Goal: Task Accomplishment & Management: Manage account settings

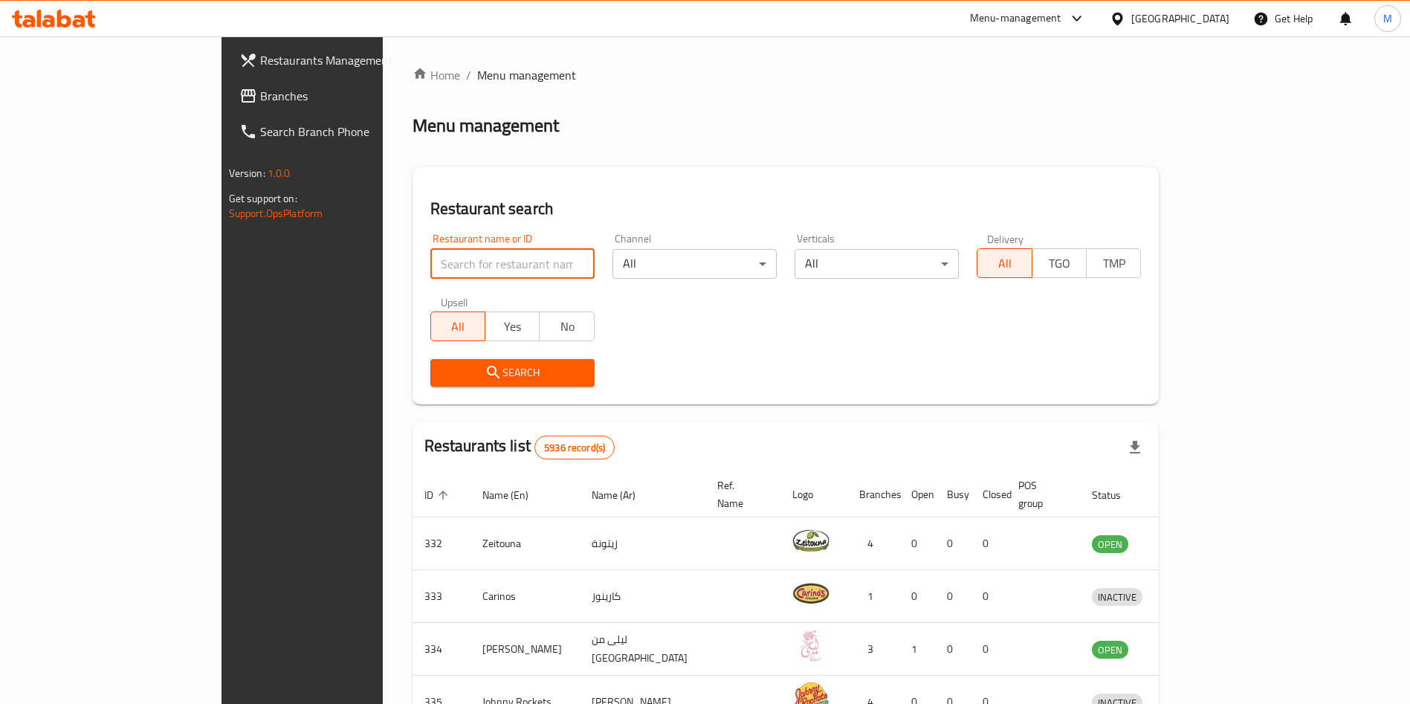
click at [432, 249] on input "search" at bounding box center [512, 264] width 164 height 30
type input "[PERSON_NAME]"
click at [447, 367] on span "Search" at bounding box center [512, 373] width 141 height 19
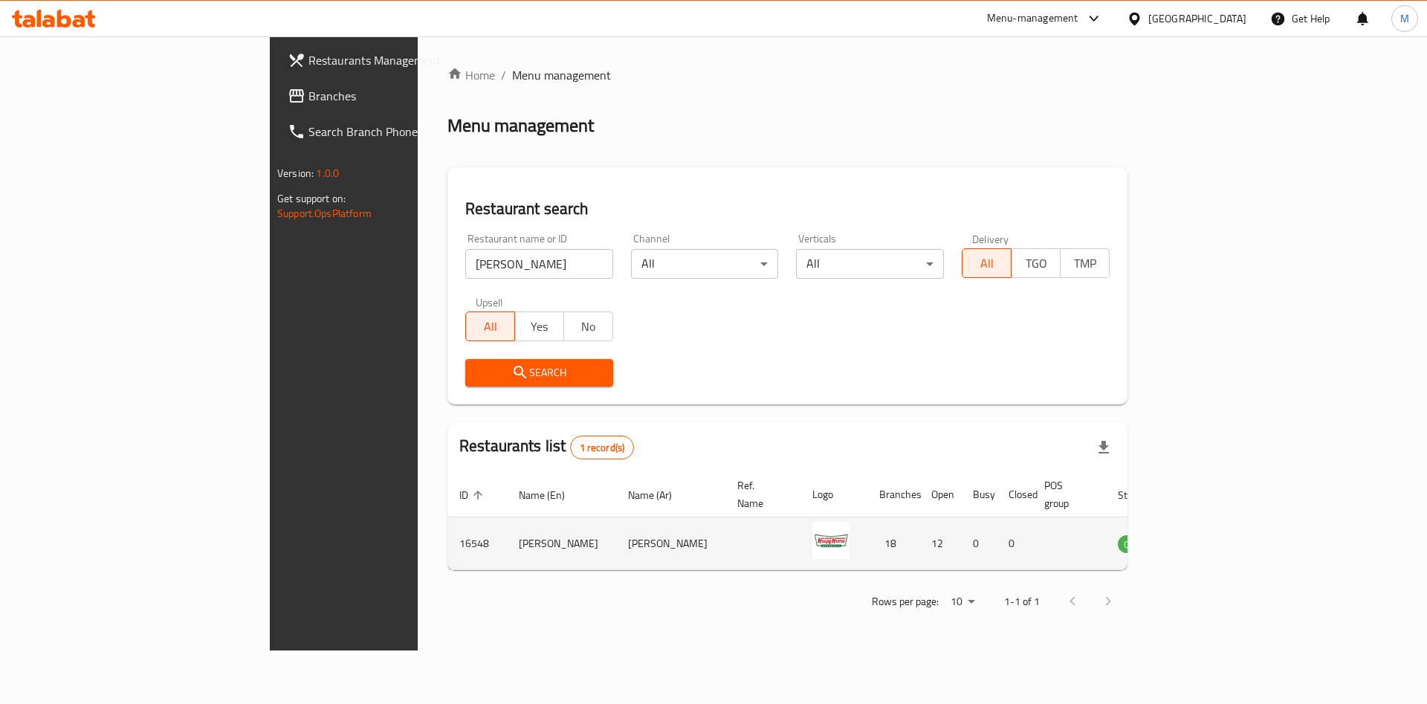
click at [1236, 534] on td "enhanced table" at bounding box center [1209, 543] width 51 height 53
click at [1224, 535] on link "enhanced table" at bounding box center [1210, 544] width 28 height 18
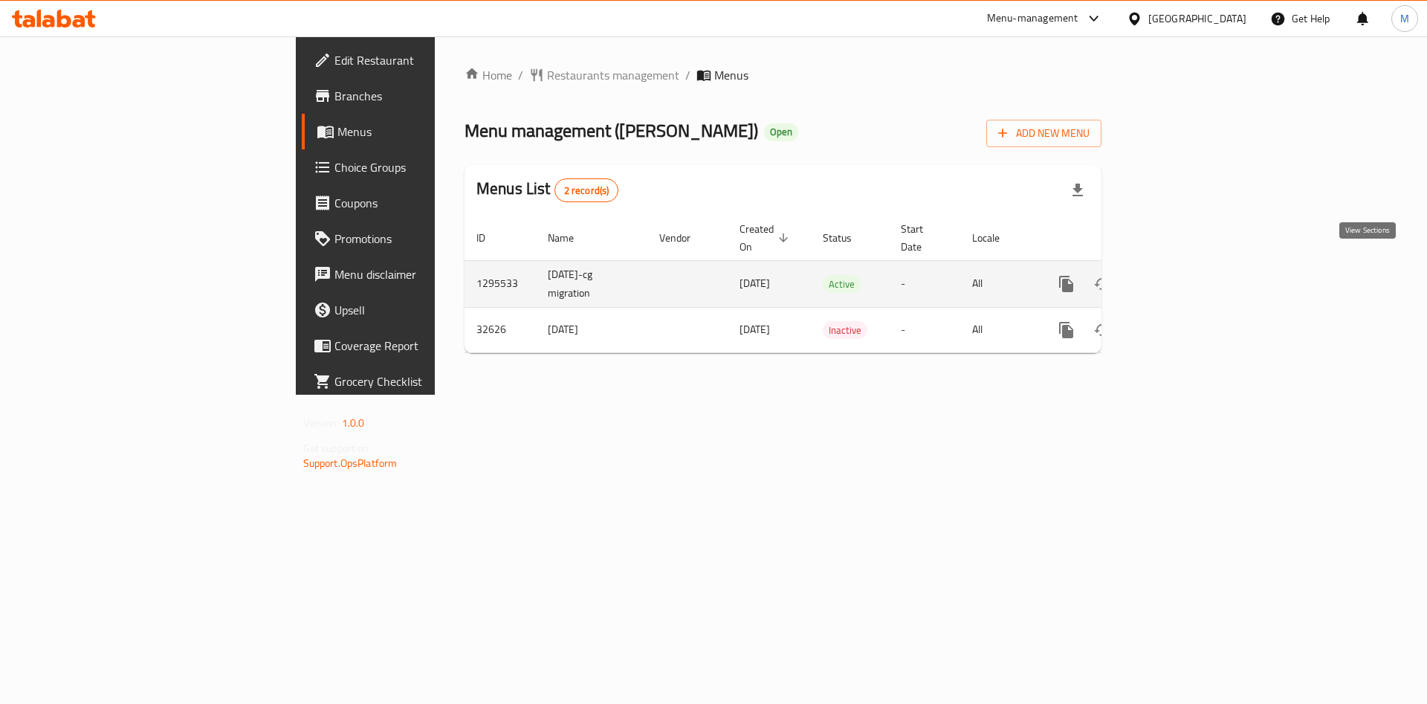
click at [1192, 274] on link "enhanced table" at bounding box center [1174, 284] width 36 height 36
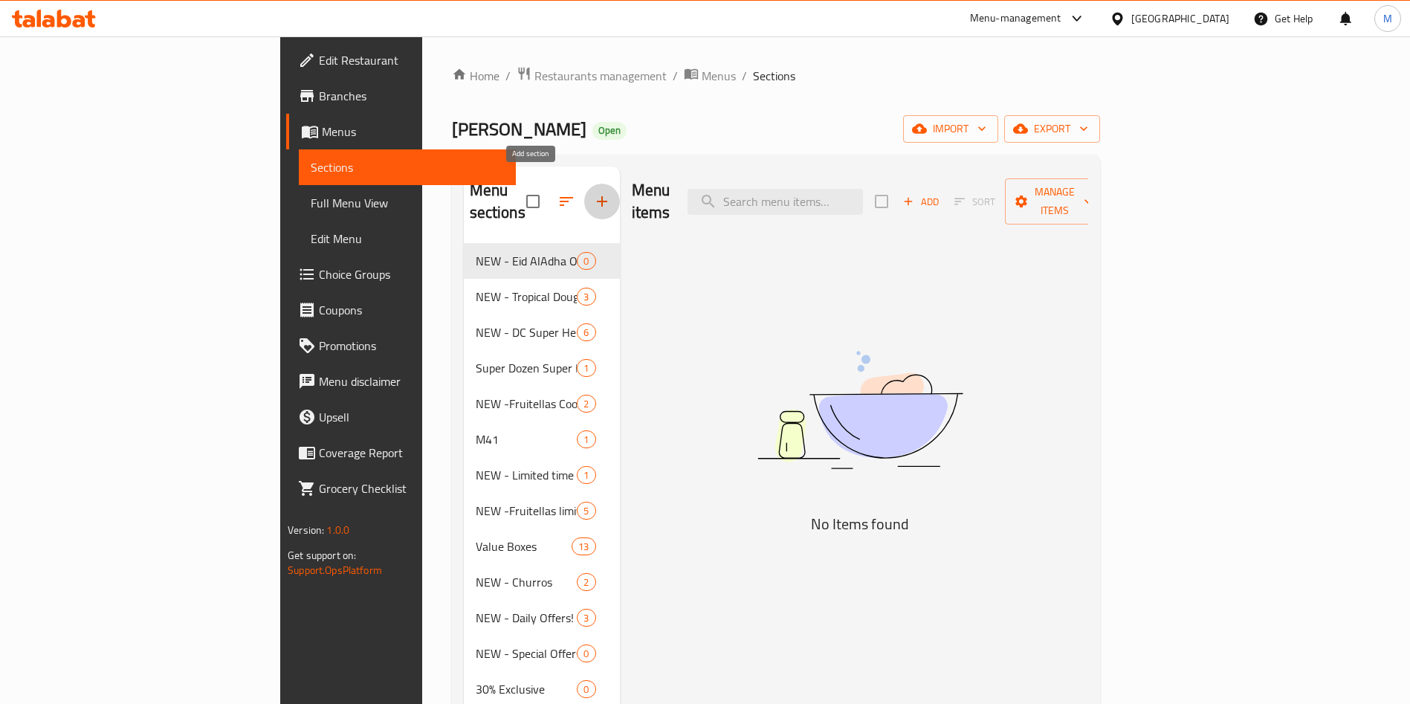
click at [593, 196] on icon "button" at bounding box center [602, 202] width 18 height 18
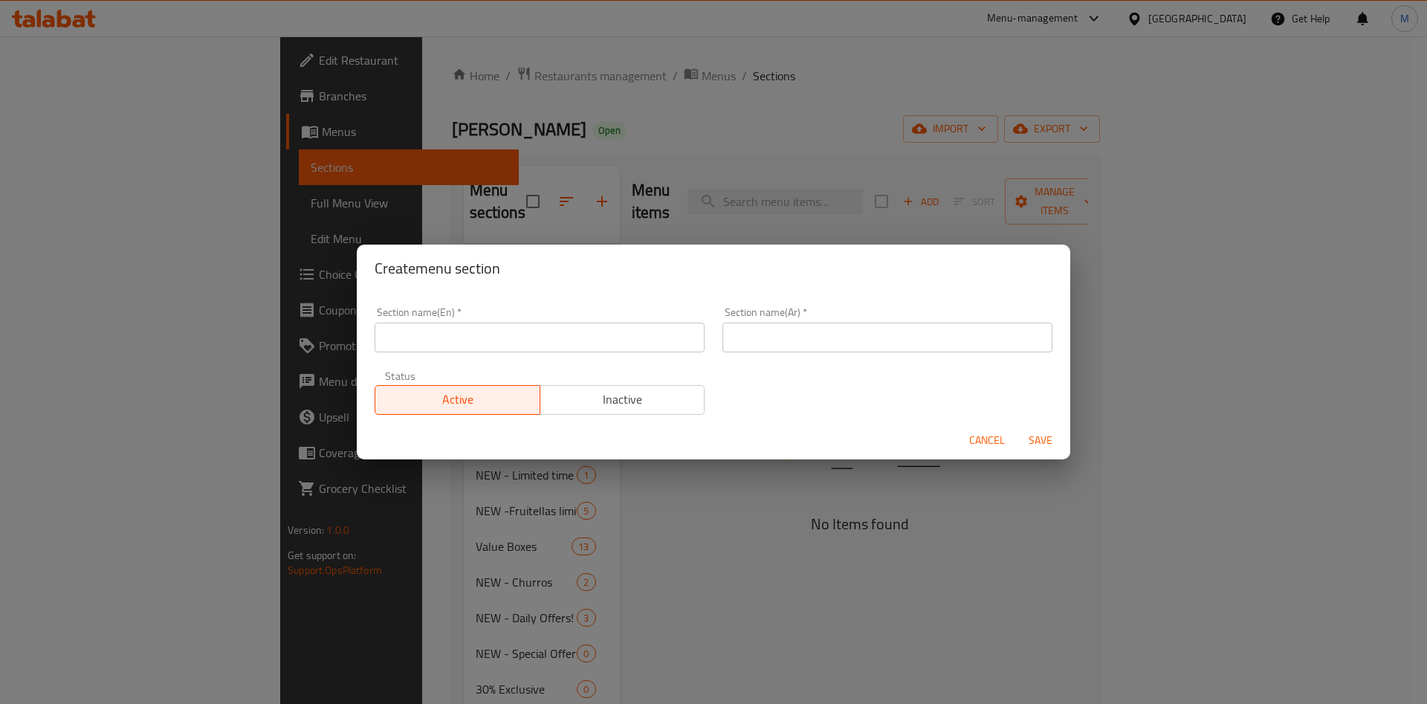
click at [602, 348] on input "text" at bounding box center [540, 338] width 330 height 30
paste input "NEW - Harry Potter Limited Time"
type input "NEW - Harry Potter Limited Time"
click at [925, 341] on input "text" at bounding box center [888, 338] width 330 height 30
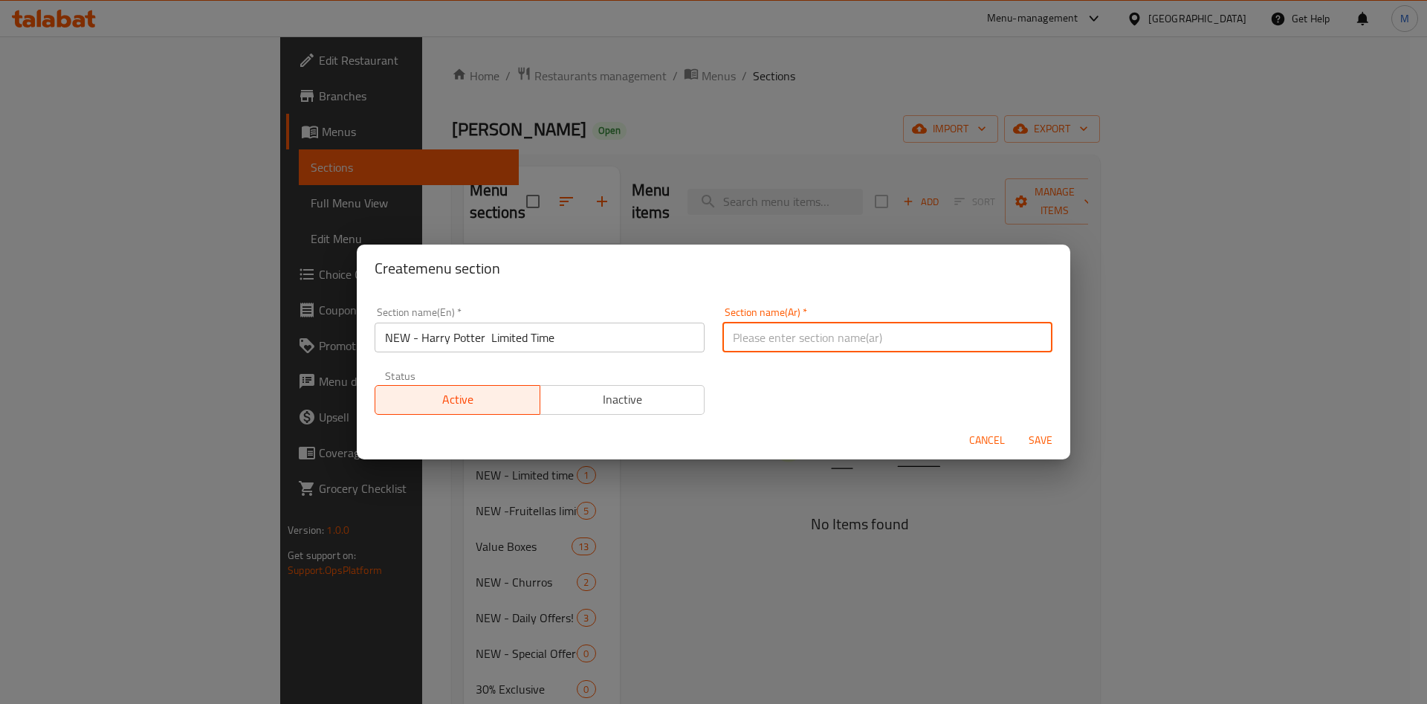
click at [925, 341] on input "text" at bounding box center [888, 338] width 330 height 30
paste input "جديد - [PERSON_NAME] - لفترة محدودة"
type input "جديد - [PERSON_NAME] - لفترة محدودة"
click at [1039, 446] on span "Save" at bounding box center [1041, 440] width 36 height 19
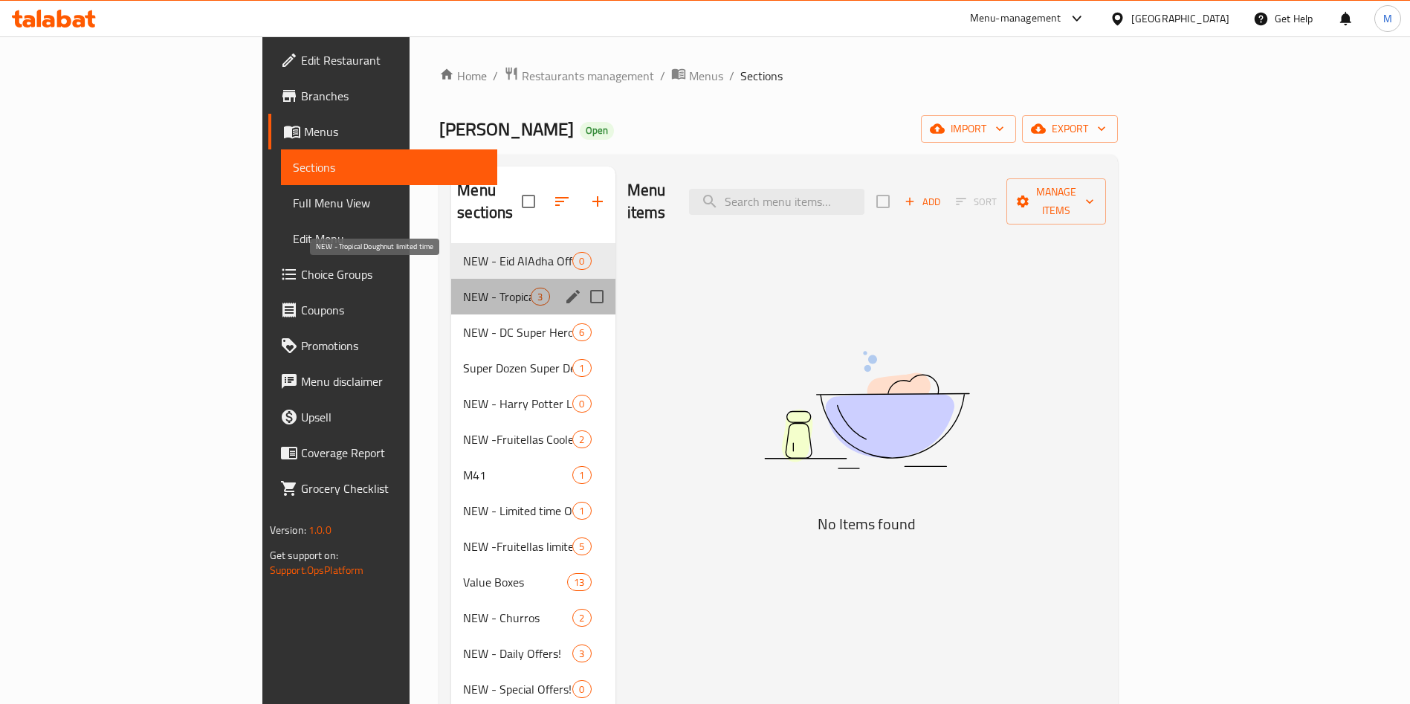
click at [463, 288] on span "NEW - Tropical Doughnut limited time" at bounding box center [497, 297] width 68 height 18
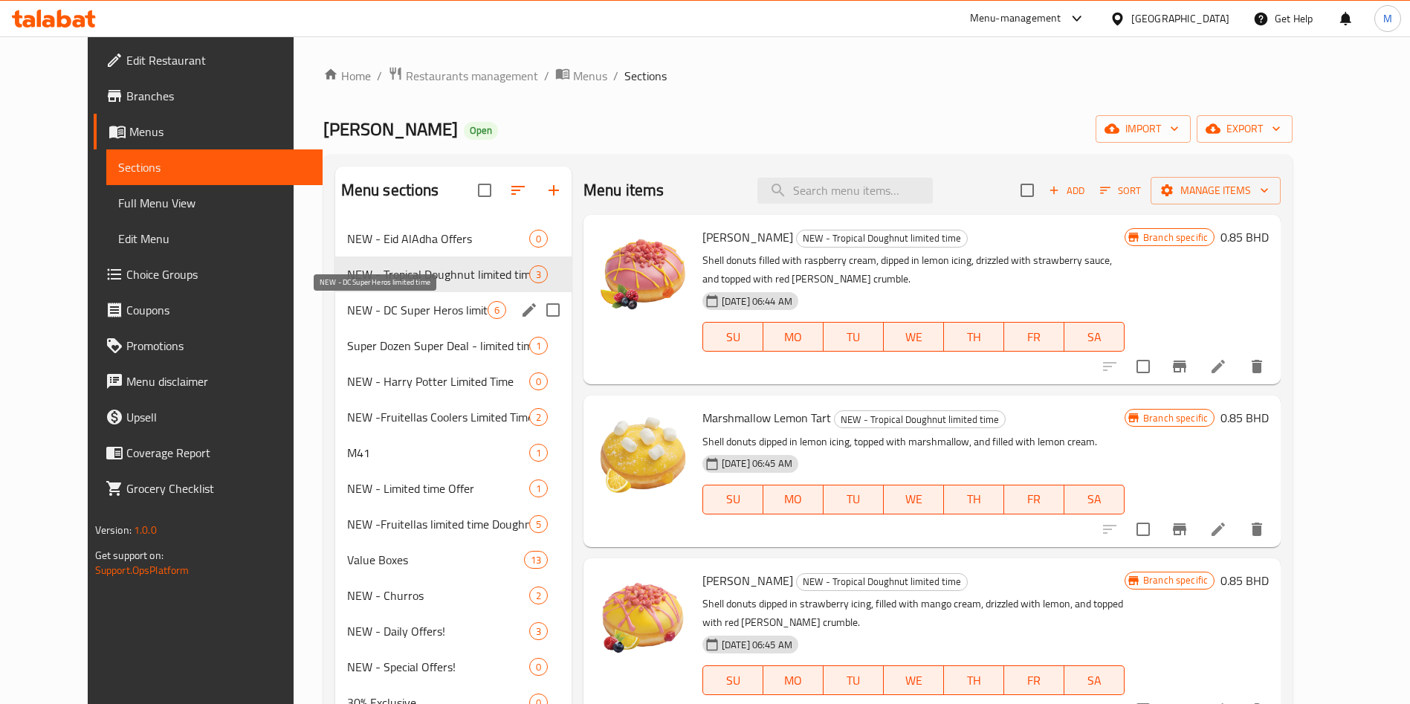
click at [418, 311] on span "NEW - DC Super Heros limited time" at bounding box center [417, 310] width 141 height 18
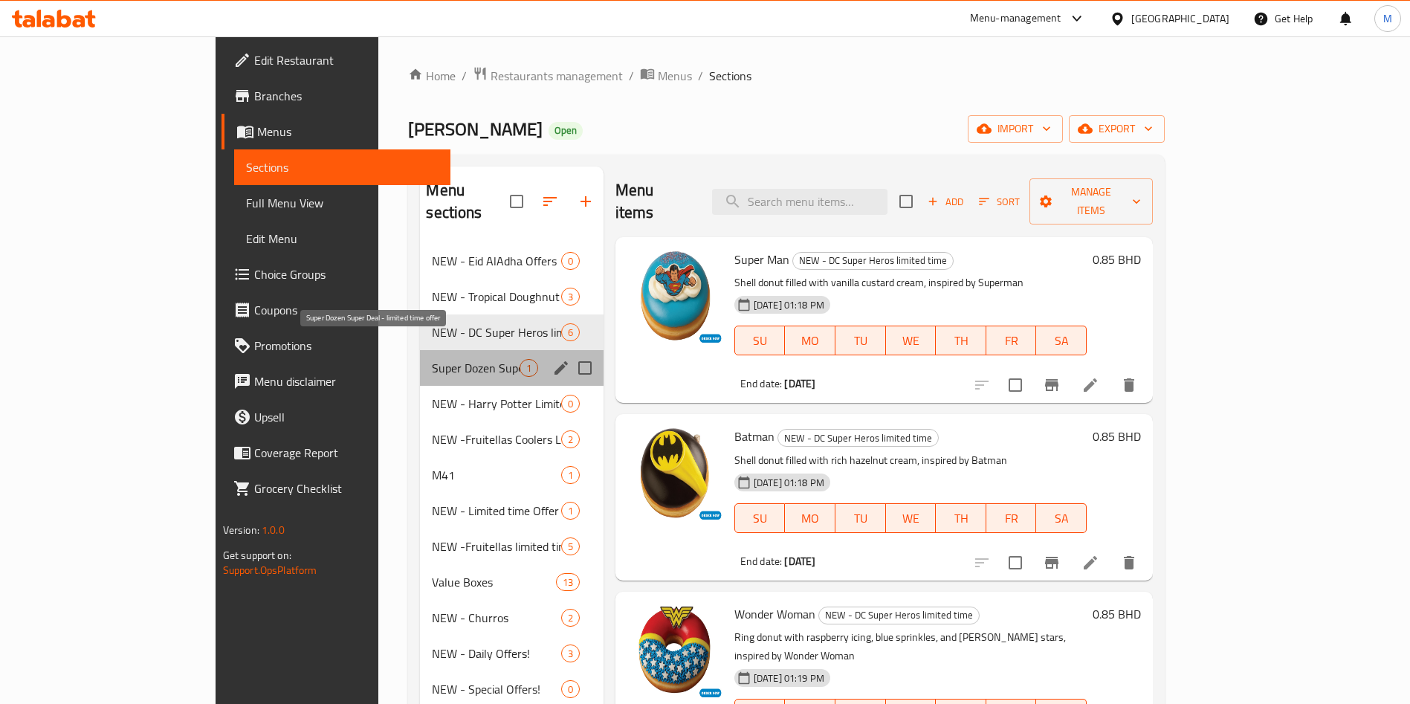
click at [432, 359] on span "Super Dozen Super Deal - limited time offer" at bounding box center [475, 368] width 87 height 18
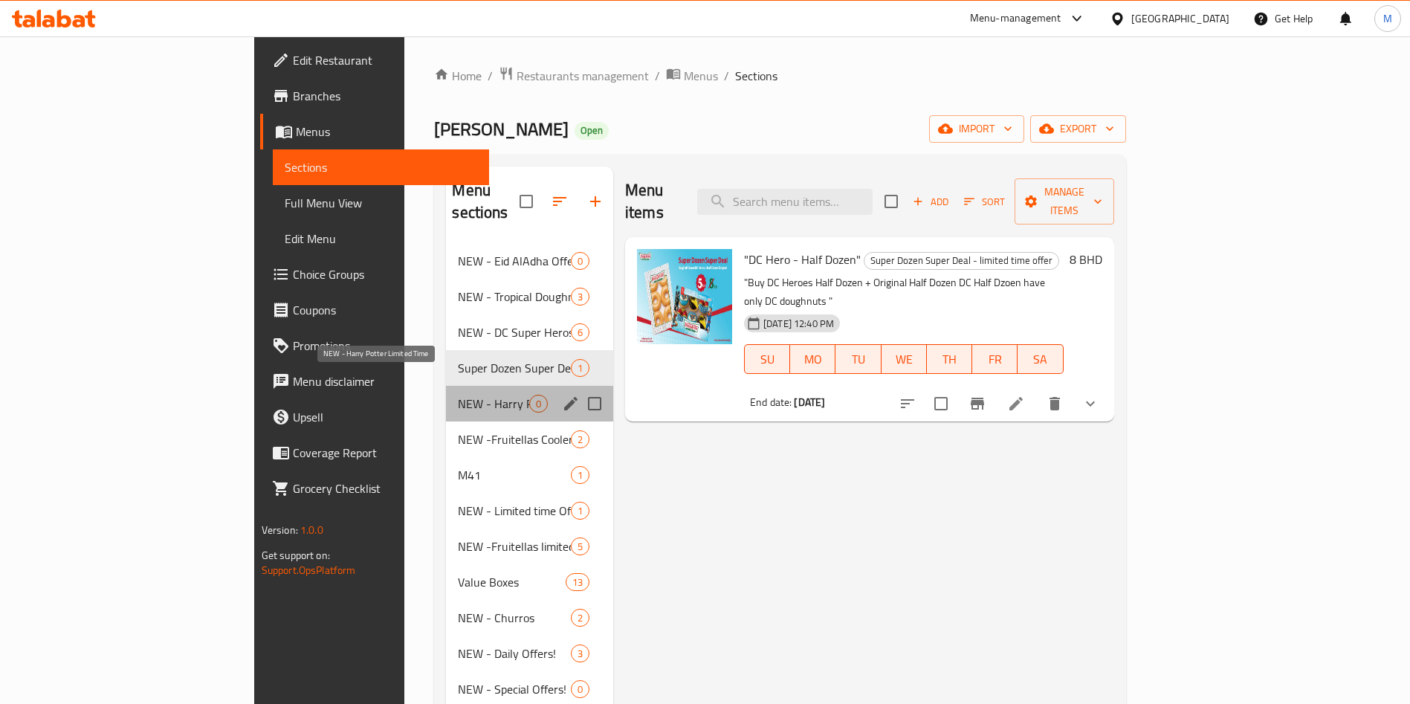
click at [458, 395] on span "NEW - Harry Potter Limited Time" at bounding box center [493, 404] width 71 height 18
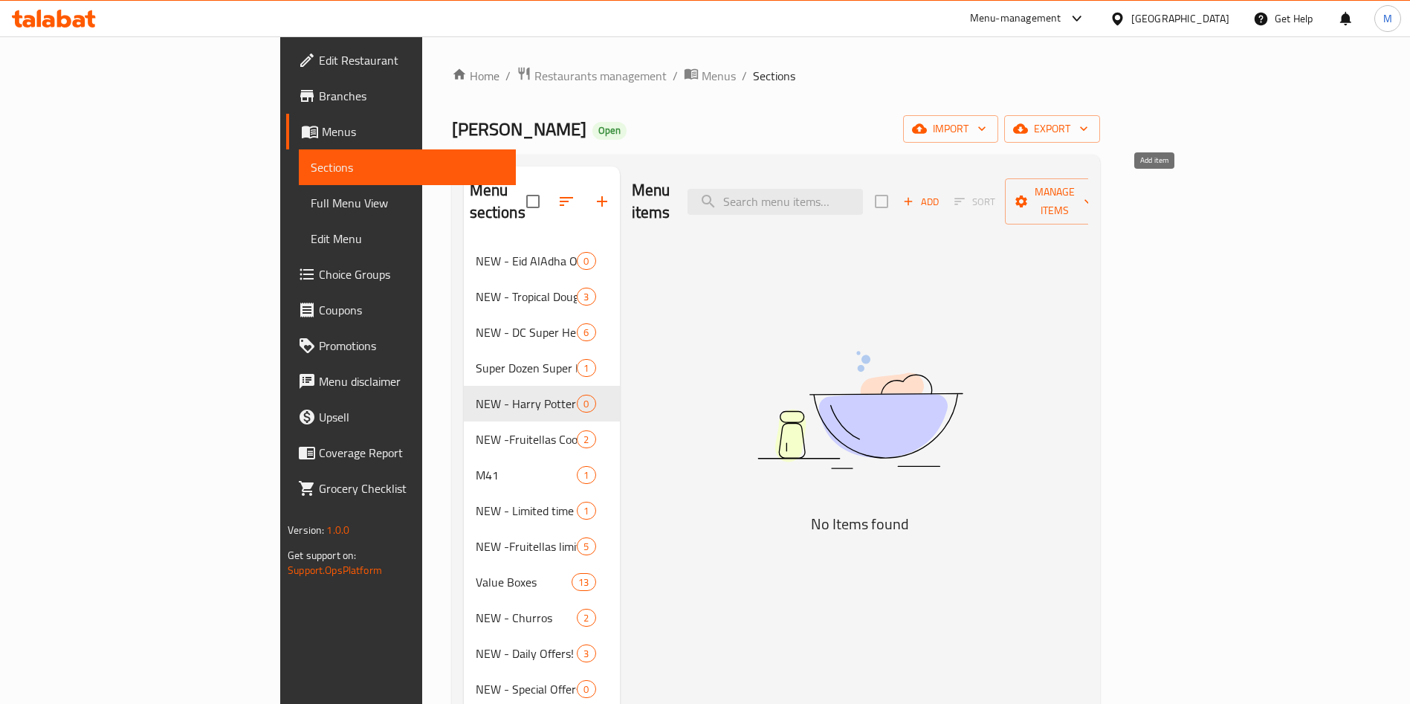
click at [941, 193] on span "Add" at bounding box center [921, 201] width 40 height 17
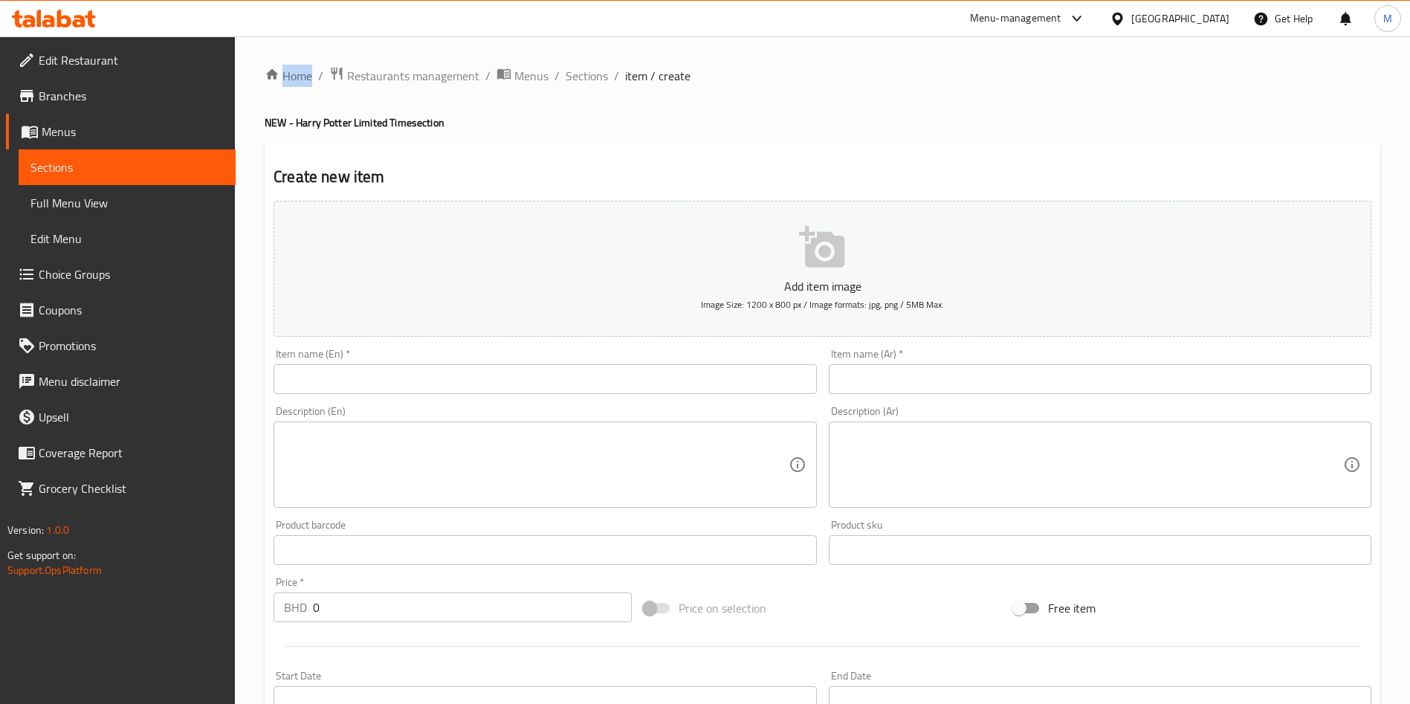
click at [524, 387] on input "text" at bounding box center [545, 379] width 543 height 30
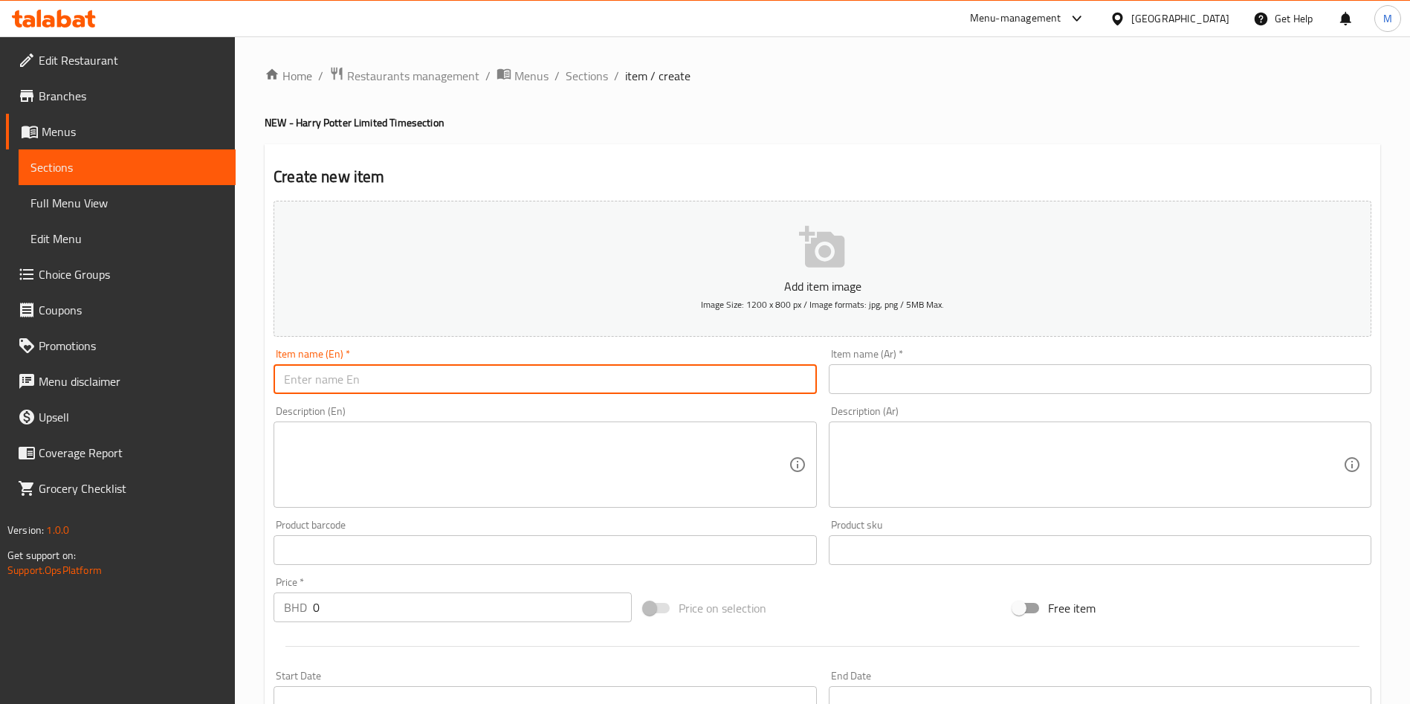
paste input "Gryffindor"
type input "Gryffindor"
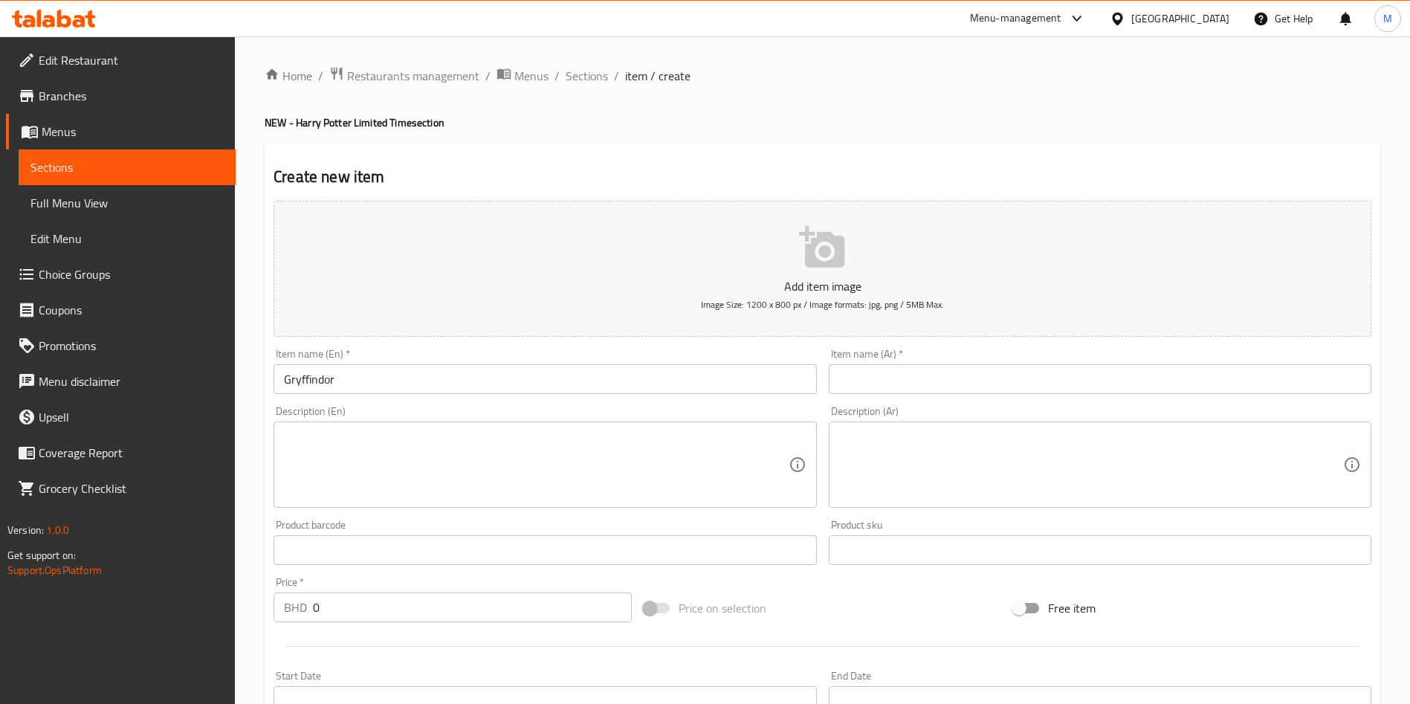
click at [1059, 380] on input "text" at bounding box center [1100, 379] width 543 height 30
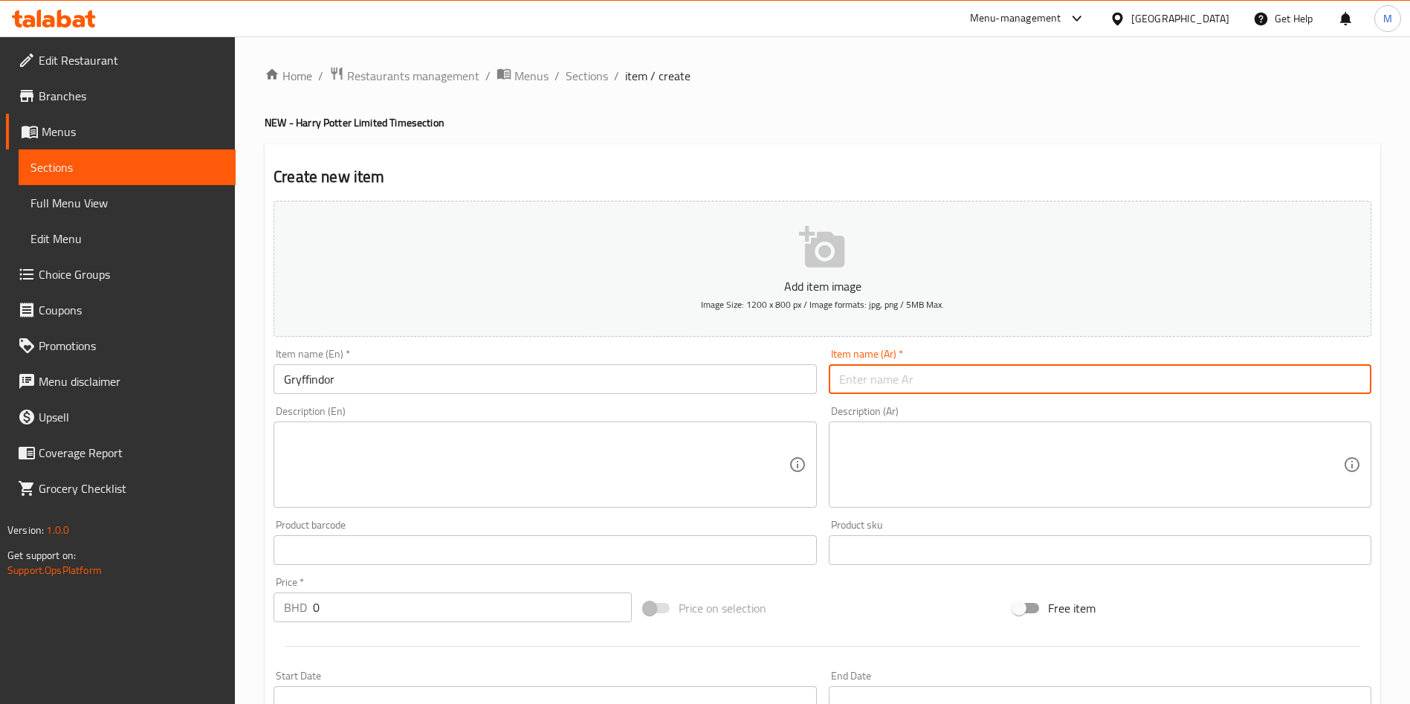
click at [1059, 380] on input "text" at bounding box center [1100, 379] width 543 height 30
paste input "جريفندور"
type input "جريفندور"
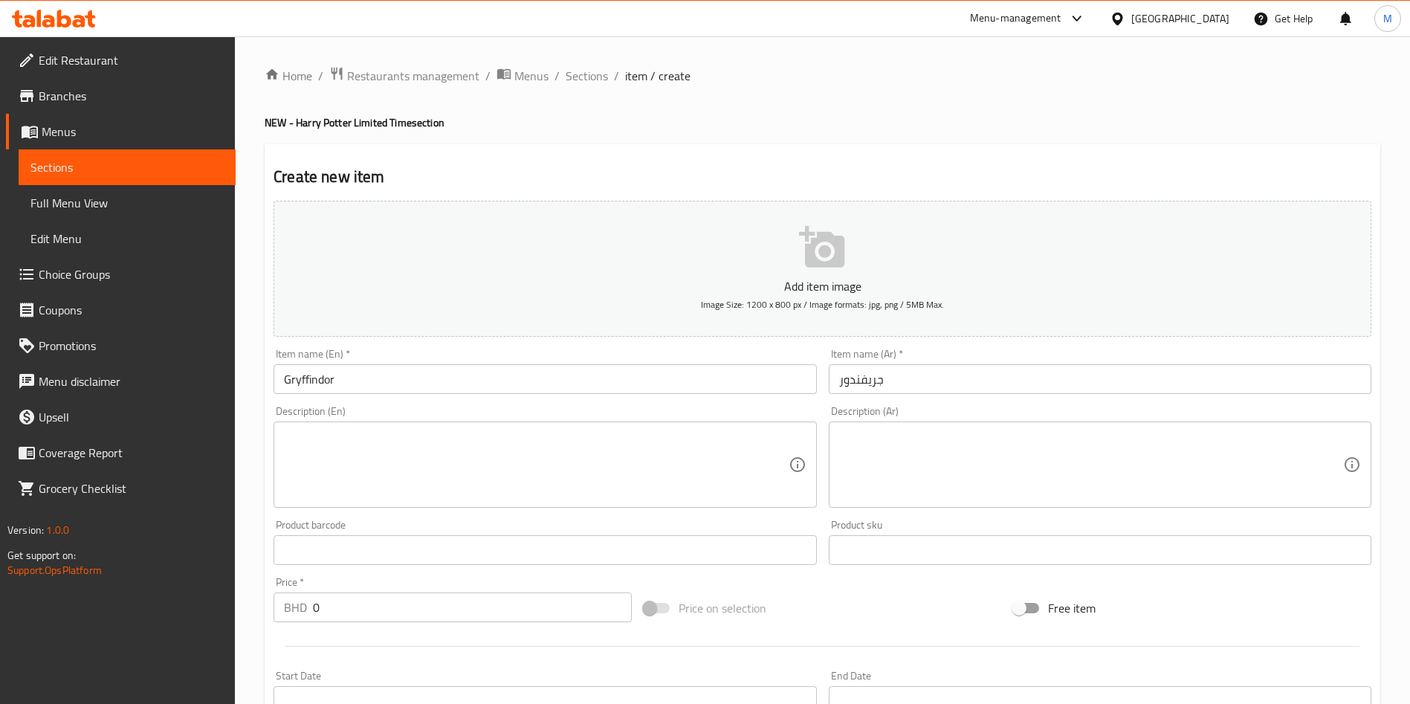
click at [676, 431] on textarea at bounding box center [536, 465] width 504 height 71
click at [676, 433] on textarea at bounding box center [536, 465] width 504 height 71
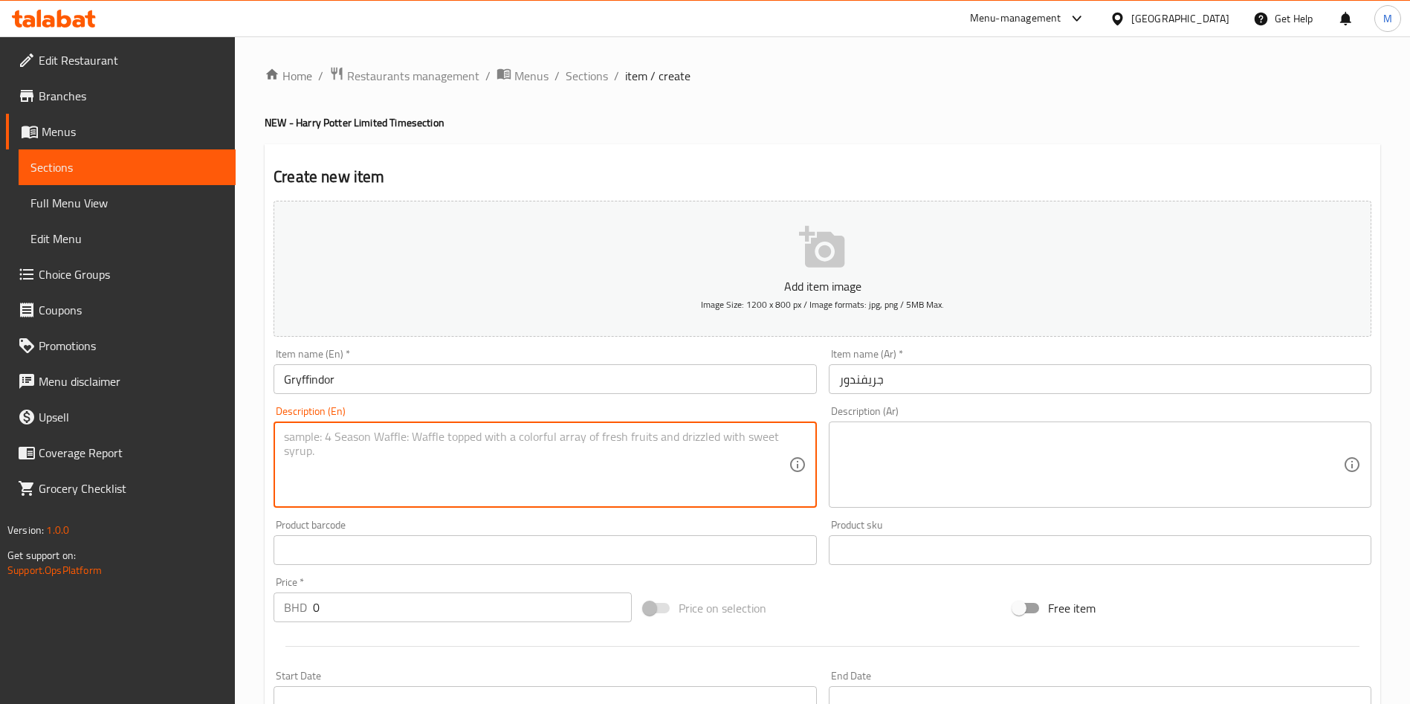
paste textarea "A bold red donut filled with Lotus Kreme, topped with Lotus crumbles, inspired …"
type textarea "A bold red donut filled with Lotus Kreme, topped with Lotus crumbles, inspired …"
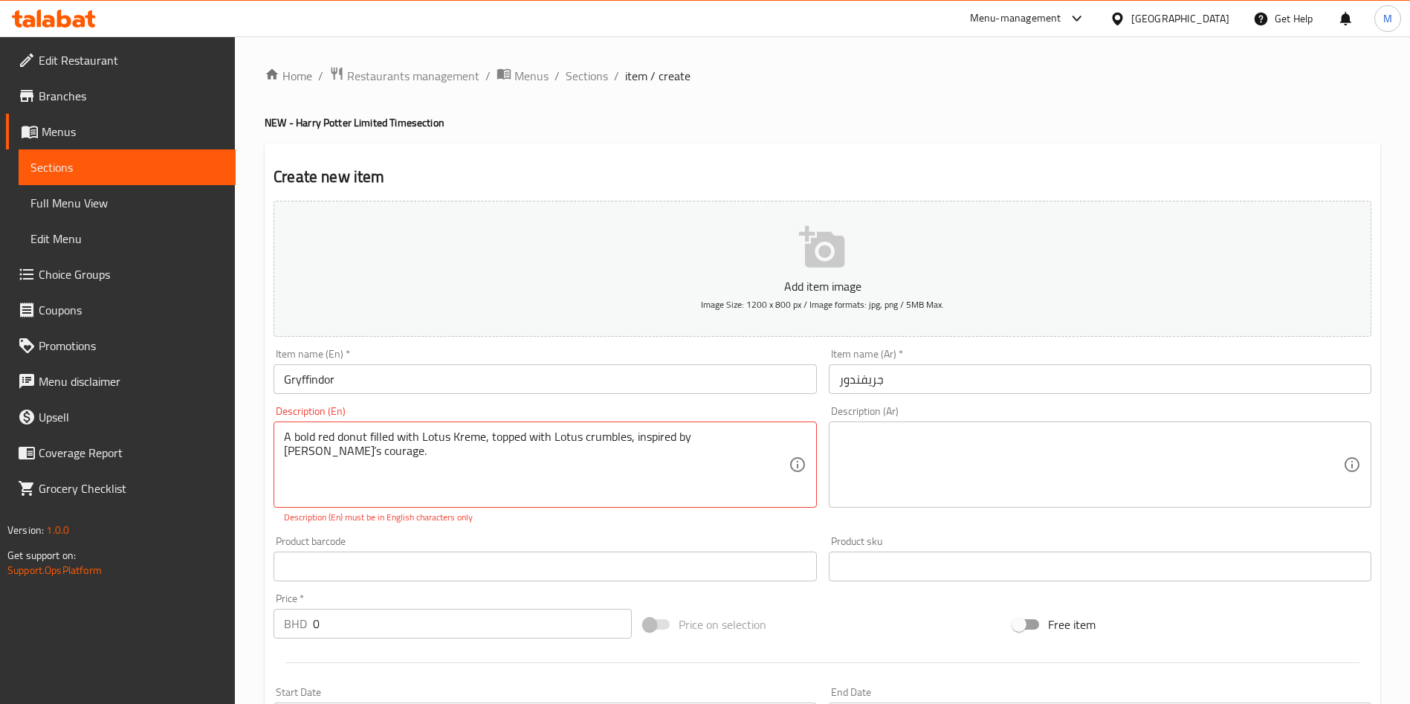
click at [1085, 422] on div "Description (Ar)" at bounding box center [1100, 465] width 543 height 86
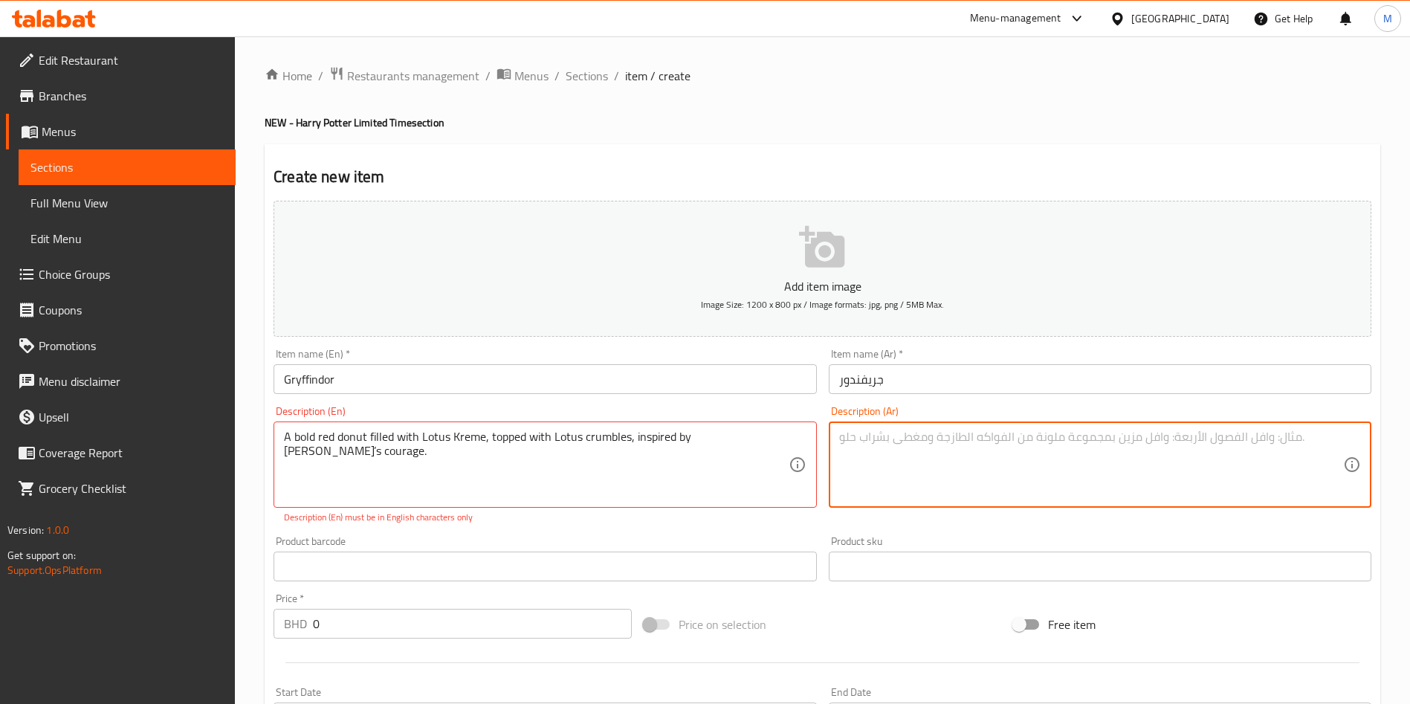
paste textarea "[PERSON_NAME]: دونات حمراء جريئة محشوة بكريم اللوتس ومغطاة فتات اللوتس، مستوحاة…"
type textarea "[PERSON_NAME]: دونات حمراء جريئة محشوة بكريم اللوتس ومغطاة فتات اللوتس، مستوحاة…"
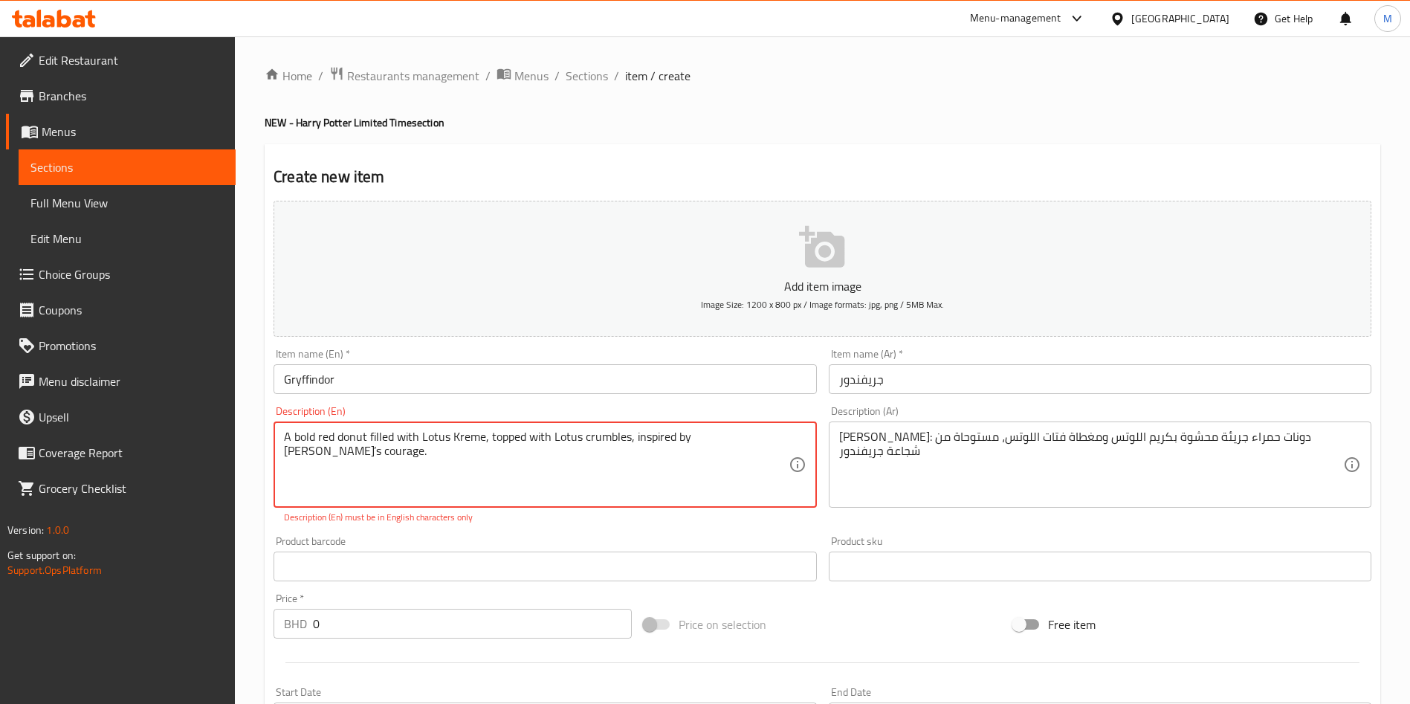
click at [685, 465] on textarea "A bold red donut filled with Lotus Kreme, topped with Lotus crumbles, inspired …" at bounding box center [536, 465] width 504 height 71
click at [662, 529] on div "Description (En) A bold red donut filled with Lotus Kreme, topped with Lotus cr…" at bounding box center [545, 465] width 555 height 130
click at [486, 442] on textarea "A bold red donut filled with Lotus Kreme, topped with Lotus crumbles, inspired …" at bounding box center [536, 465] width 504 height 71
drag, startPoint x: 486, startPoint y: 442, endPoint x: 494, endPoint y: 462, distance: 21.7
click at [487, 442] on textarea "A bold red donut filled with Lotus Kreme, topped with Lotus crumbles, inspired …" at bounding box center [536, 465] width 504 height 71
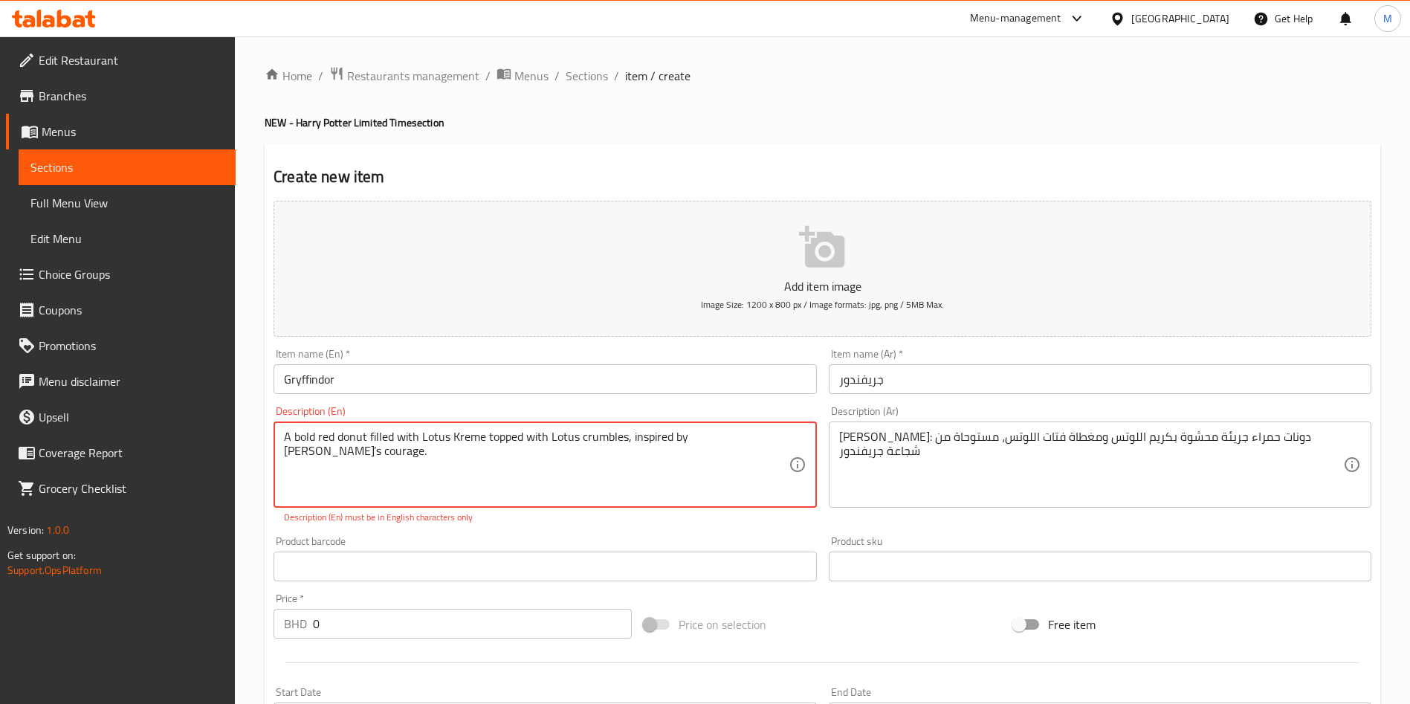
click at [696, 545] on div "Product barcode Product barcode" at bounding box center [545, 558] width 543 height 45
click at [754, 437] on textarea "A bold red donut filled with Lotus Kreme topped with Lotus crumbles, inspired b…" at bounding box center [536, 465] width 504 height 71
click at [557, 526] on div "Add item image Image Size: 1200 x 800 px / Image formats: jpg, png / 5MB Max. I…" at bounding box center [823, 523] width 1110 height 657
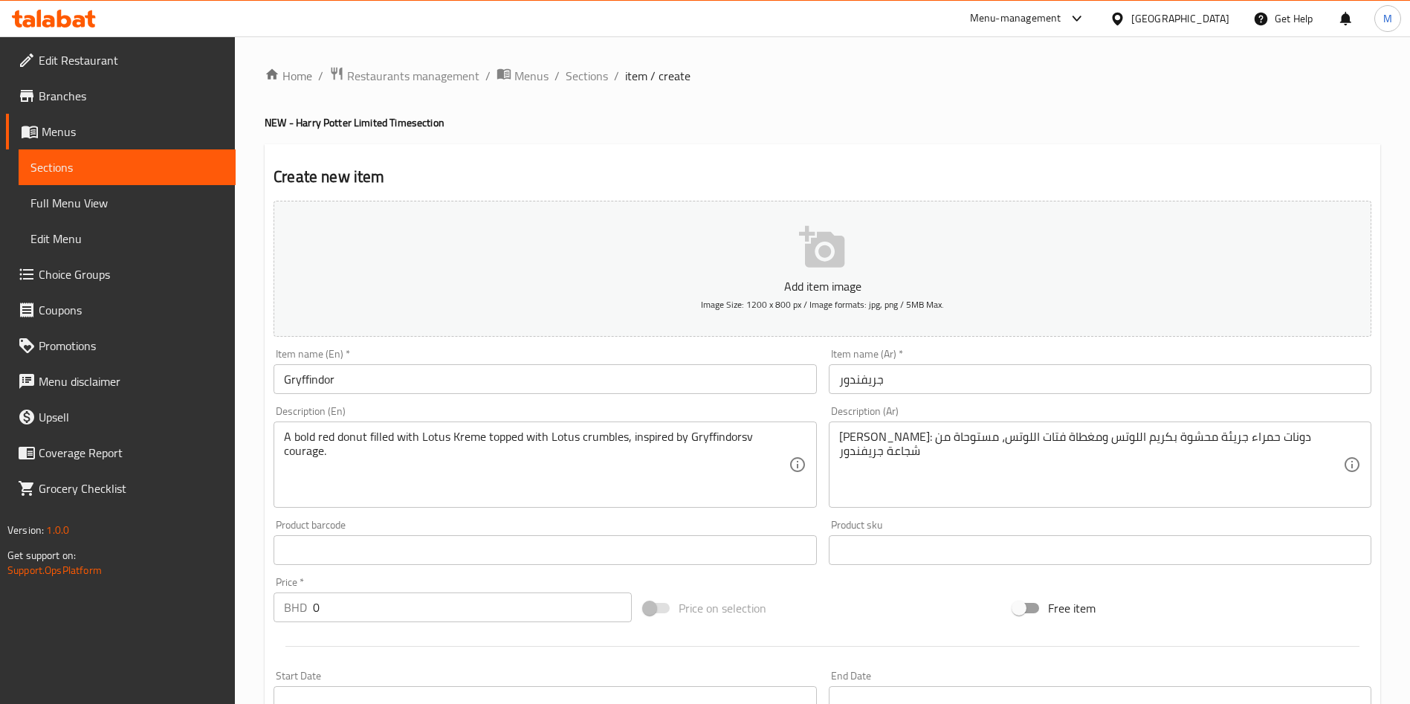
click at [557, 526] on div "Product barcode Product barcode" at bounding box center [545, 542] width 543 height 45
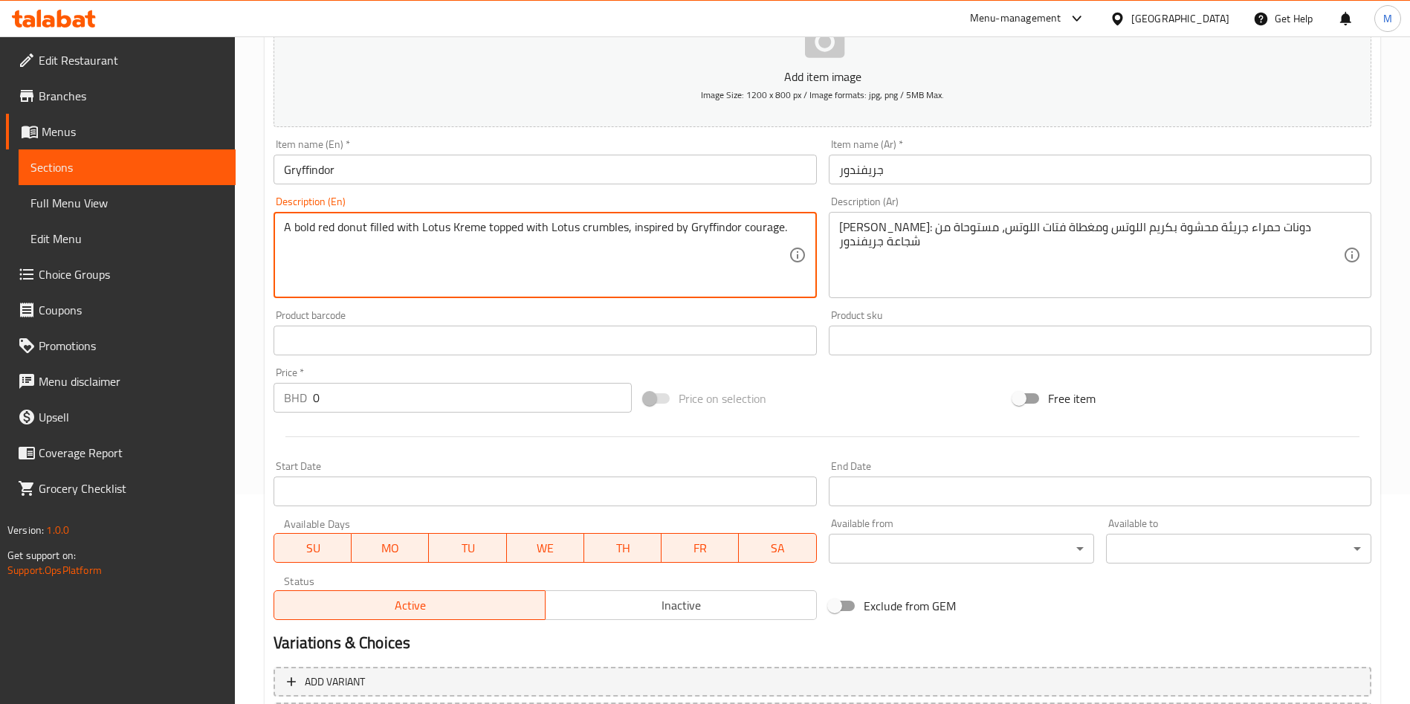
scroll to position [346, 0]
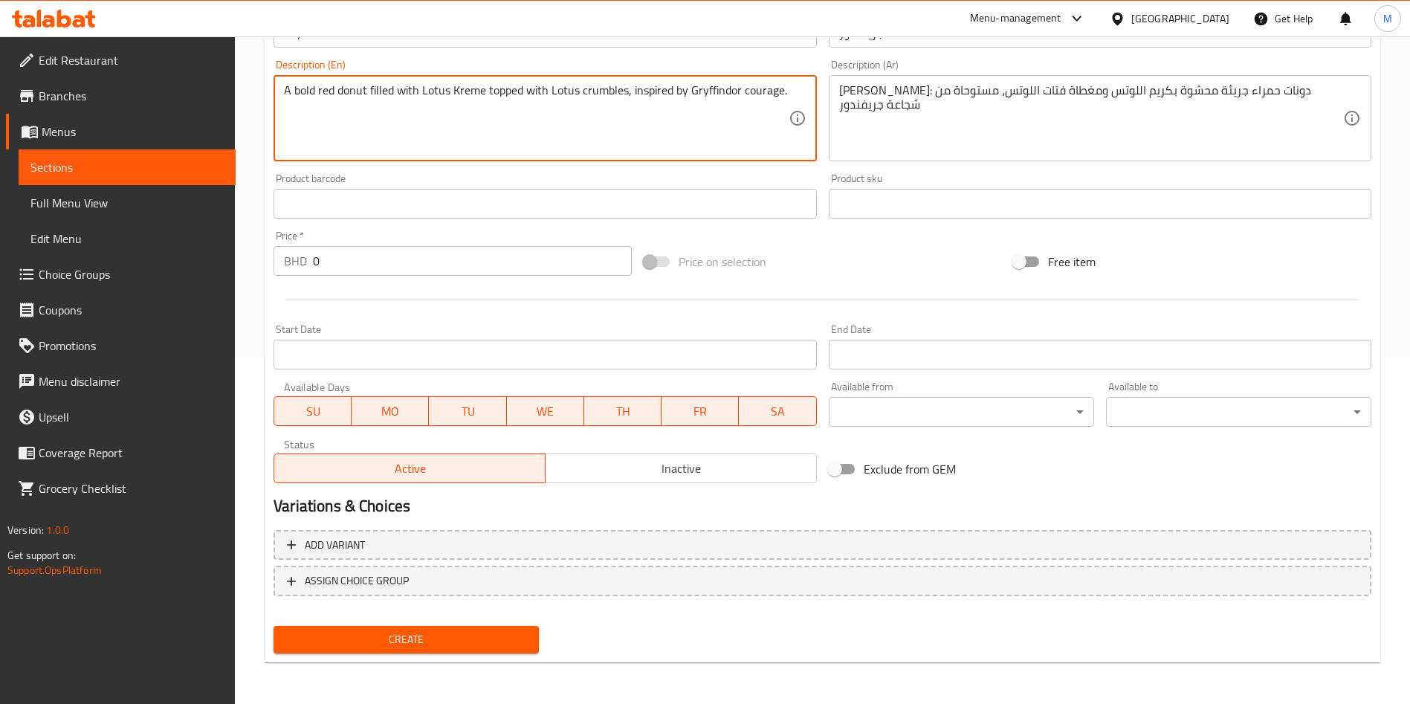
type textarea "A bold red donut filled with Lotus Kreme topped with Lotus crumbles, inspired b…"
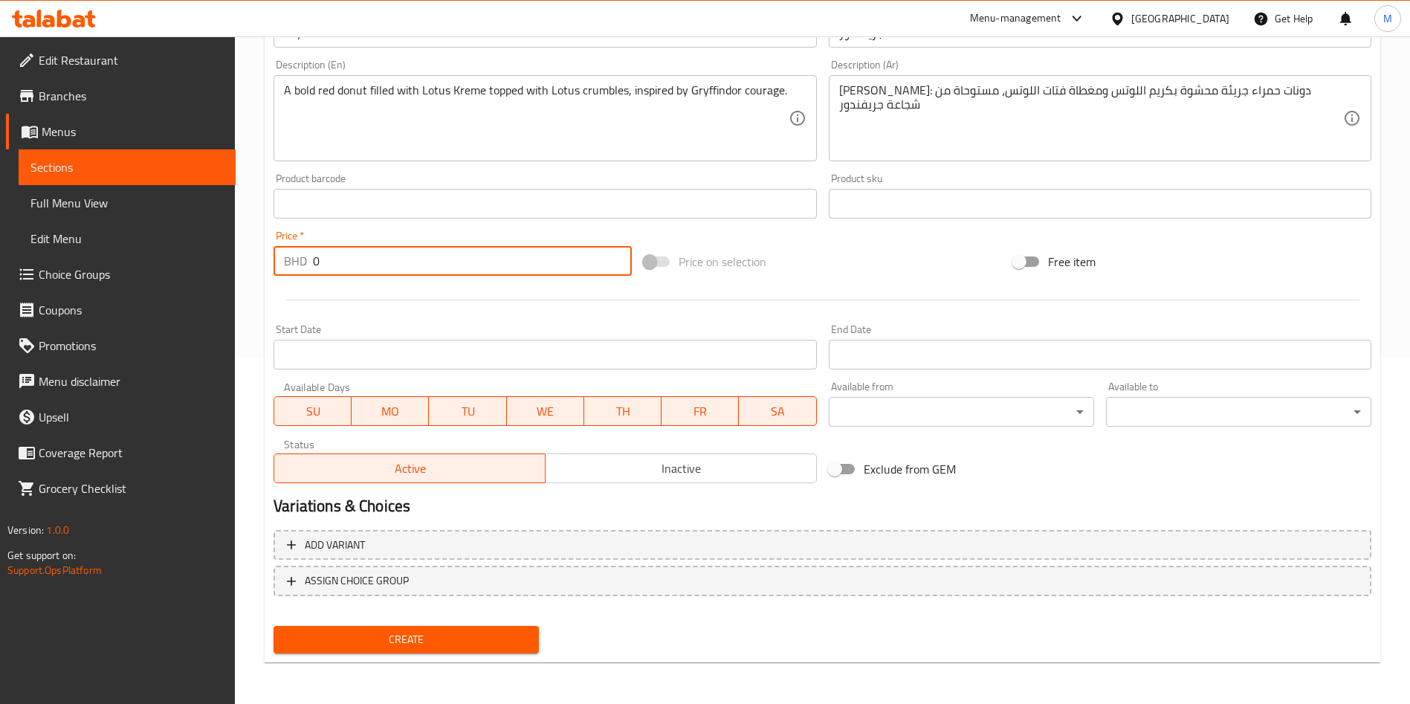
click at [392, 271] on input "0" at bounding box center [472, 261] width 319 height 30
type input "0.85"
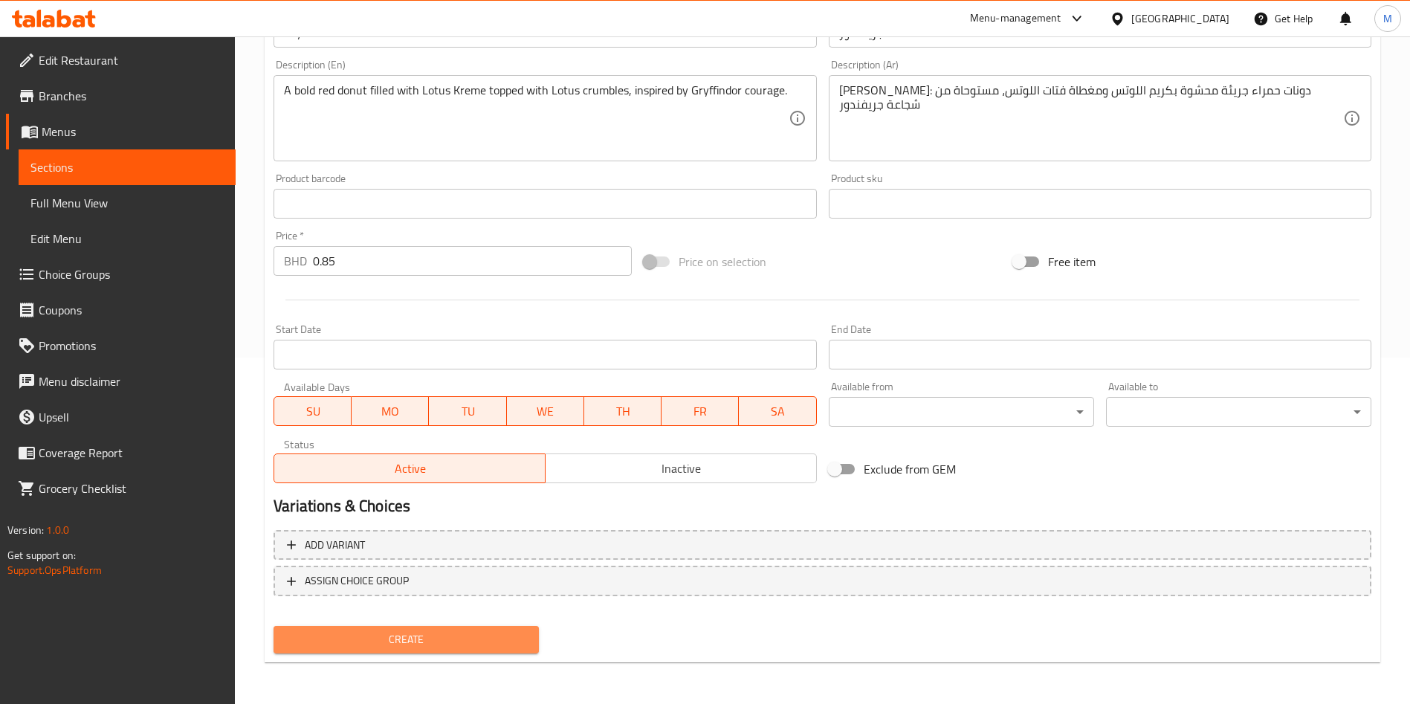
click at [468, 650] on button "Create" at bounding box center [406, 640] width 265 height 28
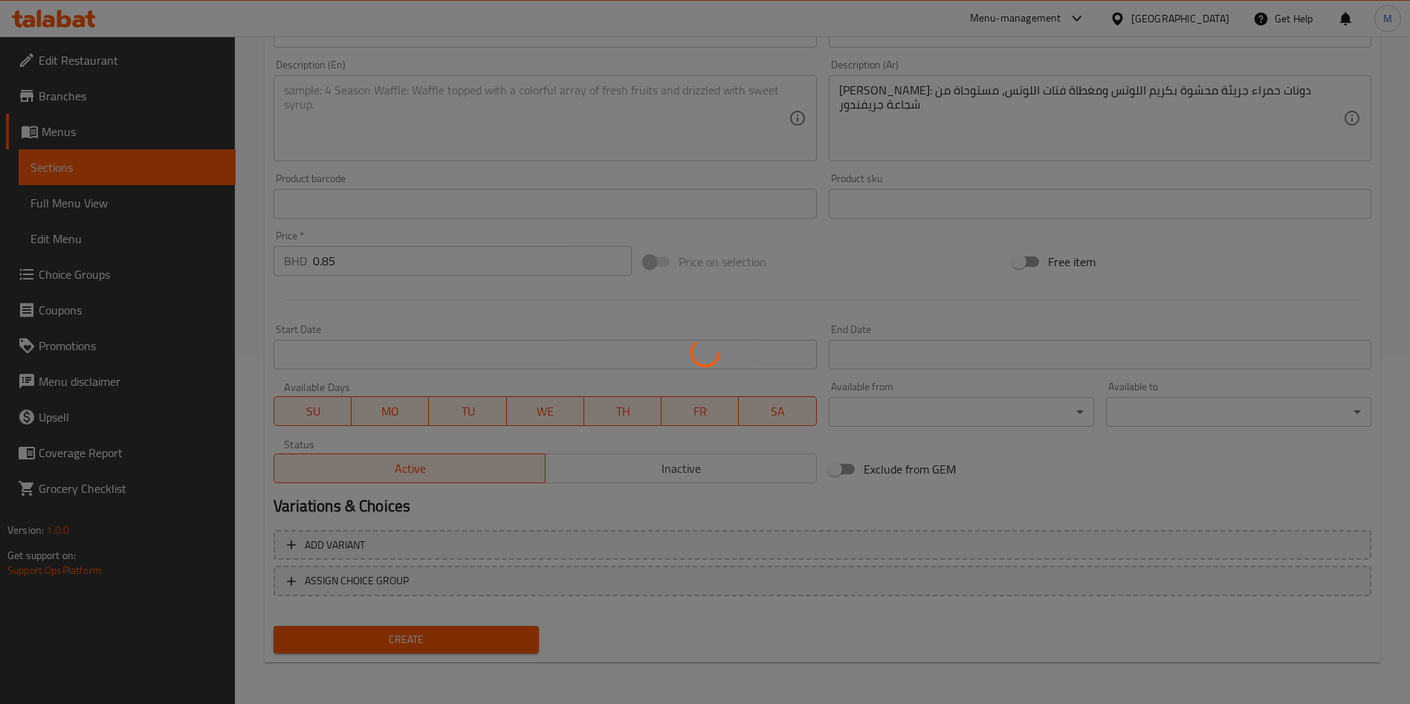
type input "0"
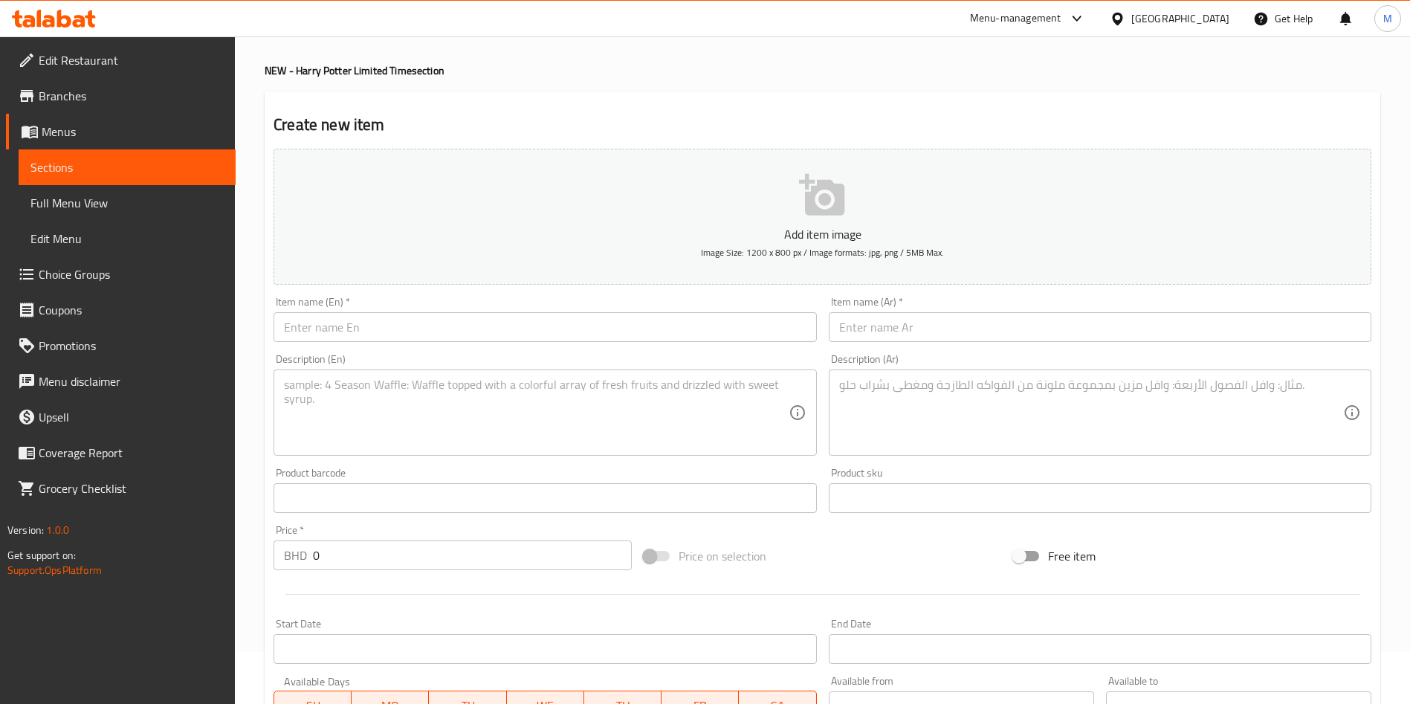
scroll to position [0, 0]
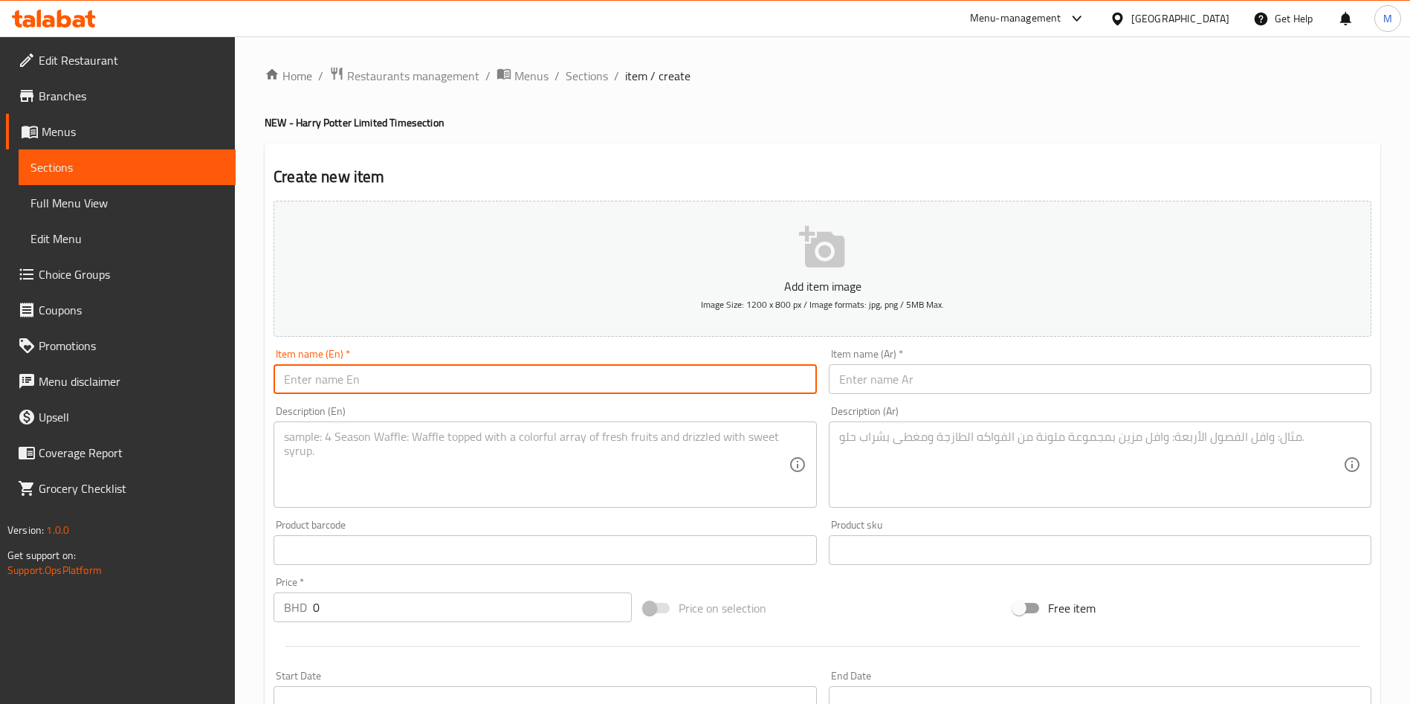
click at [538, 379] on input "text" at bounding box center [545, 379] width 543 height 30
paste input "Hufflepuff"
type input "Hufflepuff"
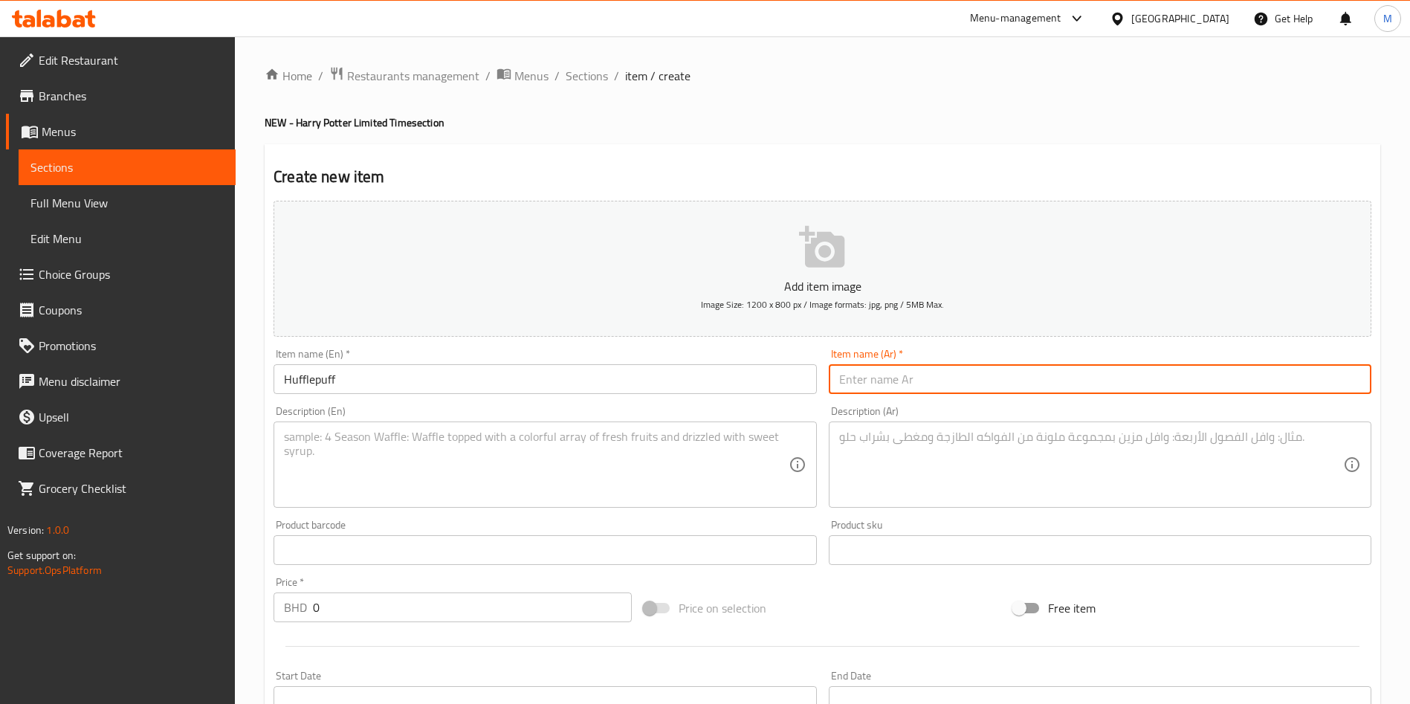
click at [944, 372] on input "text" at bounding box center [1100, 379] width 543 height 30
paste input "هافلباف"
type input "هافلباف"
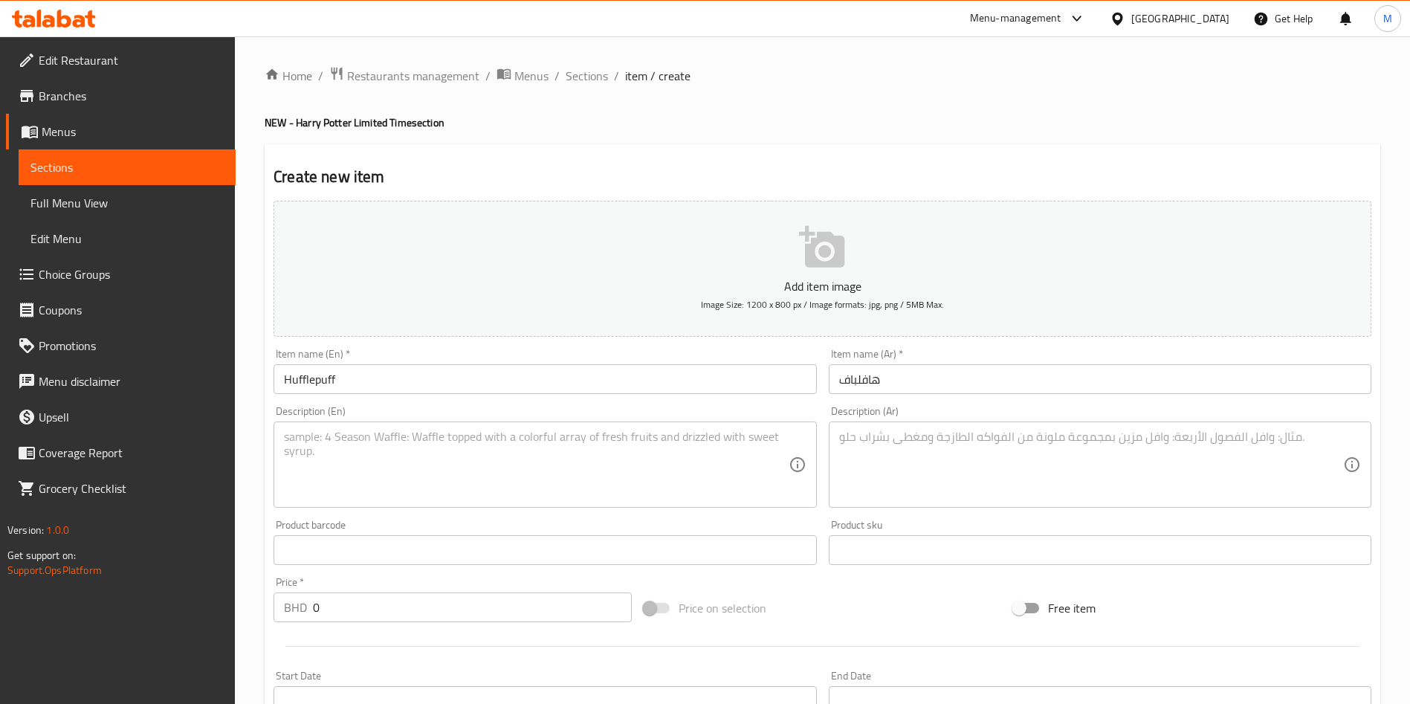
click at [659, 467] on textarea at bounding box center [536, 465] width 504 height 71
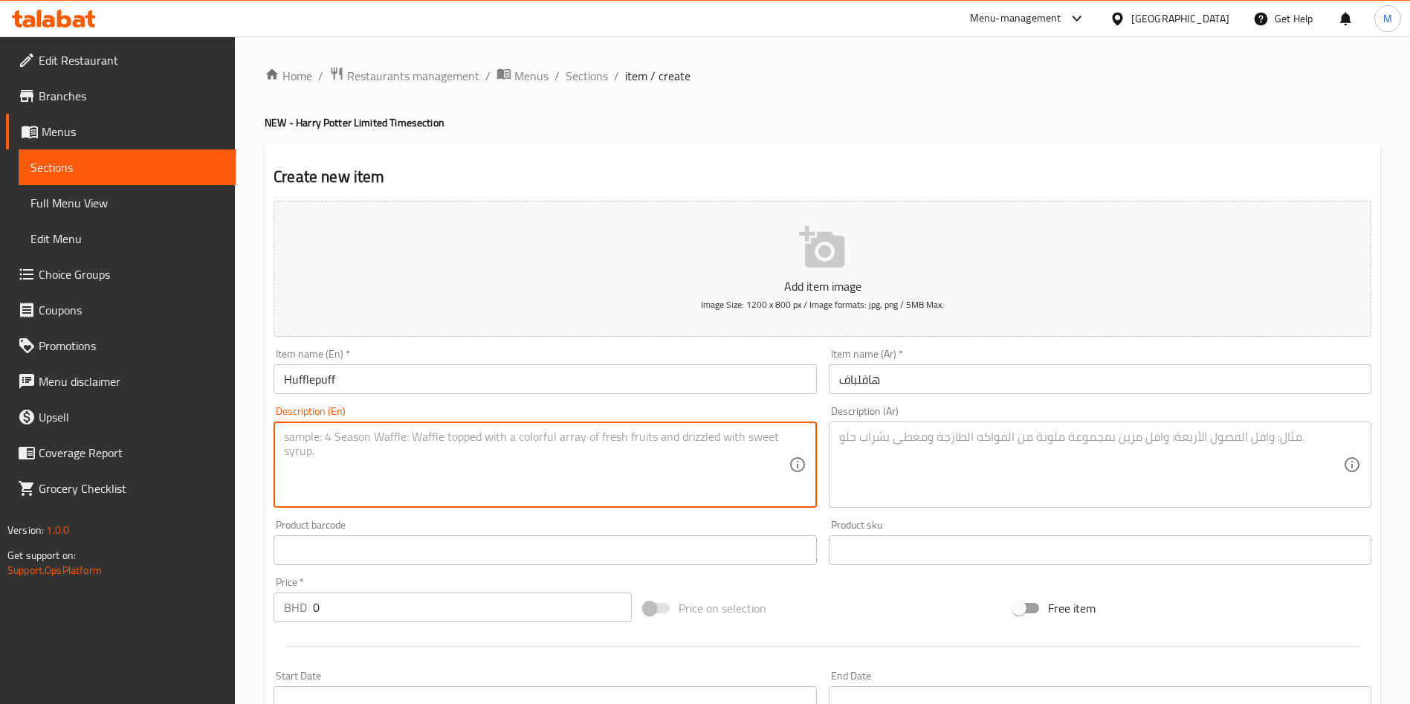
paste textarea "A golden caramel-filled donut topped with [PERSON_NAME] cracker crumbs and choc…"
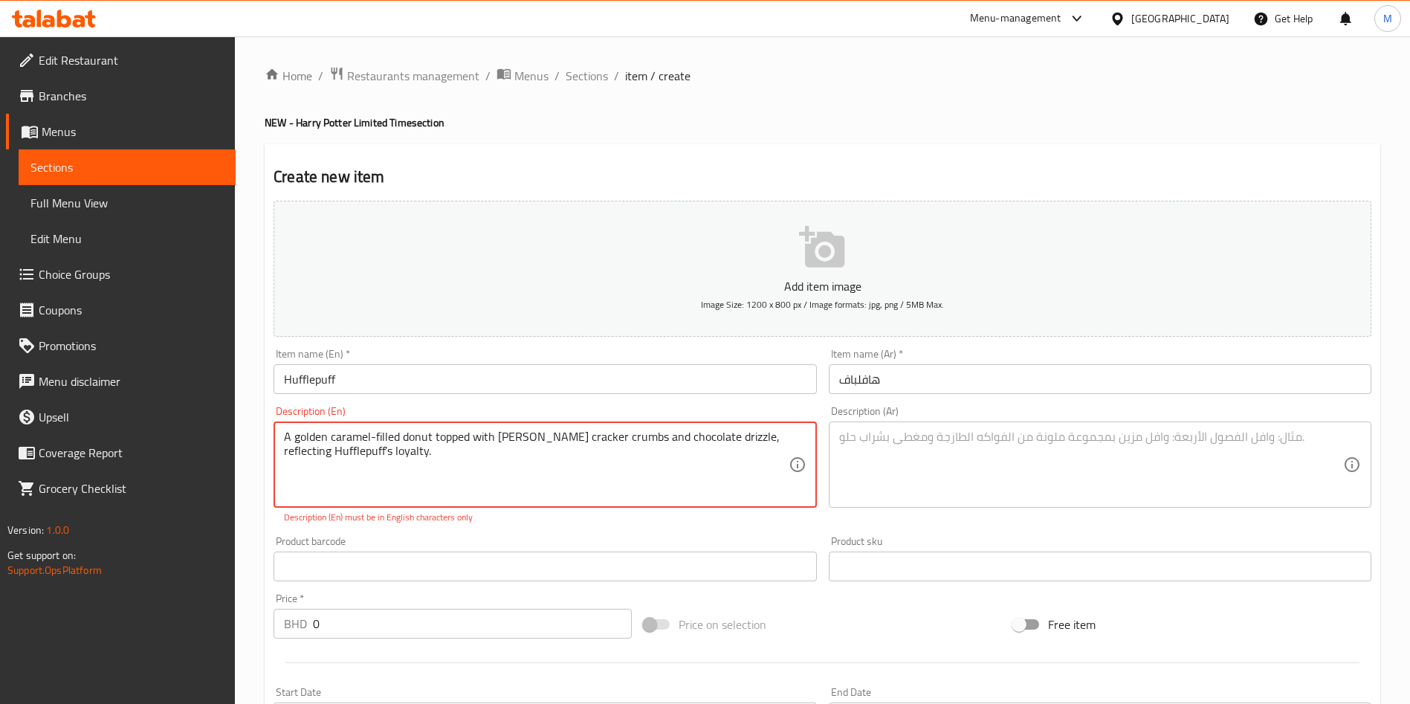
type textarea "A golden caramel-filled donut topped with [PERSON_NAME] cracker crumbs and choc…"
click at [979, 454] on textarea at bounding box center [1091, 465] width 504 height 71
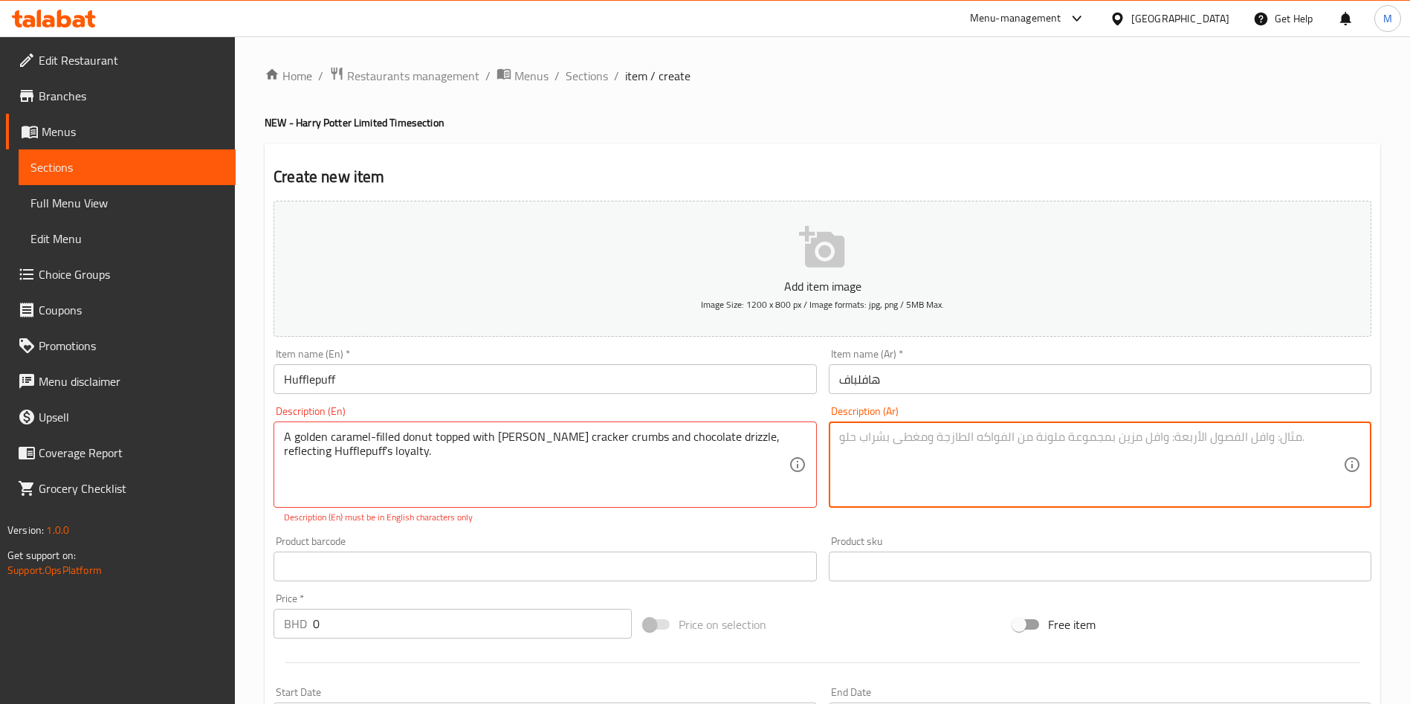
paste textarea "دونات محشوة بكريم الكراميل ومغطاة بالبسكويت المقرمش وخطوط شوكولاتة، تعكس ولاء ه…"
type textarea "دونات محشوة بكريم الكراميل ومغطاة بالبسكويت المقرمش وخطوط شوكولاتة، تعكس ولاء ه…"
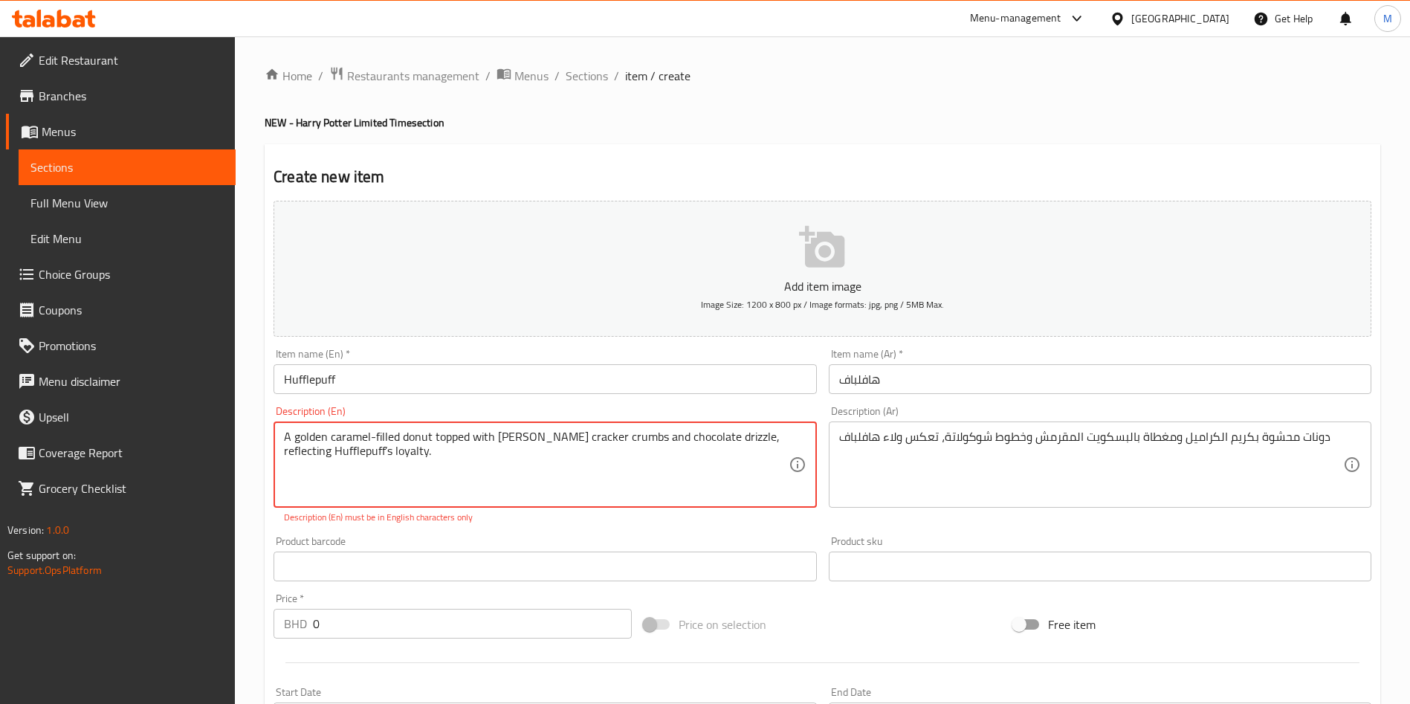
click at [570, 481] on textarea "A golden caramel-filled donut topped with [PERSON_NAME] cracker crumbs and choc…" at bounding box center [536, 465] width 504 height 71
click at [376, 441] on textarea "A golden caramel-filled donut topped with [PERSON_NAME] cracker crumbs and choc…" at bounding box center [536, 465] width 504 height 71
click at [580, 561] on input "text" at bounding box center [545, 567] width 543 height 30
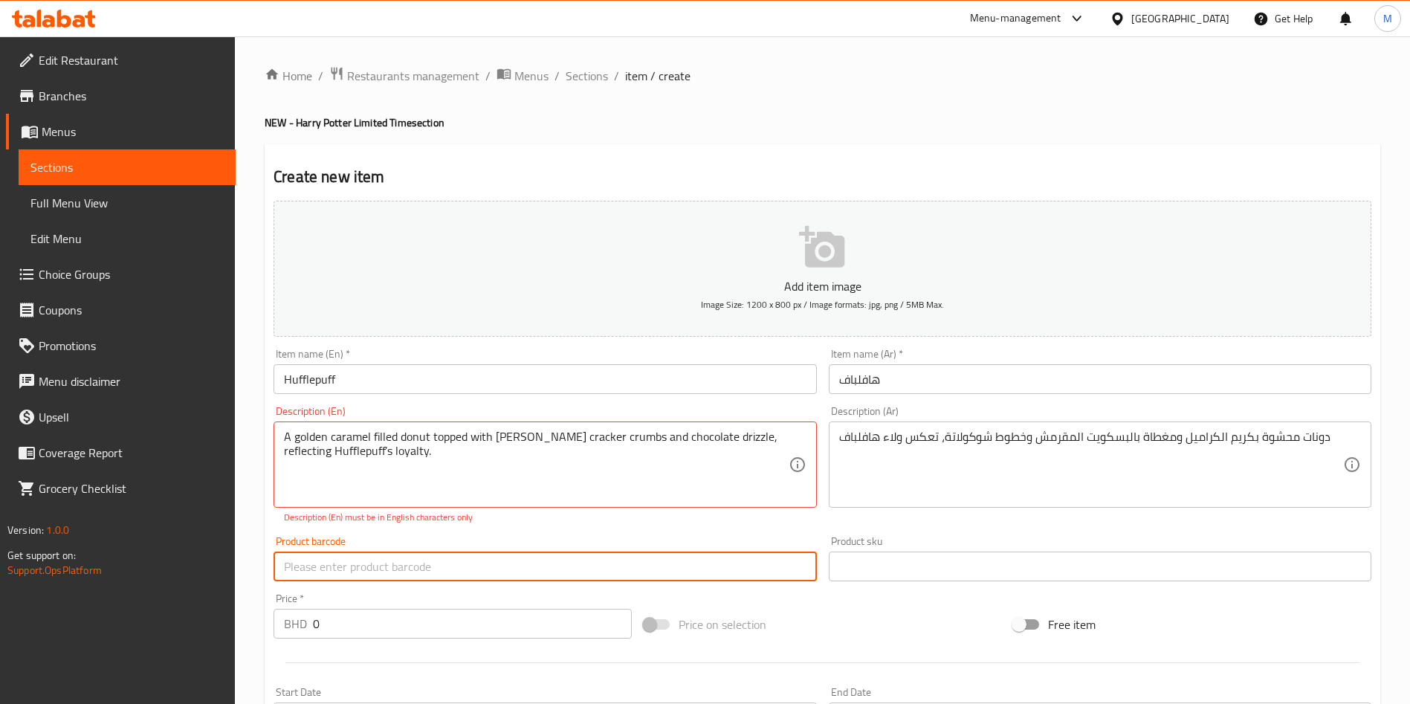
click at [588, 522] on p "Description (En) must be in English characters only" at bounding box center [545, 517] width 522 height 13
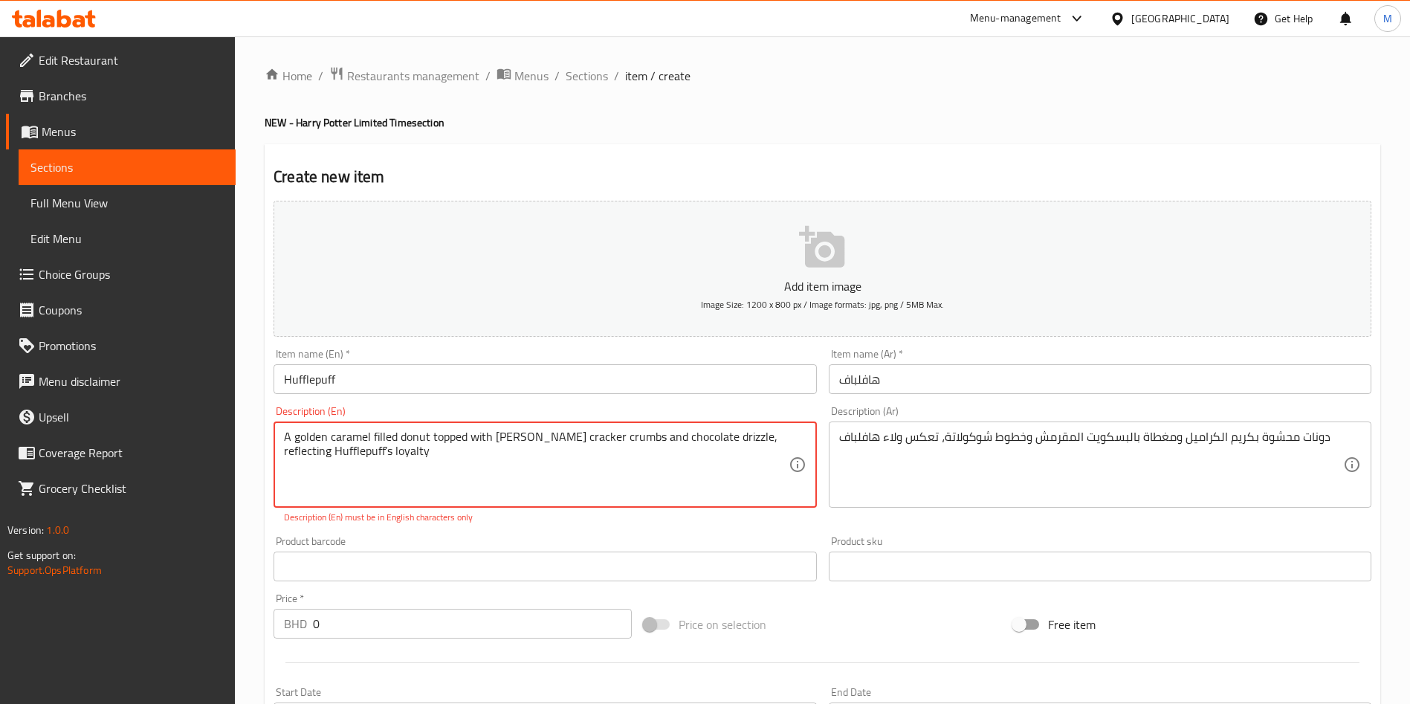
click at [555, 528] on div "Description (En) A golden caramel filled donut topped with [PERSON_NAME] cracke…" at bounding box center [545, 465] width 555 height 130
click at [726, 437] on textarea "A golden caramel filled donut topped with [PERSON_NAME] cracker crumbs and choc…" at bounding box center [536, 465] width 504 height 71
click at [717, 549] on div "Product barcode Product barcode" at bounding box center [545, 558] width 543 height 45
click at [651, 572] on input "text" at bounding box center [545, 567] width 543 height 30
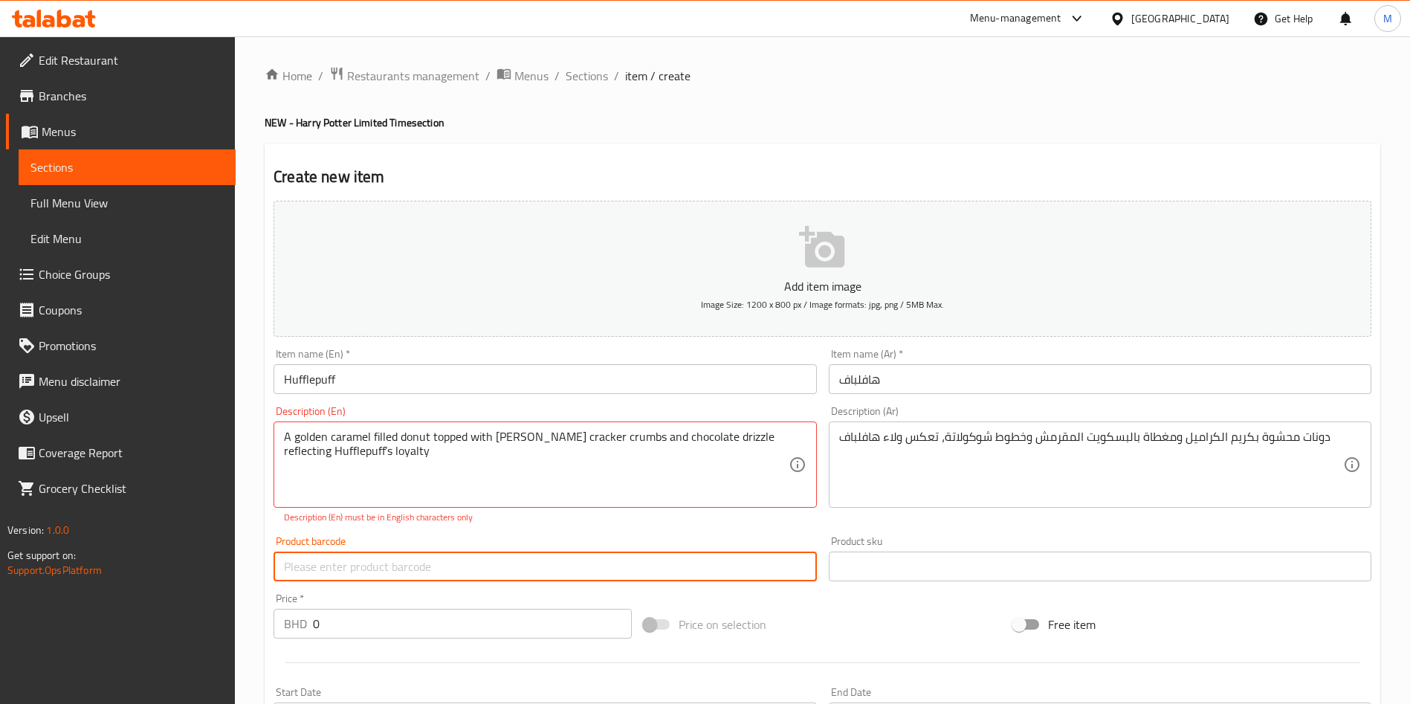
drag, startPoint x: 652, startPoint y: 572, endPoint x: 648, endPoint y: 544, distance: 27.9
click at [651, 572] on input "text" at bounding box center [545, 567] width 543 height 30
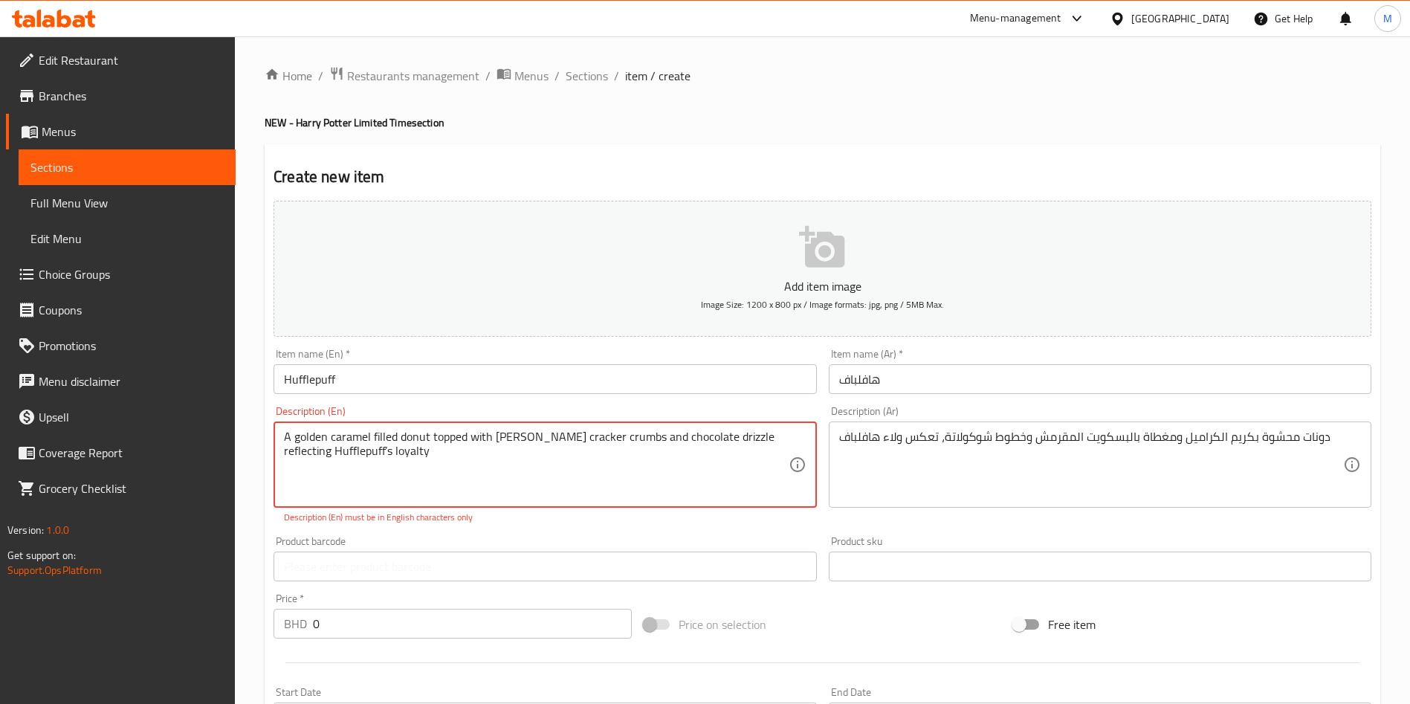
click at [619, 470] on textarea "A golden caramel filled donut topped with [PERSON_NAME] cracker crumbs and choc…" at bounding box center [536, 465] width 504 height 71
click at [552, 493] on textarea "A golden caramel filled donut topped with [PERSON_NAME] cracker crumbs and choc…" at bounding box center [536, 465] width 504 height 71
click at [559, 471] on textarea "A golden caramel filled donut topped with [PERSON_NAME] cracker crumbs and choc…" at bounding box center [536, 465] width 504 height 71
click at [473, 541] on div "Product barcode Product barcode" at bounding box center [545, 558] width 543 height 45
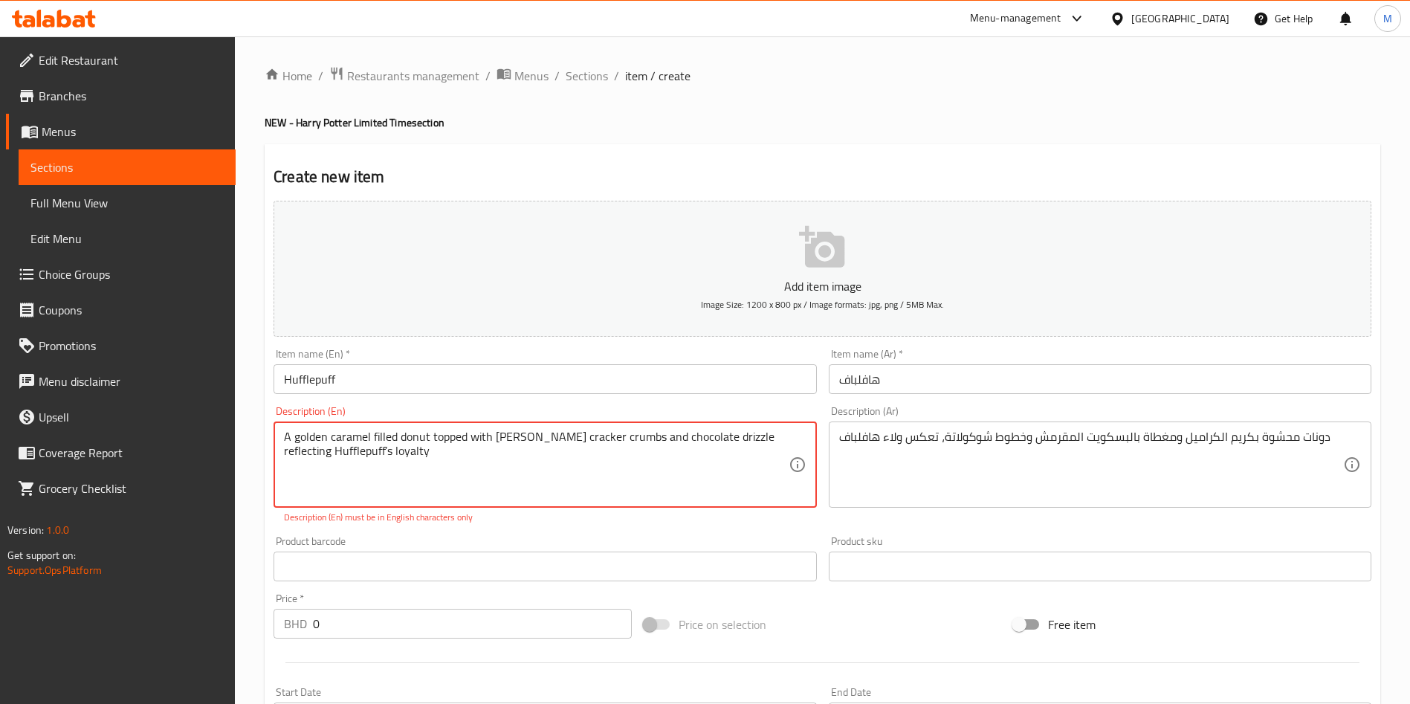
click at [714, 456] on textarea "A golden caramel filled donut topped with [PERSON_NAME] cracker crumbs and choc…" at bounding box center [536, 465] width 504 height 71
click at [670, 519] on p "Description (En) must be in English characters only" at bounding box center [545, 517] width 522 height 13
drag, startPoint x: 587, startPoint y: 561, endPoint x: 583, endPoint y: 542, distance: 19.1
click at [587, 561] on input "text" at bounding box center [545, 567] width 543 height 30
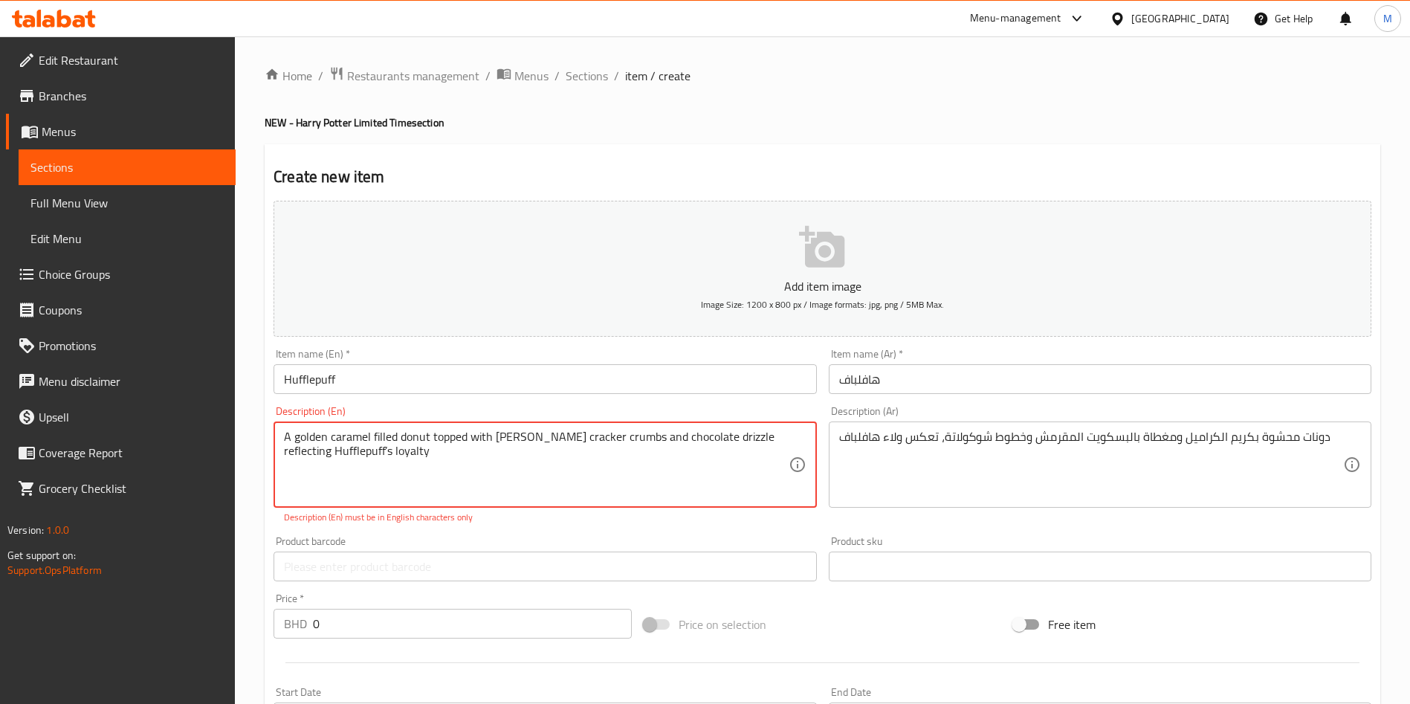
click at [580, 464] on textarea "A golden caramel filled donut topped with [PERSON_NAME] cracker crumbs and choc…" at bounding box center [536, 465] width 504 height 71
click at [461, 481] on textarea "A golden caramel filled donut topped with [PERSON_NAME] cracker crumbs and choc…" at bounding box center [536, 465] width 504 height 71
click at [466, 474] on textarea "A golden caramel filled donut topped with [PERSON_NAME] cracker crumbs and choc…" at bounding box center [536, 465] width 504 height 71
click at [543, 532] on div "Product barcode Product barcode" at bounding box center [545, 558] width 555 height 57
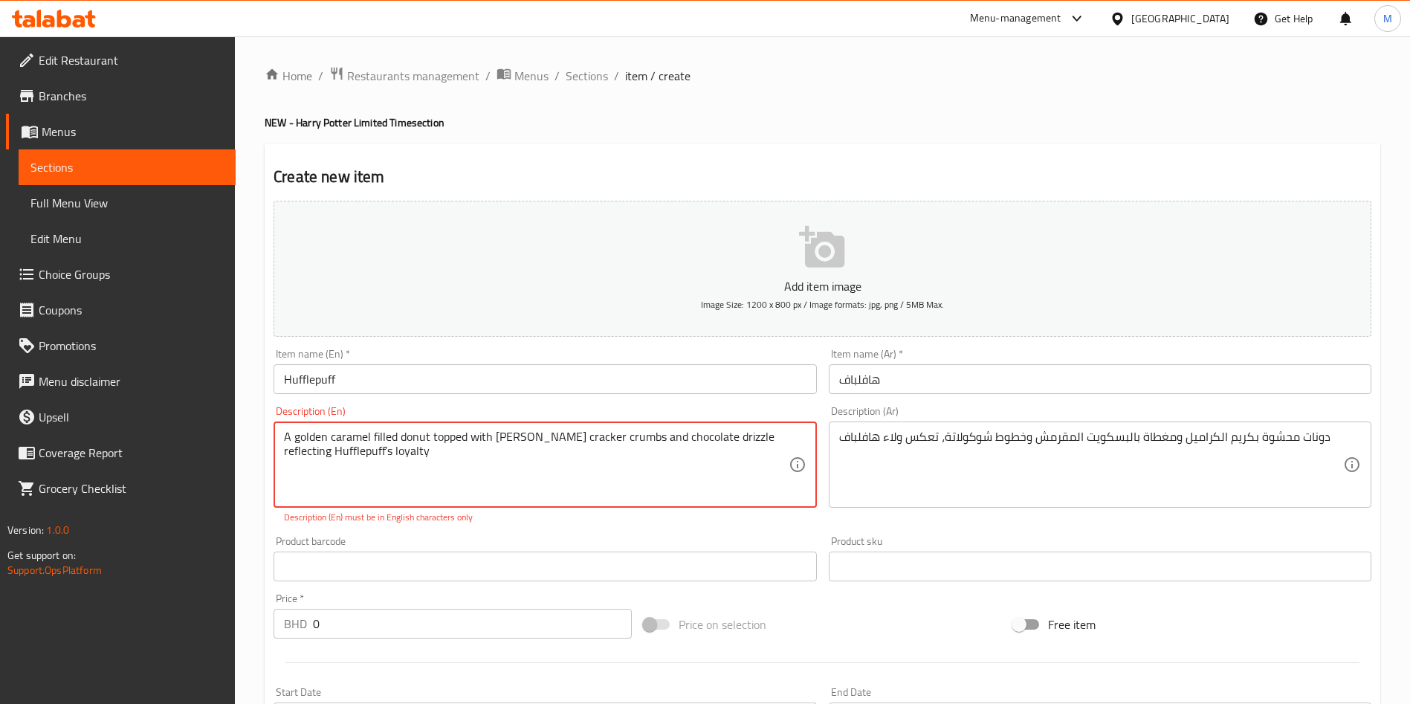
click at [337, 447] on textarea "A golden caramel filled donut topped with [PERSON_NAME] cracker crumbs and choc…" at bounding box center [536, 465] width 504 height 71
click at [333, 459] on textarea "A golden caramel filled donut topped with [PERSON_NAME] cracker crumbs and choc…" at bounding box center [536, 465] width 504 height 71
click at [336, 457] on textarea "A golden caramel filled donut topped with [PERSON_NAME] cracker crumbs and choc…" at bounding box center [536, 465] width 504 height 71
click at [417, 505] on div "A golden caramel filled donut topped with [PERSON_NAME] cracker crumbs and choc…" at bounding box center [545, 465] width 543 height 86
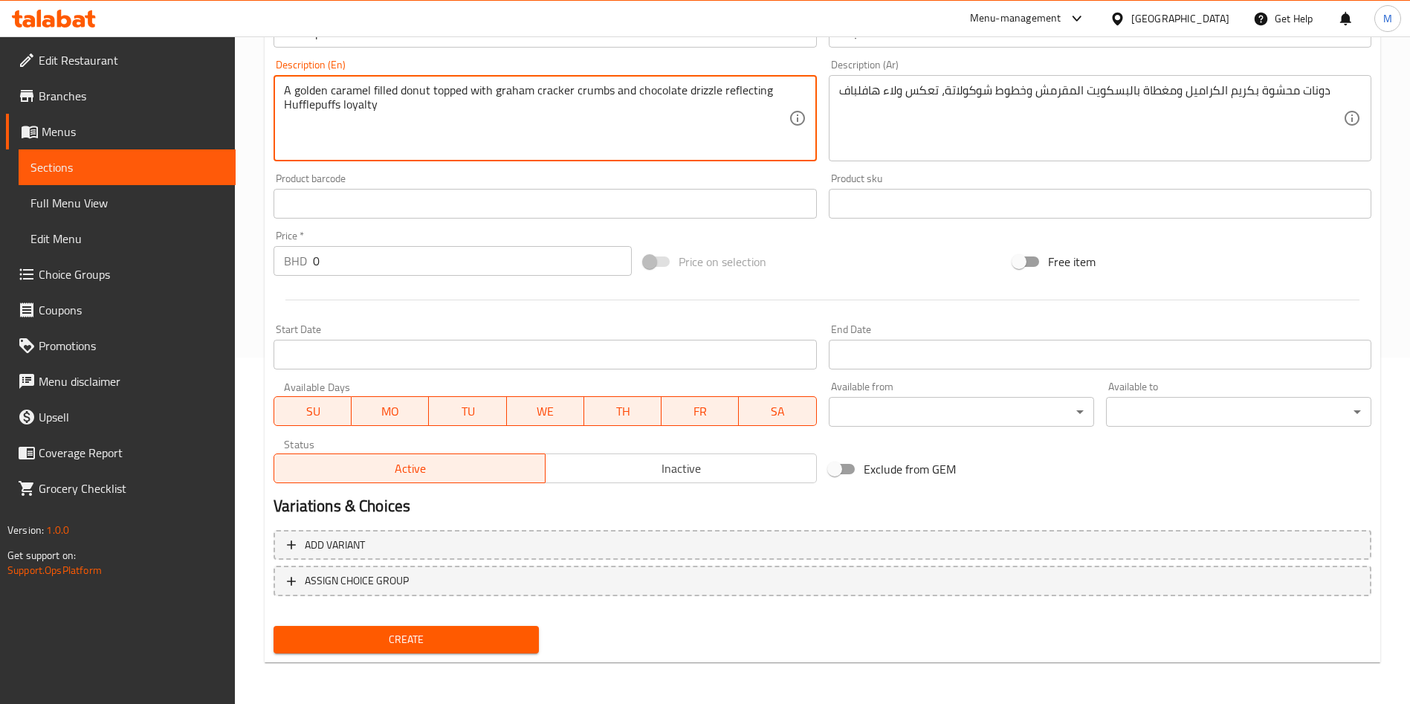
type textarea "A golden caramel filled donut topped with graham cracker crumbs and chocolate d…"
click at [392, 274] on input "0" at bounding box center [472, 261] width 319 height 30
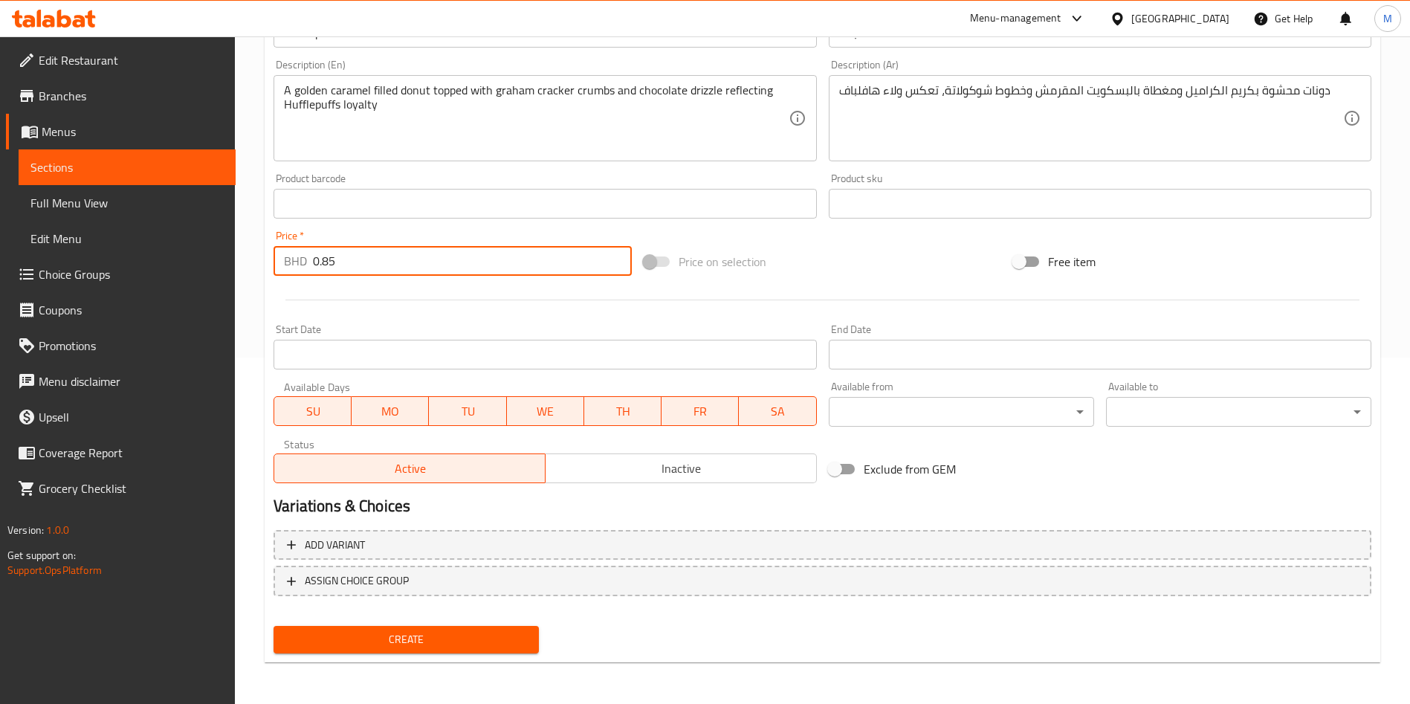
type input "0.85"
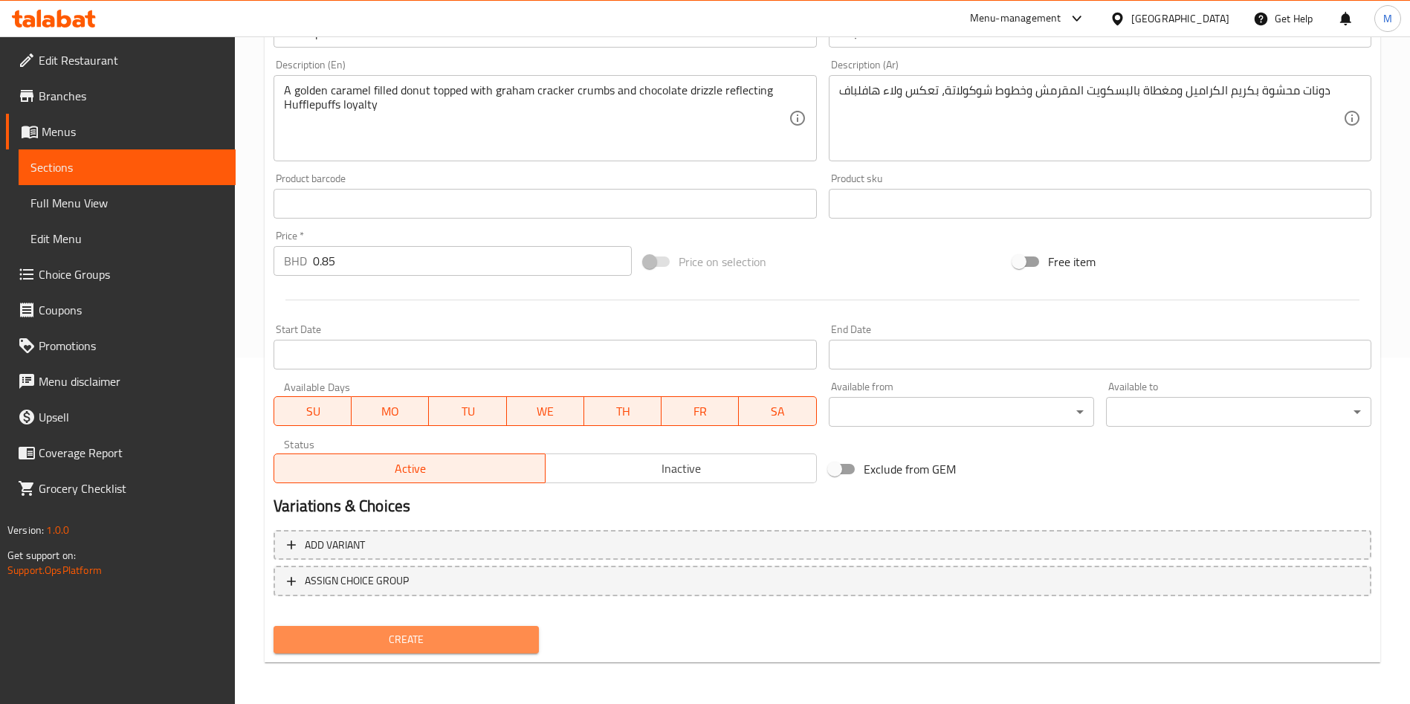
click at [367, 639] on span "Create" at bounding box center [406, 639] width 242 height 19
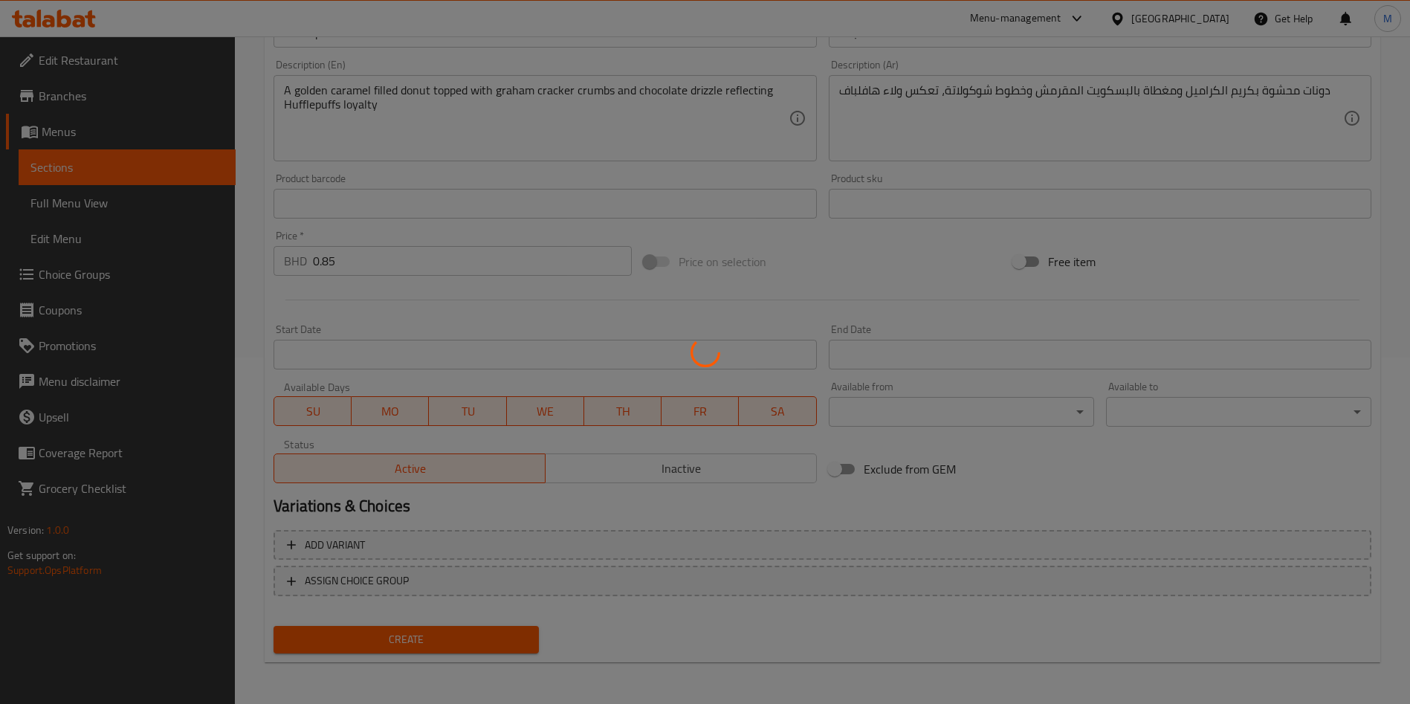
type input "0"
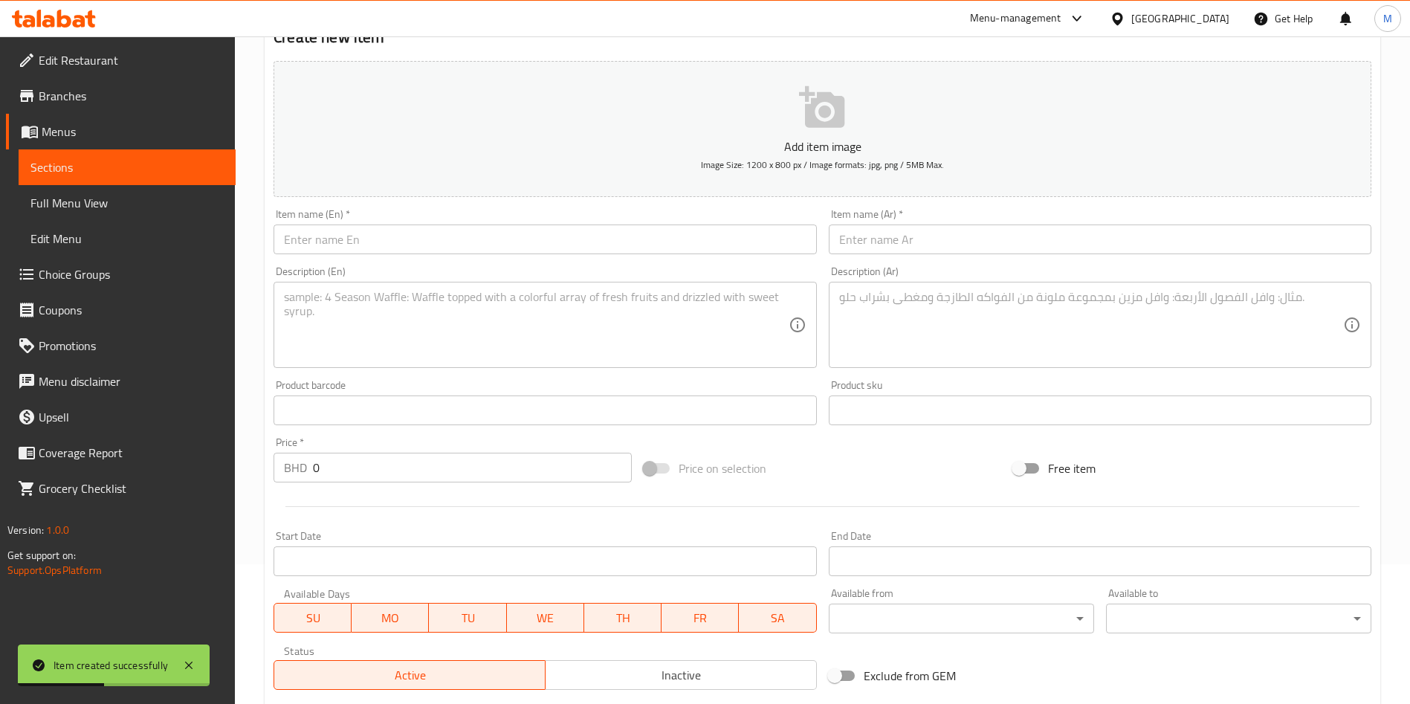
scroll to position [0, 0]
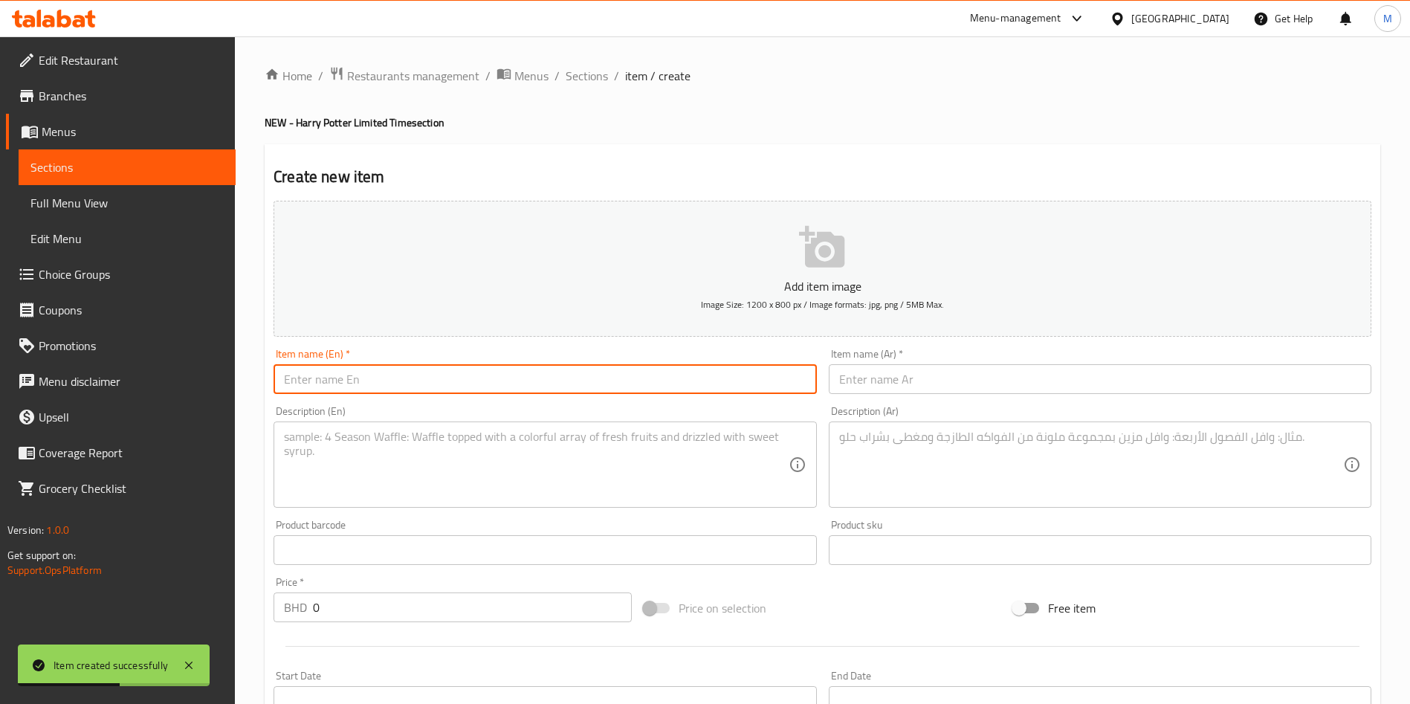
click at [403, 381] on input "text" at bounding box center [545, 379] width 543 height 30
paste input "Slytherin"
type input "Slytherin"
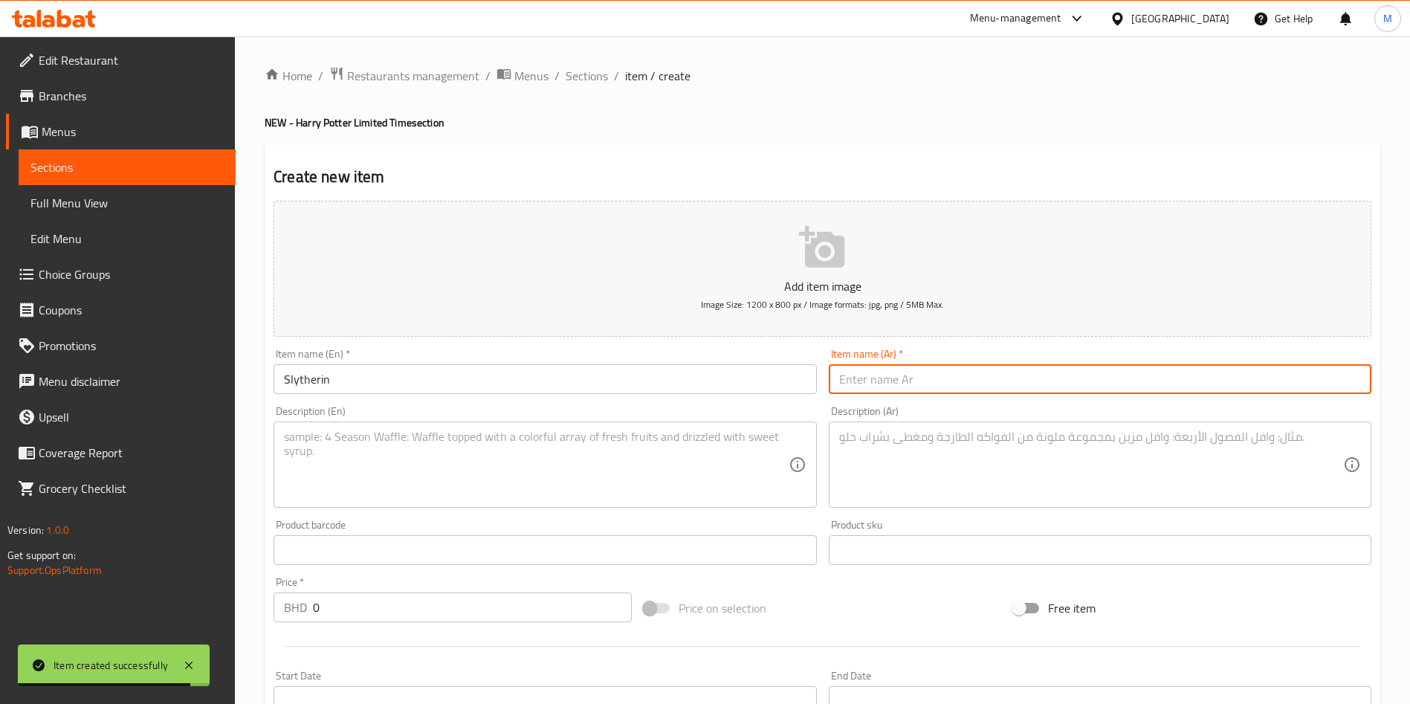
click at [886, 390] on input "text" at bounding box center [1100, 379] width 543 height 30
paste input "سليذرين"
type input "سليذرين"
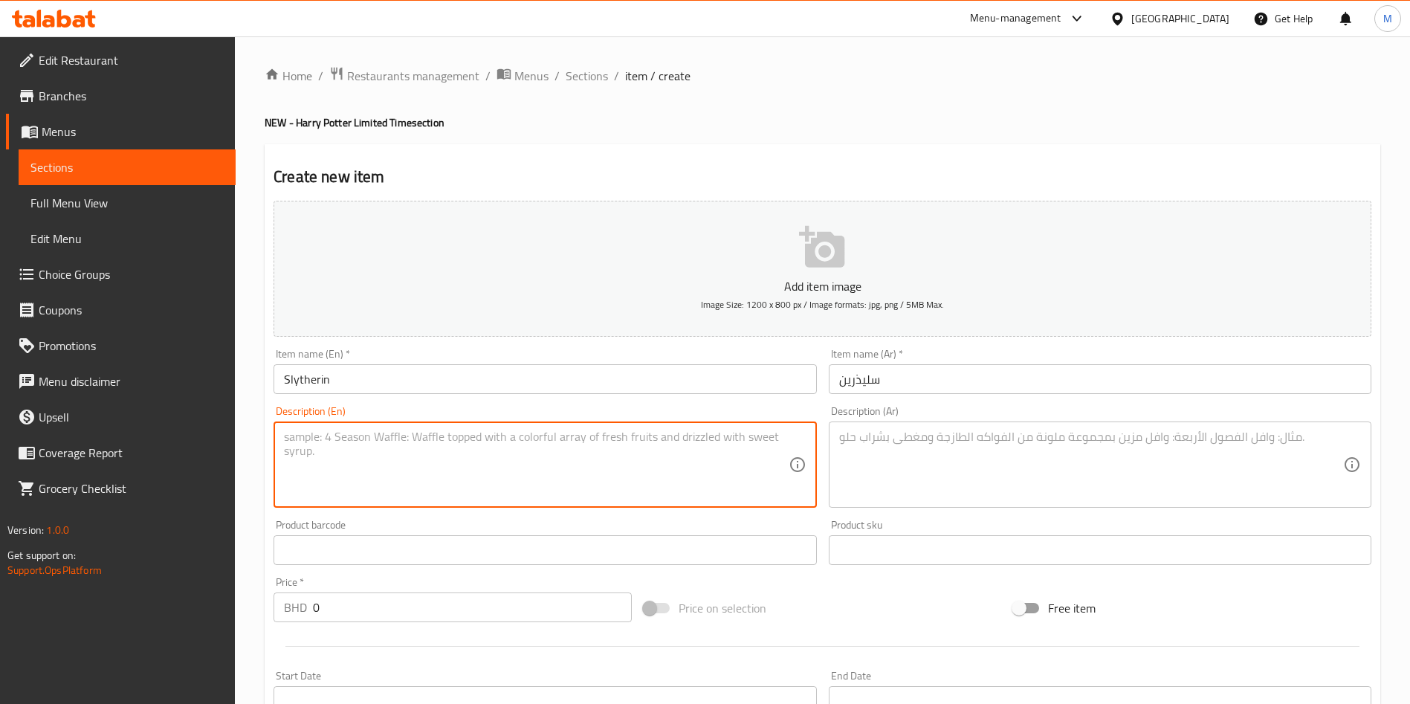
click at [587, 448] on textarea at bounding box center [536, 465] width 504 height 71
paste textarea "A rich chocolate donut topped with Oreo crumbles, inspired by [PERSON_NAME]’s a…"
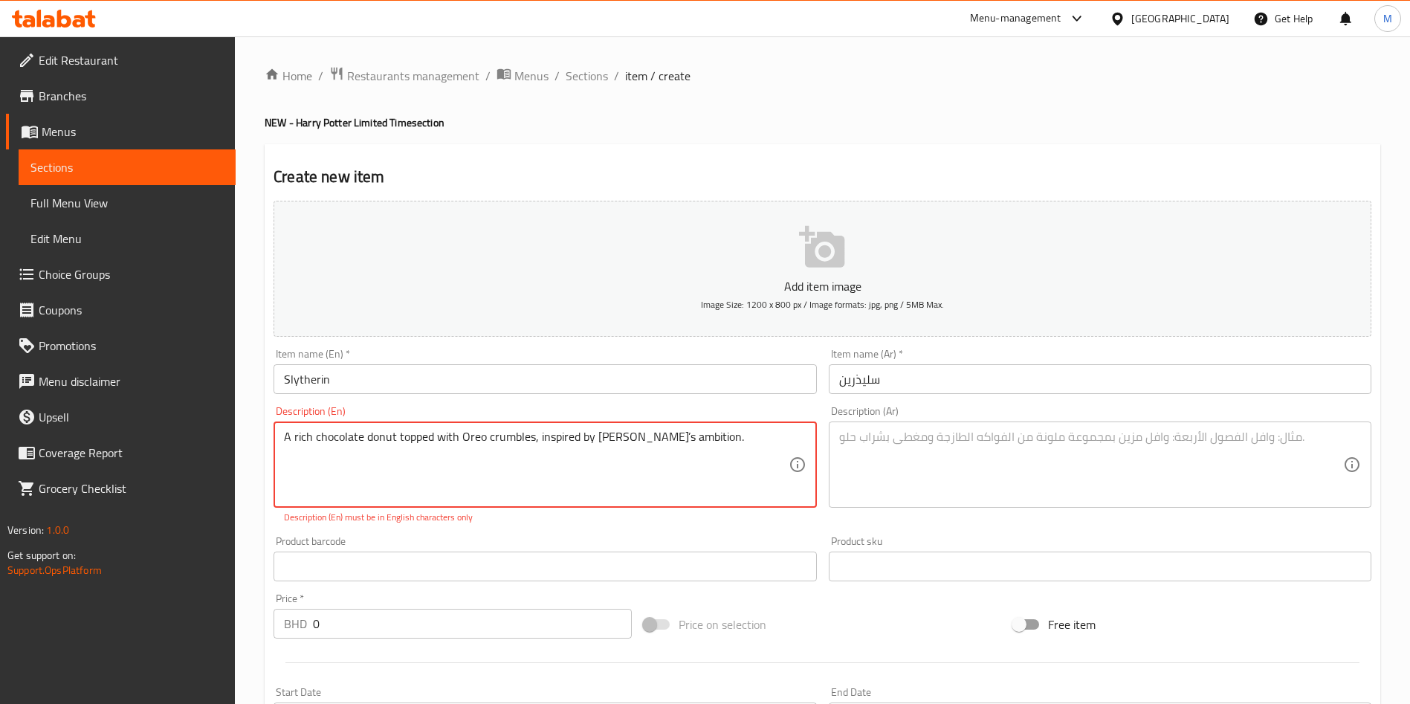
type textarea "A rich chocolate donut topped with Oreo crumbles, inspired by [PERSON_NAME]’s a…"
click at [953, 454] on textarea at bounding box center [1091, 465] width 504 height 71
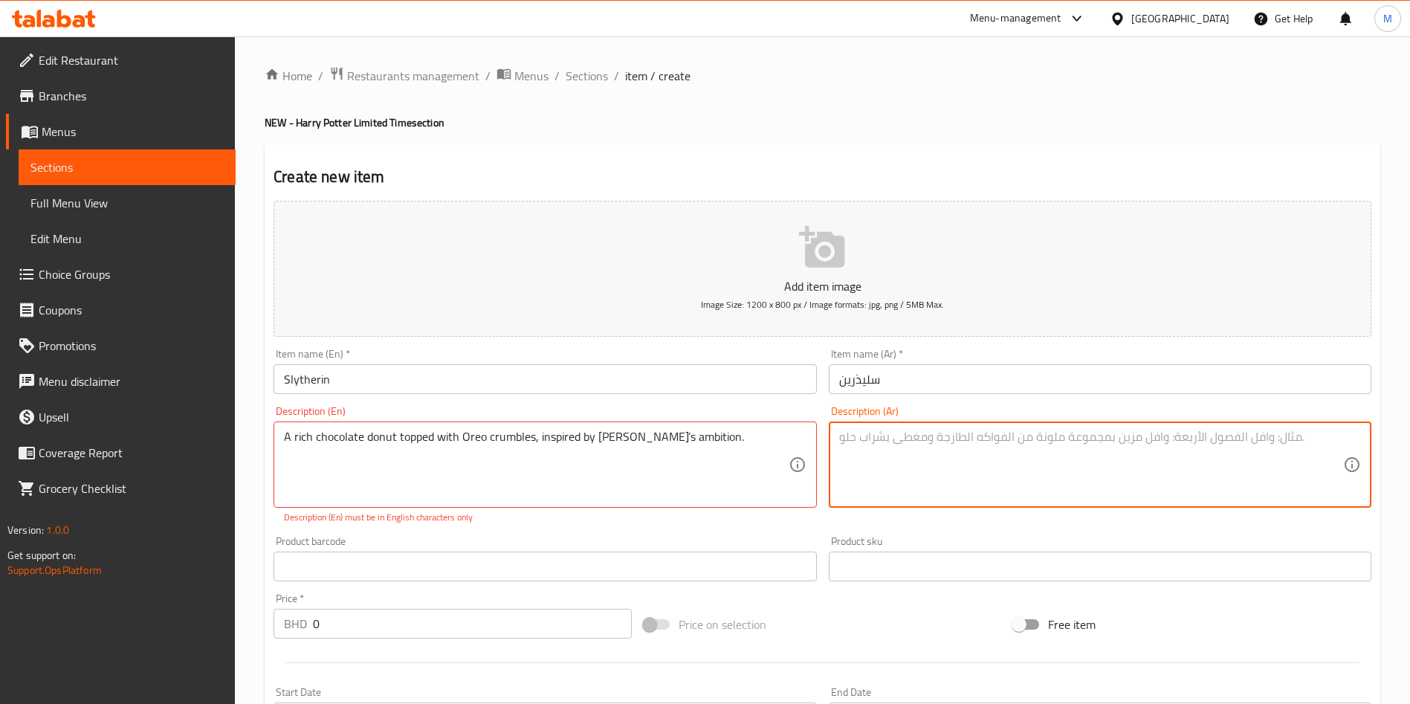
paste textarea "دونات شوكولاتة غنية مغطاة بقطع من كوكيز الأوريو، مستوحاة من طموح سليذرين"
type textarea "دونات شوكولاتة غنية مغطاة بقطع من كوكيز الأوريو، مستوحاة من طموح سليذرين"
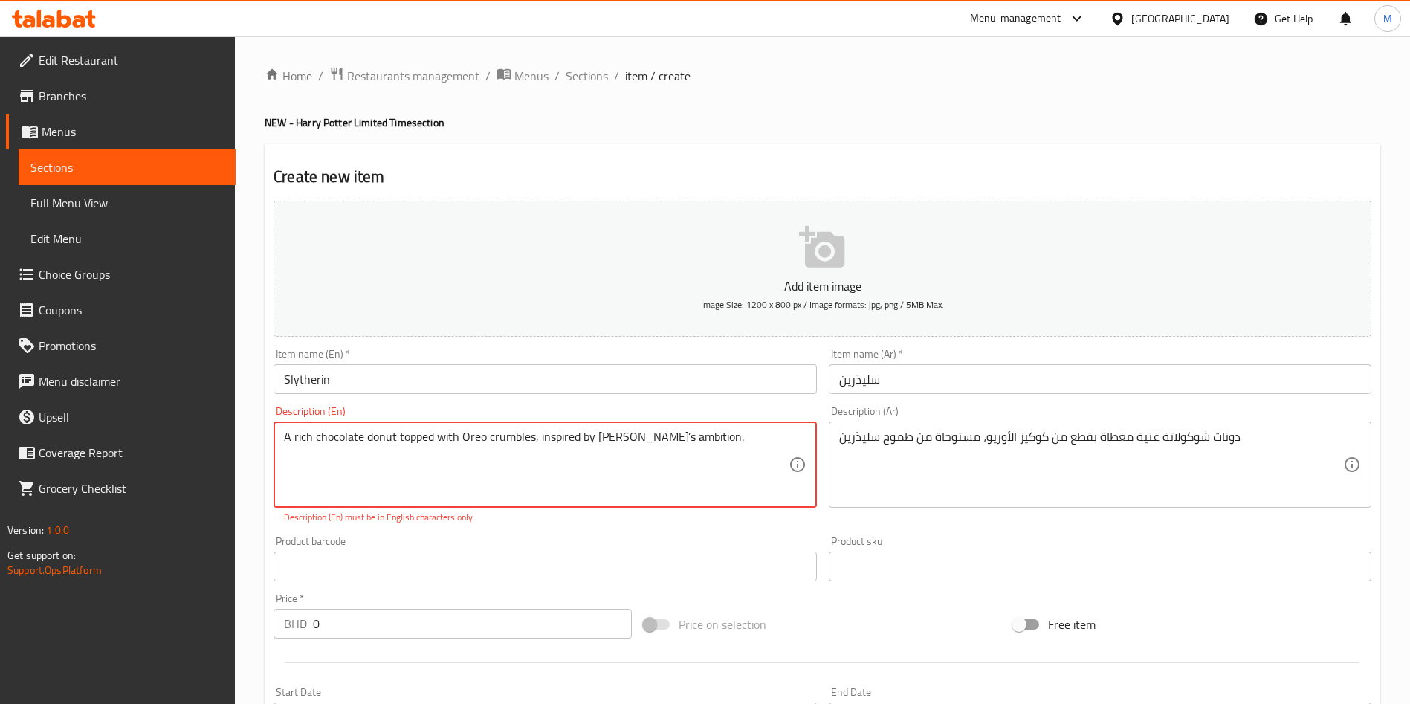
click at [645, 439] on textarea "A rich chocolate donut topped with Oreo crumbles, inspired by [PERSON_NAME]’s a…" at bounding box center [536, 465] width 504 height 71
click at [642, 439] on textarea "A rich chocolate donut topped with Oreo crumbles, inspired by [PERSON_NAME]’s a…" at bounding box center [536, 465] width 504 height 71
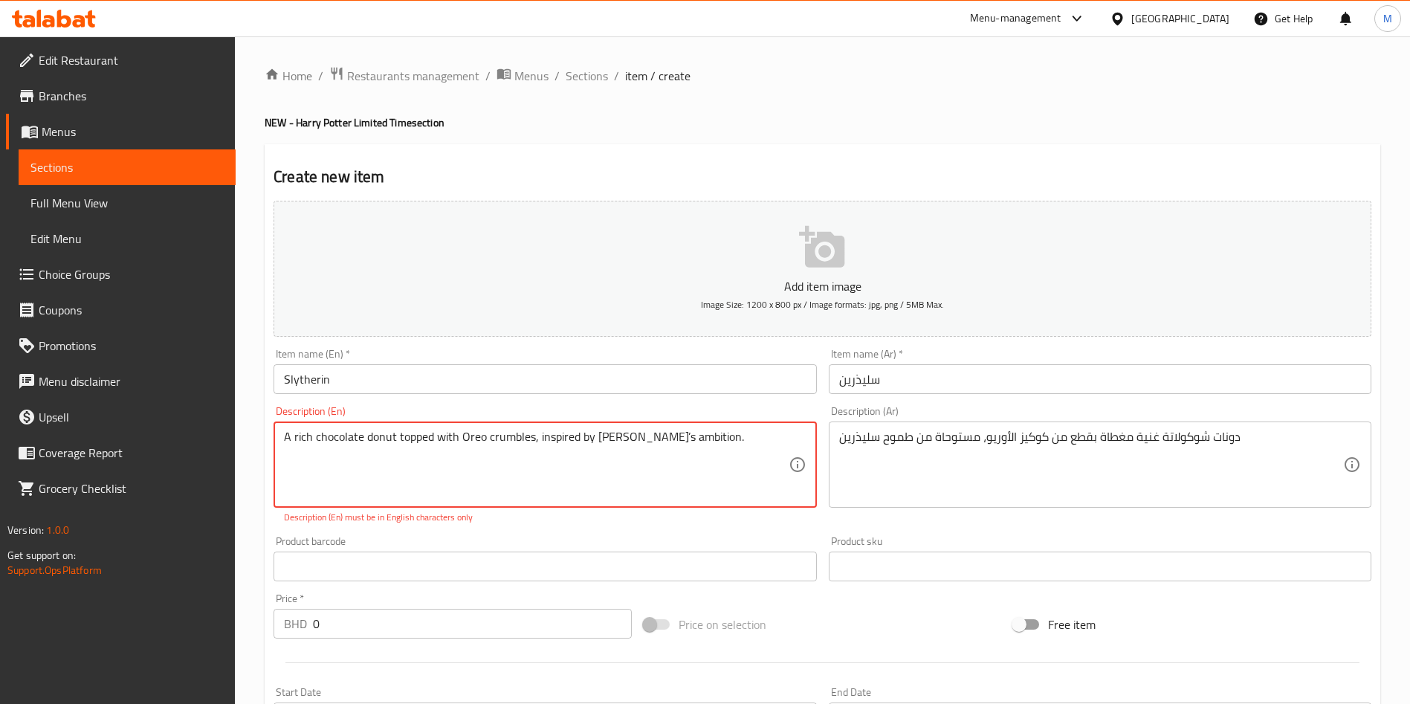
click at [638, 434] on textarea "A rich chocolate donut topped with Oreo crumbles, inspired by [PERSON_NAME]’s a…" at bounding box center [536, 465] width 504 height 71
click at [642, 439] on textarea "A rich chocolate donut topped with Oreo crumbles, inspired by [PERSON_NAME]’s a…" at bounding box center [536, 465] width 504 height 71
type textarea "A rich chocolate donut topped with Oreo crumbles, inspired by Slytherins ambiti…"
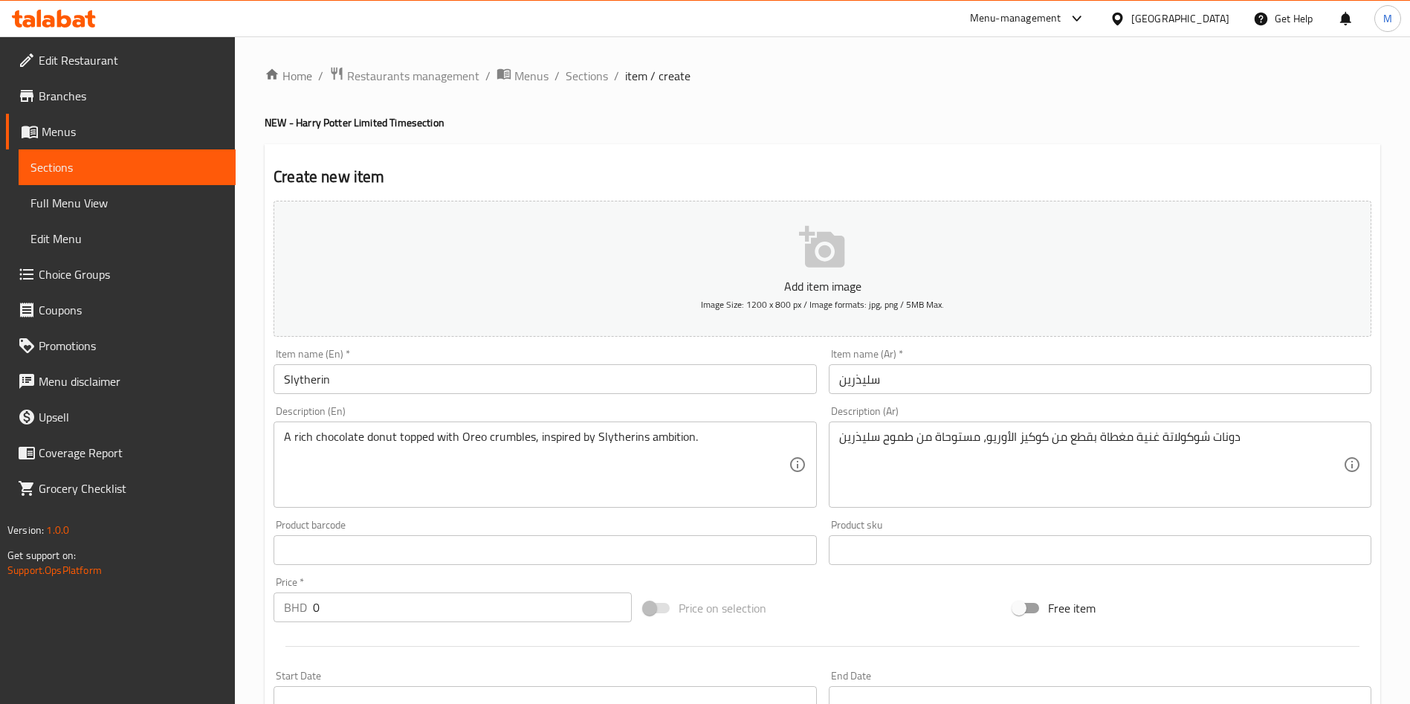
click at [657, 522] on div "Product barcode Product barcode" at bounding box center [545, 542] width 543 height 45
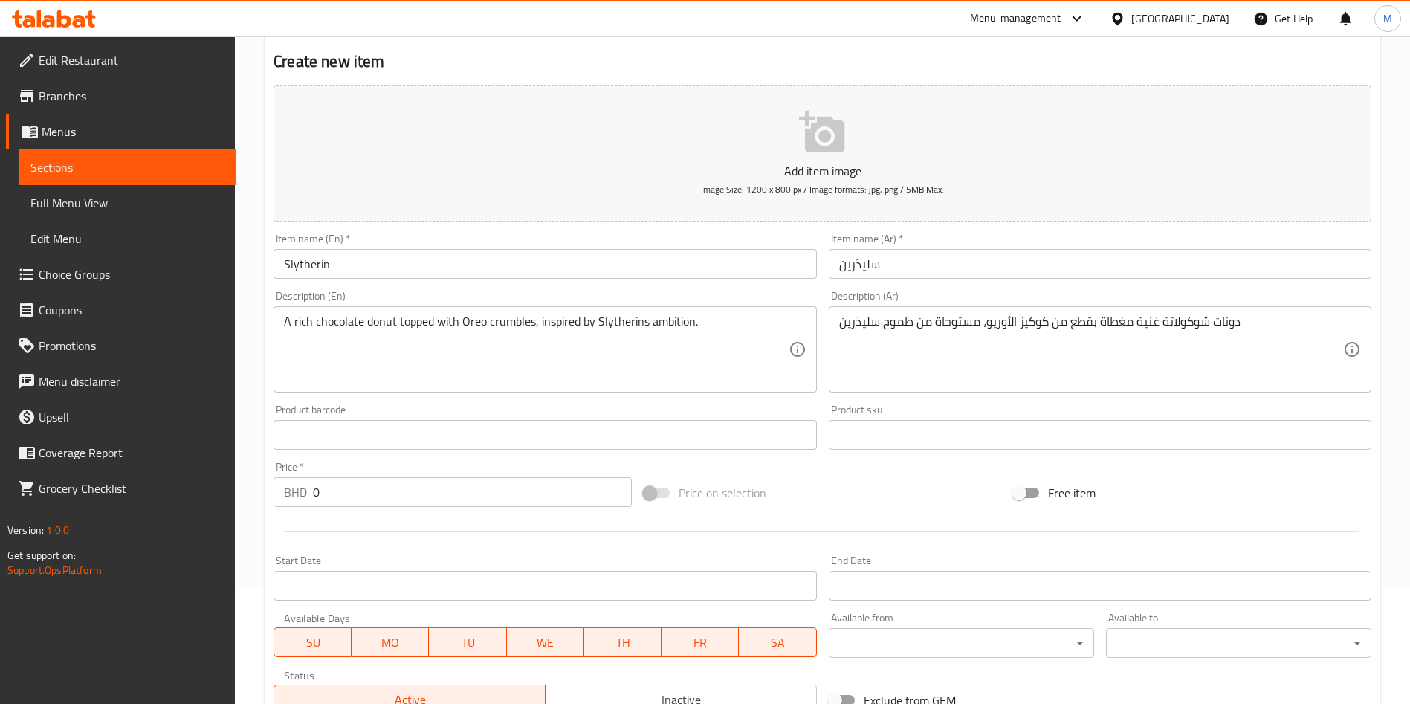
scroll to position [335, 0]
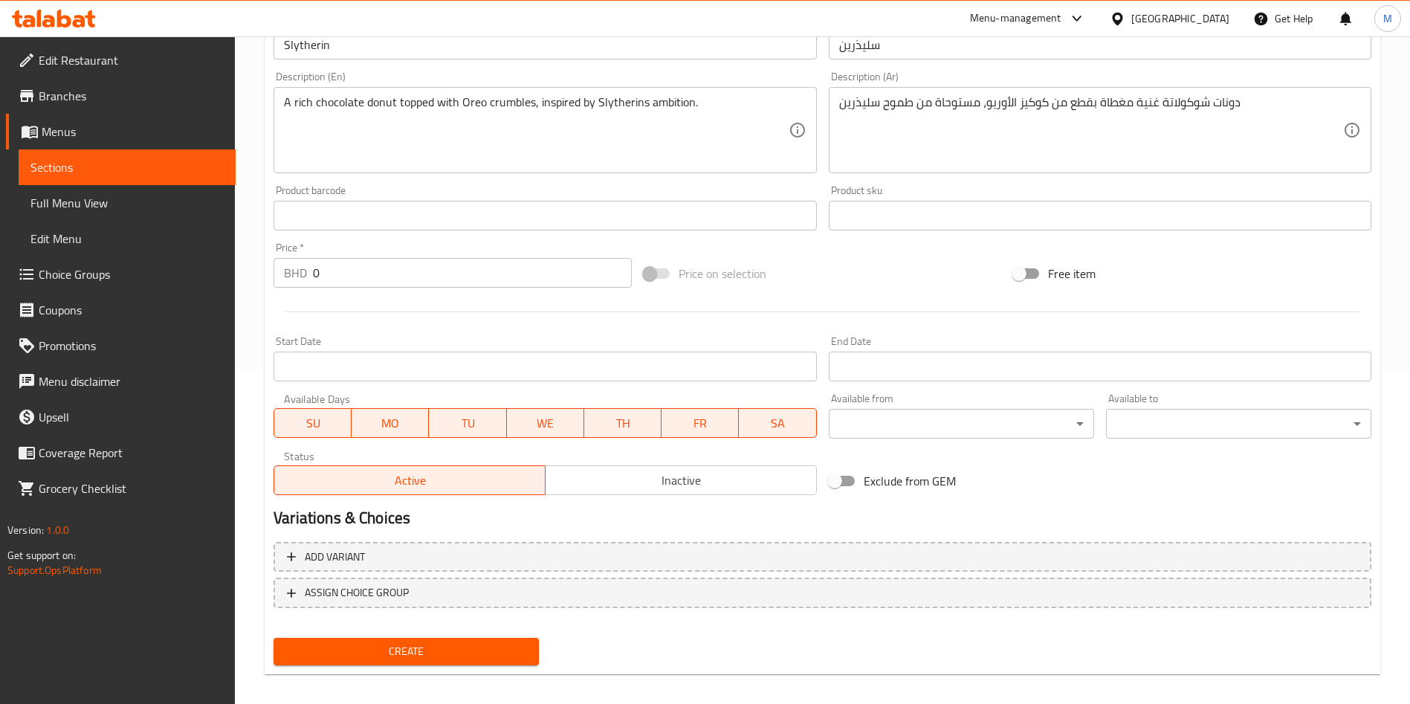
click at [483, 262] on input "0" at bounding box center [472, 273] width 319 height 30
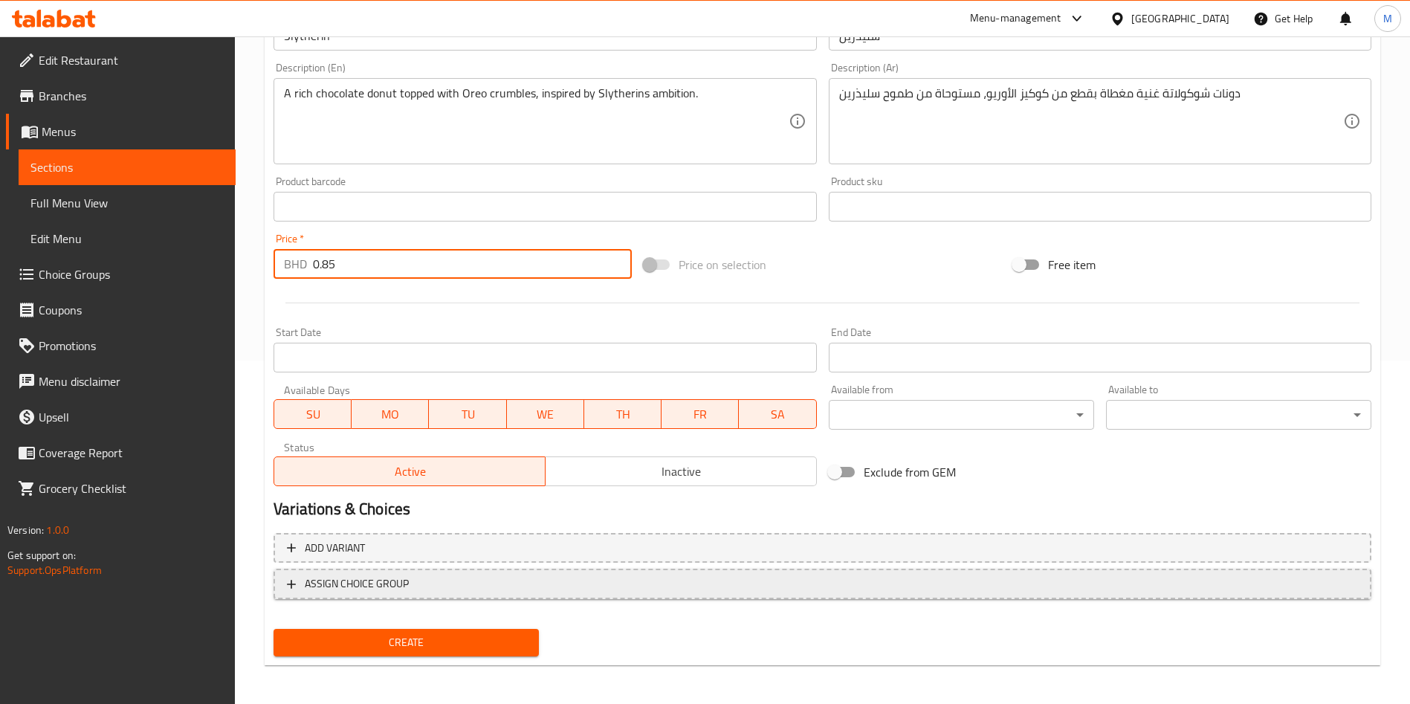
scroll to position [346, 0]
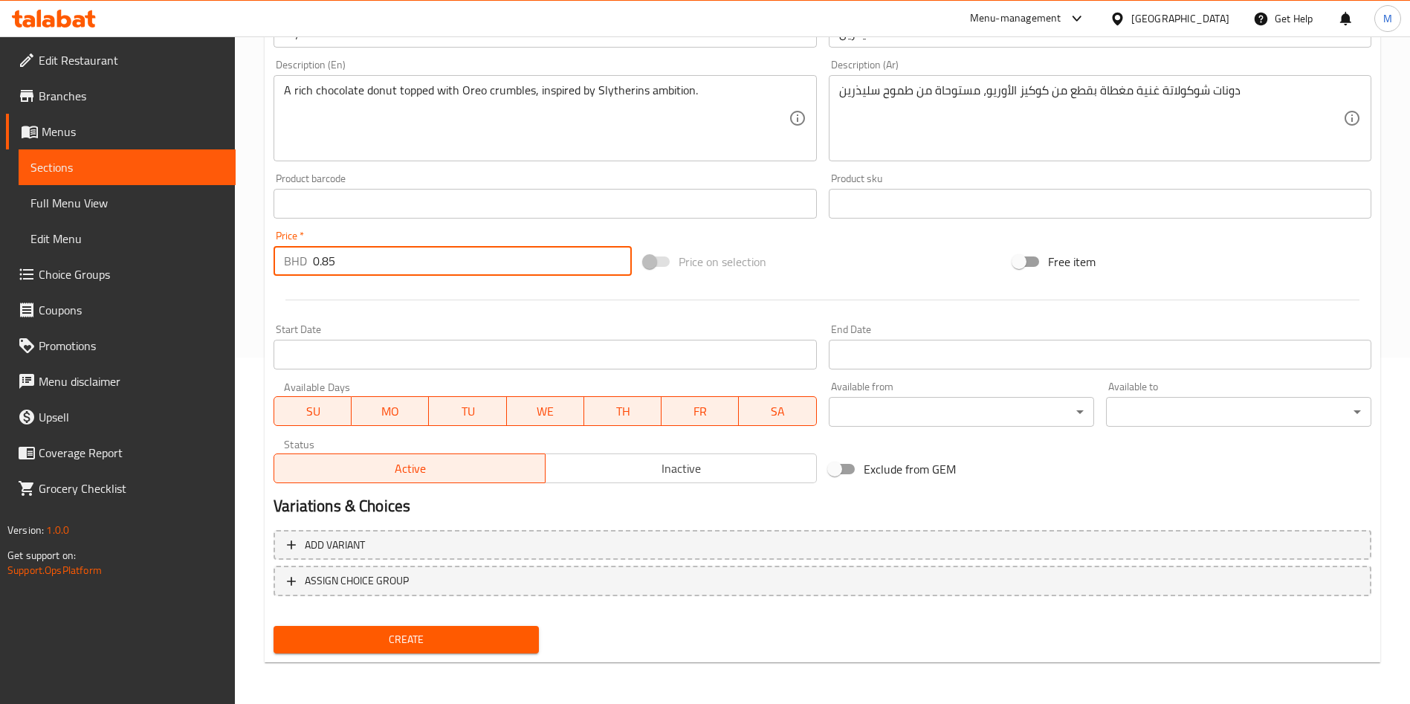
type input "0.85"
click at [463, 643] on span "Create" at bounding box center [406, 639] width 242 height 19
click at [463, 643] on div at bounding box center [705, 352] width 1410 height 704
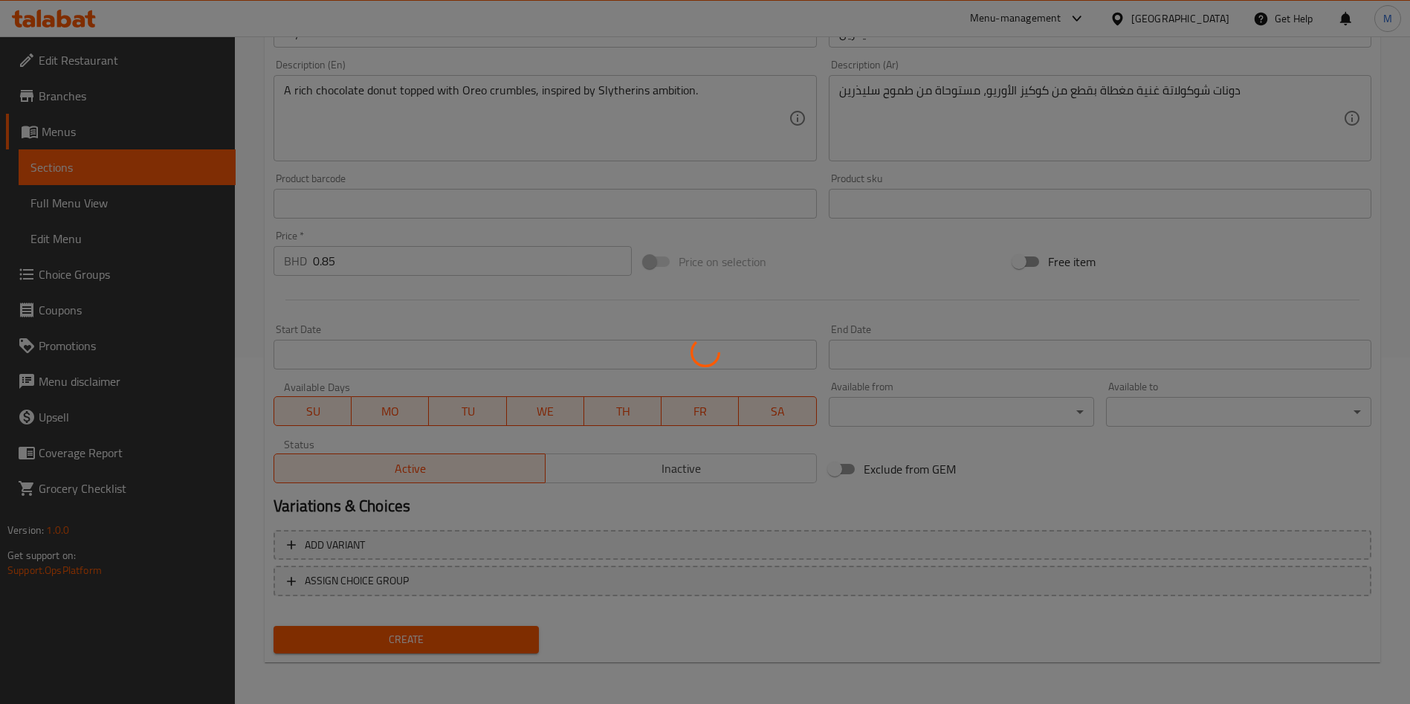
type input "0"
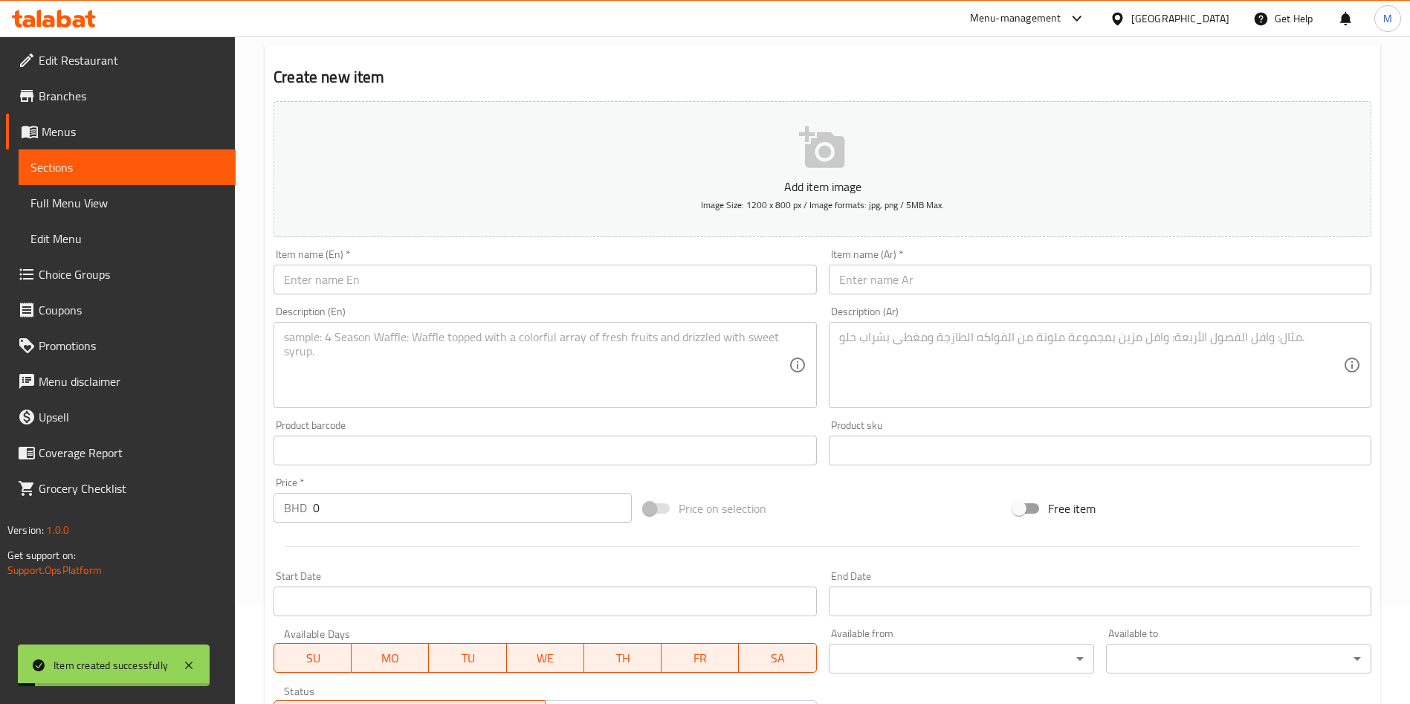
scroll to position [0, 0]
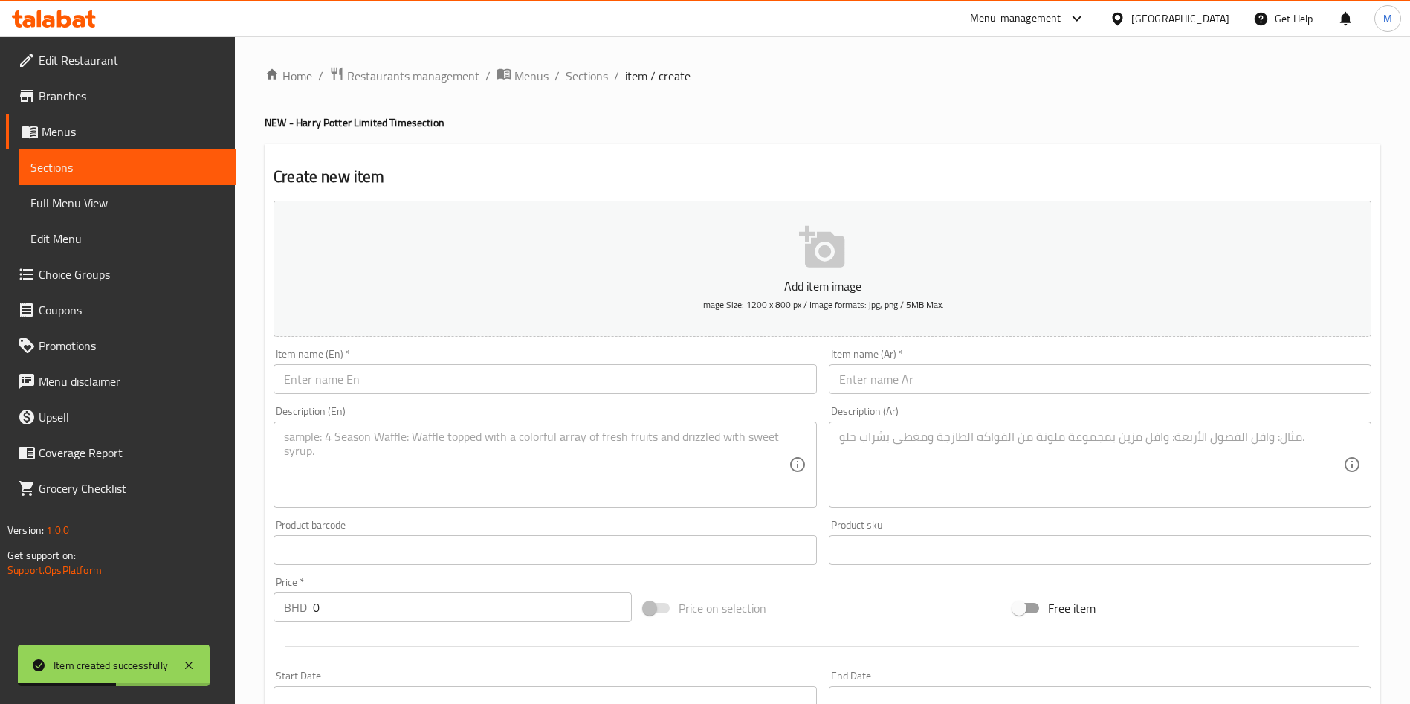
click at [418, 387] on input "text" at bounding box center [545, 379] width 543 height 30
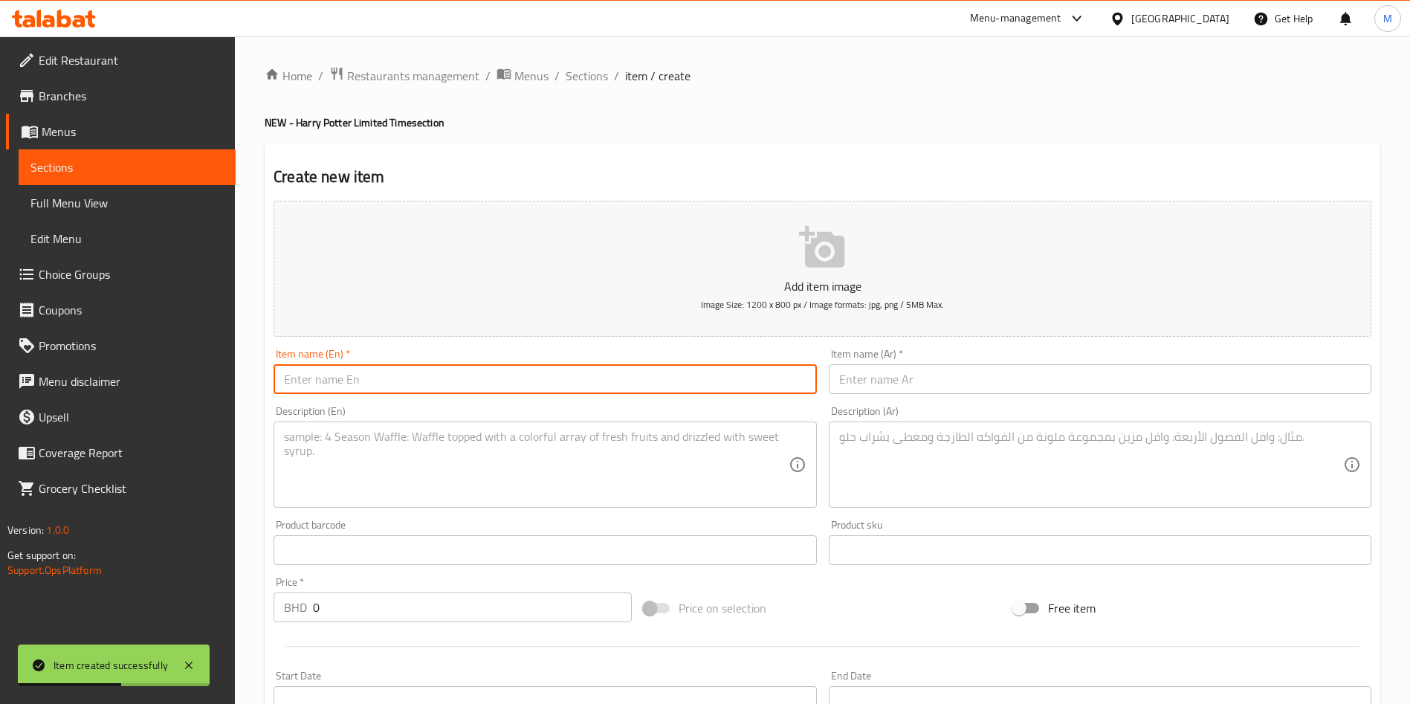
paste input "Ravenclaw"
type input "Ravenclaw"
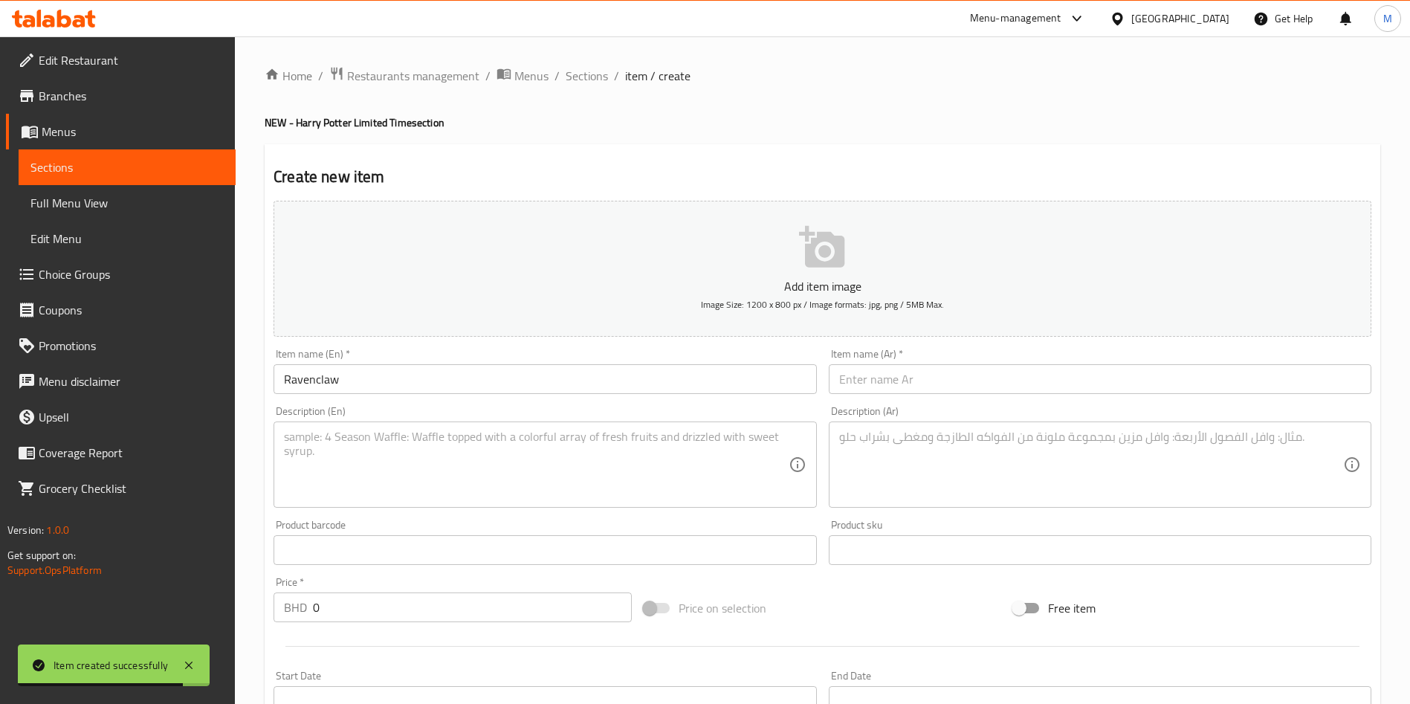
click at [1098, 372] on input "text" at bounding box center [1100, 379] width 543 height 30
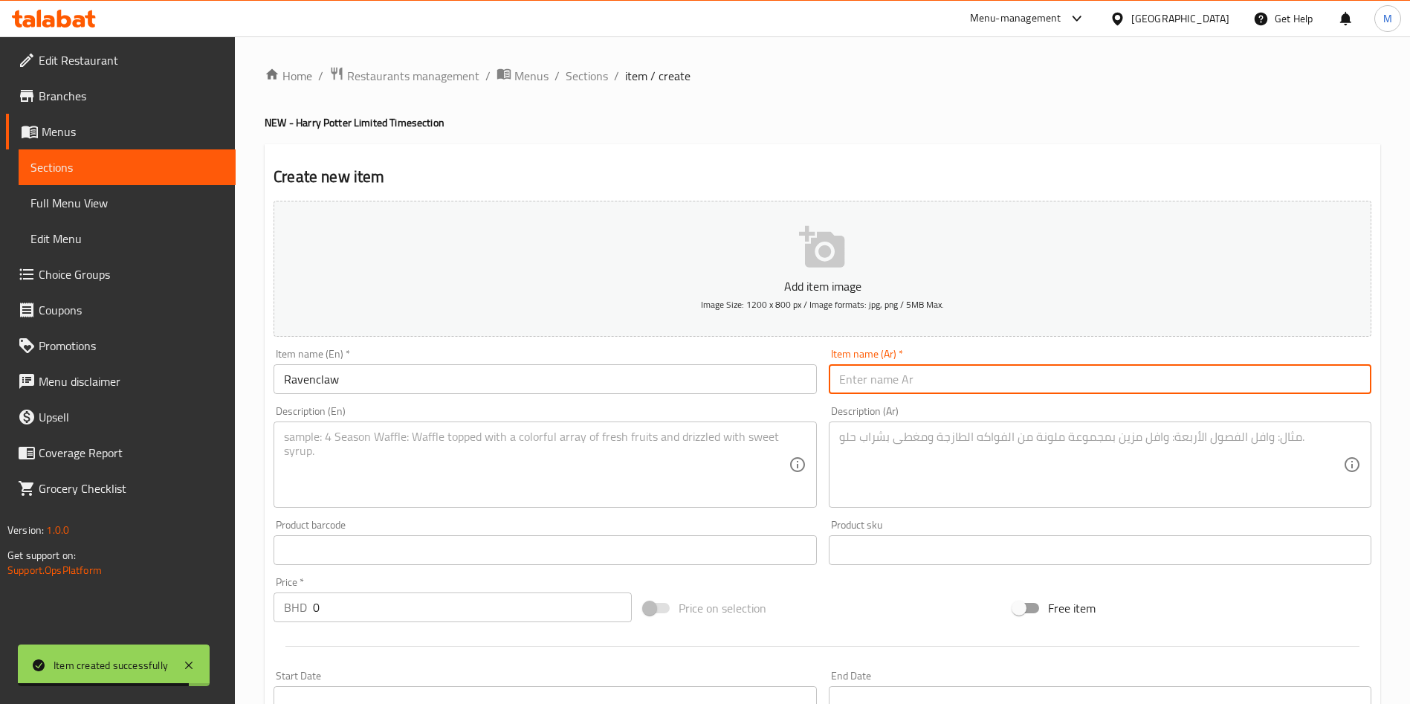
paste input "رافنكلو"
type input "رافنكلو"
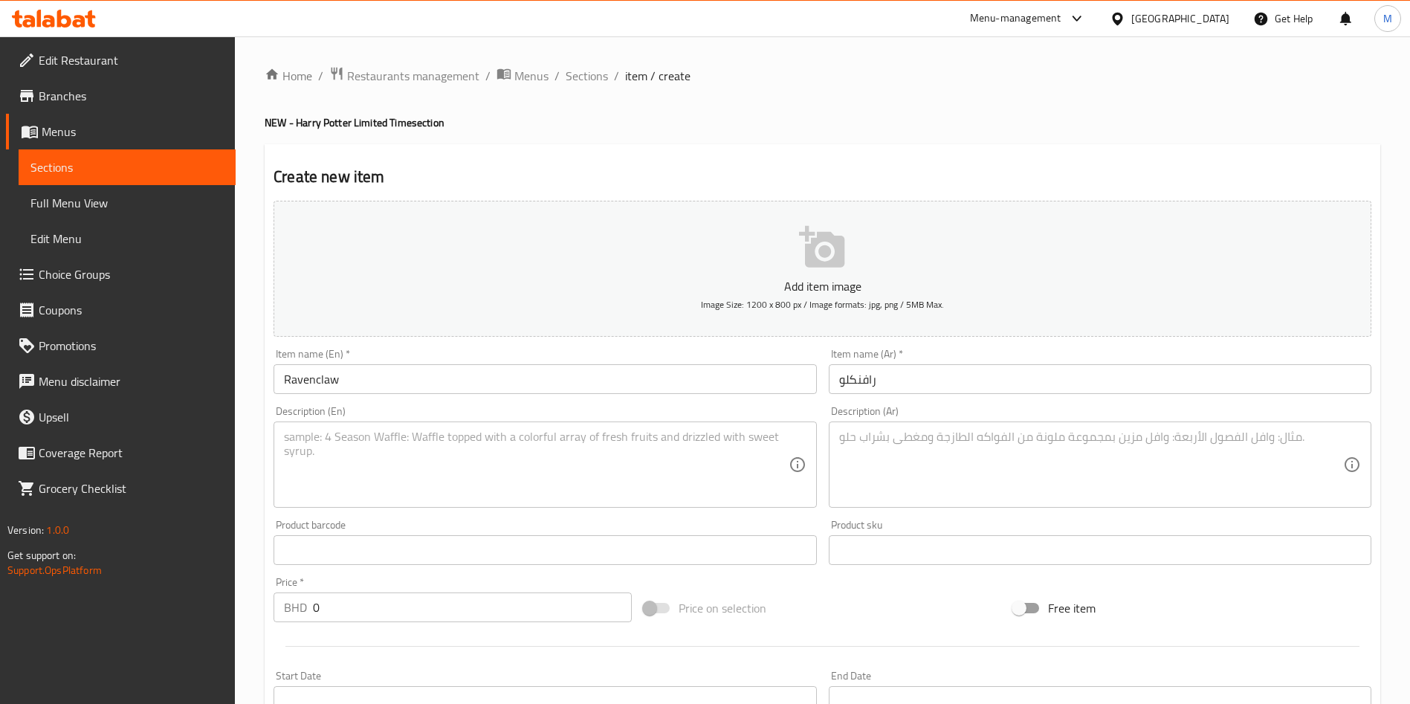
click at [526, 479] on textarea at bounding box center [536, 465] width 504 height 71
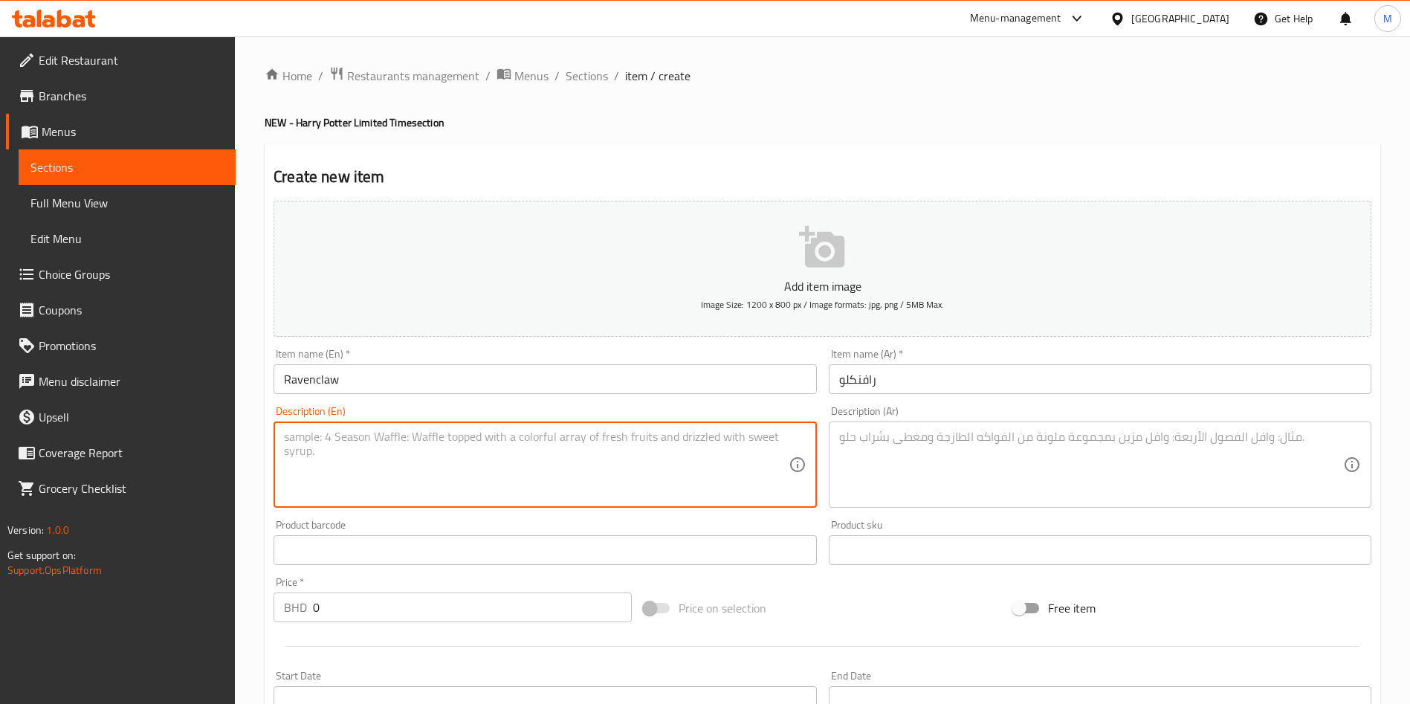
paste textarea "A bright blue donut topped with vanilla icing and a blue sprinkle blend, celebr…"
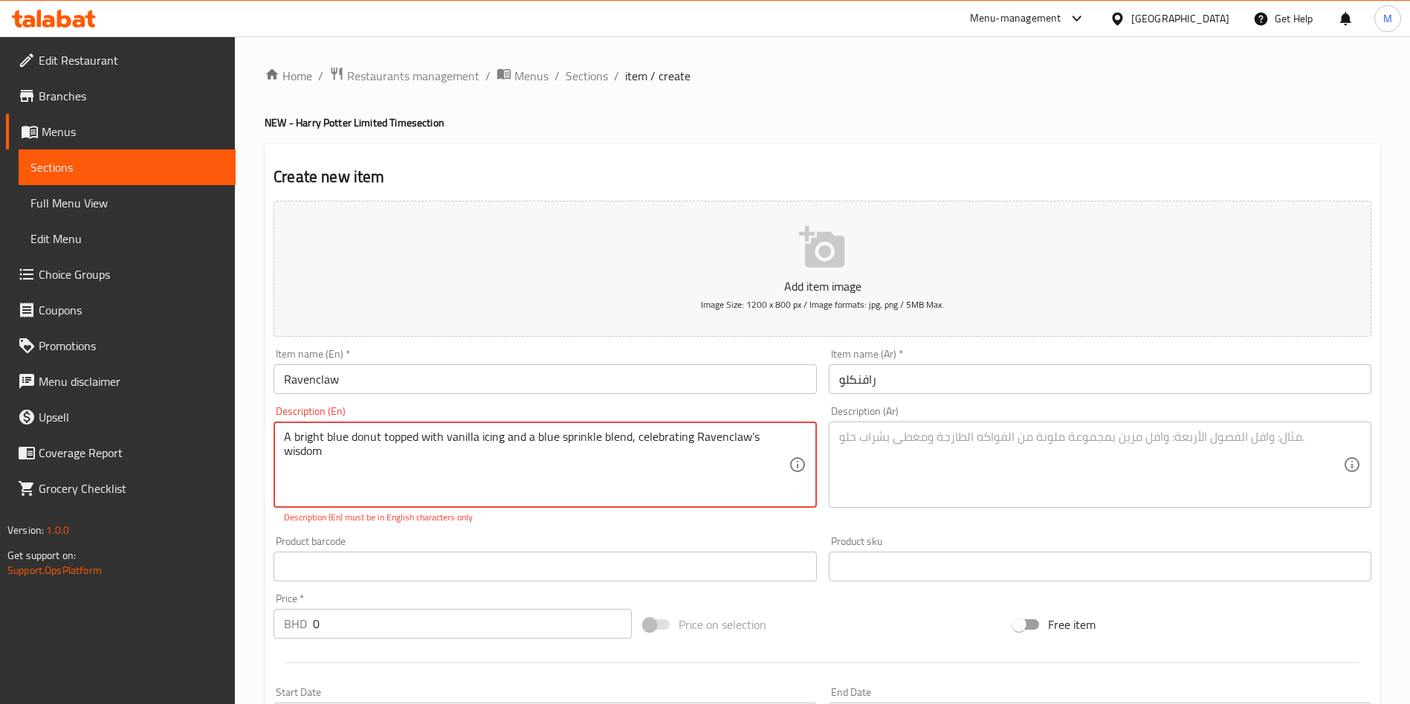
type textarea "A bright blue donut topped with vanilla icing and a blue sprinkle blend, celebr…"
click at [953, 496] on textarea at bounding box center [1091, 465] width 504 height 71
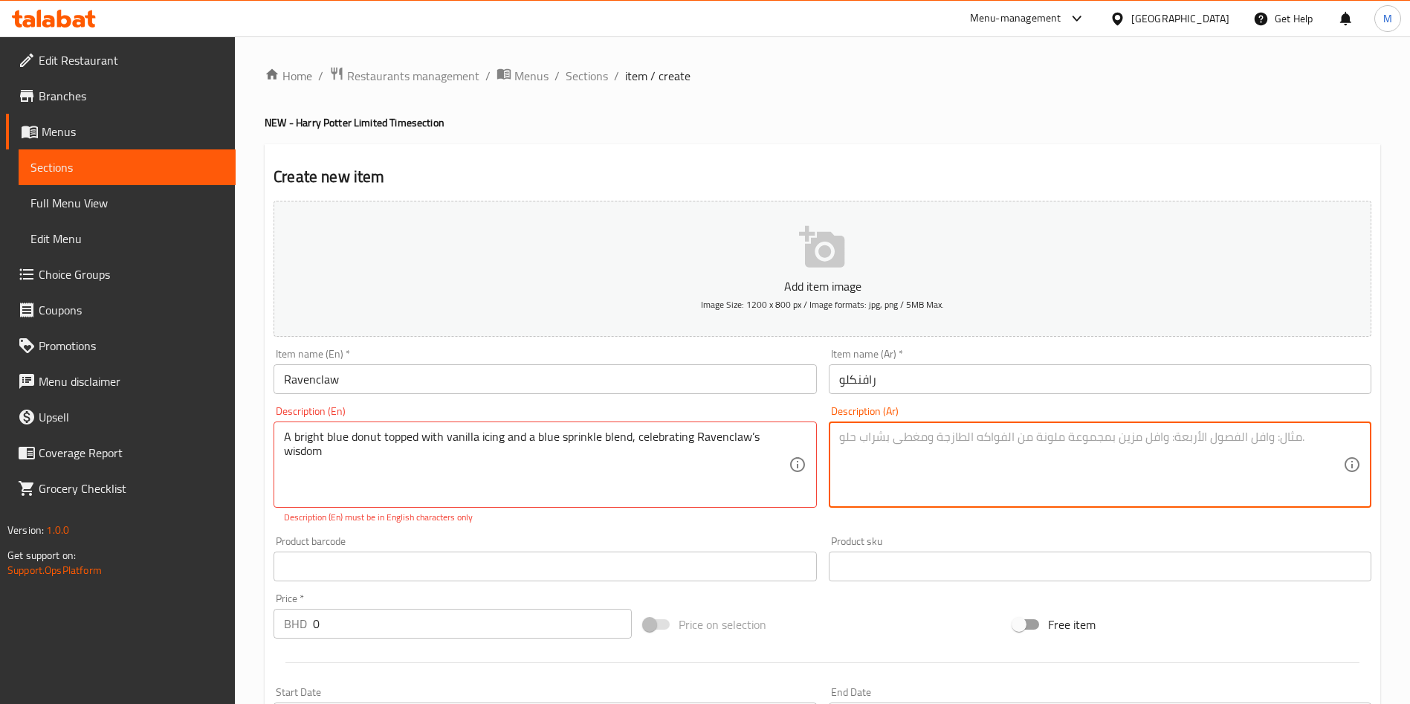
paste textarea "دونات زرقاء مغطاة بتغطية الفانيليا ومزيج الرشات الزرقاء، احتفالاً بحكمة رافنكلو."
drag, startPoint x: 953, startPoint y: 488, endPoint x: 822, endPoint y: 471, distance: 132.7
click at [822, 471] on div "Add item image Image Size: 1200 x 800 px / Image formats: jpg, png / 5MB Max. I…" at bounding box center [823, 523] width 1110 height 657
type textarea "دونات زرقاء مغطاة بتغطية الفانيليا ومزيج الرشات الزرقاء، احتفالاً بحكمة رافنكلو."
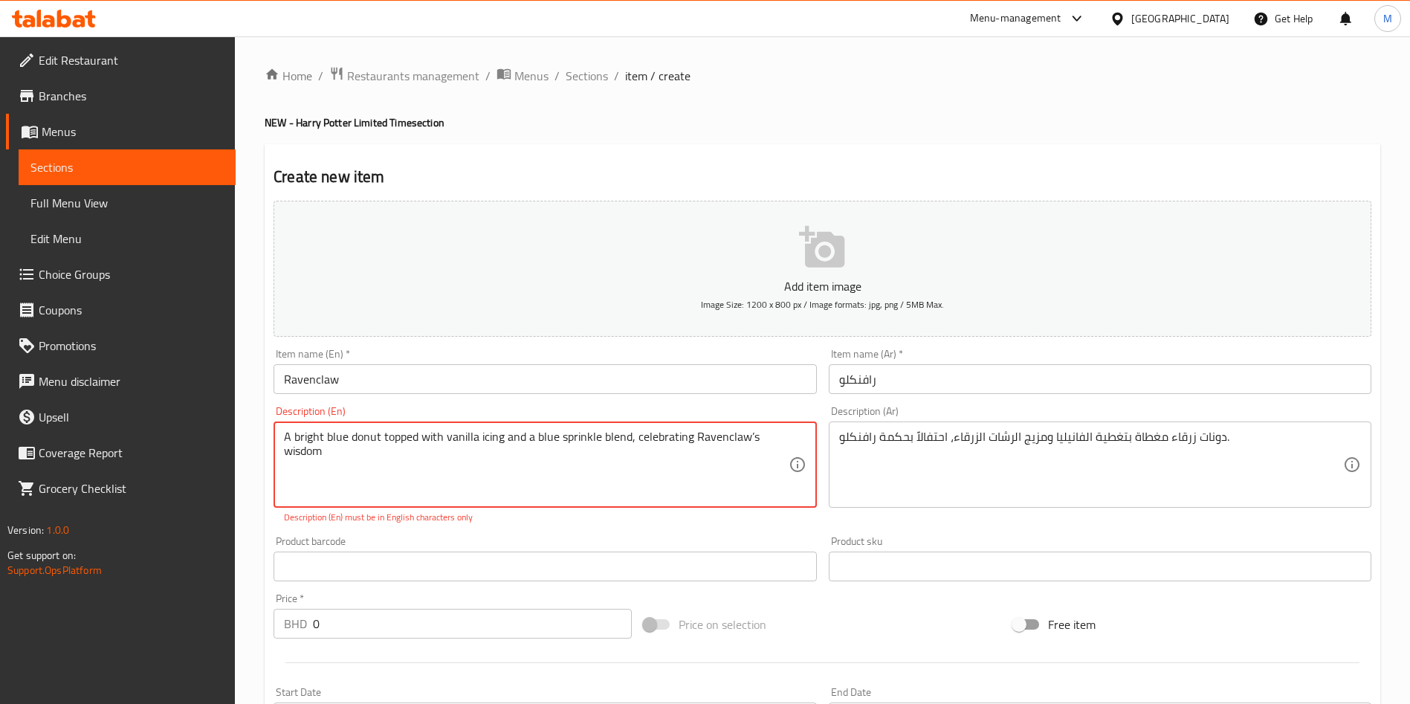
click at [748, 439] on textarea "A bright blue donut topped with vanilla icing and a blue sprinkle blend, celebr…" at bounding box center [536, 465] width 504 height 71
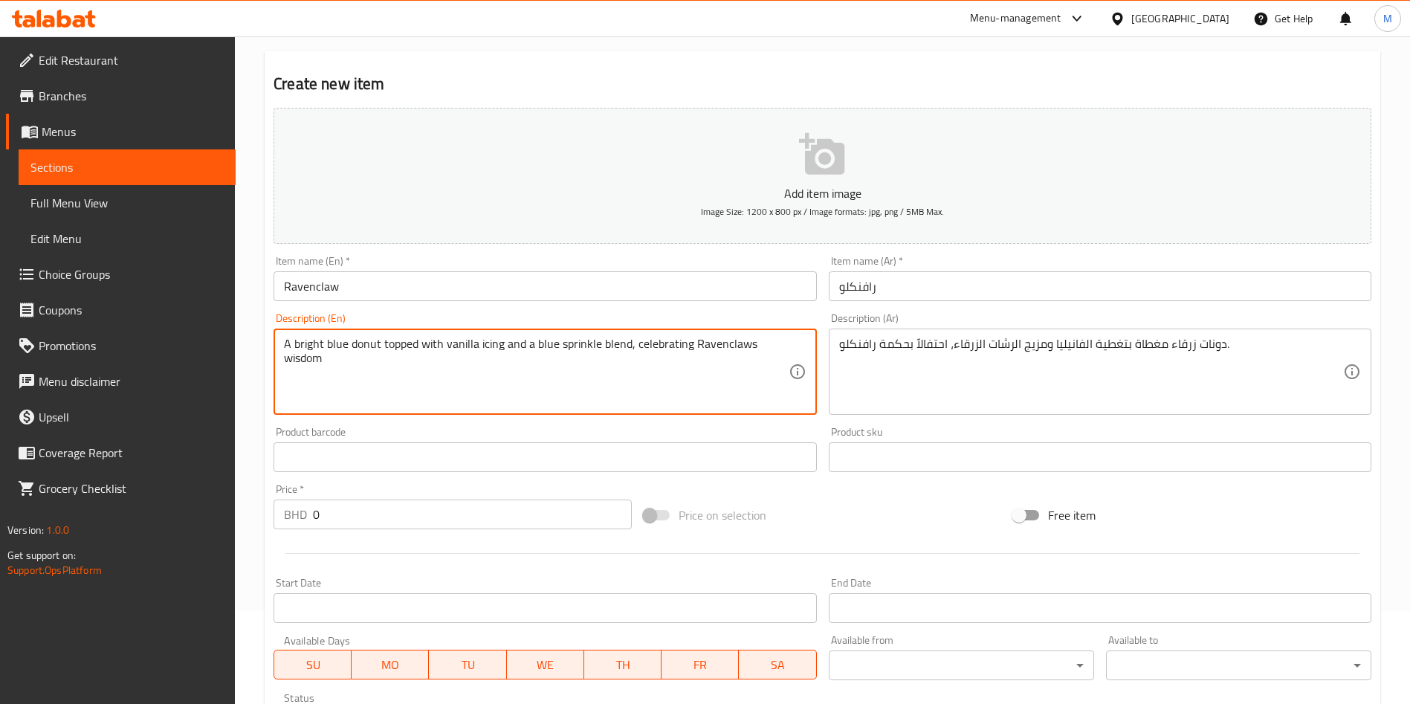
scroll to position [223, 0]
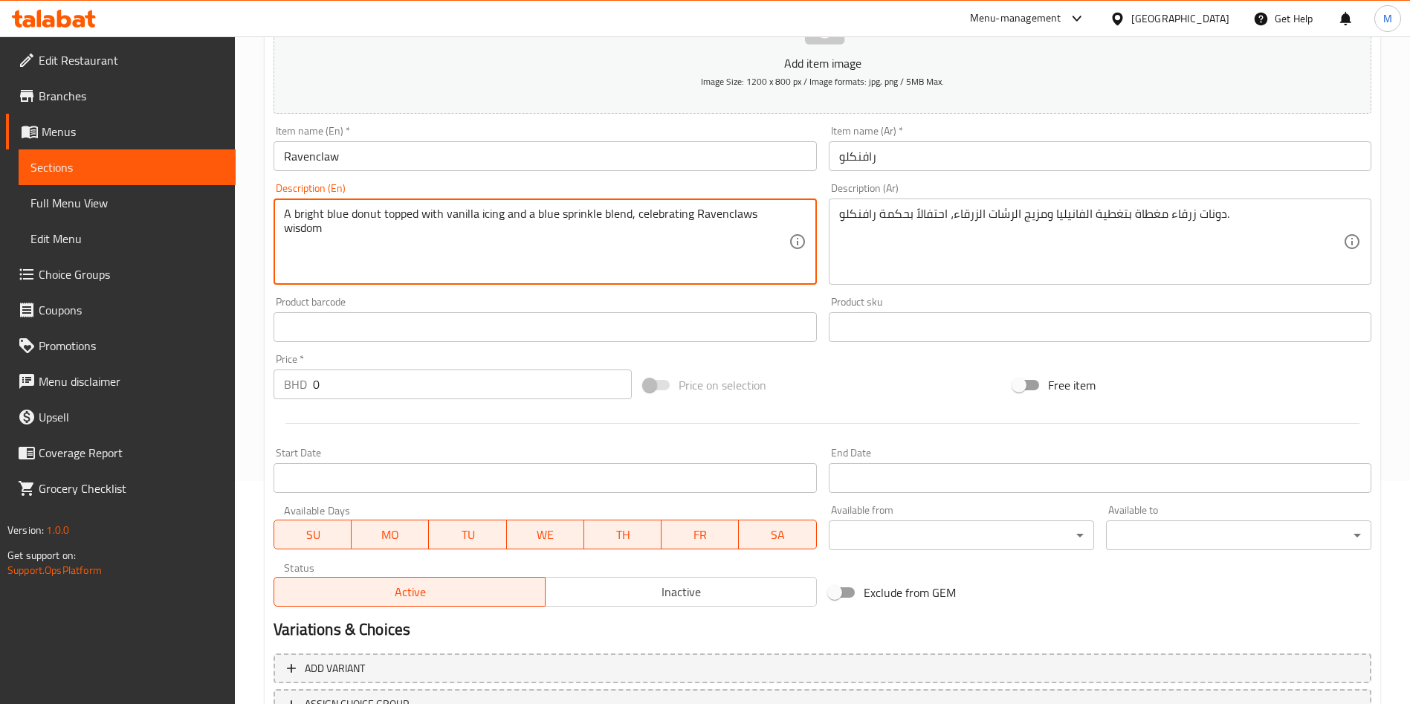
type textarea "A bright blue donut topped with vanilla icing and a blue sprinkle blend, celebr…"
click at [430, 378] on input "0" at bounding box center [472, 385] width 319 height 30
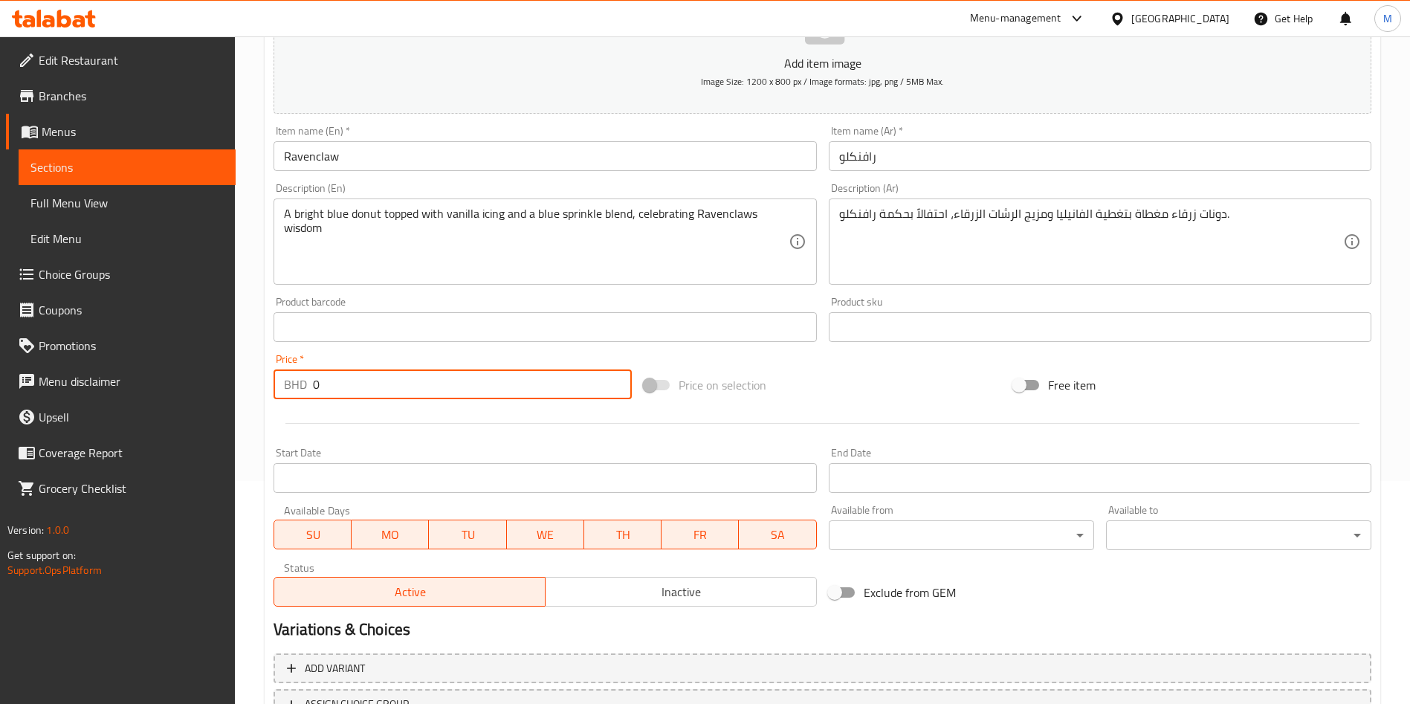
click at [430, 378] on input "0" at bounding box center [472, 385] width 319 height 30
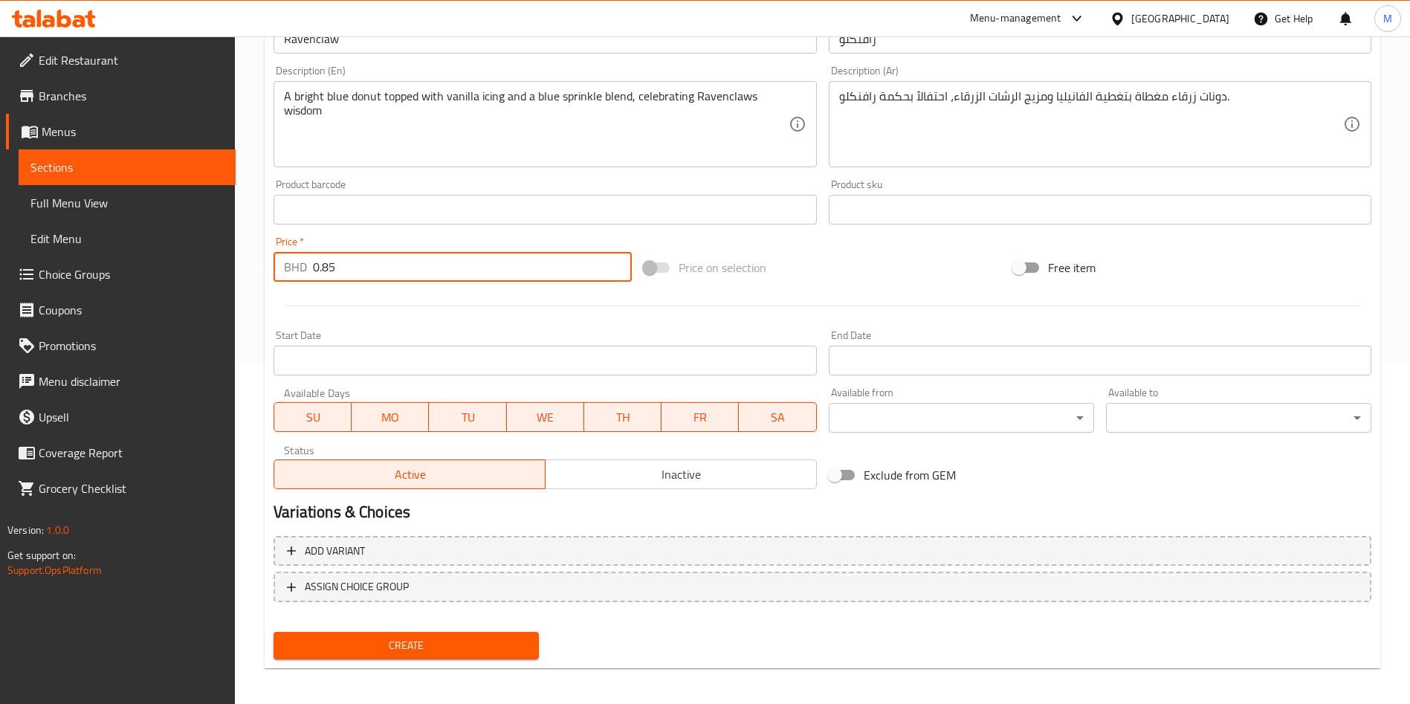
scroll to position [346, 0]
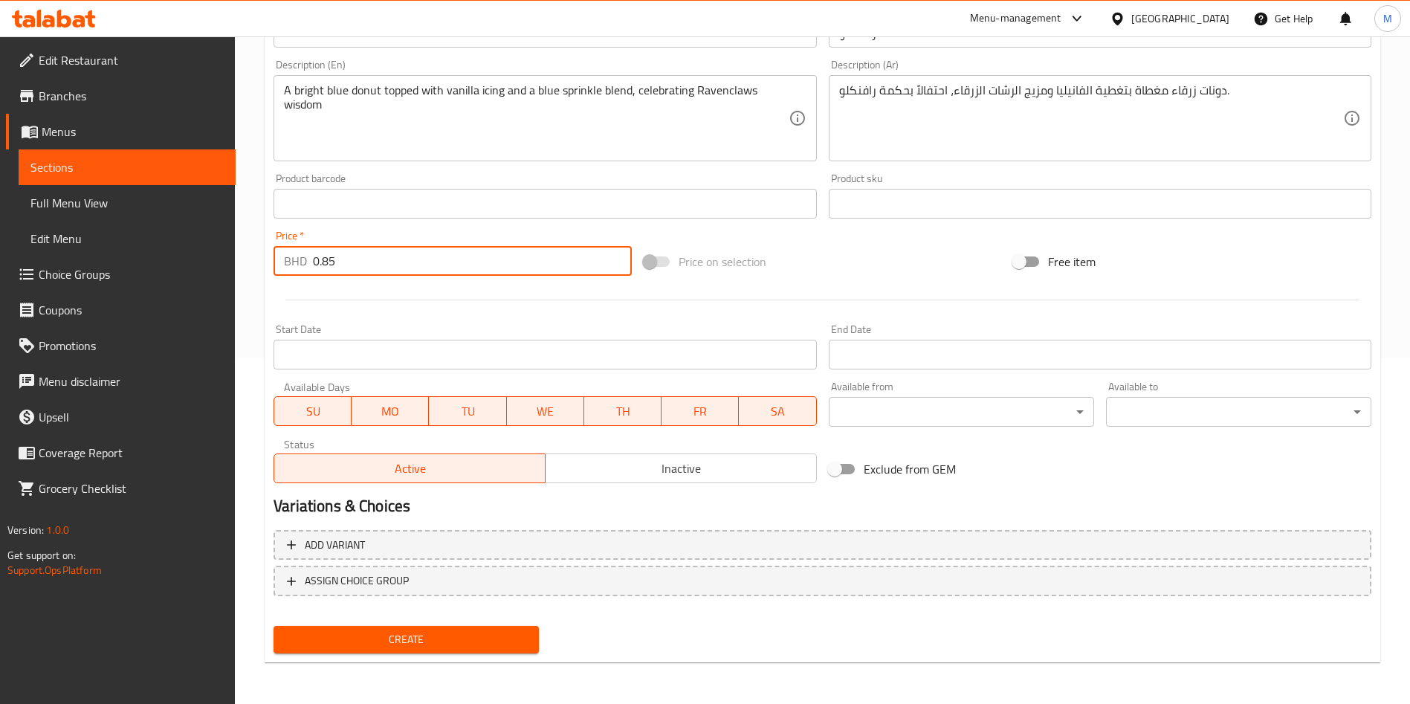
type input "0.85"
click at [478, 633] on span "Create" at bounding box center [406, 639] width 242 height 19
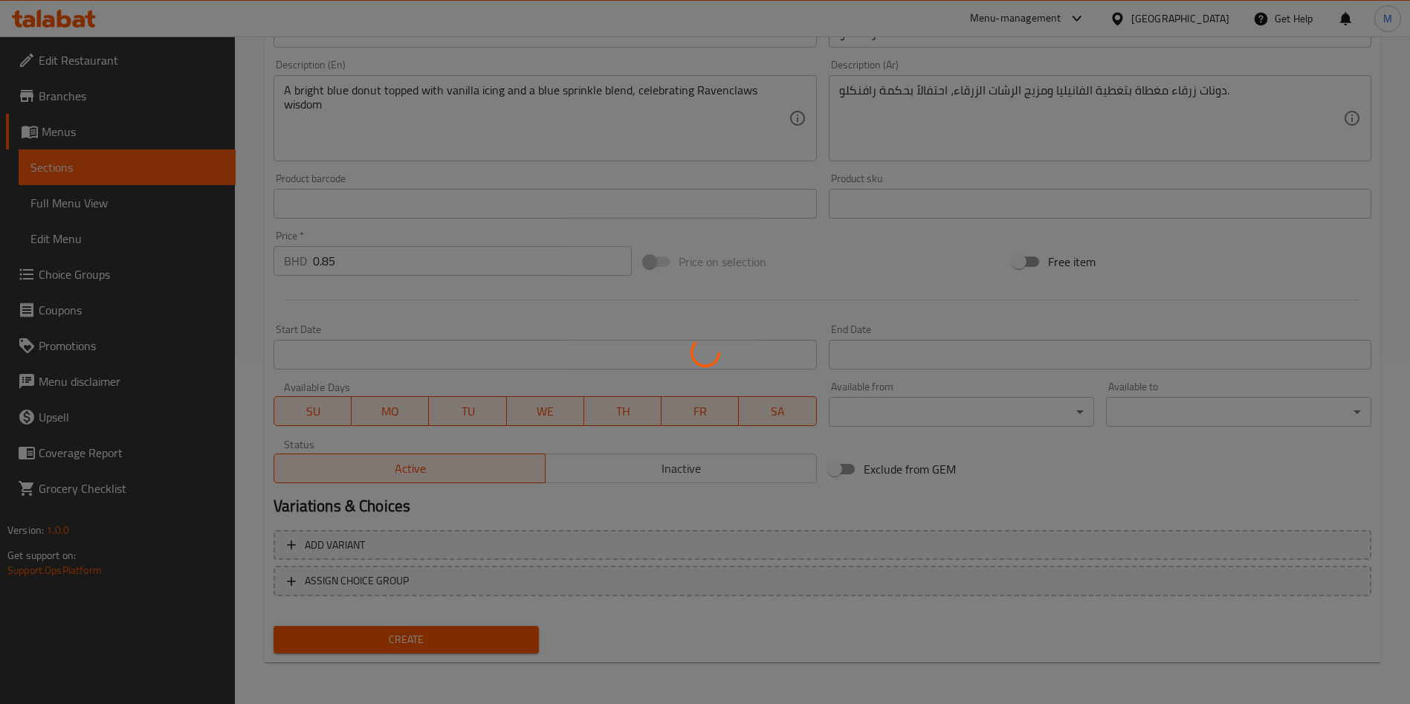
type input "0"
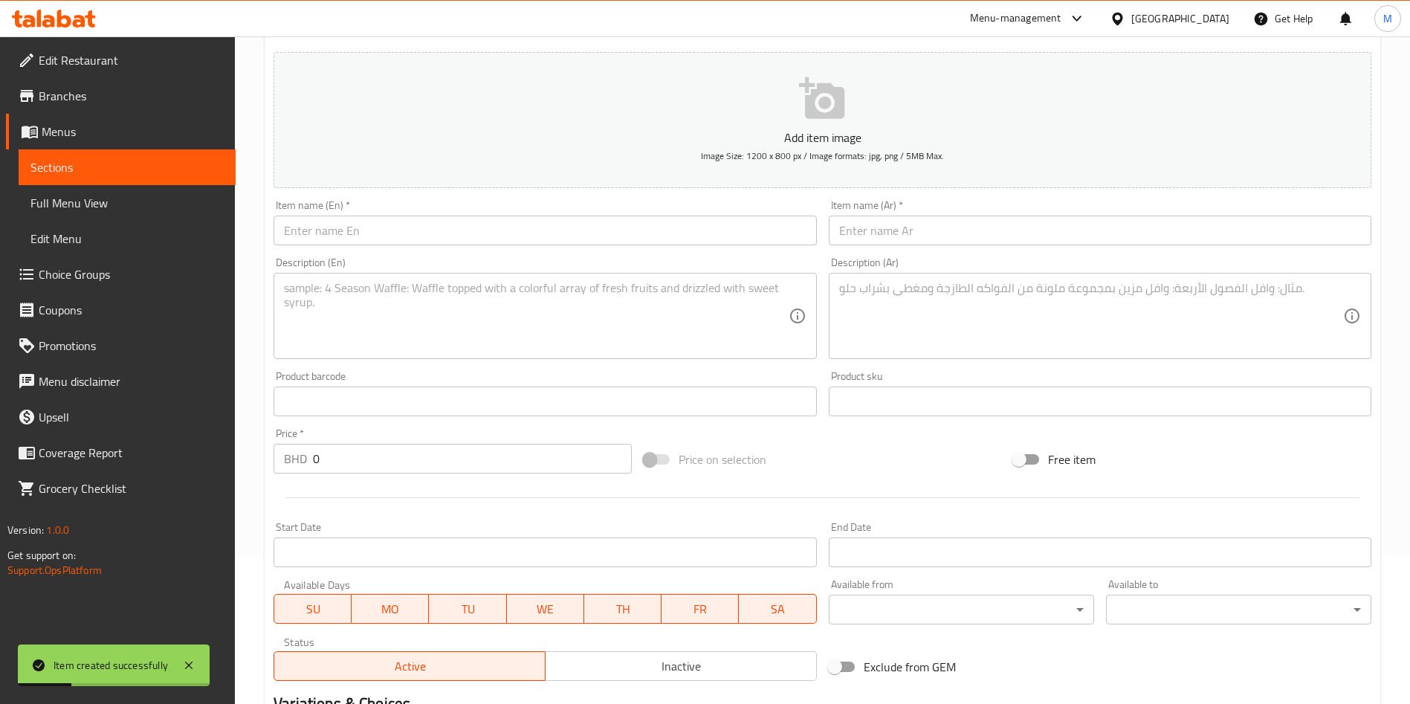
scroll to position [0, 0]
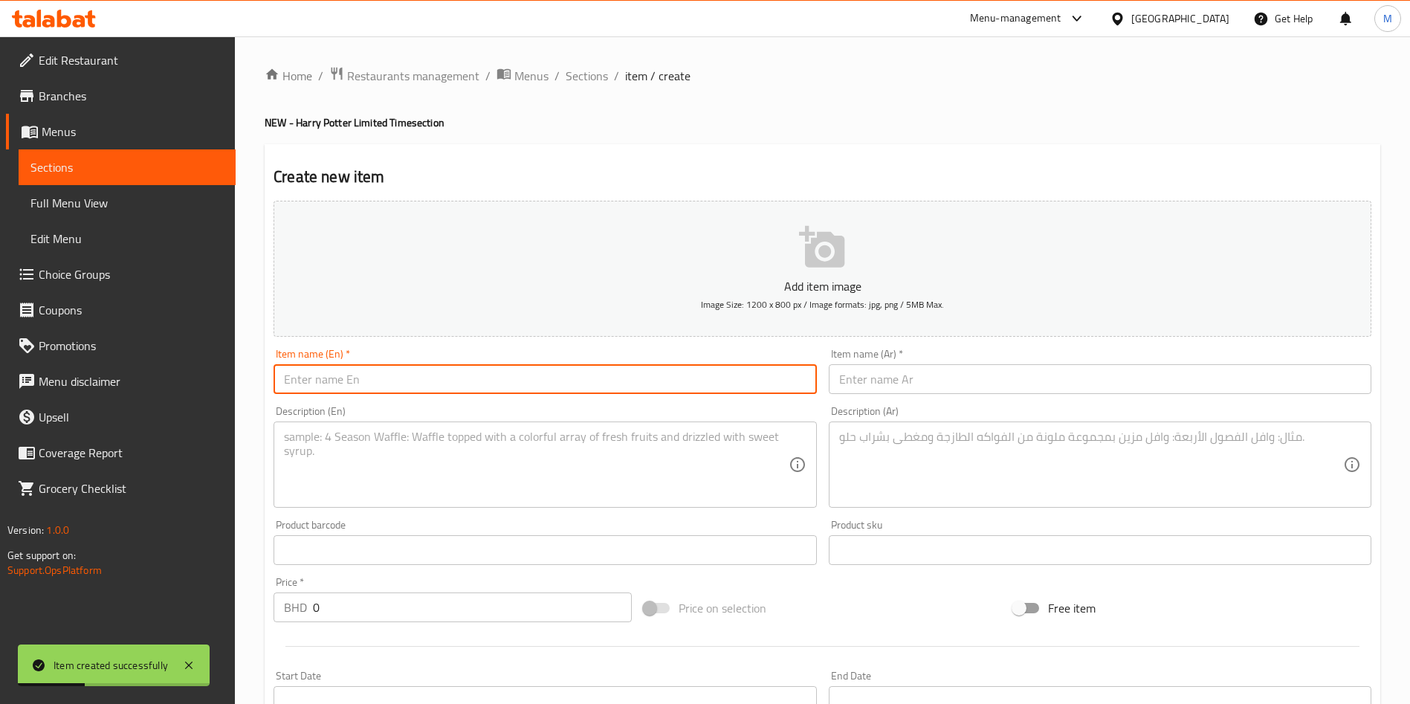
click at [437, 379] on input "text" at bounding box center [545, 379] width 543 height 30
paste input "Sorting Hat"
drag, startPoint x: 477, startPoint y: 384, endPoint x: 506, endPoint y: 399, distance: 32.3
click at [488, 386] on input "Sorting Hat" at bounding box center [545, 379] width 543 height 30
type input "Sorting Hat"
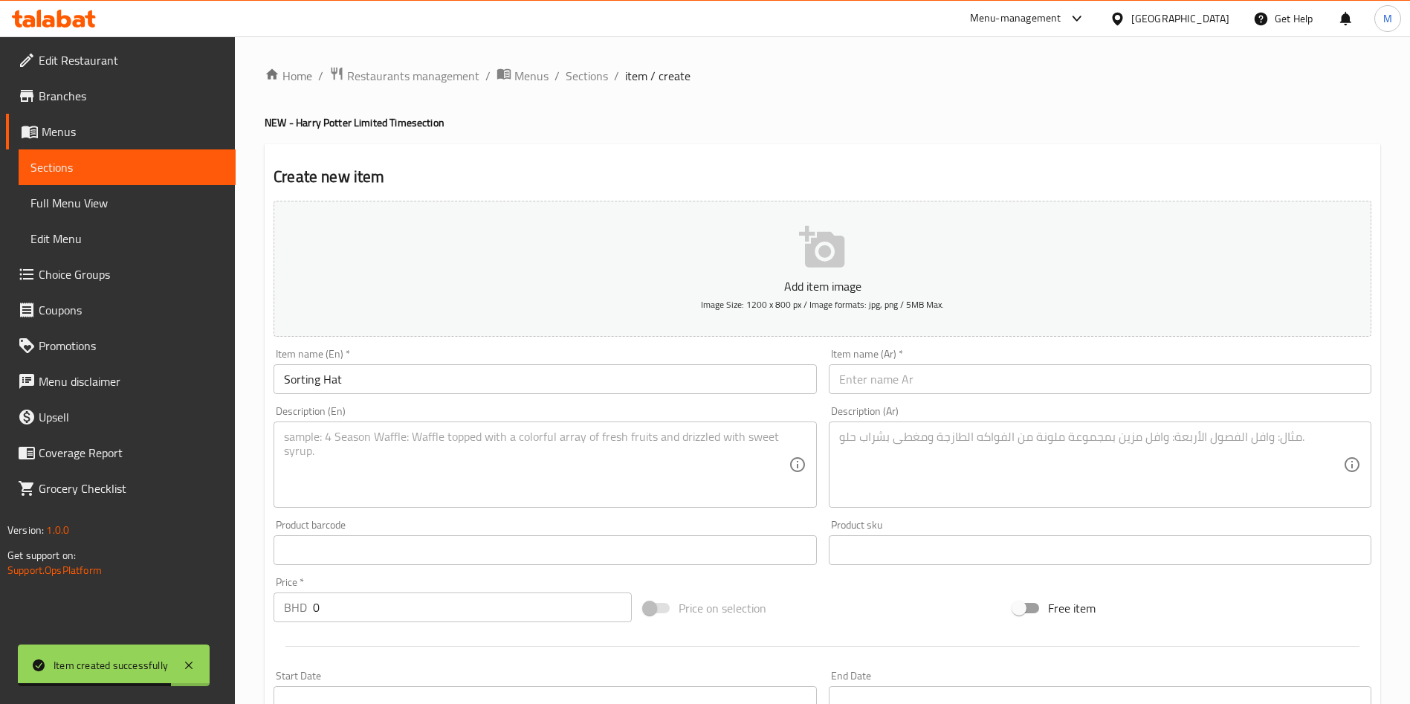
click at [924, 397] on div "Item name (Ar)   * Item name (Ar) *" at bounding box center [1100, 371] width 555 height 57
click at [923, 387] on input "text" at bounding box center [1100, 379] width 543 height 30
paste input "قبعة الاختيار"
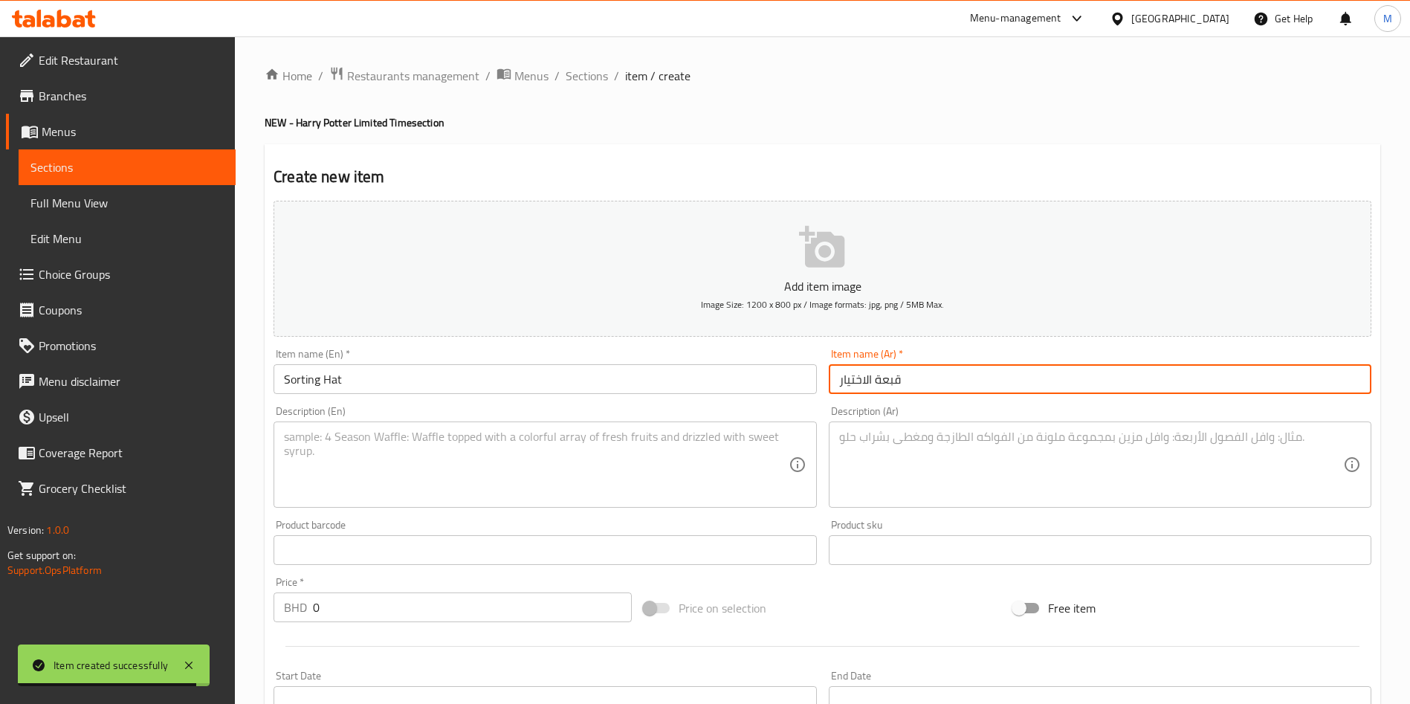
type input "قبعة الاختيار"
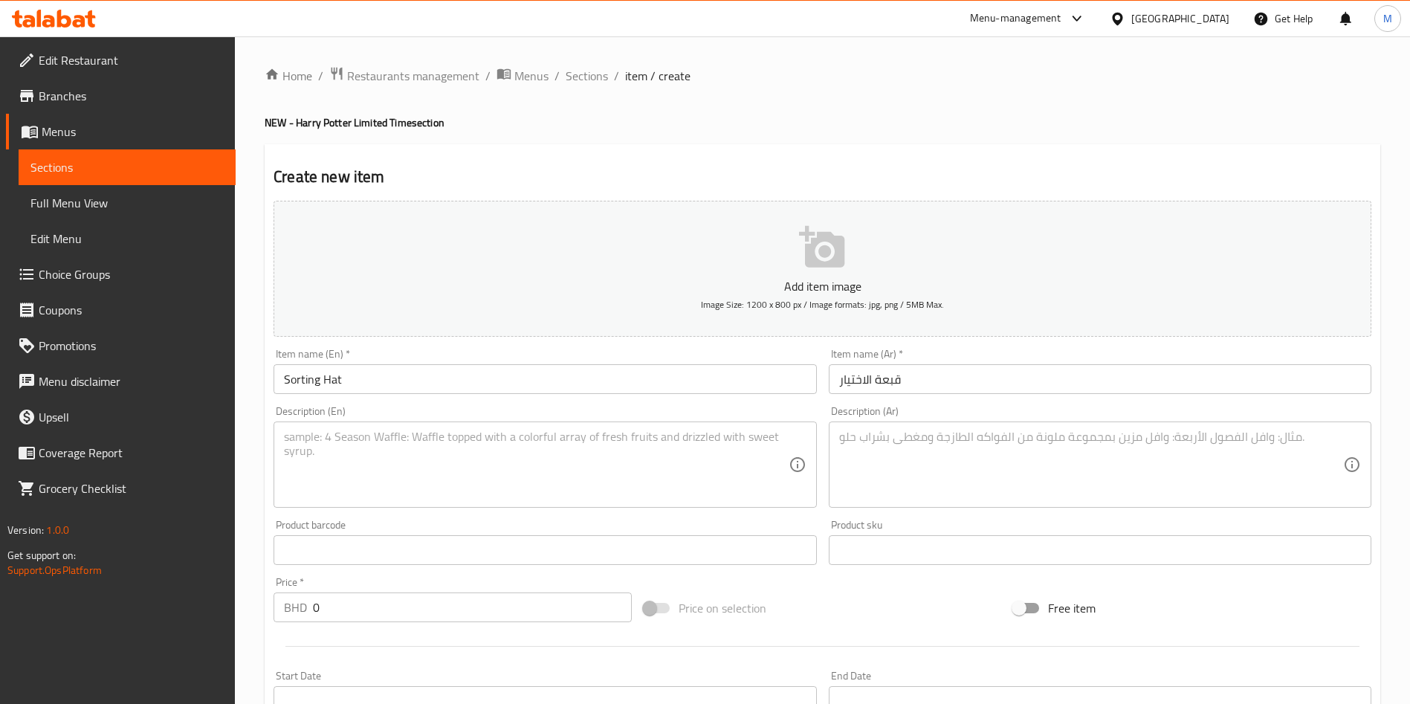
click at [481, 468] on textarea at bounding box center [536, 465] width 504 height 71
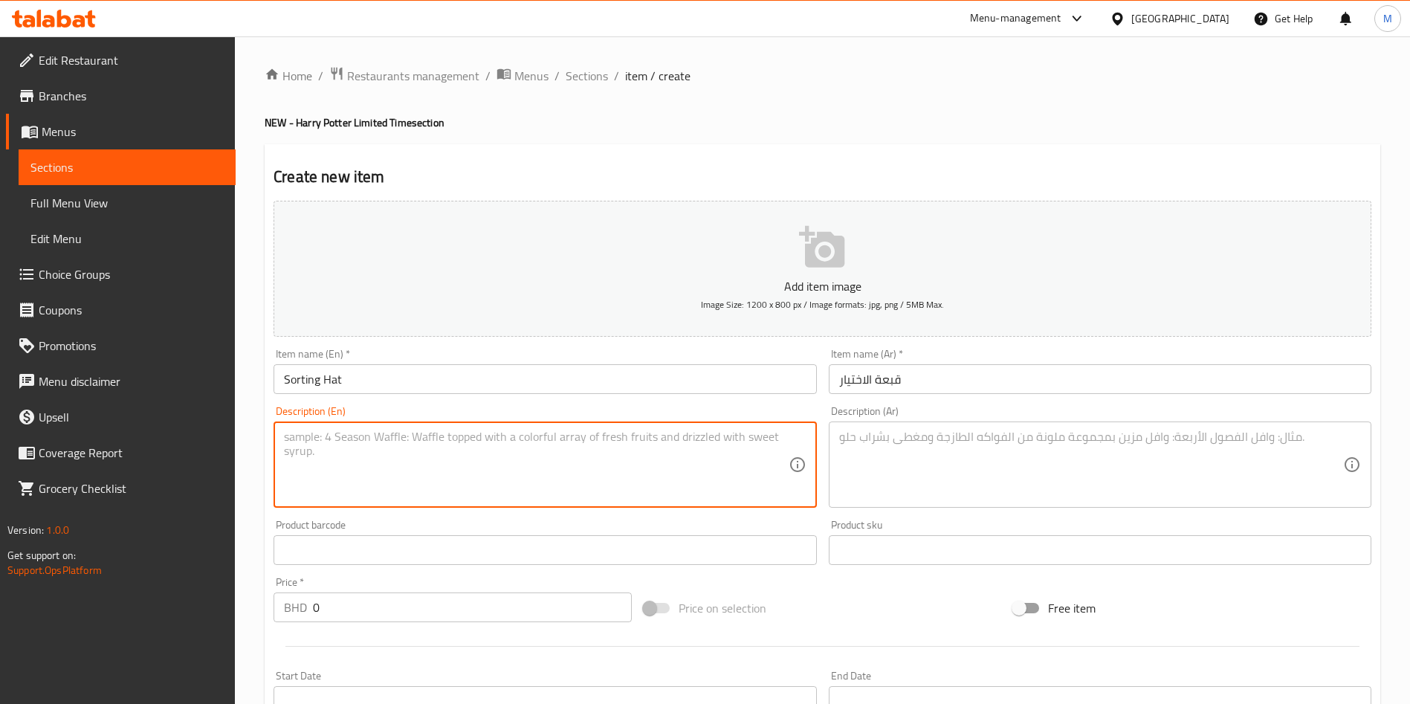
paste textarea "A chocolate and crème-filled donut decorated with colorful sugar dust and edibl…"
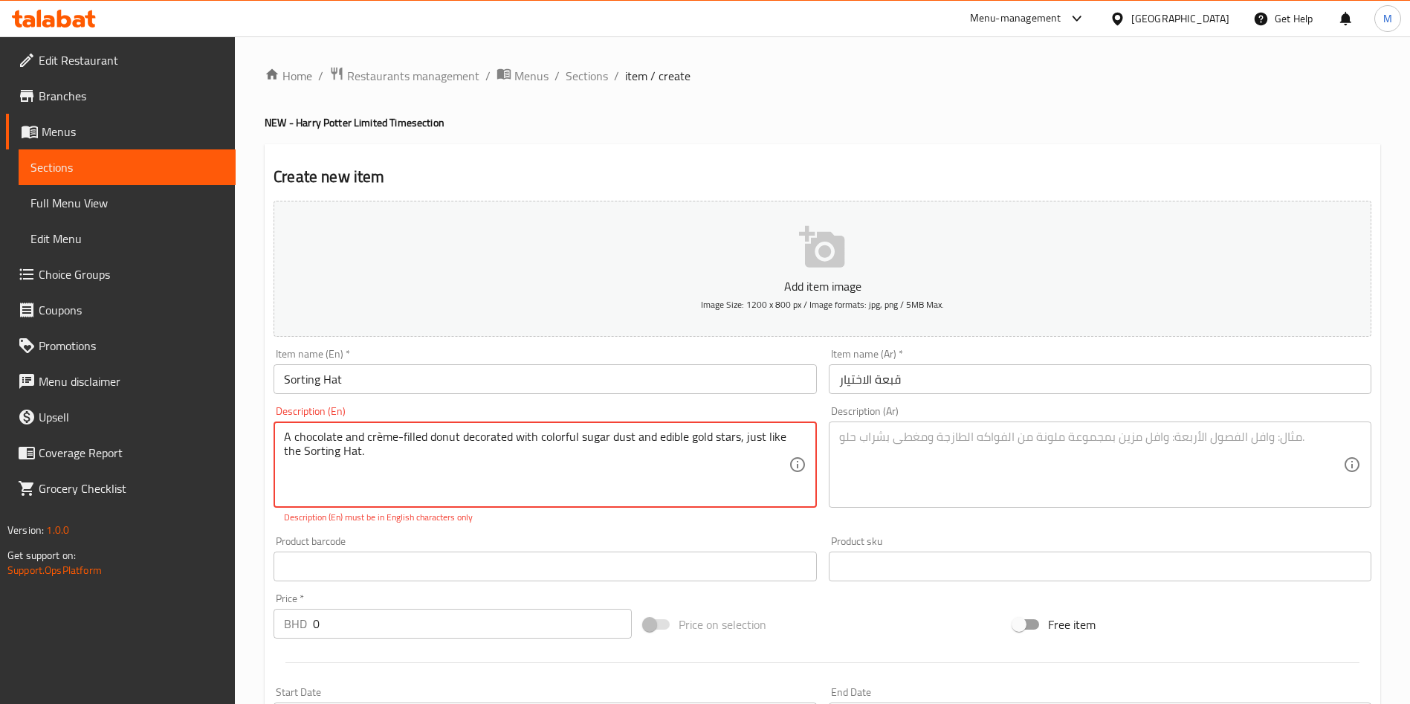
type textarea "A chocolate and crème-filled donut decorated with colorful sugar dust and edibl…"
click at [1074, 458] on textarea at bounding box center [1091, 465] width 504 height 71
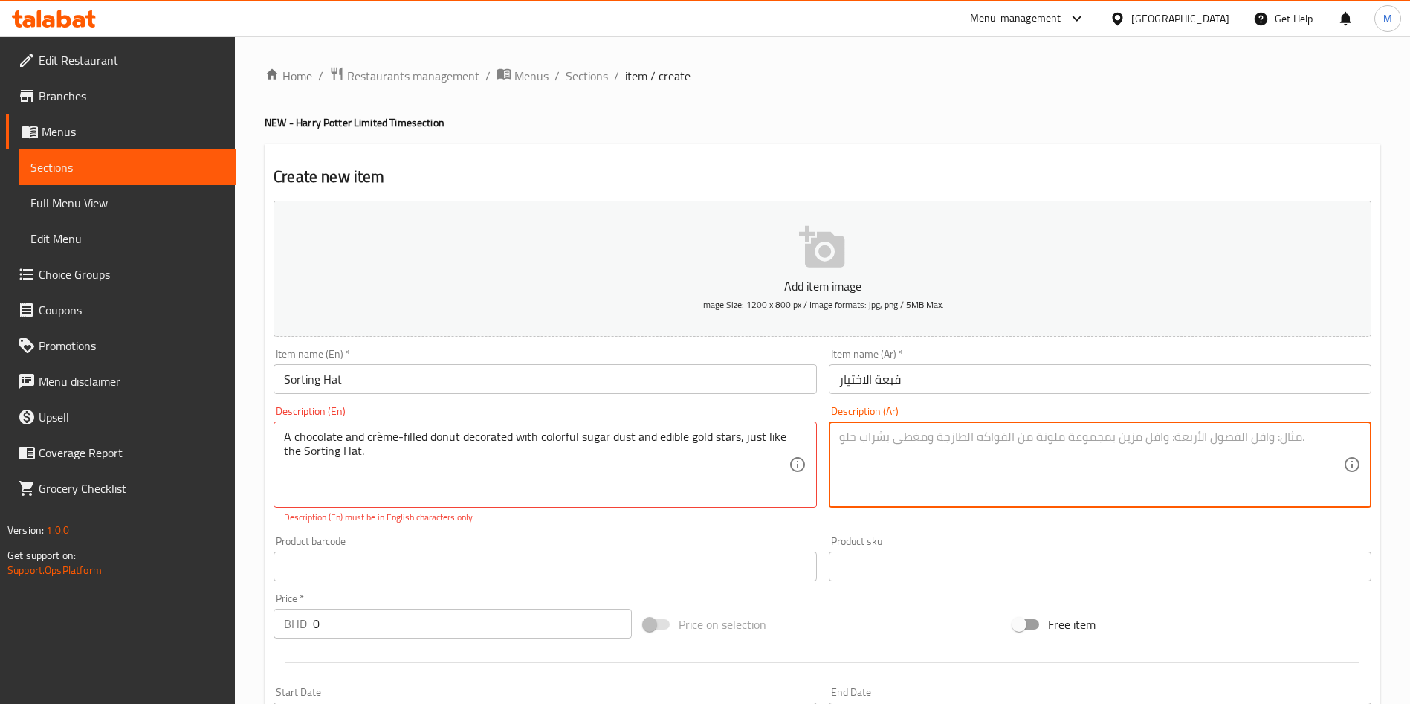
paste textarea "دونات مغطاة بالشوكولاتة ومحشوة بكريم الشوكولاتة، ومزينة برشة سكر ملونة ونجوم ذه…"
type textarea "دونات مغطاة بالشوكولاتة ومحشوة بكريم الشوكولاتة، ومزينة برشة سكر ملونة ونجوم ذه…"
click at [378, 437] on textarea "A chocolate and crème-filled donut decorated with colorful sugar dust and edibl…" at bounding box center [536, 465] width 504 height 71
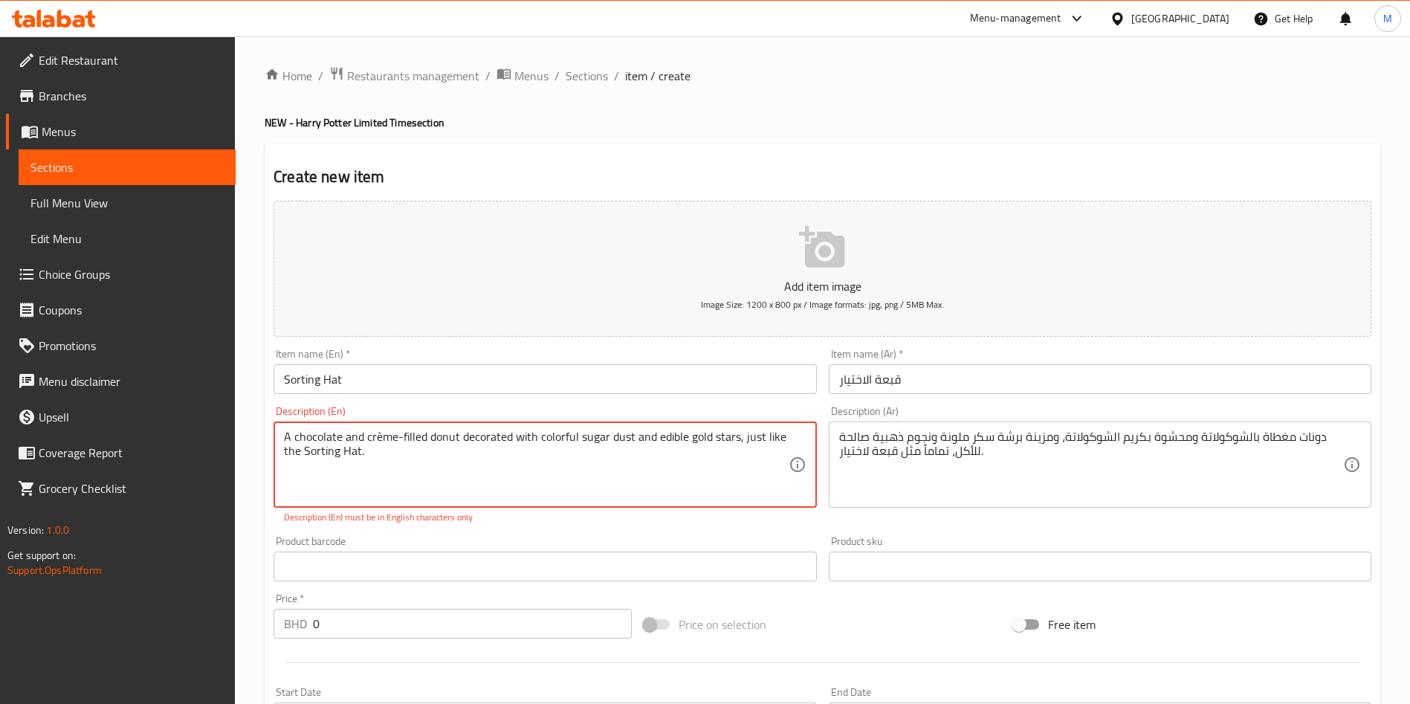
click at [379, 435] on textarea "A chocolate and crème-filled donut decorated with colorful sugar dust and edibl…" at bounding box center [536, 465] width 504 height 71
type textarea "A chocolate and creme-filled donut decorated with colorful sugar dust and edibl…"
click at [448, 529] on div "Product barcode Product barcode" at bounding box center [545, 542] width 543 height 45
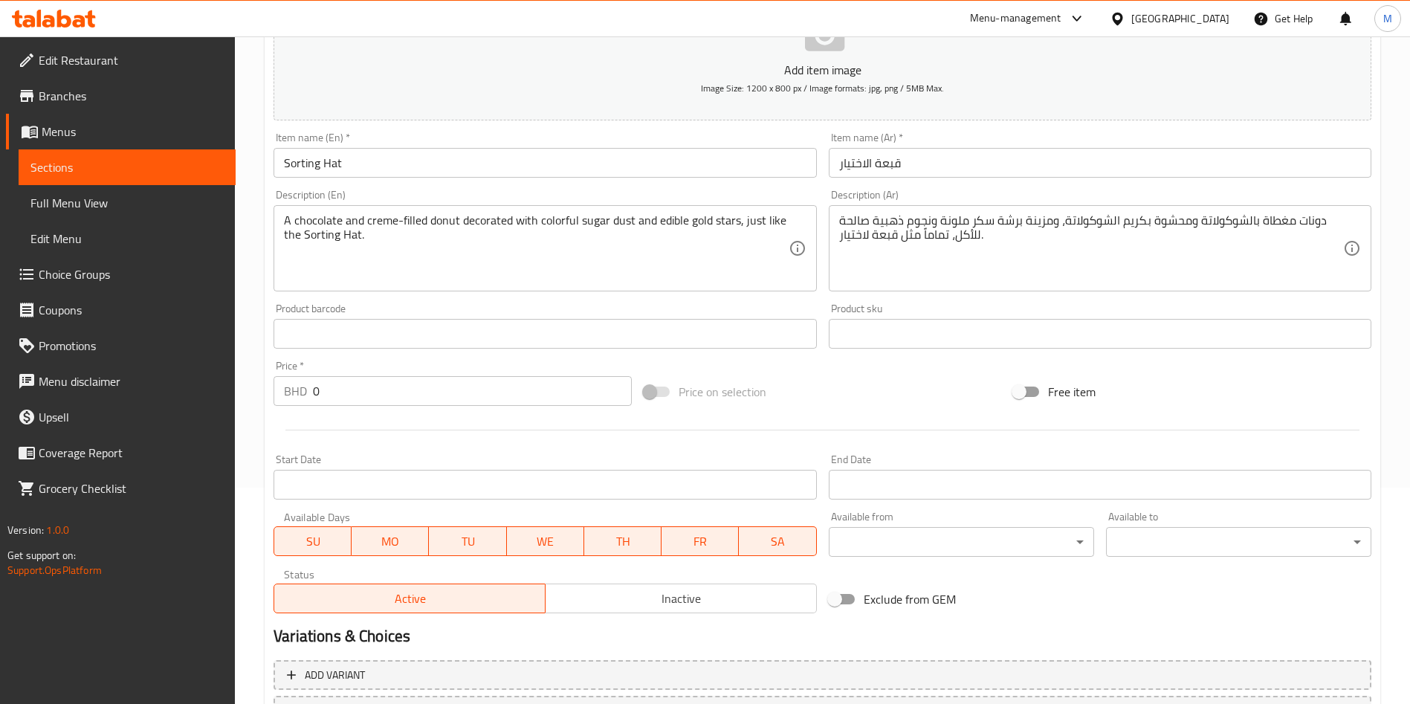
scroll to position [223, 0]
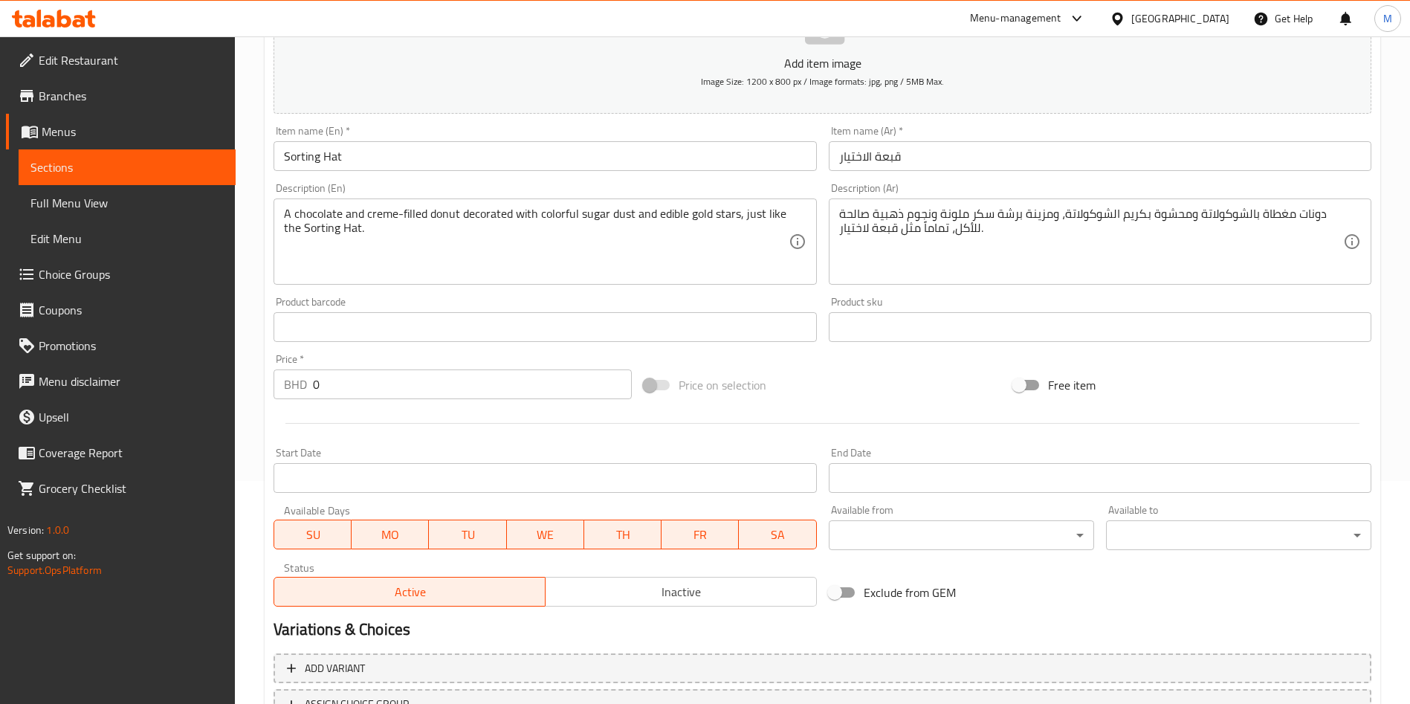
click at [381, 393] on input "0" at bounding box center [472, 385] width 319 height 30
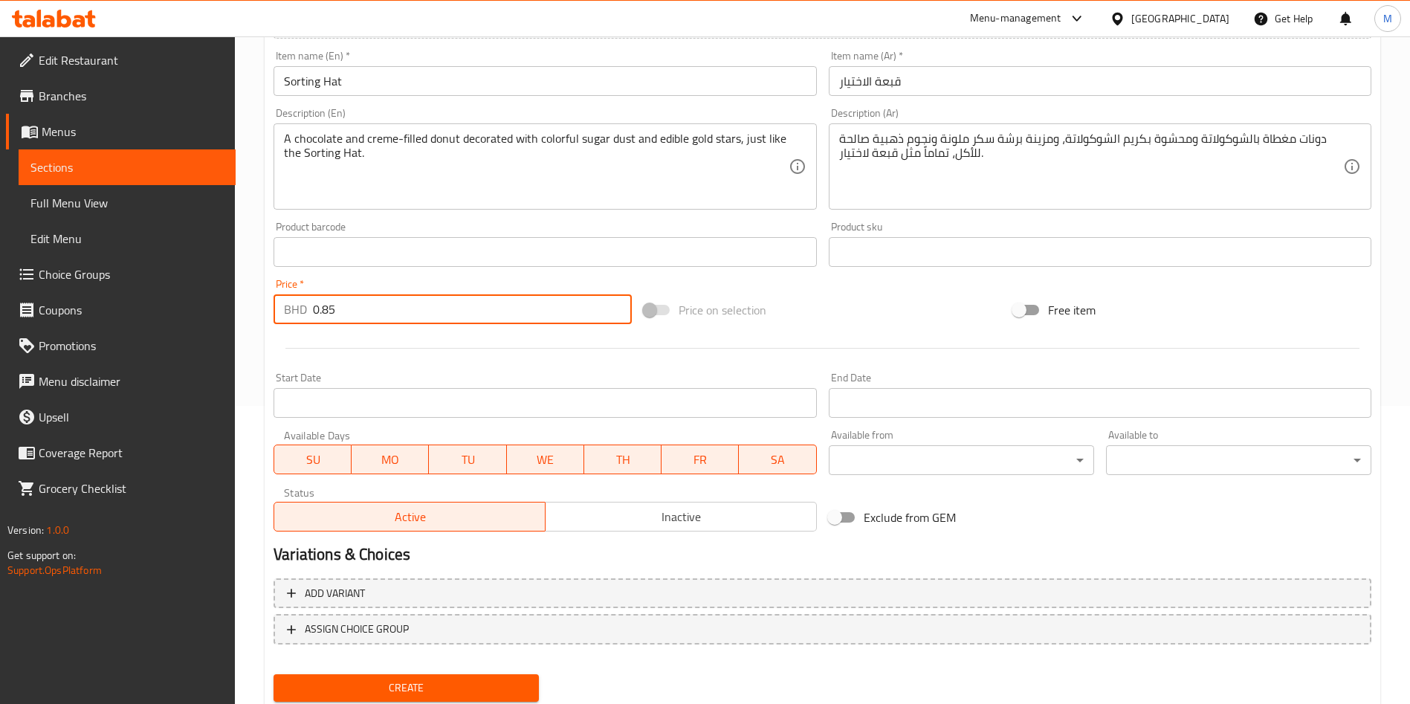
scroll to position [346, 0]
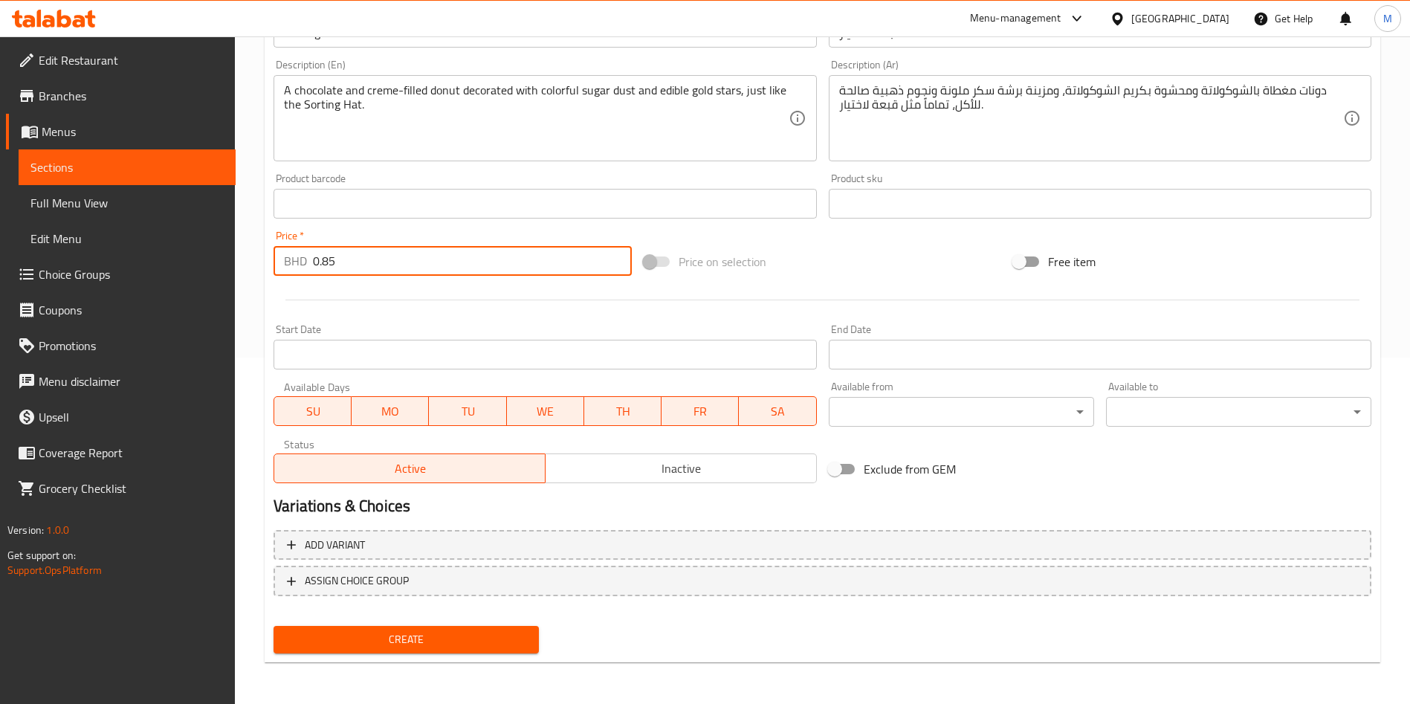
type input "0.85"
click at [451, 631] on span "Create" at bounding box center [406, 639] width 242 height 19
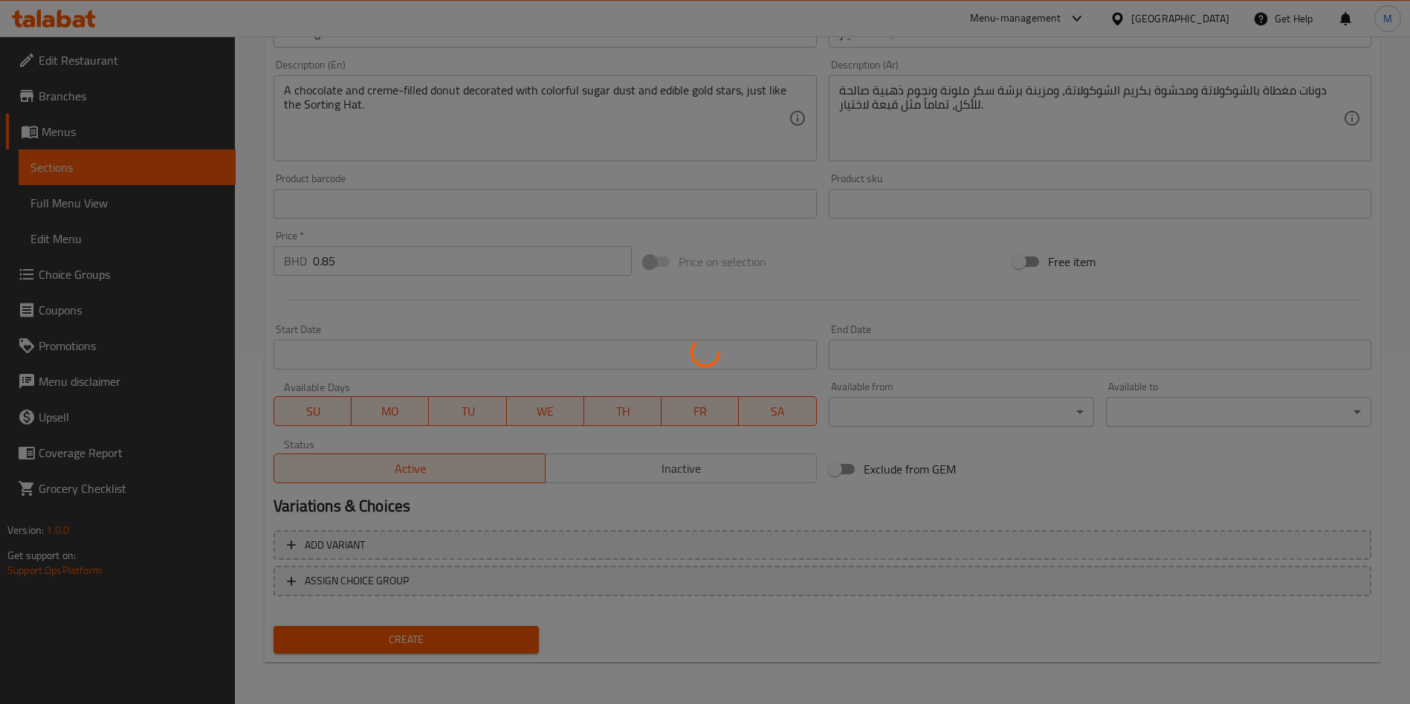
type input "0"
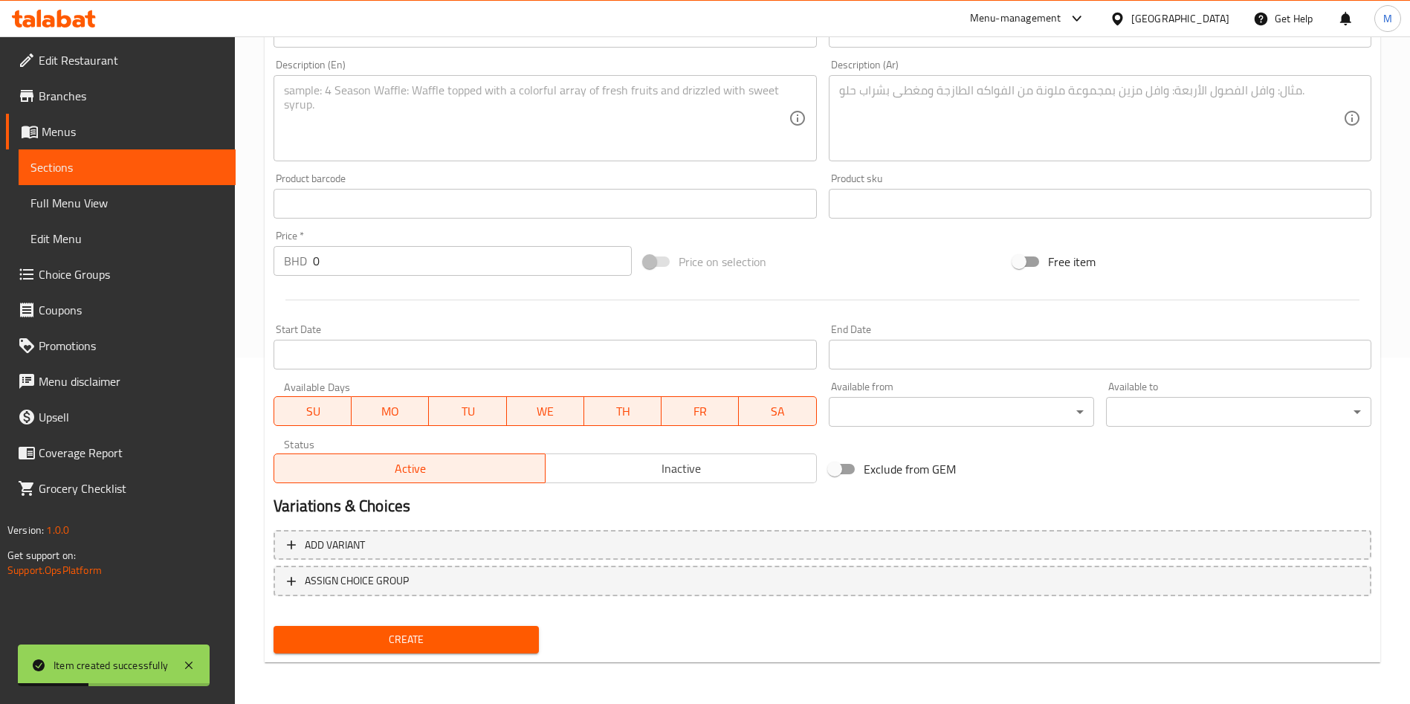
scroll to position [123, 0]
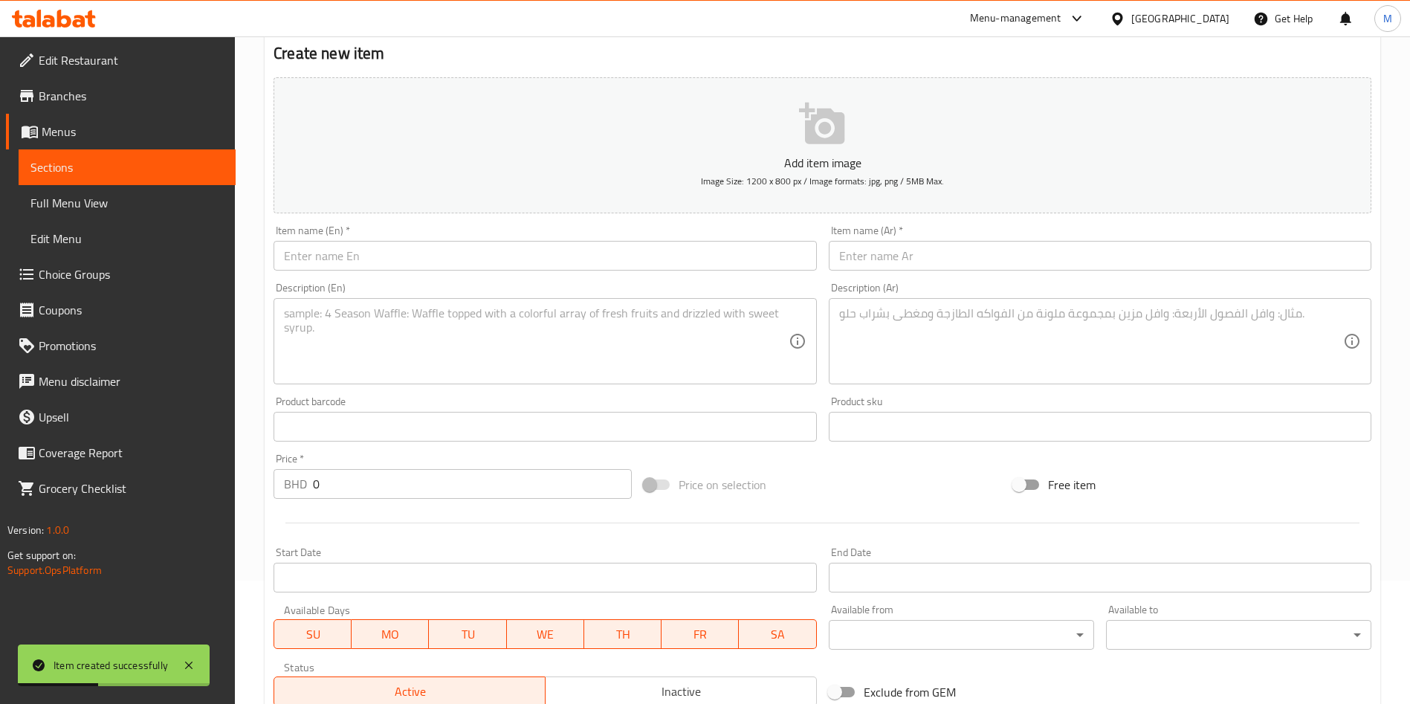
click at [379, 251] on input "text" at bounding box center [545, 256] width 543 height 30
click at [384, 251] on input "text" at bounding box center [545, 256] width 543 height 30
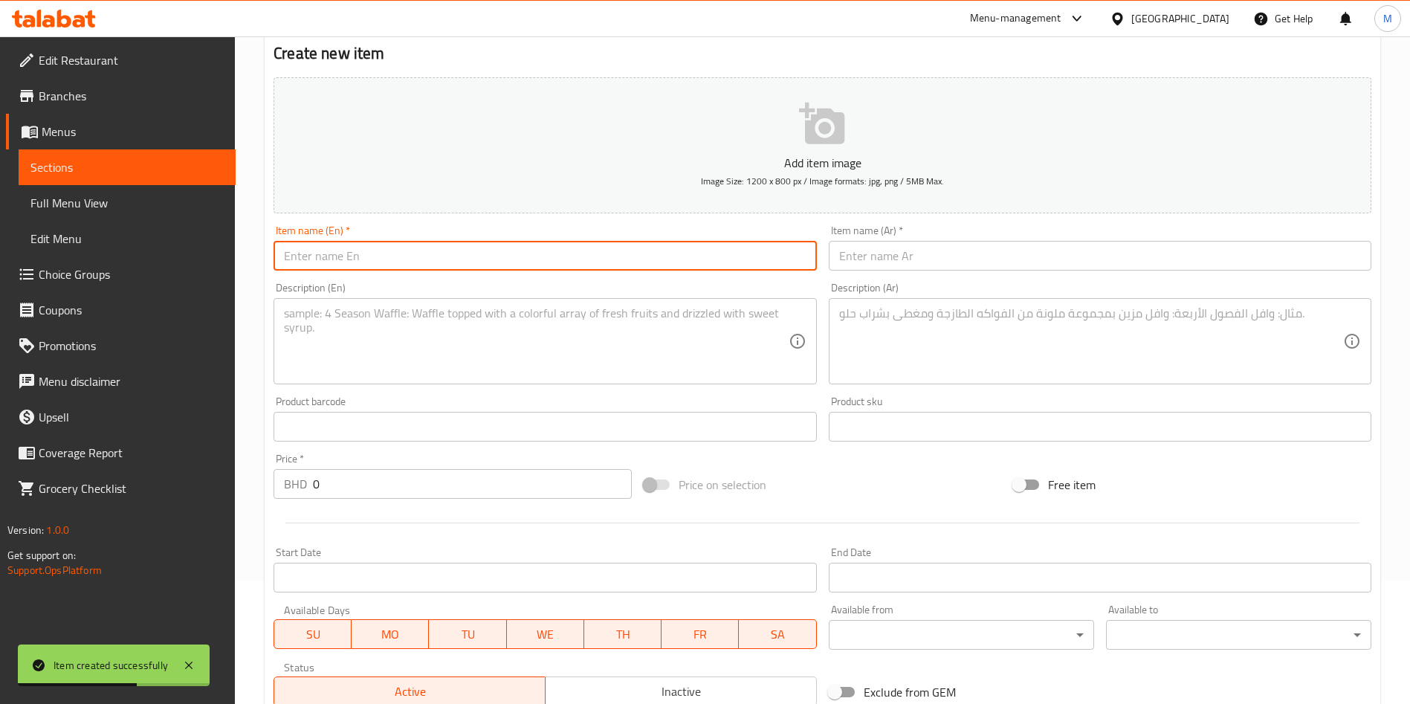
paste input "[PERSON_NAME] - Dozen"
type input "[PERSON_NAME] - Dozen"
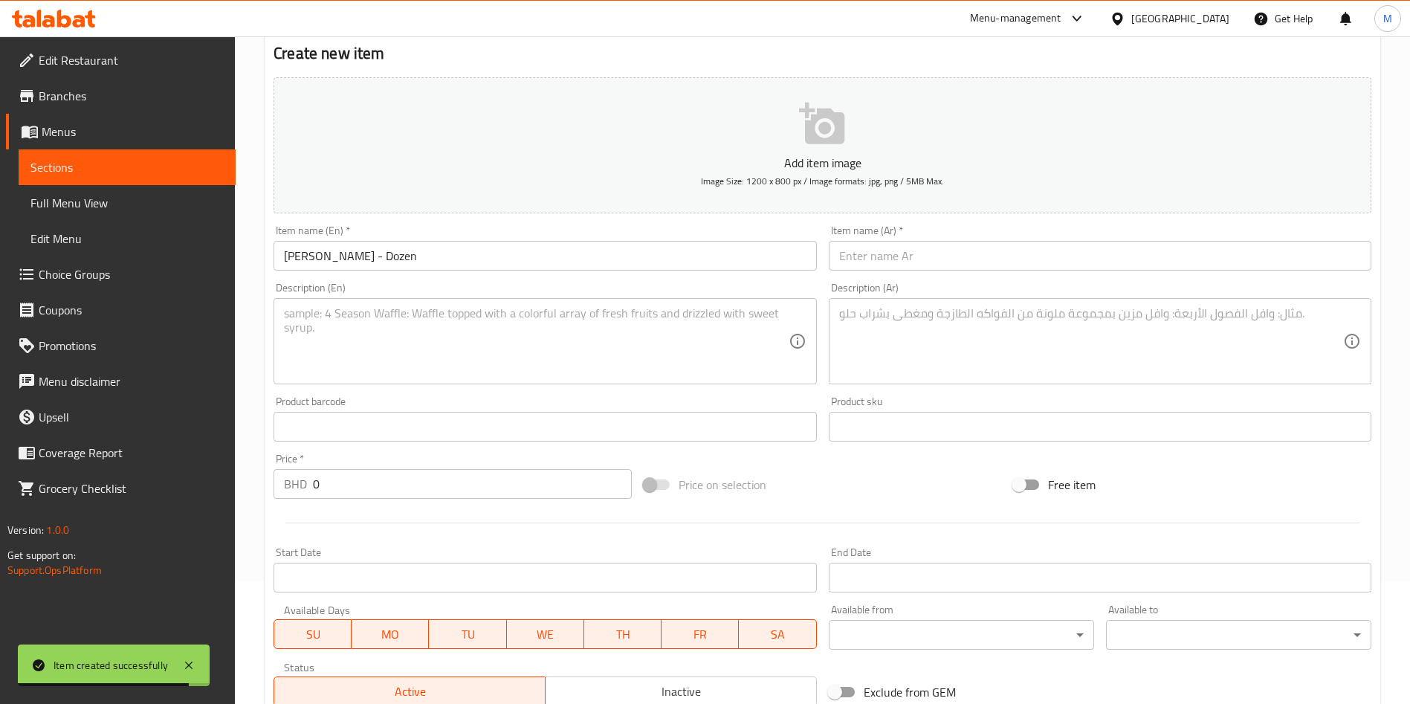
click at [1013, 263] on input "text" at bounding box center [1100, 256] width 543 height 30
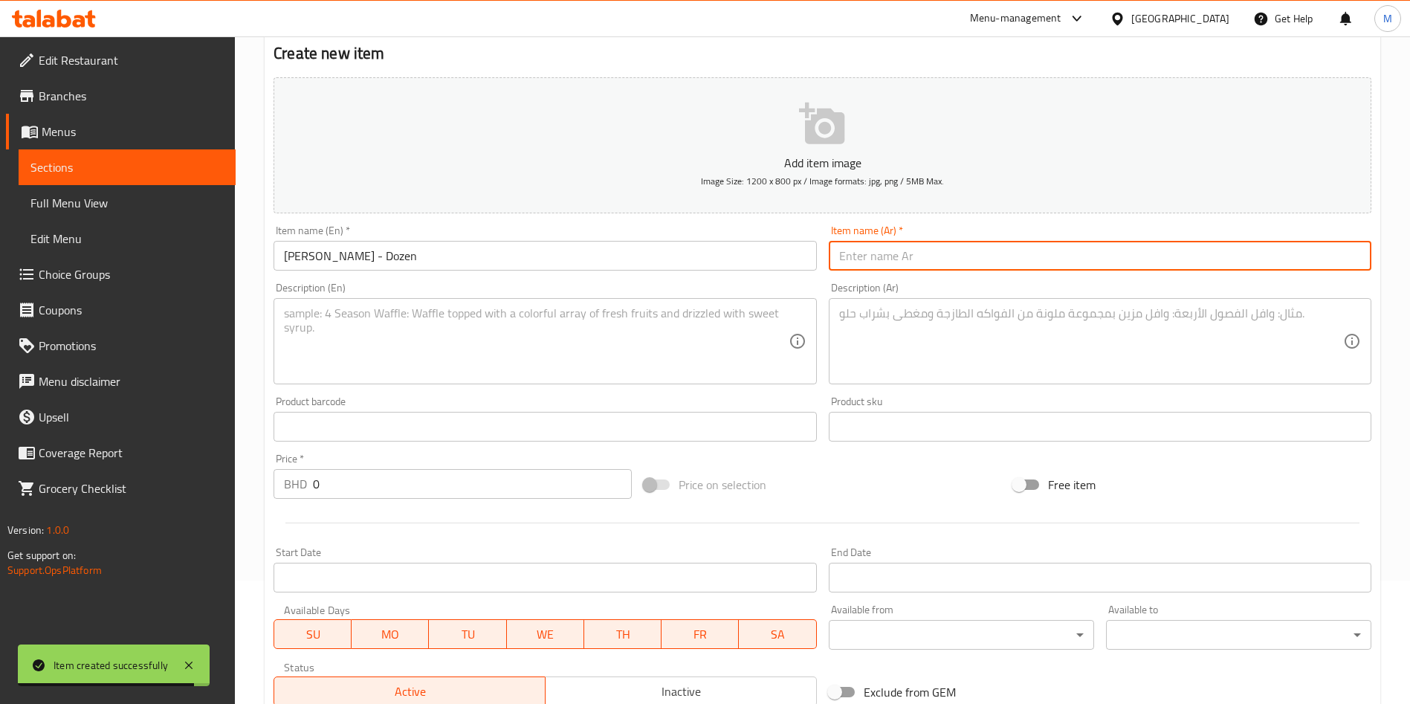
paste input "[PERSON_NAME] - درزن"
type input "[PERSON_NAME] - درزن"
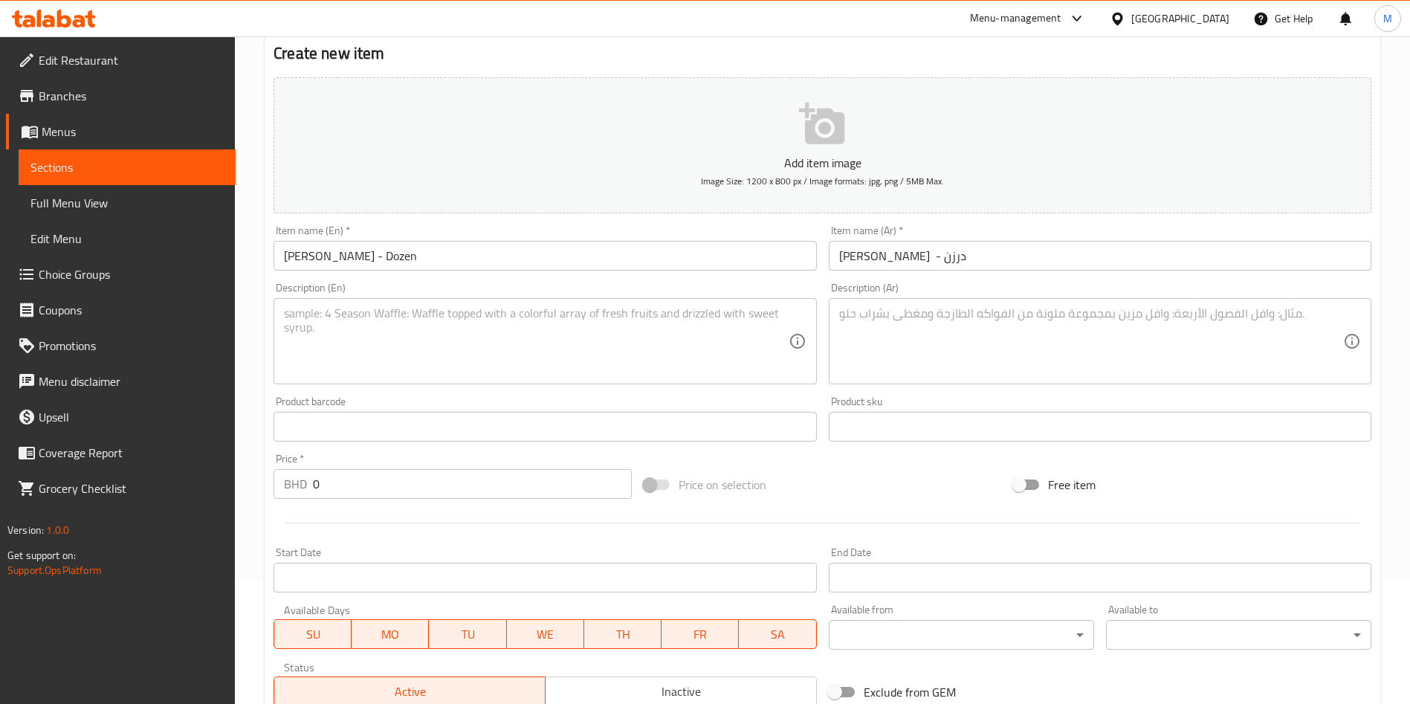
click at [465, 345] on textarea at bounding box center [536, 341] width 504 height 71
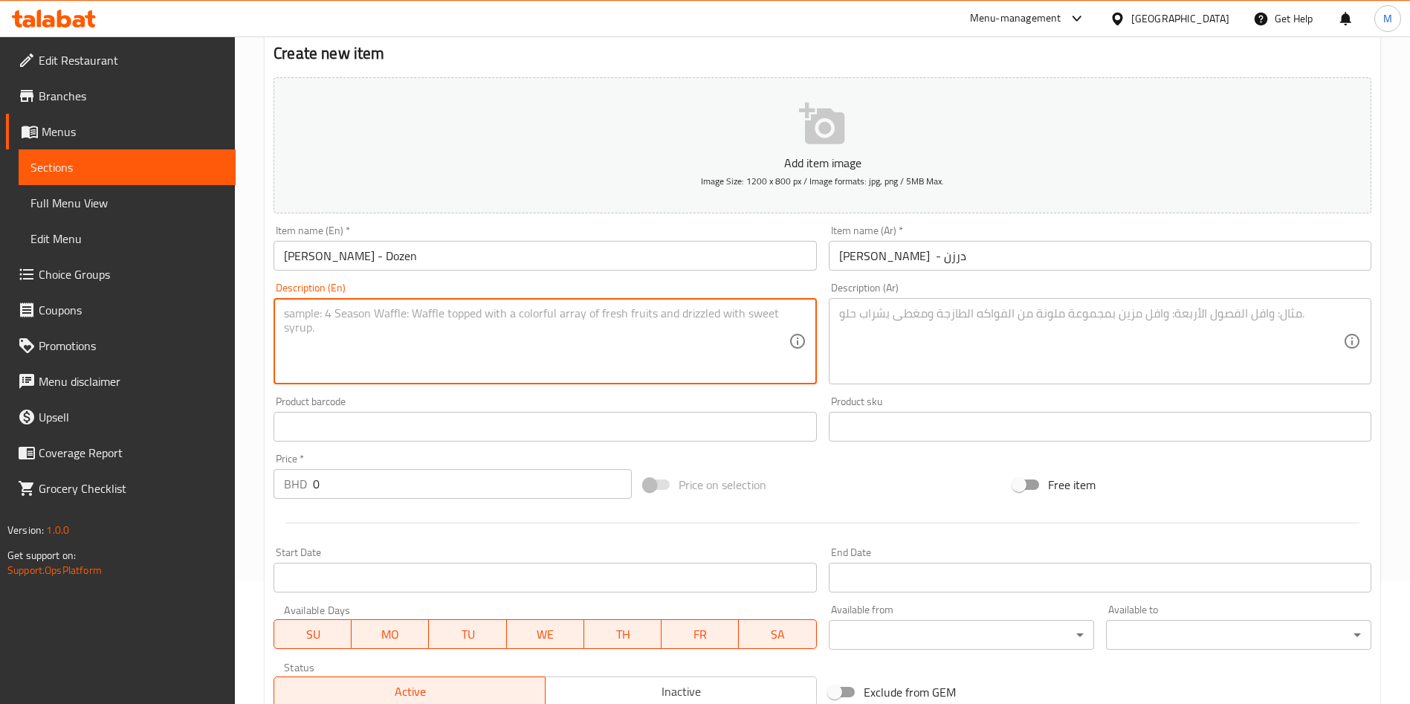
paste textarea "" ""[PERSON_NAME] "" Dozen - 12 pieces""
type textarea "" ""[PERSON_NAME] "" Dozen - 12 pieces""
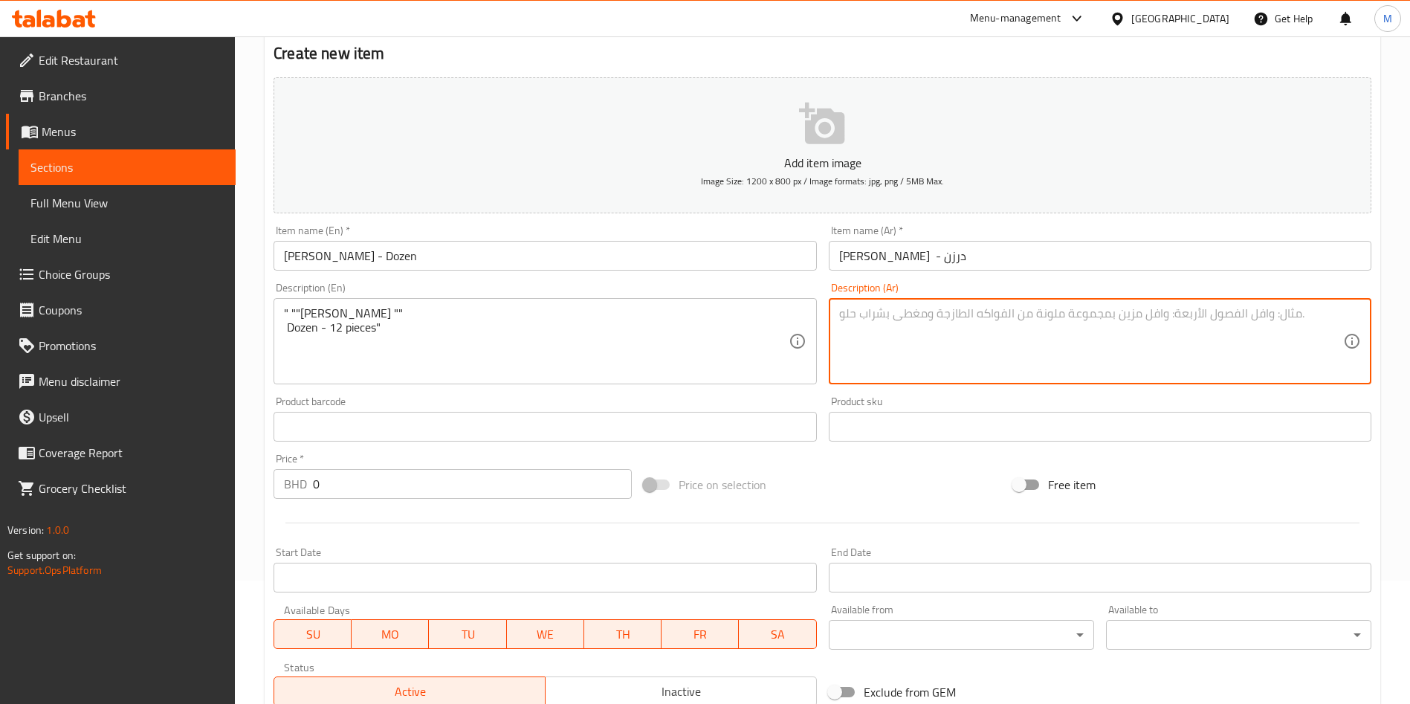
click at [999, 344] on textarea at bounding box center [1091, 341] width 504 height 71
paste textarea ""[PERSON_NAME] لفترة محدودة درزن - 12 قطعة""
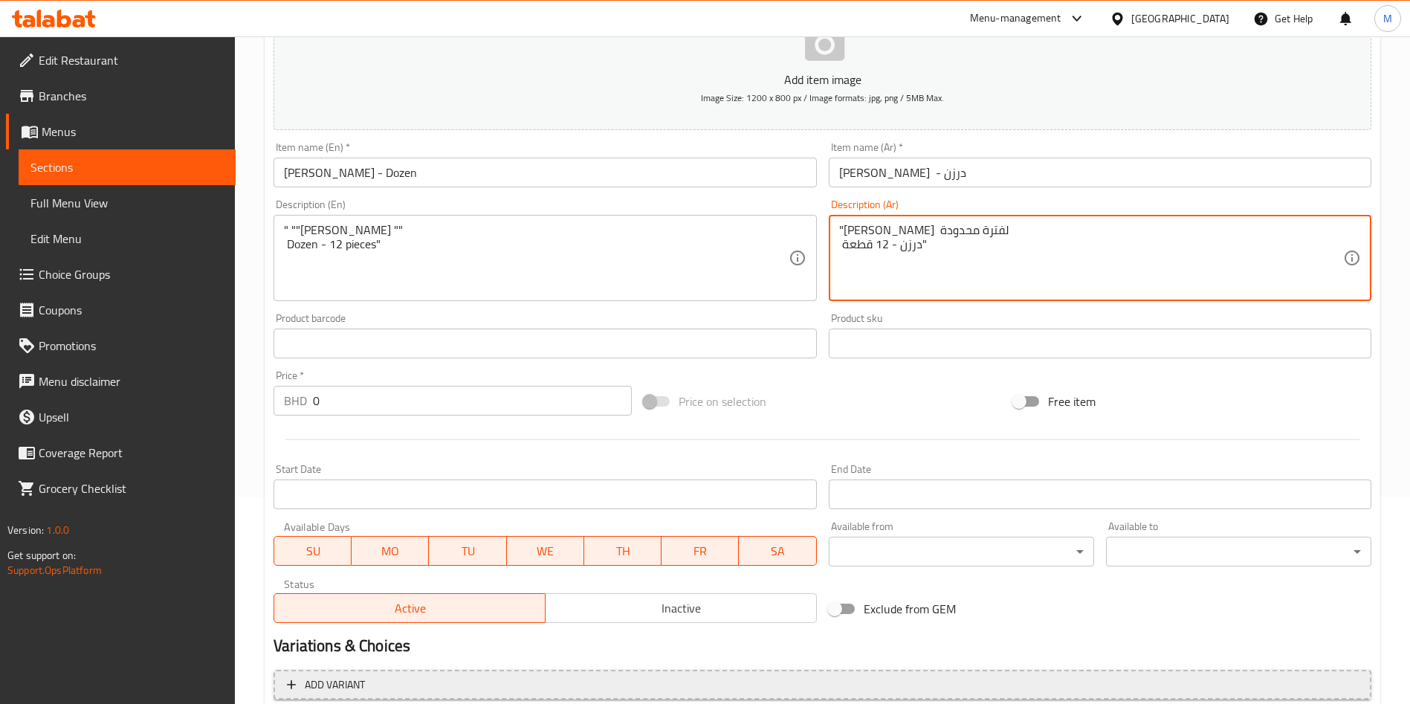
scroll to position [346, 0]
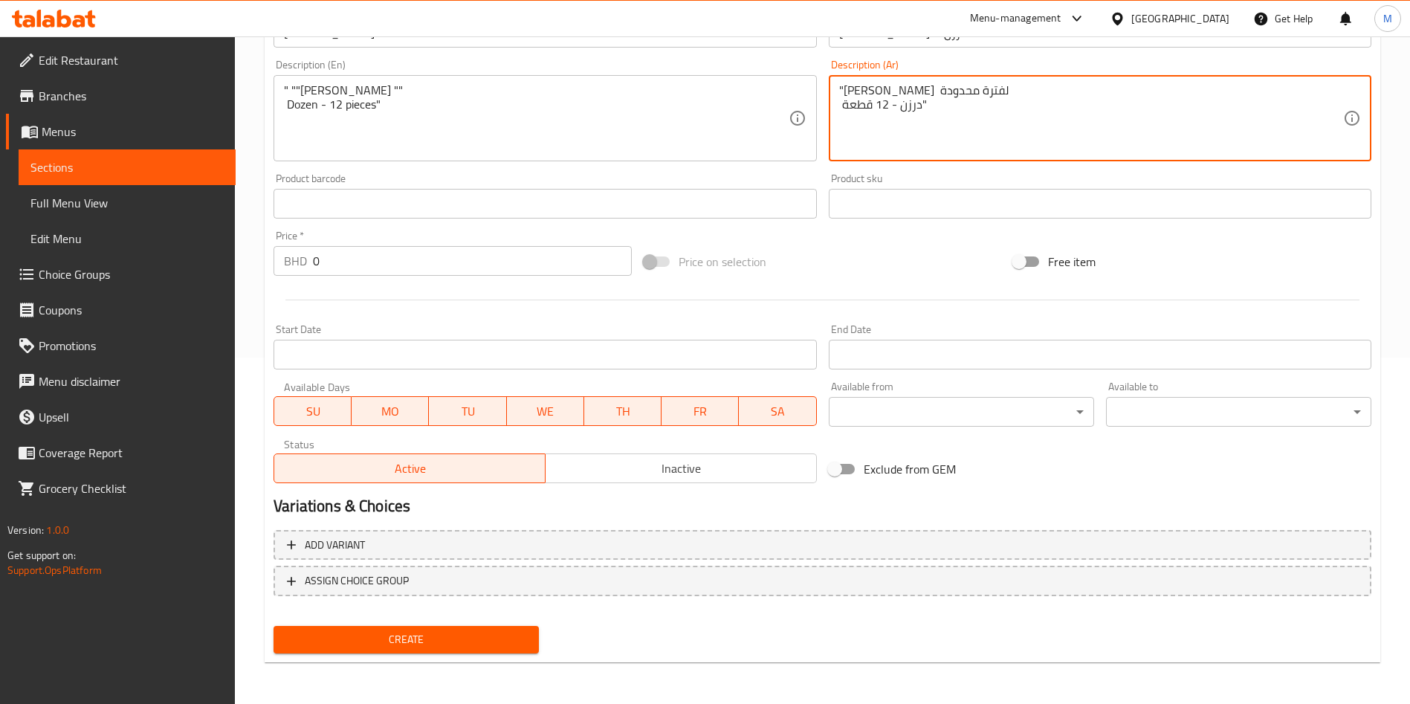
type textarea ""[PERSON_NAME] لفترة محدودة درزن - 12 قطعة""
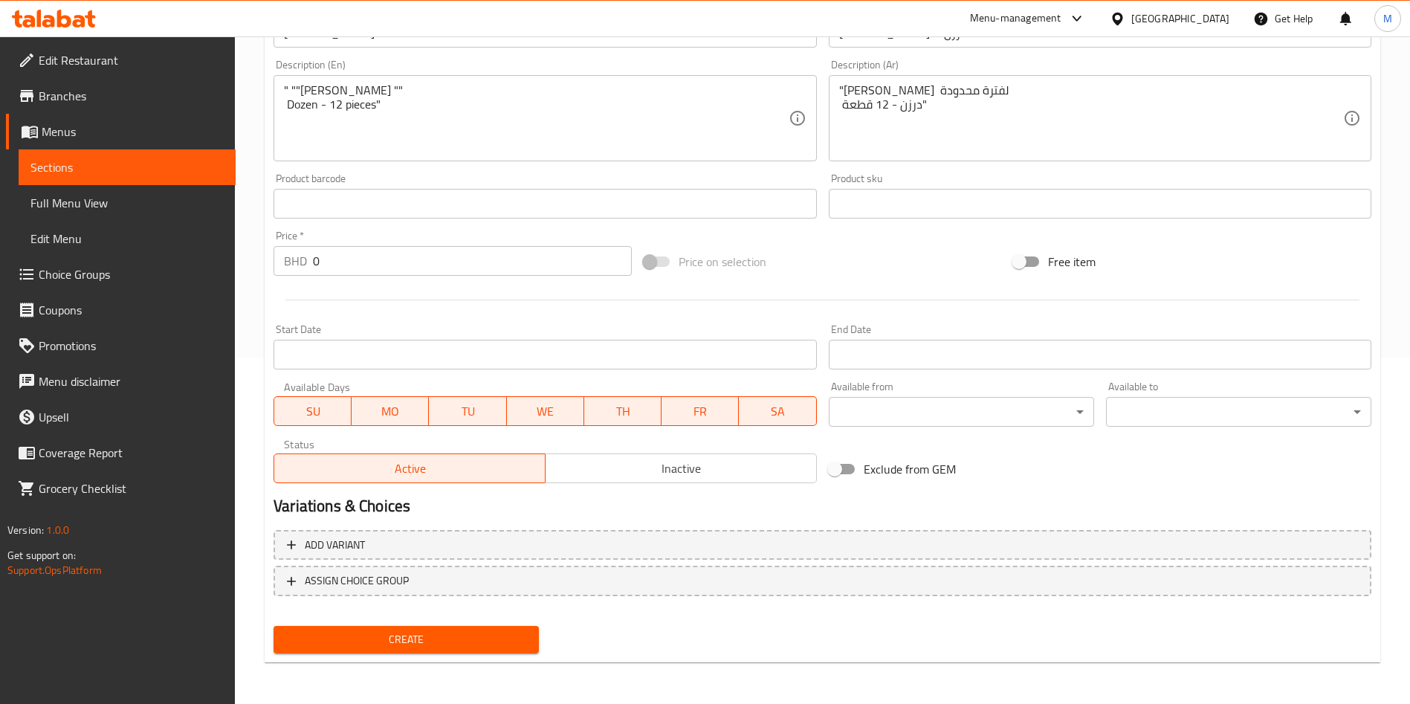
click at [346, 253] on input "0" at bounding box center [472, 261] width 319 height 30
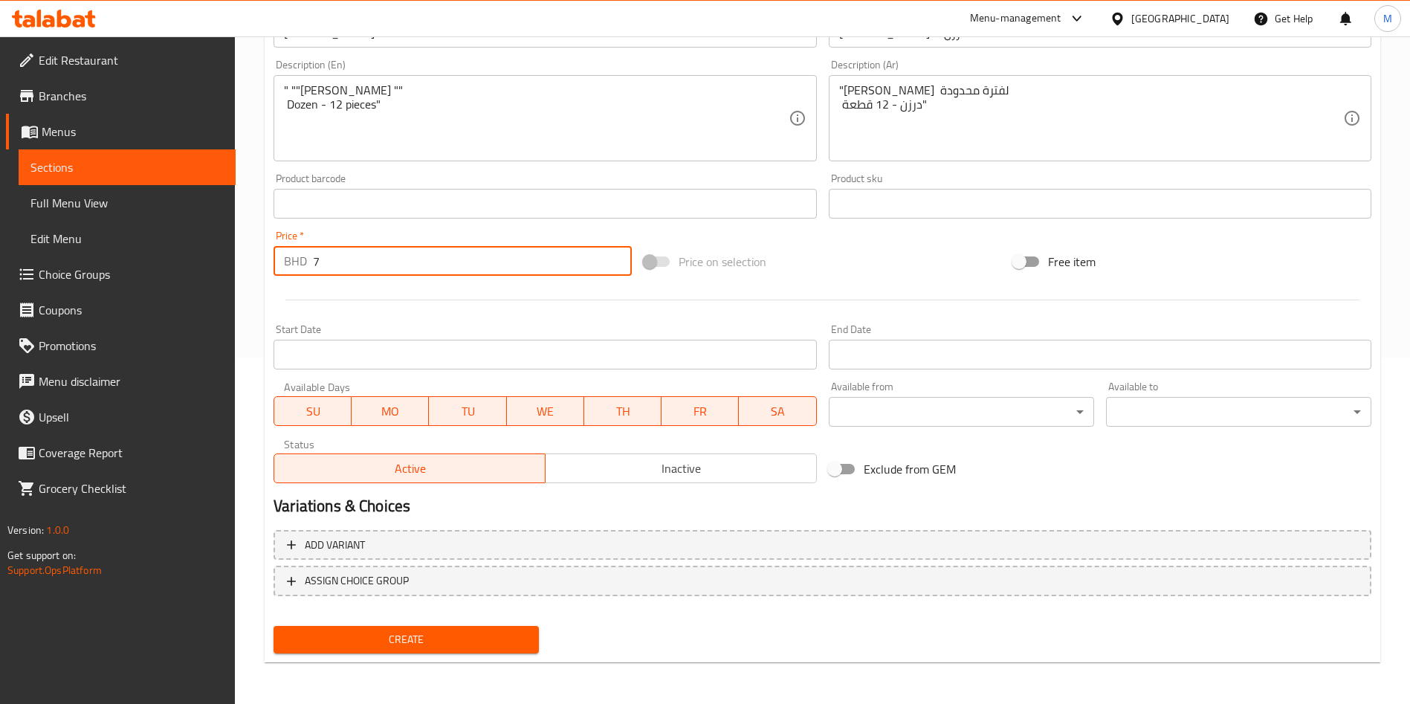
type input "7"
click at [397, 622] on div "Create" at bounding box center [406, 639] width 277 height 39
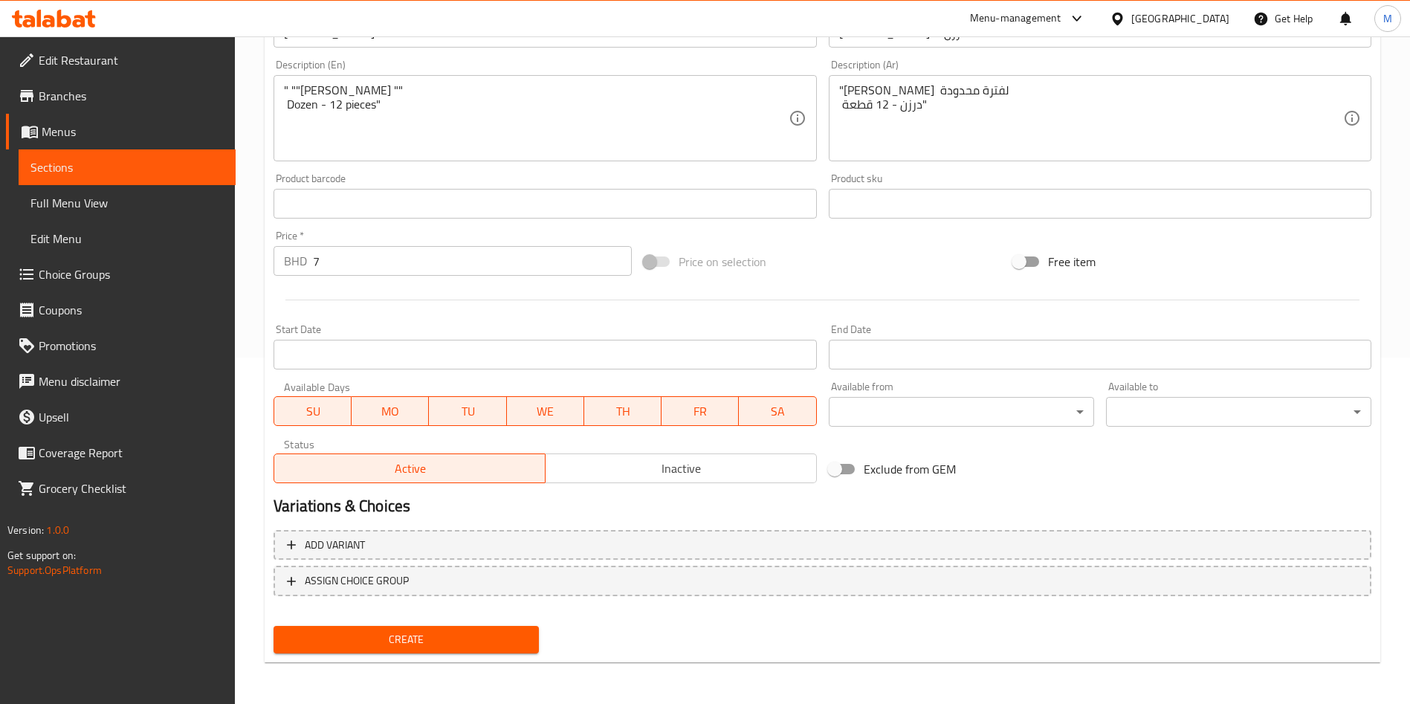
click at [398, 645] on span "Create" at bounding box center [406, 639] width 242 height 19
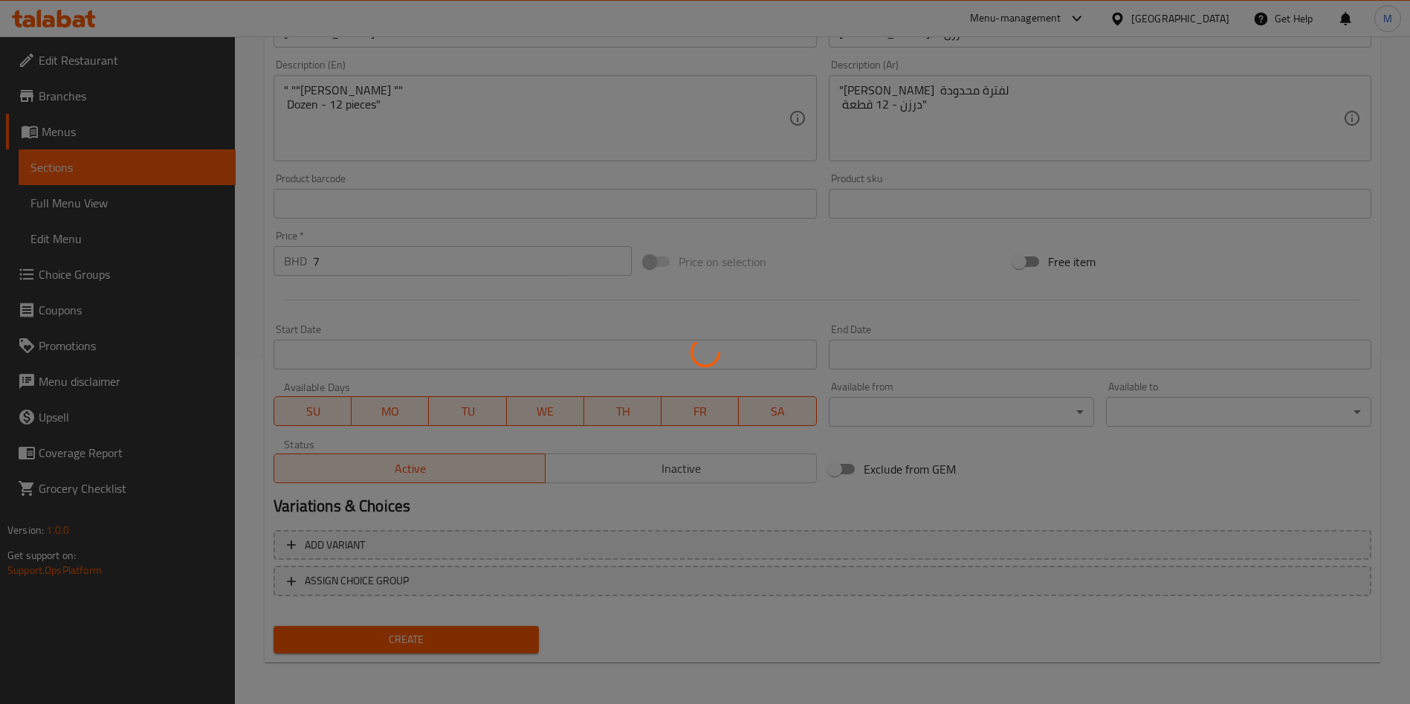
type input "0"
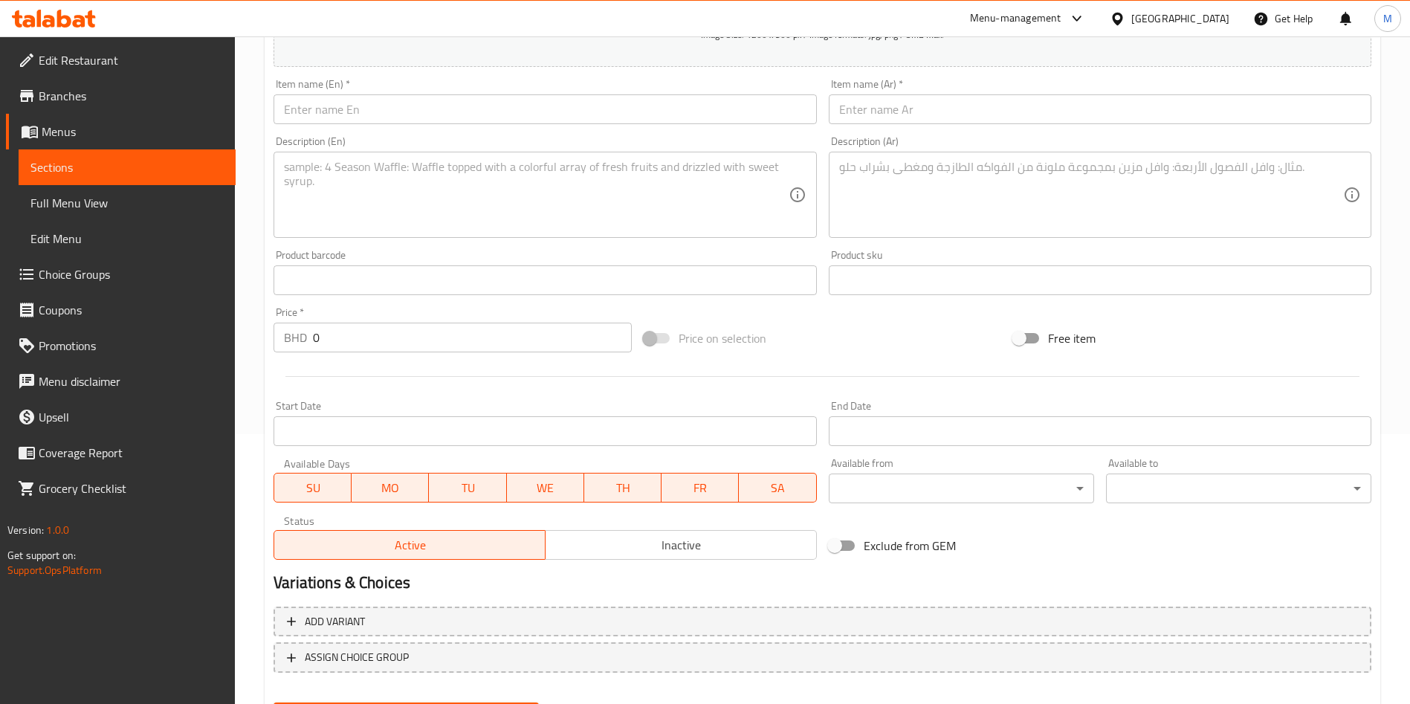
scroll to position [235, 0]
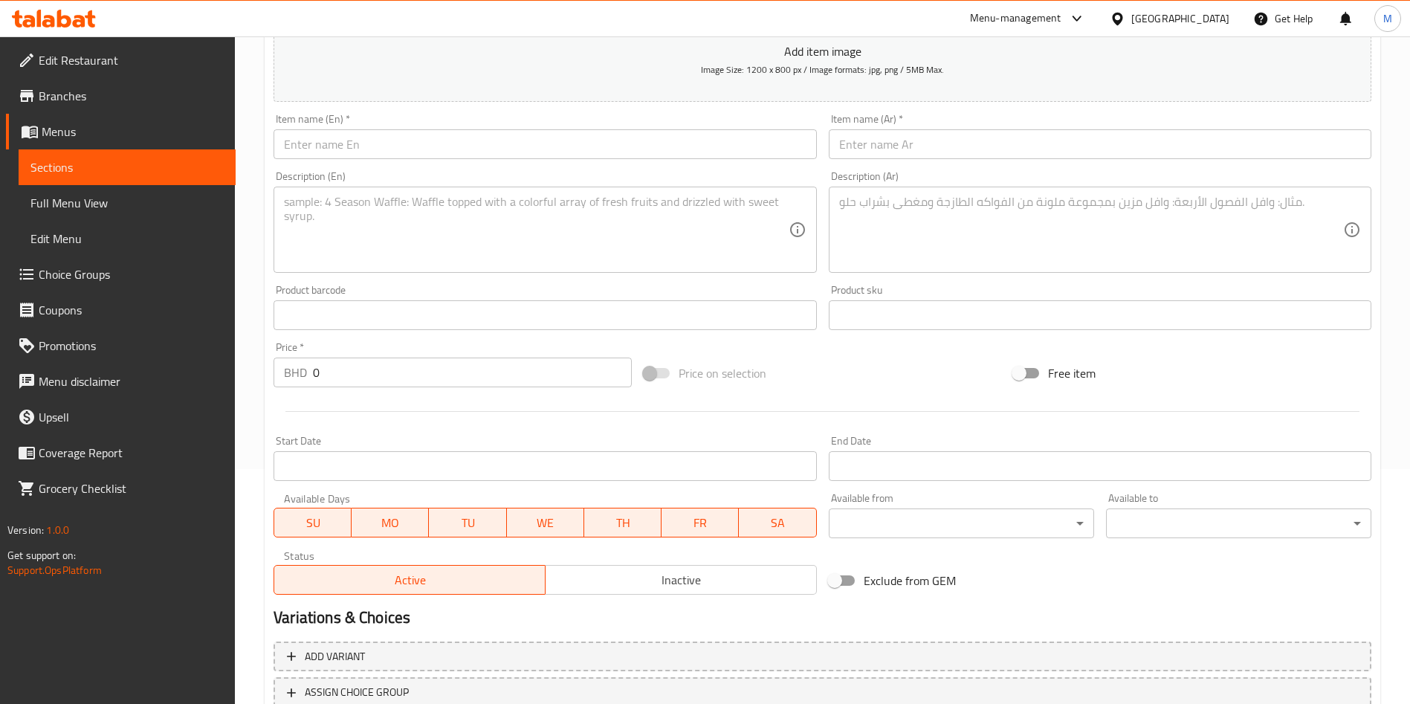
click at [502, 146] on input "text" at bounding box center [545, 144] width 543 height 30
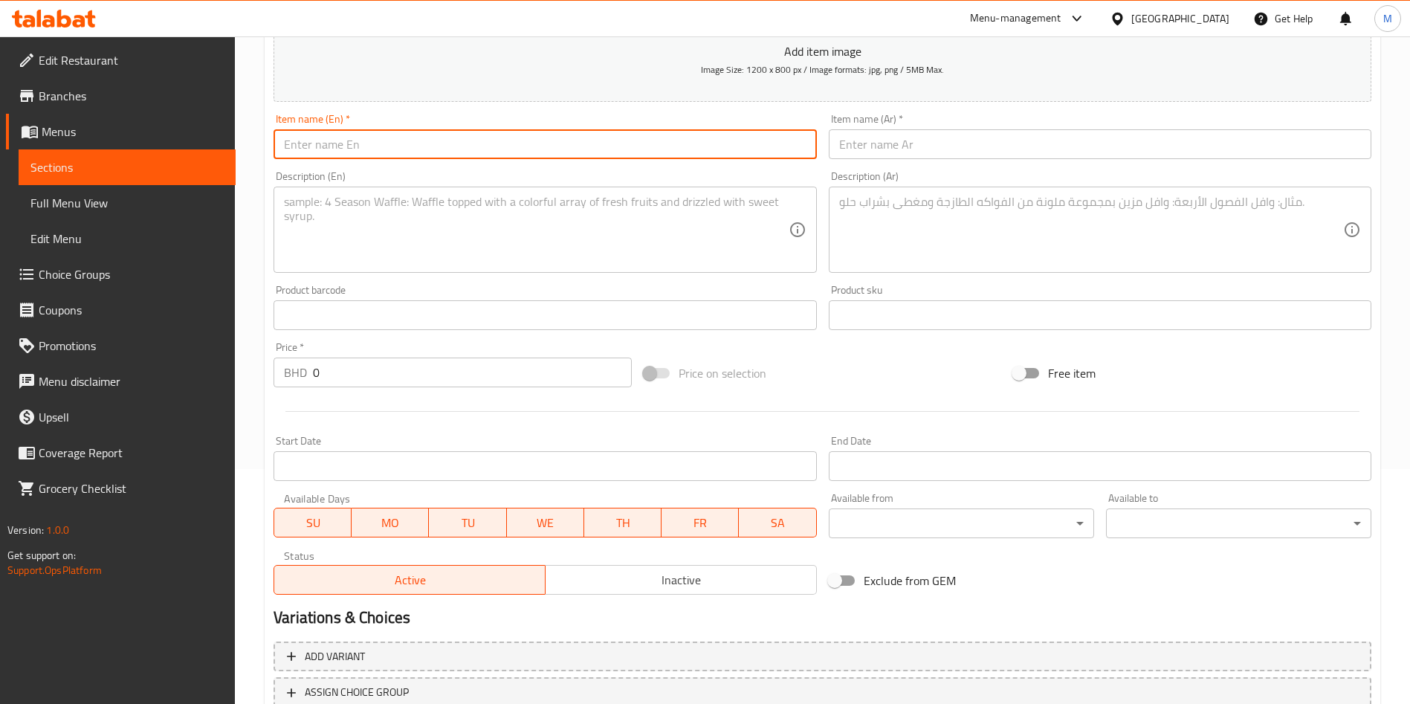
paste input ""[PERSON_NAME] - Half Dozen""
type input ""[PERSON_NAME] - Half Dozen""
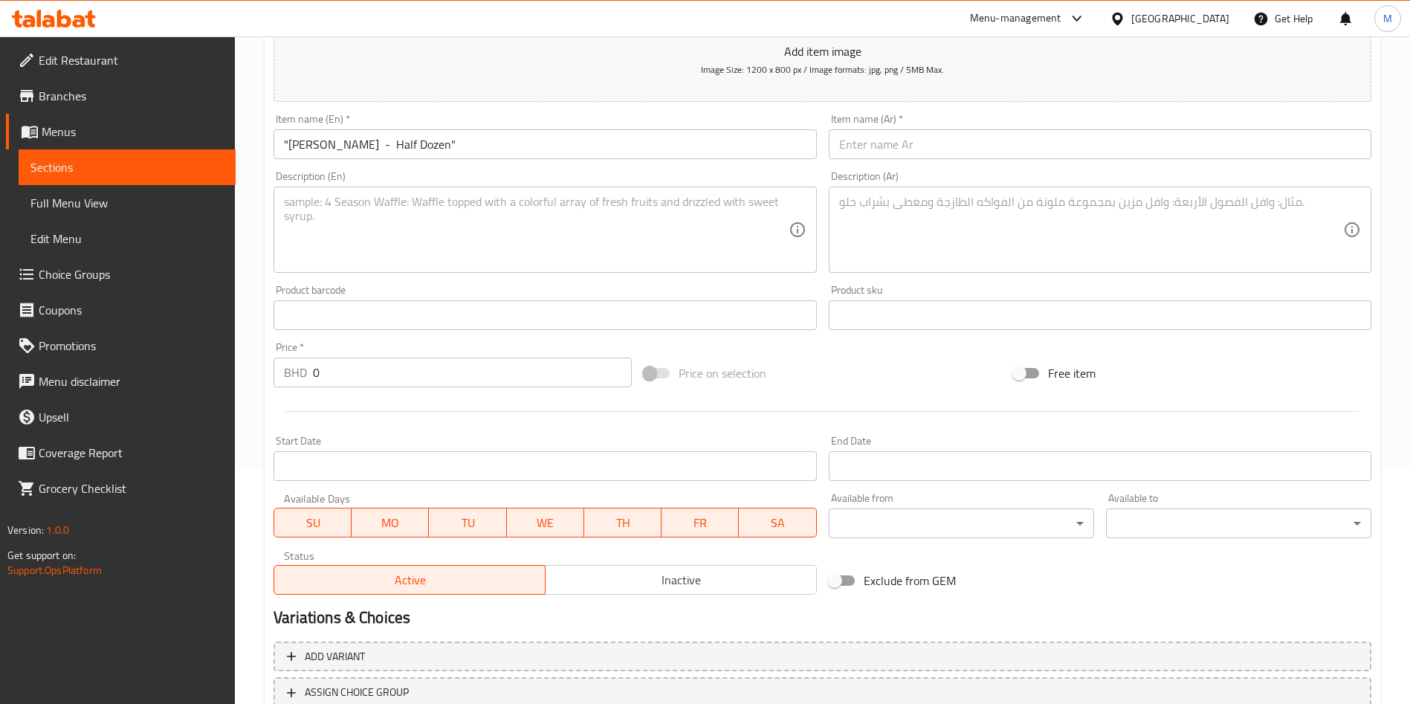
click at [1018, 166] on div "Description (Ar) Description (Ar)" at bounding box center [1100, 222] width 555 height 114
click at [1010, 149] on input "text" at bounding box center [1100, 144] width 543 height 30
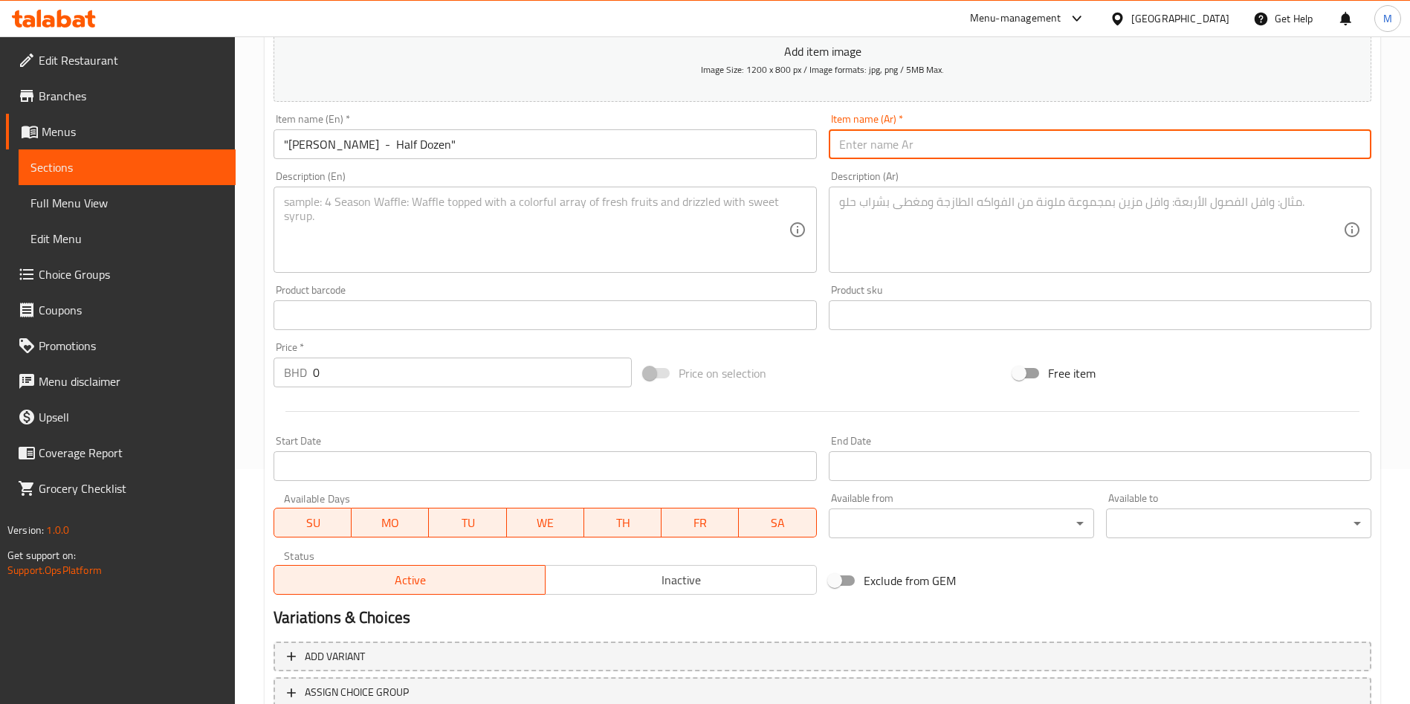
paste input ""[PERSON_NAME] - نصف درزن""
type input ""[PERSON_NAME] - نصف درزن""
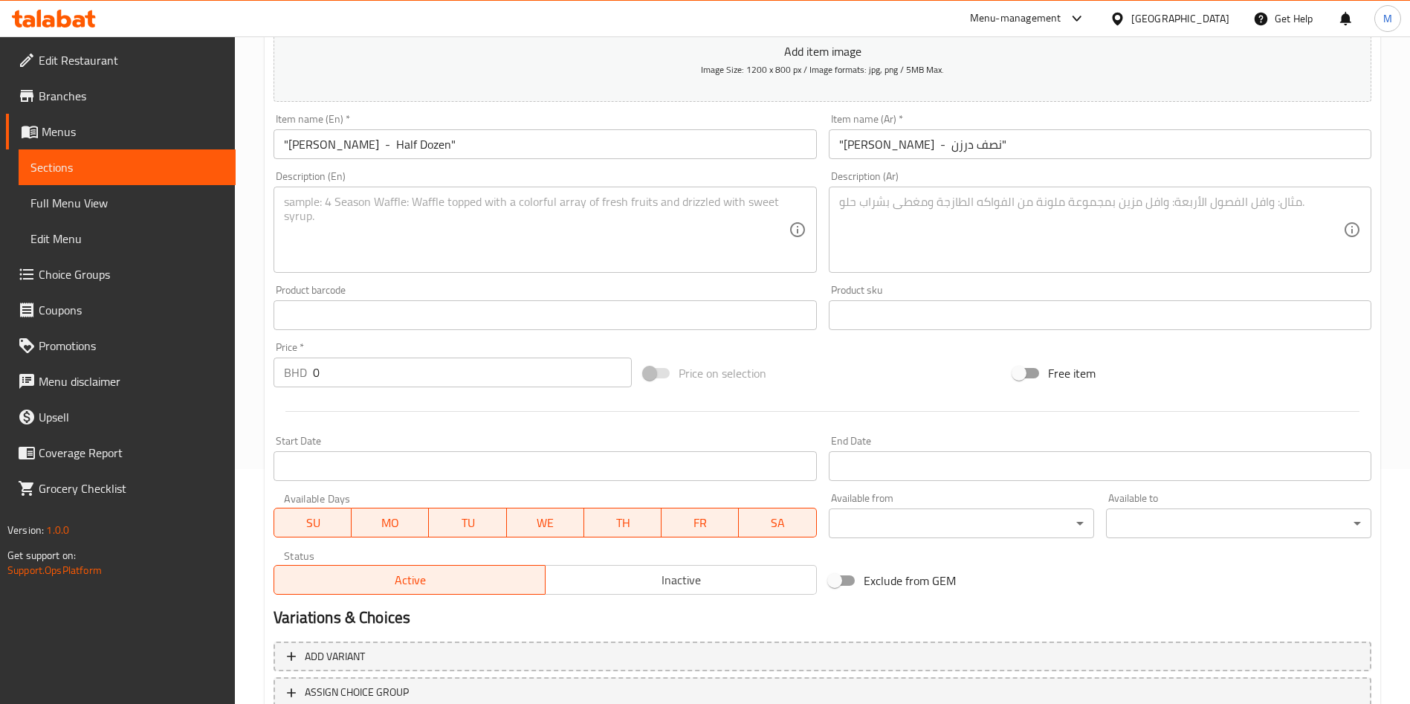
click at [572, 232] on textarea at bounding box center [536, 230] width 504 height 71
paste textarea ""Limited time ""[PERSON_NAME] "" Half Dozen - 6 pieces""
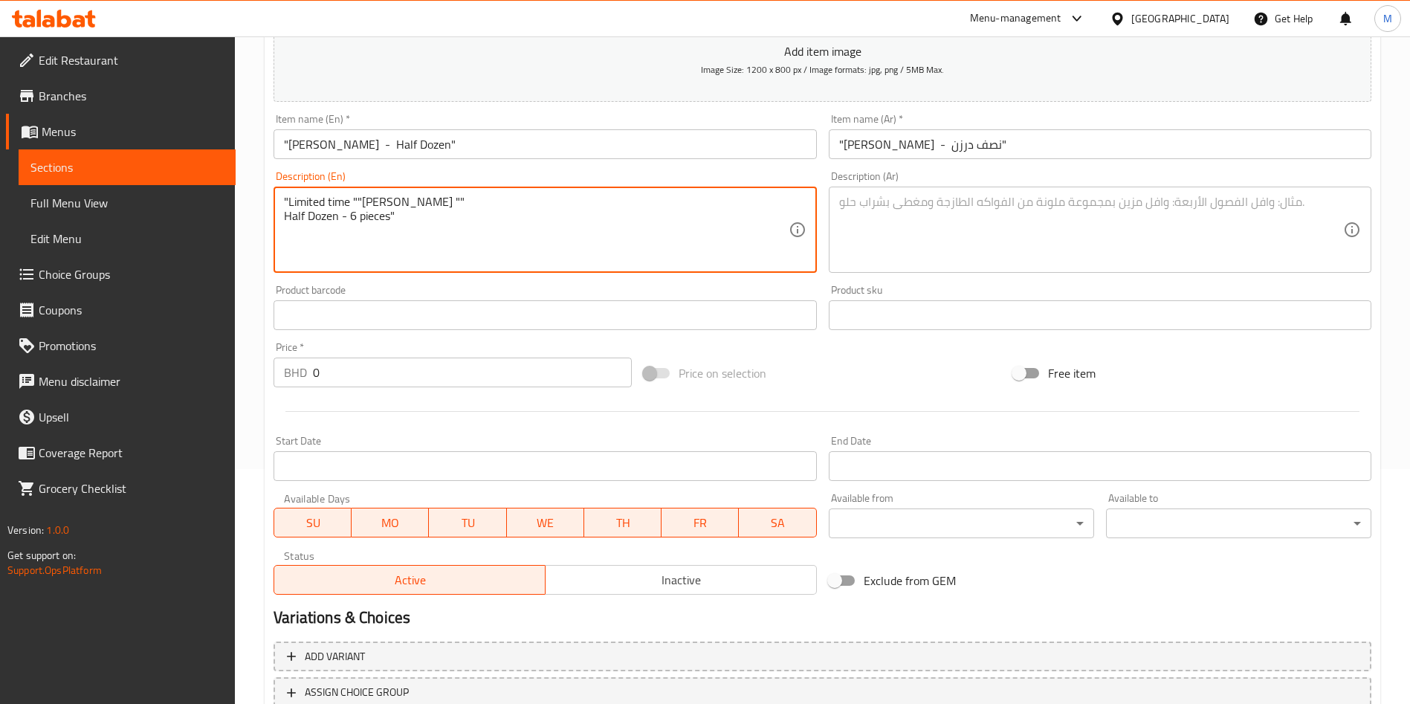
type textarea ""Limited time ""[PERSON_NAME] "" Half Dozen - 6 pieces""
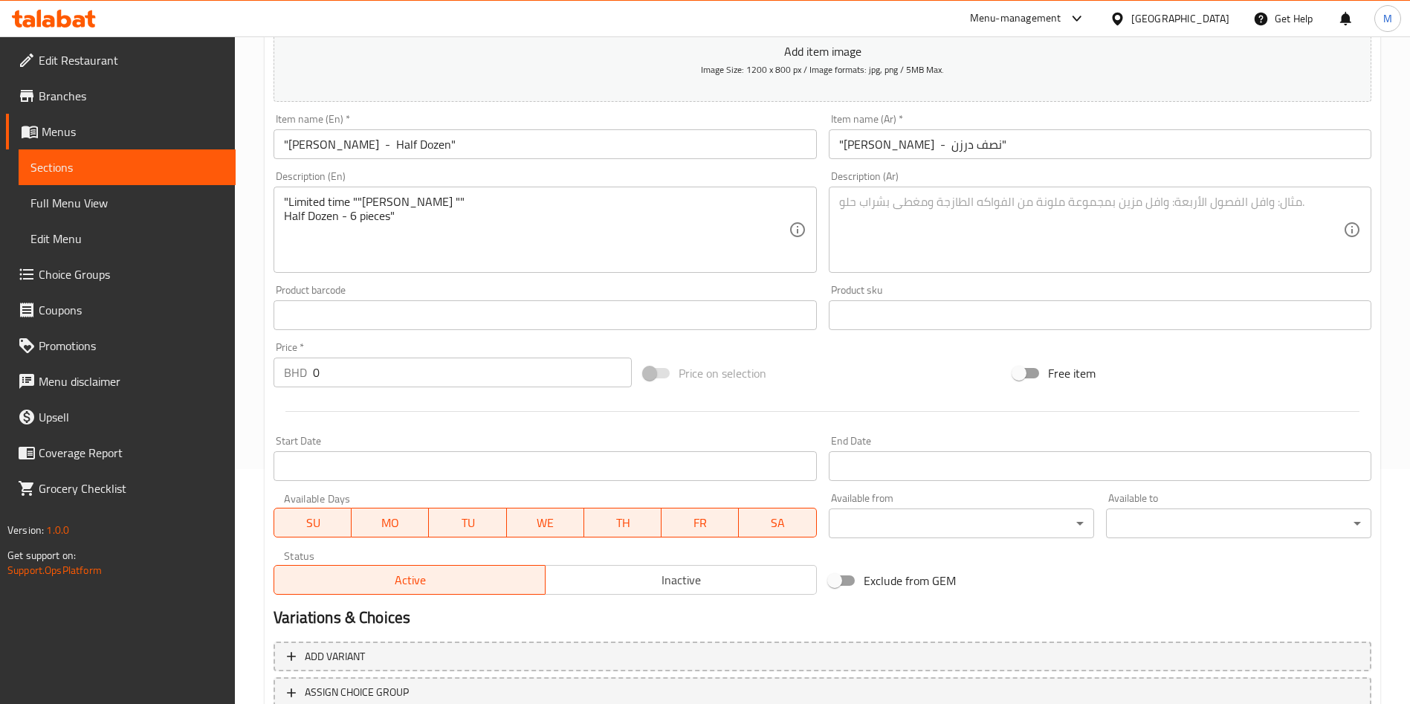
click at [914, 239] on textarea at bounding box center [1091, 230] width 504 height 71
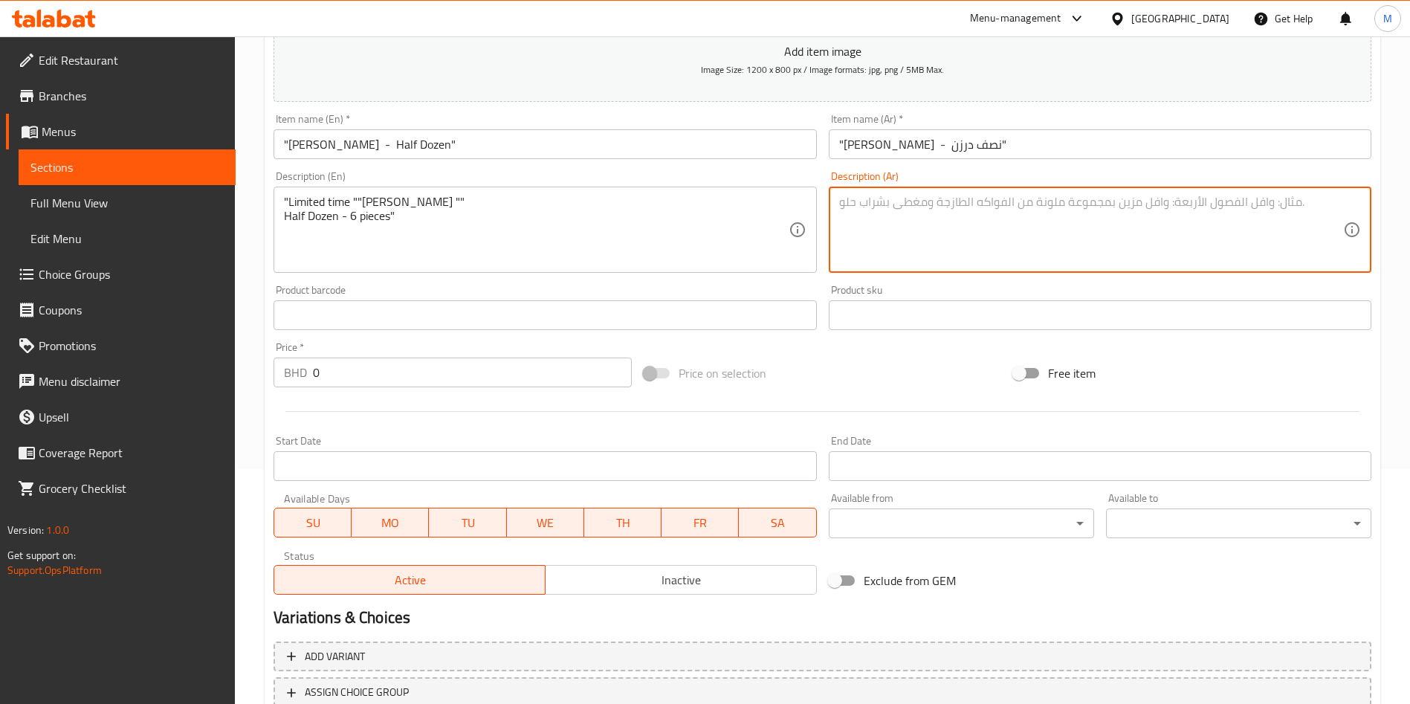
paste textarea ""[PERSON_NAME] لفترة محدودة نصف درزن - 6 قطع""
type textarea ""[PERSON_NAME] لفترة محدودة نصف درزن - 6 قطع""
click at [392, 364] on input "0" at bounding box center [472, 373] width 319 height 30
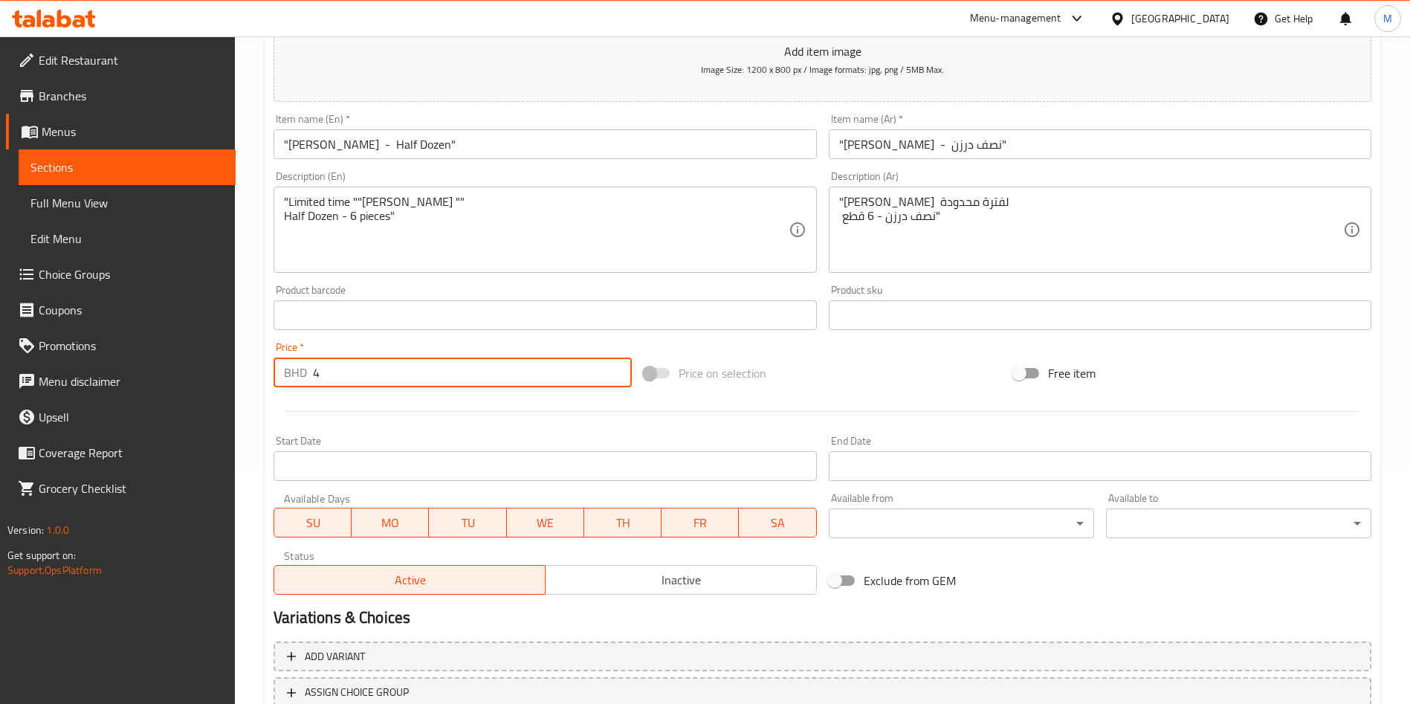
type input "4"
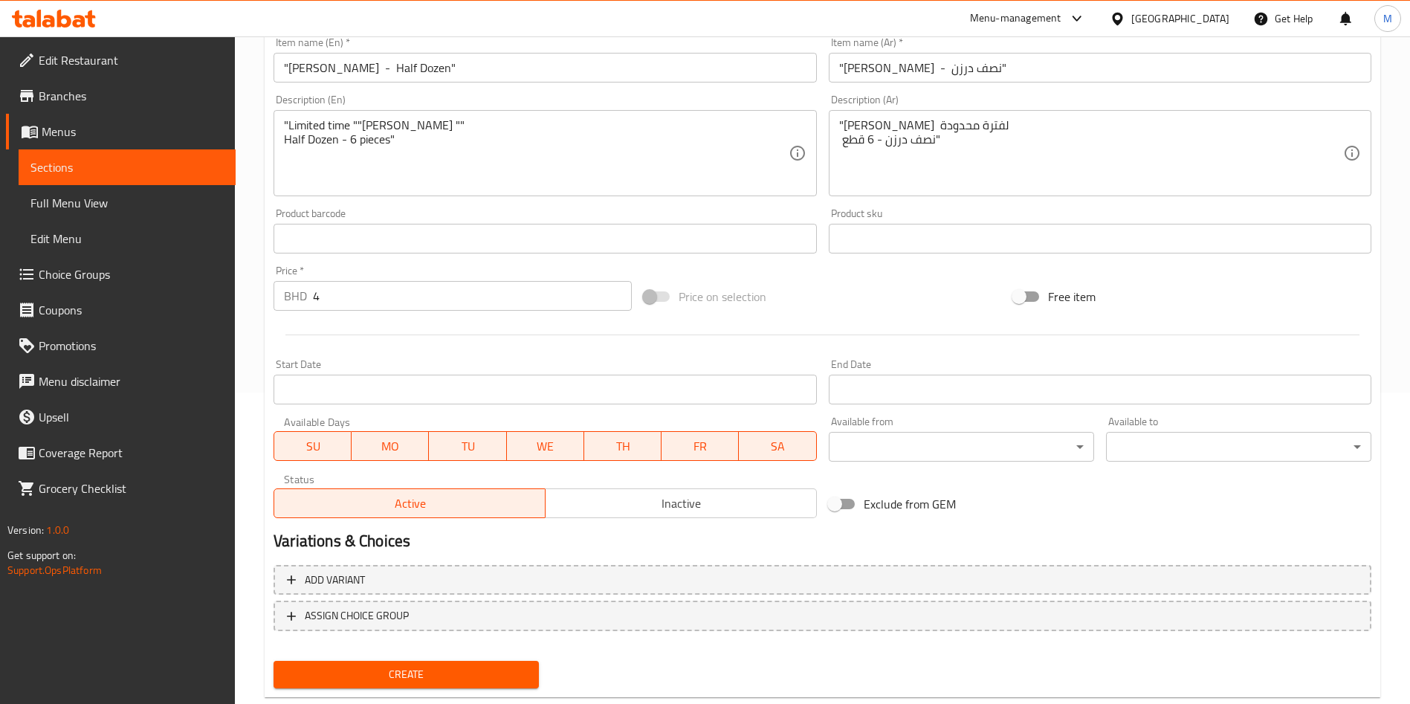
scroll to position [346, 0]
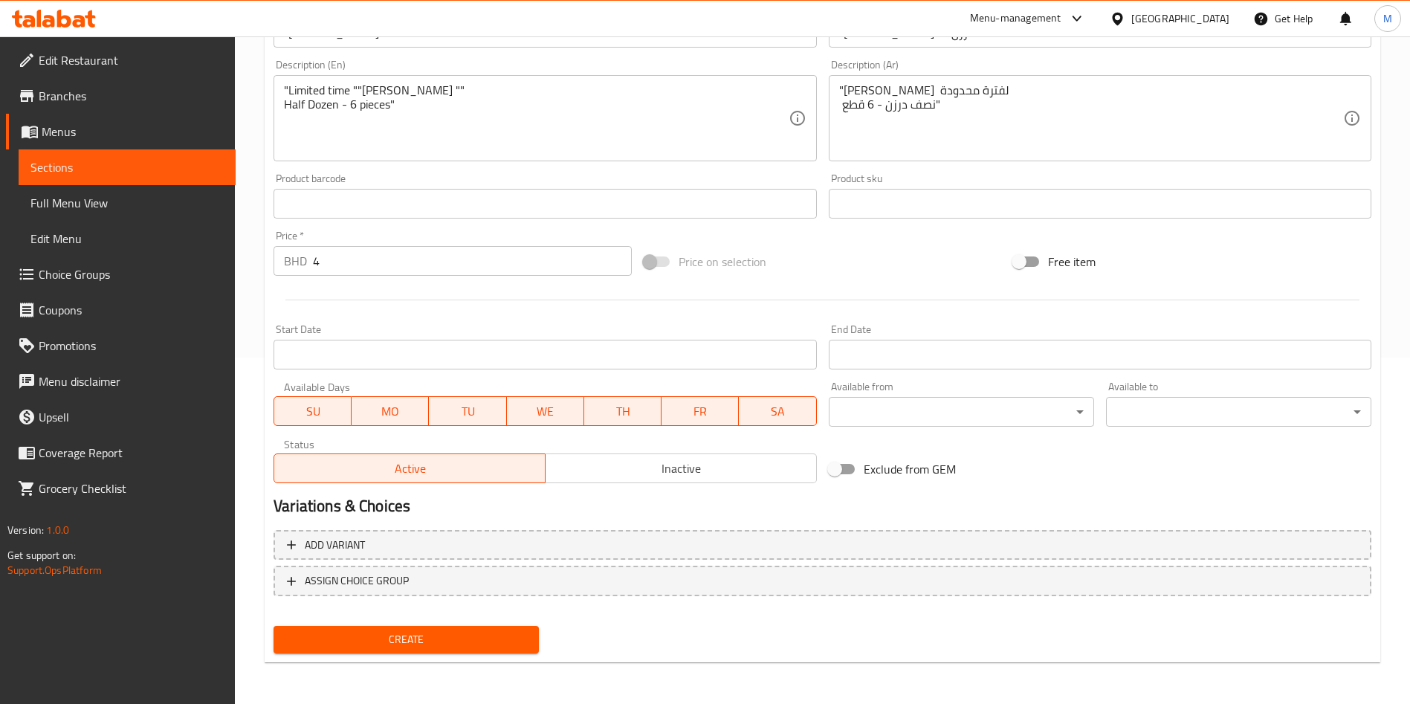
click at [374, 637] on span "Create" at bounding box center [406, 639] width 242 height 19
click at [374, 637] on div at bounding box center [705, 352] width 1410 height 704
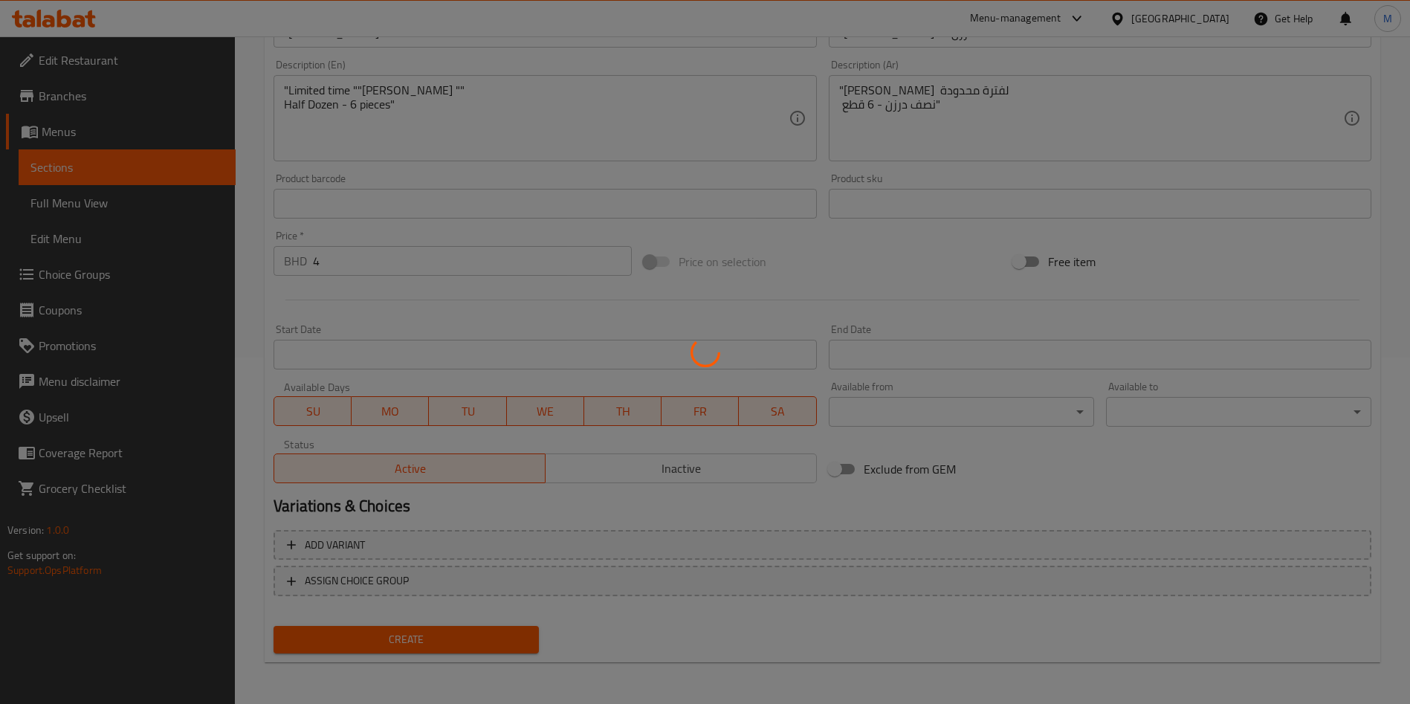
type input "0"
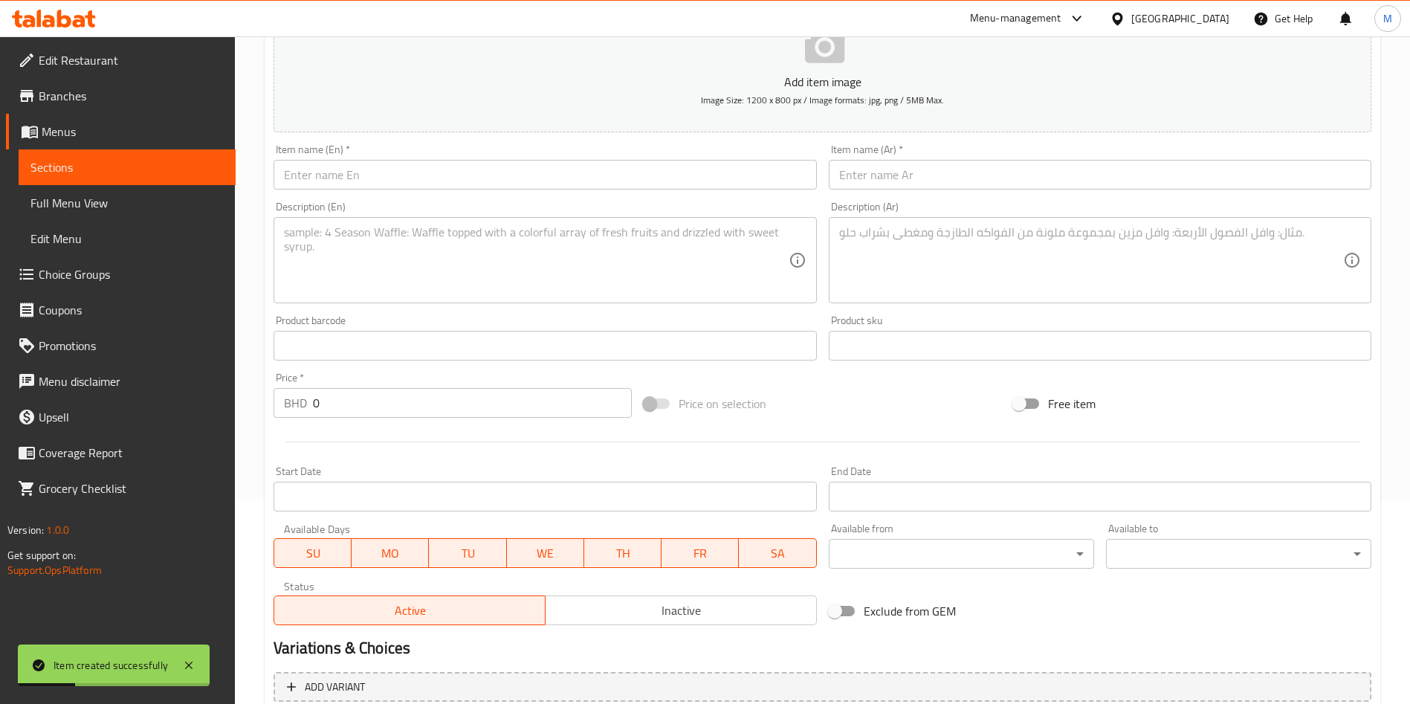
scroll to position [123, 0]
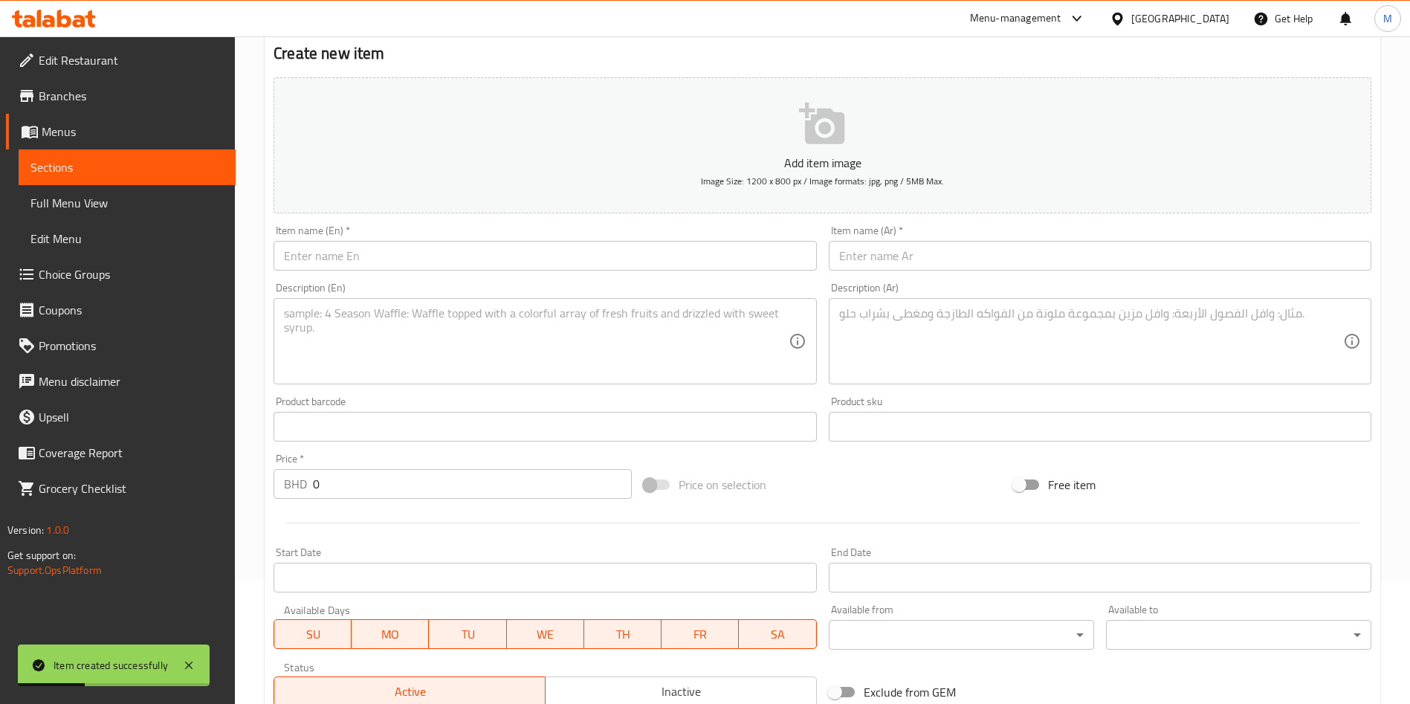
click at [428, 485] on input "0" at bounding box center [472, 484] width 319 height 30
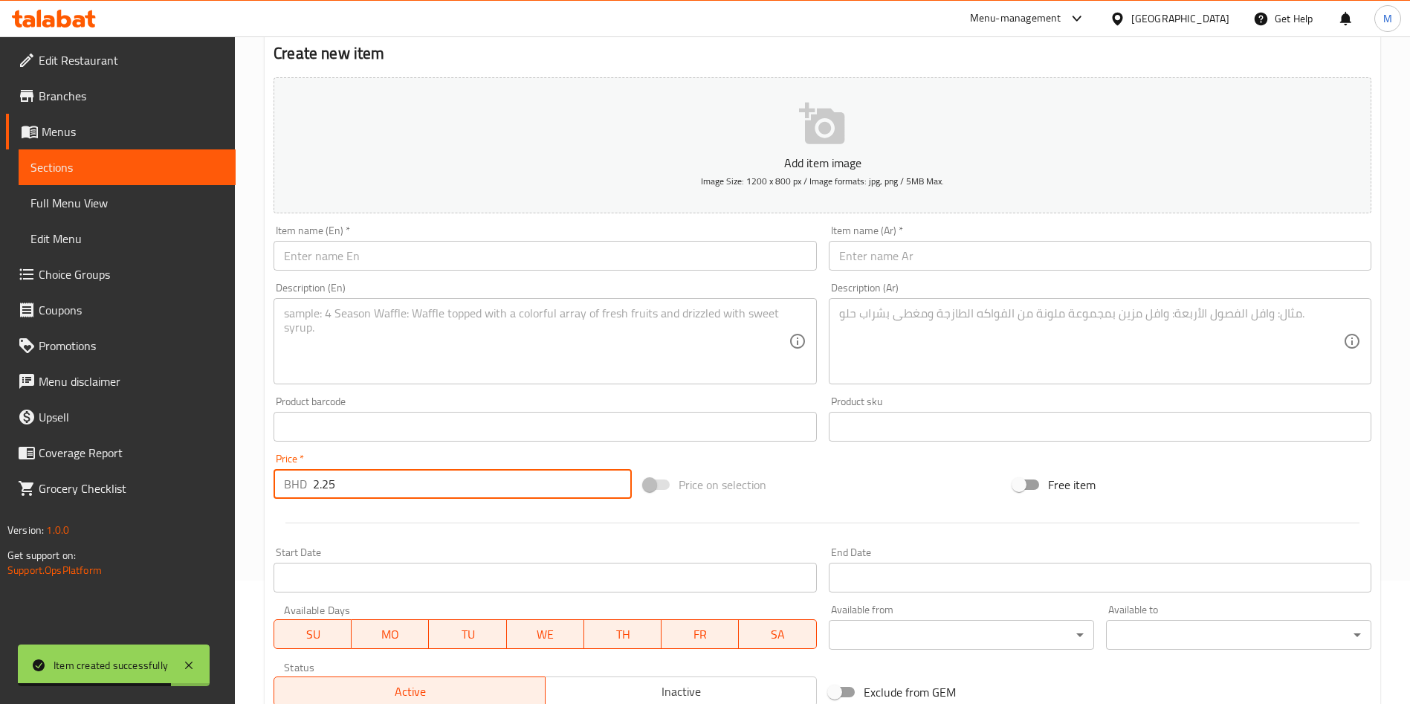
type input "2.25"
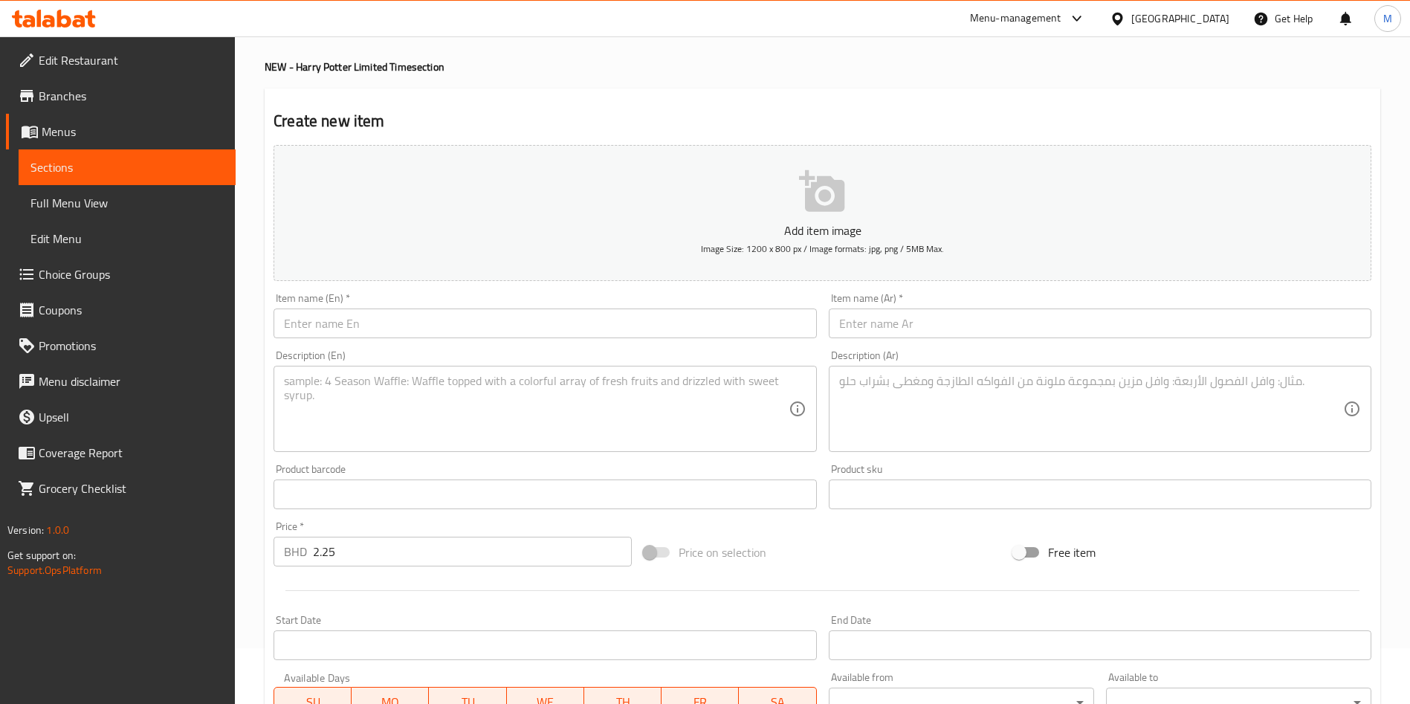
scroll to position [0, 0]
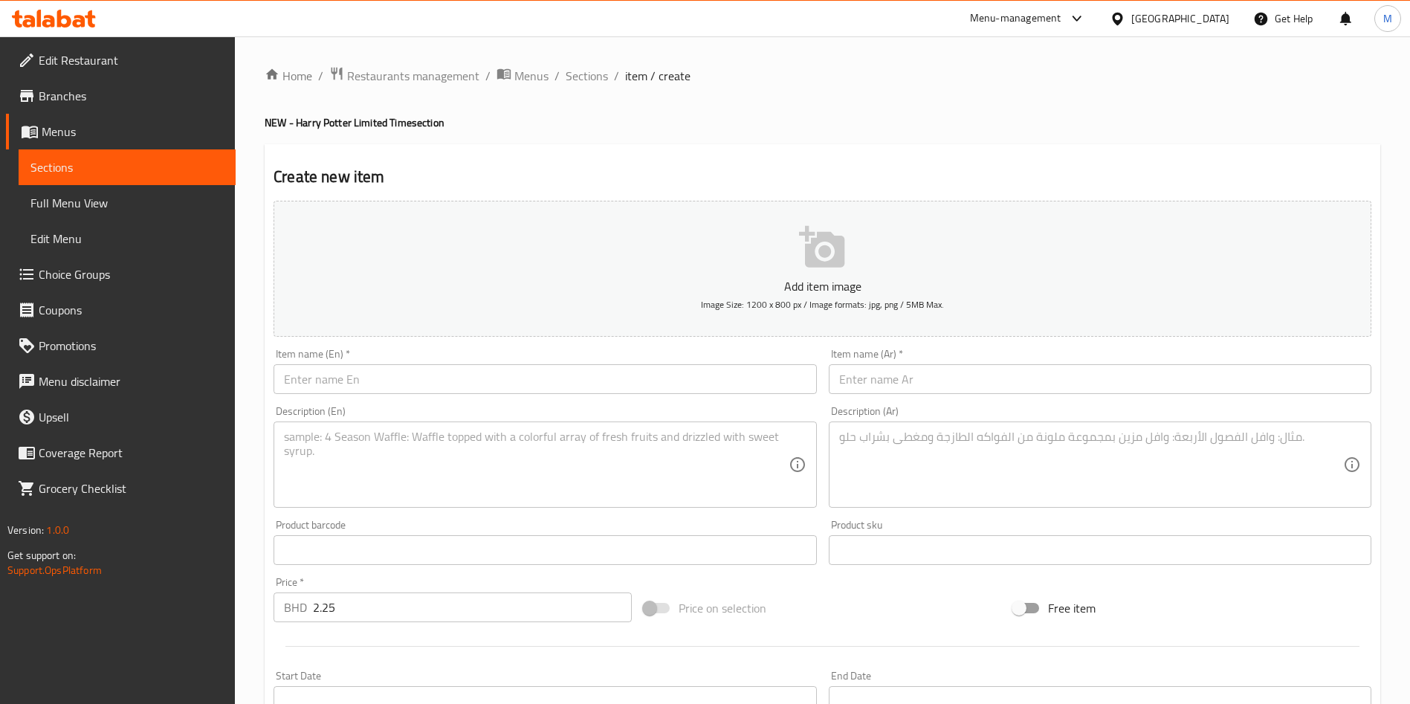
click at [474, 375] on input "text" at bounding box center [545, 379] width 543 height 30
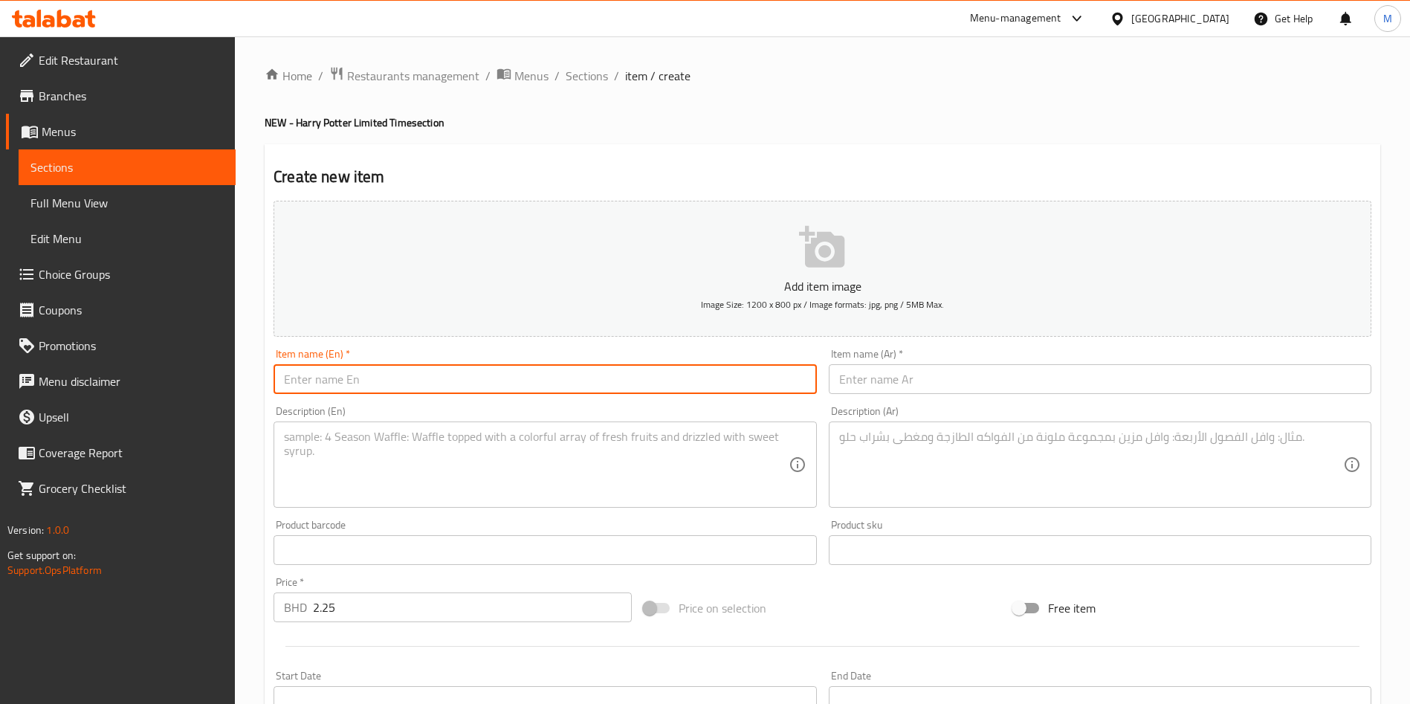
paste input "[PERSON_NAME] - [PERSON_NAME] Box"
type input "[PERSON_NAME] - [PERSON_NAME] Box"
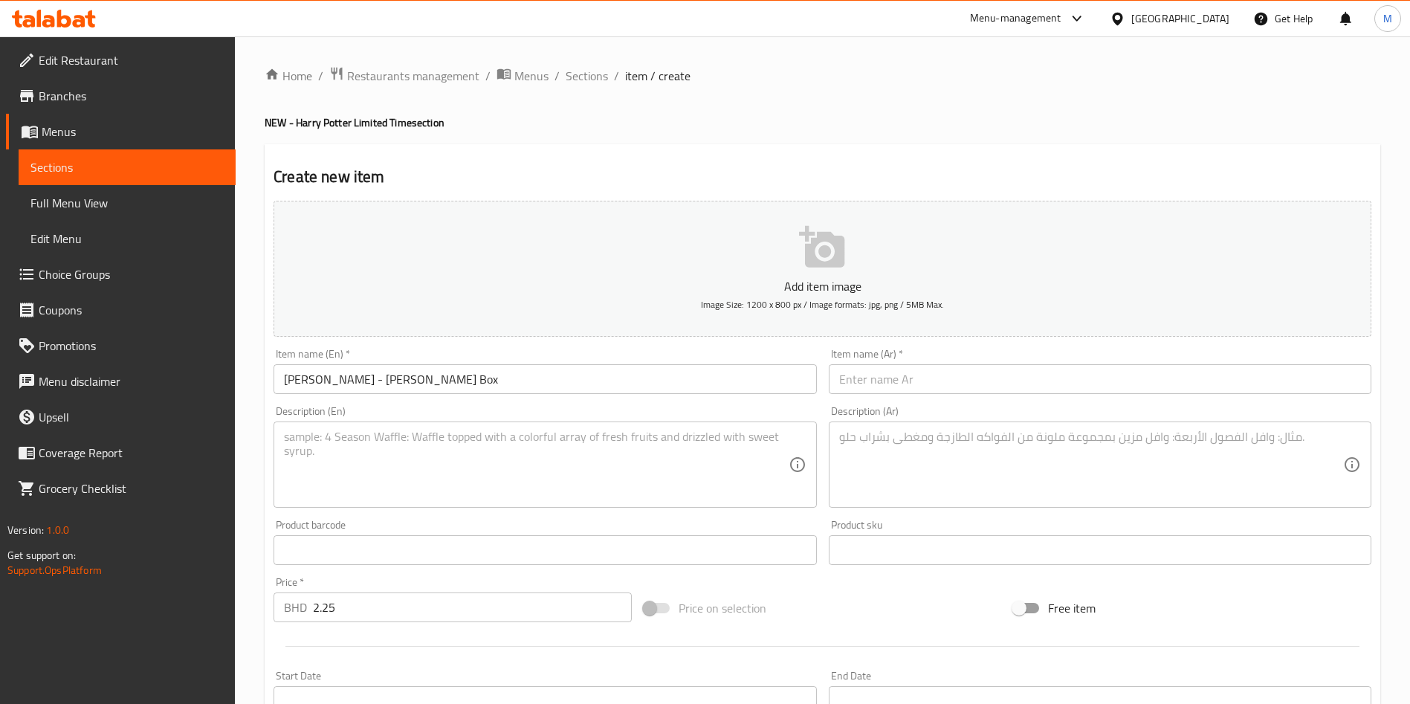
click at [1052, 354] on div "Item name (Ar)   * Item name (Ar) *" at bounding box center [1100, 371] width 543 height 45
click at [1051, 370] on input "text" at bounding box center [1100, 379] width 543 height 30
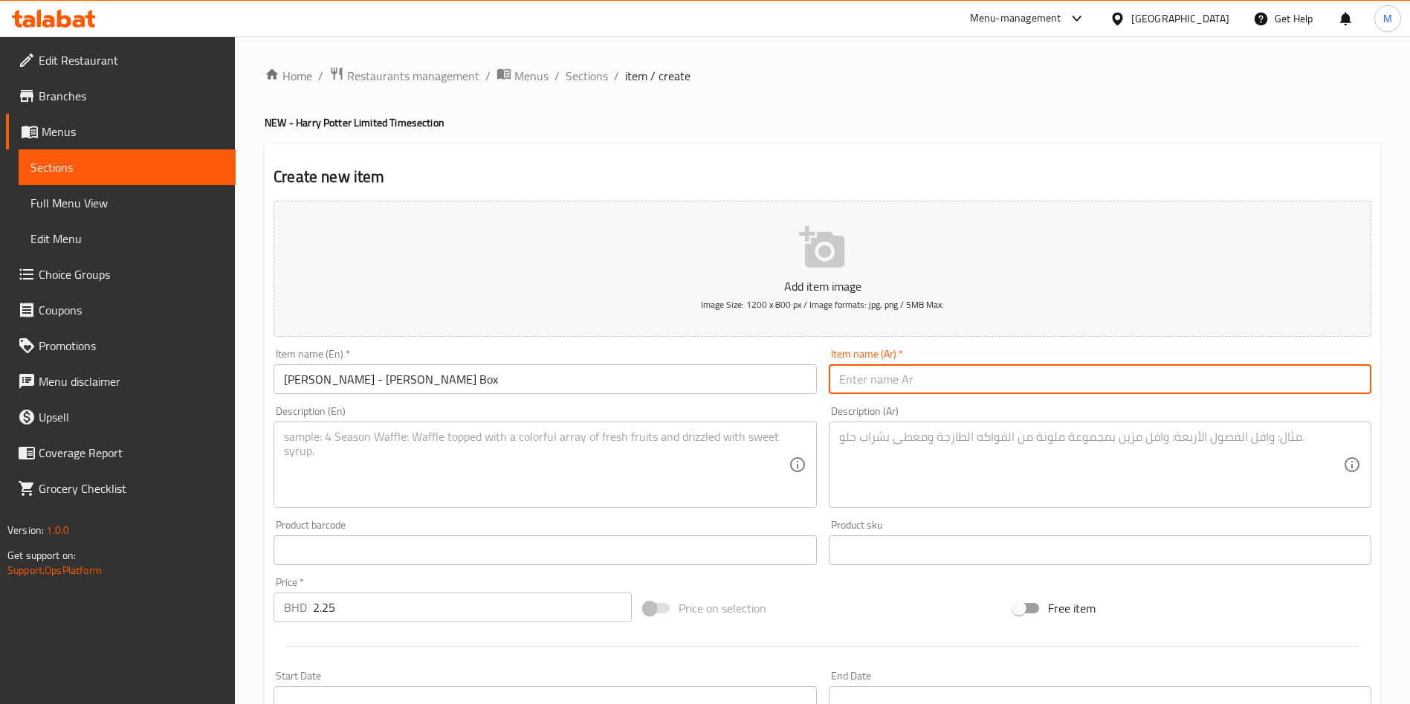
paste input "[PERSON_NAME] - صندوق السعادة"
type input "[PERSON_NAME] - صندوق السعادة"
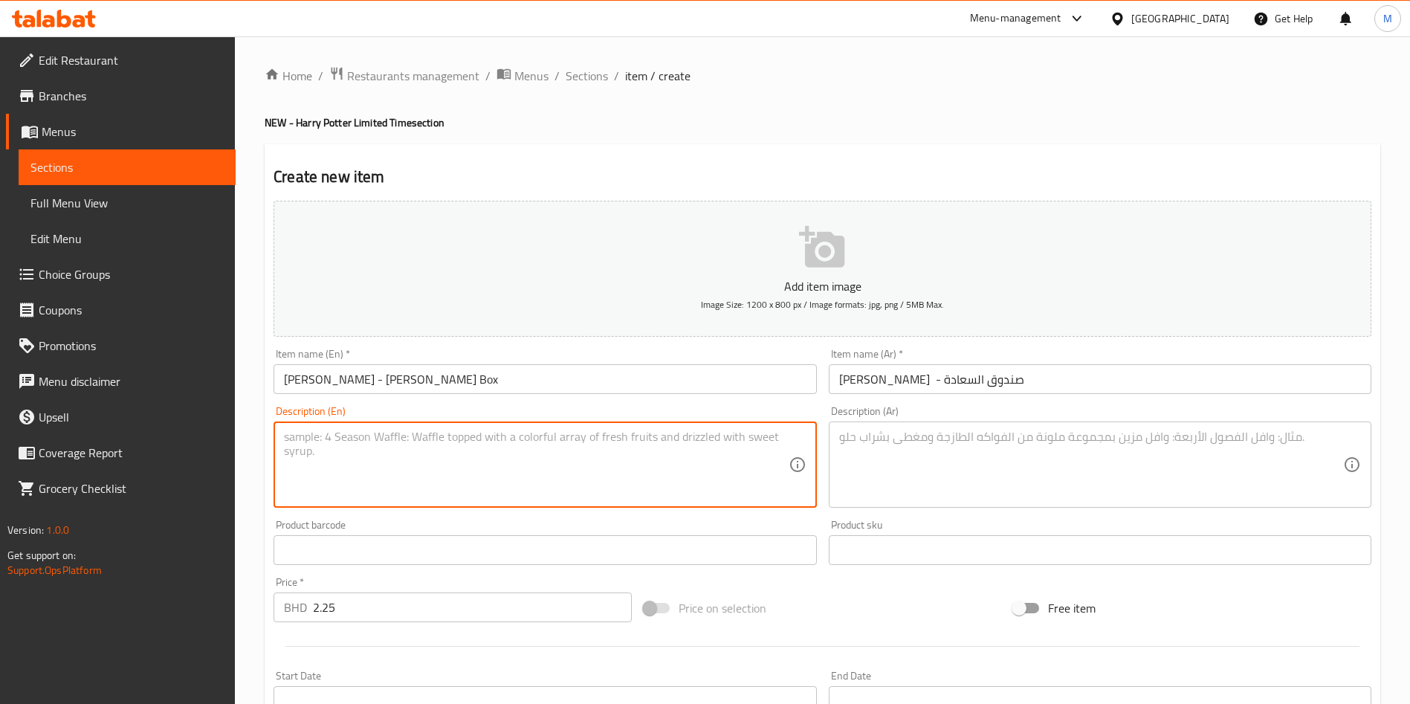
click at [611, 485] on textarea at bounding box center [536, 465] width 504 height 71
paste textarea ""Limited time ""[PERSON_NAME] "" [PERSON_NAME] Box - 3 pieces""
type textarea ""Limited time ""[PERSON_NAME] "" [PERSON_NAME] Box - 3 pieces""
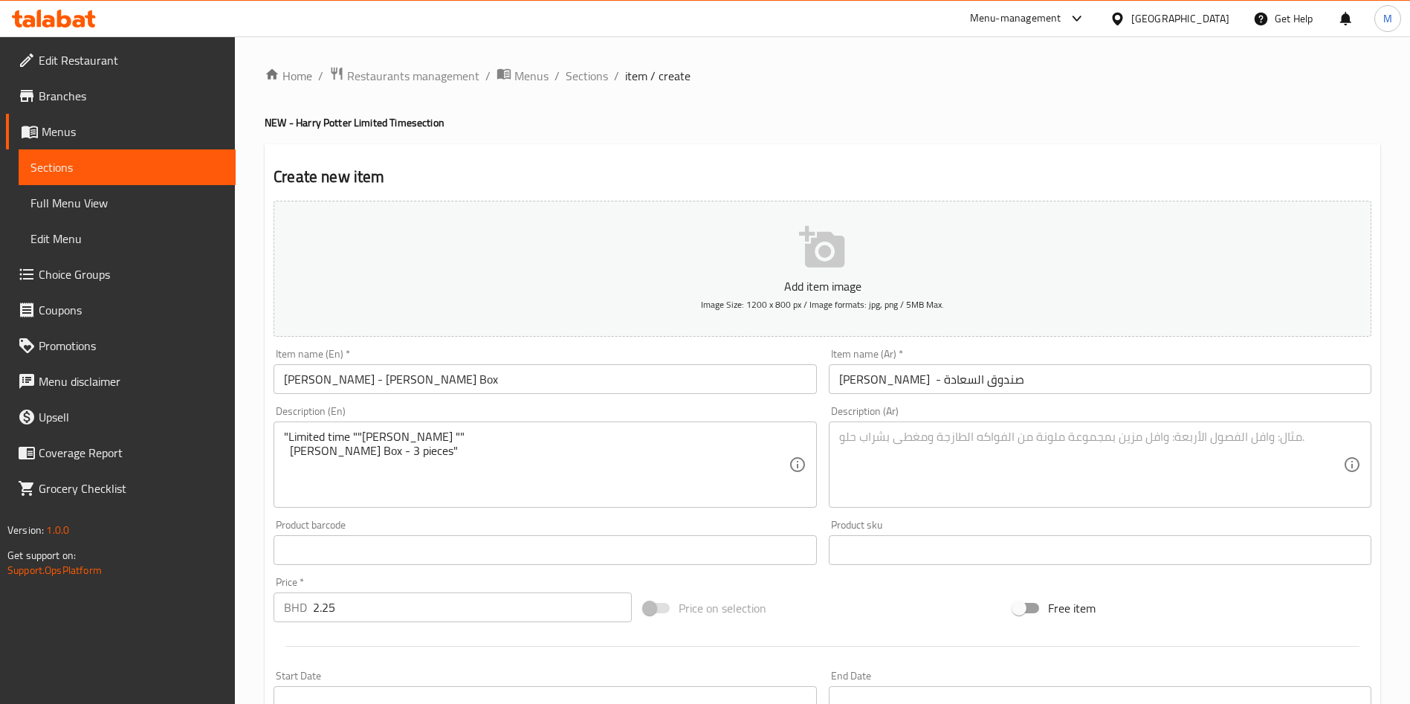
click at [926, 453] on textarea at bounding box center [1091, 465] width 504 height 71
paste textarea ""`[PERSON_NAME] لفترة محدودة صندوق السعادة - 3 قطع""
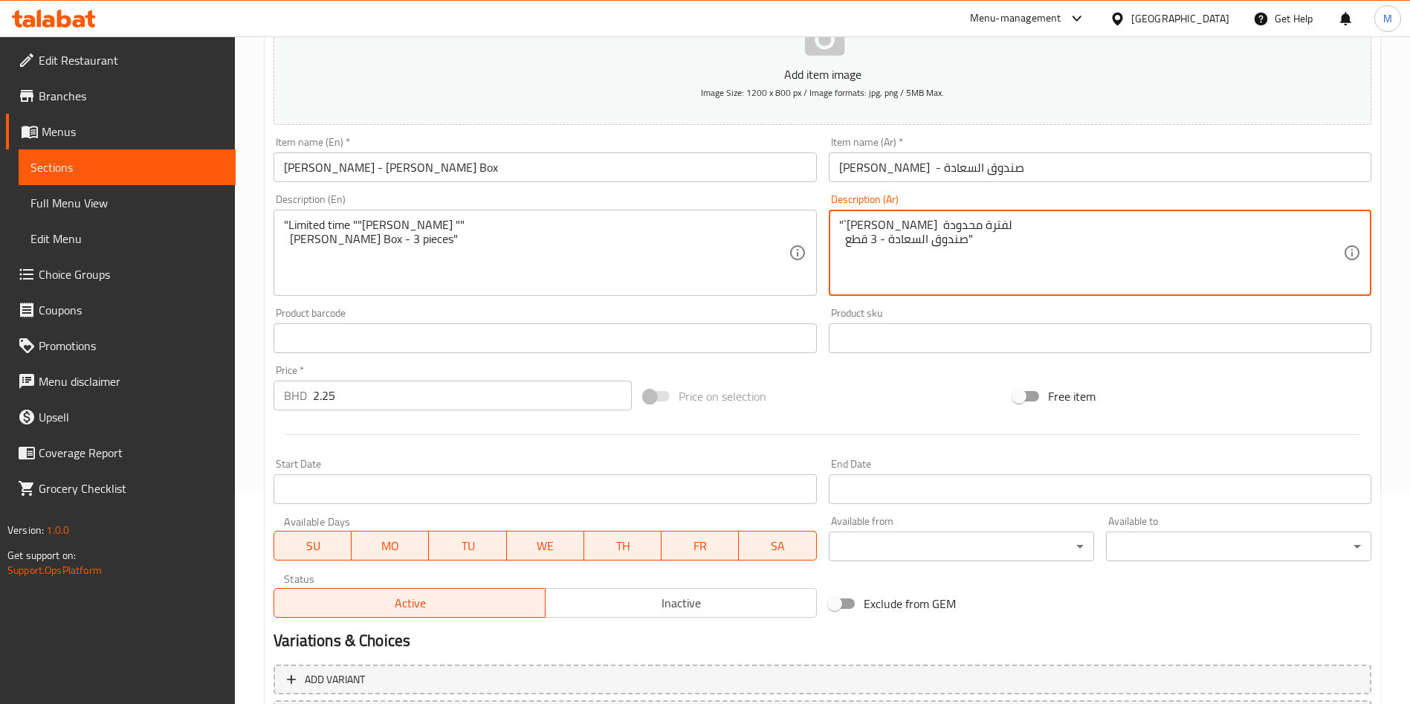
scroll to position [346, 0]
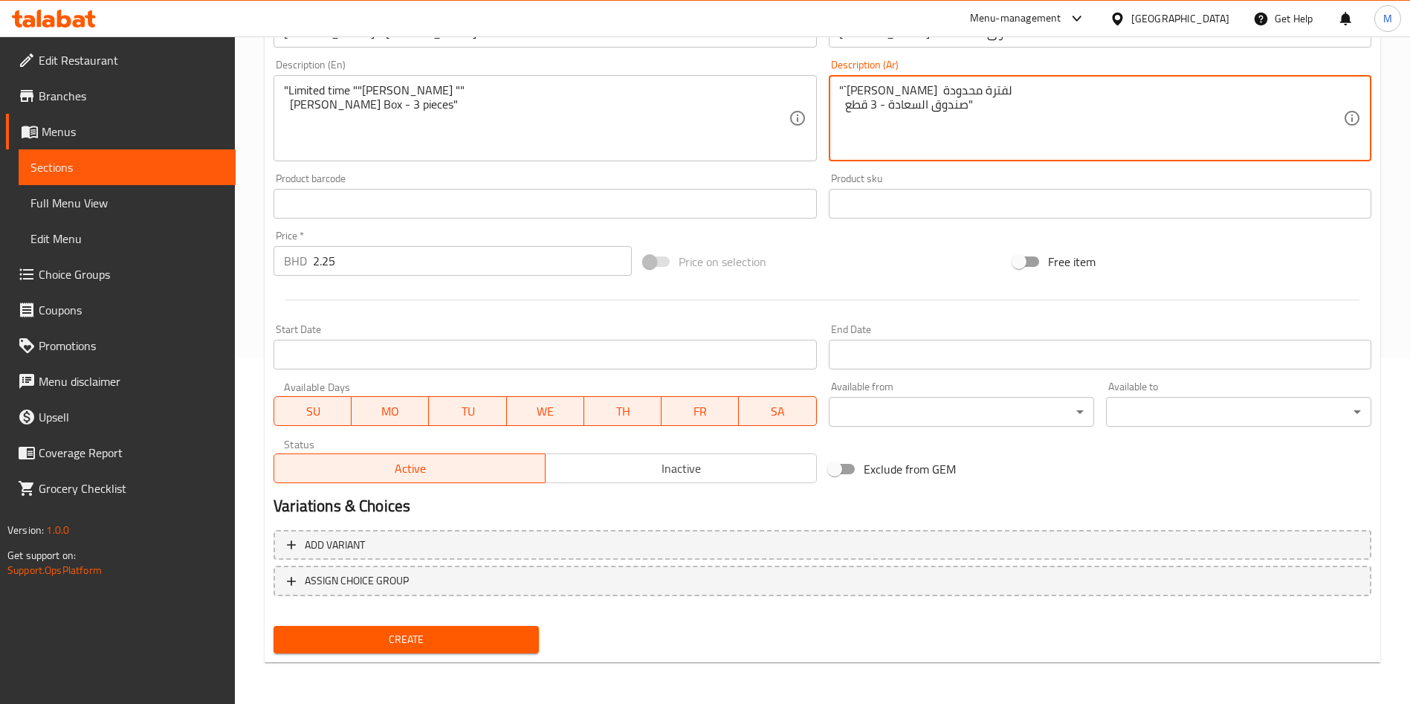
type textarea ""`[PERSON_NAME] لفترة محدودة صندوق السعادة - 3 قطع""
click at [455, 630] on span "Create" at bounding box center [406, 639] width 242 height 19
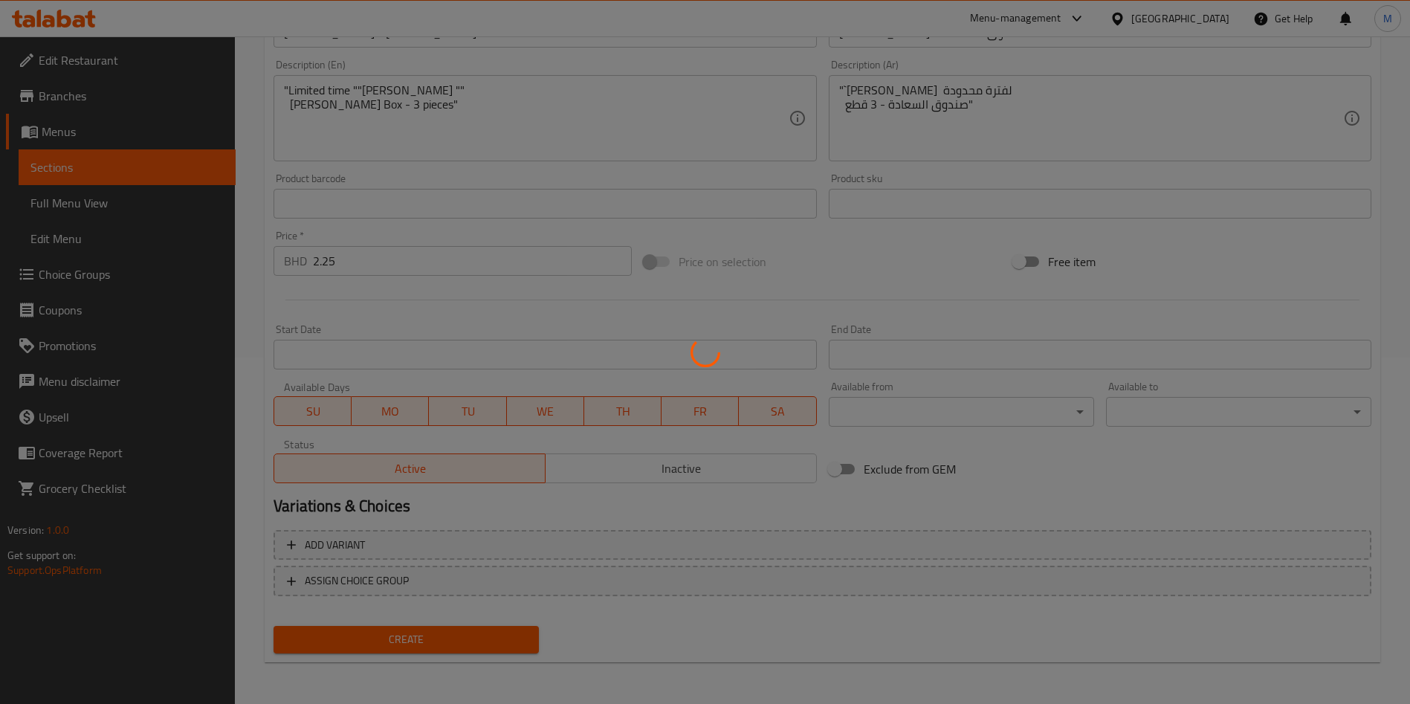
type input "0"
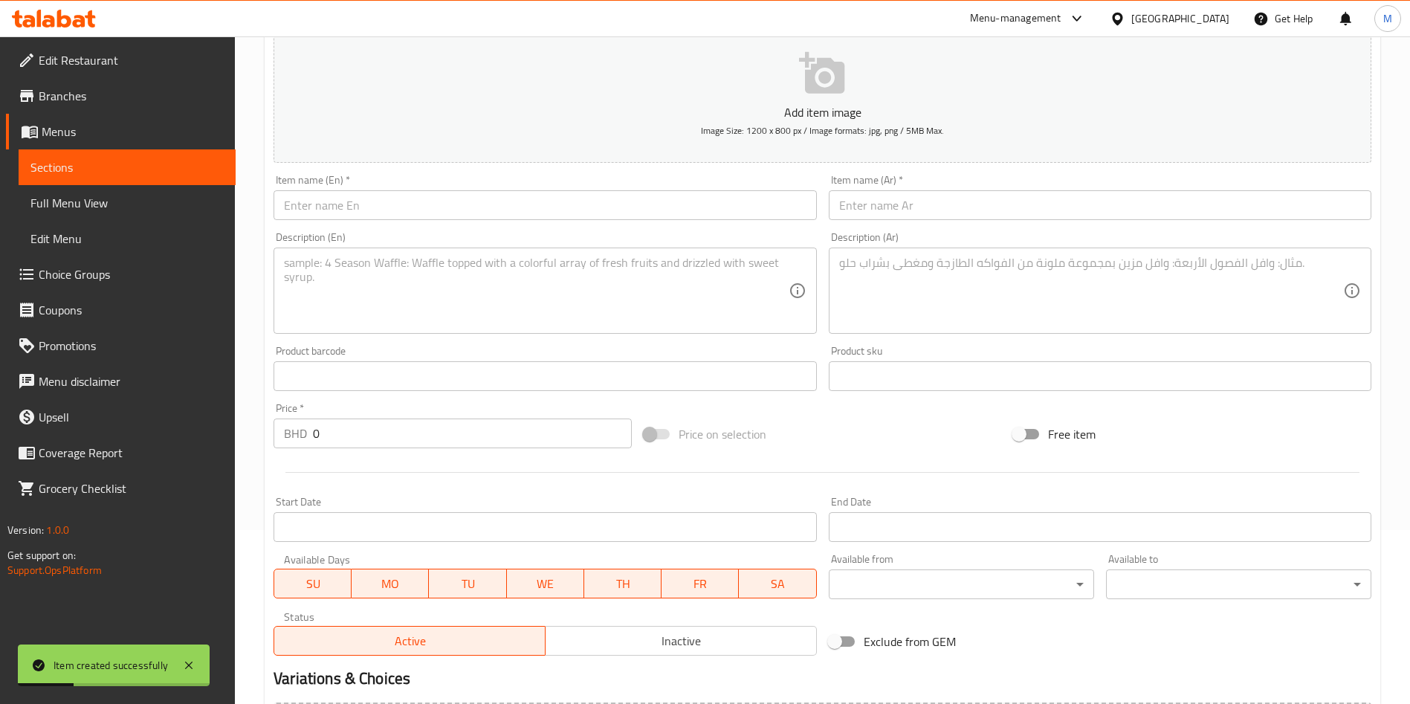
scroll to position [0, 0]
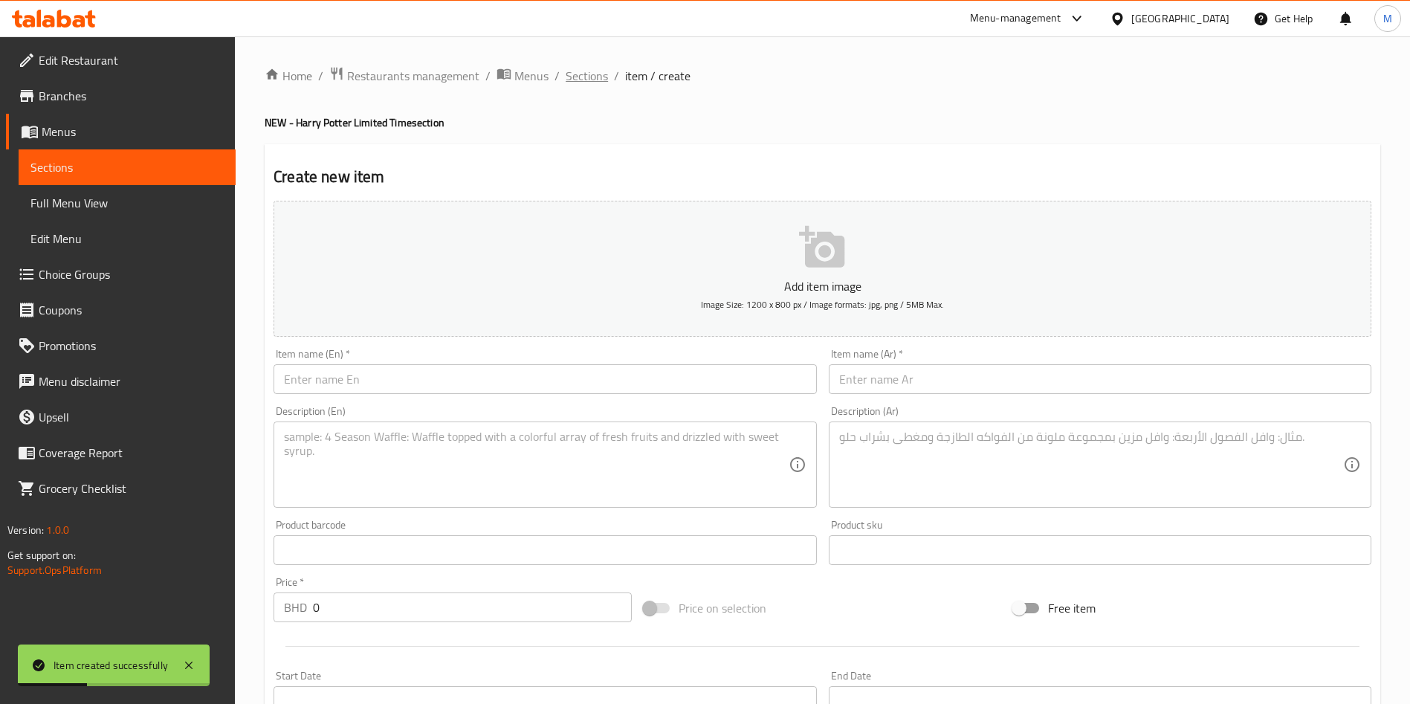
click at [599, 67] on span "Sections" at bounding box center [587, 76] width 42 height 18
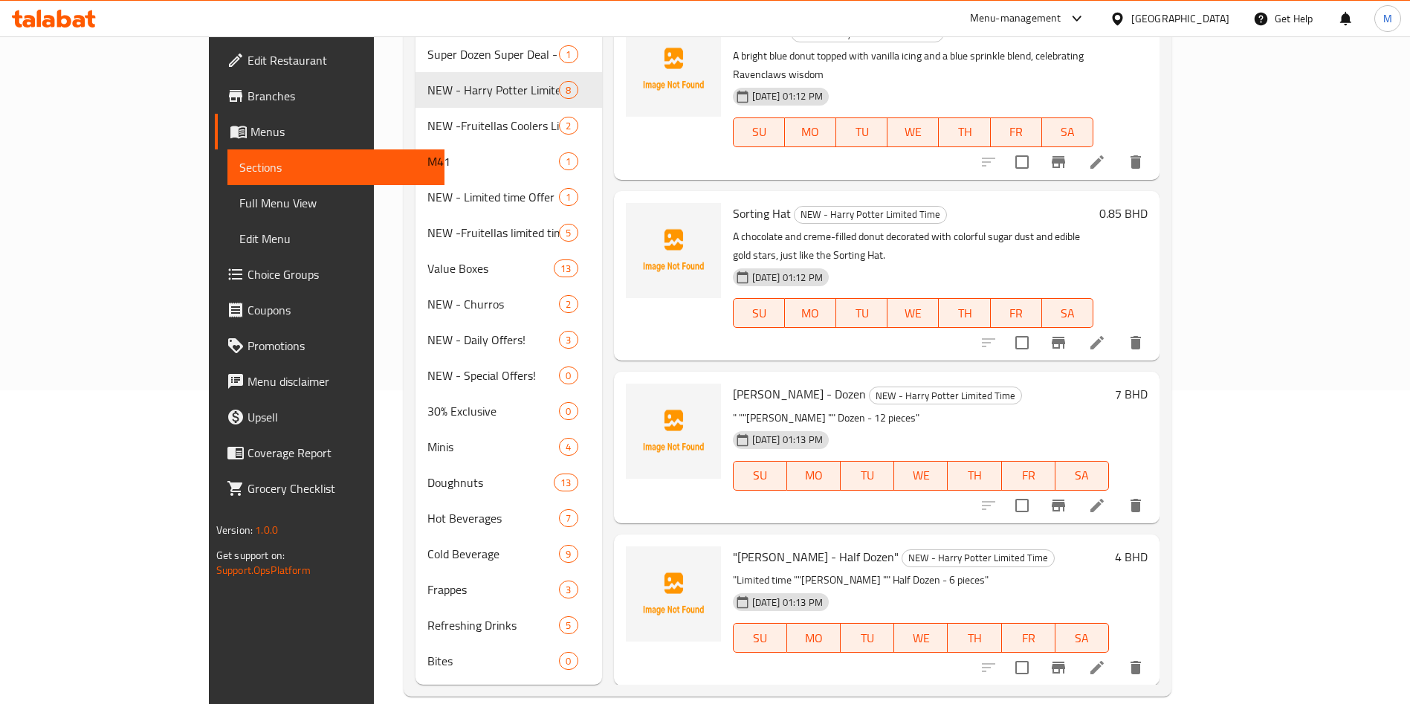
scroll to position [304, 0]
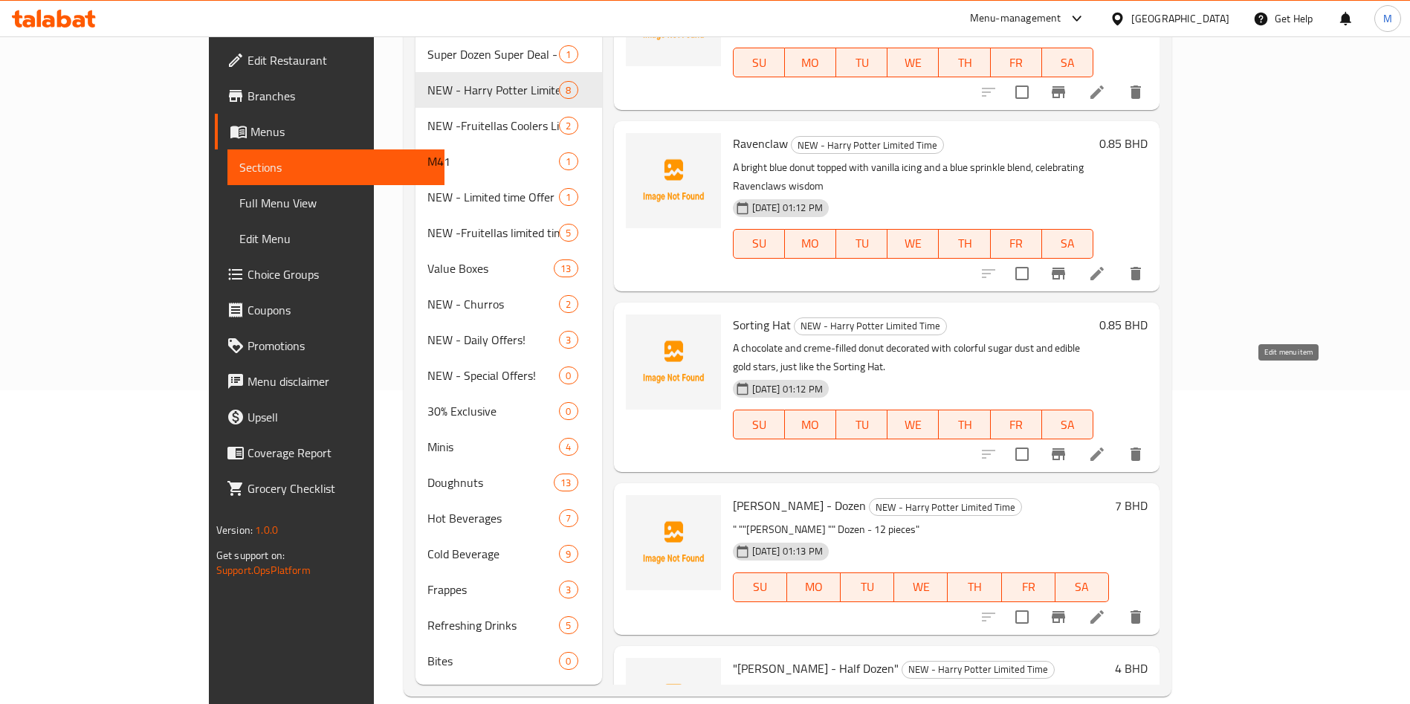
click at [1104, 448] on icon at bounding box center [1097, 454] width 13 height 13
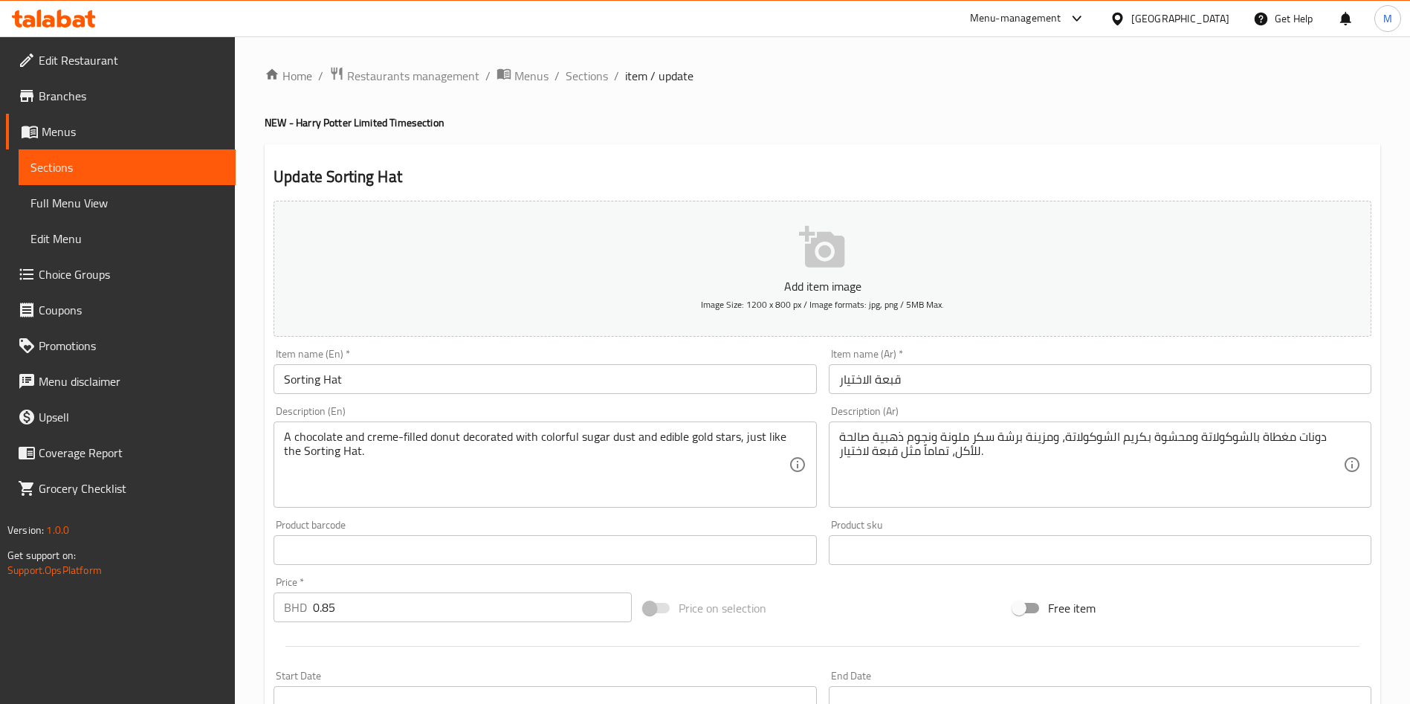
click at [397, 584] on div "Price   * BHD 0.85 Price *" at bounding box center [453, 599] width 358 height 45
click at [398, 596] on input "0.85" at bounding box center [472, 608] width 319 height 30
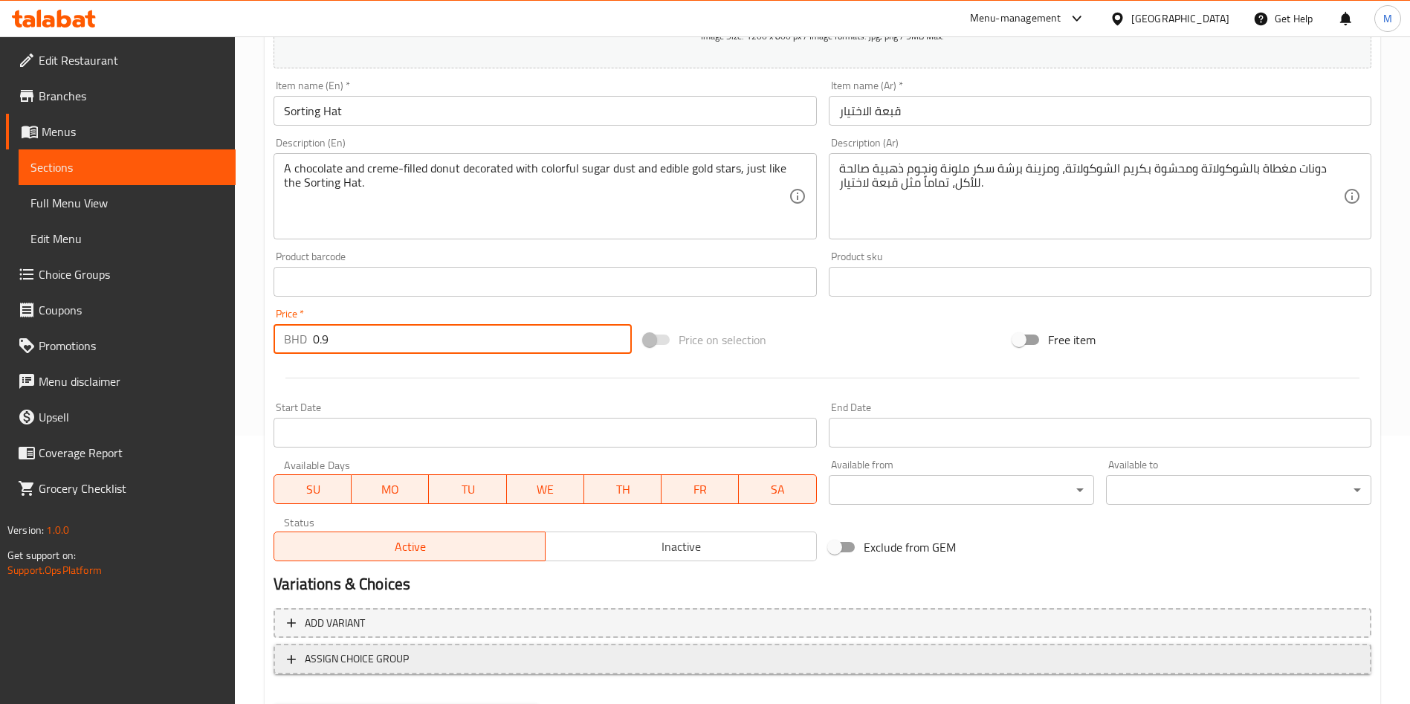
scroll to position [346, 0]
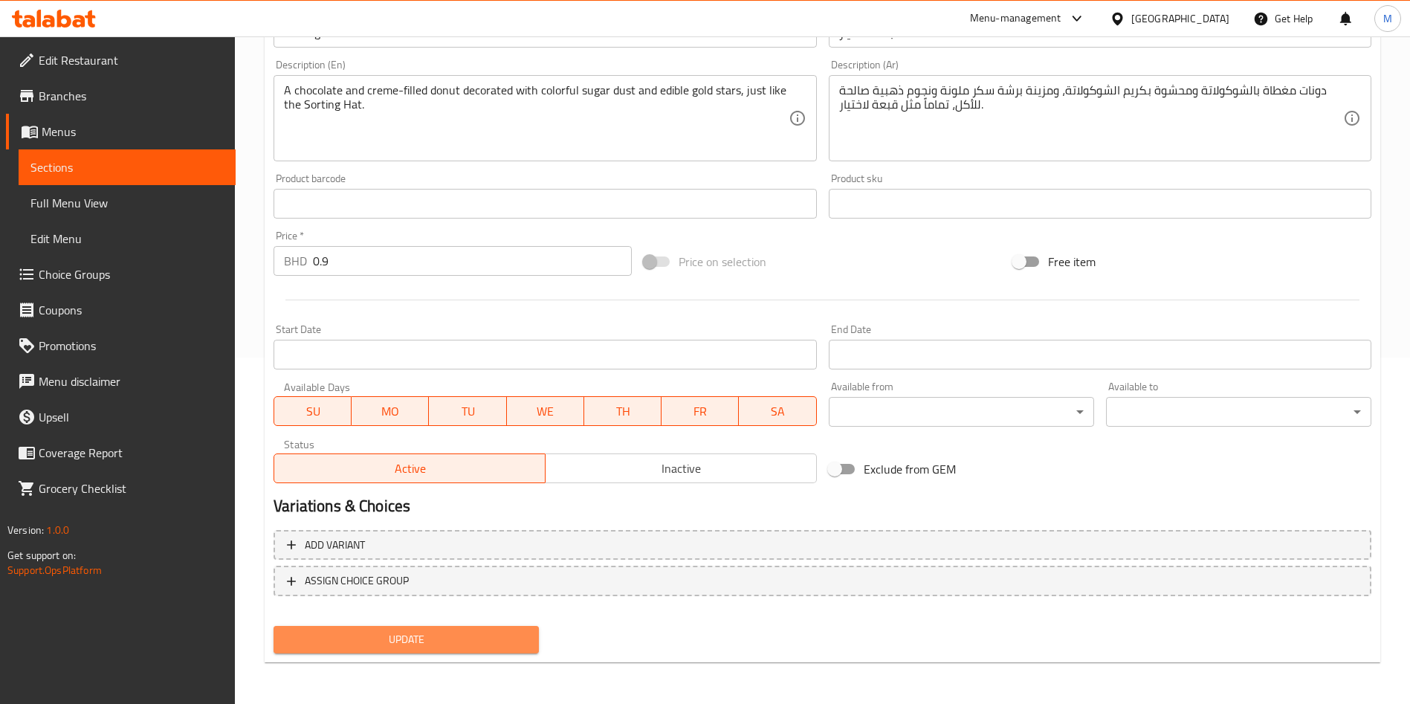
click at [427, 630] on span "Update" at bounding box center [406, 639] width 242 height 19
click at [427, 630] on div at bounding box center [705, 352] width 1410 height 704
click at [1296, 552] on div "Home / Restaurants management / Menus / Sections / item / update NEW - [PERSON_…" at bounding box center [822, 197] width 1175 height 1014
click at [445, 258] on input "0.9" at bounding box center [472, 261] width 319 height 30
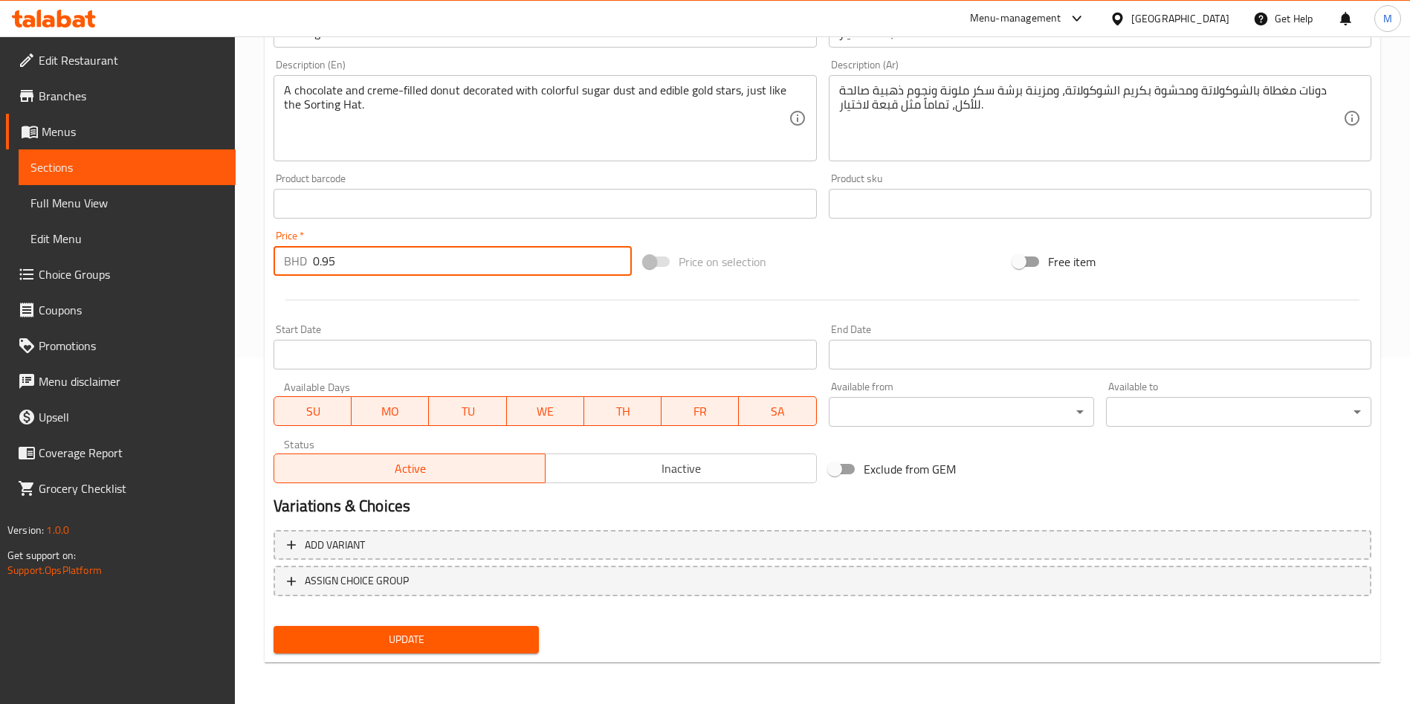
type input "0.95"
click at [426, 636] on span "Update" at bounding box center [406, 639] width 242 height 19
click at [426, 636] on div at bounding box center [705, 352] width 1410 height 704
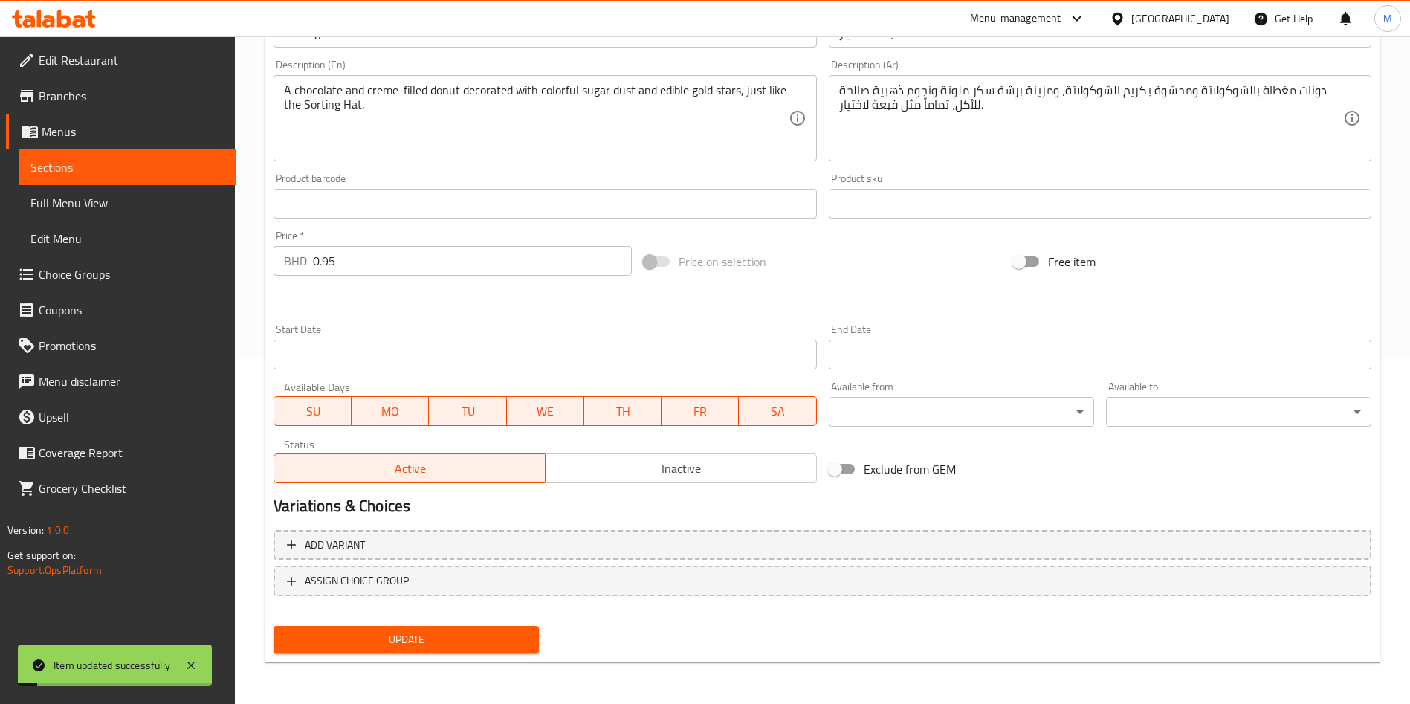
scroll to position [0, 0]
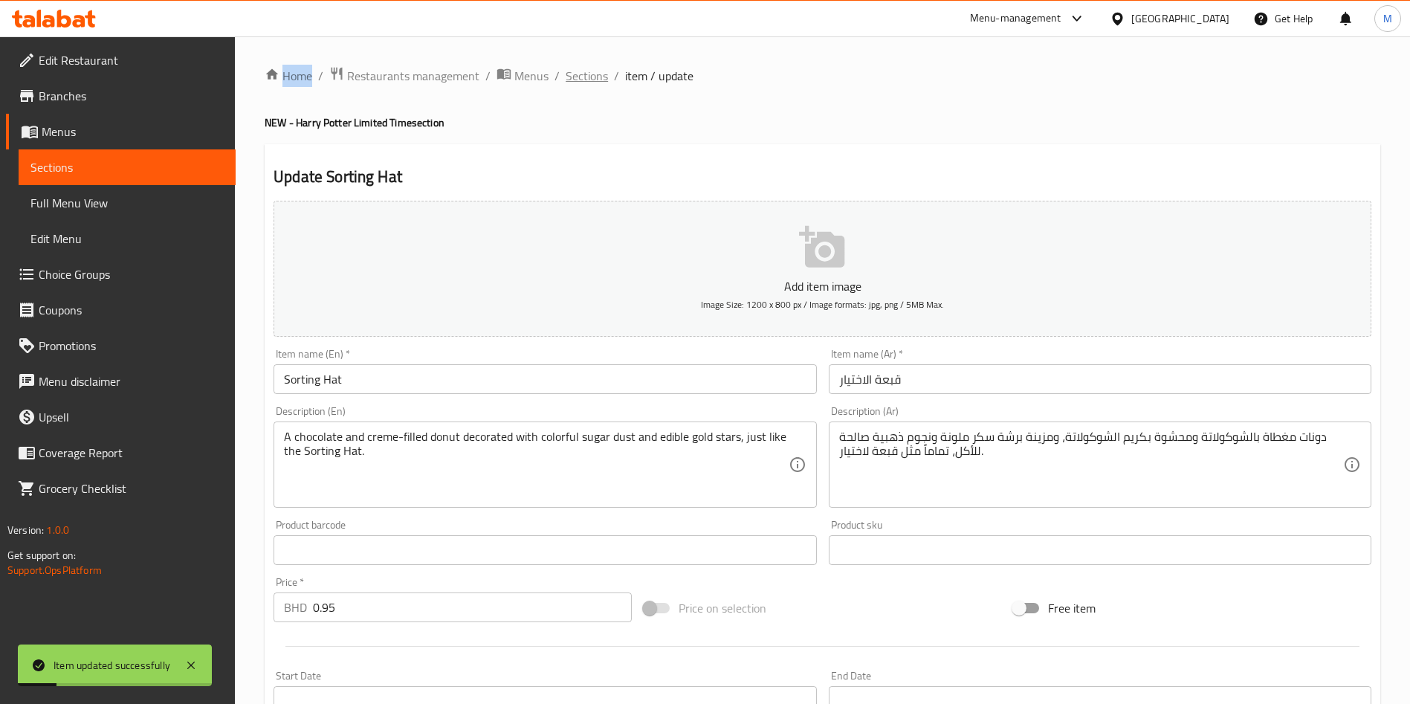
click at [591, 77] on span "Sections" at bounding box center [587, 76] width 42 height 18
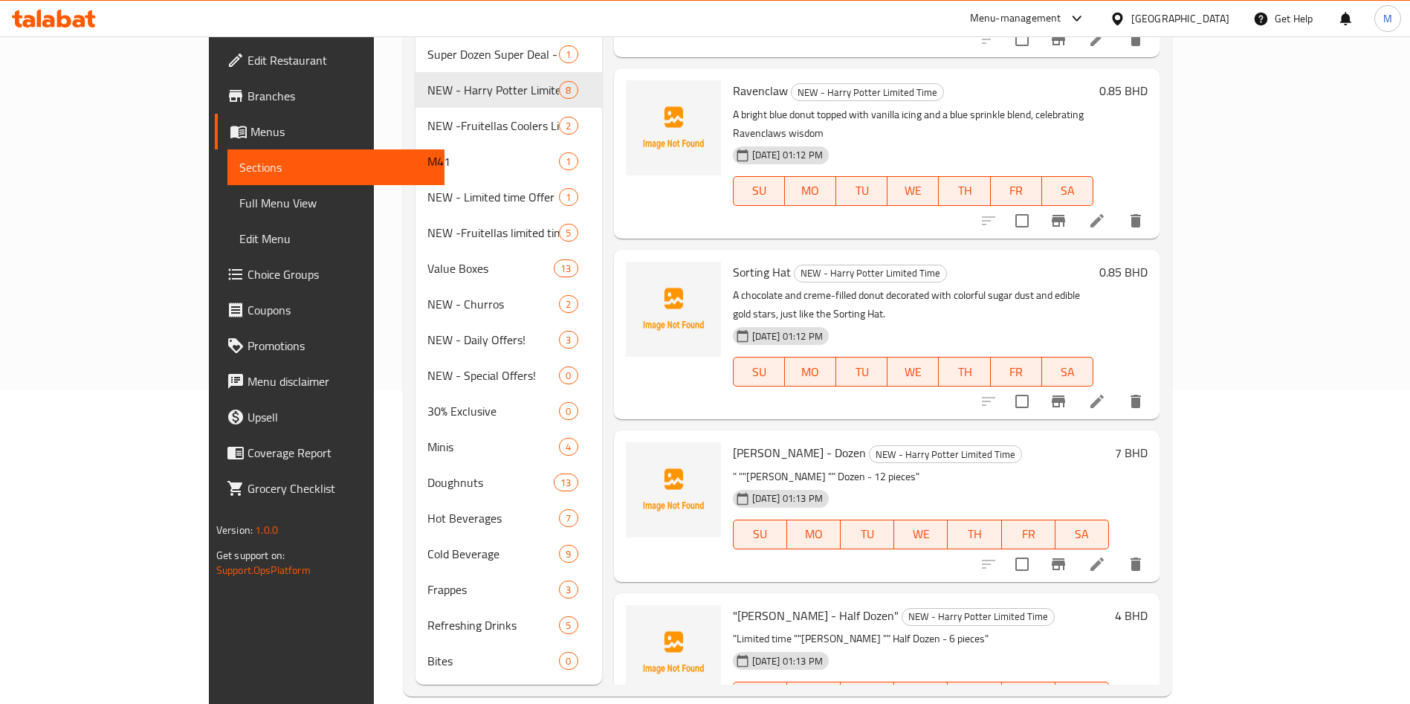
scroll to position [304, 0]
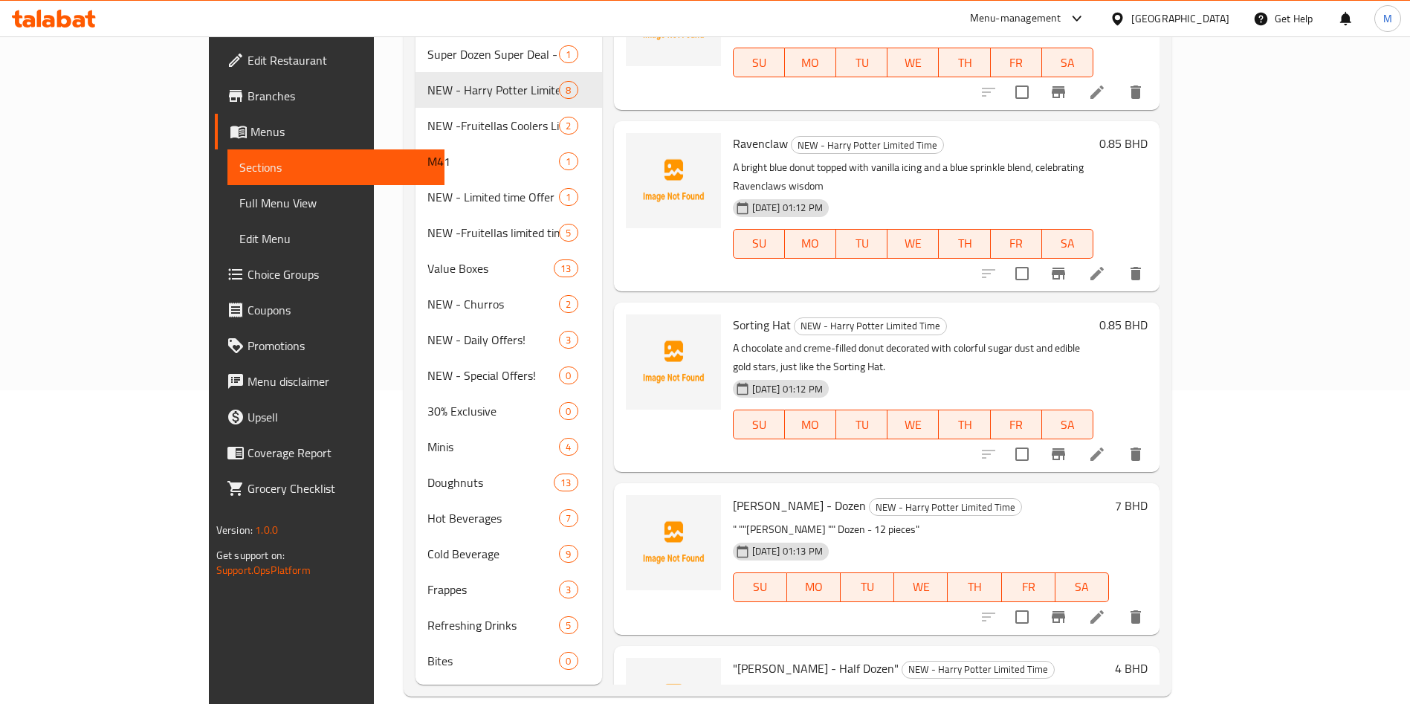
click at [1118, 604] on li at bounding box center [1098, 617] width 42 height 27
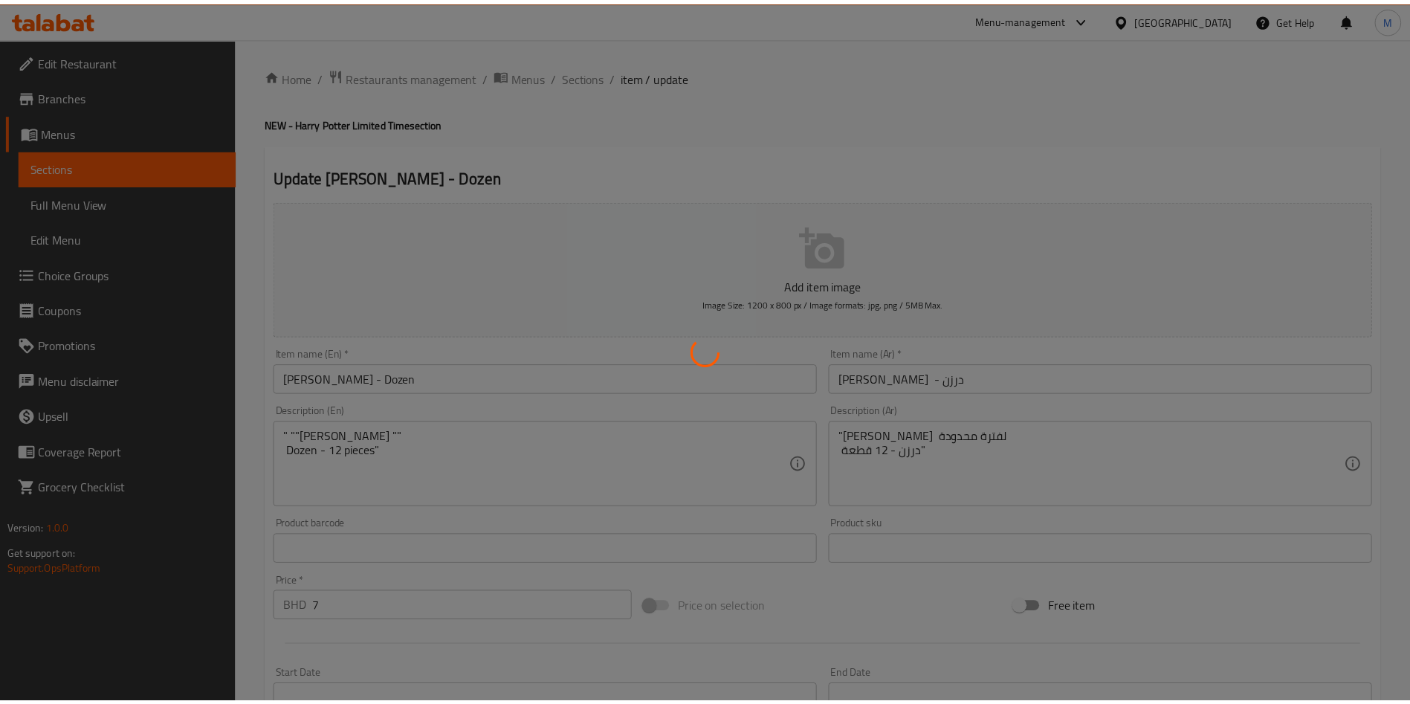
scroll to position [669, 0]
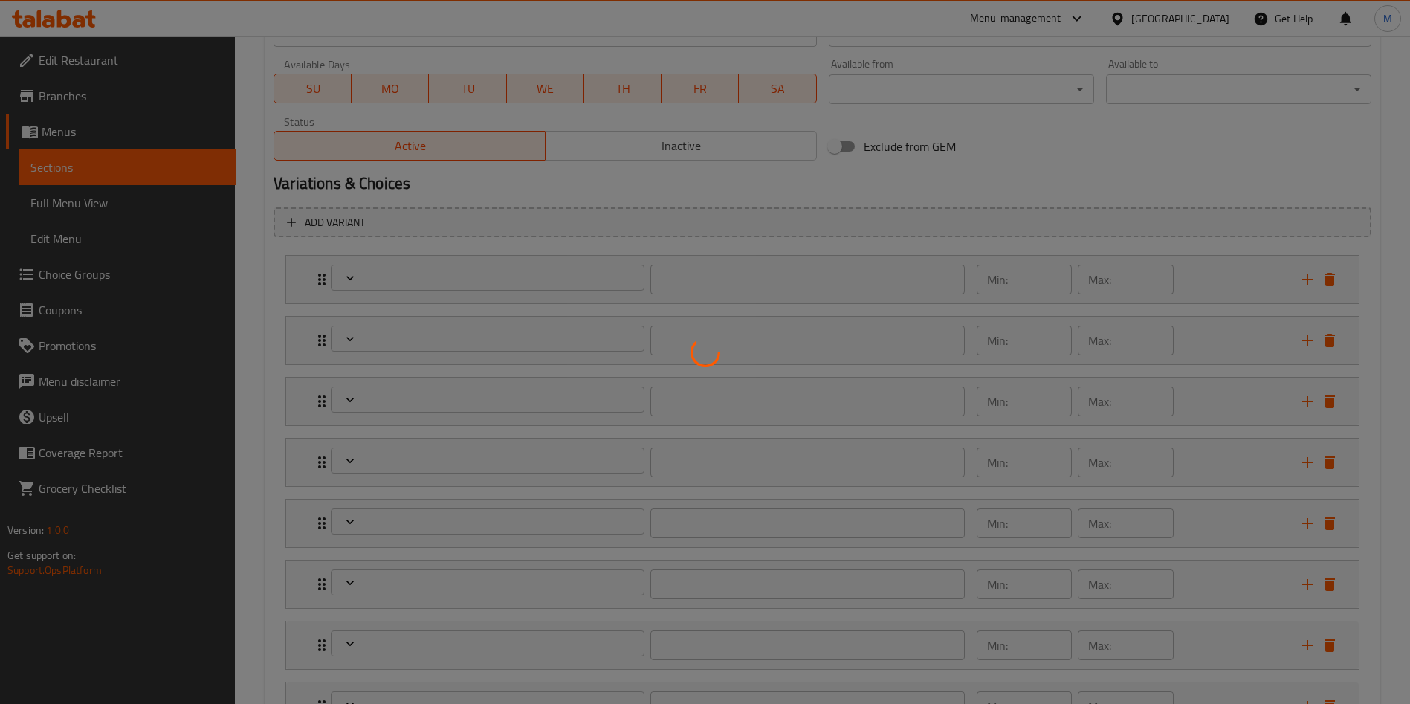
type input "اختيارك الاول"
type input "1"
type input "اختيارك الثاني"
type input "1"
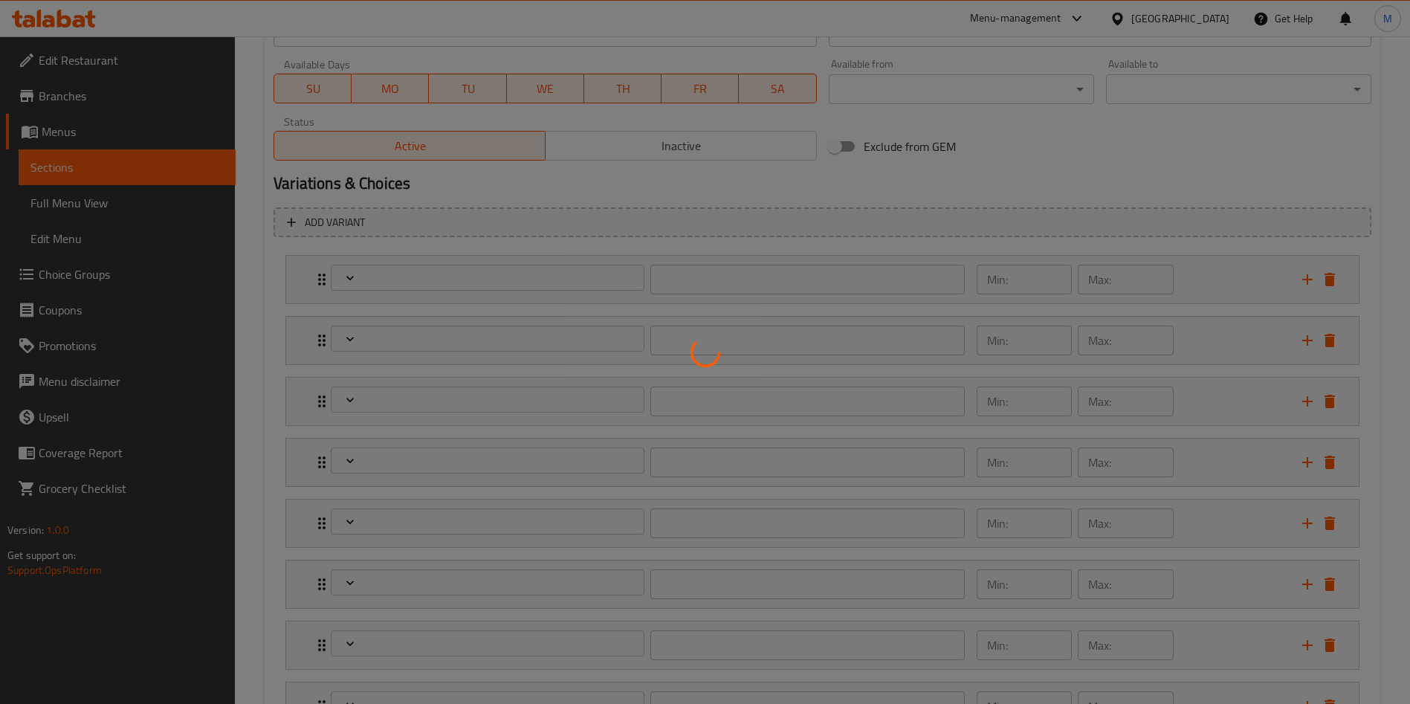
type input "1"
type input "اختيارك الثالث"
type input "1"
type input "اختيارك الرابع"
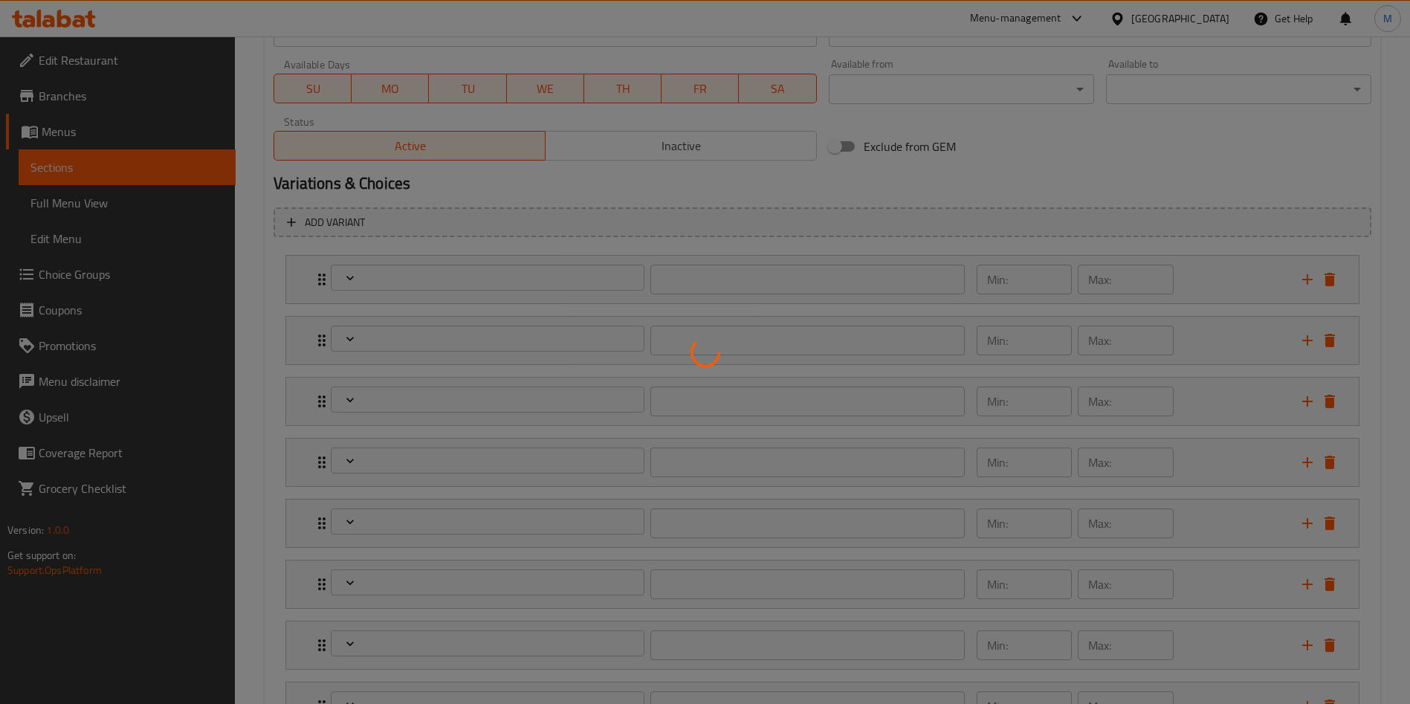
type input "1"
type input "اختيارك الخامس"
type input "1"
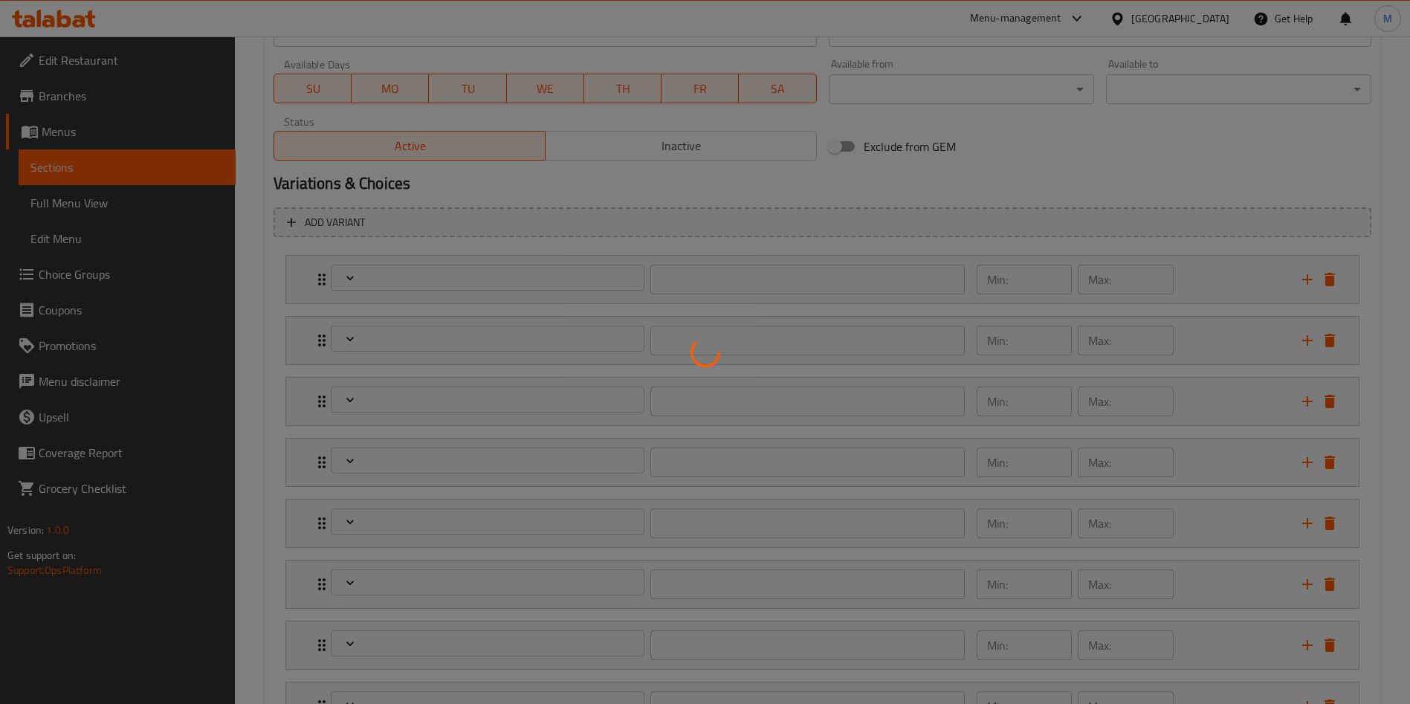
type input "اختيارك السادس"
type input "1"
type input "اختيارك السابع"
type input "1"
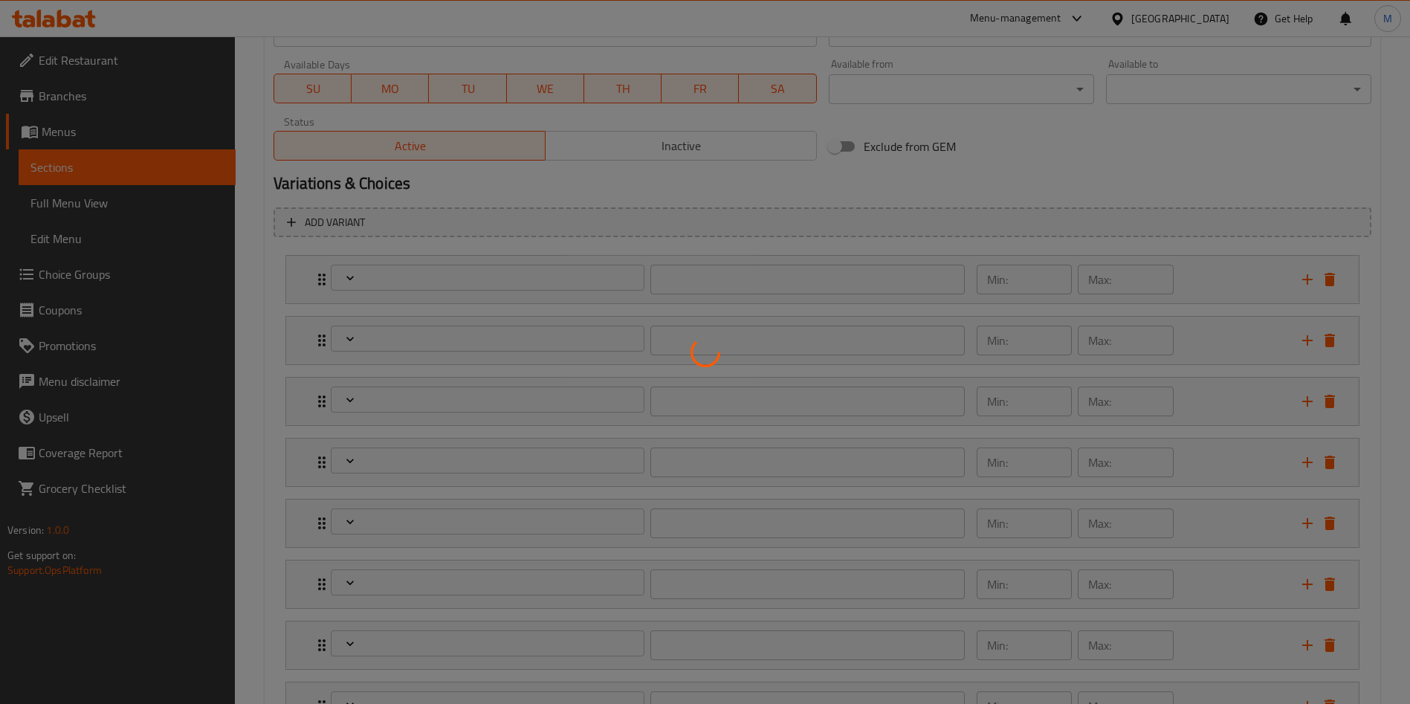
type input "1"
type input "اختيارك الثامن"
type input "1"
type input "اختيارك التاسع"
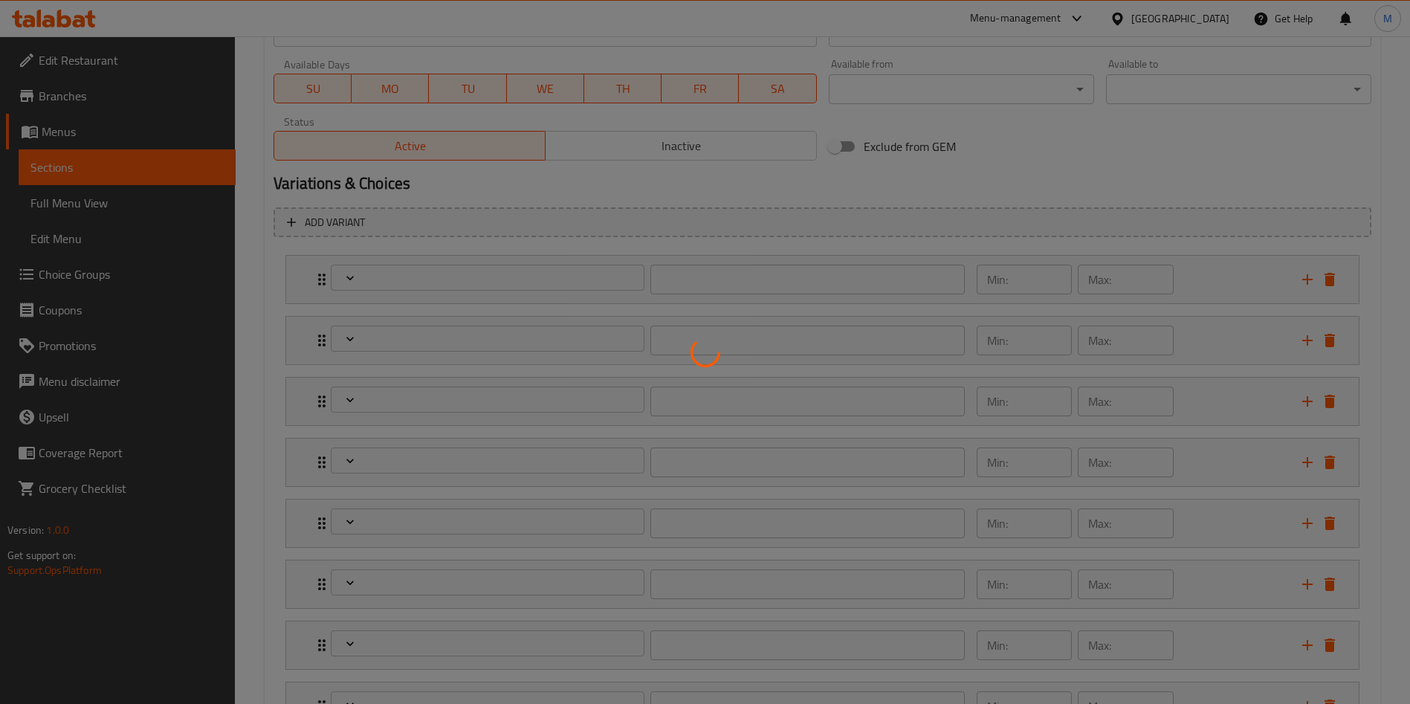
type input "1"
type input "اختيارك العاشر"
type input "1"
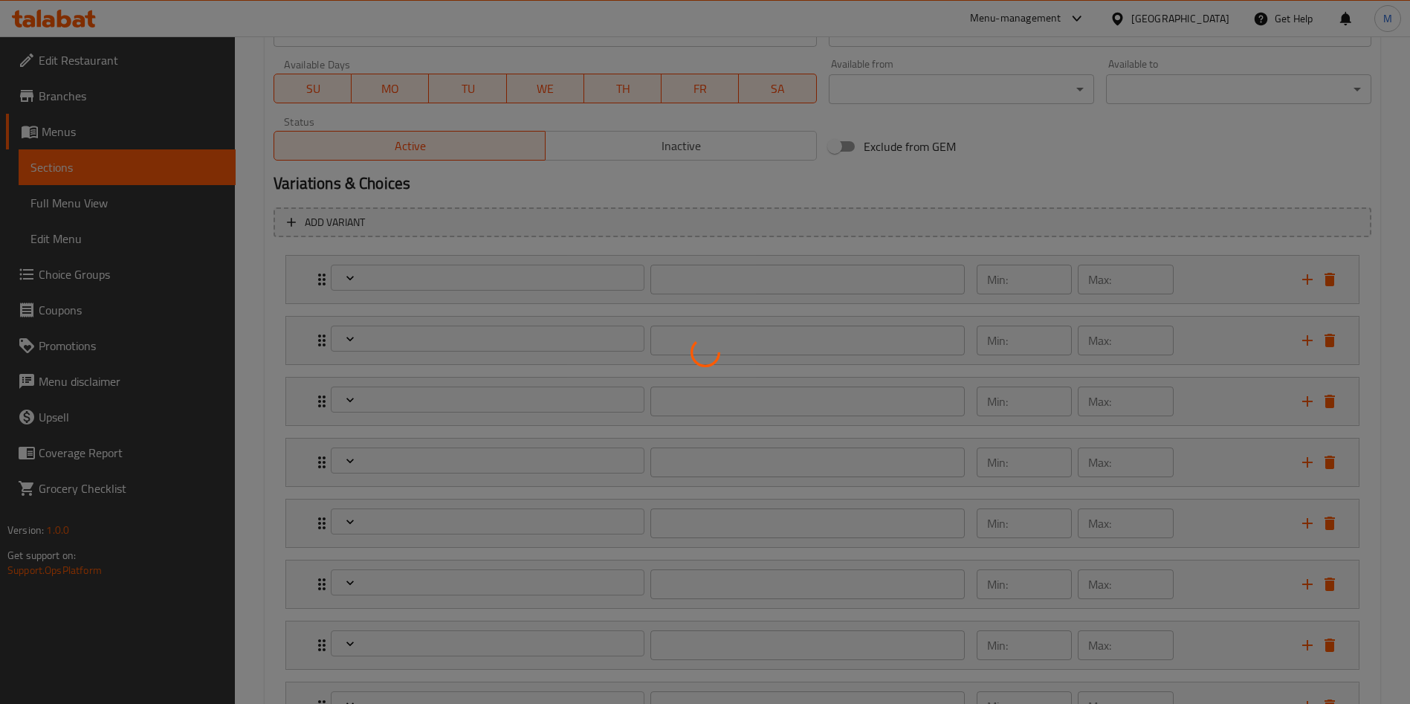
type input "اختيارك الحادي عشر"
type input "1"
type input "اختيارك الثاني عشر"
type input "1"
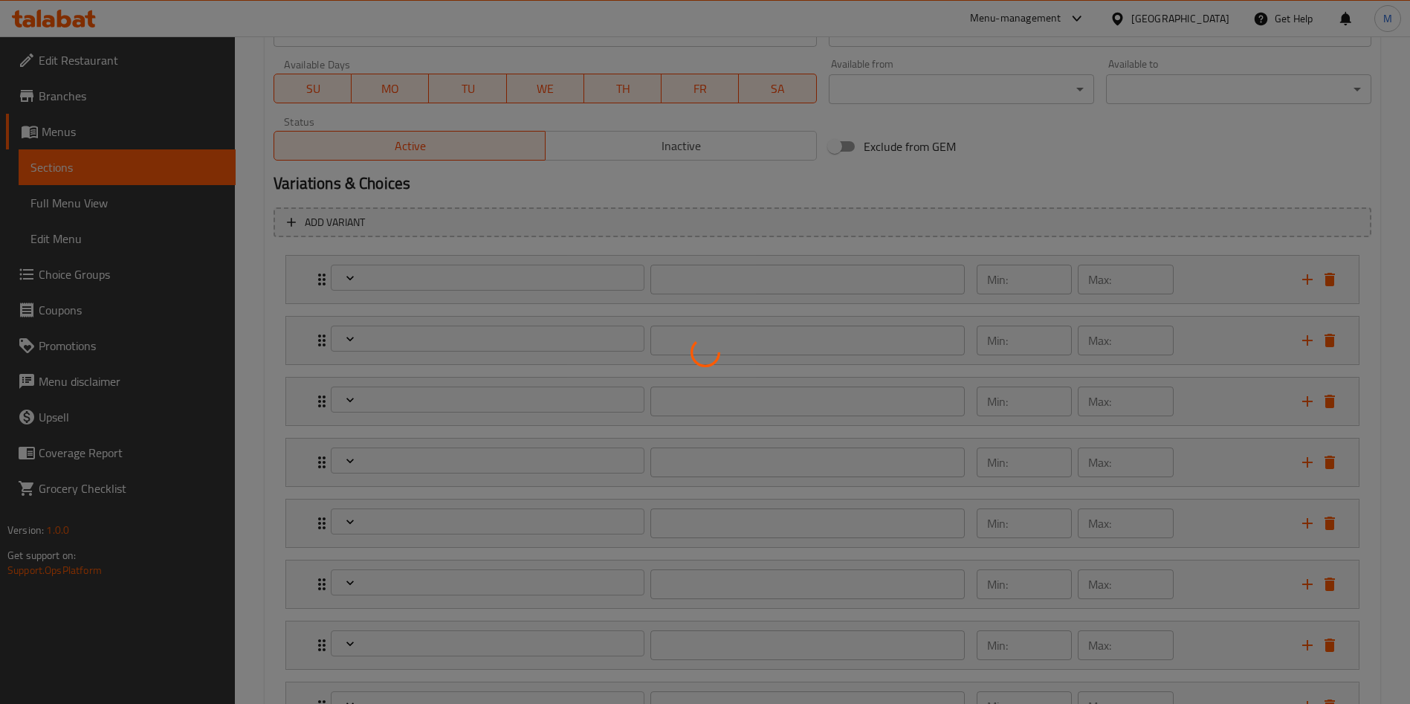
type input "1"
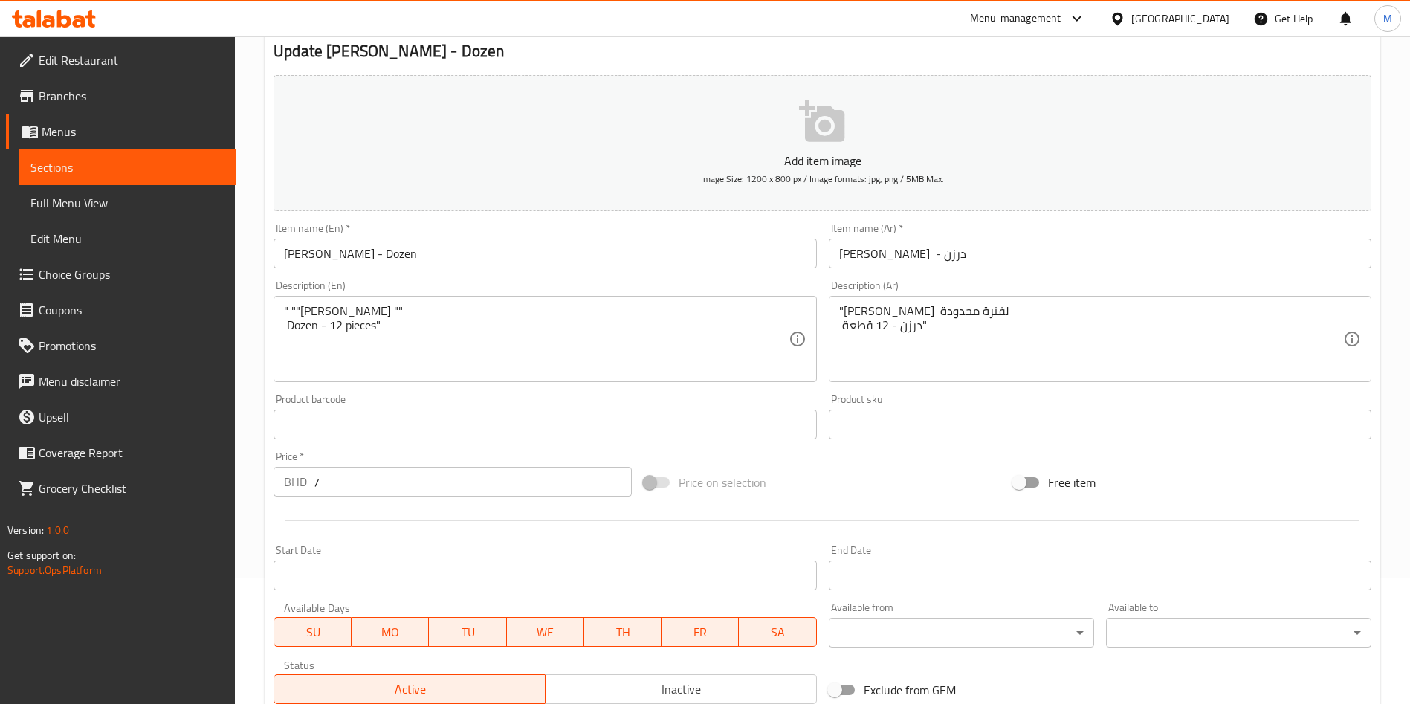
scroll to position [0, 0]
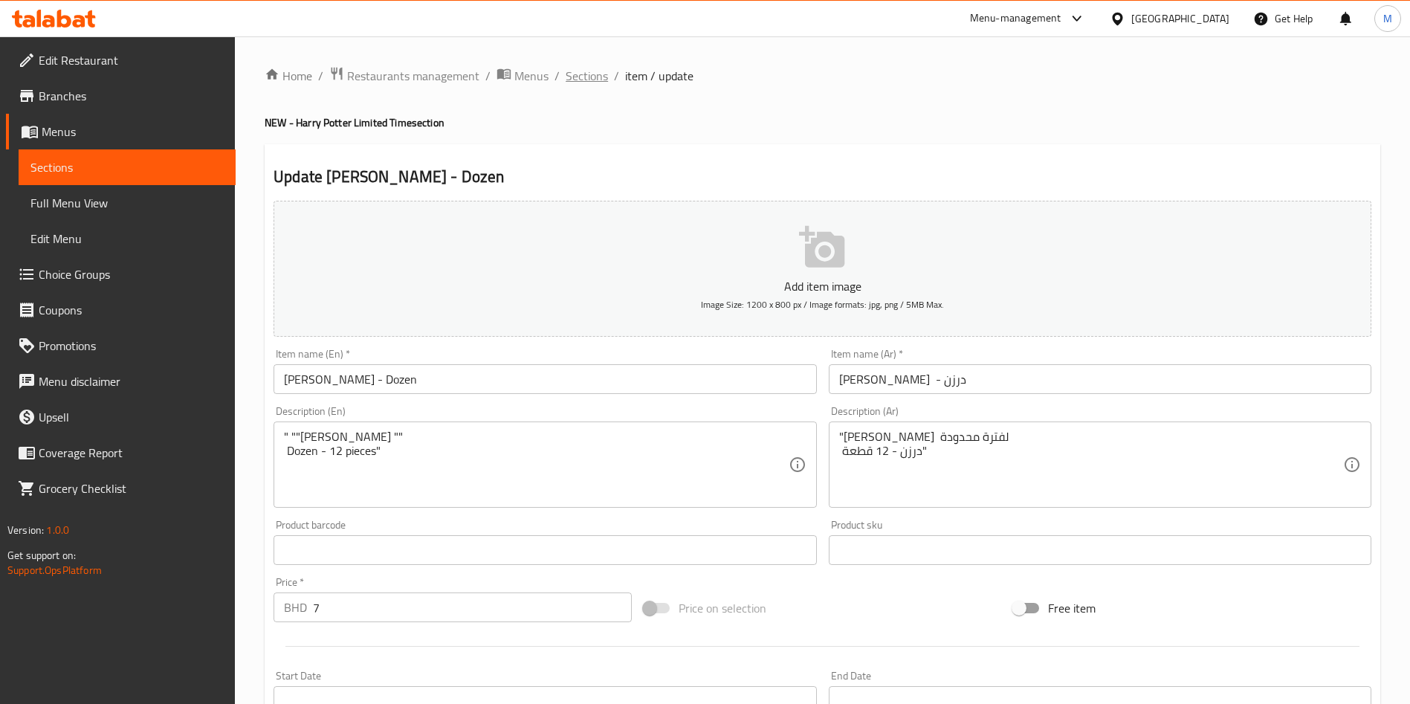
click at [578, 85] on span "Sections" at bounding box center [587, 76] width 42 height 18
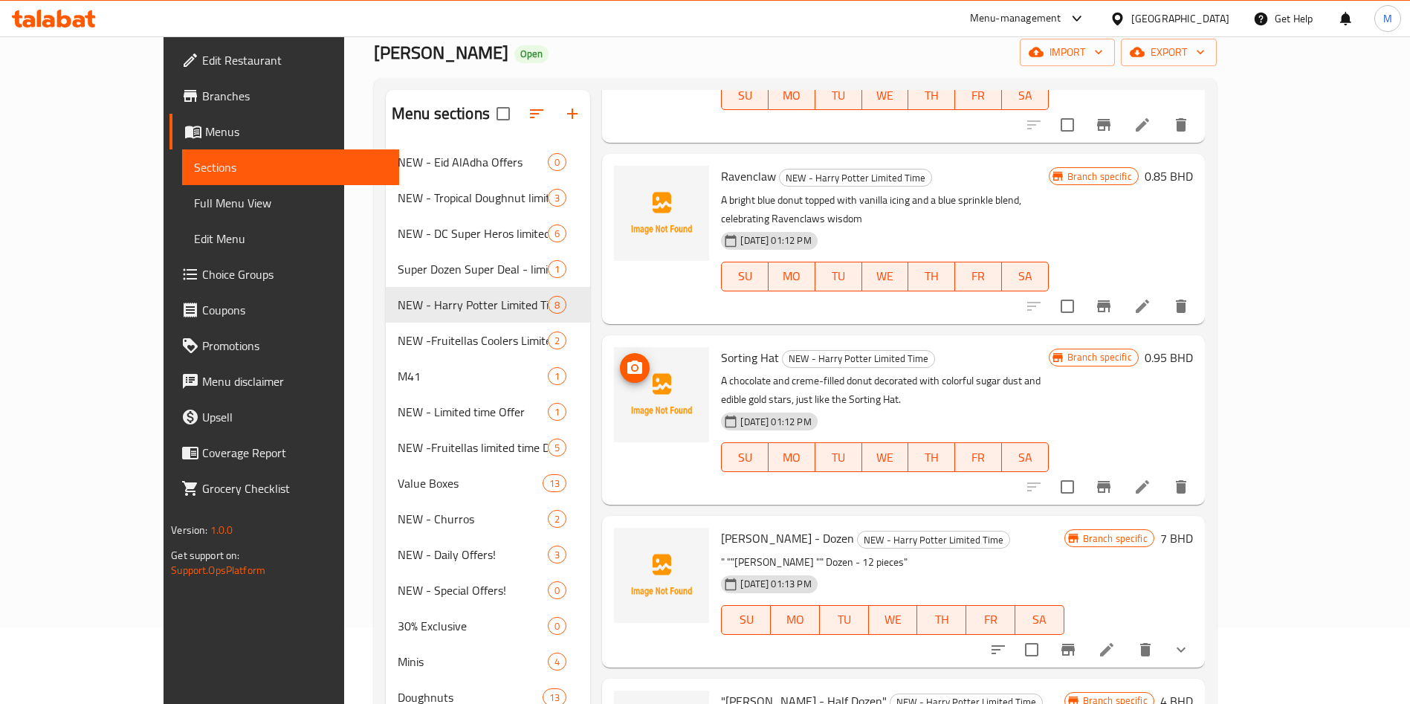
scroll to position [112, 0]
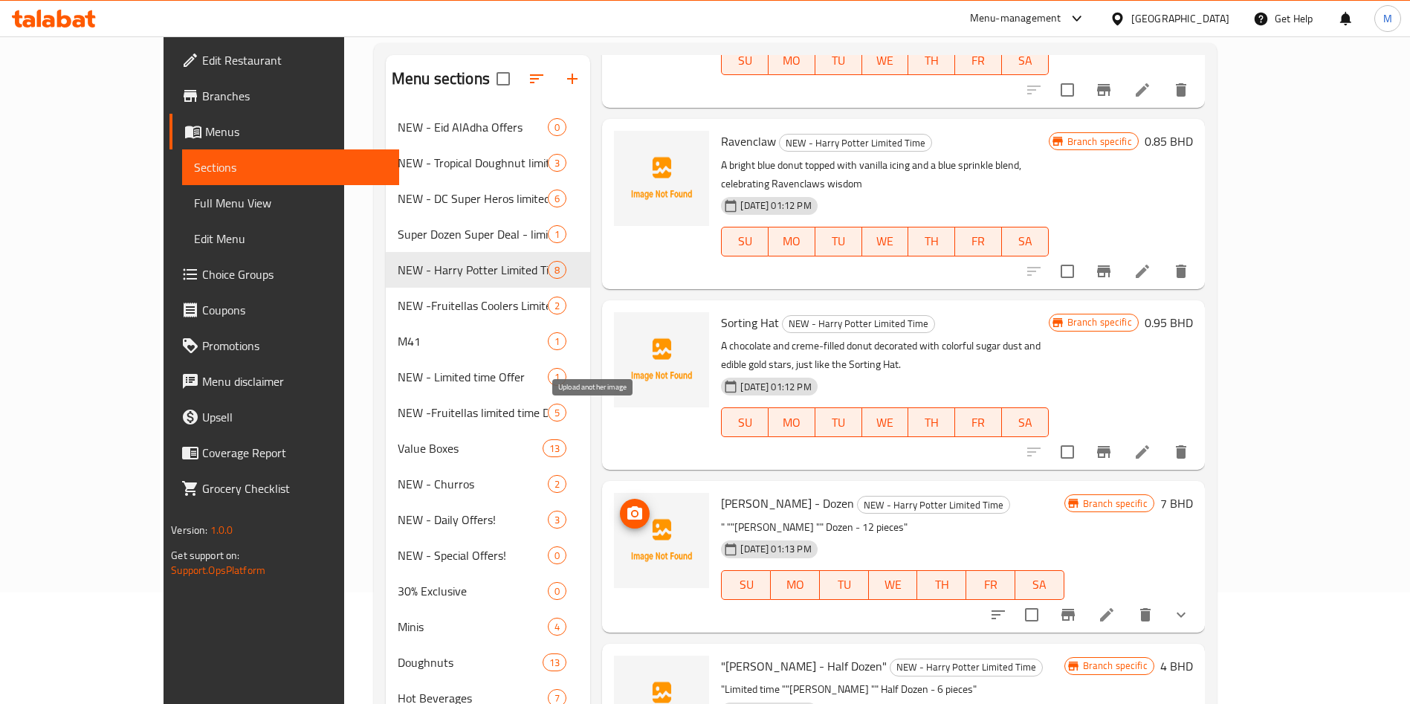
click at [620, 505] on span "upload picture" at bounding box center [635, 514] width 30 height 18
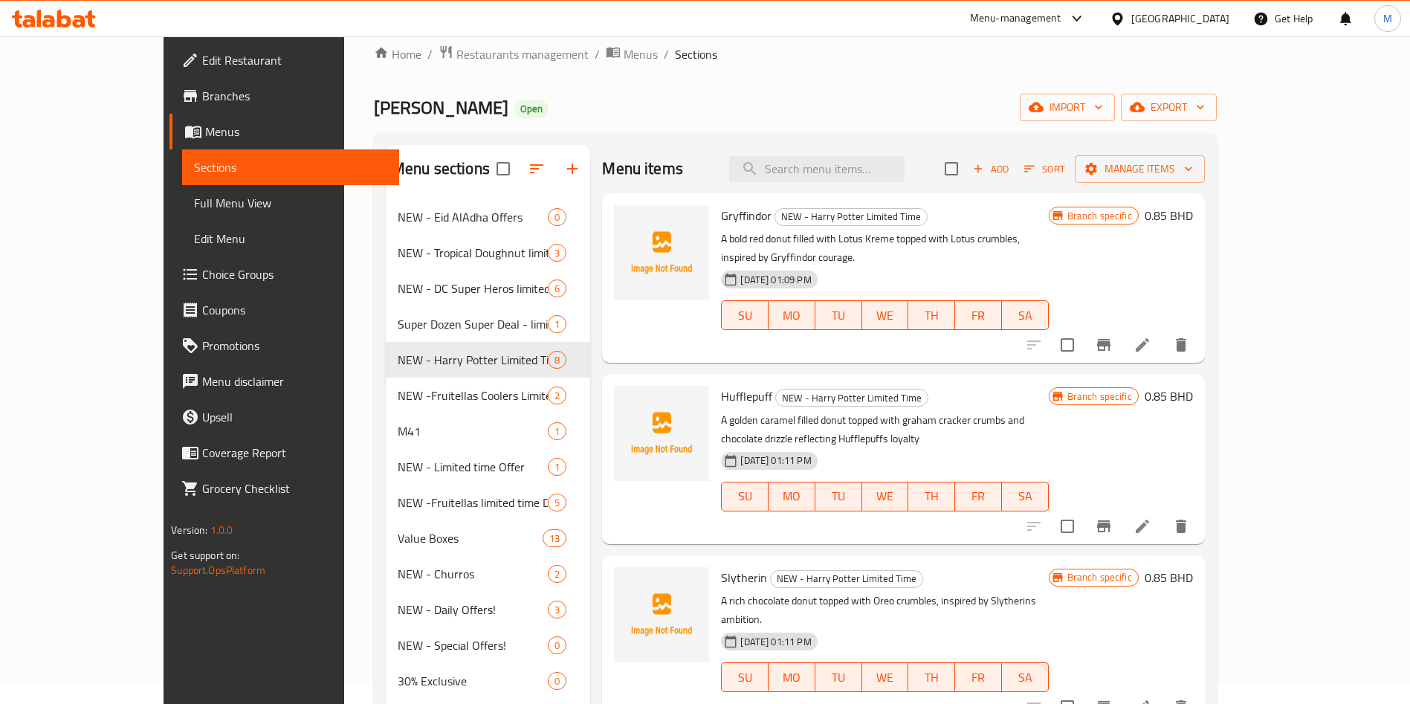
scroll to position [0, 0]
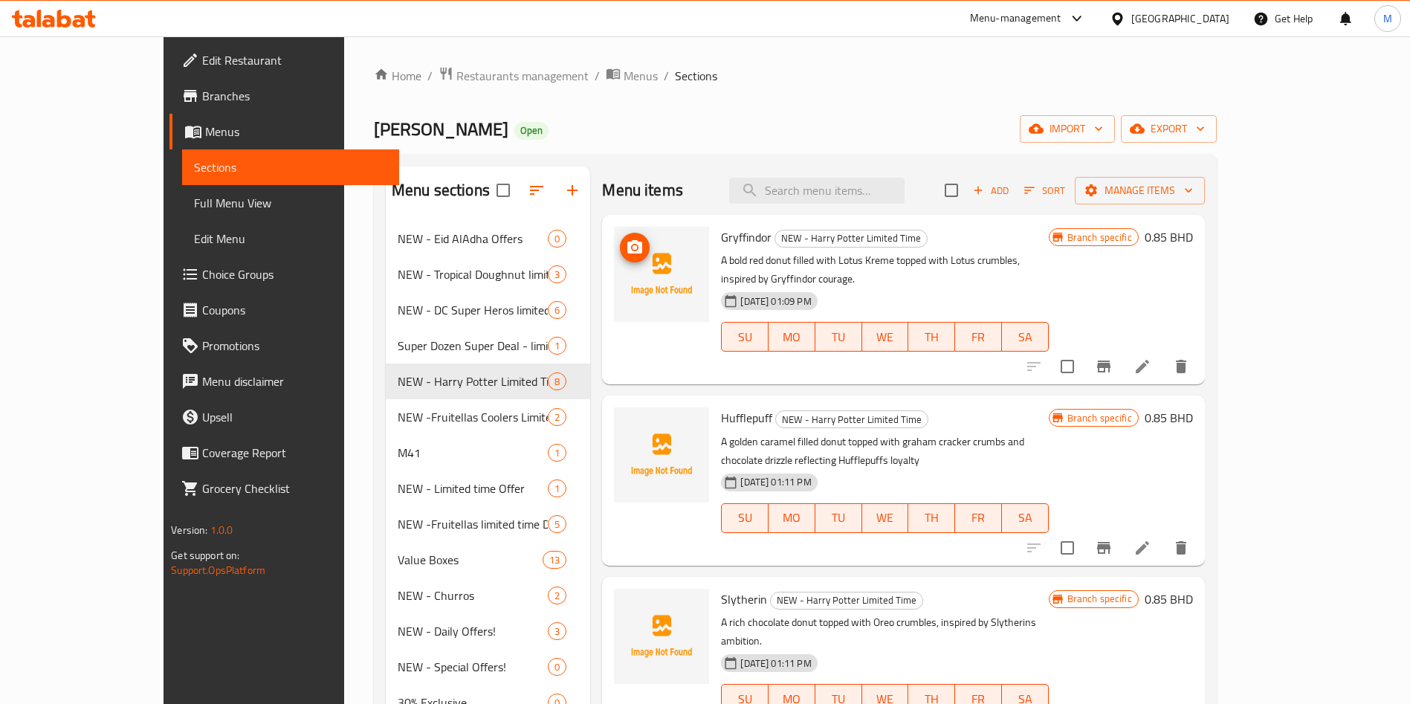
click at [620, 243] on span "upload picture" at bounding box center [635, 248] width 30 height 18
click at [627, 248] on icon "upload picture" at bounding box center [634, 246] width 15 height 13
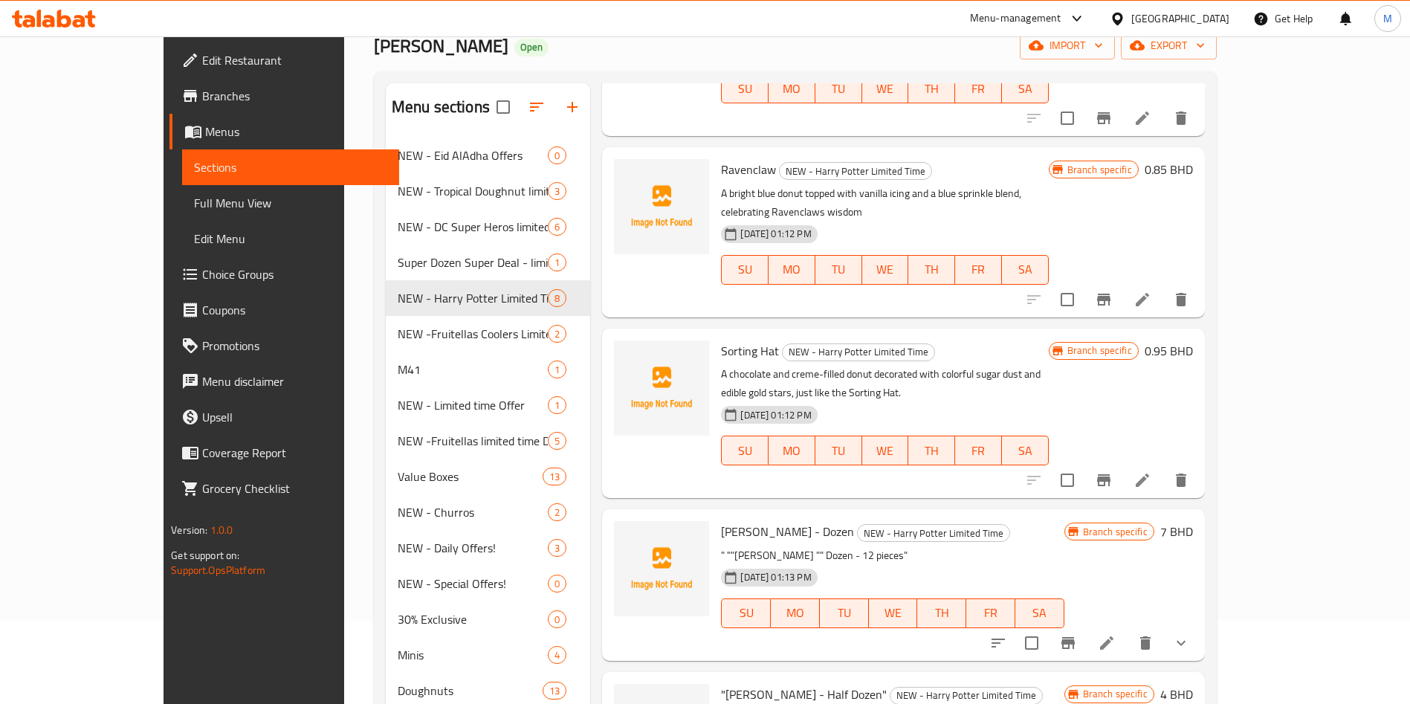
scroll to position [223, 0]
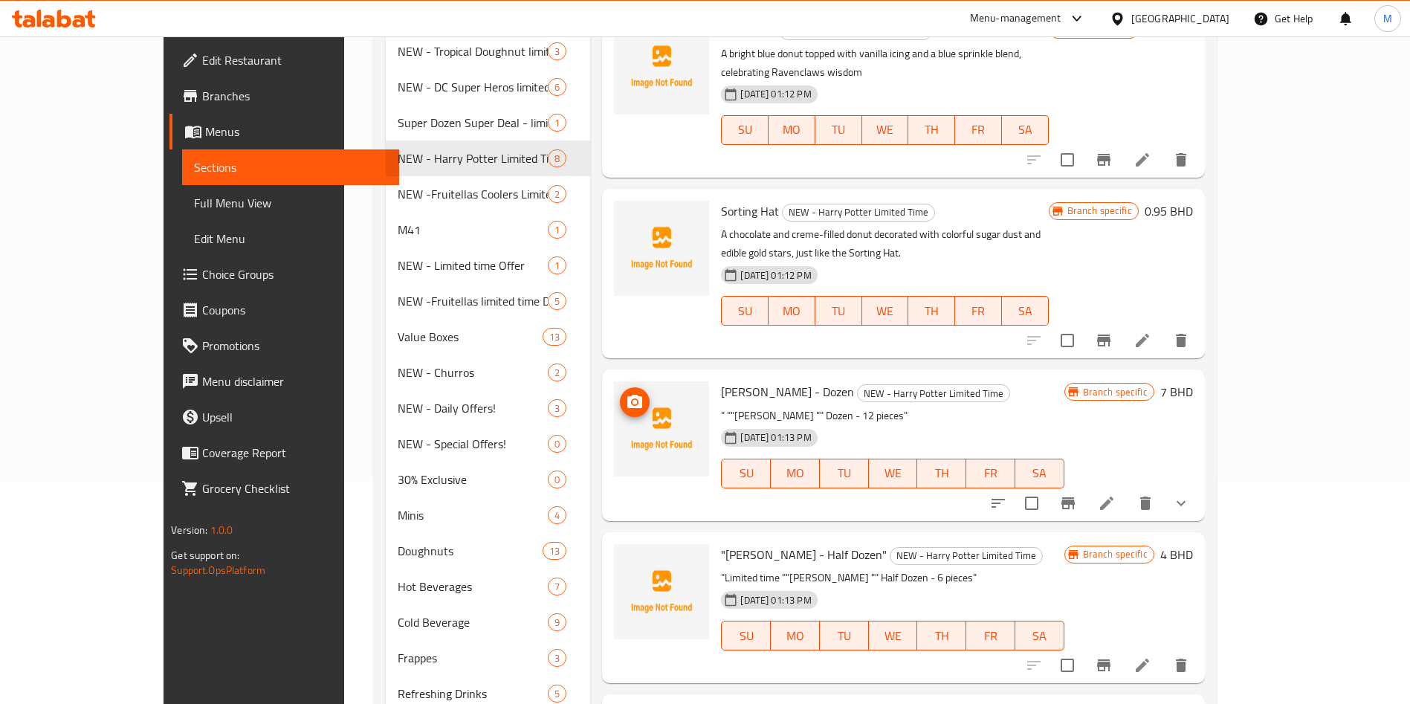
click at [626, 393] on icon "upload picture" at bounding box center [635, 402] width 18 height 18
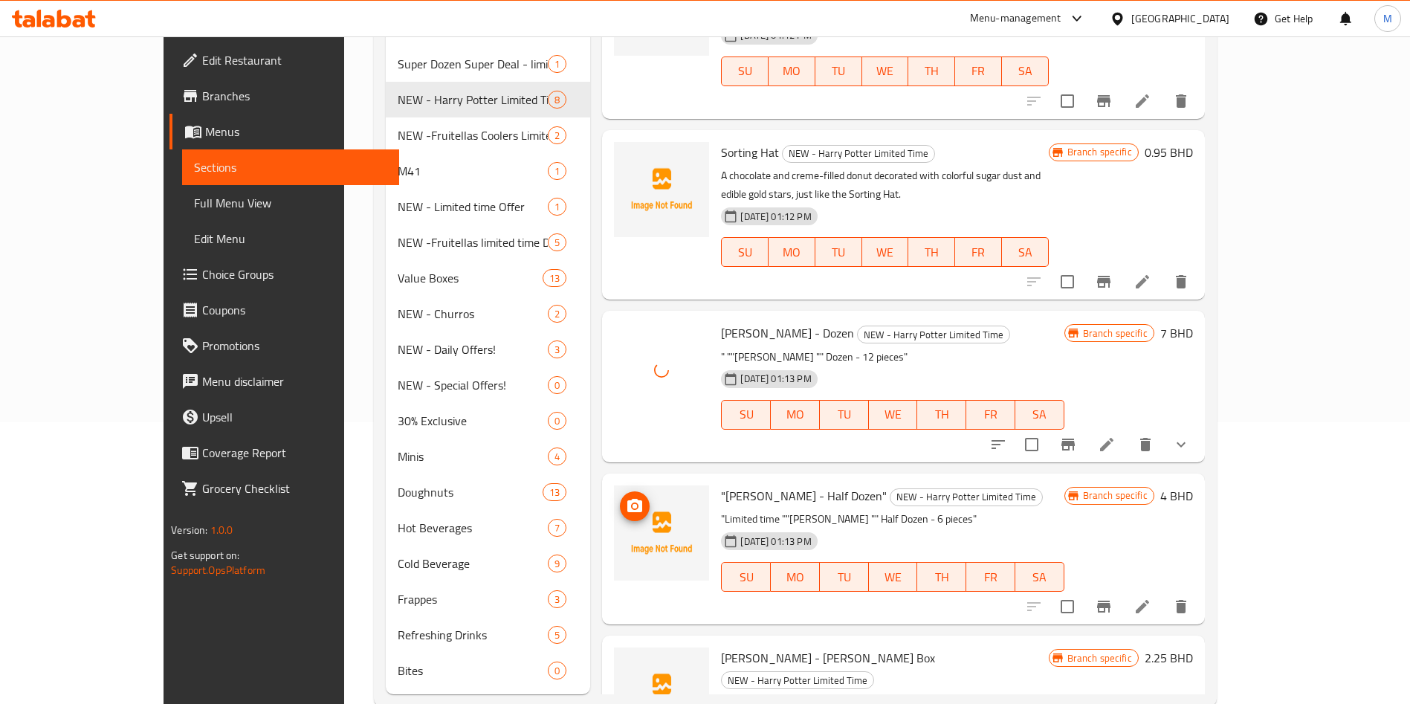
scroll to position [314, 0]
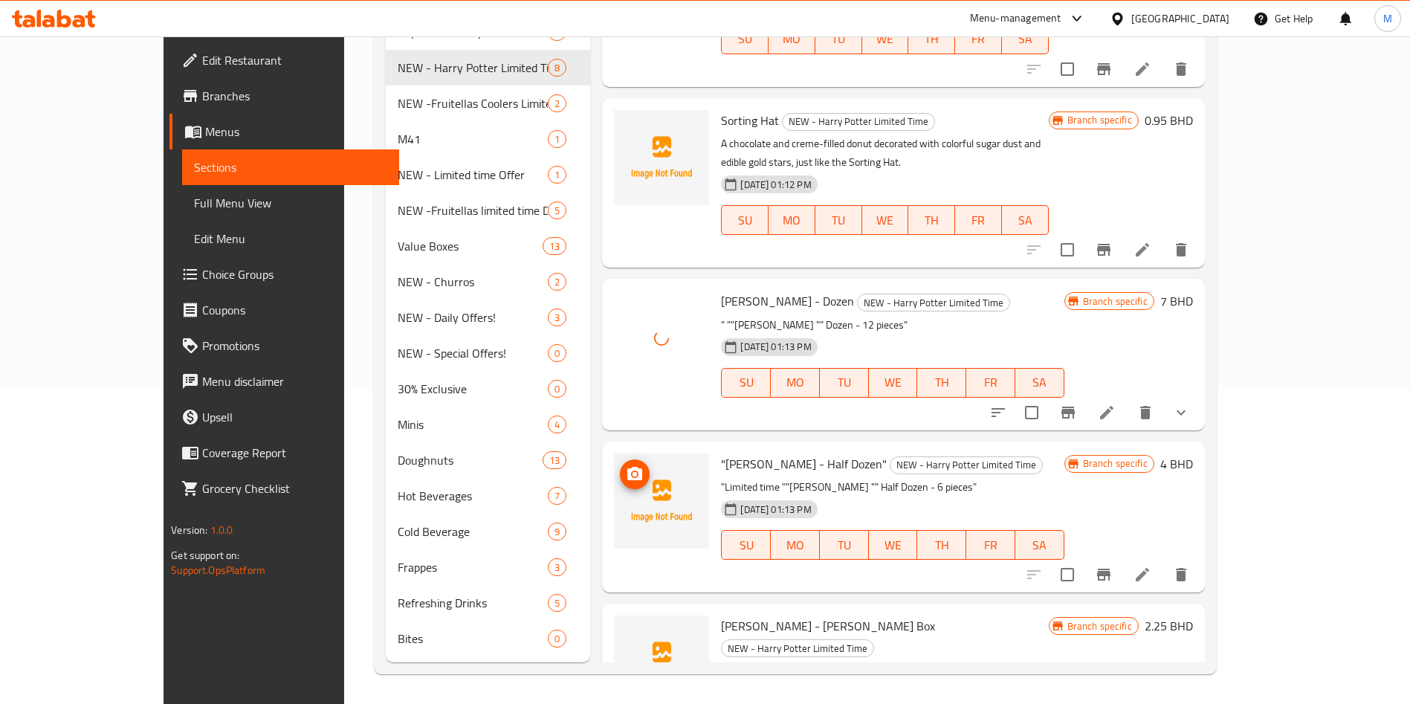
click at [627, 467] on icon "upload picture" at bounding box center [634, 473] width 15 height 13
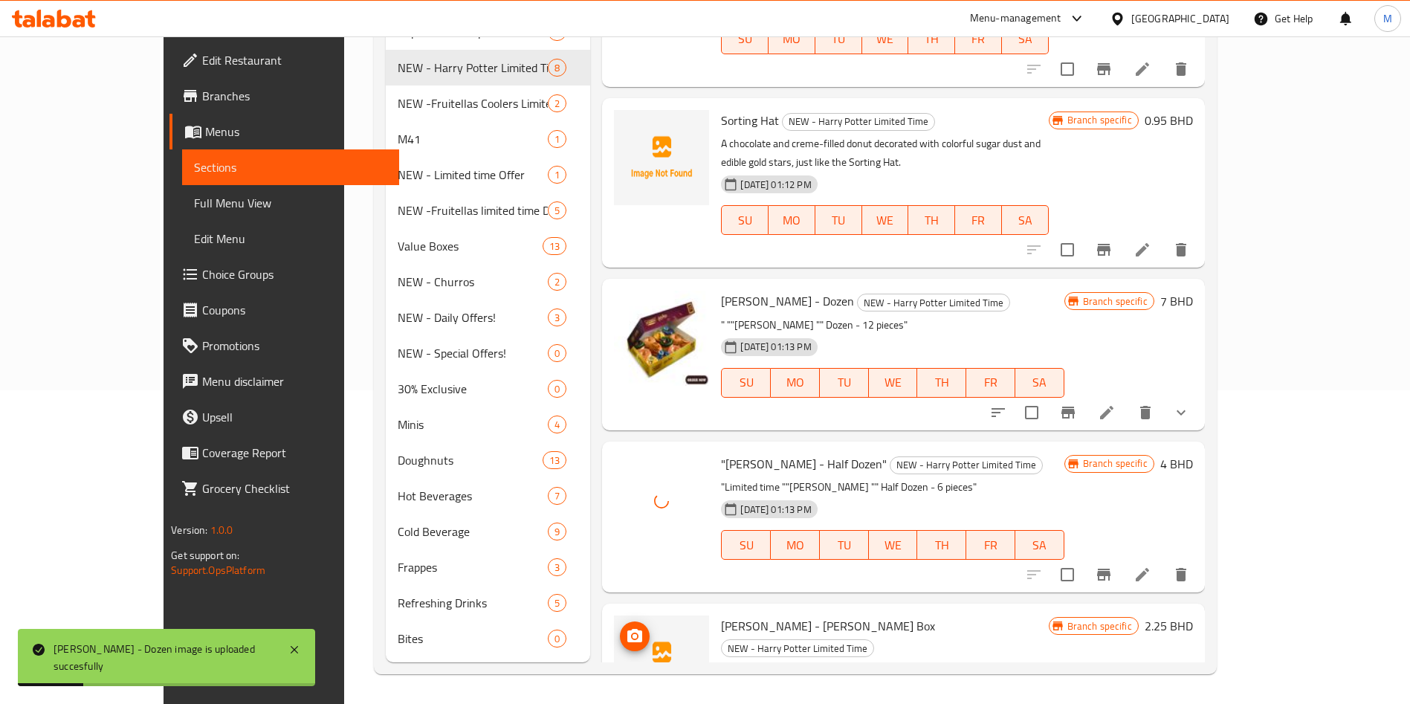
click at [627, 629] on icon "upload picture" at bounding box center [634, 635] width 15 height 13
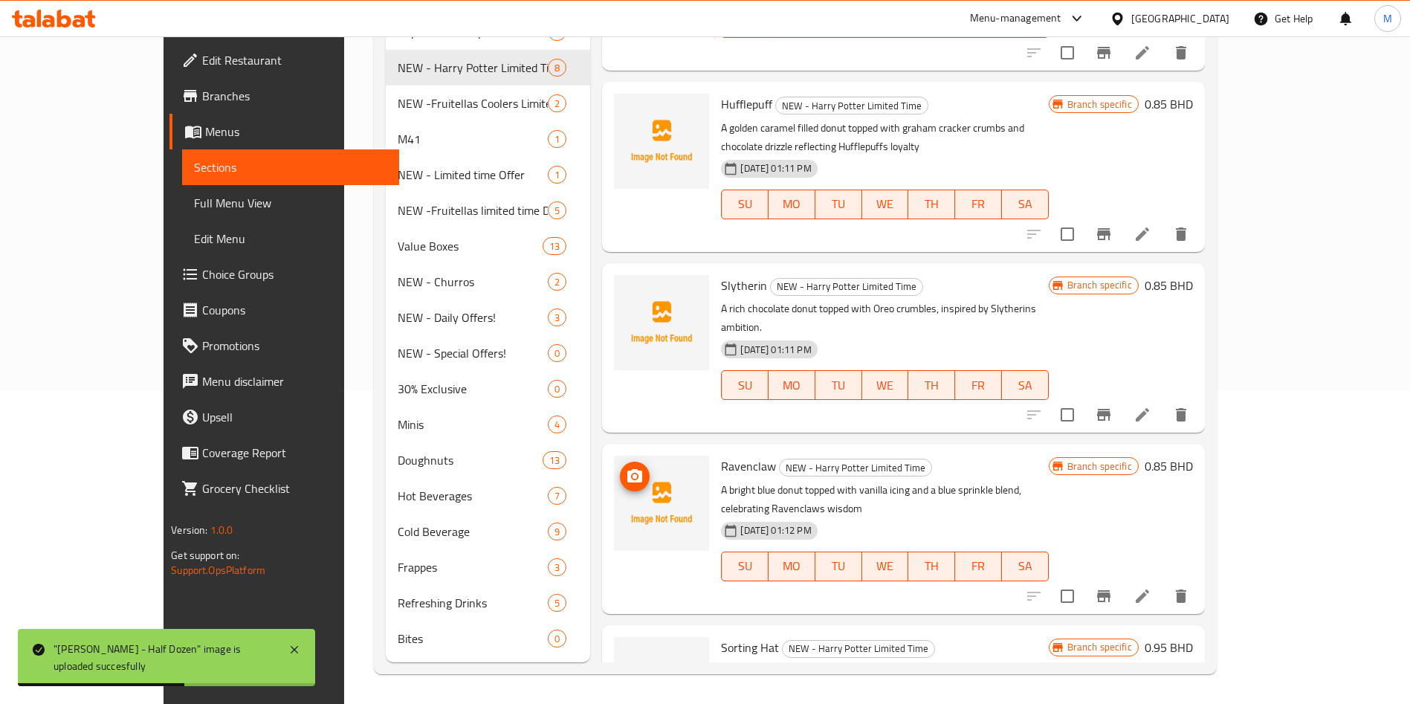
scroll to position [223, 0]
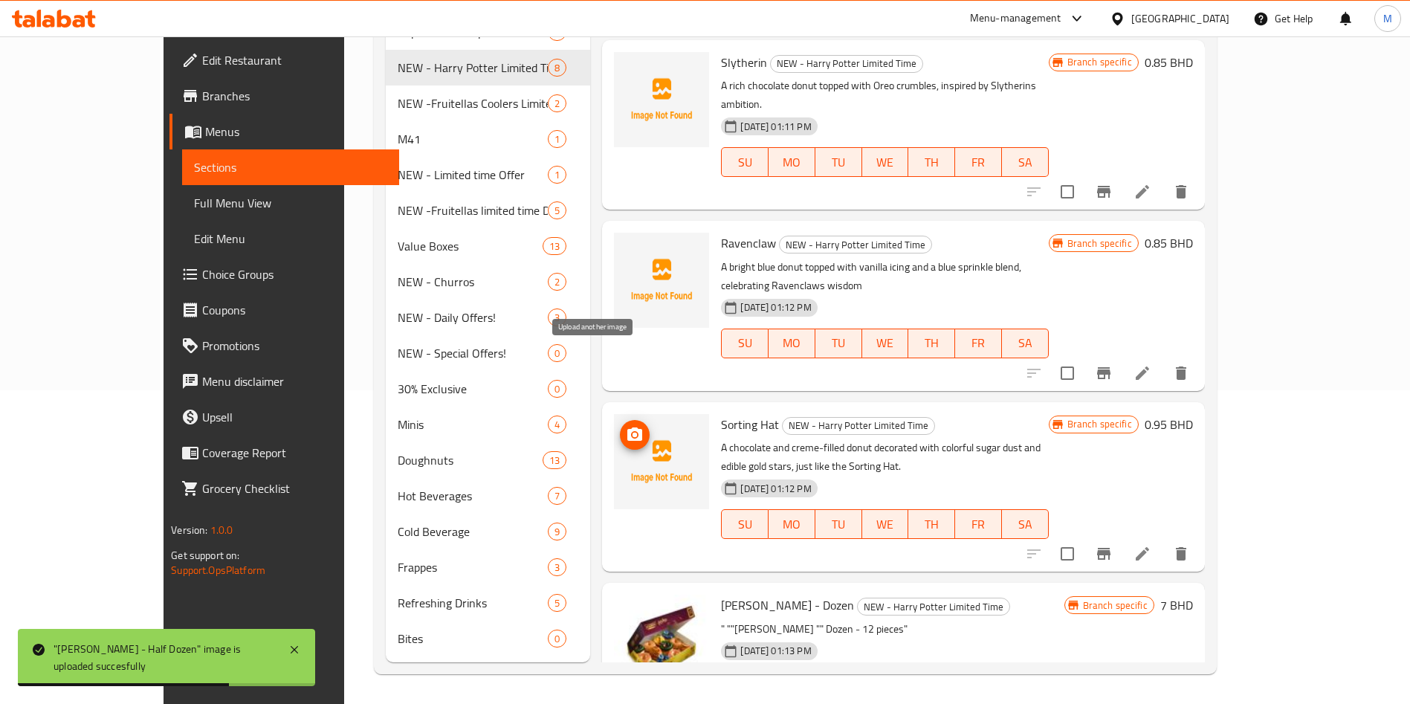
click at [626, 426] on icon "upload picture" at bounding box center [635, 435] width 18 height 18
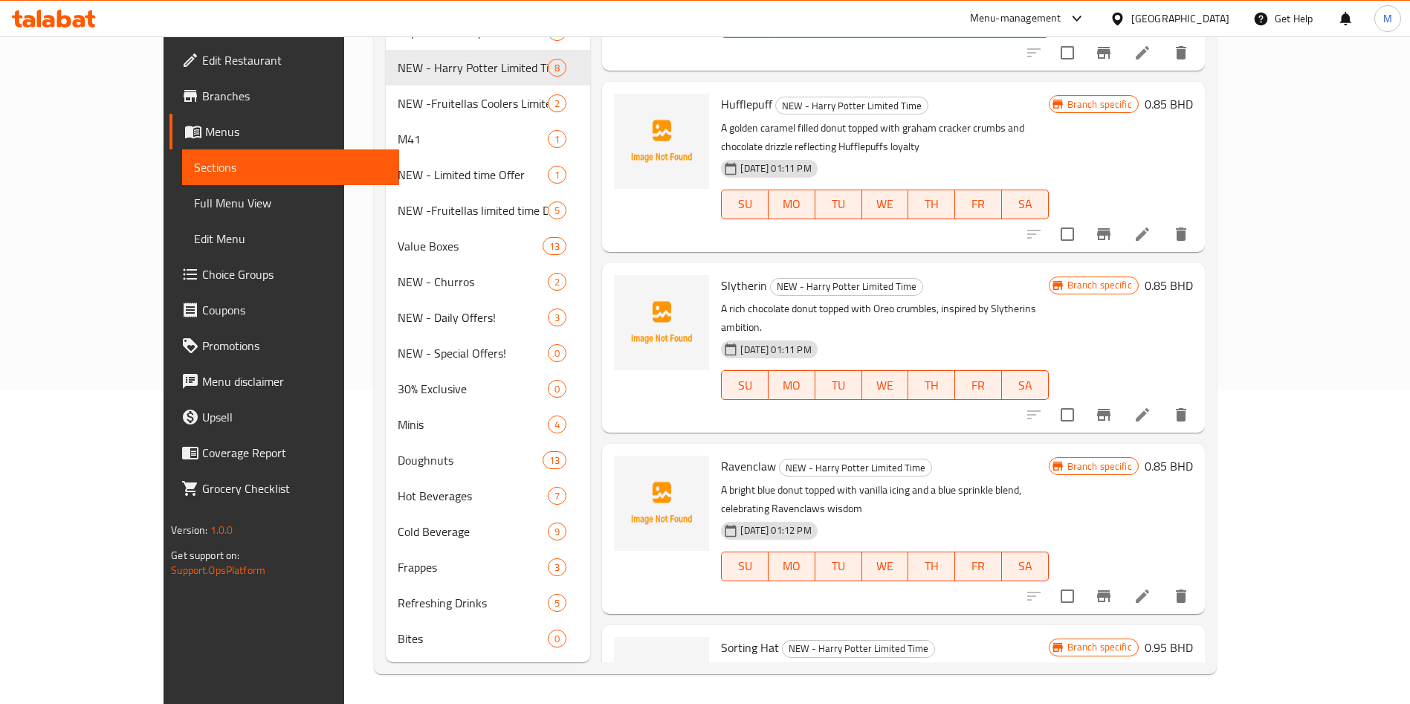
scroll to position [0, 0]
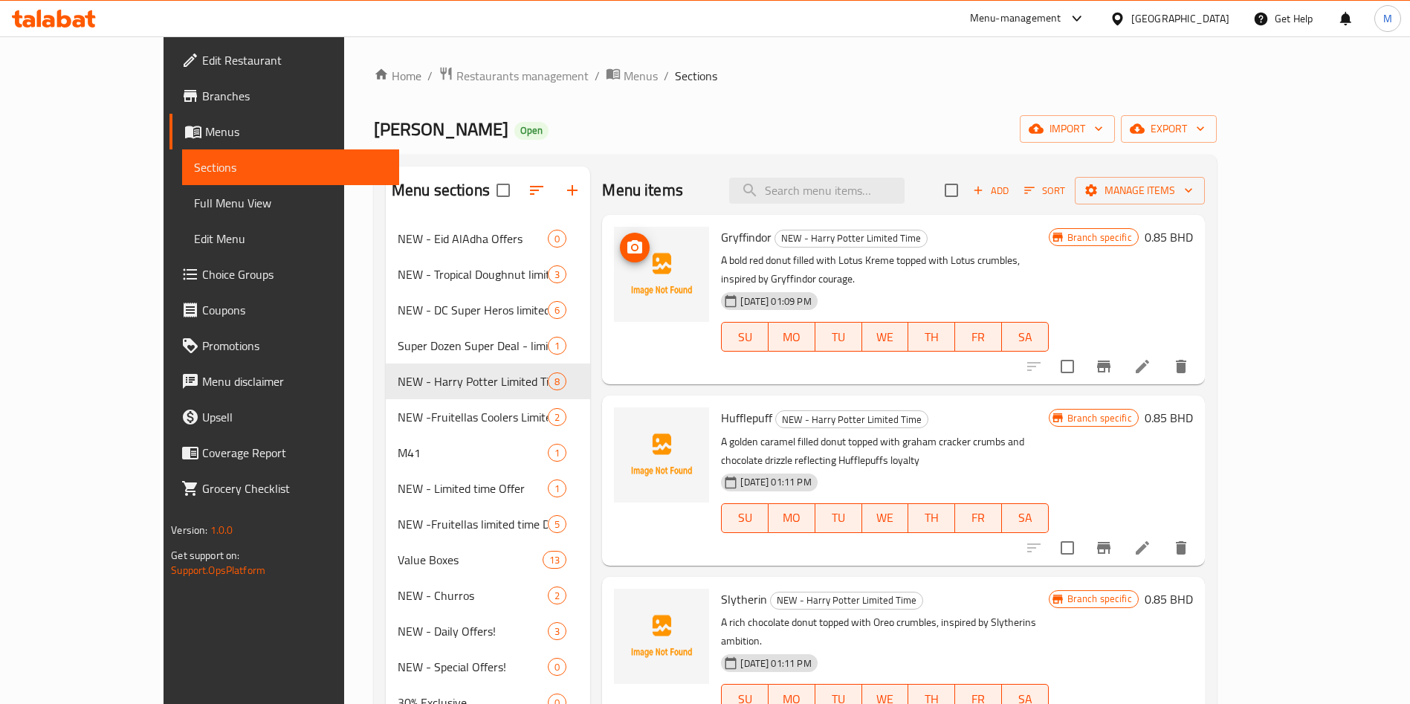
click at [633, 248] on circle "upload picture" at bounding box center [635, 247] width 4 height 4
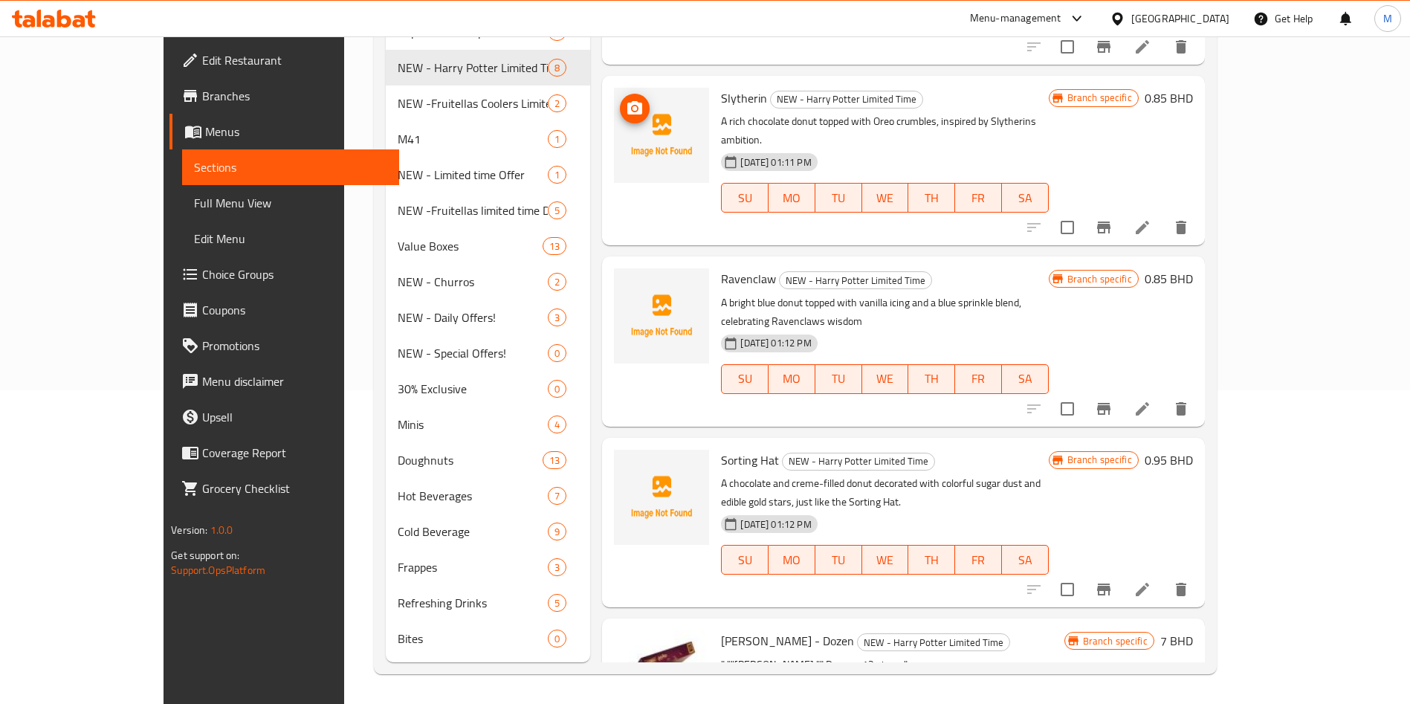
scroll to position [223, 0]
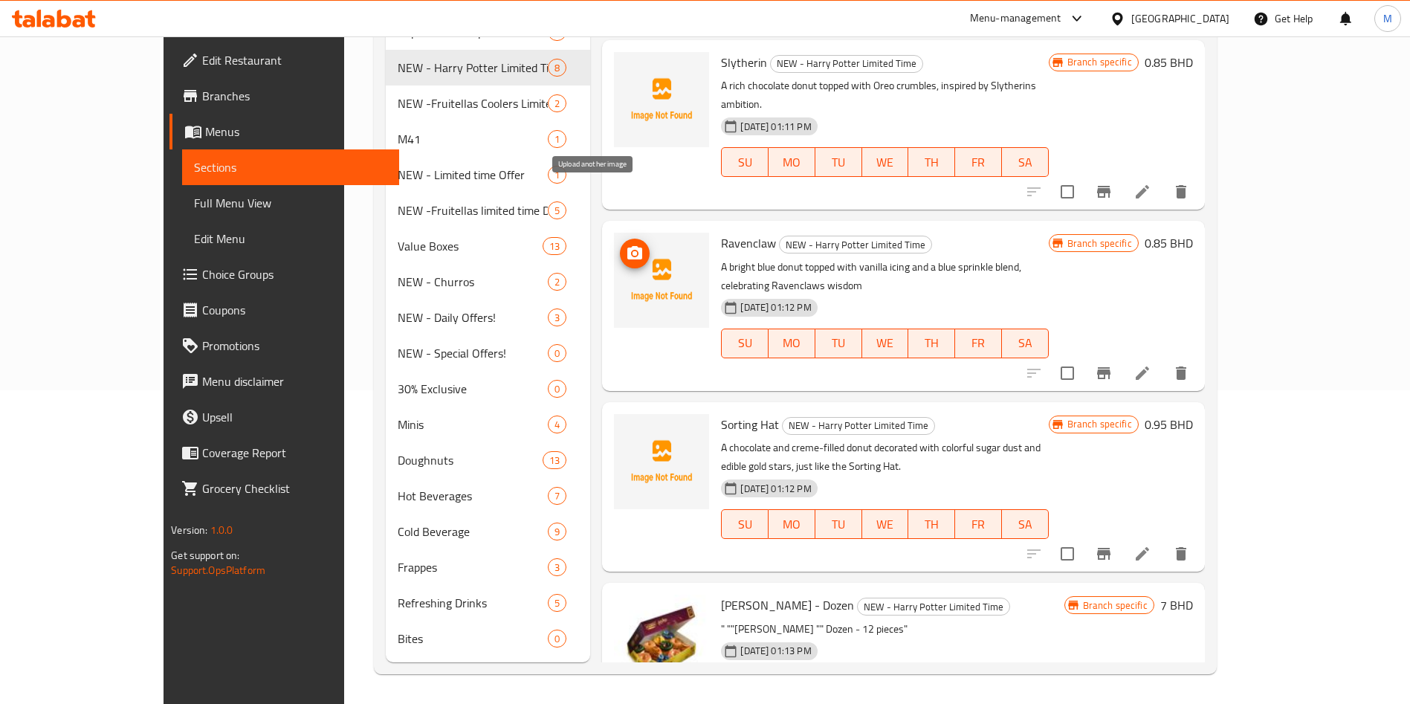
click at [627, 246] on icon "upload picture" at bounding box center [634, 252] width 15 height 13
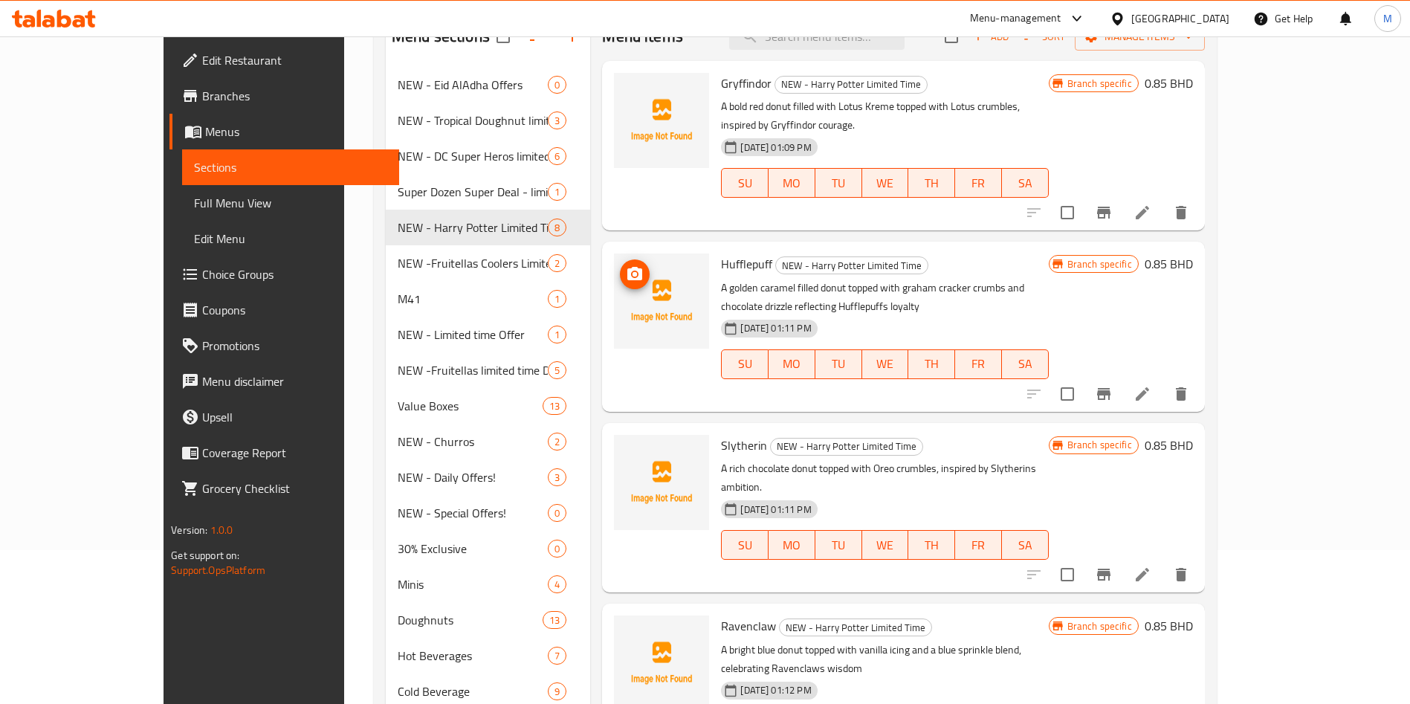
scroll to position [0, 0]
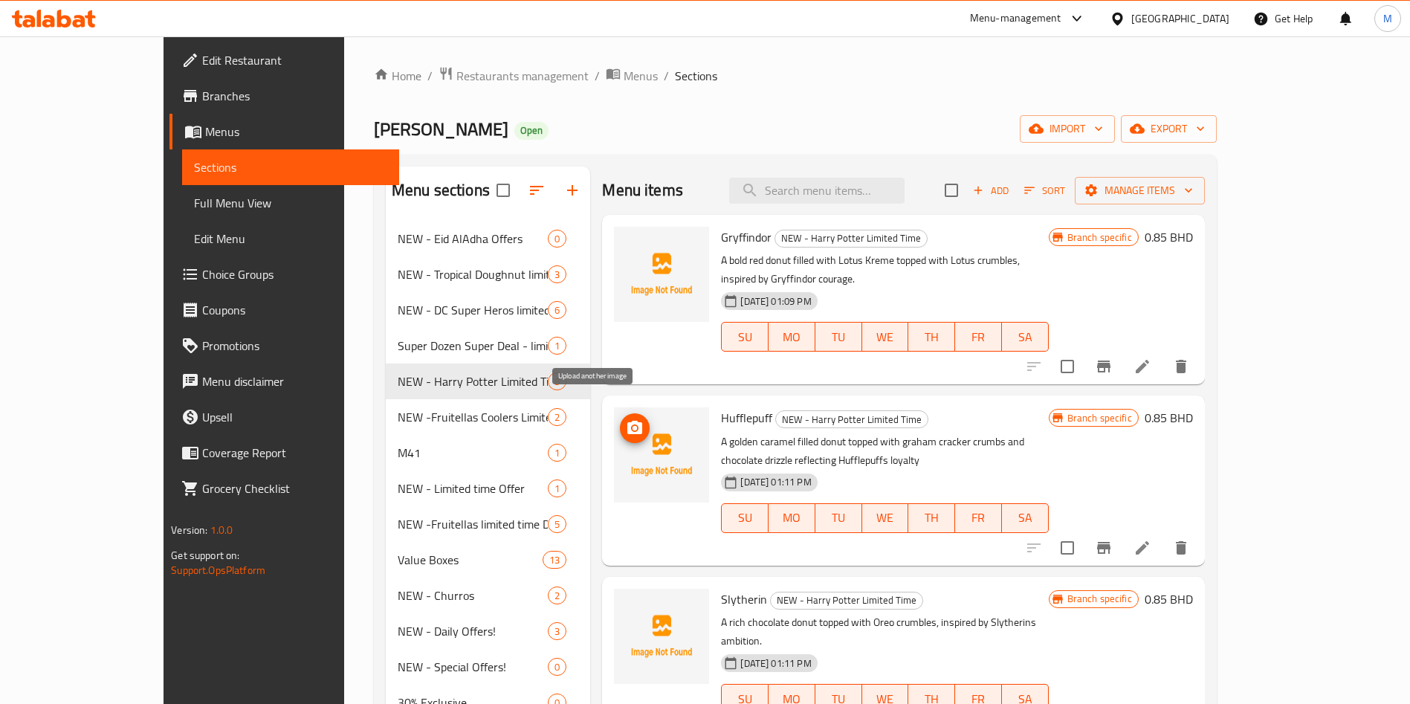
click at [633, 426] on circle "upload picture" at bounding box center [635, 428] width 4 height 4
click at [721, 238] on span "Gryffindor" at bounding box center [746, 237] width 51 height 22
copy h6 "Gryffindor"
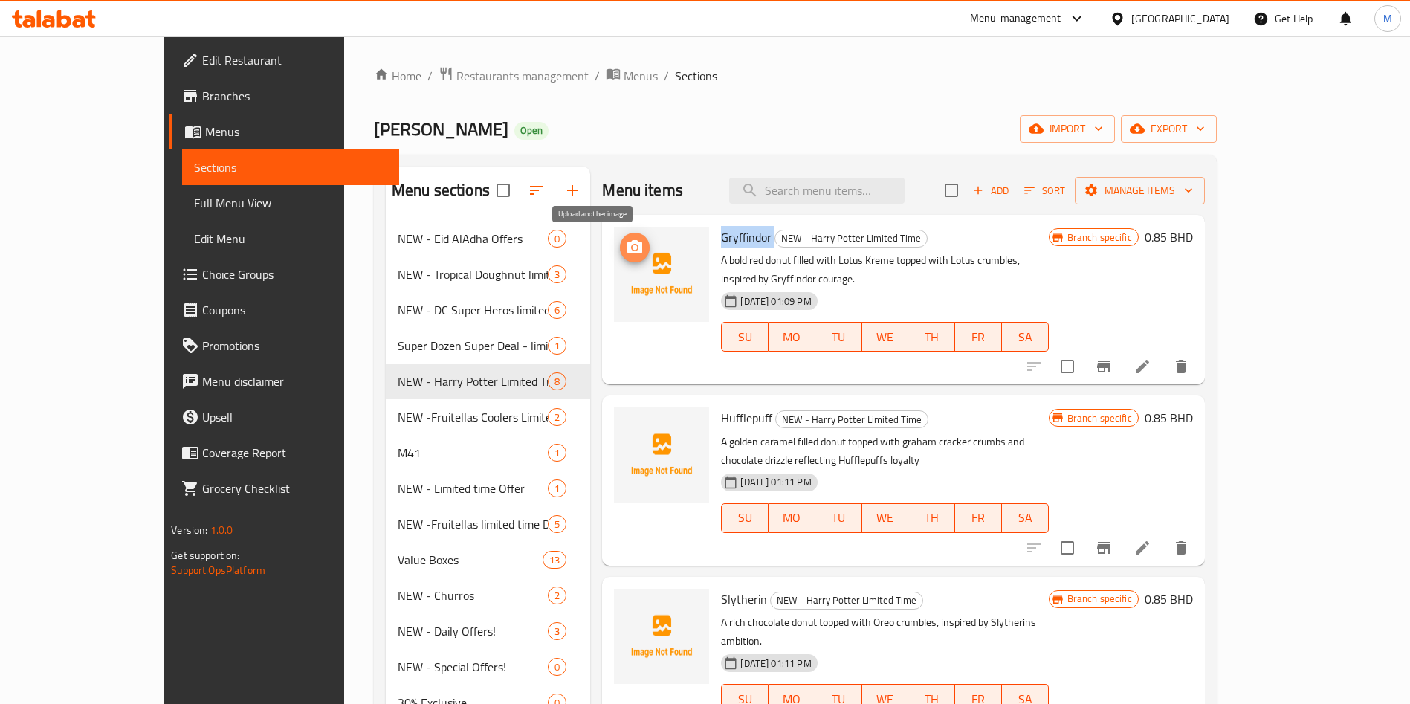
click at [626, 251] on icon "upload picture" at bounding box center [635, 248] width 18 height 18
click at [721, 407] on span "Hufflepuff" at bounding box center [746, 418] width 51 height 22
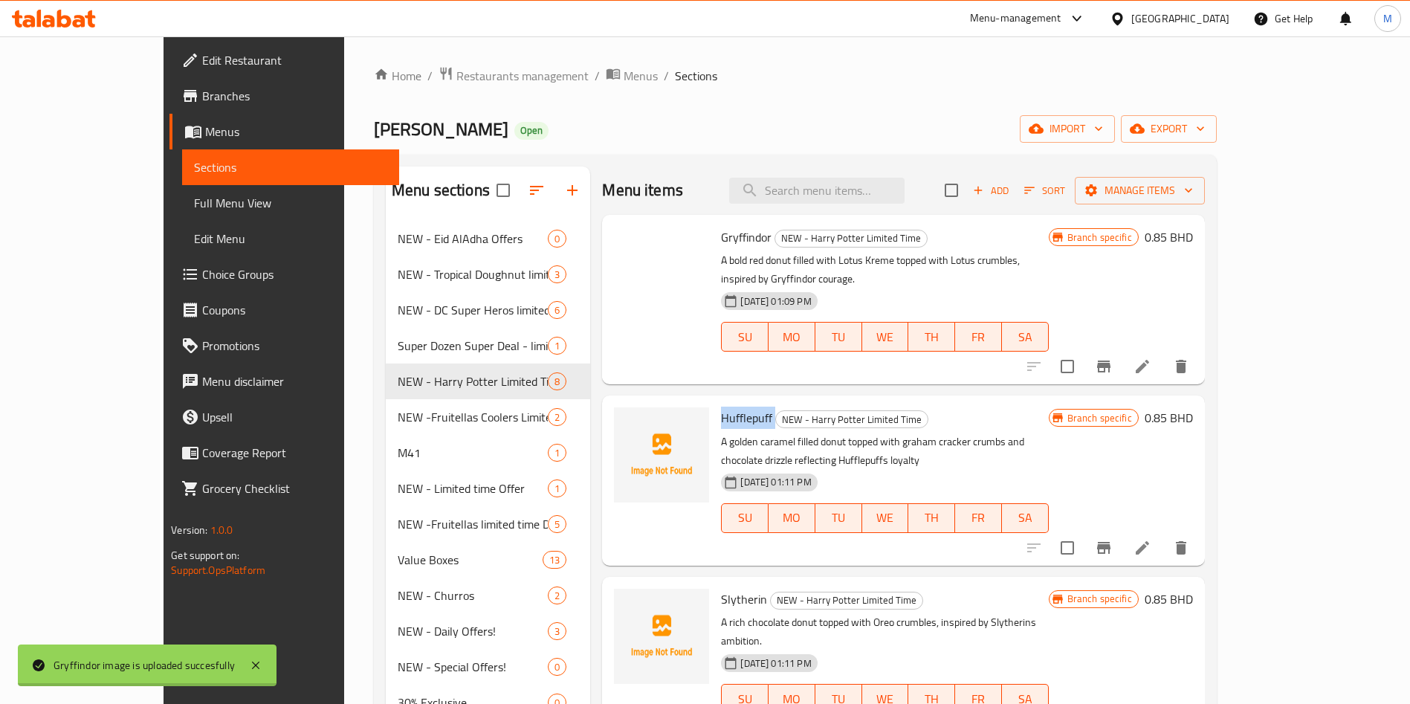
click at [721, 407] on span "Hufflepuff" at bounding box center [746, 418] width 51 height 22
copy h6 "Hufflepuff"
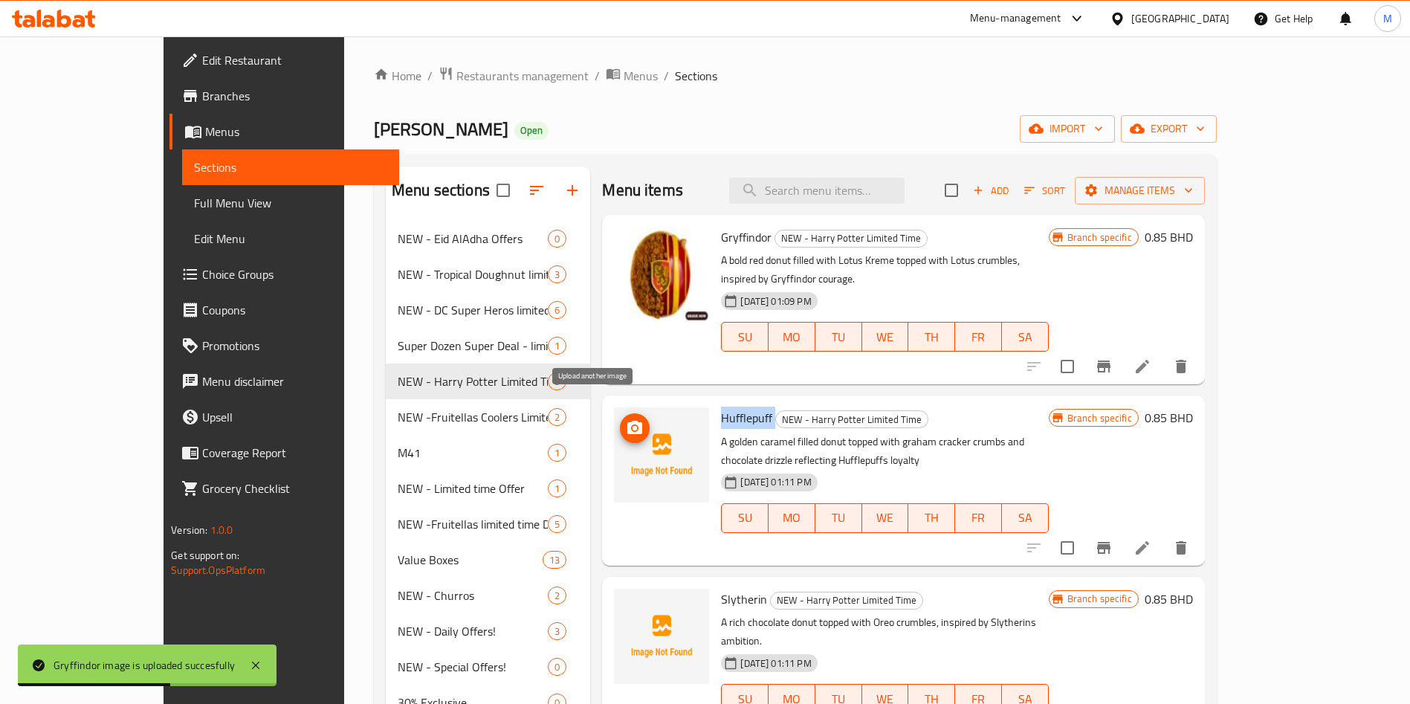
click at [627, 421] on icon "upload picture" at bounding box center [634, 427] width 15 height 13
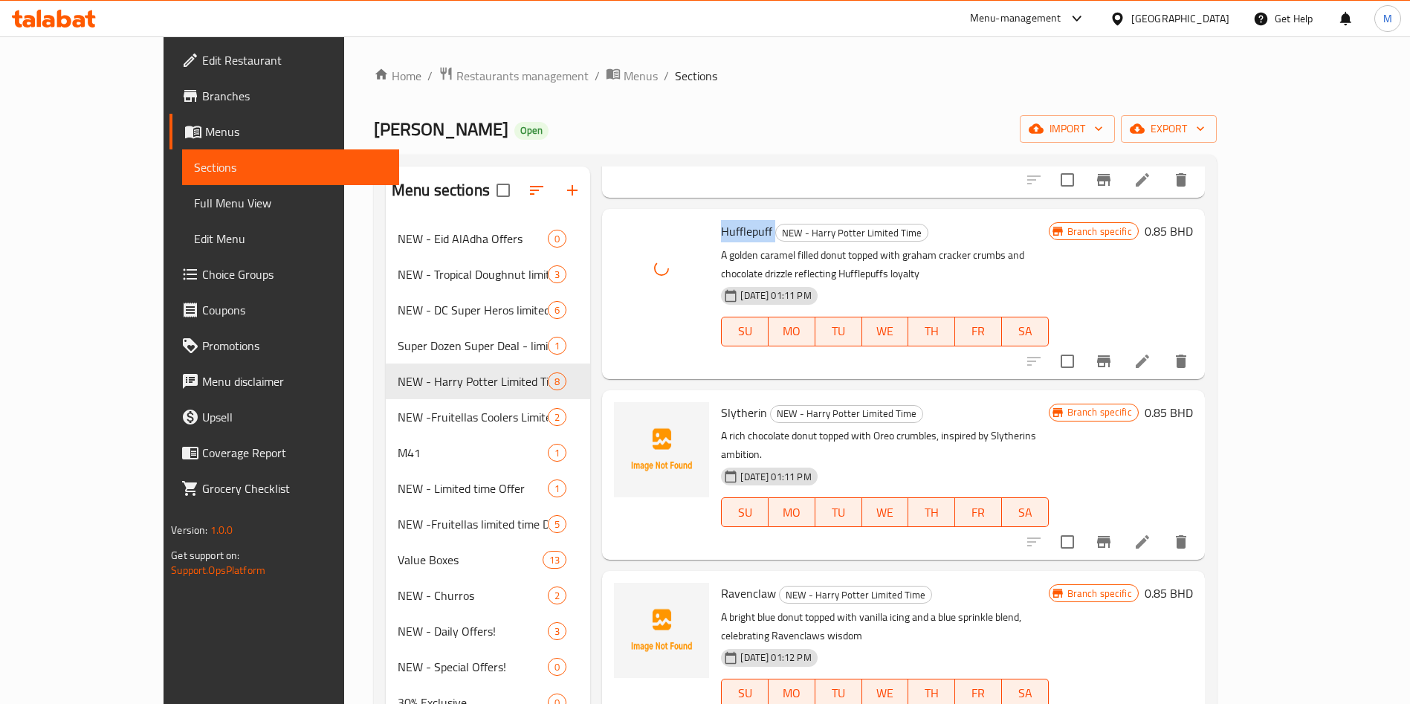
scroll to position [223, 0]
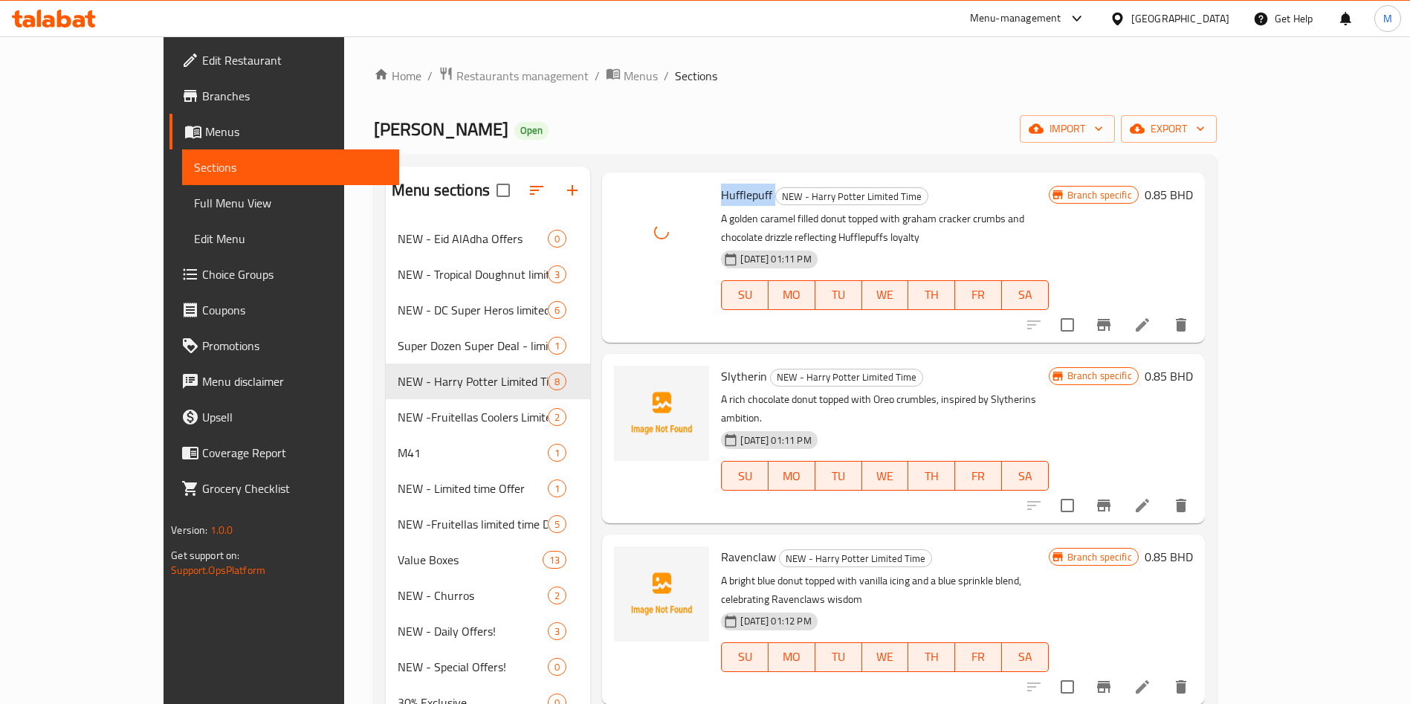
click at [721, 365] on span "Slytherin" at bounding box center [744, 376] width 46 height 22
copy h6 "Slytherin"
drag, startPoint x: 694, startPoint y: 339, endPoint x: 720, endPoint y: 364, distance: 36.8
click at [721, 390] on p "A rich chocolate donut topped with Oreo crumbles, inspired by Slytherins ambiti…" at bounding box center [884, 408] width 327 height 37
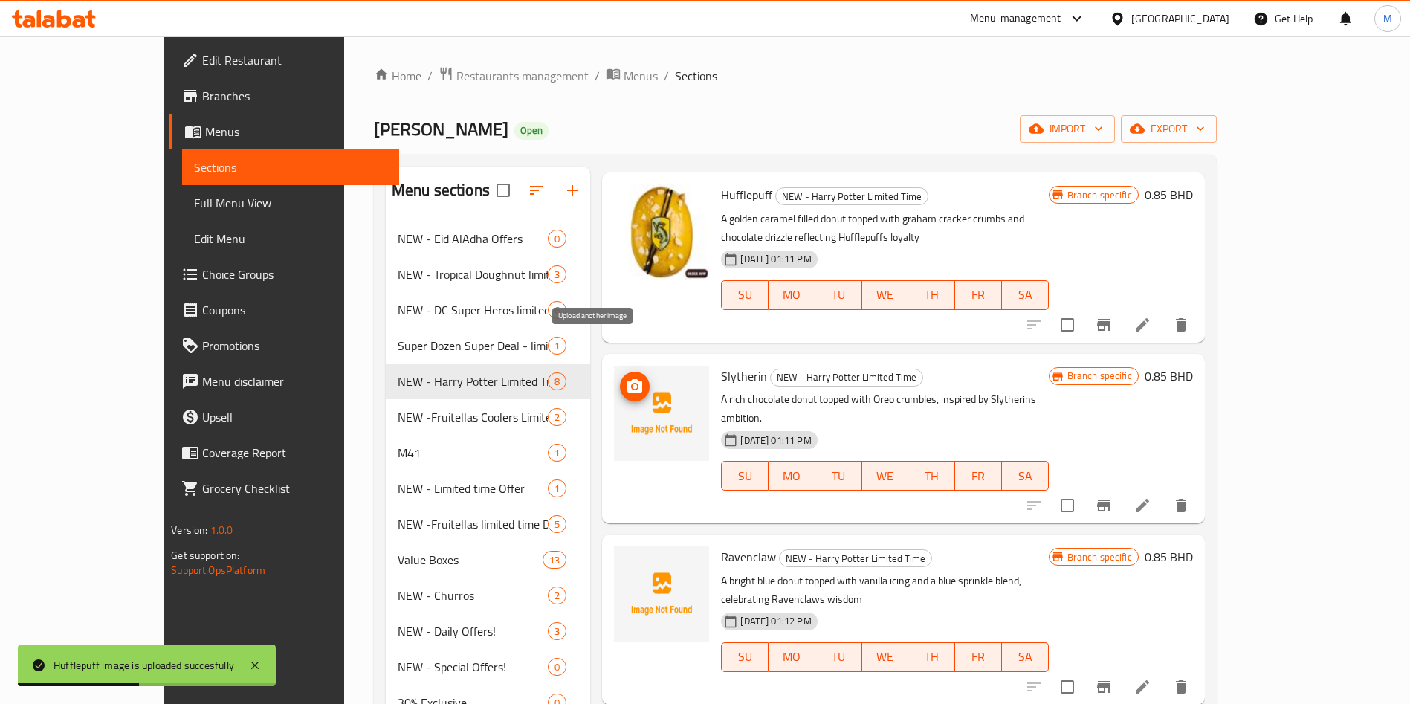
click at [620, 372] on button "upload picture" at bounding box center [635, 387] width 30 height 30
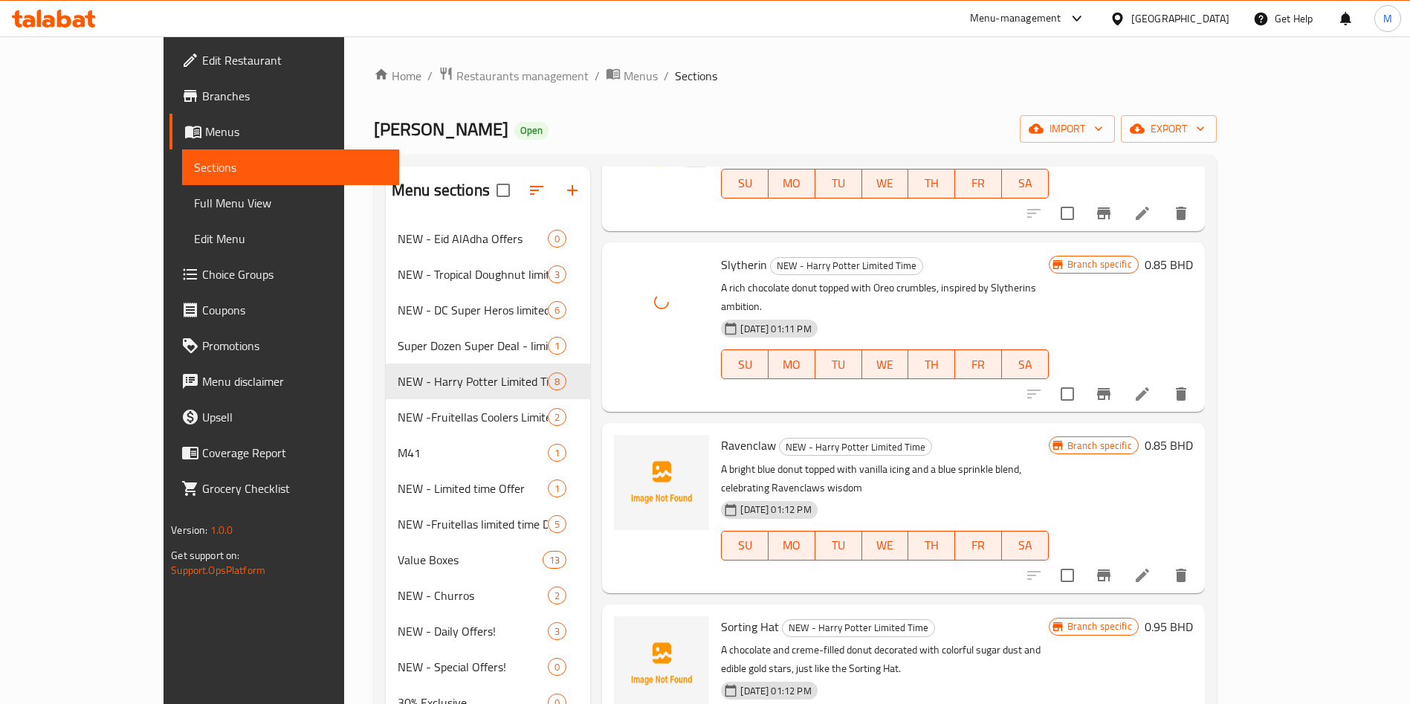
click at [713, 423] on div "Ravenclaw NEW - [PERSON_NAME] Limited Time A bright blue donut topped with vani…" at bounding box center [903, 508] width 602 height 170
click at [721, 434] on span "Ravenclaw" at bounding box center [748, 445] width 55 height 22
copy h6 "Ravenclaw"
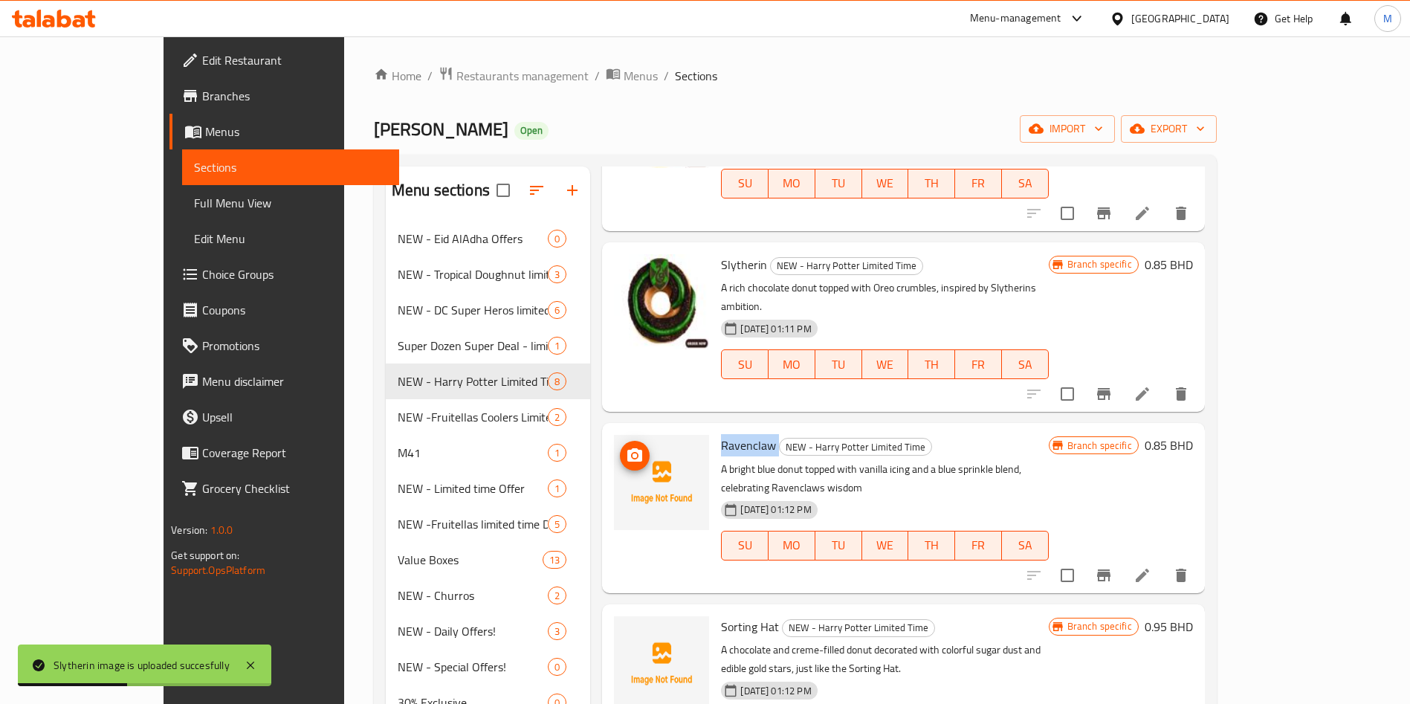
click at [627, 448] on icon "upload picture" at bounding box center [634, 454] width 15 height 13
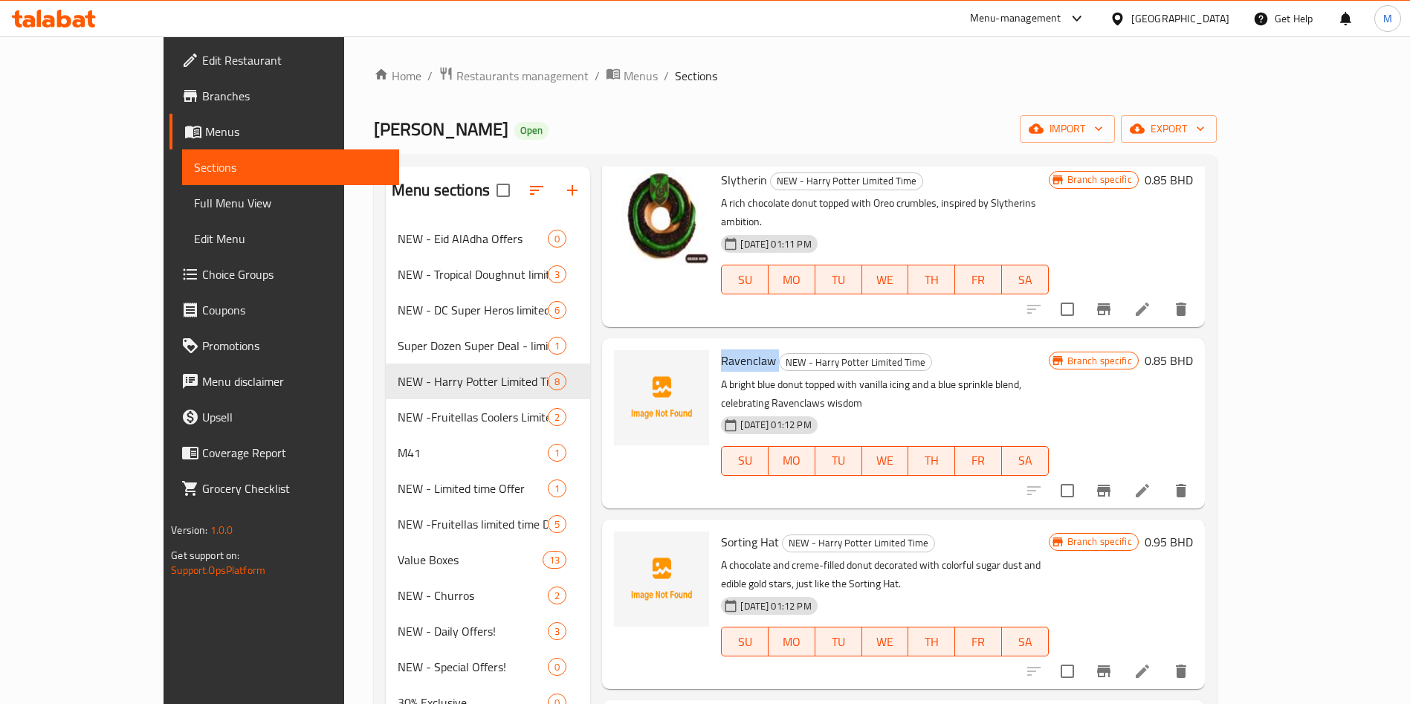
scroll to position [527, 0]
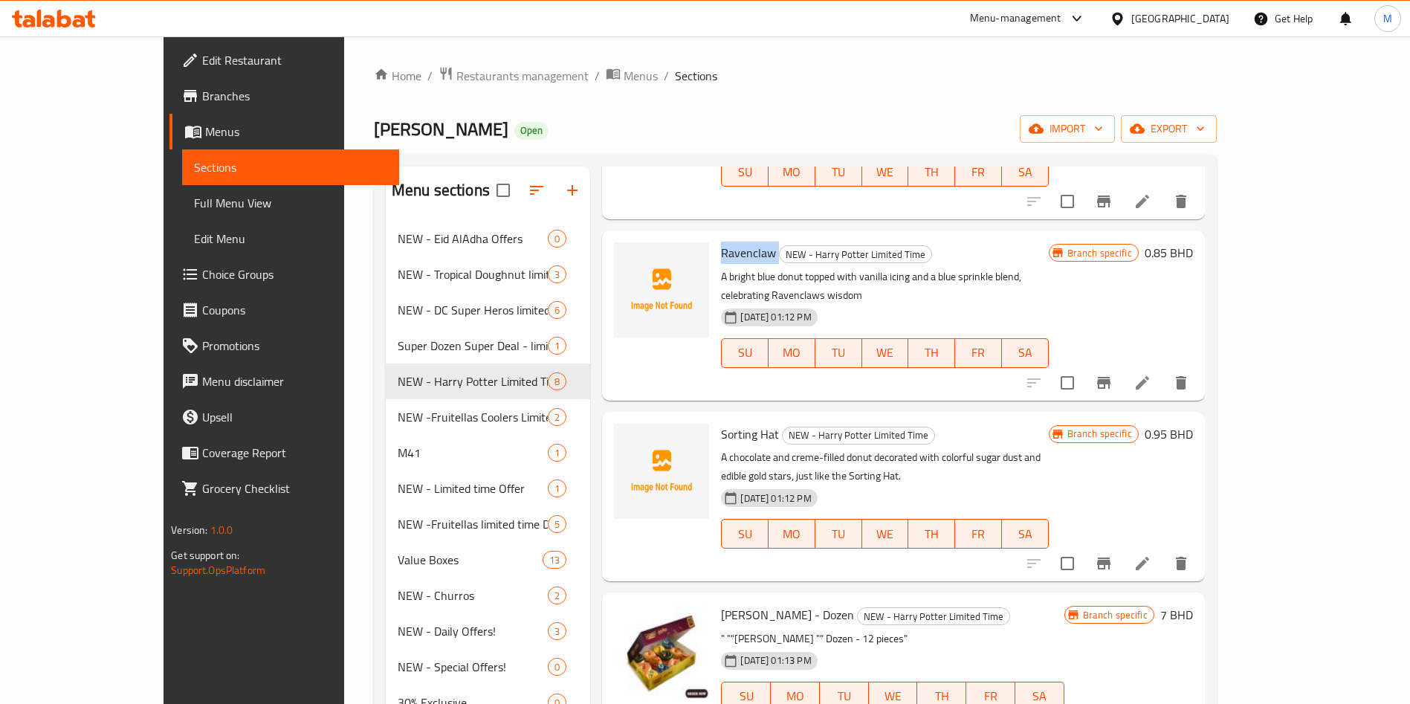
click at [721, 423] on span "Sorting Hat" at bounding box center [750, 434] width 58 height 22
copy h6 "Sorting Hat"
click at [627, 437] on icon "upload picture" at bounding box center [634, 443] width 15 height 13
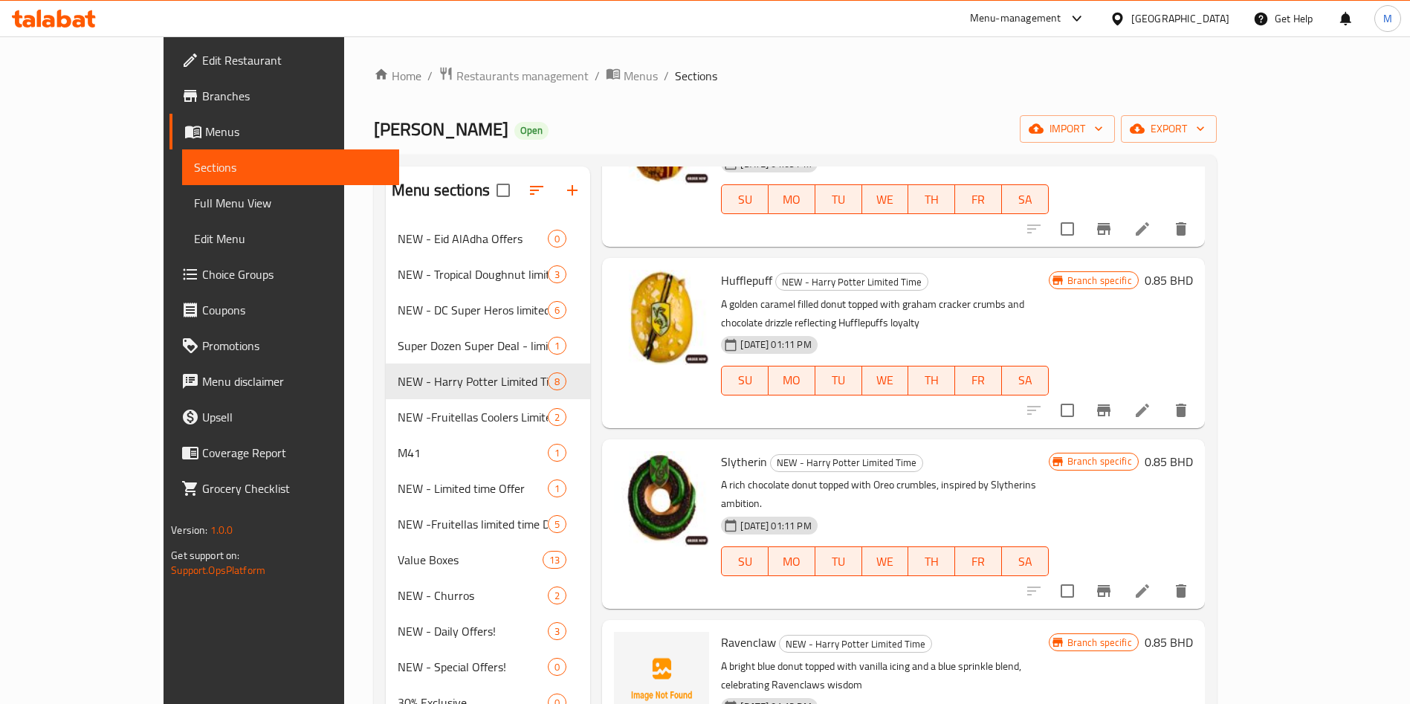
scroll to position [335, 0]
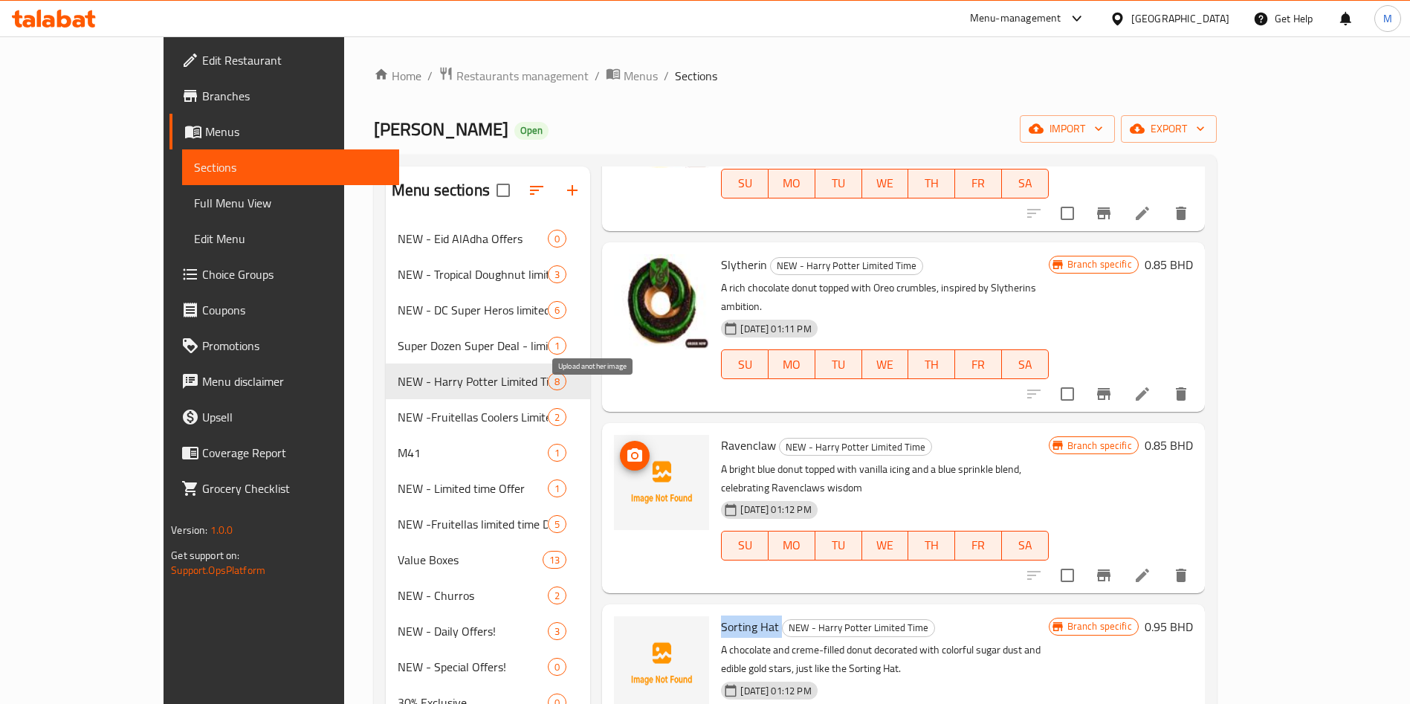
click at [626, 447] on icon "upload picture" at bounding box center [635, 456] width 18 height 18
click at [721, 434] on span "Ravenclaw" at bounding box center [748, 445] width 55 height 22
copy span "Ravenclaw"
click at [627, 448] on icon "upload picture" at bounding box center [634, 454] width 15 height 13
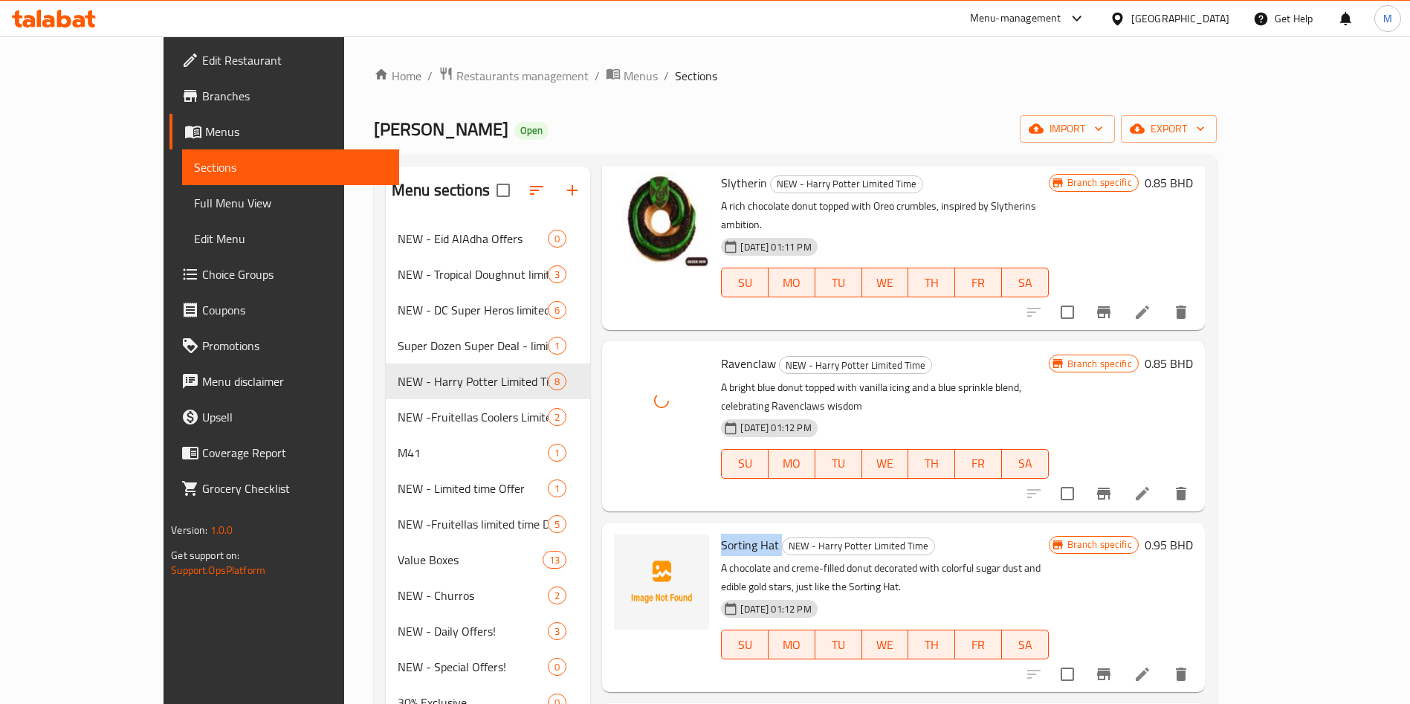
scroll to position [527, 0]
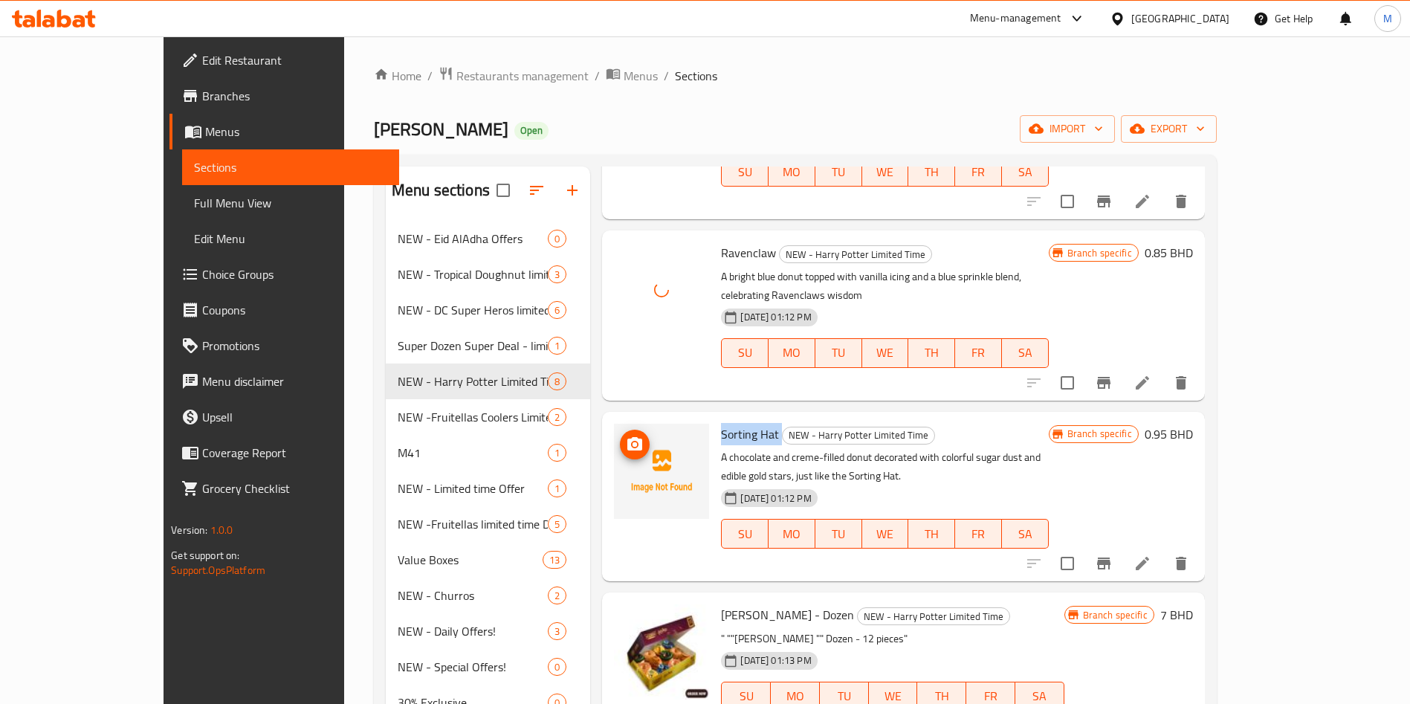
click at [626, 436] on icon "upload picture" at bounding box center [635, 445] width 18 height 18
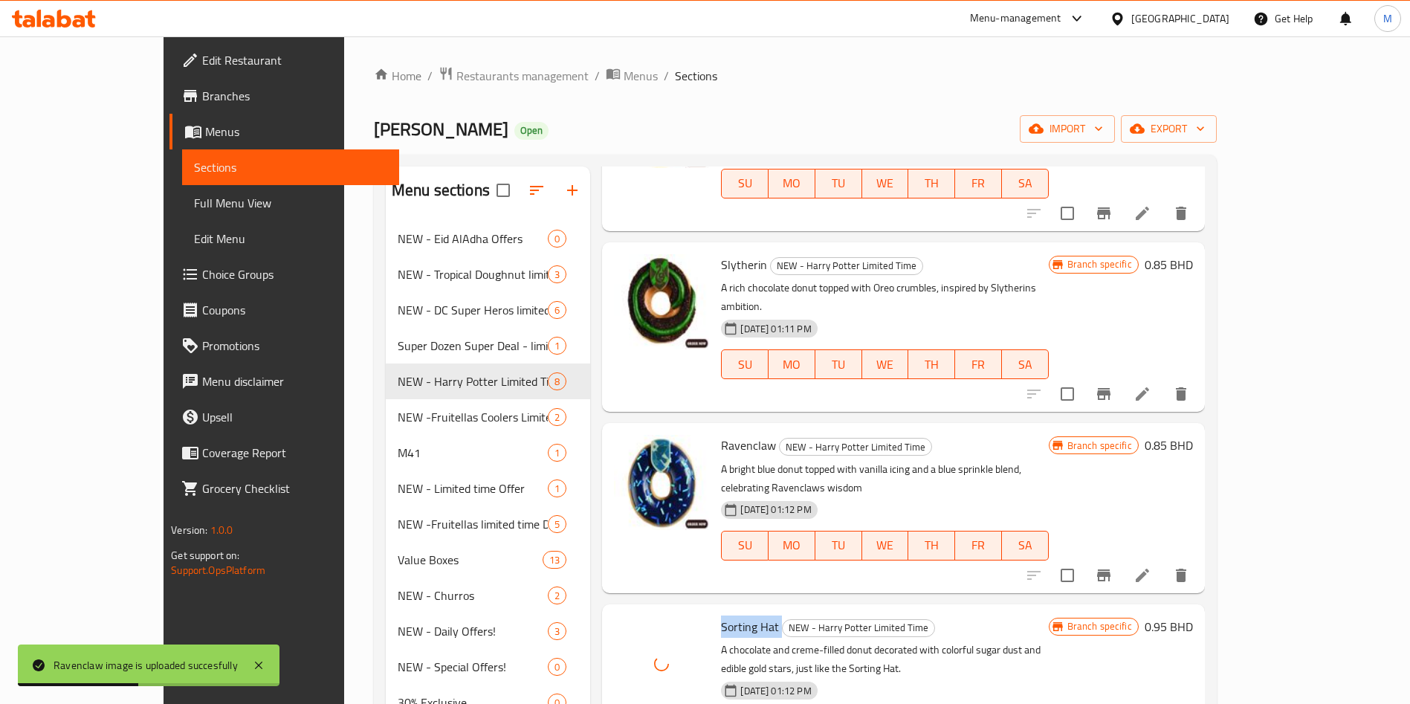
scroll to position [446, 0]
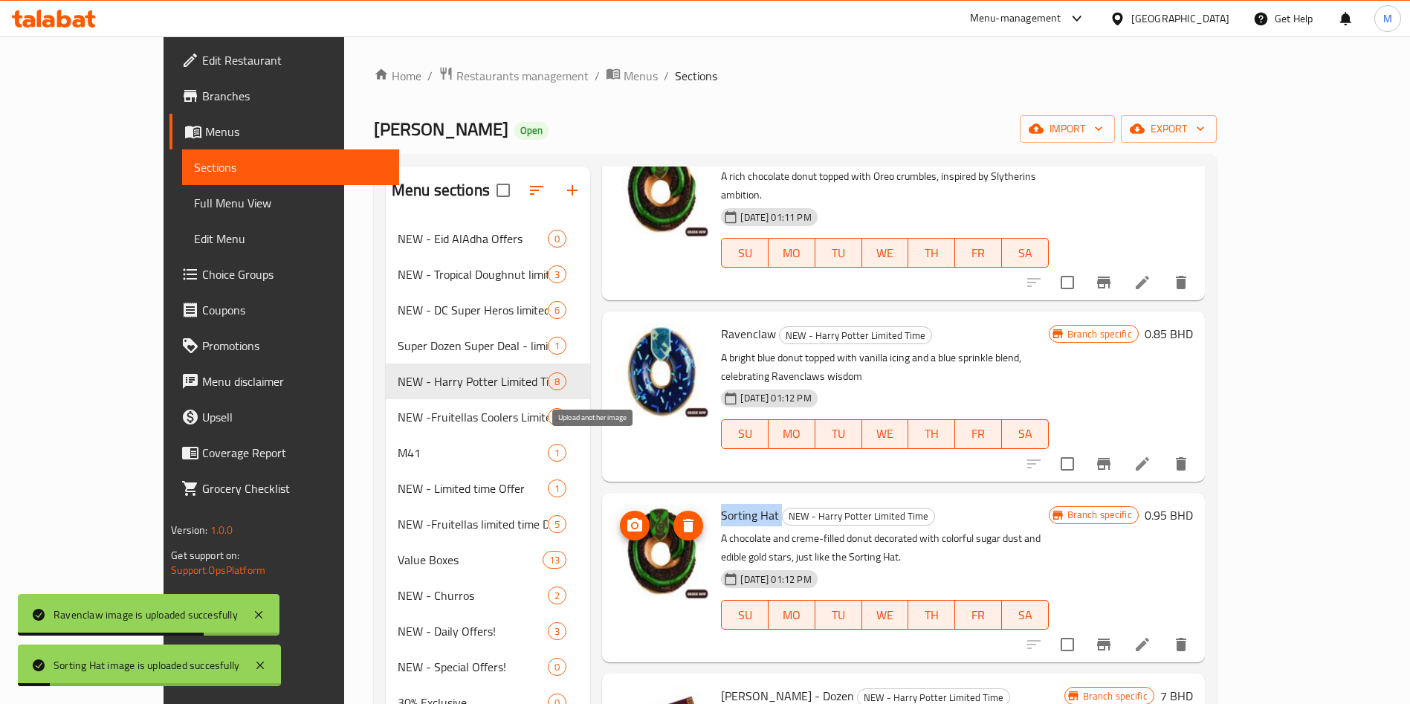
click at [626, 517] on icon "upload picture" at bounding box center [635, 526] width 18 height 18
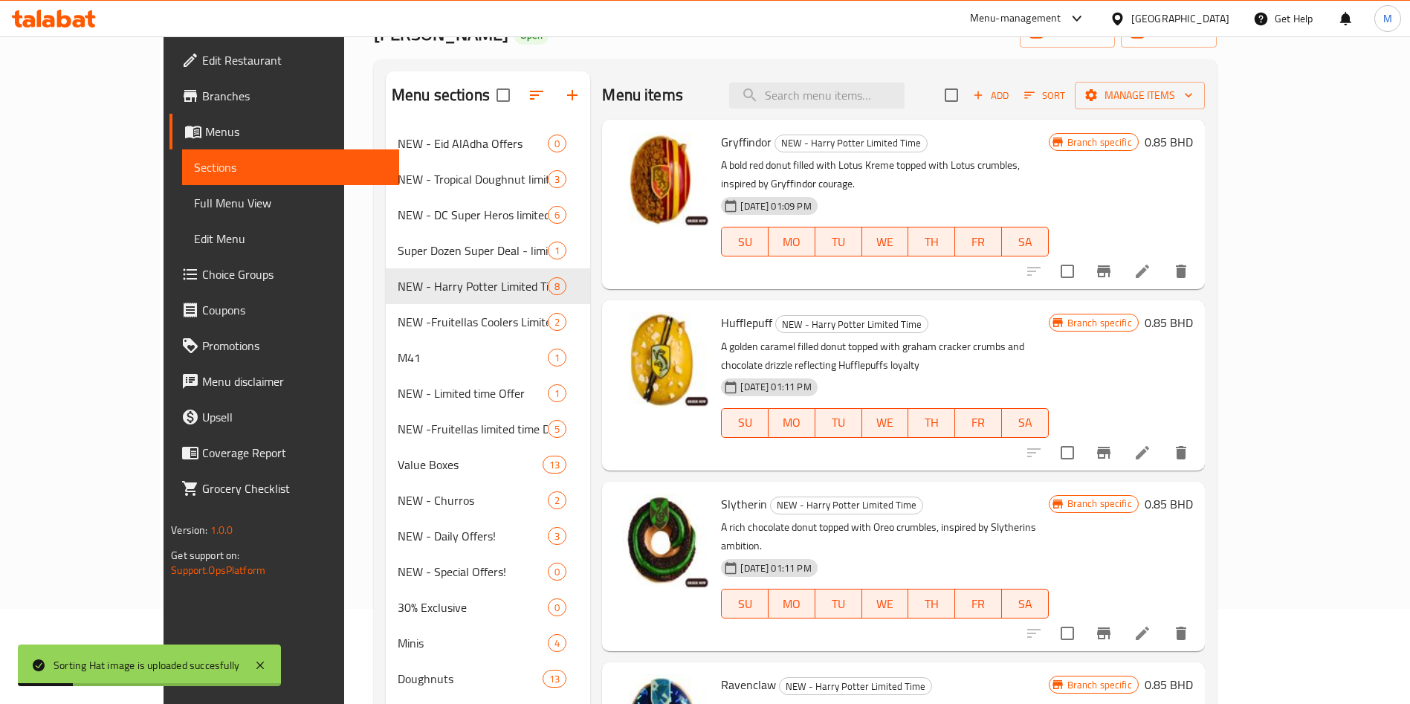
scroll to position [0, 0]
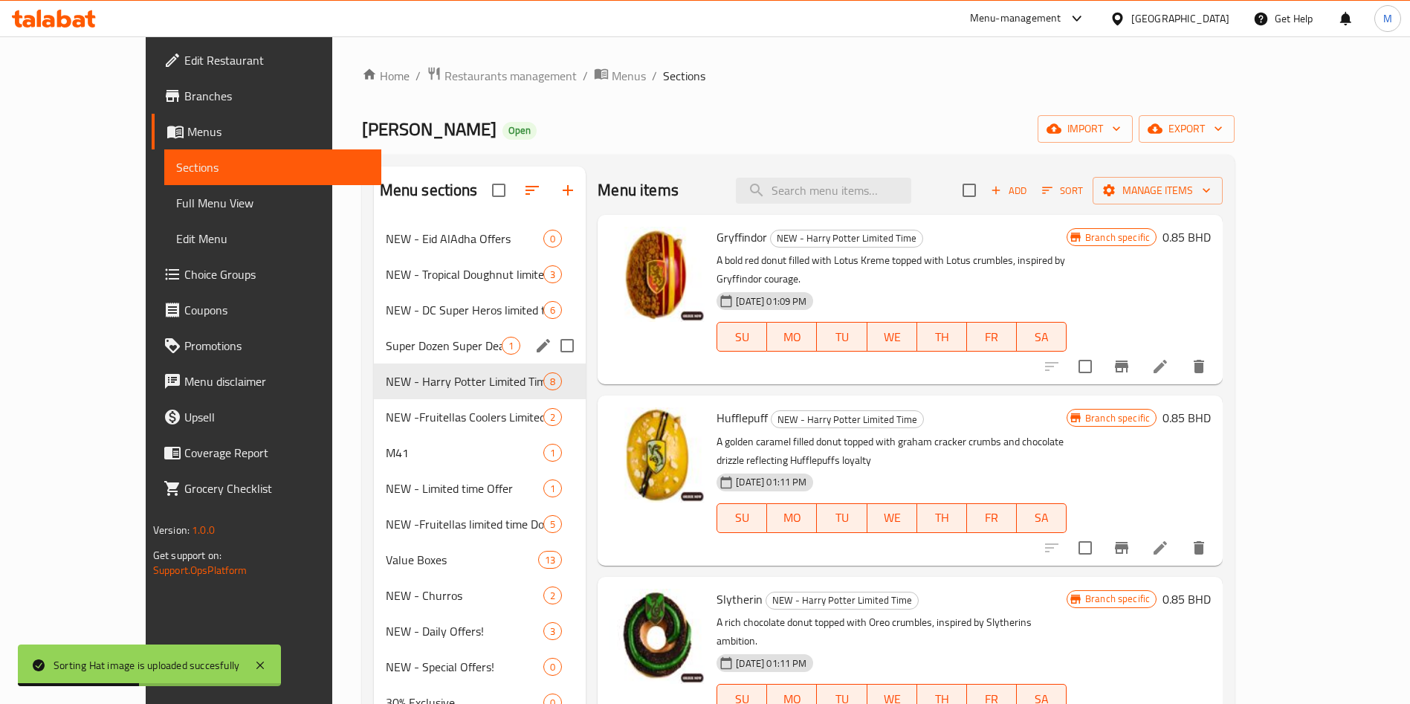
click at [403, 333] on div "Super Dozen Super Deal - limited time offer 1" at bounding box center [480, 346] width 213 height 36
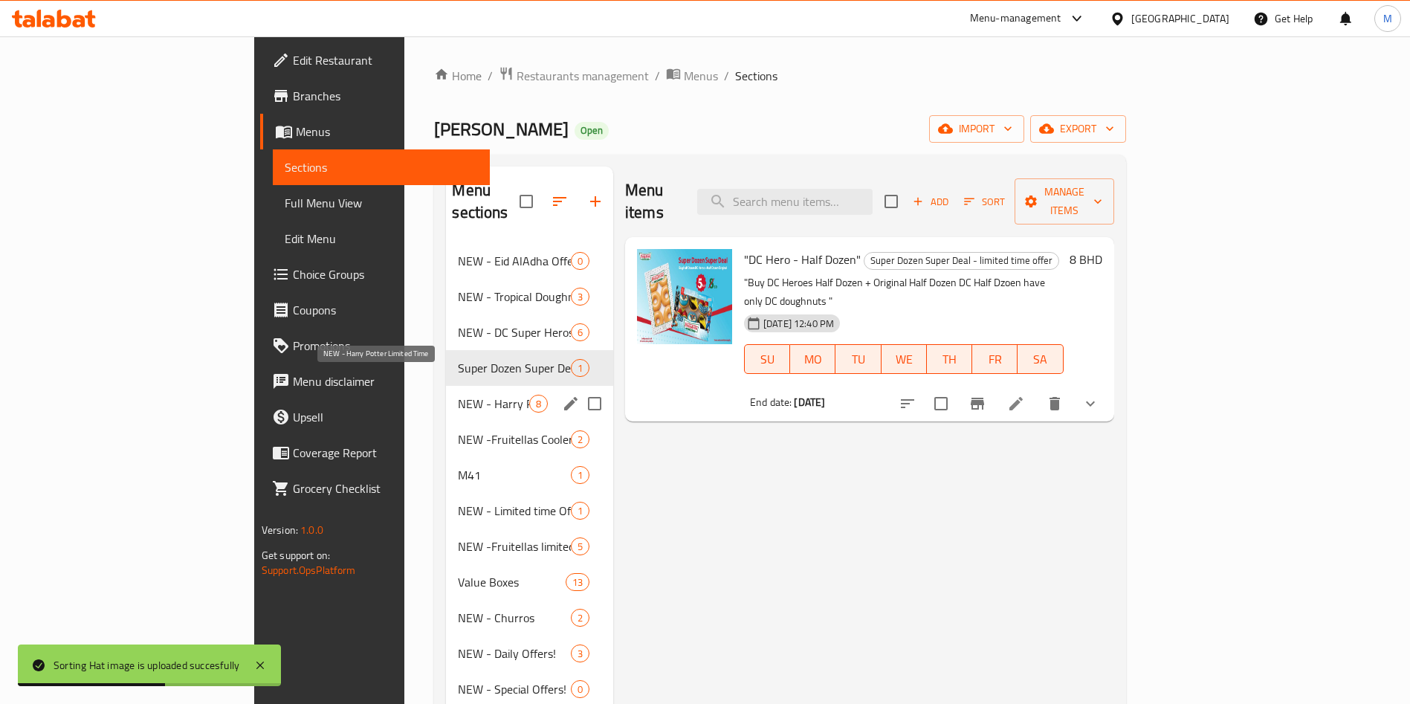
click at [458, 395] on span "NEW - Harry Potter Limited Time" at bounding box center [493, 404] width 71 height 18
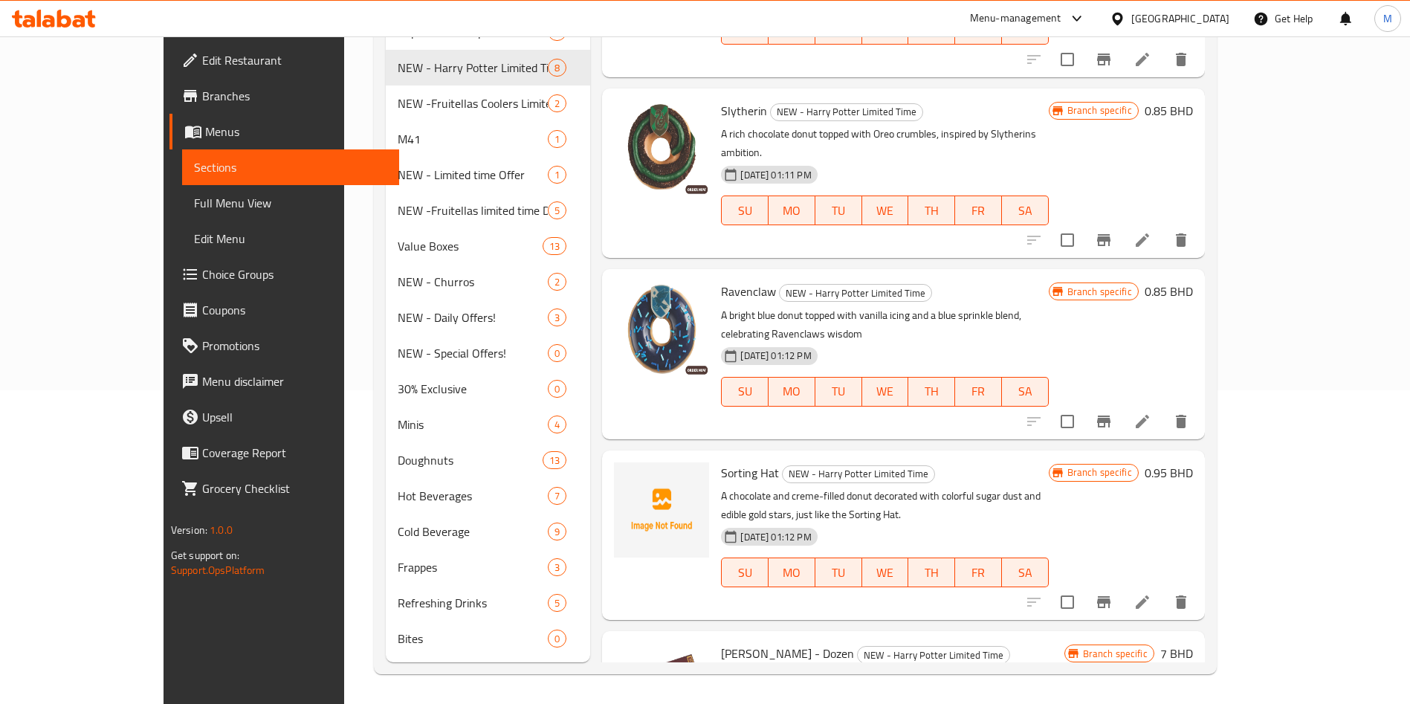
scroll to position [446, 0]
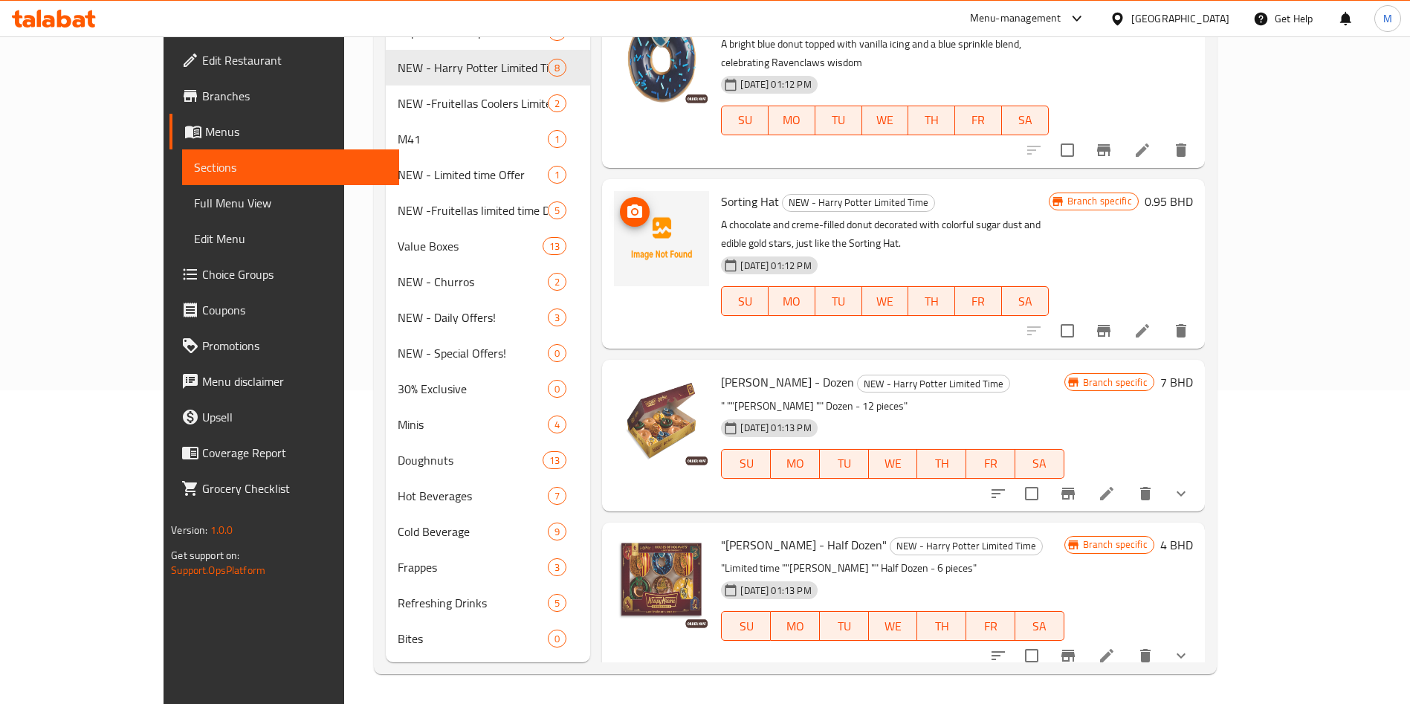
click at [626, 203] on icon "upload picture" at bounding box center [635, 212] width 18 height 18
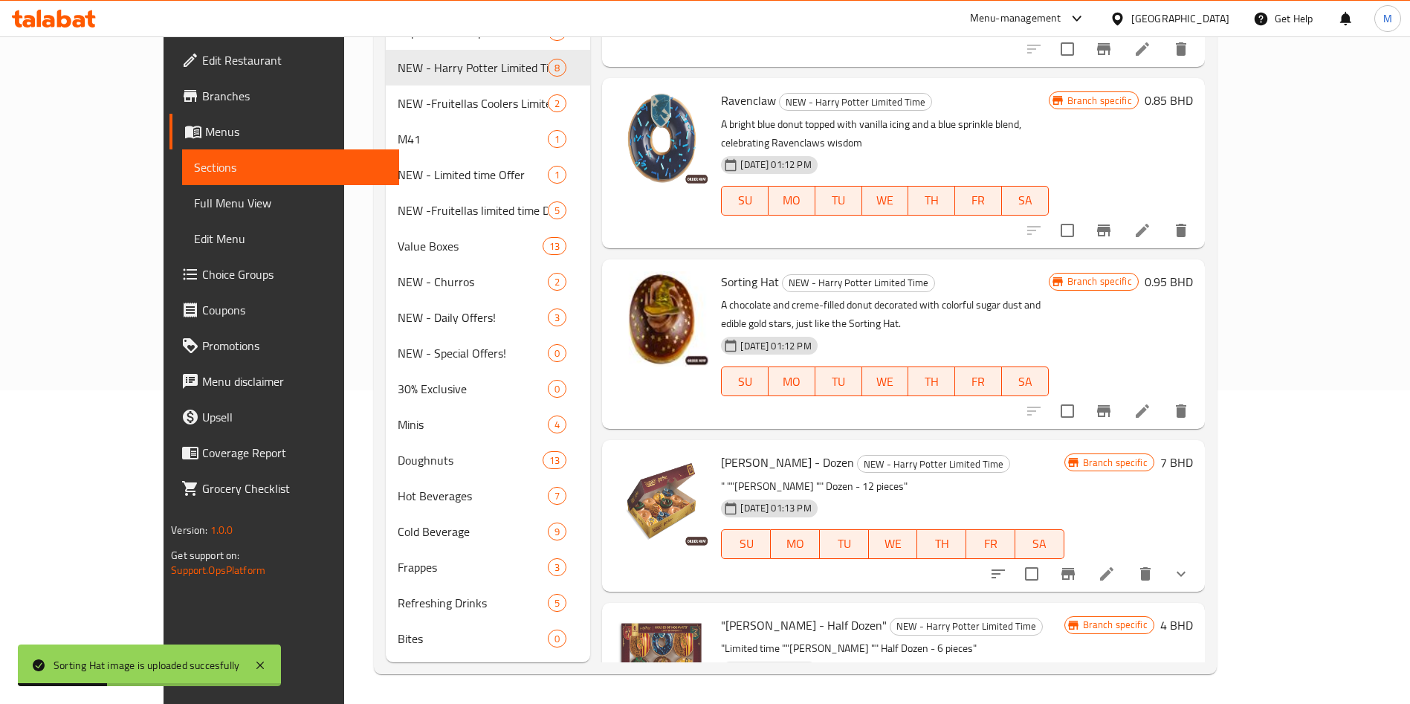
scroll to position [527, 0]
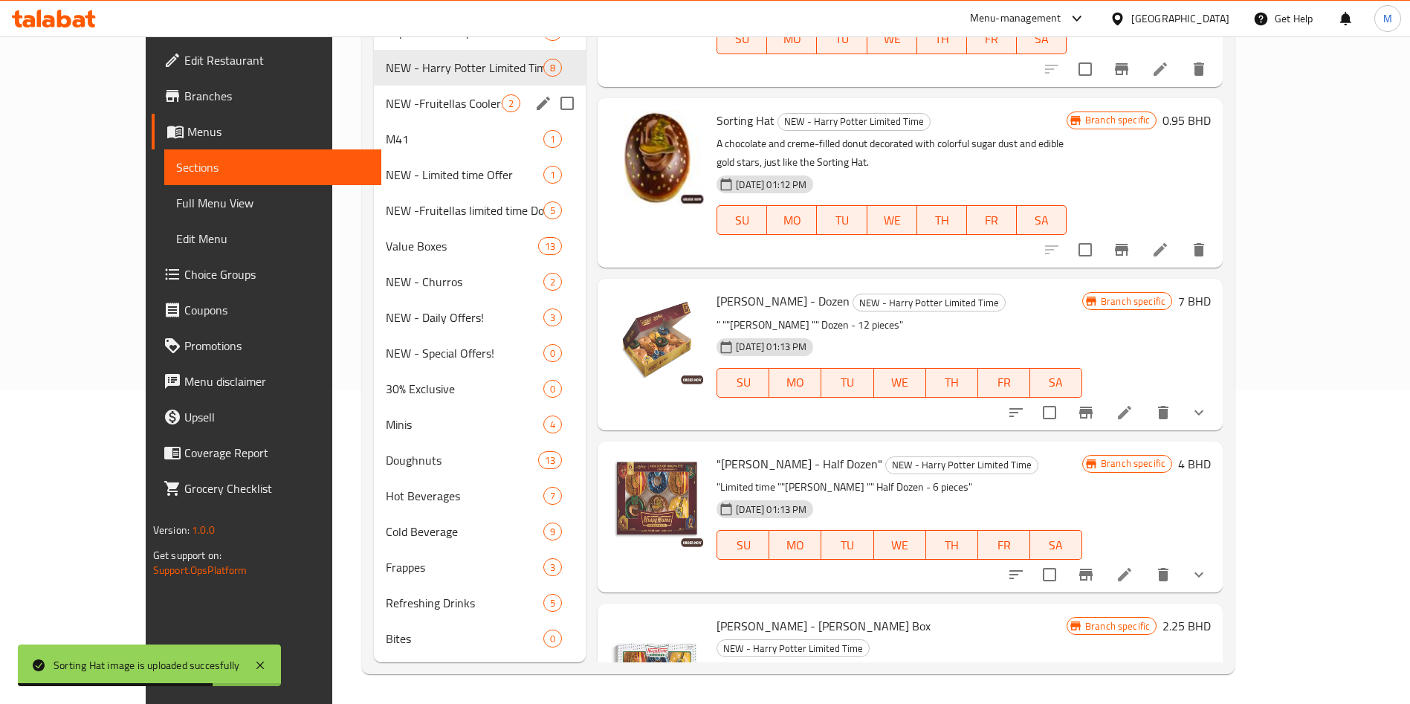
click at [374, 113] on div "NEW -Fruitellas Coolers Limited Time Cold Beverages 2" at bounding box center [480, 104] width 213 height 36
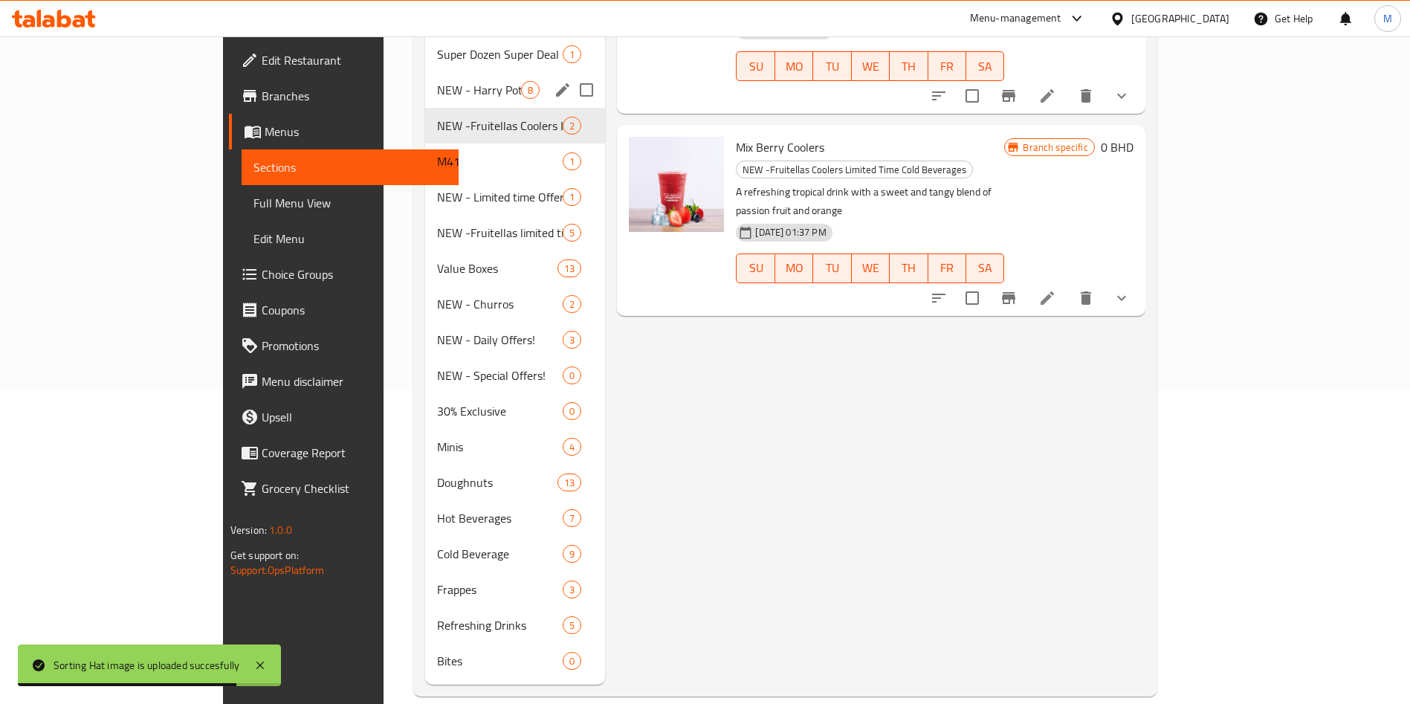
click at [425, 77] on div "NEW - [PERSON_NAME] Limited Time 8" at bounding box center [515, 90] width 180 height 36
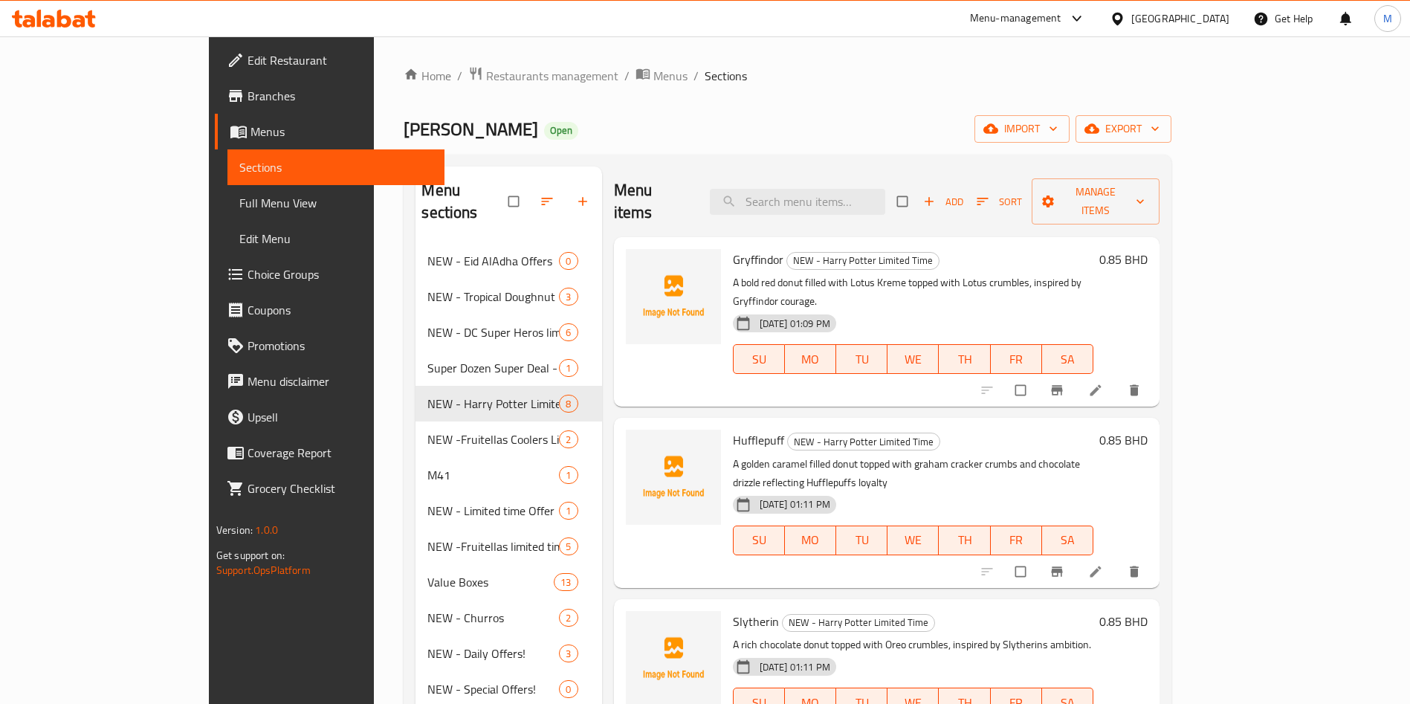
click at [248, 274] on span "Choice Groups" at bounding box center [340, 274] width 185 height 18
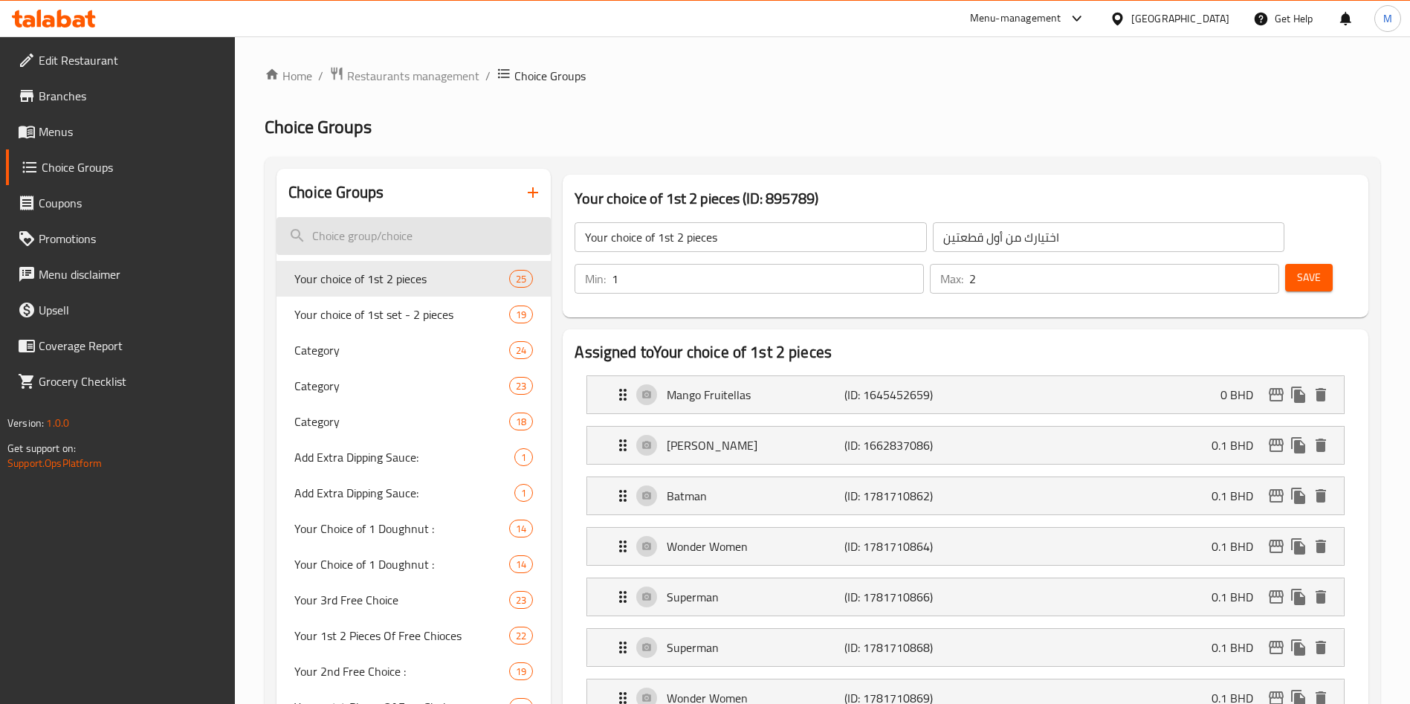
click at [491, 221] on input "search" at bounding box center [414, 236] width 274 height 38
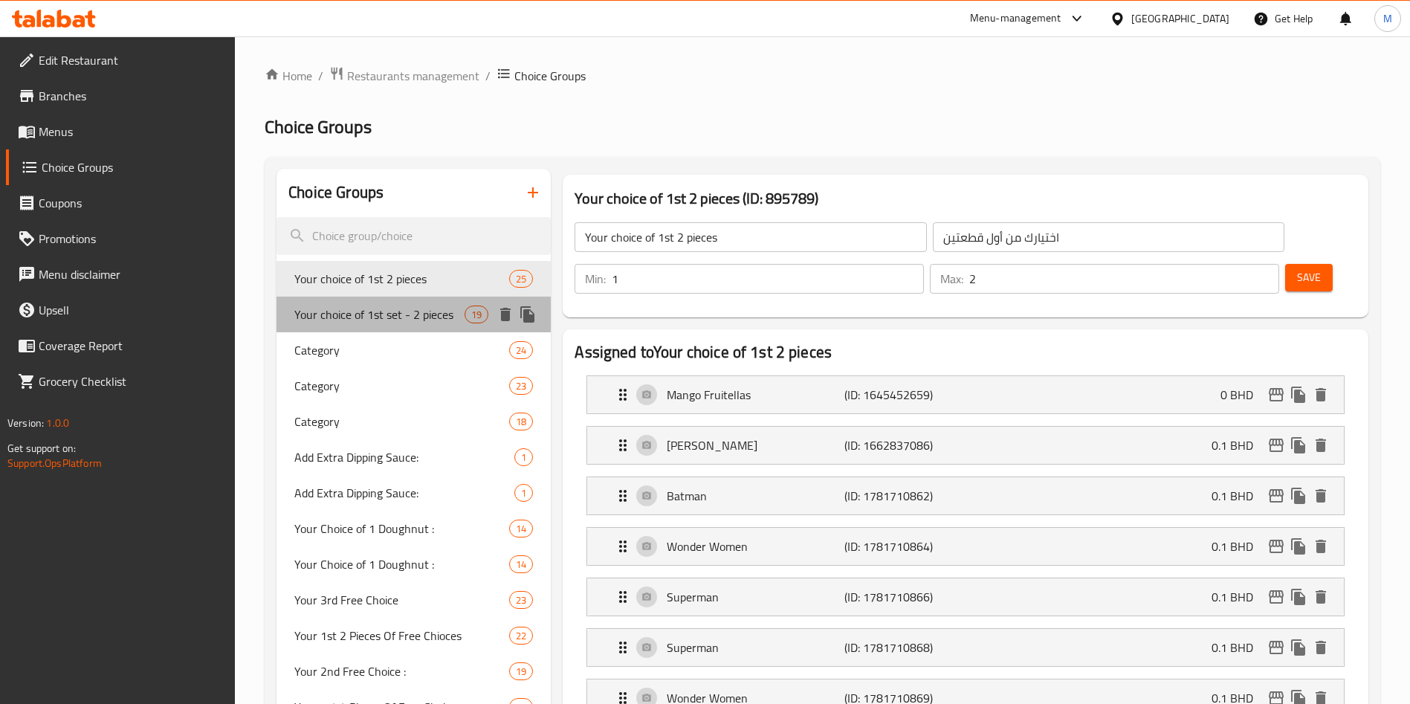
click at [378, 317] on span "Your choice of 1st set - 2 pieces" at bounding box center [379, 315] width 170 height 18
click at [395, 274] on span "Your choice of 1st 2 pieces" at bounding box center [401, 279] width 215 height 18
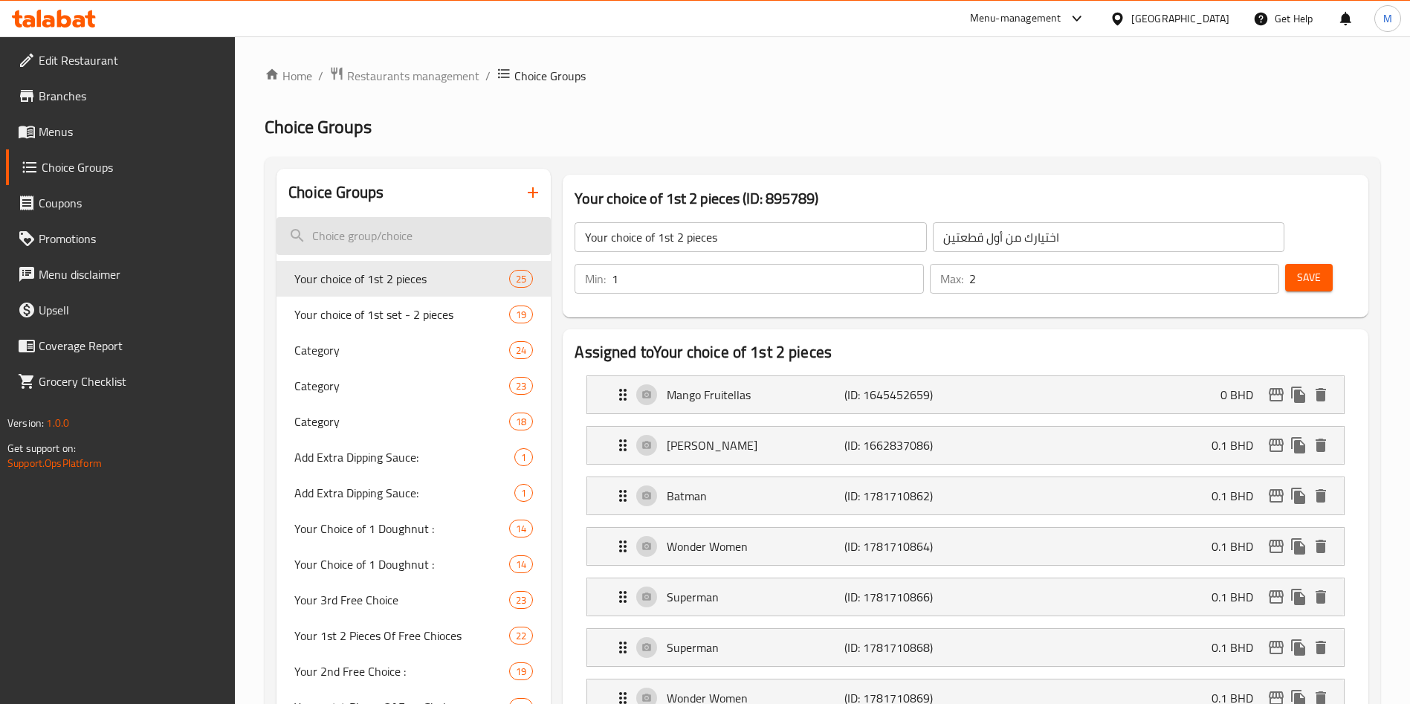
type input "Your choice of 1st 2 pieces"
click at [413, 225] on input "search" at bounding box center [414, 236] width 274 height 38
click at [406, 248] on input "search" at bounding box center [414, 236] width 274 height 38
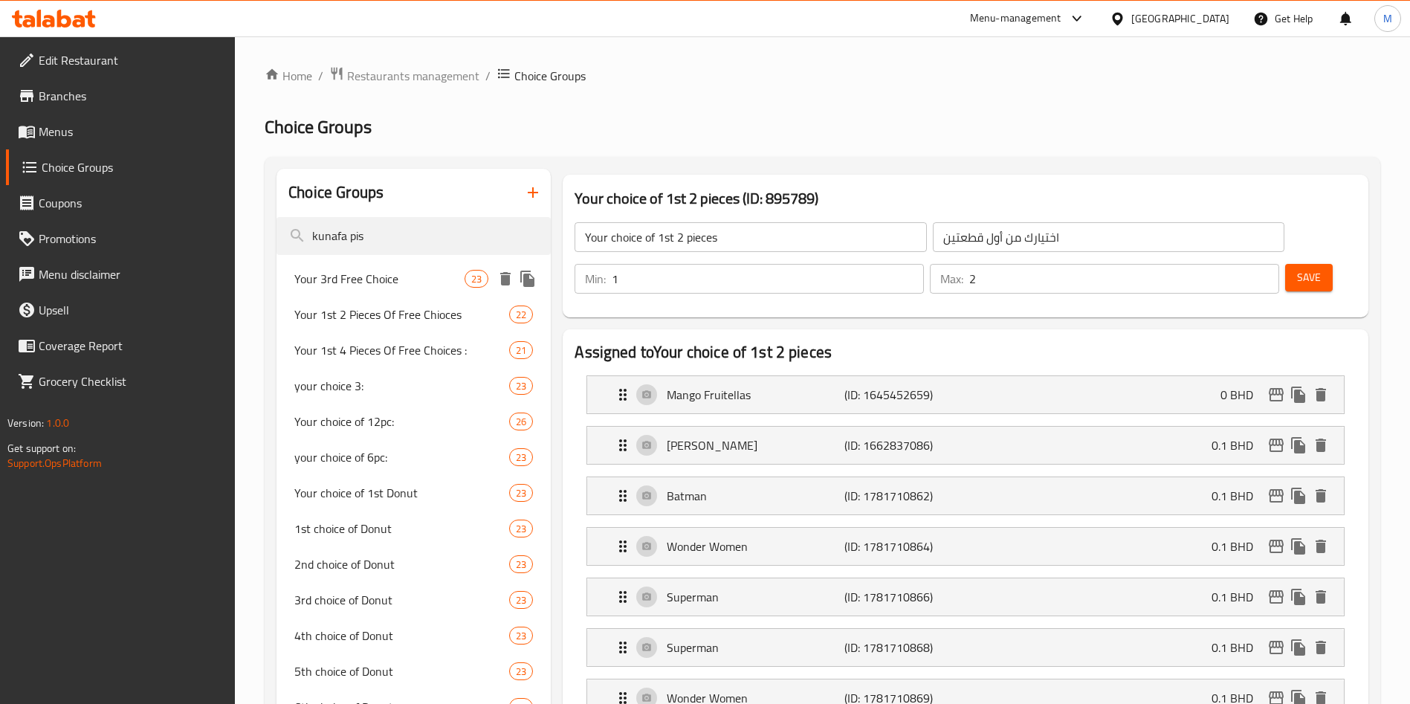
type input "kunafa pis"
click at [350, 280] on span "Your 3rd Free Choice" at bounding box center [379, 279] width 170 height 18
type input "Your 3rd Free Choice"
type input "إختيارك المجاني الثالث:"
type input "3"
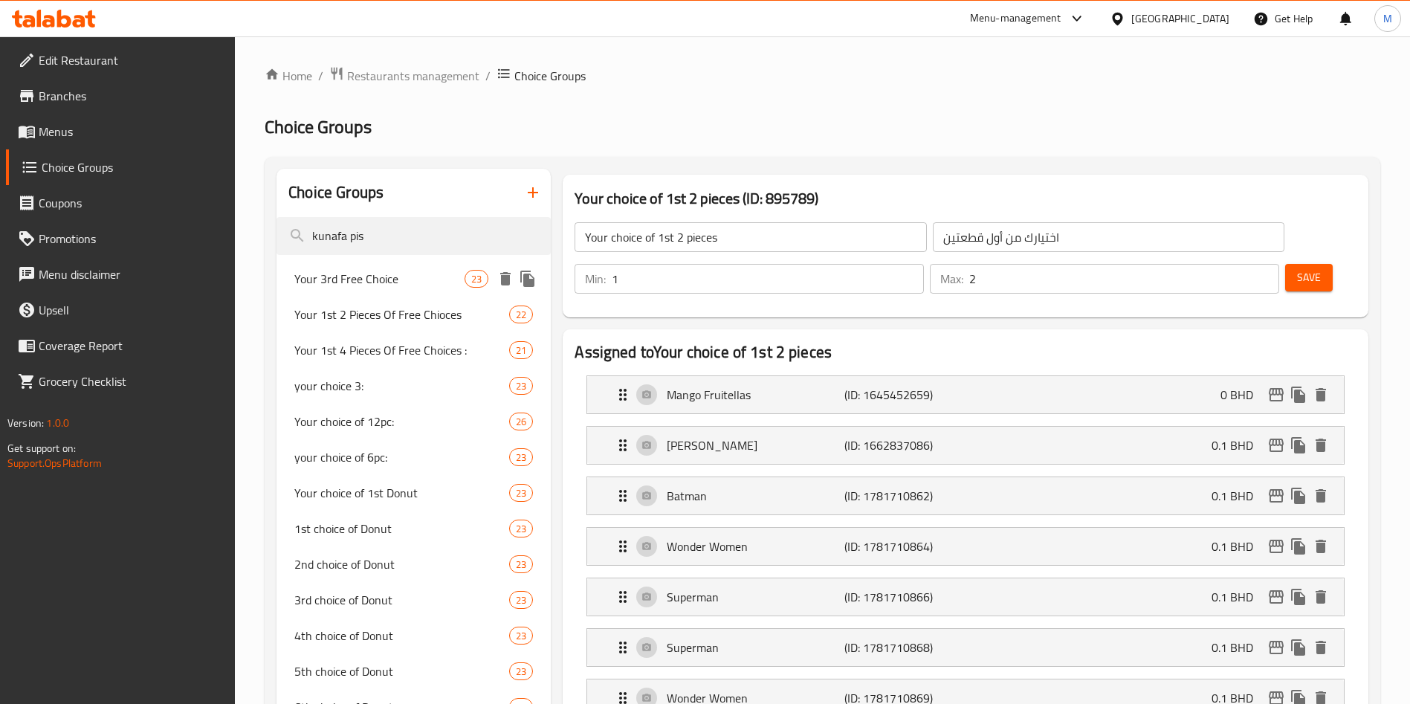
type input "3"
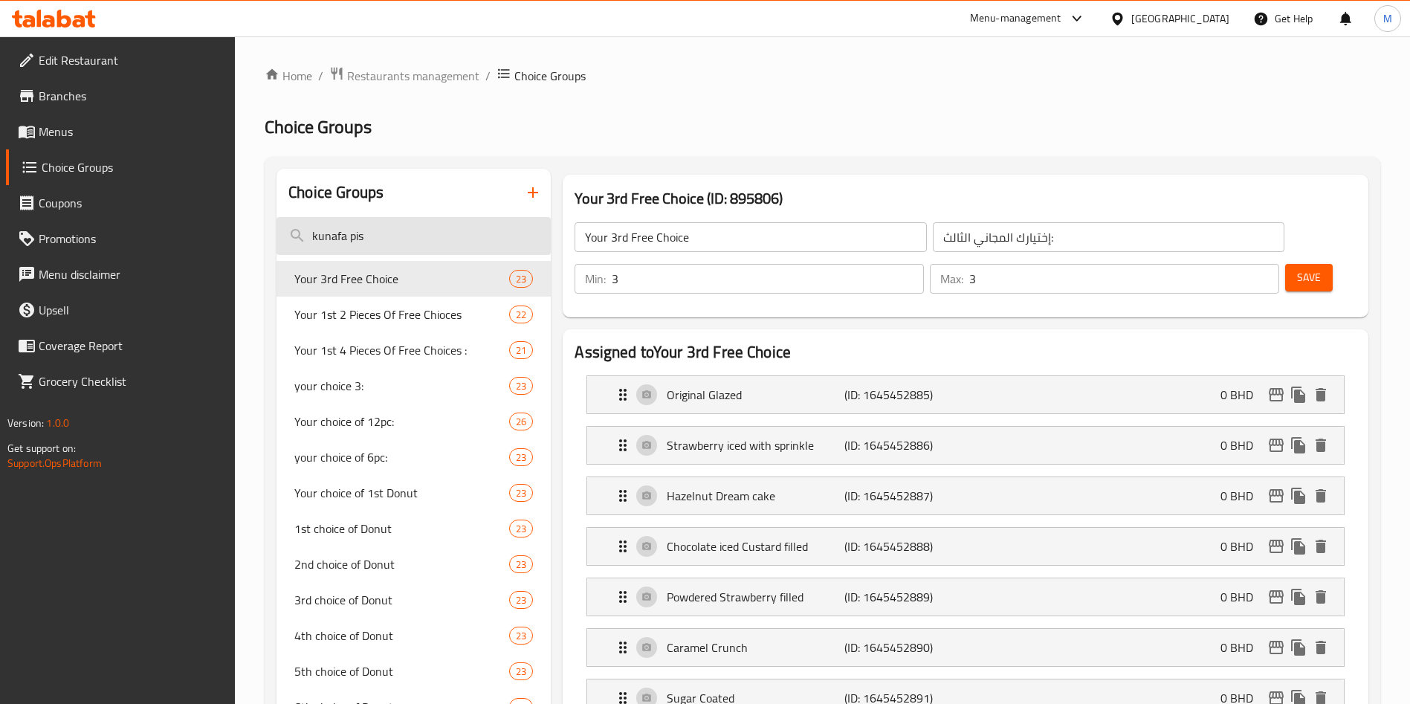
click at [394, 228] on input "kunafa pis" at bounding box center [414, 236] width 274 height 38
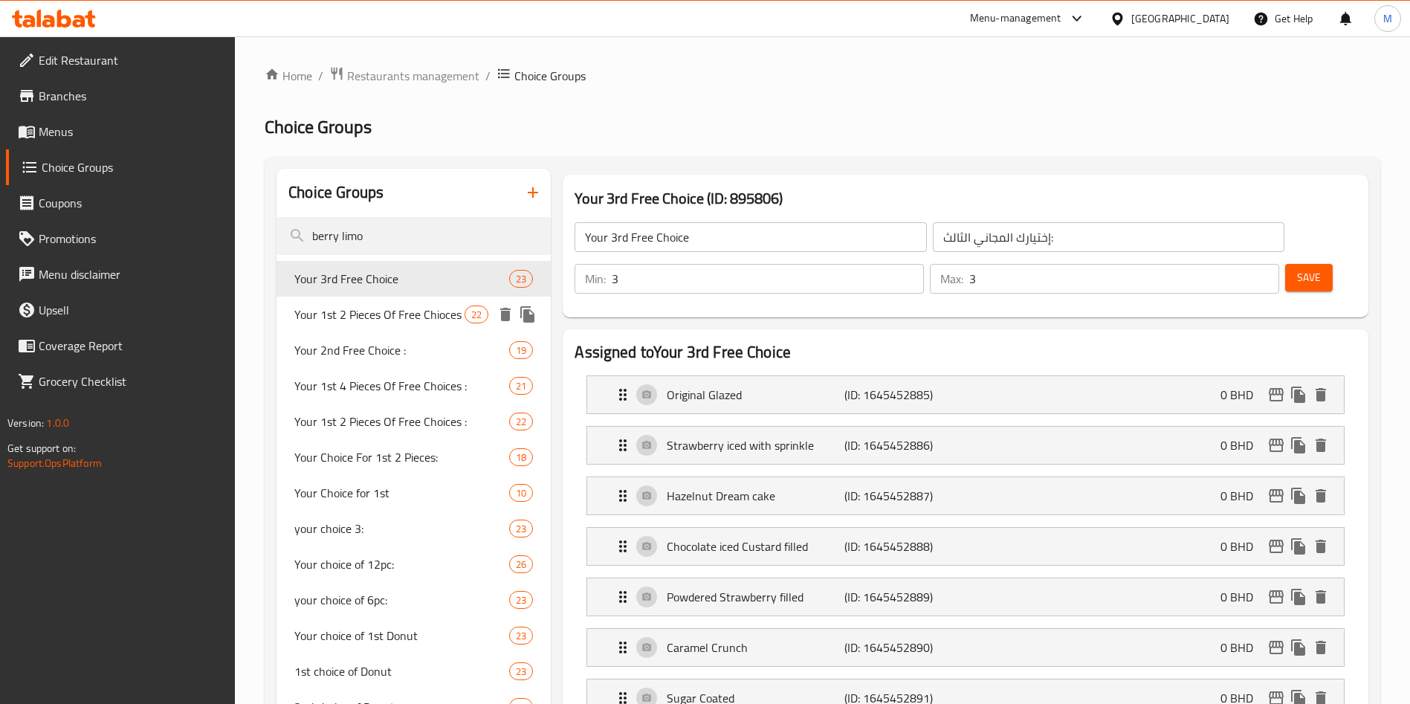
type input "berry limo"
click at [405, 323] on span "Your 1st 2 Pieces Of Free Chioces" at bounding box center [379, 315] width 170 height 18
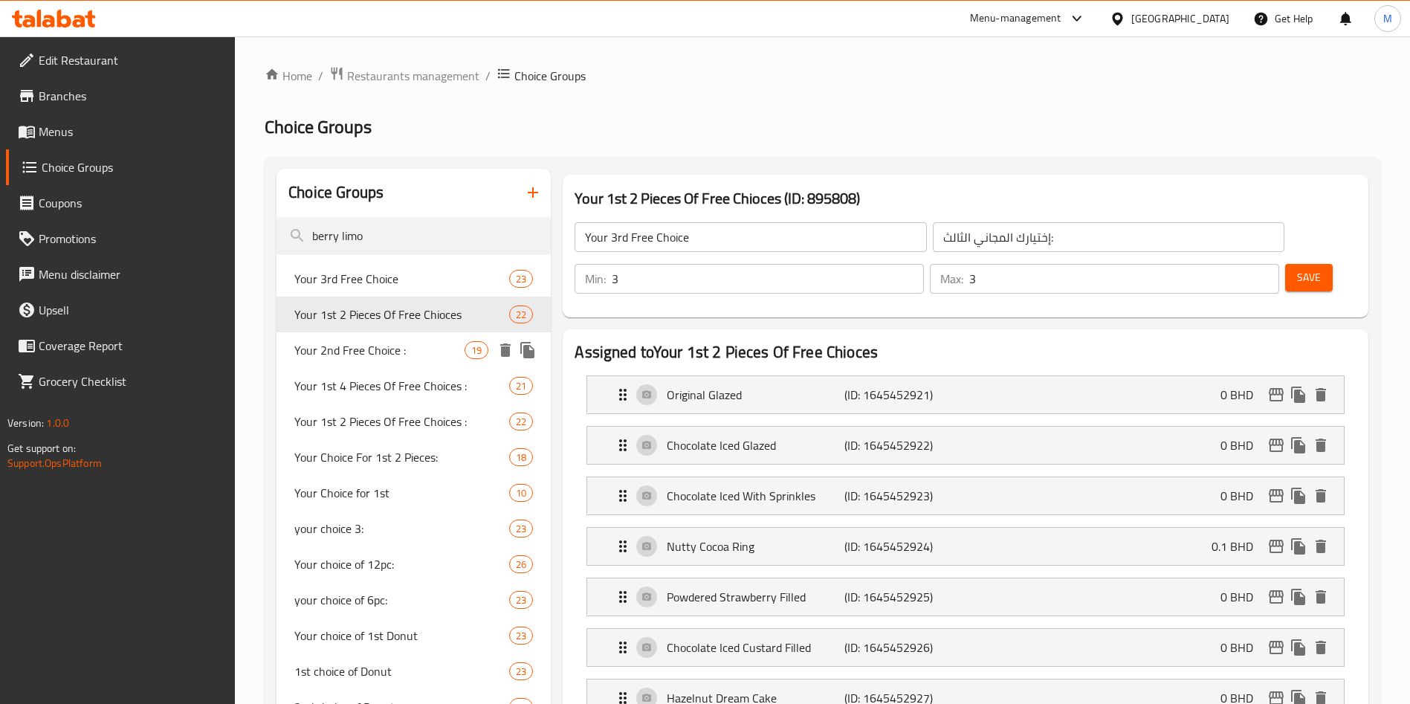
type input "Your 1st 2 Pieces Of Free Chioces"
type input "اول قطعتين من الخيارات المجانية"
type input "2"
click at [399, 352] on span "Your 2nd Free Choice :" at bounding box center [379, 350] width 170 height 18
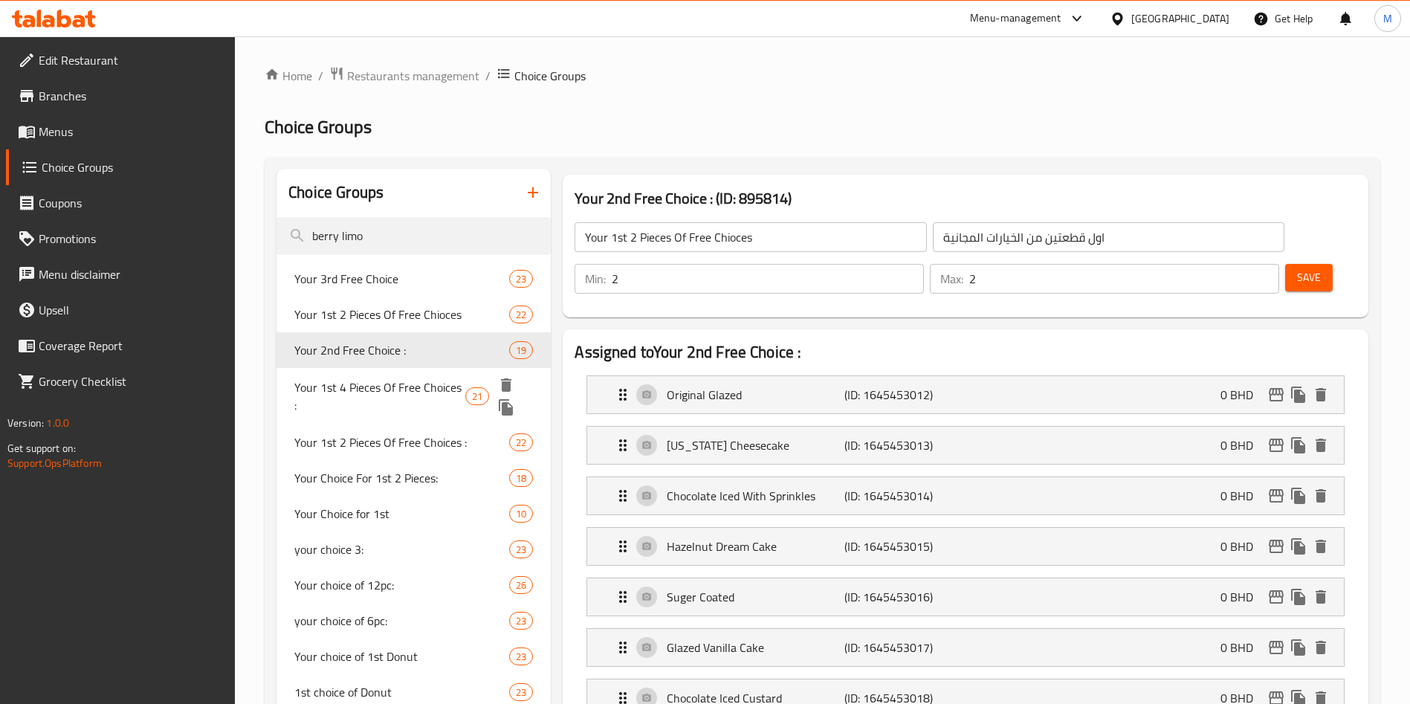
type input "Your 2nd Free Choice :"
type input "إختيارك المجاني الثاني :"
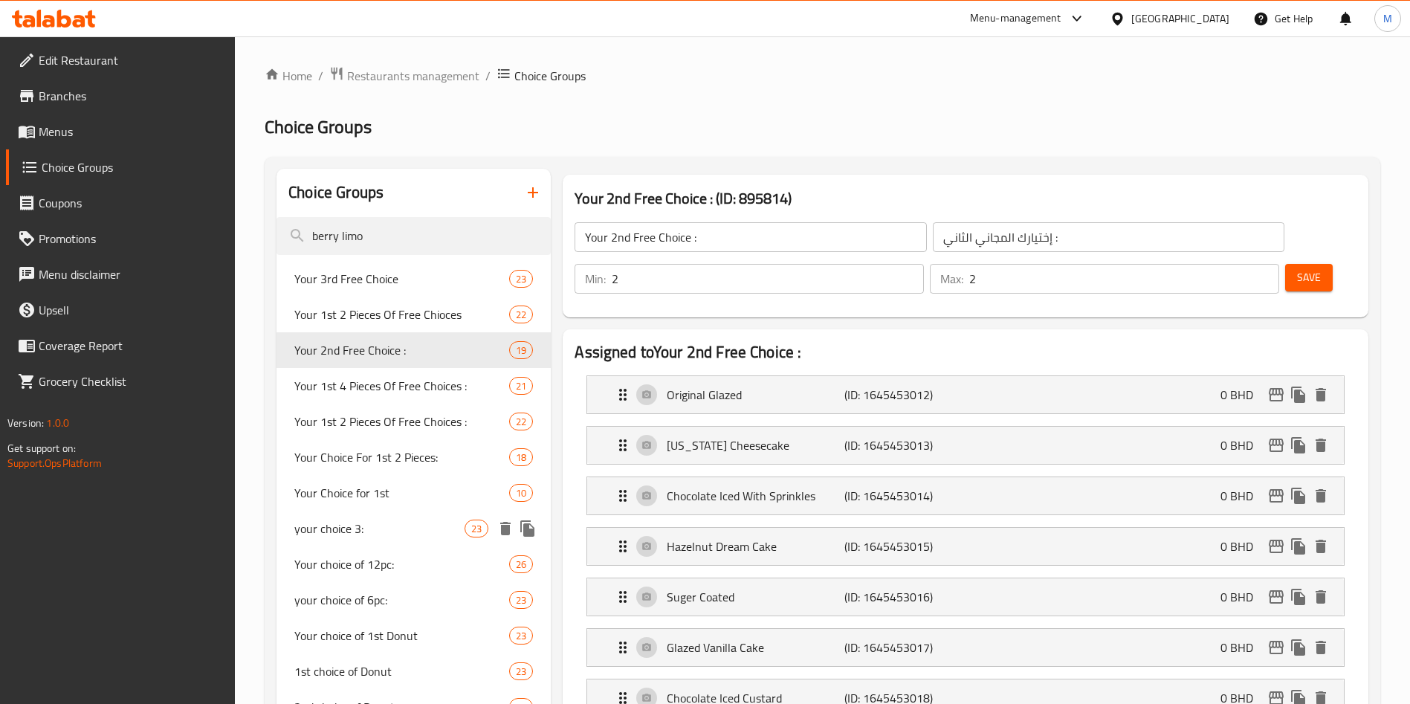
click at [396, 527] on span "your choice 3:" at bounding box center [379, 529] width 170 height 18
type input "your choice 3:"
type input "اختيارك"
type input "3"
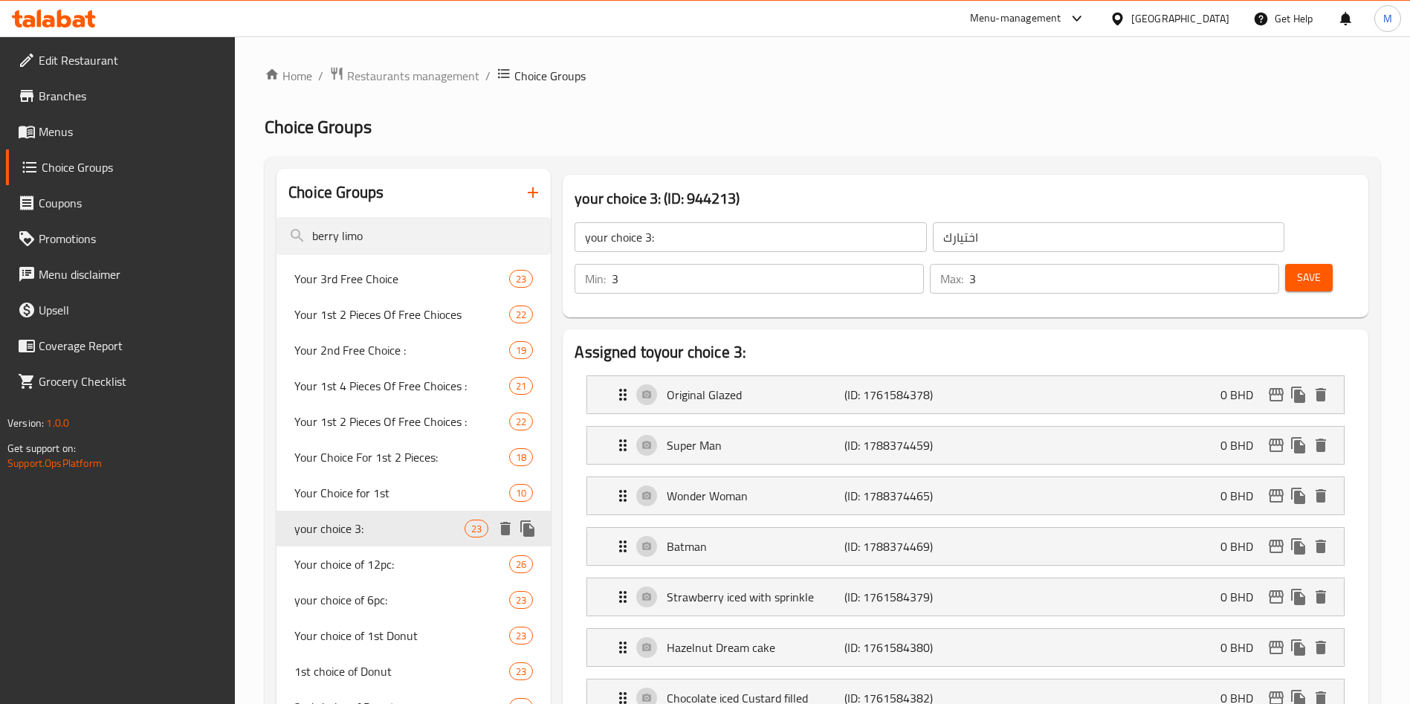
click at [527, 528] on icon "duplicate" at bounding box center [527, 528] width 14 height 16
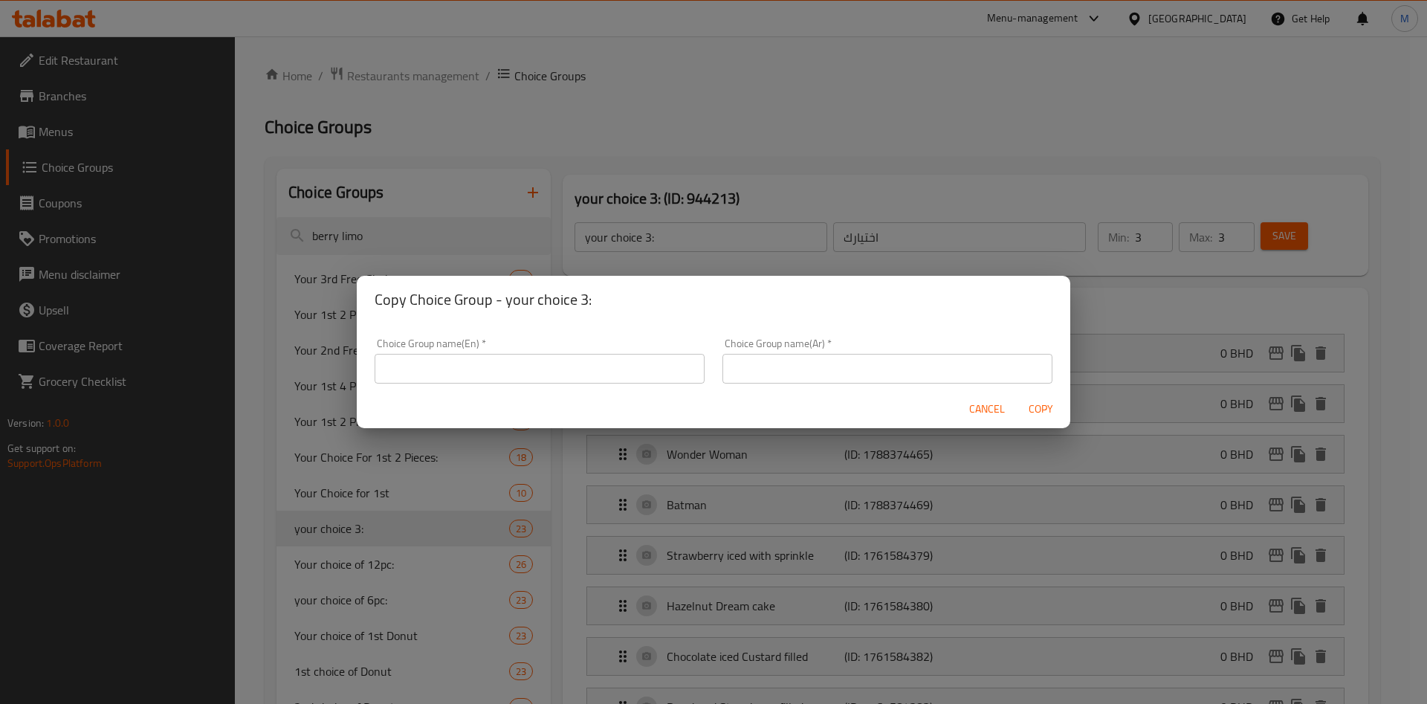
click at [525, 370] on input "text" at bounding box center [540, 369] width 330 height 30
type input "your choice of 12"
click at [605, 367] on input "your choice of 12" at bounding box center [540, 369] width 330 height 30
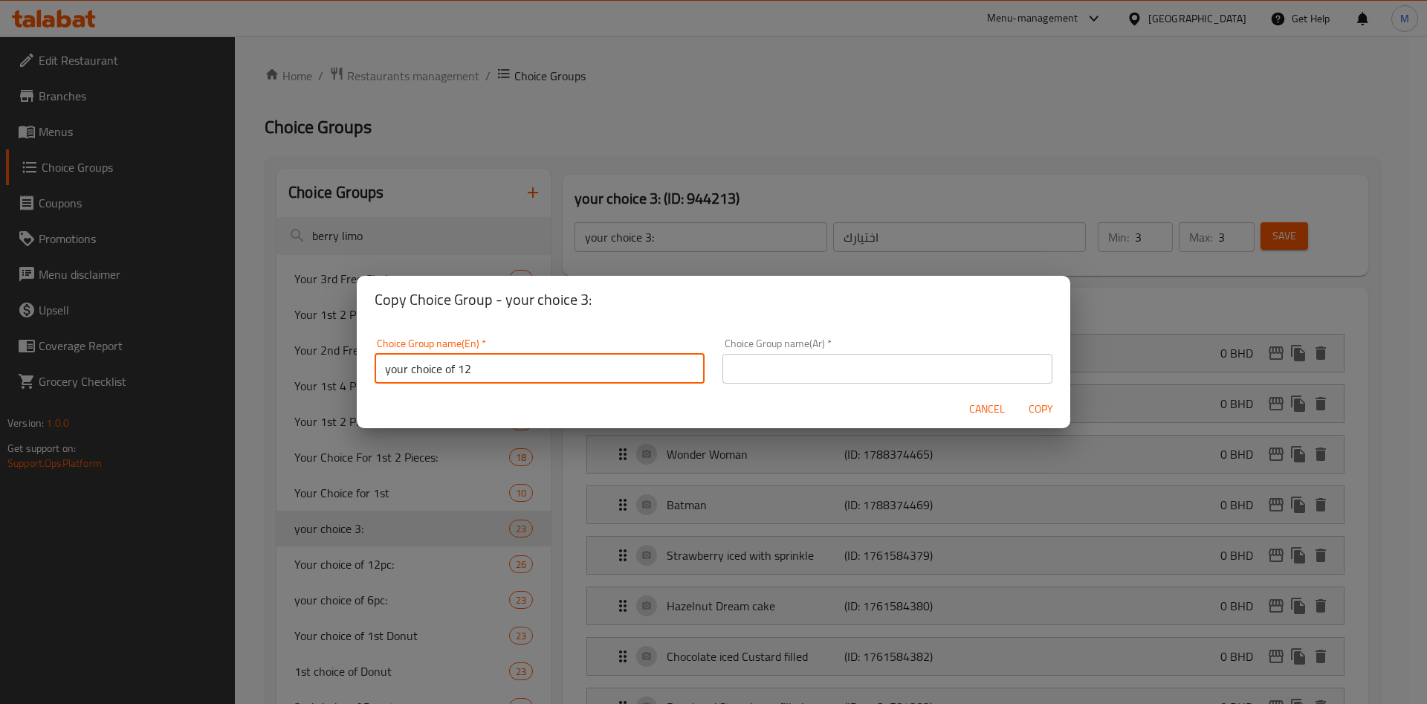
click at [605, 367] on input "your choice of 12" at bounding box center [540, 369] width 330 height 30
paste input "Your Choice of 12 Doughnuts: (can be repeated many times)"
type input "Your Choice of 12 Doughnuts:"
click at [929, 357] on input "text" at bounding box center [888, 369] width 330 height 30
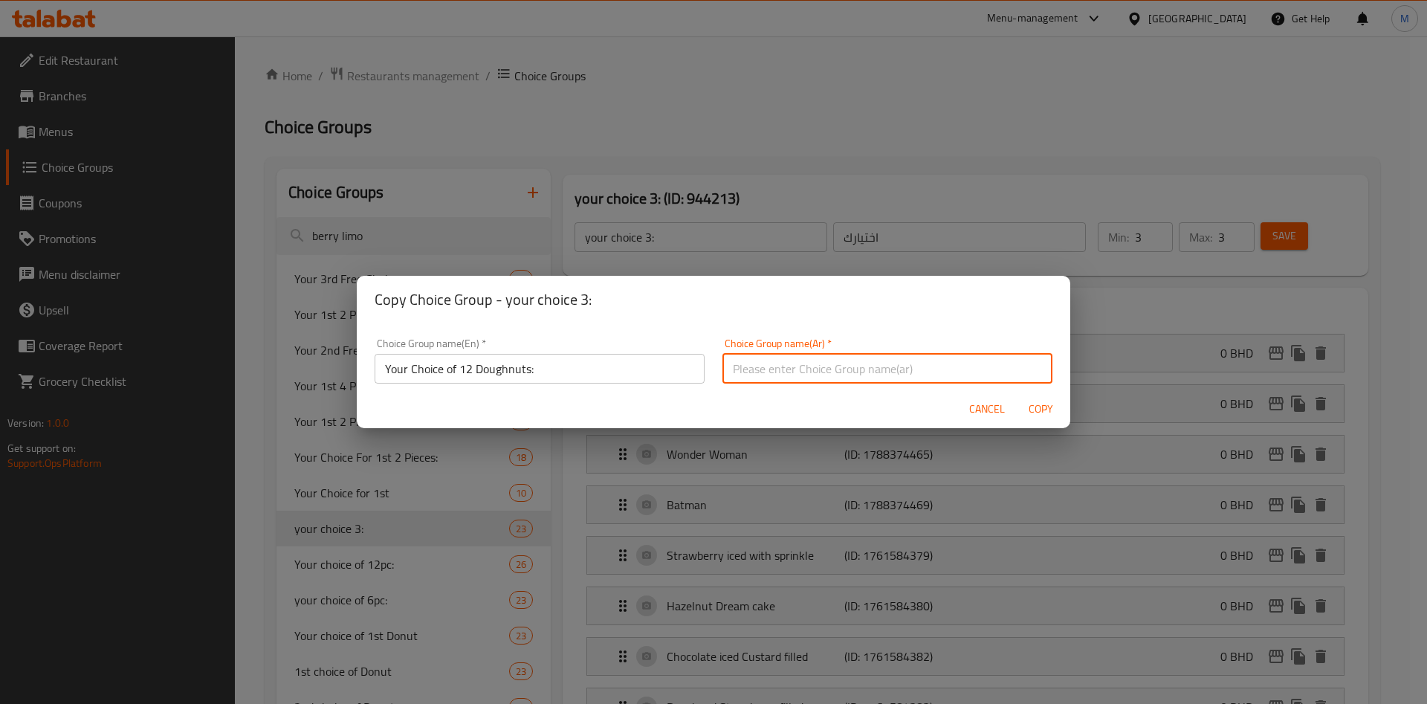
paste input "أختيارك من 12 دونات: (يمكن طلب نفس الدونات أكثر من مرة)"
click at [906, 372] on input "أختيارك من 12 دونات: (يمكن طلب نفس الدونات أكثر من مرة)" at bounding box center [888, 369] width 330 height 30
click at [827, 366] on input "أختيارك من 12 دونات: (طلب نفس الدونات أكثر من مرة)" at bounding box center [888, 369] width 330 height 30
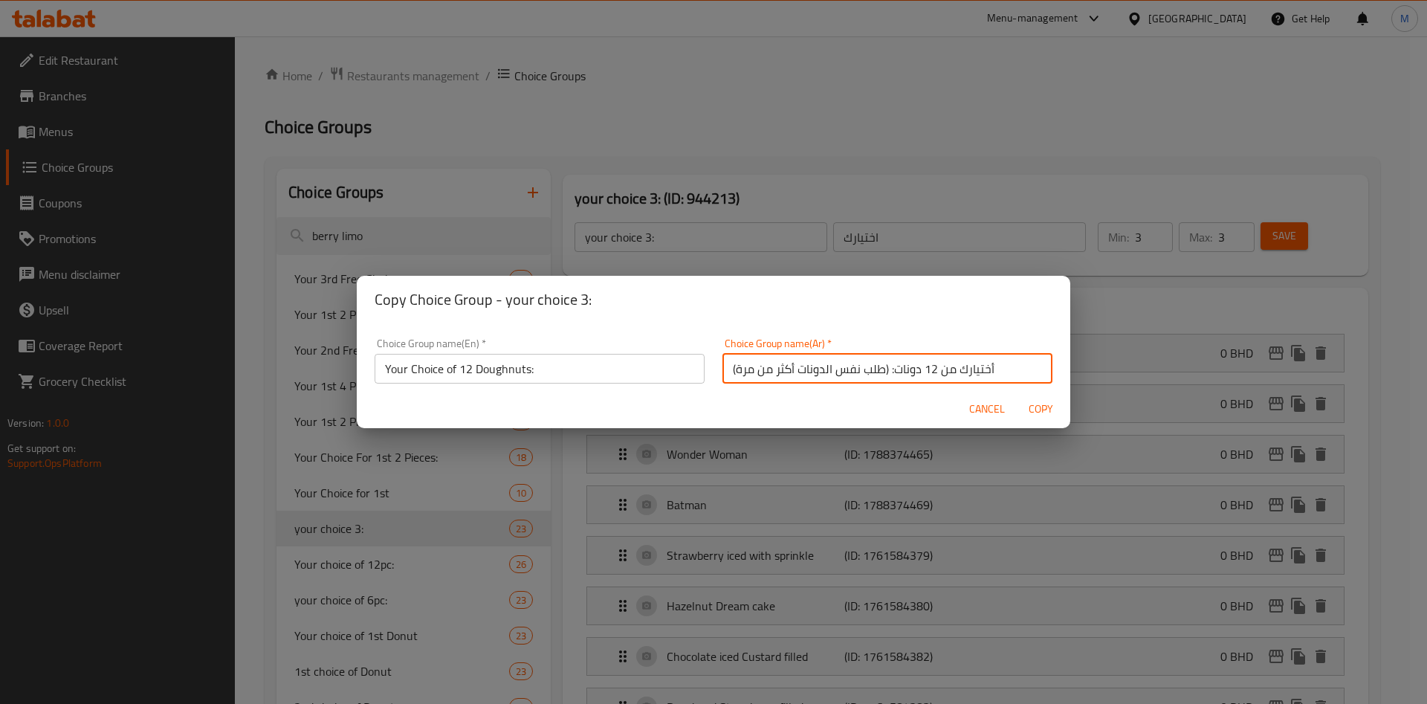
click at [827, 366] on input "أختيارك من 12 دونات: (طلب نفس الدونات أكثر من مرة)" at bounding box center [888, 369] width 330 height 30
click at [832, 369] on input "أختيارك من 12 دونات: (طلب نفس الدونات أكثر من مرة)" at bounding box center [888, 369] width 330 height 30
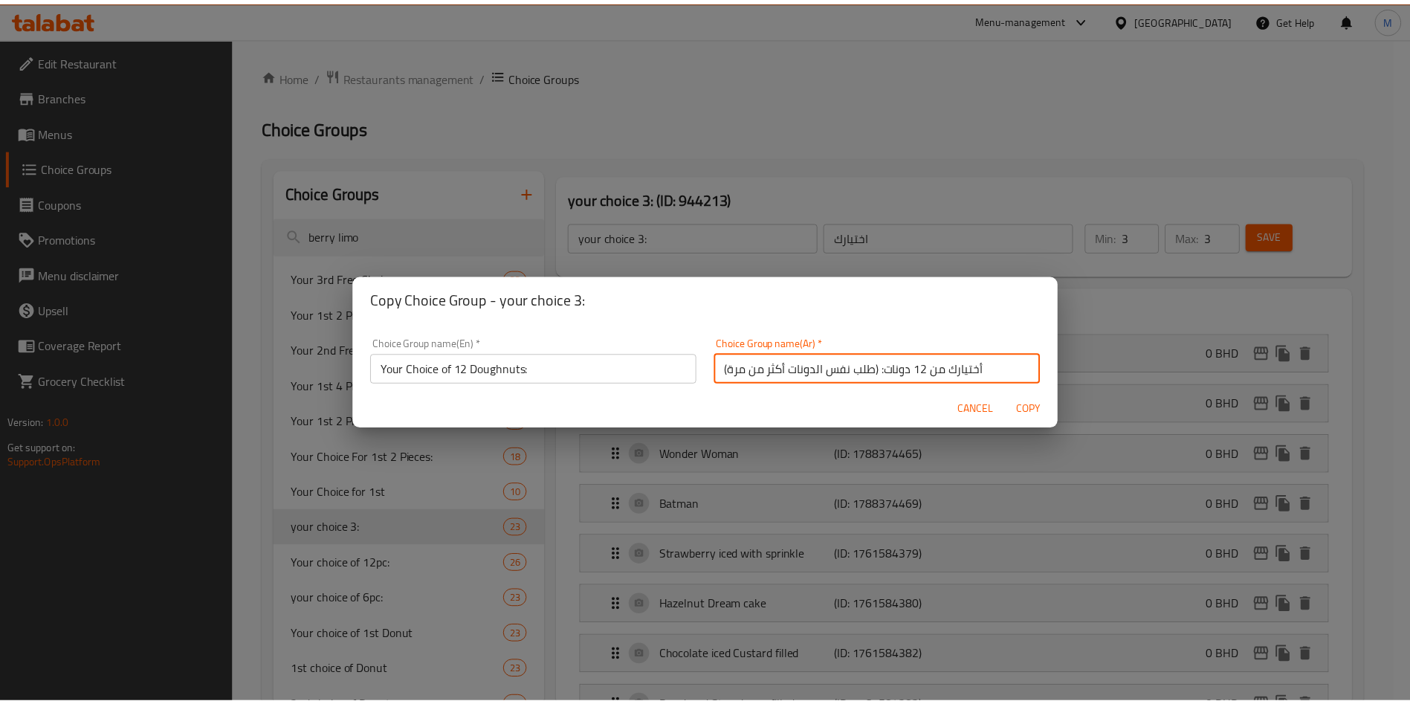
scroll to position [4, 0]
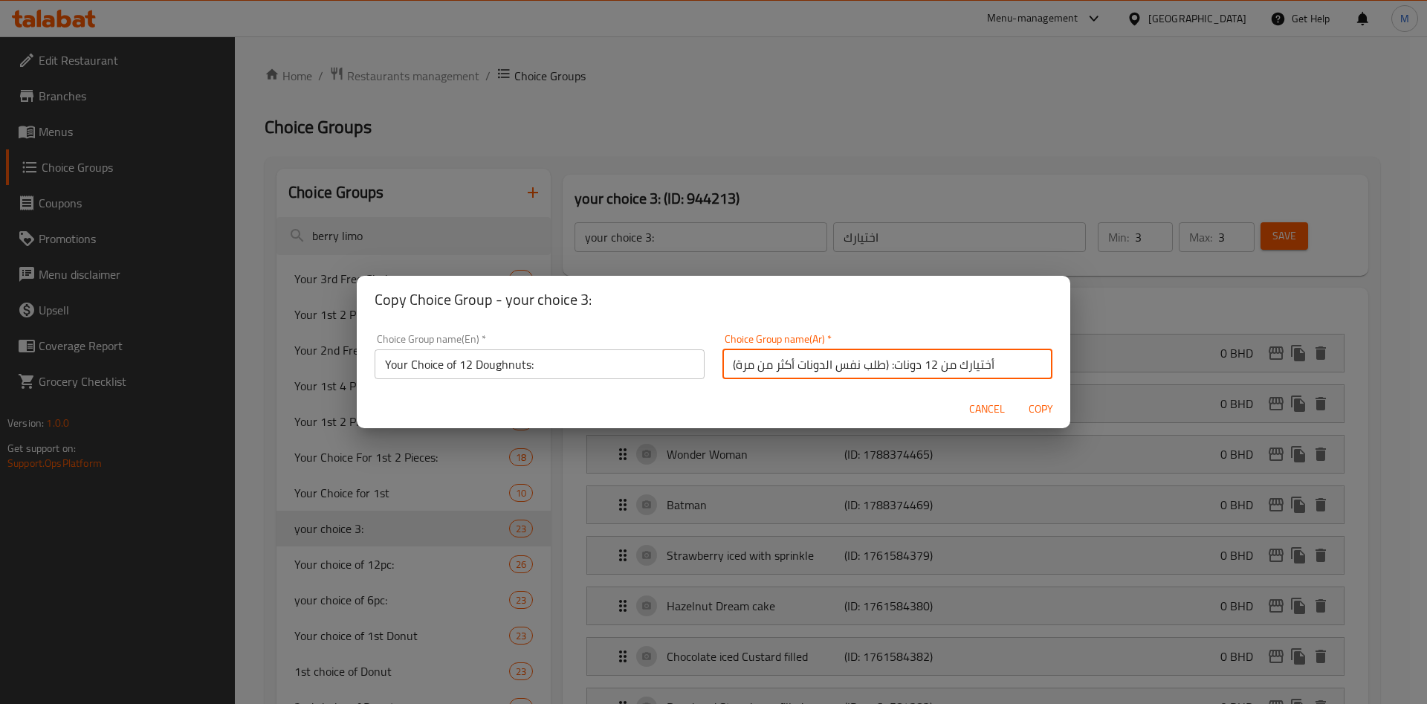
drag, startPoint x: 835, startPoint y: 375, endPoint x: 712, endPoint y: 375, distance: 123.4
click at [723, 375] on input "أختيارك من 12 دونات: (طلب نفس الدونات أكثر من مرة)" at bounding box center [888, 364] width 330 height 30
click at [714, 375] on div "Choice Group name(Ar)   * أختيارك من 12 دونات: (طلب نفس الدونات أكثر من مرة) Ch…" at bounding box center [888, 356] width 348 height 63
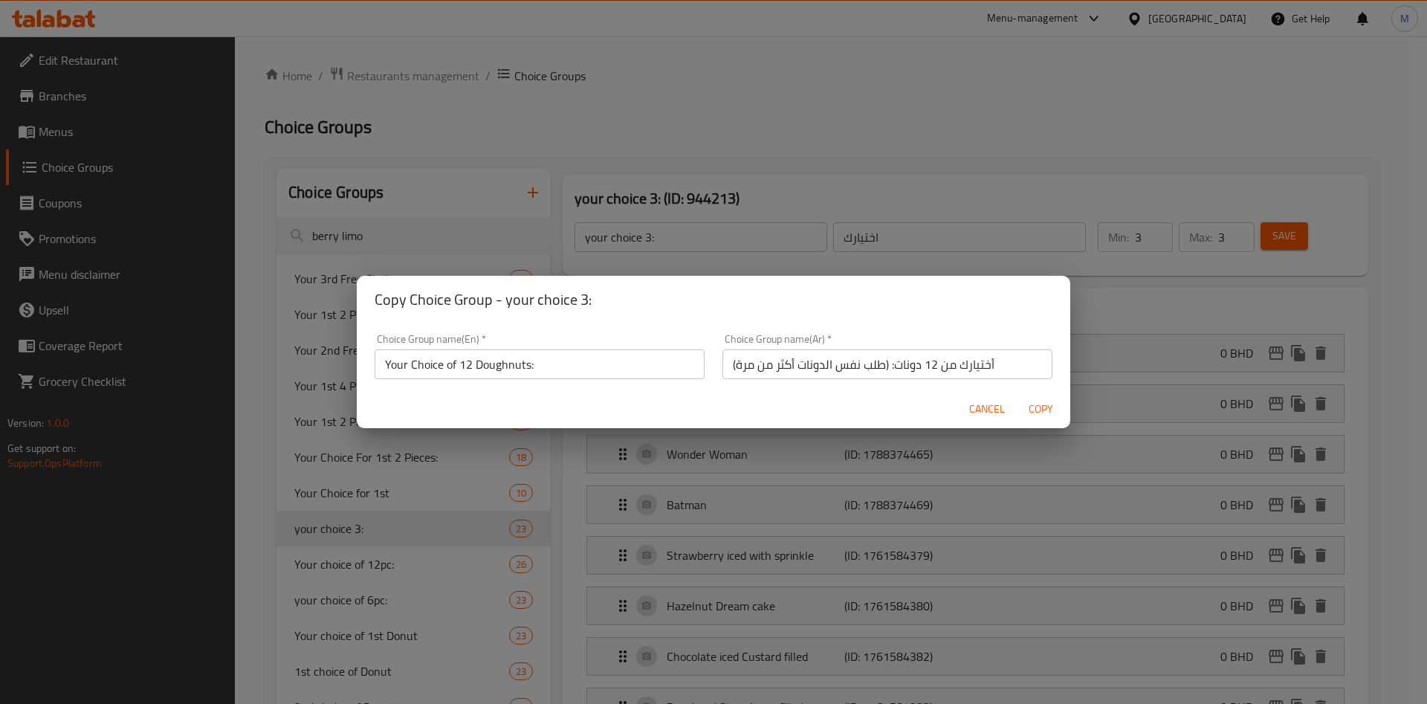
click at [714, 375] on div "Choice Group name(Ar)   * أختيارك من 12 دونات: (طلب نفس الدونات أكثر من مرة) Ch…" at bounding box center [888, 356] width 348 height 63
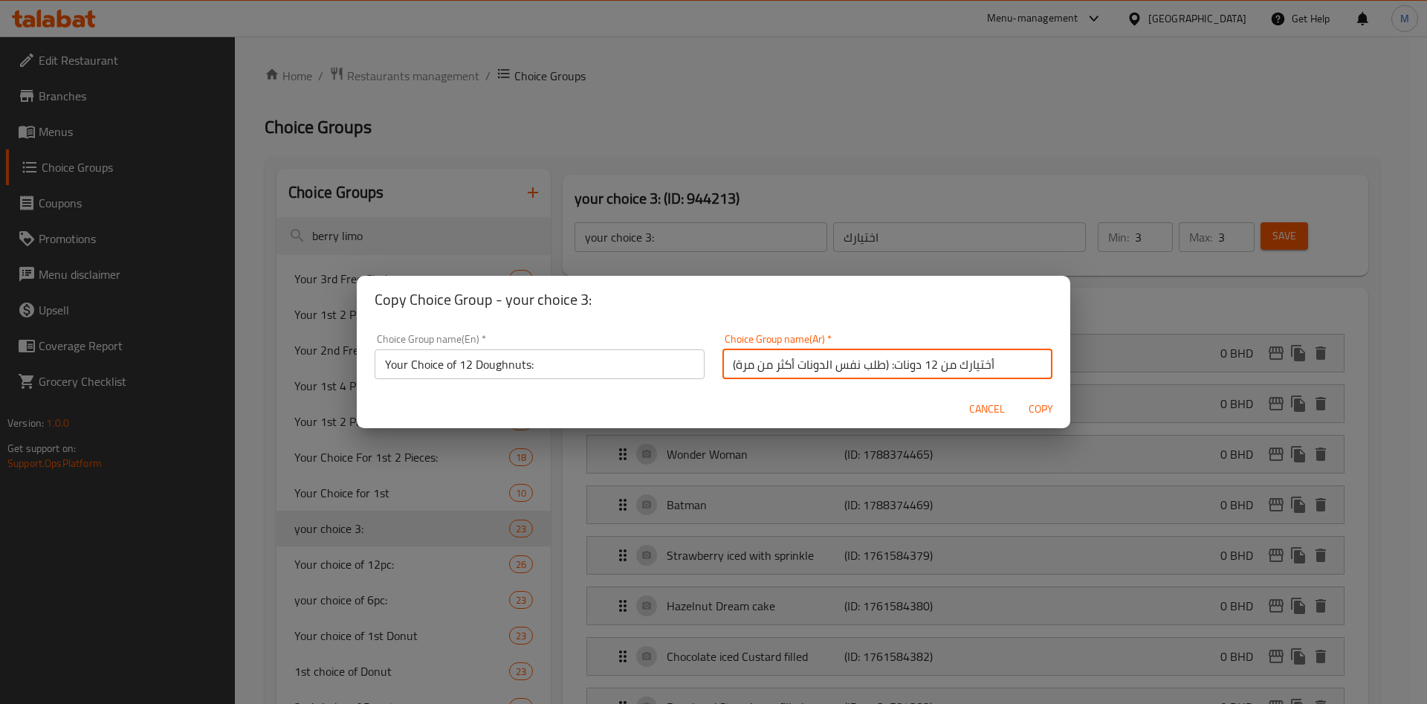
click at [744, 364] on input "أختيارك من 12 دونات: (طلب نفس الدونات أكثر من مرة)" at bounding box center [888, 364] width 330 height 30
click at [745, 364] on input "أختيارك من 12 دونات: (طلب نفس الدونات أكثر من مرة)" at bounding box center [888, 364] width 330 height 30
click at [771, 364] on input "أختيارك من 12 دونات: (طلب نفس الدونات أكثر من مرة)" at bounding box center [888, 364] width 330 height 30
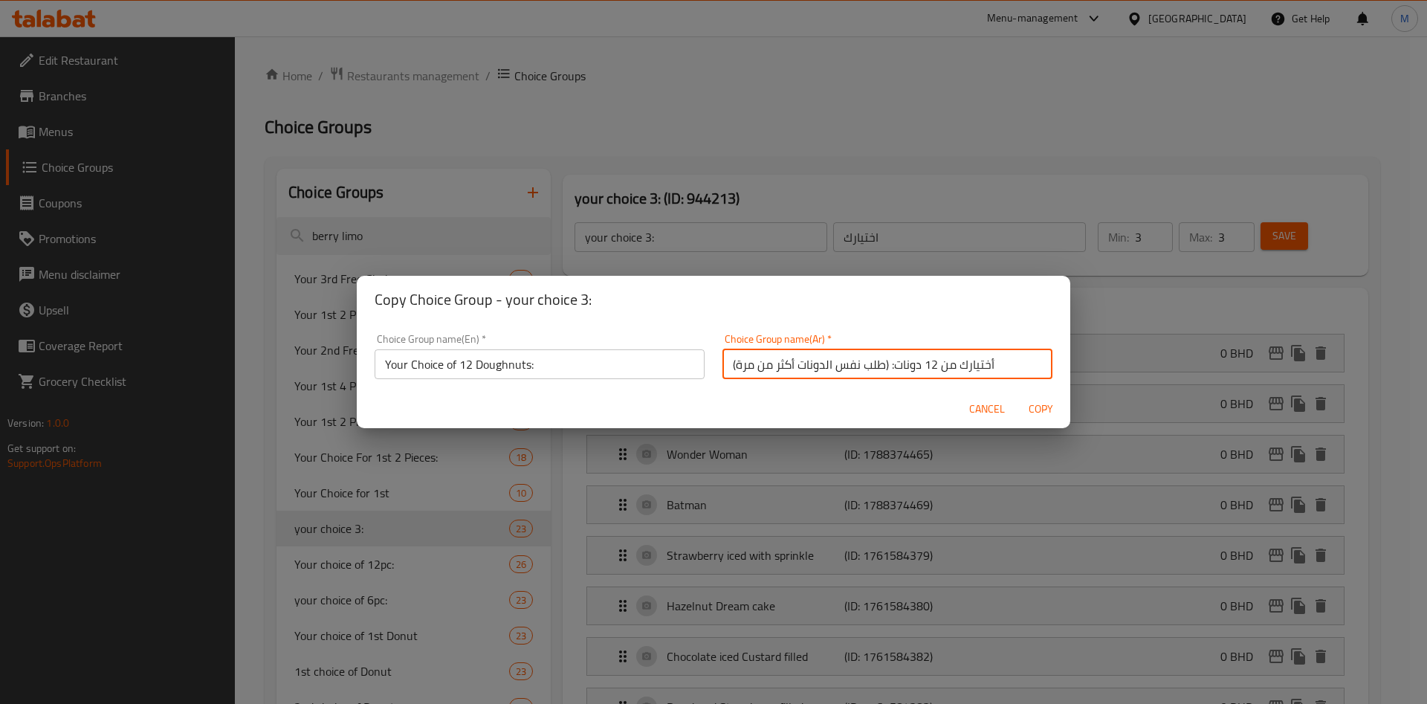
click at [723, 366] on input "أختيارك من 12 دونات: (طلب نفس الدونات أكثر من مرة)" at bounding box center [888, 364] width 330 height 30
click at [725, 367] on input "أختيارك من 12 دونات: (طلب نفس الدونات أكثر من مرة)" at bounding box center [888, 364] width 330 height 30
click at [776, 365] on input "أختيارك من 12 دونات: (طلب نفس الدونات أكثر من مرة)" at bounding box center [888, 364] width 330 height 30
drag, startPoint x: 859, startPoint y: 364, endPoint x: 778, endPoint y: 370, distance: 80.5
click at [778, 370] on input "أختيارك من 12 دونات: (طلب نفس الدونات أكثر من مرة)" at bounding box center [888, 364] width 330 height 30
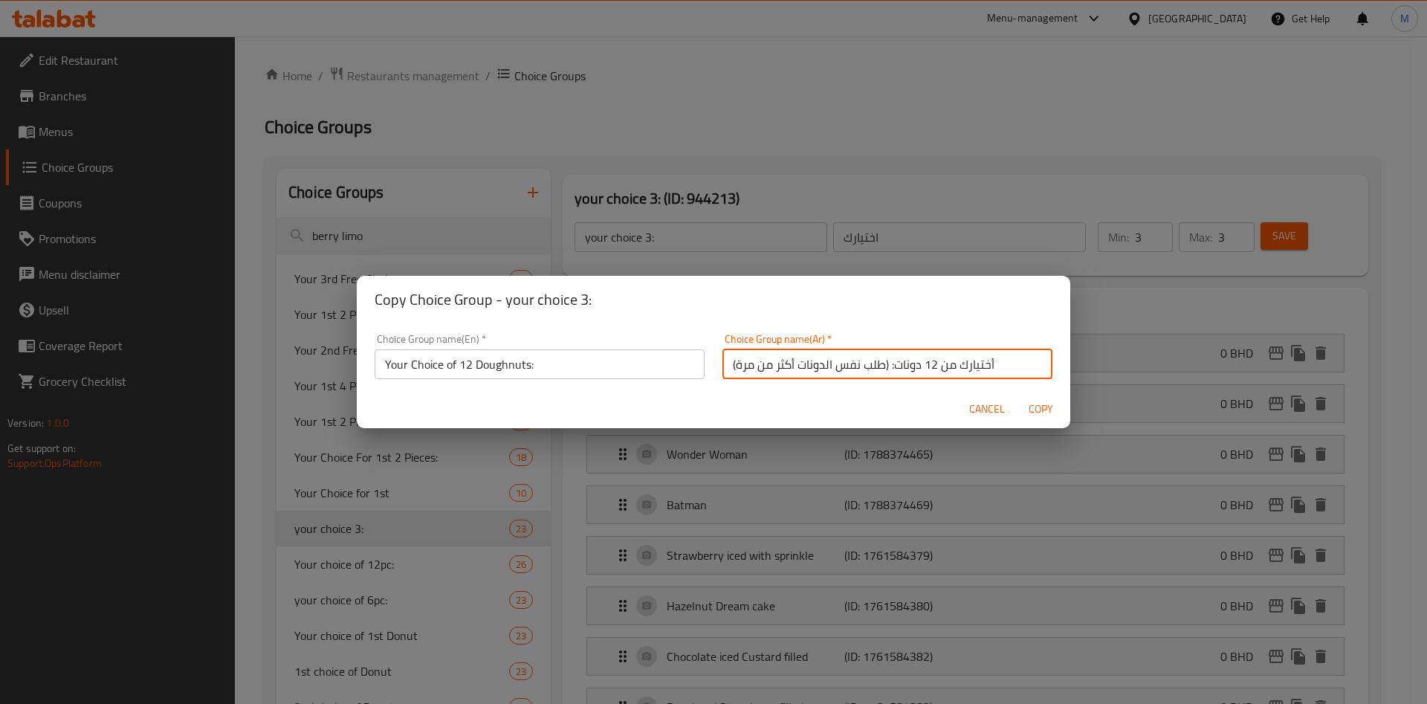
click at [778, 370] on input "أختيارك من 12 دونات: (طلب نفس الدونات أكثر من مرة)" at bounding box center [888, 364] width 330 height 30
click at [771, 370] on input "أختيارك من 12 دونات: (طلب نفس الدونات أكثر من مرة)" at bounding box center [888, 364] width 330 height 30
drag, startPoint x: 781, startPoint y: 370, endPoint x: 804, endPoint y: 370, distance: 23.0
click at [784, 370] on input "أختيارك من 12 دونات: (طلب نفس الدونات أكثر من مرة)" at bounding box center [888, 364] width 330 height 30
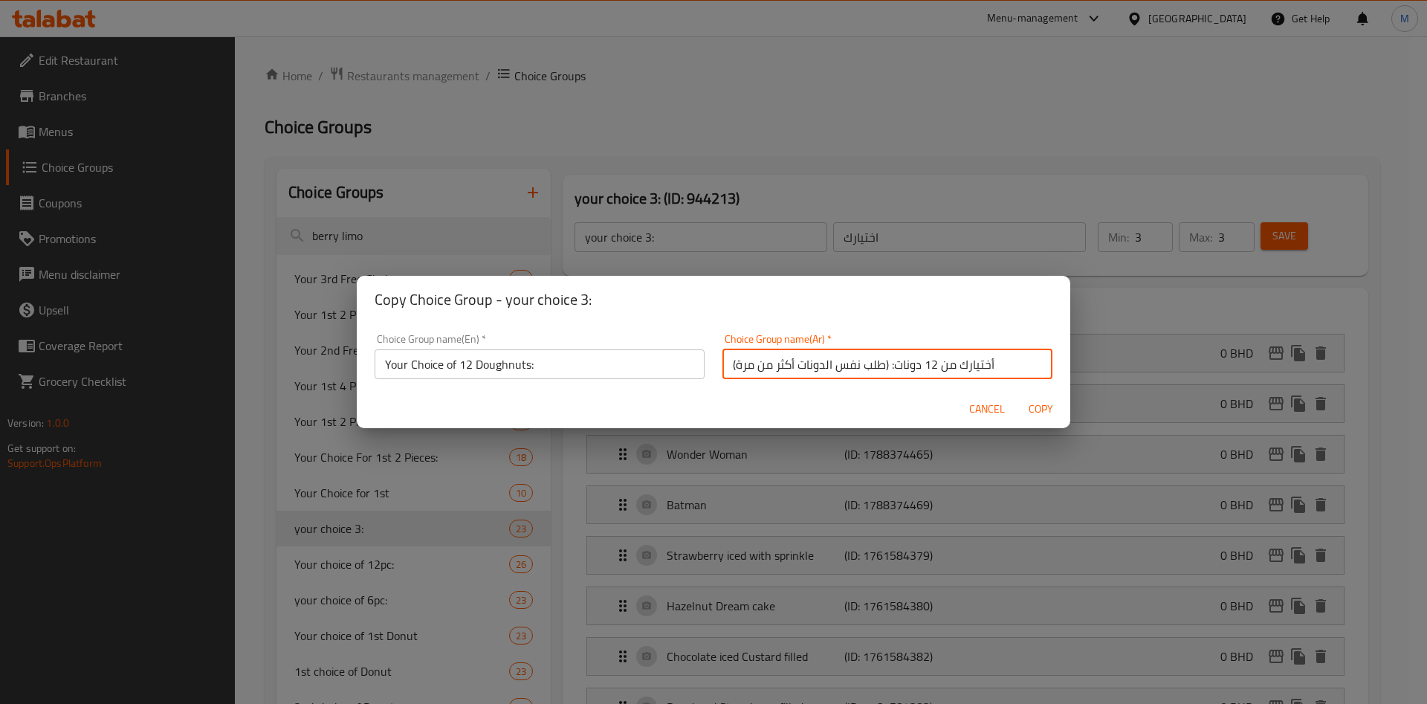
click at [805, 370] on input "أختيارك من 12 دونات: (طلب نفس الدونات أكثر من مرة)" at bounding box center [888, 364] width 330 height 30
click at [796, 372] on input "أختيارك من 12 دونات: (طلب نفس الدونات أكثر من مرة)" at bounding box center [888, 364] width 330 height 30
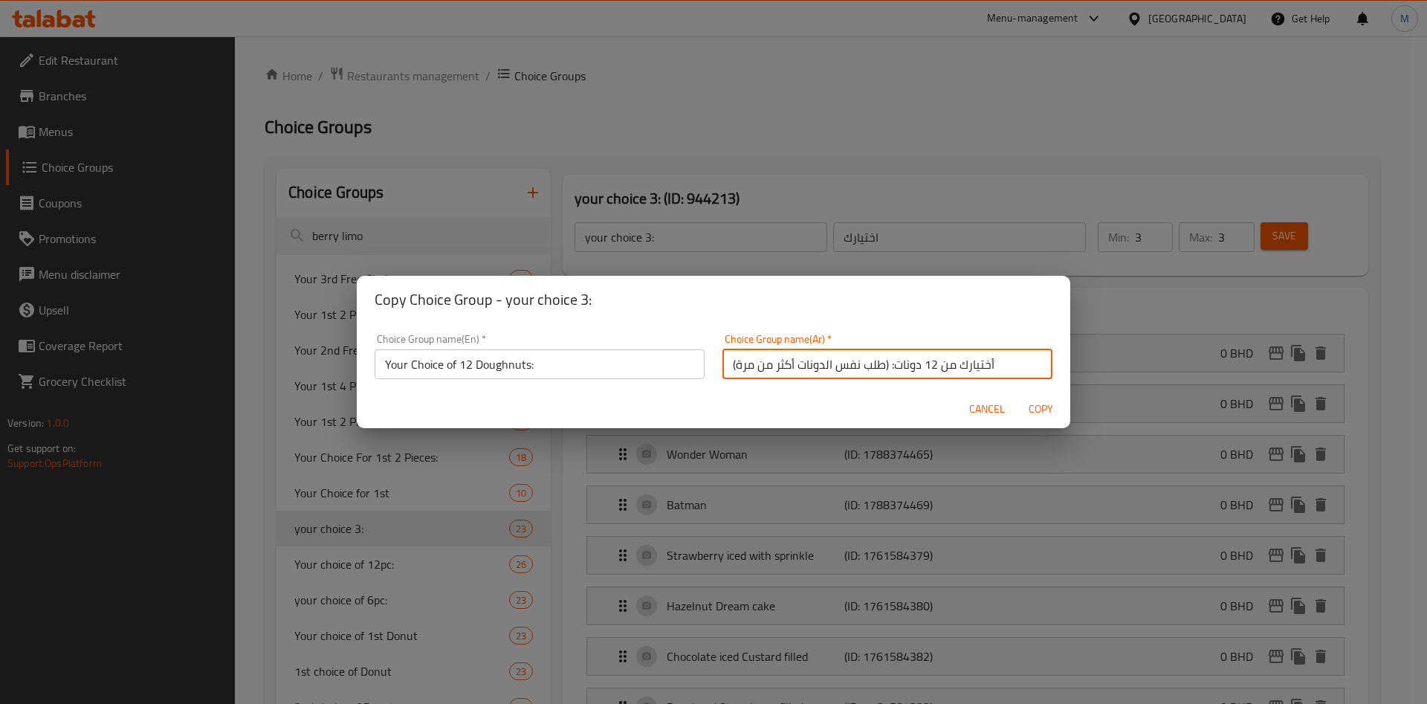
click at [796, 367] on input "أختيارك من 12 دونات: (طلب نفس الدونات أكثر من مرة)" at bounding box center [888, 364] width 330 height 30
click at [801, 366] on input "أختيارك من 12 دونات: (طلب نفس الدونات أكثر من مرة)" at bounding box center [888, 364] width 330 height 30
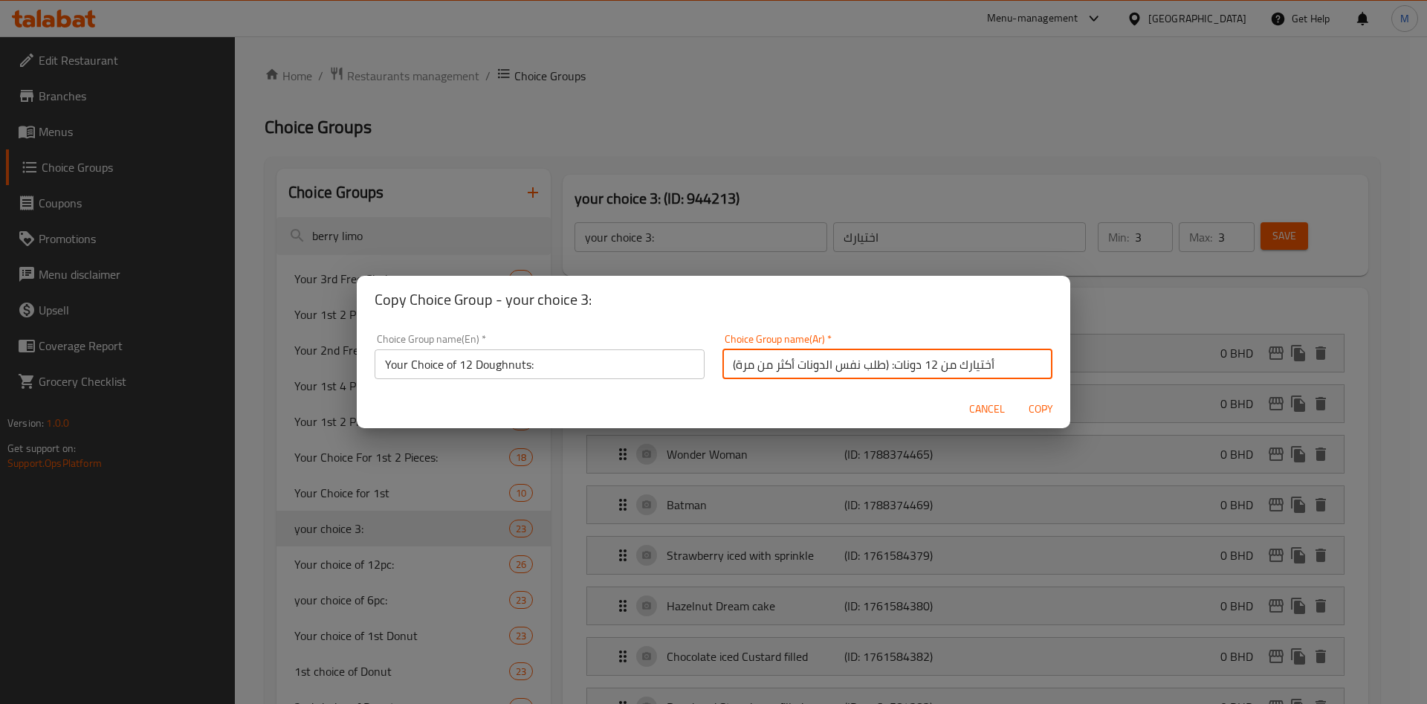
click at [790, 367] on input "أختيارك من 12 دونات: (طلب نفس الدونات أكثر من مرة)" at bounding box center [888, 364] width 330 height 30
drag, startPoint x: 880, startPoint y: 365, endPoint x: 813, endPoint y: 367, distance: 67.7
click at [833, 367] on input "أختيارك من 12 دونات: (طلب نفس الدونات أكثر من مرة)" at bounding box center [888, 364] width 330 height 30
click at [772, 368] on input "أختيارك من 12 دونات: (طلب نفس الدونات أكثر من مرة)" at bounding box center [888, 364] width 330 height 30
click at [736, 365] on input "أختيارك من 12 دونات: (طلب نفس الدونات أكثر من مرة)" at bounding box center [888, 364] width 330 height 30
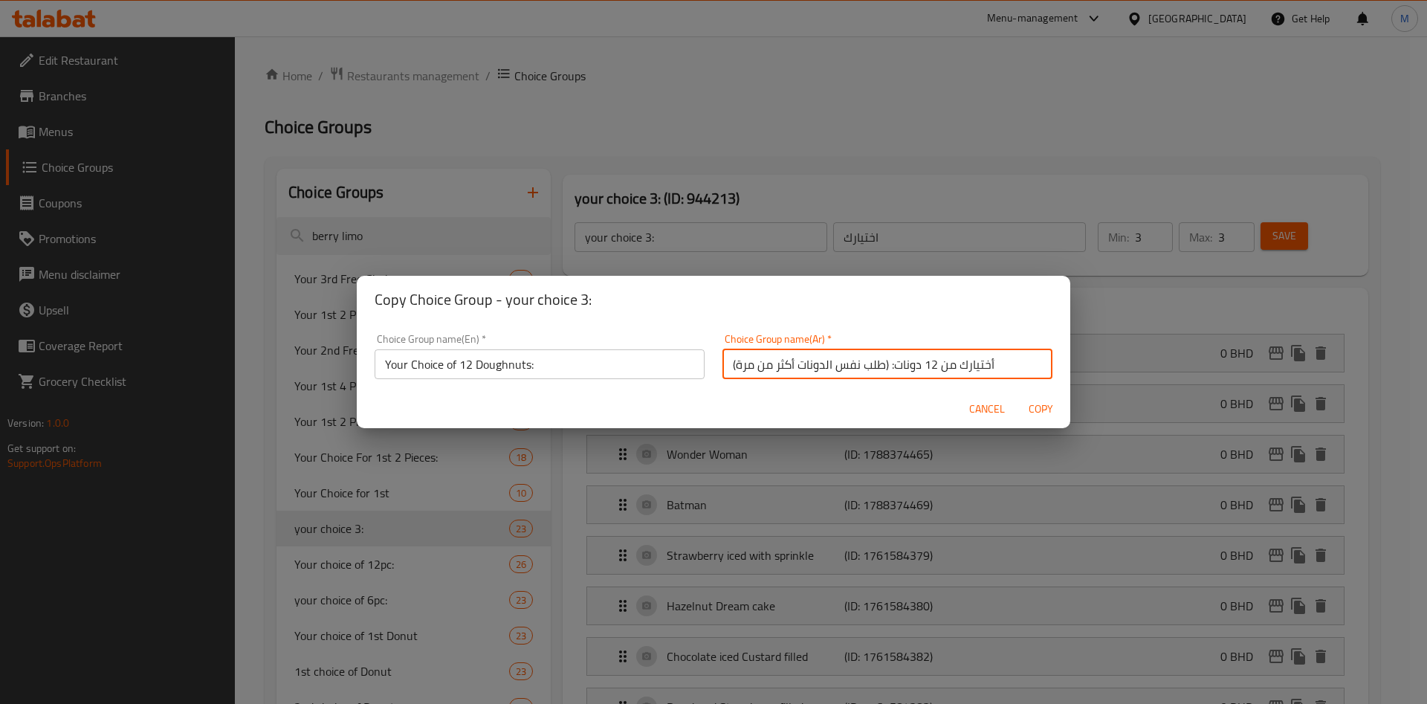
click at [723, 364] on input "أختيارك من 12 دونات: (طلب نفس الدونات أكثر من مرة)" at bounding box center [888, 364] width 330 height 30
click at [880, 364] on input "أختيارك من 12 دونات: (طلب نفس الدونات أكثر من مرة)" at bounding box center [888, 364] width 330 height 30
drag, startPoint x: 877, startPoint y: 364, endPoint x: 856, endPoint y: 365, distance: 20.8
click at [856, 365] on input "أختيارك من 12 دونات: (طلب نفس الدونات أكثر من مرة)" at bounding box center [888, 364] width 330 height 30
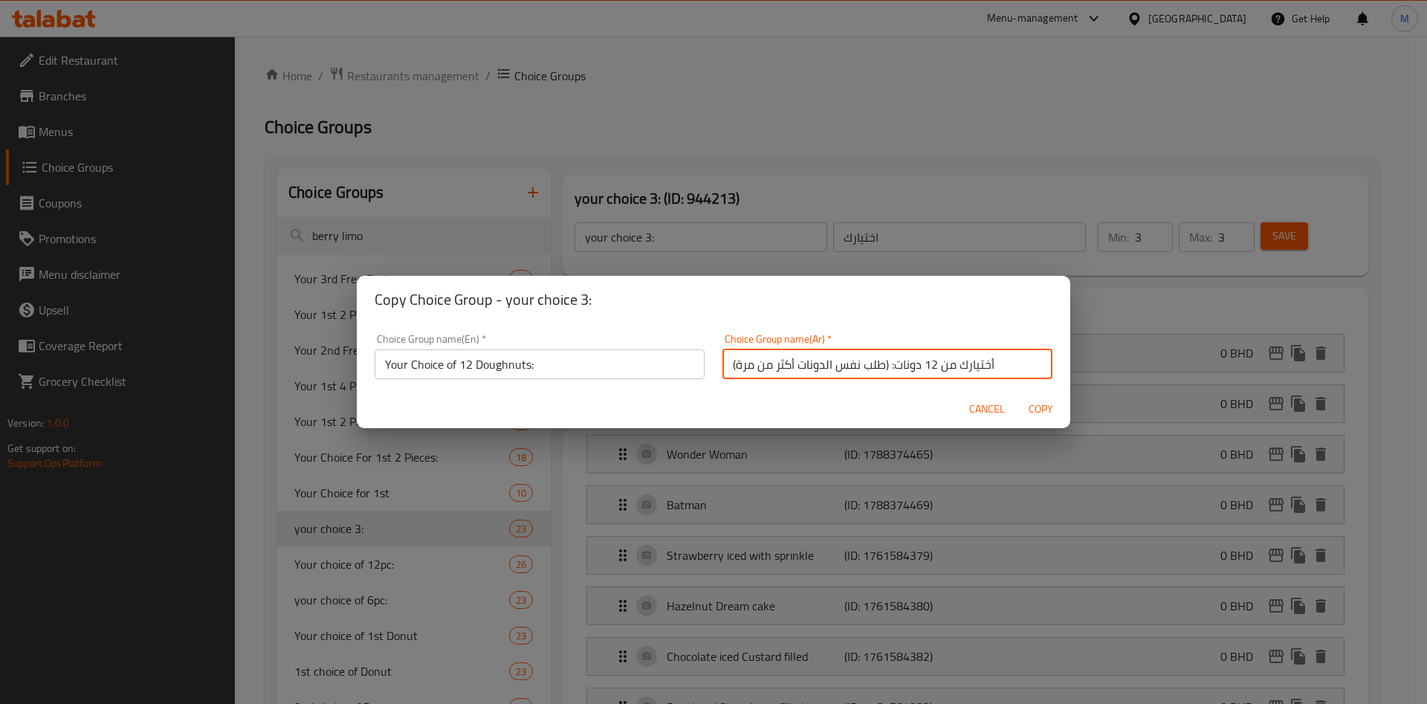
click at [856, 365] on input "أختيارك من 12 دونات: (طلب نفس الدونات أكثر من مرة)" at bounding box center [888, 364] width 330 height 30
click at [878, 365] on input "أختيارك من 12 دونات: (طلب نفس الدونات أكثر من مرة)" at bounding box center [888, 364] width 330 height 30
click at [874, 365] on input "أختيارك من 12 دونات: (طلب نفس الدونات أكثر من مرة)" at bounding box center [888, 364] width 330 height 30
click at [870, 365] on input "أختيارك من 12 دونات: (طلب نفس الدونات أكثر من مرة)" at bounding box center [888, 364] width 330 height 30
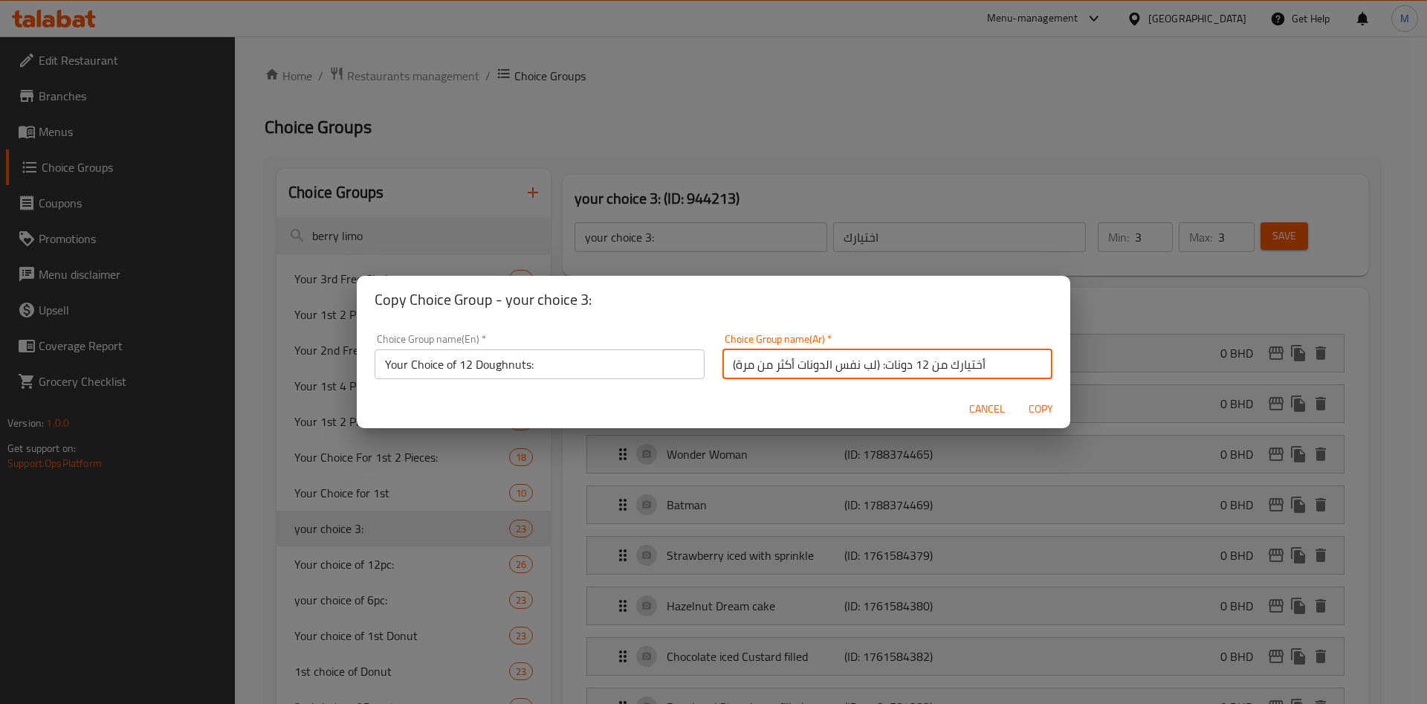
drag, startPoint x: 848, startPoint y: 367, endPoint x: 824, endPoint y: 367, distance: 24.5
click at [831, 367] on input "أختيارك من 12 دونات: (لب نفس الدونات أكثر من مرة)" at bounding box center [888, 364] width 330 height 30
click at [806, 367] on input "أختيارك من 12 دونات: (لب نفس الدونات أكثر من مرة)" at bounding box center [888, 364] width 330 height 30
drag, startPoint x: 726, startPoint y: 364, endPoint x: 756, endPoint y: 364, distance: 30.5
click at [755, 364] on input "أختيارك من 12 دونات: (لب نفس الدنات أكثر من مرة)" at bounding box center [888, 364] width 330 height 30
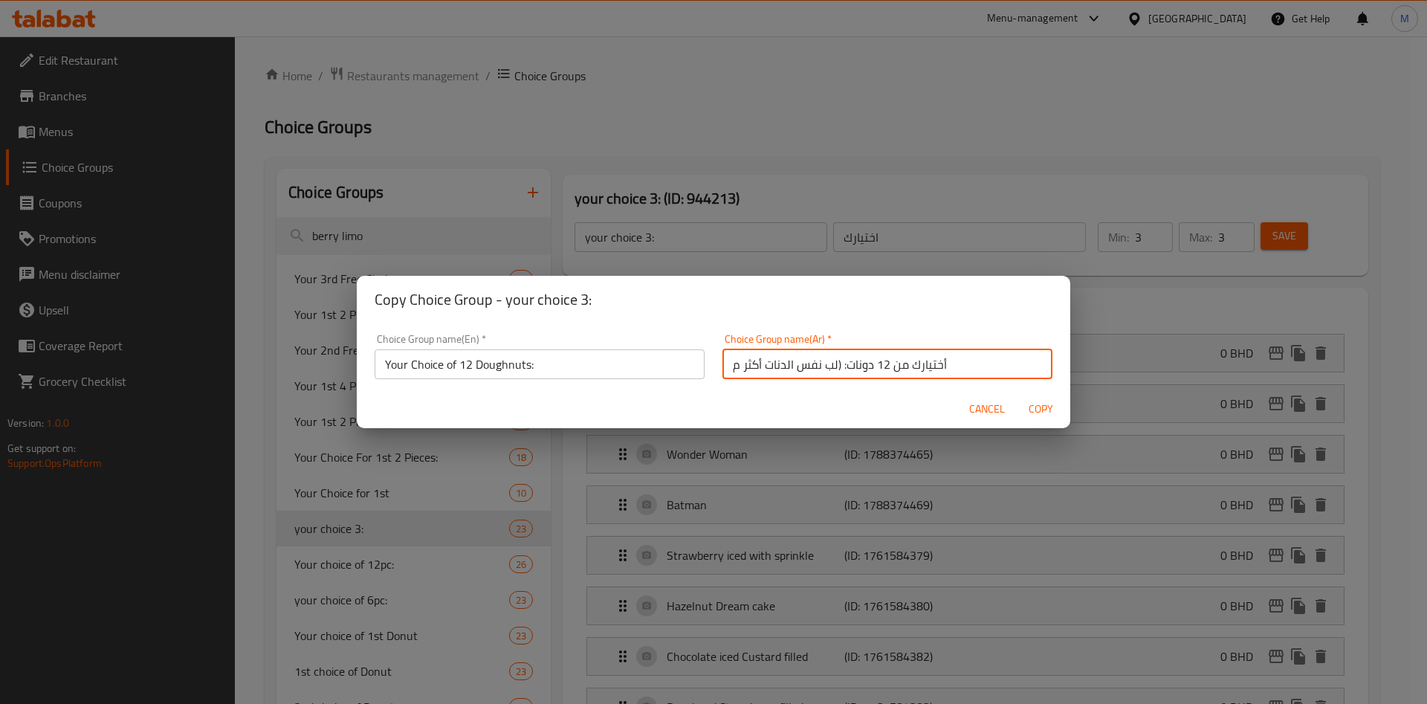
drag, startPoint x: 725, startPoint y: 364, endPoint x: 830, endPoint y: 365, distance: 104.8
click at [830, 365] on input "أختيارك من 12 دونات: (لب نفس الدنات أكثر م" at bounding box center [888, 364] width 330 height 30
click at [832, 364] on input "أختيارك من 12 دونات:" at bounding box center [888, 364] width 330 height 30
type input "أختيارك من 12 دونات:"
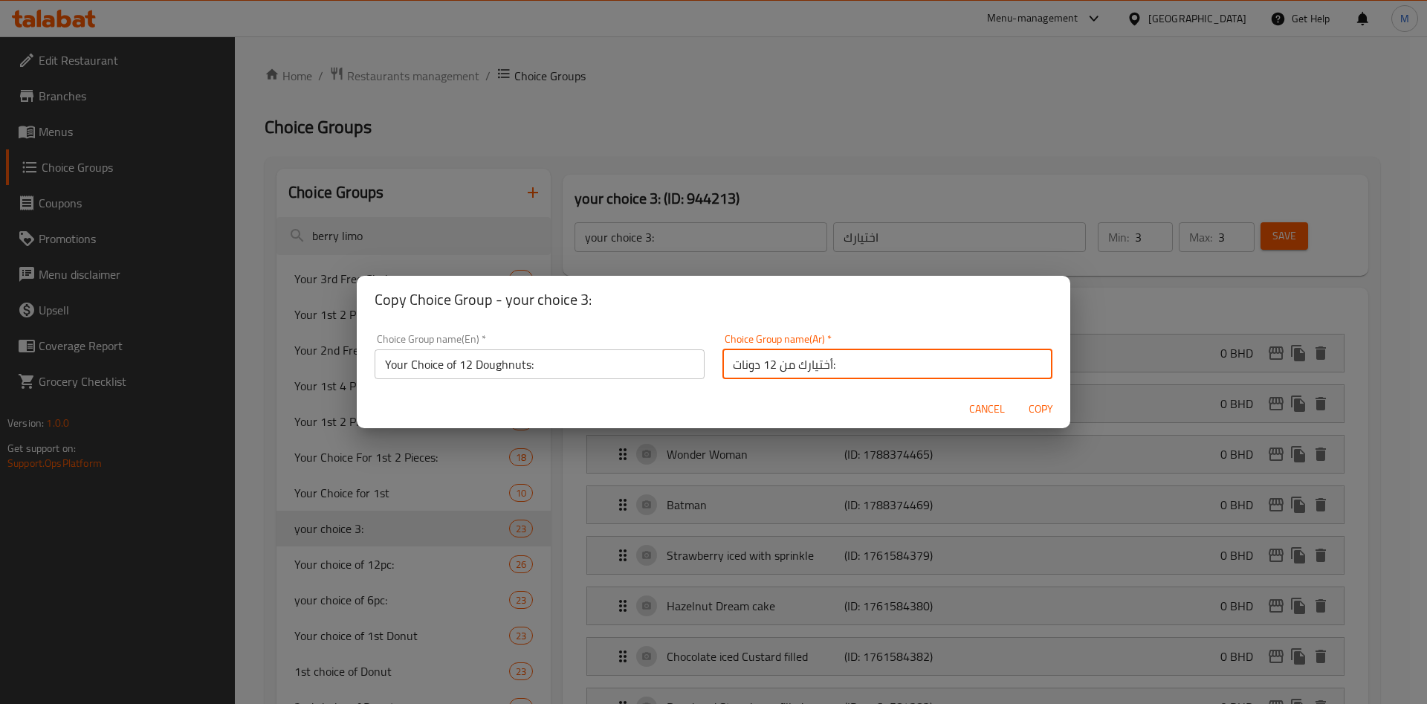
click at [1040, 408] on span "Copy" at bounding box center [1041, 409] width 36 height 19
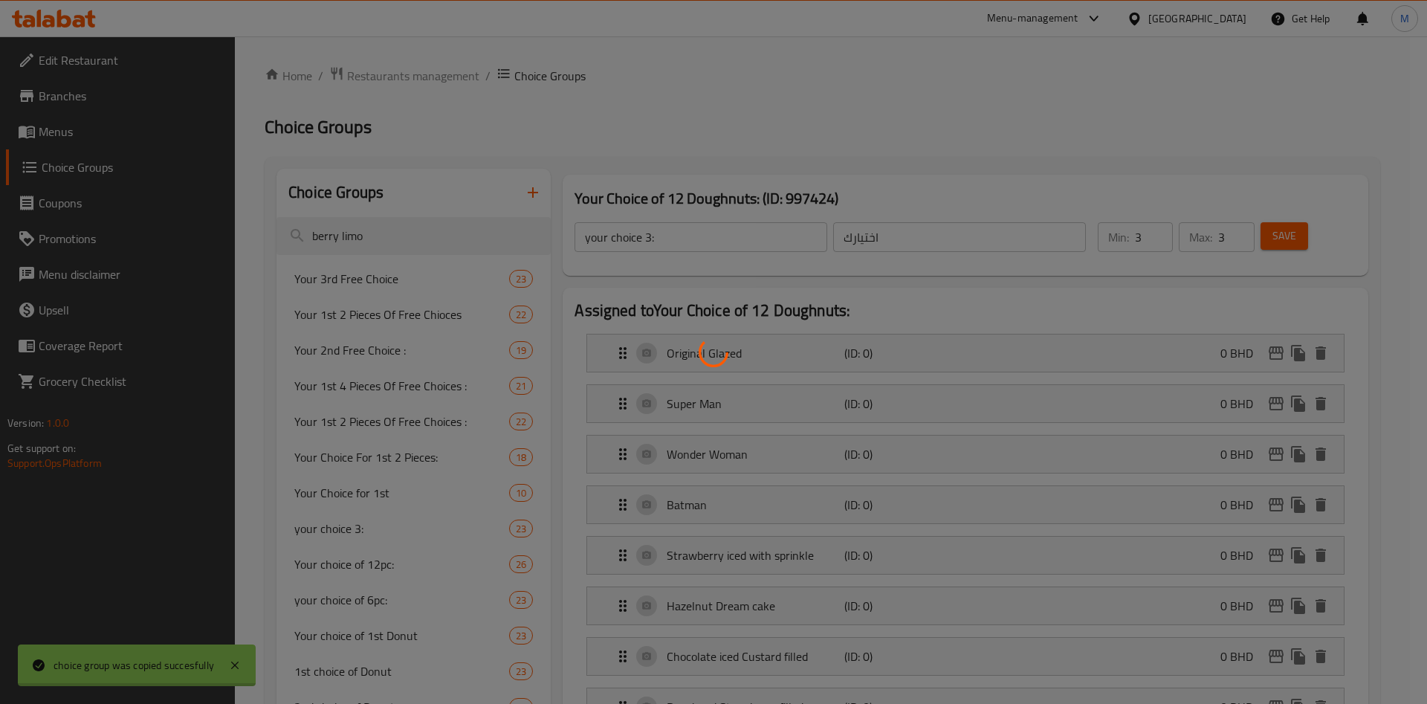
type input "Your Choice of 12 Doughnuts:"
type input "أختيارك من 12 دونات:"
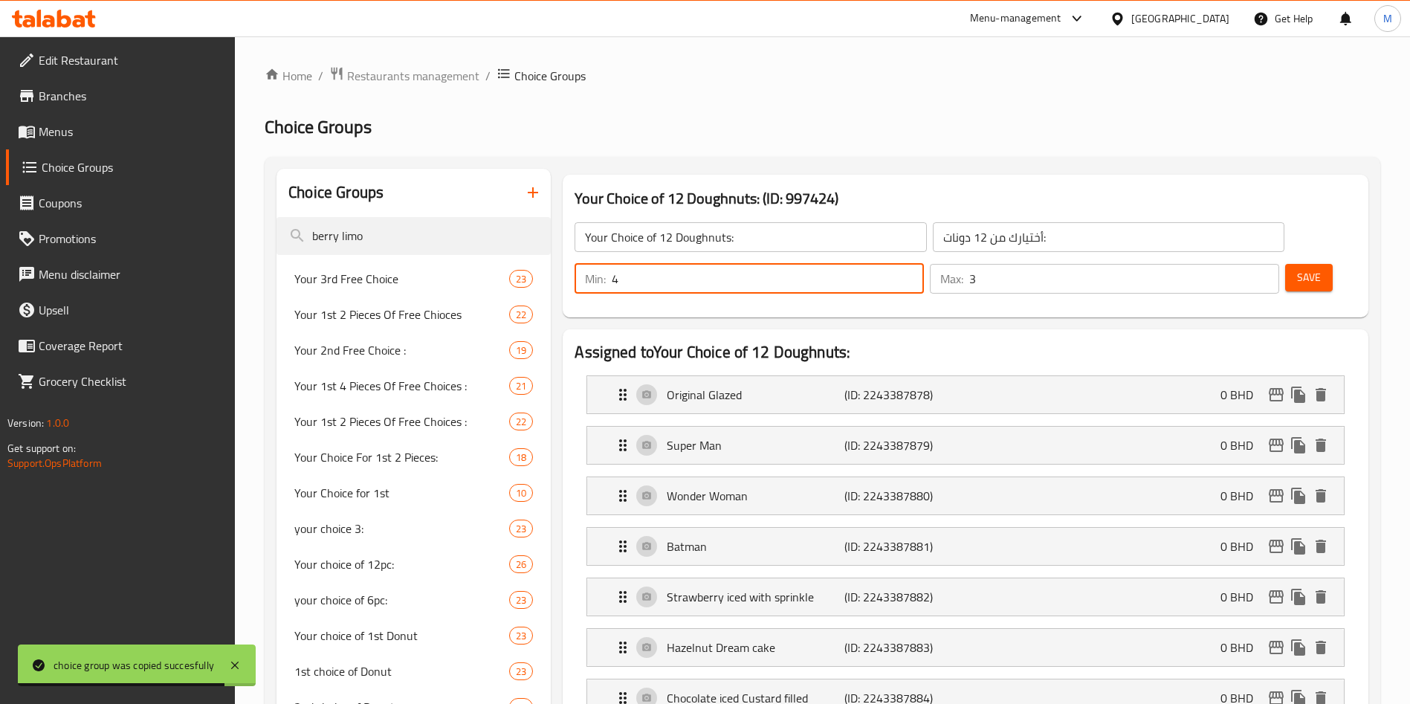
click at [924, 264] on input "4" at bounding box center [768, 279] width 312 height 30
click at [924, 264] on input "5" at bounding box center [768, 279] width 312 height 30
click at [924, 264] on input "6" at bounding box center [768, 279] width 312 height 30
click at [924, 264] on input "7" at bounding box center [768, 279] width 312 height 30
click at [924, 264] on input "8" at bounding box center [768, 279] width 312 height 30
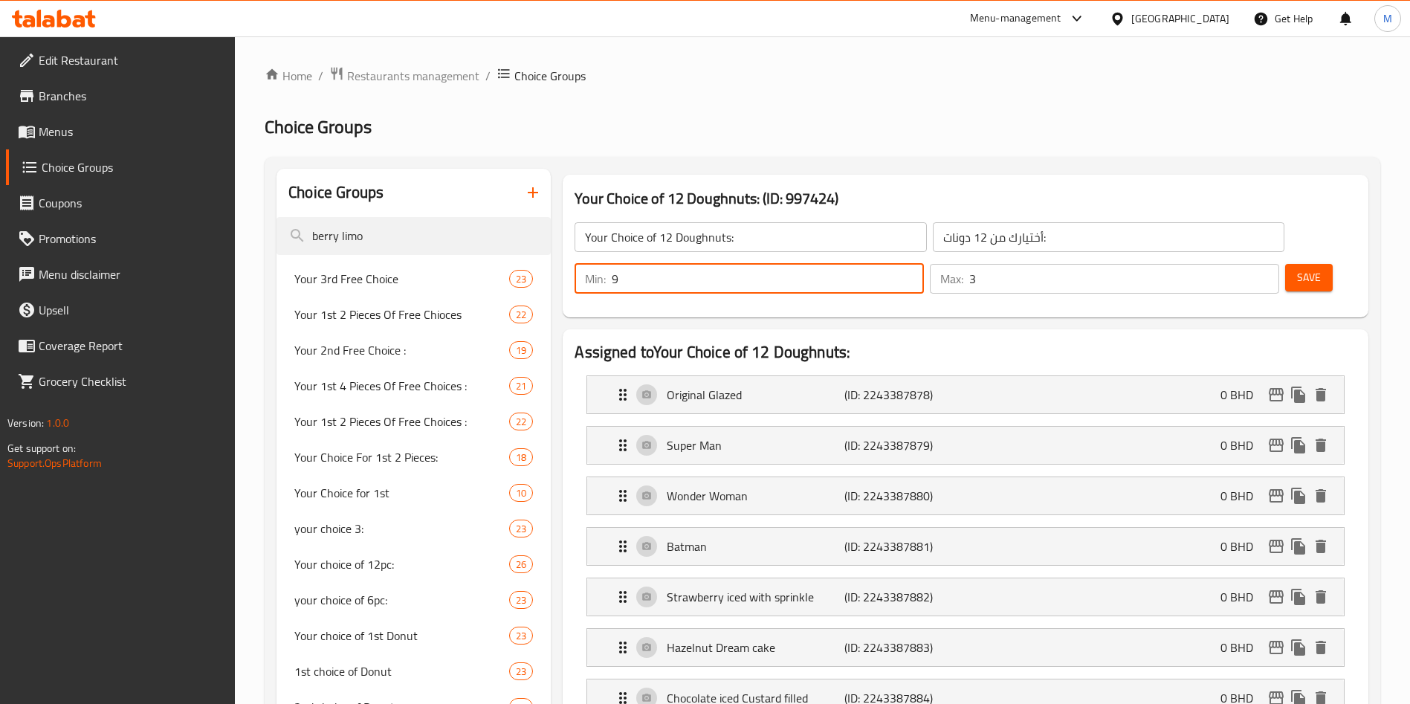
click at [924, 264] on input "9" at bounding box center [768, 279] width 312 height 30
click at [924, 264] on input "10" at bounding box center [768, 279] width 312 height 30
click at [924, 264] on input "11" at bounding box center [768, 279] width 312 height 30
type input "12"
click at [924, 264] on input "12" at bounding box center [768, 279] width 312 height 30
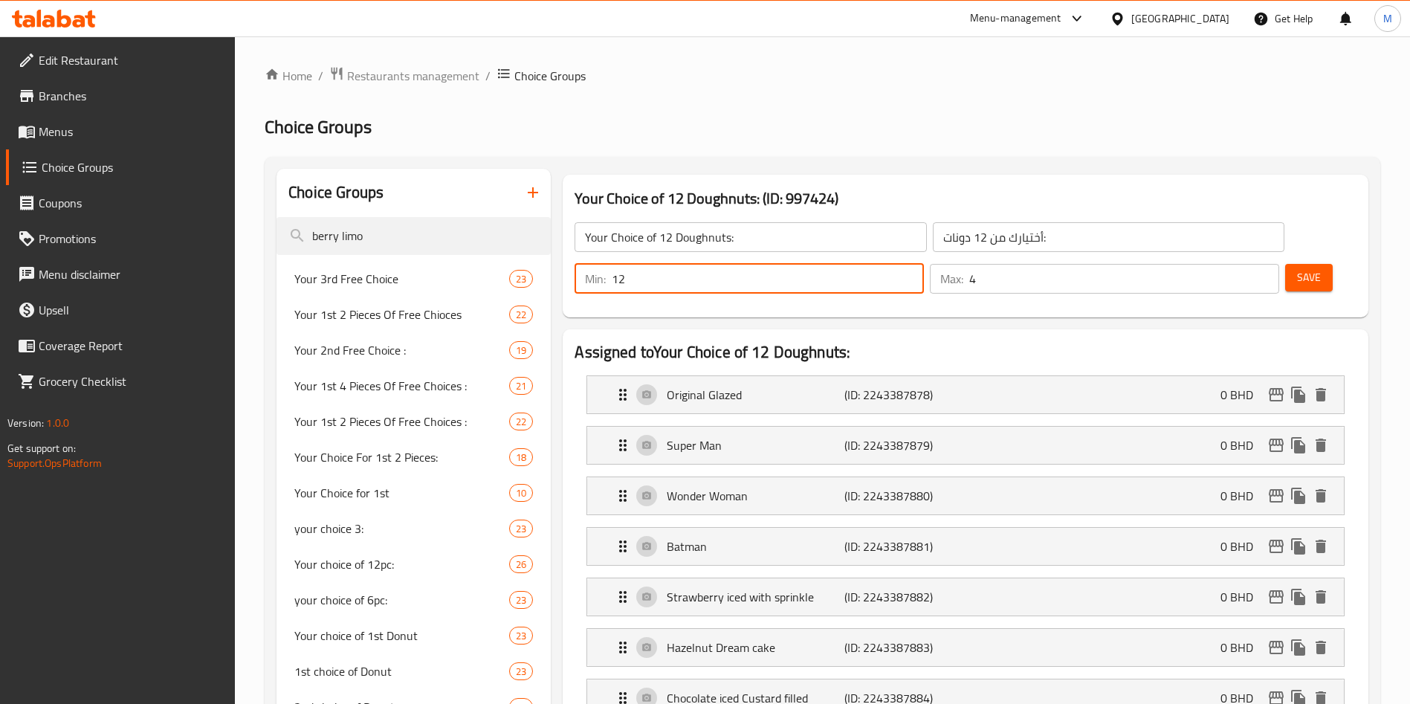
click at [1244, 264] on input "4" at bounding box center [1124, 279] width 310 height 30
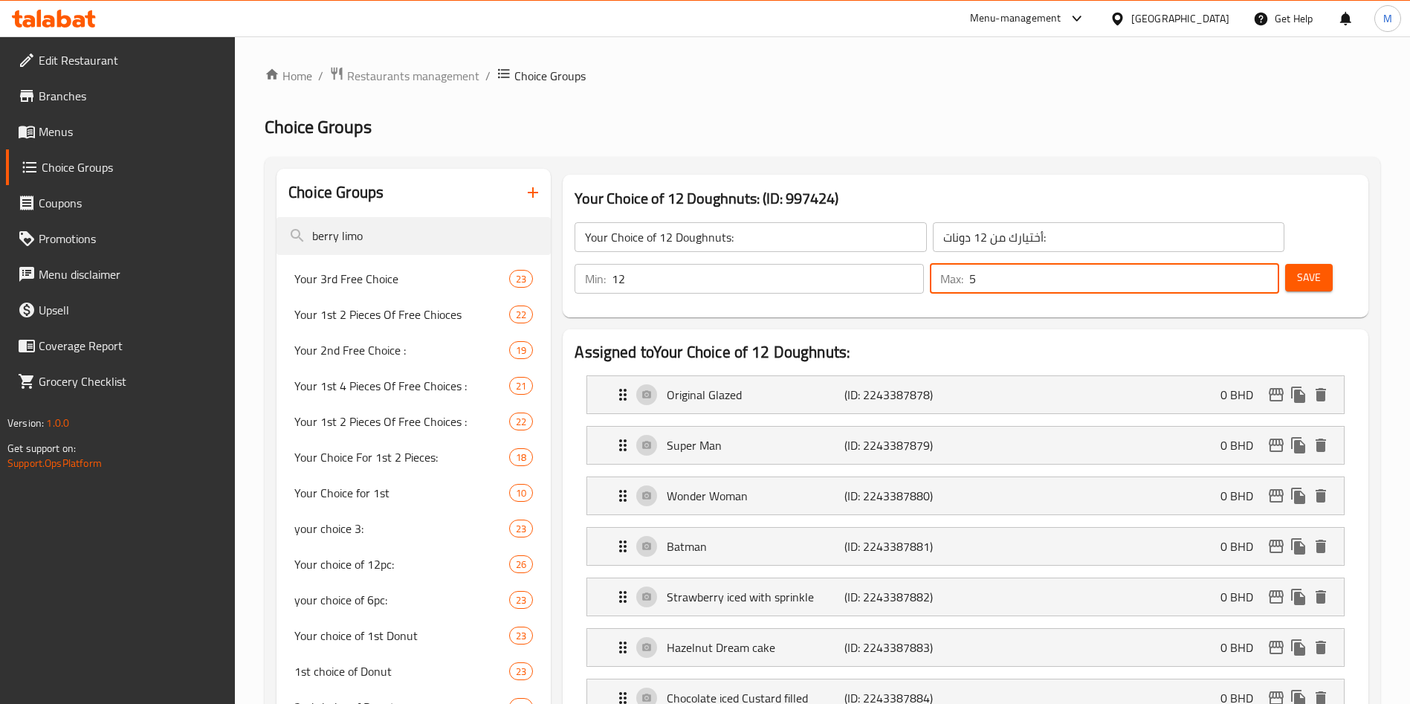
click at [1244, 264] on input "5" at bounding box center [1124, 279] width 310 height 30
click at [1241, 264] on input "6" at bounding box center [1124, 279] width 310 height 30
click at [1241, 264] on input "7" at bounding box center [1124, 279] width 310 height 30
click at [1241, 264] on input "8" at bounding box center [1124, 279] width 310 height 30
click at [1241, 264] on input "9" at bounding box center [1124, 279] width 310 height 30
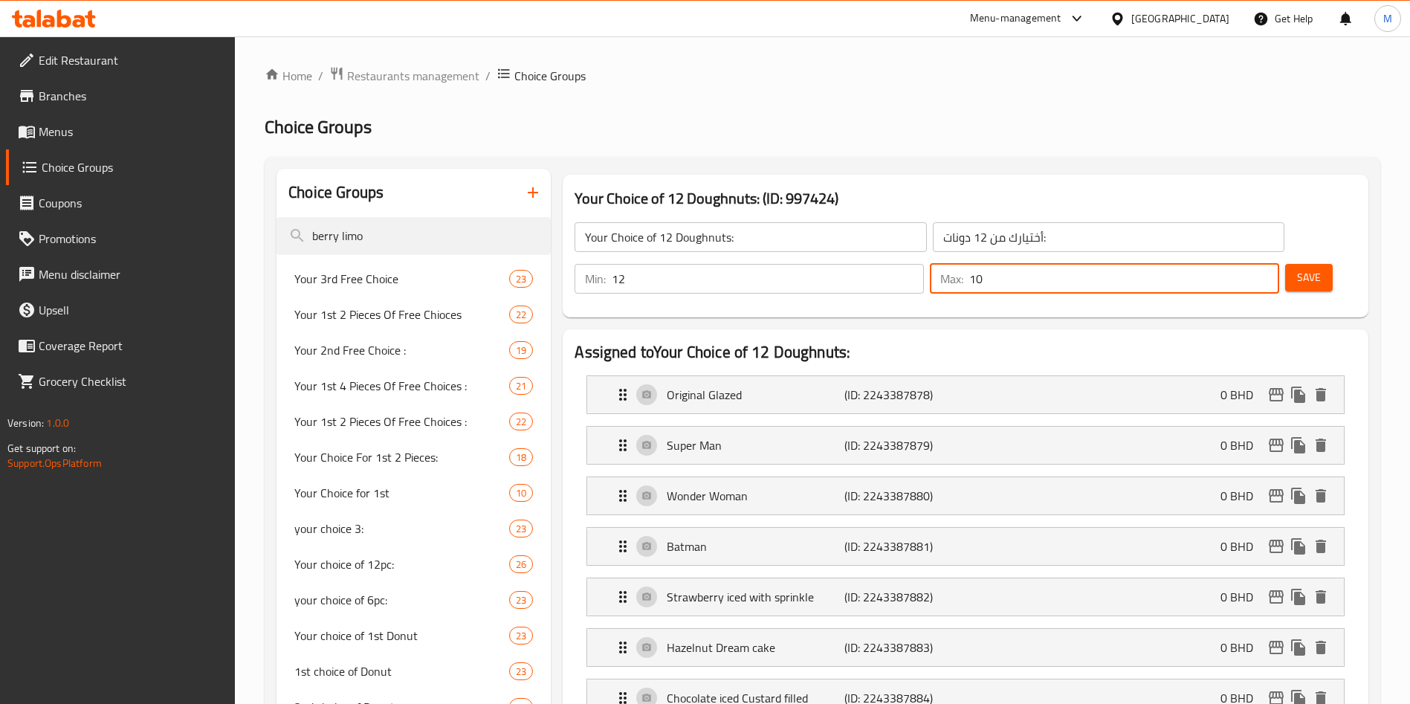
click at [1241, 264] on input "10" at bounding box center [1124, 279] width 310 height 30
click at [1241, 264] on input "11" at bounding box center [1124, 279] width 310 height 30
type input "12"
click at [1241, 264] on input "12" at bounding box center [1124, 279] width 310 height 30
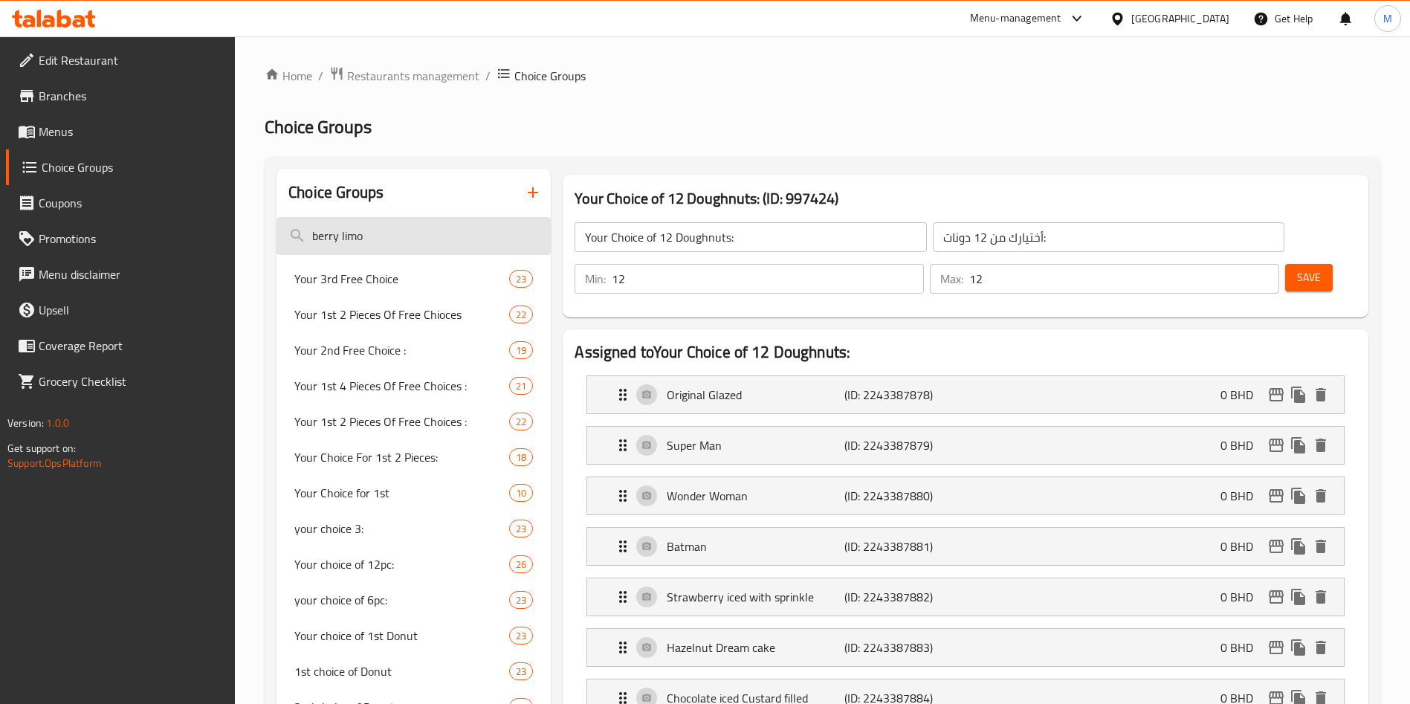
click at [409, 230] on input "berry limo" at bounding box center [414, 236] width 274 height 38
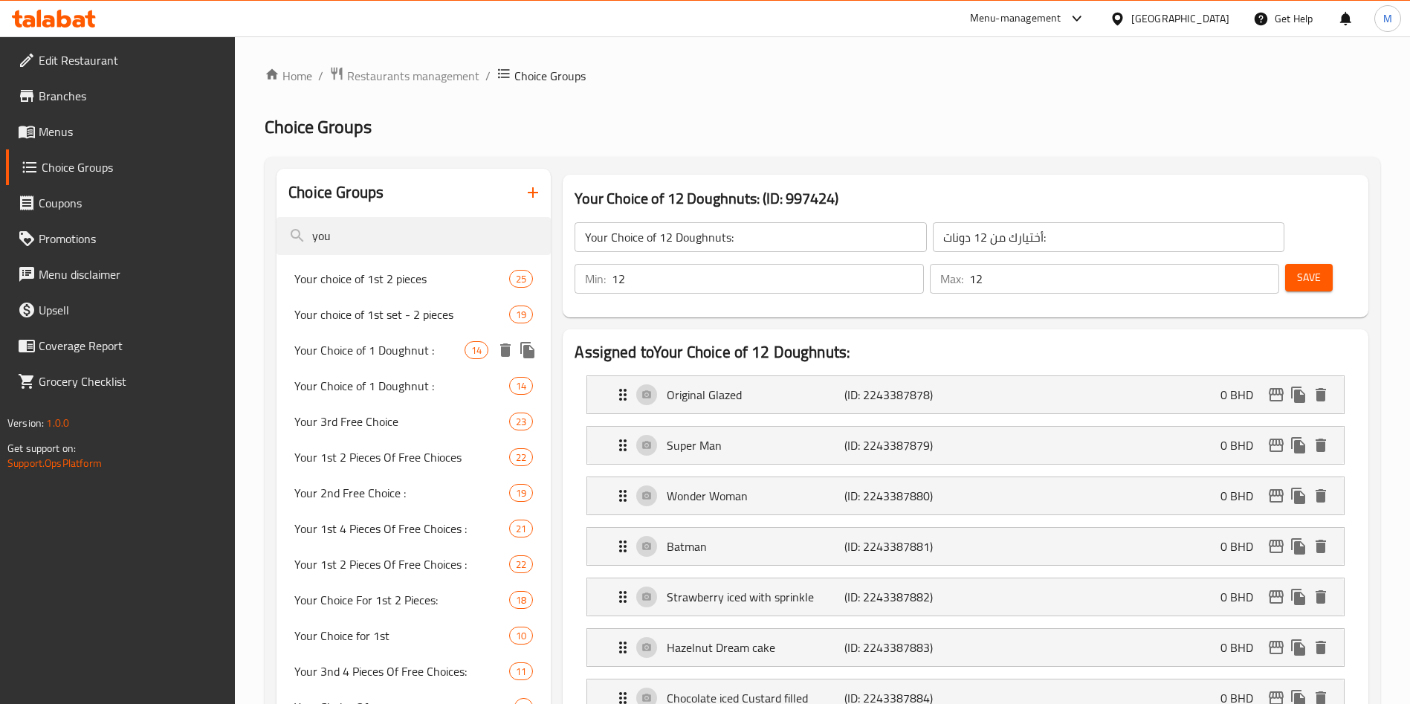
type input "you"
click at [416, 353] on span "Your Choice of 1 Doughnut :" at bounding box center [379, 350] width 170 height 18
type input "Your Choice of 1 Doughnut :"
type input "اختيارك من 1 دونات:"
type input "1"
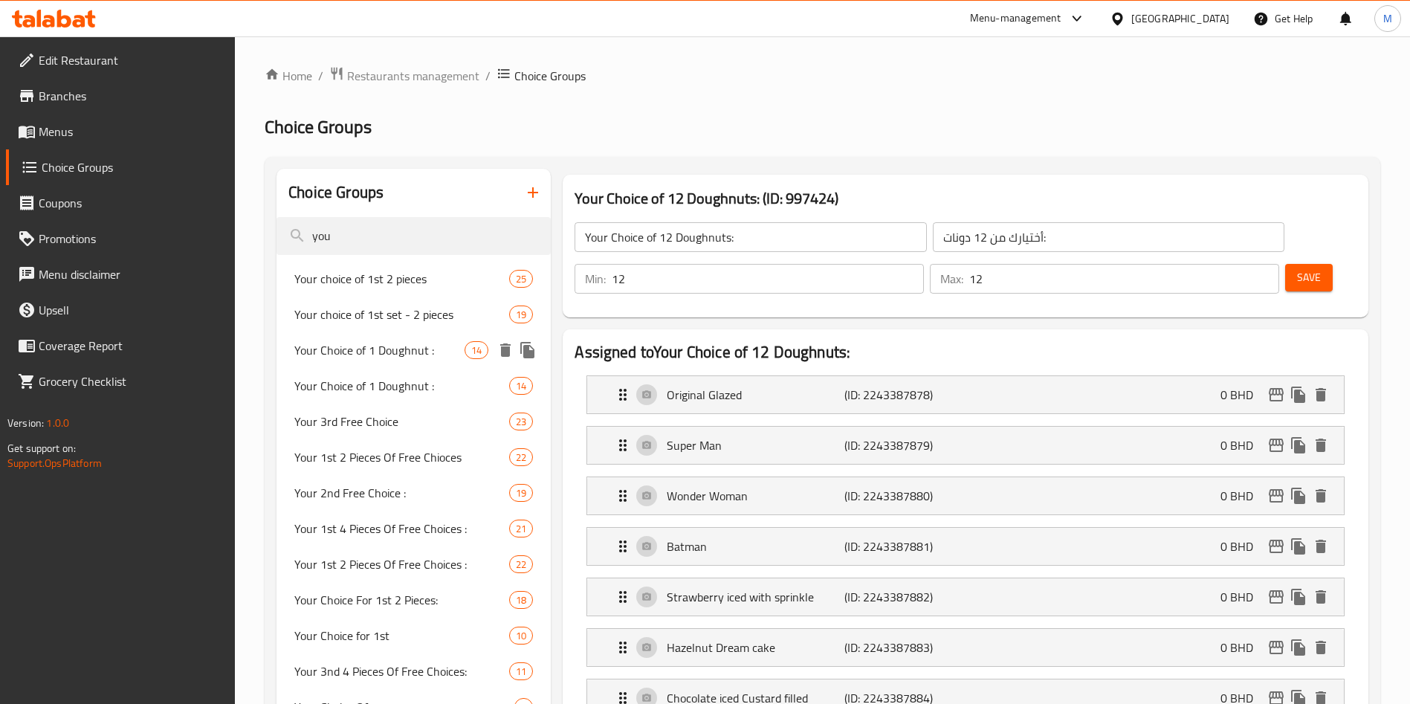
type input "1"
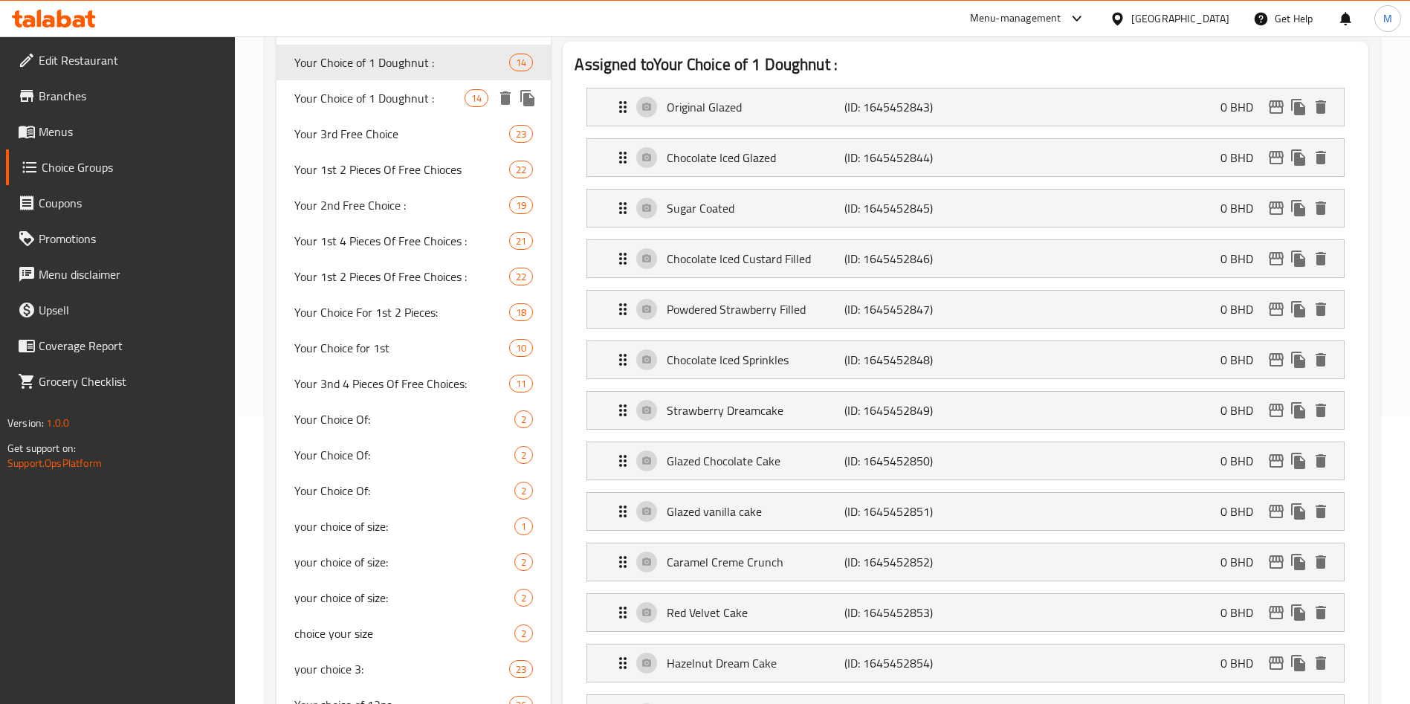
scroll to position [112, 0]
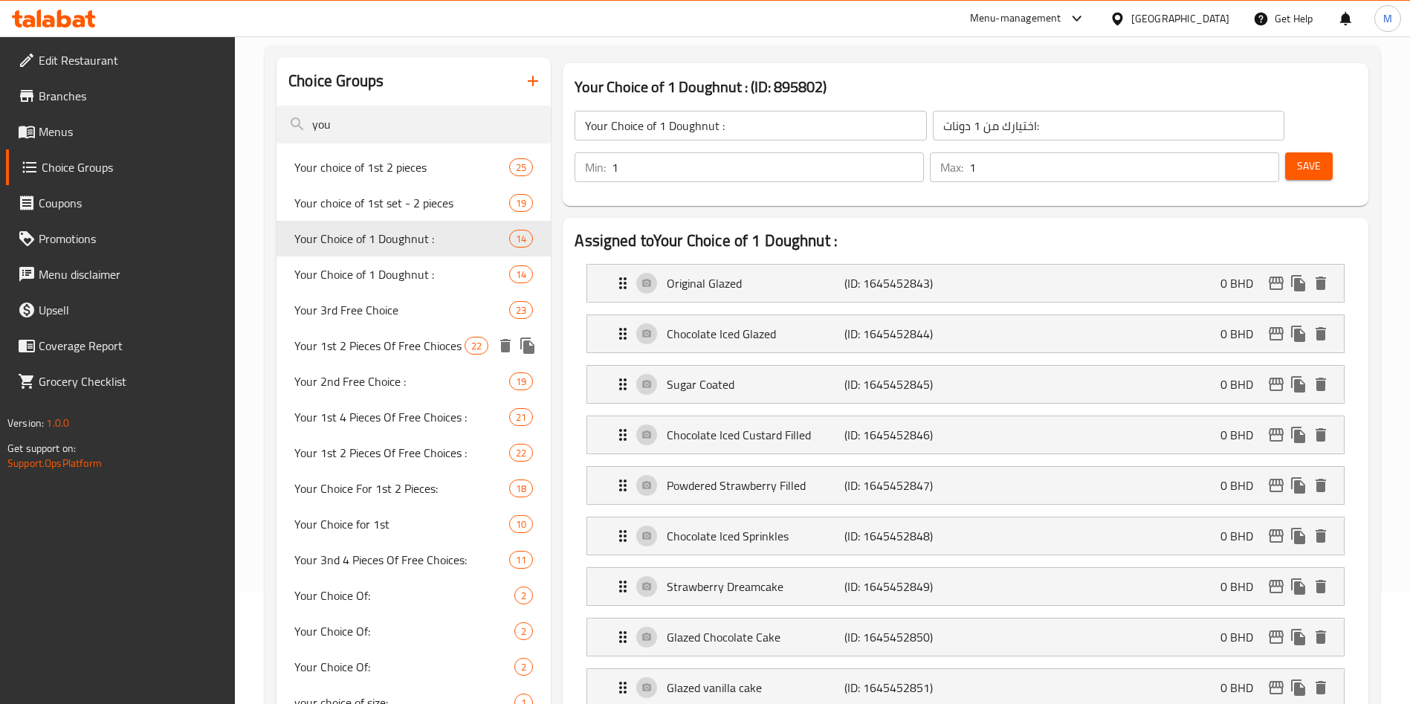
click at [416, 350] on span "Your 1st 2 Pieces Of Free Chioces" at bounding box center [379, 346] width 170 height 18
type input "Your 1st 2 Pieces Of Free Chioces"
type input "اول قطعتين من الخيارات المجانية"
type input "2"
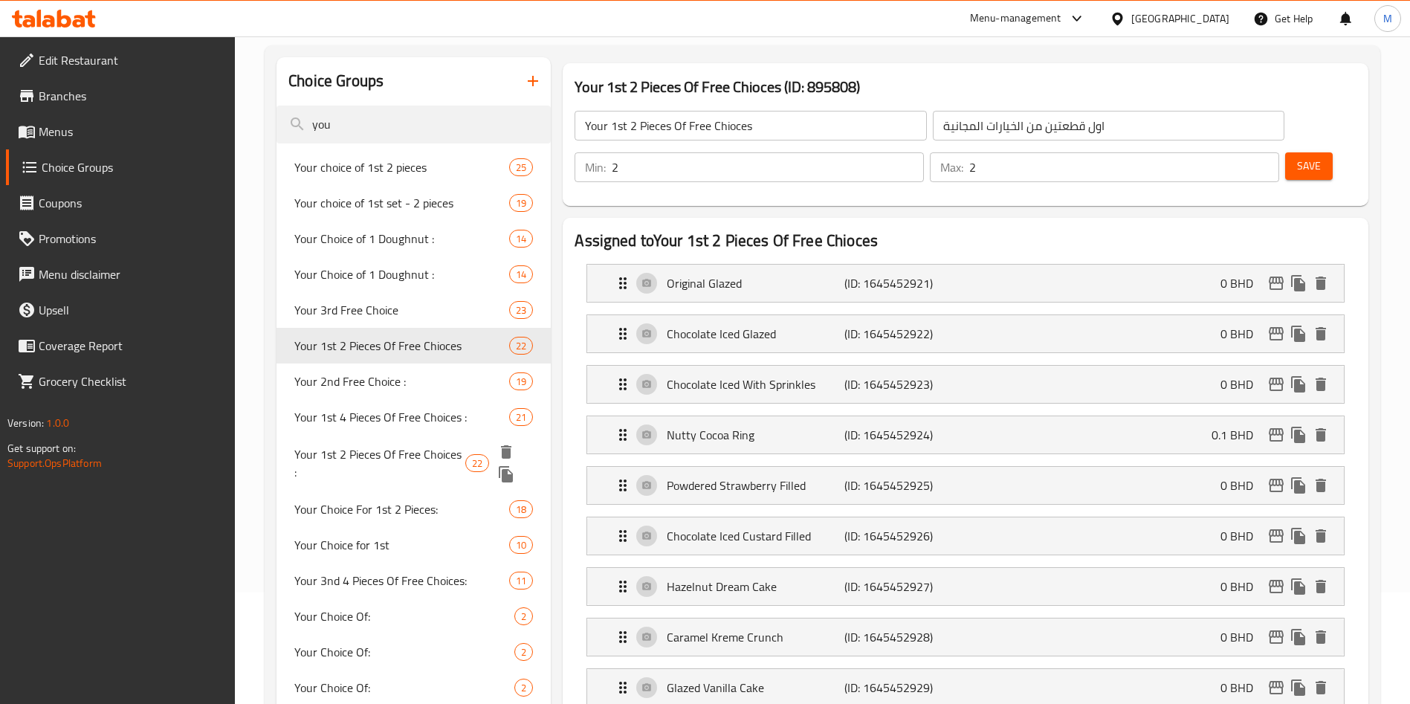
click at [408, 470] on span "Your 1st 2 Pieces Of Free Choices :" at bounding box center [379, 463] width 171 height 36
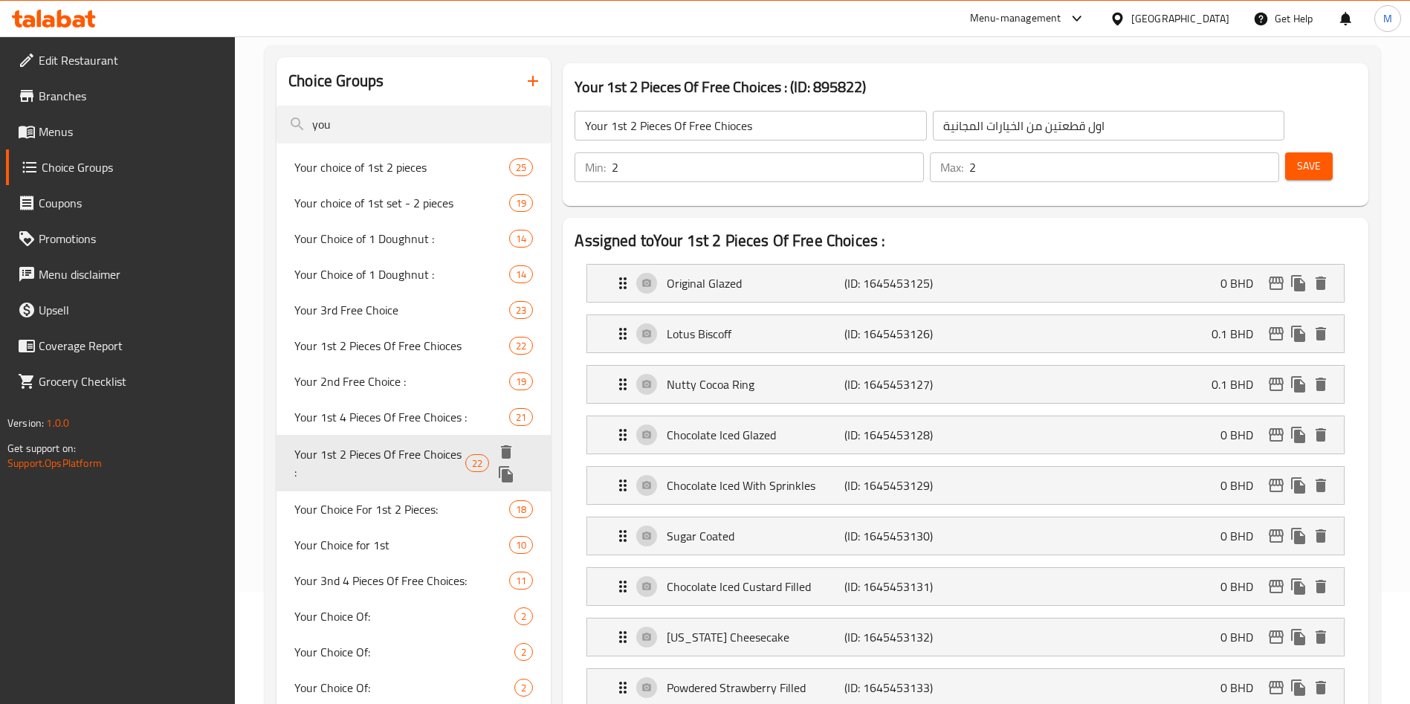
type input "Your 1st 2 Pieces Of Free Choices :"
type input "إختيارك الأول من 2 قطعة مجانية :"
type input "1"
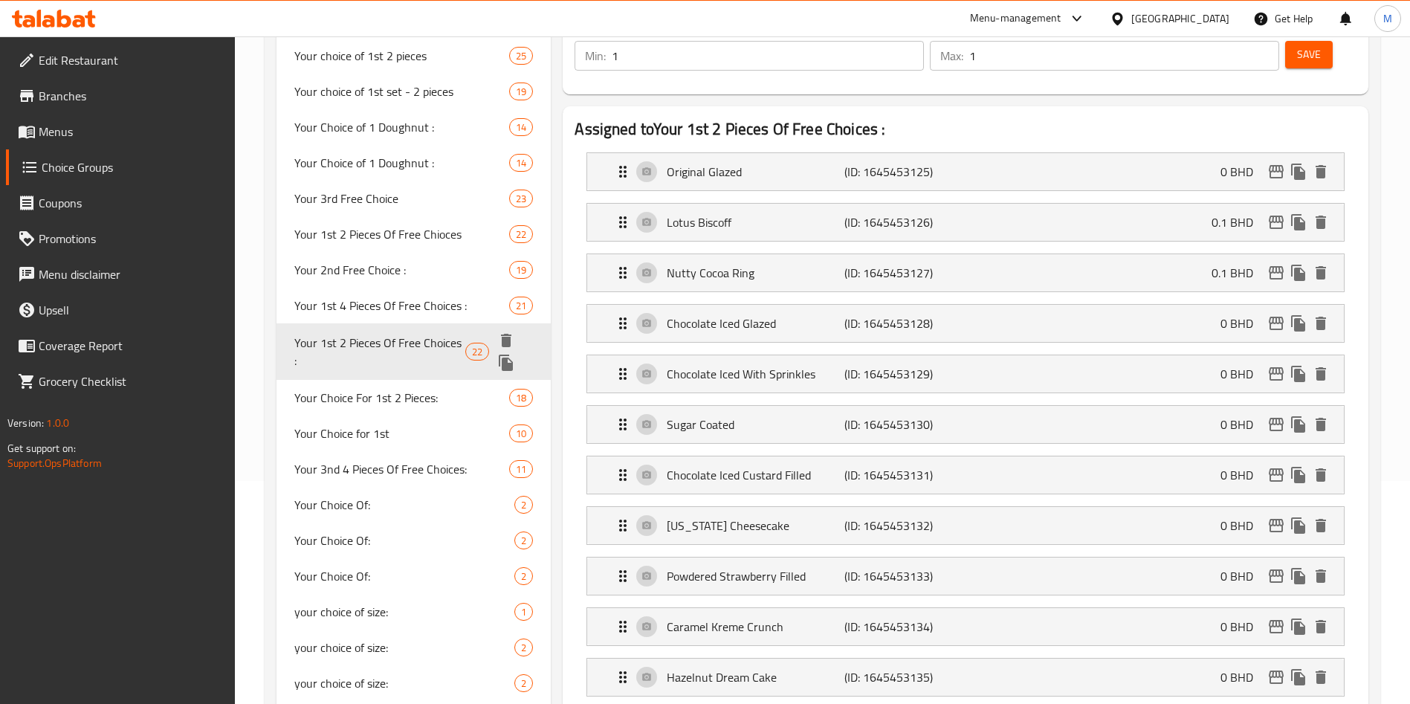
scroll to position [0, 0]
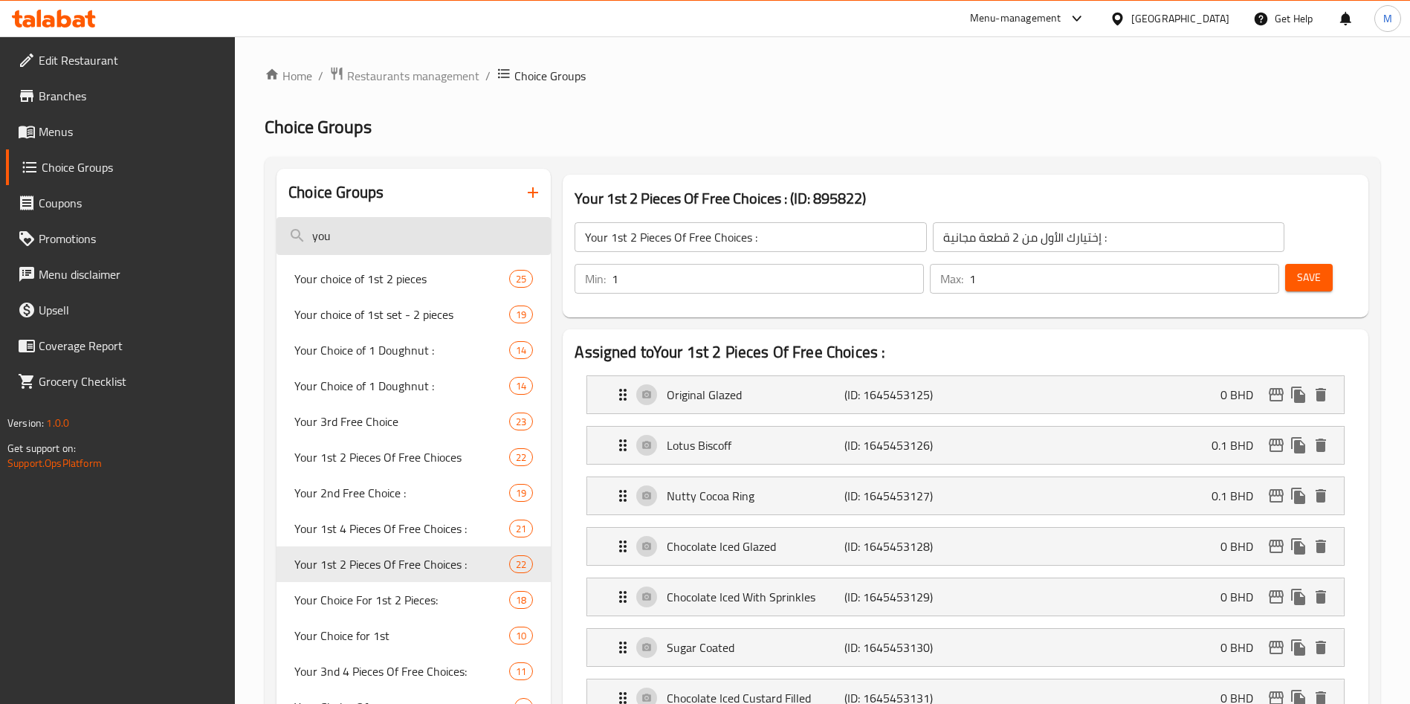
click at [399, 222] on input "you" at bounding box center [414, 236] width 274 height 38
click at [399, 223] on input "you" at bounding box center [414, 236] width 274 height 38
click at [399, 224] on input "you" at bounding box center [414, 236] width 274 height 38
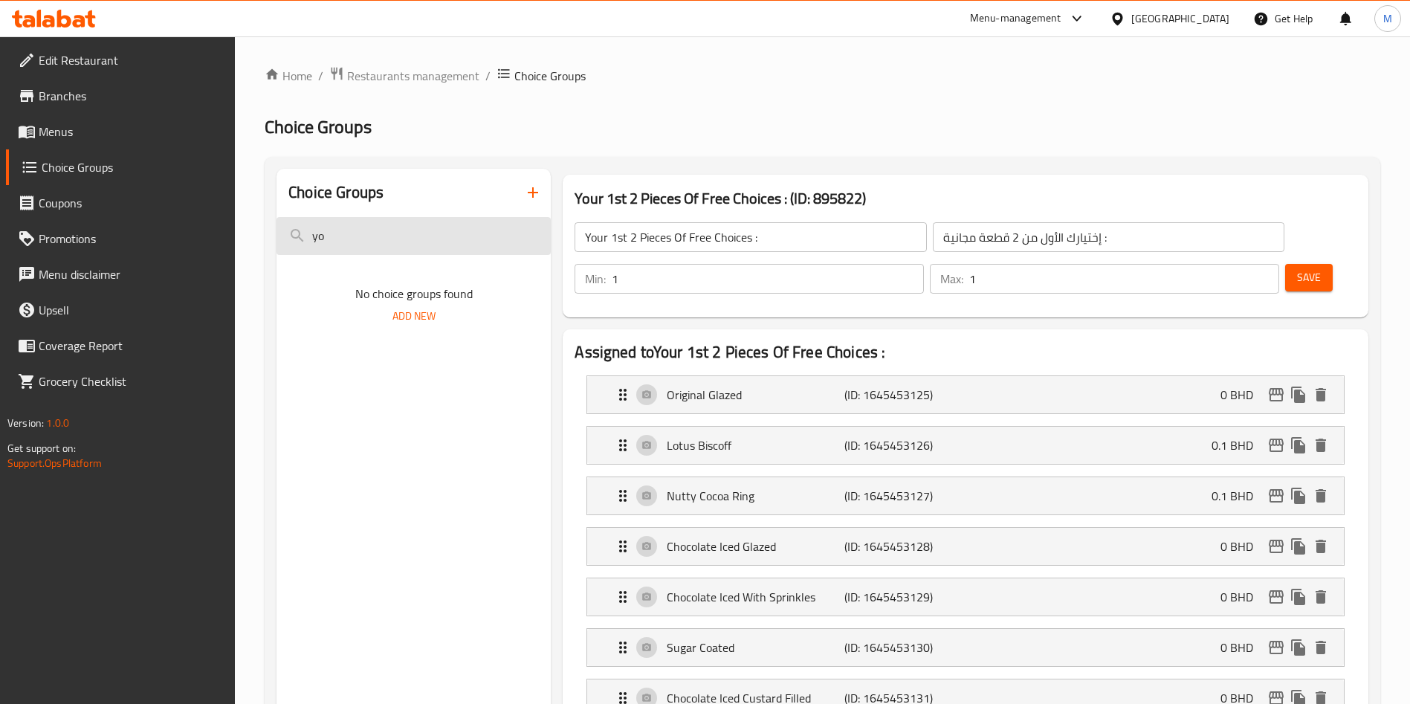
type input "y"
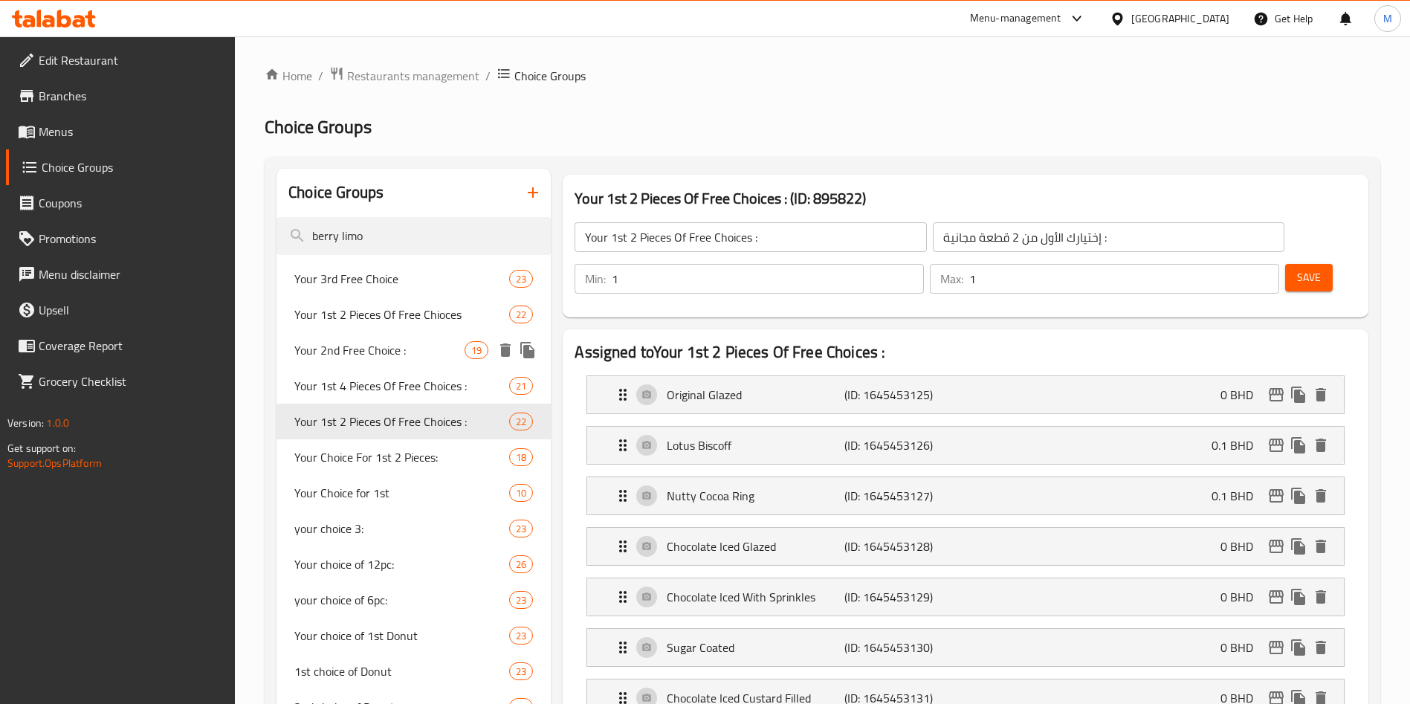
type input "berry limo"
click at [387, 332] on div "Your 2nd Free Choice : 19" at bounding box center [414, 350] width 274 height 36
click at [390, 316] on span "Your 1st 2 Pieces Of Free Chioces" at bounding box center [401, 315] width 215 height 18
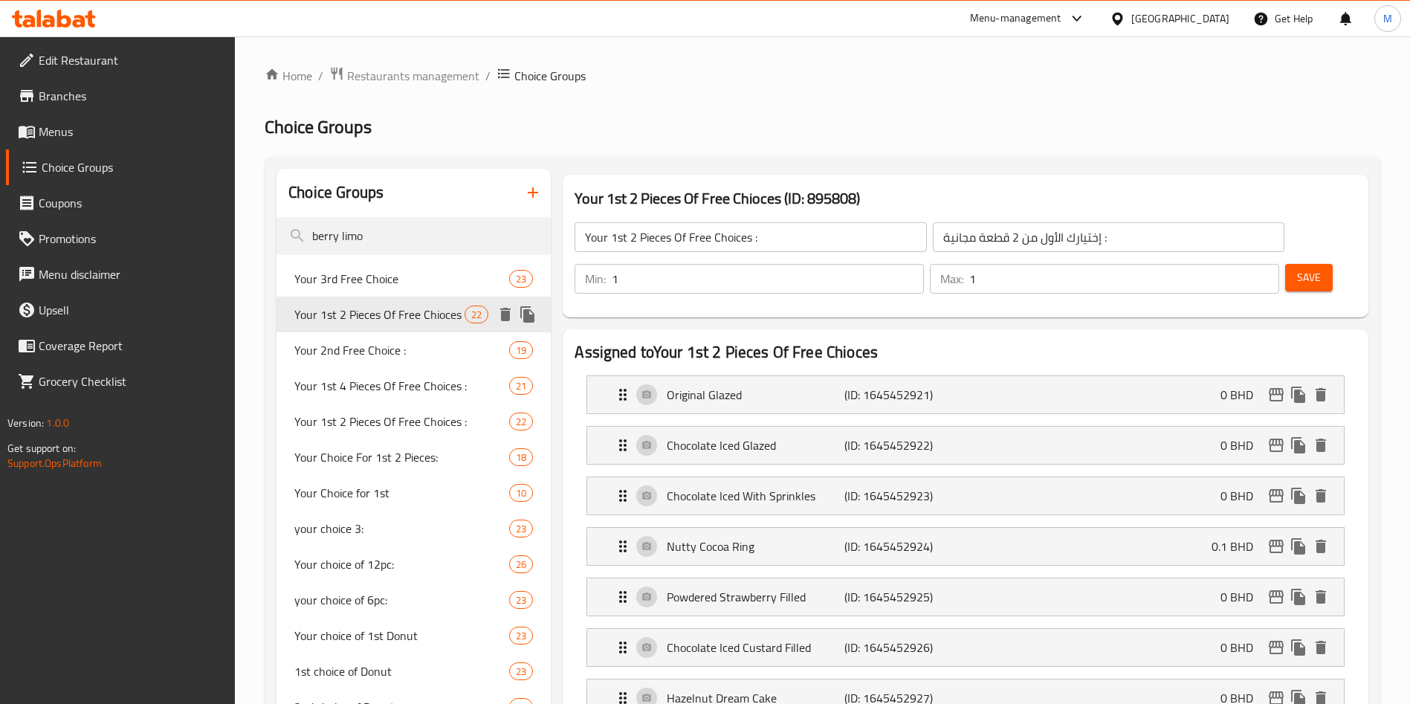
type input "Your 1st 2 Pieces Of Free Chioces"
type input "اول قطعتين من الخيارات المجانية"
type input "2"
click at [395, 306] on span "Your 1st 2 Pieces Of Free Chioces" at bounding box center [379, 315] width 170 height 18
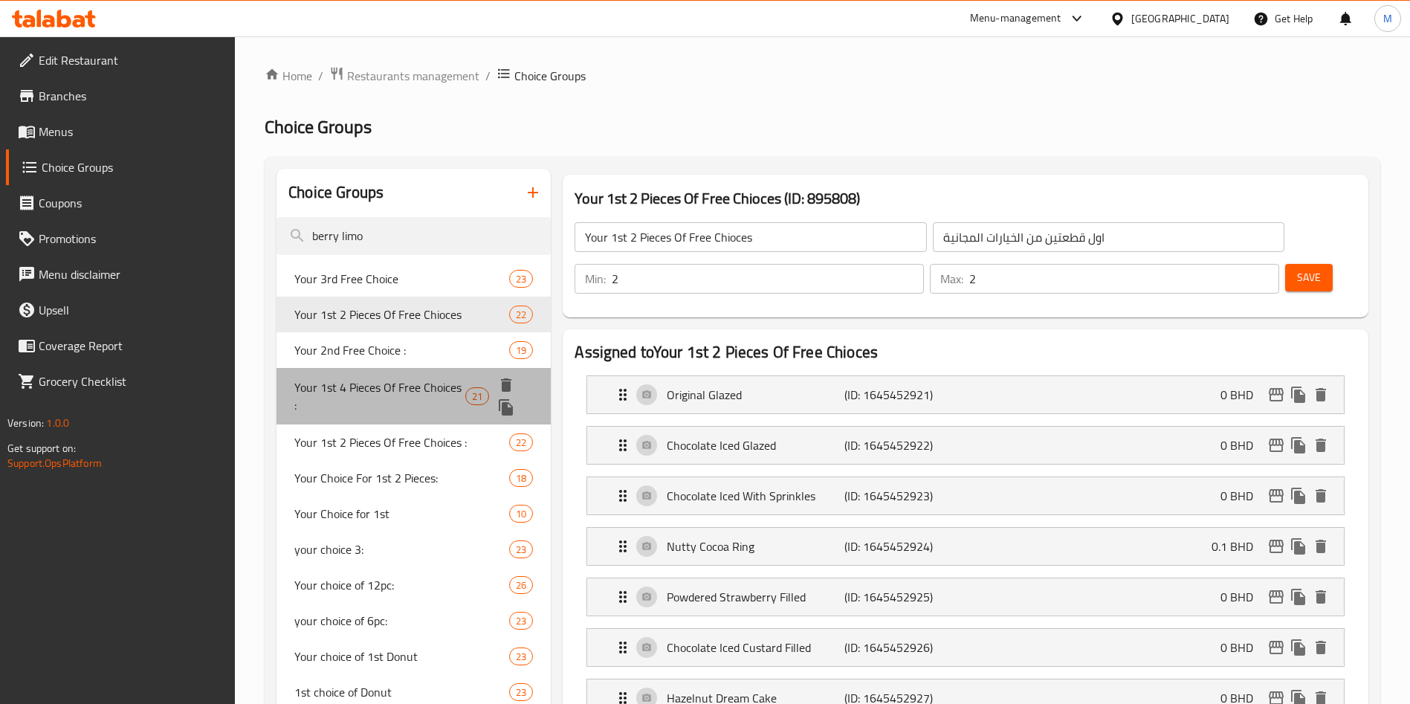
drag, startPoint x: 401, startPoint y: 387, endPoint x: 389, endPoint y: 491, distance: 104.0
click at [399, 390] on span "Your 1st 4 Pieces Of Free Choices :" at bounding box center [379, 396] width 171 height 36
click at [398, 391] on span "Your 1st 4 Pieces Of Free Choices :" at bounding box center [379, 396] width 171 height 36
type input "Your 1st 4 Pieces Of Free Choices :"
type input "إختيارك الأول من 4 قطع مجانية :"
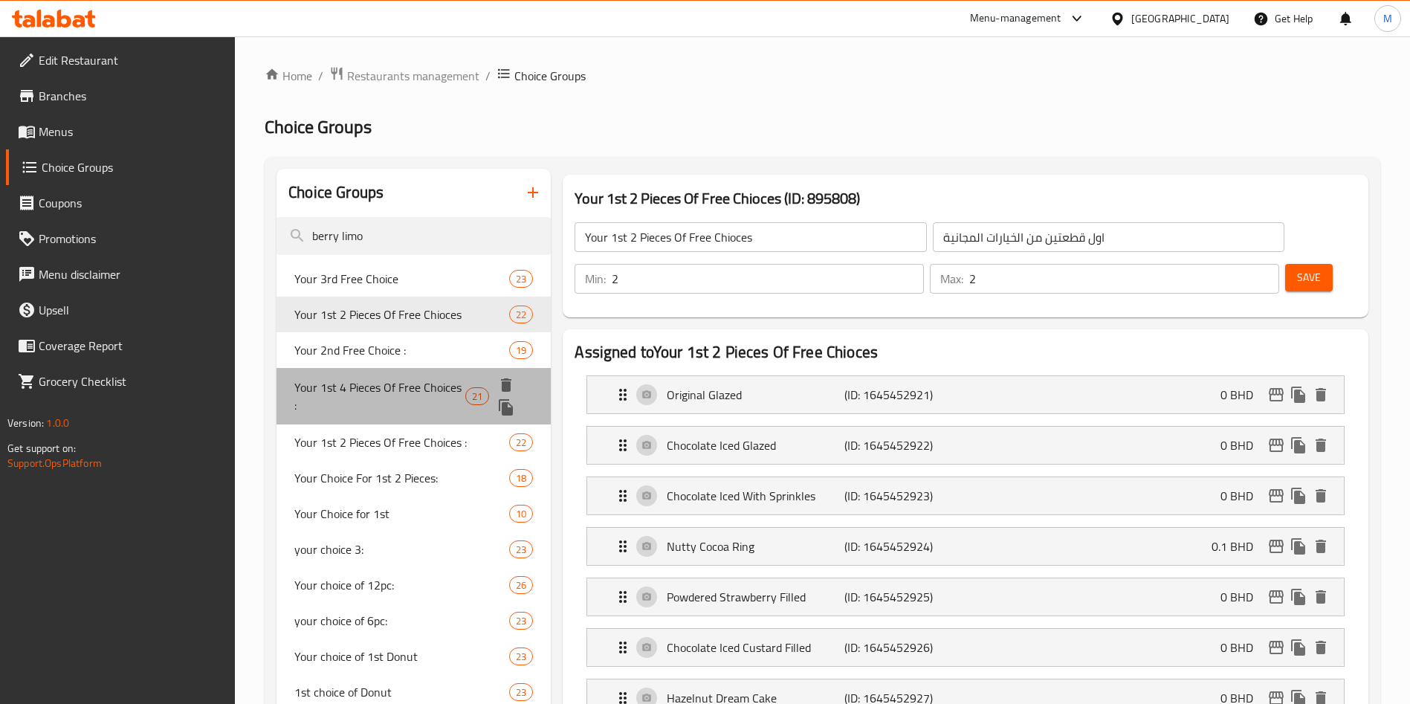
type input "1"
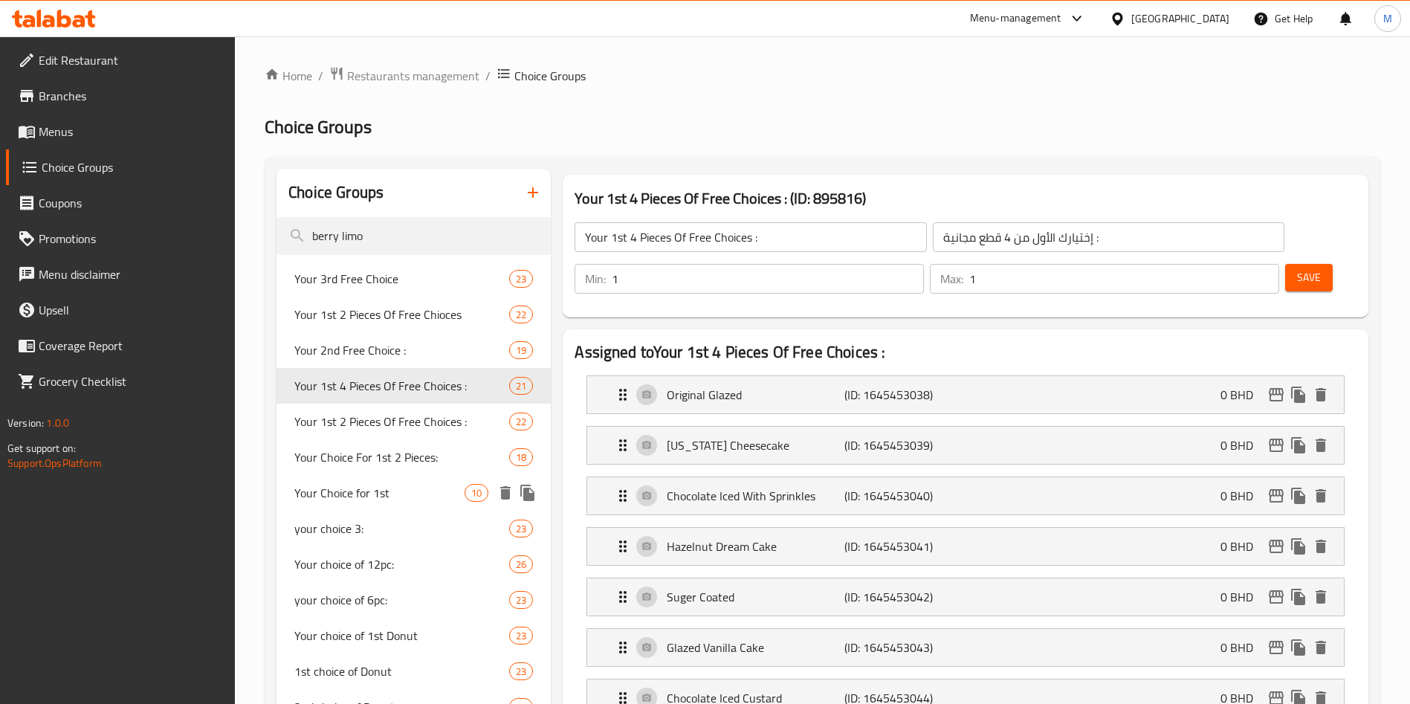
click at [390, 501] on span "Your Choice for 1st" at bounding box center [379, 493] width 170 height 18
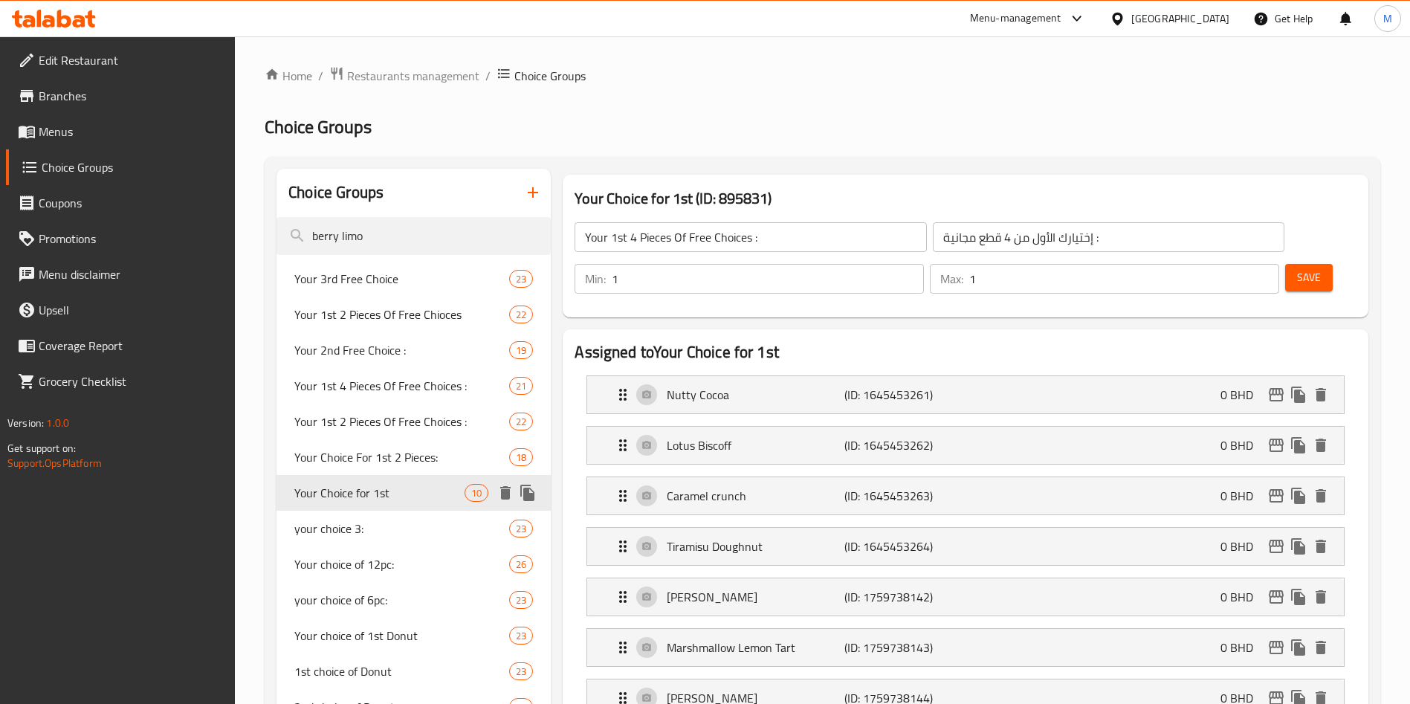
type input "Your Choice for 1st"
type input "اختيارك من الدونت:"
click at [428, 234] on input "berry limo" at bounding box center [414, 236] width 274 height 38
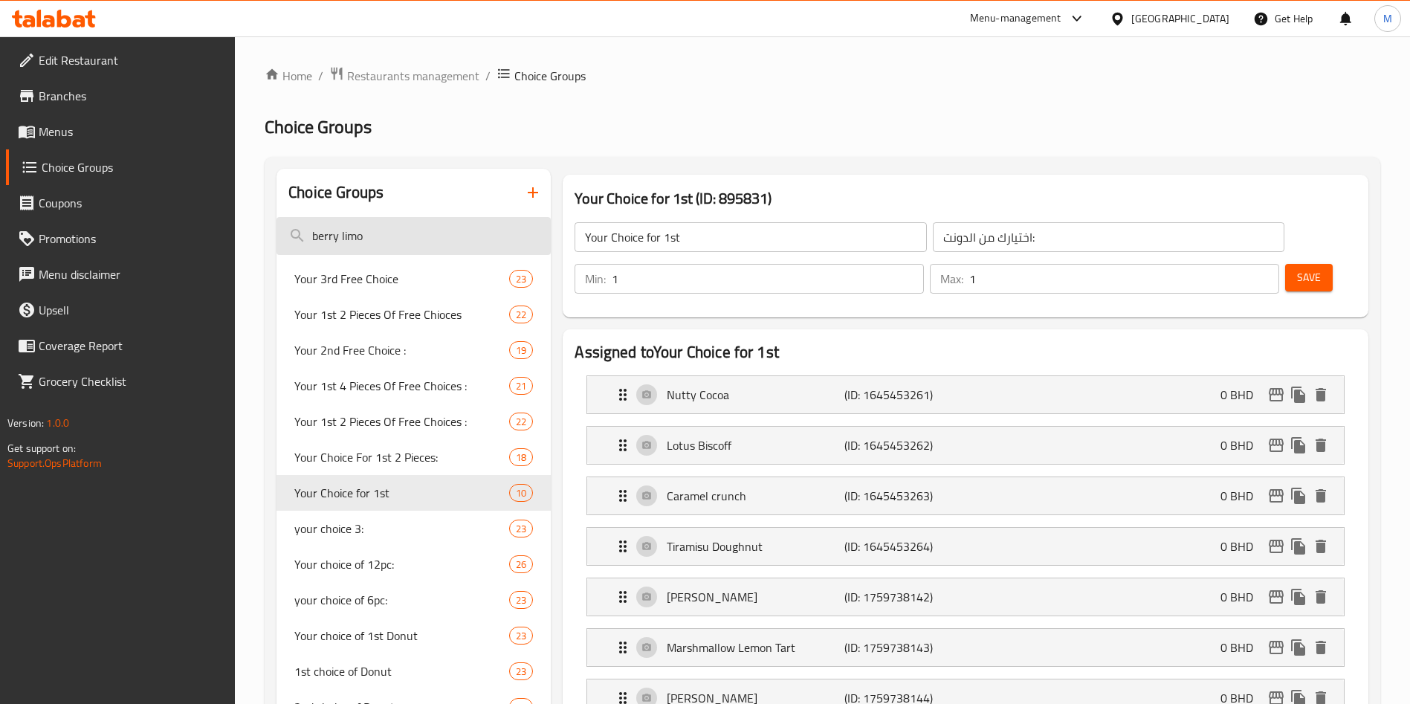
click at [428, 234] on input "berry limo" at bounding box center [414, 236] width 274 height 38
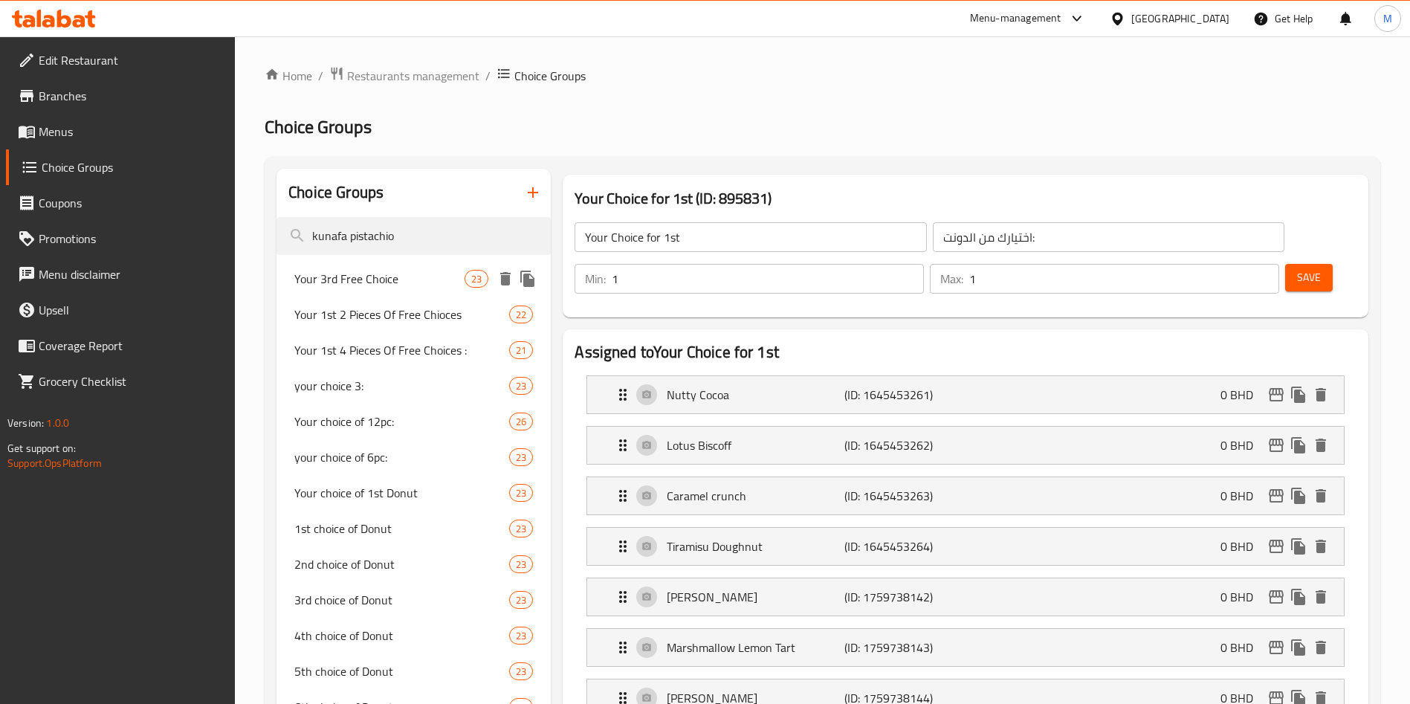
type input "kunafa pistachio"
click at [422, 285] on span "Your 3rd Free Choice" at bounding box center [379, 279] width 170 height 18
click at [423, 320] on span "Your 1st 2 Pieces Of Free Chioces" at bounding box center [401, 315] width 215 height 18
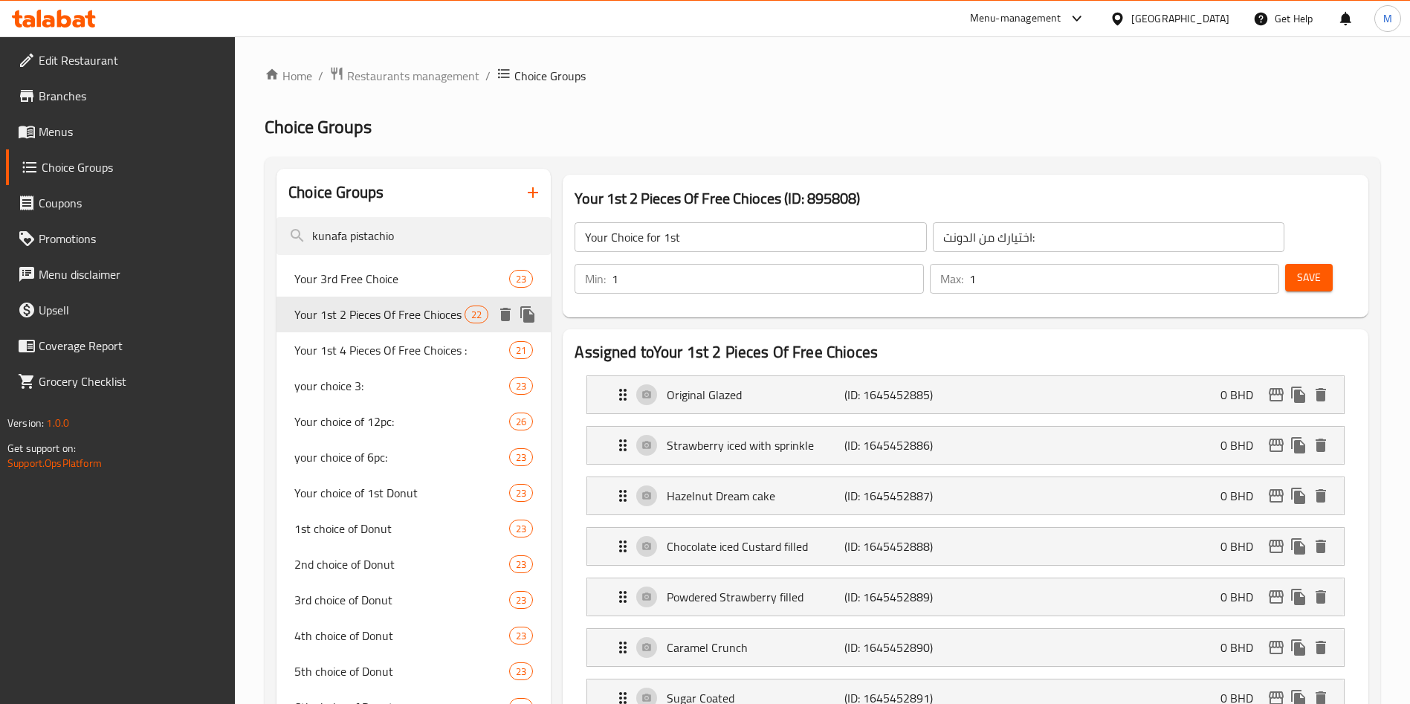
type input "Your 3rd Free Choice"
type input "إختيارك المجاني الثالث:"
type input "3"
type input "Your 1st 2 Pieces Of Free Chioces"
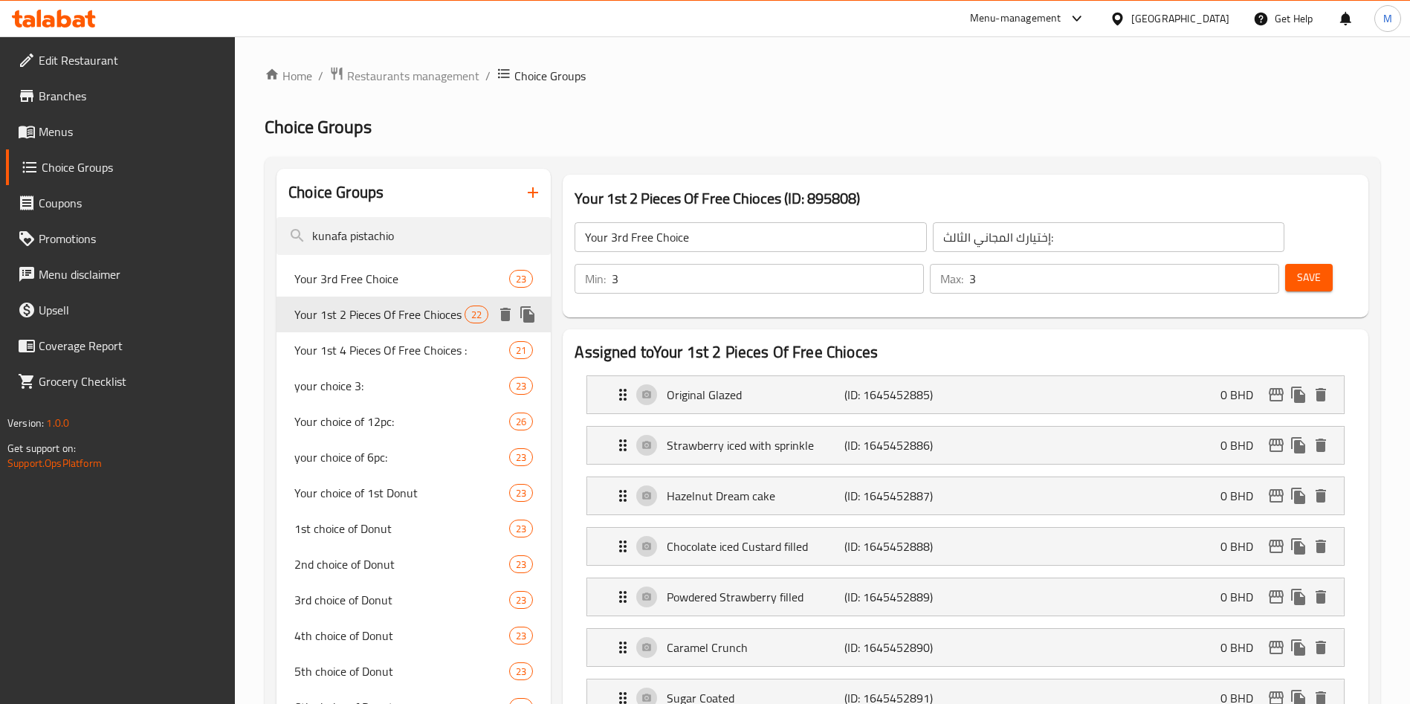
type input "اول قطعتين من الخيارات المجانية"
type input "2"
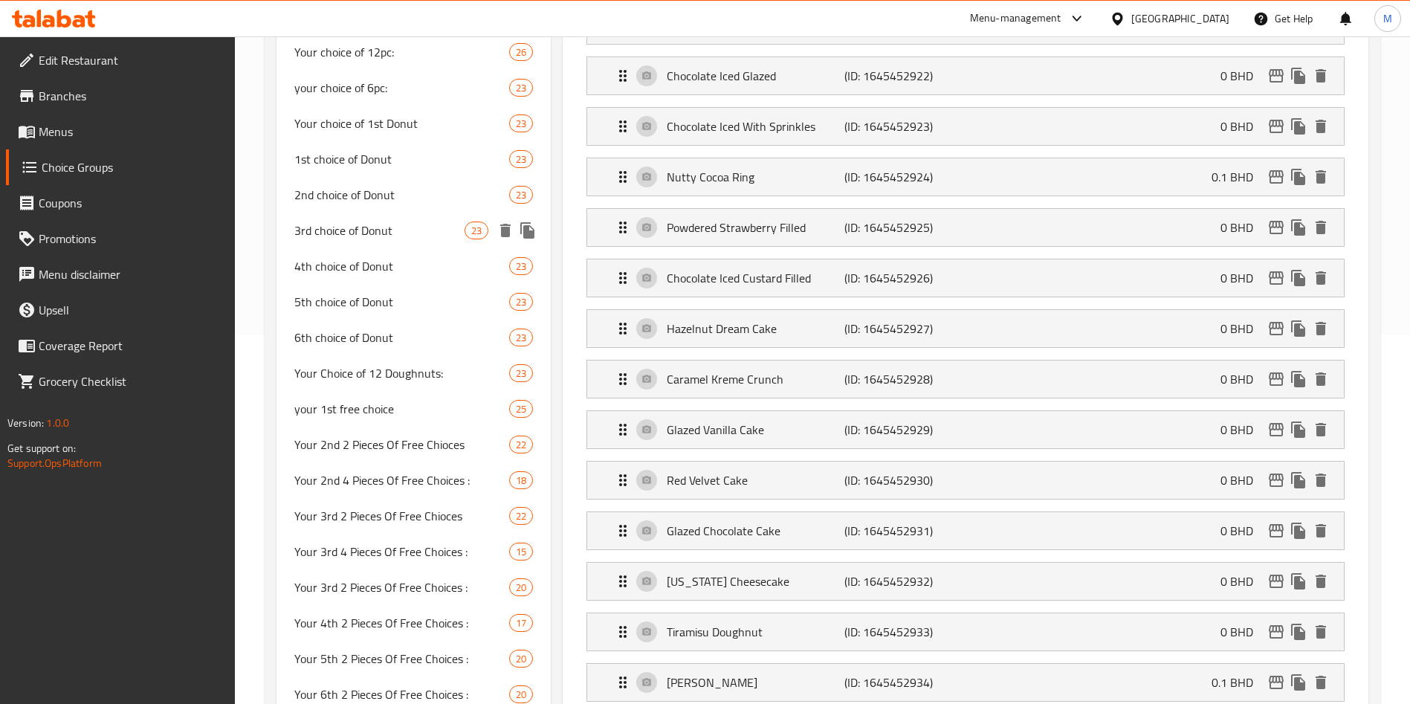
scroll to position [335, 0]
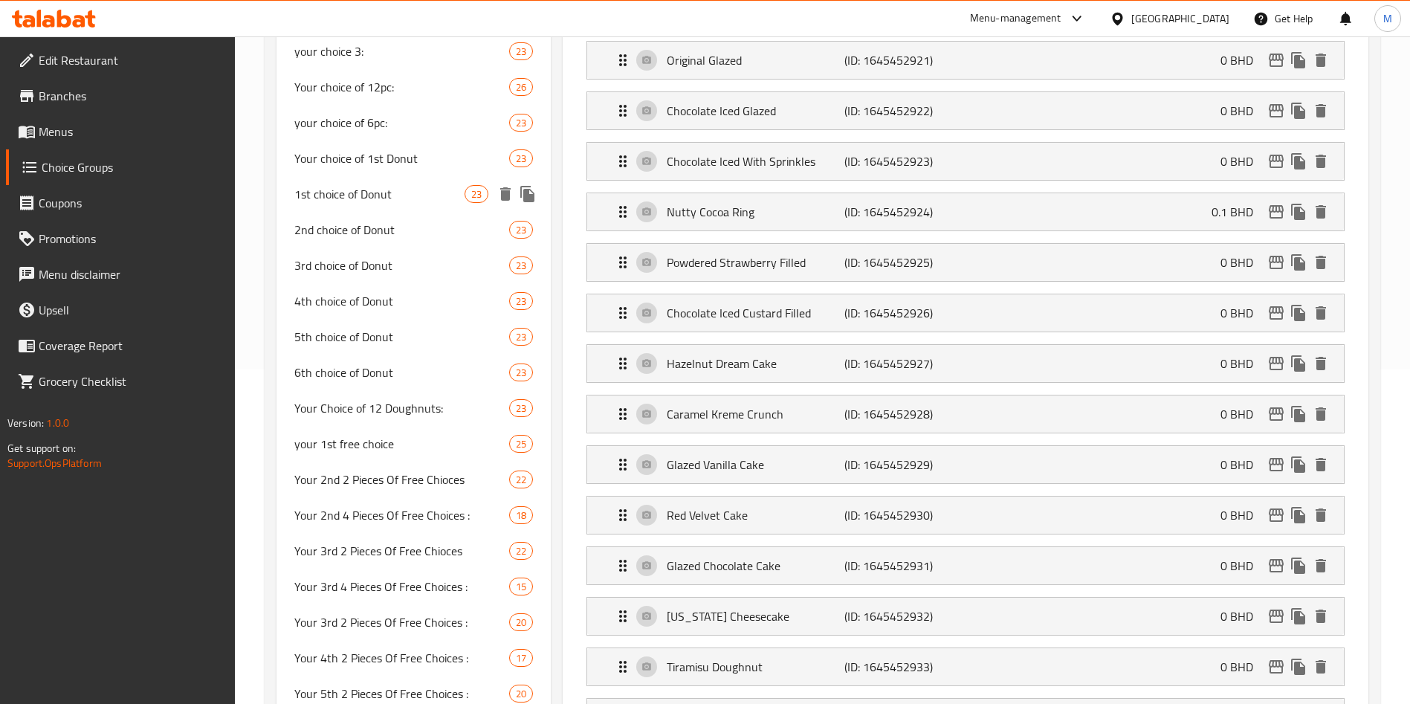
click at [384, 192] on span "1st choice of Donut" at bounding box center [379, 194] width 170 height 18
type input "1st choice of Donut"
type input "إختيارك الأول من الدونت"
type input "1"
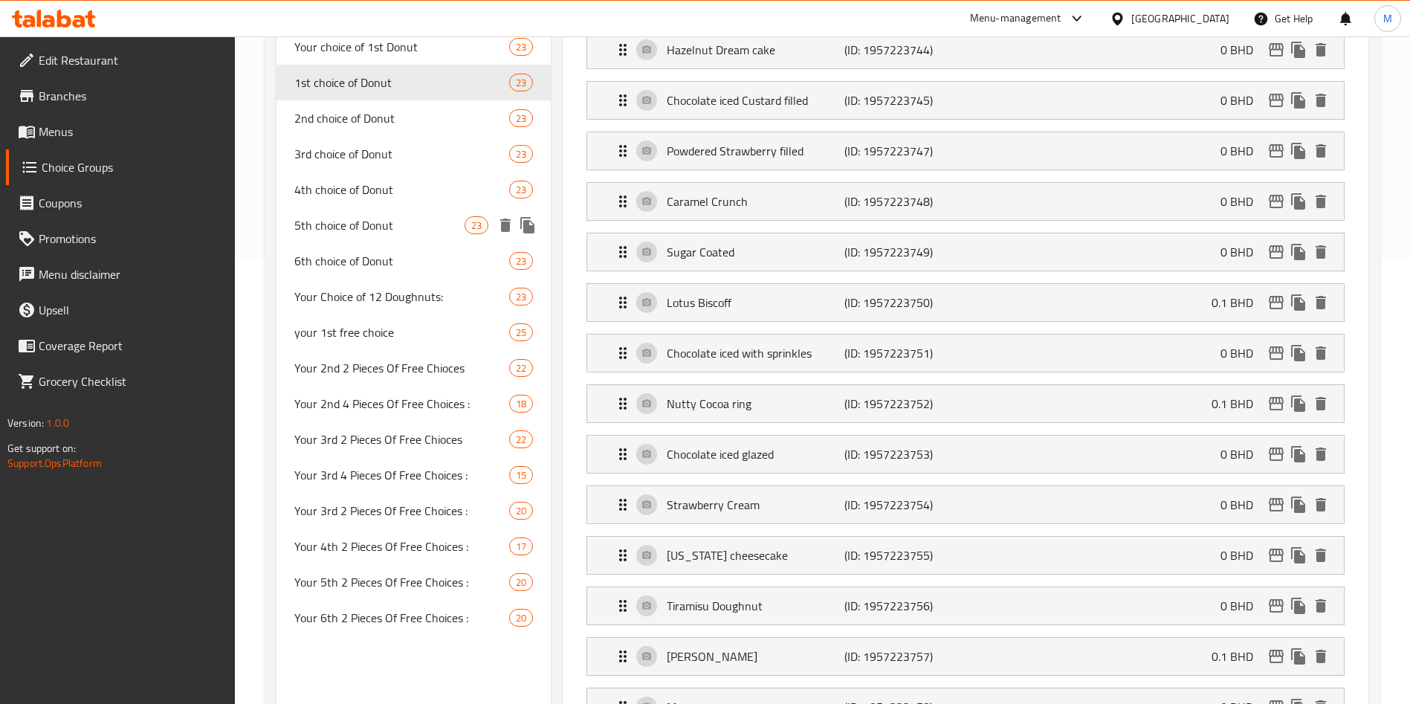
scroll to position [223, 0]
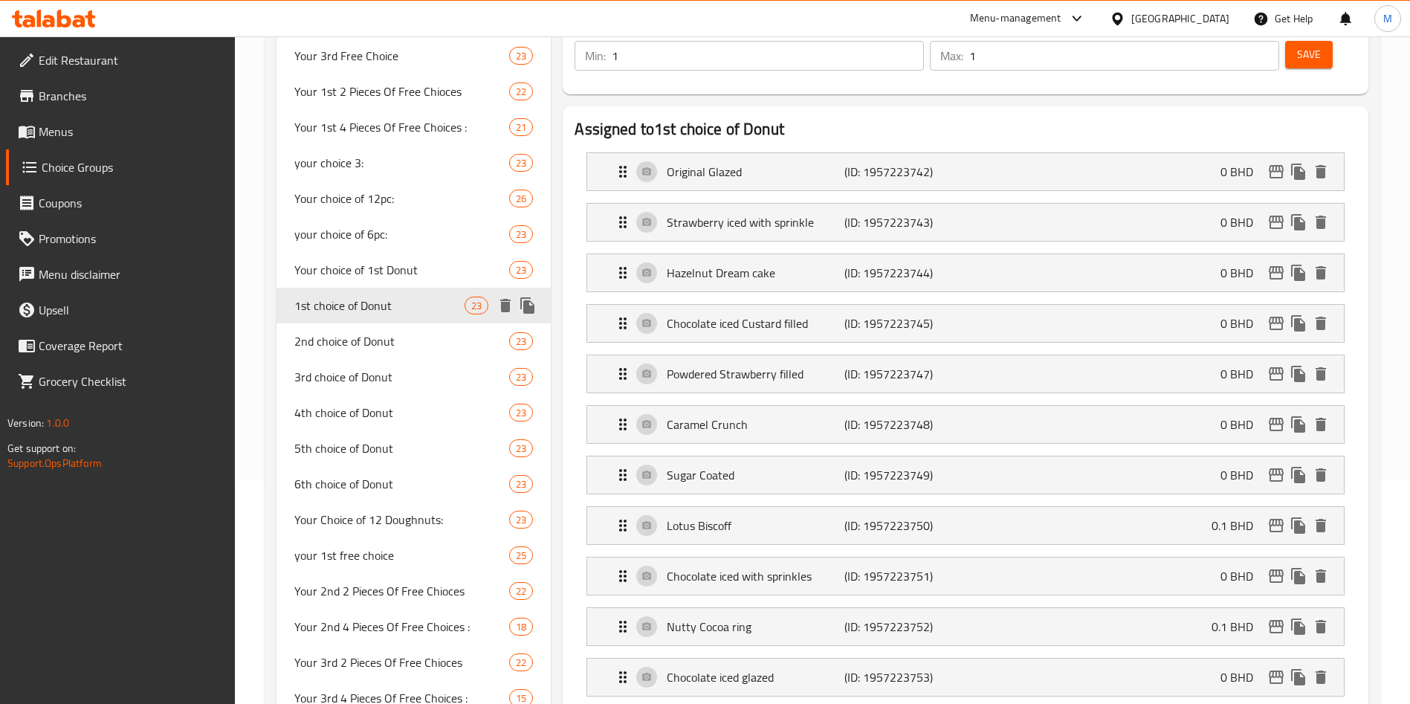
click at [535, 302] on icon "duplicate" at bounding box center [528, 306] width 18 height 18
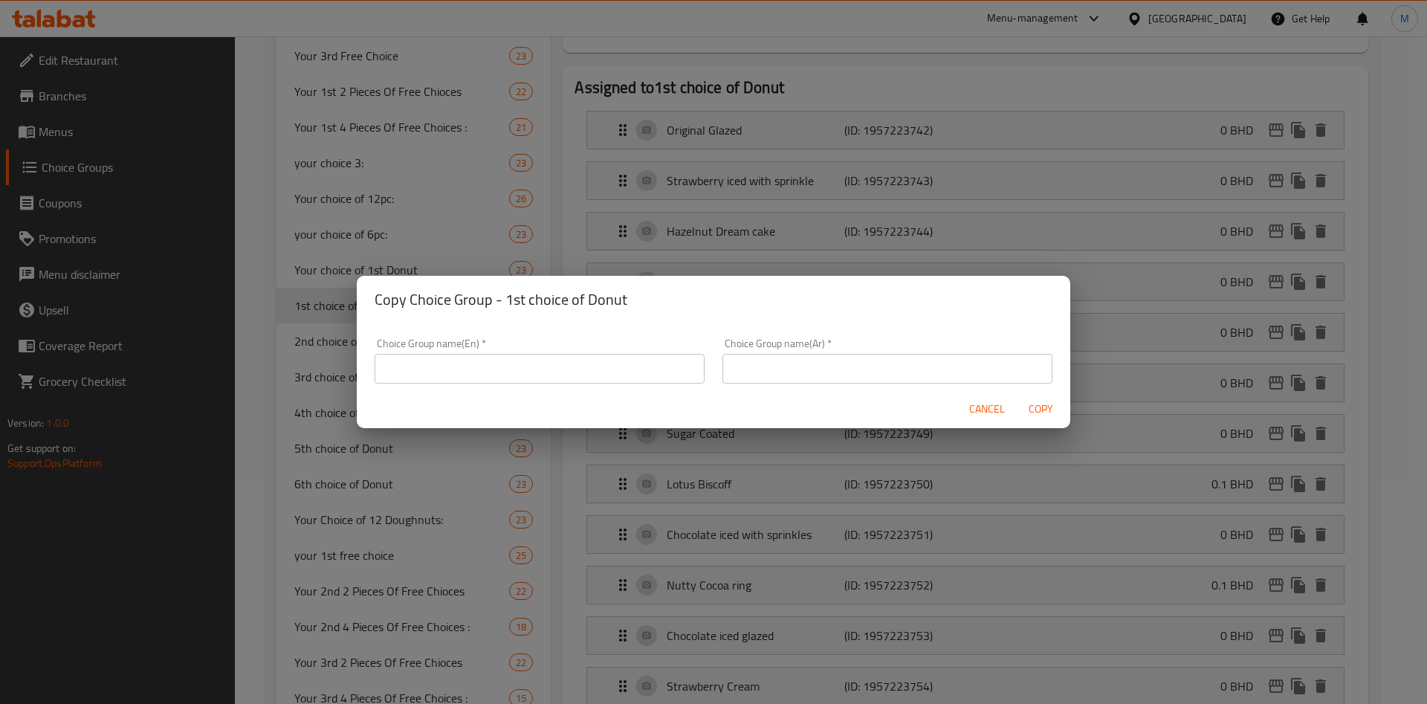
click at [560, 363] on input "text" at bounding box center [540, 369] width 330 height 30
type input "your 1st:"
click at [825, 372] on input "text" at bounding box center [888, 369] width 330 height 30
type input "اختيارك الاول"
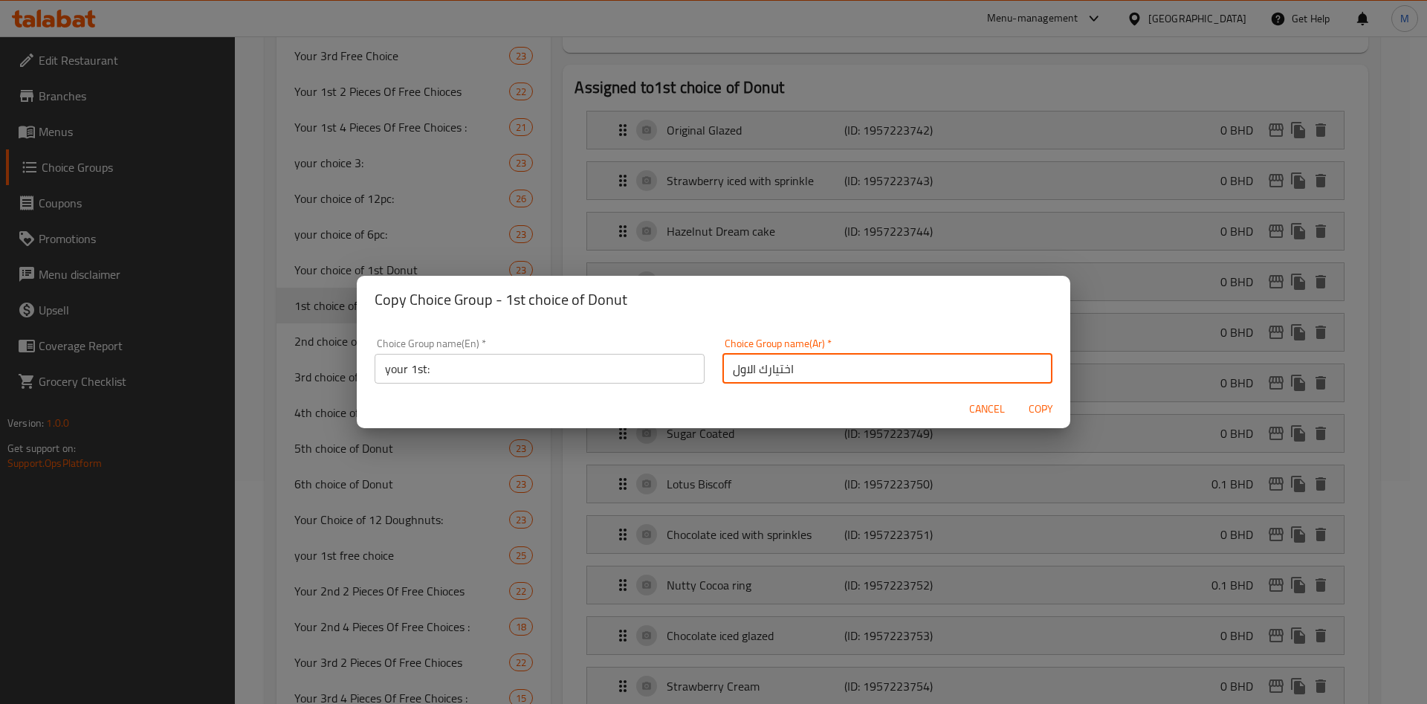
click at [1051, 400] on span "Copy" at bounding box center [1041, 409] width 36 height 19
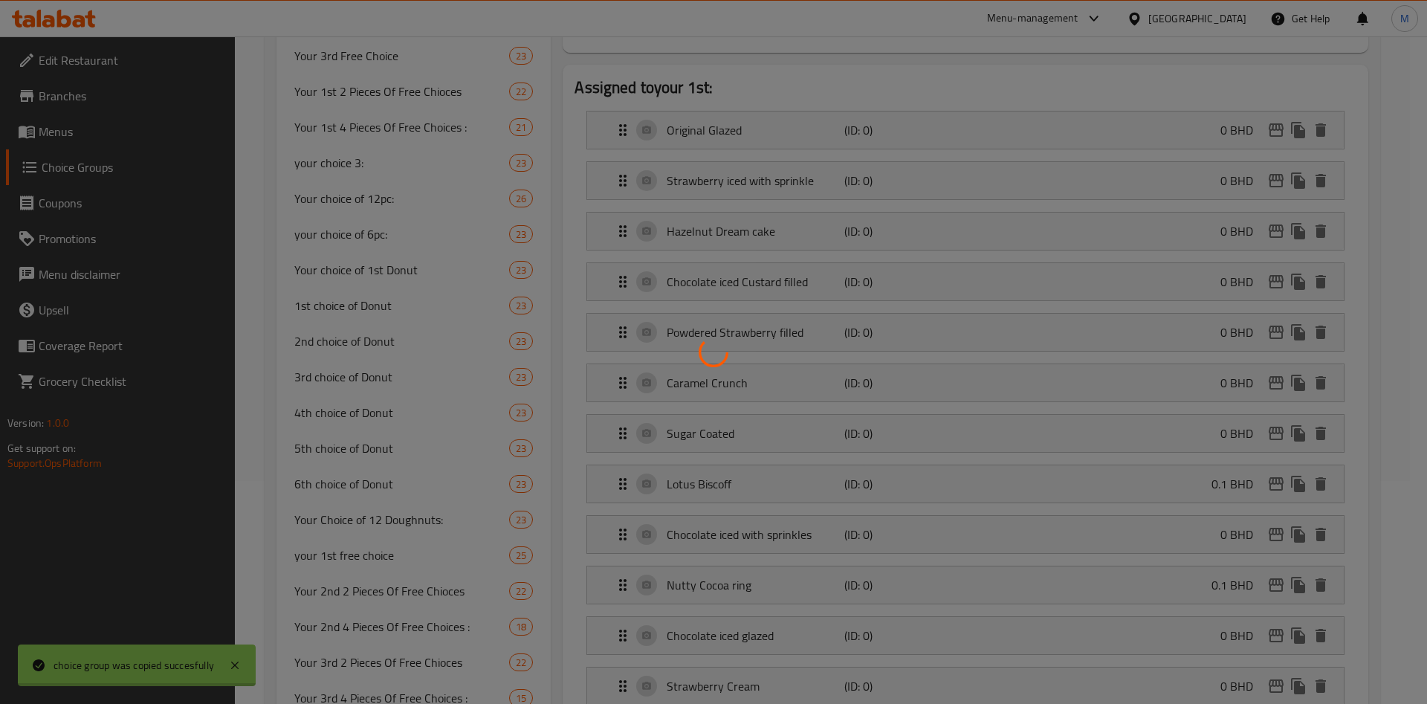
type input "your 1st:"
type input "اختيارك الاول"
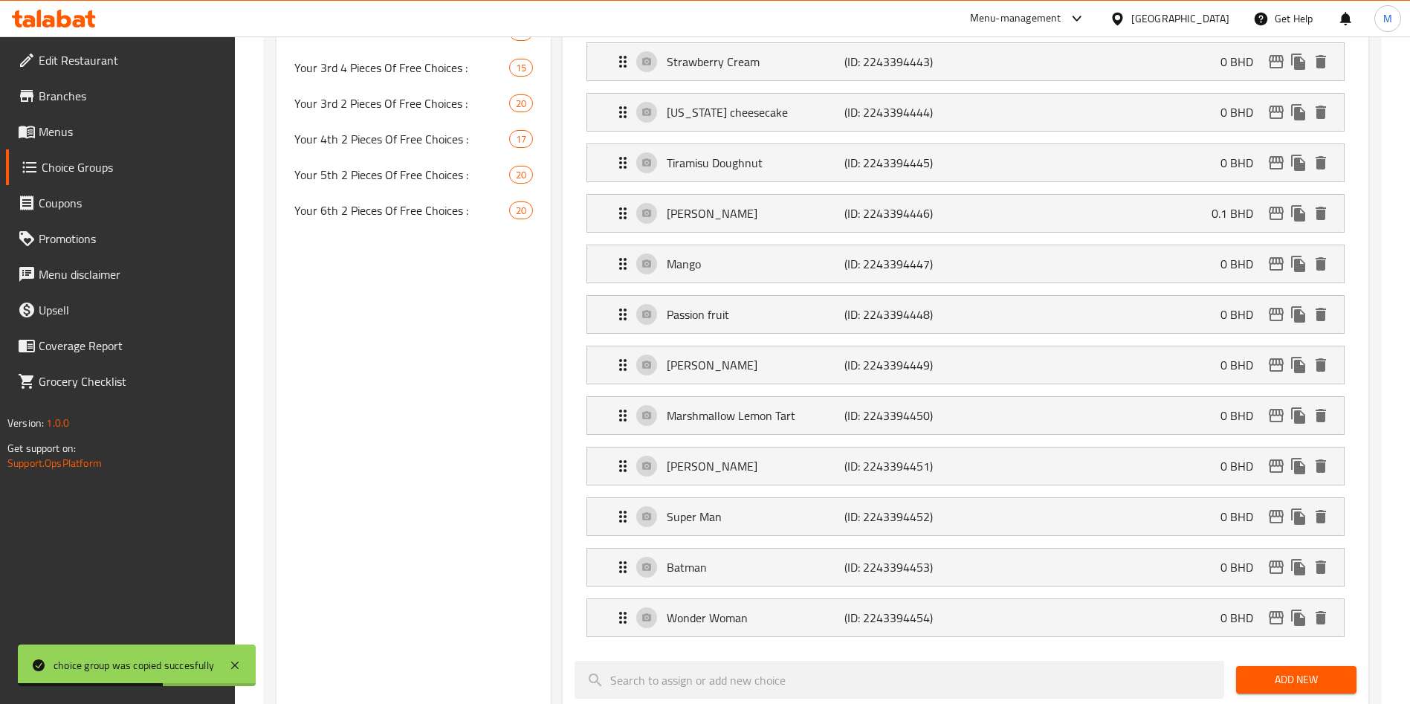
scroll to position [892, 0]
click at [920, 505] on p "(ID: 2243394452)" at bounding box center [904, 514] width 118 height 18
click at [1048, 495] on div "Super Man (ID: 2243394452) 0 BHD" at bounding box center [970, 513] width 712 height 37
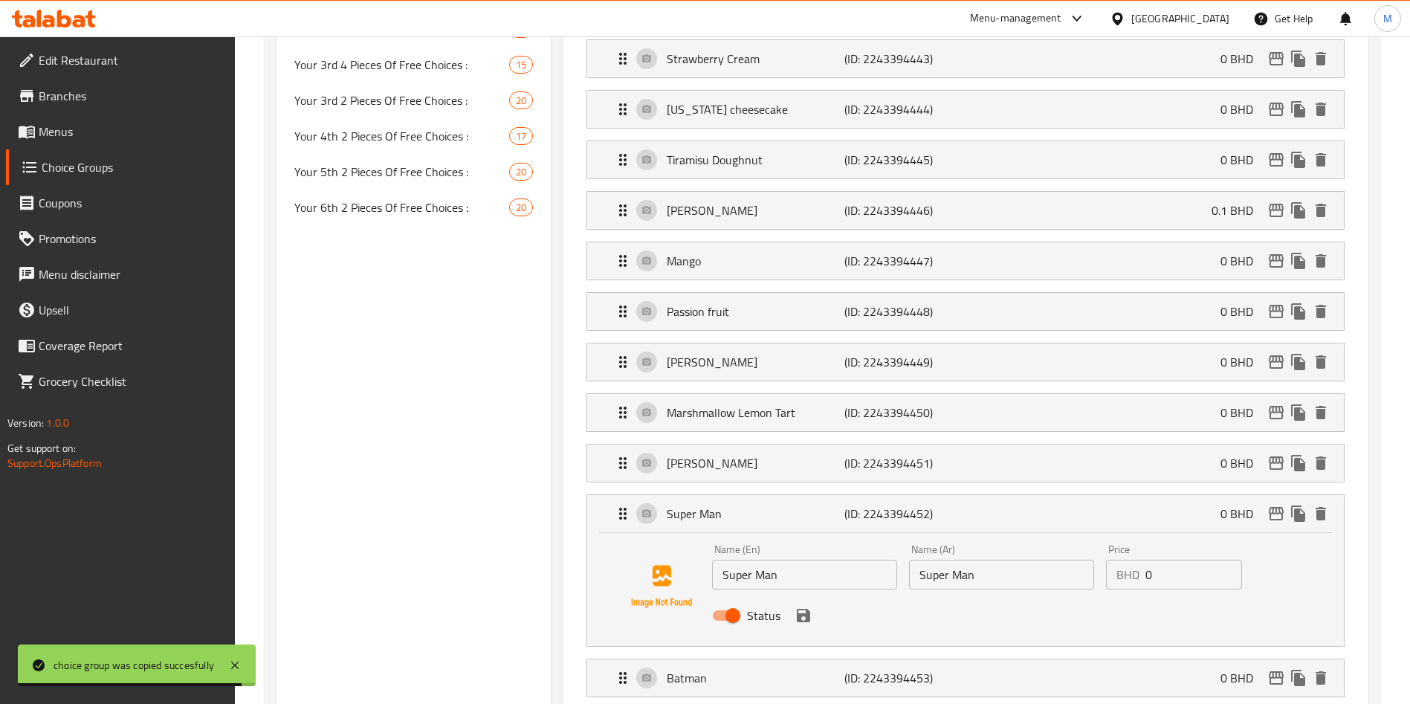
click at [773, 560] on input "Super Man" at bounding box center [804, 575] width 185 height 30
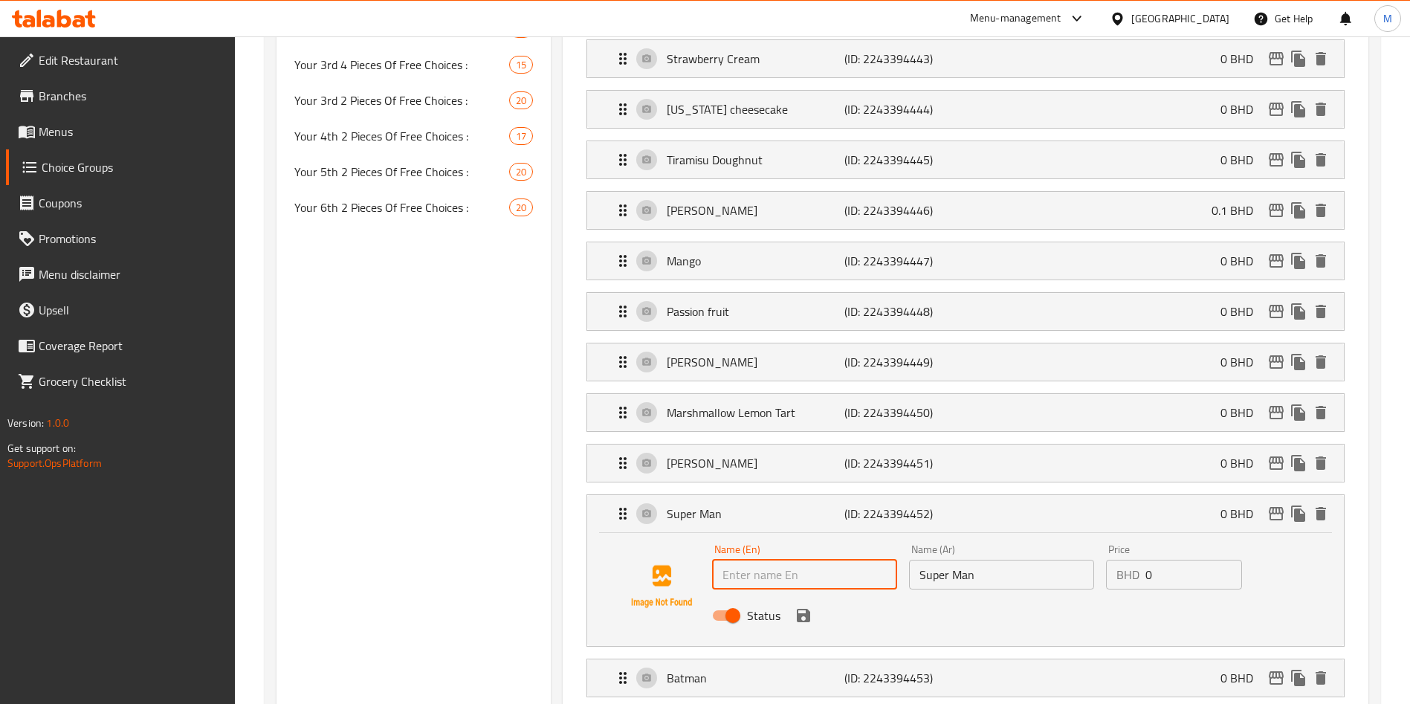
click at [824, 560] on input "text" at bounding box center [804, 575] width 185 height 30
paste input "Gryffindor"
type input "Gryffindor"
click at [977, 560] on input "Super Man" at bounding box center [1001, 575] width 185 height 30
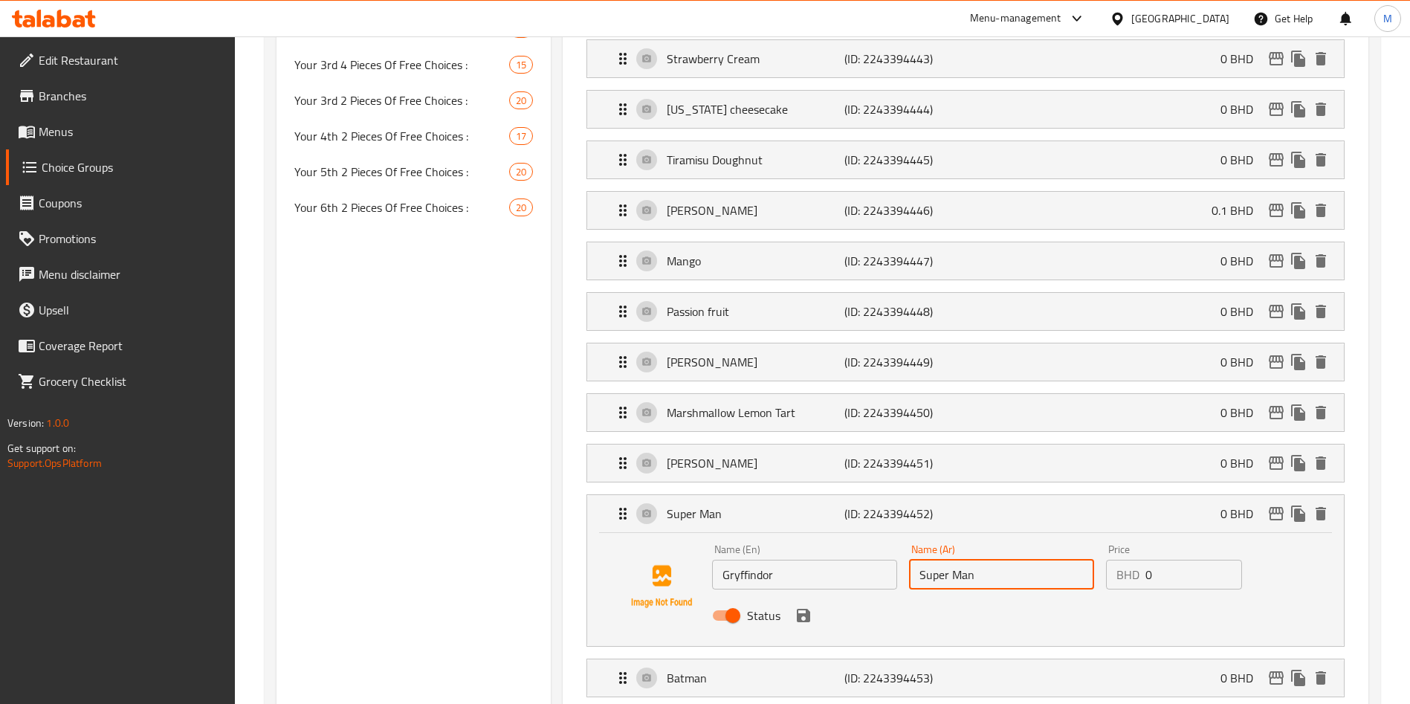
click at [977, 560] on input "Super Man" at bounding box center [1001, 575] width 185 height 30
drag, startPoint x: 977, startPoint y: 536, endPoint x: 967, endPoint y: 543, distance: 11.8
click at [975, 560] on input "Super Man" at bounding box center [1001, 575] width 185 height 30
click at [967, 560] on input "Super Man" at bounding box center [1001, 575] width 185 height 30
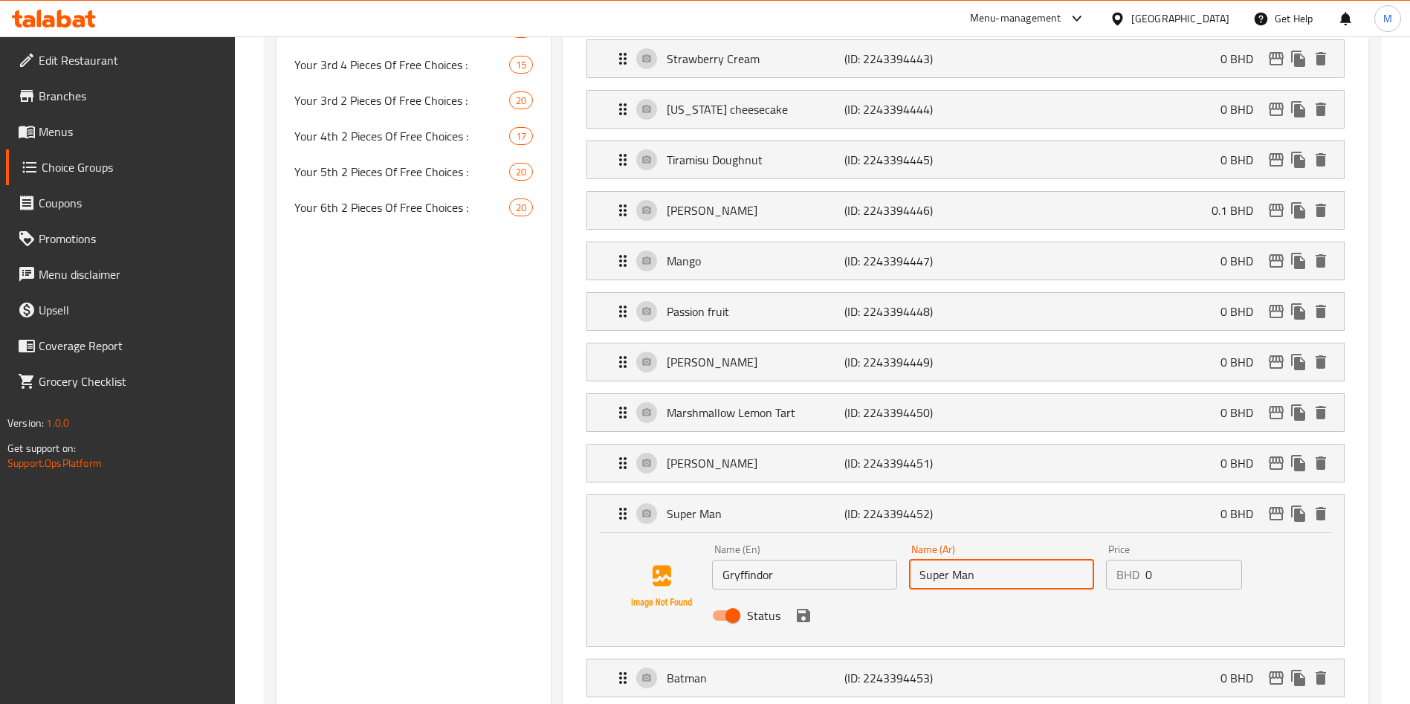
click at [967, 560] on input "Super Man" at bounding box center [1001, 575] width 185 height 30
type input "S"
paste input "جريفندور"
click at [795, 607] on icon "save" at bounding box center [804, 616] width 18 height 18
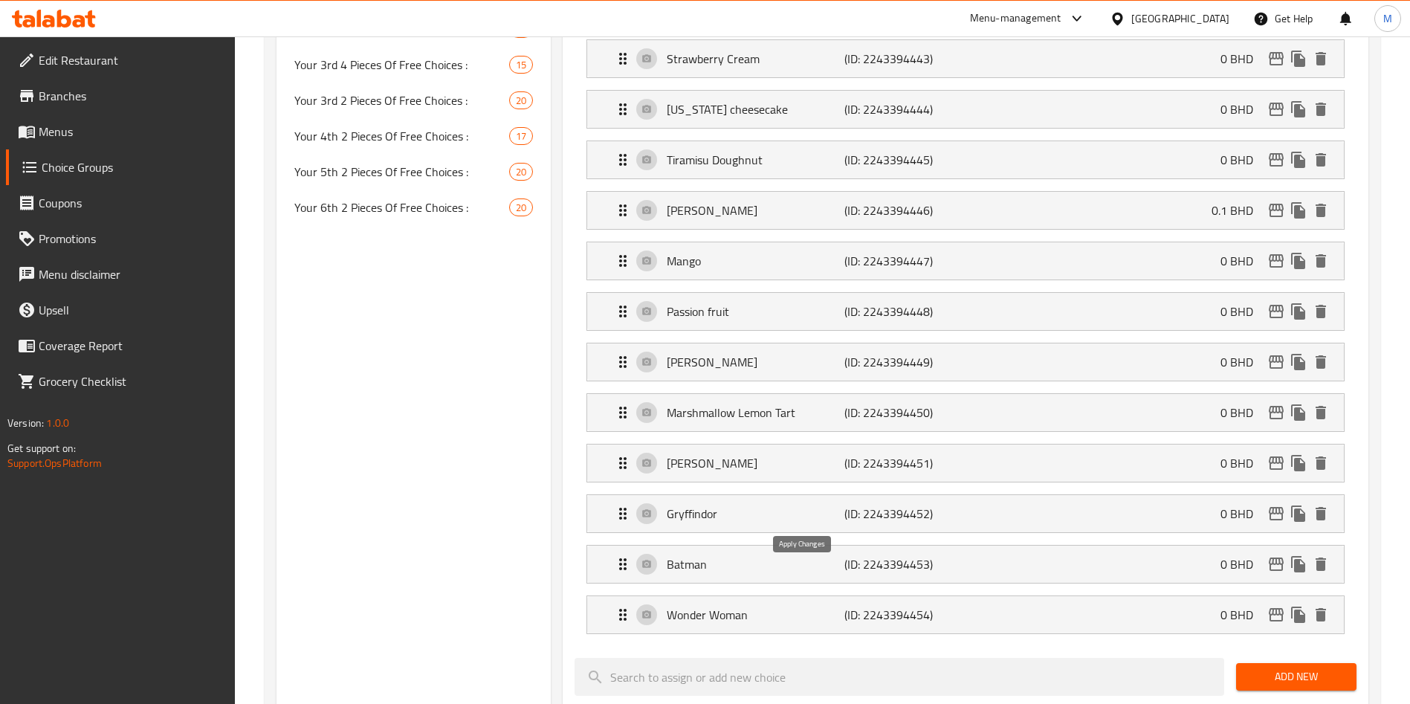
type input "جريفندور"
click at [785, 546] on div "Batman (ID: 2243394453) 0 BHD" at bounding box center [970, 564] width 712 height 37
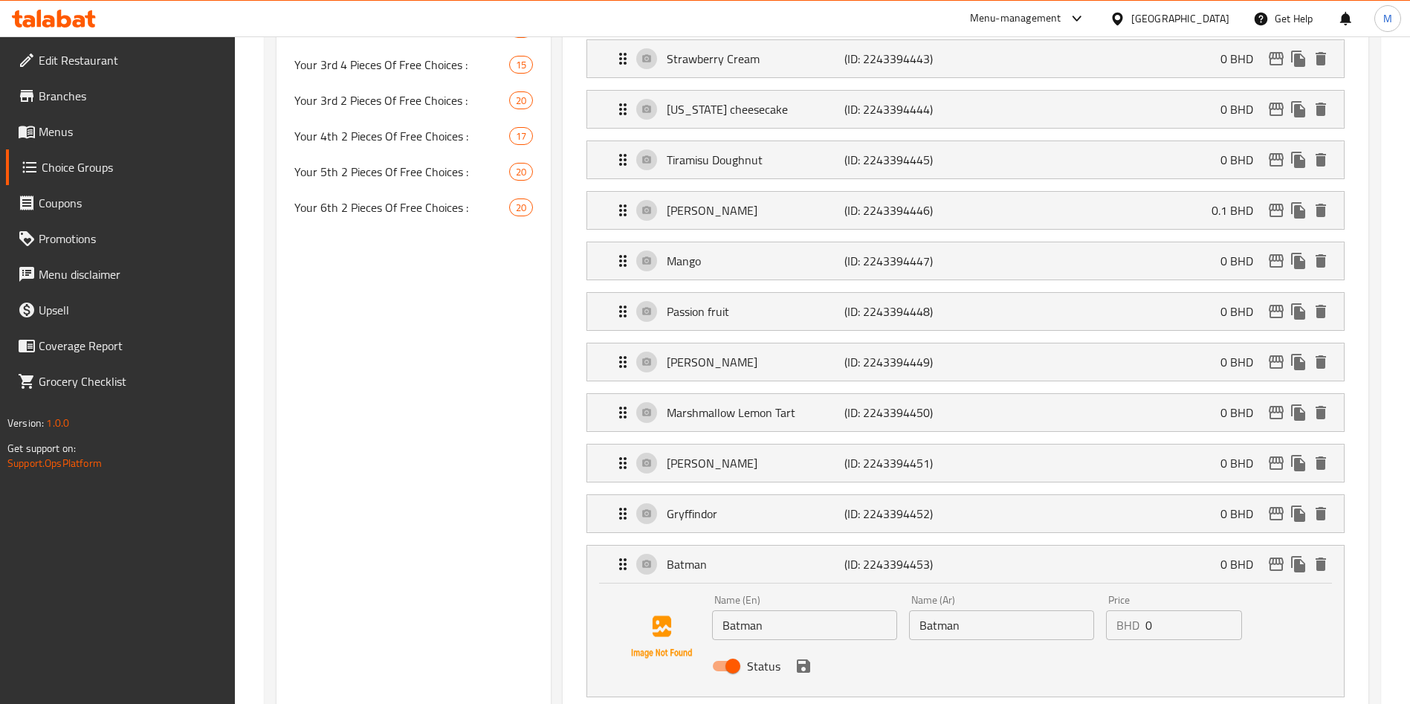
click at [833, 610] on input "Batman" at bounding box center [804, 625] width 185 height 30
paste input "Hufflepuff"
type input "Hufflepuff"
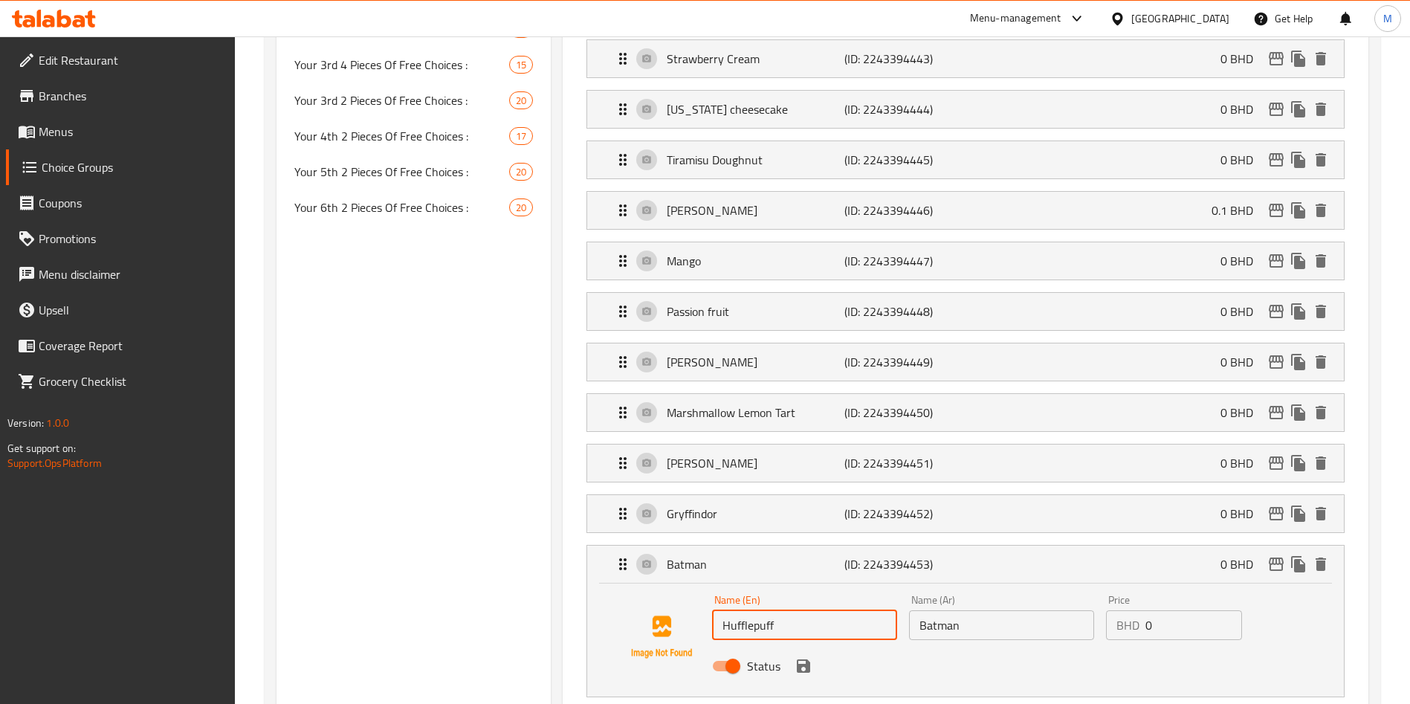
click at [988, 610] on input "Batman" at bounding box center [1001, 625] width 185 height 30
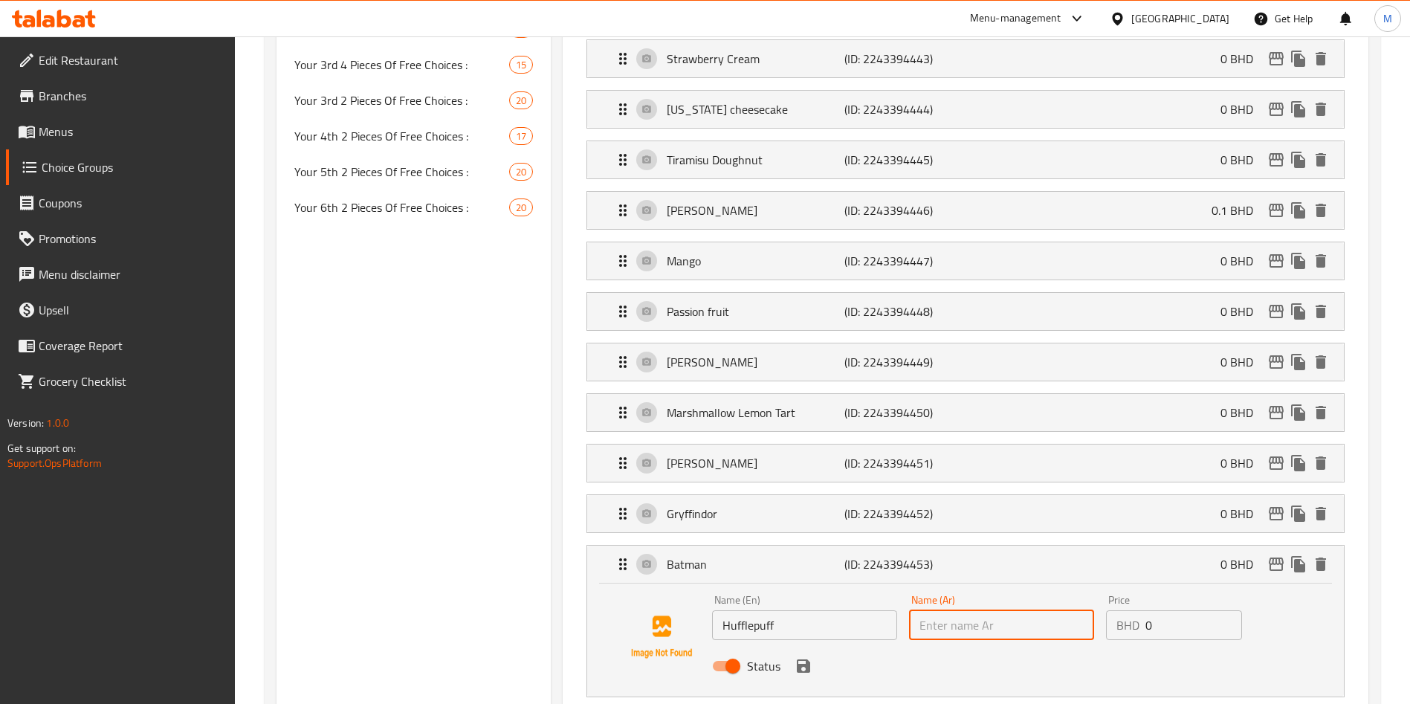
paste input "Hufflepuff"
click at [809, 659] on icon "save" at bounding box center [803, 665] width 13 height 13
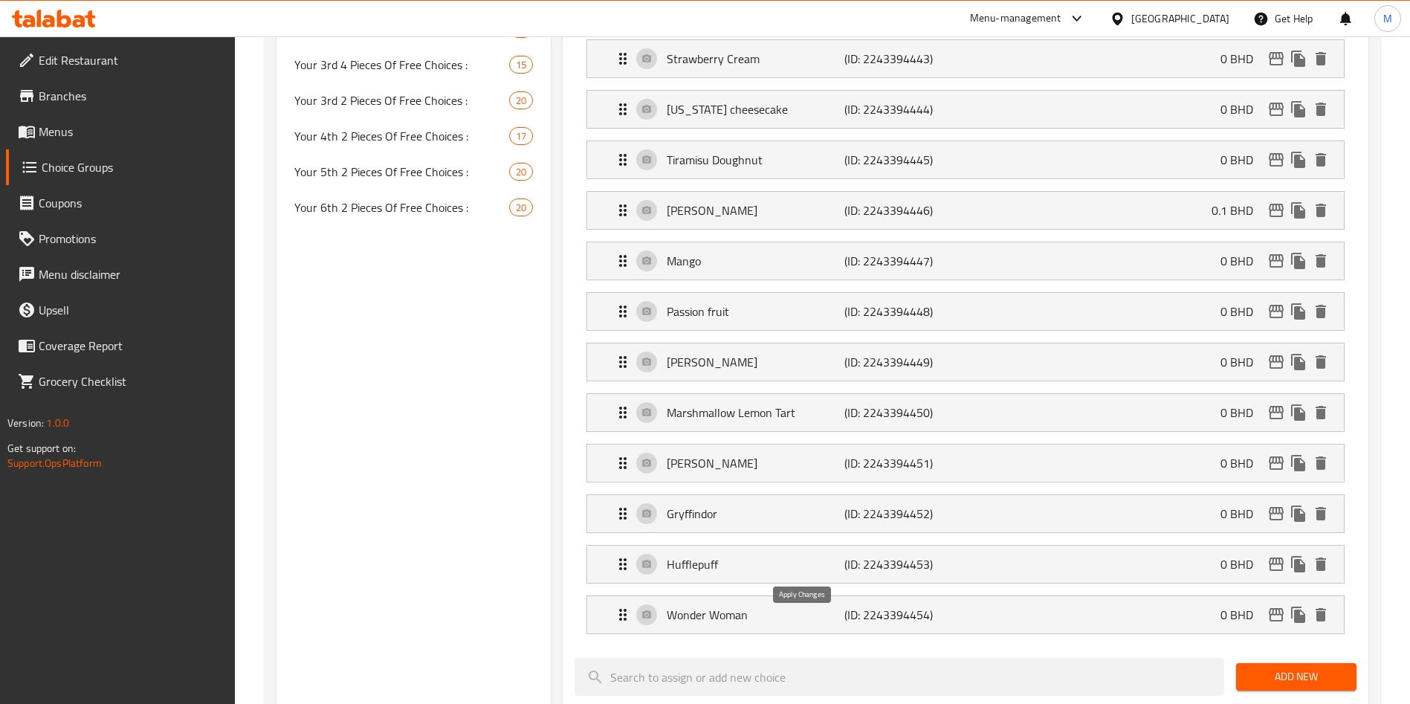
type input "Hufflepuff"
click at [769, 606] on p "Wonder Woman" at bounding box center [755, 615] width 177 height 18
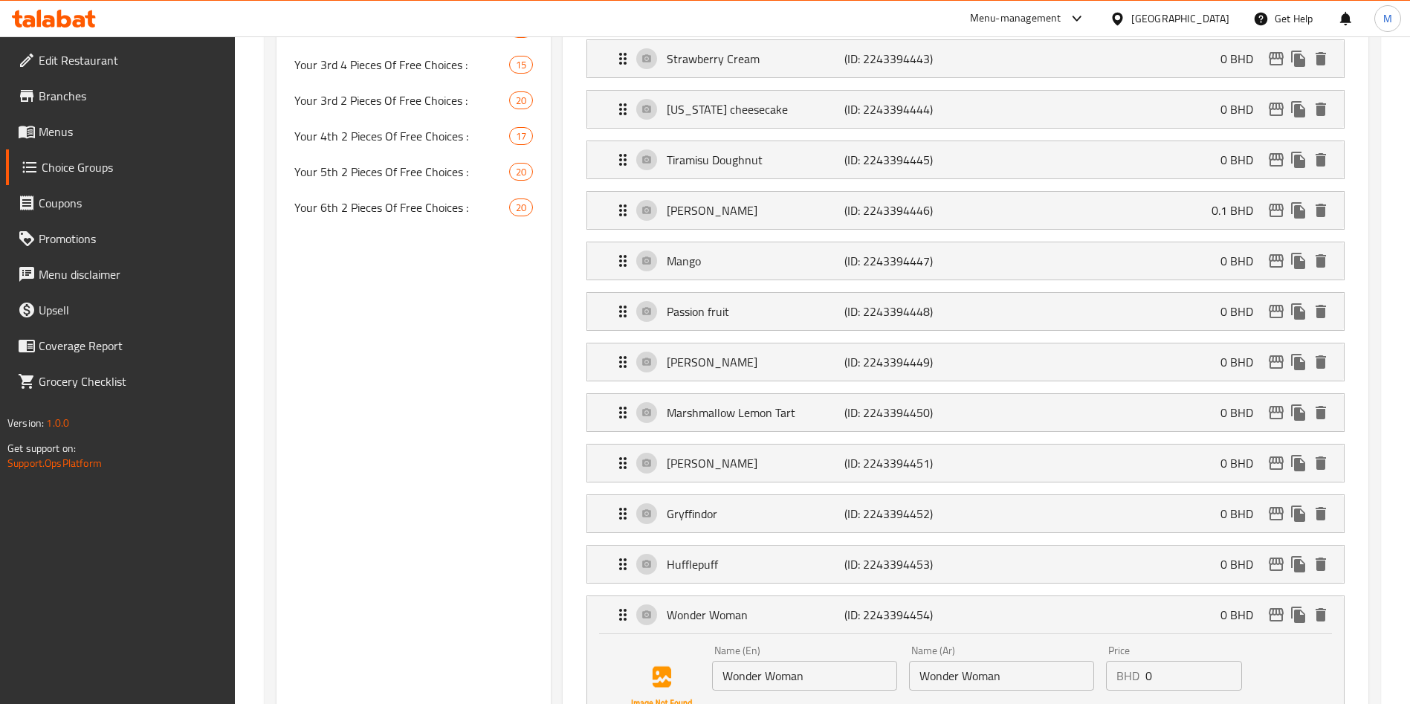
click at [747, 661] on input "Wonder Woman" at bounding box center [804, 676] width 185 height 30
paste input "Slytherin"
type input "Slytherin"
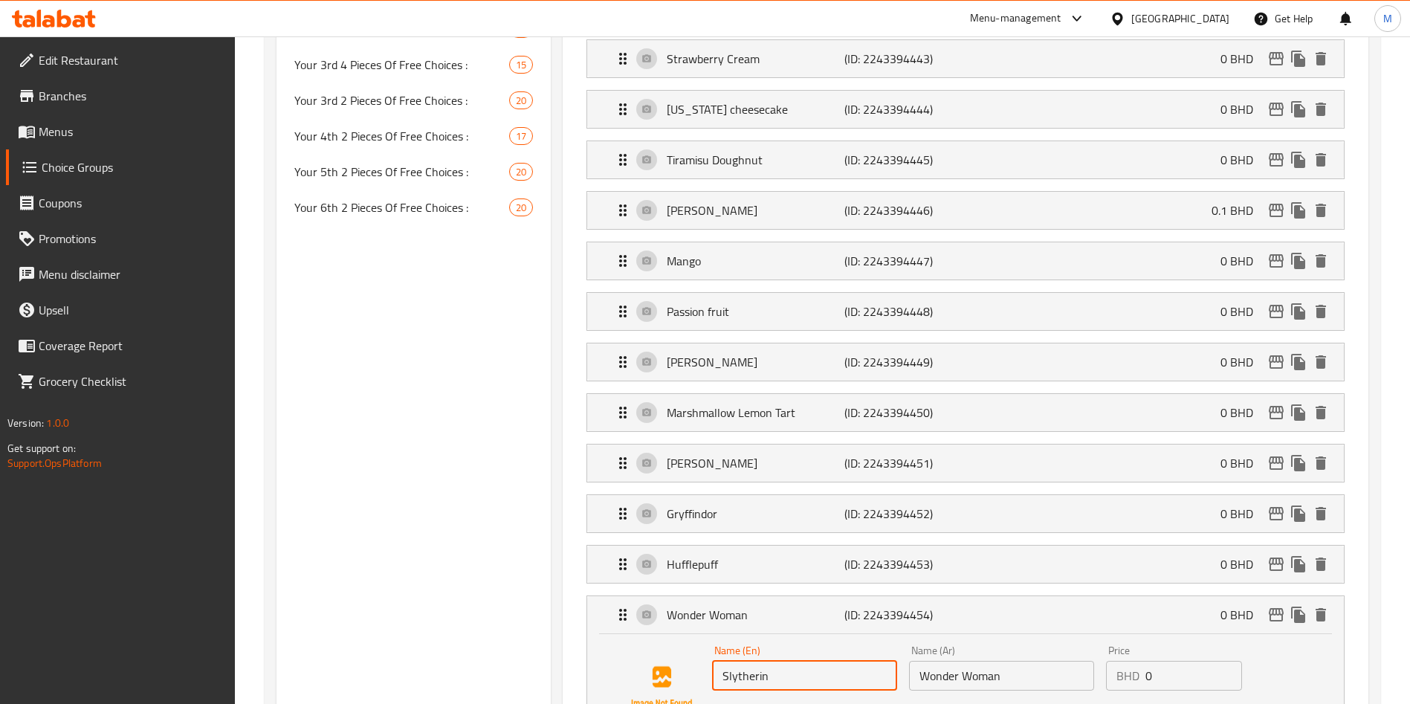
click at [987, 661] on input "Wonder Woman" at bounding box center [1001, 676] width 185 height 30
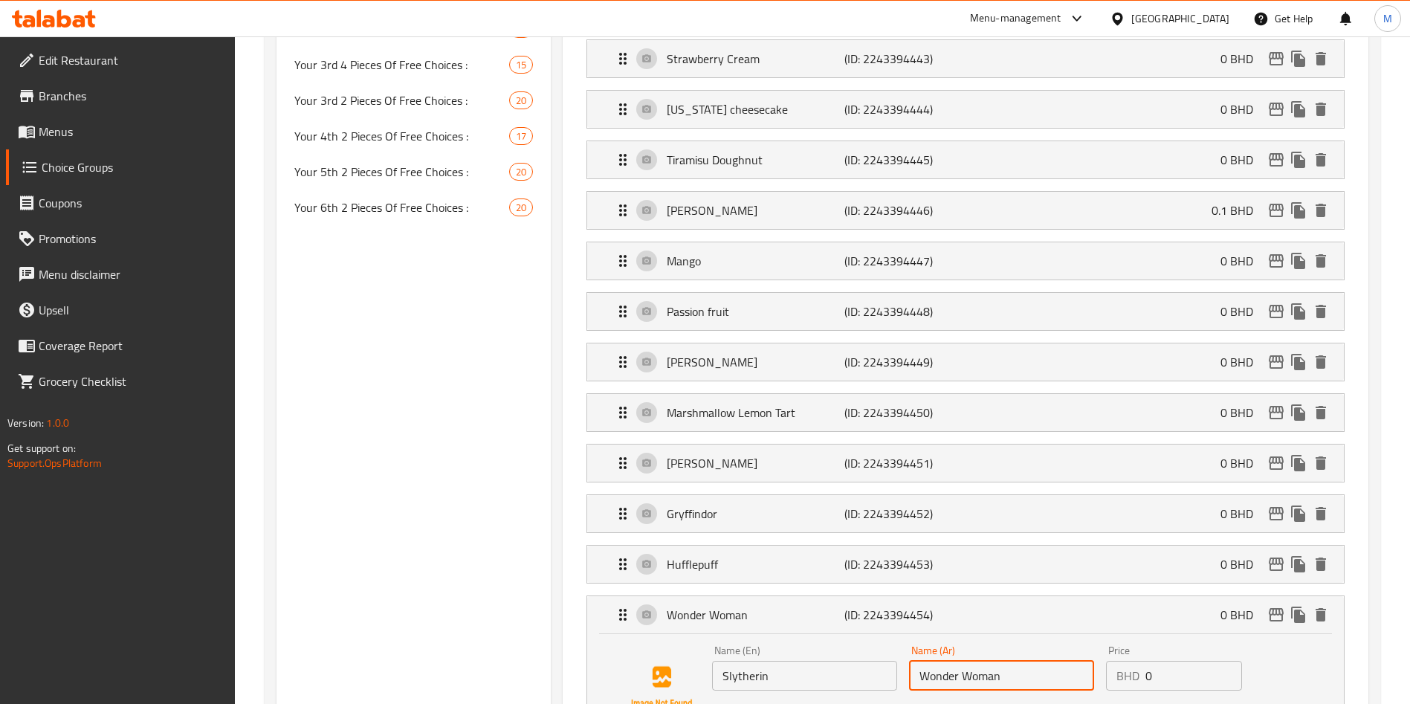
click at [987, 661] on input "Wonder Woman" at bounding box center [1001, 676] width 185 height 30
paste input "Slytherin"
click at [806, 703] on icon "save" at bounding box center [803, 716] width 13 height 13
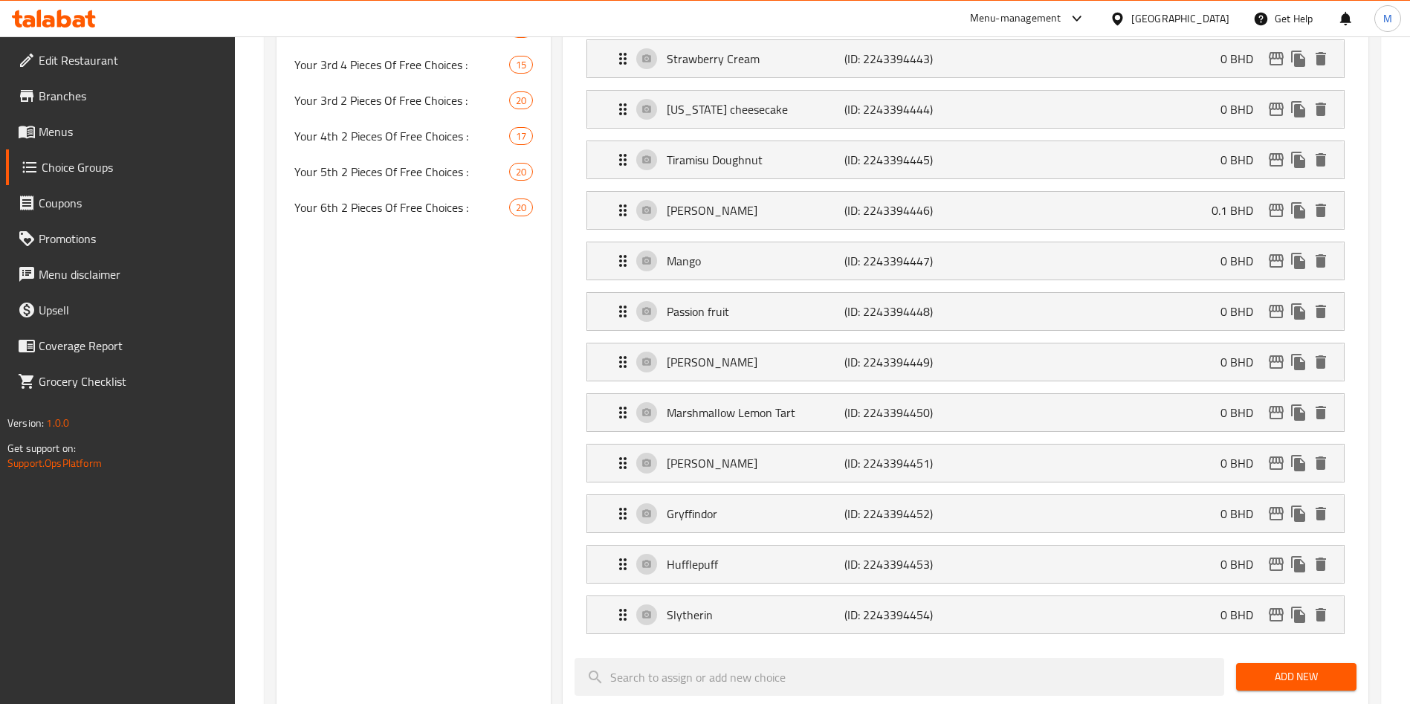
type input "Slytherin"
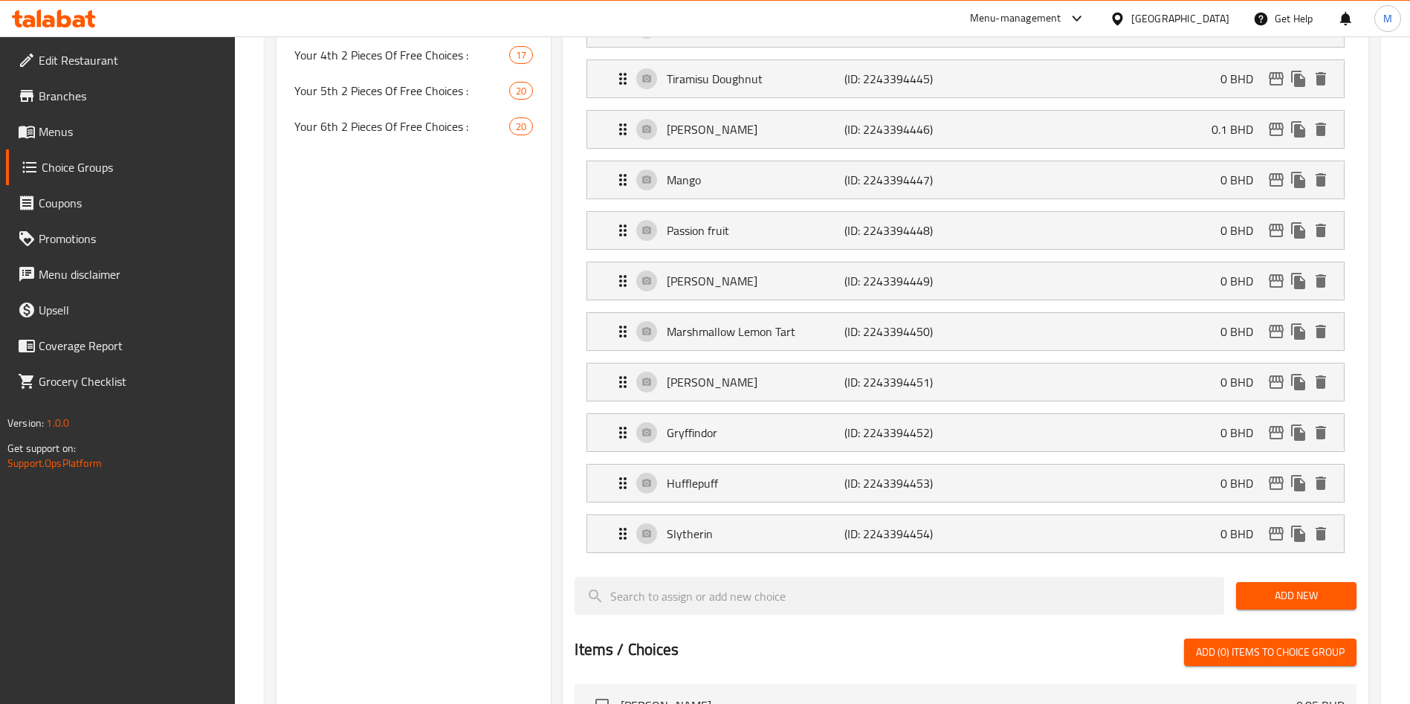
scroll to position [1004, 0]
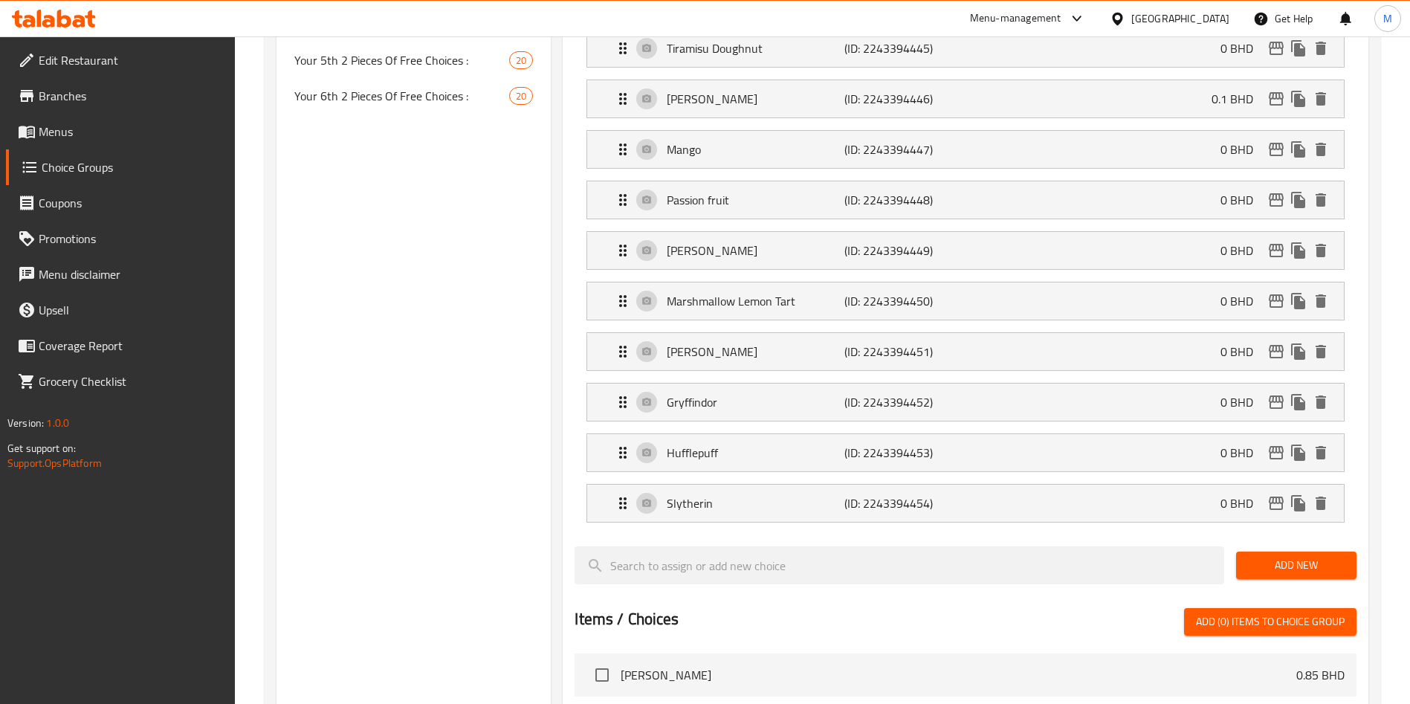
click at [1286, 556] on span "Add New" at bounding box center [1296, 565] width 97 height 19
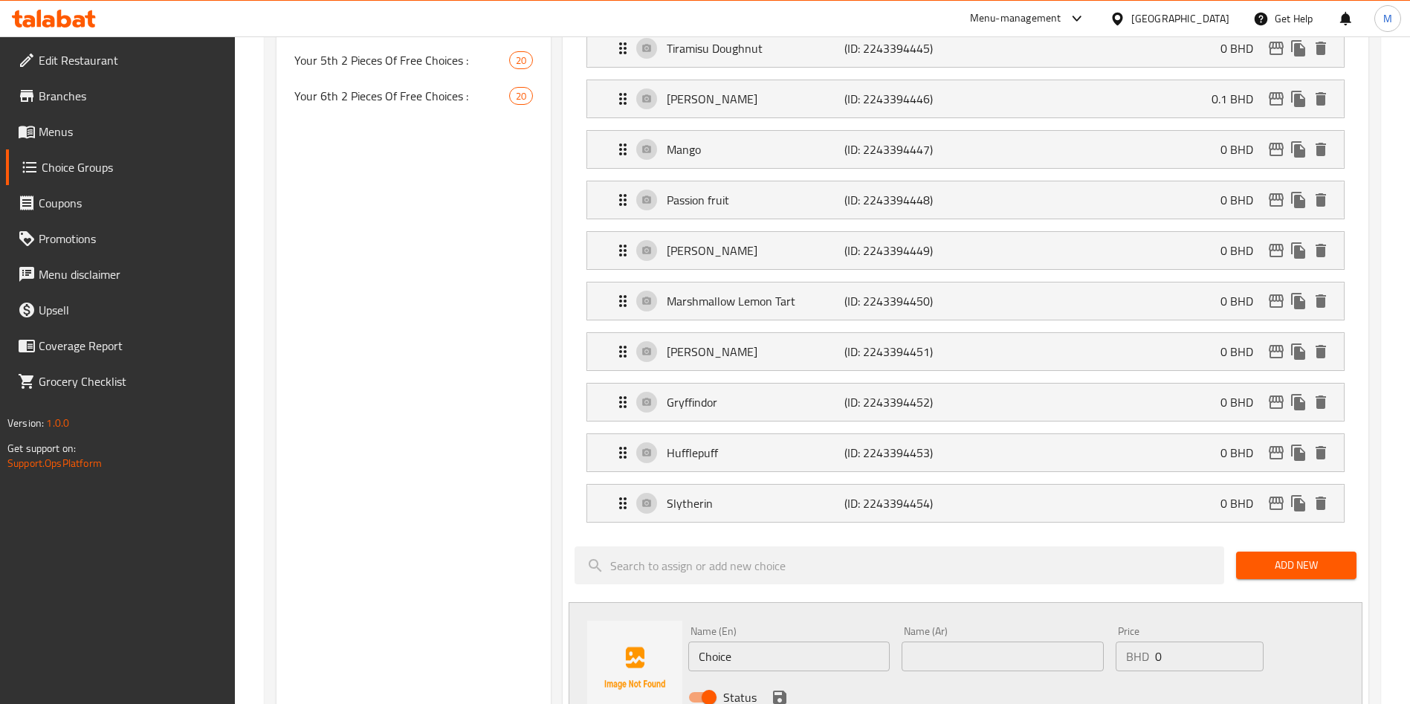
click at [1291, 552] on button "Add New" at bounding box center [1296, 566] width 120 height 28
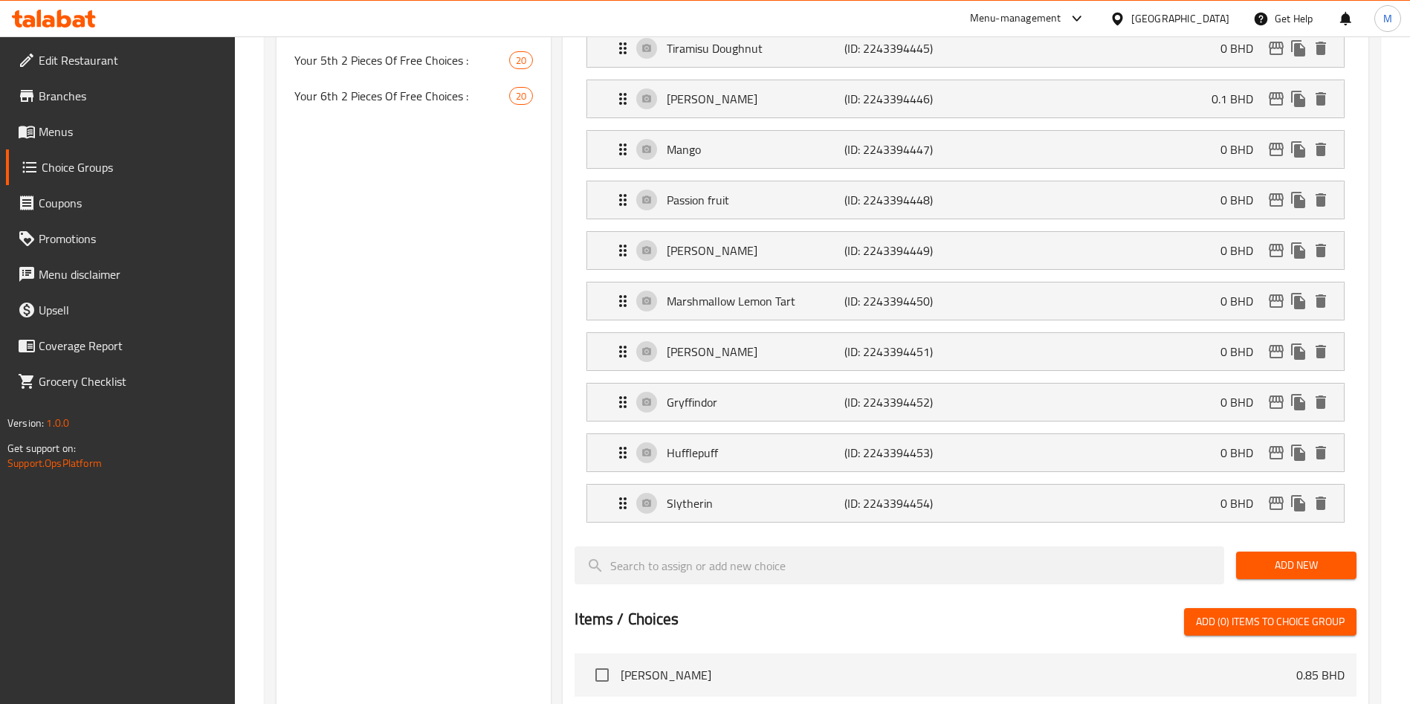
click at [1294, 552] on button "Add New" at bounding box center [1296, 566] width 120 height 28
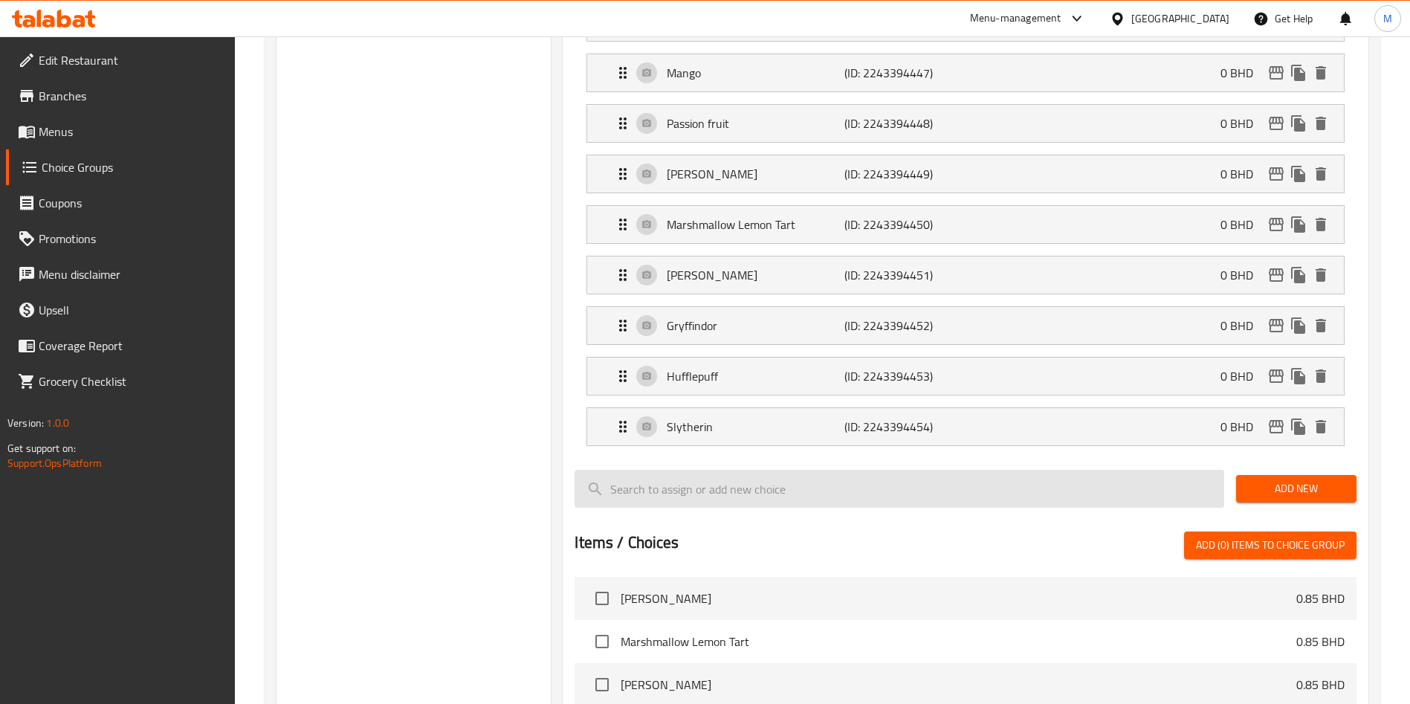
scroll to position [1115, 0]
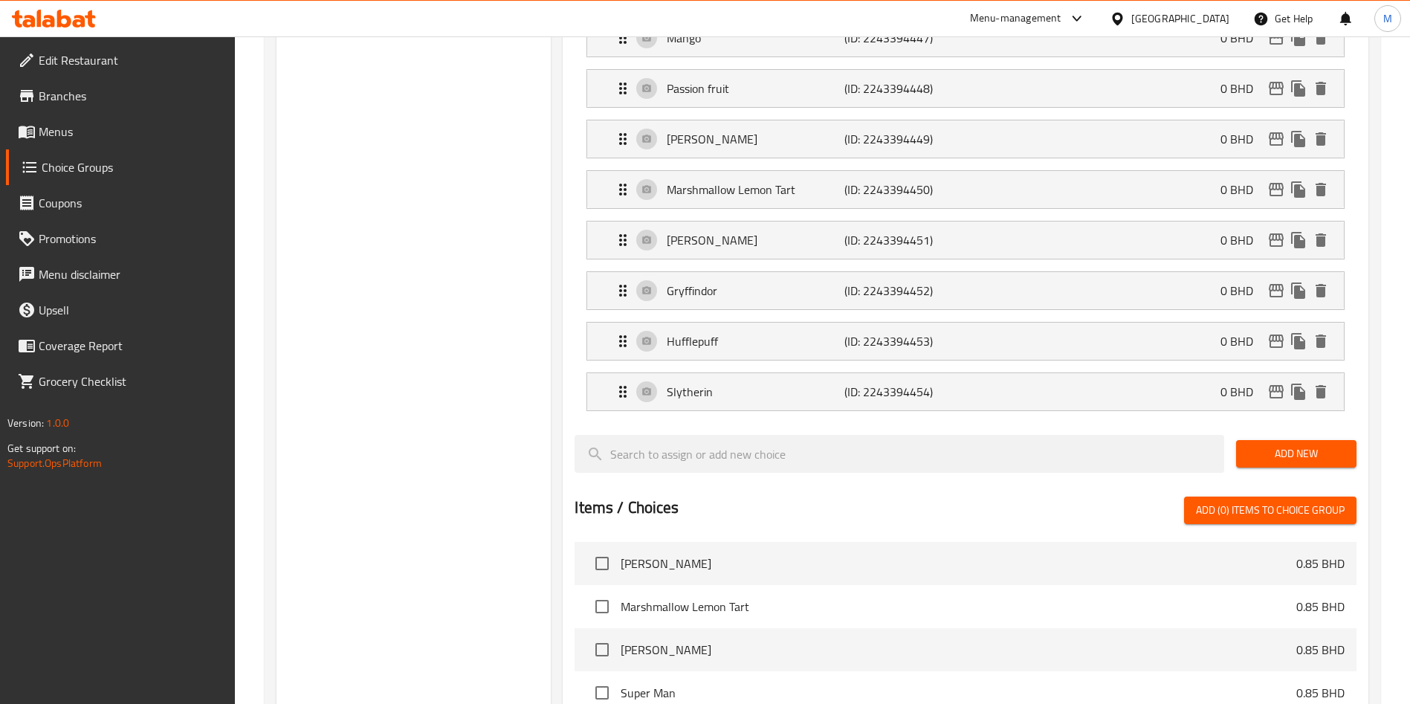
click at [1321, 445] on span "Add New" at bounding box center [1296, 454] width 97 height 19
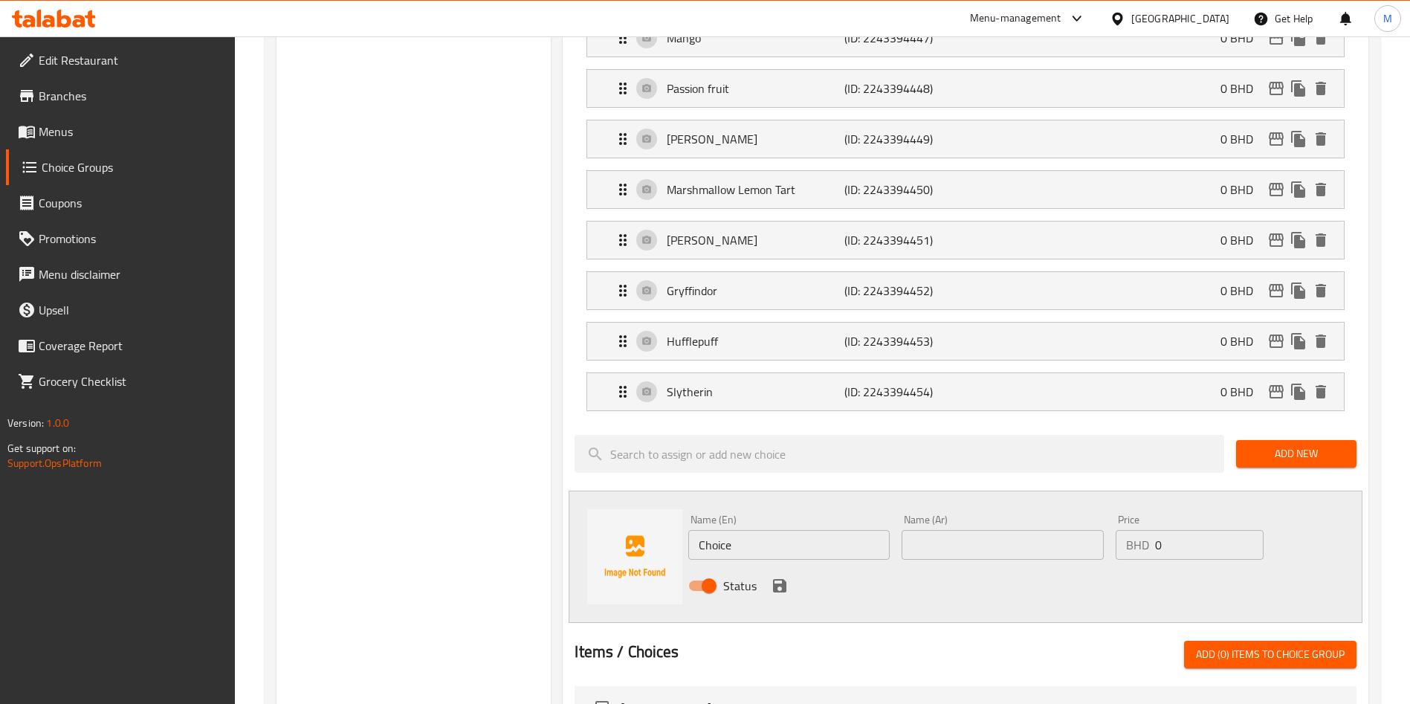
click at [755, 530] on input "Choice" at bounding box center [788, 545] width 201 height 30
paste input "Ravenclaw"
type input "Ravenclaw"
click at [980, 530] on input "text" at bounding box center [1002, 545] width 201 height 30
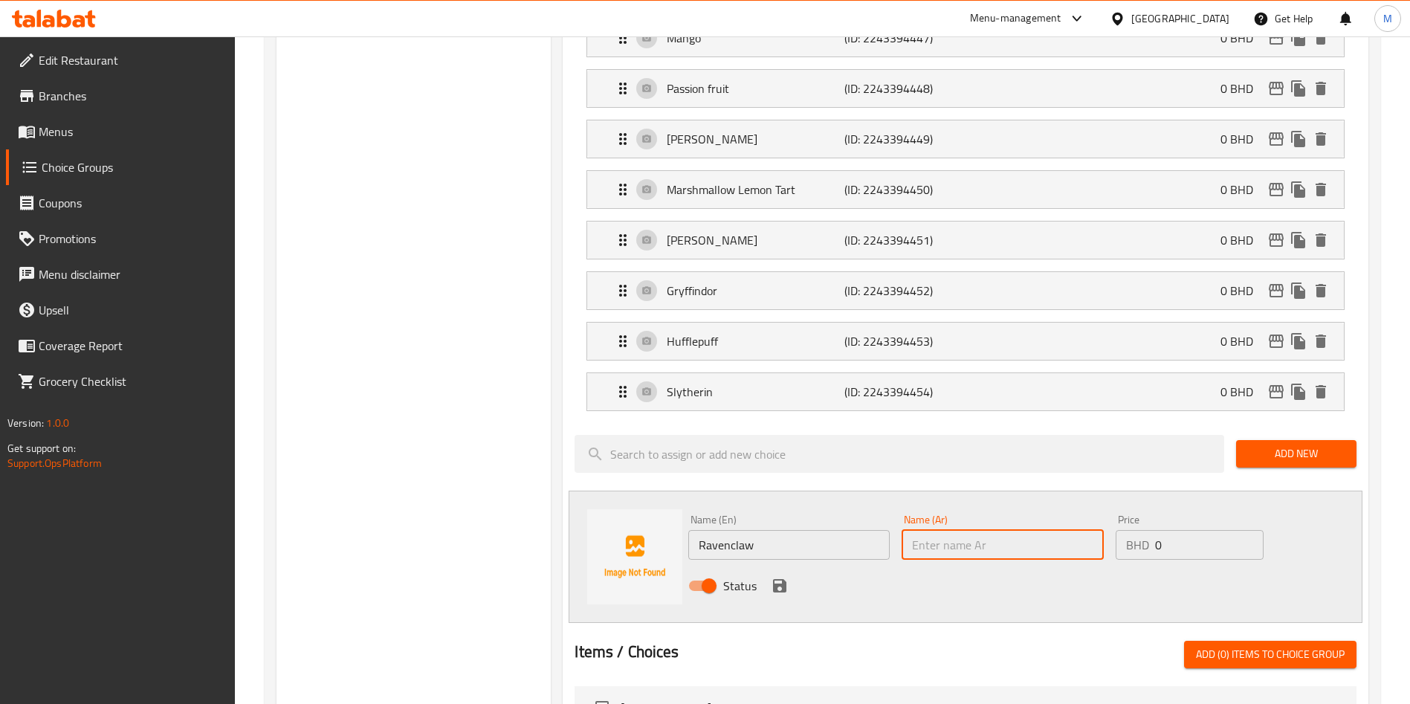
paste input "Ravenclaw"
type input "Ravenclaw"
click at [771, 577] on icon "save" at bounding box center [780, 586] width 18 height 18
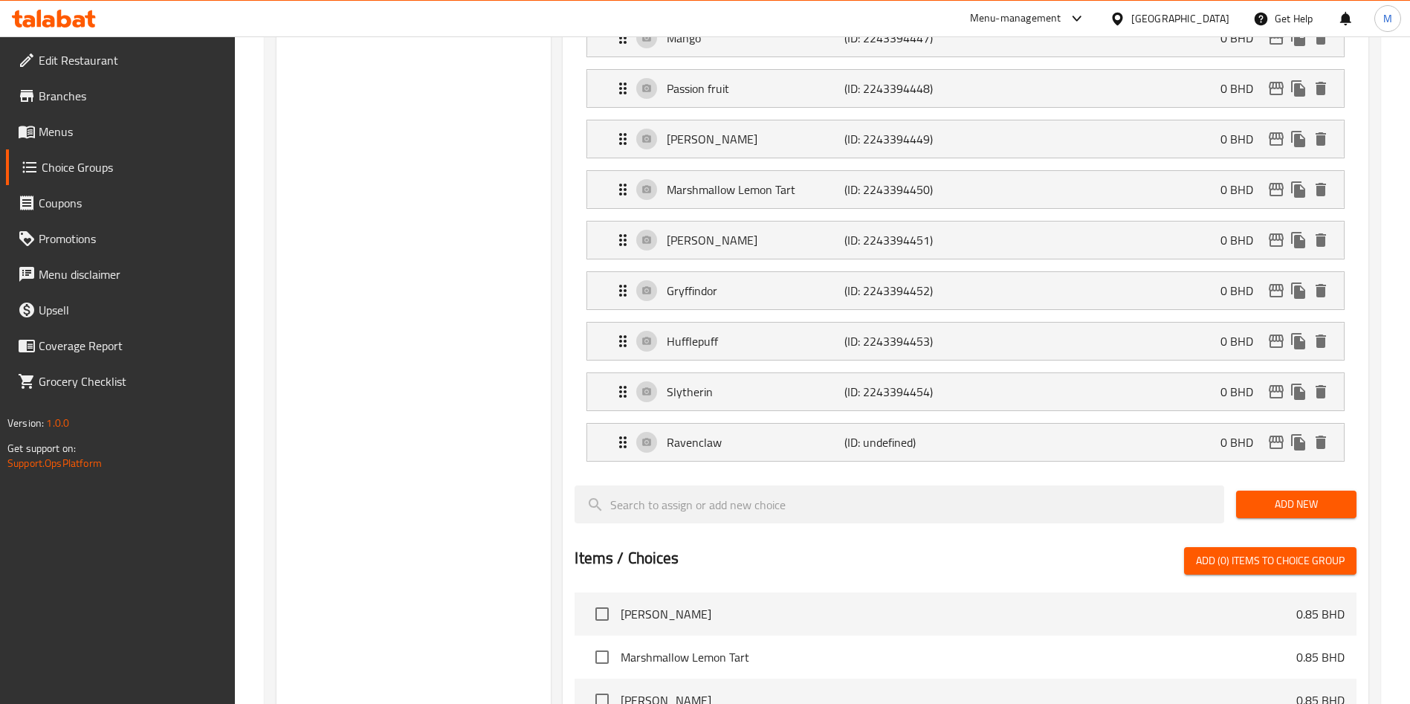
drag, startPoint x: 1316, startPoint y: 459, endPoint x: 958, endPoint y: 483, distance: 359.1
click at [1316, 495] on span "Add New" at bounding box center [1296, 504] width 97 height 19
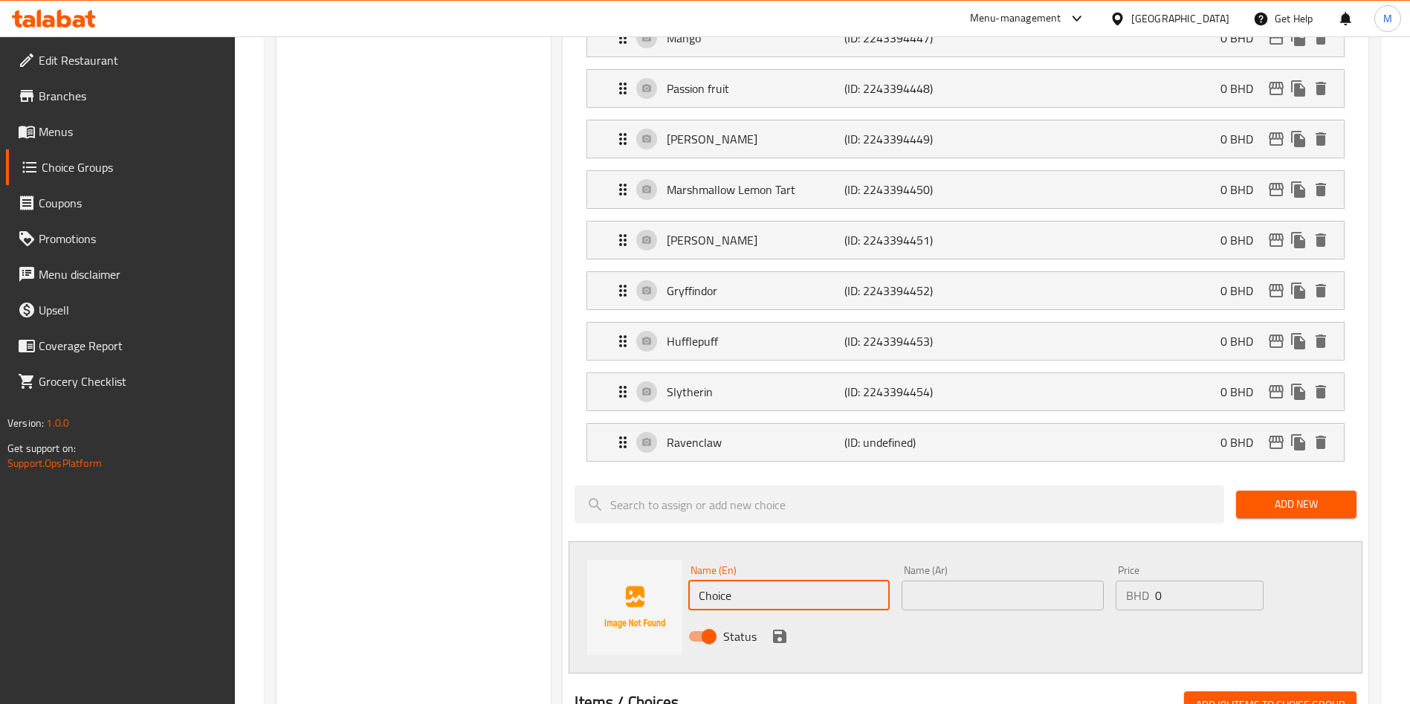
click at [759, 581] on input "Choice" at bounding box center [788, 596] width 201 height 30
paste input "Sorting Hat"
type input "Sorting Hat"
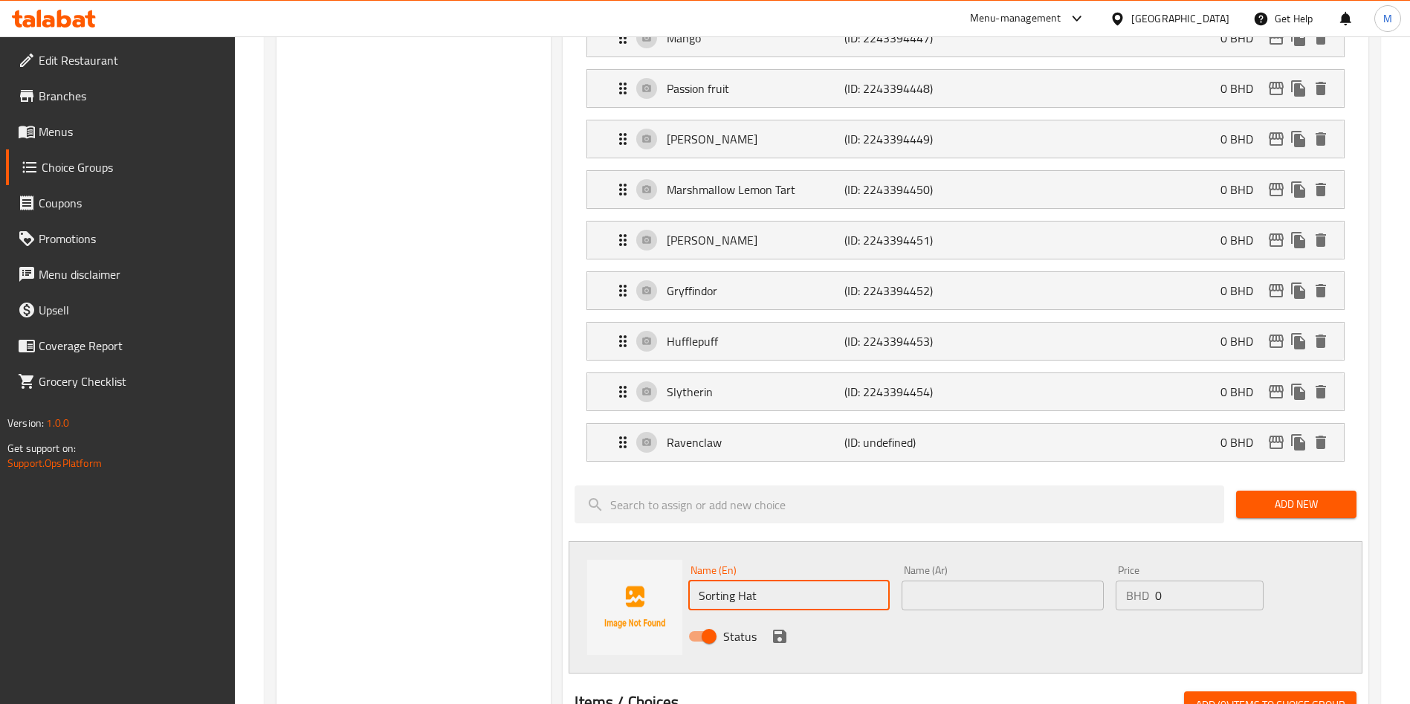
click at [984, 581] on input "text" at bounding box center [1002, 596] width 201 height 30
paste input "Sorting Hat"
type input "Sorting Hat"
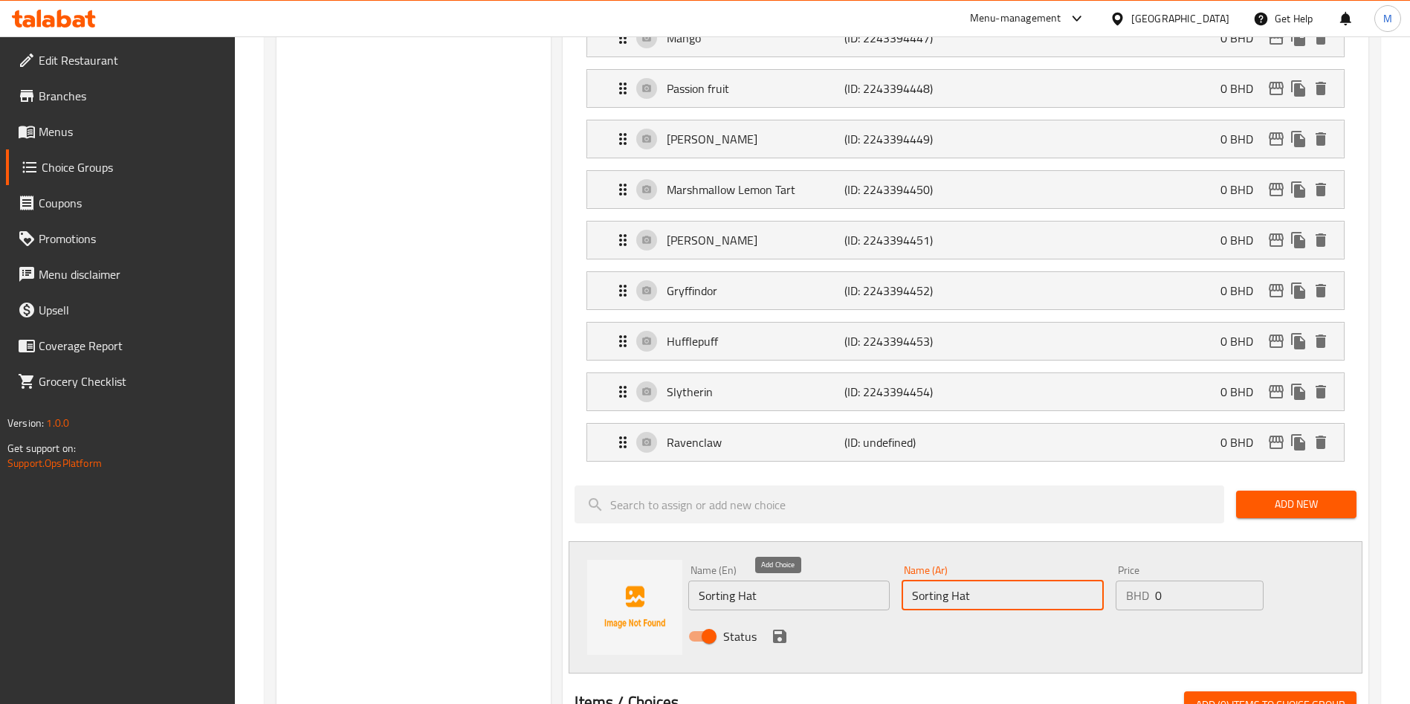
click at [772, 627] on icon "save" at bounding box center [780, 636] width 18 height 18
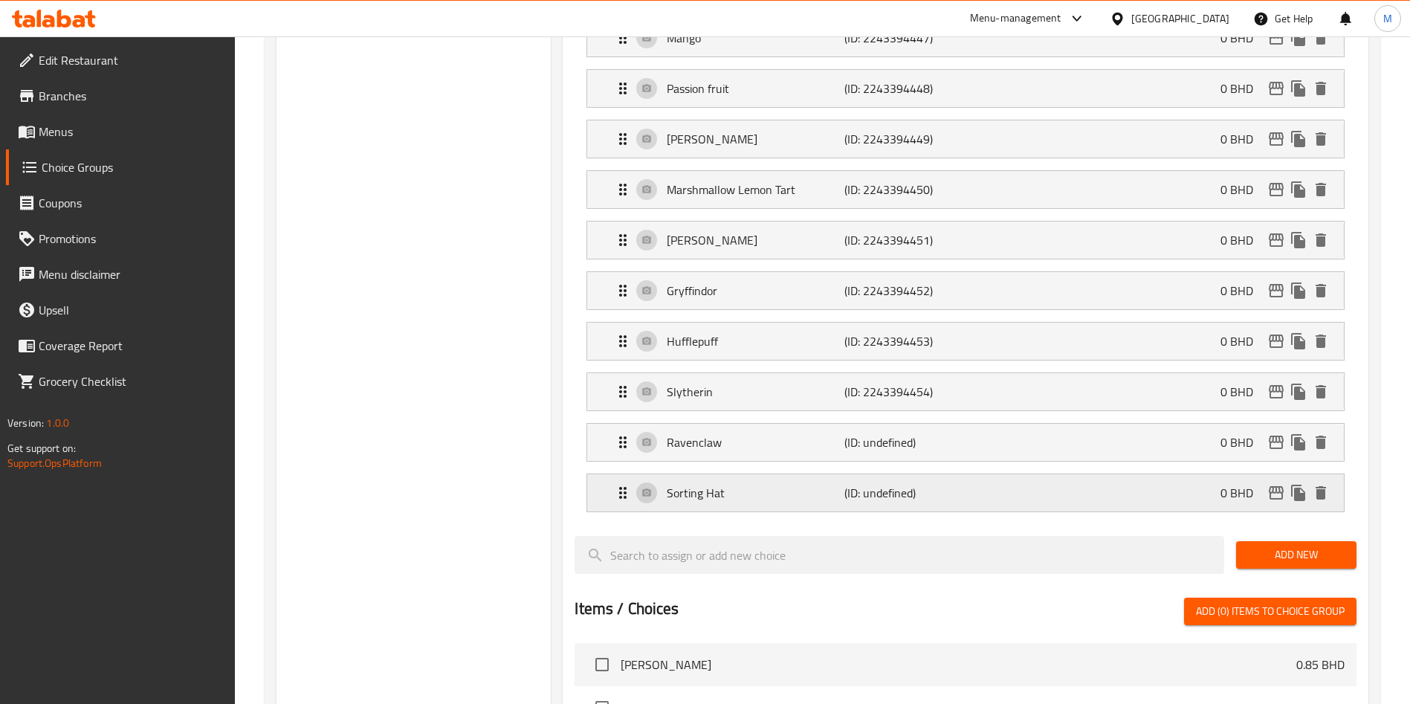
click at [960, 484] on p "(ID: undefined)" at bounding box center [904, 493] width 118 height 18
drag, startPoint x: 960, startPoint y: 449, endPoint x: 981, endPoint y: 453, distance: 21.1
click at [960, 484] on p "(ID: undefined)" at bounding box center [904, 493] width 118 height 18
click at [1184, 474] on div "Sorting Hat (ID: undefined) 0 BHD" at bounding box center [970, 492] width 712 height 37
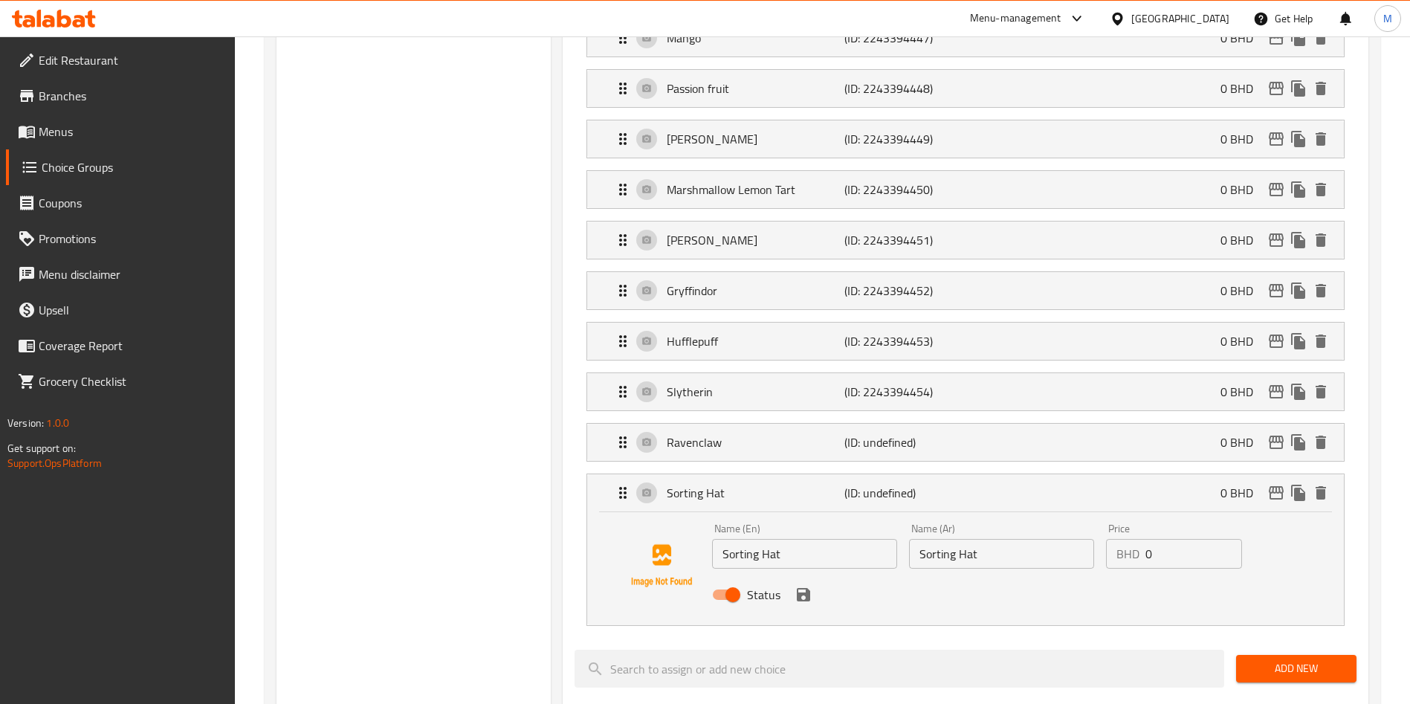
click at [1179, 539] on input "0" at bounding box center [1194, 554] width 97 height 30
click at [801, 588] on icon "save" at bounding box center [803, 594] width 13 height 13
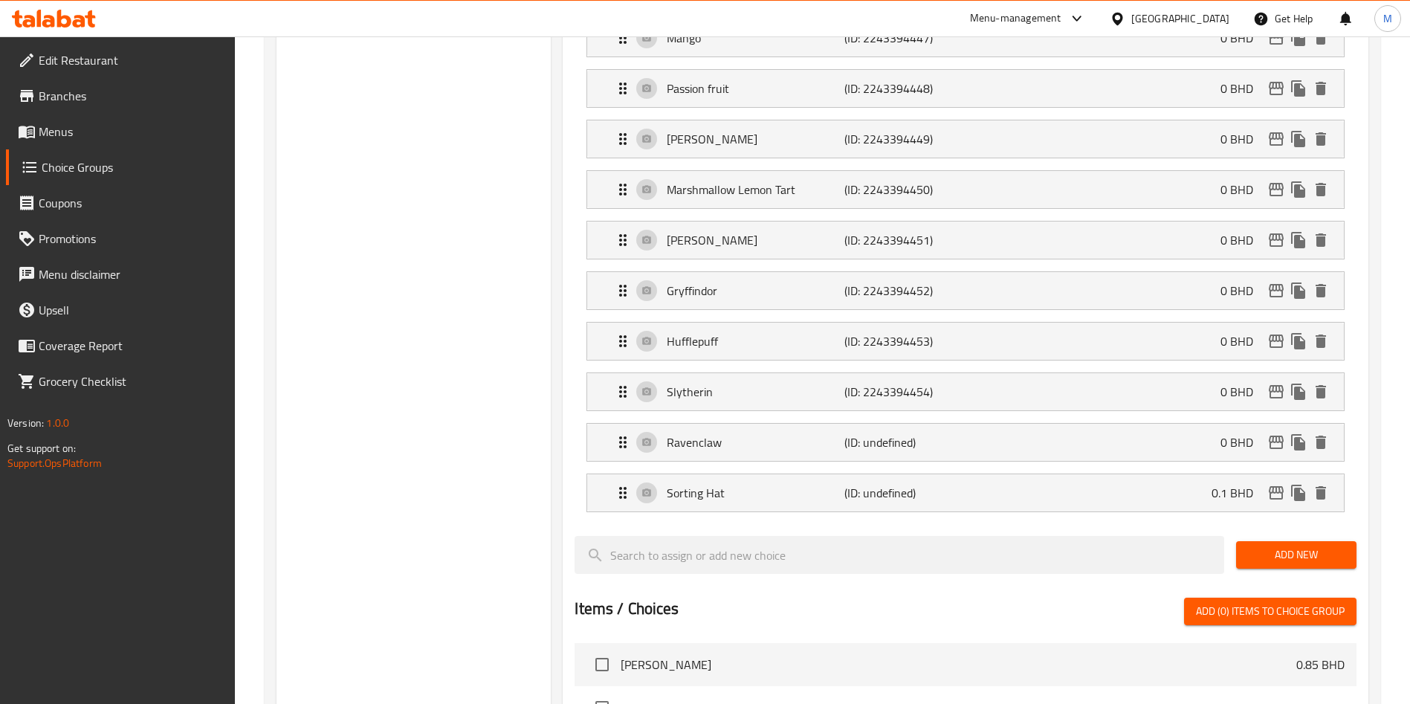
type input "0.1"
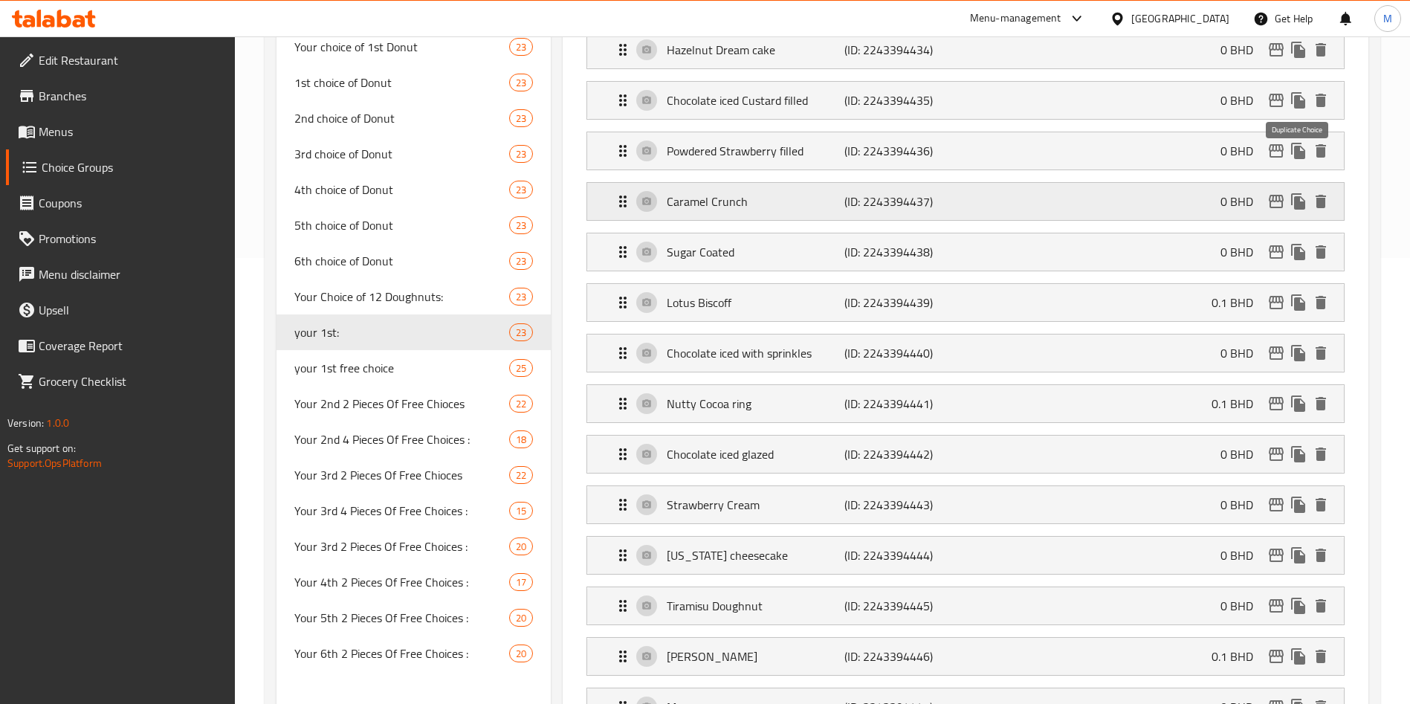
scroll to position [0, 0]
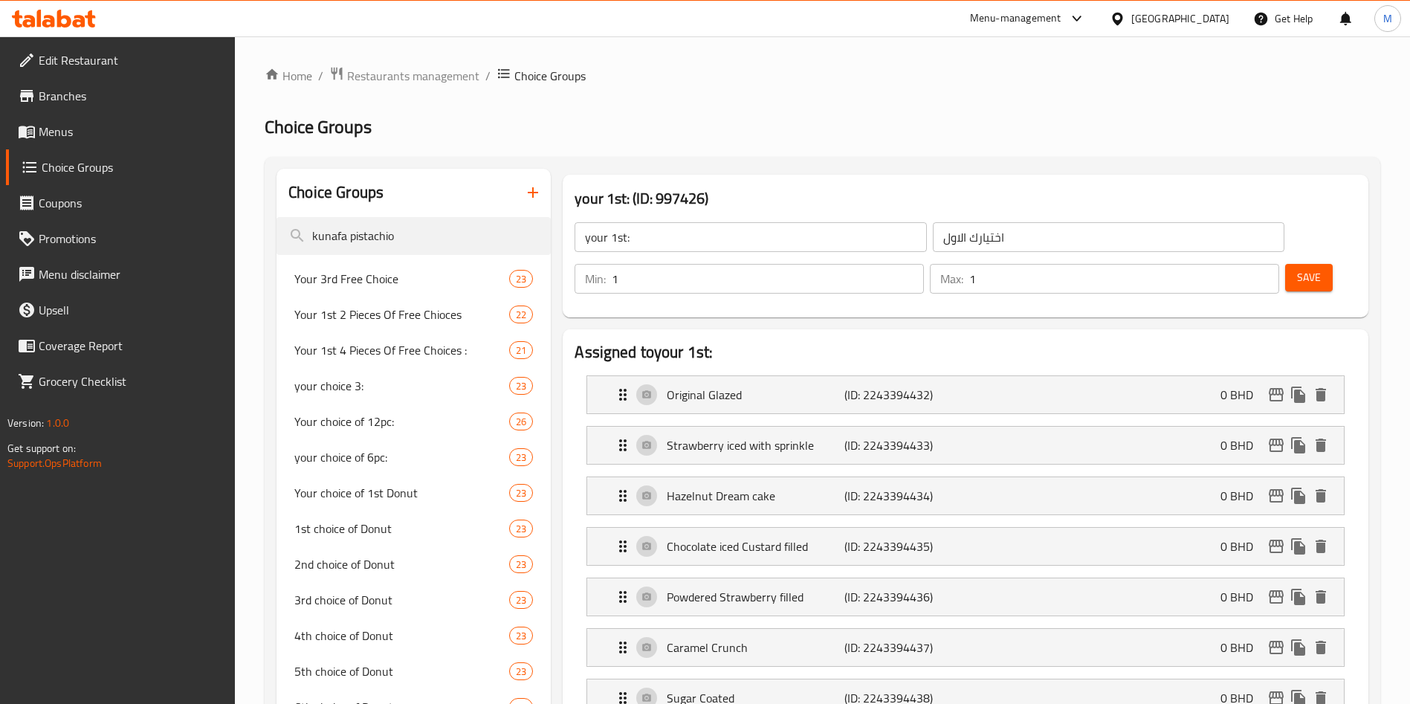
click at [1297, 268] on span "Save" at bounding box center [1309, 277] width 24 height 19
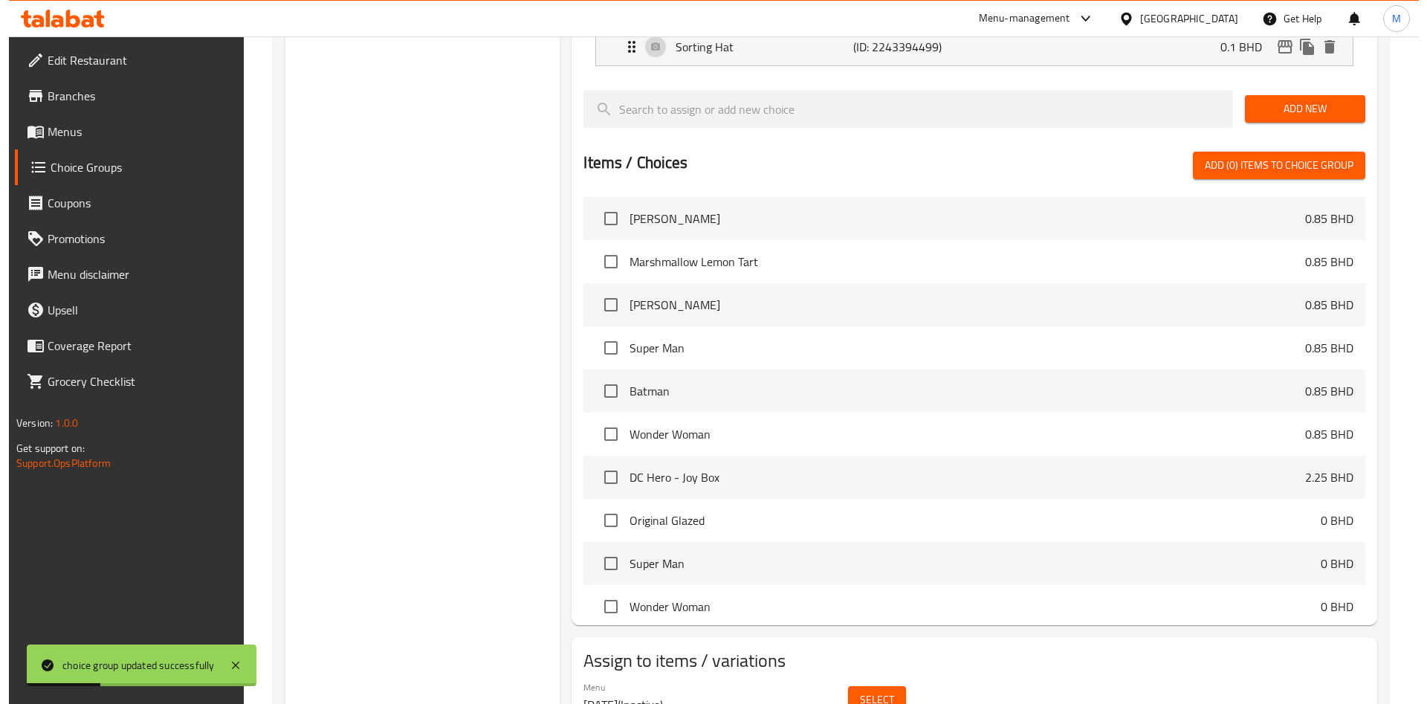
scroll to position [223, 0]
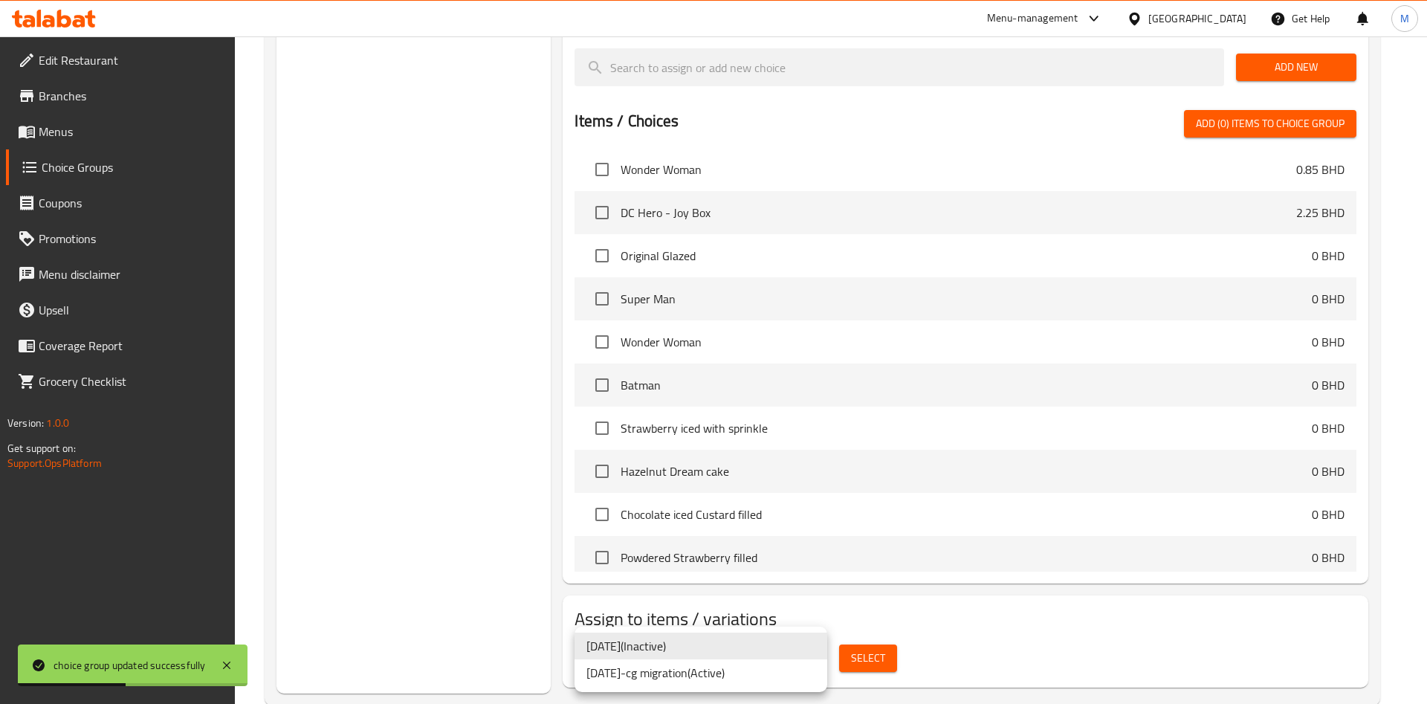
click at [696, 671] on li "22-1-2019-cg migration ( Active )" at bounding box center [701, 672] width 253 height 27
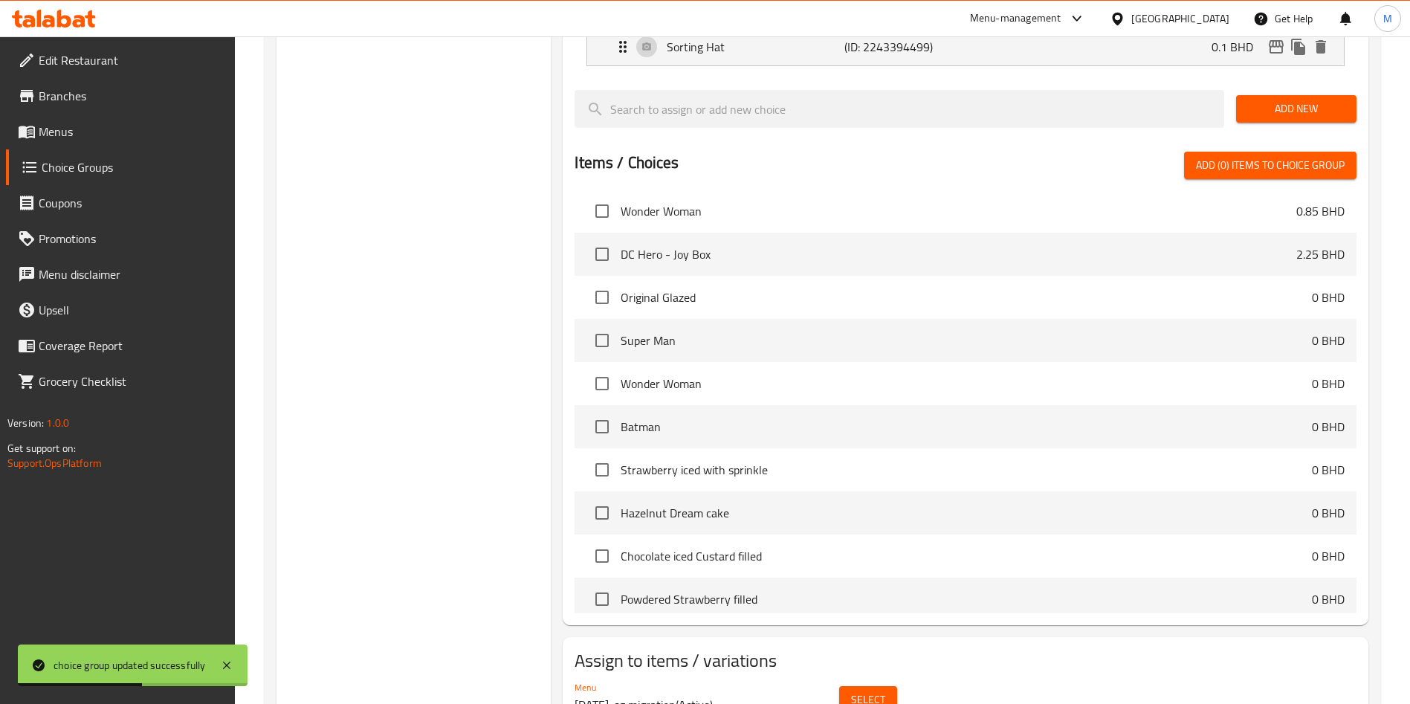
click at [870, 691] on span "Select" at bounding box center [868, 700] width 34 height 19
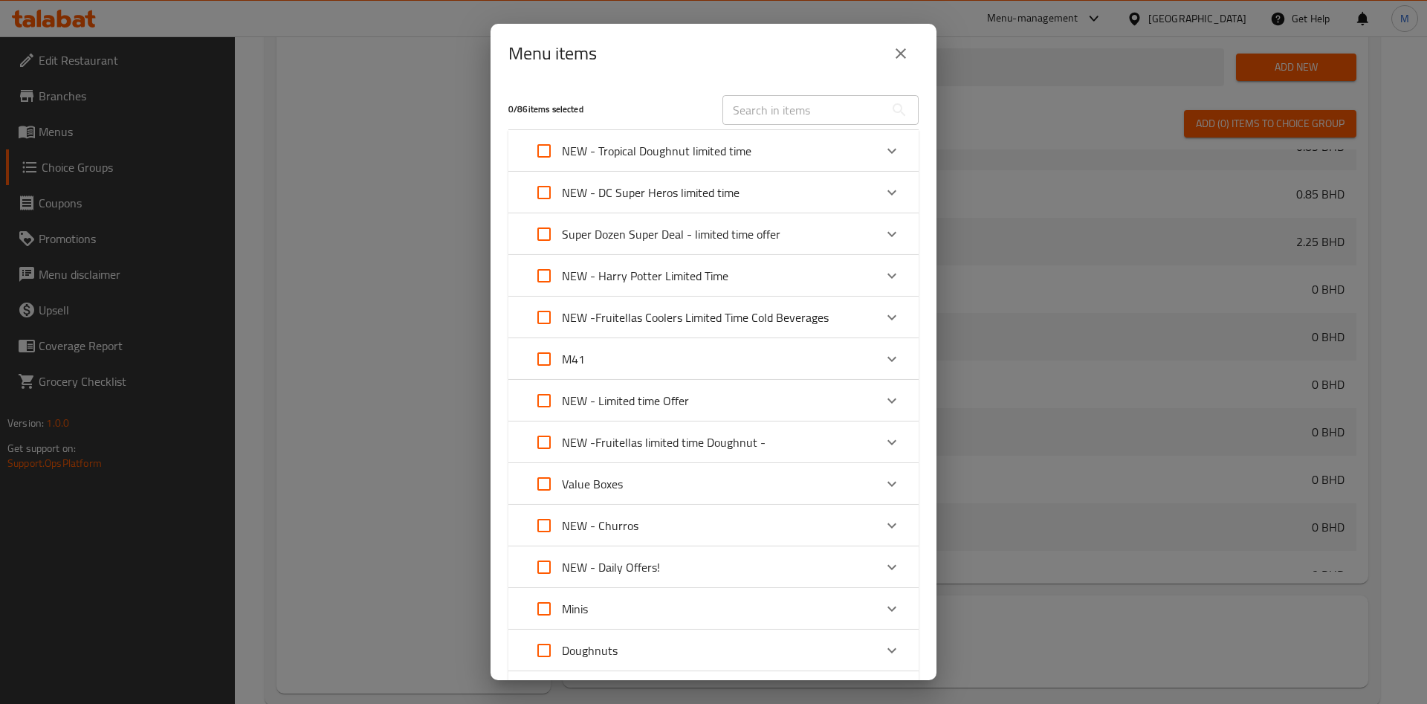
click at [797, 276] on div "NEW - Harry Potter Limited Time" at bounding box center [700, 276] width 348 height 36
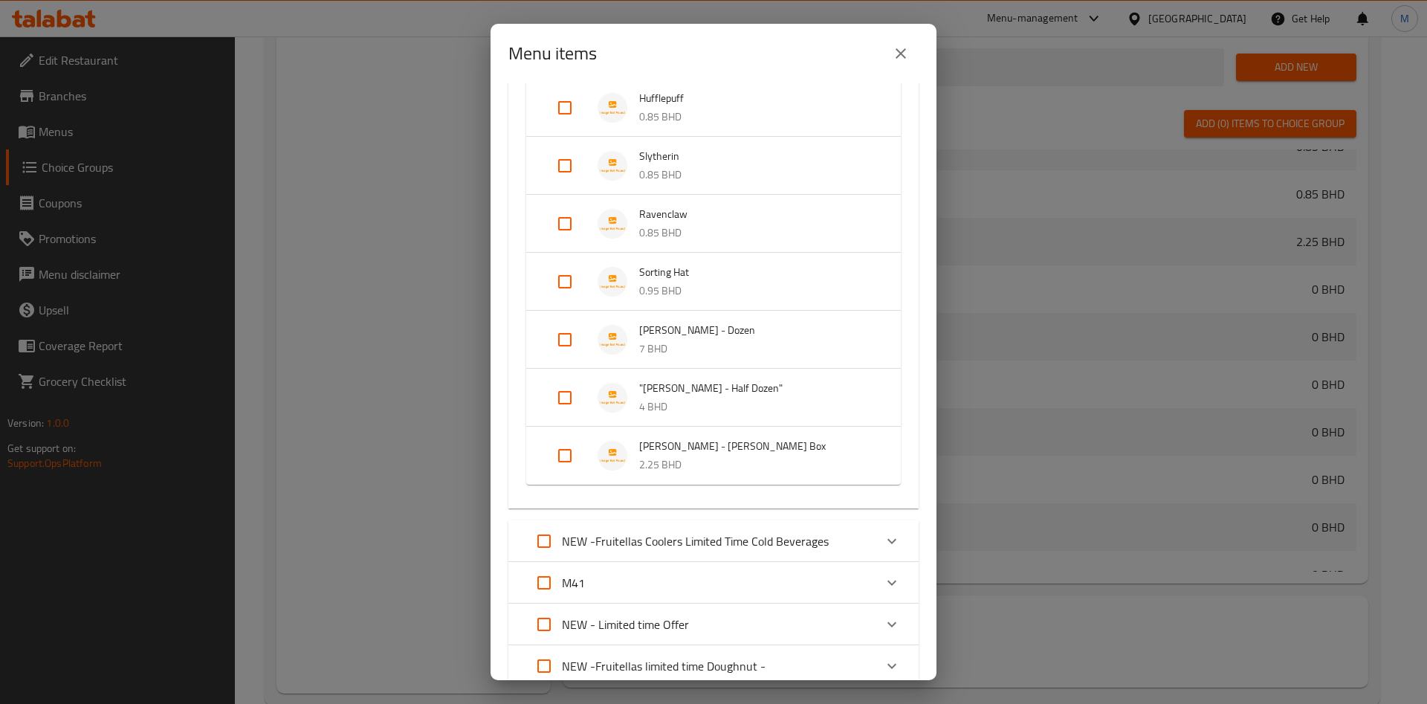
scroll to position [335, 0]
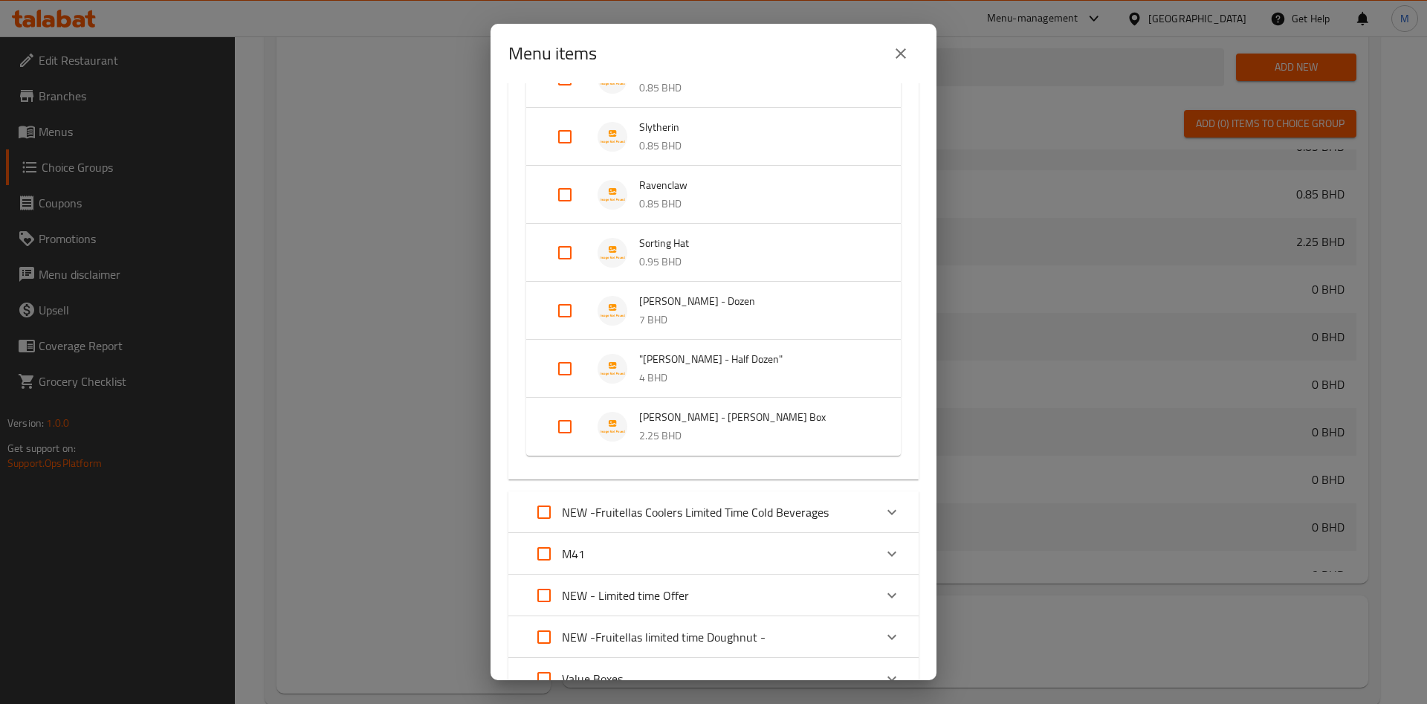
click at [575, 312] on input "Expand" at bounding box center [565, 311] width 36 height 36
checkbox input "true"
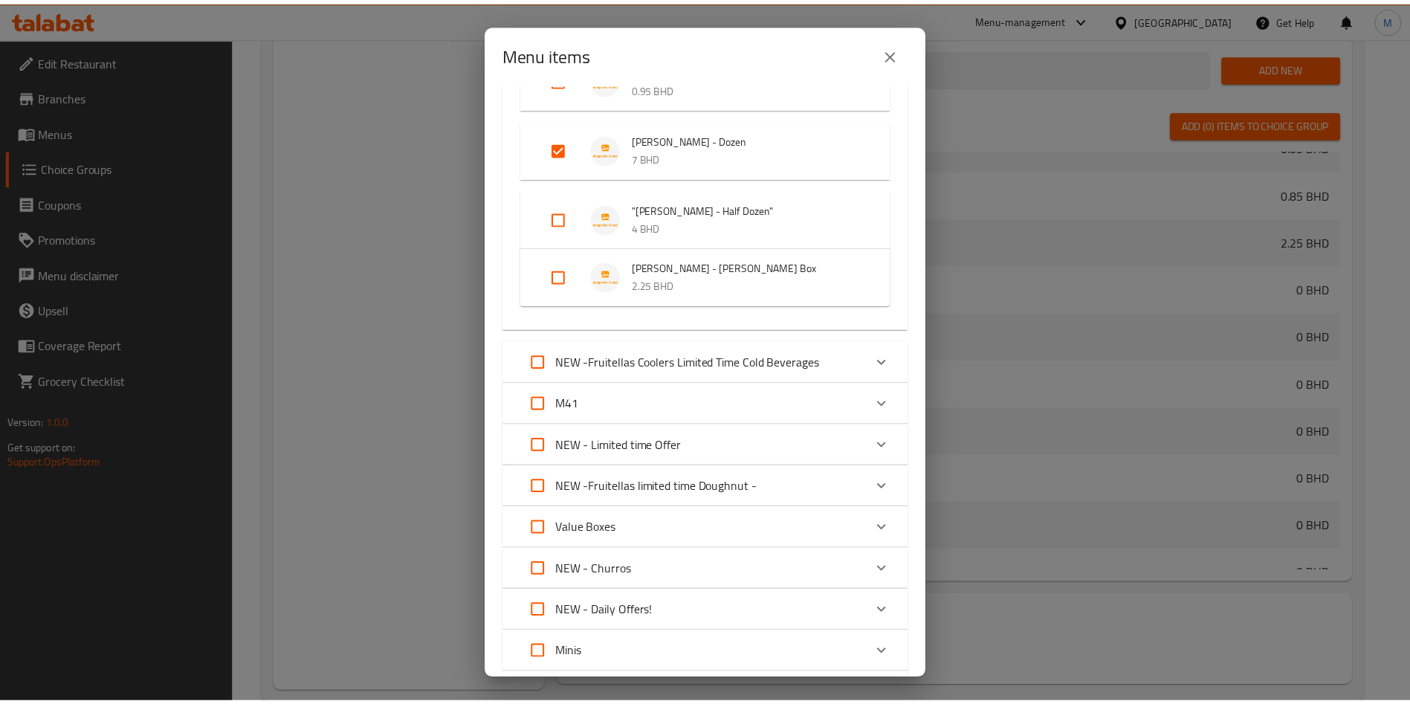
scroll to position [814, 0]
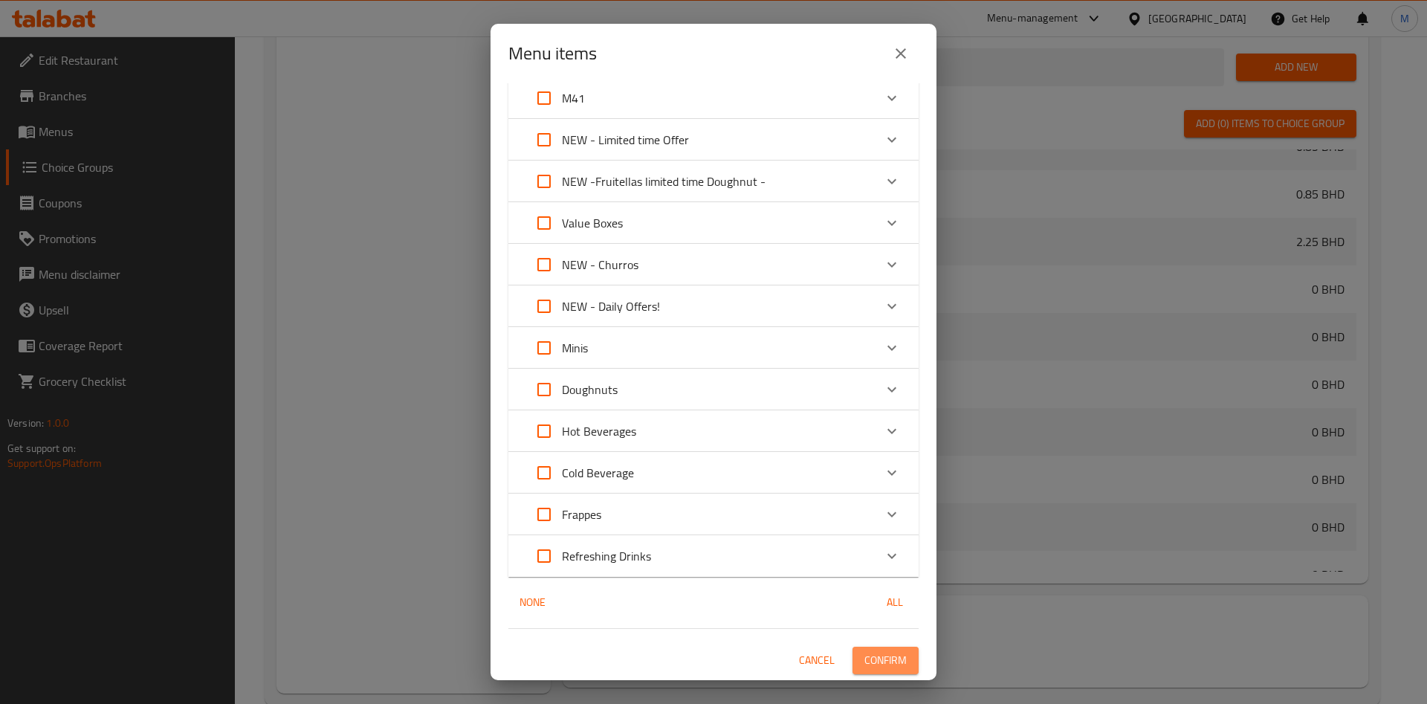
click at [883, 659] on span "Confirm" at bounding box center [886, 660] width 42 height 19
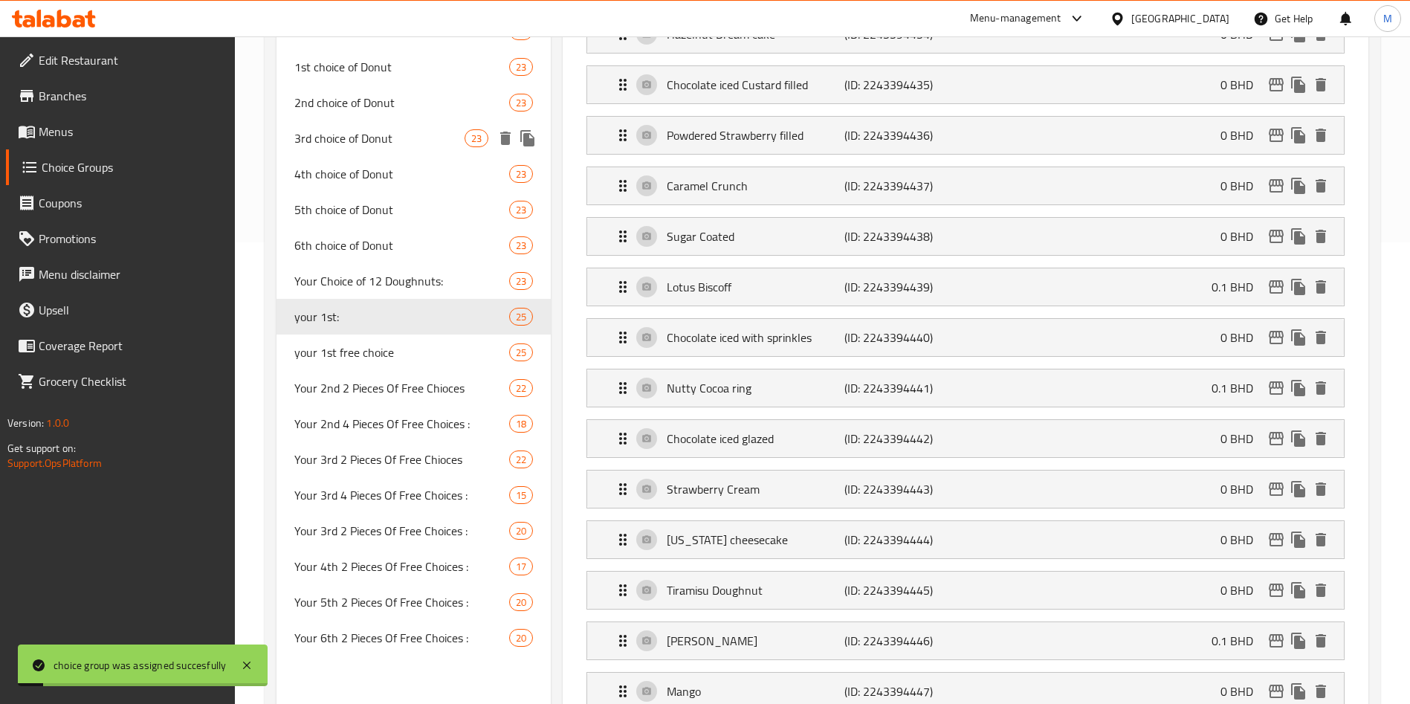
scroll to position [335, 0]
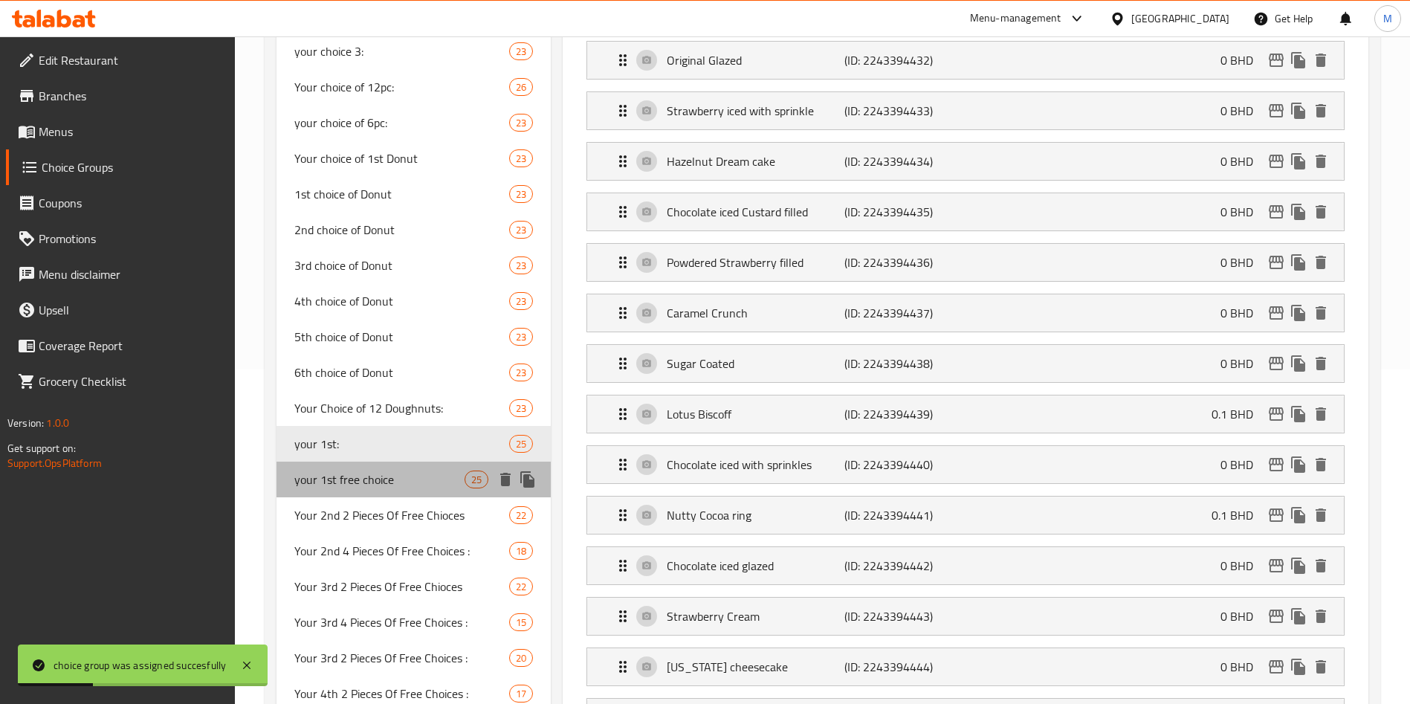
drag, startPoint x: 387, startPoint y: 439, endPoint x: 405, endPoint y: 483, distance: 47.4
click at [405, 483] on span "your 1st free choice" at bounding box center [379, 480] width 170 height 18
type input "your 1st free choice"
type input "اختيارك المجاني الأول"
type input "3"
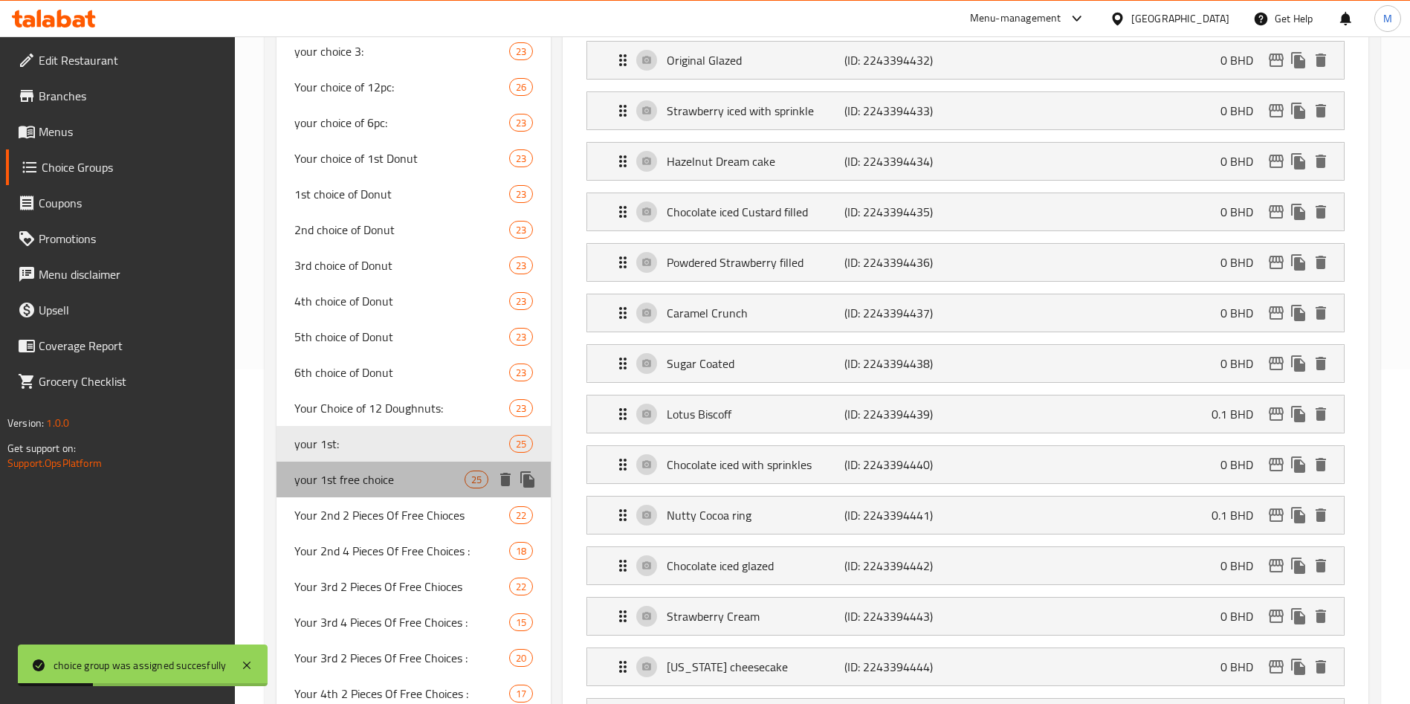
type input "3"
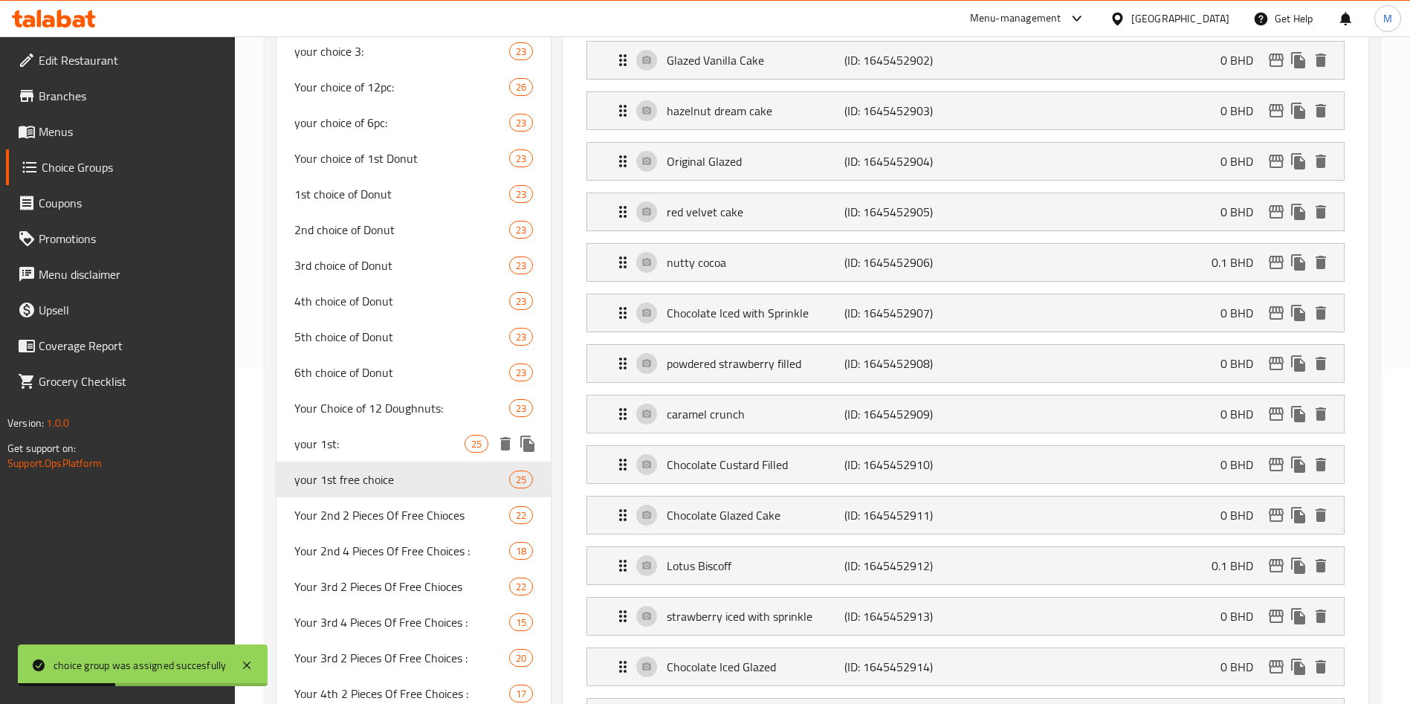
click at [410, 432] on div "your 1st: 25" at bounding box center [414, 444] width 274 height 36
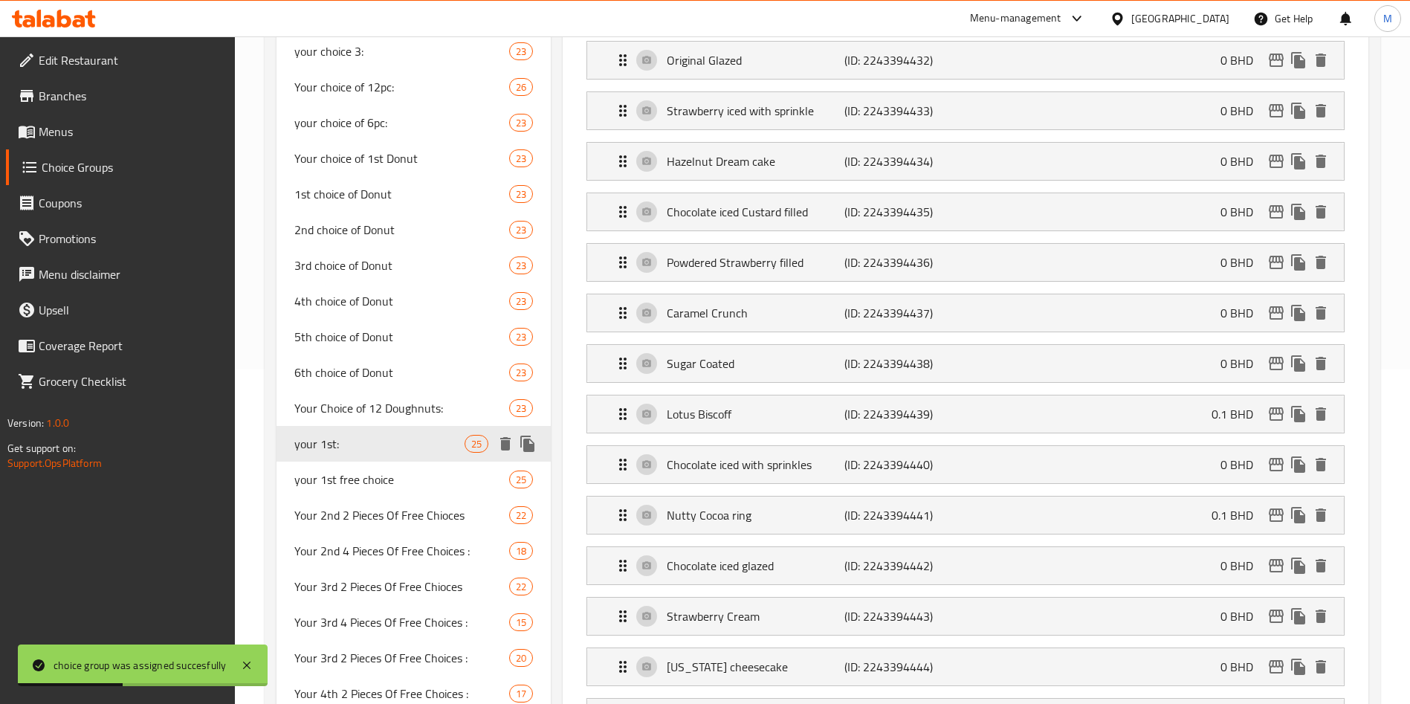
type input "your 1st:"
type input "اختيارك الاول"
type input "1"
click at [526, 442] on icon "duplicate" at bounding box center [527, 444] width 14 height 16
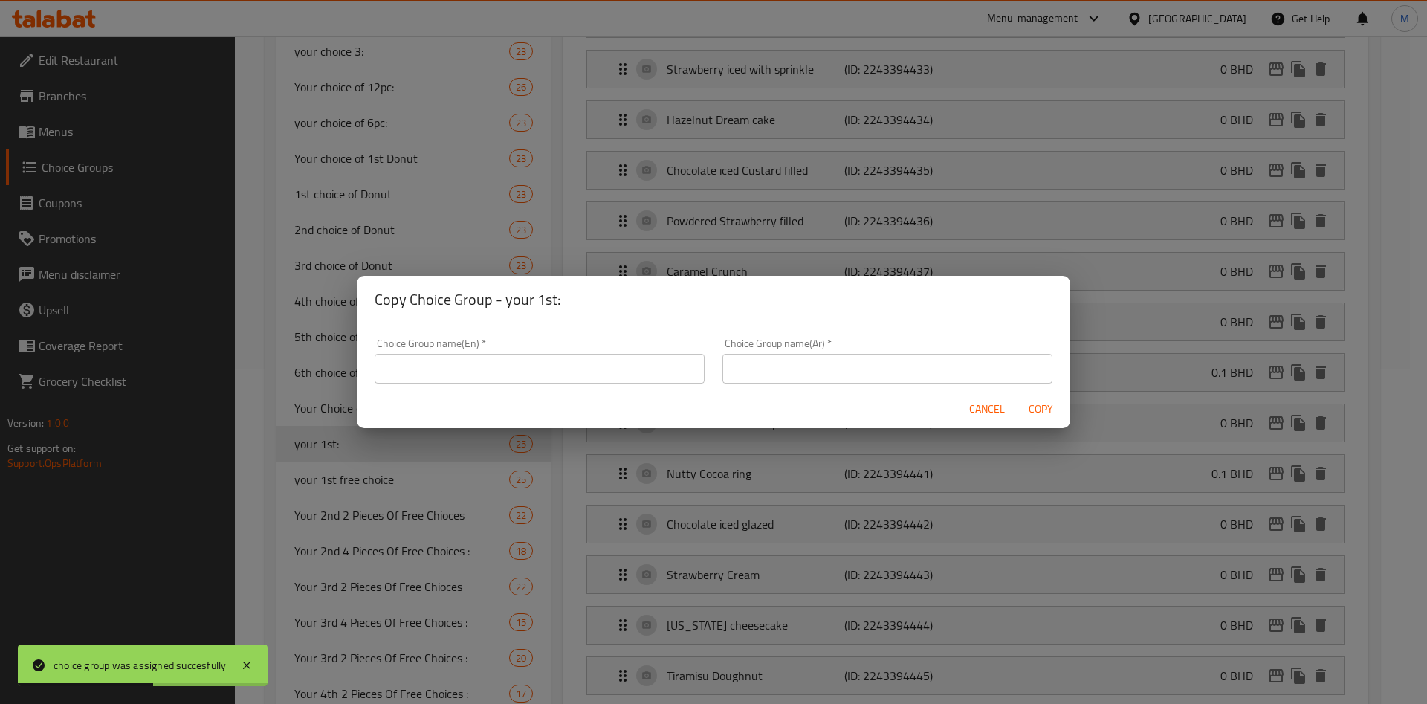
click at [564, 363] on input "text" at bounding box center [540, 369] width 330 height 30
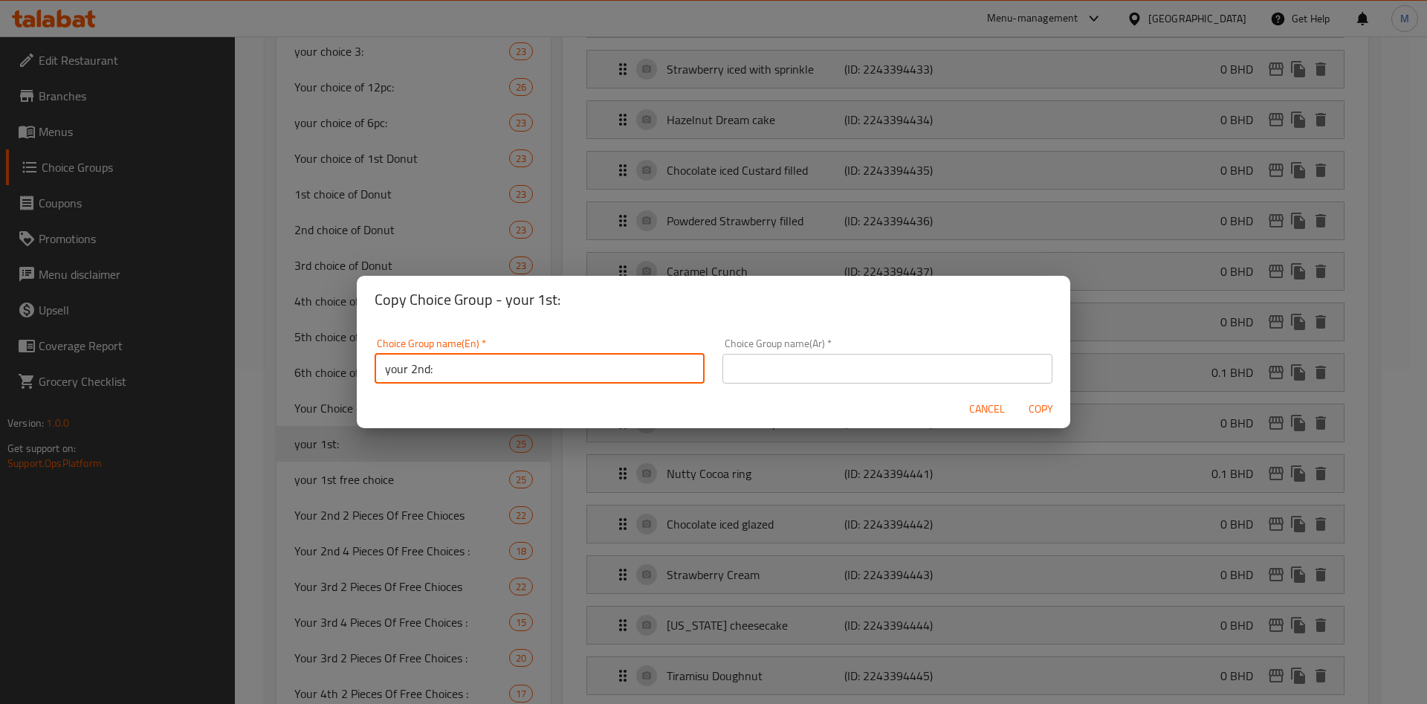
type input "your 2nd:"
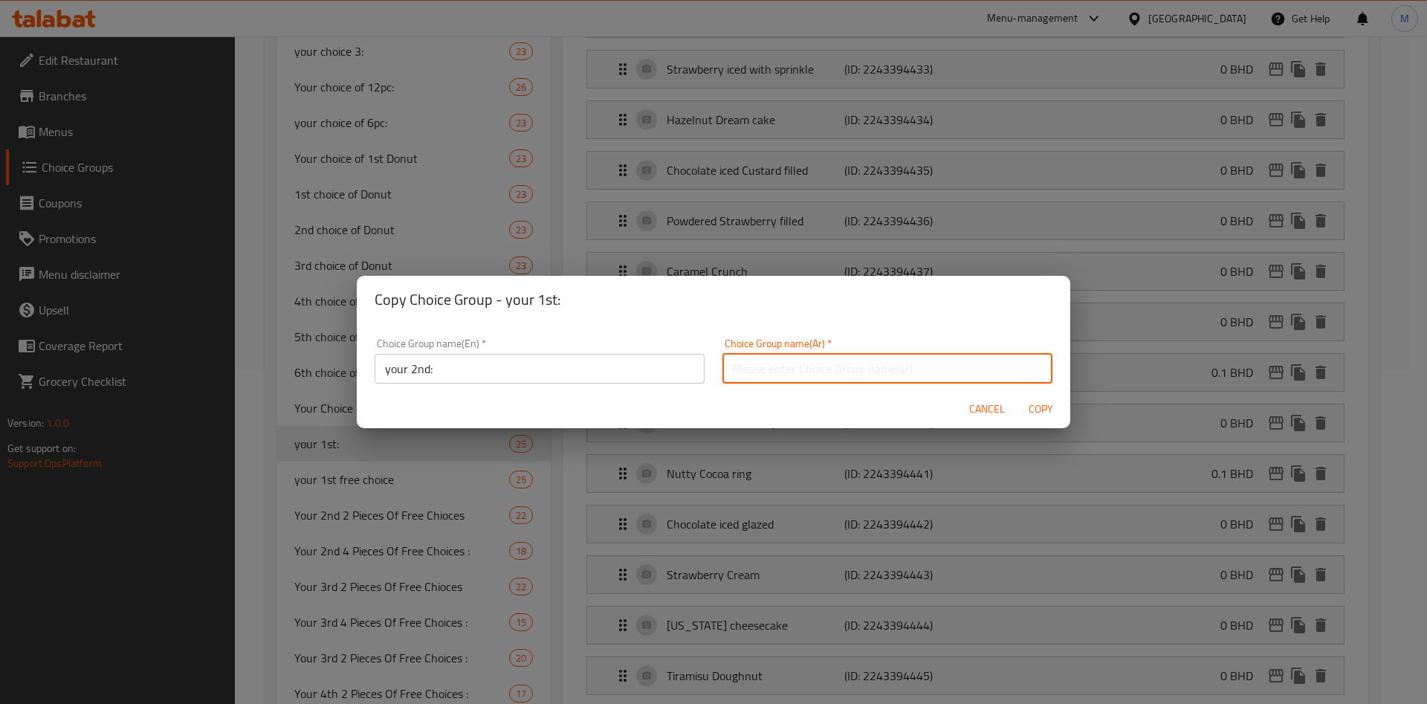
click at [796, 368] on input "text" at bounding box center [888, 369] width 330 height 30
type input "اختيارك الثاني"
click at [789, 423] on div "Cancel Copy" at bounding box center [714, 409] width 714 height 39
click at [1030, 416] on span "Copy" at bounding box center [1041, 409] width 36 height 19
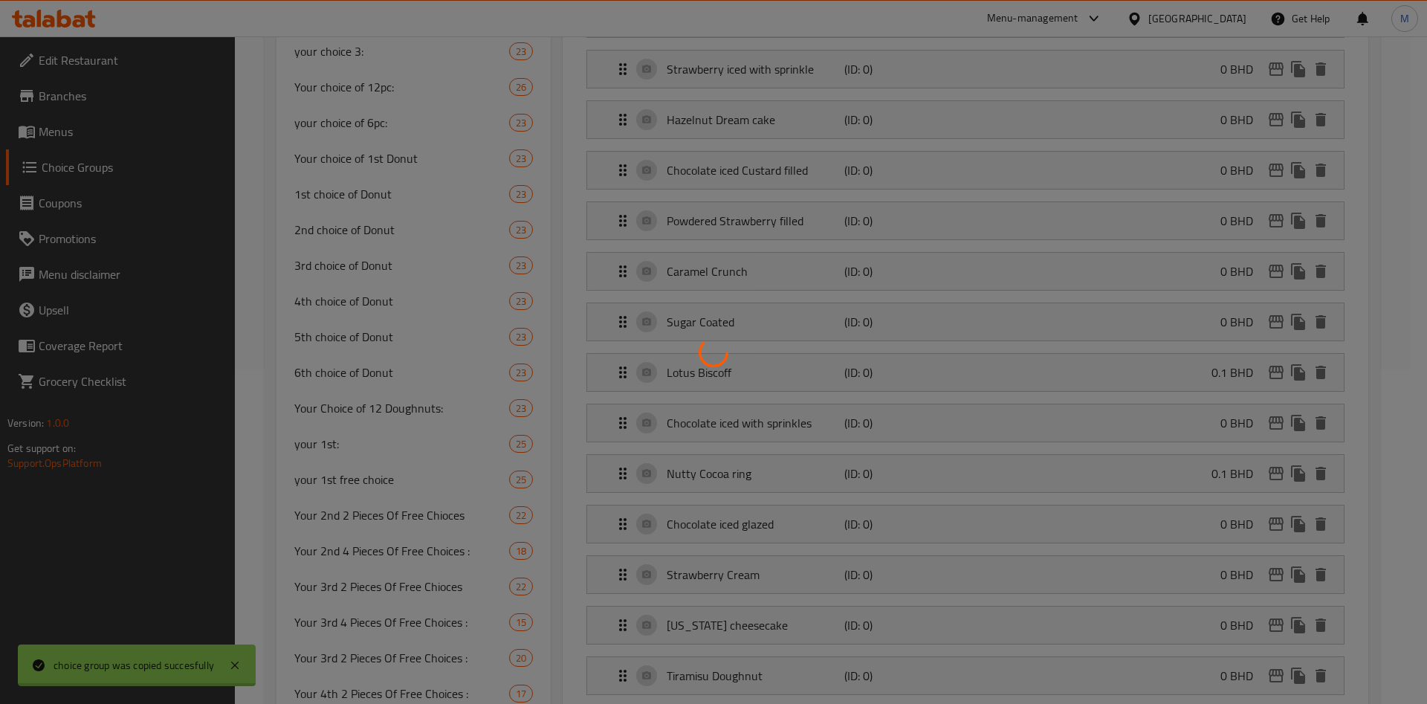
type input "your 2nd:"
type input "اختيارك الثاني"
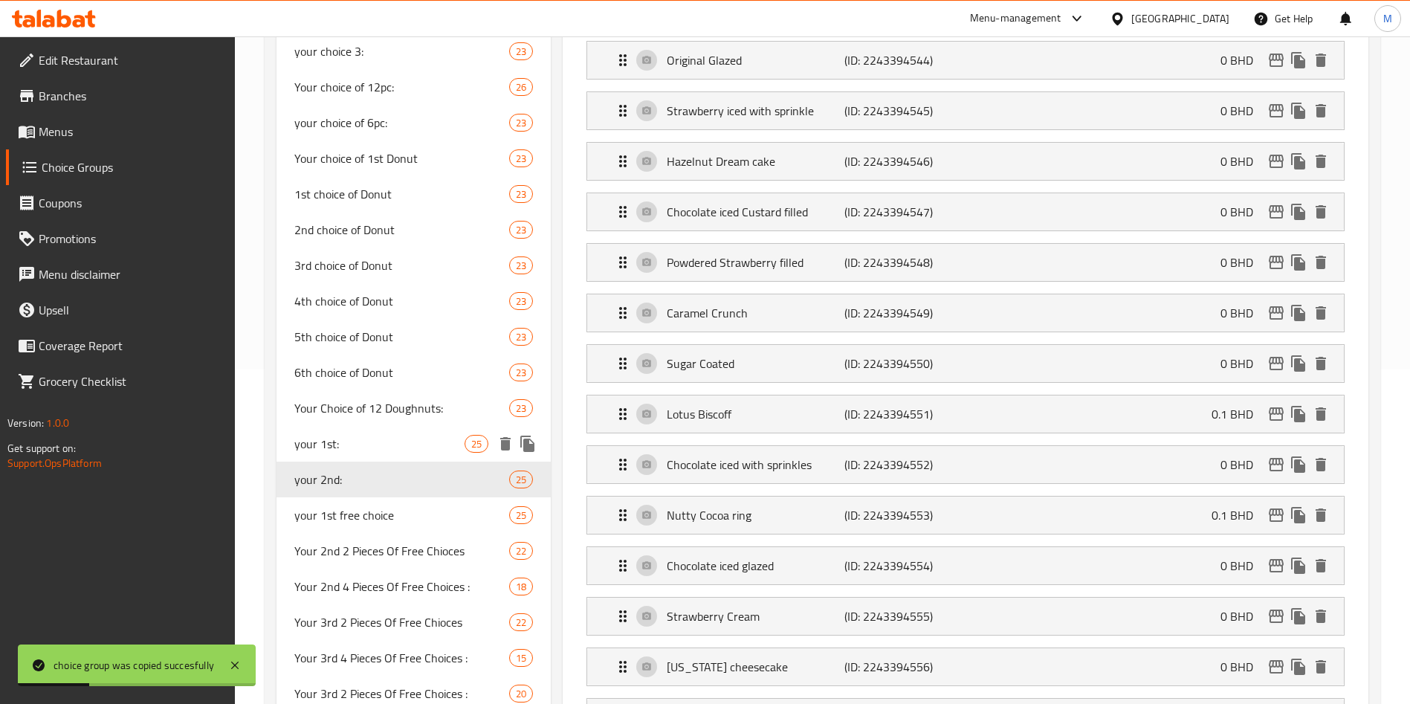
click at [347, 451] on span "your 1st:" at bounding box center [379, 444] width 170 height 18
type input "your 1st:"
type input "اختيارك الاول"
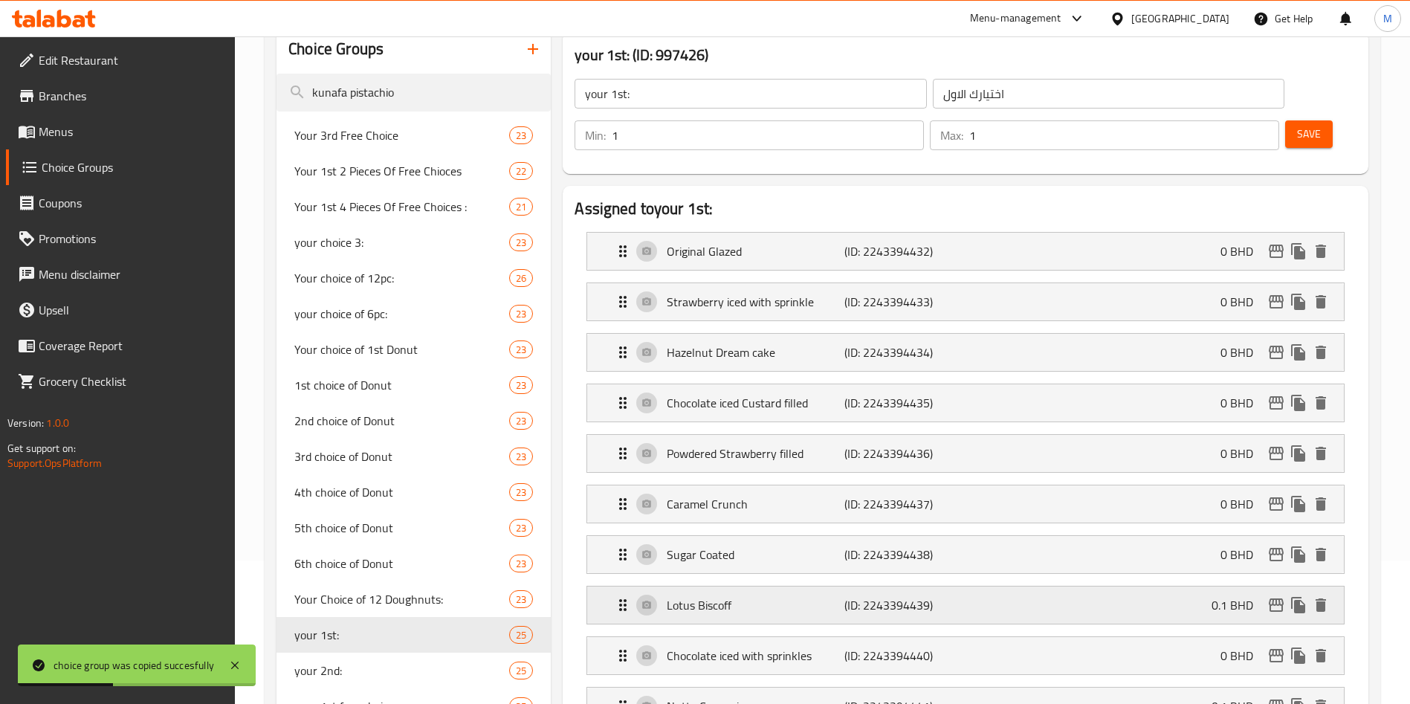
scroll to position [223, 0]
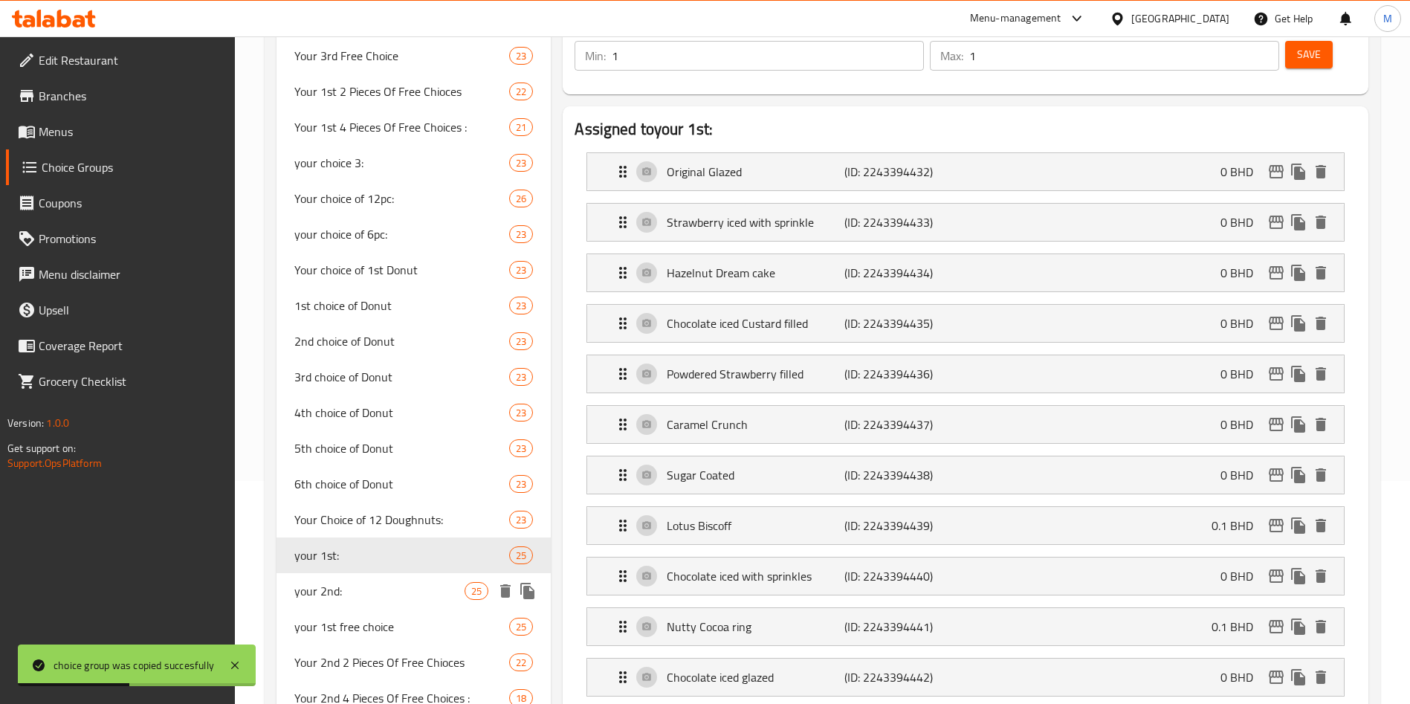
click at [379, 579] on div "your 2nd: 25" at bounding box center [414, 591] width 274 height 36
type input "your 2nd:"
type input "اختيارك الثاني"
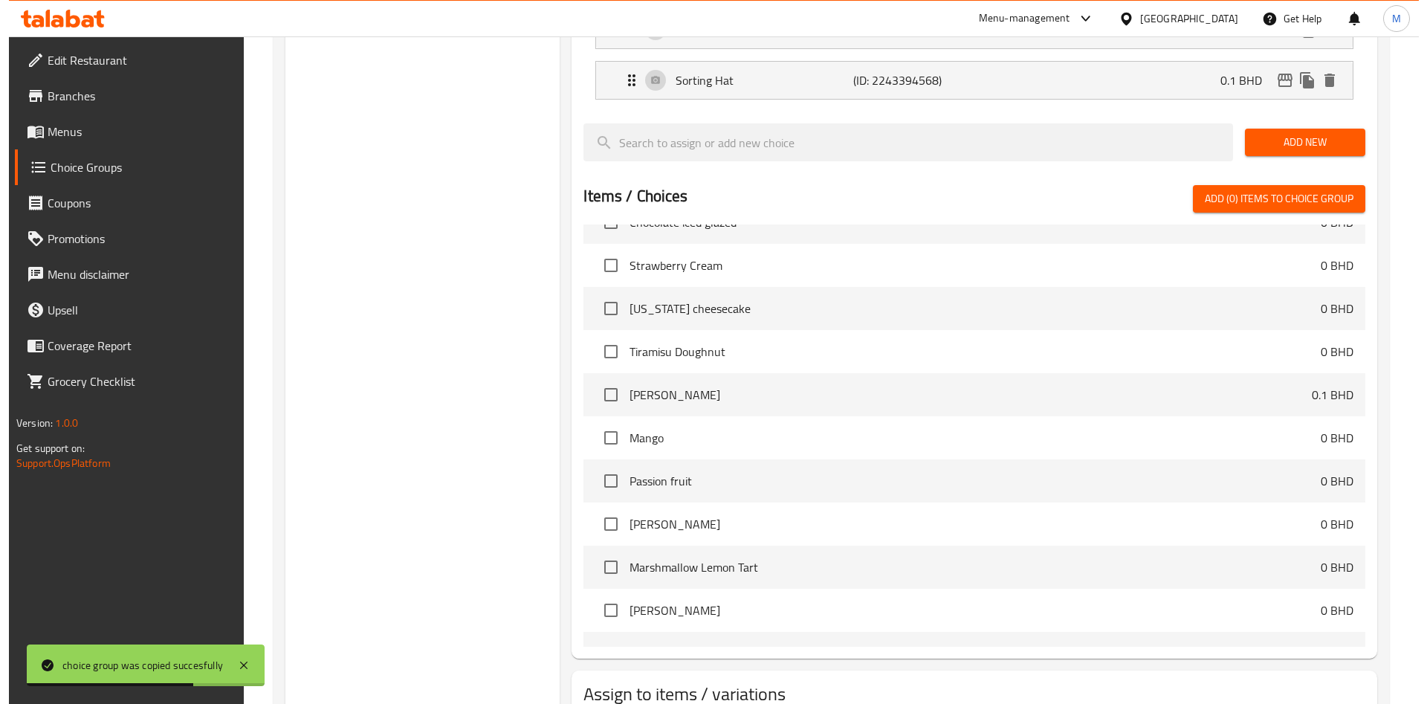
scroll to position [1593, 0]
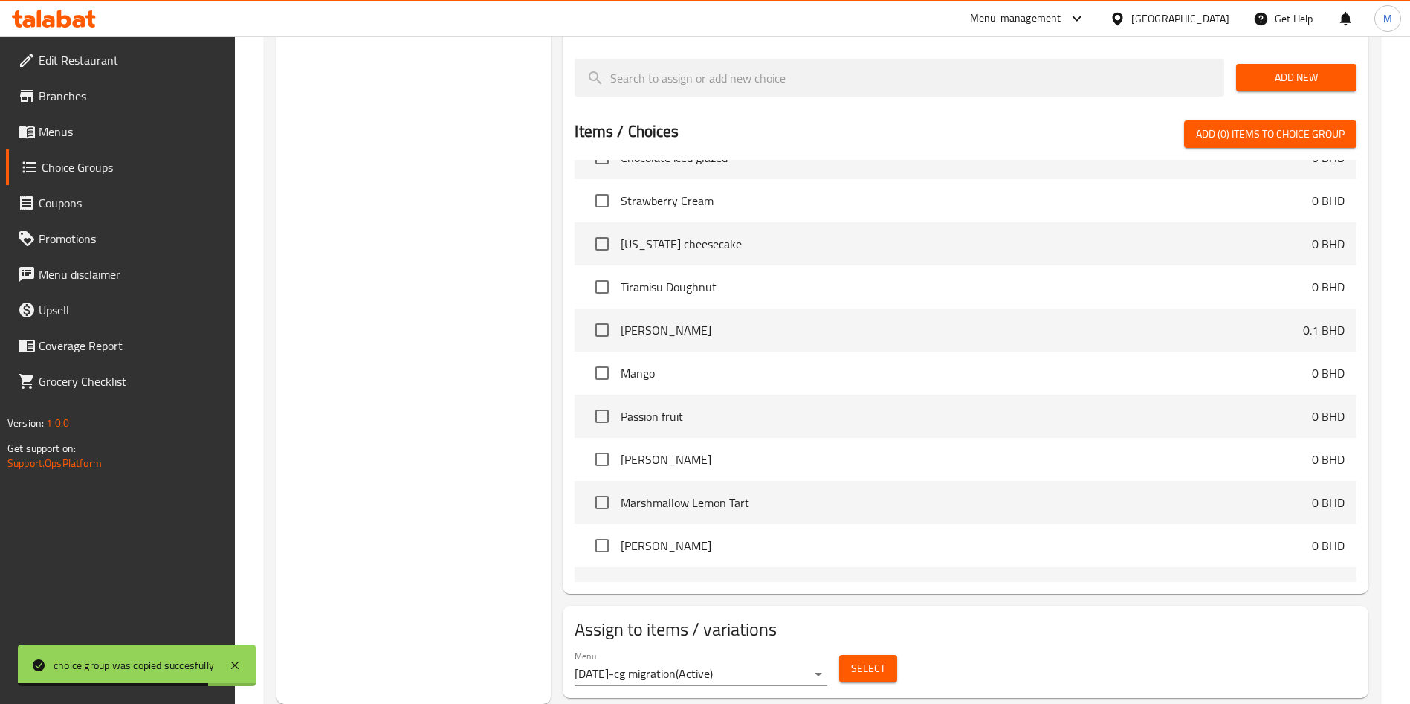
click at [880, 655] on button "Select" at bounding box center [868, 669] width 58 height 28
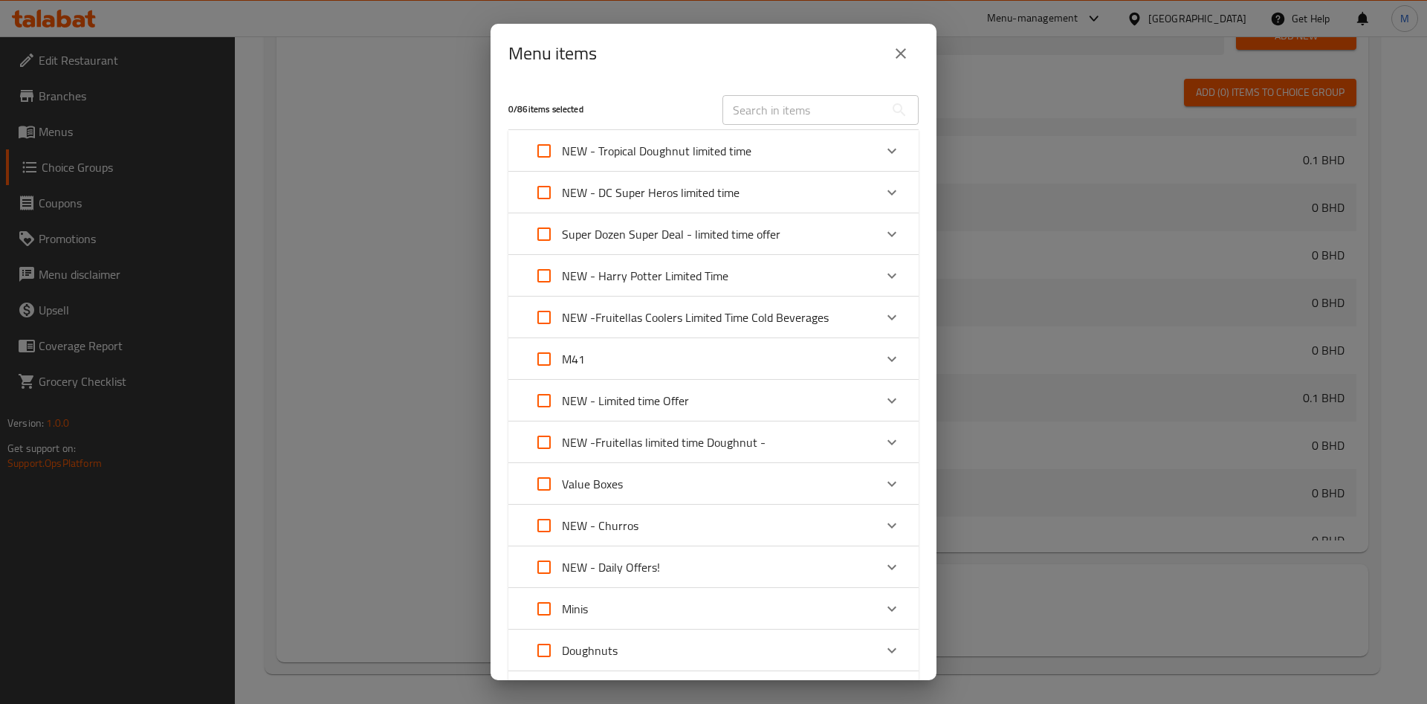
click at [798, 275] on div "NEW - Harry Potter Limited Time" at bounding box center [700, 276] width 348 height 36
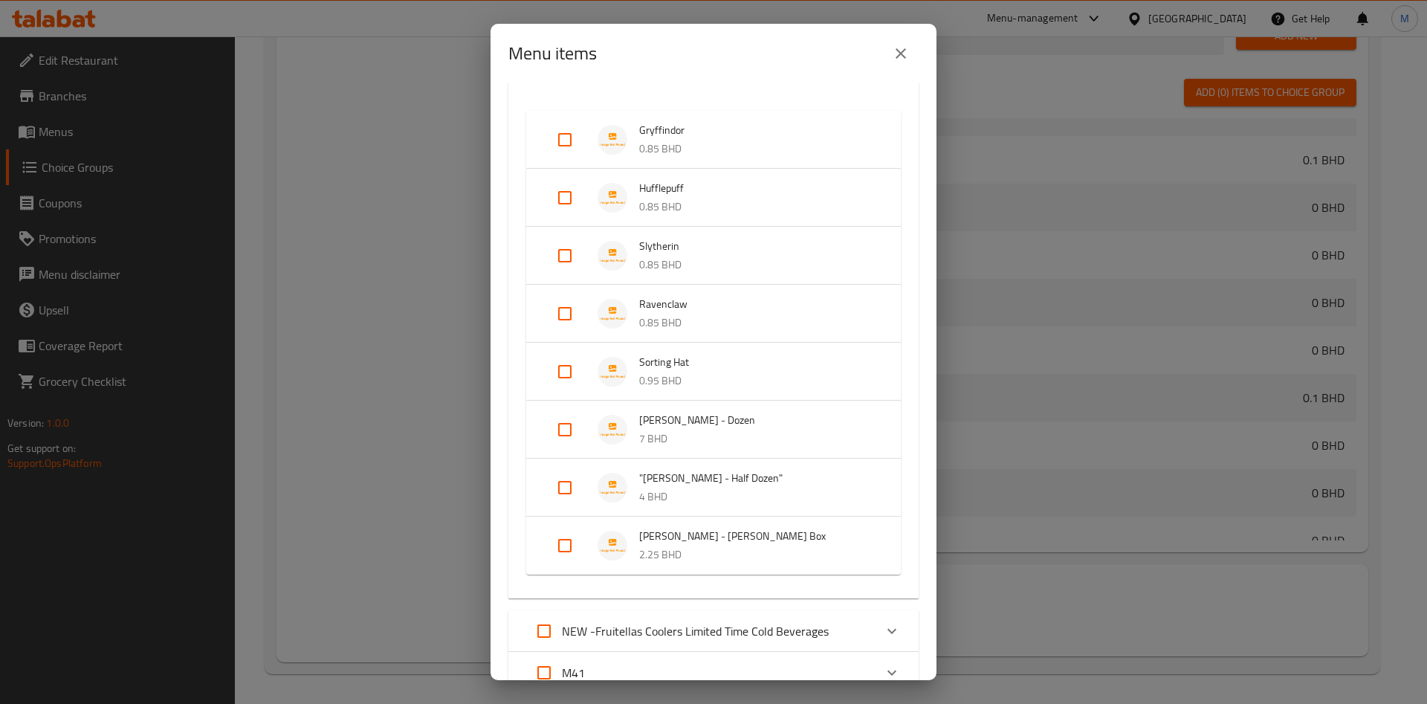
scroll to position [223, 0]
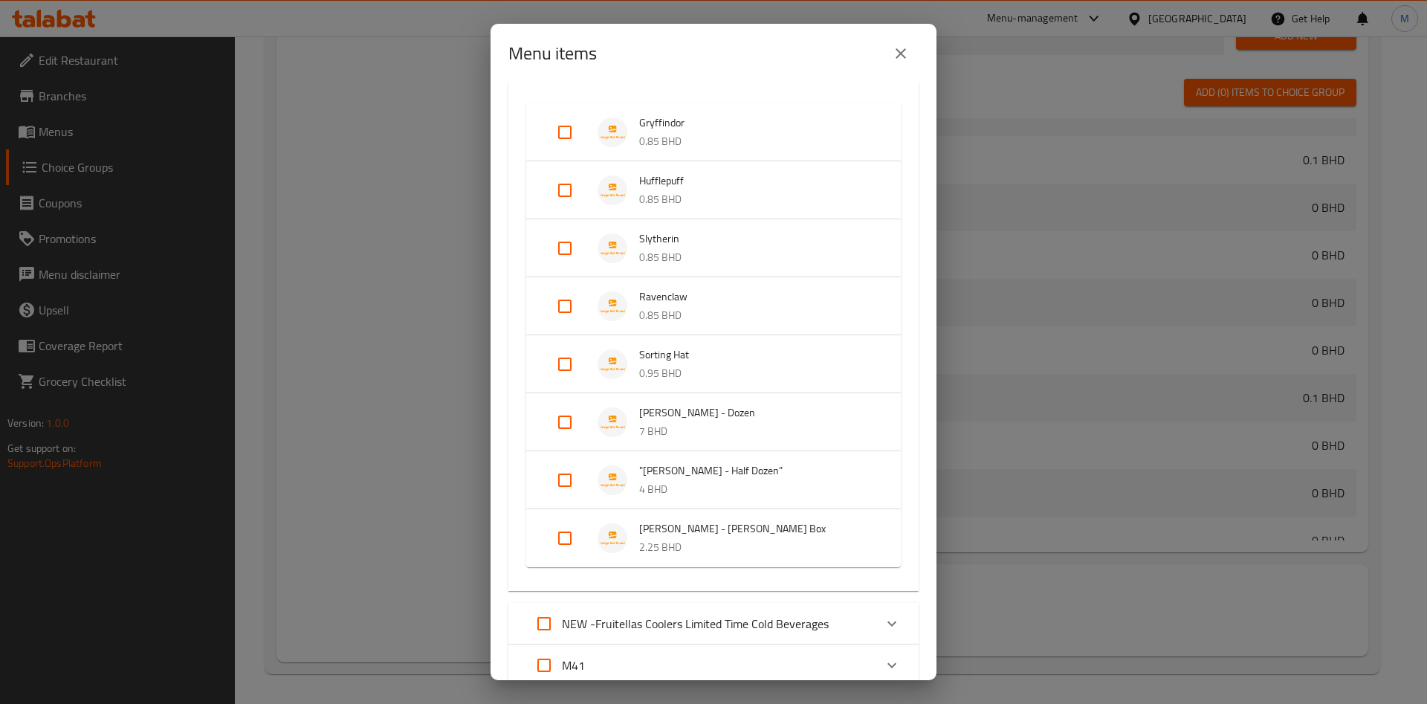
click at [566, 422] on input "Expand" at bounding box center [565, 422] width 36 height 36
checkbox input "true"
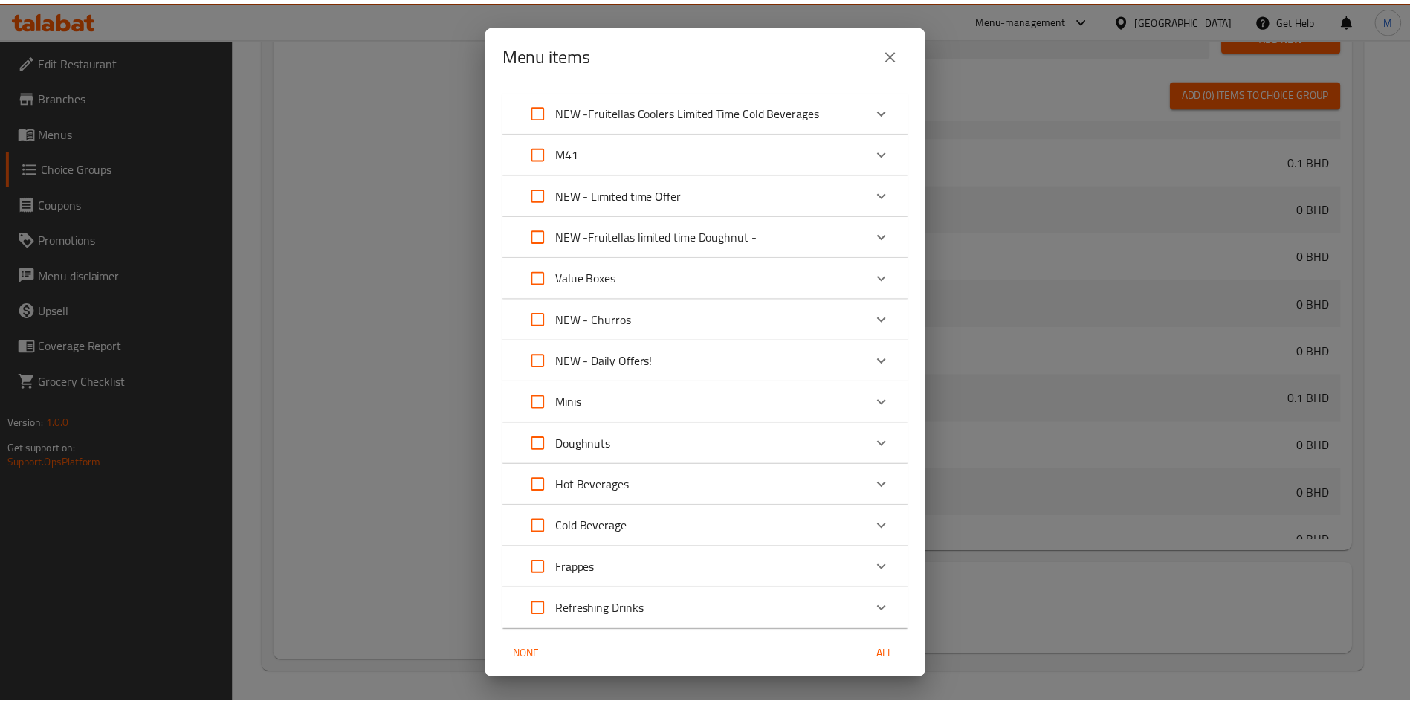
scroll to position [814, 0]
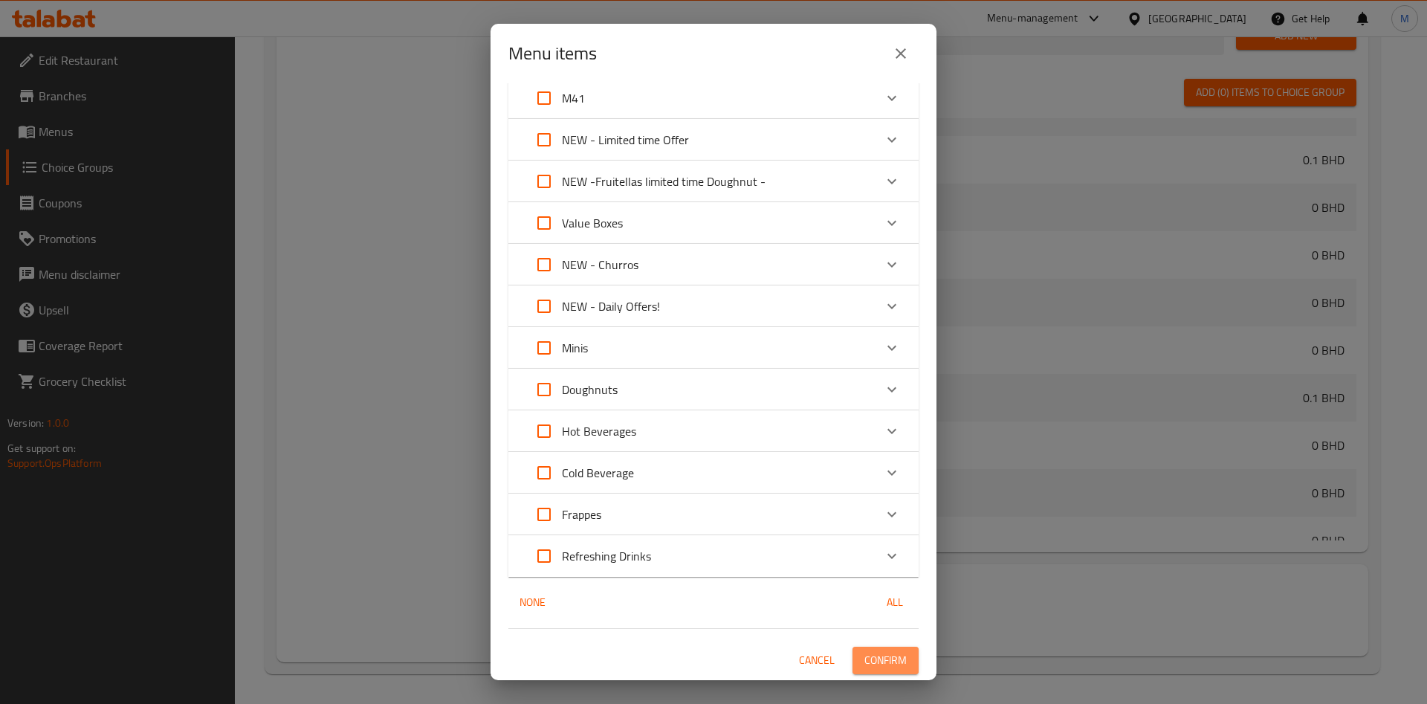
click at [865, 668] on span "Confirm" at bounding box center [886, 660] width 42 height 19
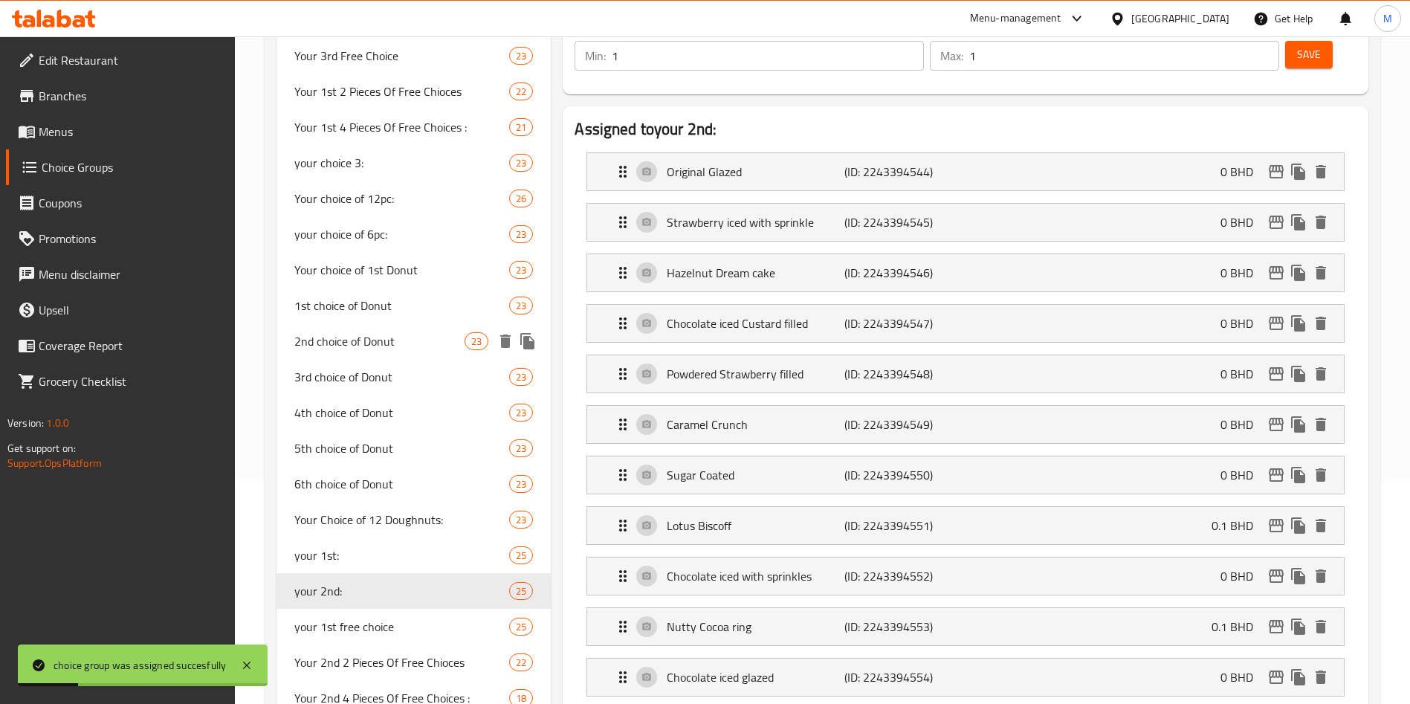
scroll to position [335, 0]
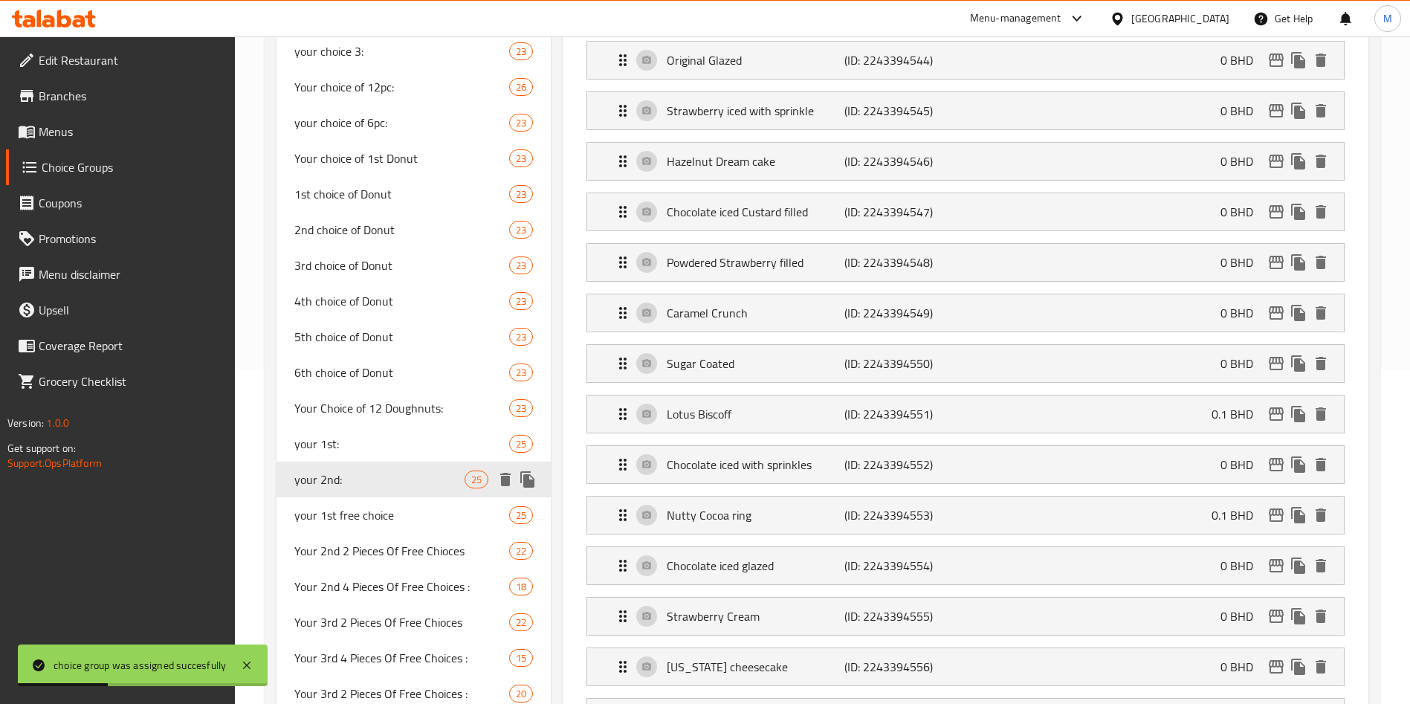
click at [533, 474] on icon "duplicate" at bounding box center [528, 480] width 18 height 18
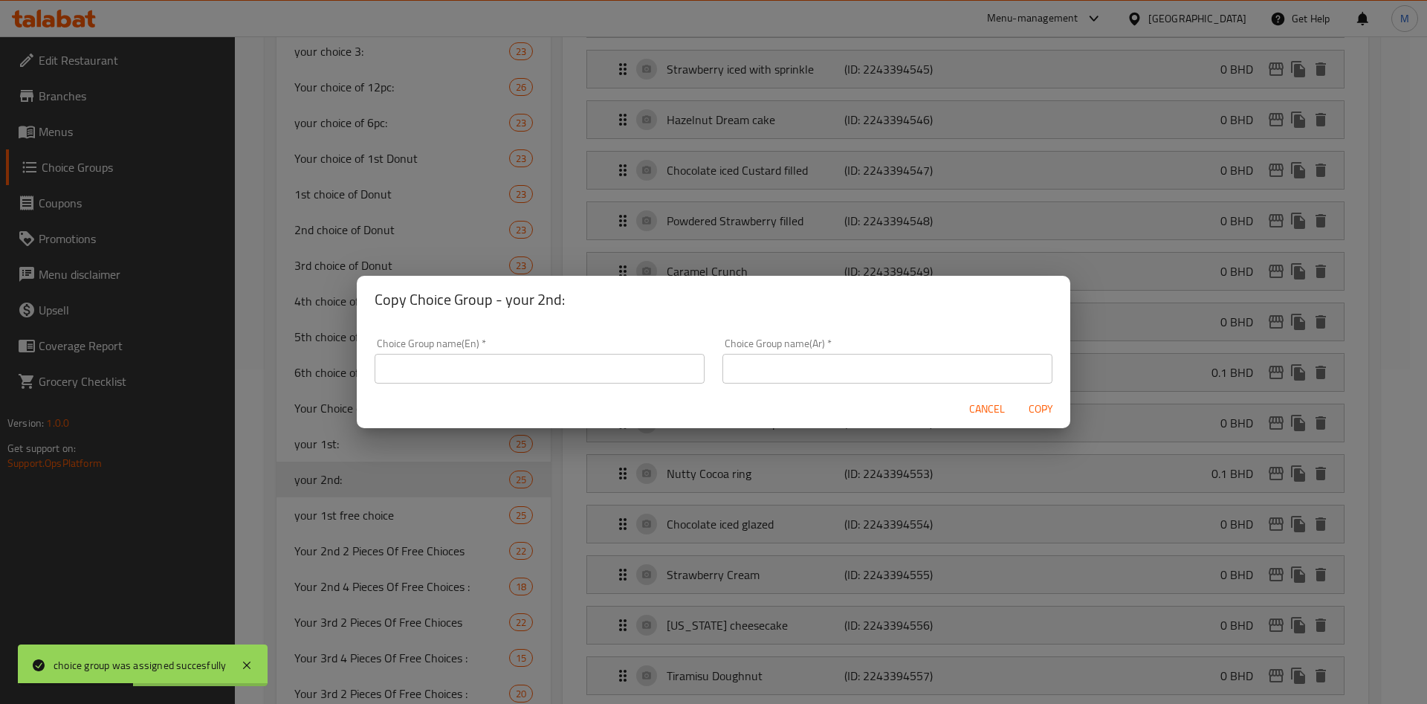
click at [551, 365] on input "text" at bounding box center [540, 369] width 330 height 30
type input "غ"
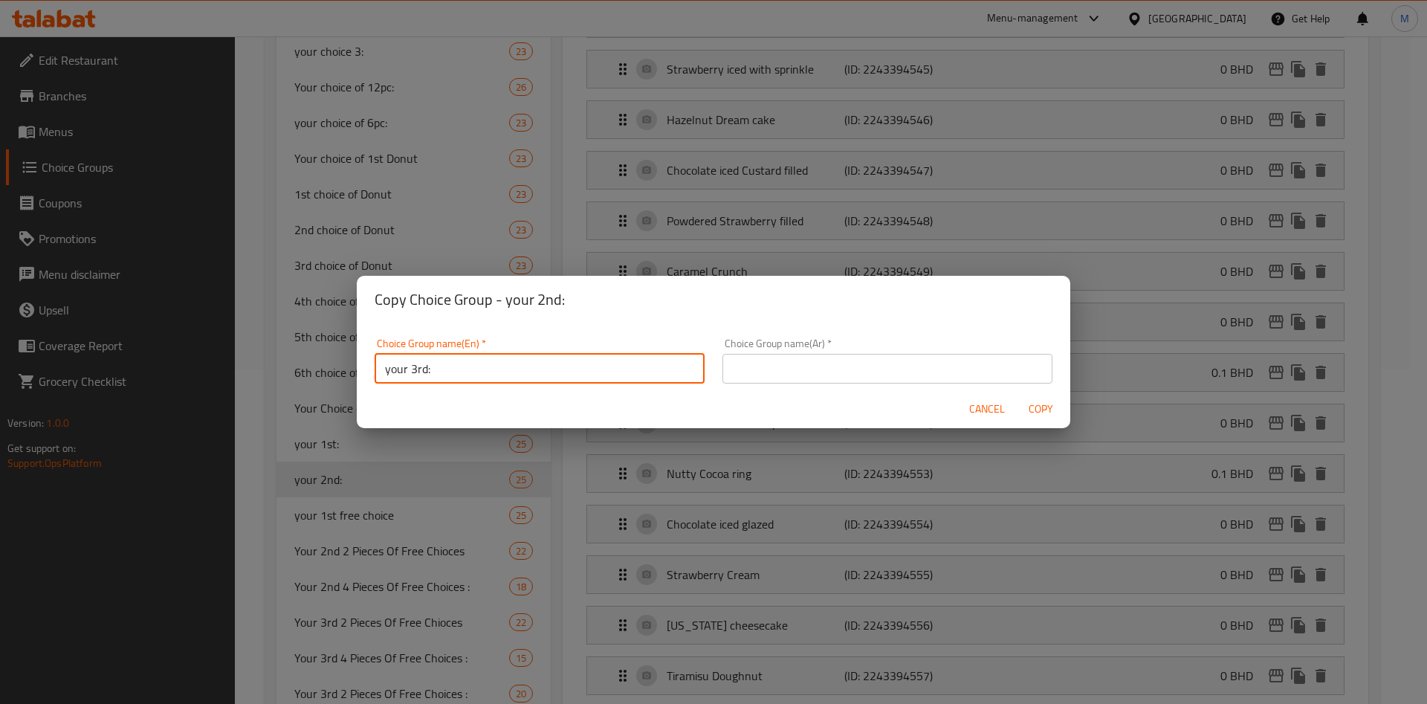
type input "your 3rd:"
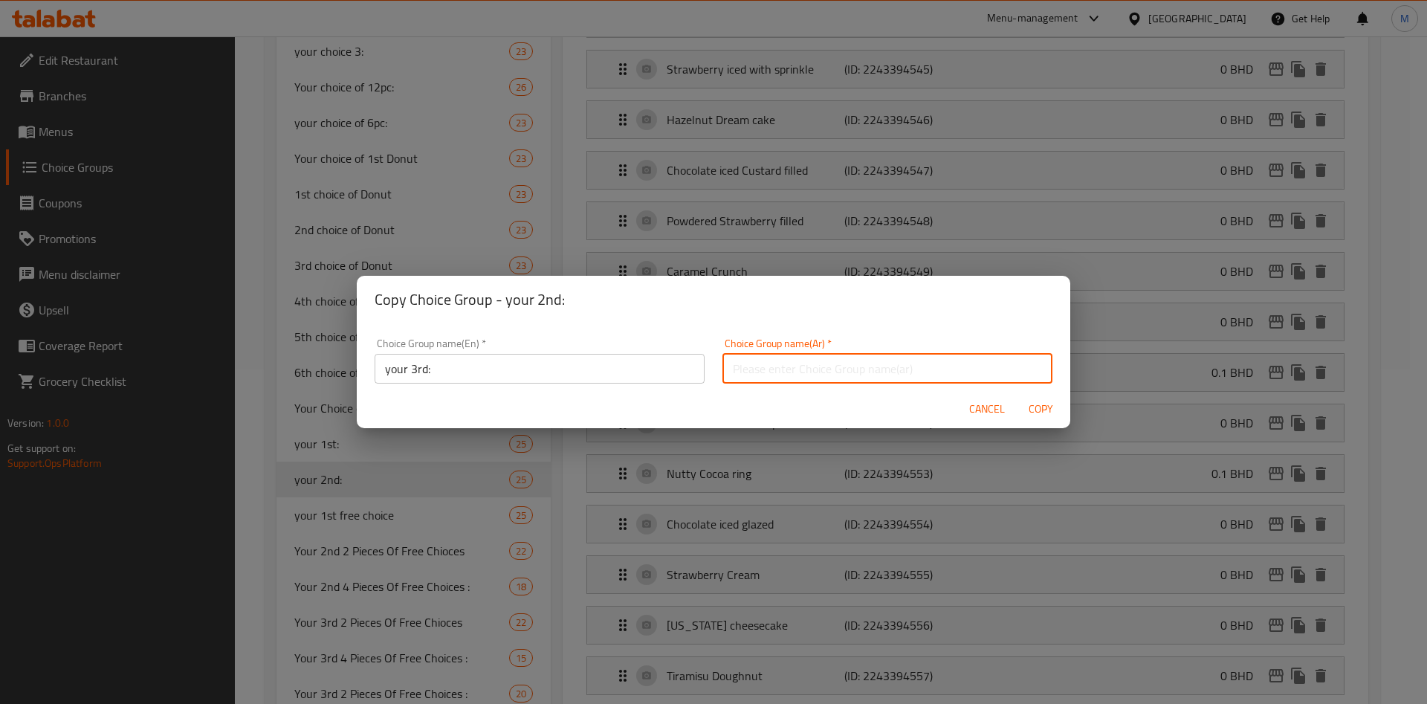
click at [761, 362] on input "text" at bounding box center [888, 369] width 330 height 30
type input "اختيارك الثالث"
click at [772, 419] on div "Cancel Copy" at bounding box center [714, 409] width 714 height 39
click at [1028, 410] on span "Copy" at bounding box center [1041, 409] width 36 height 19
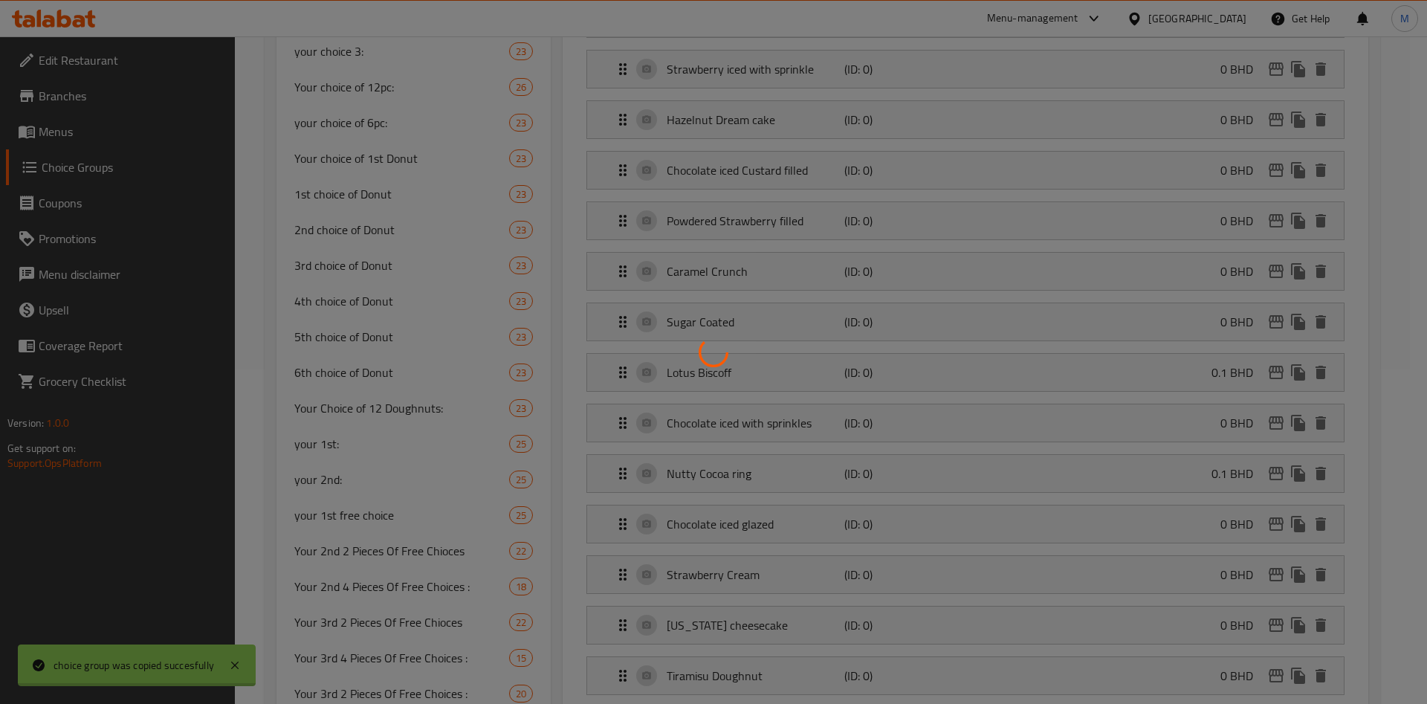
type input "your 3rd:"
type input "اختيارك الثالث"
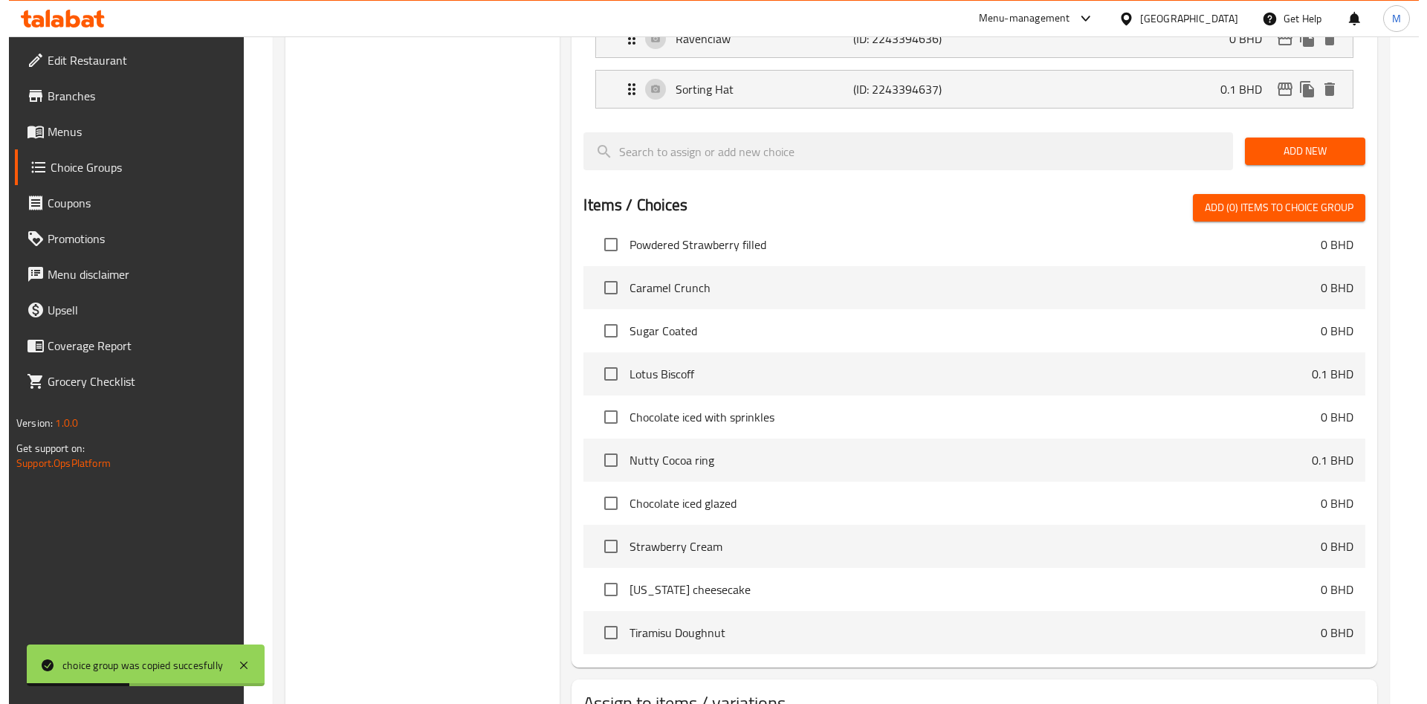
scroll to position [1593, 0]
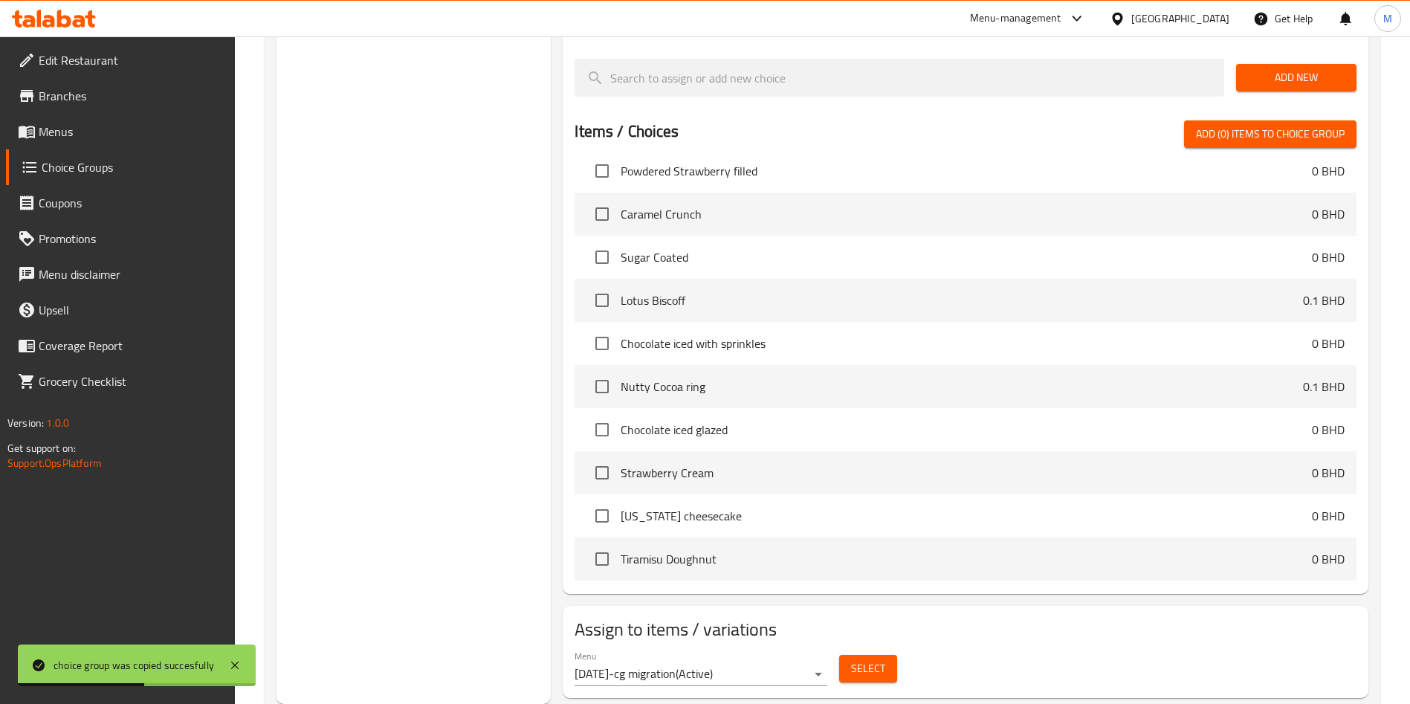
click at [891, 655] on button "Select" at bounding box center [868, 669] width 58 height 28
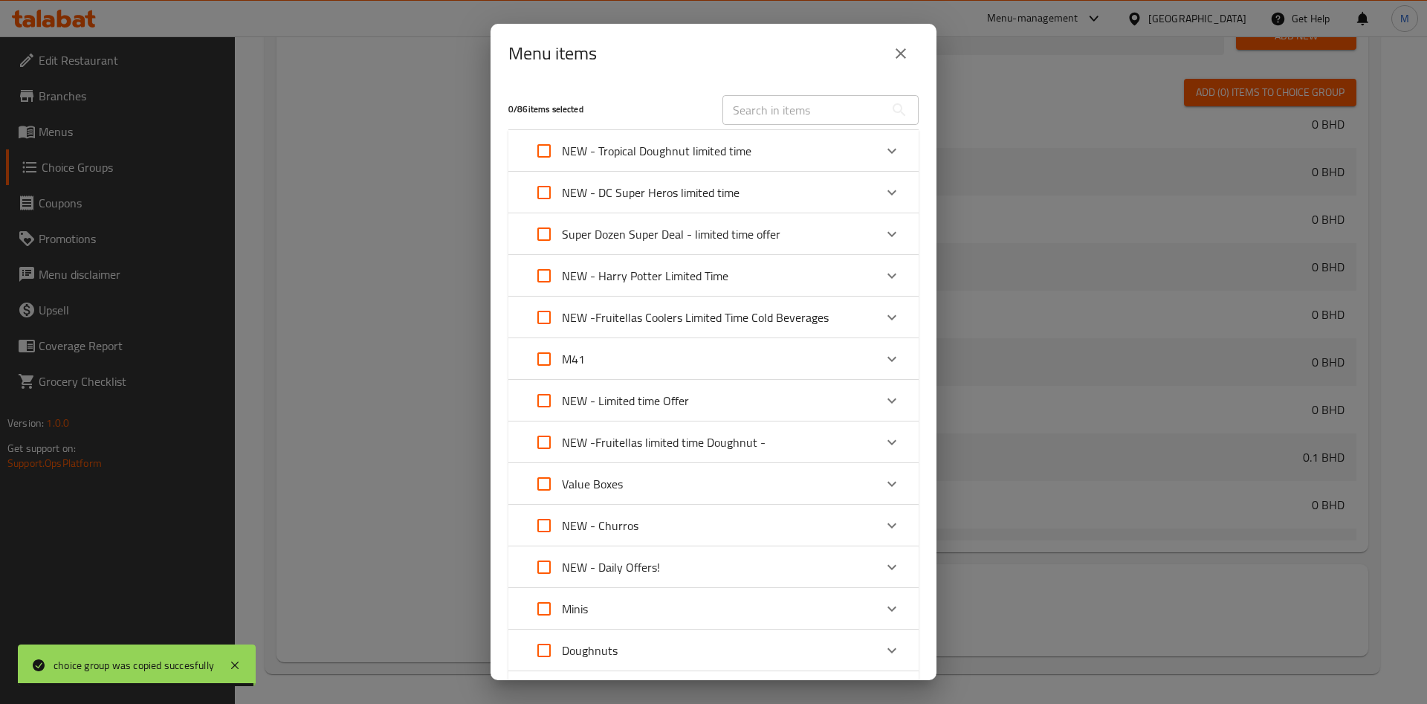
click at [883, 278] on icon "Expand" at bounding box center [892, 276] width 18 height 18
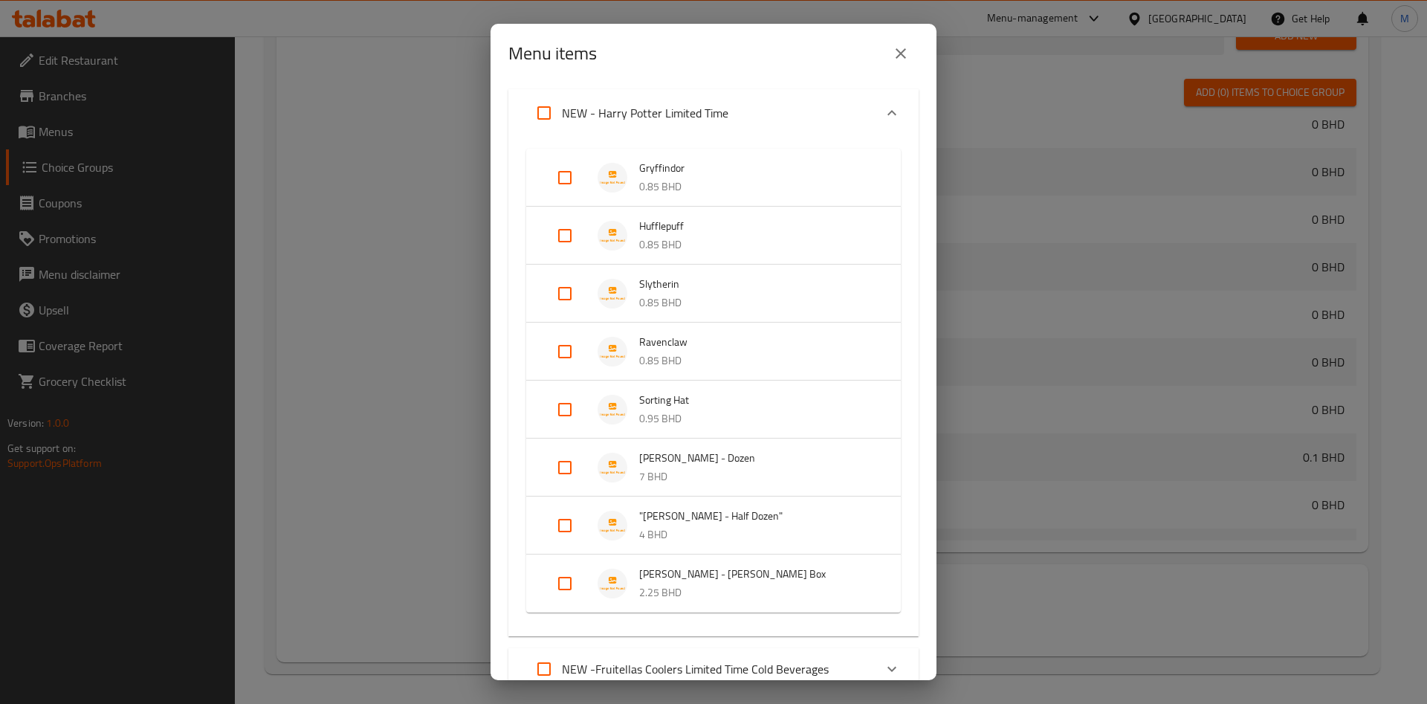
scroll to position [223, 0]
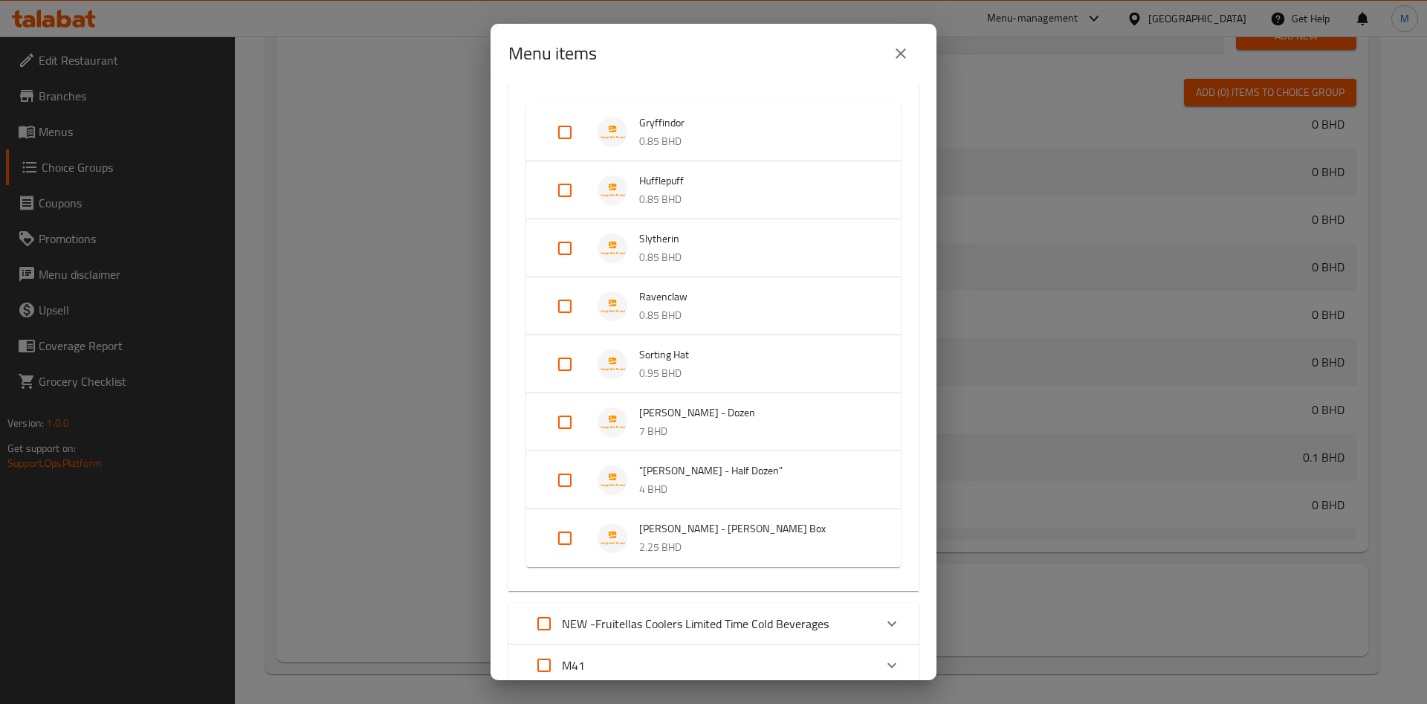
click at [558, 422] on input "Expand" at bounding box center [565, 422] width 36 height 36
checkbox input "true"
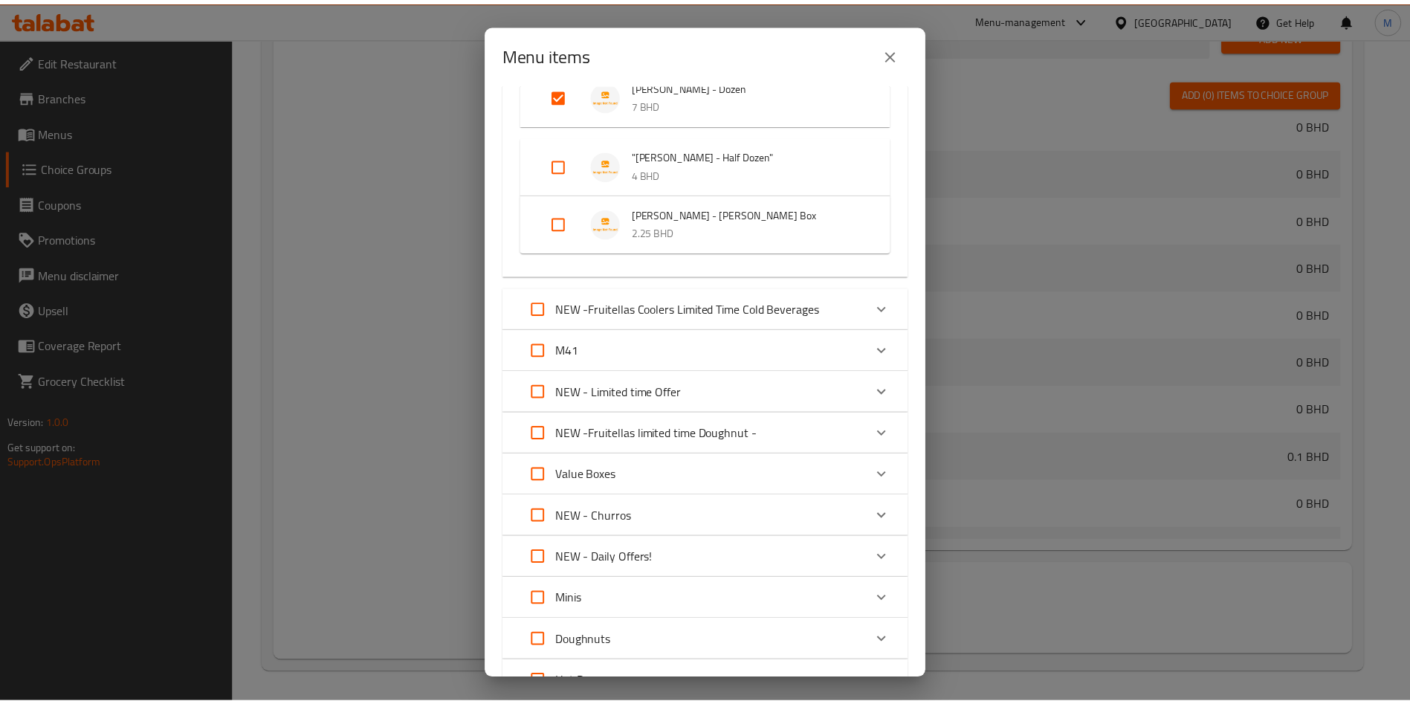
scroll to position [814, 0]
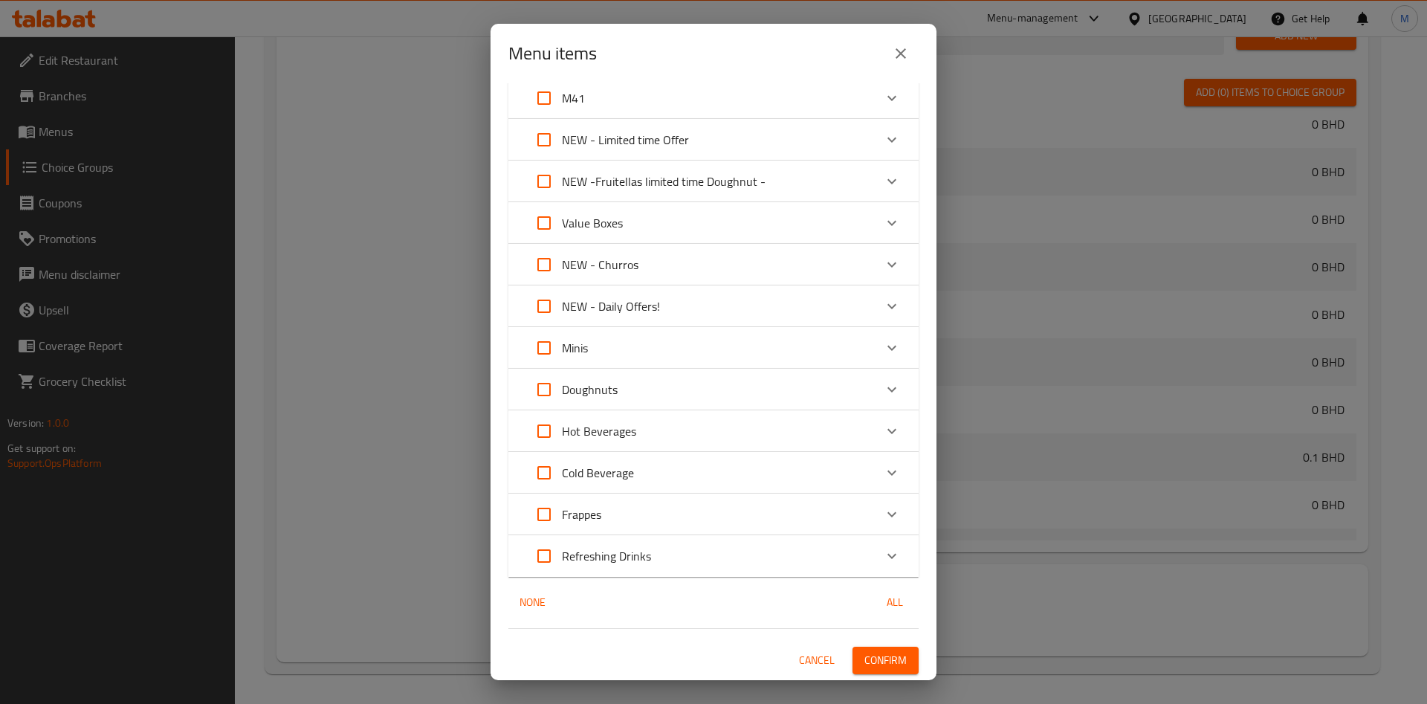
click at [865, 661] on span "Confirm" at bounding box center [886, 660] width 42 height 19
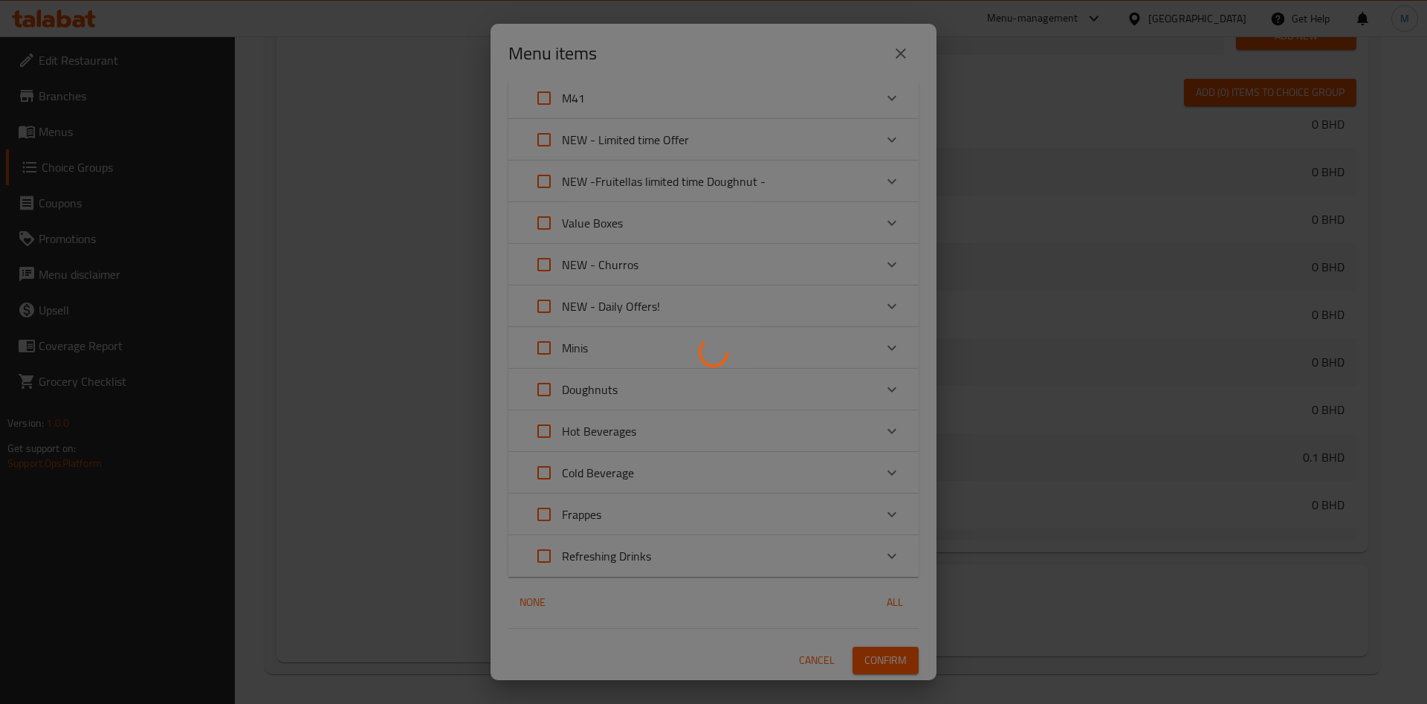
click at [848, 661] on div at bounding box center [713, 352] width 1427 height 704
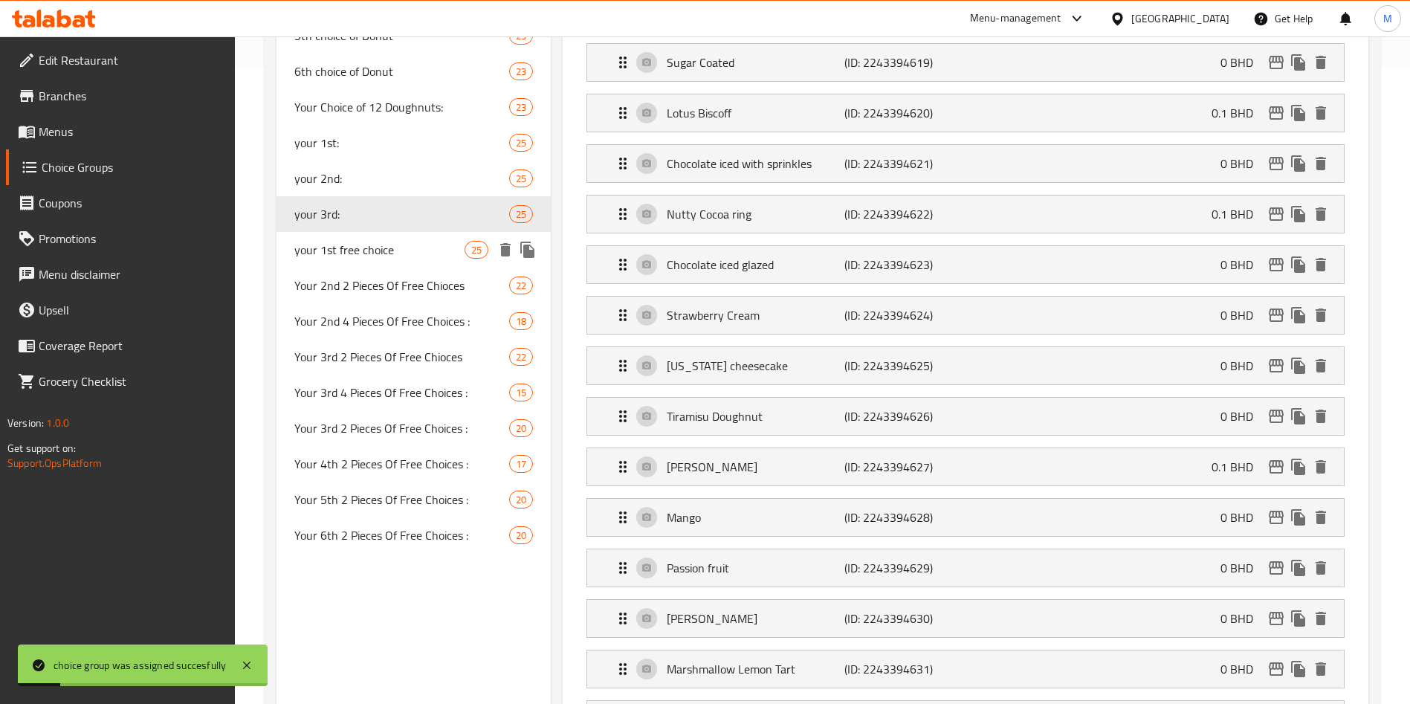
scroll to position [589, 0]
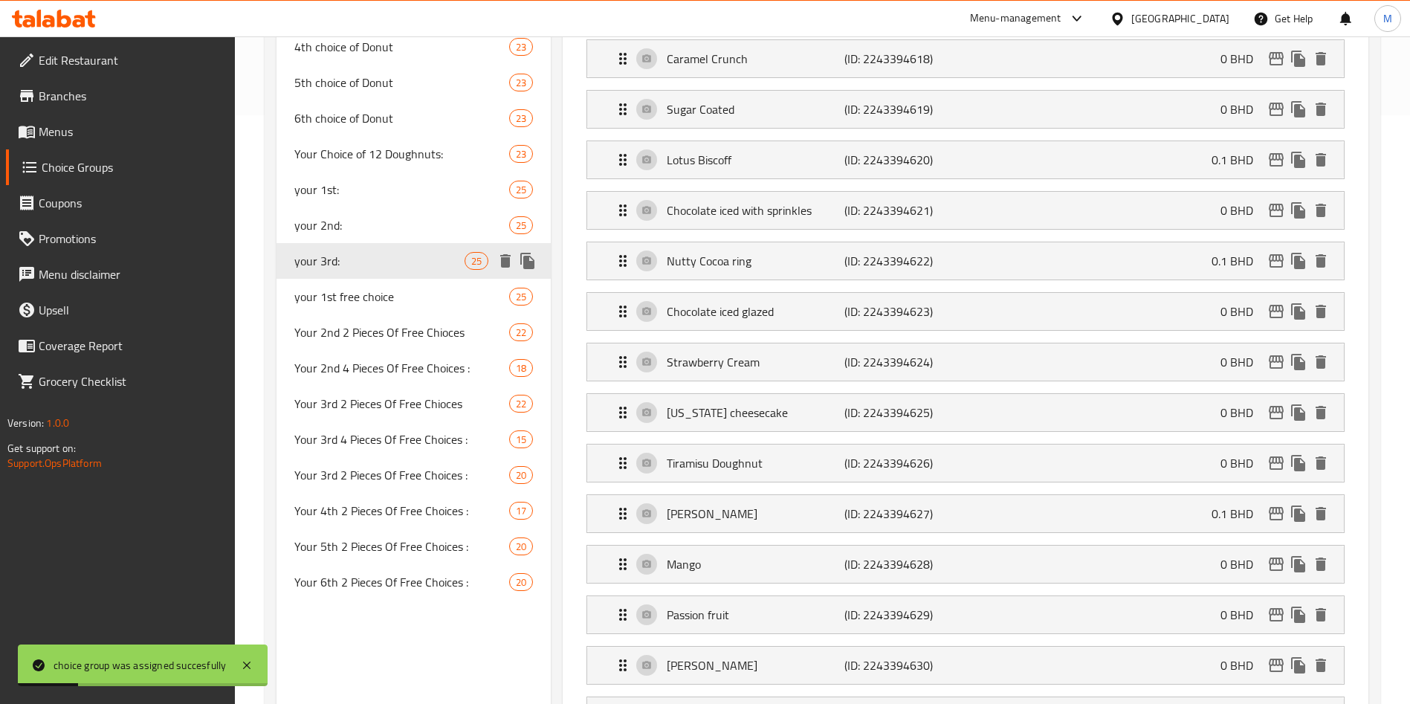
click at [529, 262] on icon "duplicate" at bounding box center [527, 261] width 14 height 16
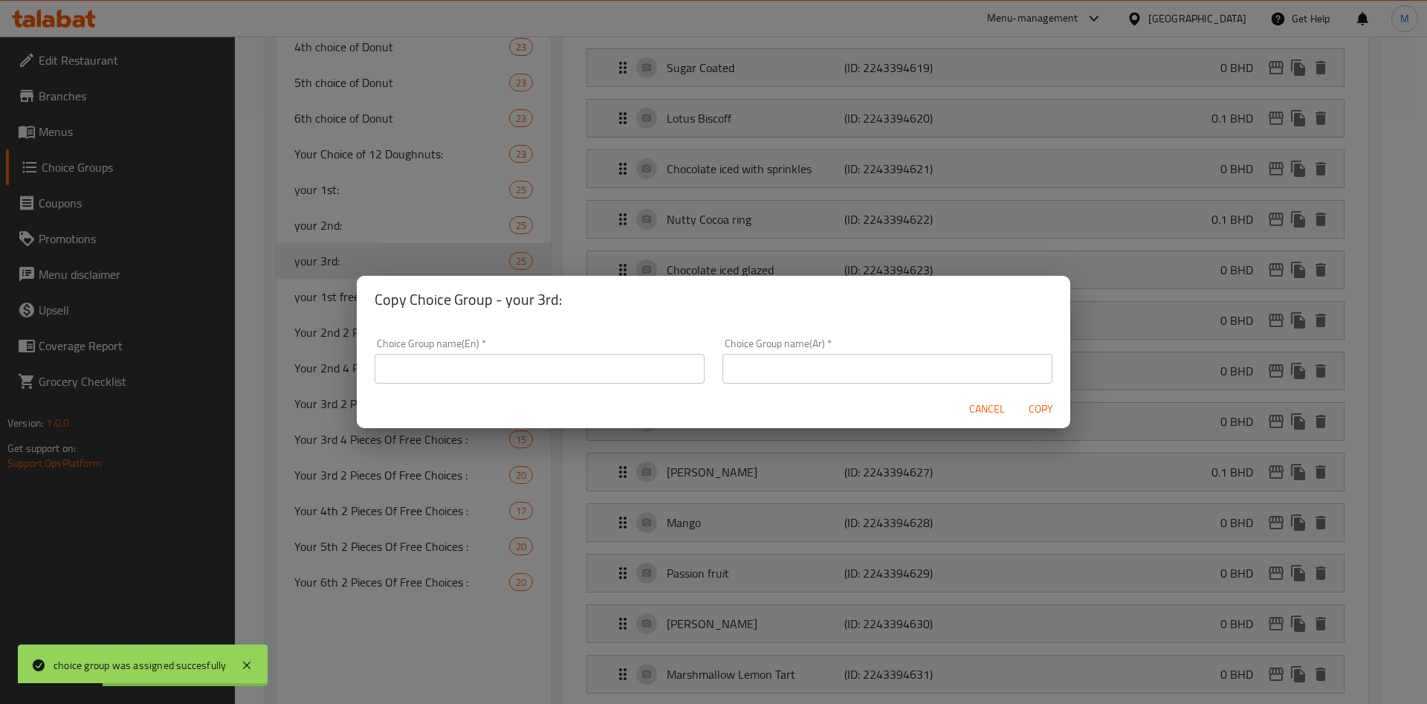
click at [575, 361] on input "text" at bounding box center [540, 369] width 330 height 30
type input "غ"
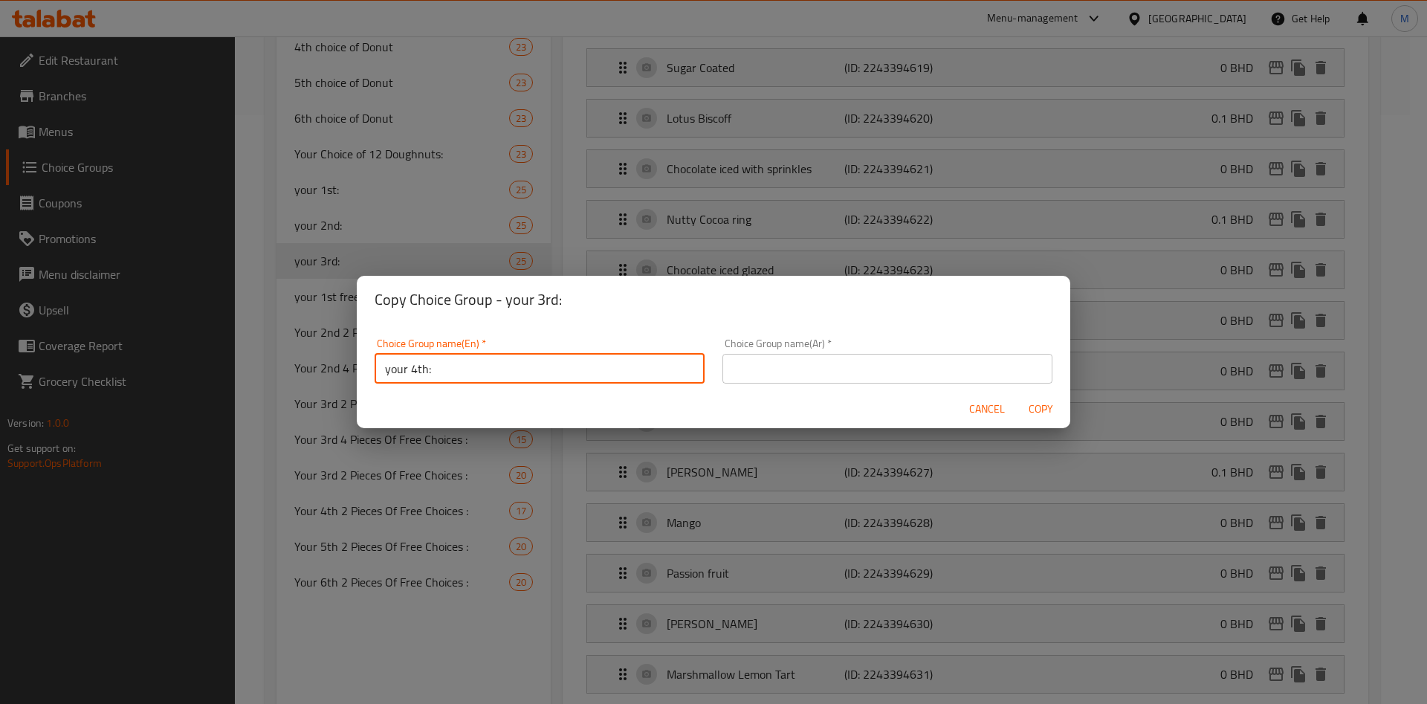
type input "your 4th:"
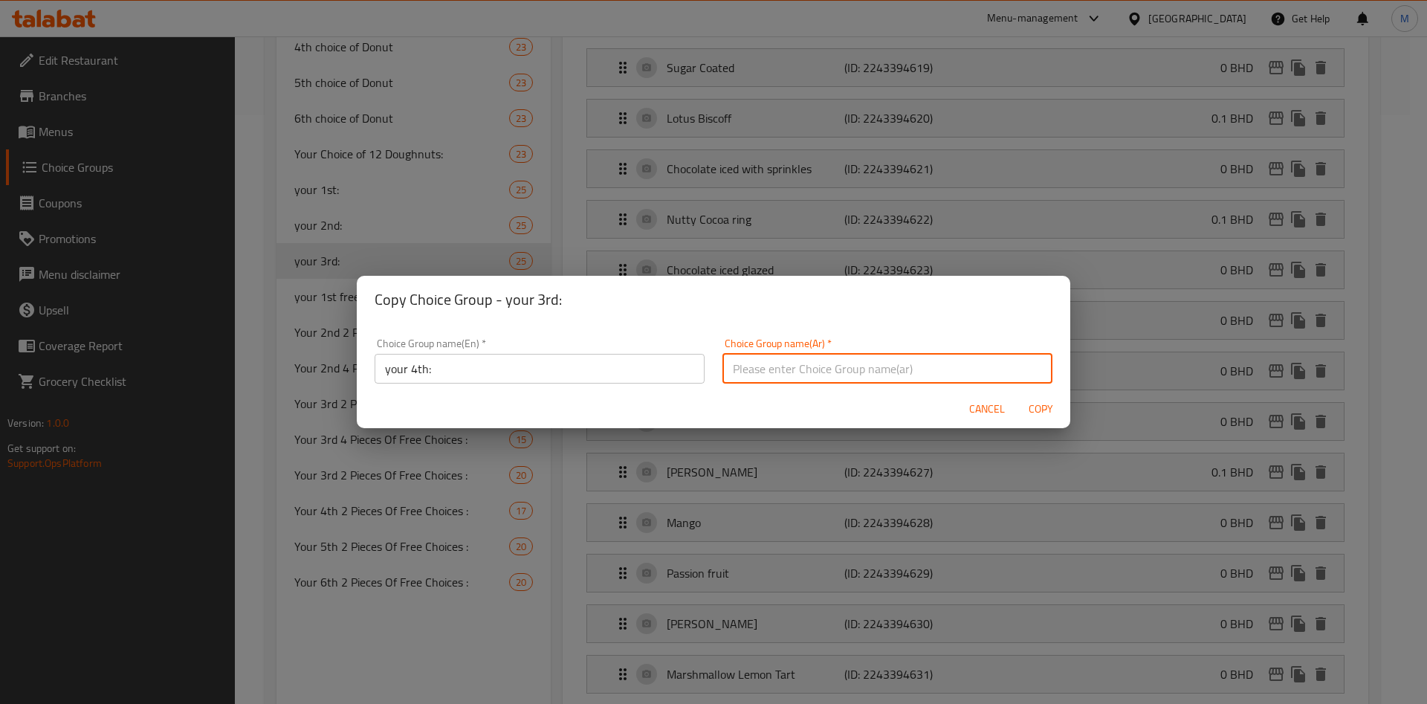
click at [763, 358] on input "text" at bounding box center [888, 369] width 330 height 30
type input "اختيارك الرابع"
click at [982, 325] on div "Choice Group name(En)   * your 4th: Choice Group name(En) * Choice Group name(A…" at bounding box center [714, 356] width 714 height 66
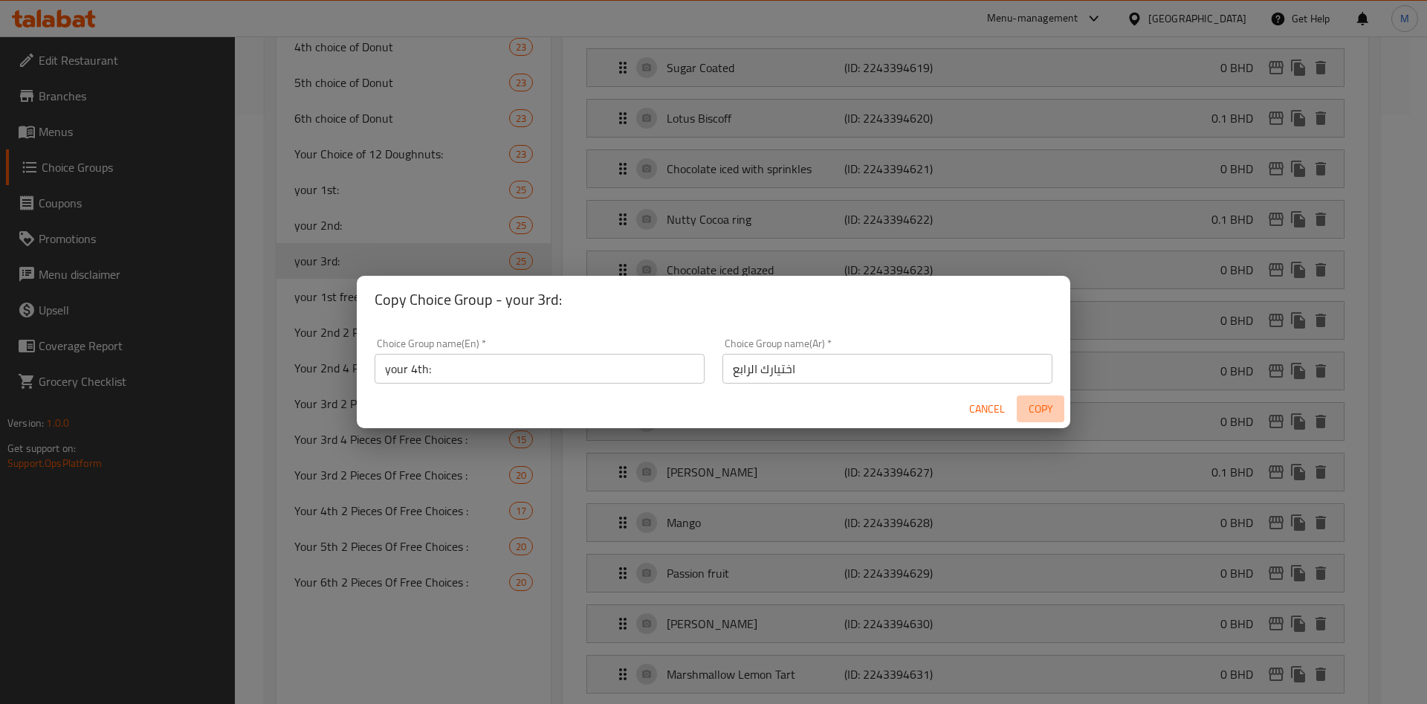
click at [1036, 404] on span "Copy" at bounding box center [1041, 409] width 36 height 19
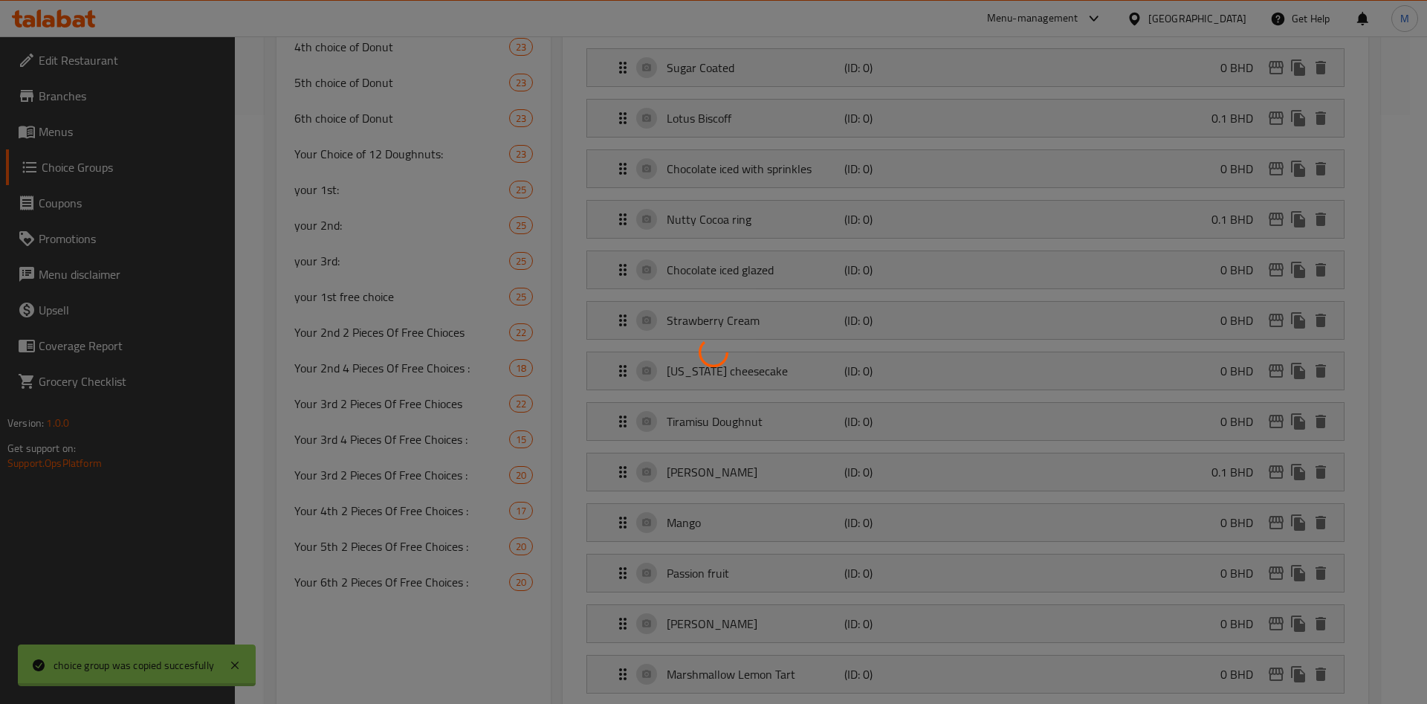
type input "your 4th:"
type input "اختيارك الرابع"
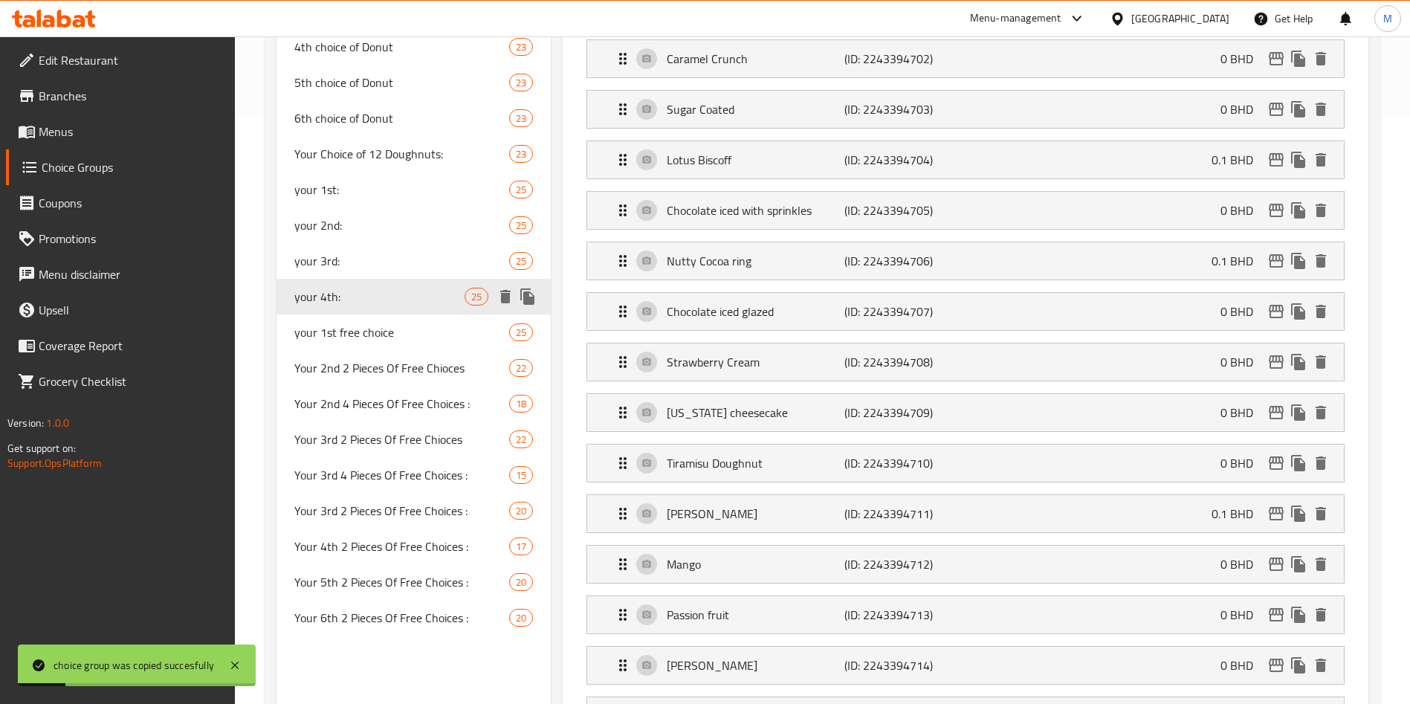
click at [527, 301] on icon "duplicate" at bounding box center [527, 296] width 14 height 16
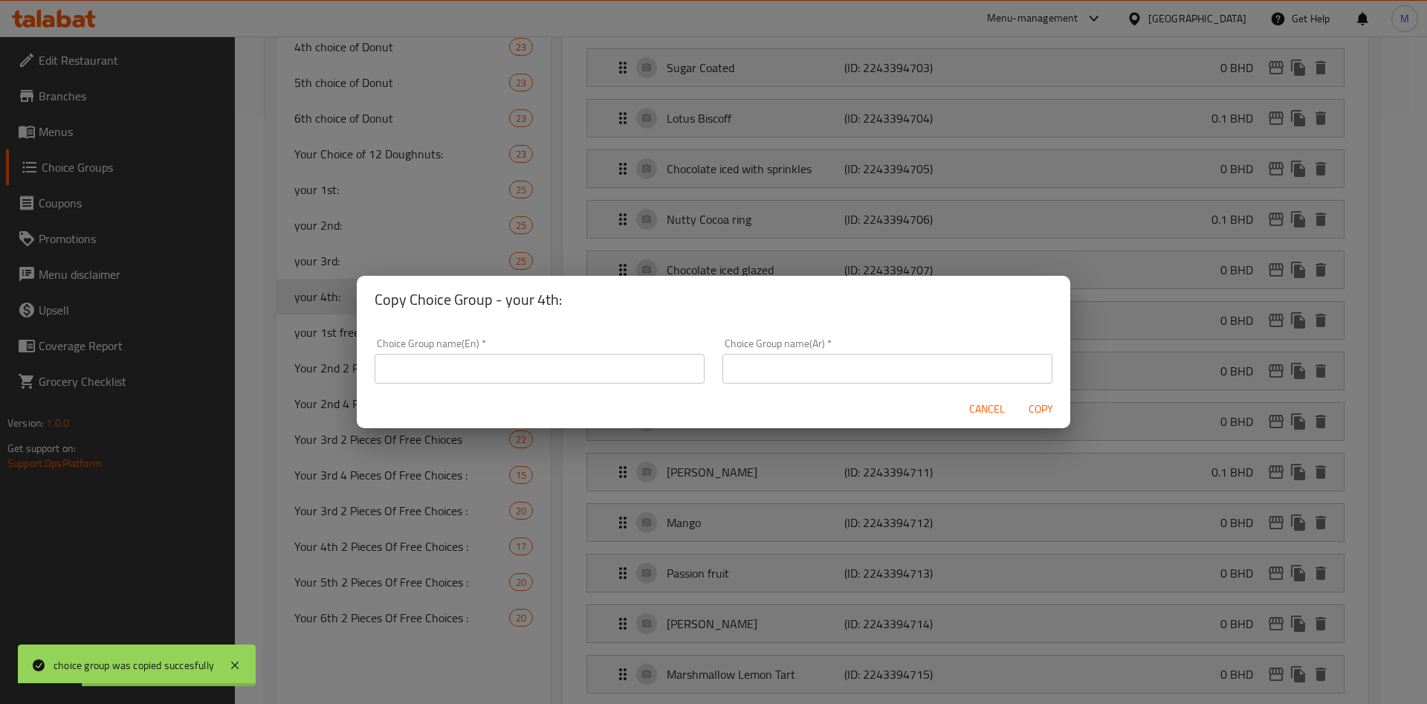
click at [575, 368] on input "text" at bounding box center [540, 369] width 330 height 30
type input "غخ"
click at [993, 415] on span "Cancel" at bounding box center [987, 409] width 36 height 19
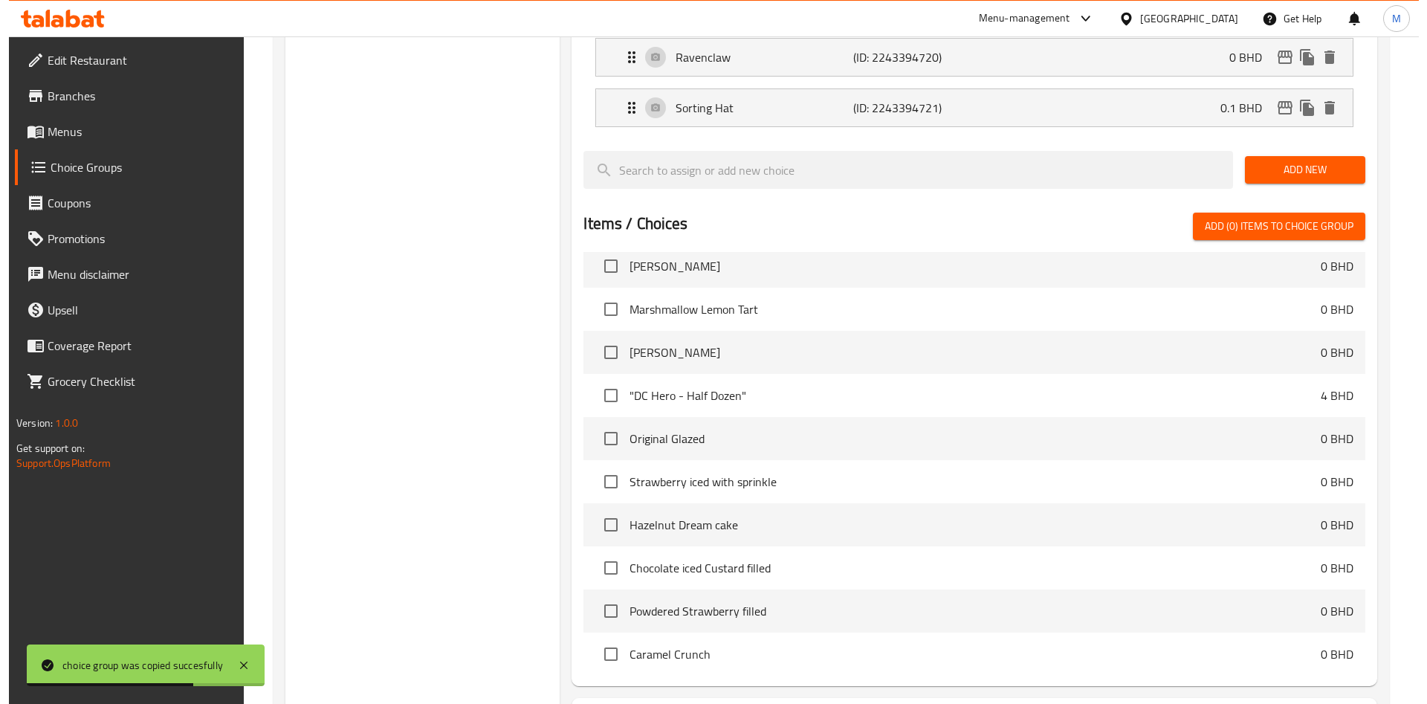
scroll to position [1593, 0]
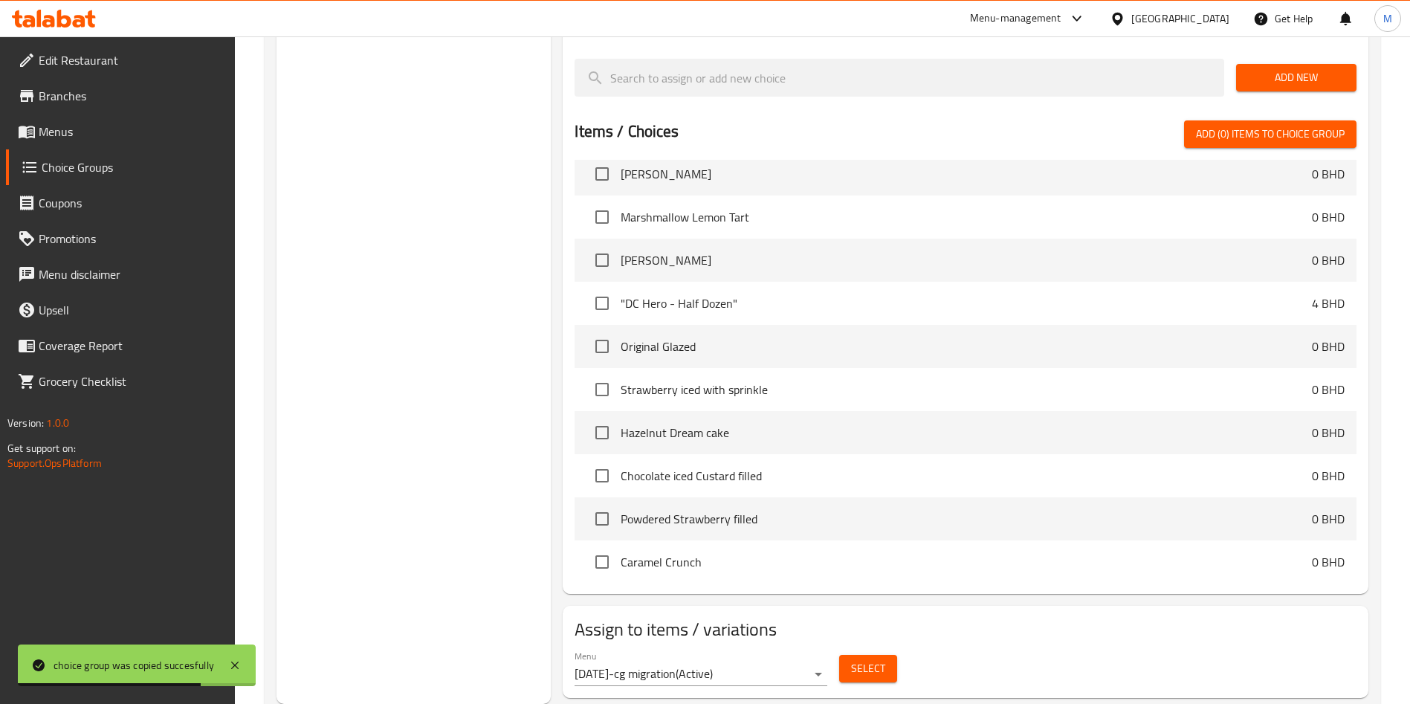
click at [887, 655] on button "Select" at bounding box center [868, 669] width 58 height 28
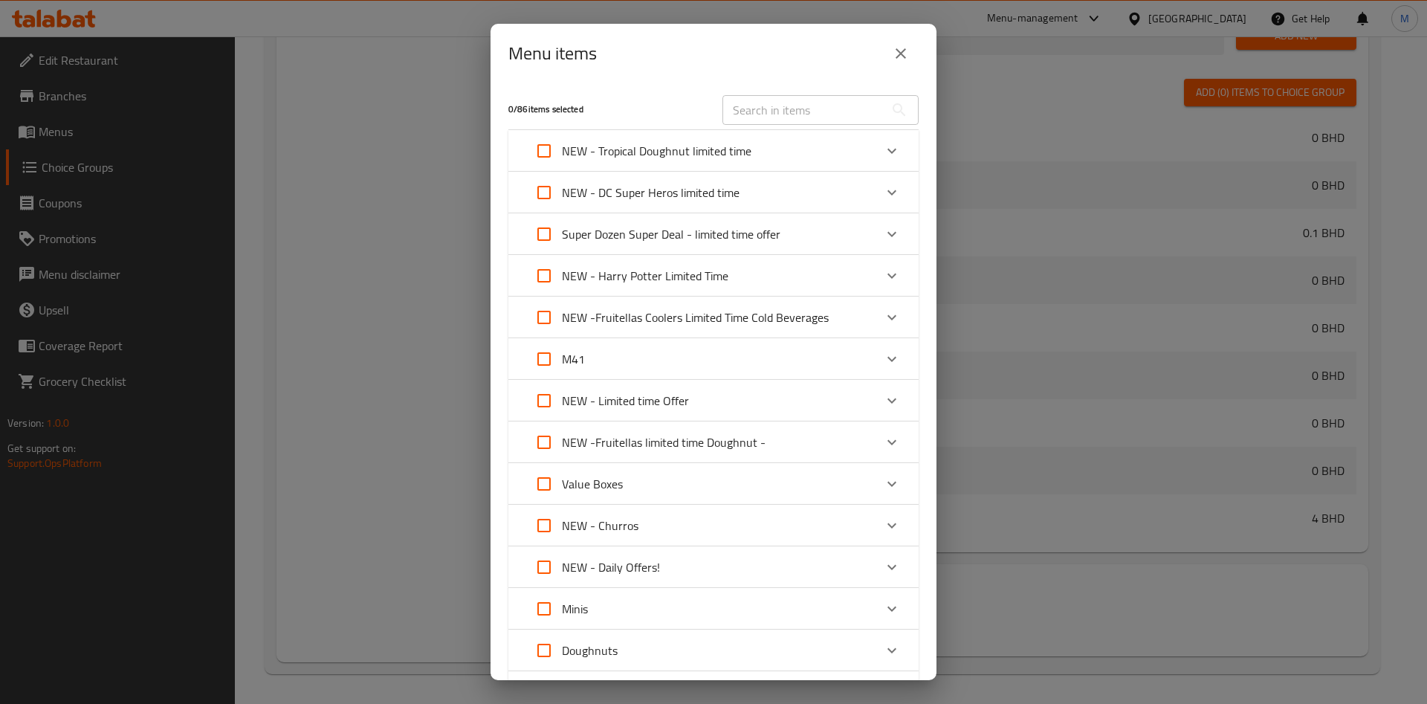
click at [741, 275] on div "NEW - Harry Potter Limited Time" at bounding box center [700, 276] width 348 height 36
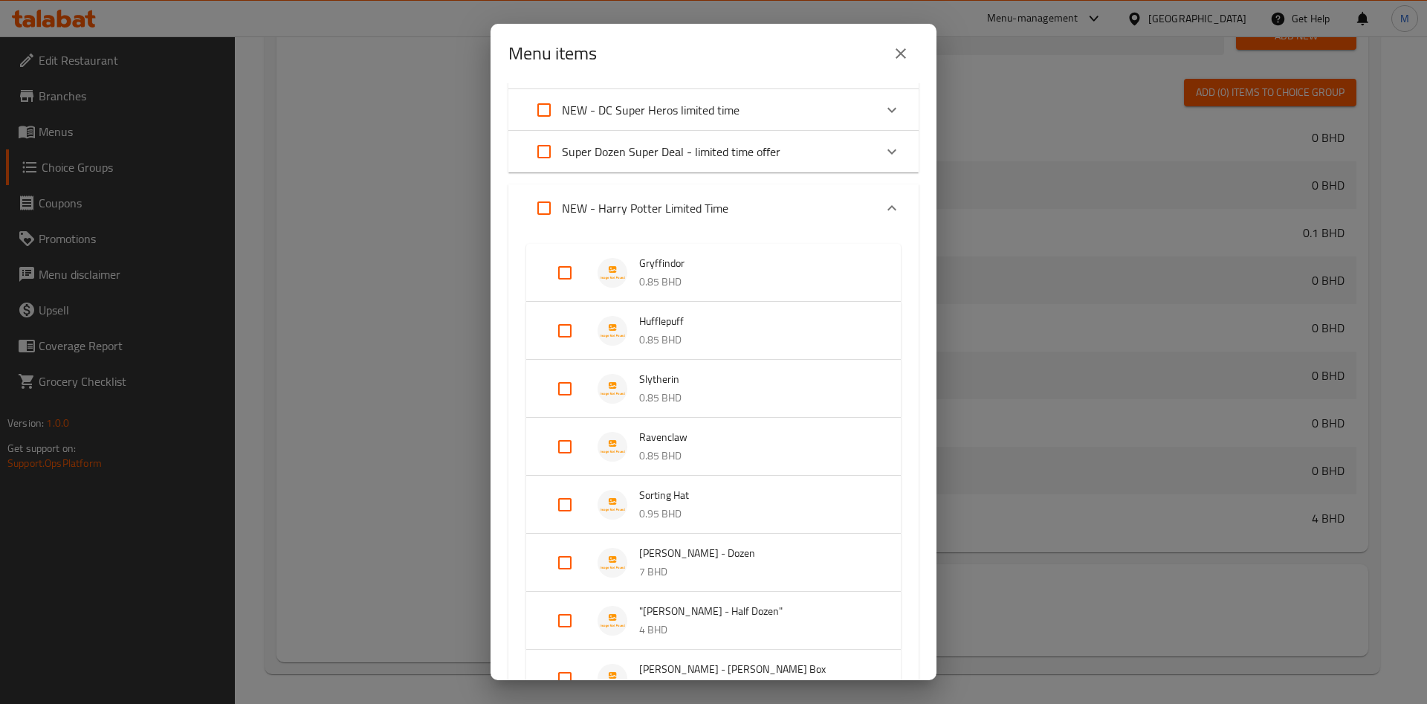
scroll to position [335, 0]
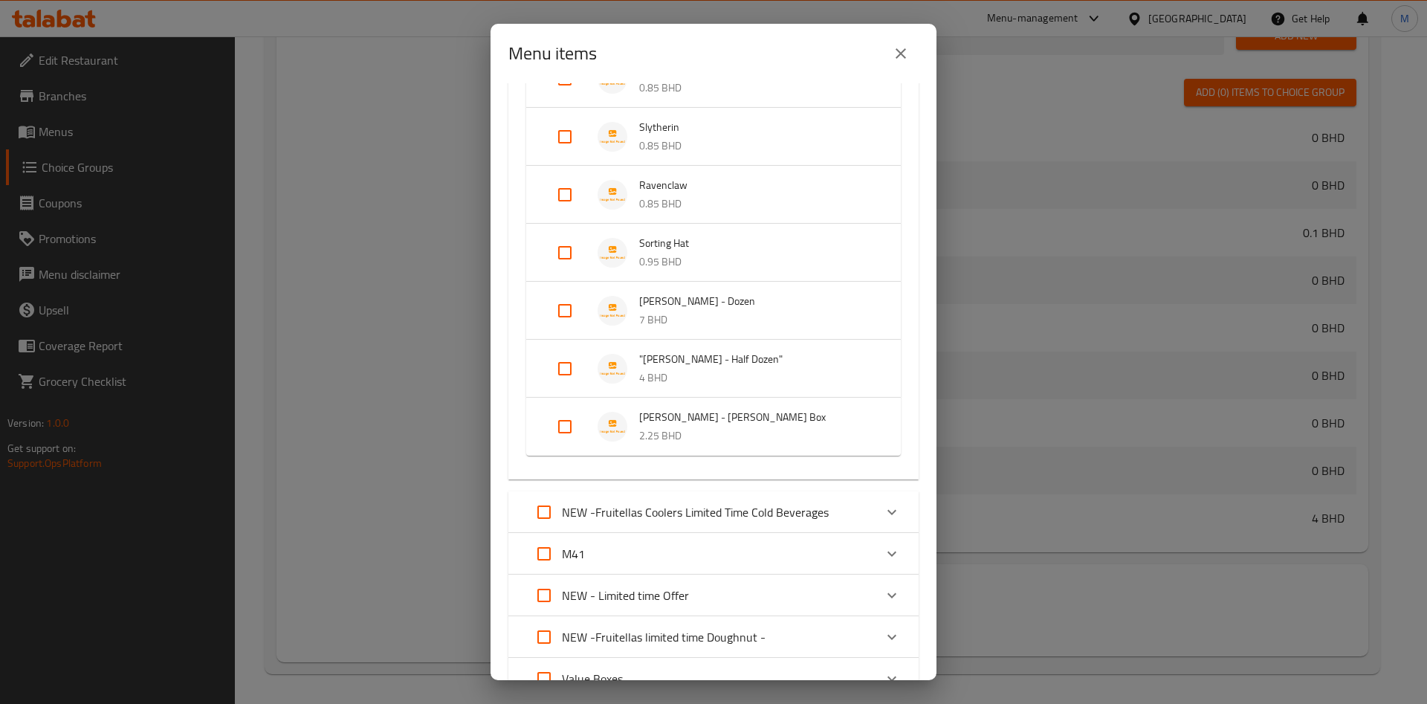
click at [620, 317] on img "Expand" at bounding box center [613, 311] width 30 height 30
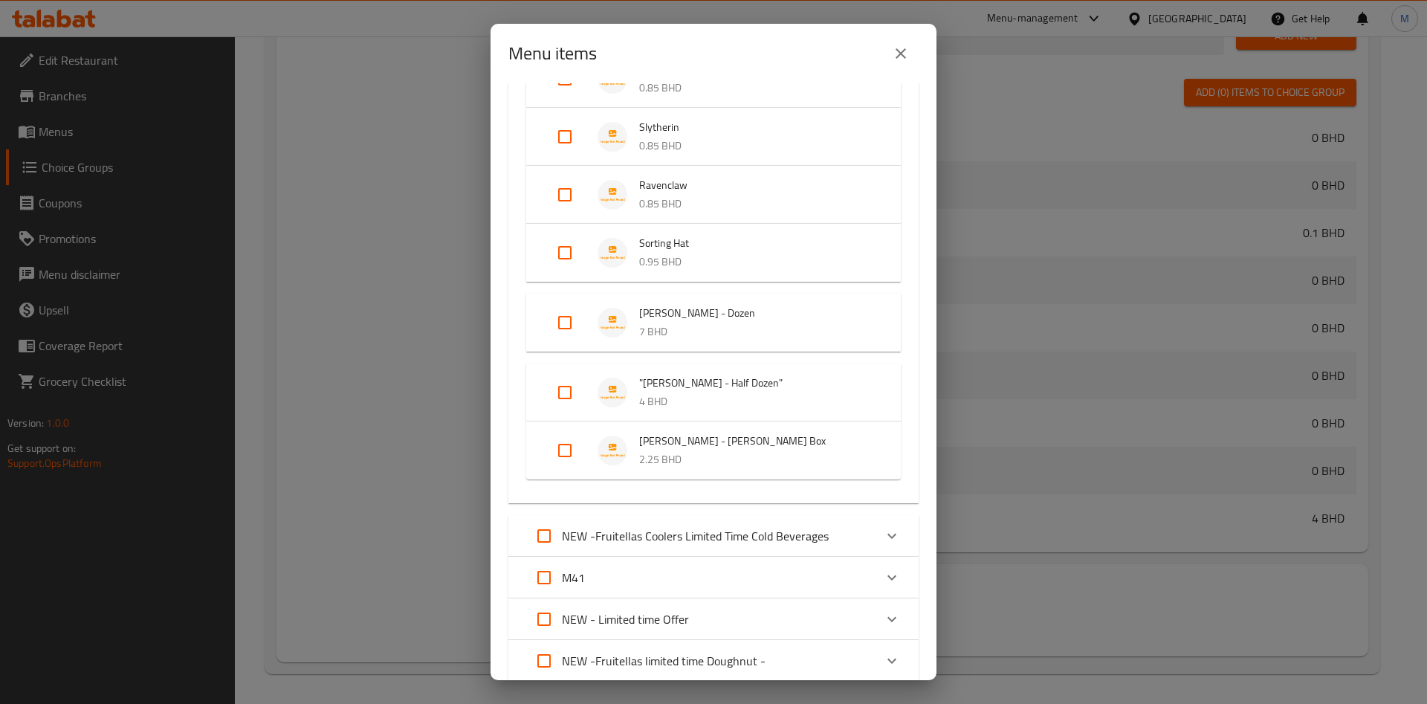
click at [571, 318] on input "Expand" at bounding box center [565, 323] width 36 height 36
checkbox input "true"
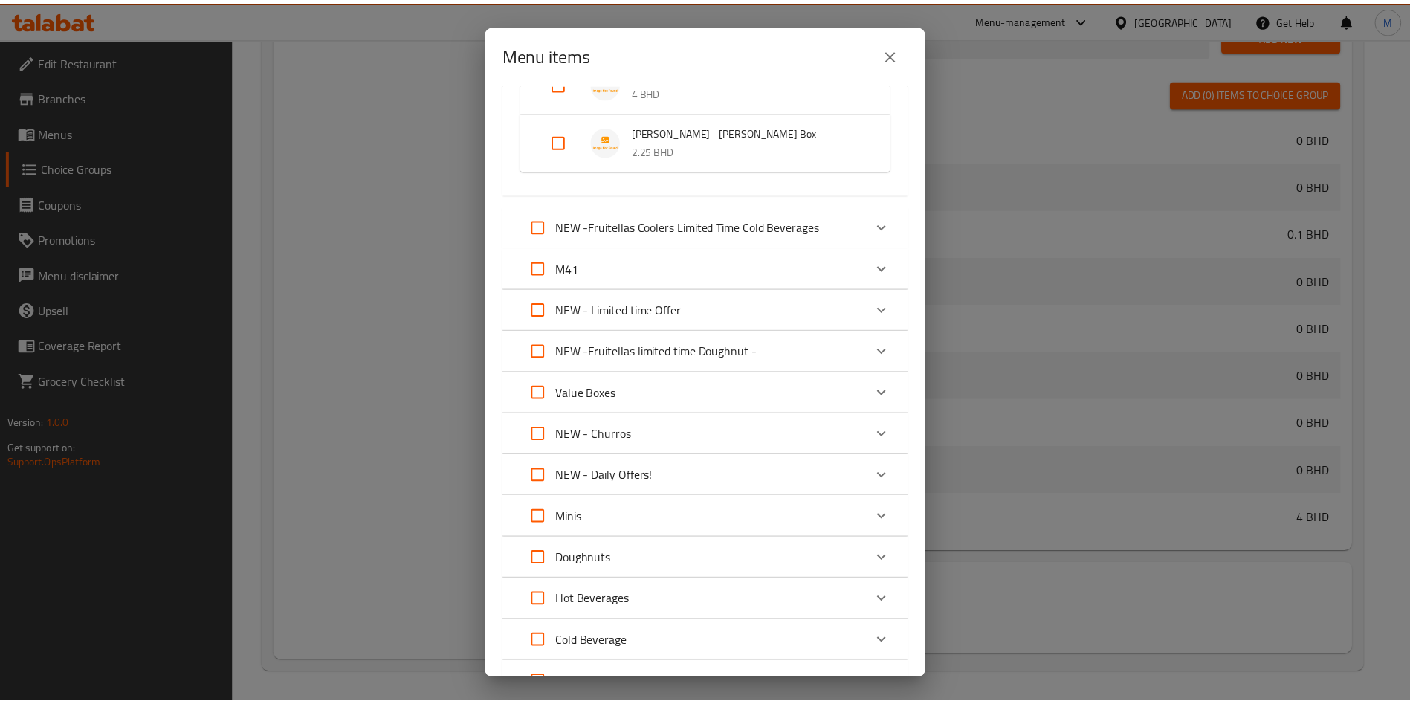
scroll to position [790, 0]
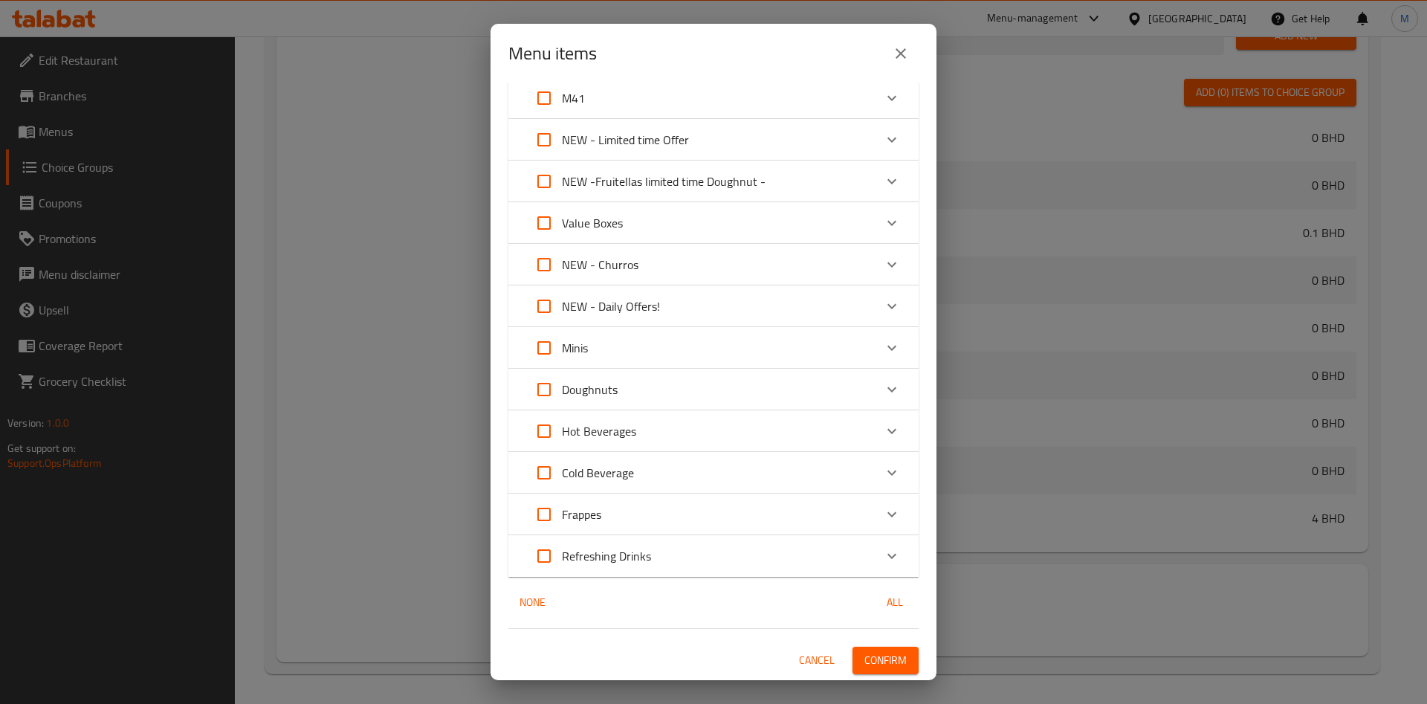
click at [854, 648] on button "Confirm" at bounding box center [886, 661] width 66 height 28
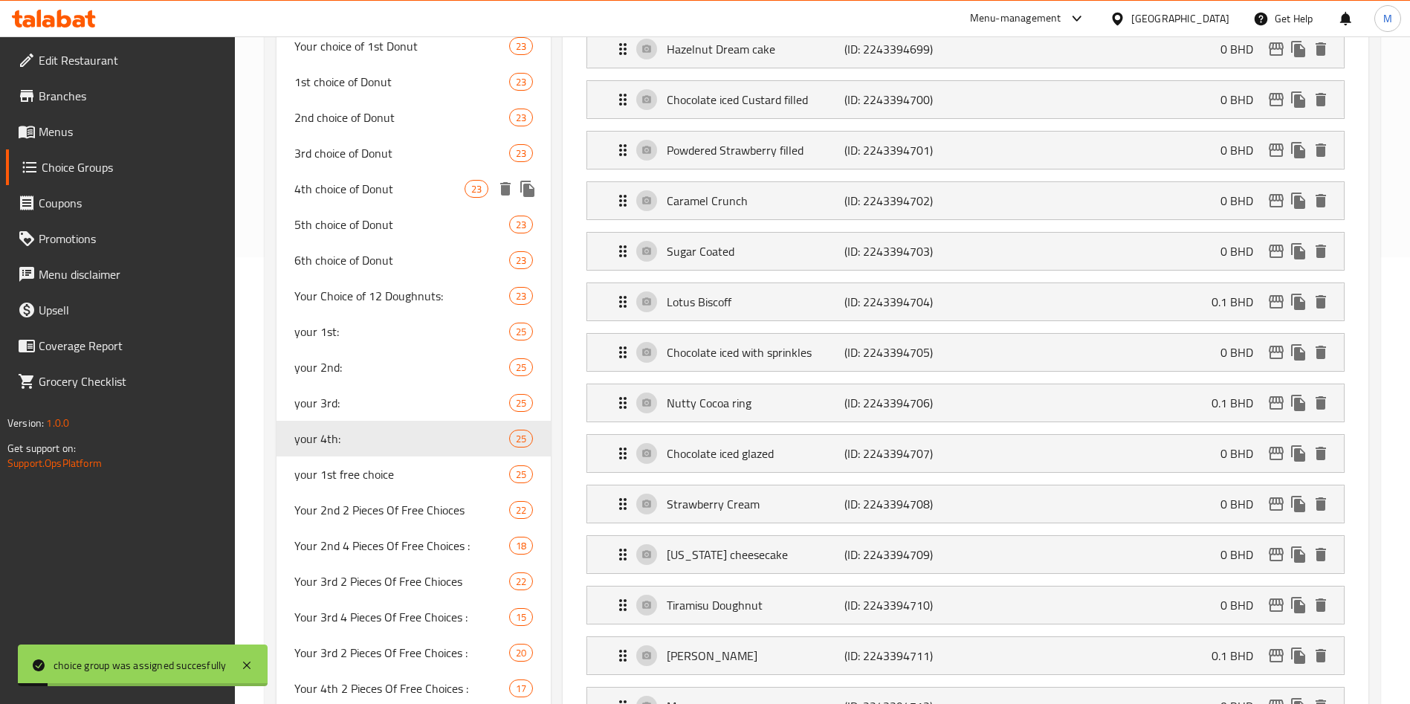
scroll to position [366, 0]
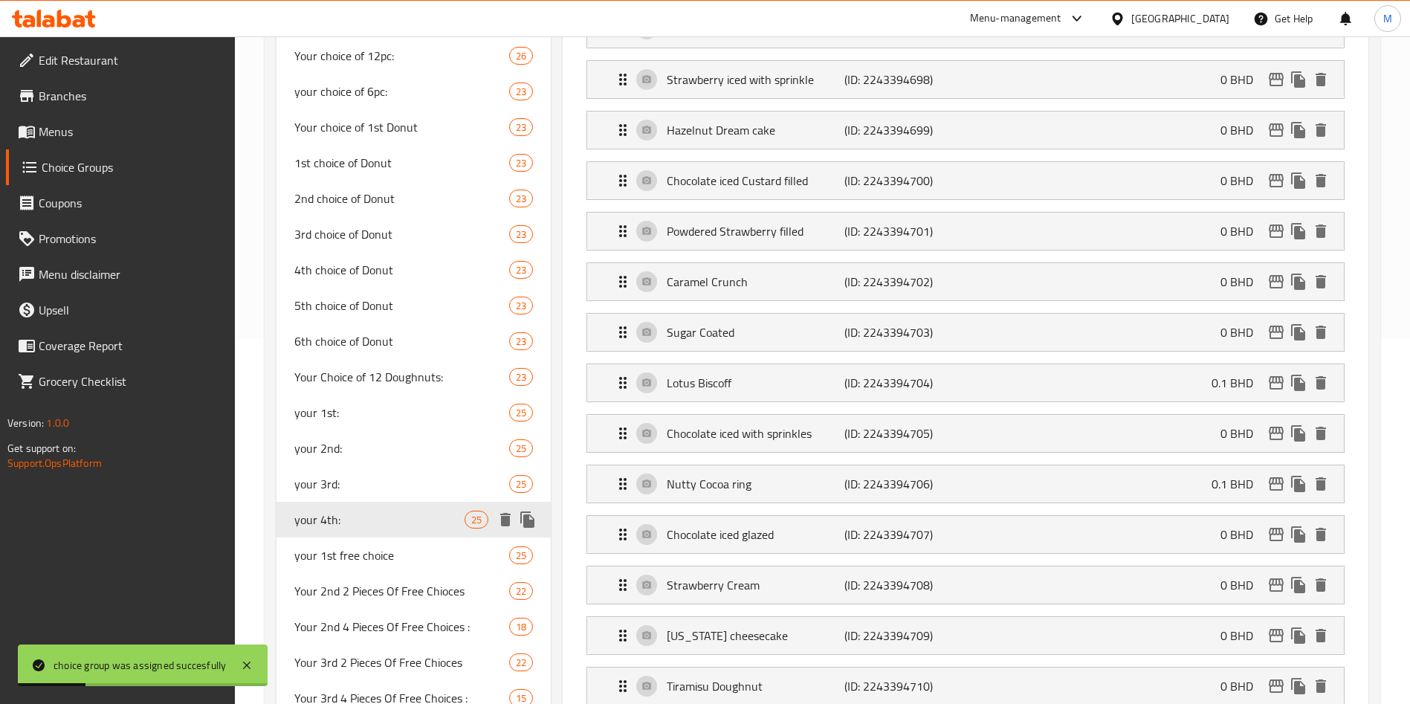
click at [531, 512] on icon "duplicate" at bounding box center [527, 520] width 14 height 16
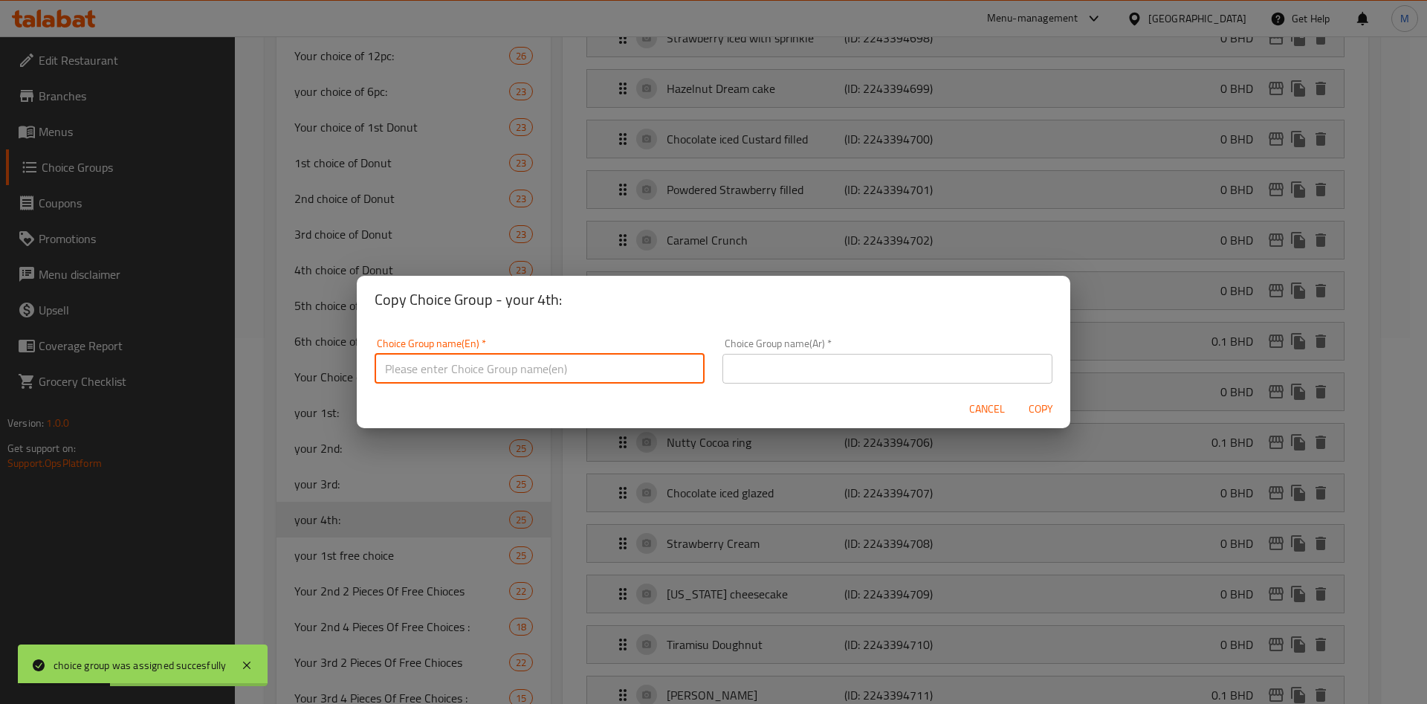
click at [596, 381] on input "text" at bounding box center [540, 369] width 330 height 30
type input "غ"
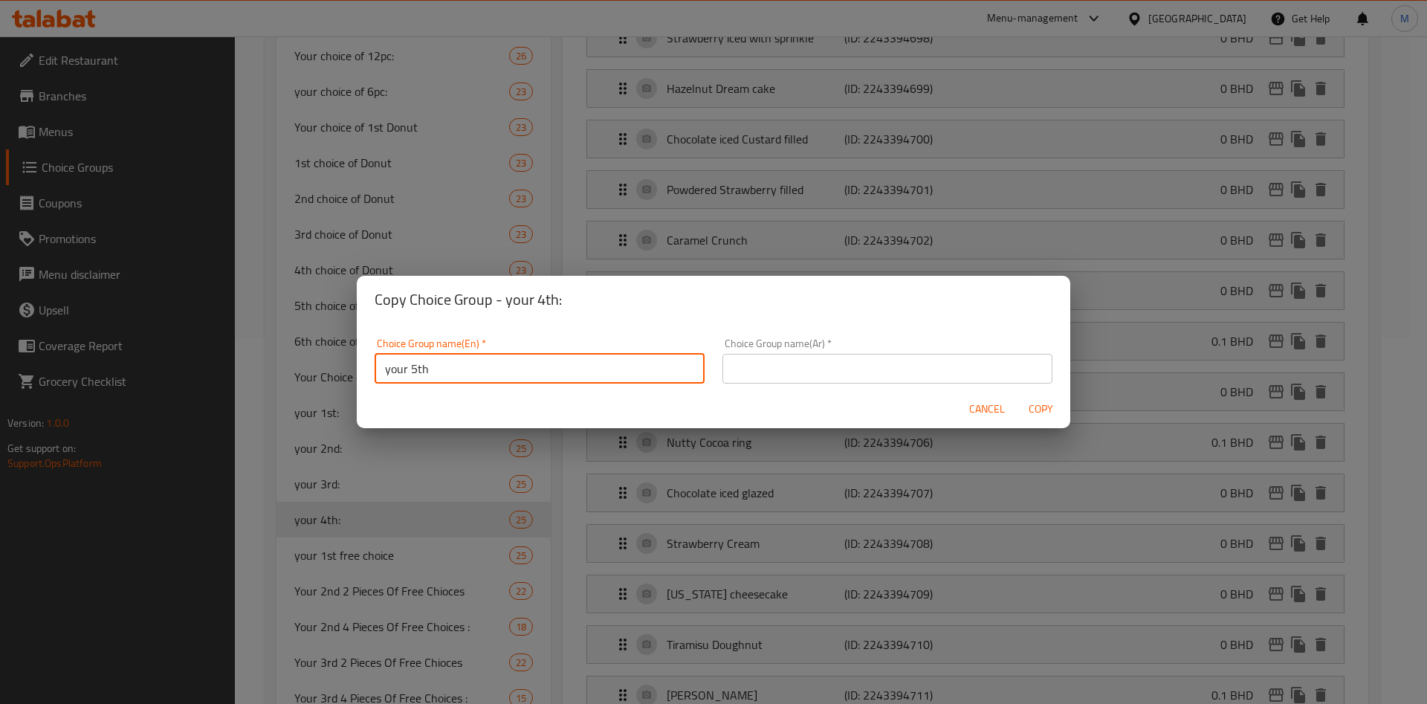
type input "your 5th"
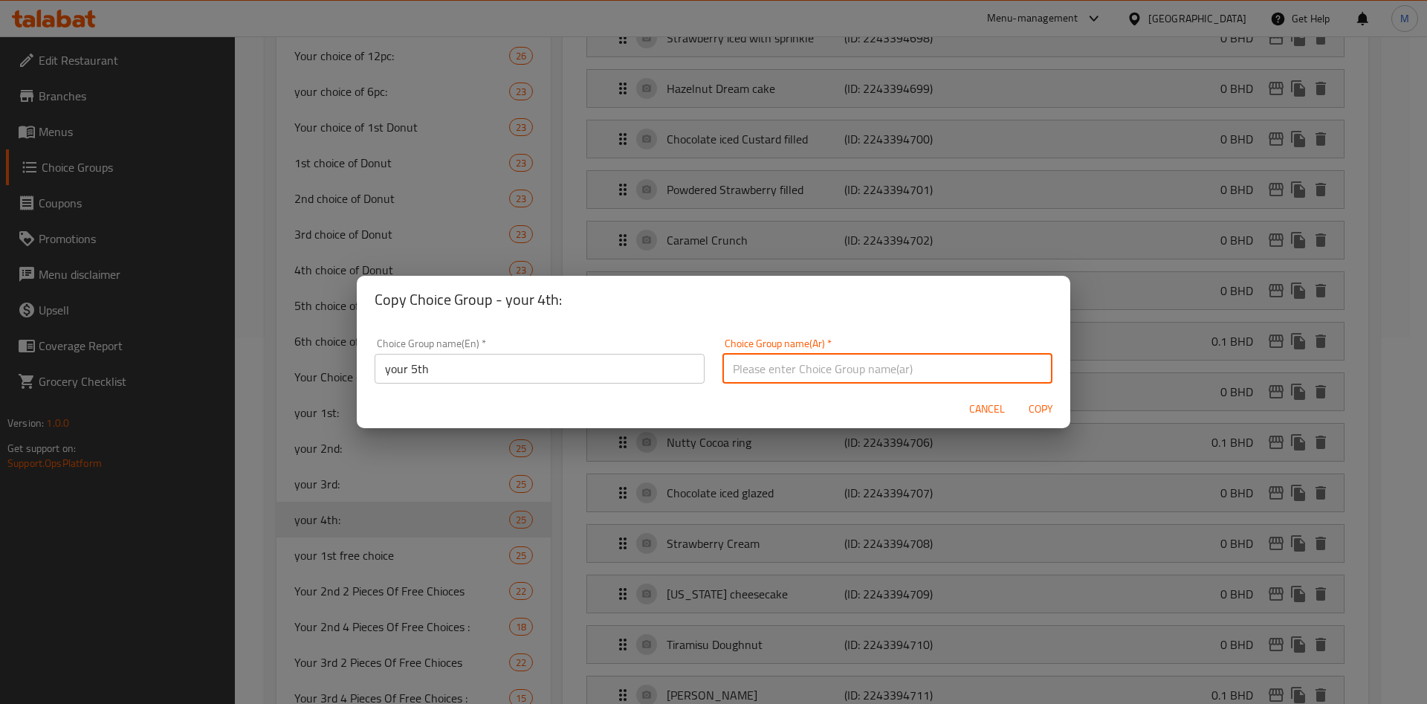
click at [790, 361] on input "text" at bounding box center [888, 369] width 330 height 30
type input "اختيارك الخامس"
click at [772, 410] on div "Cancel Copy" at bounding box center [714, 409] width 714 height 39
click at [1039, 407] on span "Copy" at bounding box center [1041, 409] width 36 height 19
click at [1039, 407] on div at bounding box center [713, 352] width 1427 height 704
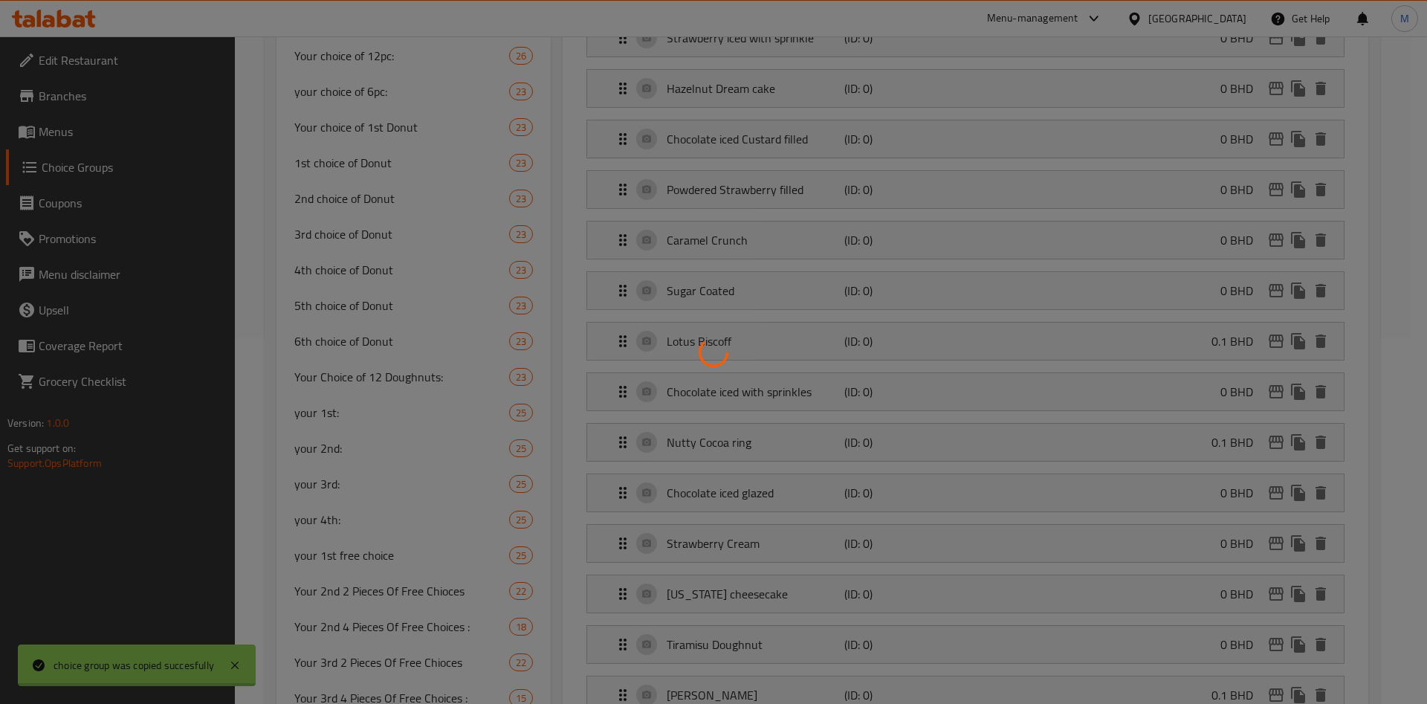
type input "your 5th"
type input "اختيارك الخامس"
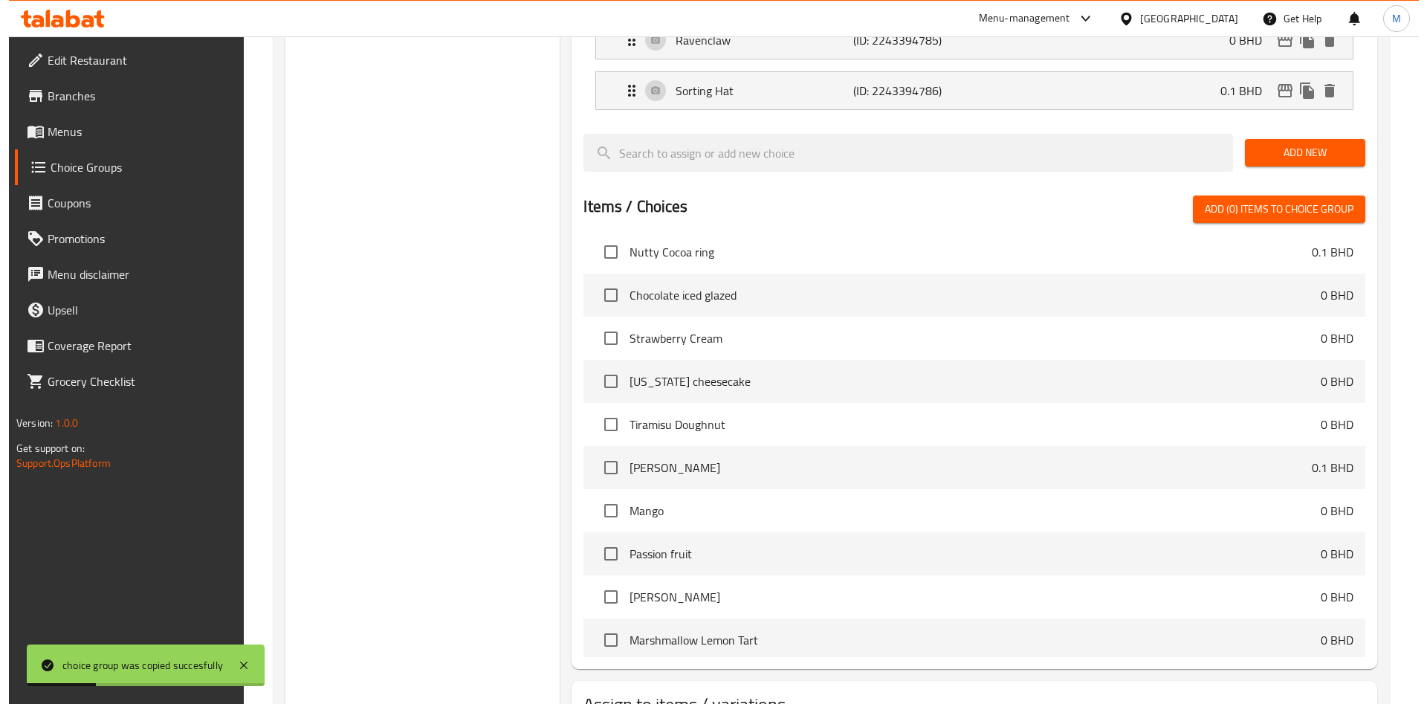
scroll to position [1593, 0]
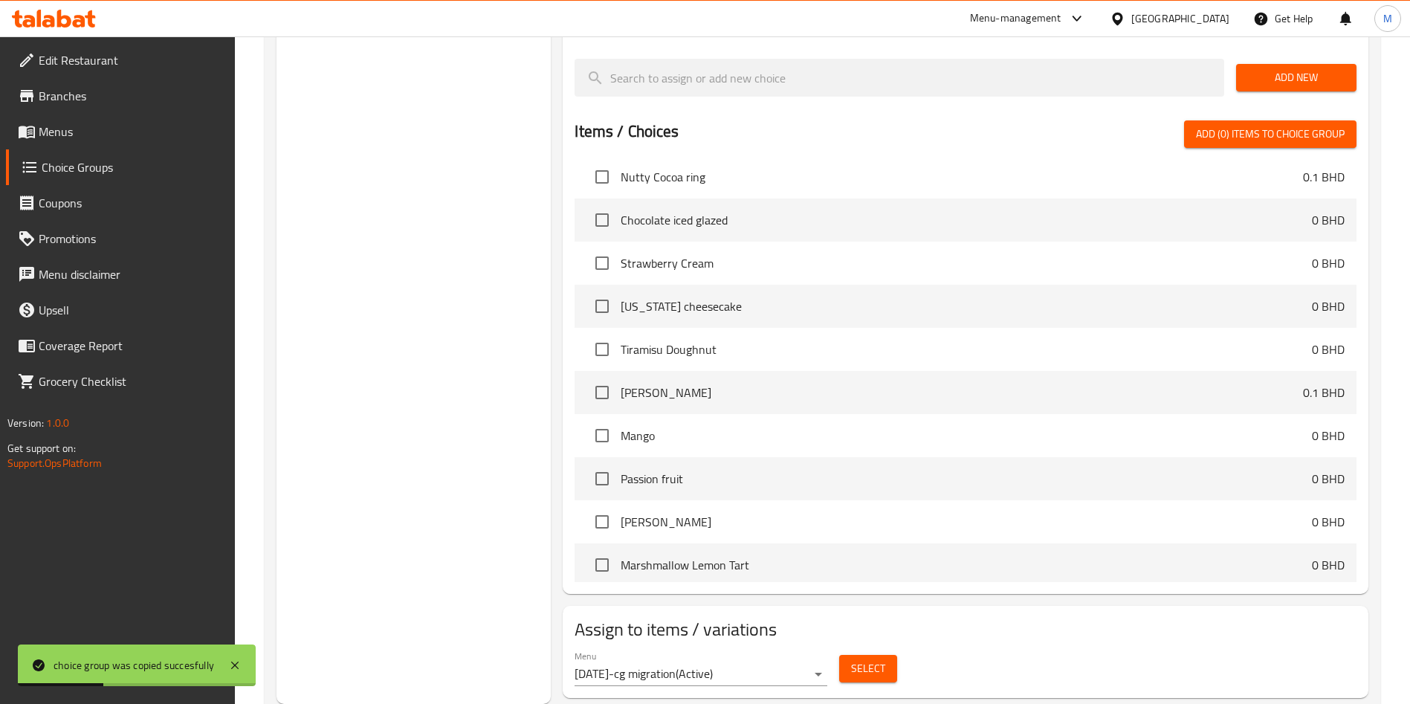
click at [880, 659] on span "Select" at bounding box center [868, 668] width 34 height 19
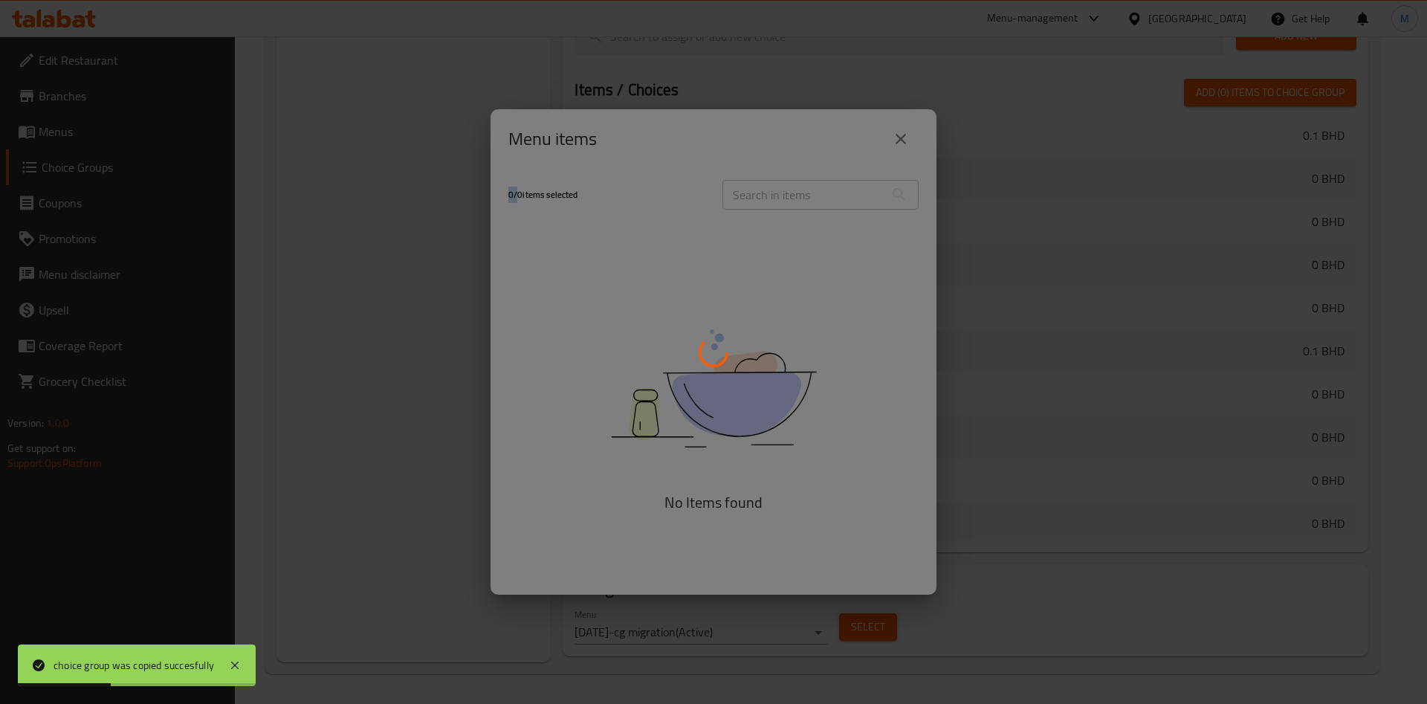
click at [880, 629] on div at bounding box center [713, 352] width 1427 height 704
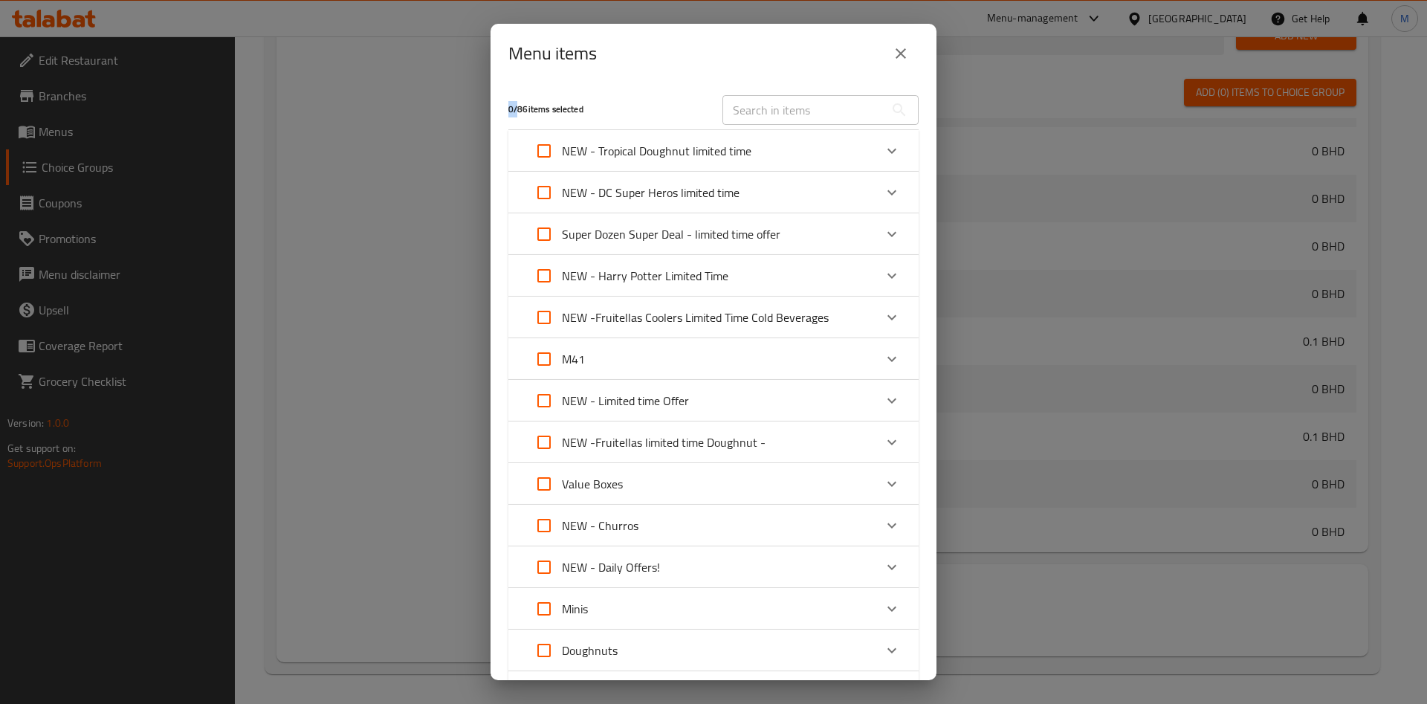
click at [831, 277] on div "NEW - Harry Potter Limited Time" at bounding box center [700, 276] width 348 height 36
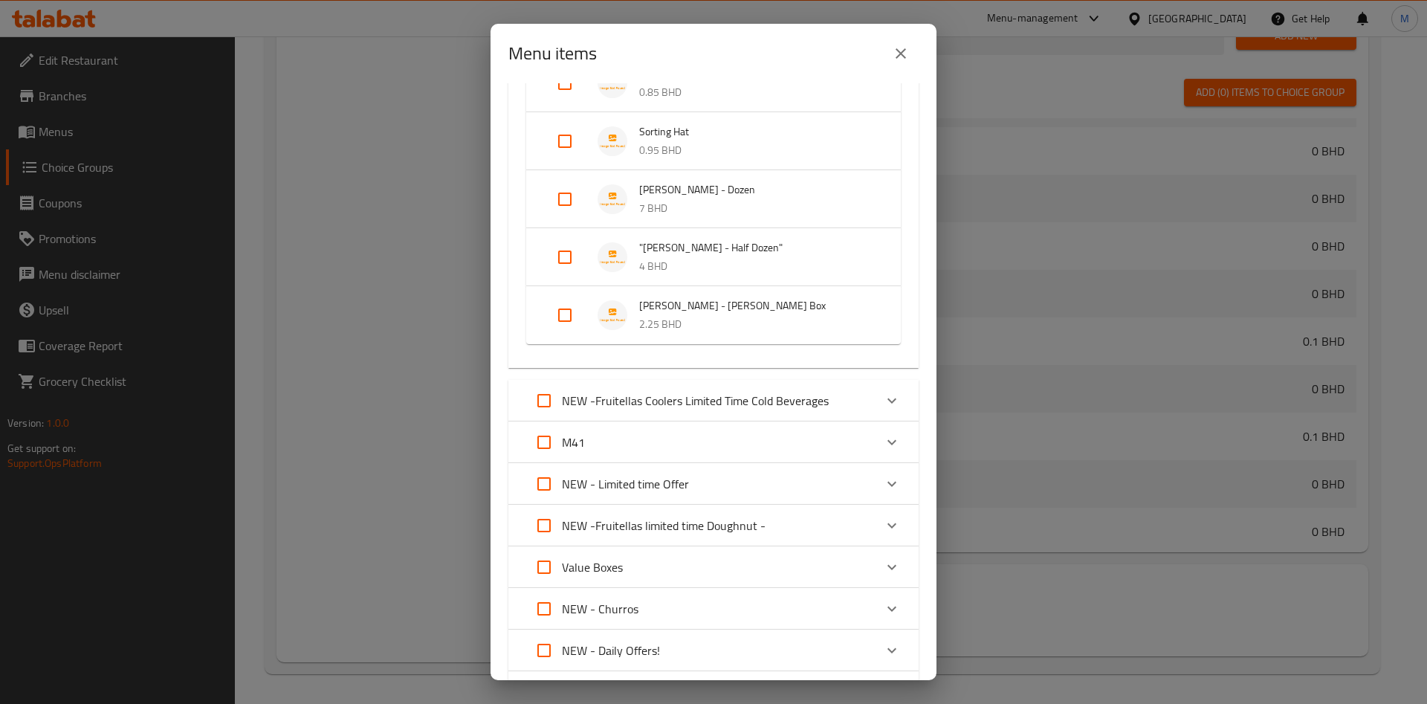
scroll to position [335, 0]
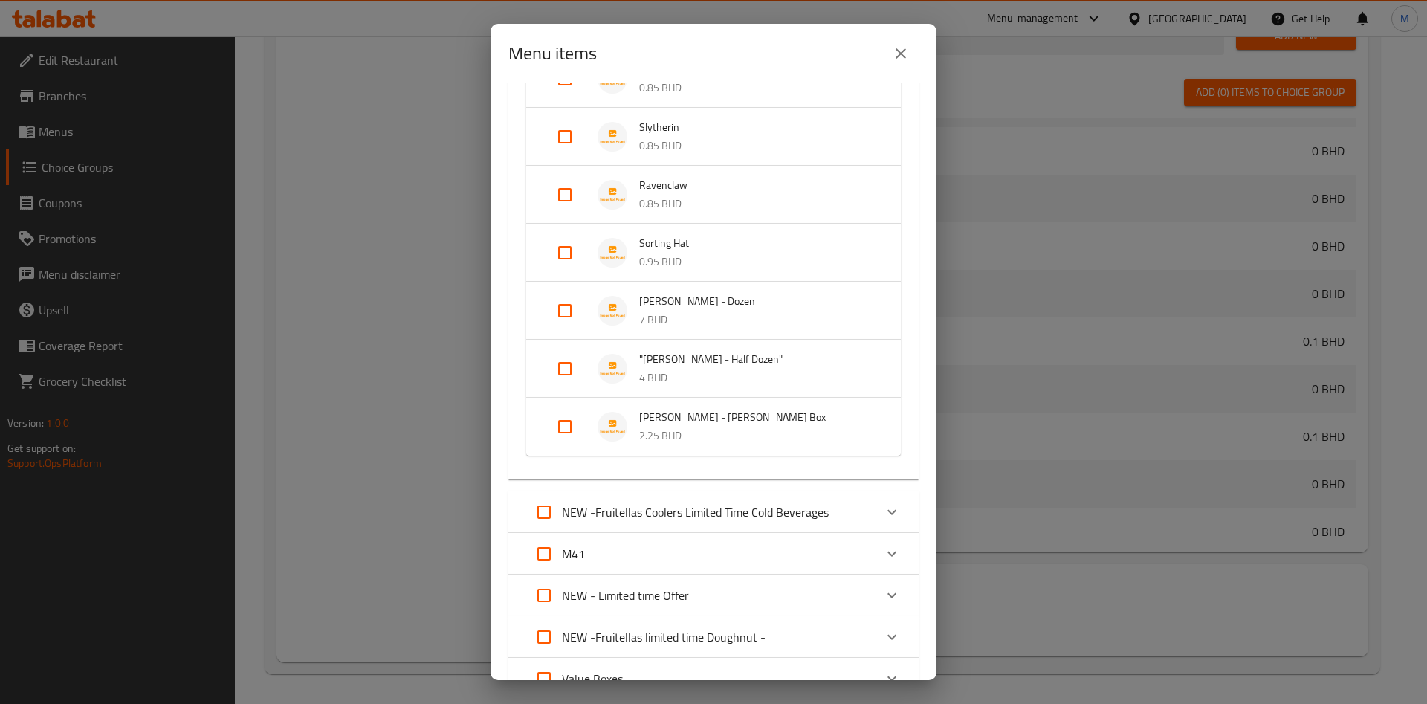
click at [558, 317] on input "Expand" at bounding box center [565, 311] width 36 height 36
checkbox input "true"
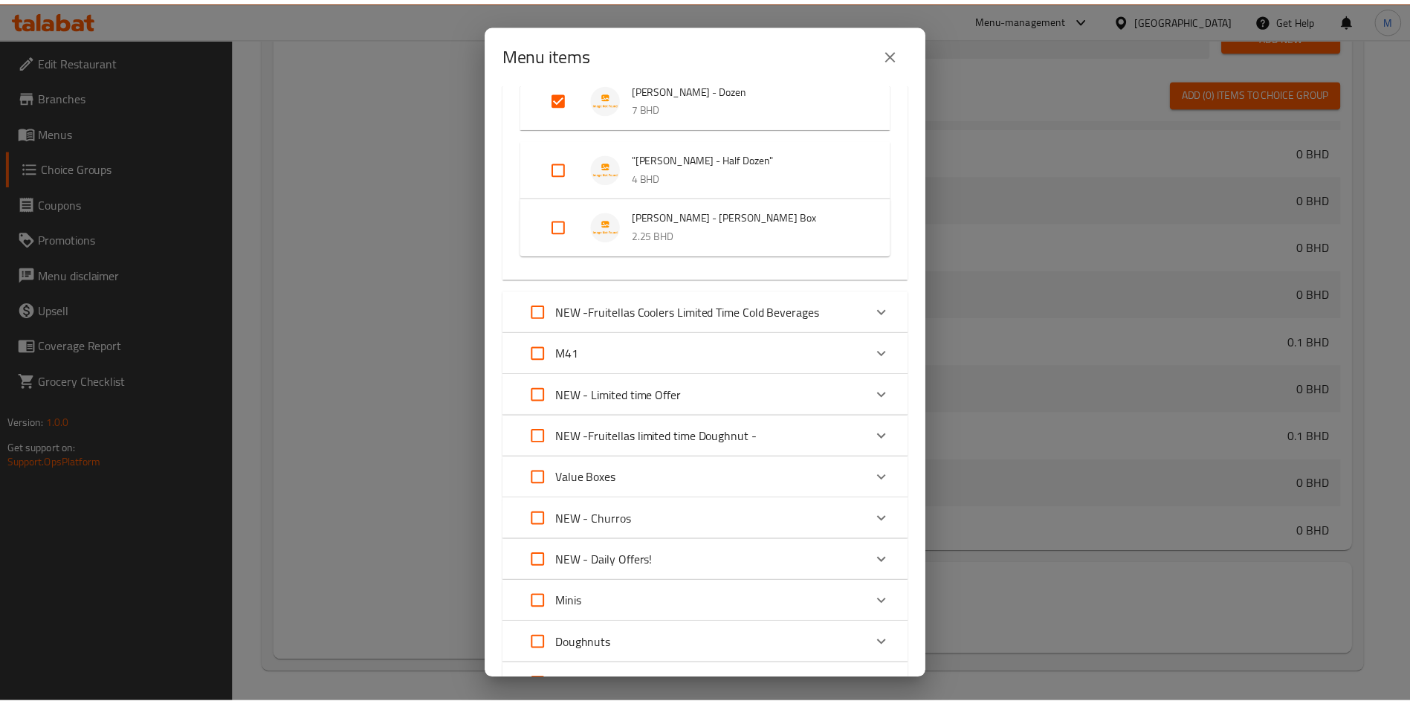
scroll to position [814, 0]
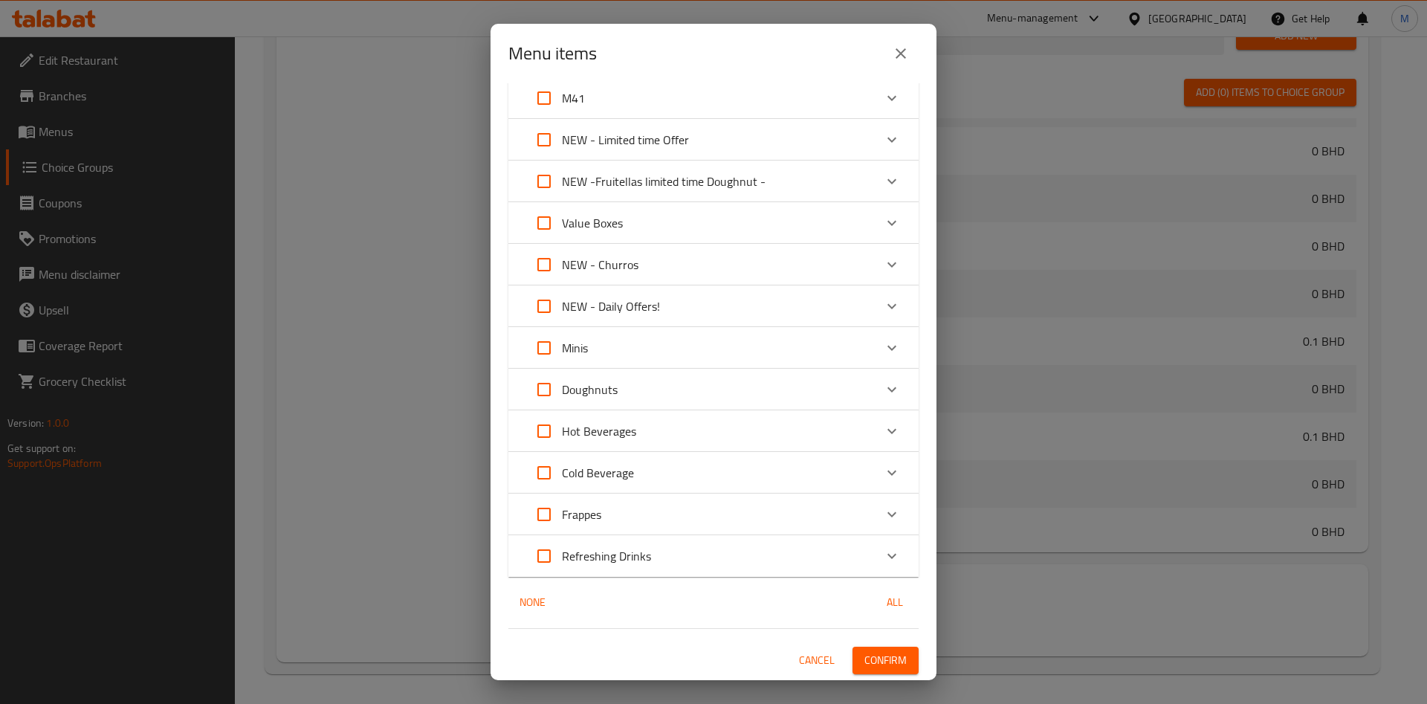
click at [874, 664] on span "Confirm" at bounding box center [886, 660] width 42 height 19
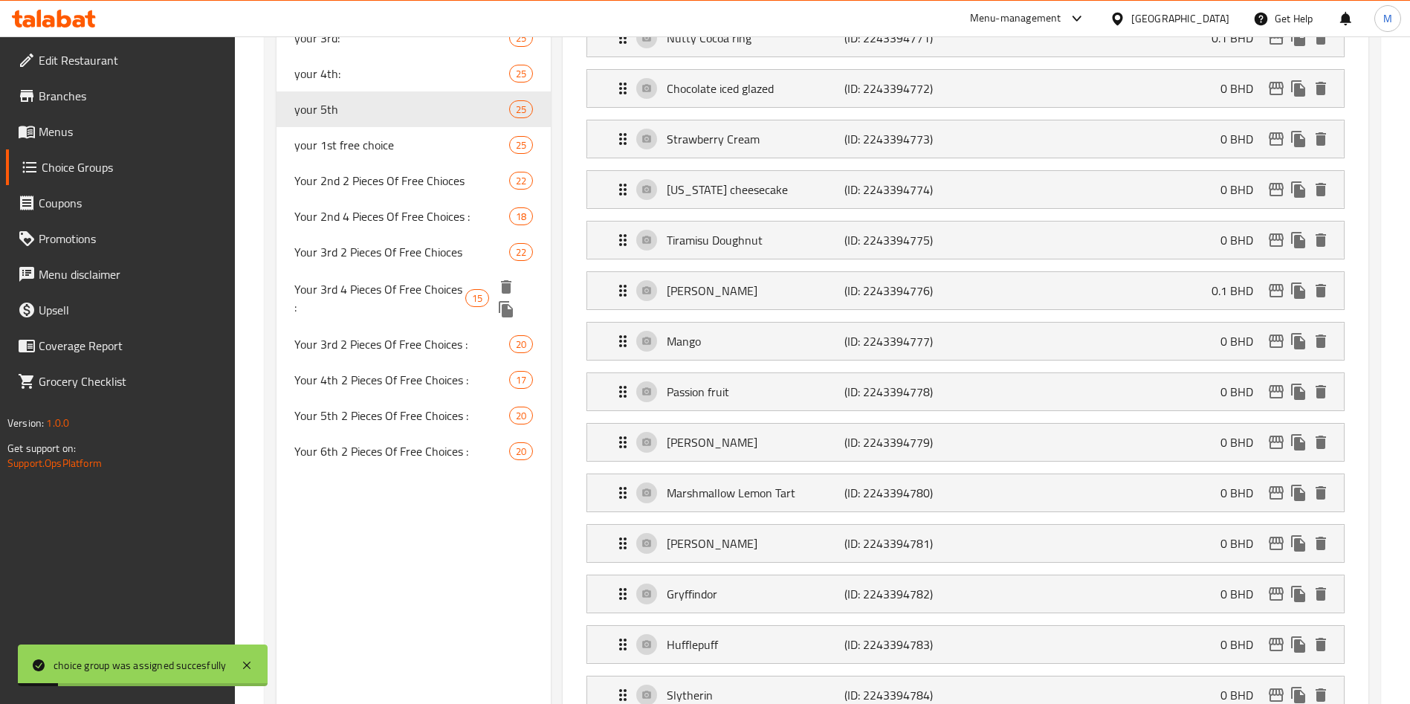
scroll to position [477, 0]
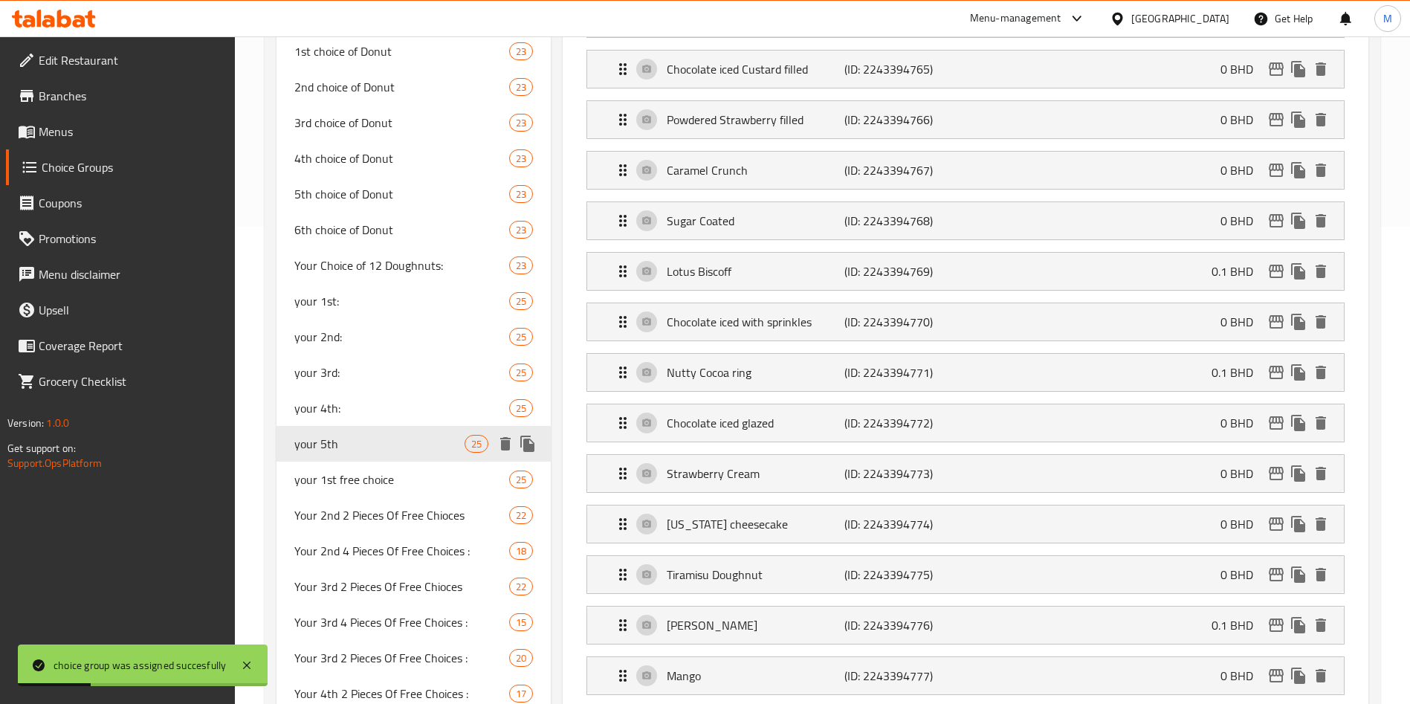
click at [536, 446] on icon "duplicate" at bounding box center [528, 444] width 18 height 18
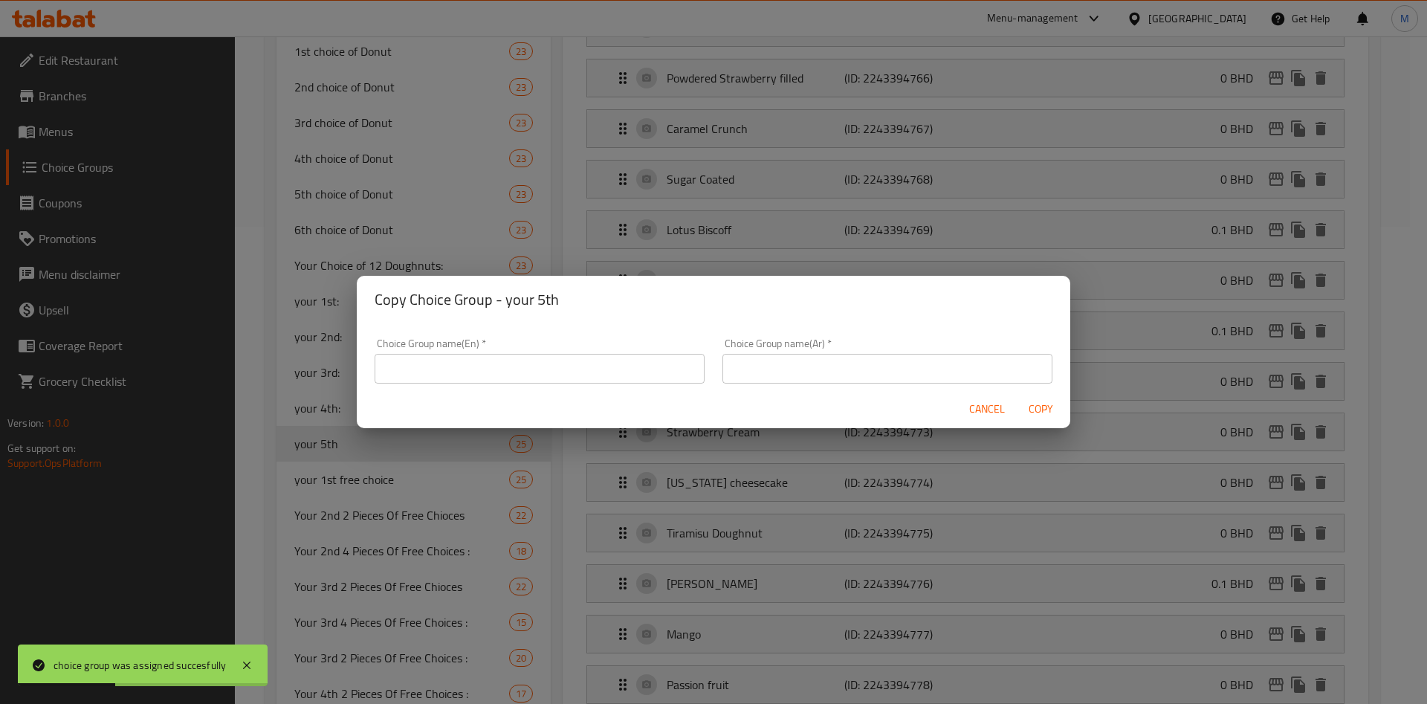
click at [665, 372] on input "text" at bounding box center [540, 369] width 330 height 30
type input "غ"
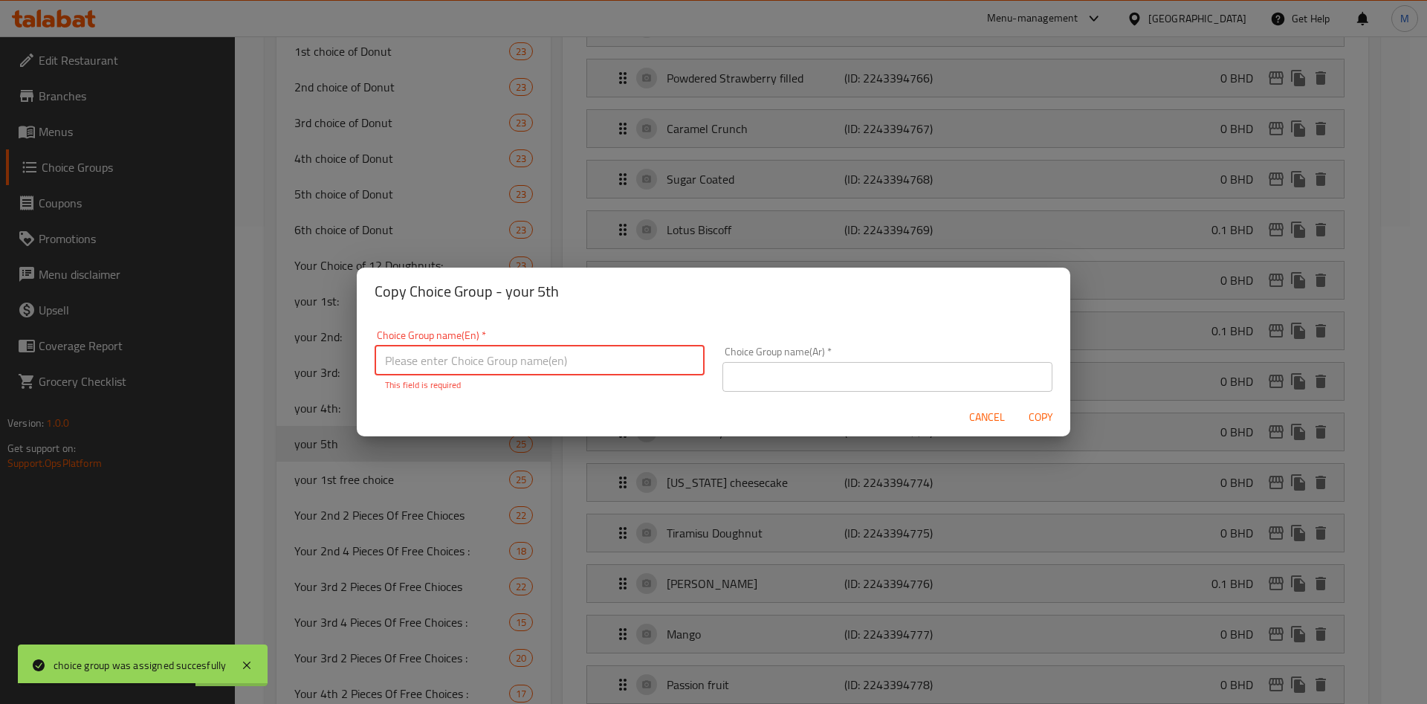
type input "u"
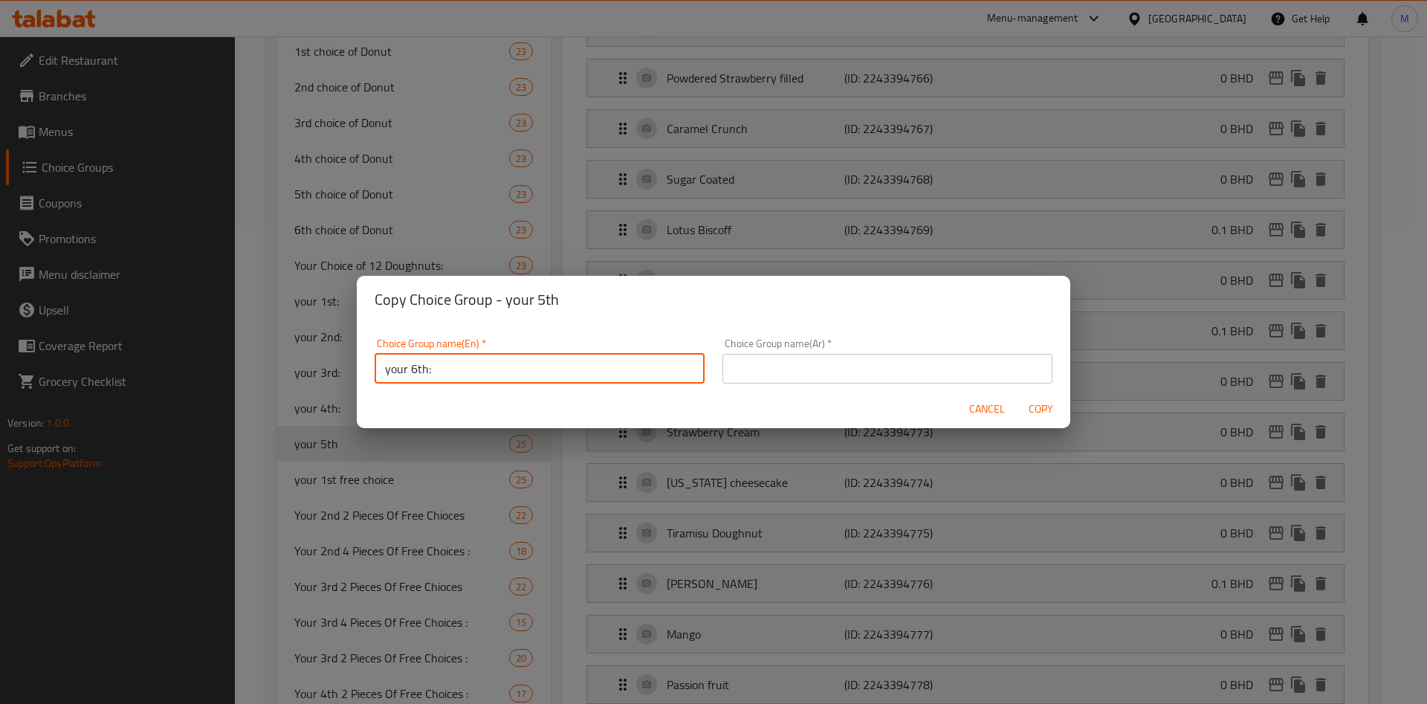
type input "your 6th:"
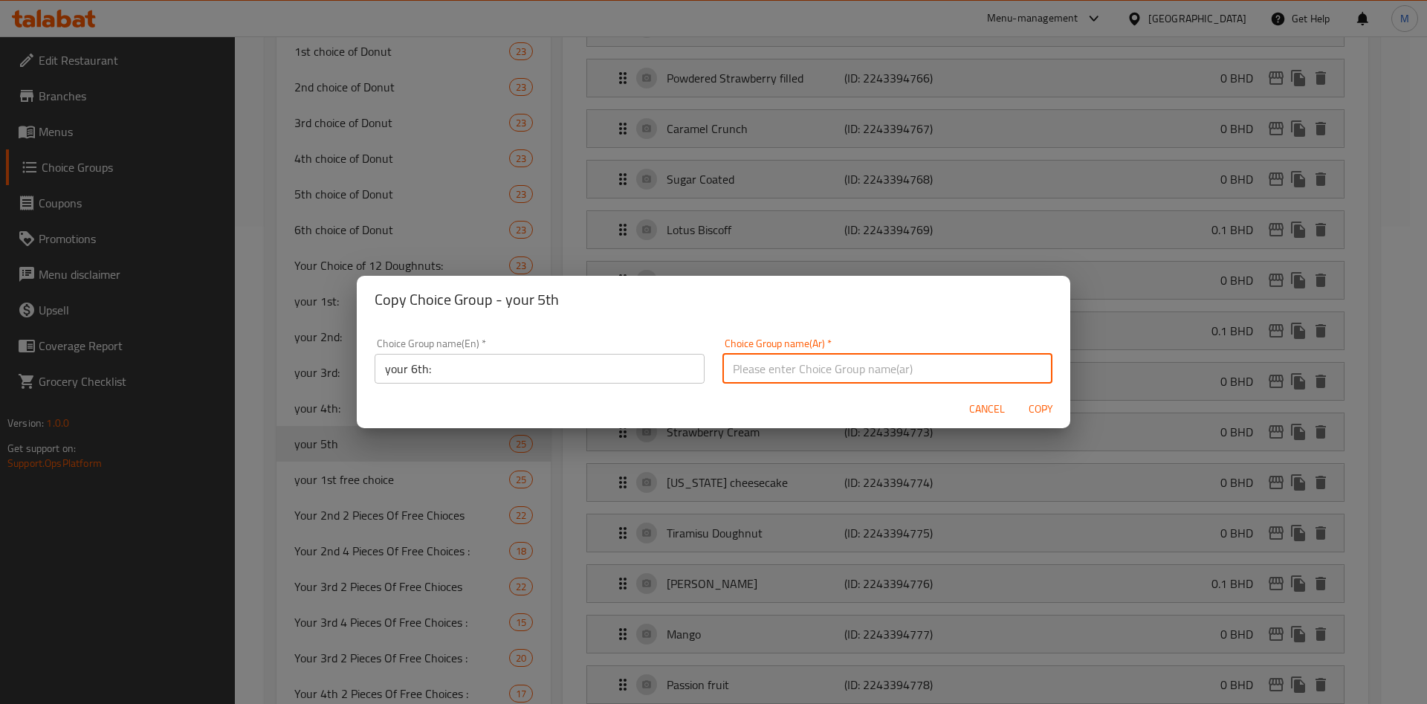
click at [723, 374] on input "text" at bounding box center [888, 369] width 330 height 30
type input "اختيارك السادس"
click at [776, 393] on div "Cancel Copy" at bounding box center [714, 409] width 714 height 39
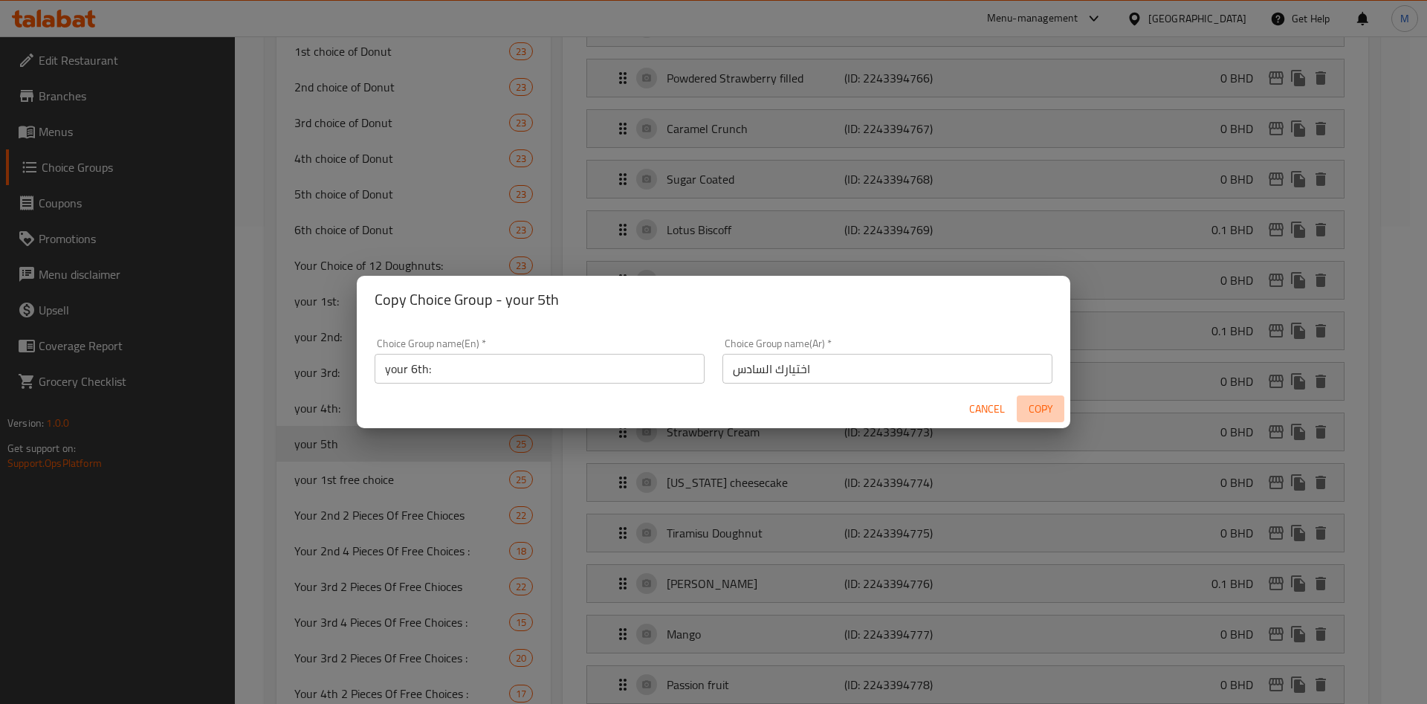
click at [1041, 413] on span "Copy" at bounding box center [1041, 409] width 36 height 19
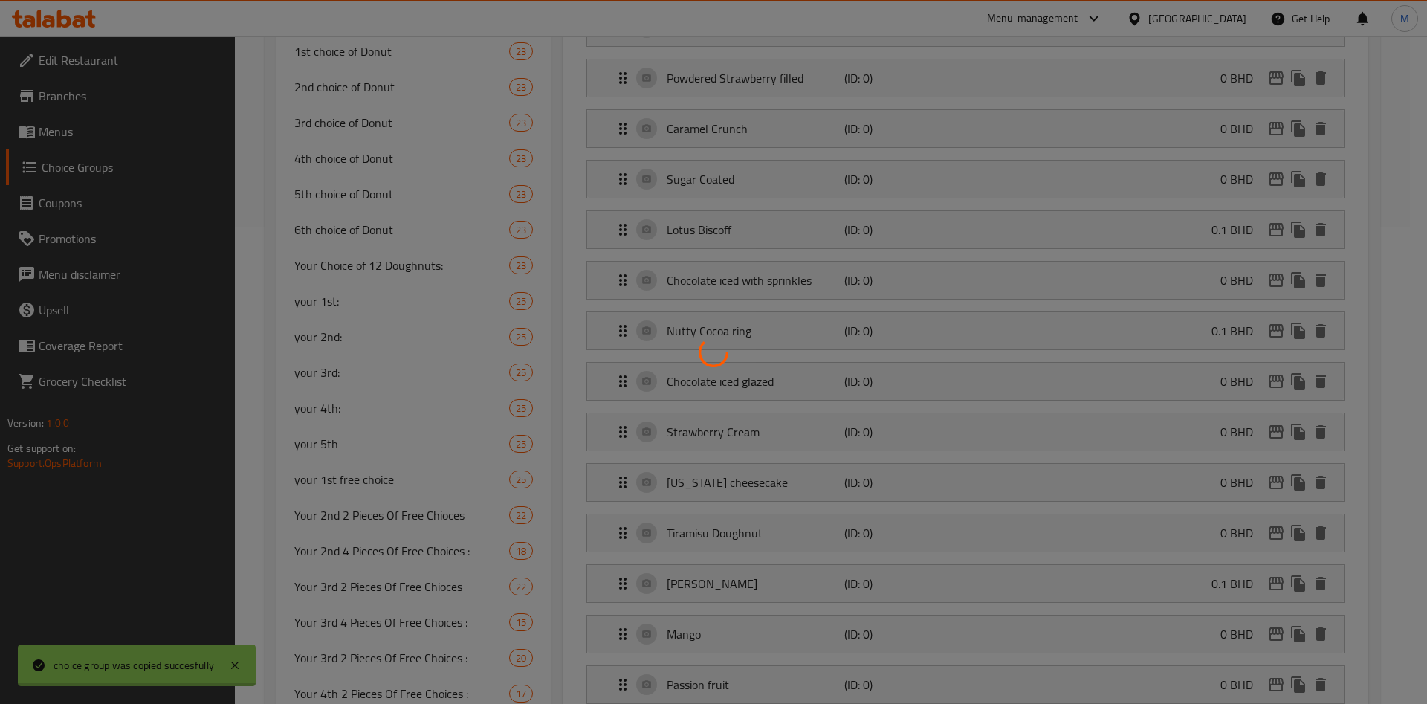
type input "your 6th:"
type input "اختيارك السادس"
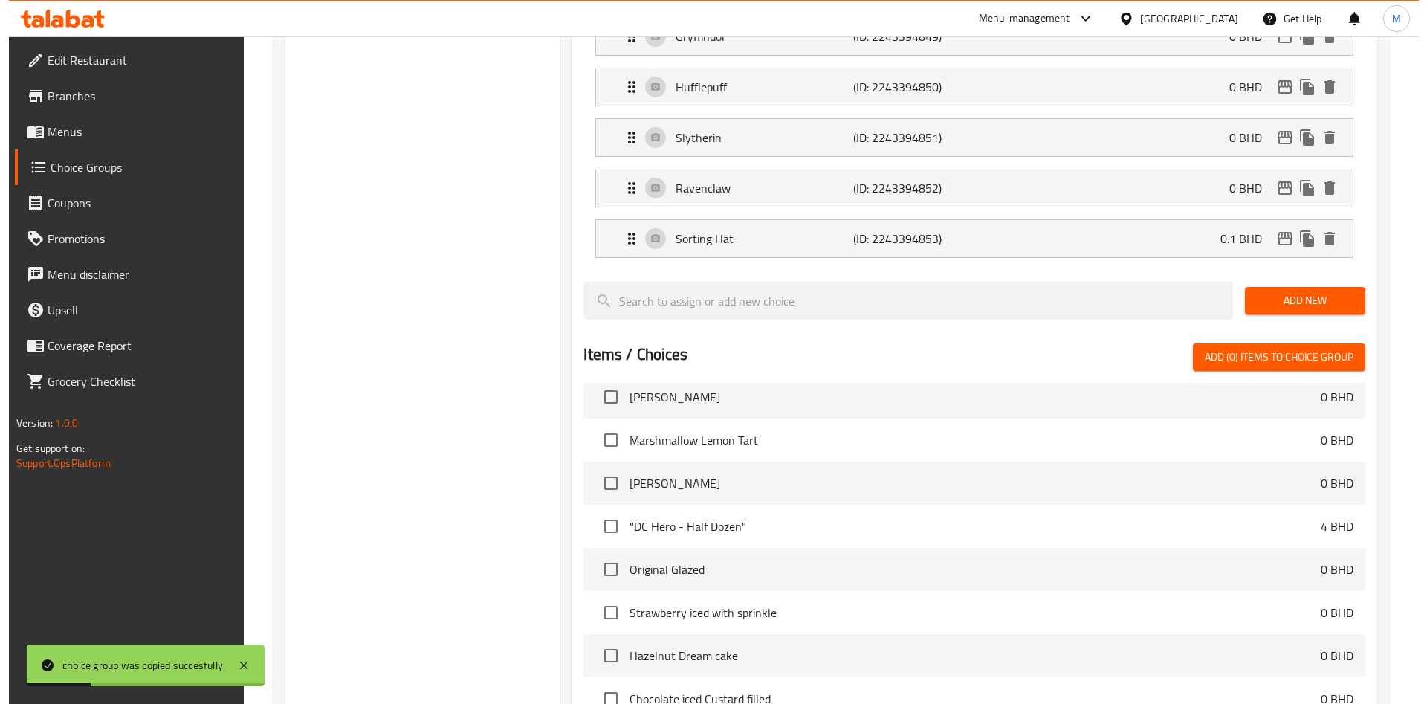
scroll to position [1593, 0]
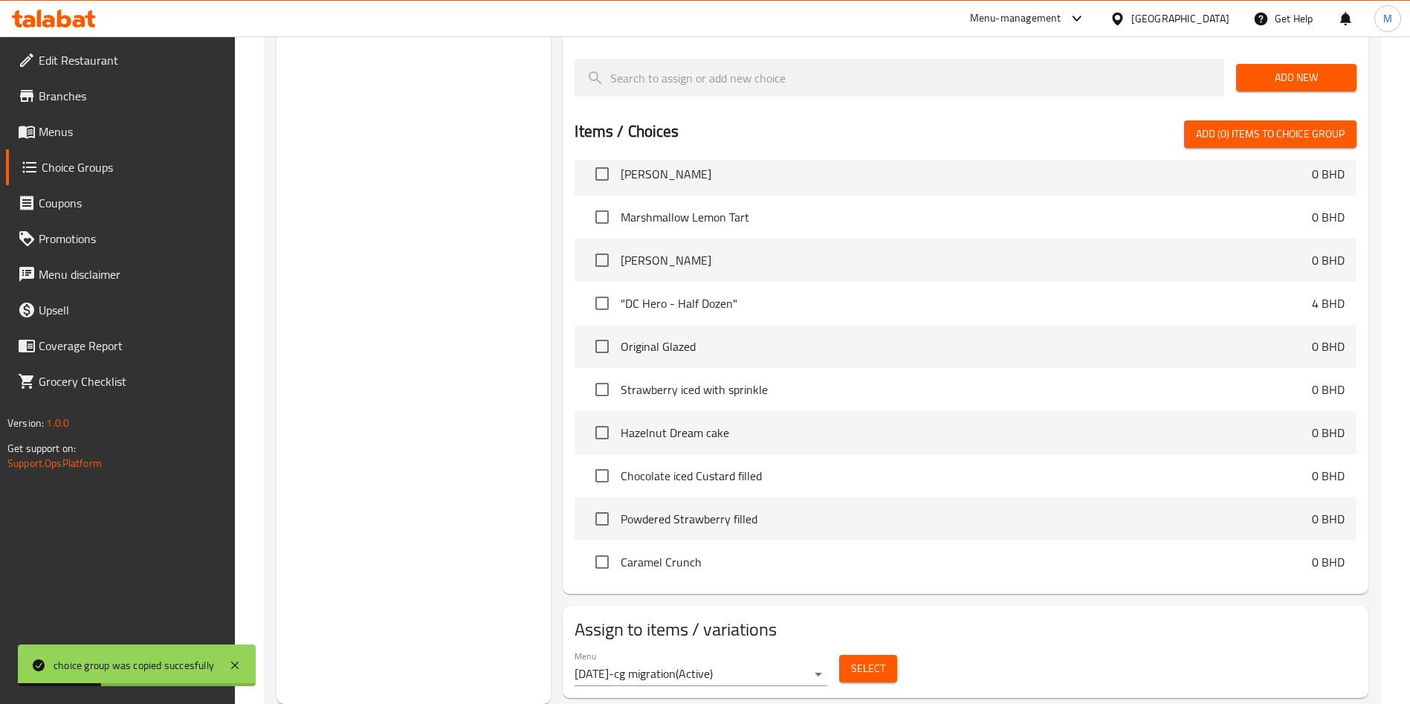
click at [855, 659] on span "Select" at bounding box center [868, 668] width 34 height 19
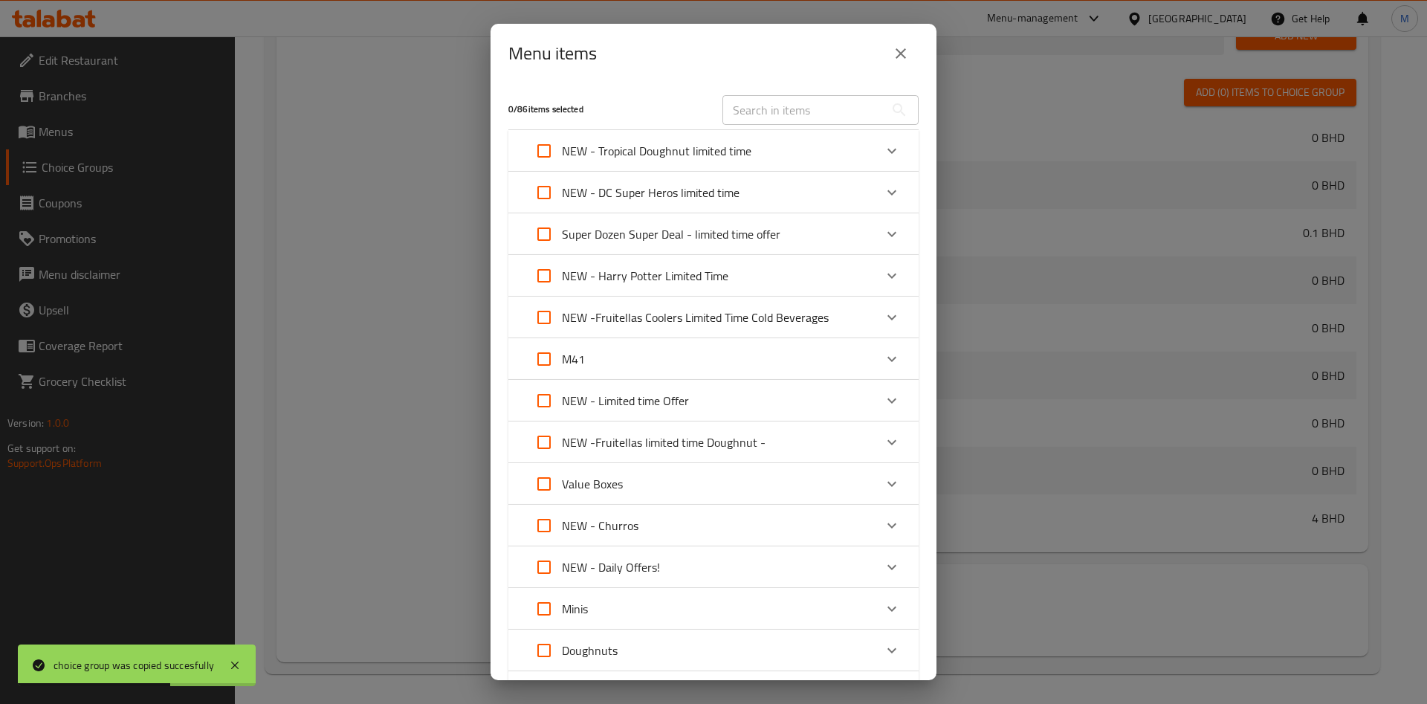
click at [816, 265] on div "NEW - Harry Potter Limited Time" at bounding box center [700, 276] width 348 height 36
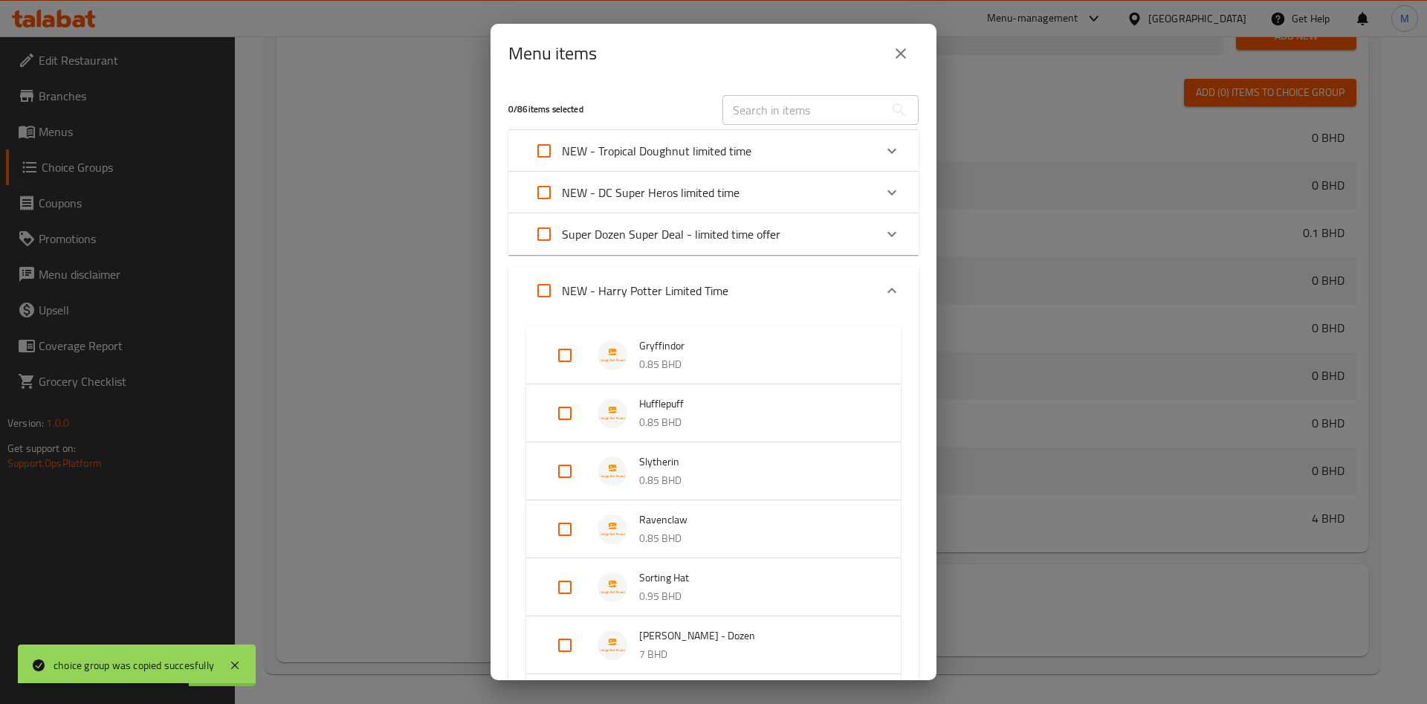
scroll to position [223, 0]
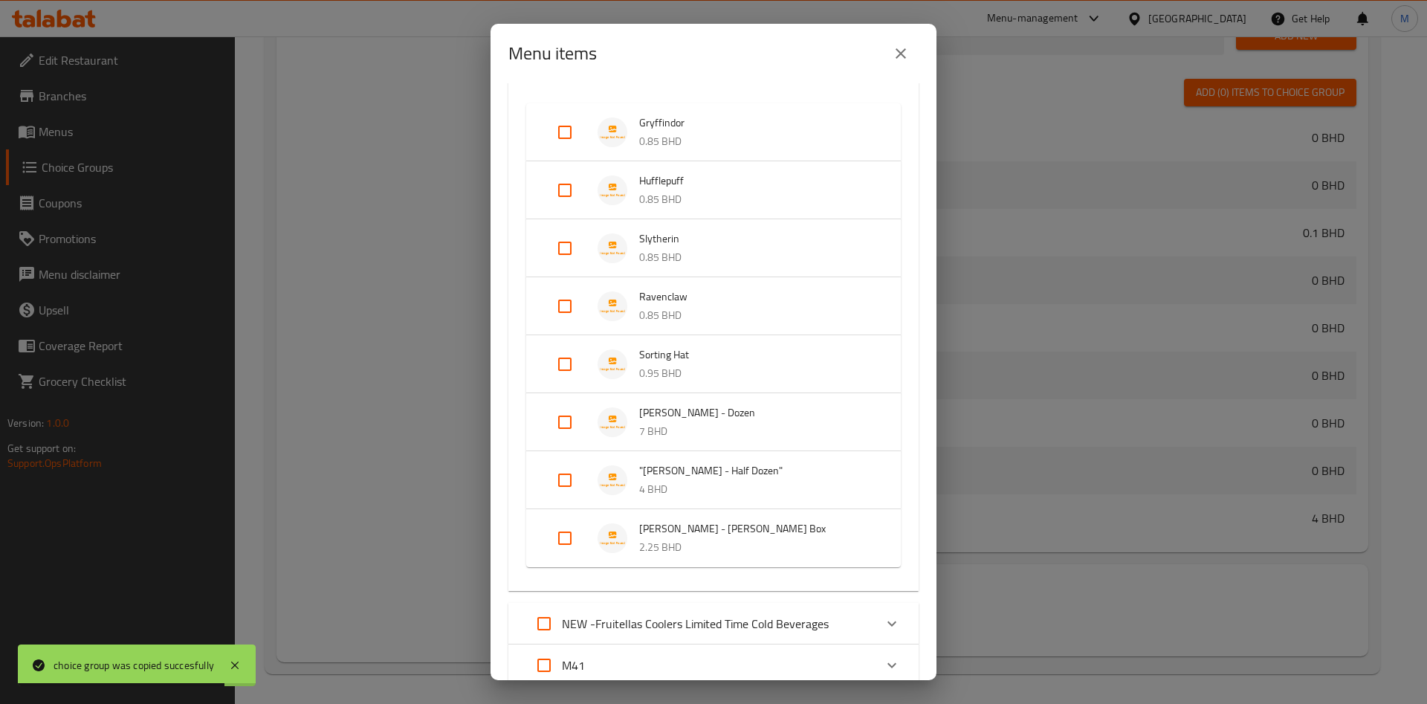
click at [579, 421] on input "Expand" at bounding box center [565, 422] width 36 height 36
checkbox input "true"
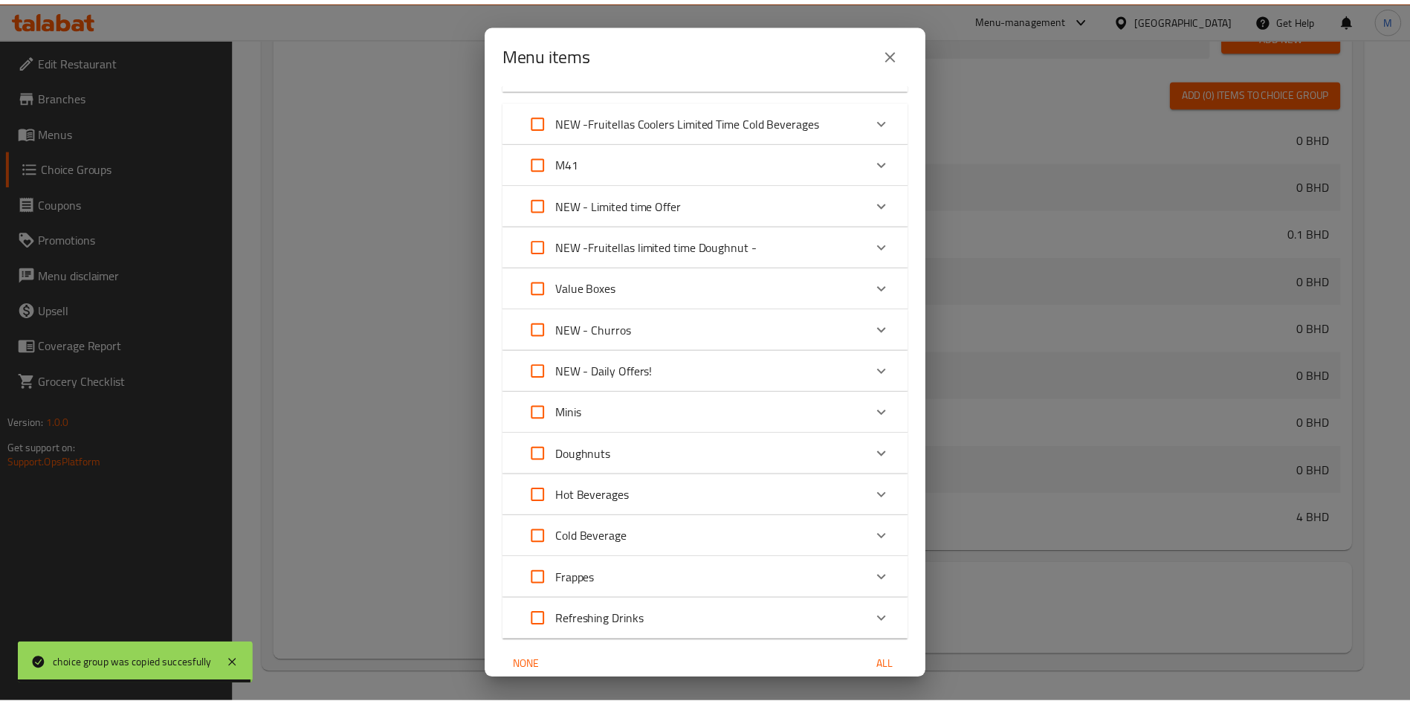
scroll to position [814, 0]
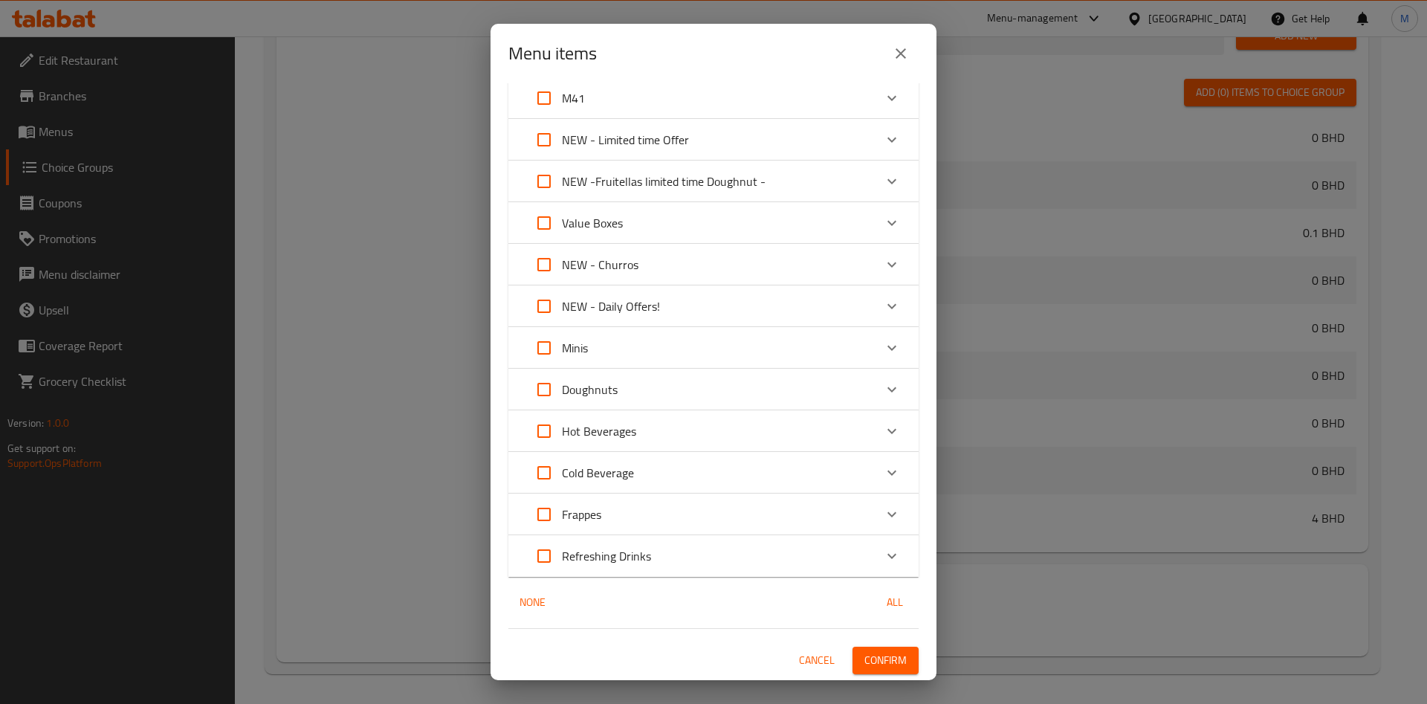
click at [877, 665] on span "Confirm" at bounding box center [886, 660] width 42 height 19
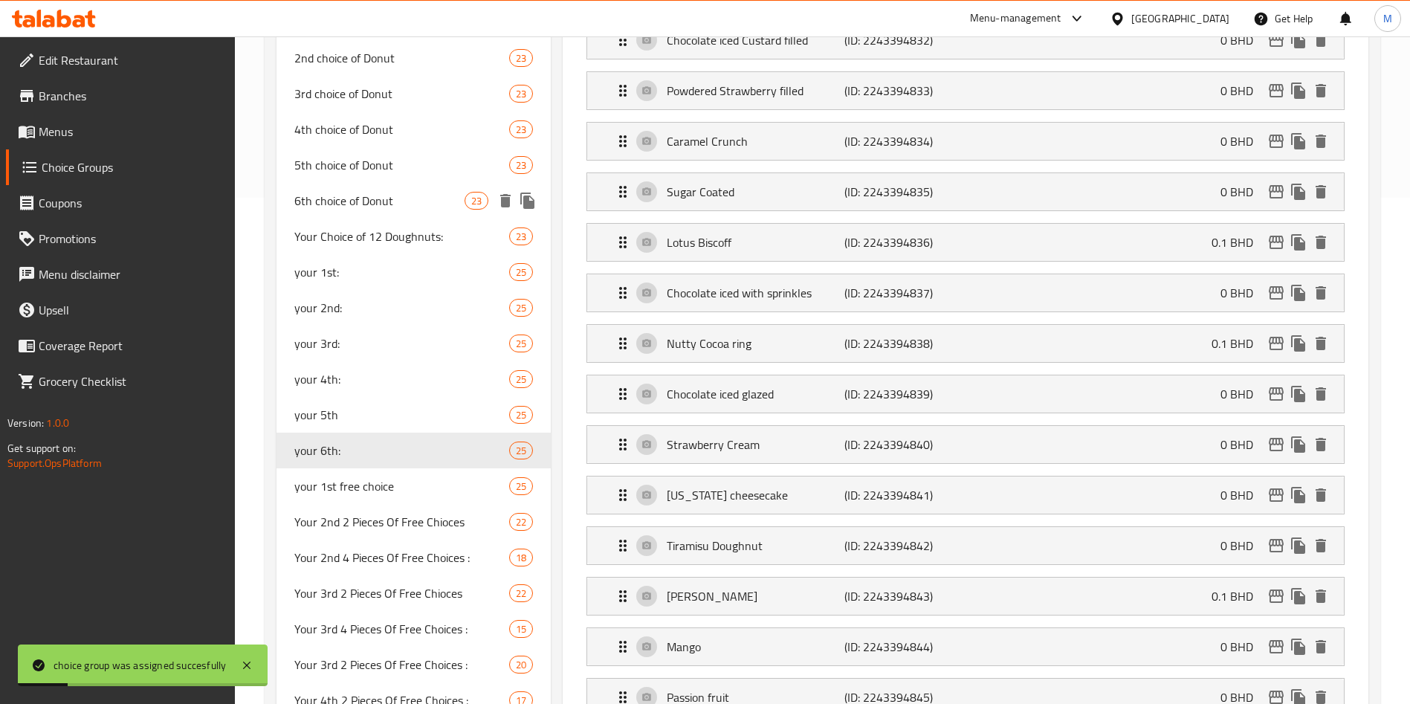
scroll to position [477, 0]
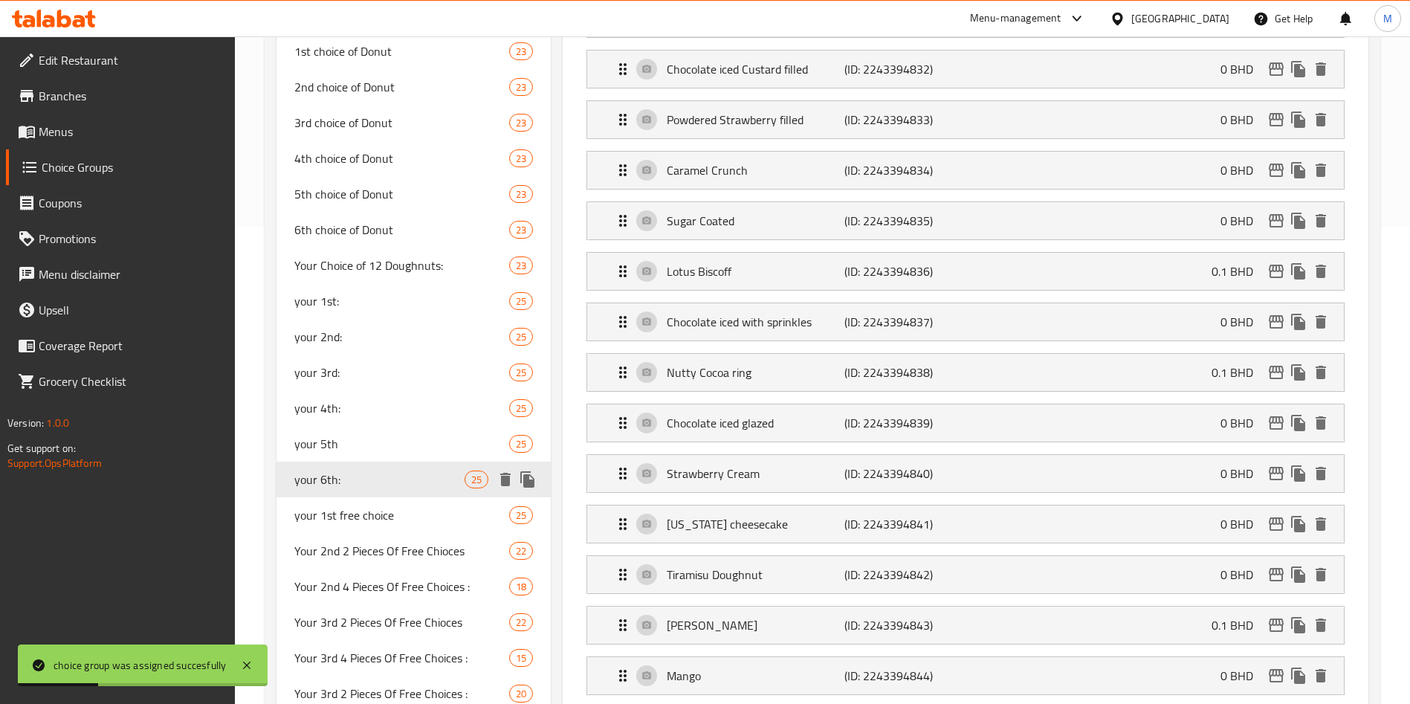
click at [527, 483] on icon "duplicate" at bounding box center [527, 479] width 14 height 16
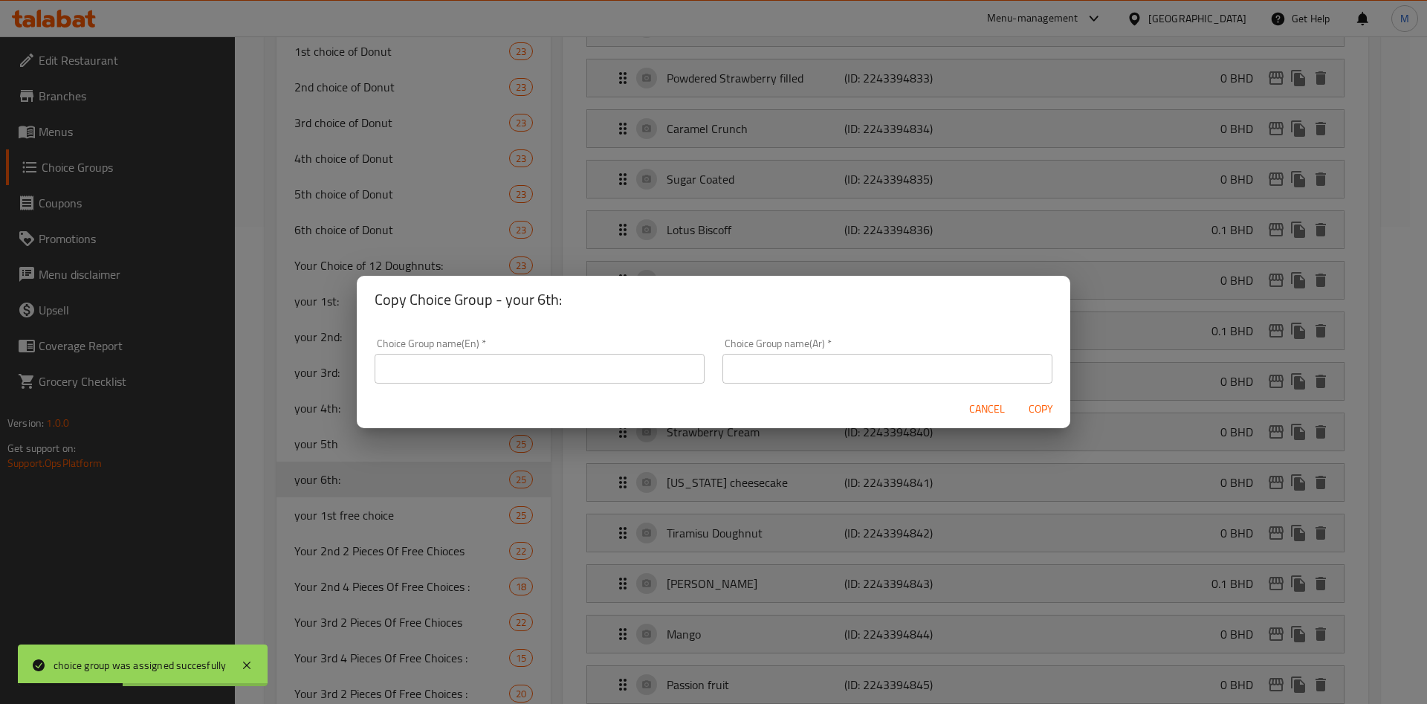
click at [529, 351] on div "Choice Group name(En)   * Choice Group name(En) *" at bounding box center [540, 360] width 330 height 45
drag, startPoint x: 529, startPoint y: 351, endPoint x: 530, endPoint y: 373, distance: 22.3
click at [529, 351] on div "Choice Group name(En)   * Choice Group name(En) *" at bounding box center [540, 360] width 330 height 45
drag, startPoint x: 530, startPoint y: 373, endPoint x: 523, endPoint y: 382, distance: 11.6
click at [530, 373] on input "text" at bounding box center [540, 369] width 330 height 30
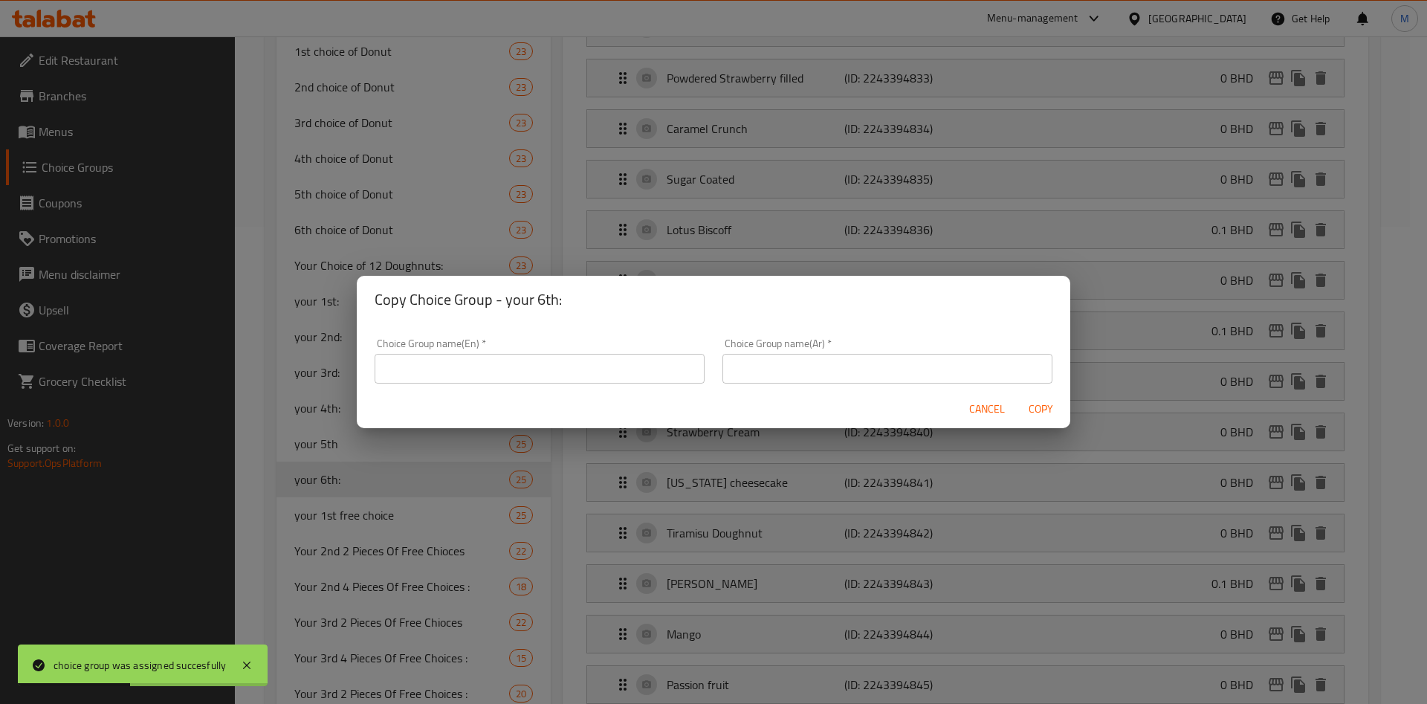
click at [530, 373] on input "text" at bounding box center [540, 369] width 330 height 30
type input "غ"
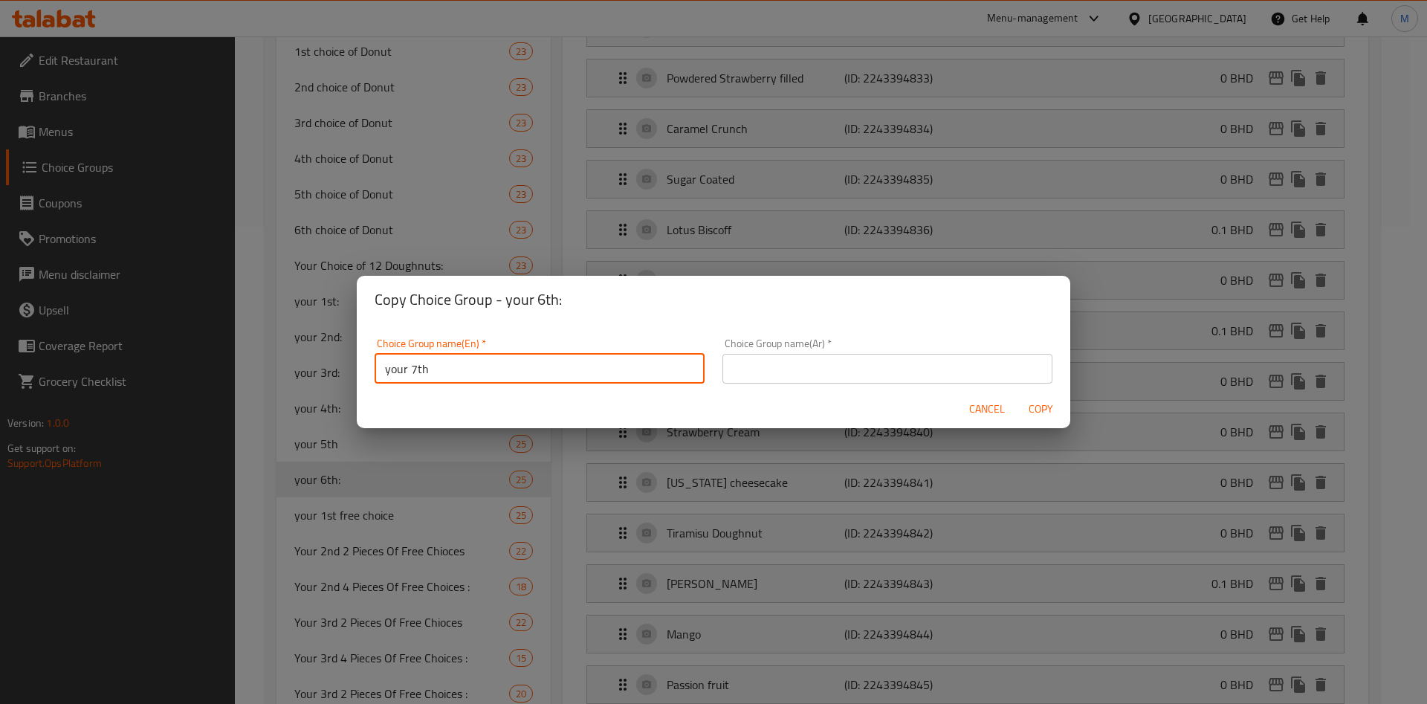
type input "your 7th"
click at [756, 375] on input "text" at bounding box center [888, 369] width 330 height 30
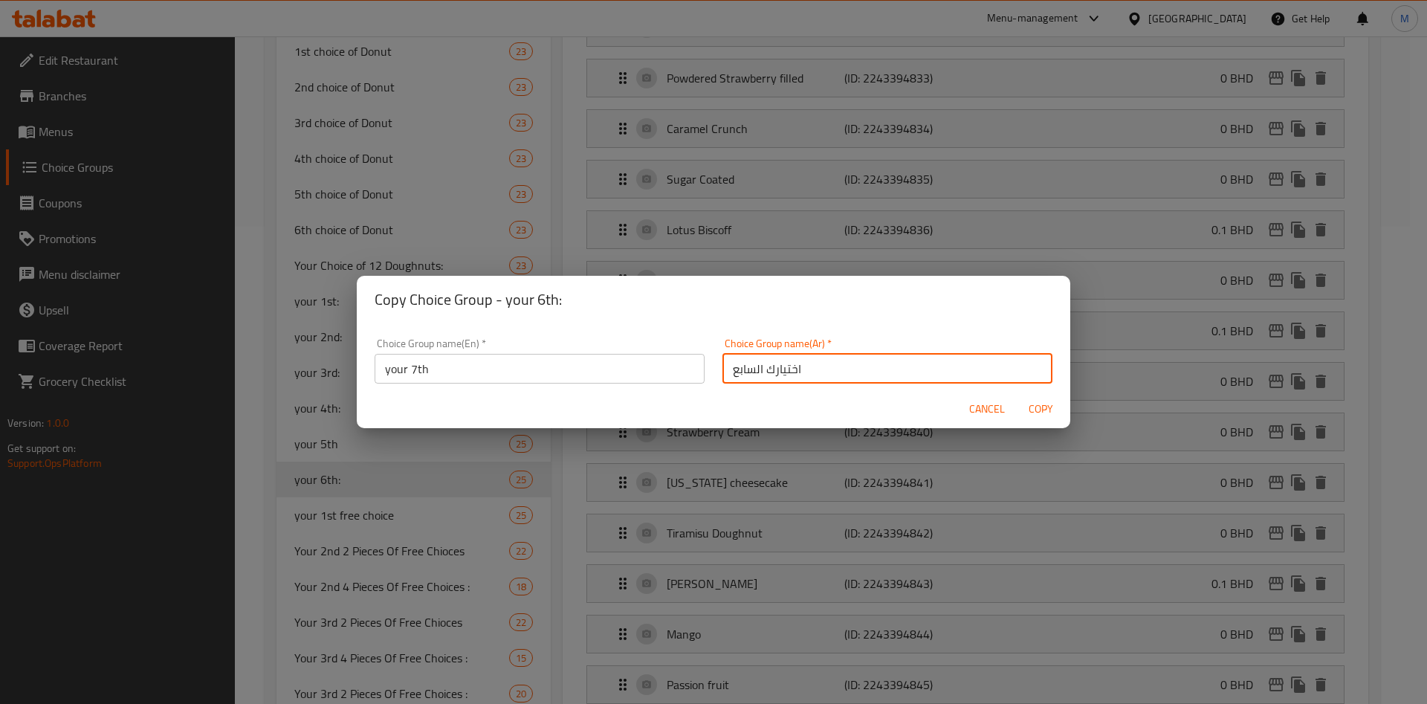
type input "اختيارك السابع"
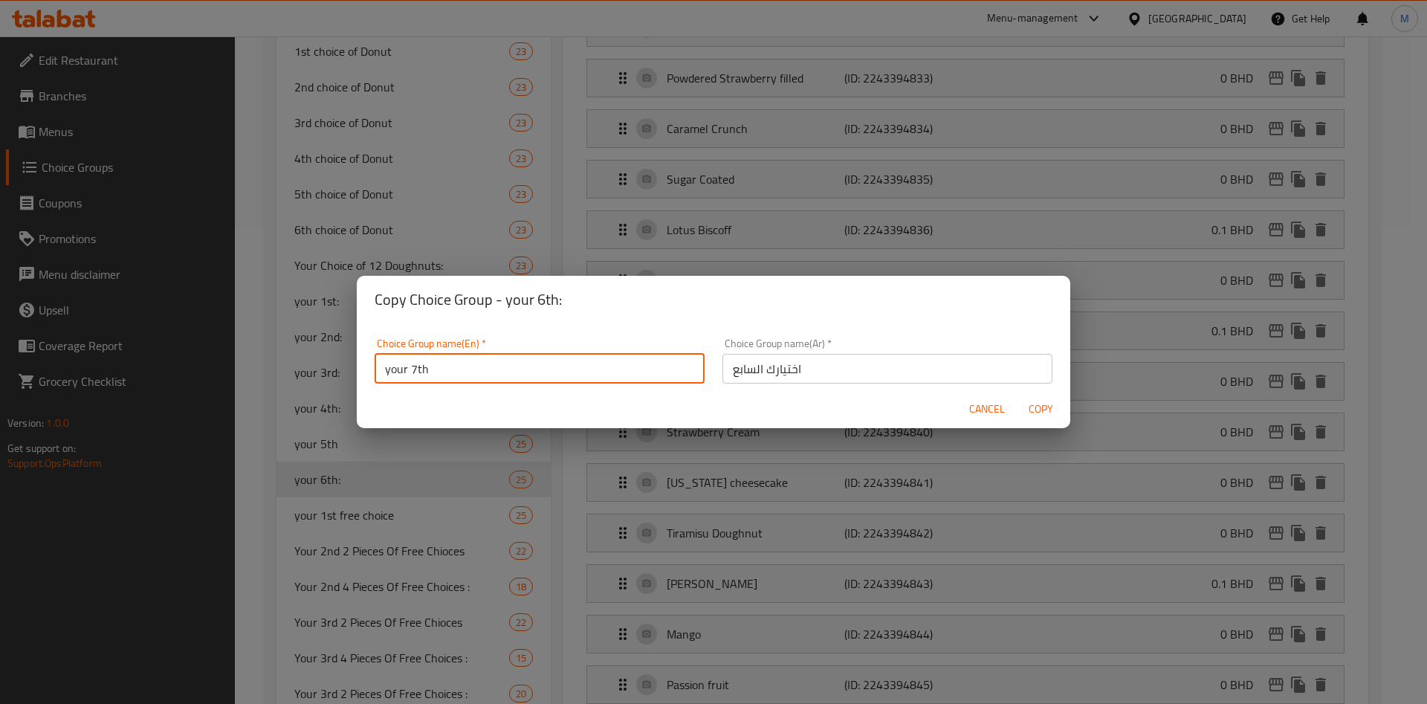
click at [599, 376] on input "your 7th" at bounding box center [540, 369] width 330 height 30
type input "your 7th:"
click at [1022, 407] on button "Copy" at bounding box center [1041, 410] width 48 height 28
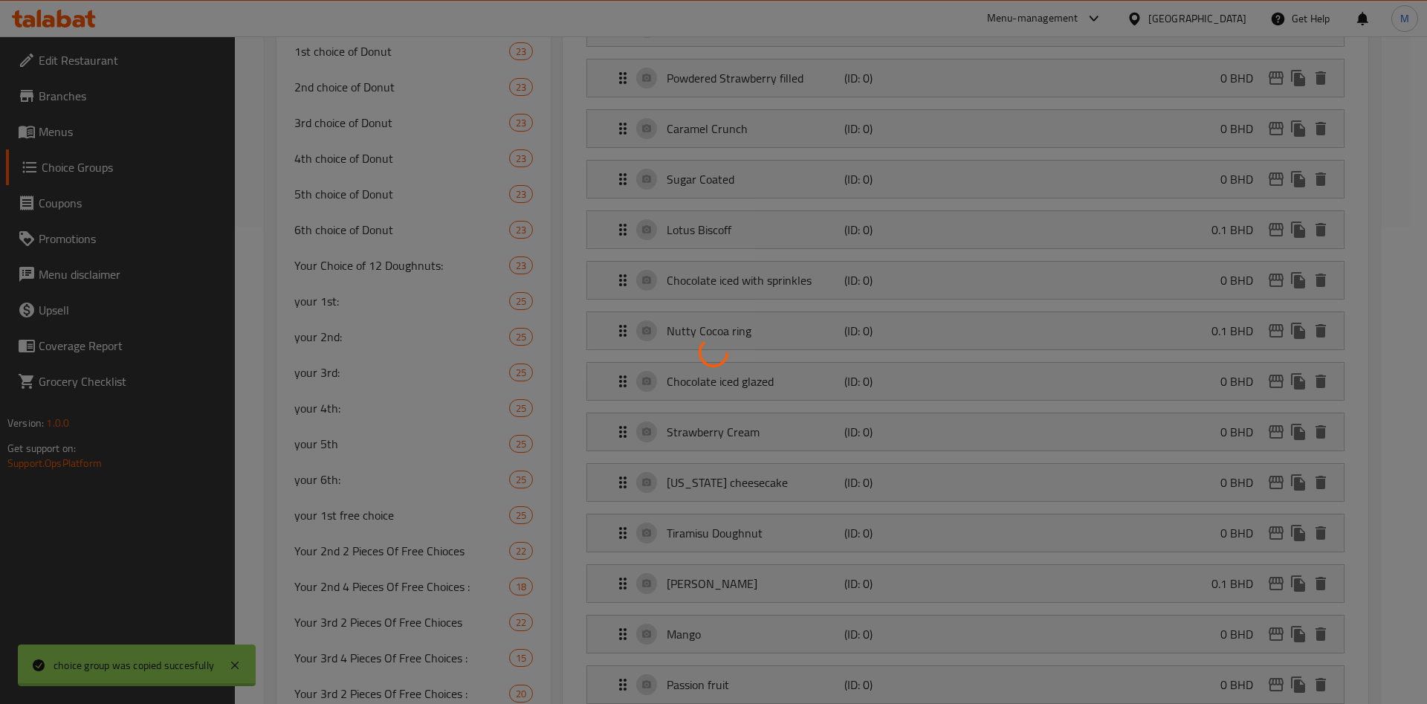
type input "your 7th:"
type input "اختيارك السابع"
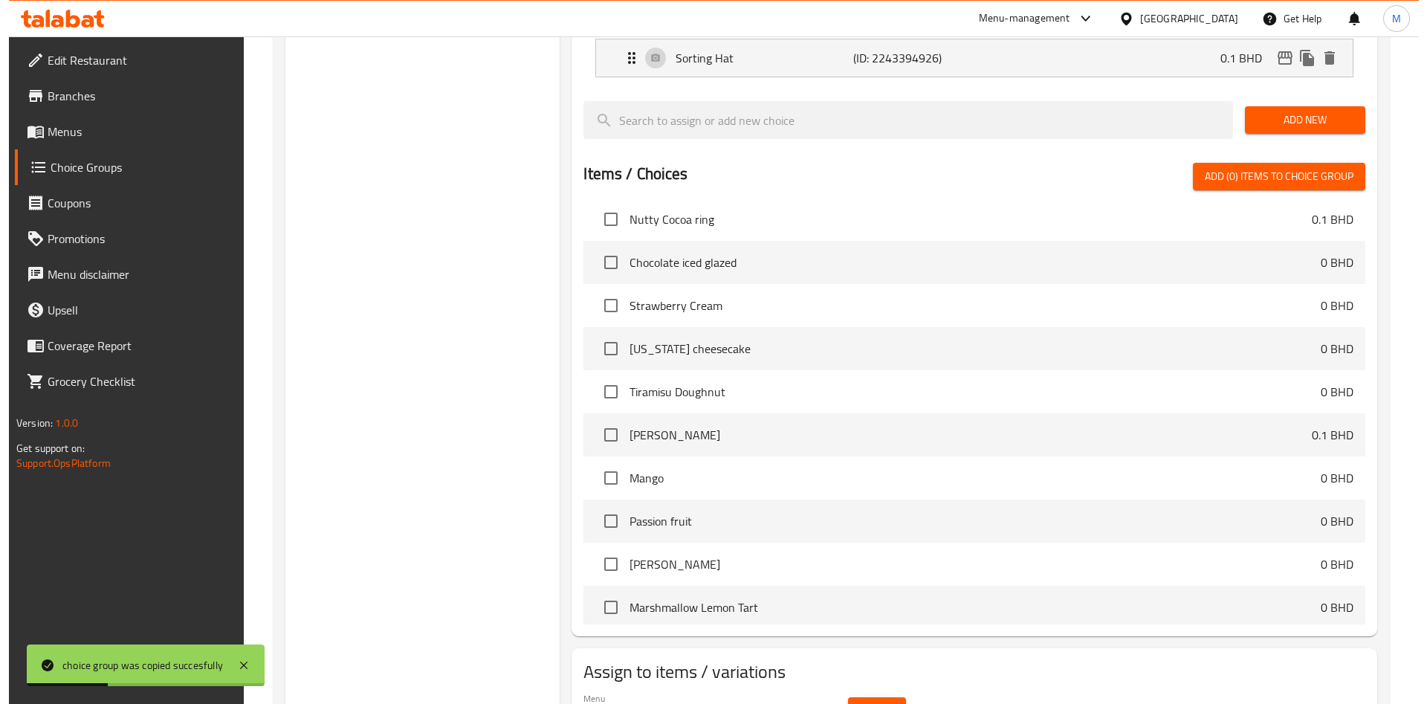
scroll to position [1593, 0]
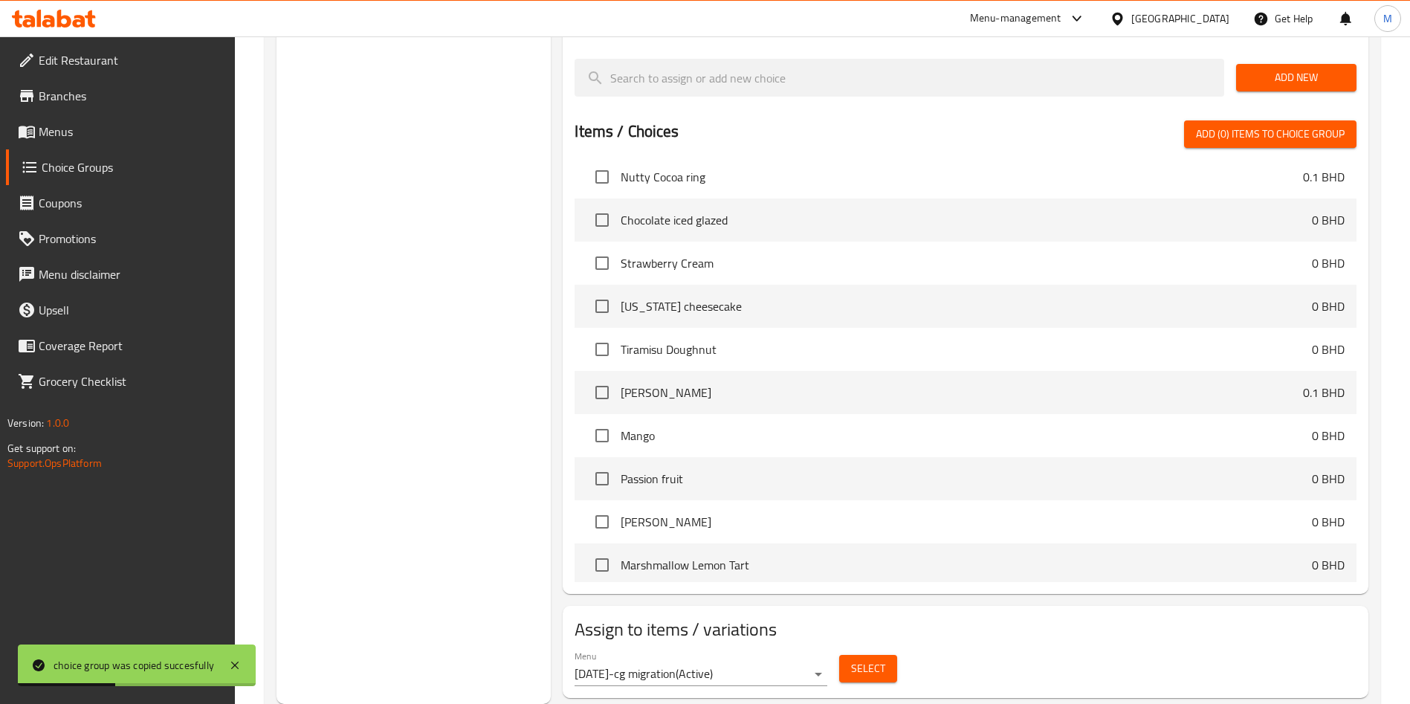
click at [874, 659] on span "Select" at bounding box center [868, 668] width 34 height 19
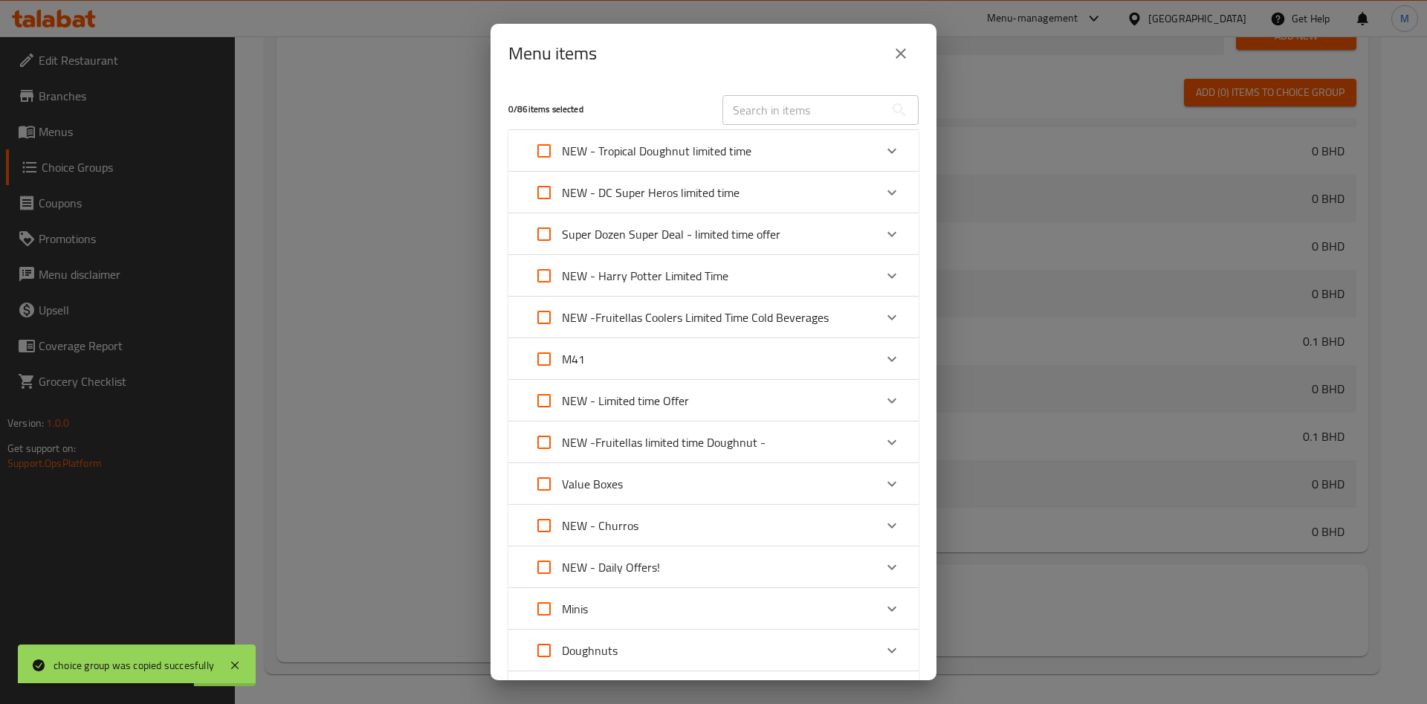
click at [828, 277] on div "NEW - Harry Potter Limited Time" at bounding box center [700, 276] width 348 height 36
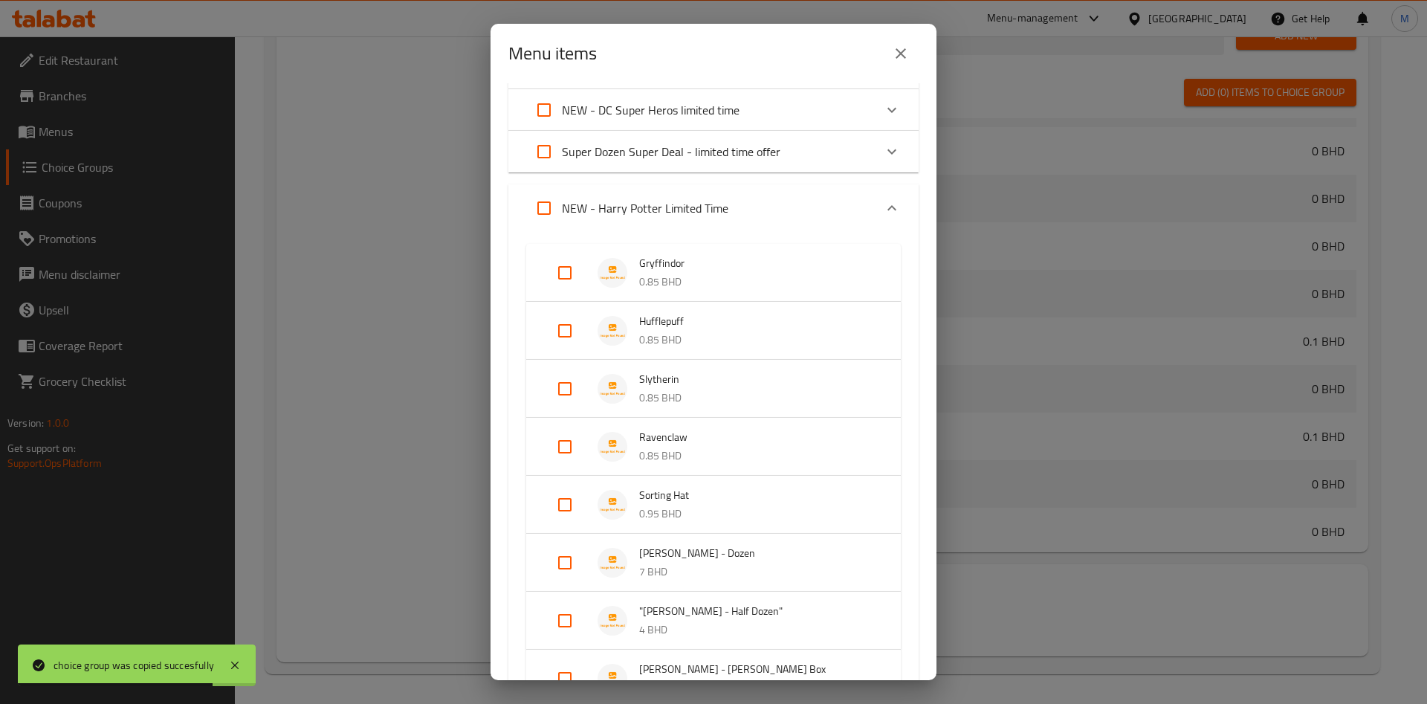
scroll to position [335, 0]
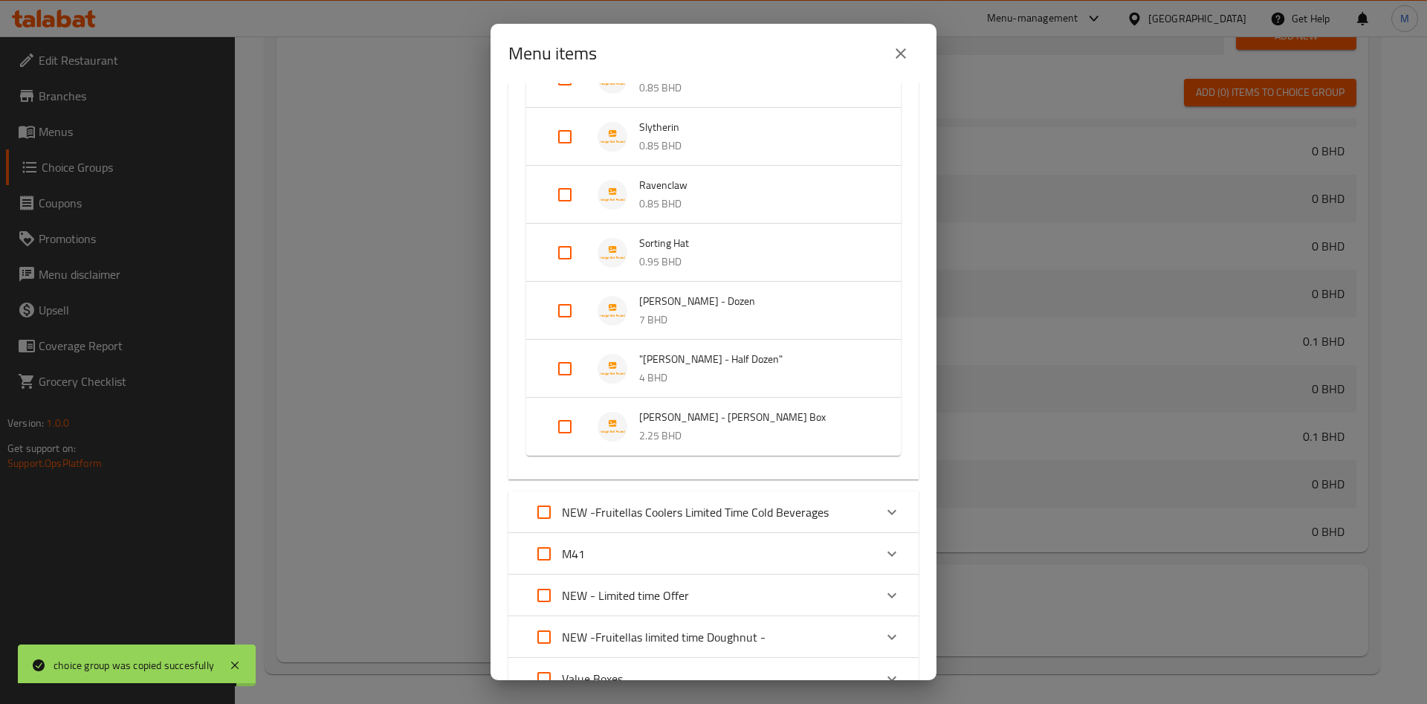
click at [570, 315] on input "Expand" at bounding box center [565, 311] width 36 height 36
checkbox input "true"
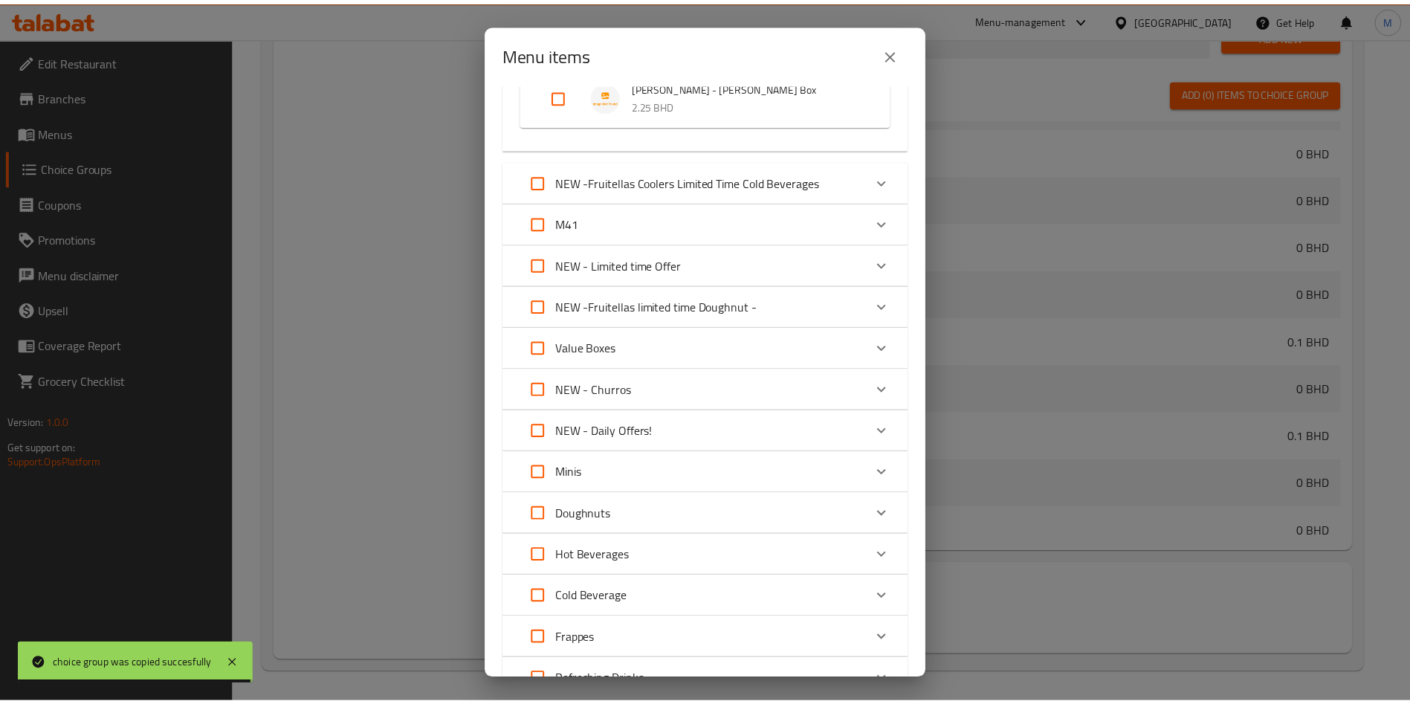
scroll to position [814, 0]
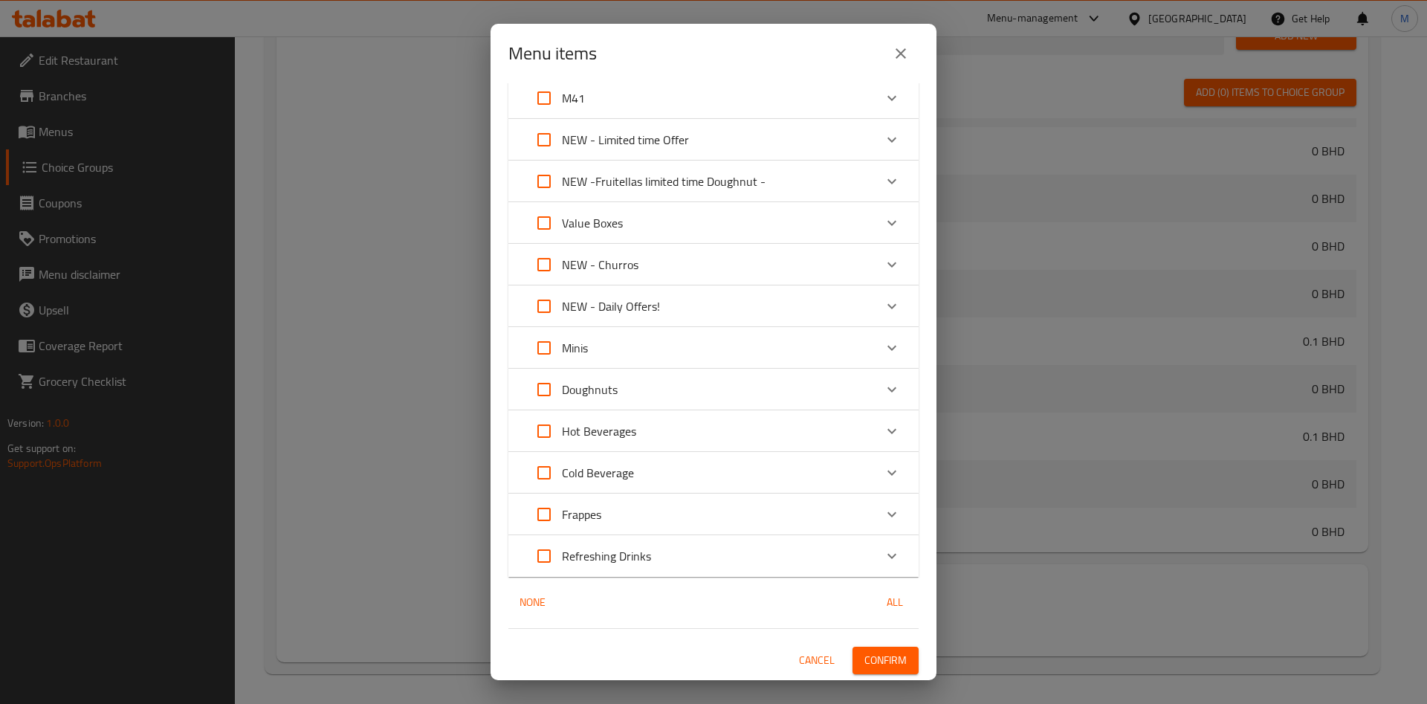
click at [870, 654] on span "Confirm" at bounding box center [886, 660] width 42 height 19
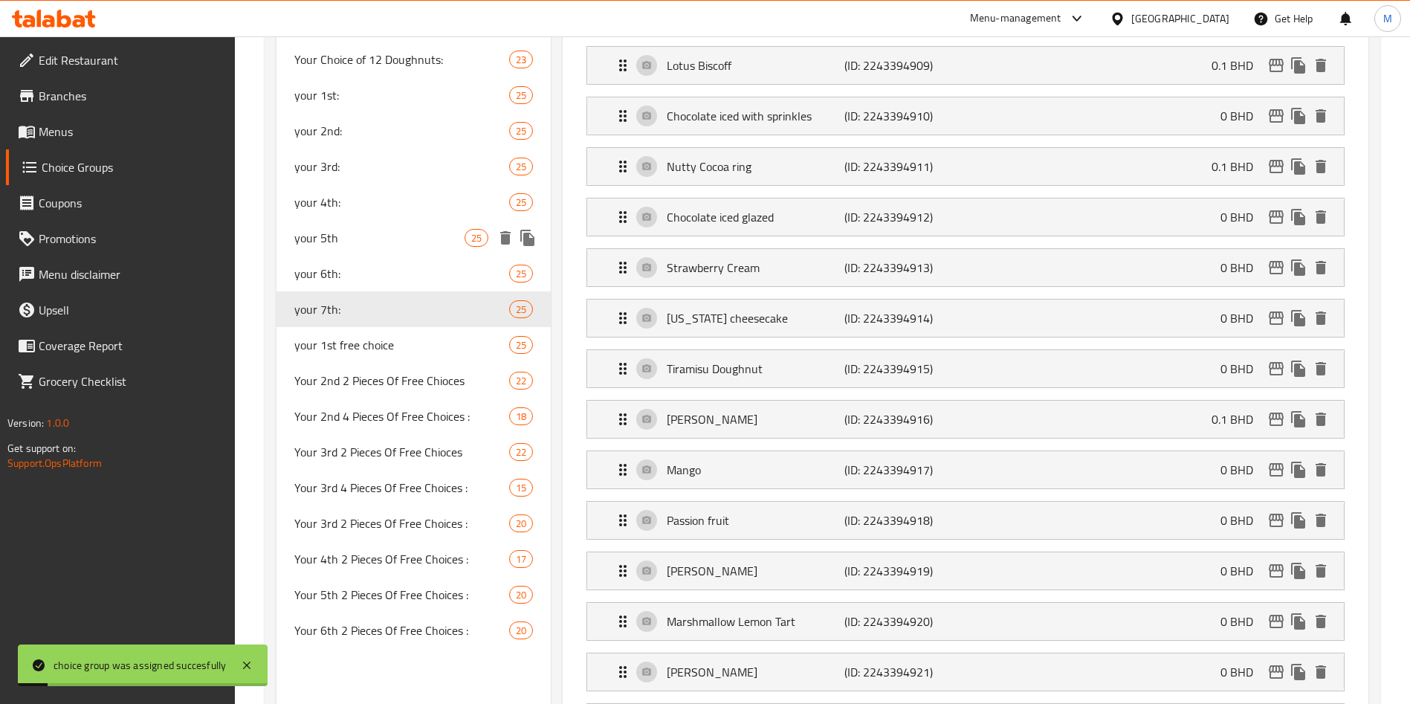
scroll to position [589, 0]
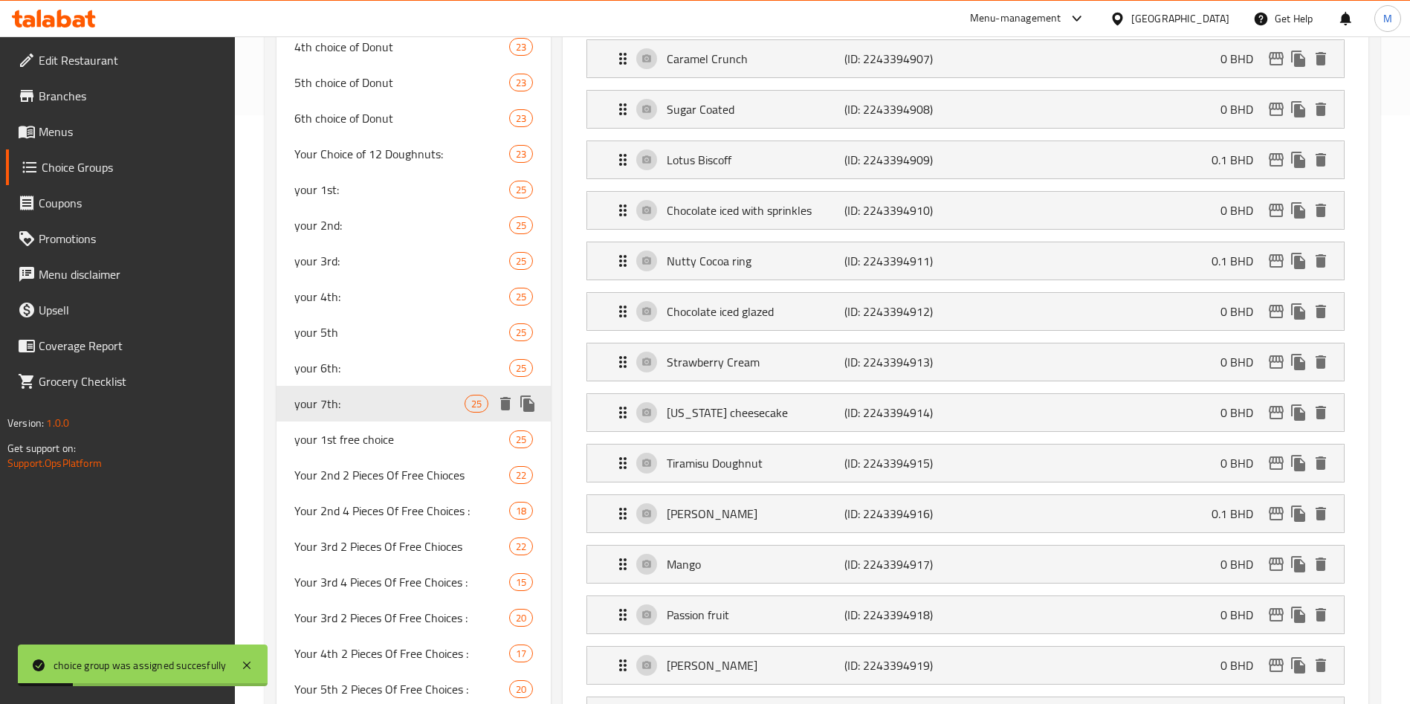
click at [538, 404] on button "duplicate" at bounding box center [528, 404] width 22 height 22
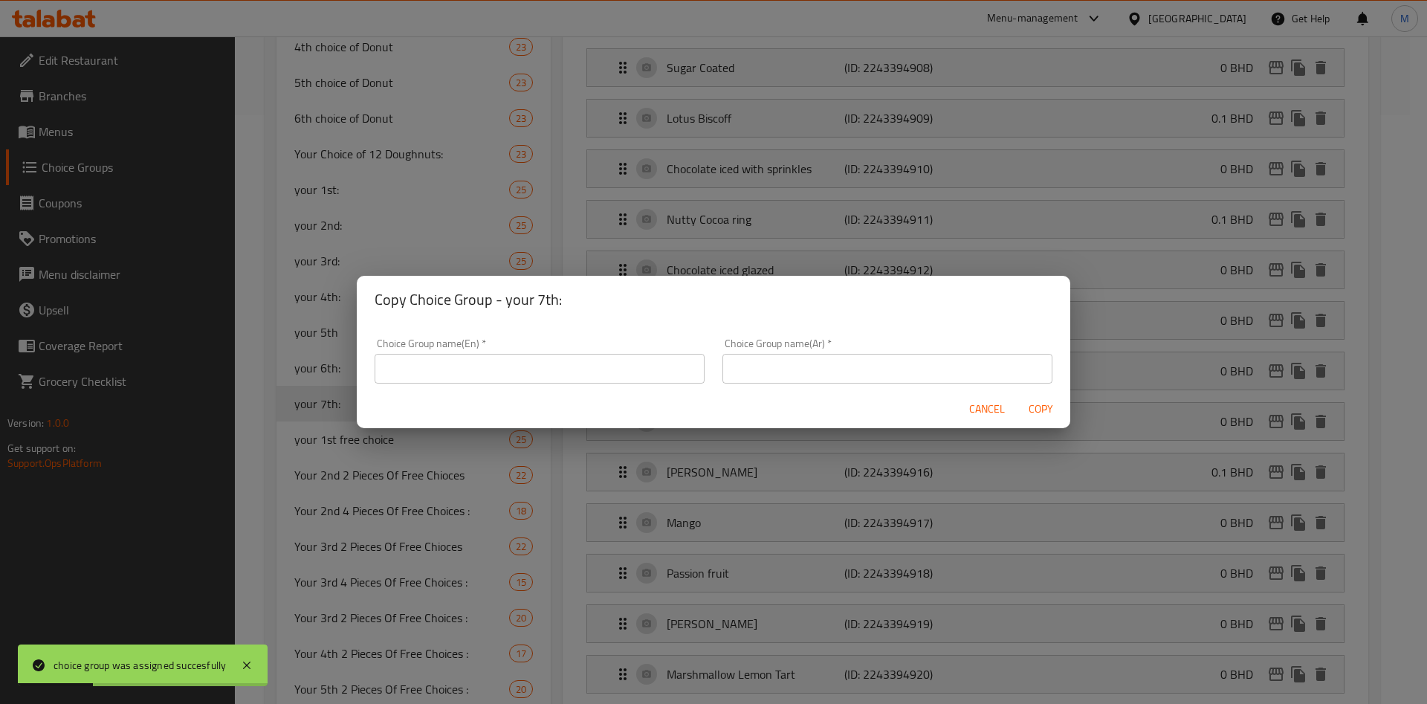
click at [642, 368] on input "text" at bounding box center [540, 369] width 330 height 30
type input "غ"
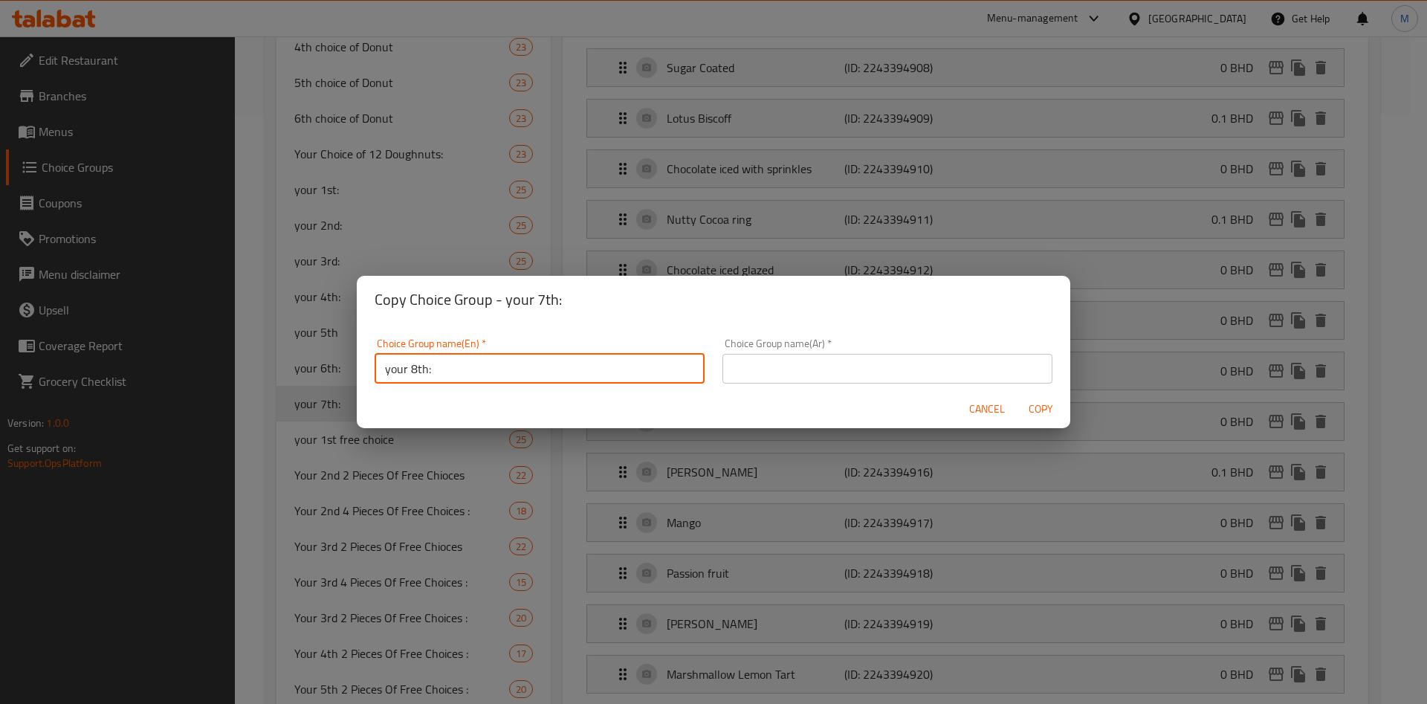
type input "your 8th:"
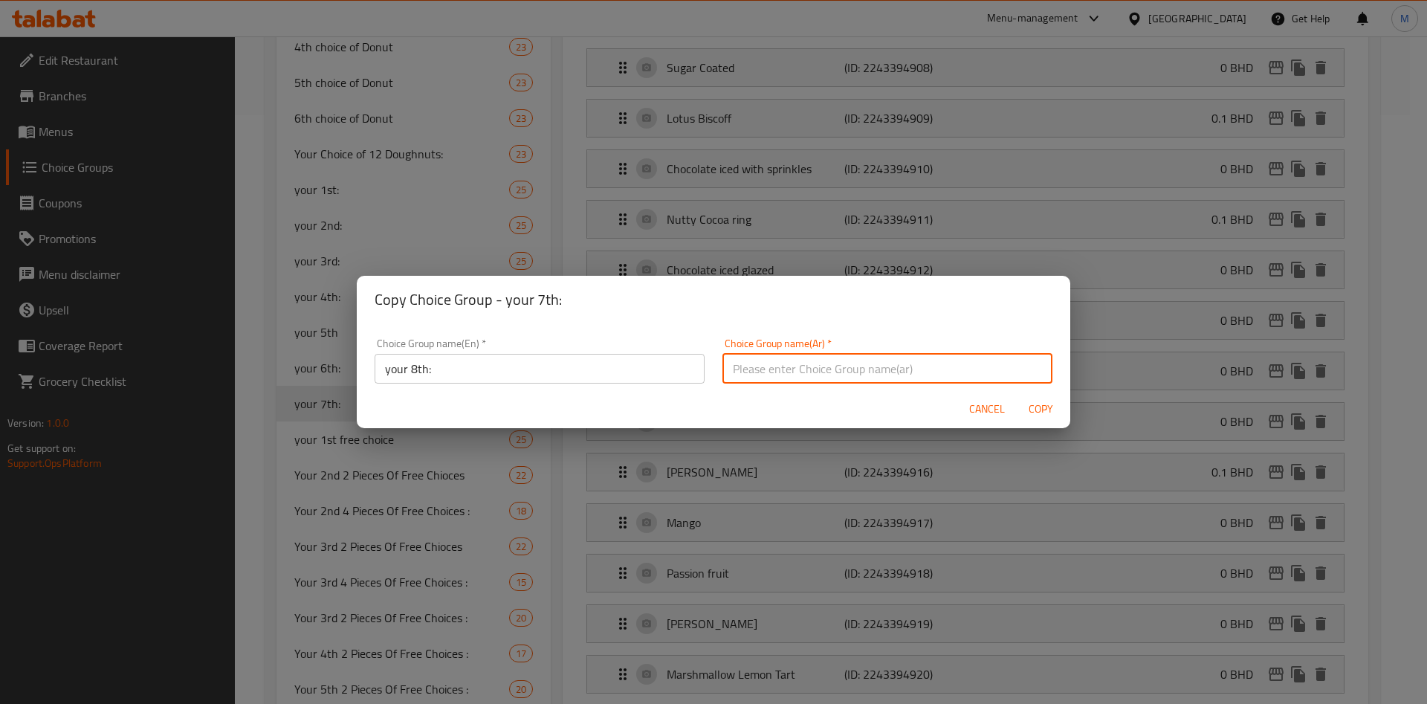
click at [784, 368] on input "text" at bounding box center [888, 369] width 330 height 30
type input "اختيارك الثامن"
drag, startPoint x: 777, startPoint y: 407, endPoint x: 818, endPoint y: 407, distance: 40.9
click at [776, 407] on div "Cancel Copy" at bounding box center [714, 409] width 714 height 39
click at [1050, 407] on span "Copy" at bounding box center [1041, 409] width 36 height 19
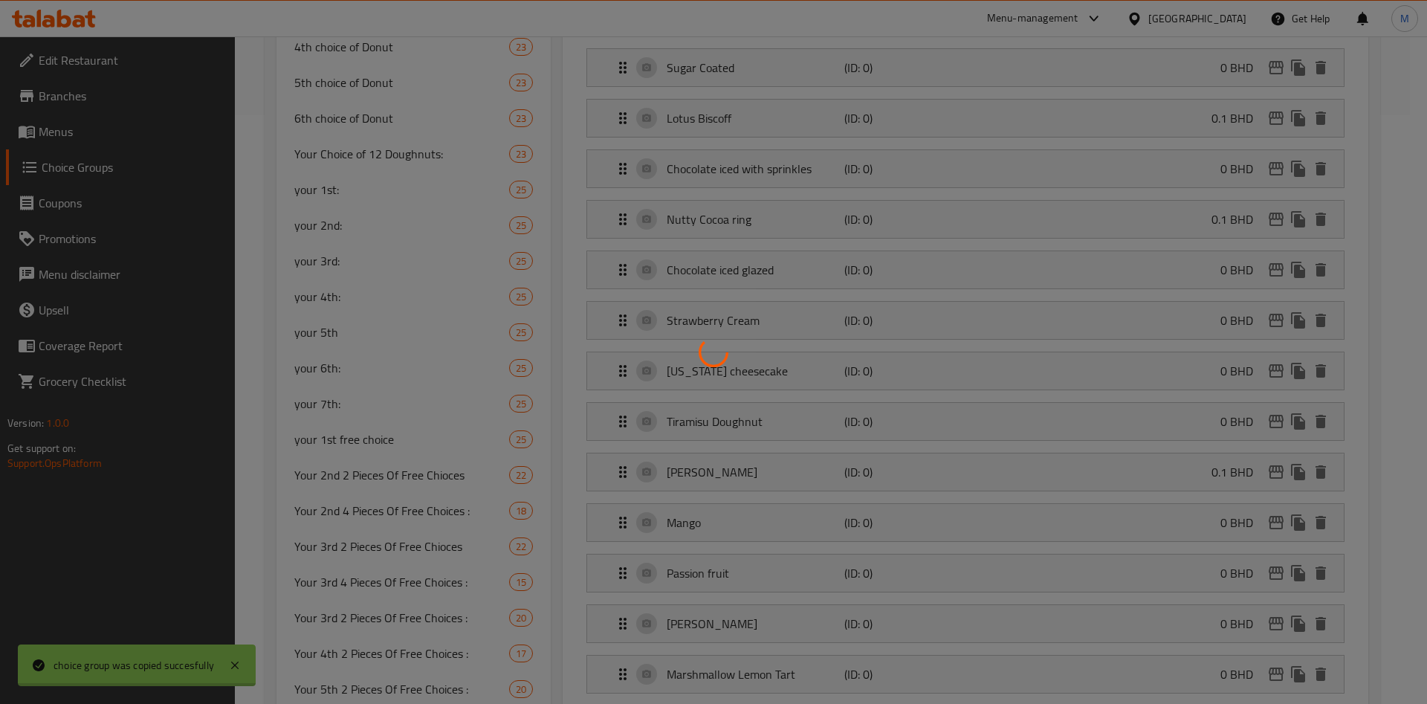
type input "your 8th:"
type input "اختيارك الثامن"
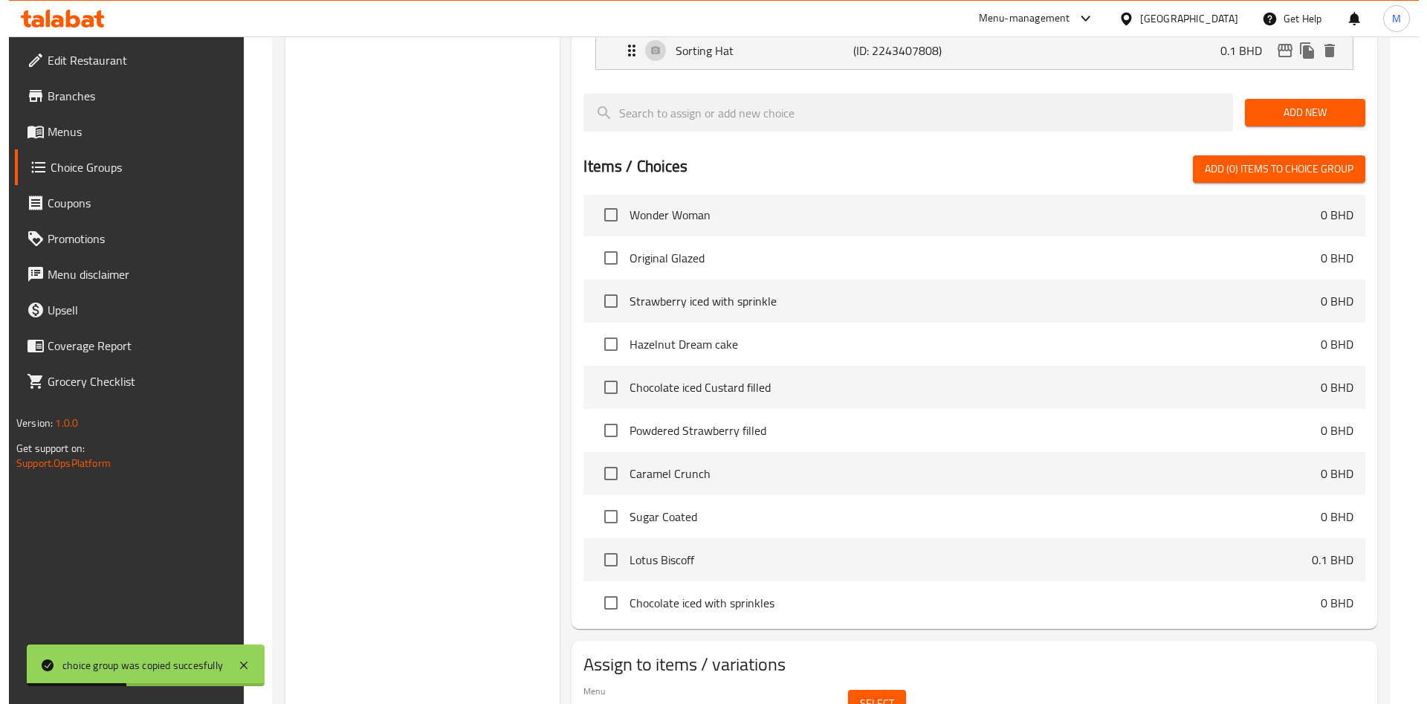
scroll to position [1593, 0]
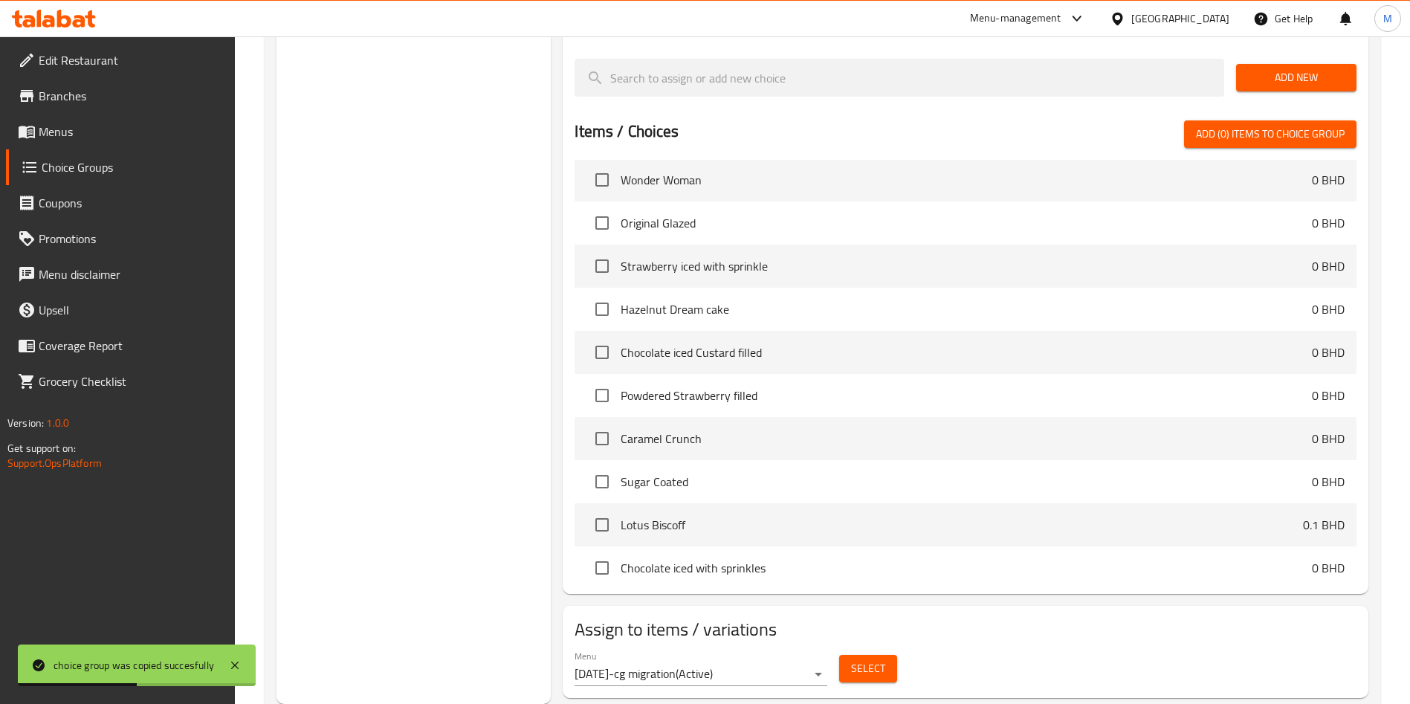
click at [889, 655] on button "Select" at bounding box center [868, 669] width 58 height 28
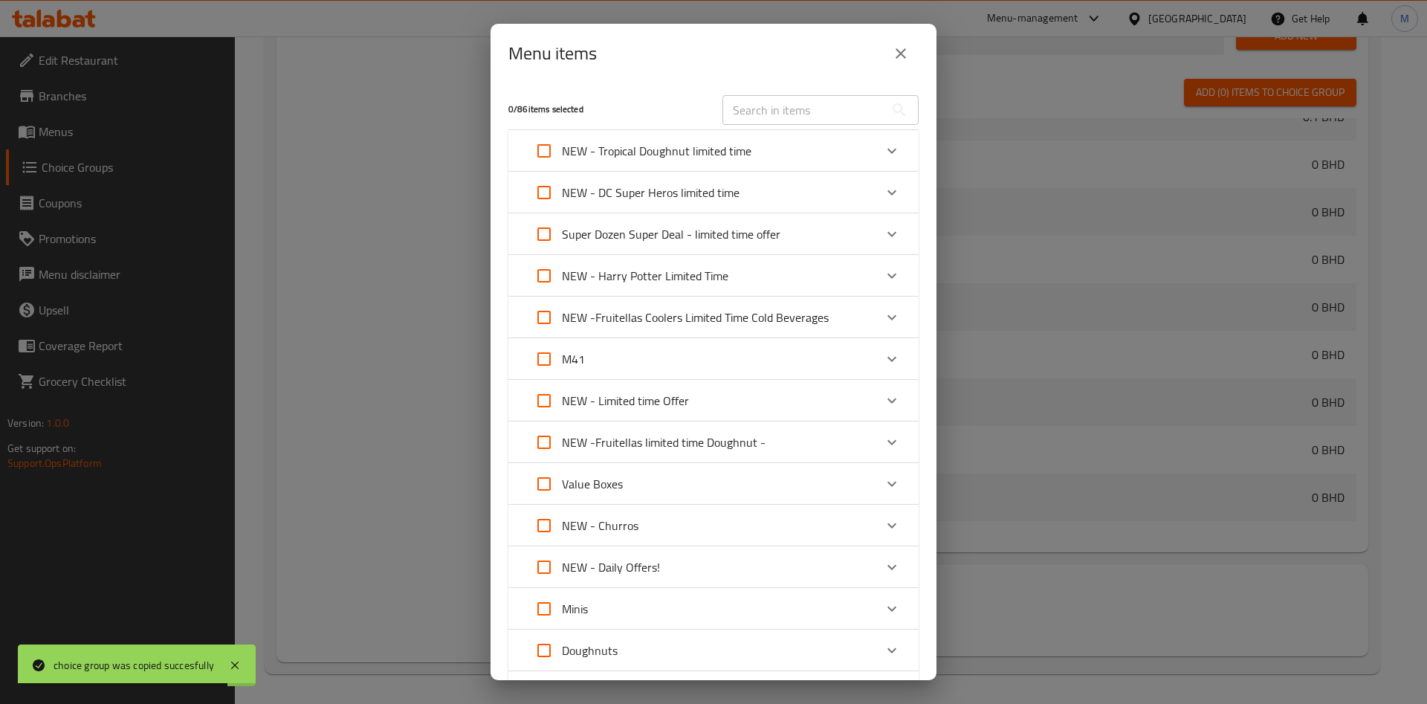
click at [744, 268] on div "NEW - Harry Potter Limited Time" at bounding box center [700, 276] width 348 height 36
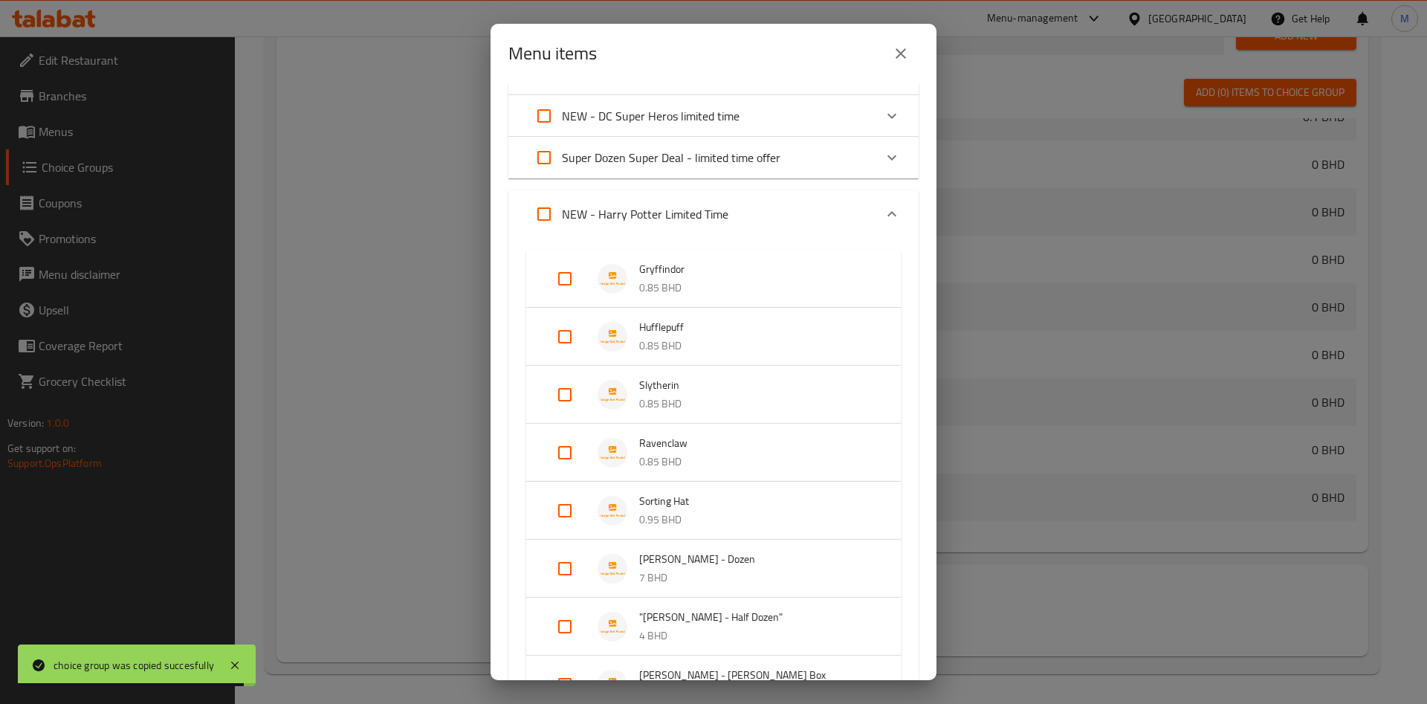
scroll to position [223, 0]
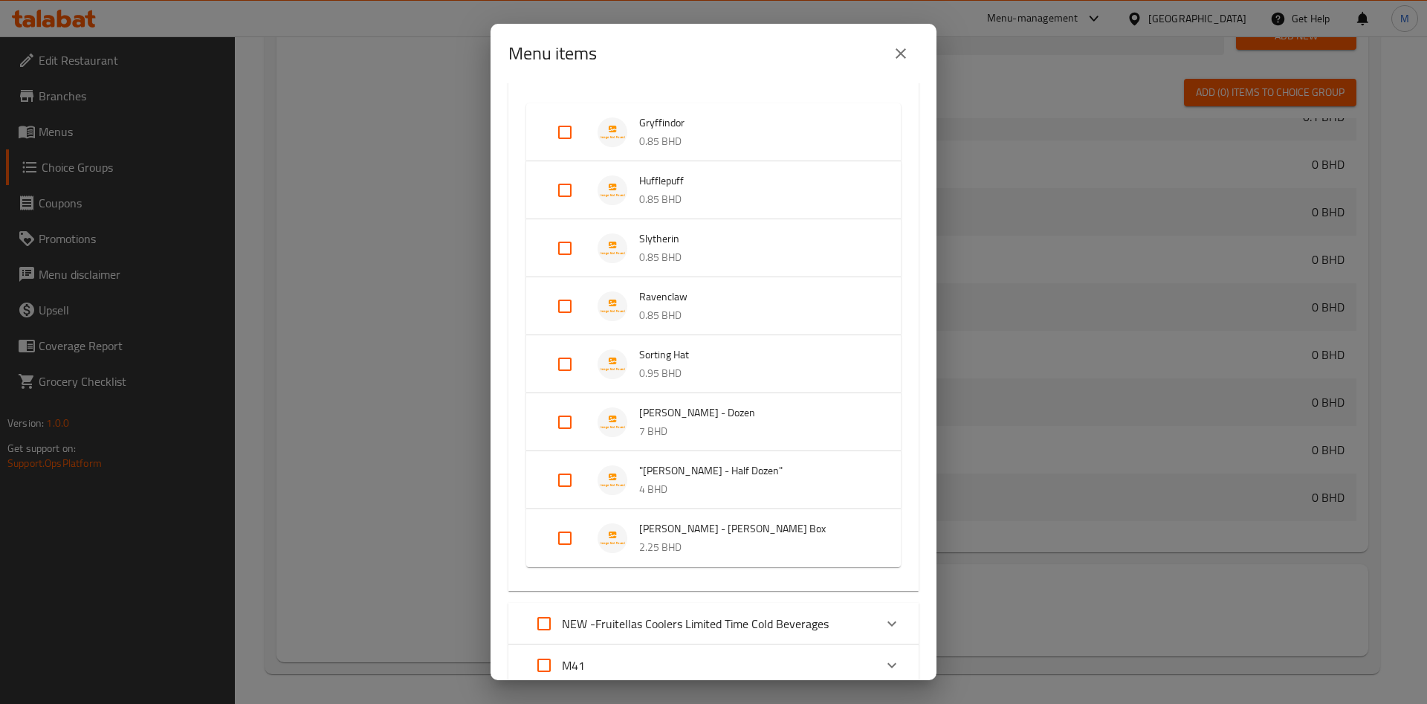
click at [562, 425] on input "Expand" at bounding box center [565, 422] width 36 height 36
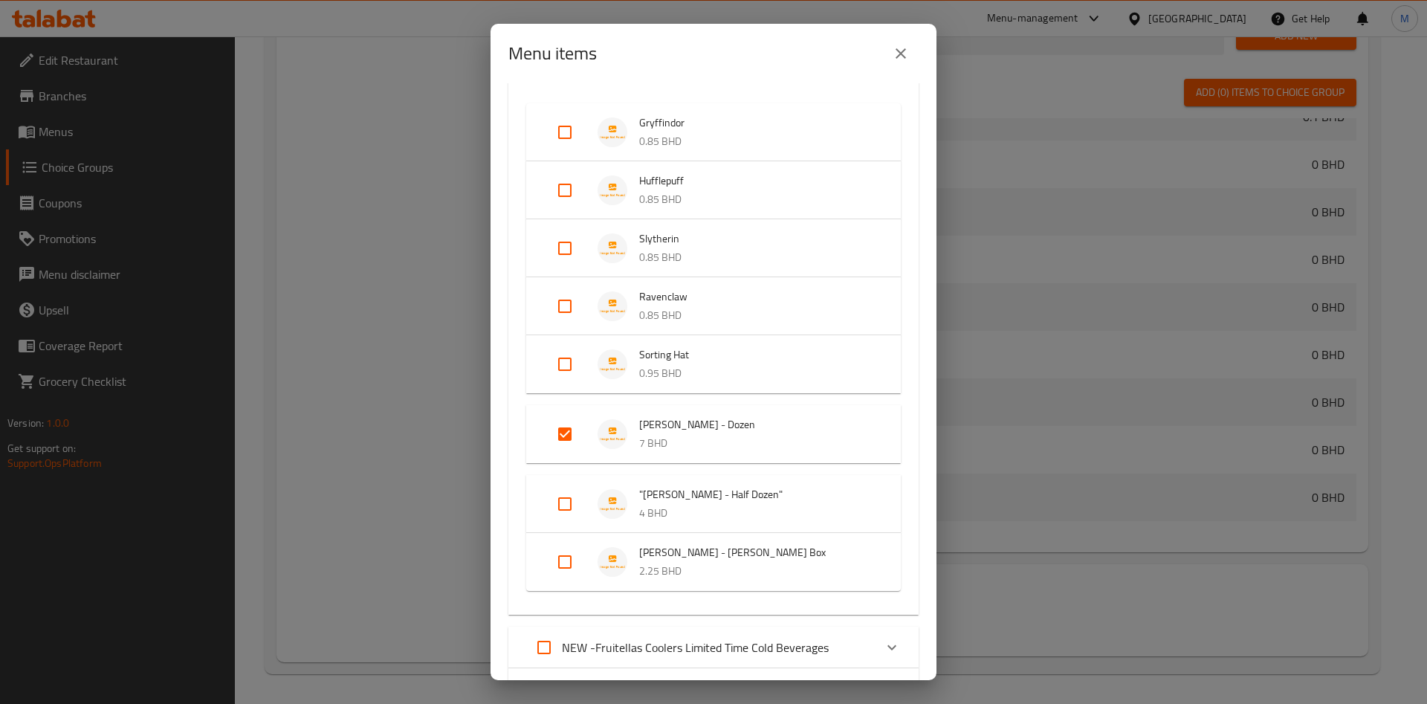
click at [562, 425] on input "Expand" at bounding box center [565, 434] width 36 height 36
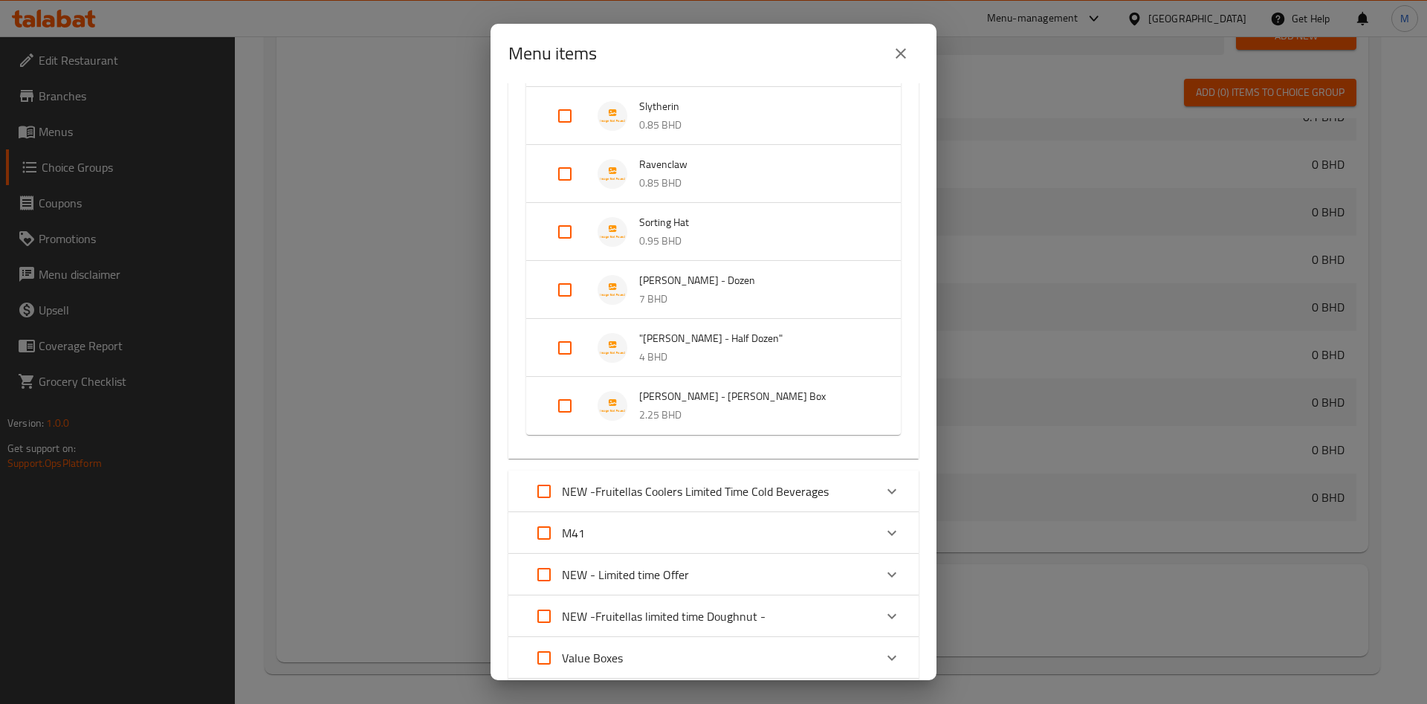
scroll to position [335, 0]
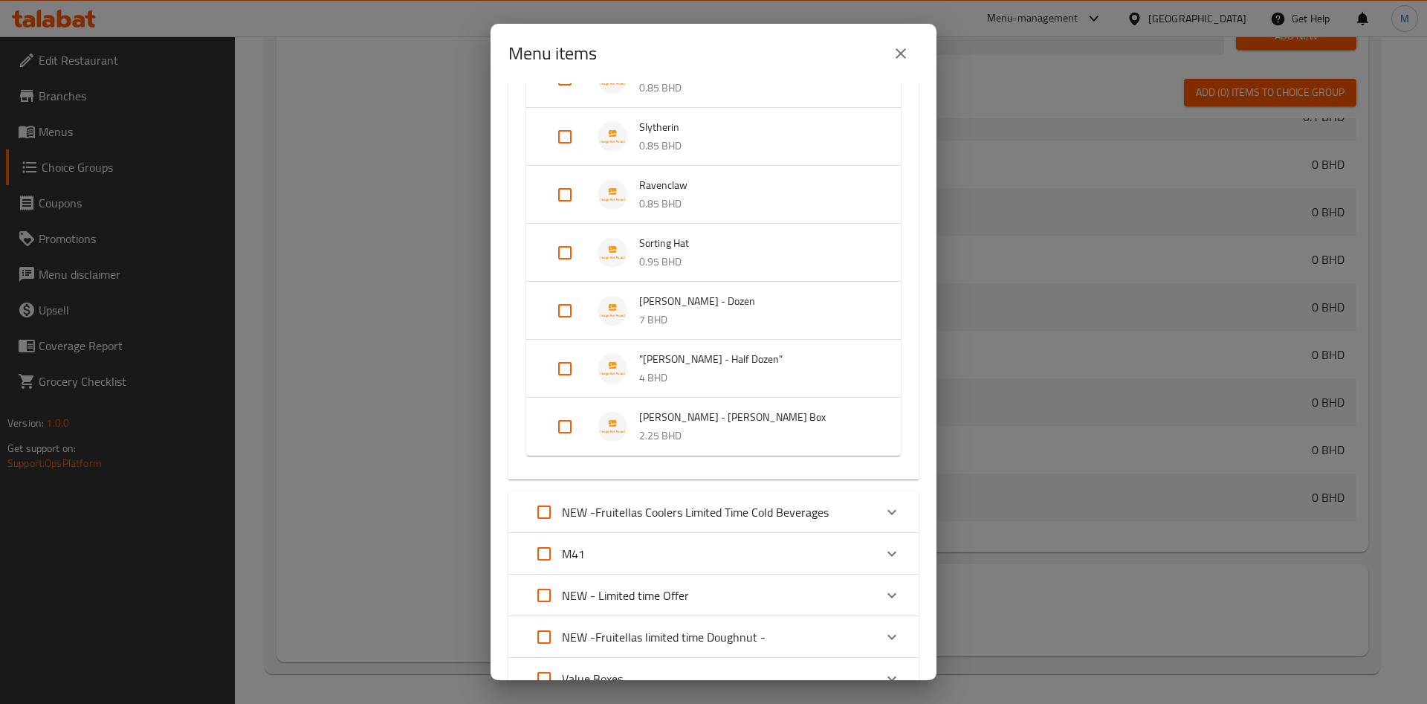
click at [570, 312] on input "Expand" at bounding box center [565, 311] width 36 height 36
checkbox input "true"
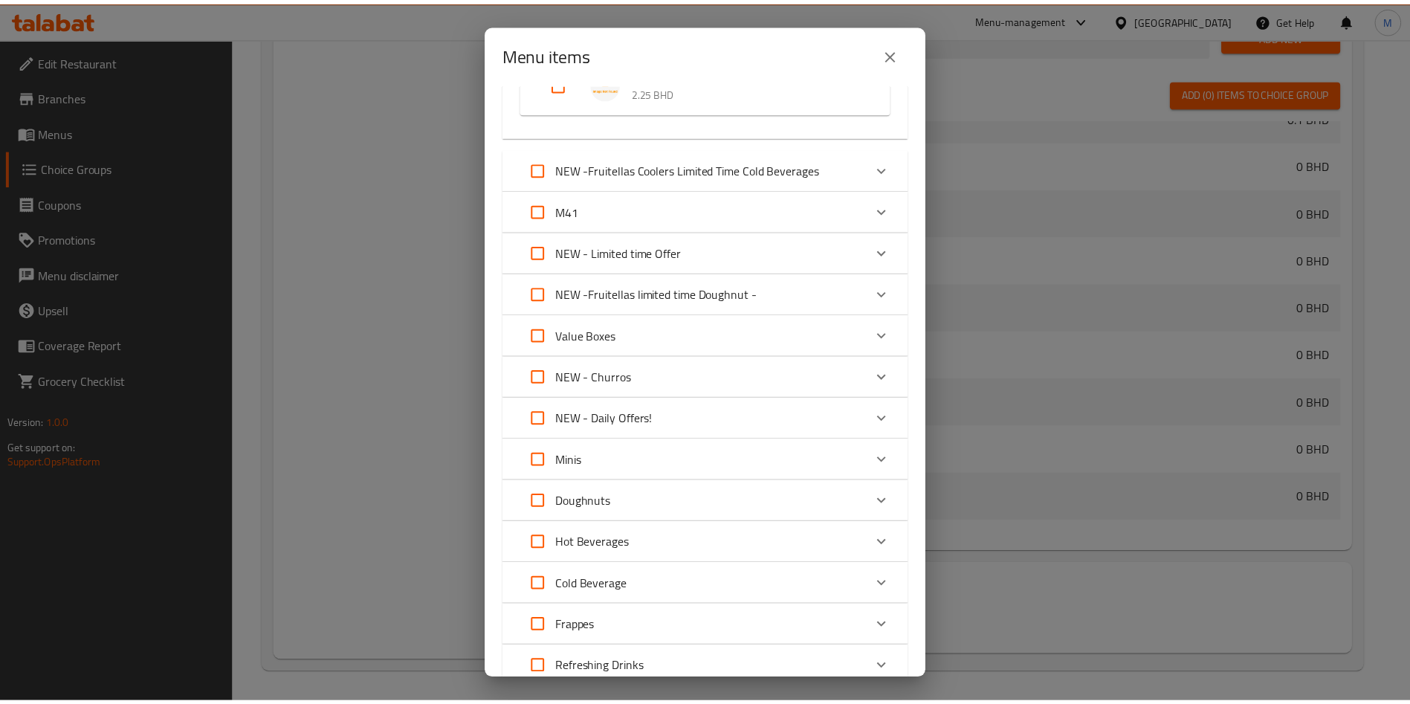
scroll to position [814, 0]
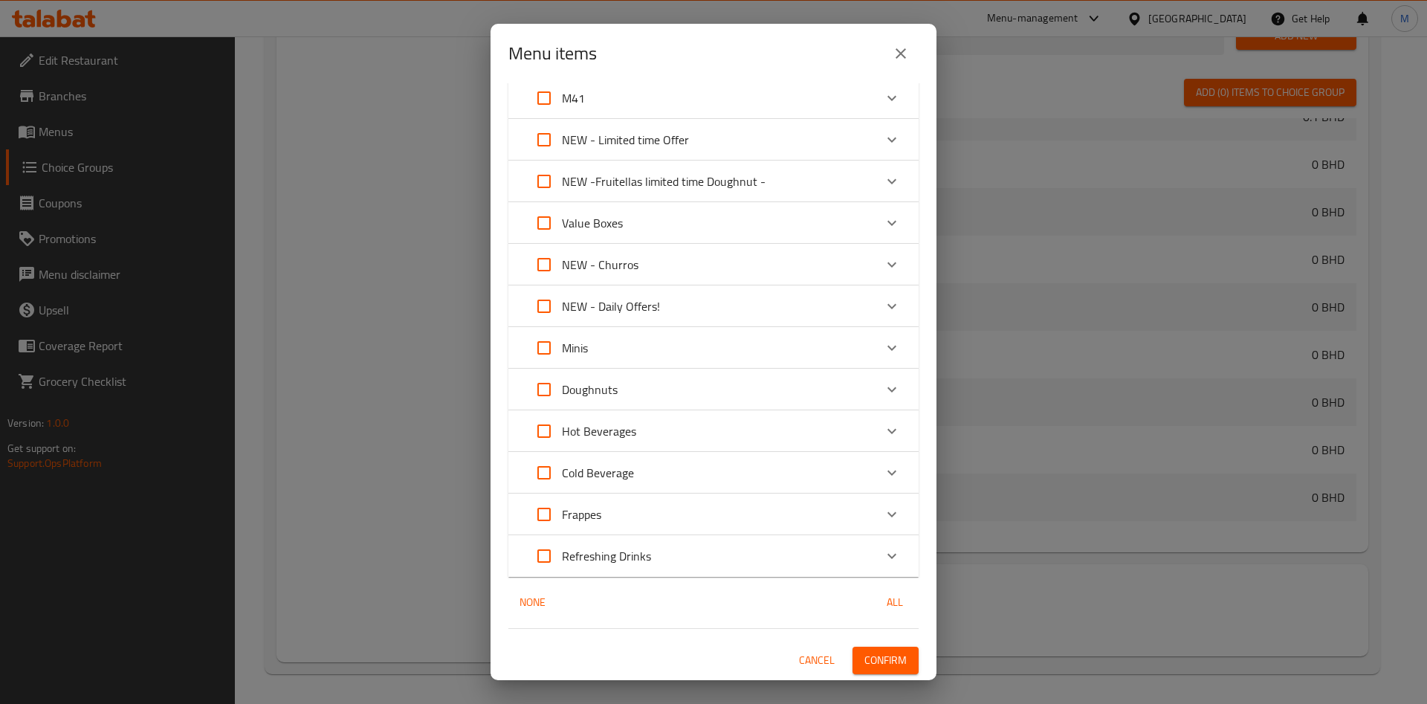
click at [874, 644] on div "1 / 86 items selected ​ NEW - Tropical Doughnut limited time Berry Limon 0.85 B…" at bounding box center [714, 381] width 446 height 597
click at [874, 653] on span "Confirm" at bounding box center [886, 660] width 42 height 19
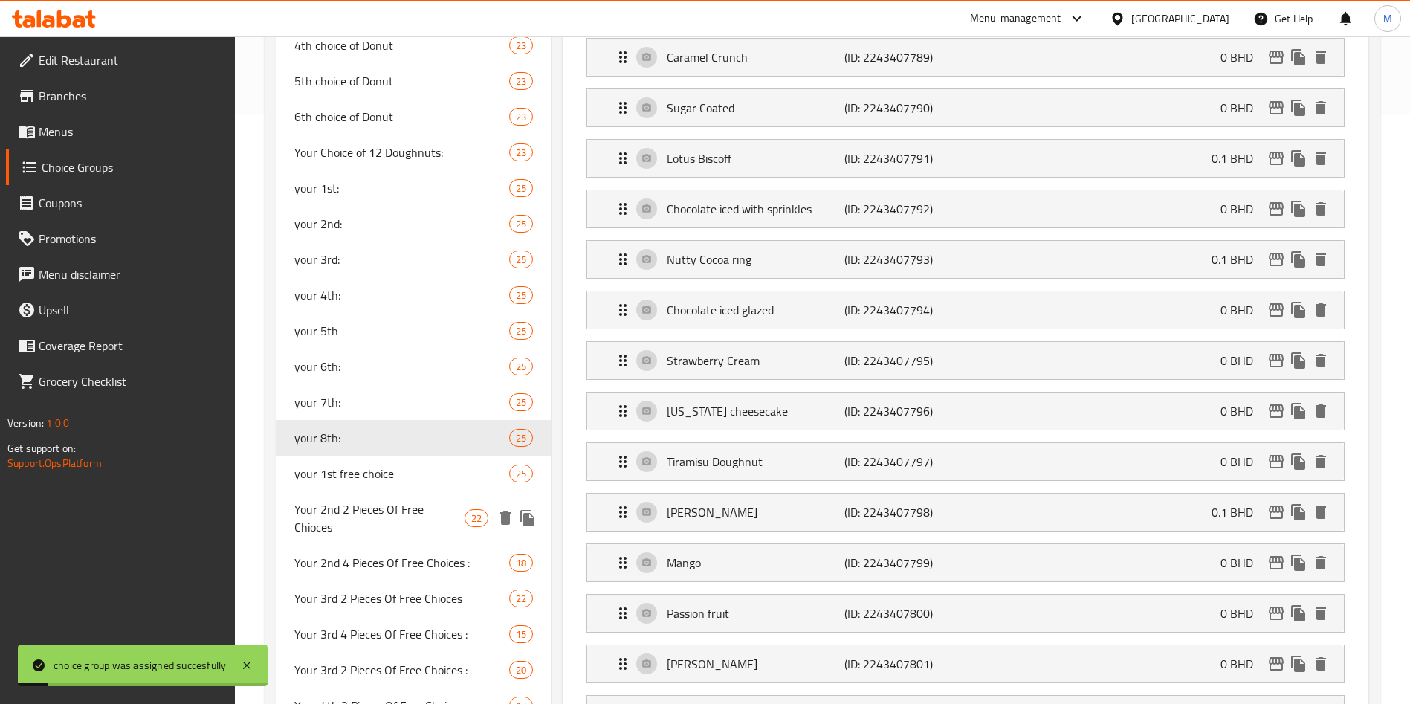
scroll to position [589, 0]
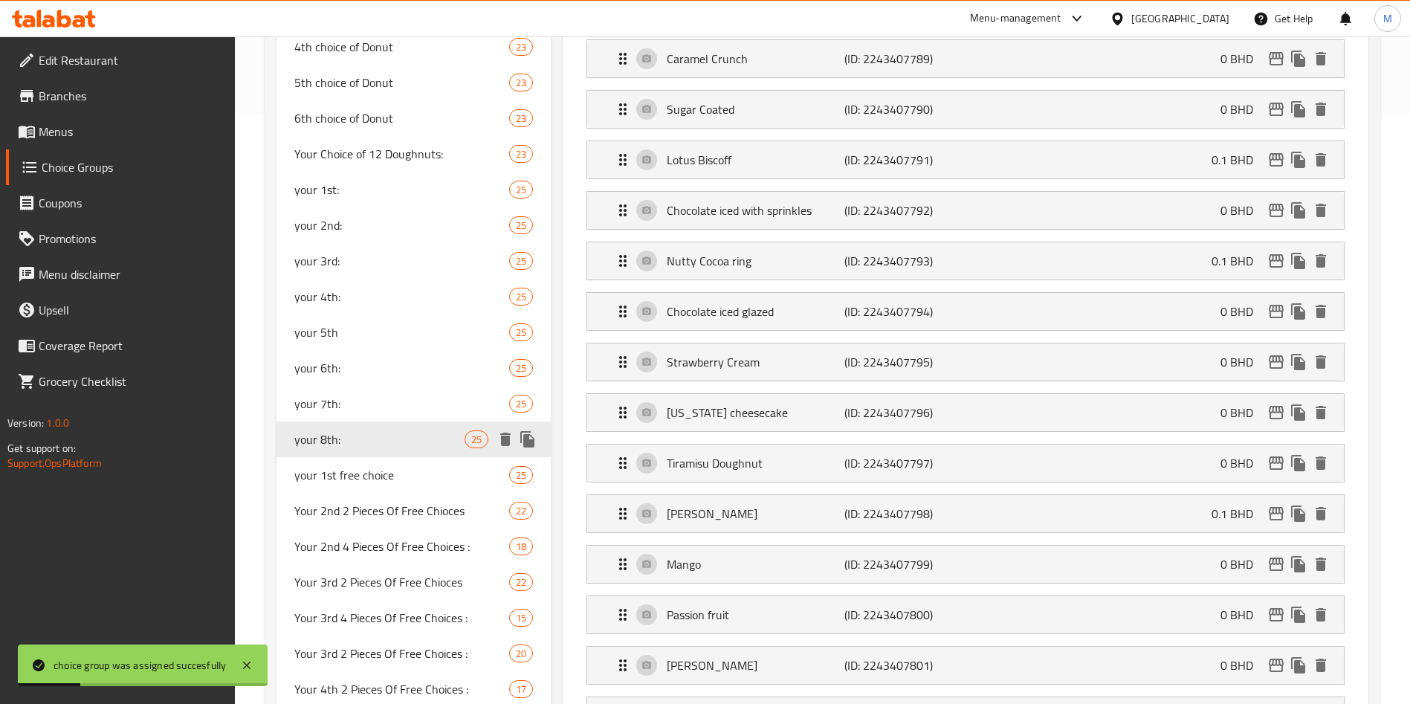
click at [526, 439] on icon "duplicate" at bounding box center [527, 439] width 14 height 16
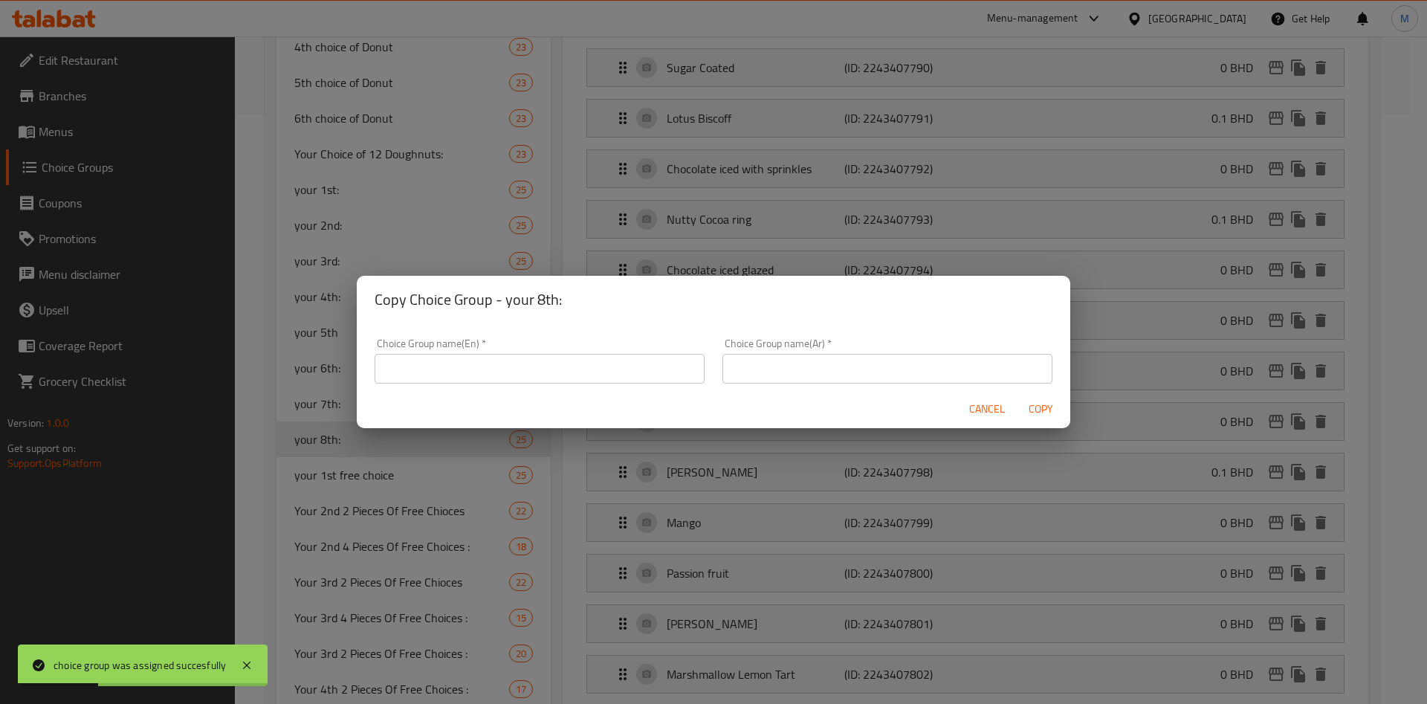
click at [520, 370] on input "text" at bounding box center [540, 369] width 330 height 30
type input "غ"
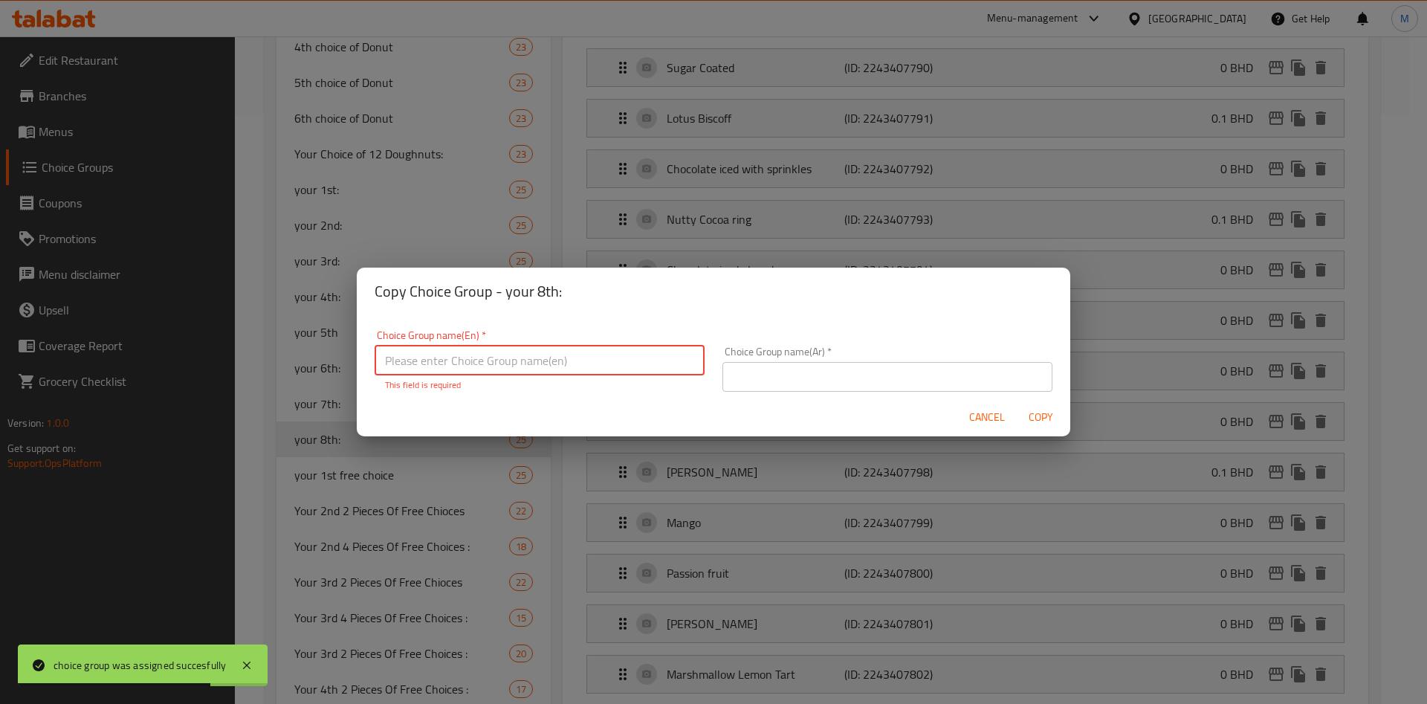
type input "غ"
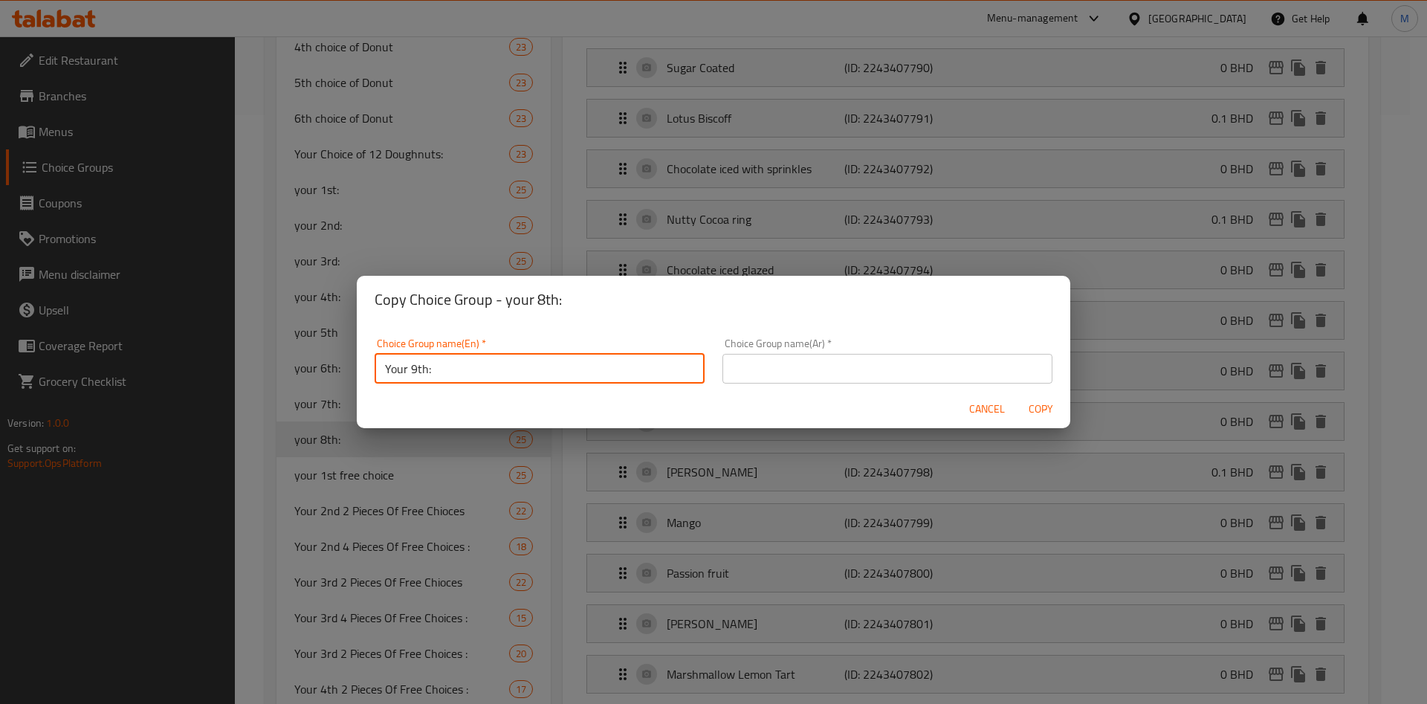
type input "Your 9th:"
click at [789, 359] on input "text" at bounding box center [888, 369] width 330 height 30
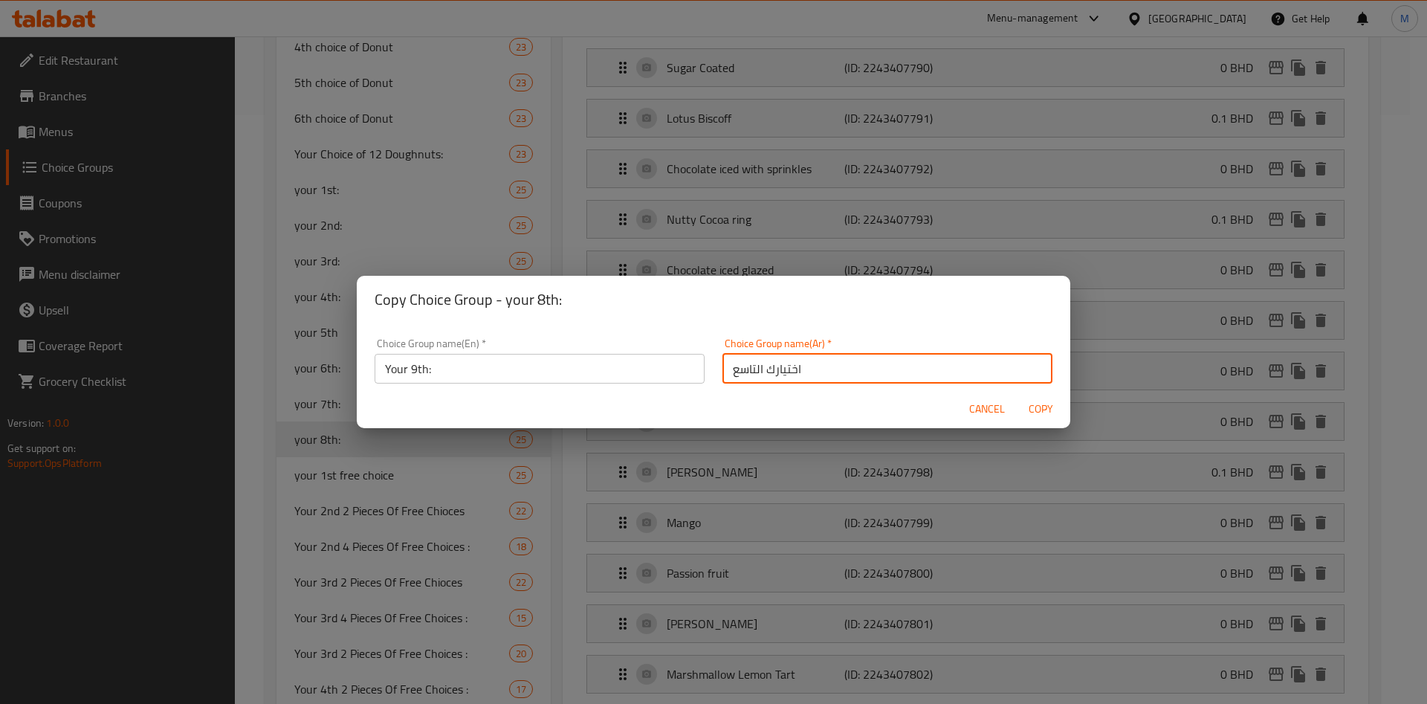
type input "اختيارك التاسع"
click at [801, 388] on div "Choice Group name(Ar)   * اختيارك التاسع Choice Group name(Ar) *" at bounding box center [888, 360] width 348 height 63
click at [1045, 406] on span "Copy" at bounding box center [1041, 409] width 36 height 19
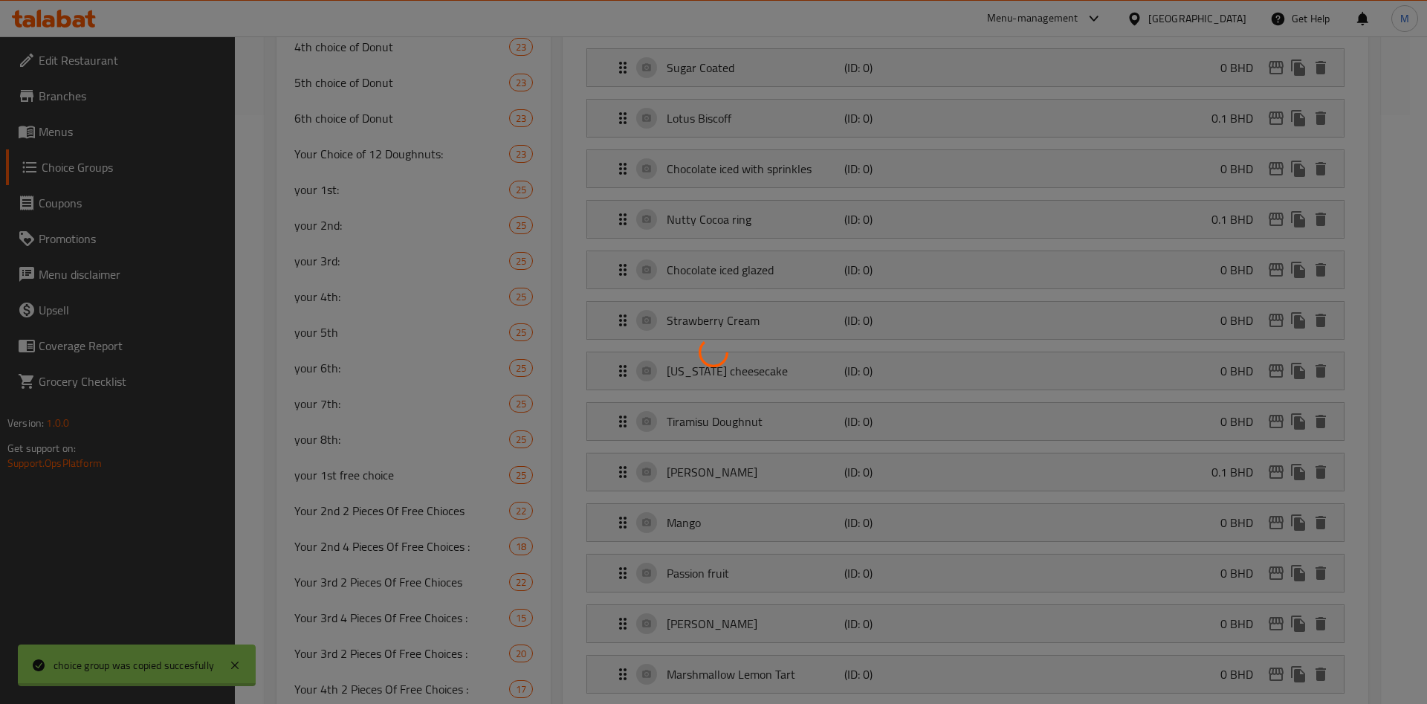
type input "Your 9th:"
type input "اختيارك التاسع"
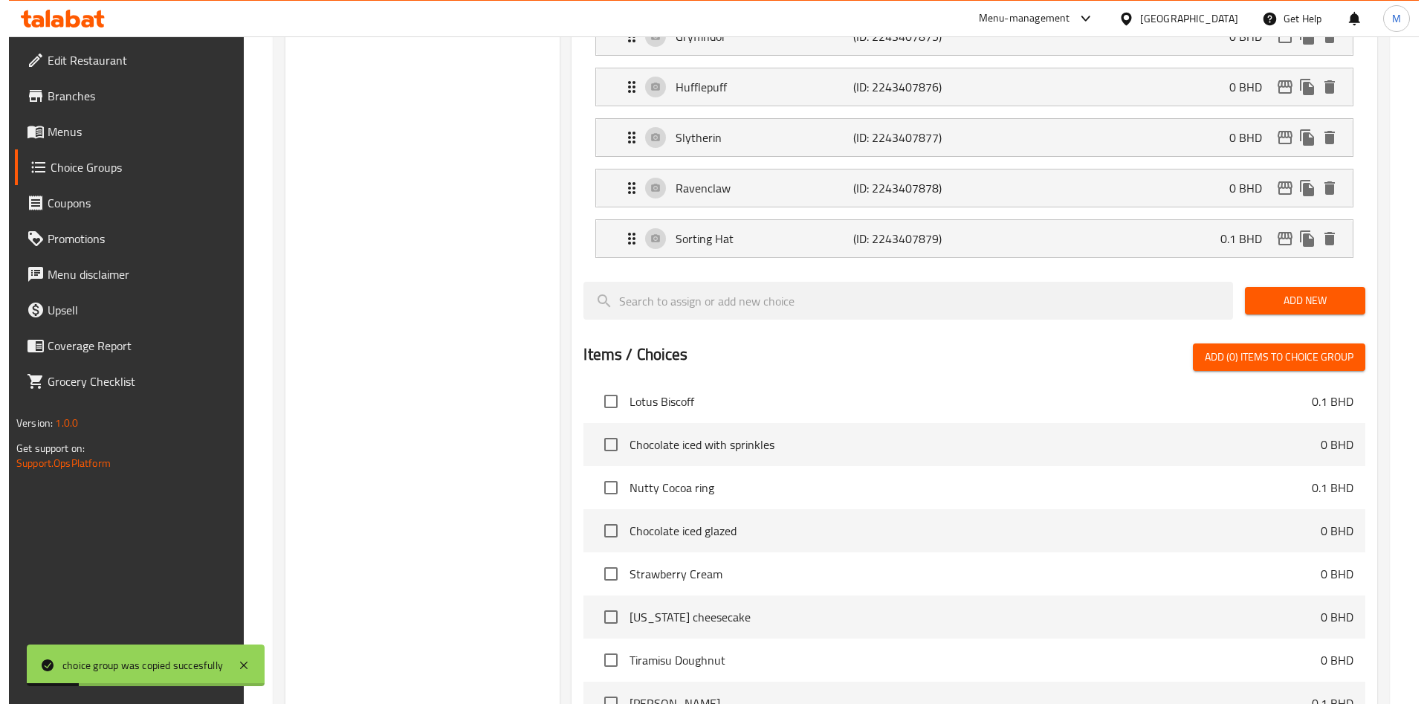
scroll to position [1593, 0]
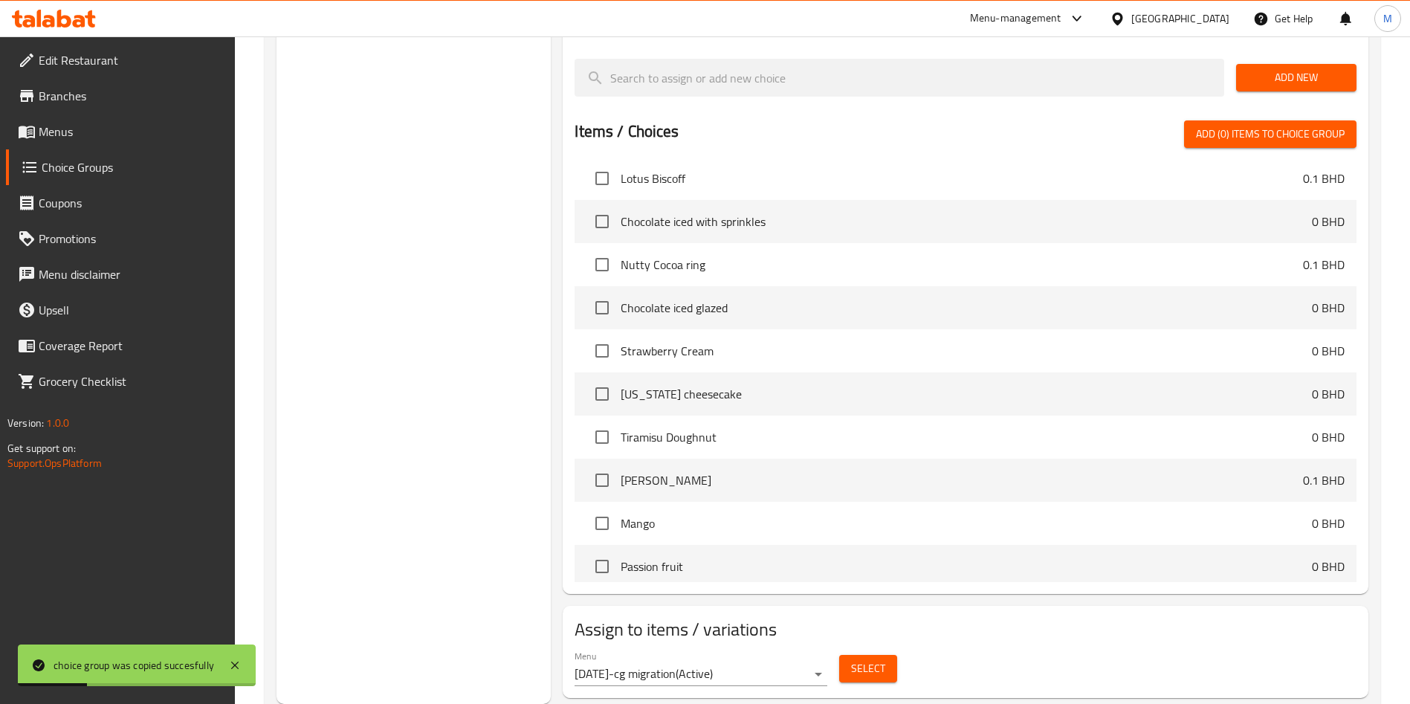
click at [855, 659] on span "Select" at bounding box center [868, 668] width 34 height 19
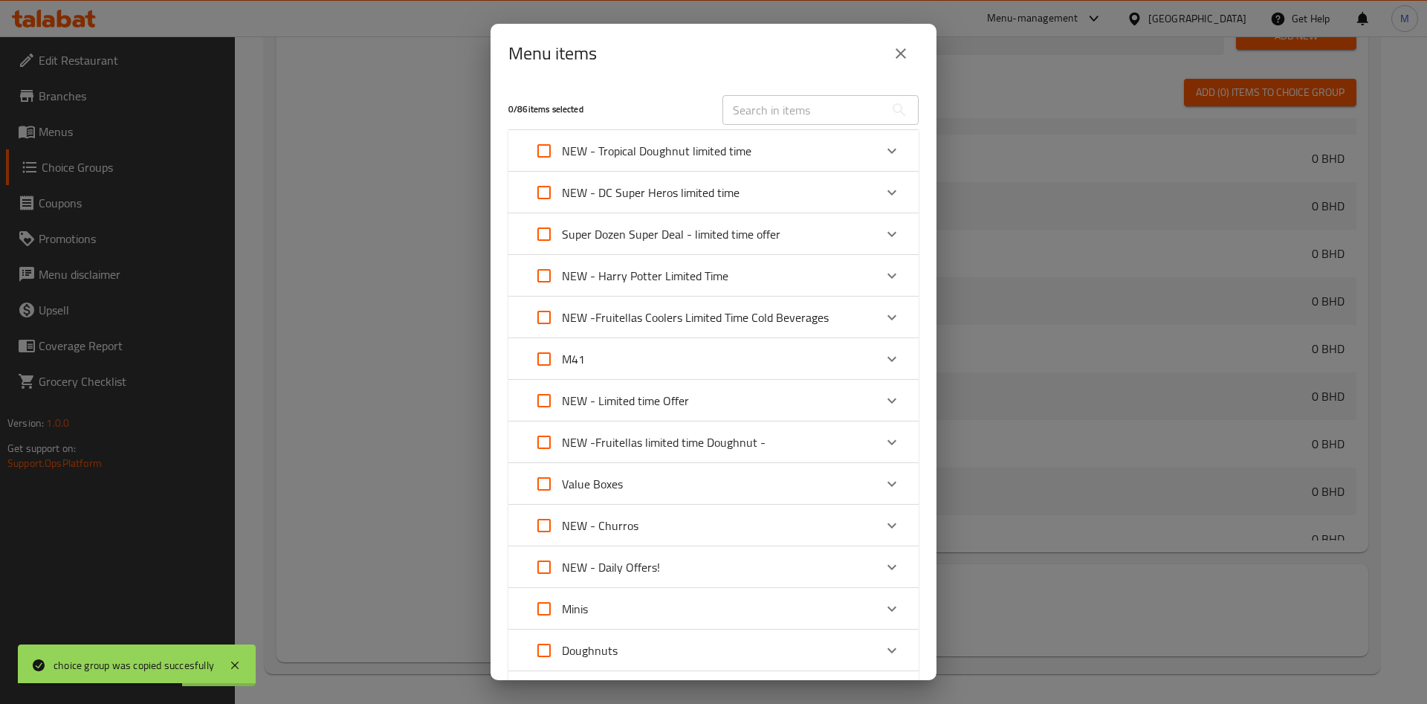
click at [775, 278] on div "NEW - Harry Potter Limited Time" at bounding box center [700, 276] width 348 height 36
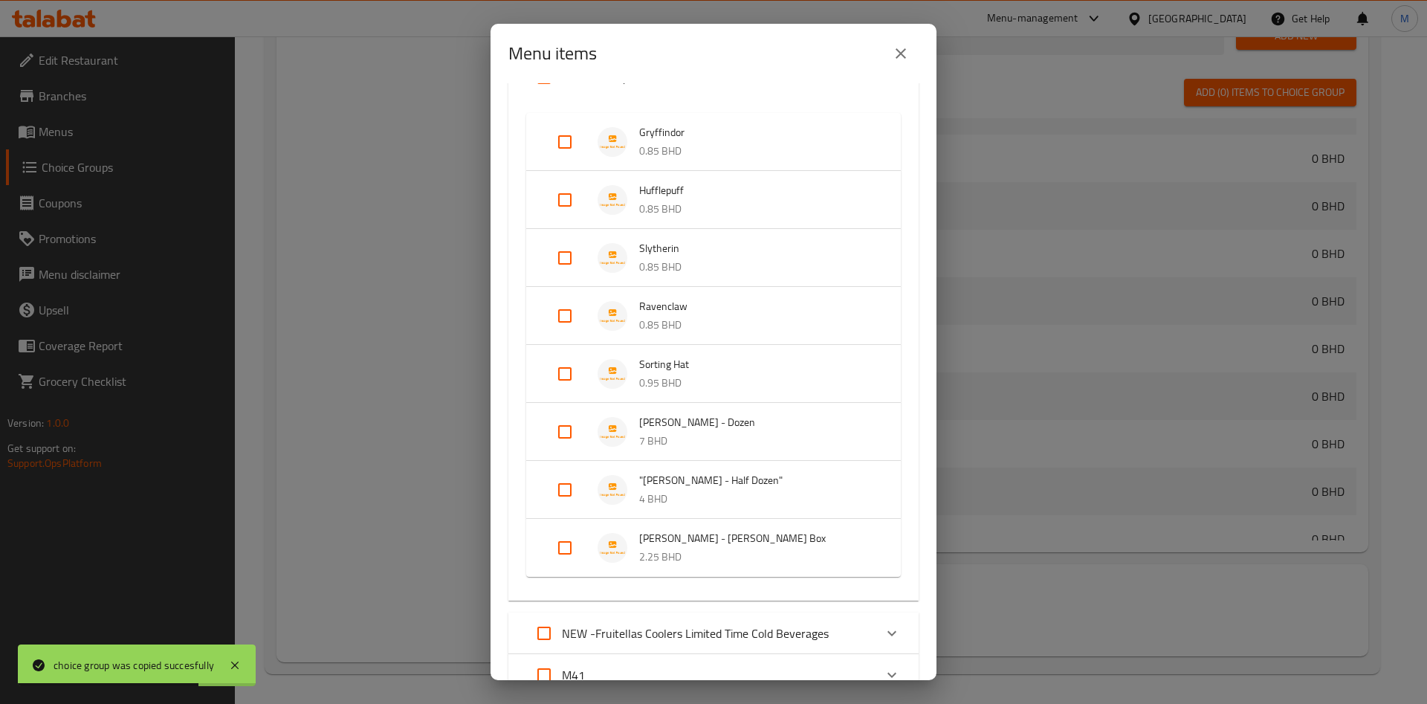
scroll to position [223, 0]
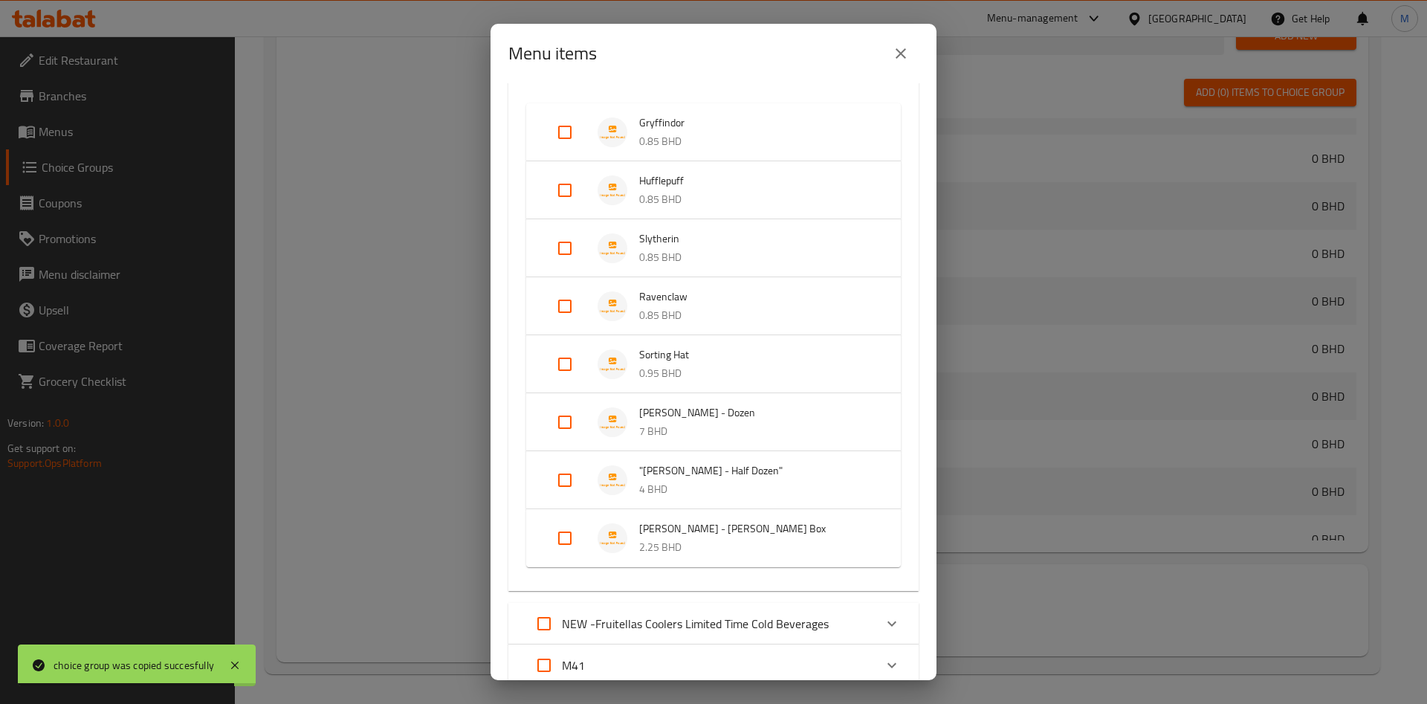
click at [561, 431] on input "Expand" at bounding box center [565, 422] width 36 height 36
checkbox input "true"
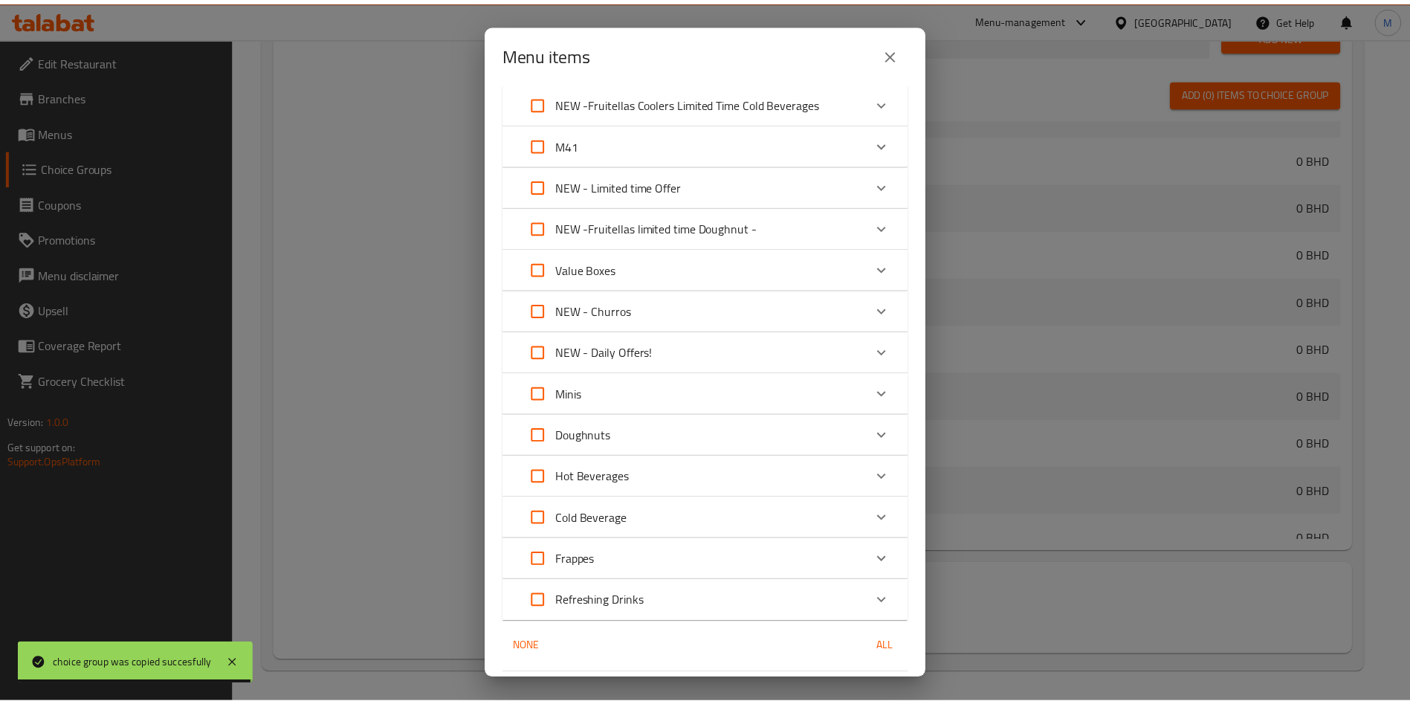
scroll to position [814, 0]
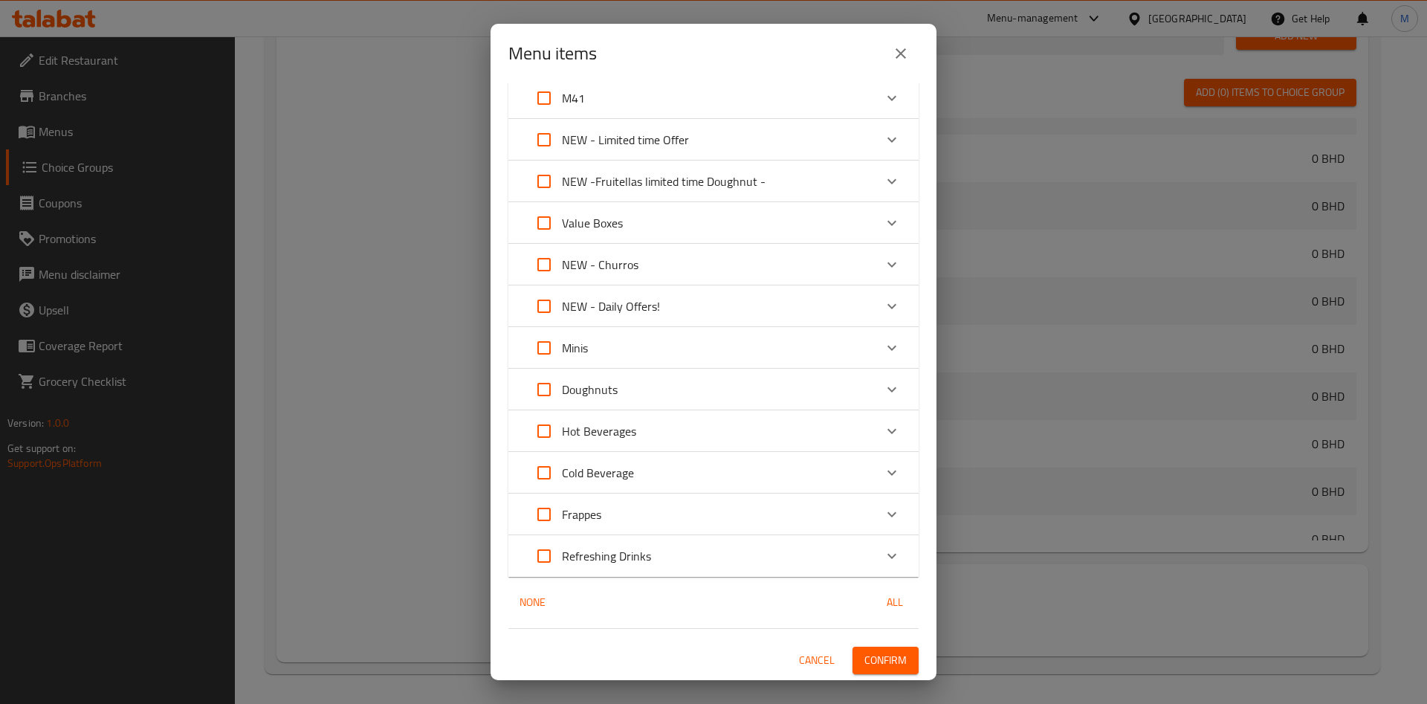
click at [882, 656] on span "Confirm" at bounding box center [886, 660] width 42 height 19
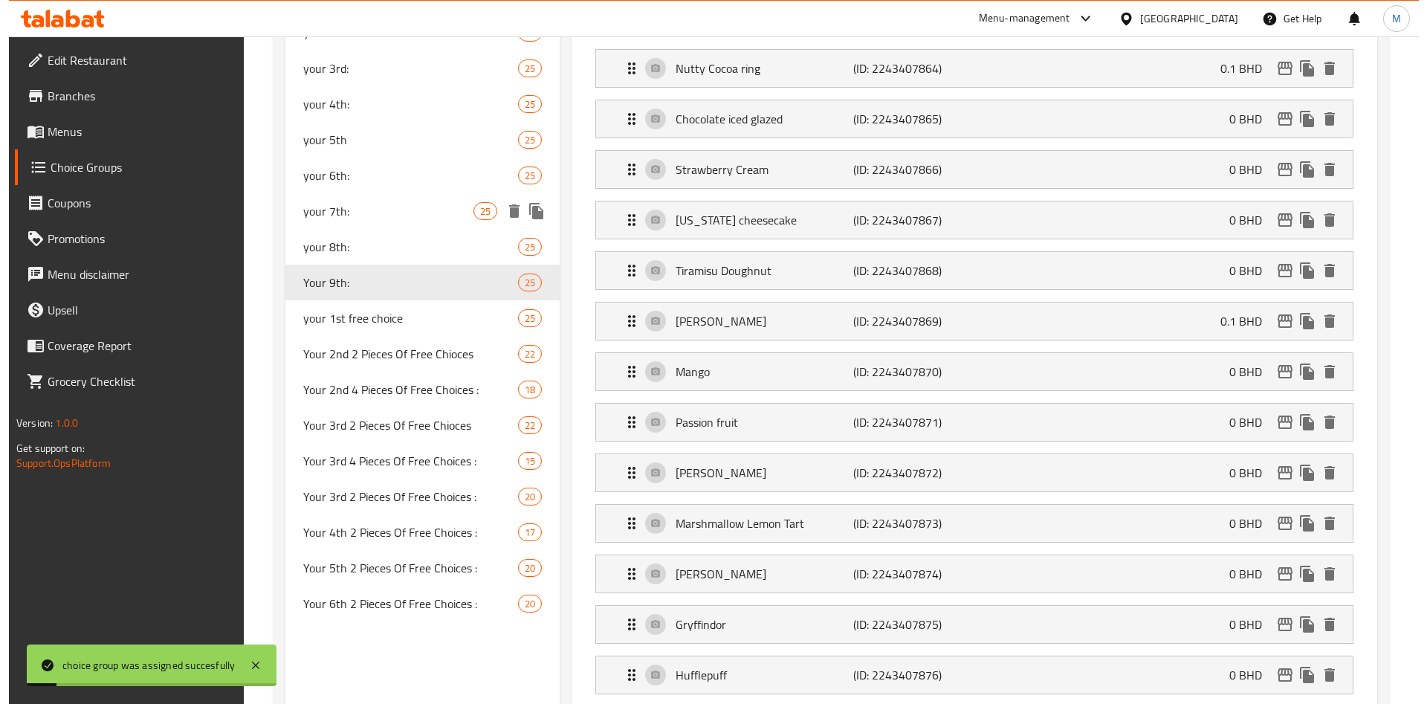
scroll to position [700, 0]
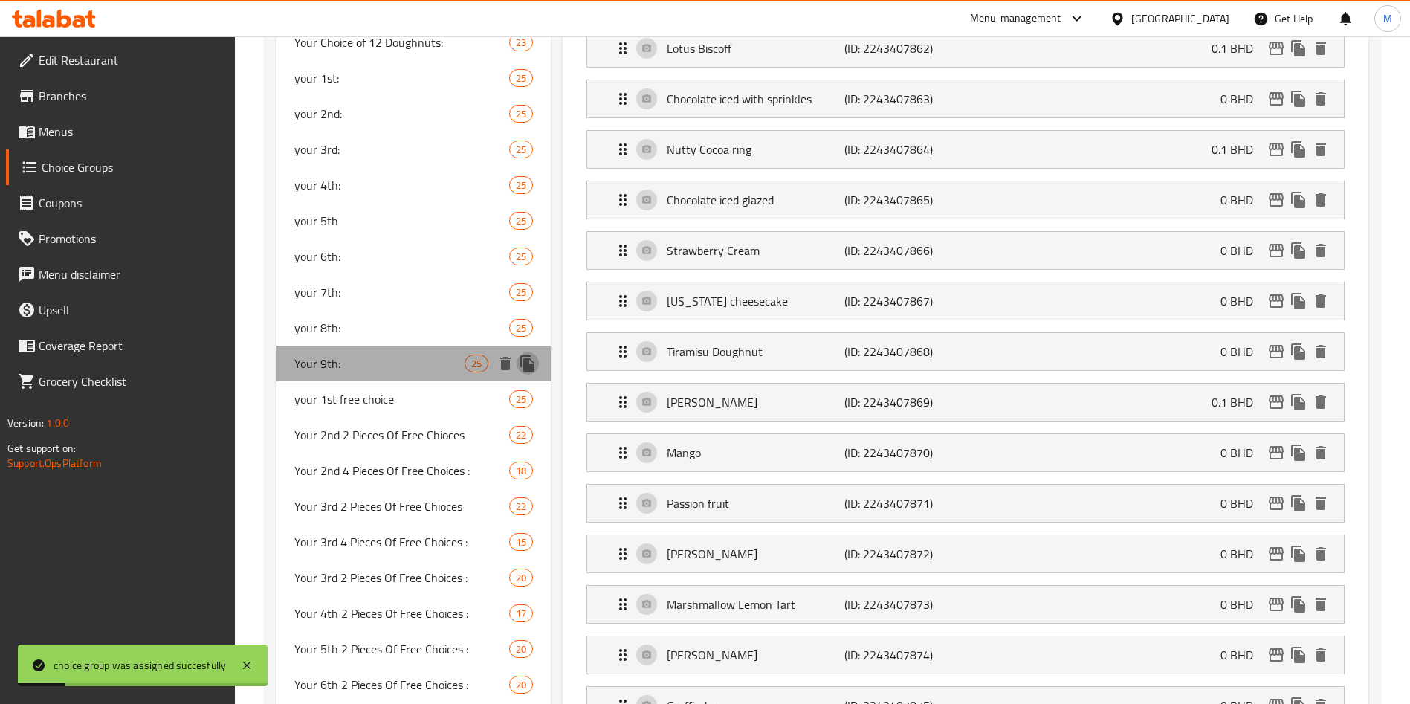
click at [523, 361] on icon "duplicate" at bounding box center [528, 364] width 18 height 18
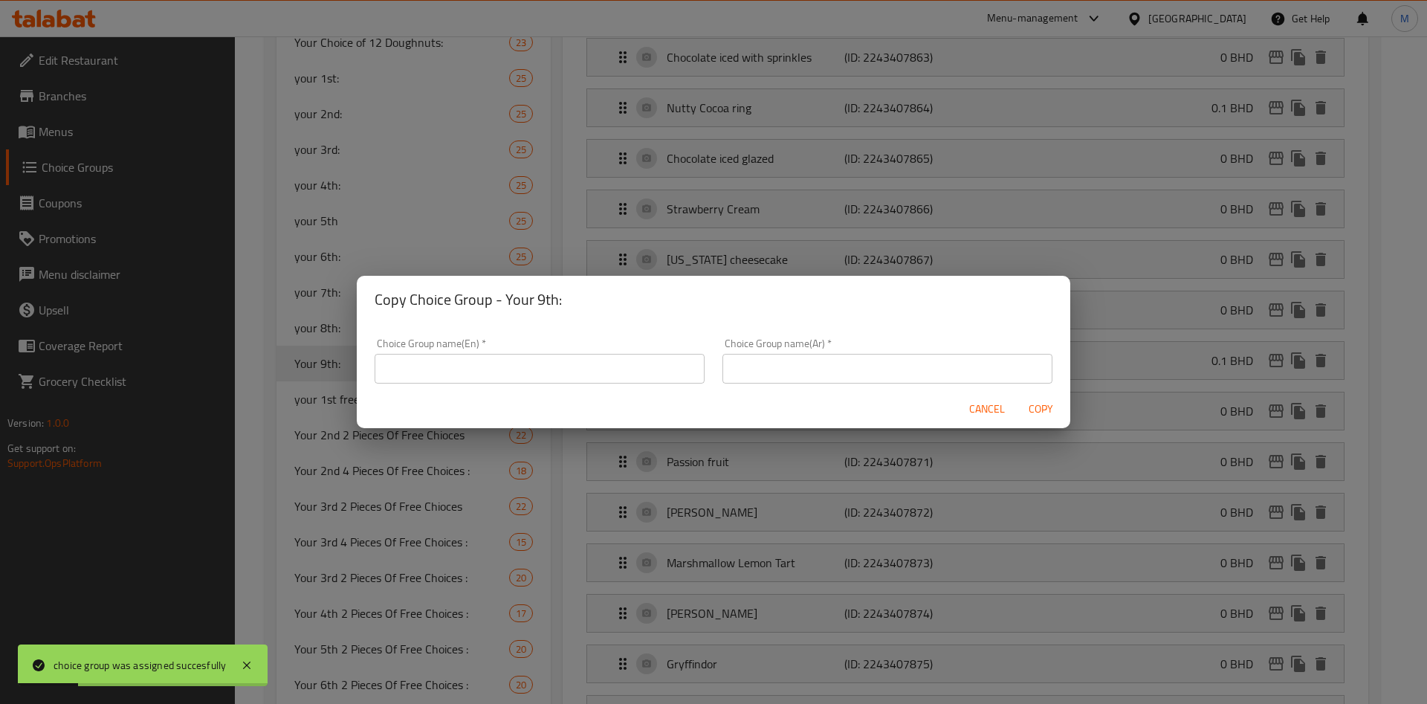
click at [514, 373] on input "text" at bounding box center [540, 369] width 330 height 30
type input "غ"
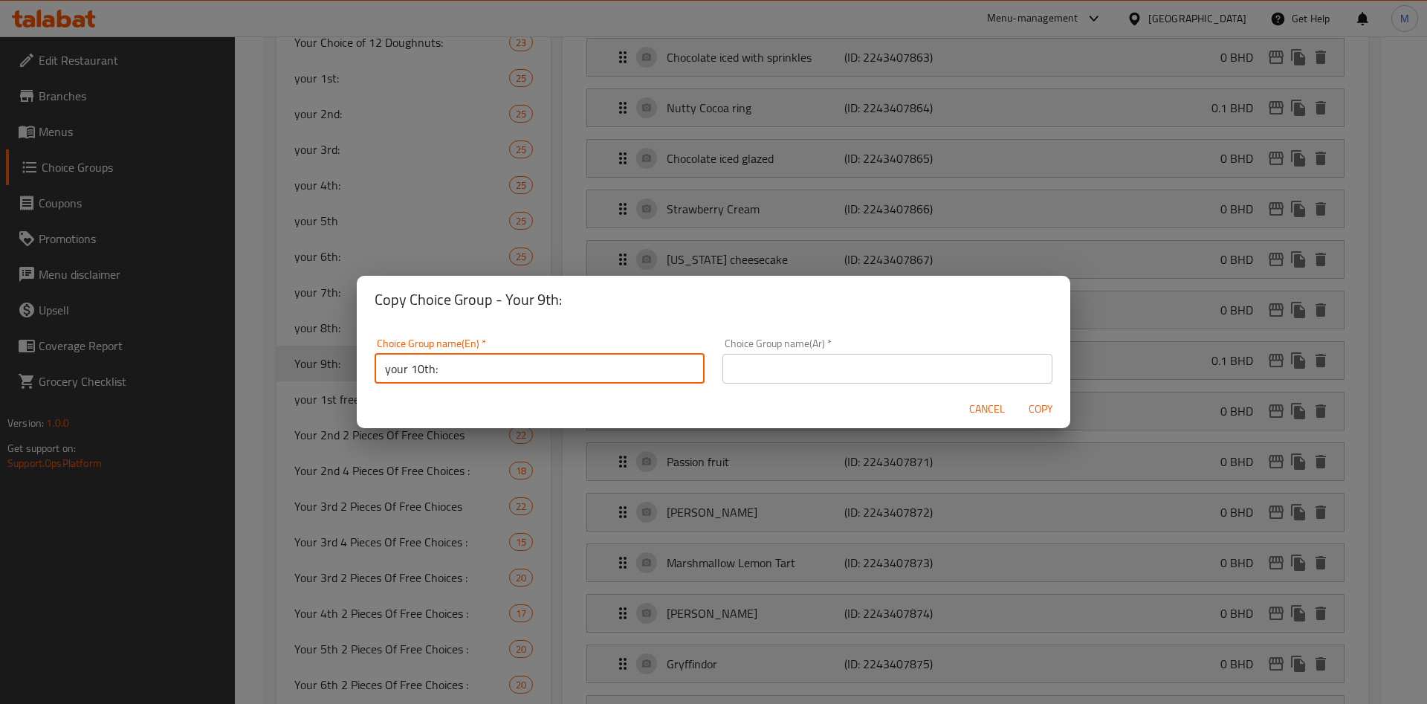
type input "your 10th:"
drag, startPoint x: 779, startPoint y: 393, endPoint x: 780, endPoint y: 367, distance: 26.0
click at [780, 367] on form "Choice Group name(En)   * your 10th: Choice Group name(En) * Choice Group name(…" at bounding box center [714, 376] width 714 height 106
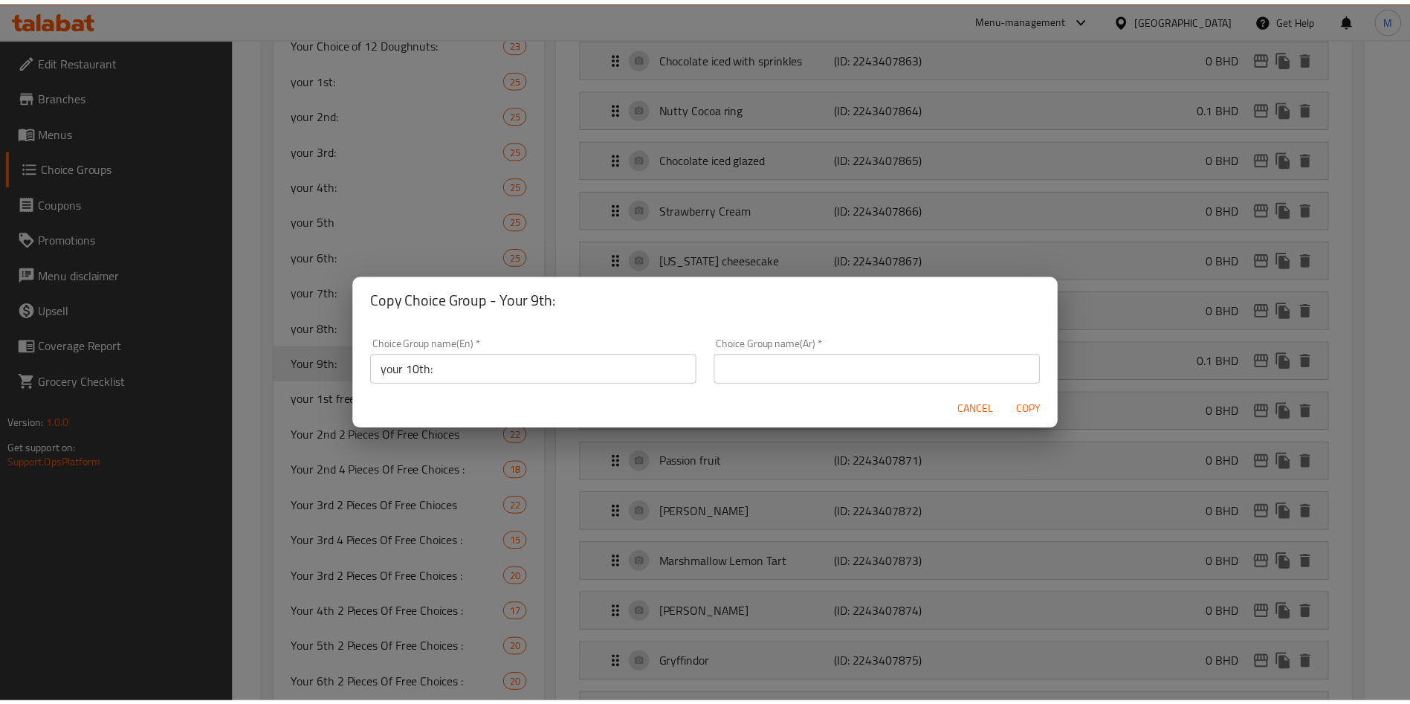
scroll to position [4, 0]
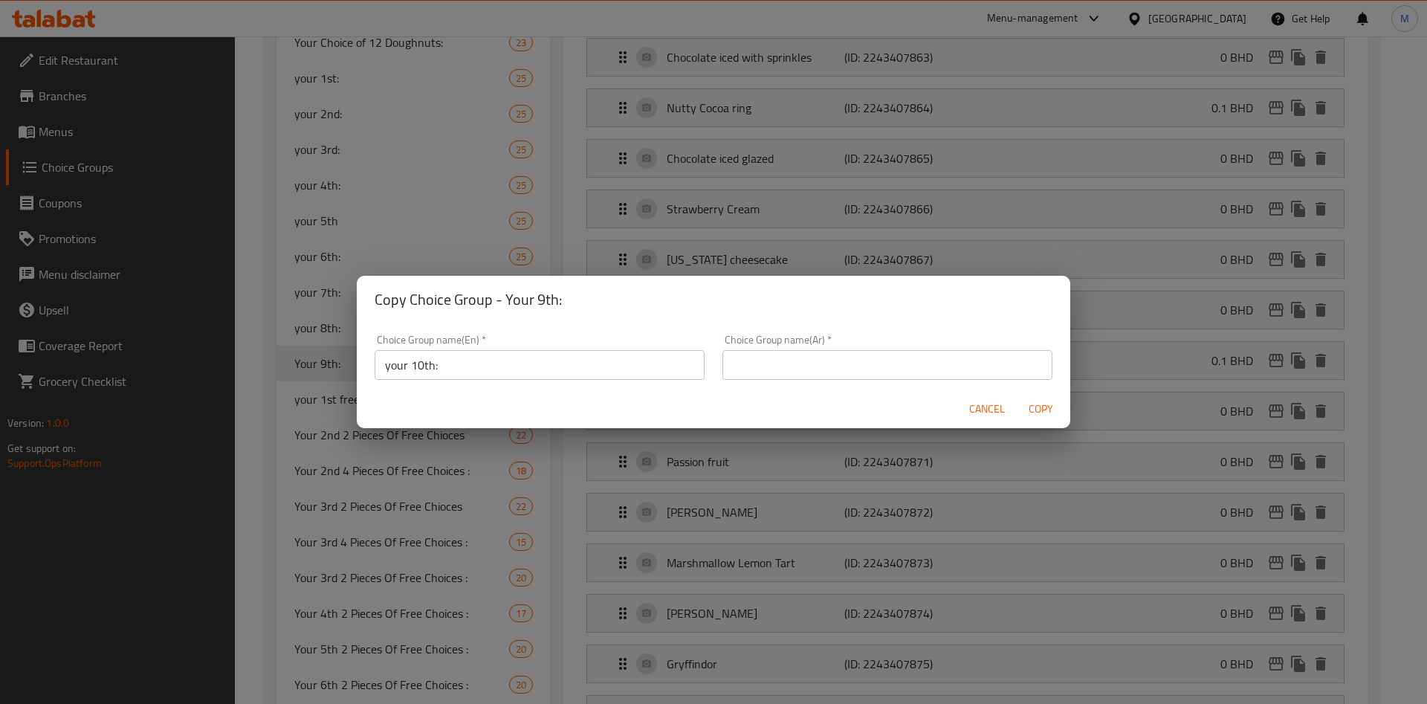
click at [780, 367] on input "text" at bounding box center [888, 365] width 330 height 30
type input "اختيارك العاشر"
click at [727, 401] on div "Cancel Copy" at bounding box center [714, 409] width 714 height 39
click at [1048, 405] on span "Copy" at bounding box center [1041, 409] width 36 height 19
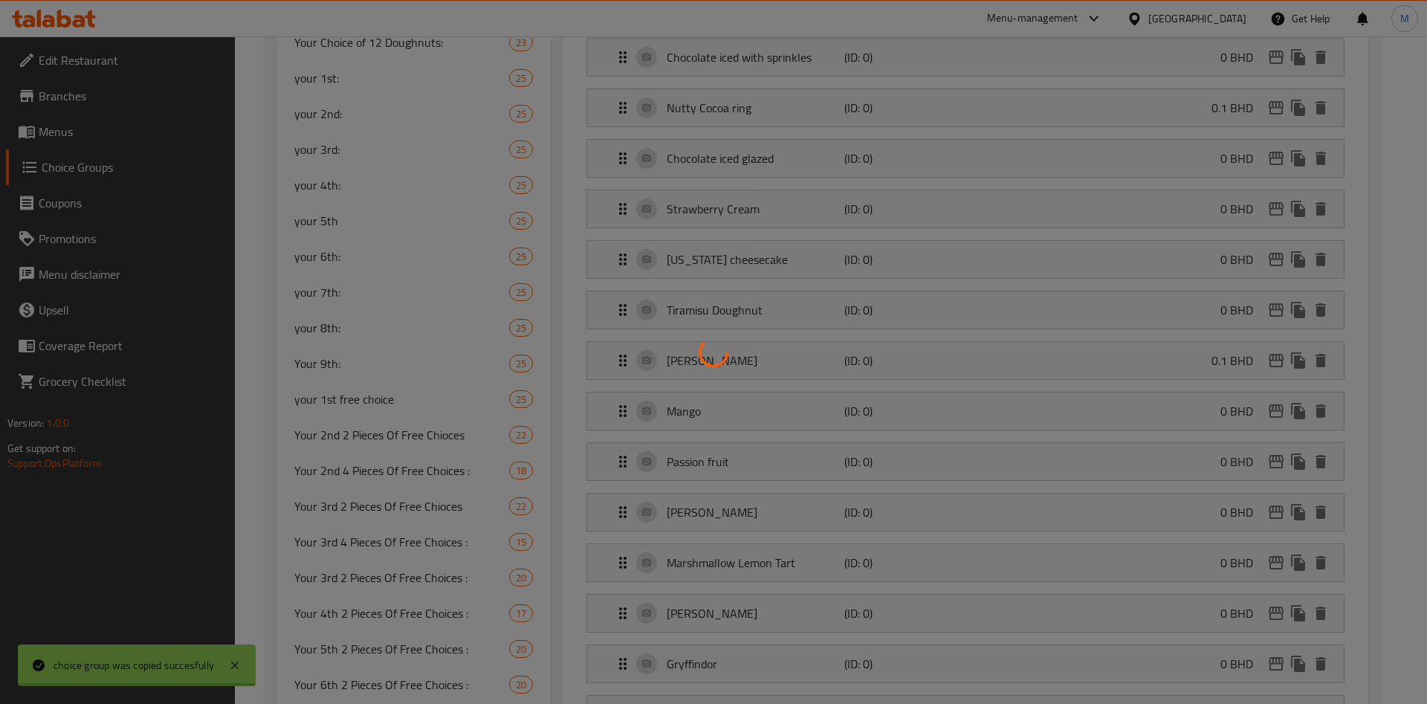
type input "your 10th:"
type input "اختيارك العاشر"
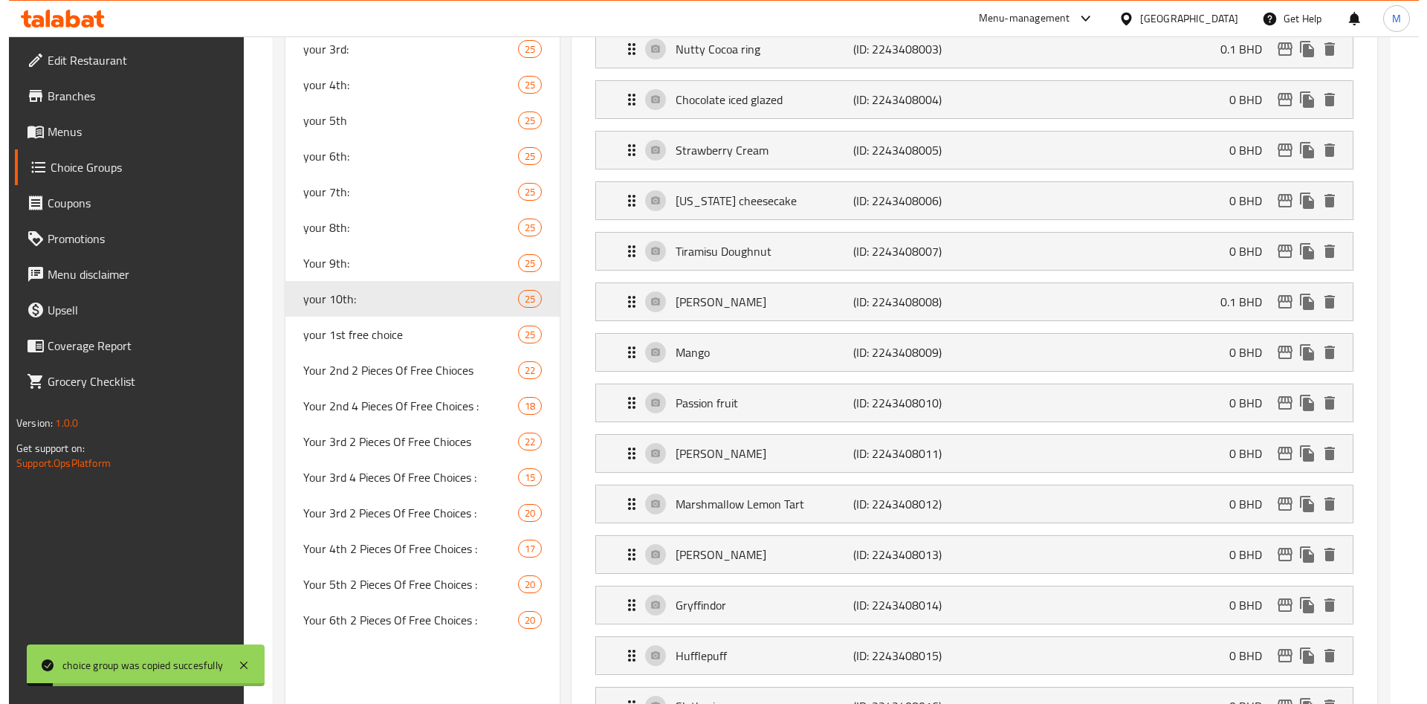
scroll to position [1593, 0]
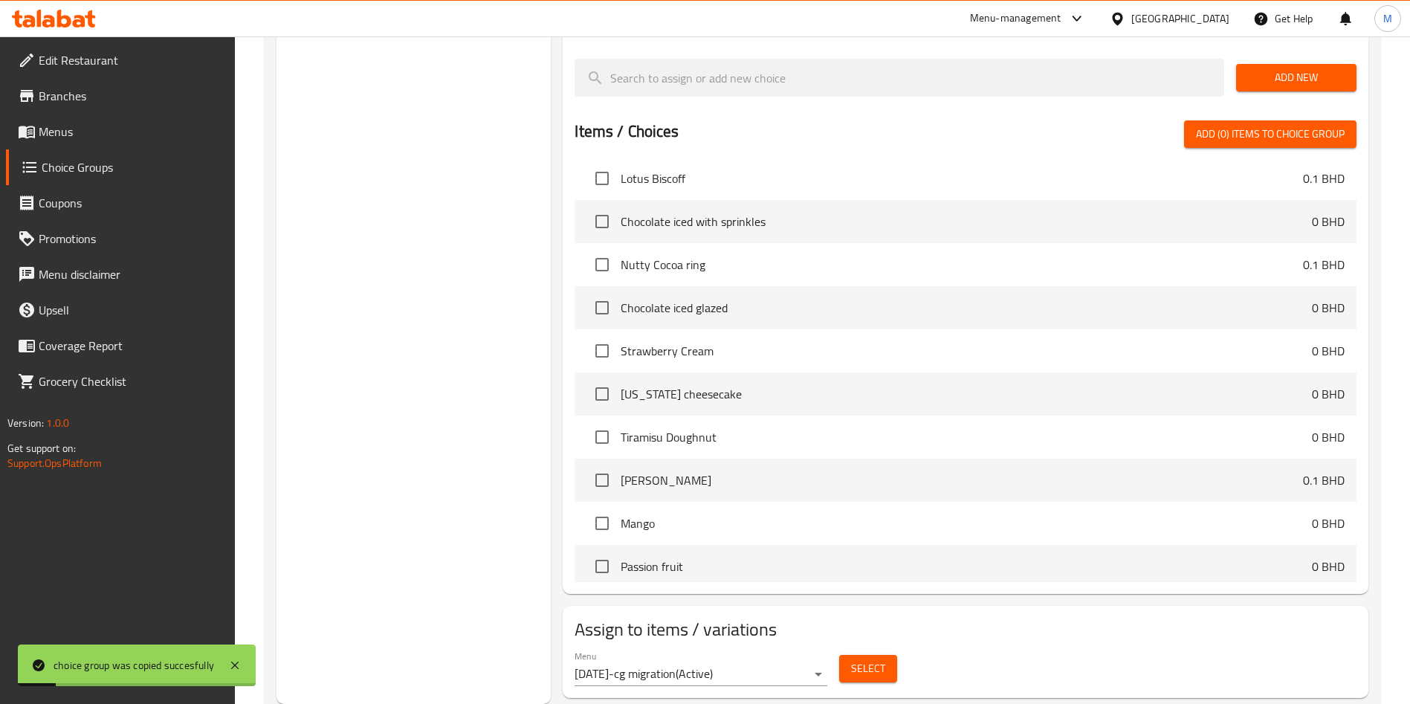
click at [870, 655] on button "Select" at bounding box center [868, 669] width 58 height 28
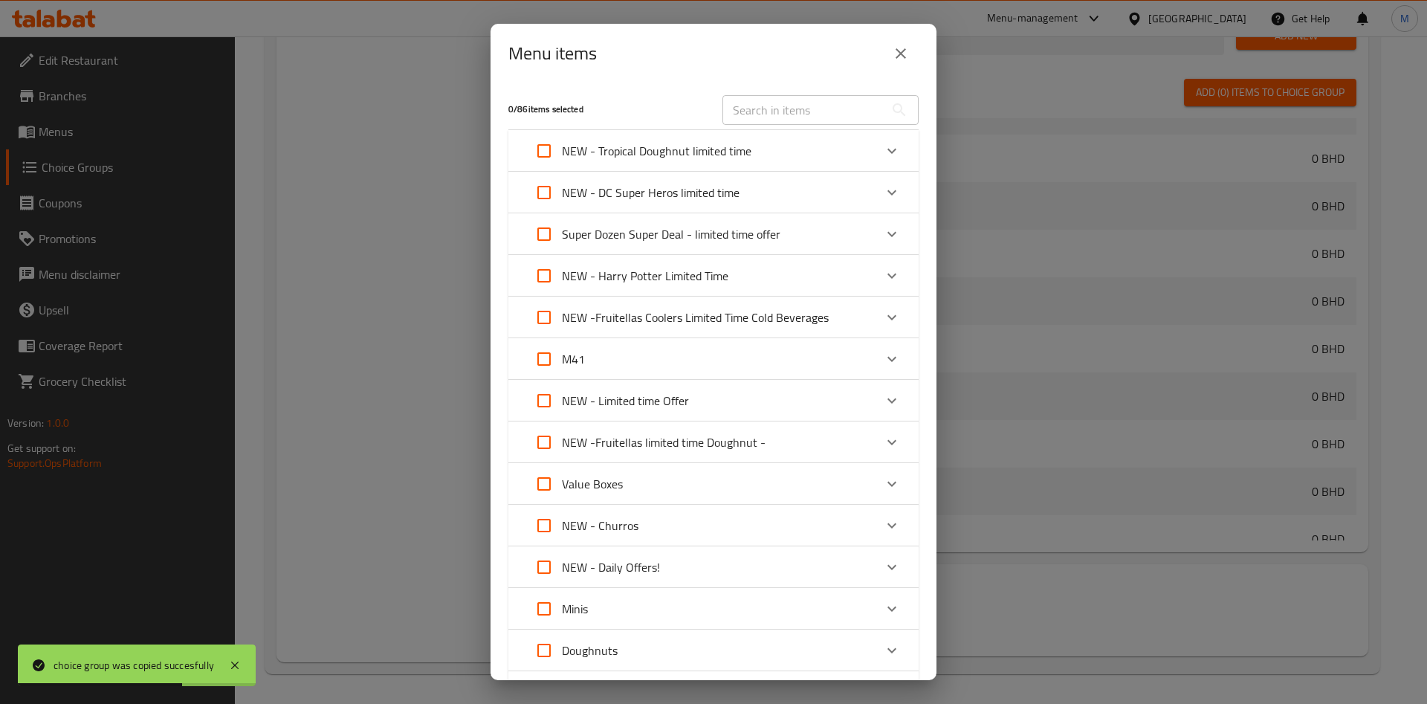
click at [729, 285] on div "NEW - Harry Potter Limited Time" at bounding box center [700, 276] width 348 height 36
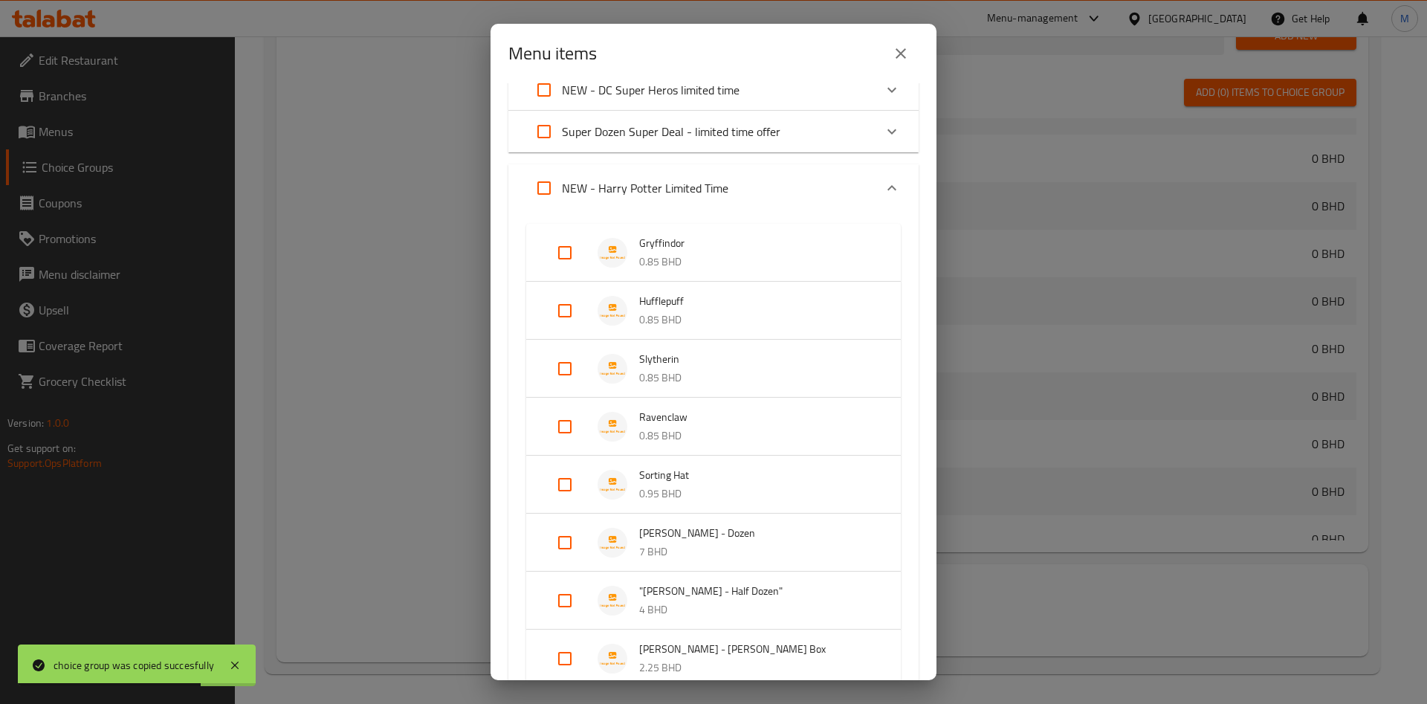
scroll to position [223, 0]
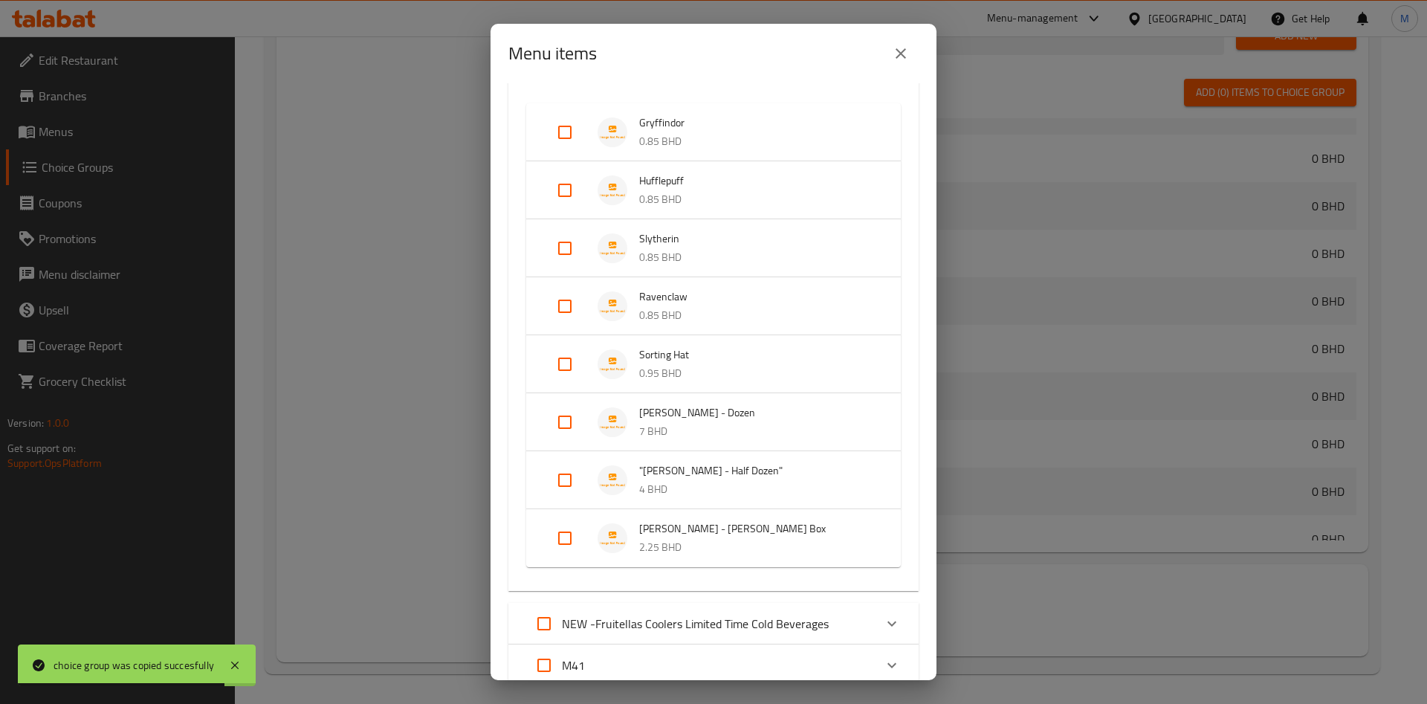
click at [563, 430] on input "Expand" at bounding box center [565, 422] width 36 height 36
checkbox input "true"
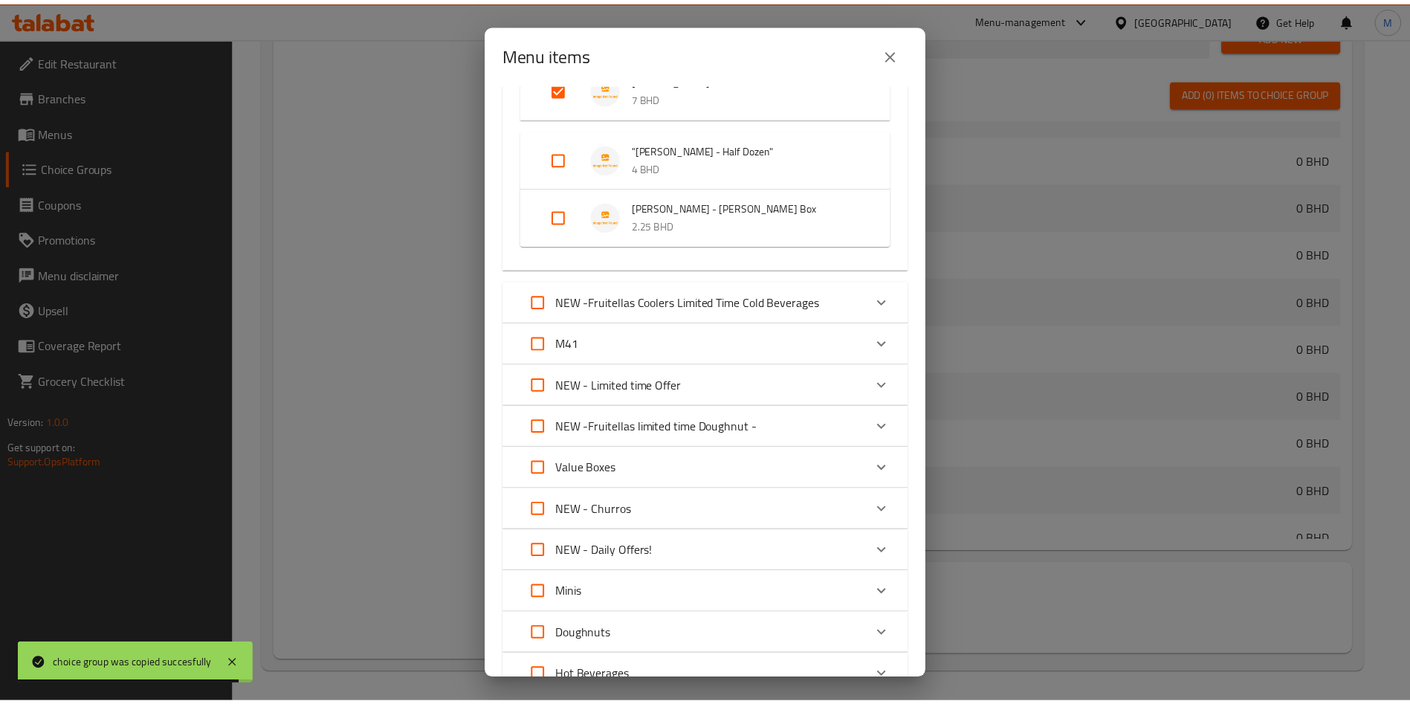
scroll to position [814, 0]
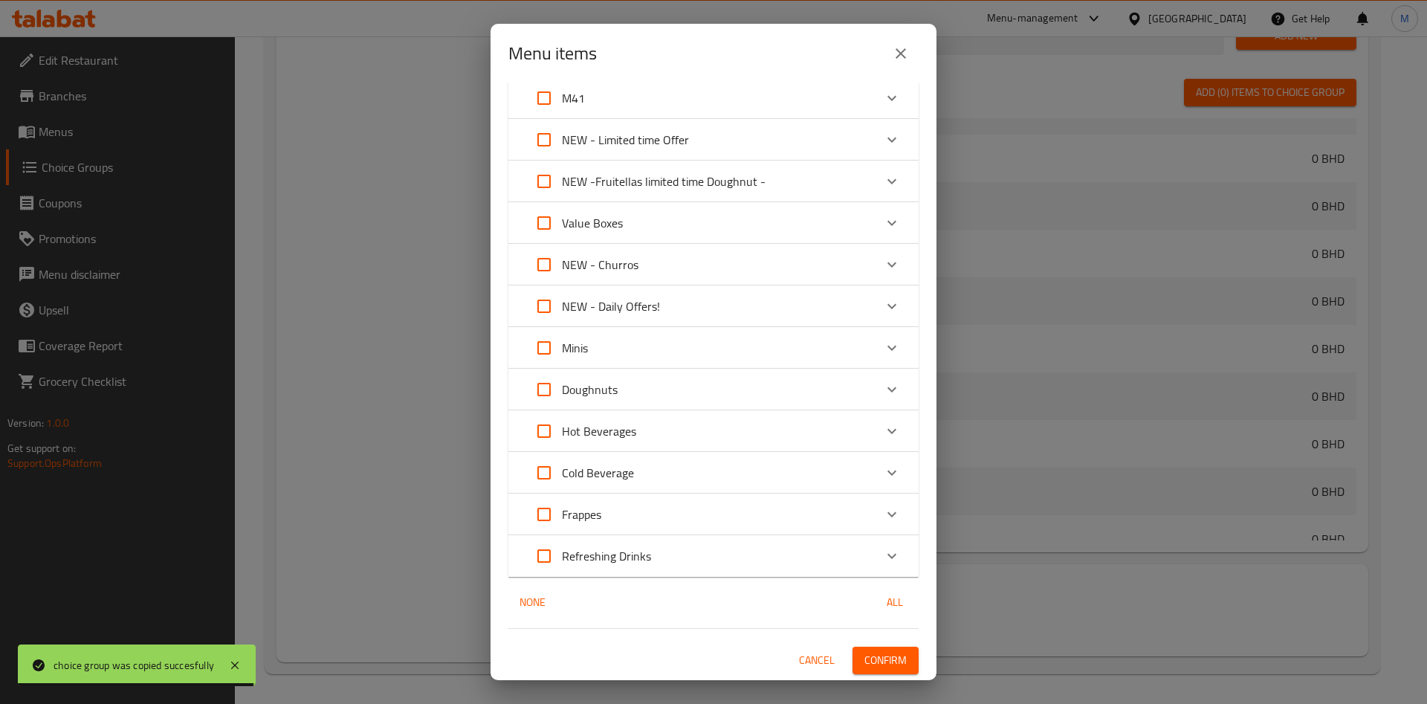
click at [865, 662] on span "Confirm" at bounding box center [886, 660] width 42 height 19
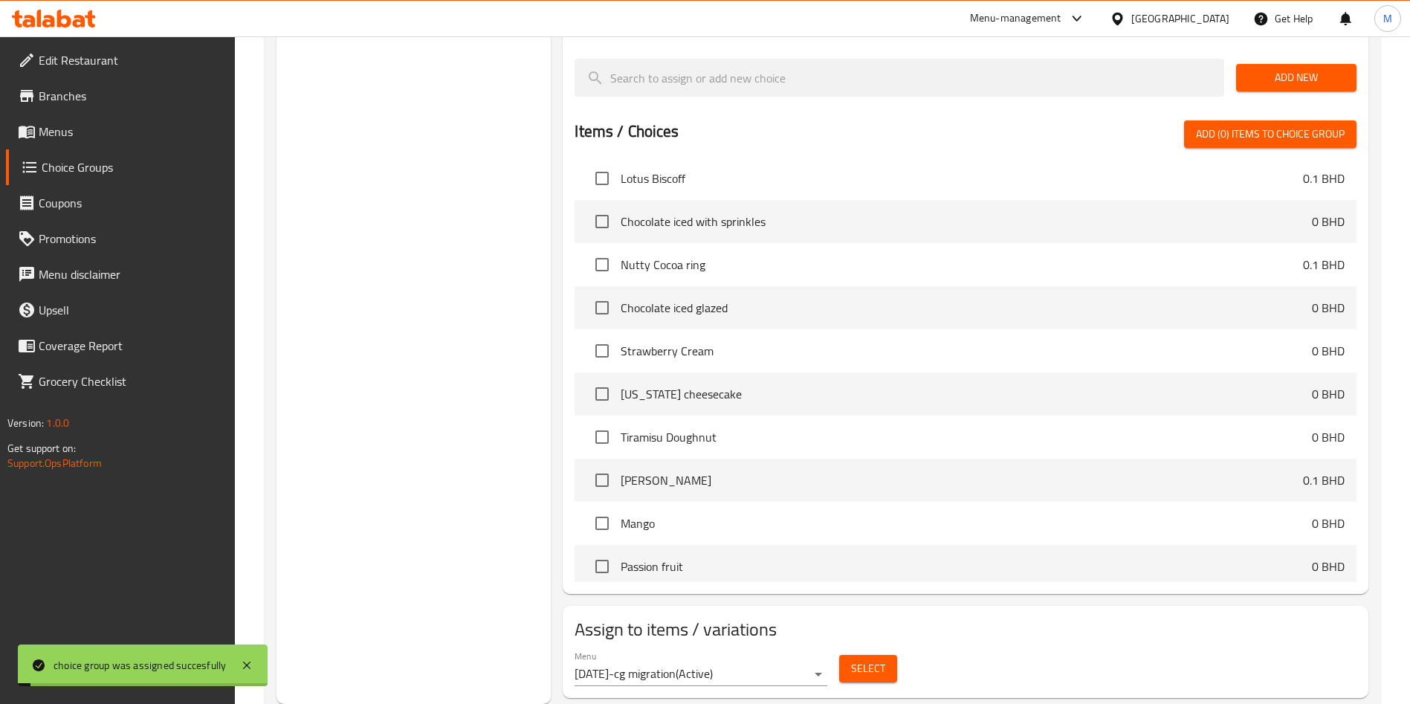
scroll to position [923, 0]
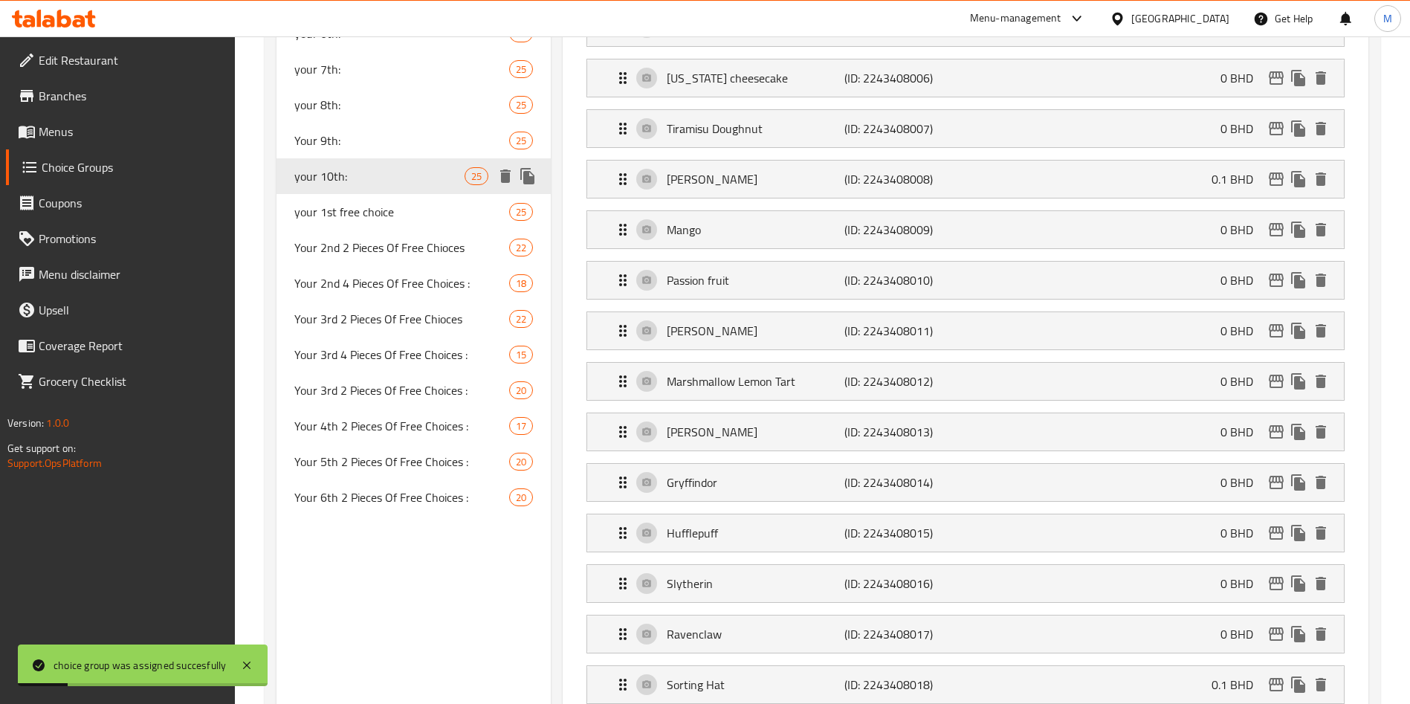
click at [526, 180] on icon "duplicate" at bounding box center [527, 176] width 14 height 16
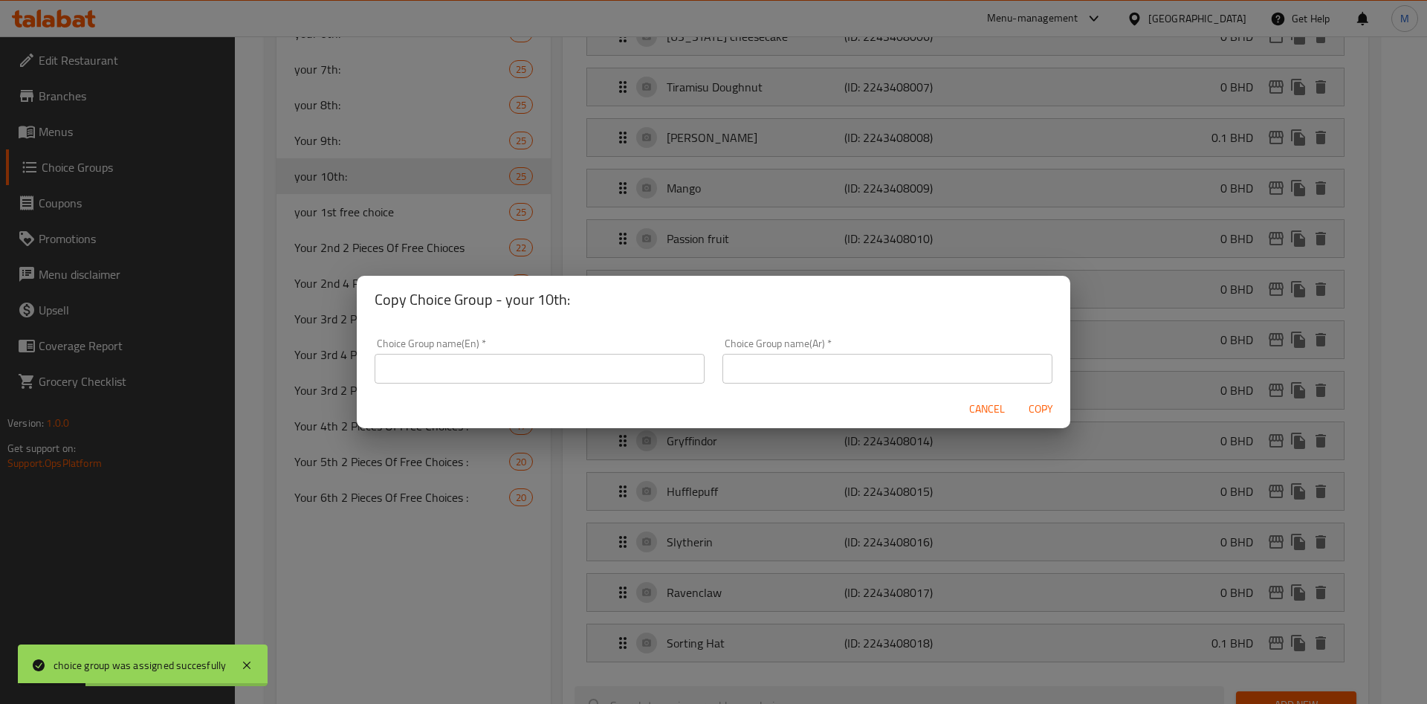
click at [500, 358] on input "text" at bounding box center [540, 369] width 330 height 30
type input "غ"
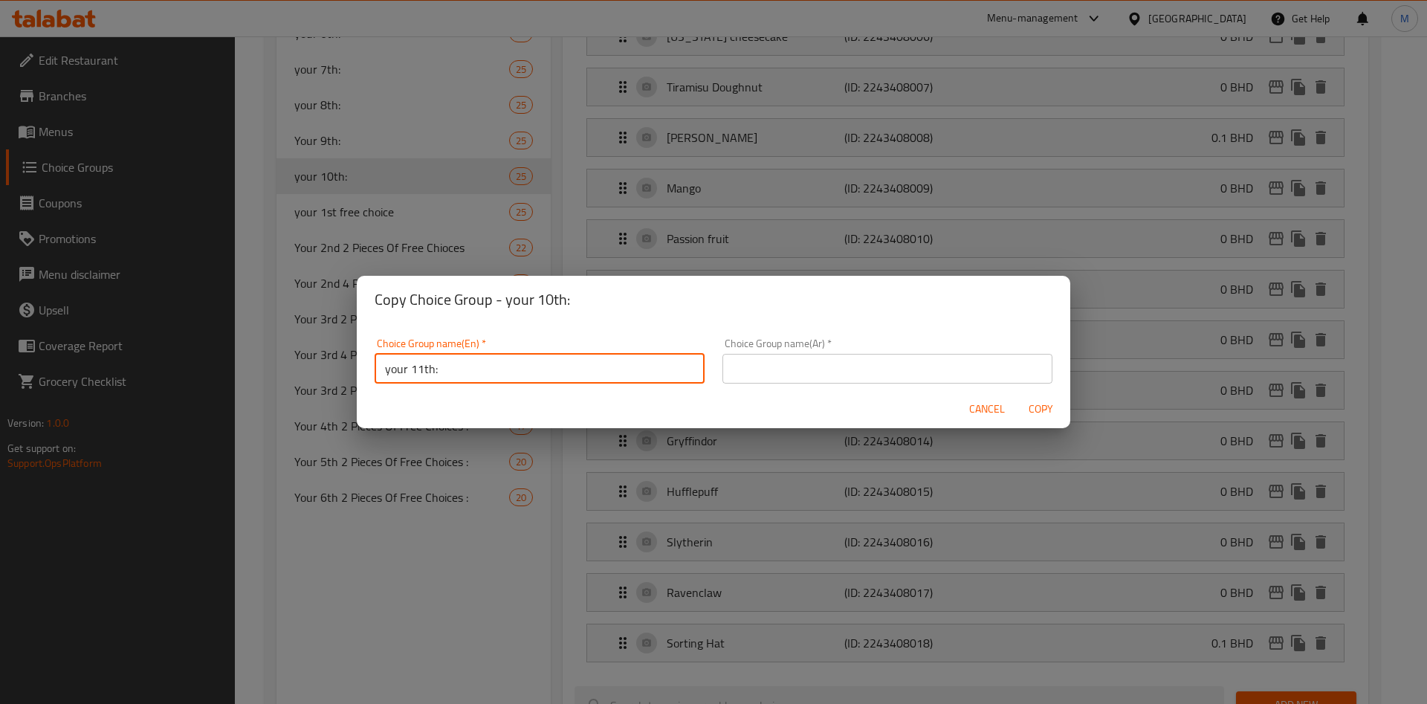
type input "your 11th:"
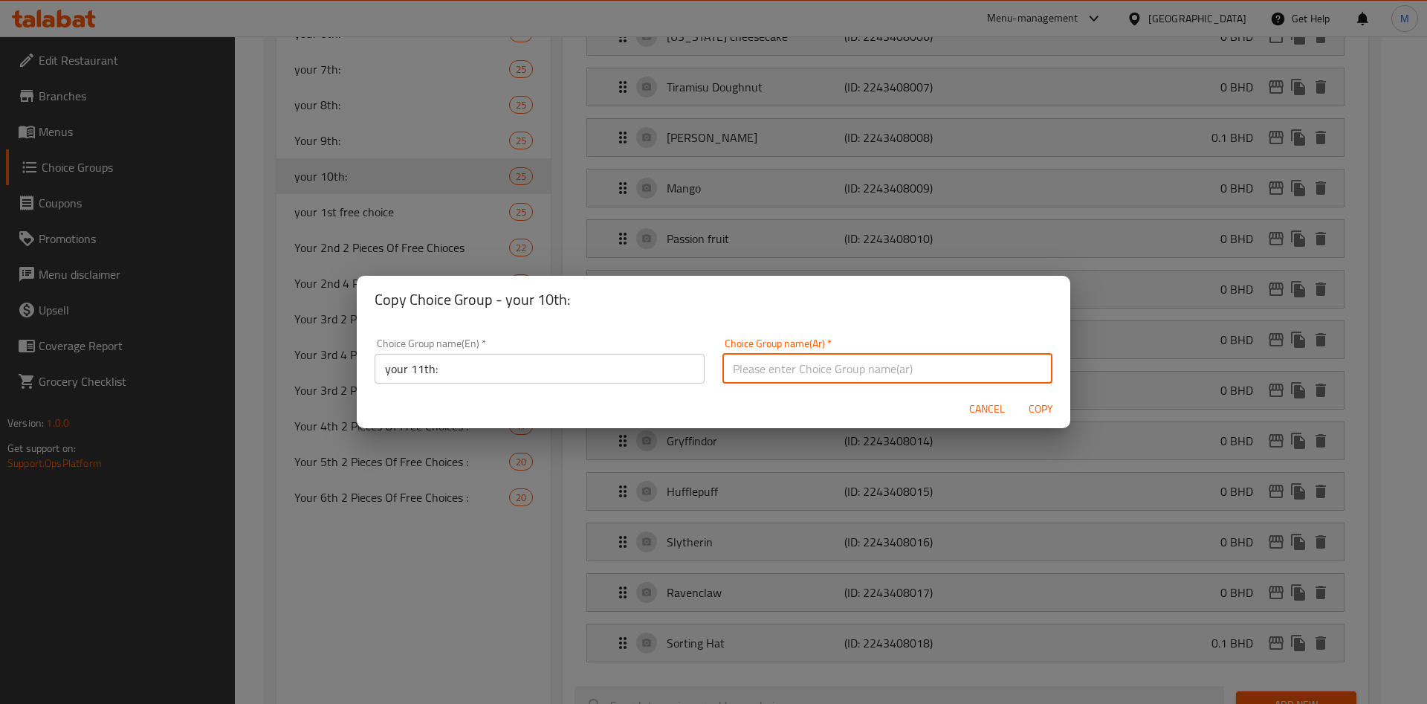
click at [771, 364] on input "text" at bounding box center [888, 369] width 330 height 30
type input "اختيارك الحادي عشر"
drag, startPoint x: 756, startPoint y: 410, endPoint x: 807, endPoint y: 417, distance: 51.1
click at [756, 410] on div "Cancel Copy" at bounding box center [714, 409] width 714 height 39
click at [1024, 398] on button "Copy" at bounding box center [1041, 410] width 48 height 28
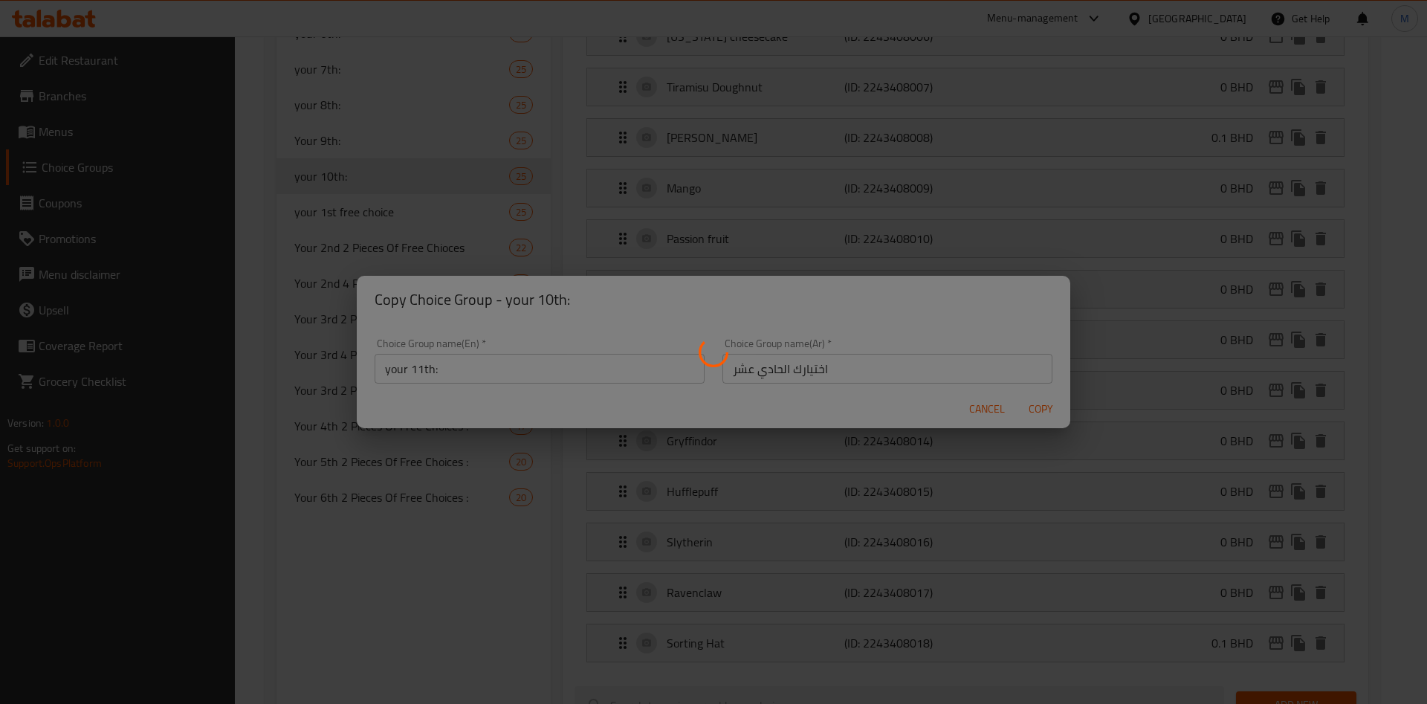
click at [1030, 406] on div at bounding box center [713, 352] width 1427 height 704
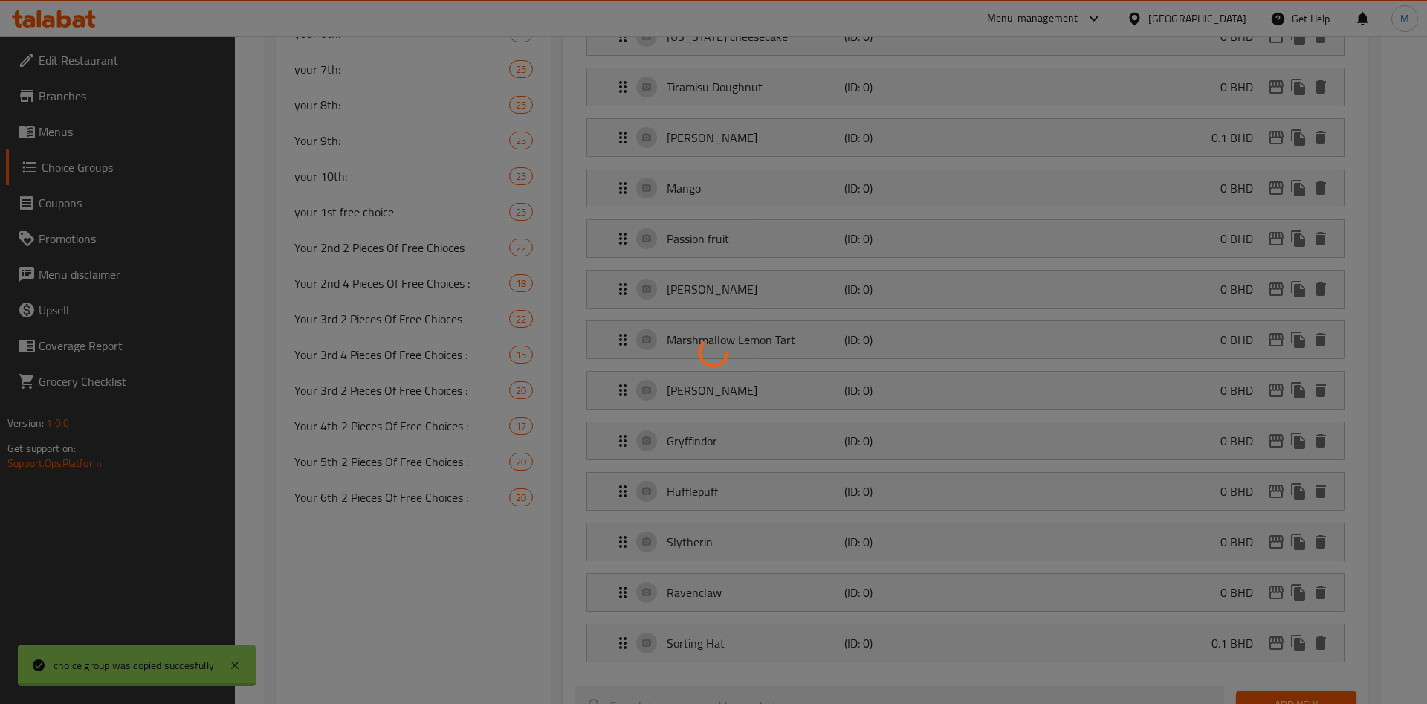
type input "your 11th:"
type input "اختيارك الحادي عشر"
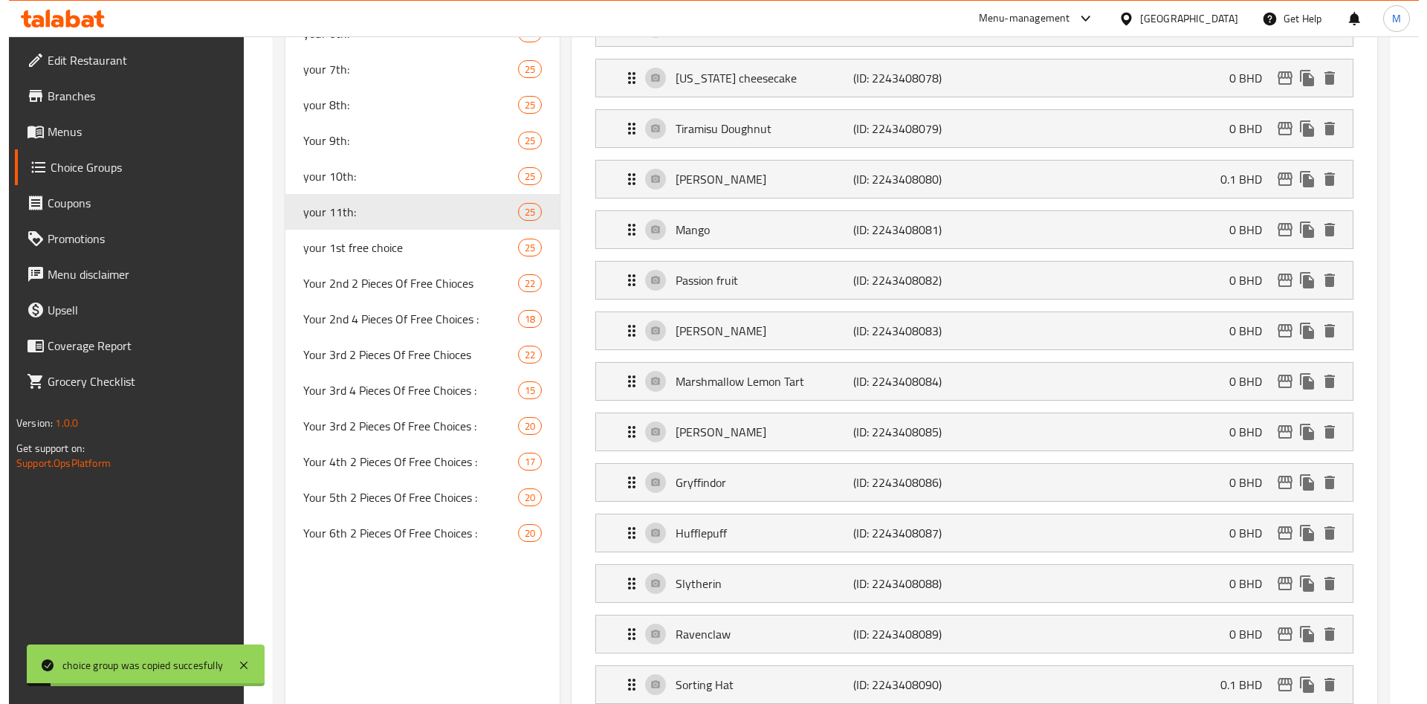
scroll to position [1593, 0]
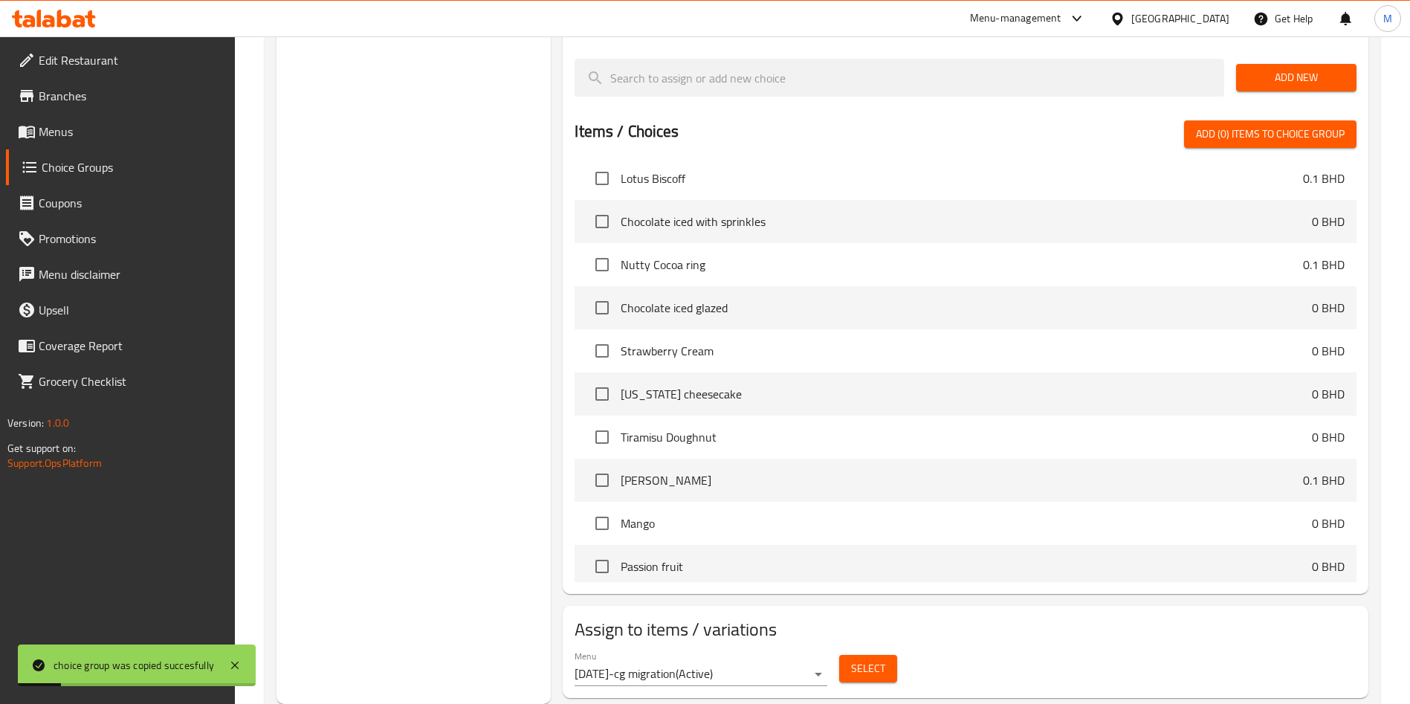
click at [881, 659] on span "Select" at bounding box center [868, 668] width 34 height 19
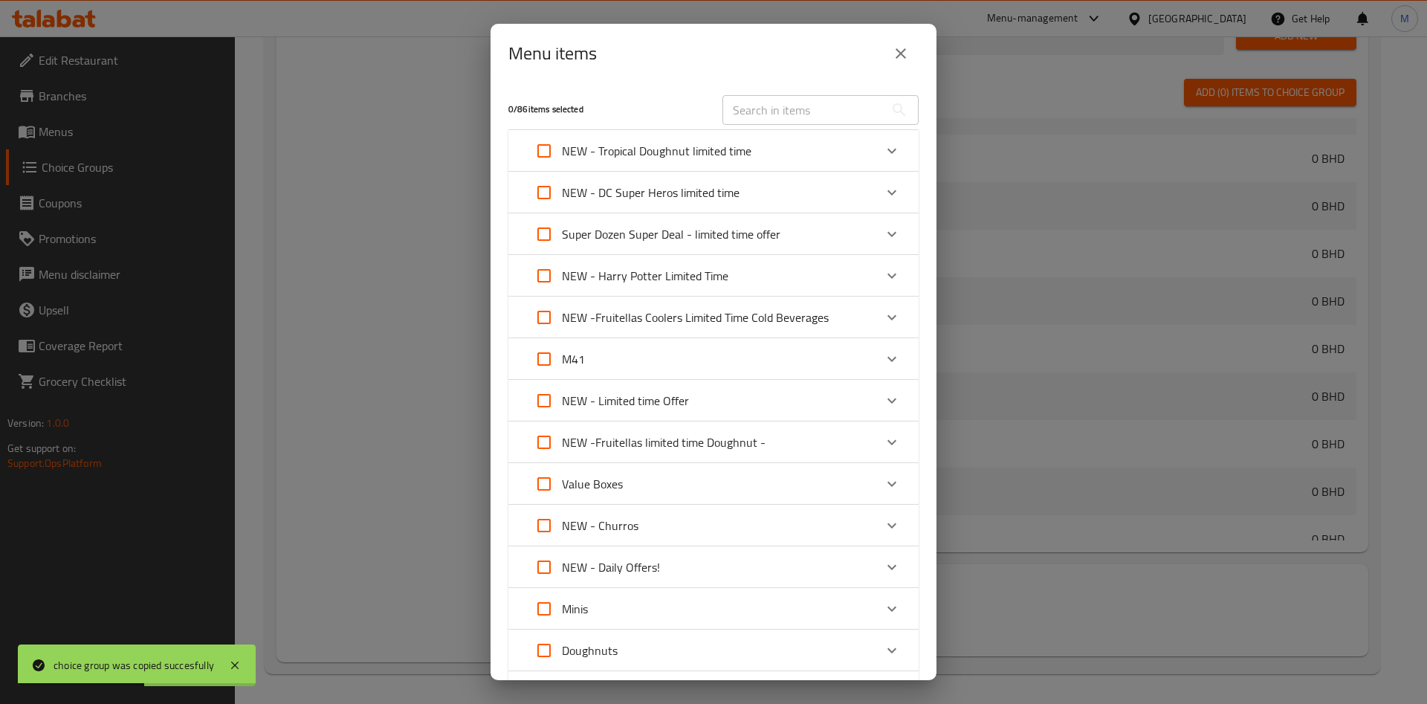
click at [803, 277] on div "NEW - Harry Potter Limited Time" at bounding box center [700, 276] width 348 height 36
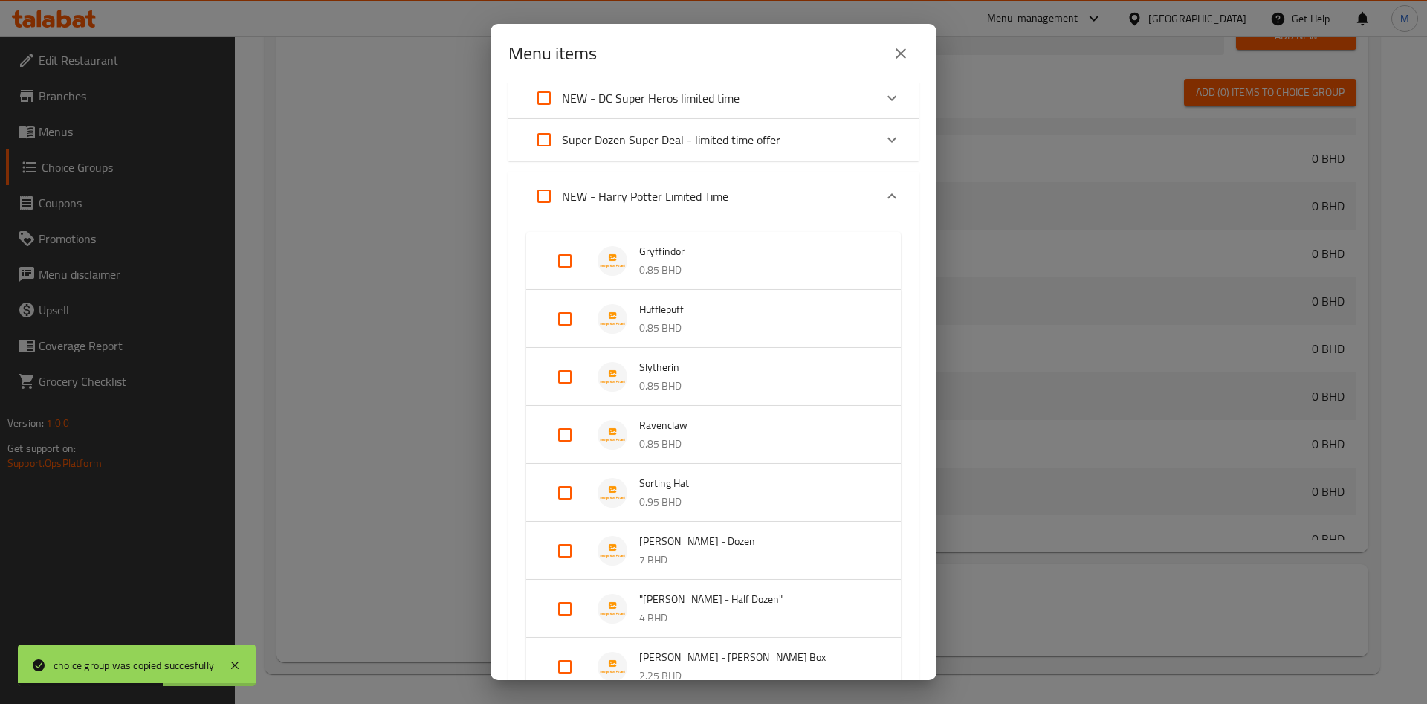
scroll to position [223, 0]
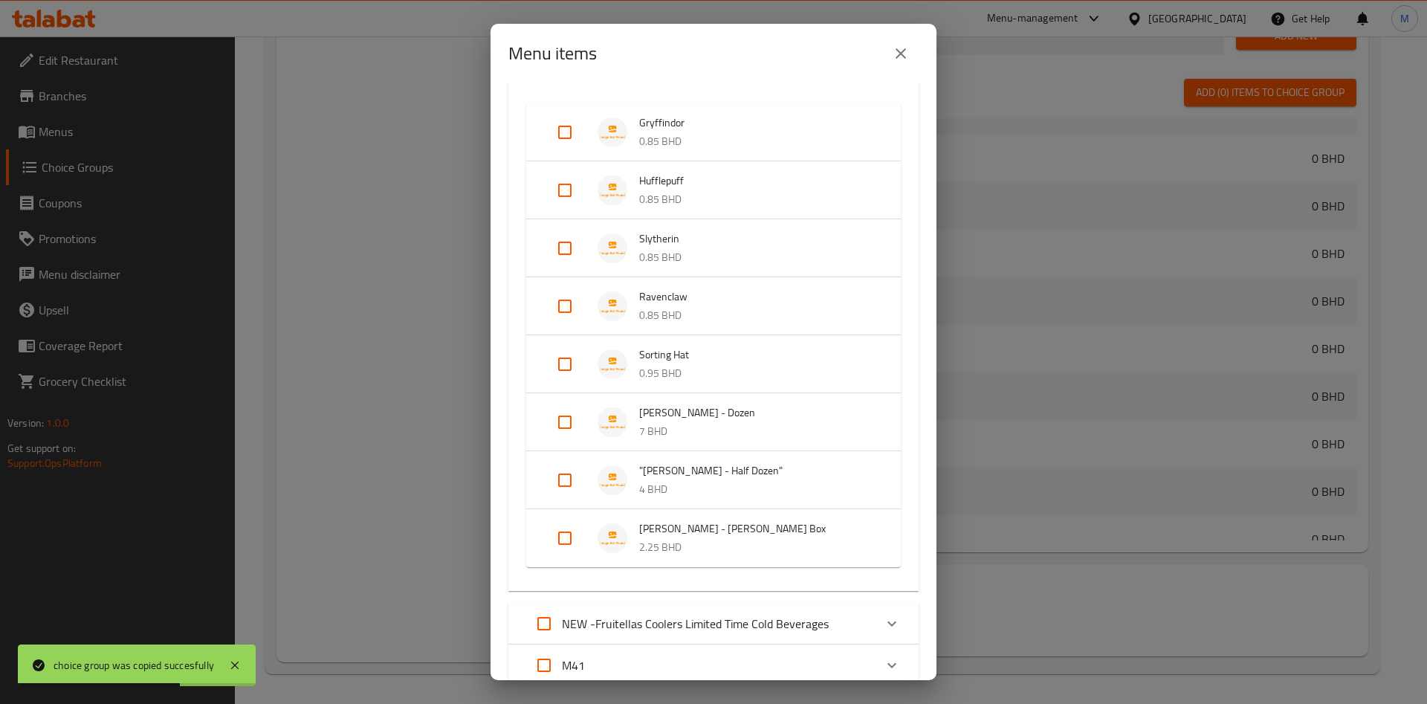
click at [572, 417] on input "Expand" at bounding box center [565, 422] width 36 height 36
checkbox input "true"
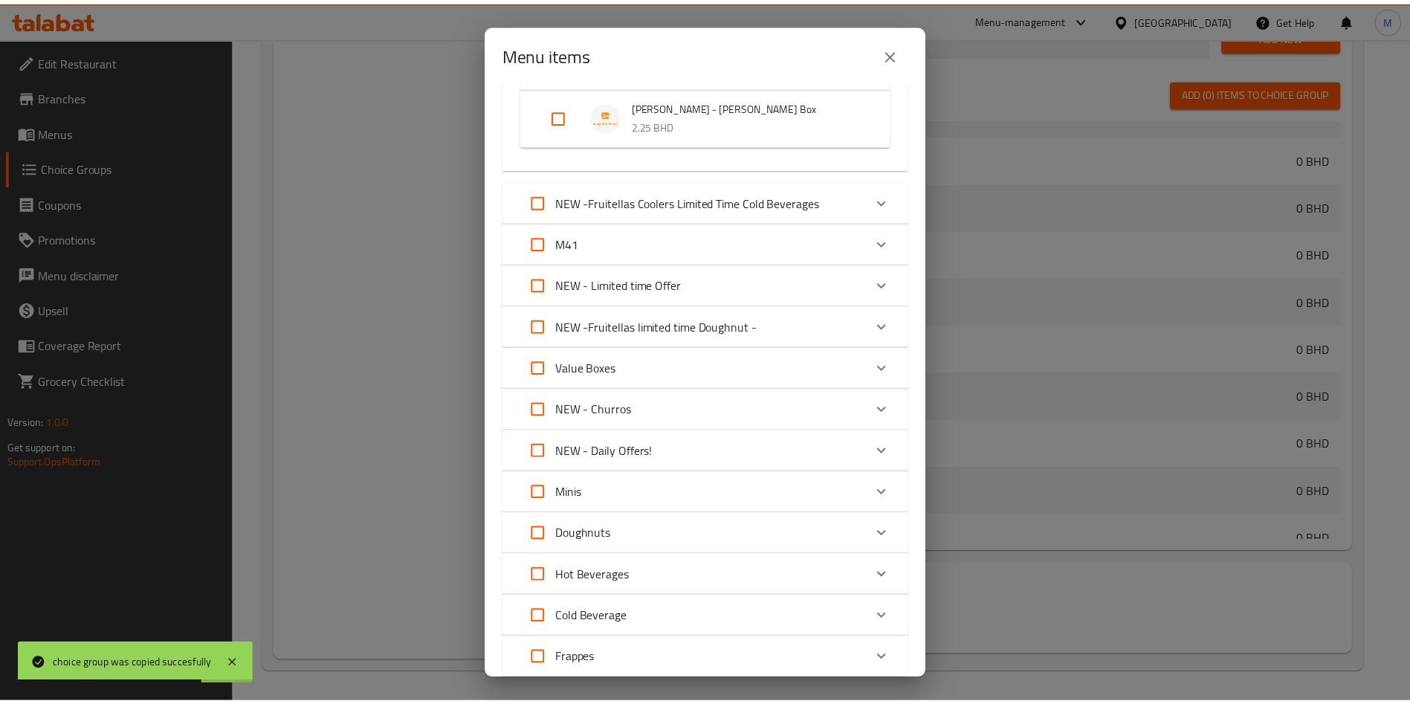
scroll to position [814, 0]
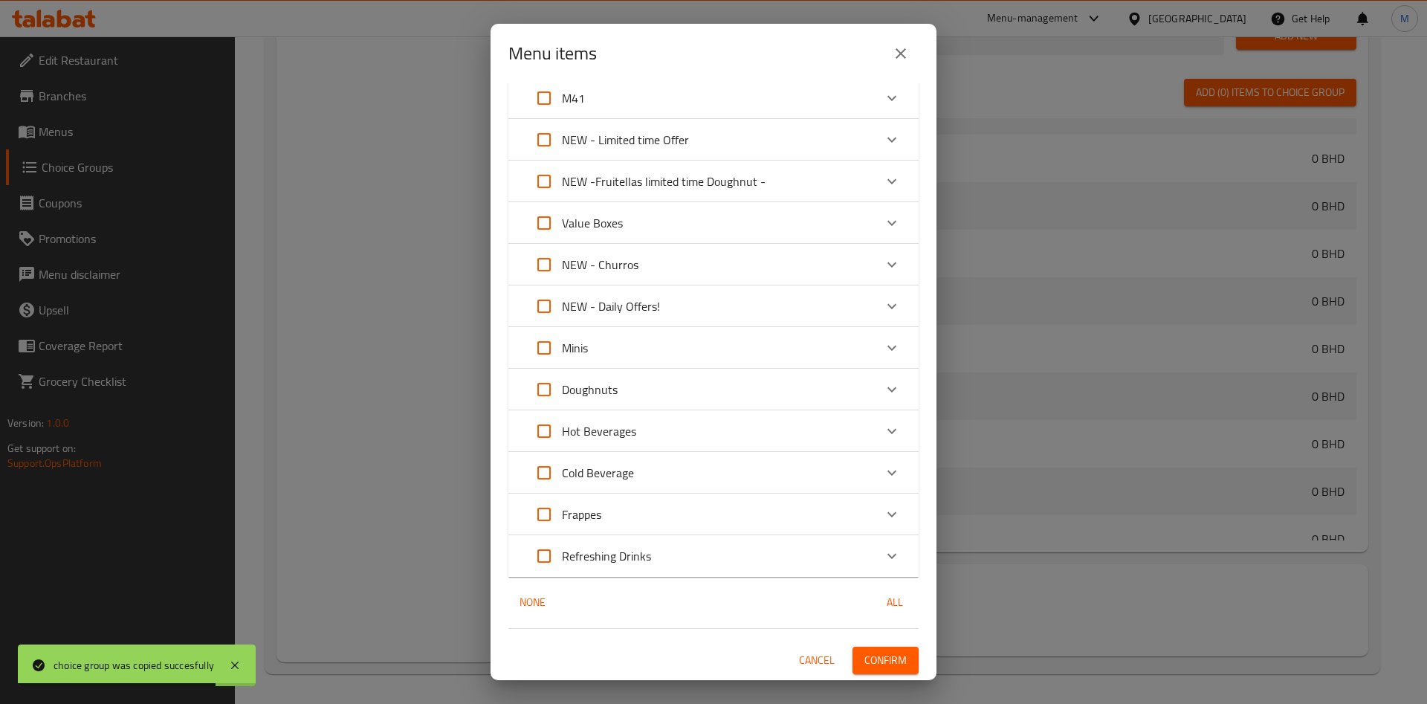
click at [891, 654] on button "Confirm" at bounding box center [886, 661] width 66 height 28
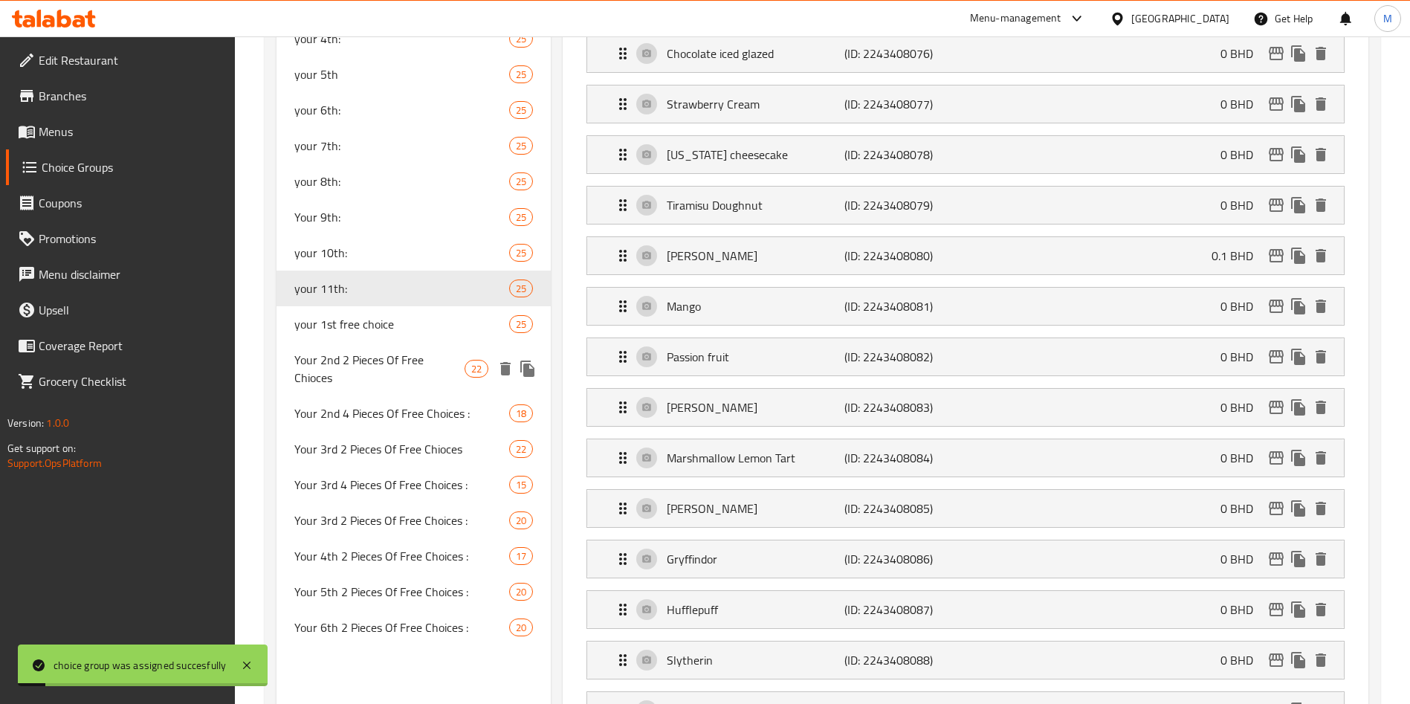
scroll to position [812, 0]
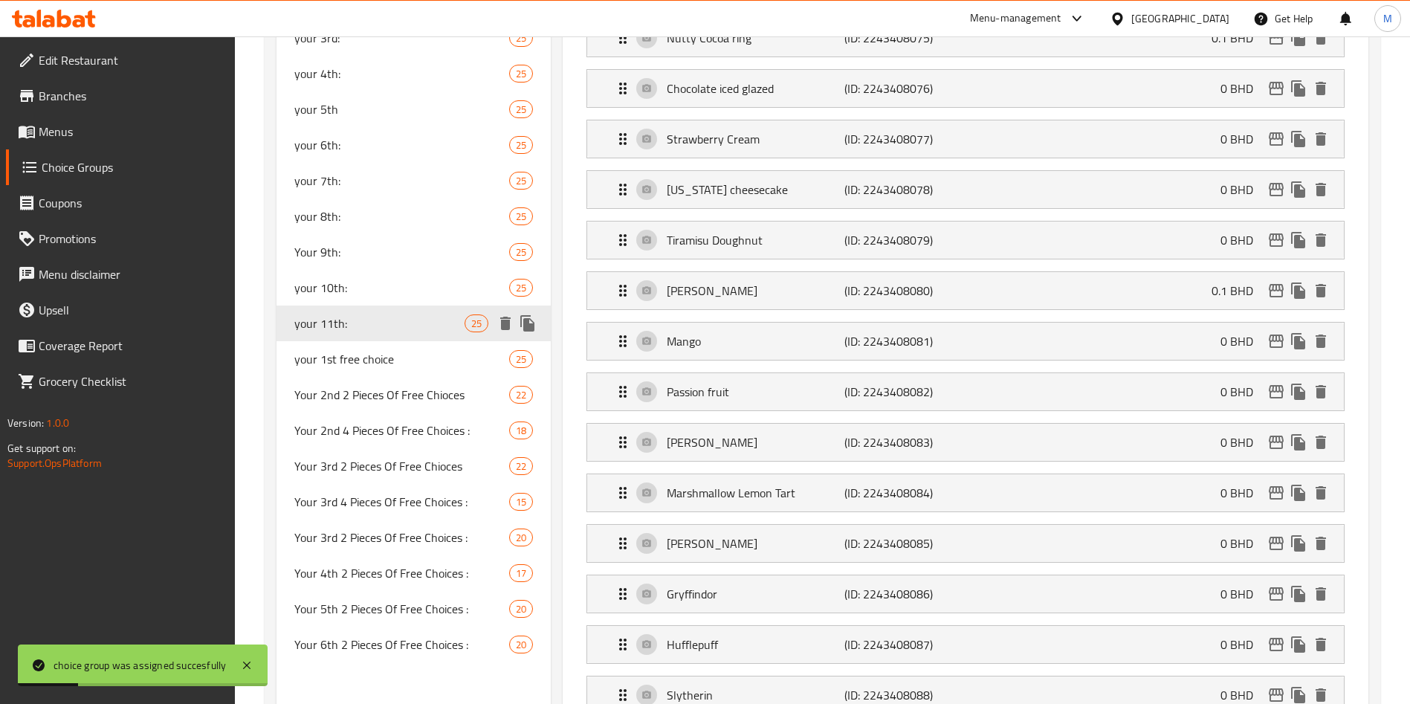
click at [527, 328] on icon "duplicate" at bounding box center [527, 323] width 14 height 16
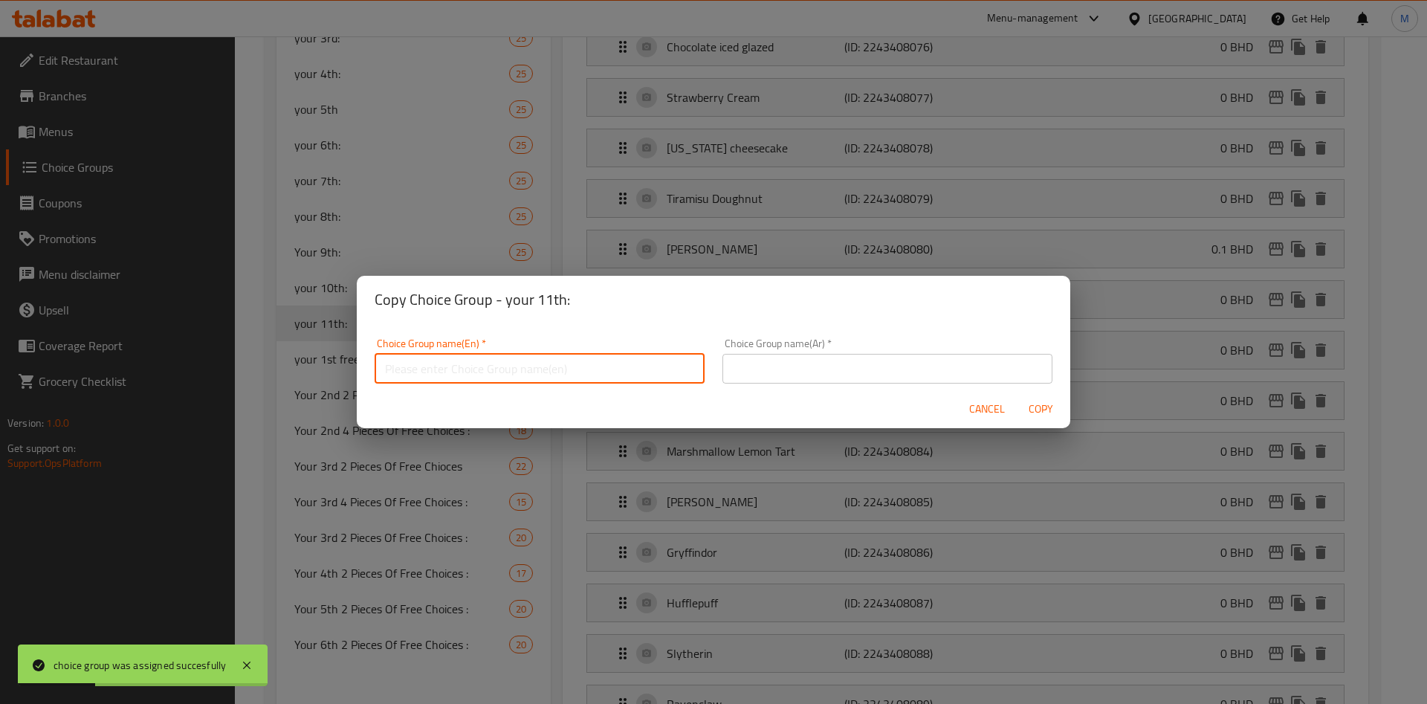
click at [549, 354] on input "text" at bounding box center [540, 369] width 330 height 30
type input "غ"
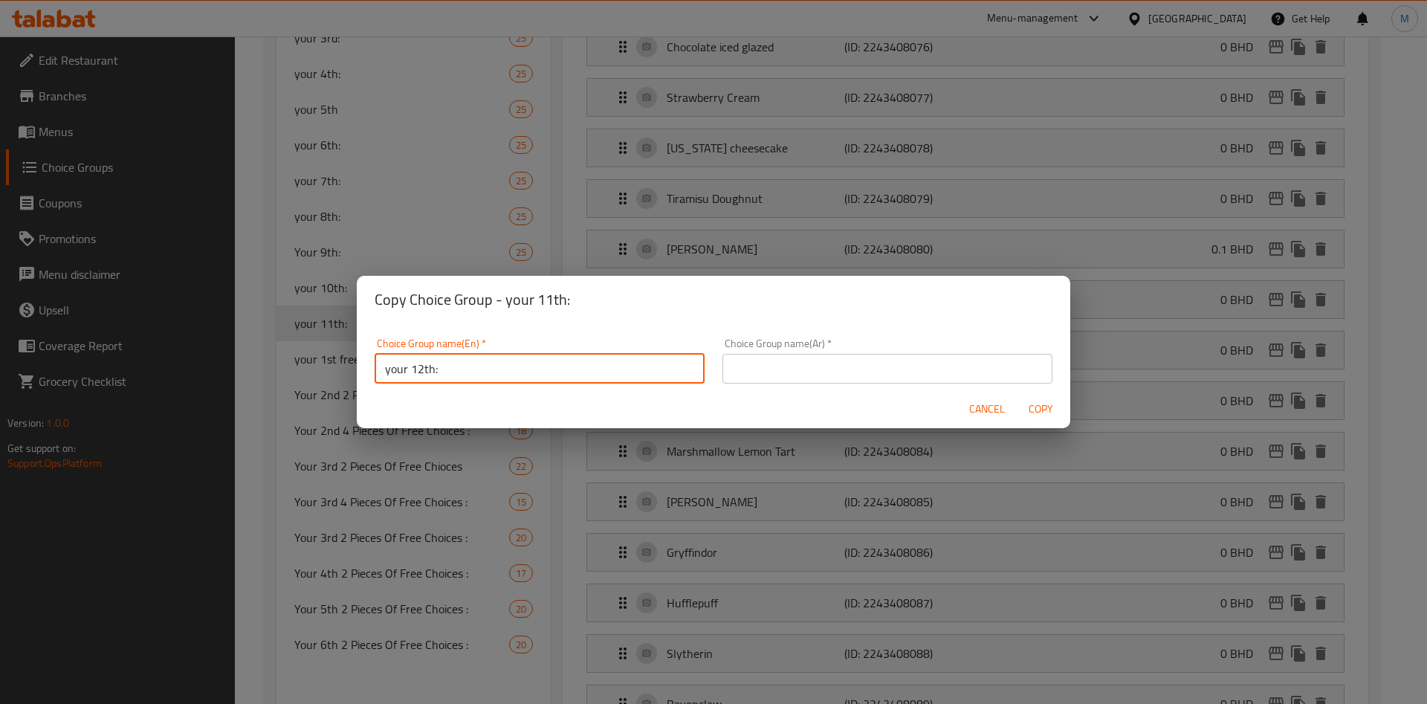
type input "your 12th:"
click at [833, 362] on input "text" at bounding box center [888, 369] width 330 height 30
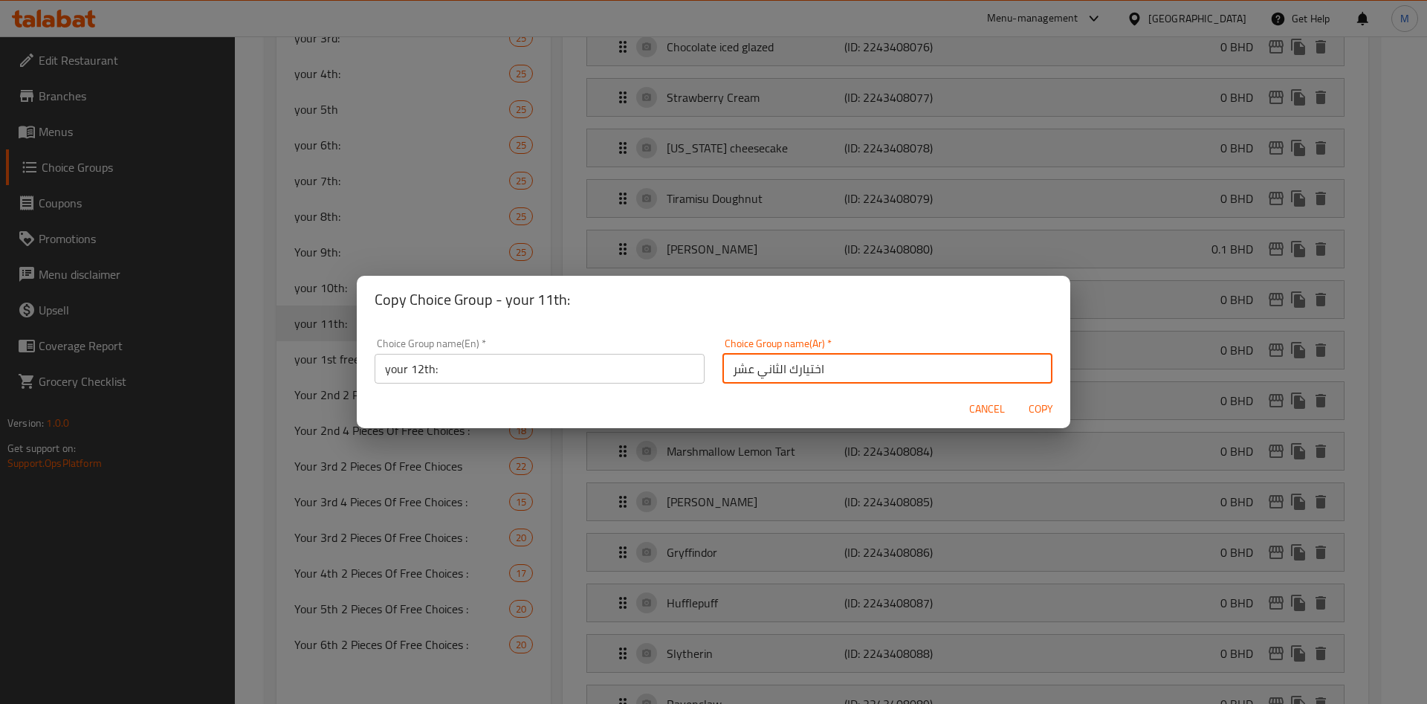
type input "اختيارك الثاني عشر"
click at [1034, 403] on span "Copy" at bounding box center [1041, 409] width 36 height 19
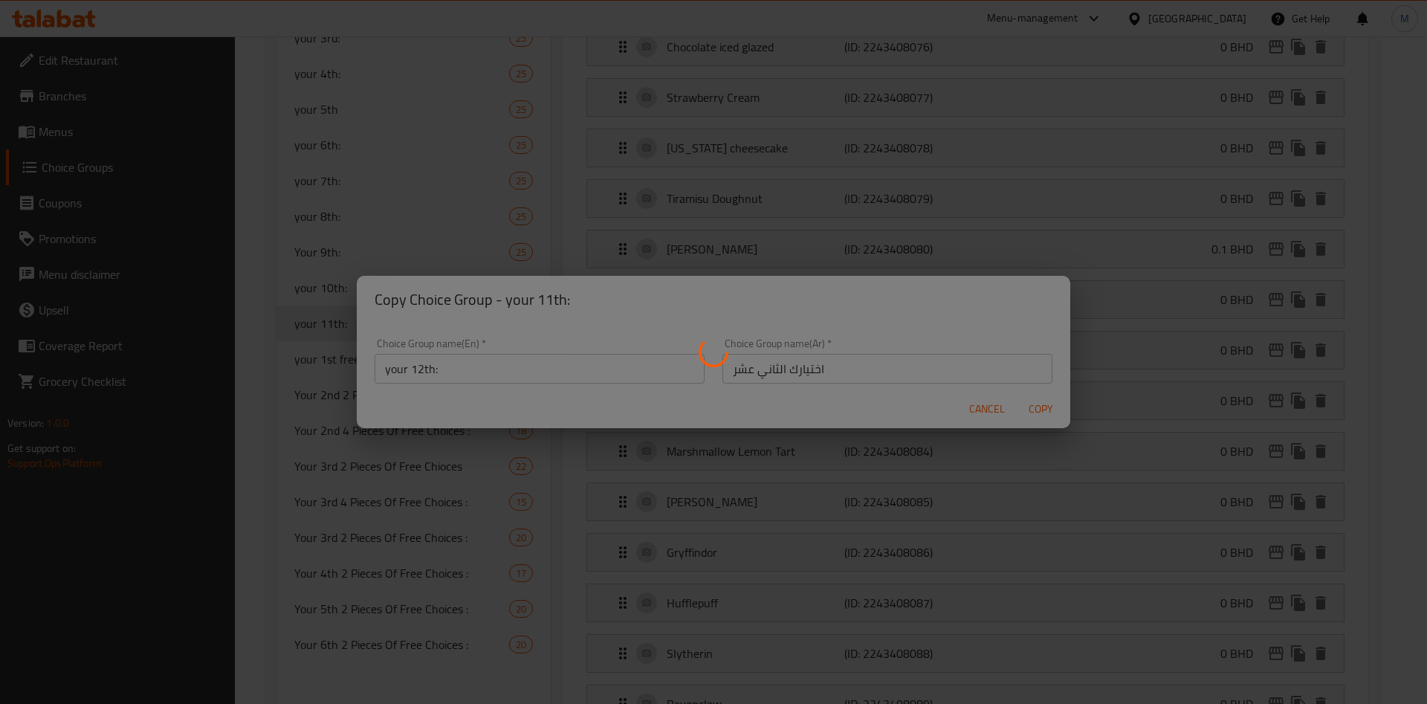
type input "your 12th:"
type input "اختيارك الثاني عشر"
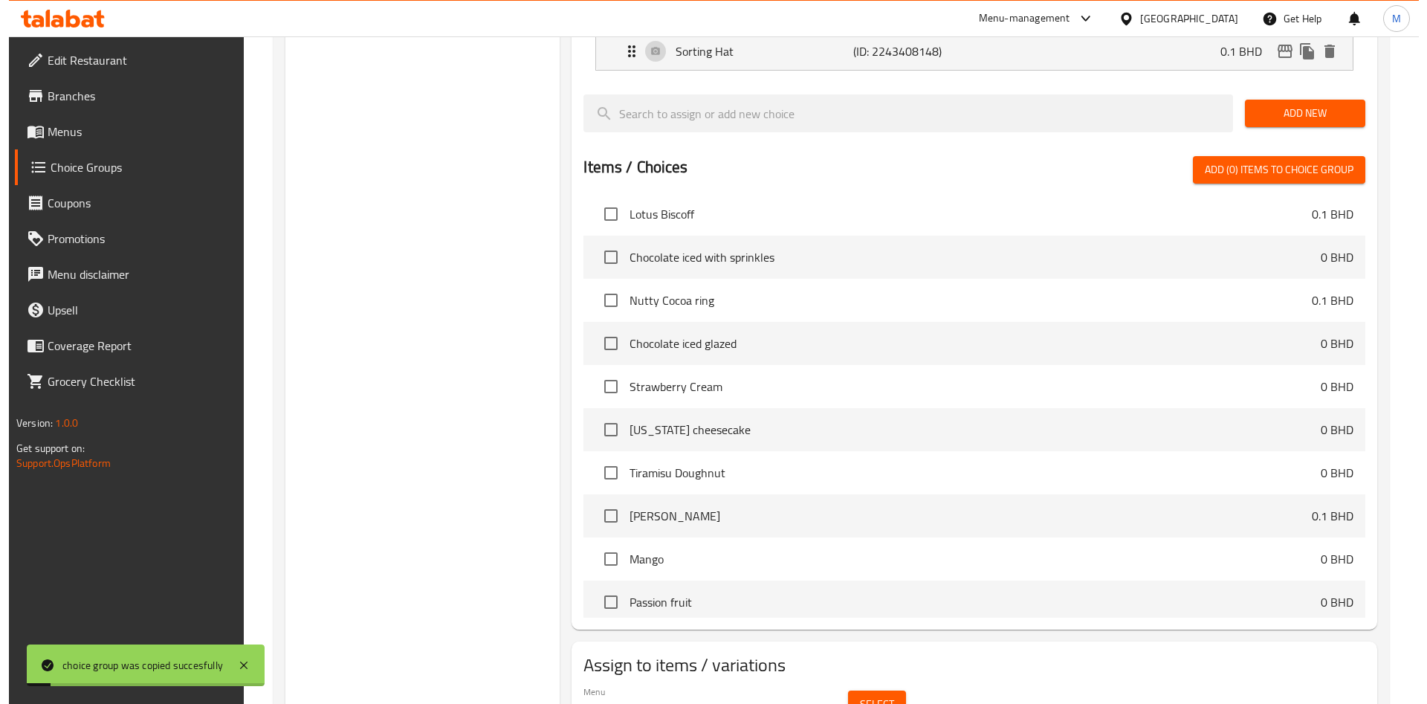
scroll to position [1593, 0]
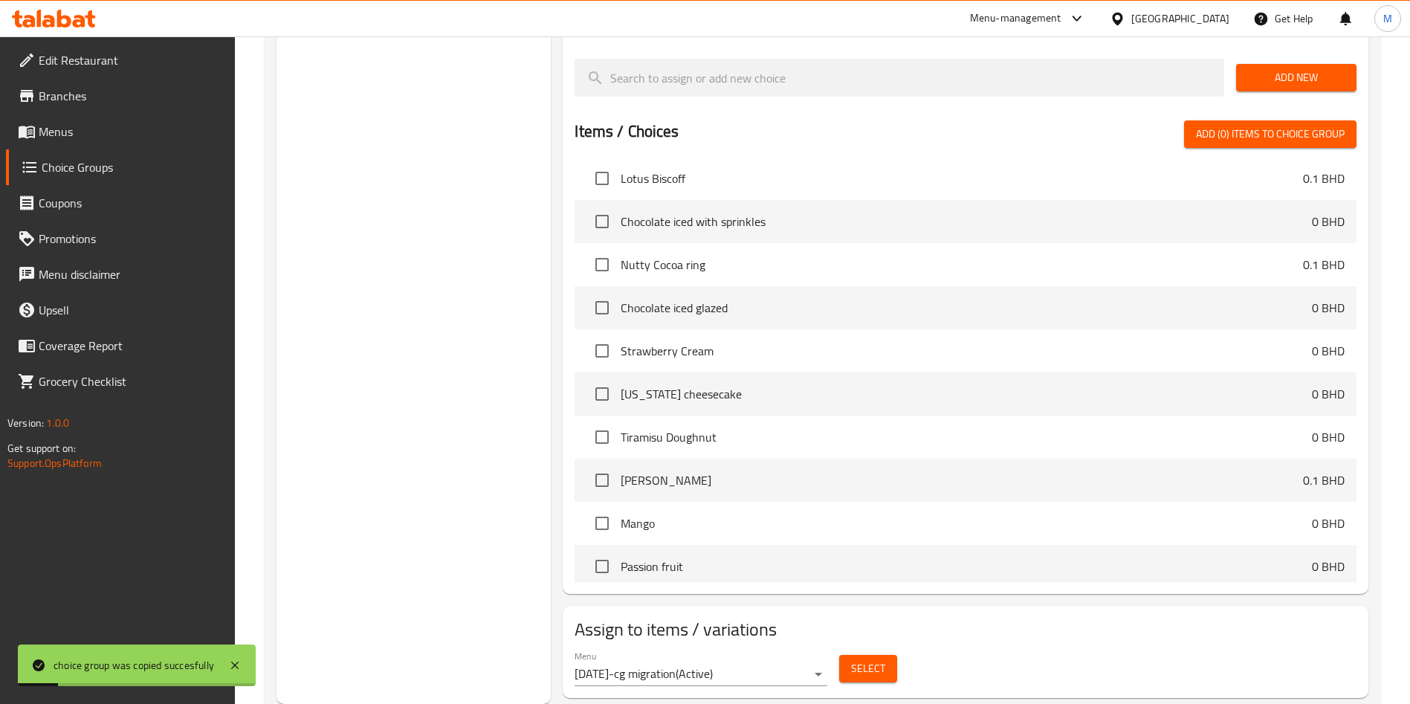
click at [886, 655] on button "Select" at bounding box center [868, 669] width 58 height 28
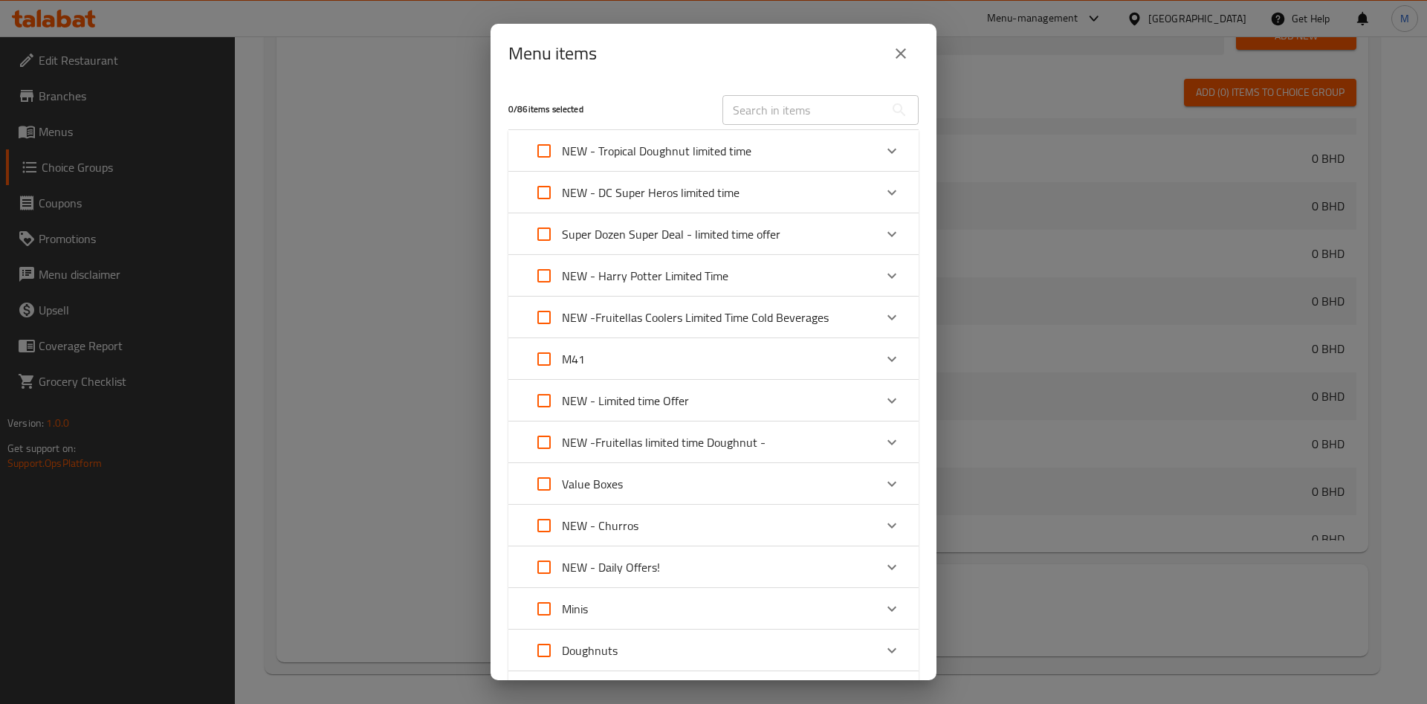
click at [813, 268] on div "NEW - Harry Potter Limited Time" at bounding box center [700, 276] width 348 height 36
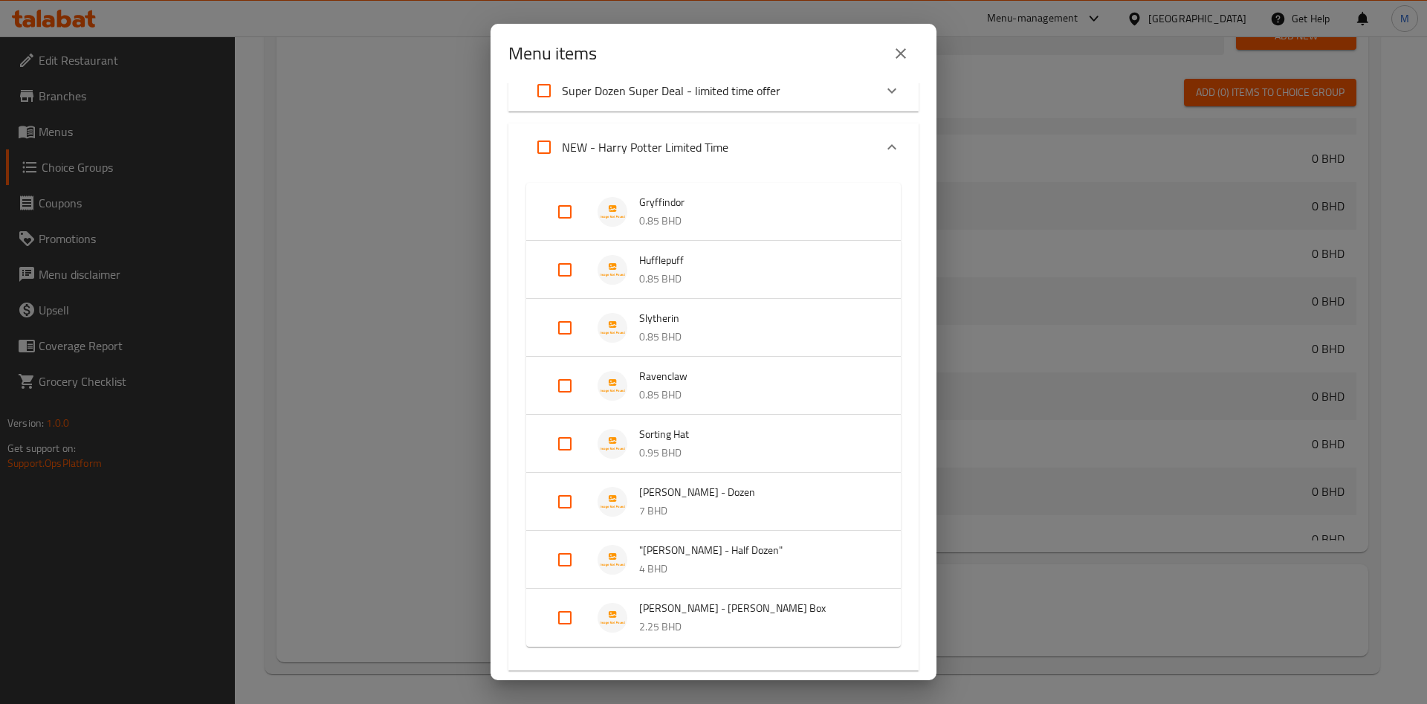
scroll to position [223, 0]
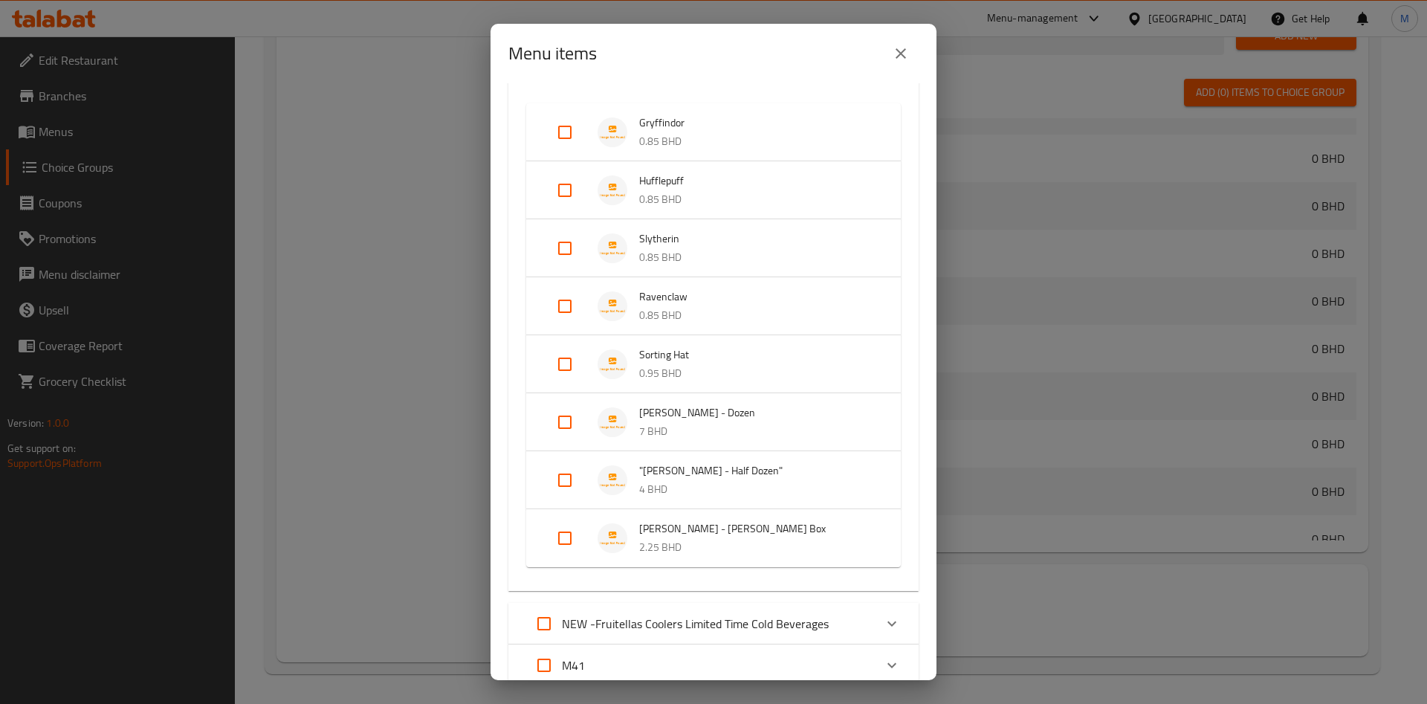
click at [567, 419] on input "Expand" at bounding box center [565, 422] width 36 height 36
checkbox input "true"
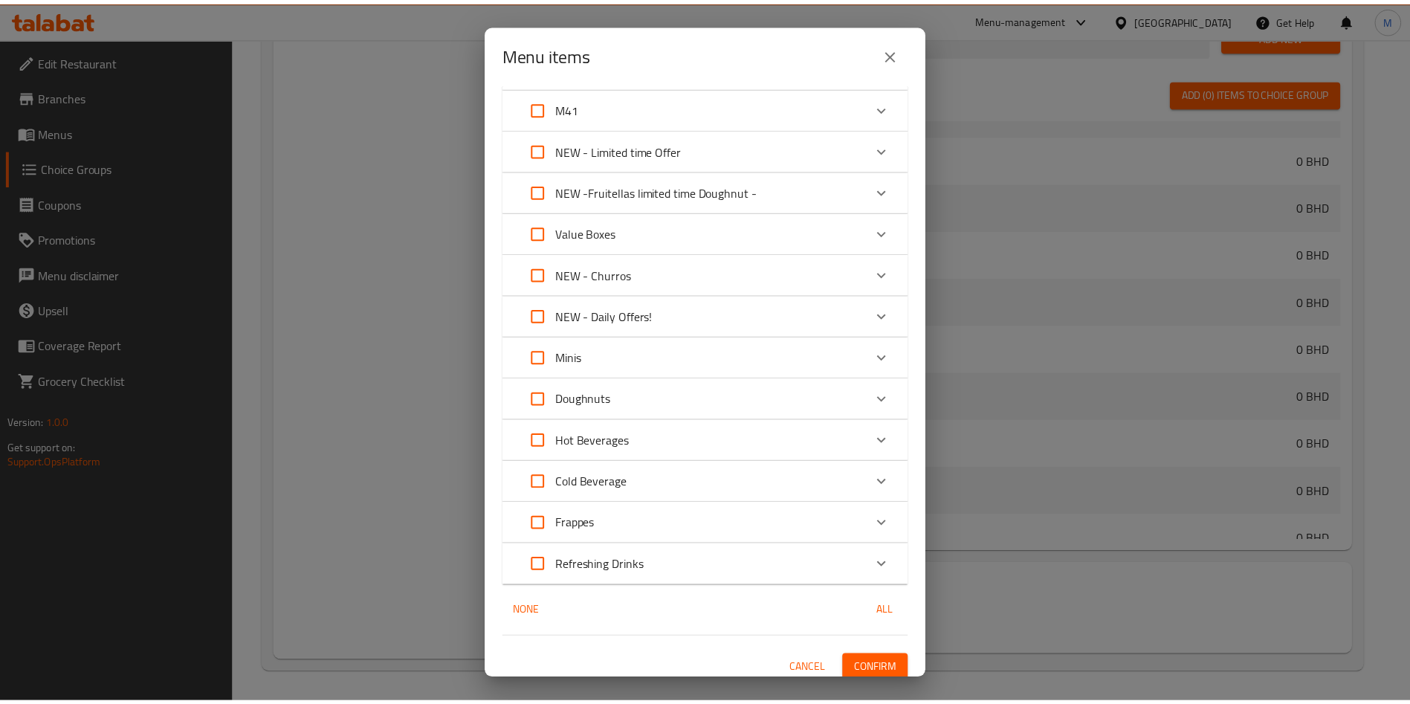
scroll to position [814, 0]
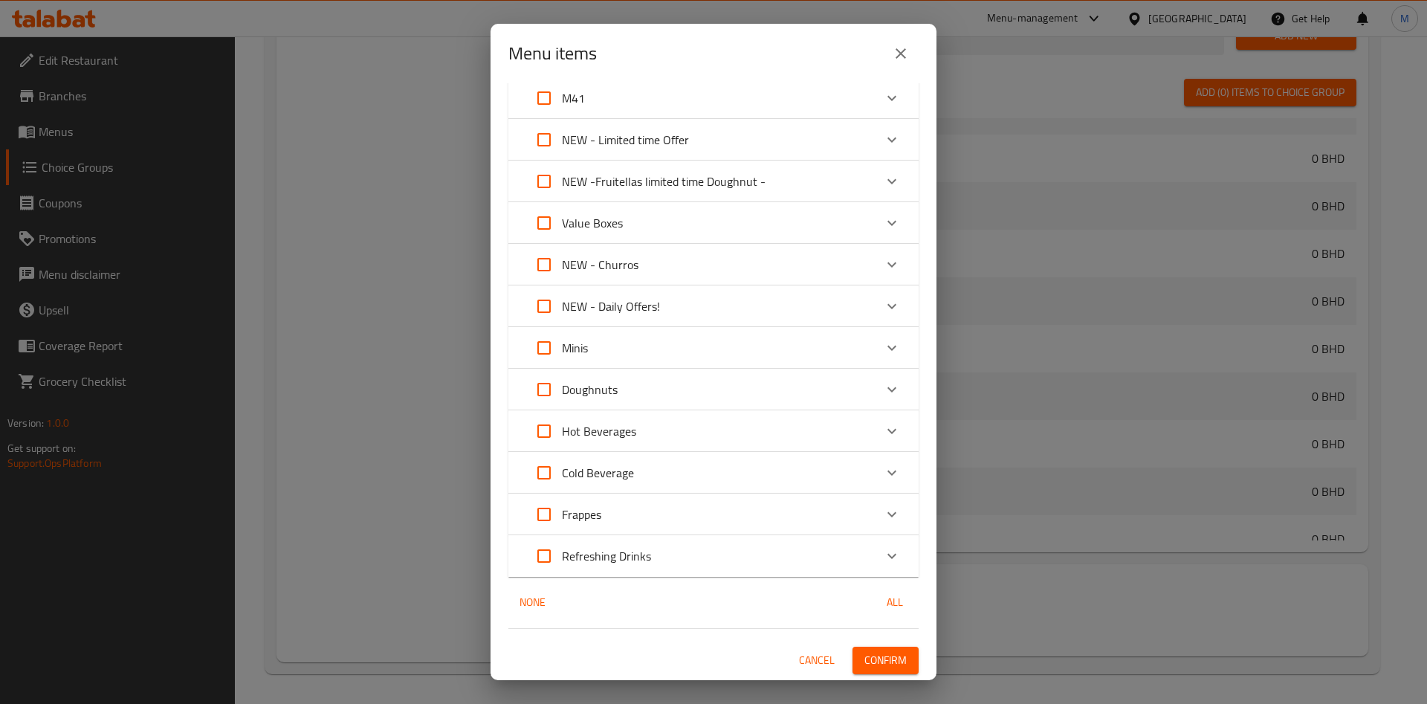
click at [871, 654] on span "Confirm" at bounding box center [886, 660] width 42 height 19
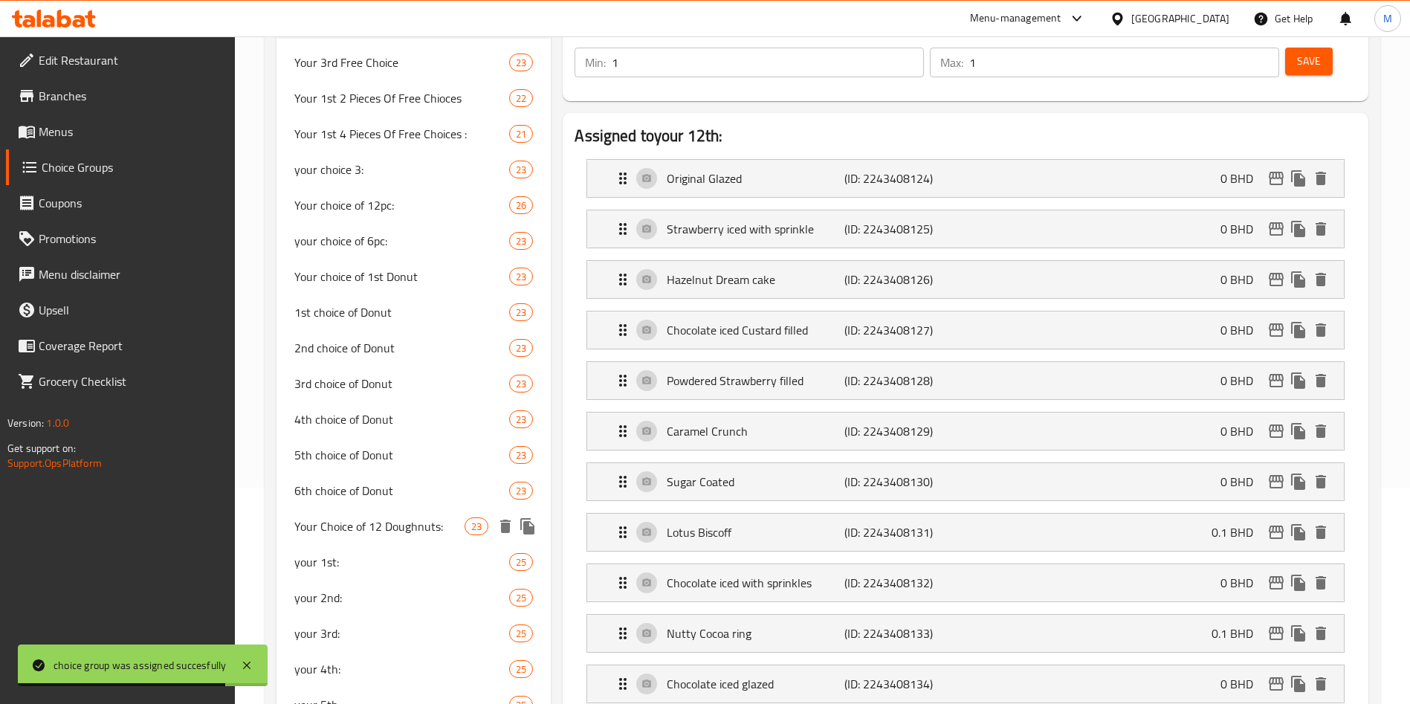
scroll to position [446, 0]
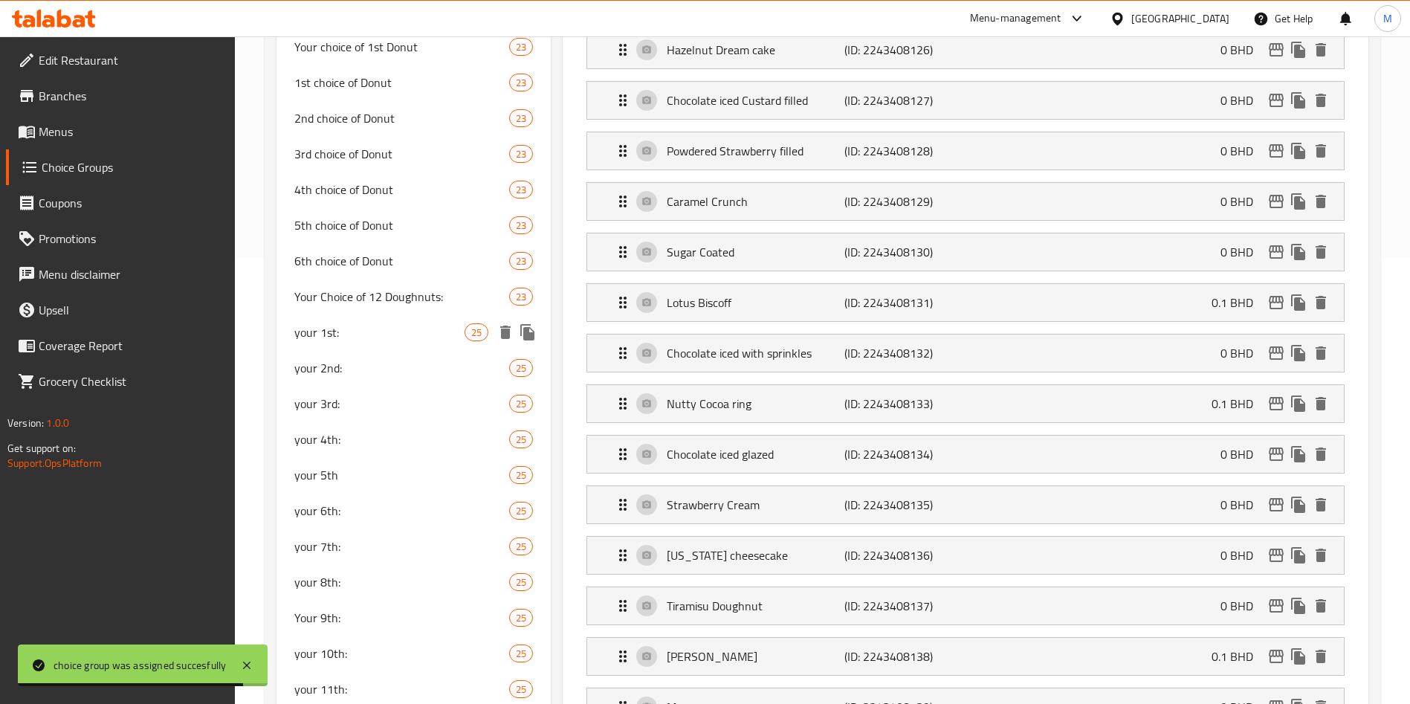
drag, startPoint x: 378, startPoint y: 338, endPoint x: 422, endPoint y: 343, distance: 43.4
click at [378, 338] on span "your 1st:" at bounding box center [379, 332] width 170 height 18
type input "your 1st:"
type input "اختيارك الاول"
click at [430, 342] on div "your 1st: 25" at bounding box center [414, 332] width 274 height 36
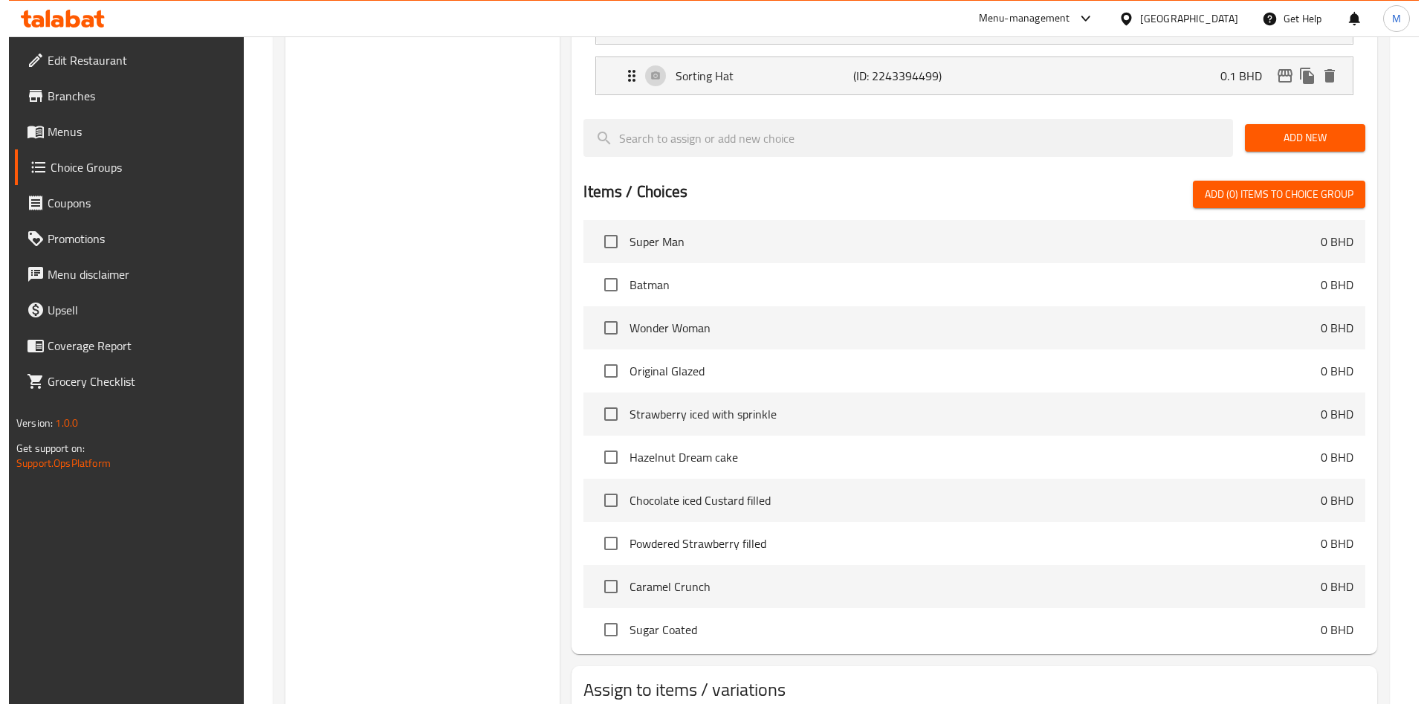
scroll to position [1593, 0]
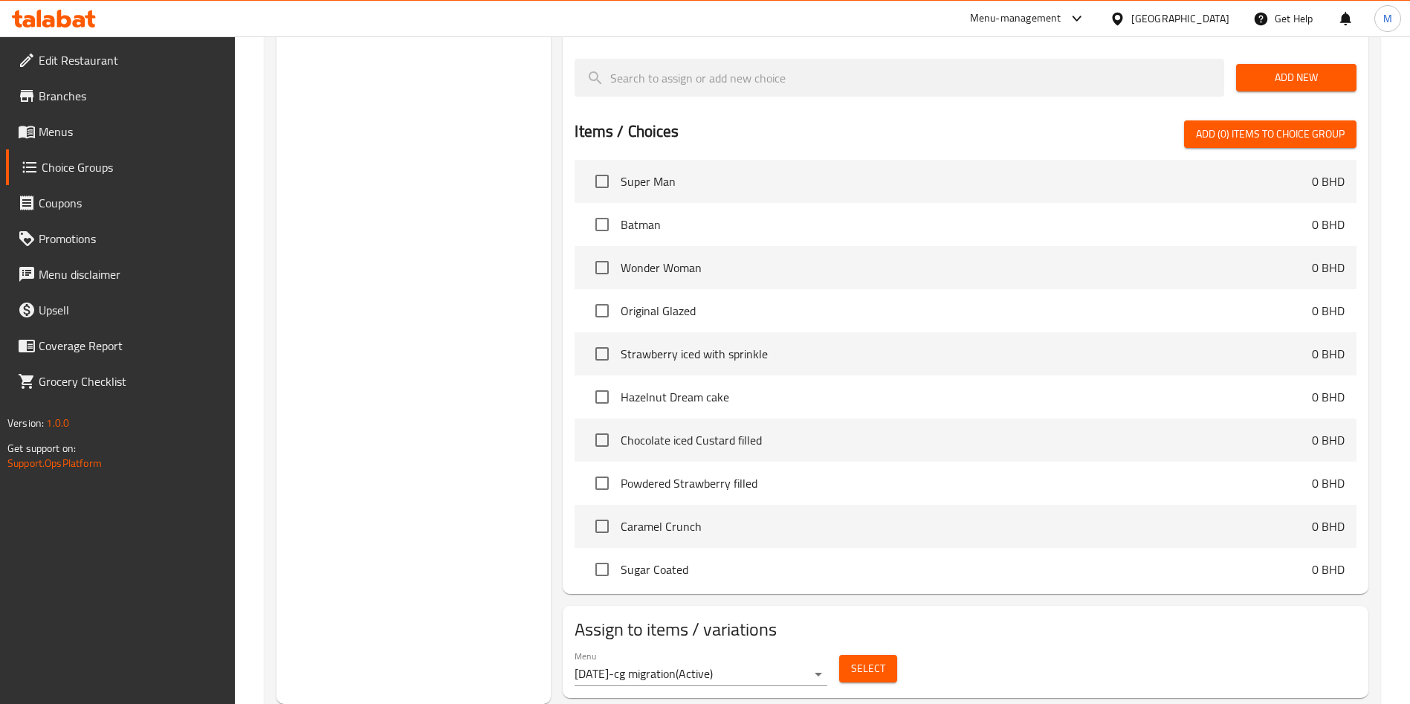
click at [880, 659] on span "Select" at bounding box center [868, 668] width 34 height 19
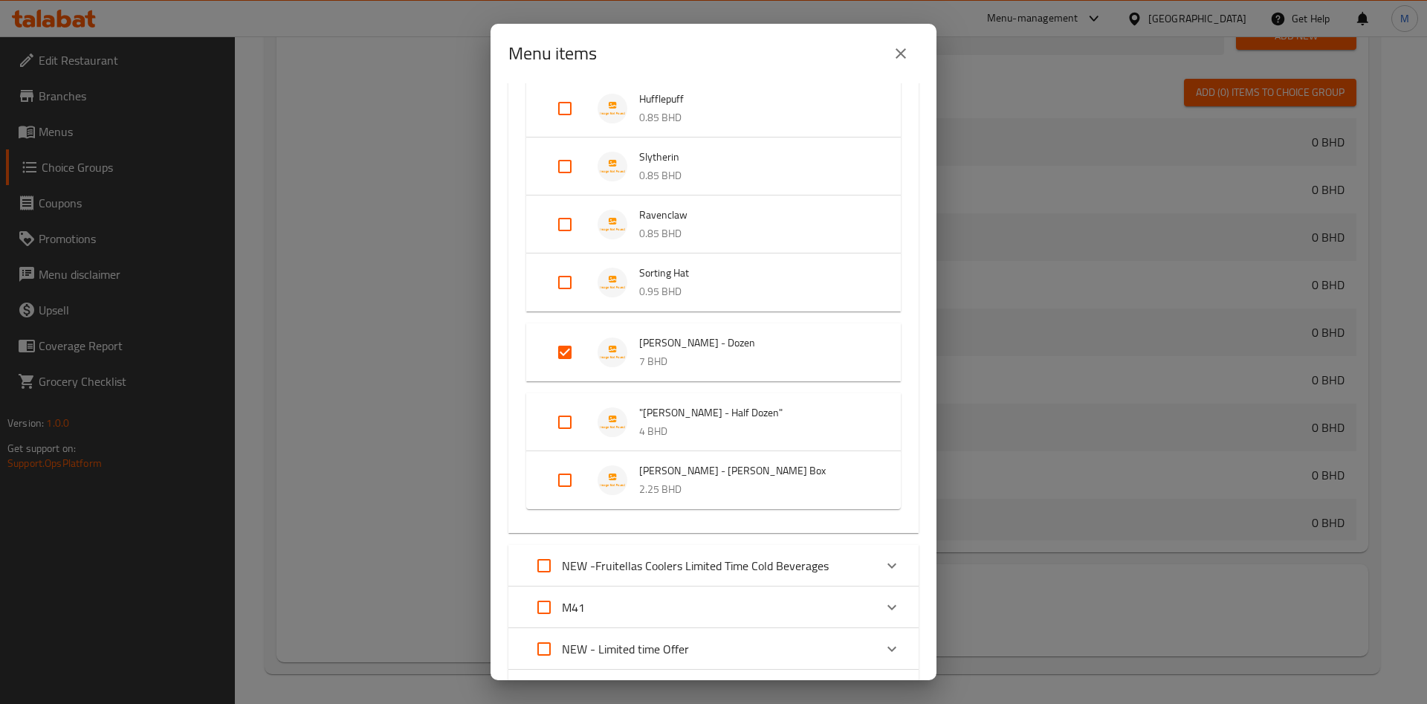
scroll to position [335, 0]
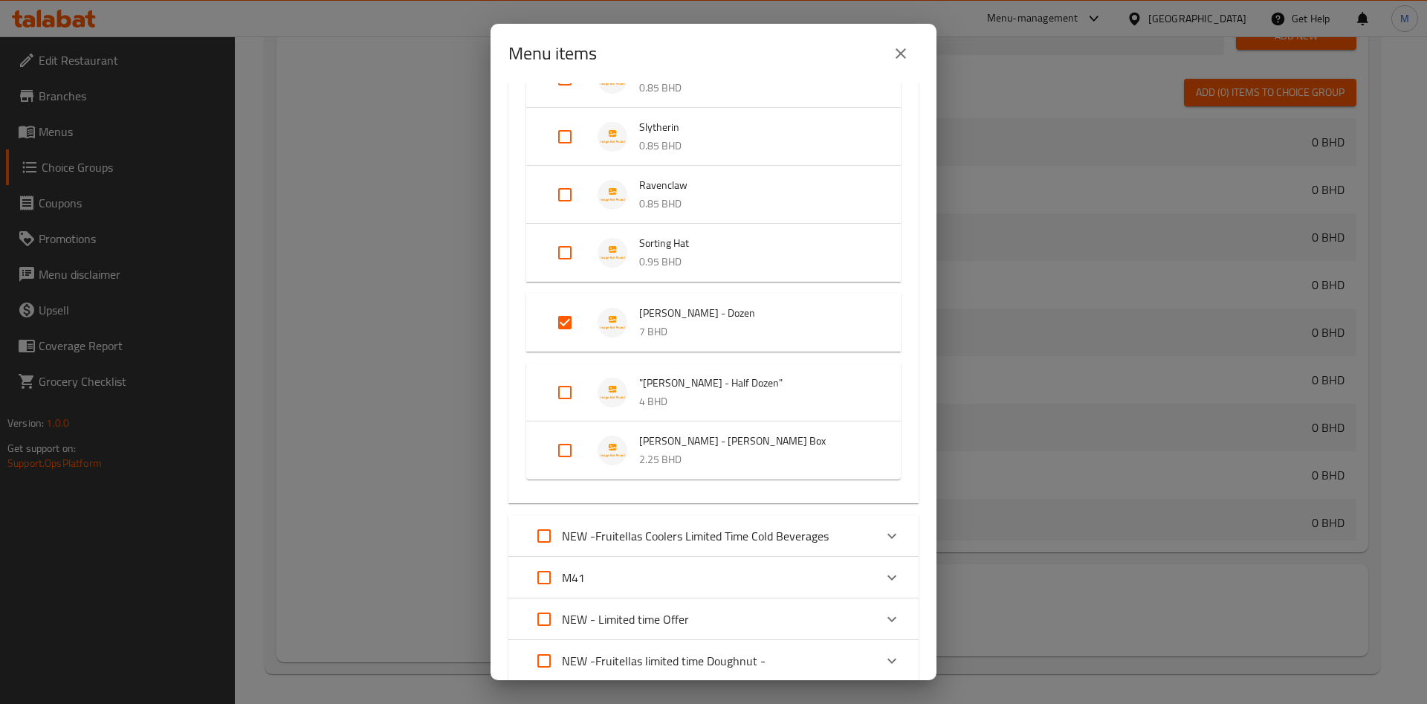
click at [574, 395] on input "Expand" at bounding box center [565, 393] width 36 height 36
checkbox input "true"
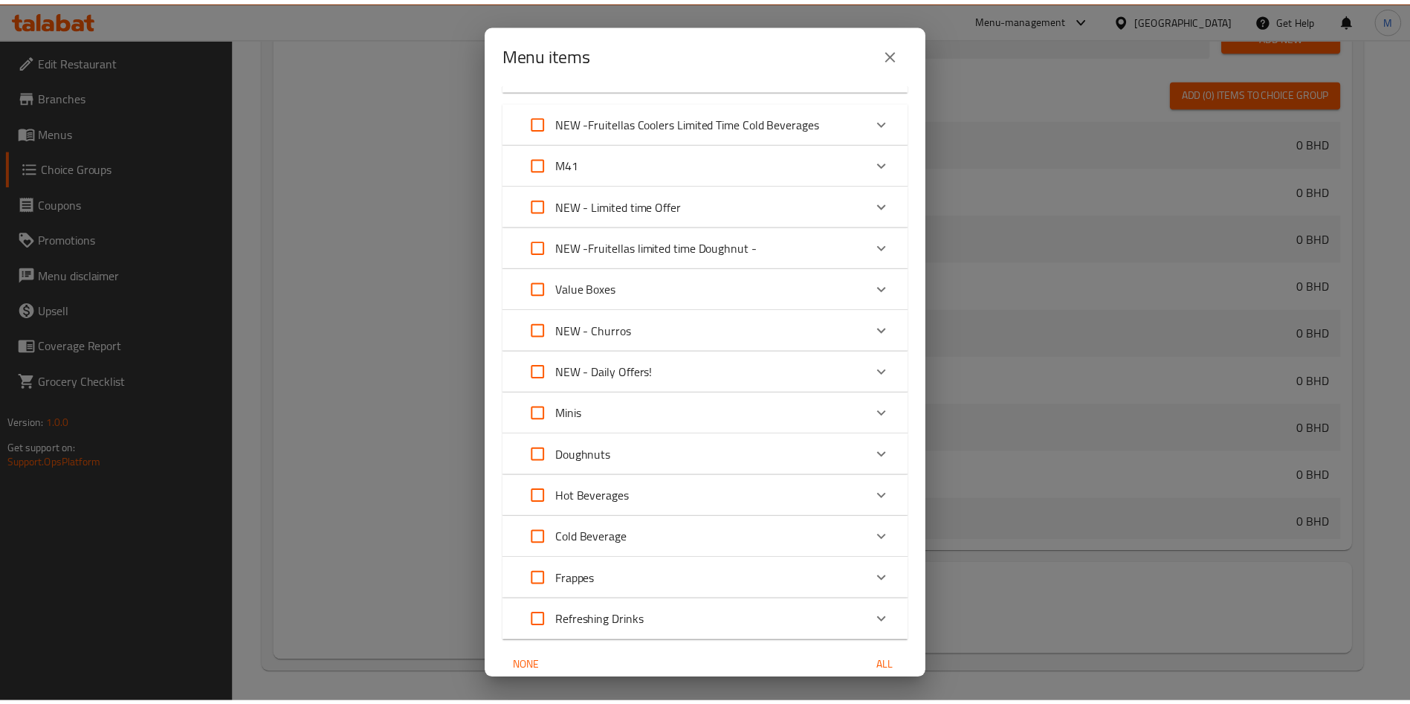
scroll to position [826, 0]
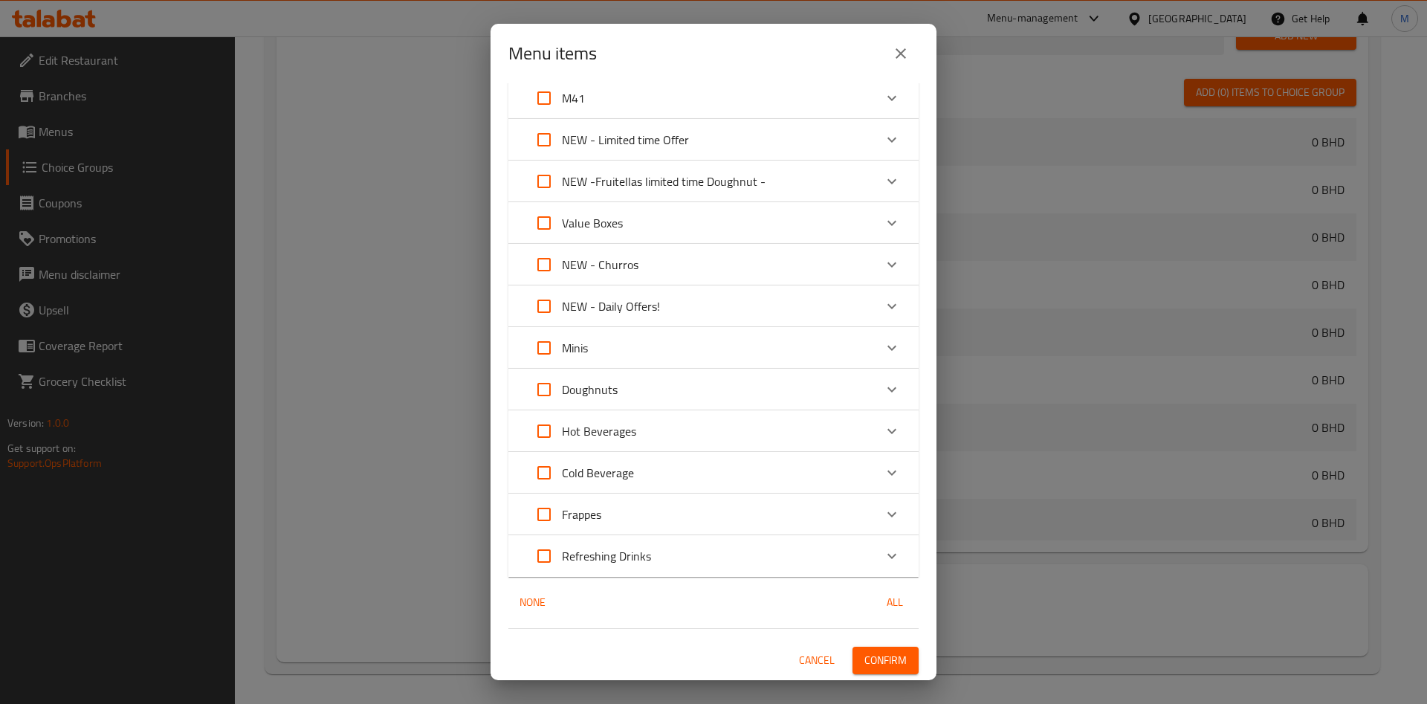
click at [865, 655] on span "Confirm" at bounding box center [886, 660] width 42 height 19
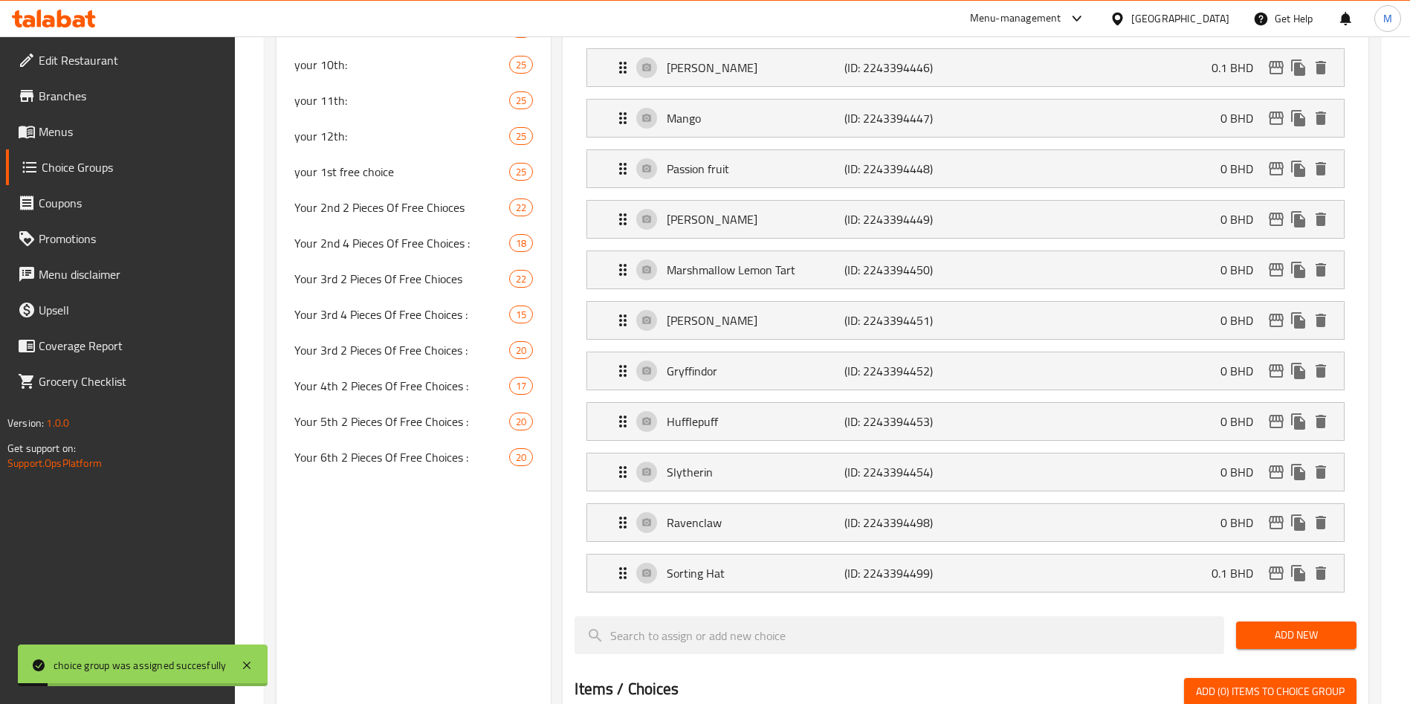
scroll to position [700, 0]
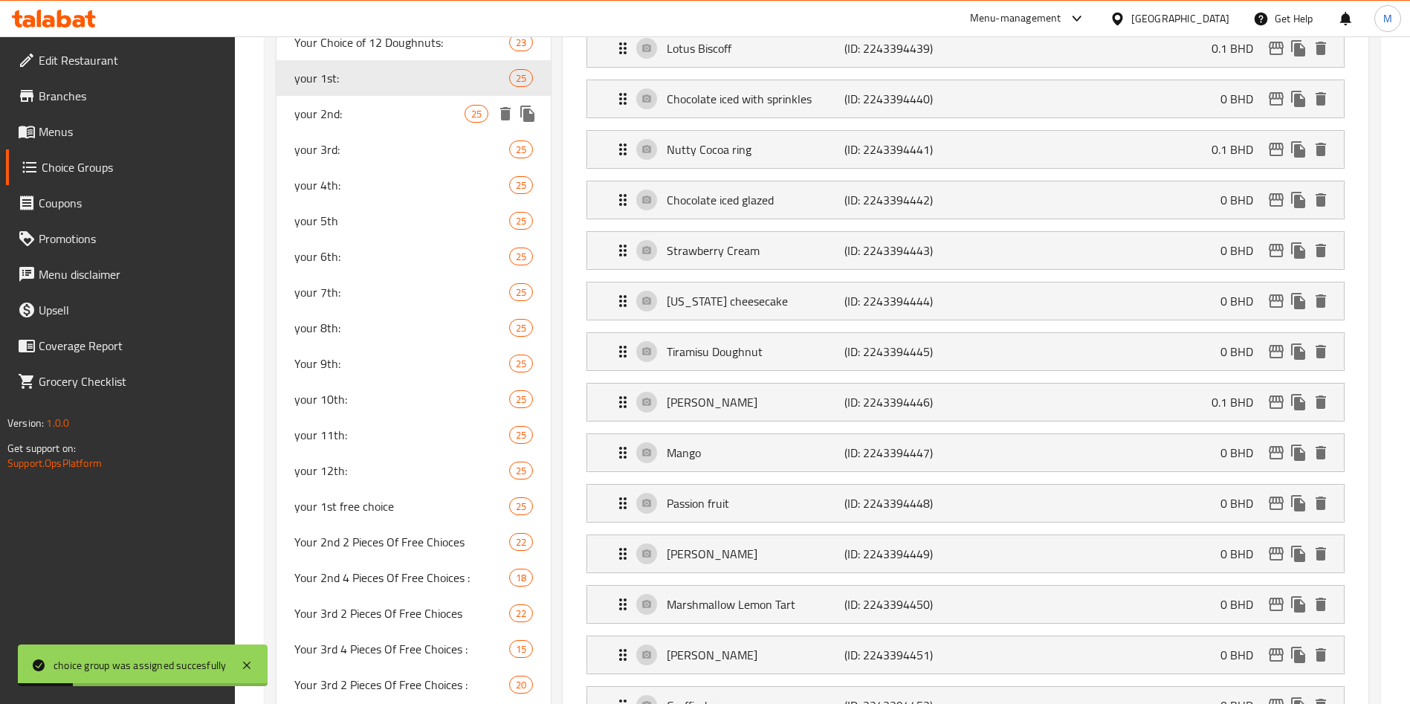
click at [366, 116] on span "your 2nd:" at bounding box center [379, 114] width 170 height 18
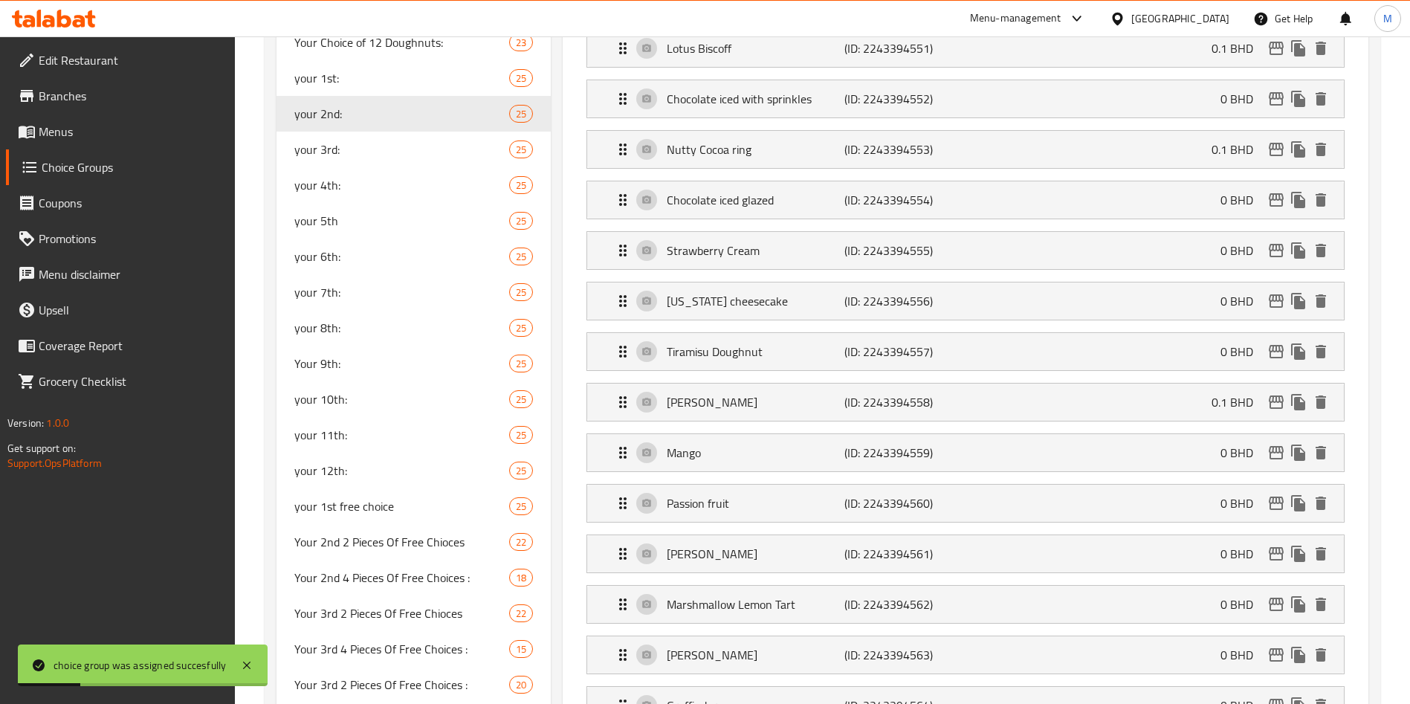
type input "your 2nd:"
type input "اختيارك الثاني"
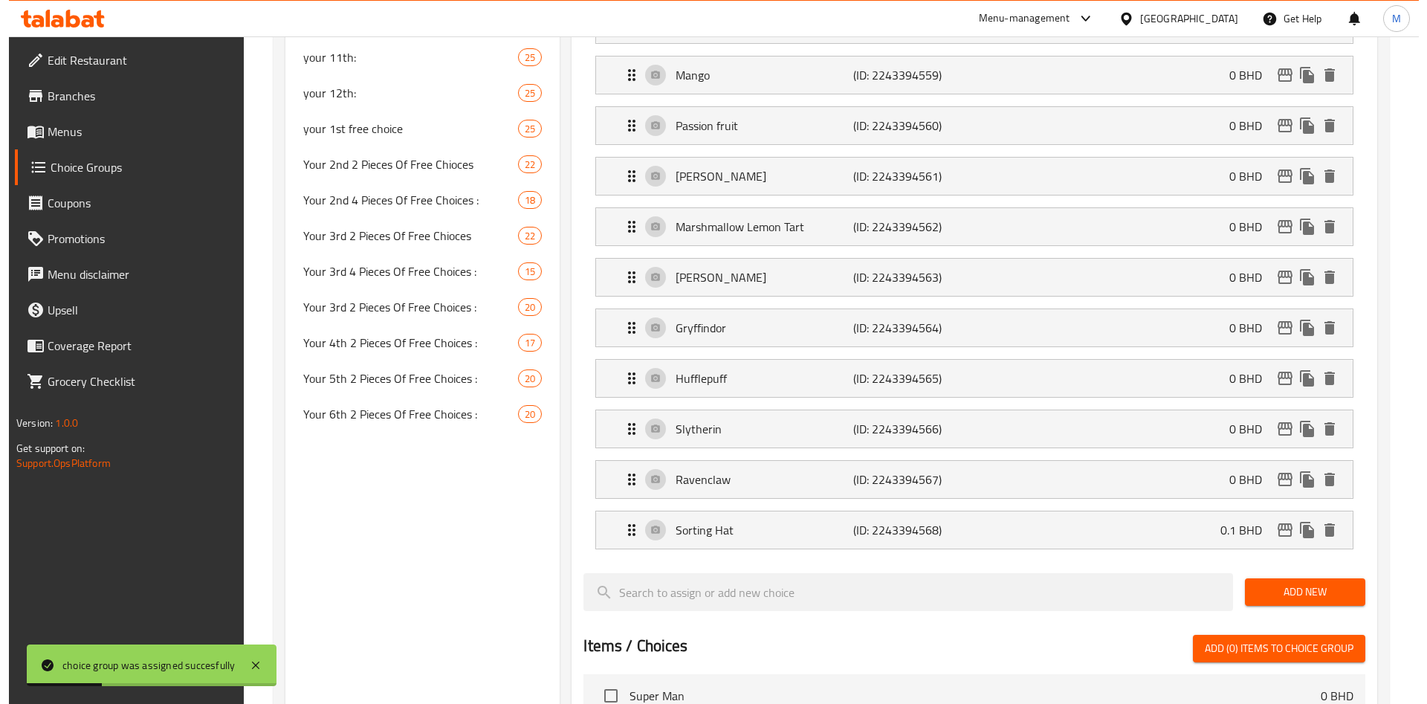
scroll to position [1593, 0]
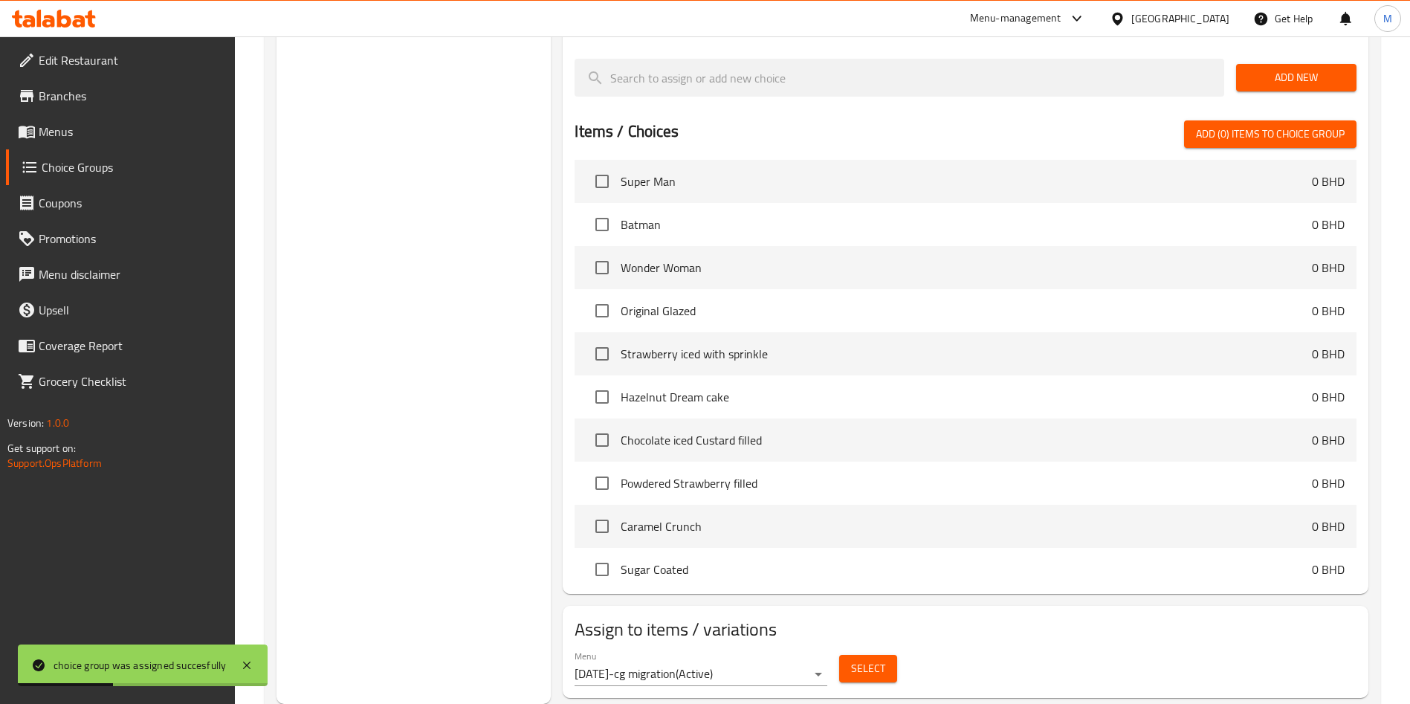
click at [897, 649] on div "Select" at bounding box center [868, 668] width 70 height 39
click at [880, 659] on span "Select" at bounding box center [868, 668] width 34 height 19
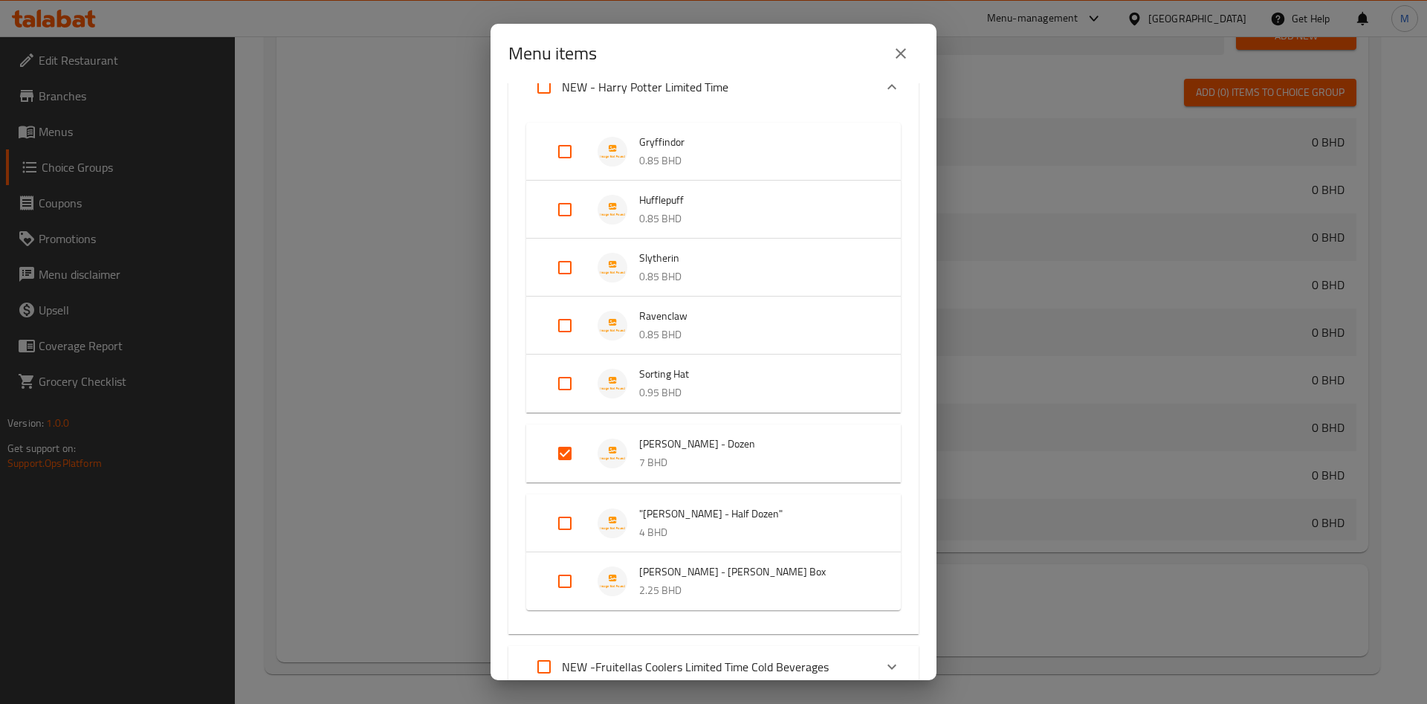
scroll to position [223, 0]
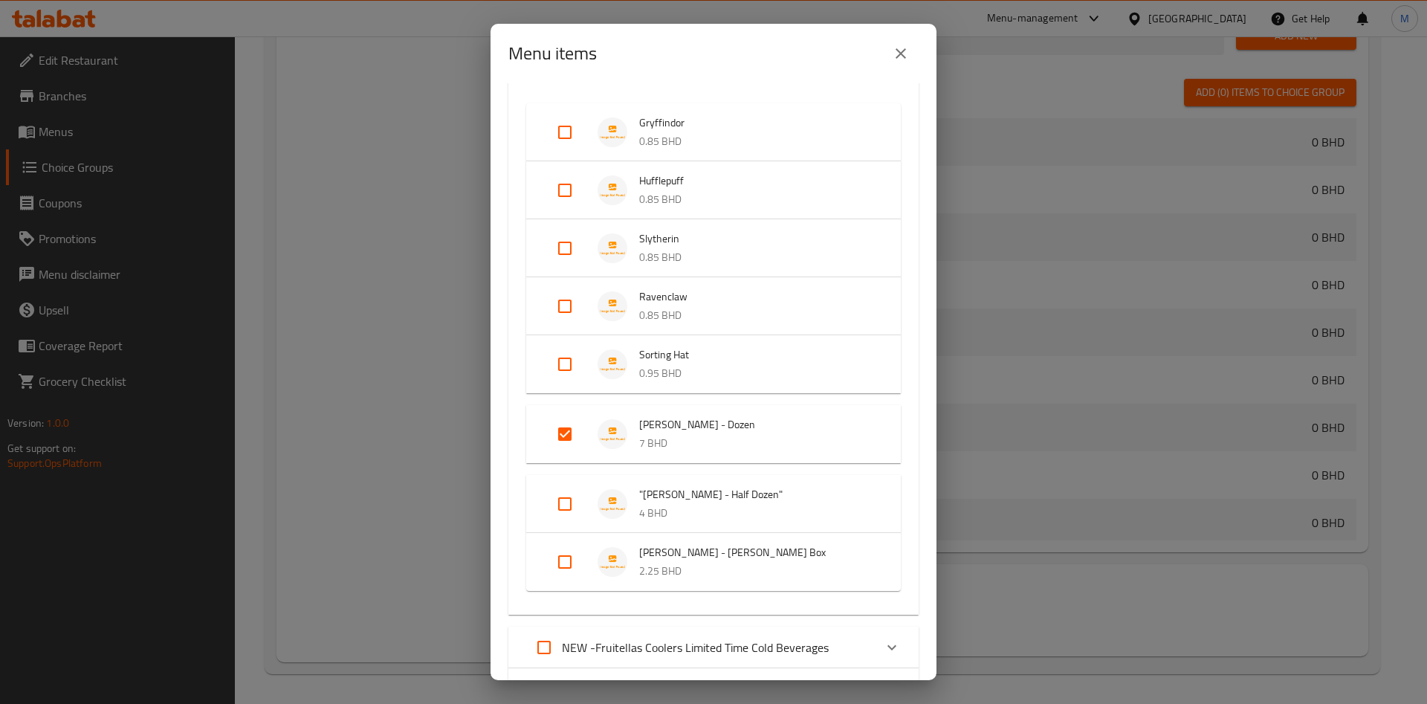
click at [569, 496] on input "Expand" at bounding box center [565, 504] width 36 height 36
checkbox input "true"
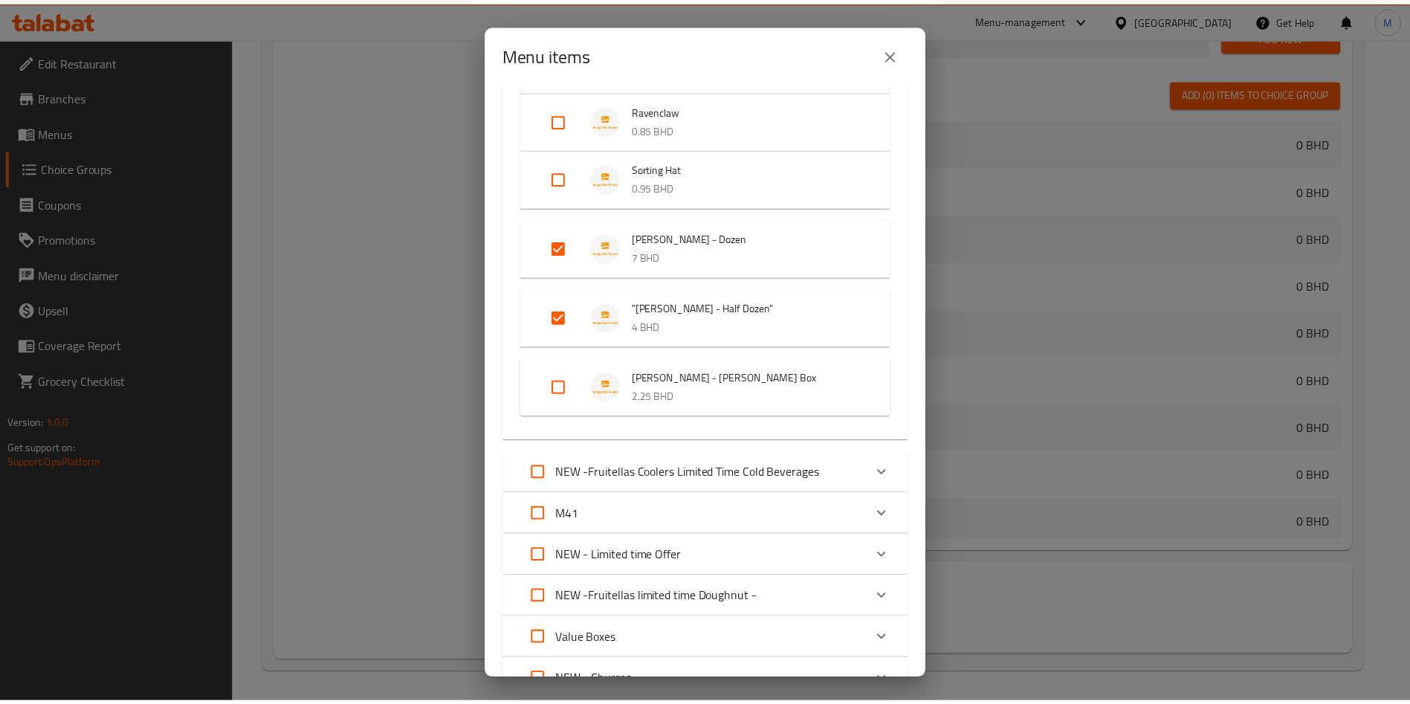
scroll to position [826, 0]
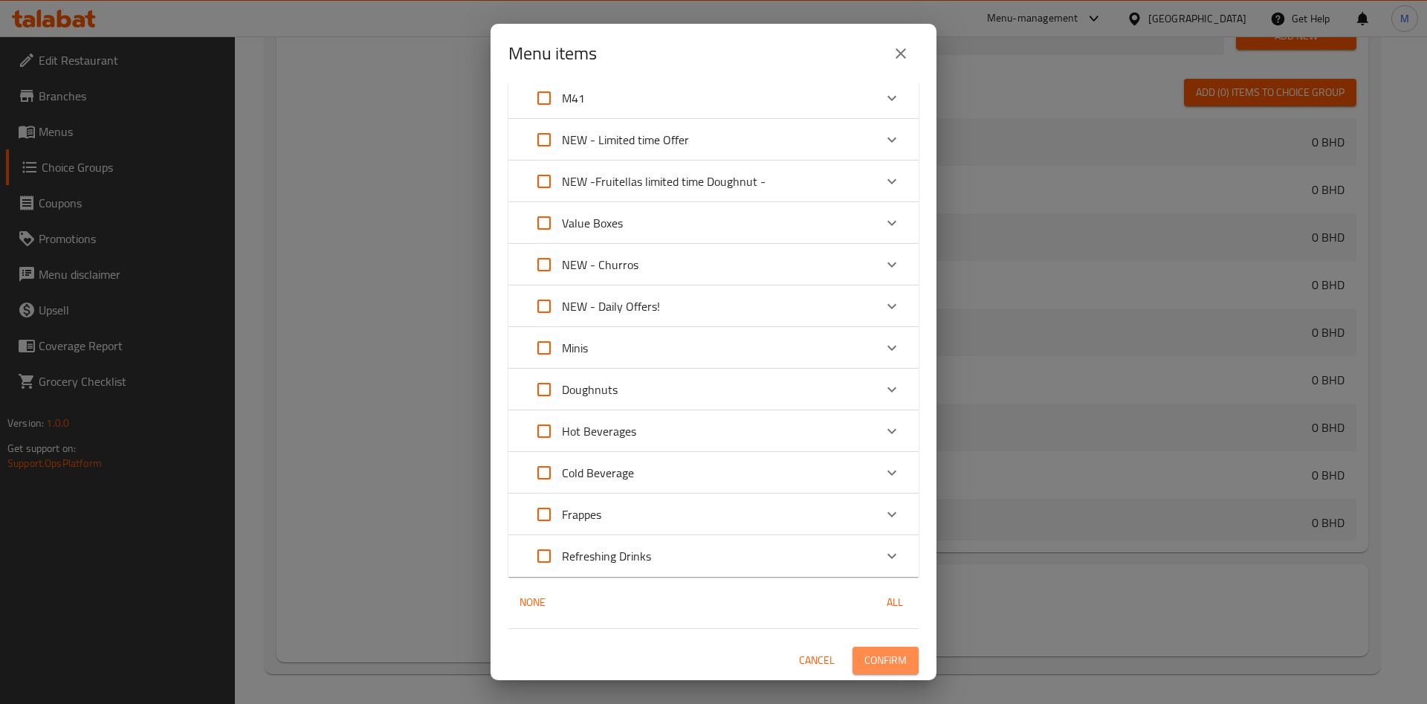
click at [871, 656] on span "Confirm" at bounding box center [886, 660] width 42 height 19
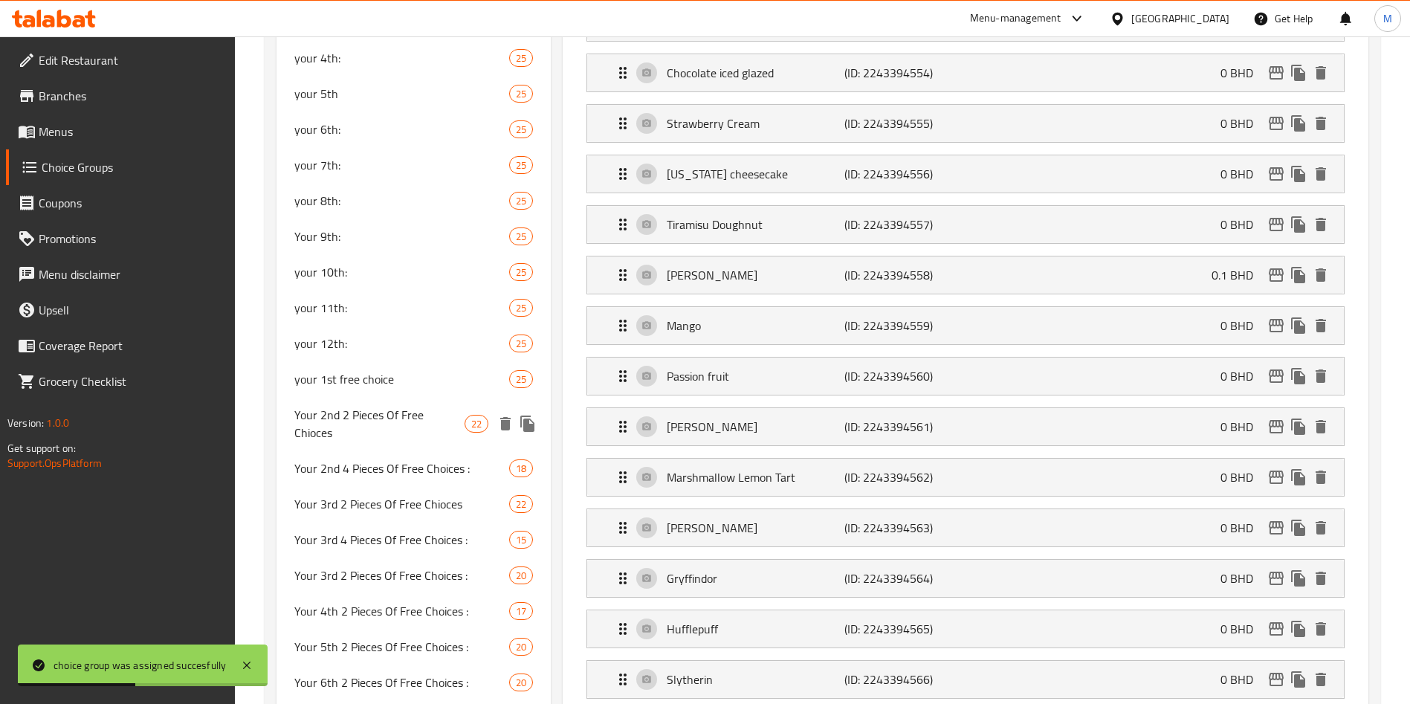
scroll to position [366, 0]
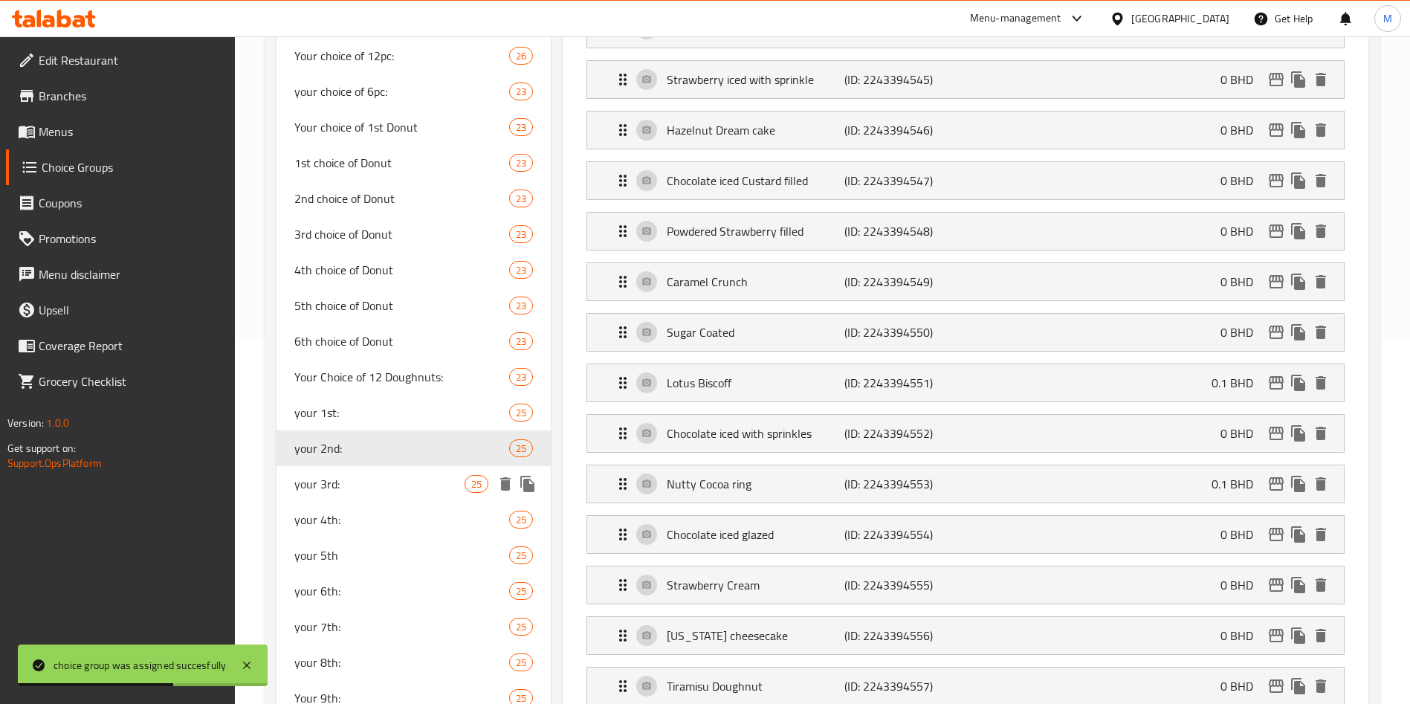
click at [390, 485] on span "your 3rd:" at bounding box center [379, 484] width 170 height 18
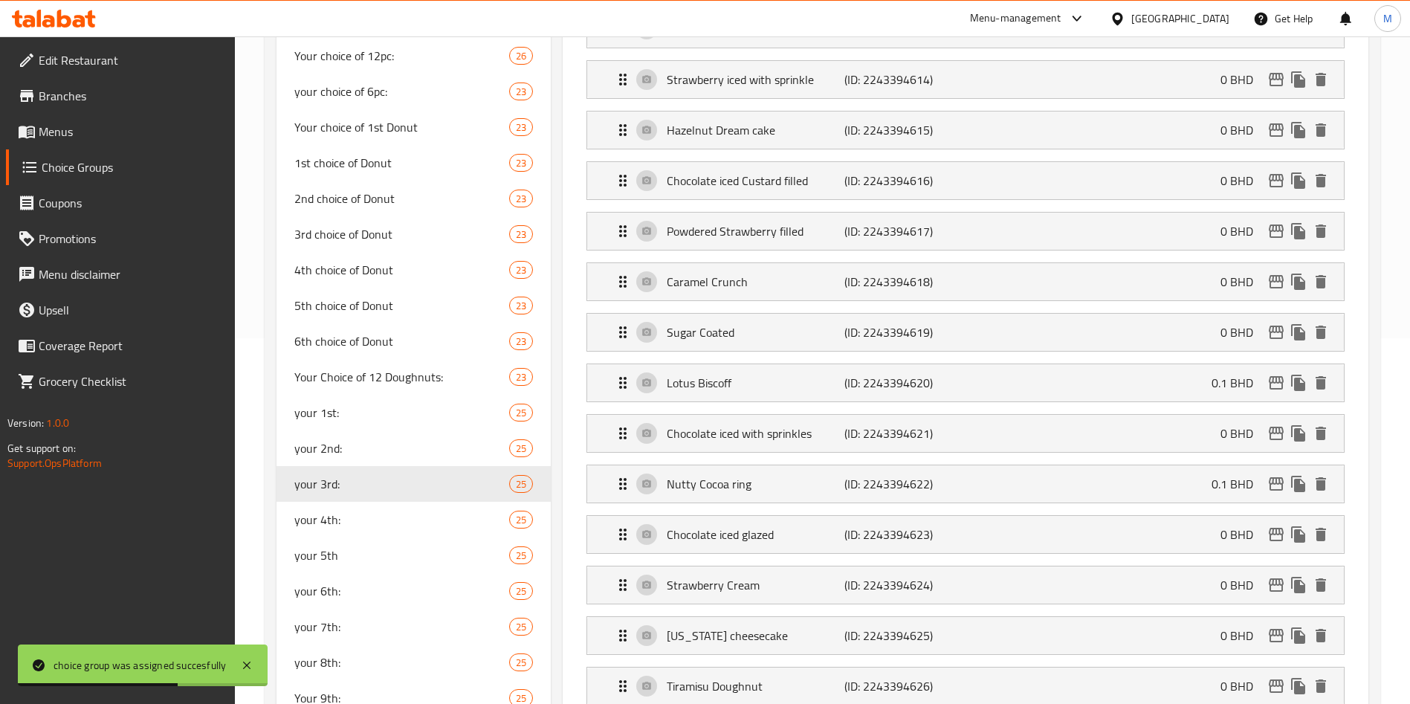
type input "your 3rd:"
type input "اختيارك الثالث"
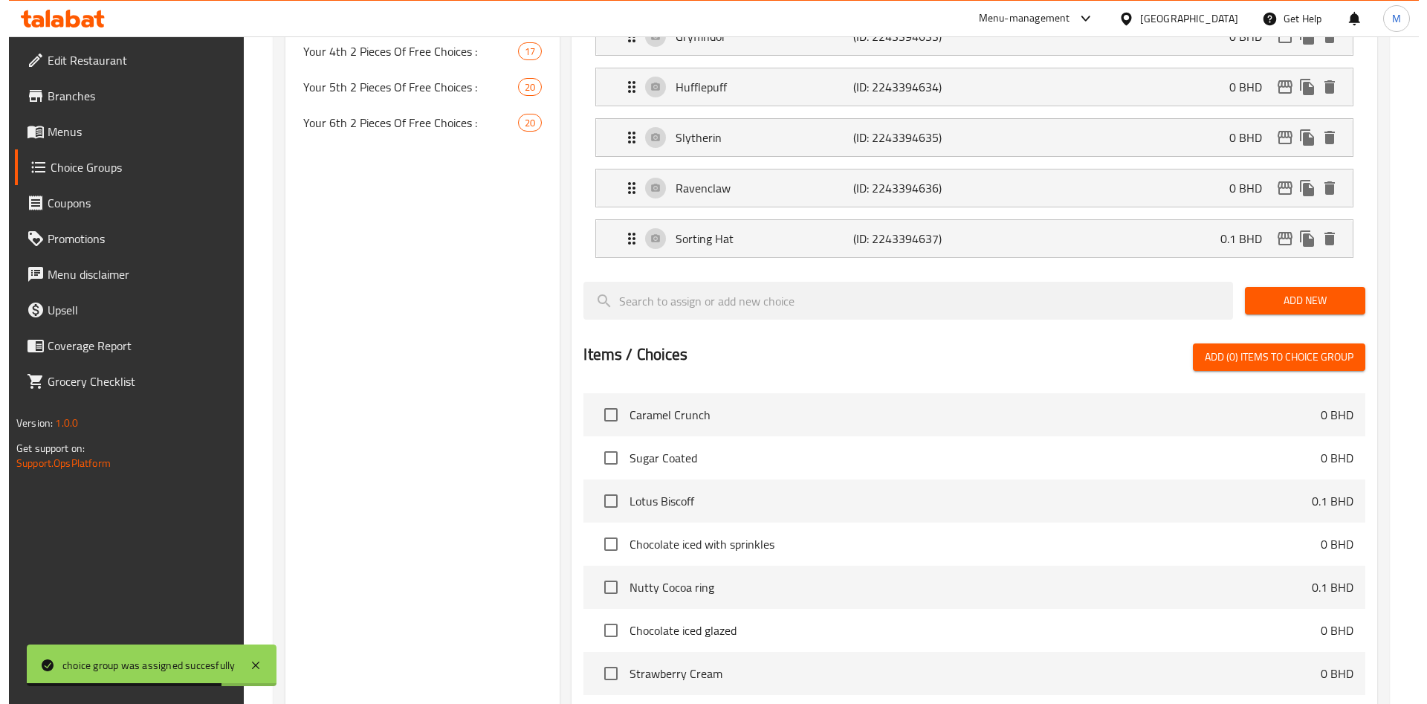
scroll to position [1593, 0]
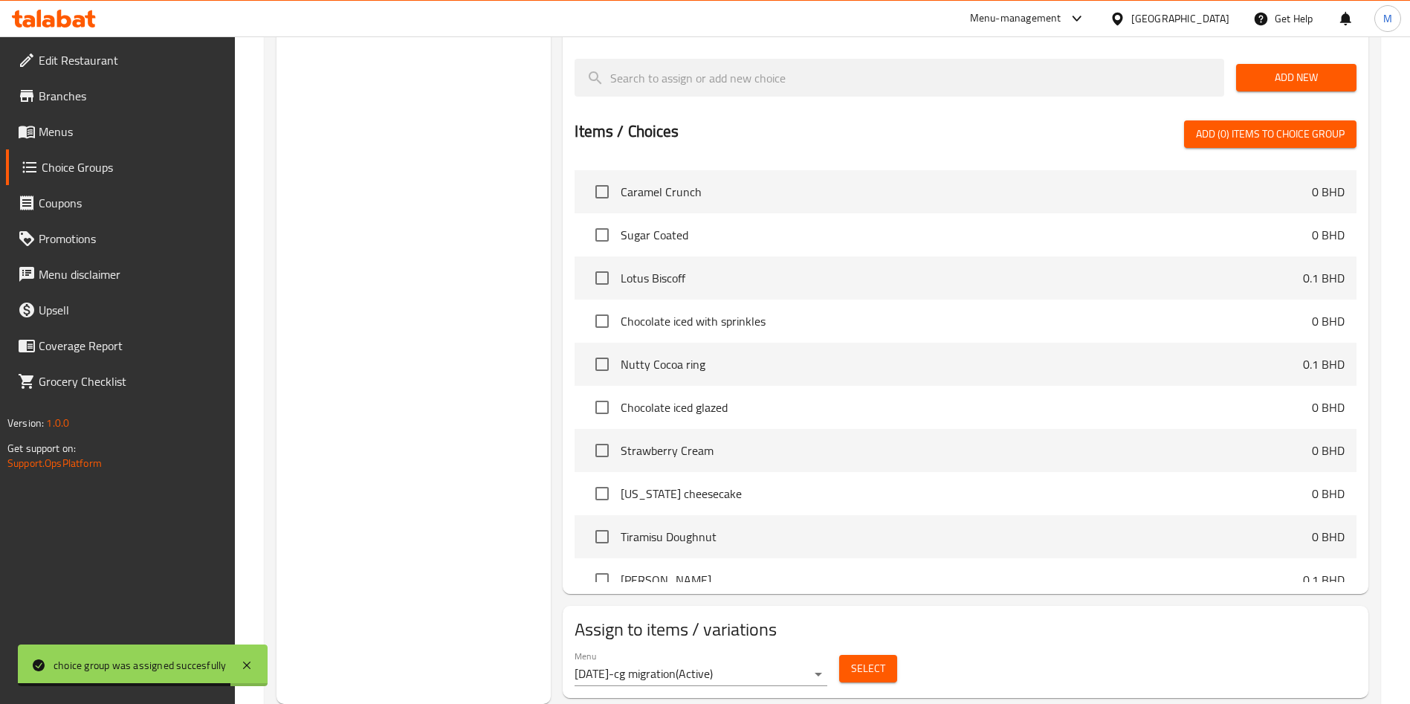
click at [862, 659] on span "Select" at bounding box center [868, 668] width 34 height 19
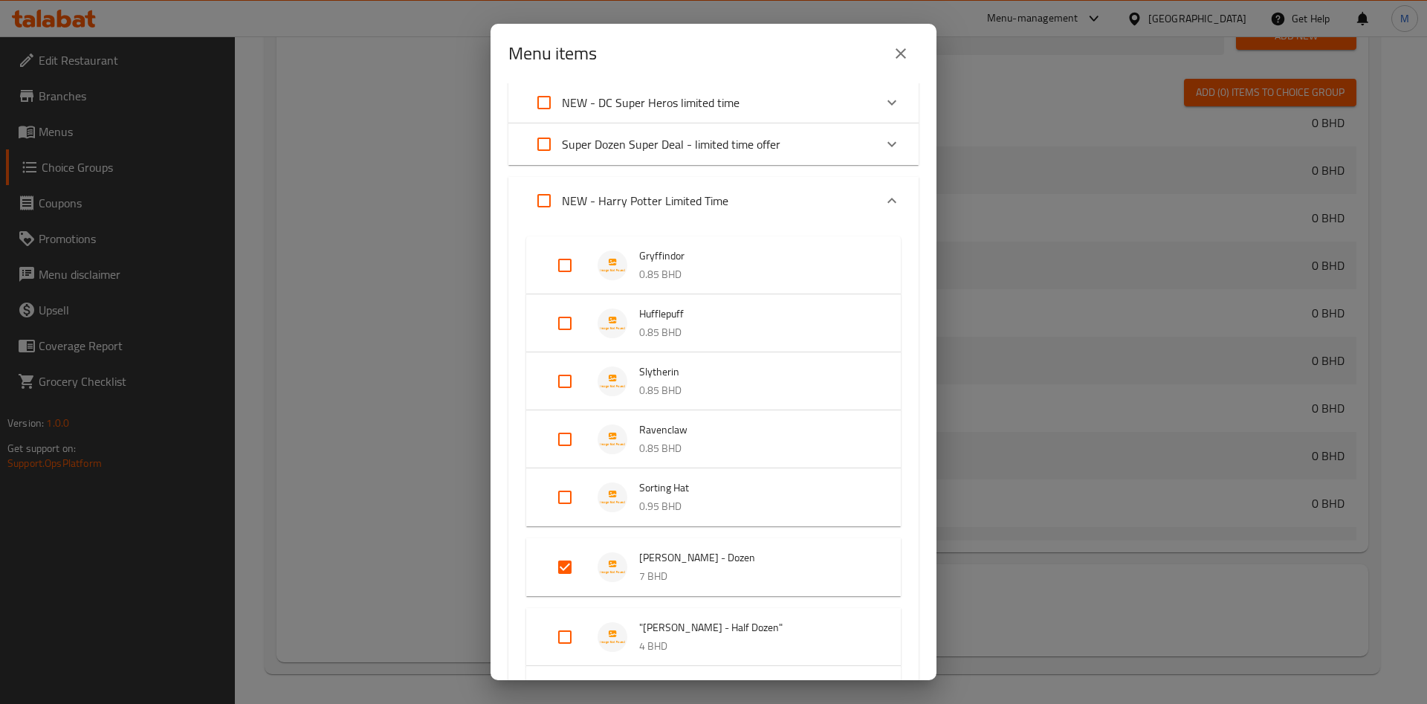
scroll to position [223, 0]
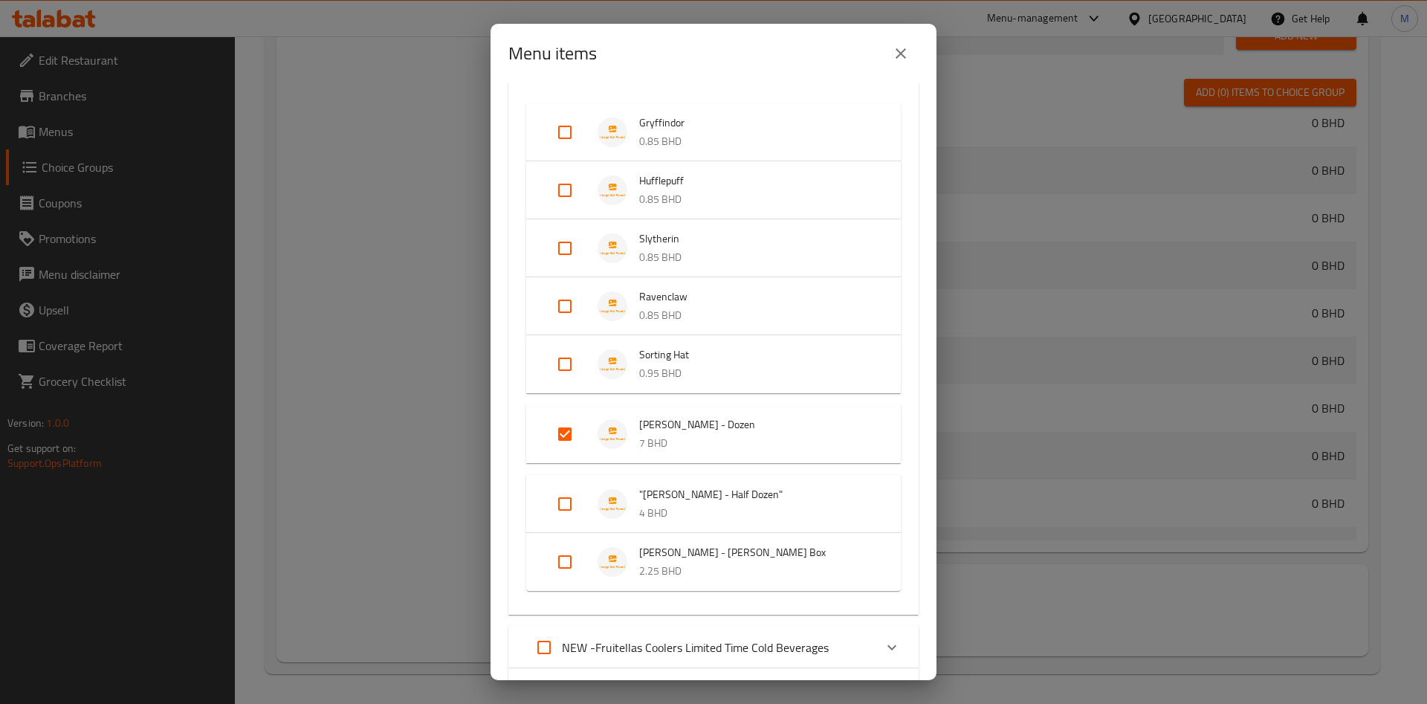
click at [566, 505] on input "Expand" at bounding box center [565, 504] width 36 height 36
click at [575, 504] on input "Expand" at bounding box center [565, 504] width 36 height 36
checkbox input "true"
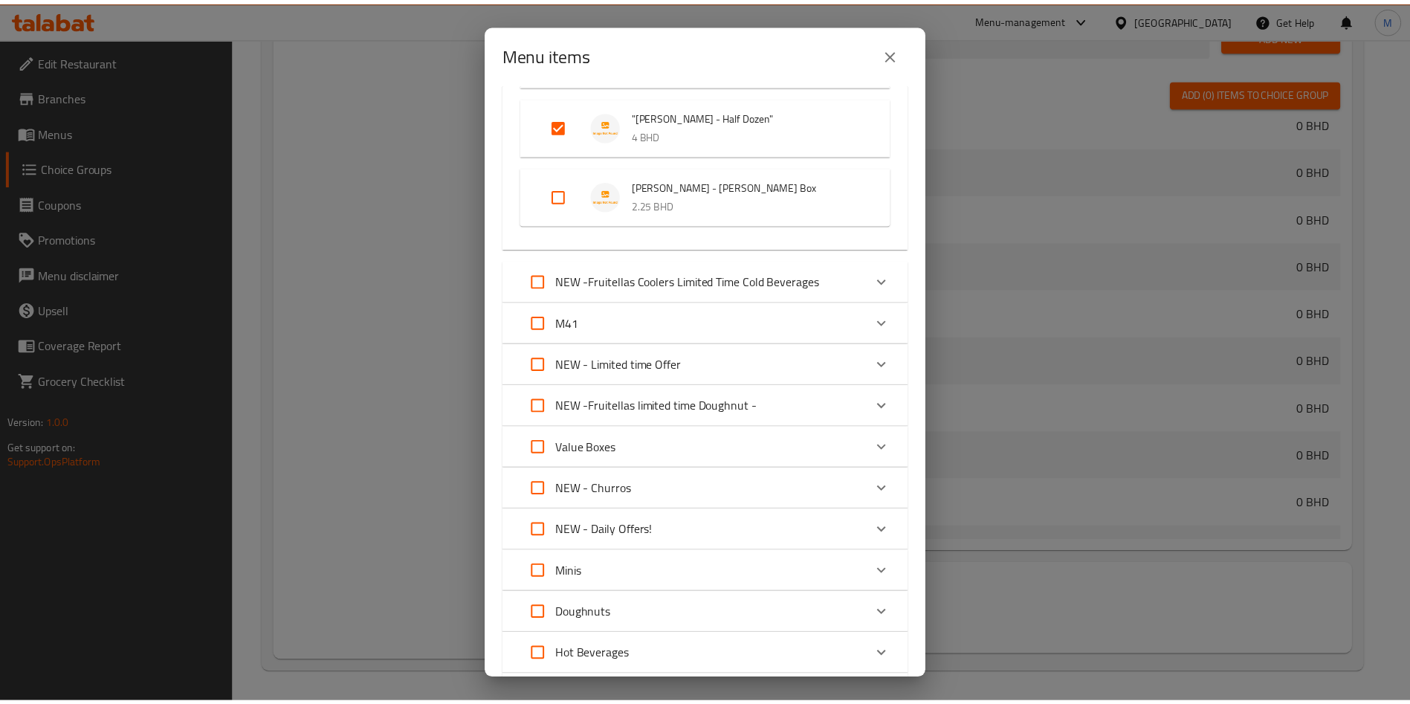
scroll to position [826, 0]
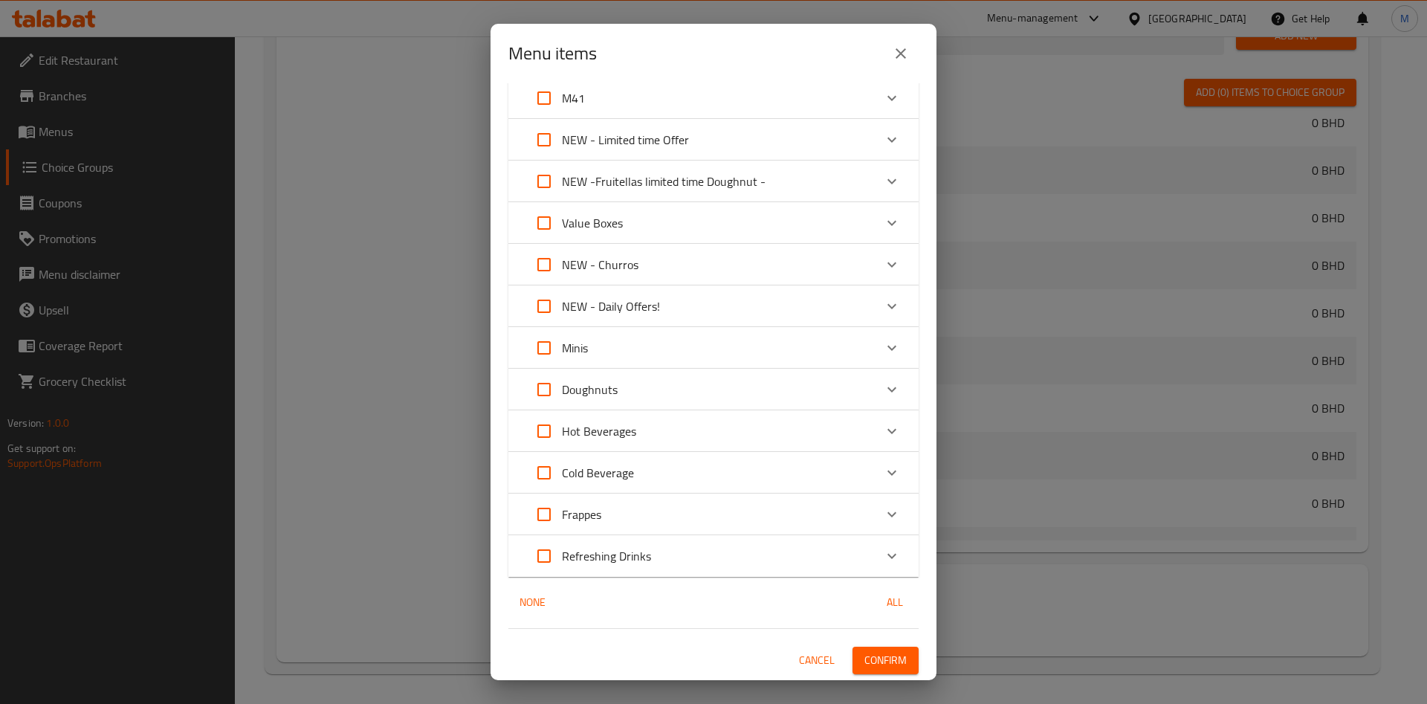
click at [899, 661] on button "Confirm" at bounding box center [886, 661] width 66 height 28
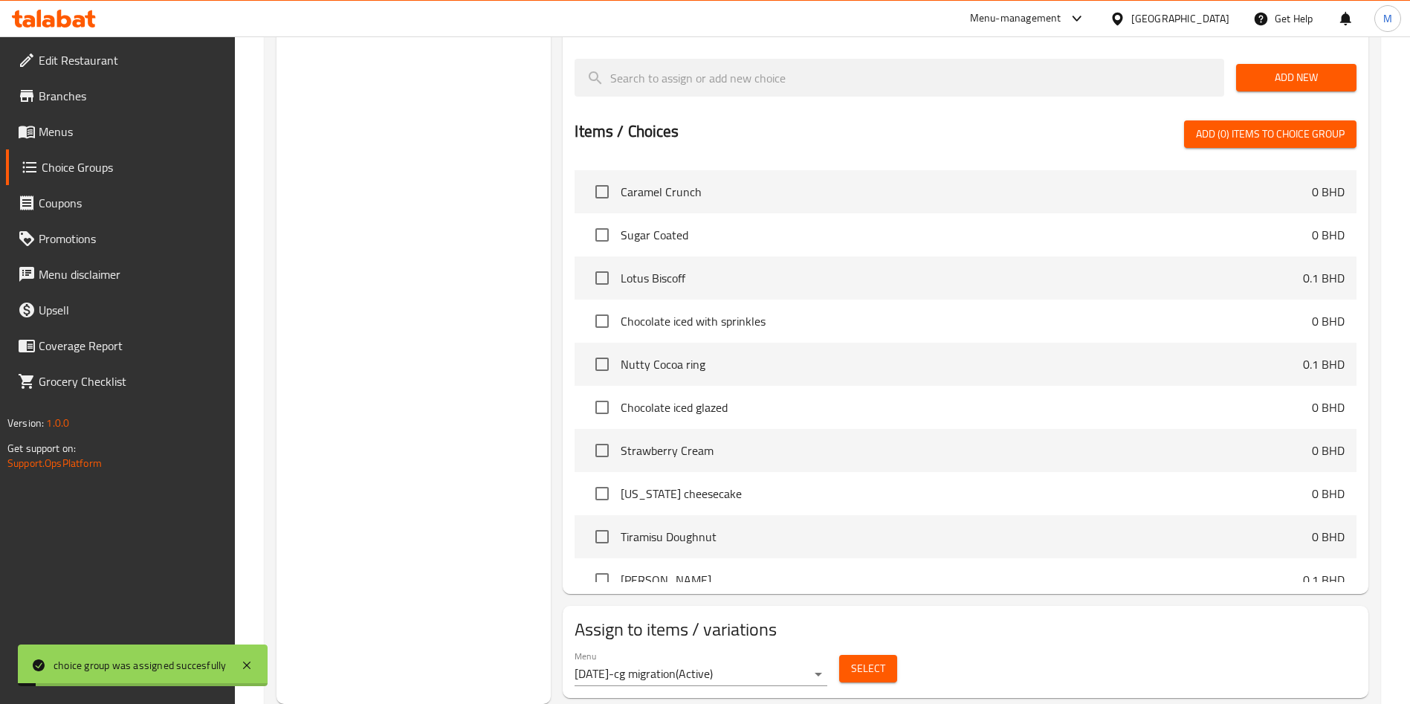
scroll to position [700, 0]
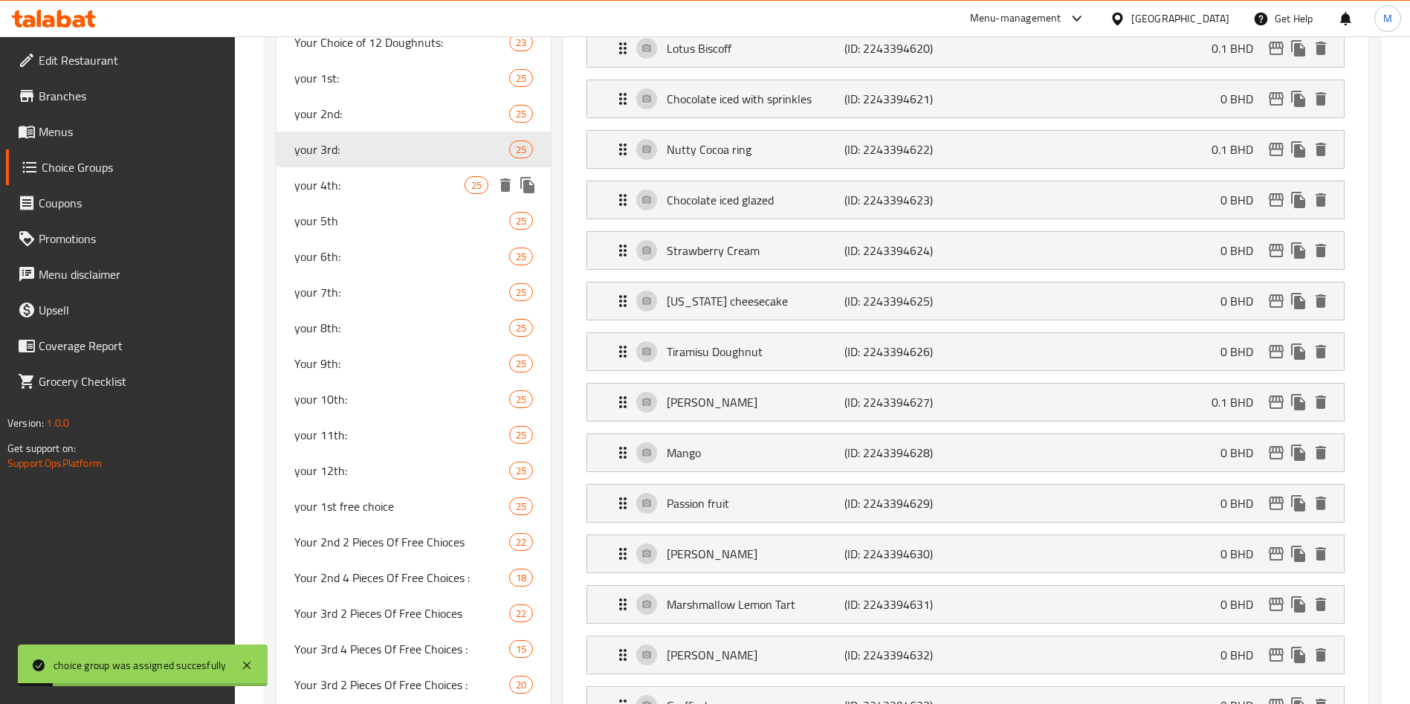
click at [341, 176] on span "your 4th:" at bounding box center [379, 185] width 170 height 18
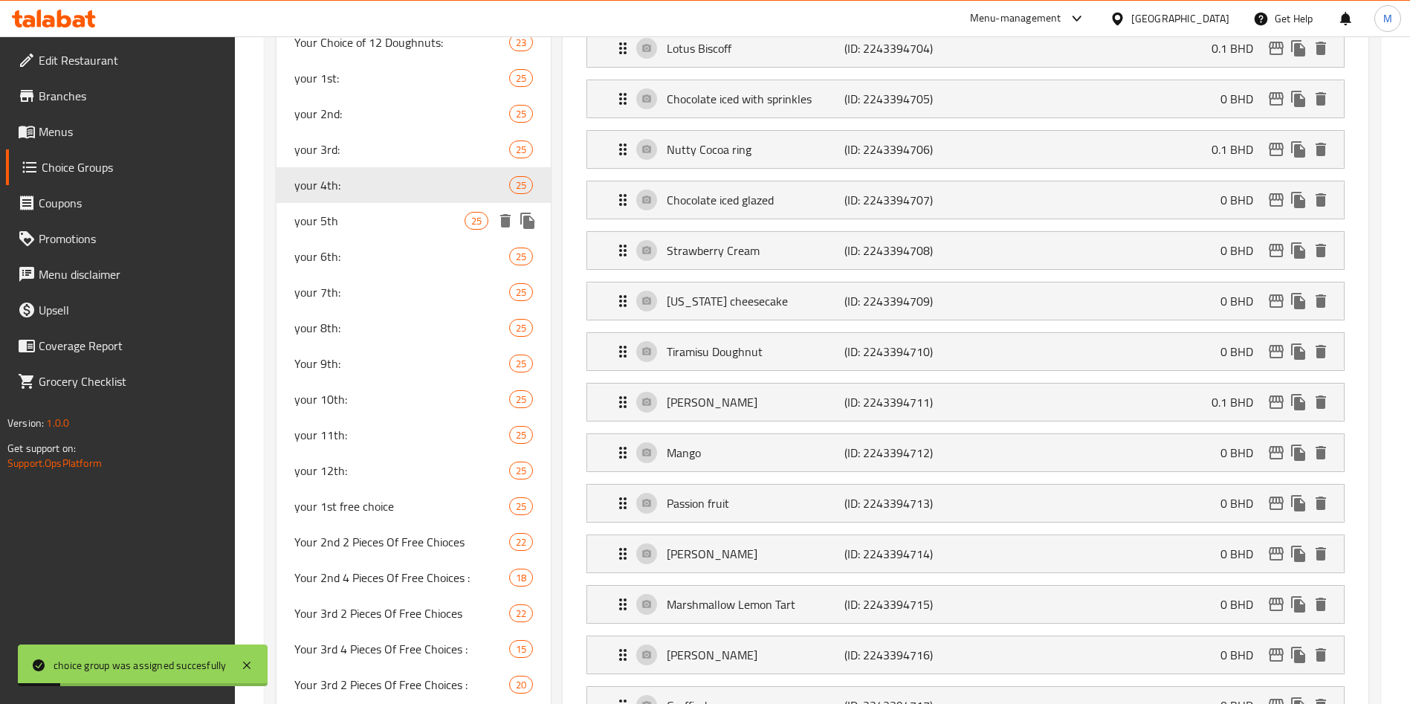
type input "your 4th:"
type input "اختيارك الرابع"
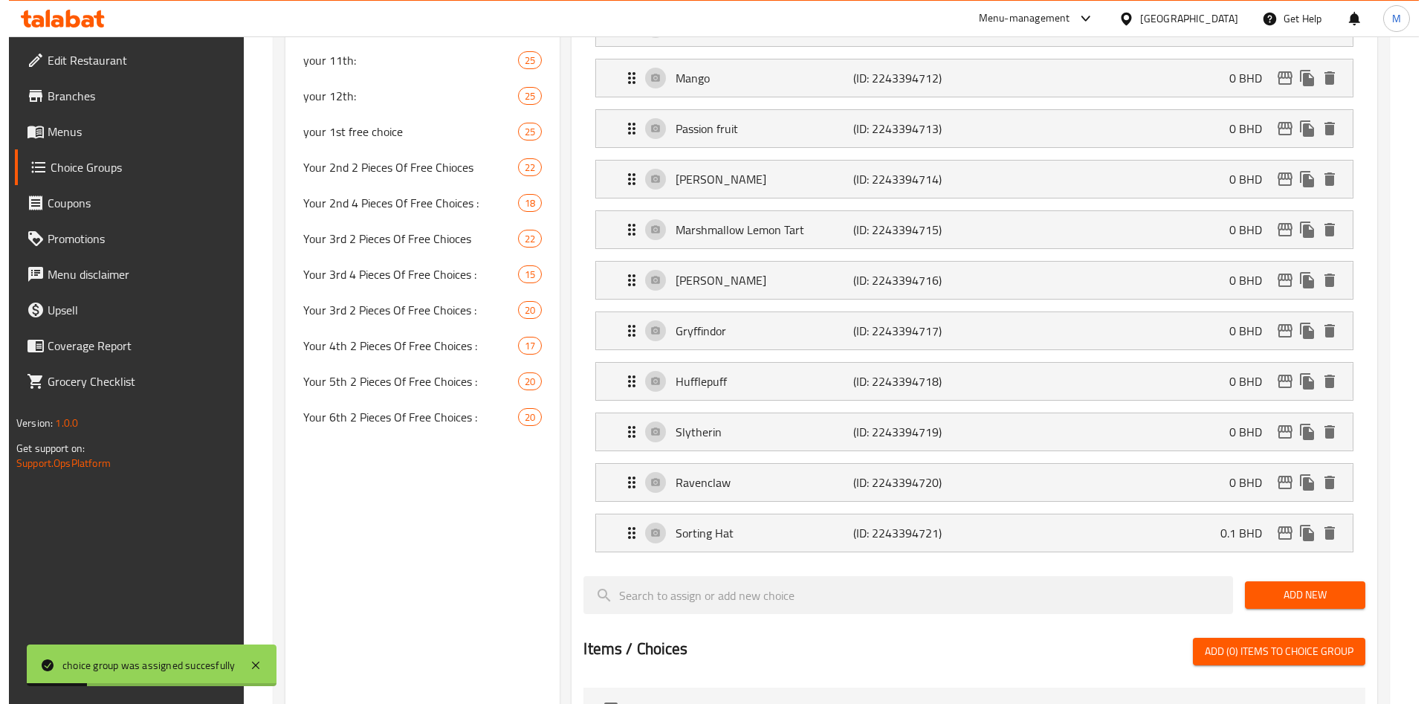
scroll to position [1593, 0]
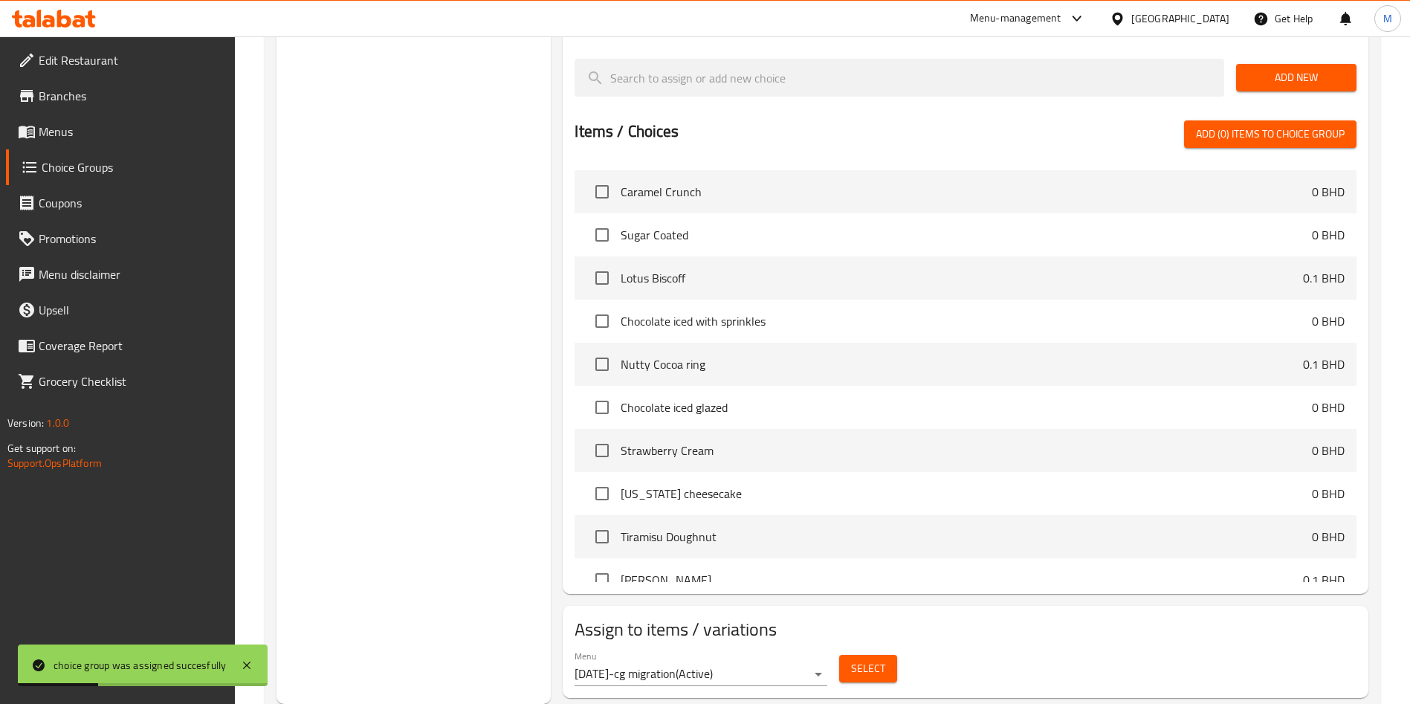
click at [869, 659] on span "Select" at bounding box center [868, 668] width 34 height 19
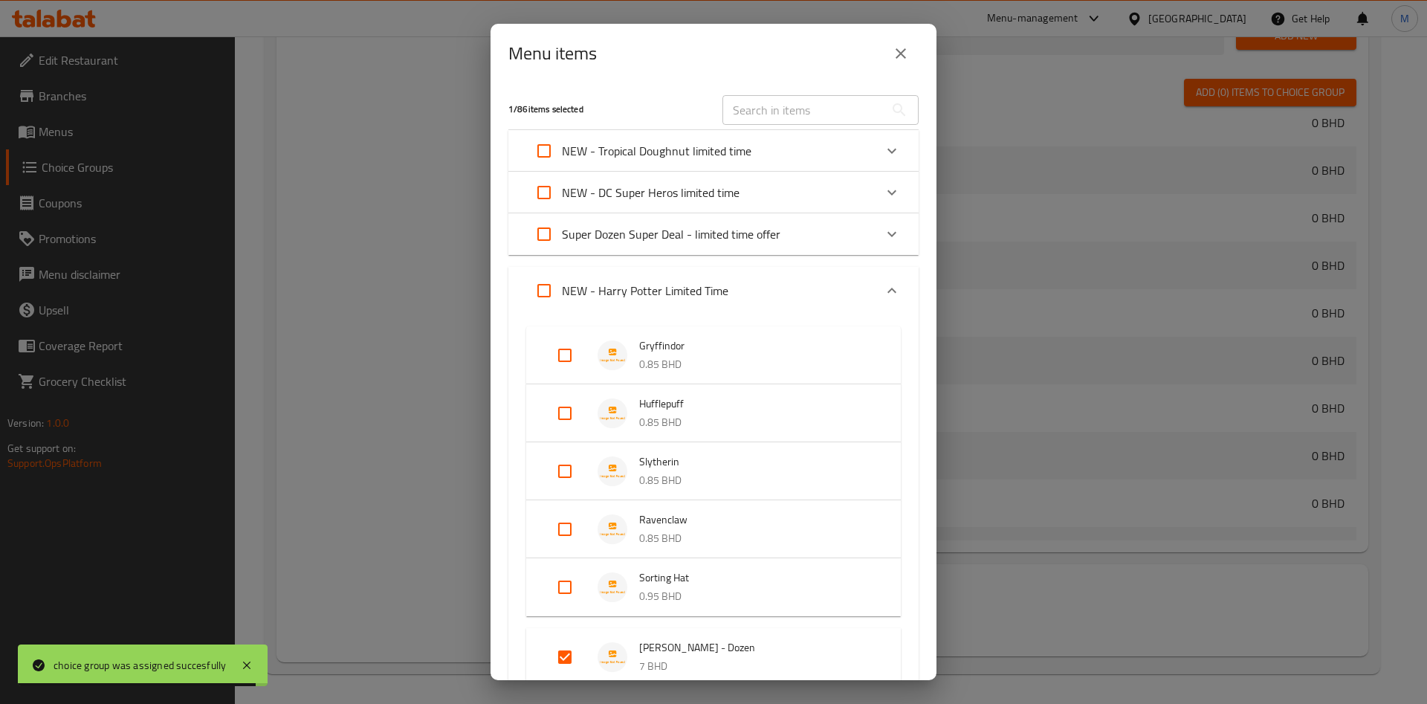
scroll to position [335, 0]
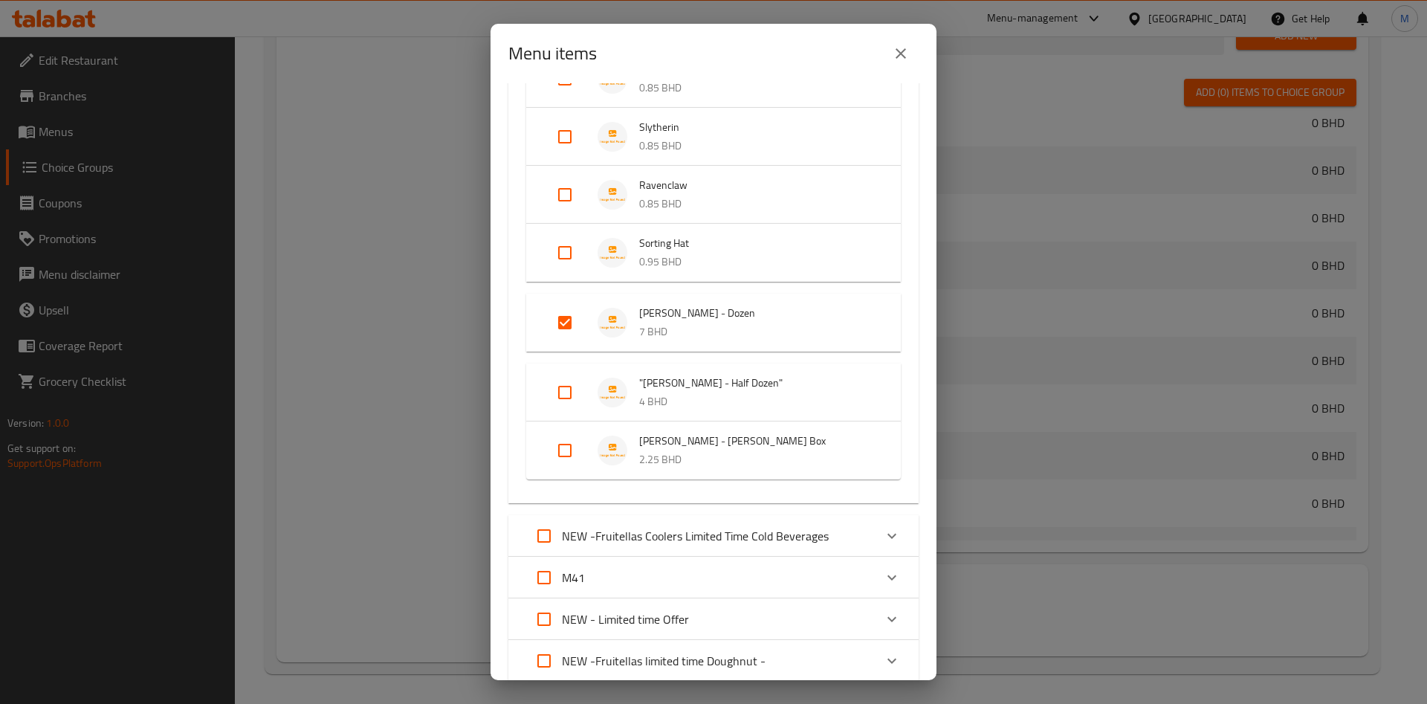
click at [575, 391] on input "Expand" at bounding box center [565, 393] width 36 height 36
checkbox input "true"
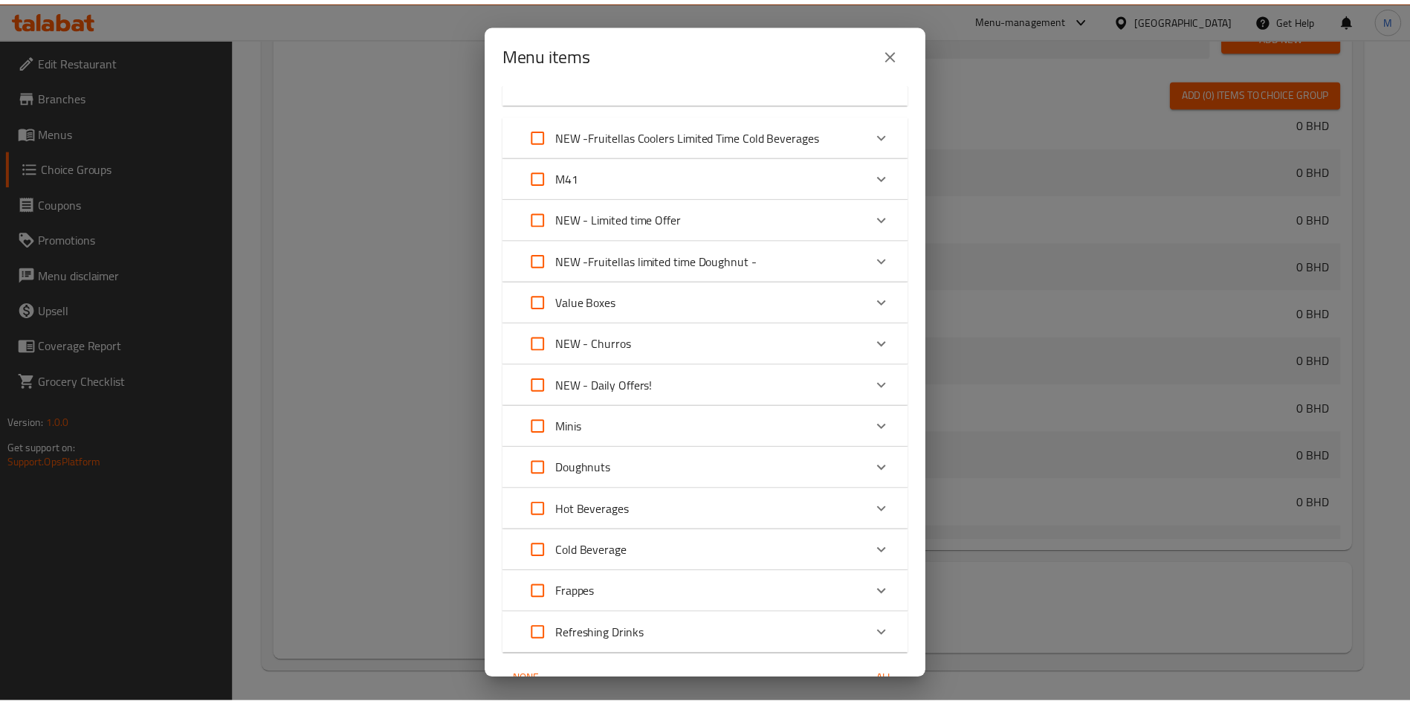
scroll to position [826, 0]
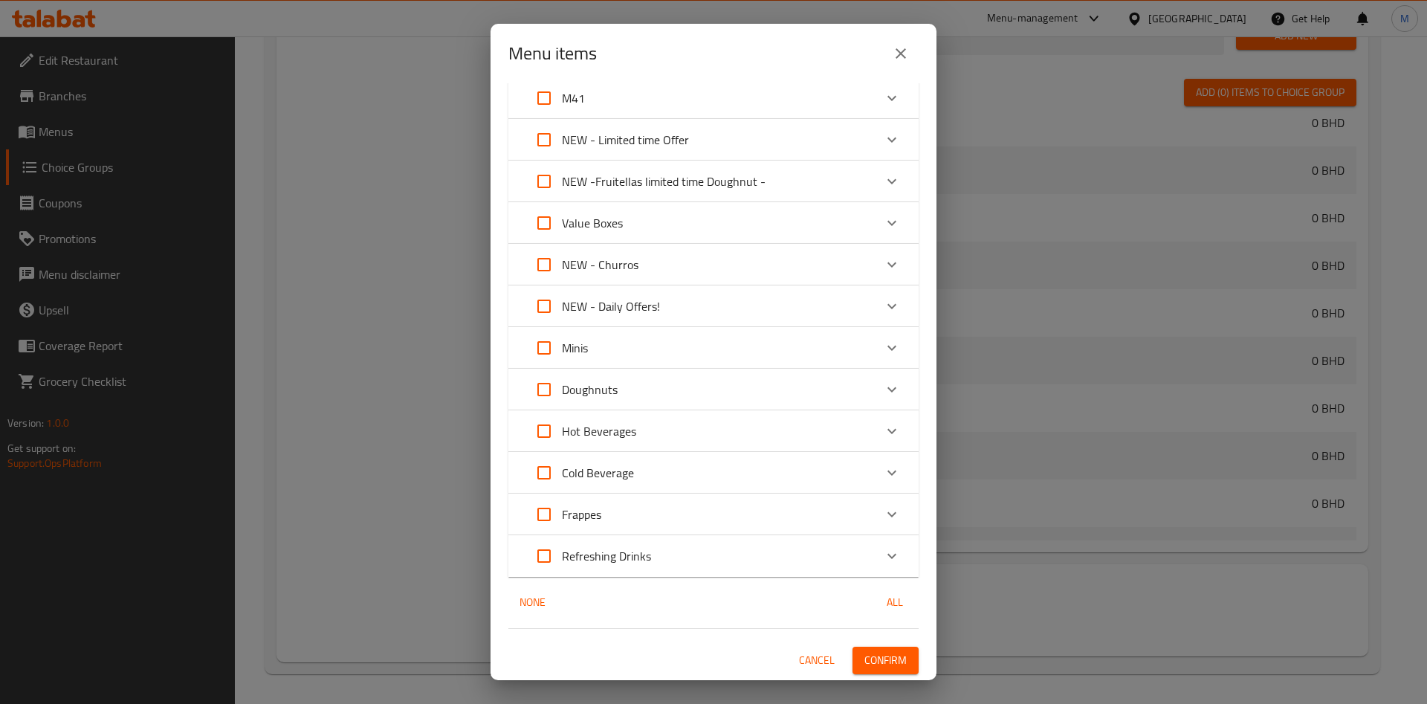
click at [880, 664] on span "Confirm" at bounding box center [886, 660] width 42 height 19
click at [880, 664] on div at bounding box center [713, 352] width 1427 height 704
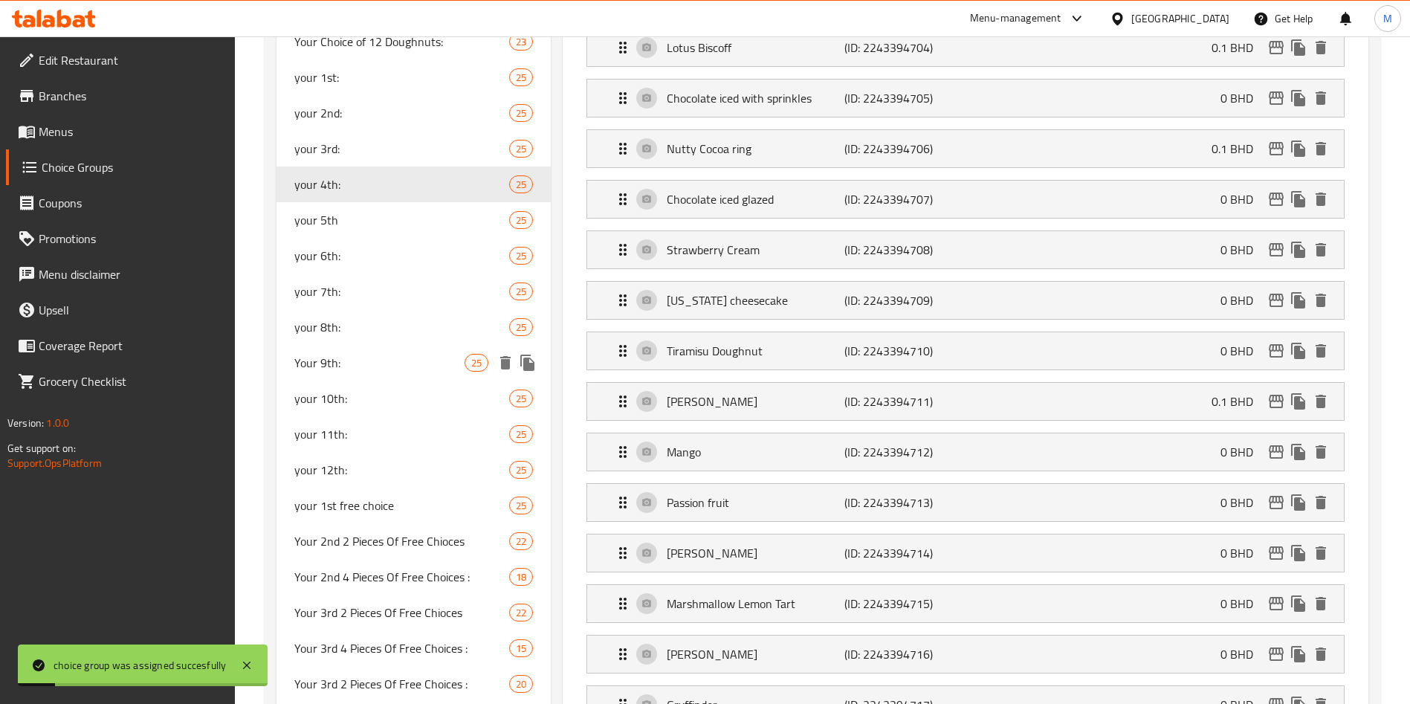
scroll to position [700, 0]
click at [339, 226] on span "your 5th" at bounding box center [379, 221] width 170 height 18
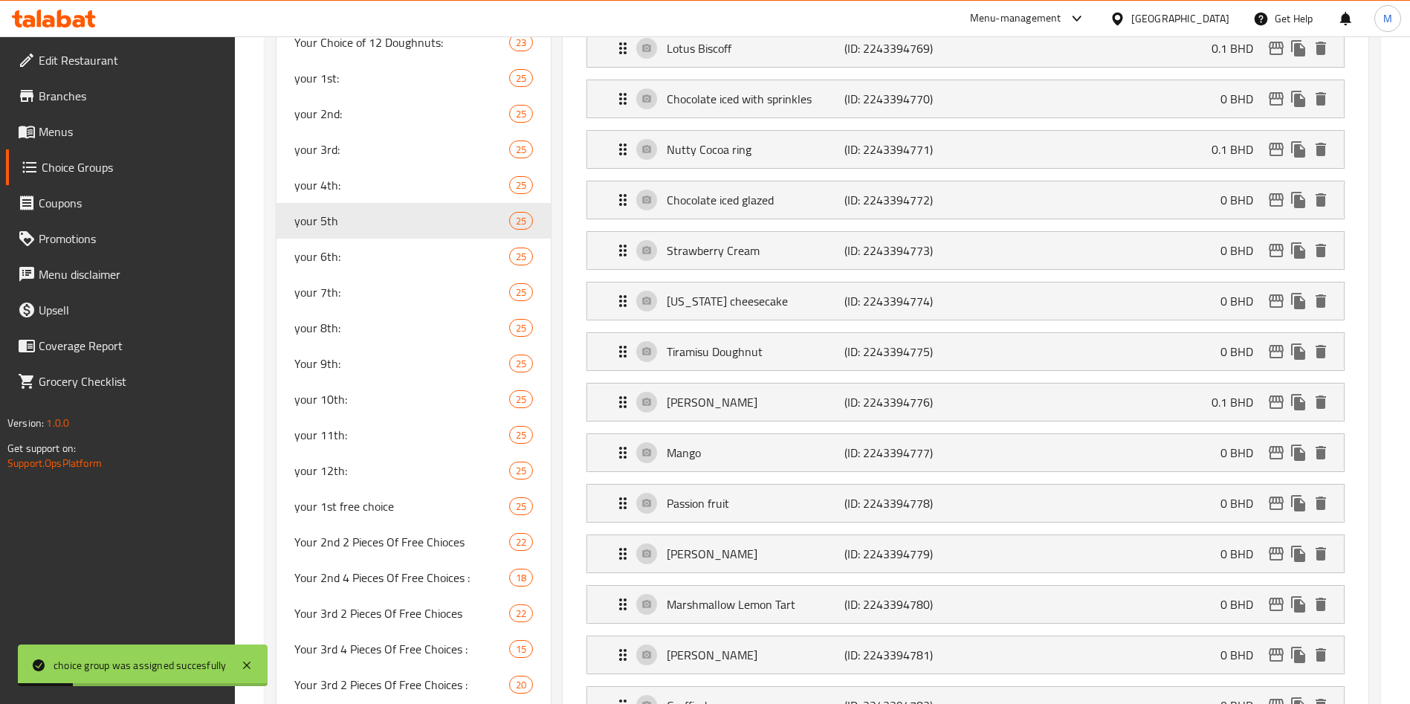
type input "your 5th"
type input "اختيارك الخامس"
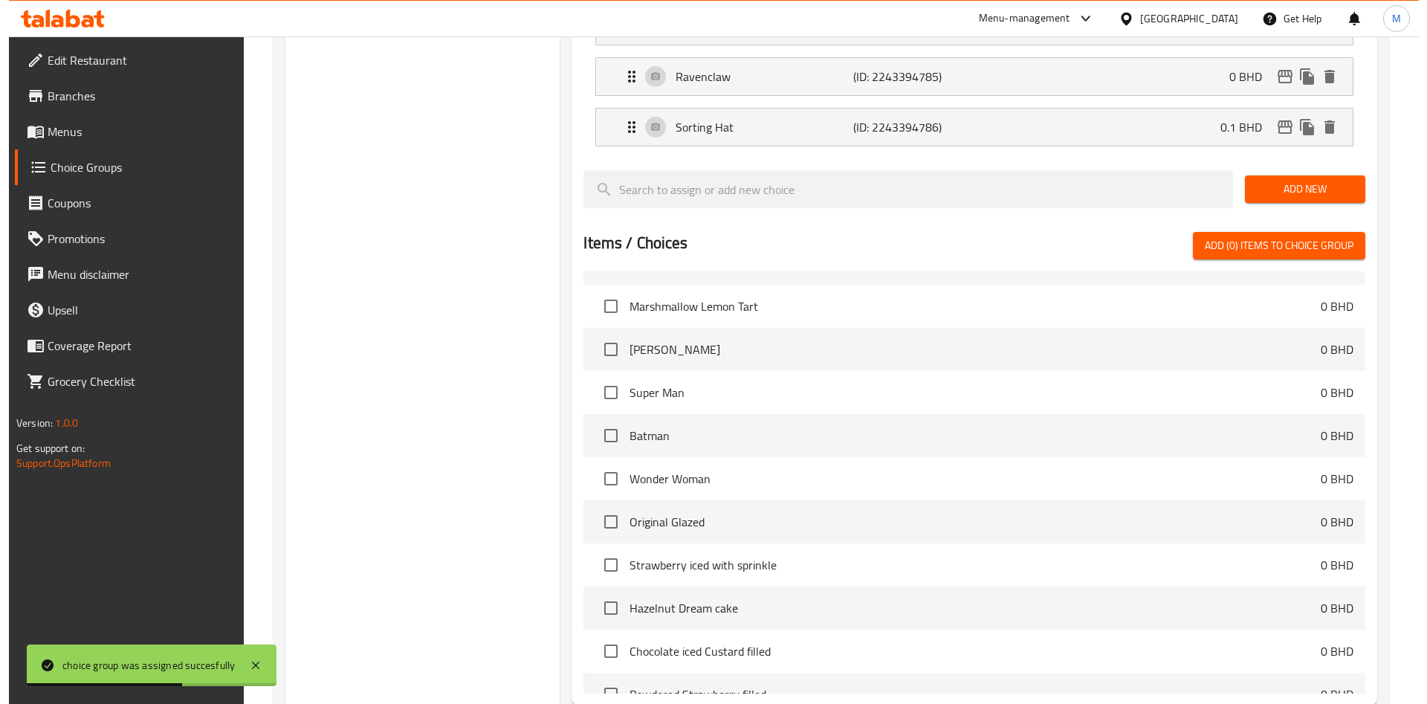
scroll to position [1593, 0]
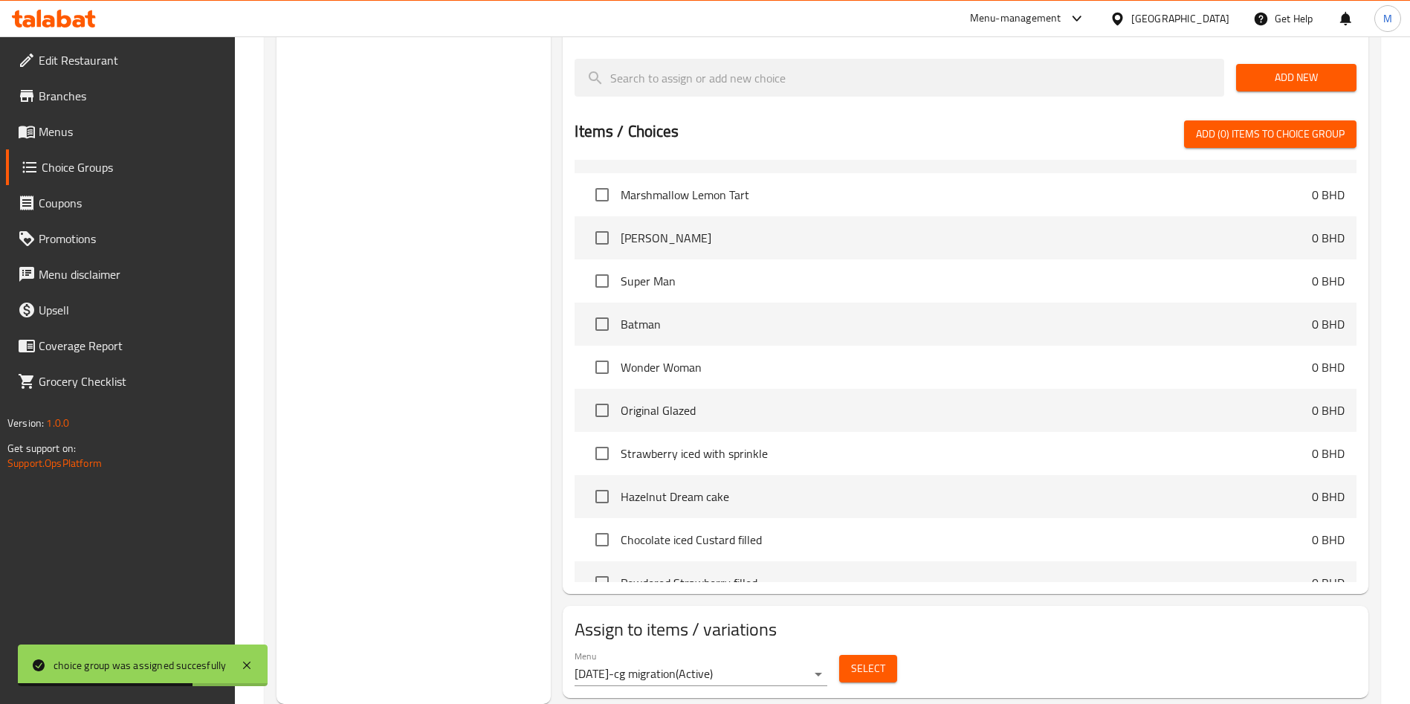
click at [836, 649] on div "Select" at bounding box center [868, 668] width 70 height 39
click at [850, 655] on button "Select" at bounding box center [868, 669] width 58 height 28
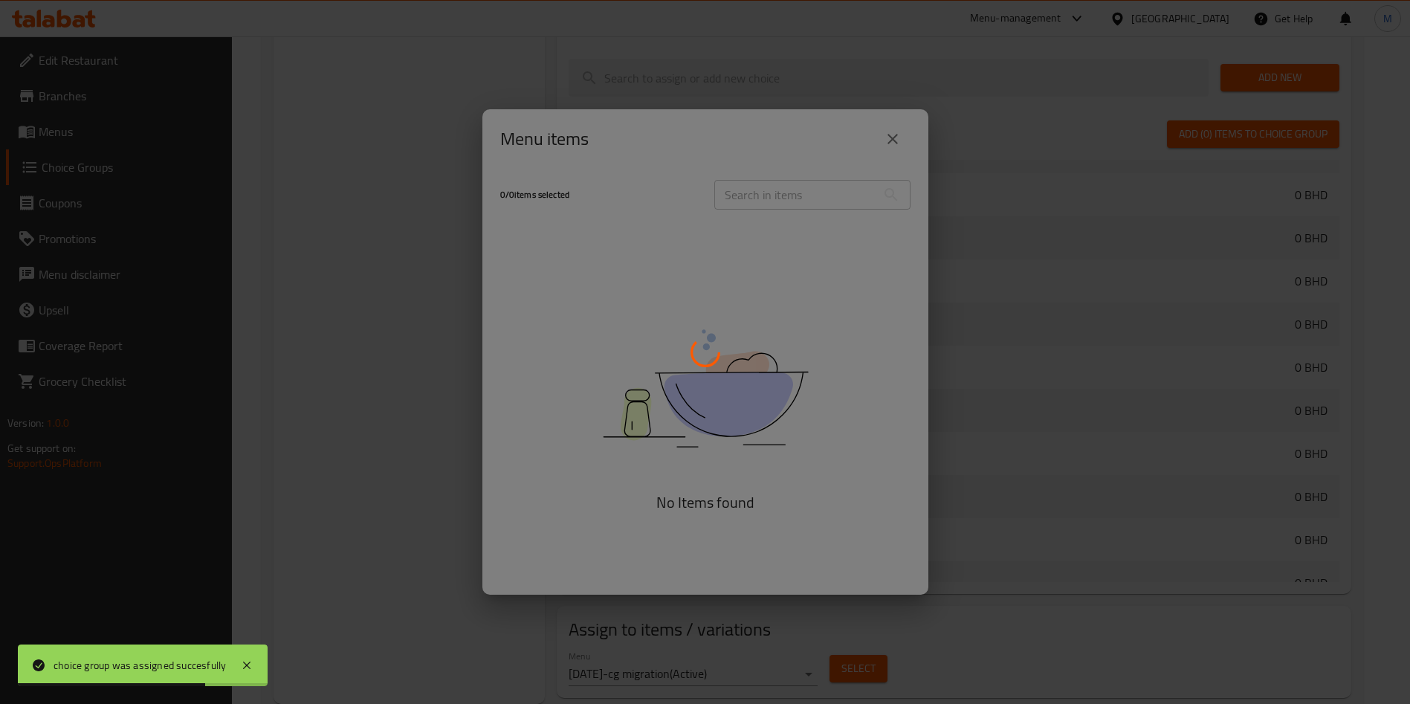
click at [850, 625] on div at bounding box center [705, 352] width 1410 height 704
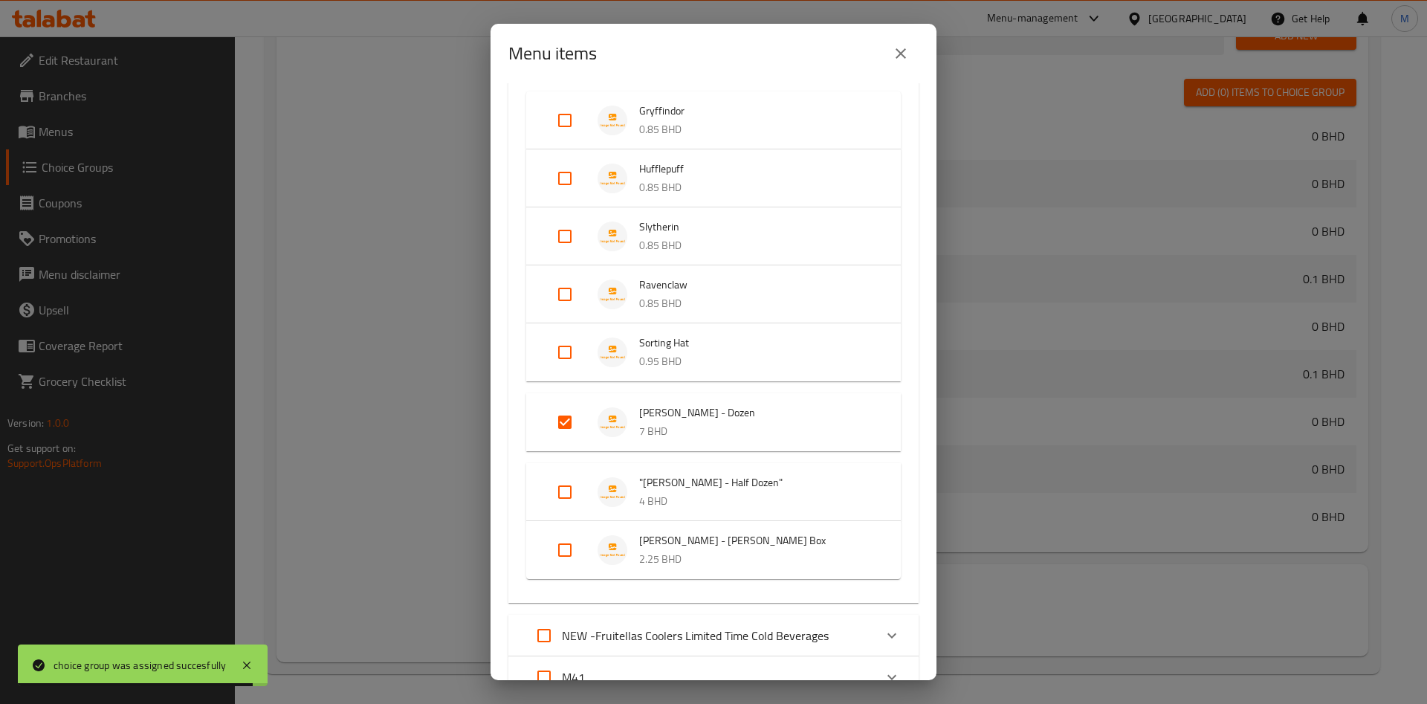
scroll to position [446, 0]
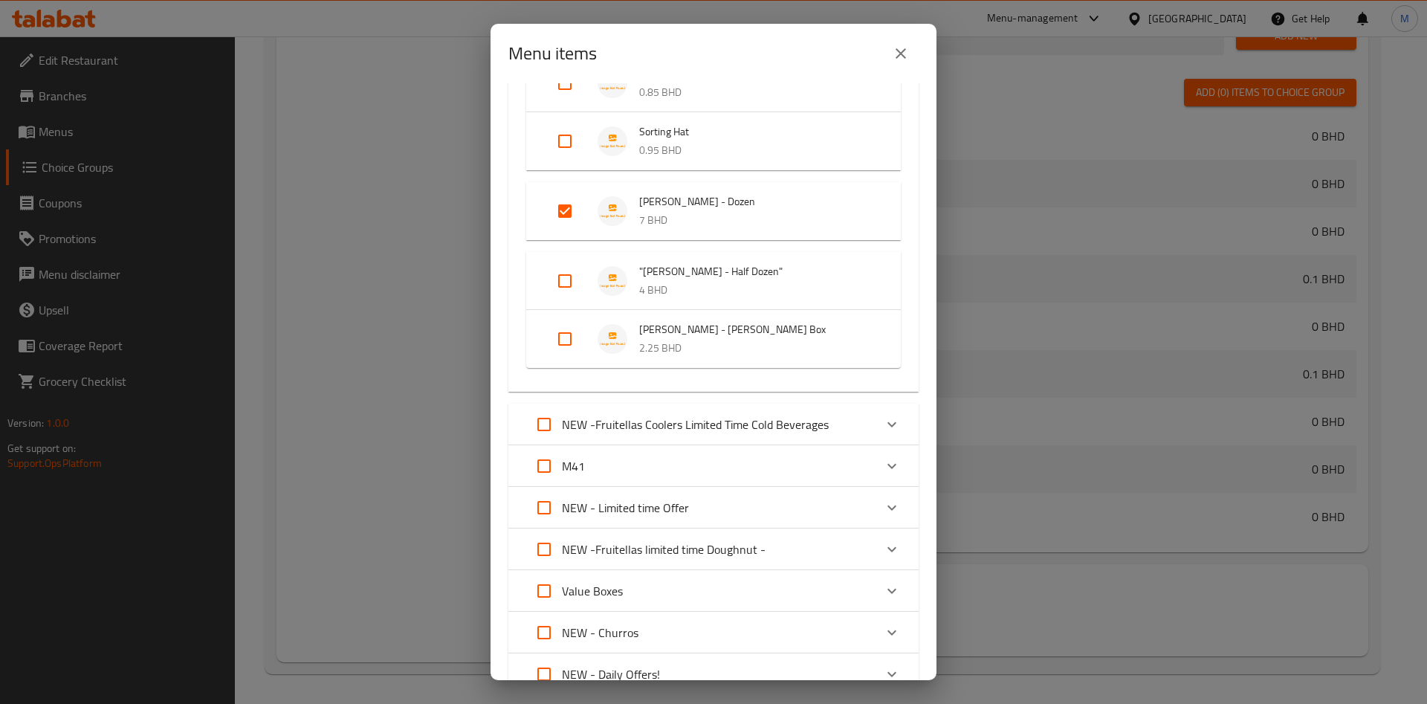
click at [567, 285] on input "Expand" at bounding box center [565, 281] width 36 height 36
checkbox input "true"
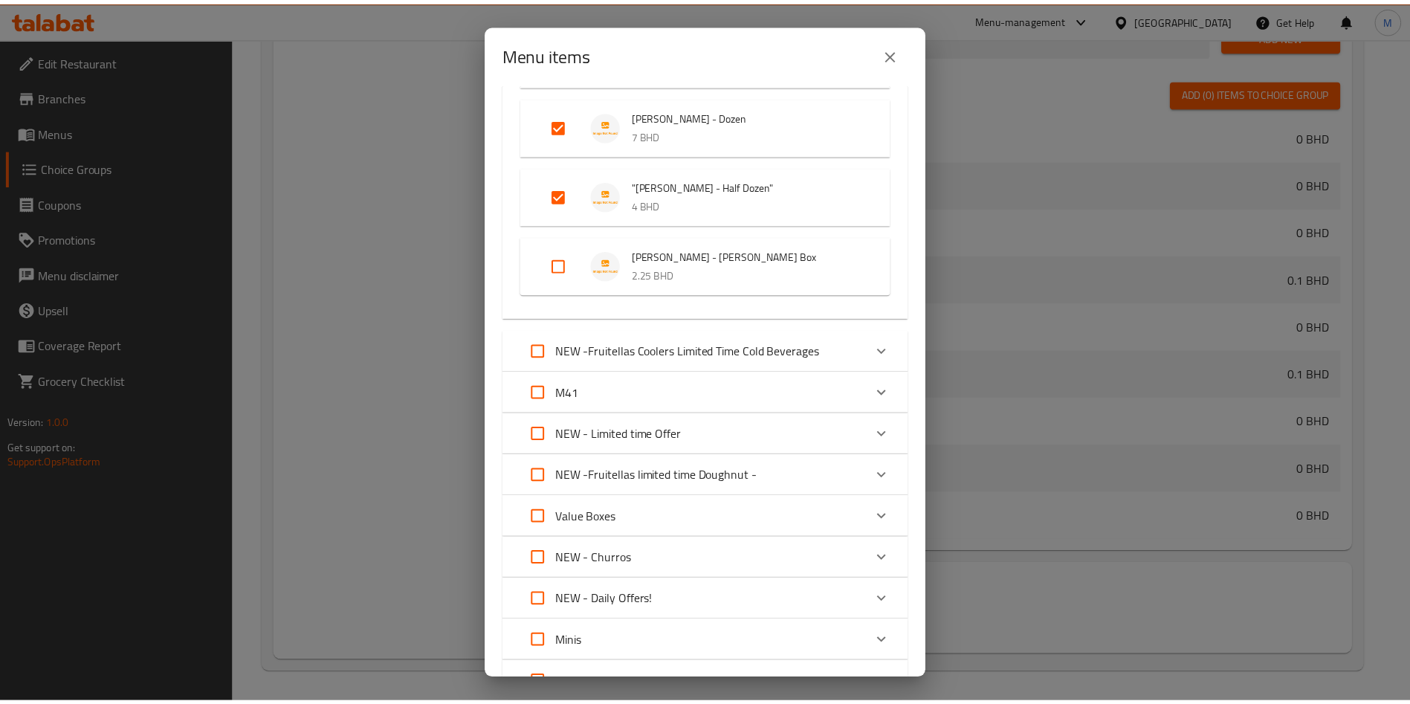
scroll to position [826, 0]
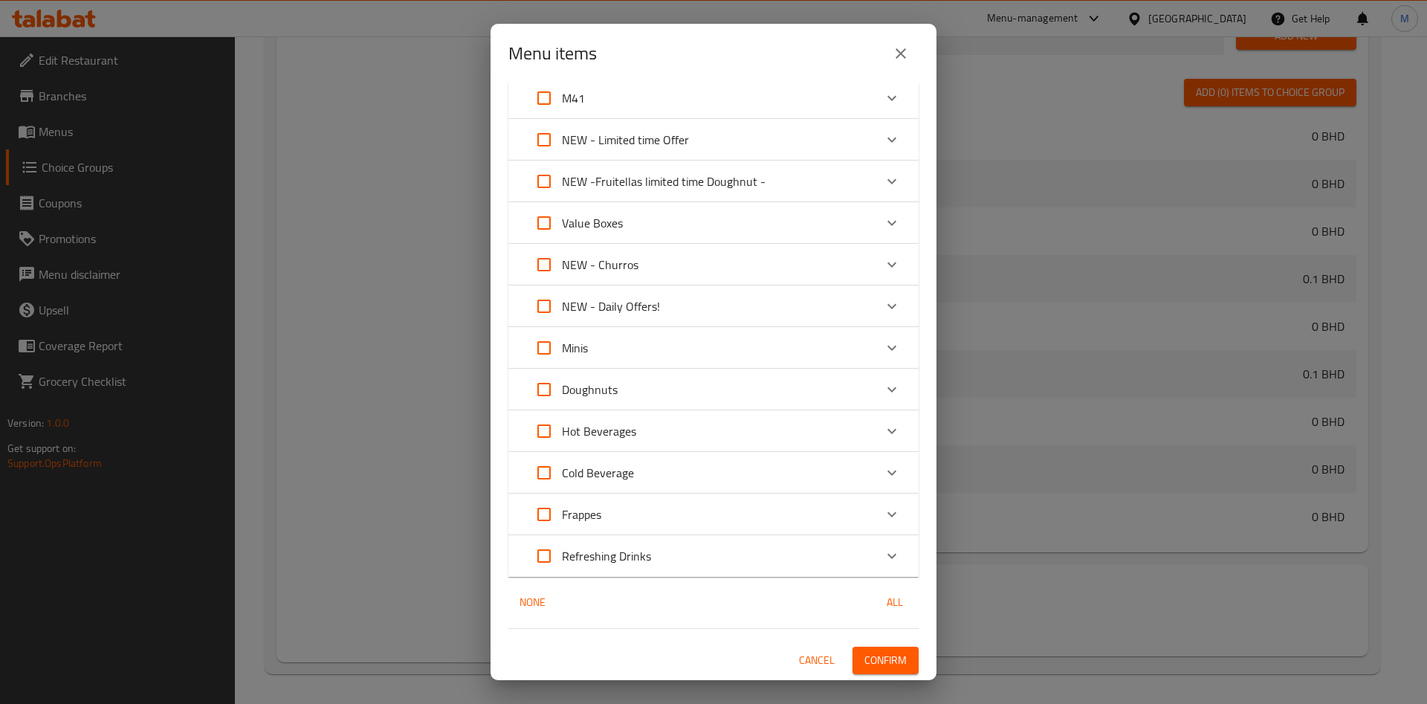
click at [868, 662] on span "Confirm" at bounding box center [886, 660] width 42 height 19
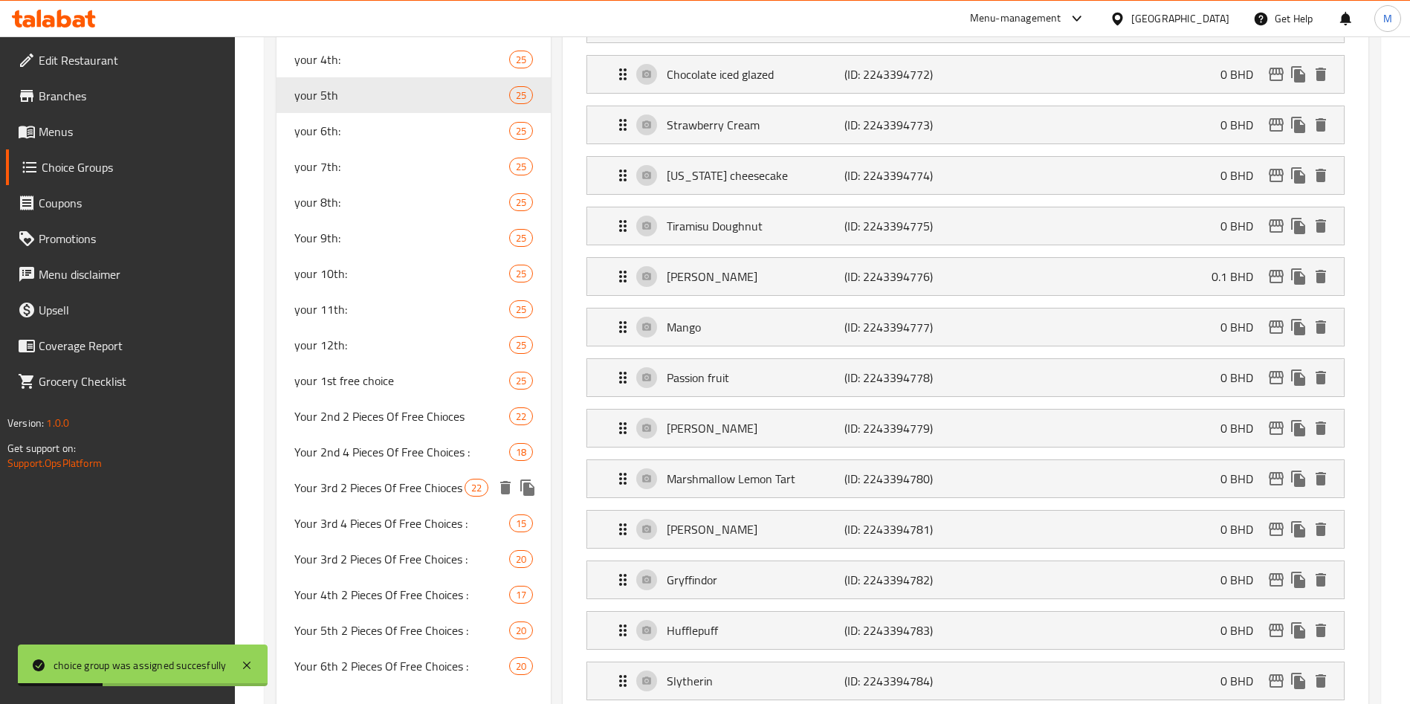
scroll to position [812, 0]
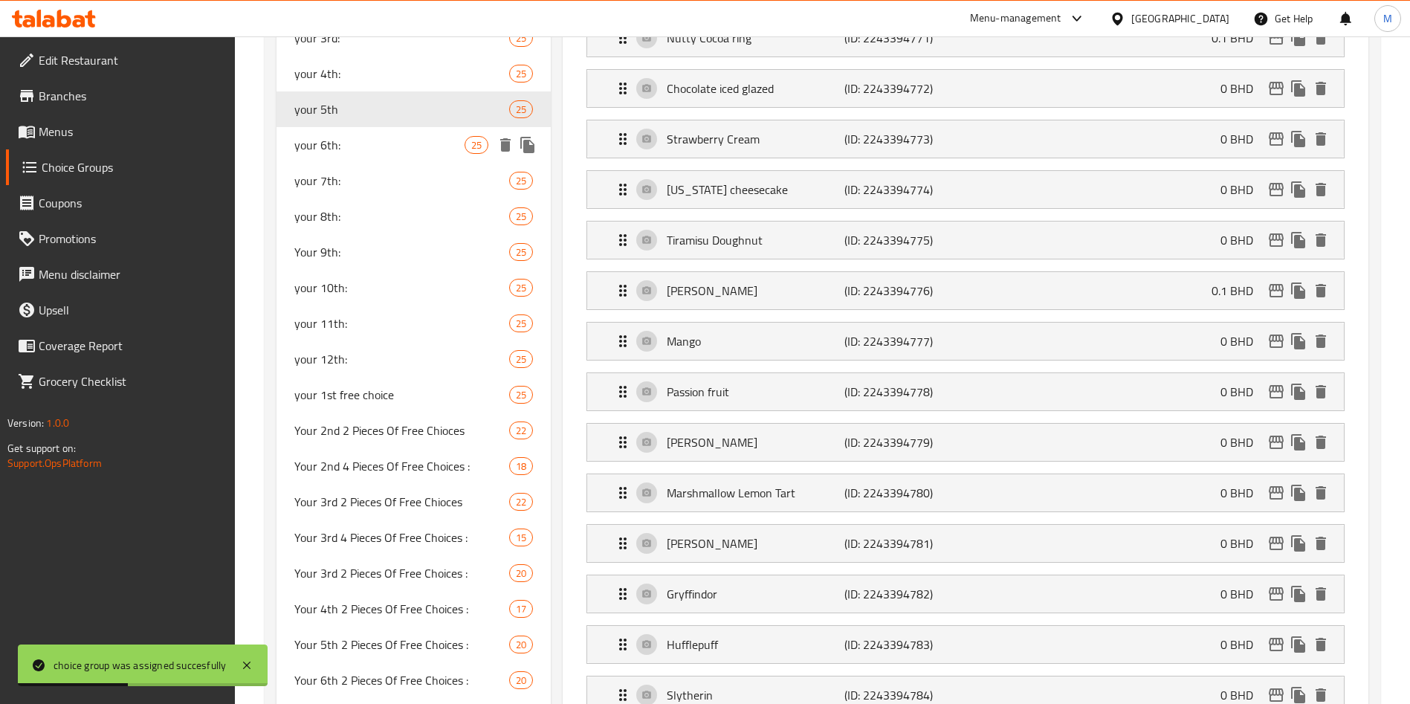
click at [416, 155] on div "your 6th: 25" at bounding box center [414, 145] width 274 height 36
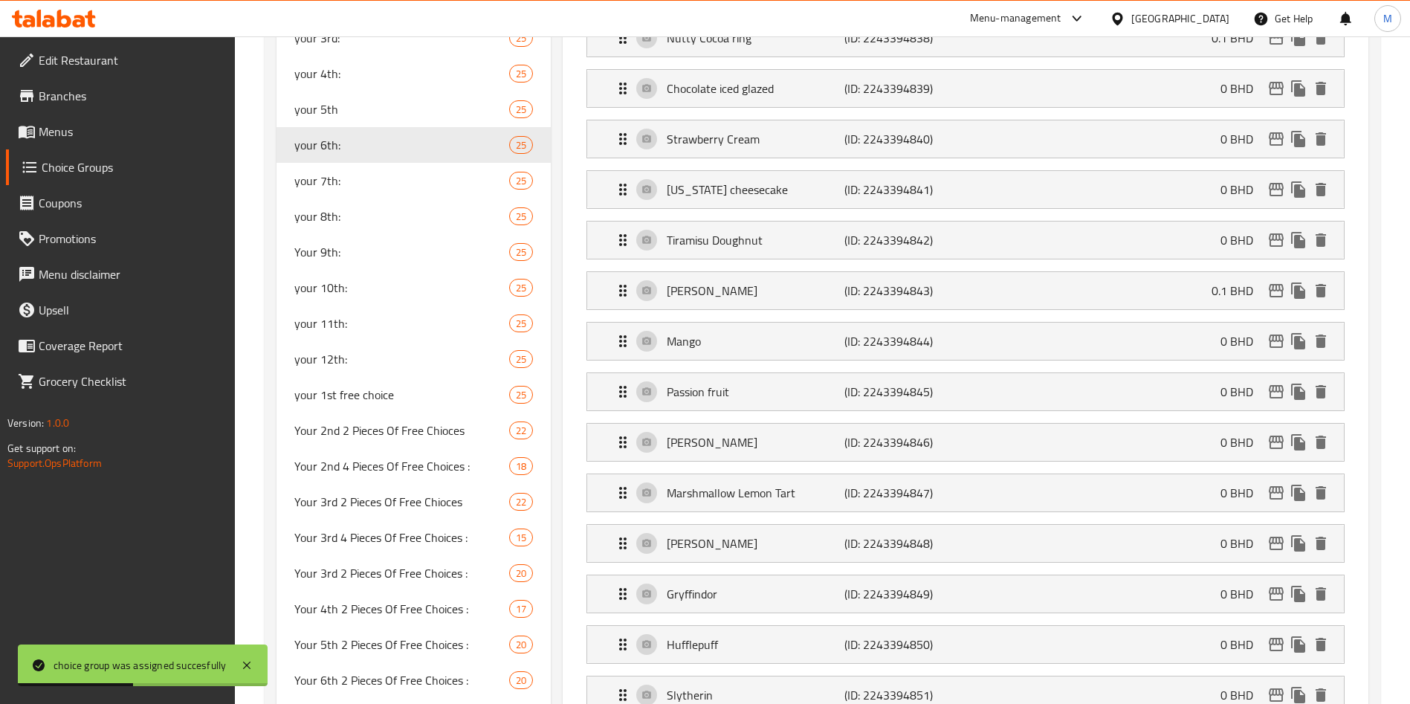
type input "your 6th:"
type input "اختيارك السادس"
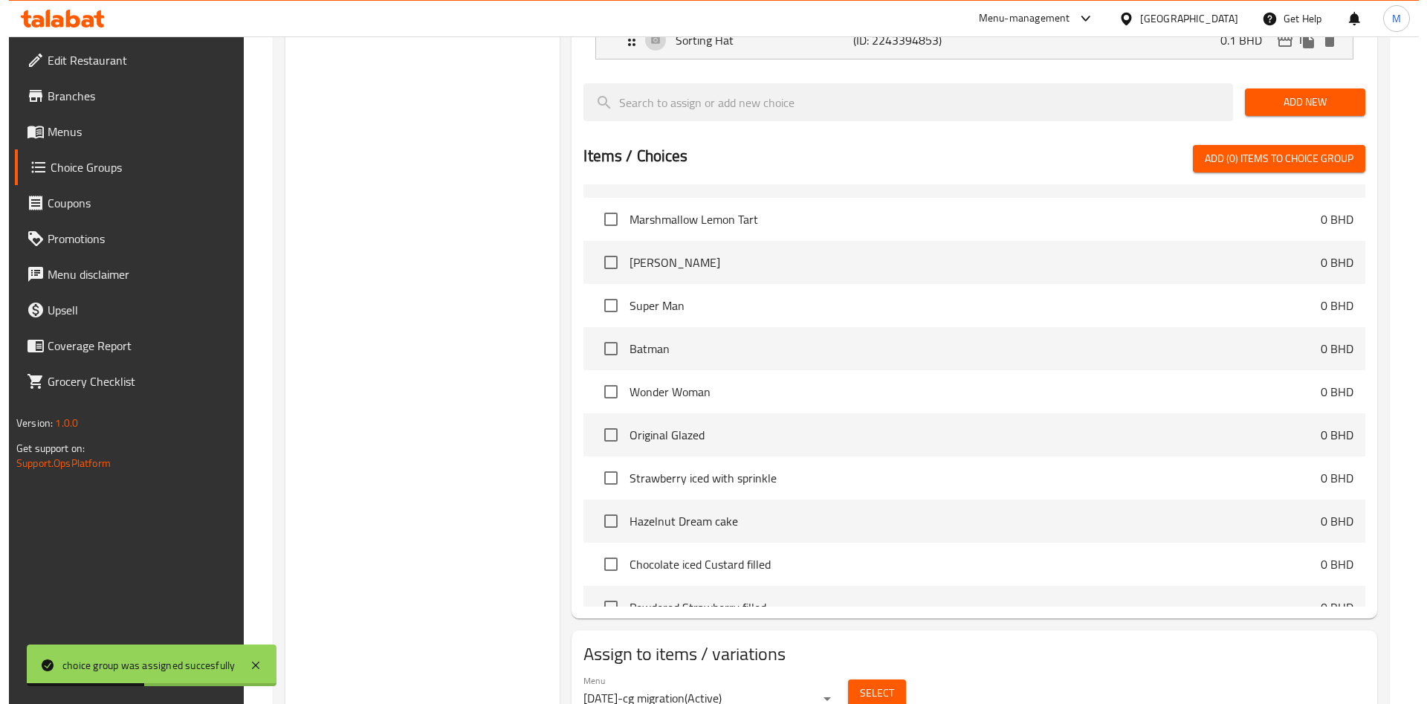
scroll to position [1593, 0]
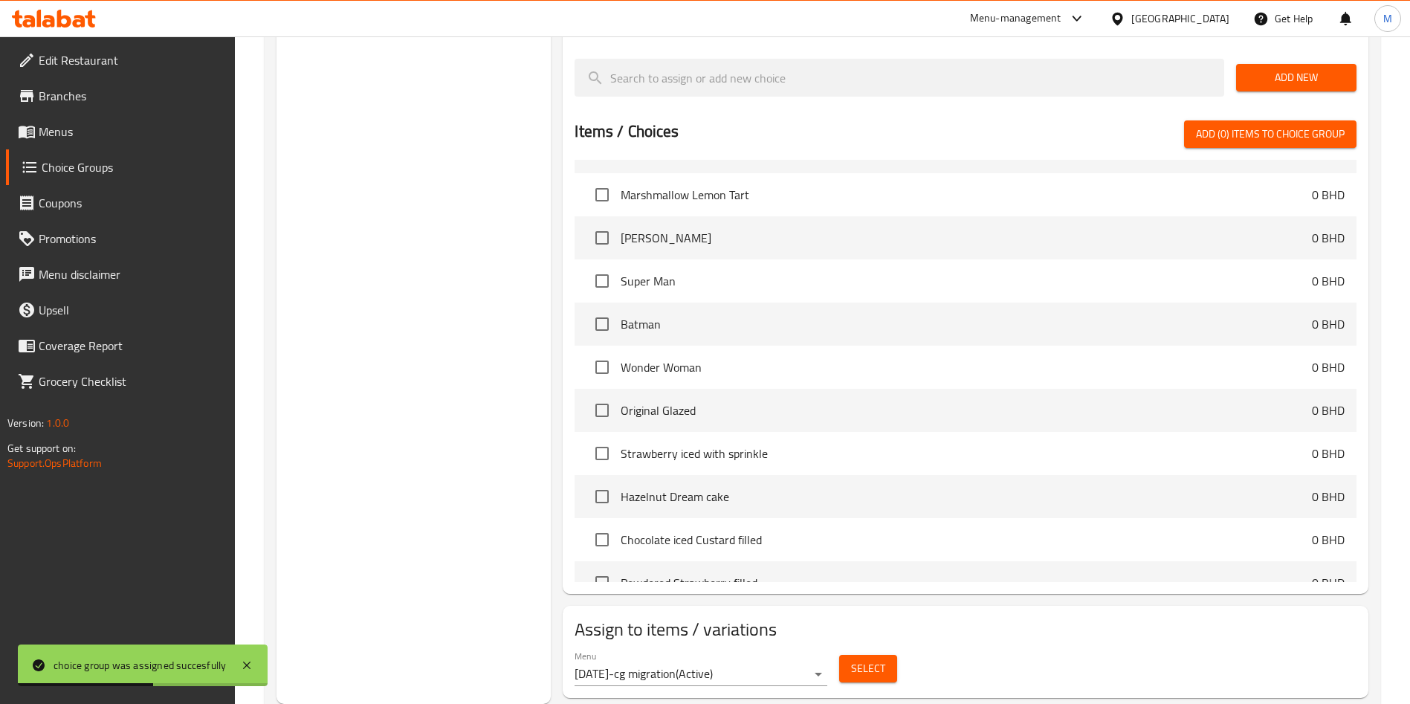
click at [873, 659] on span "Select" at bounding box center [868, 668] width 34 height 19
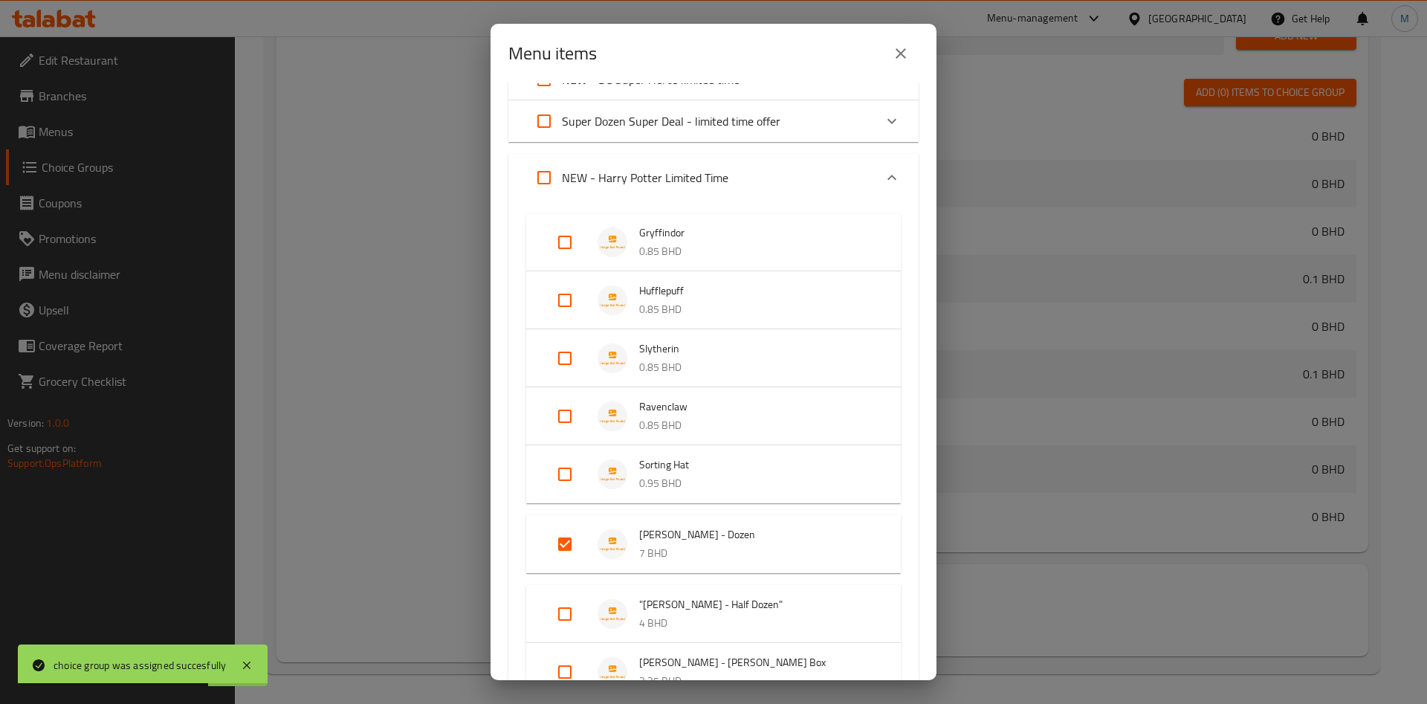
scroll to position [446, 0]
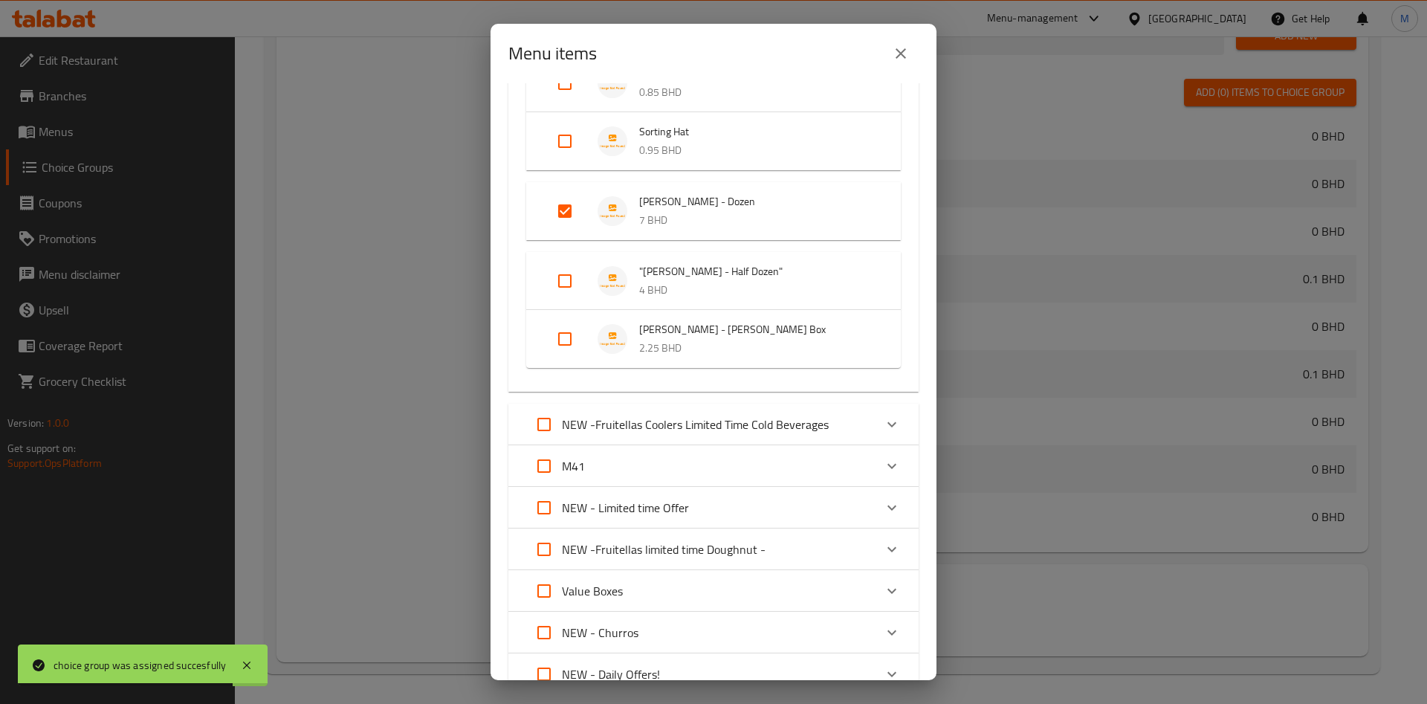
click at [561, 268] on input "Expand" at bounding box center [565, 281] width 36 height 36
checkbox input "true"
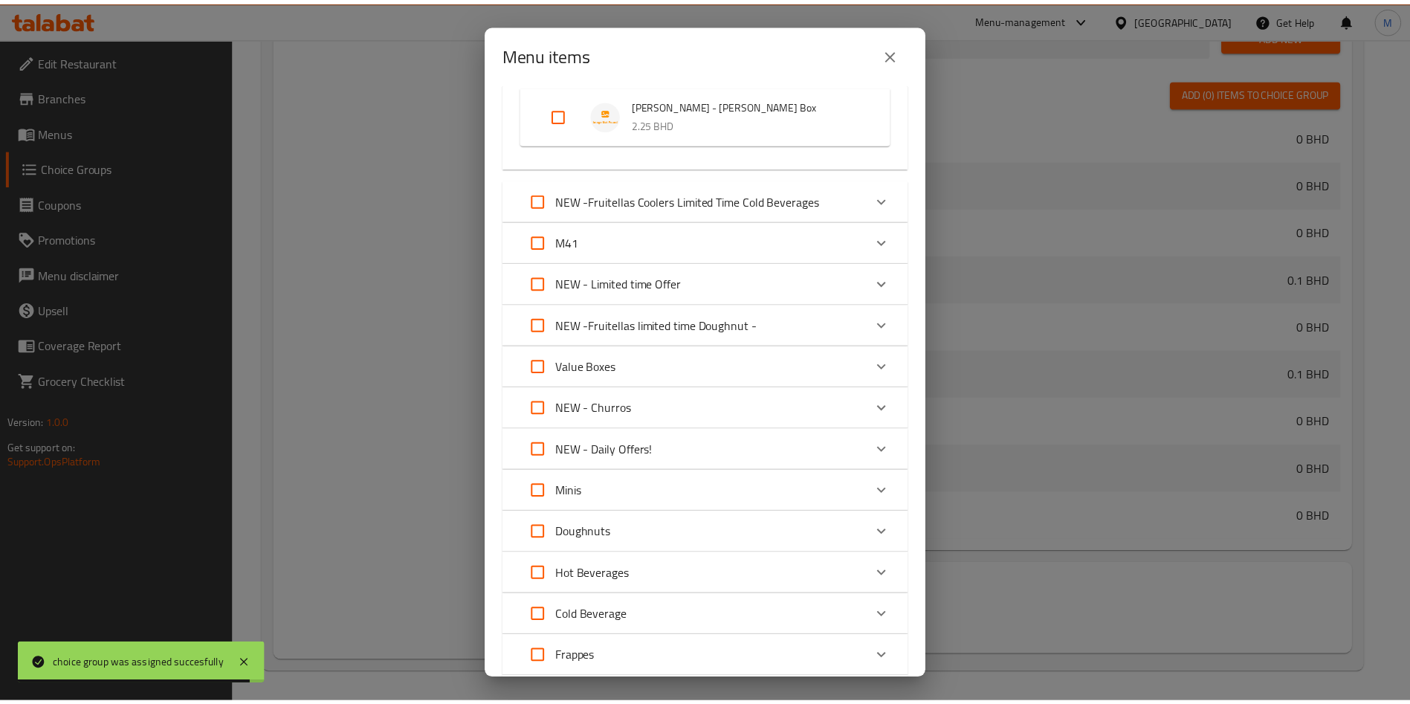
scroll to position [826, 0]
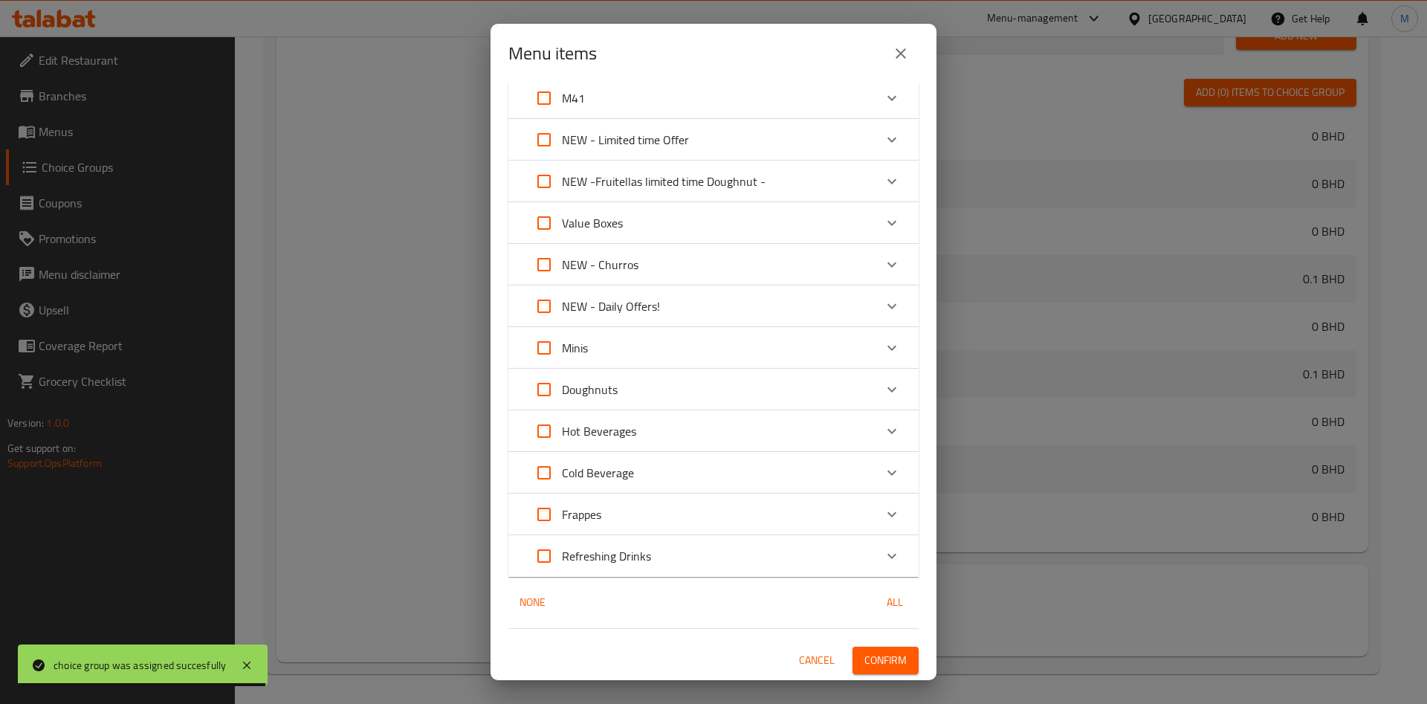
click at [891, 660] on button "Confirm" at bounding box center [886, 661] width 66 height 28
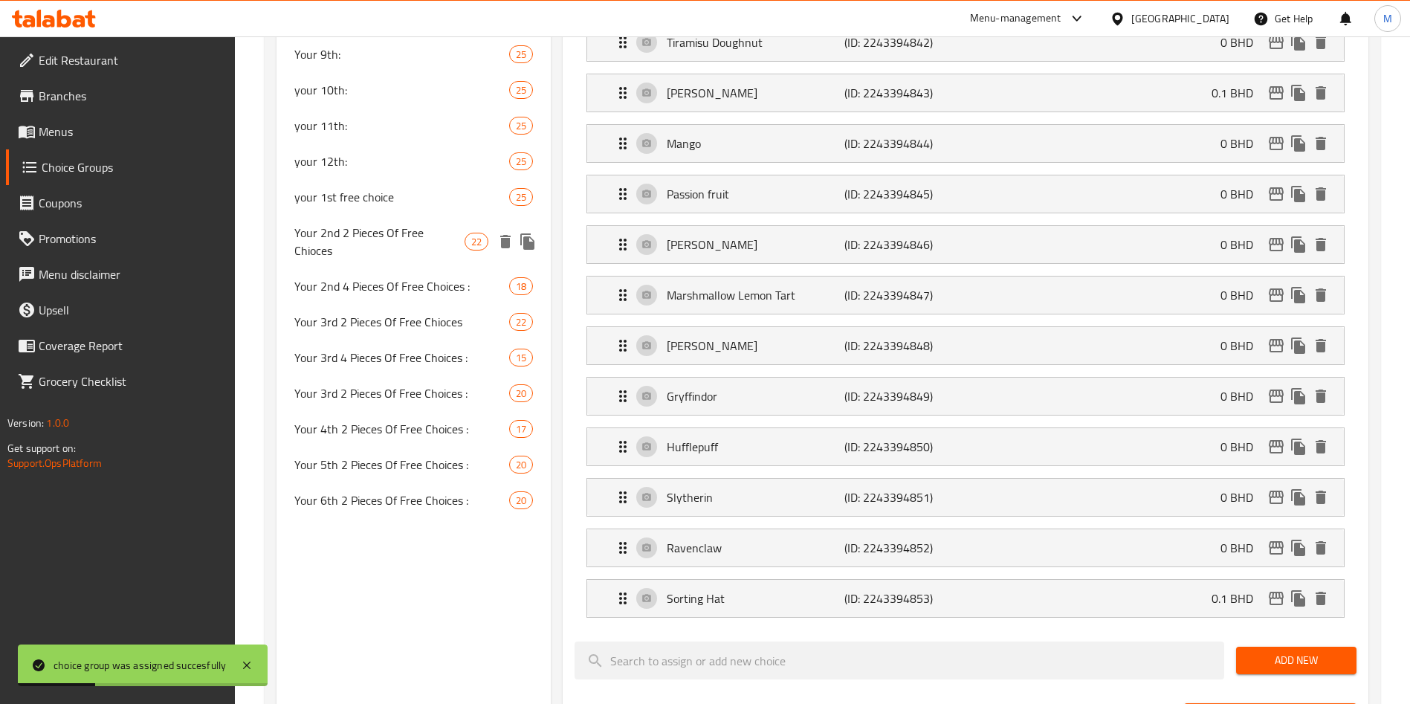
scroll to position [589, 0]
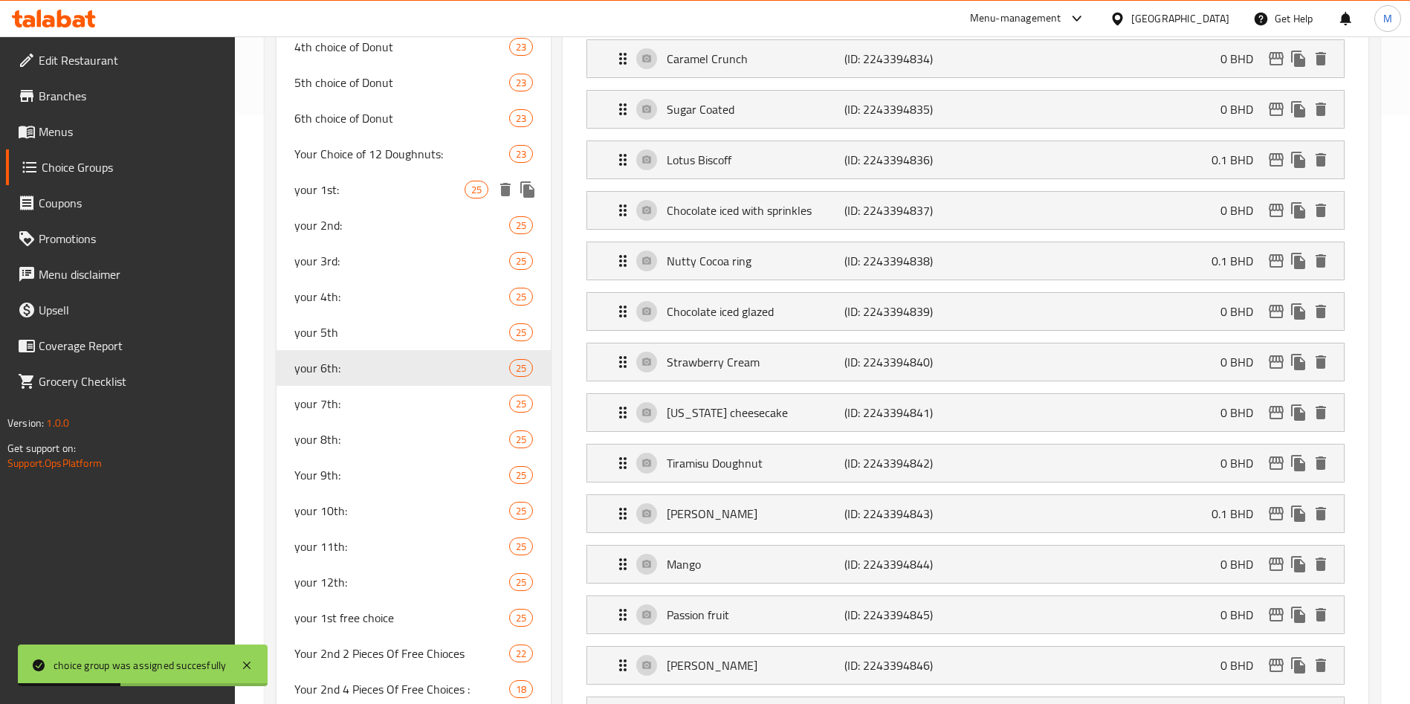
drag, startPoint x: 385, startPoint y: 198, endPoint x: 891, endPoint y: 485, distance: 581.7
click at [385, 197] on span "your 1st:" at bounding box center [379, 190] width 170 height 18
type input "your 1st:"
type input "اختيارك الاول"
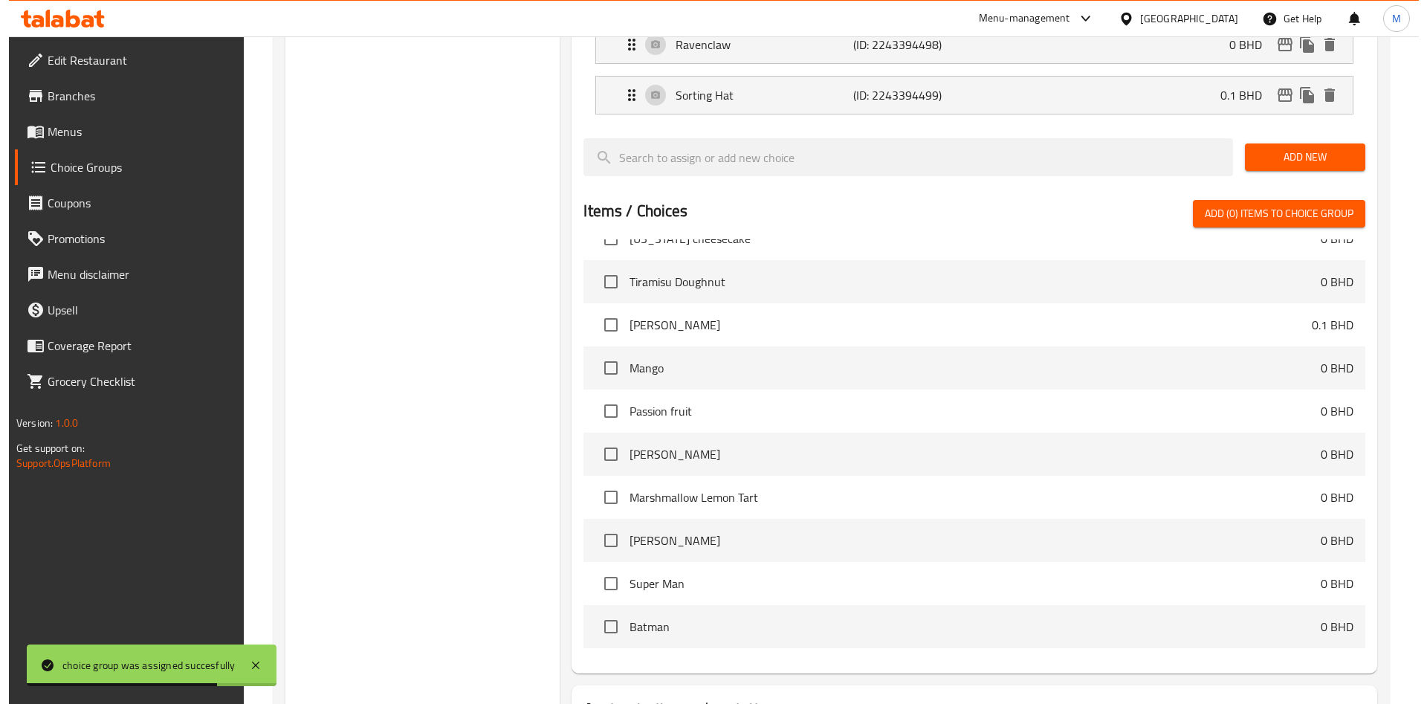
scroll to position [1593, 0]
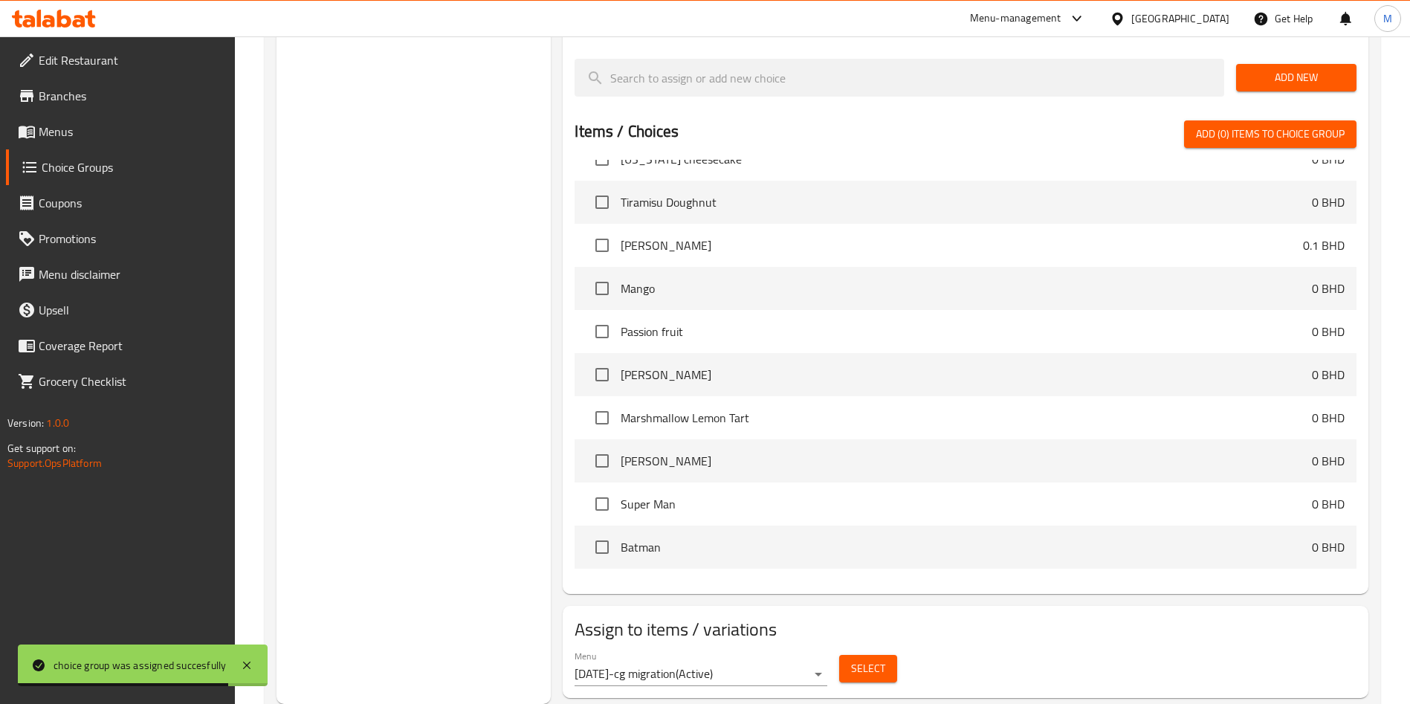
click at [874, 659] on span "Select" at bounding box center [868, 668] width 34 height 19
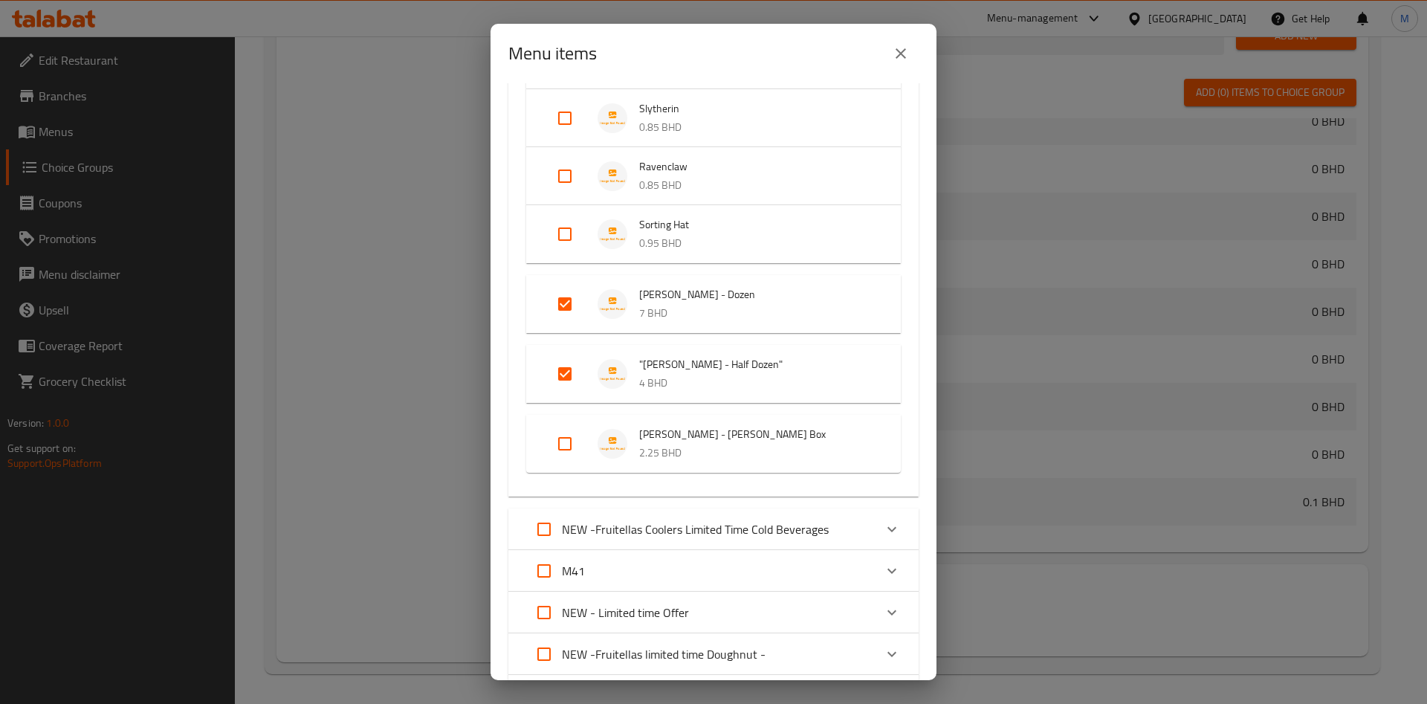
scroll to position [558, 0]
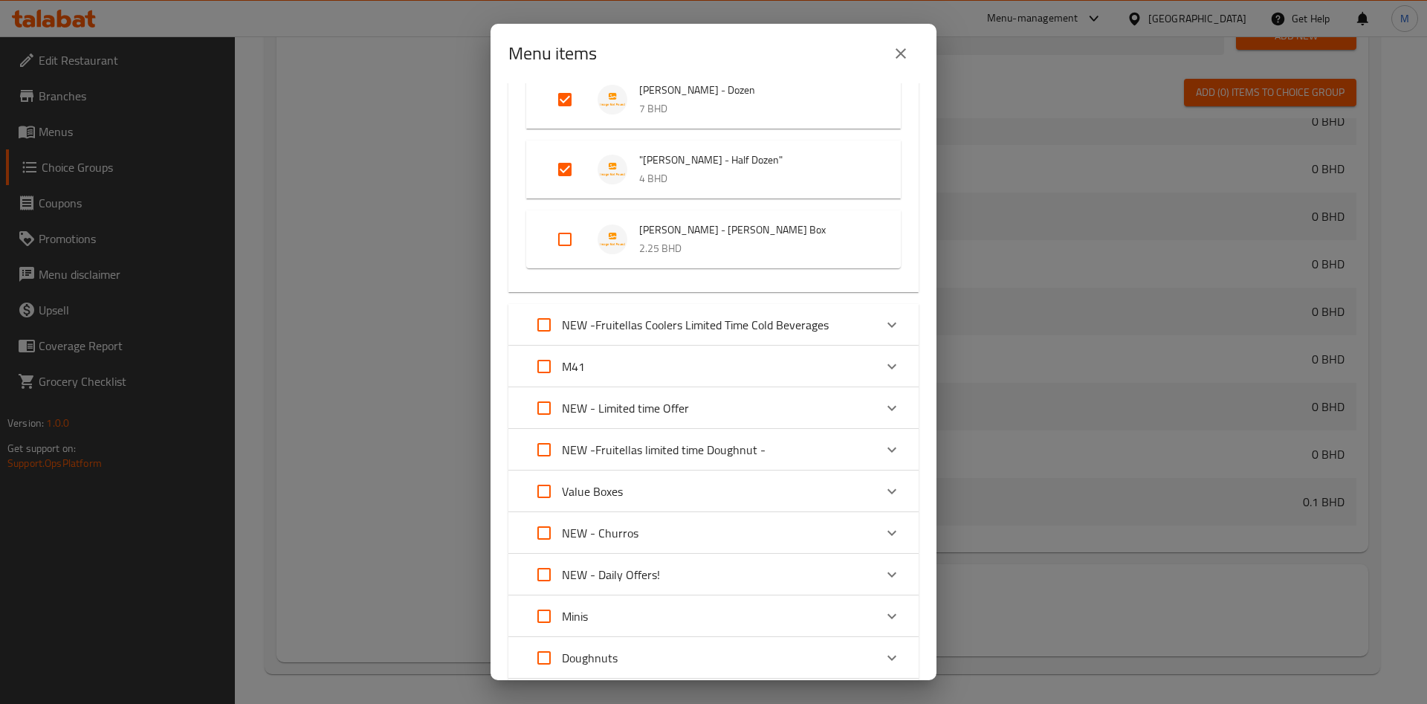
click at [561, 242] on input "Expand" at bounding box center [565, 240] width 36 height 36
checkbox input "true"
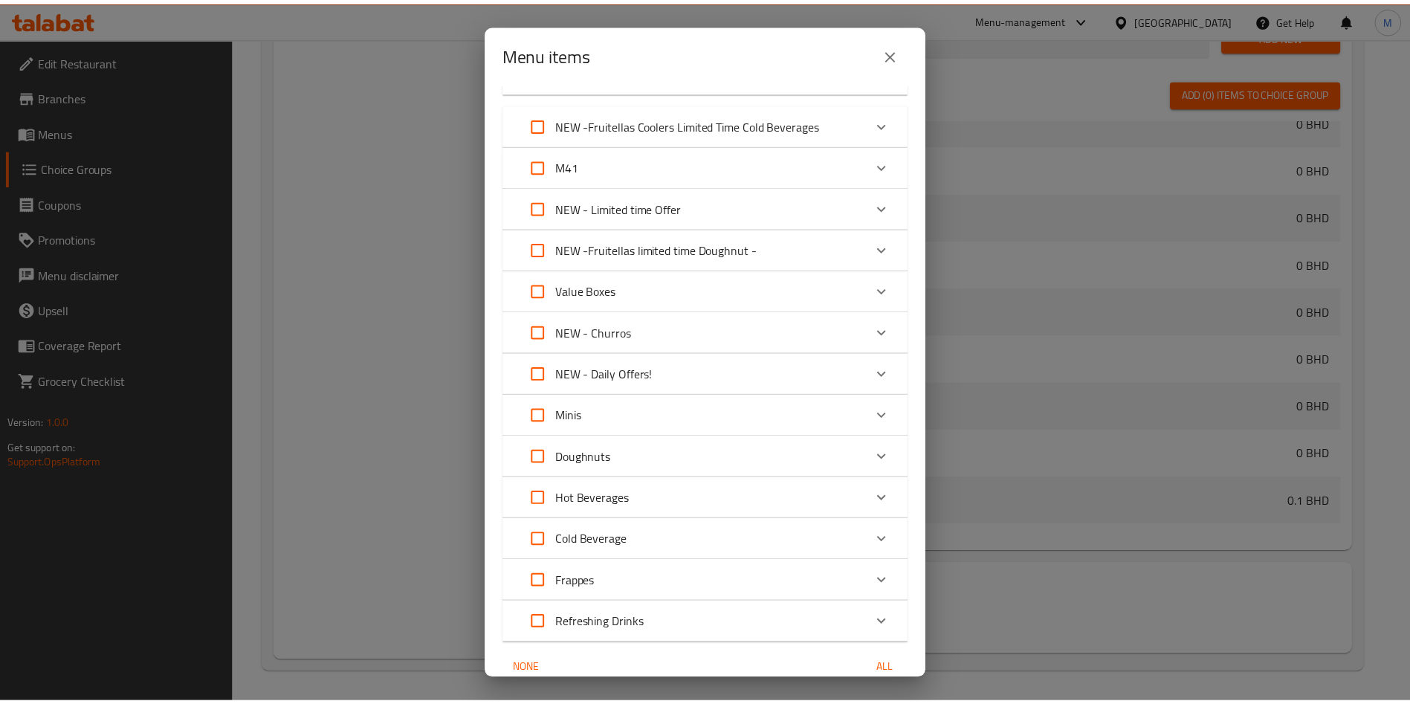
scroll to position [826, 0]
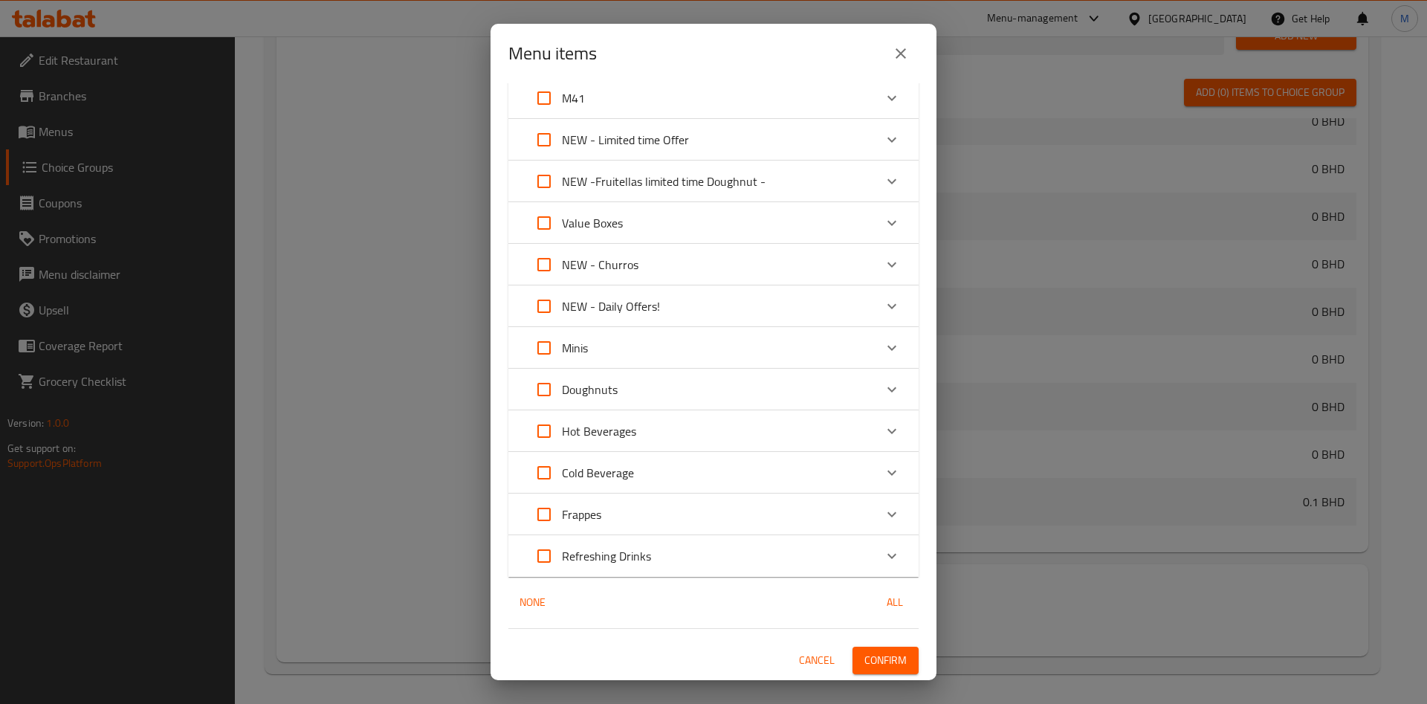
click at [871, 647] on button "Confirm" at bounding box center [886, 661] width 66 height 28
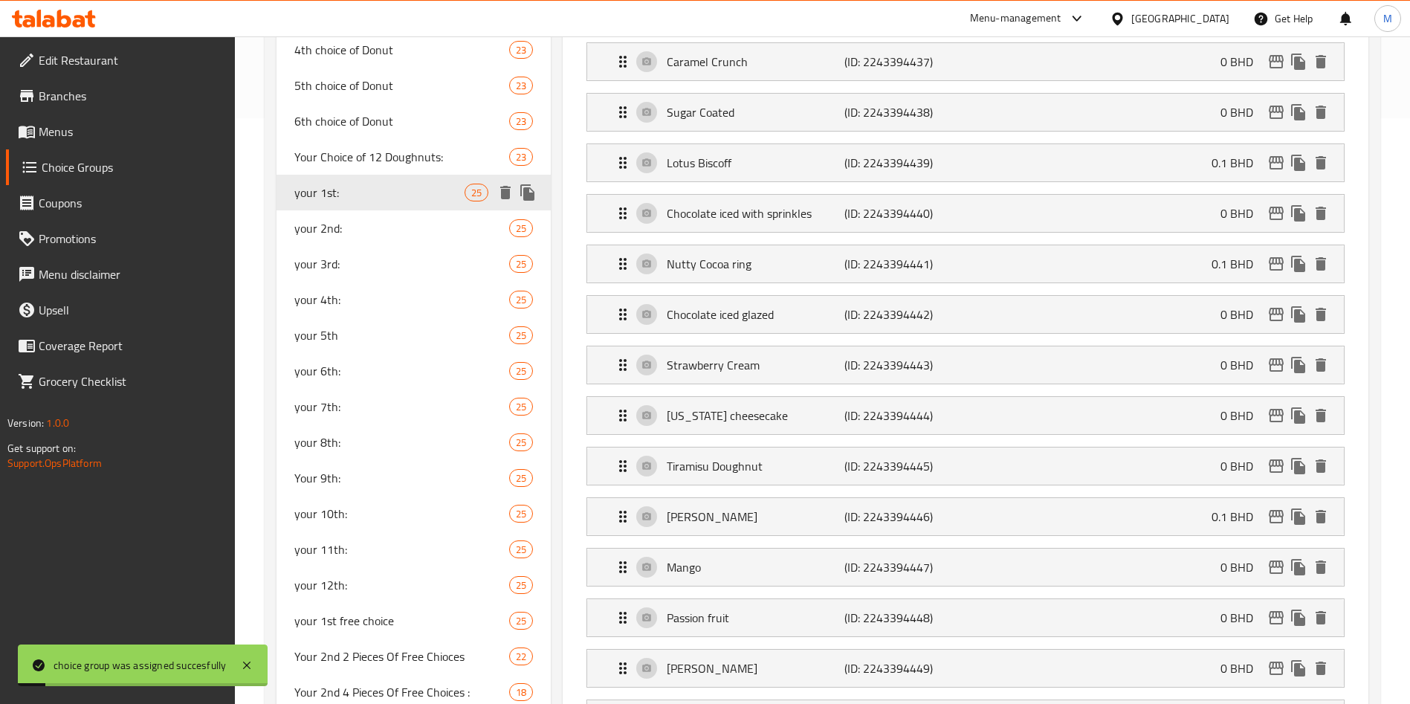
scroll to position [477, 0]
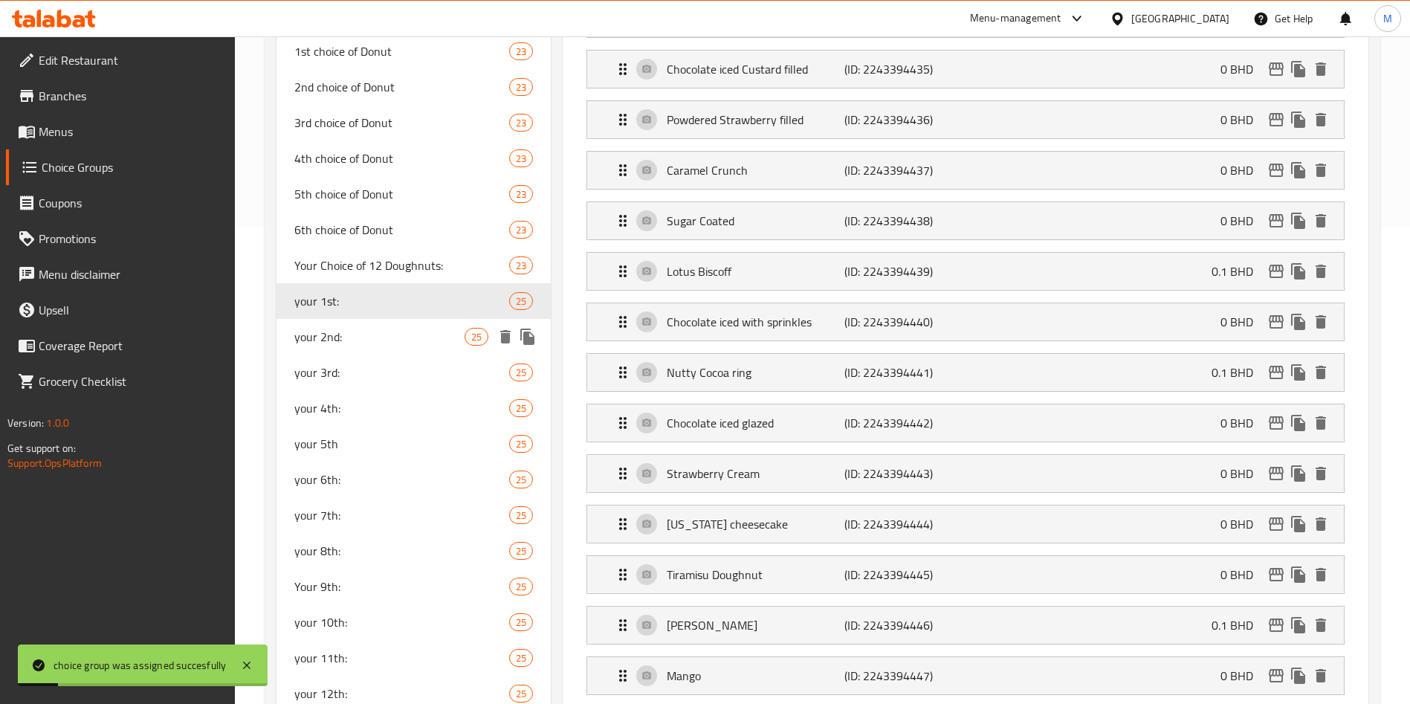
click at [341, 334] on span "your 2nd:" at bounding box center [379, 337] width 170 height 18
type input "your 2nd:"
type input "اختيارك الثاني"
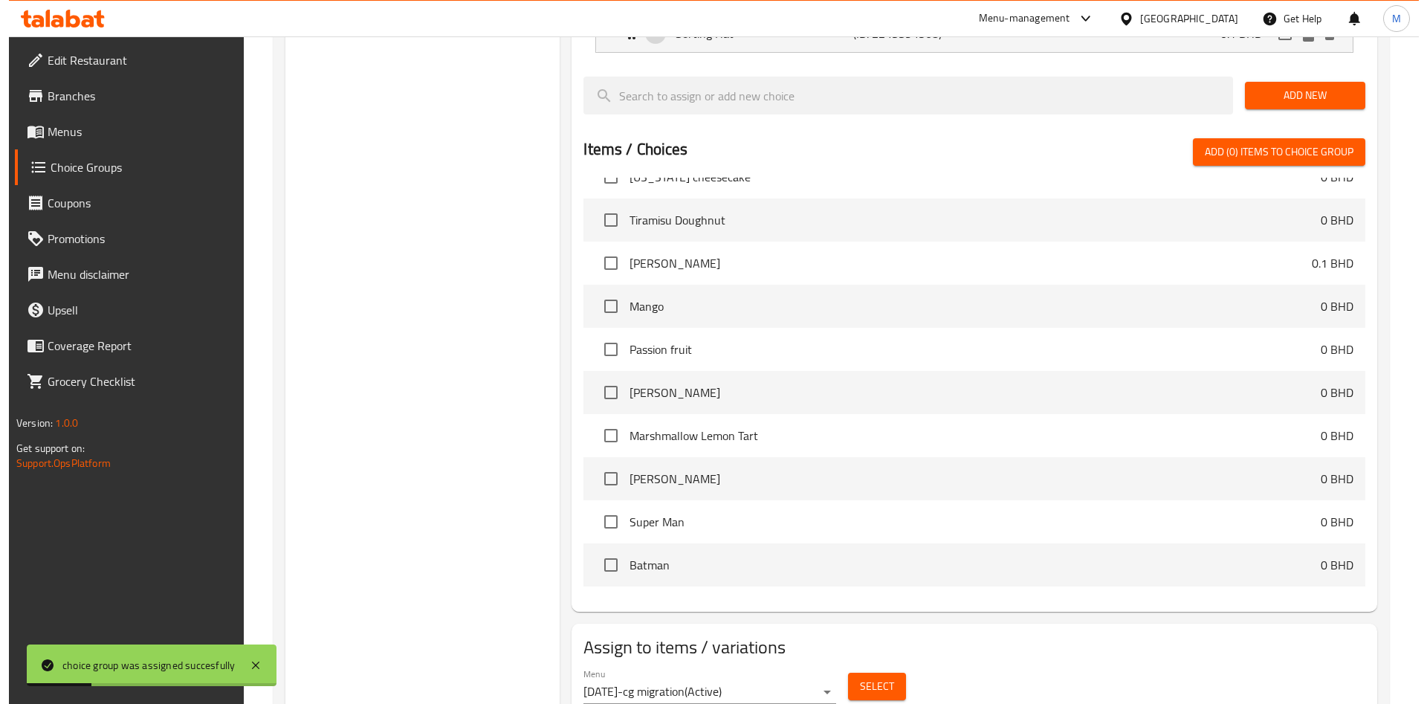
scroll to position [1593, 0]
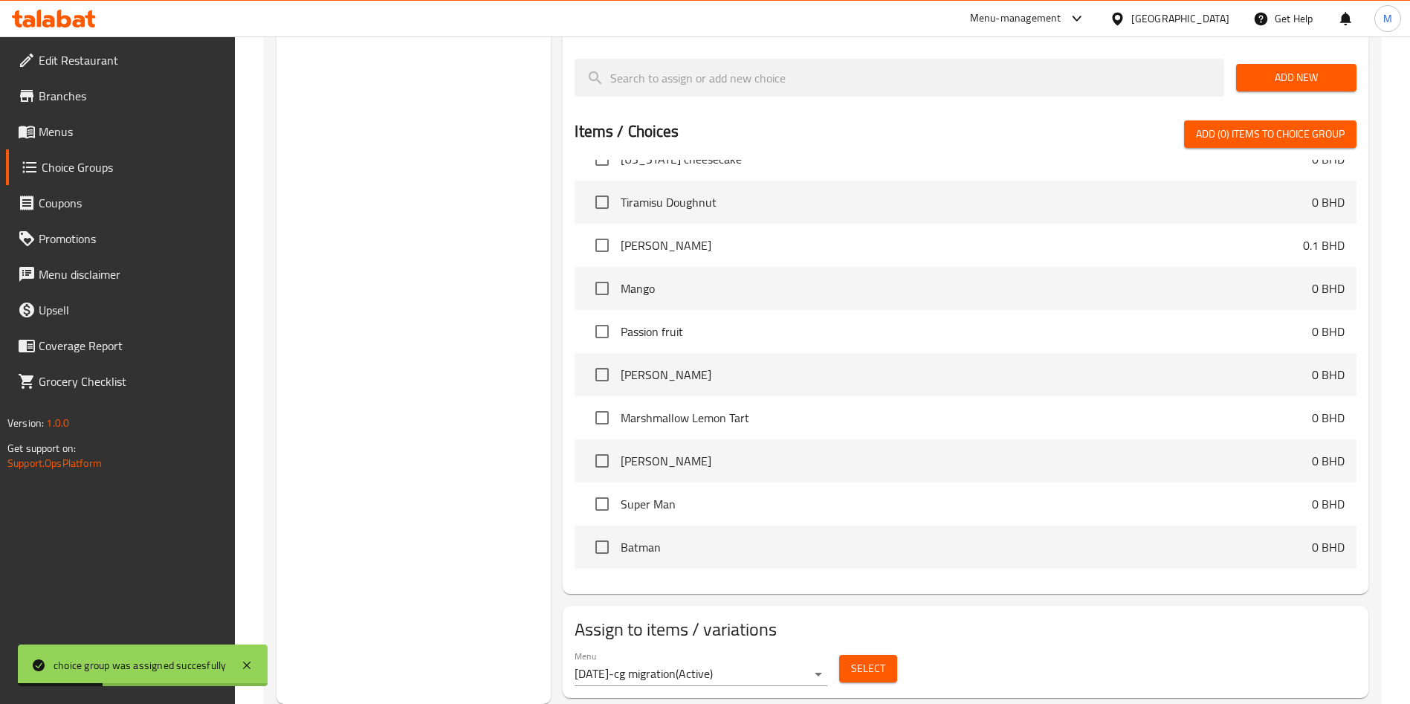
click at [877, 659] on span "Select" at bounding box center [868, 668] width 34 height 19
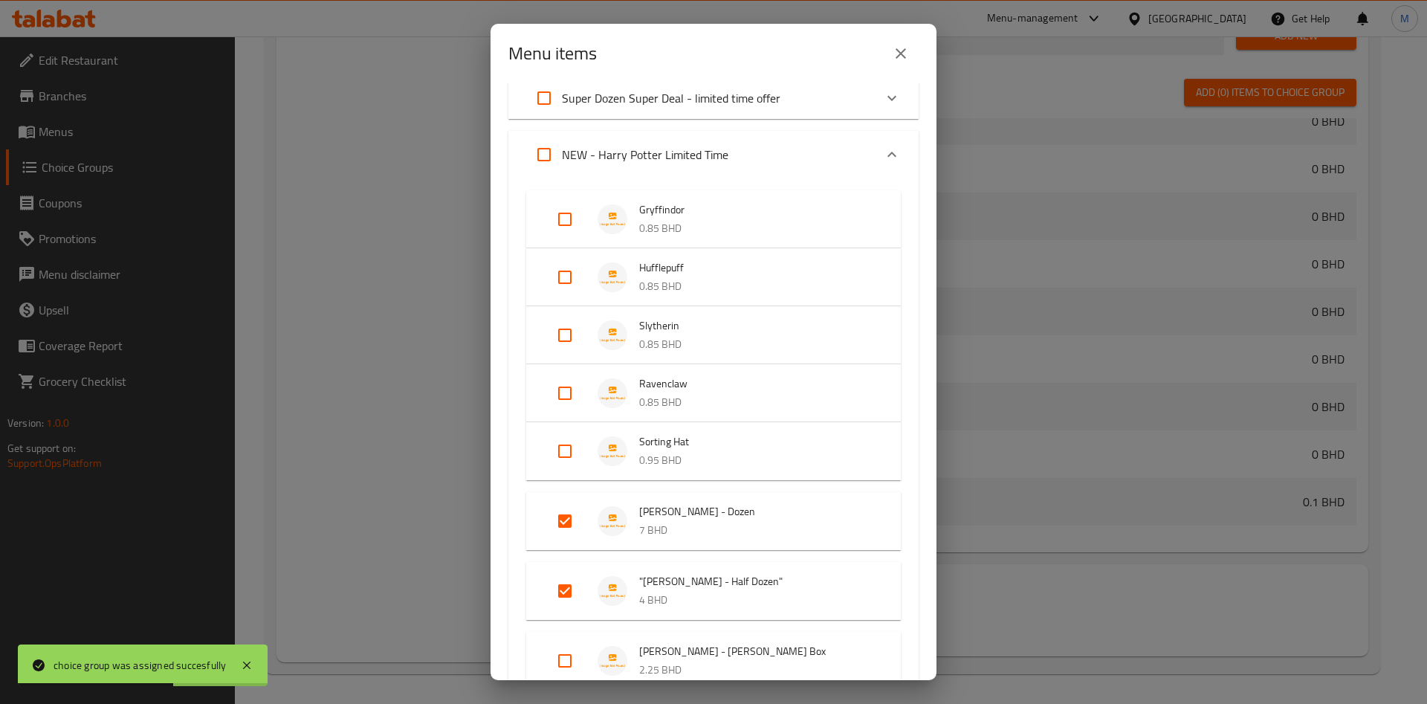
scroll to position [335, 0]
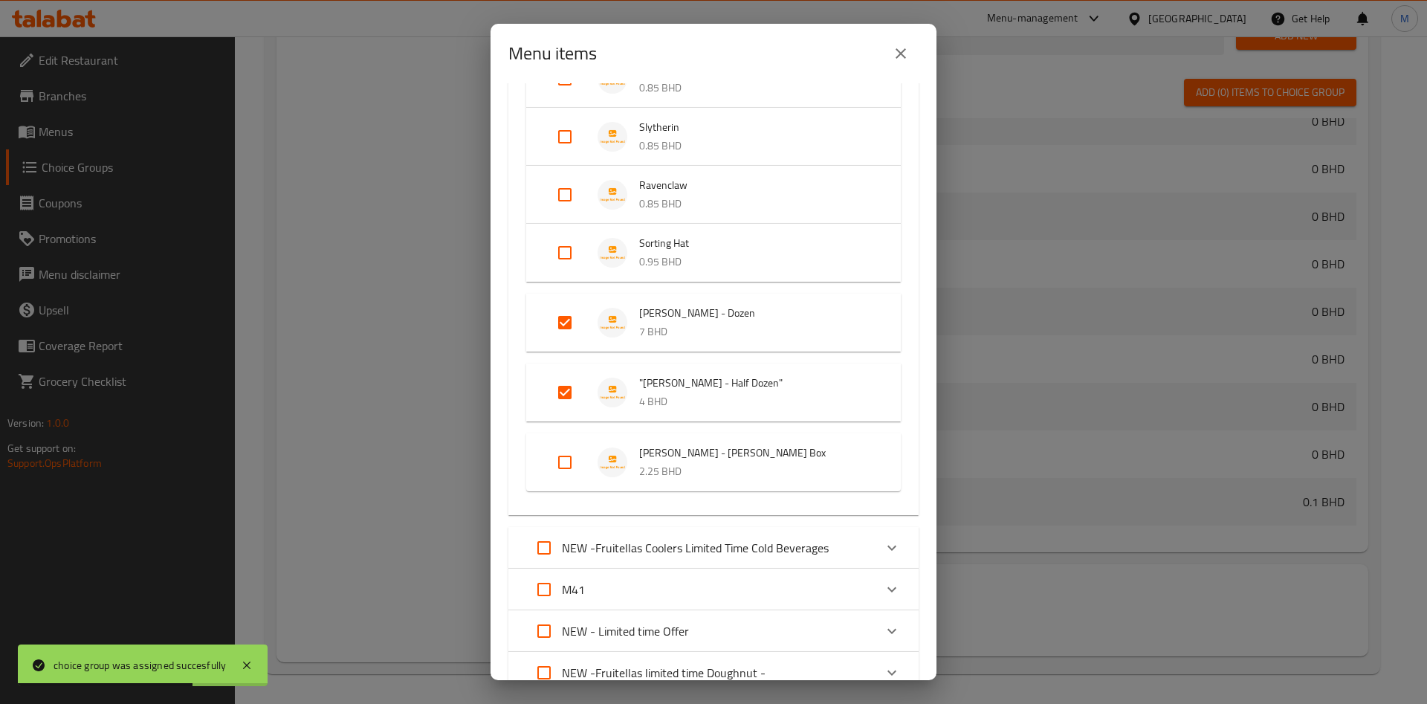
click at [561, 475] on input "Expand" at bounding box center [565, 463] width 36 height 36
checkbox input "true"
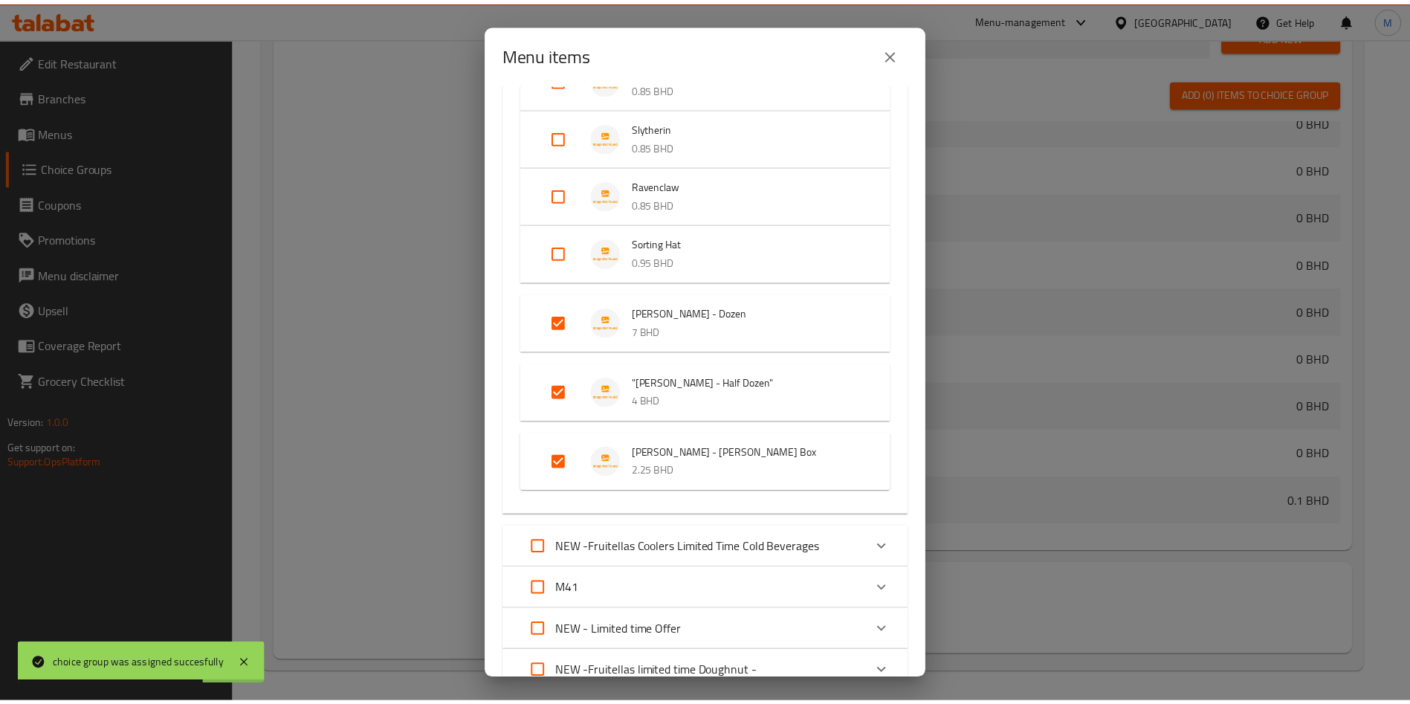
scroll to position [826, 0]
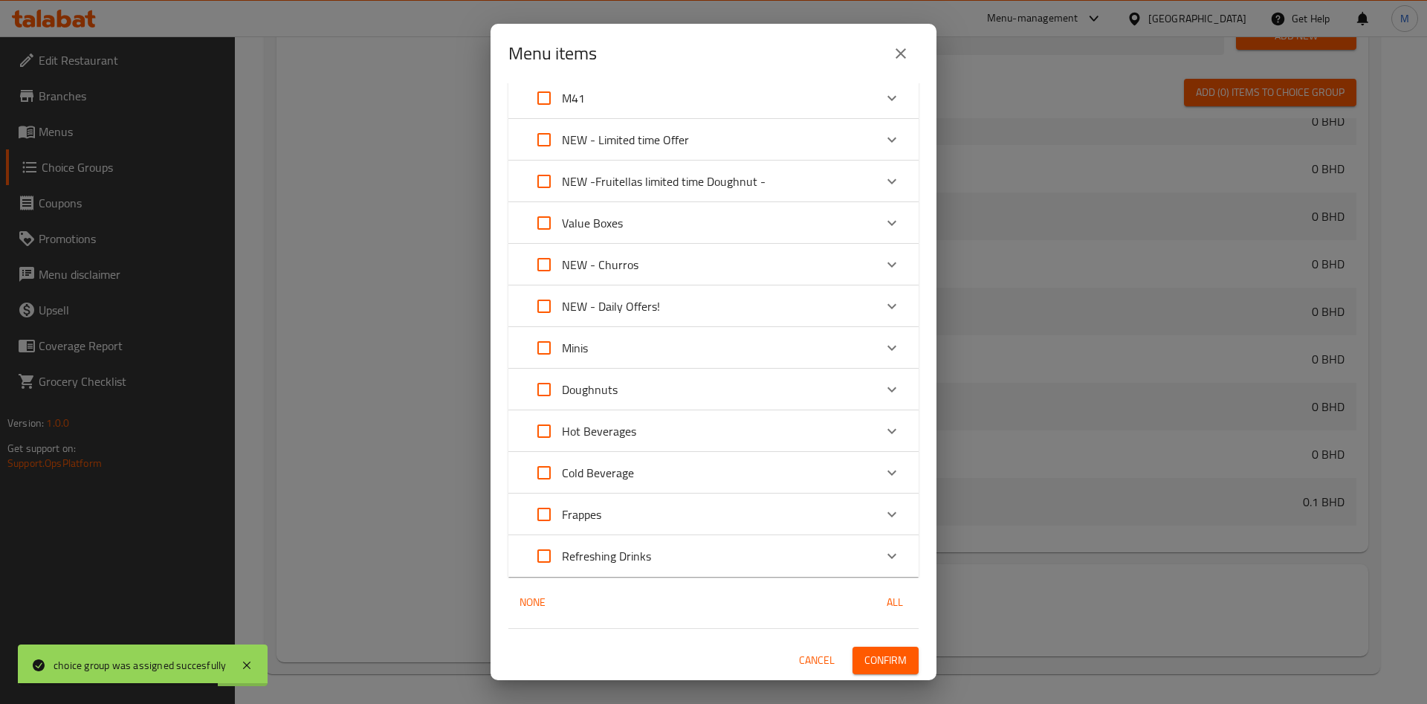
click at [866, 659] on span "Confirm" at bounding box center [886, 660] width 42 height 19
click at [866, 659] on div at bounding box center [713, 352] width 1427 height 704
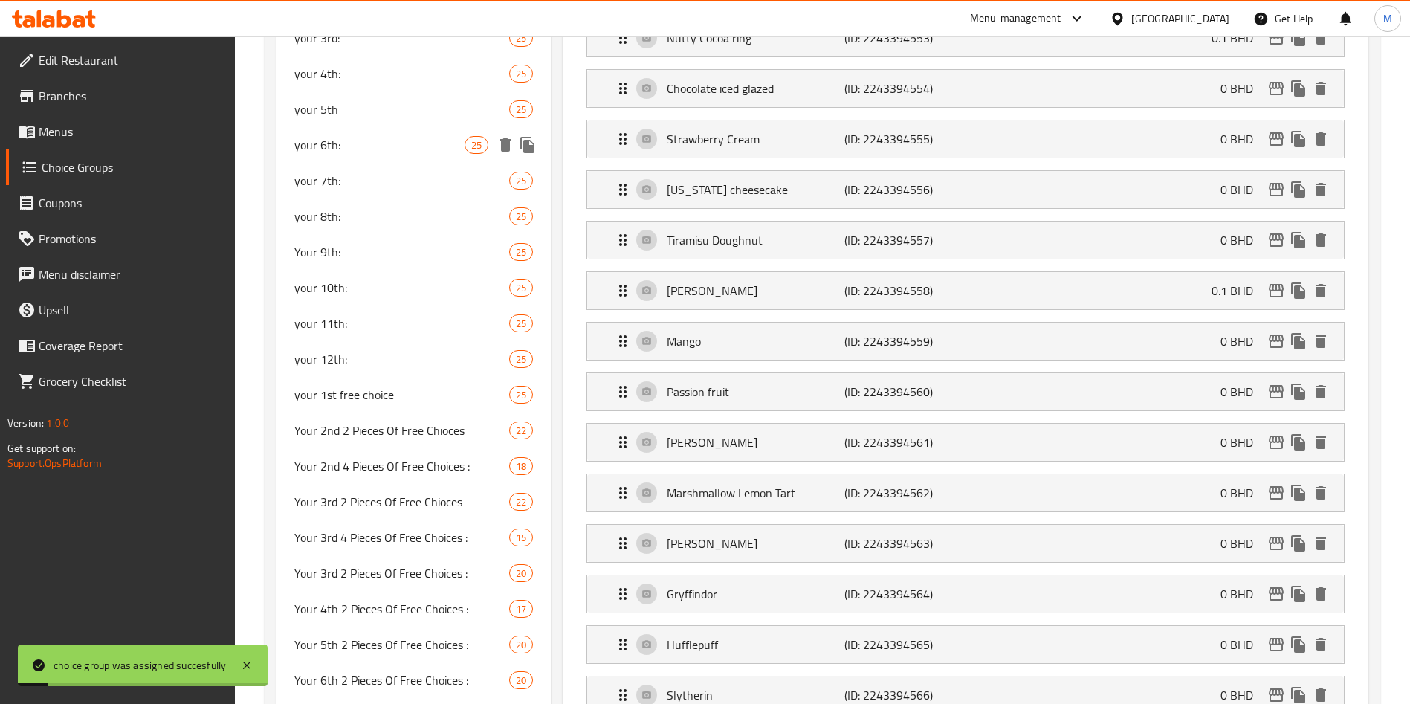
scroll to position [366, 0]
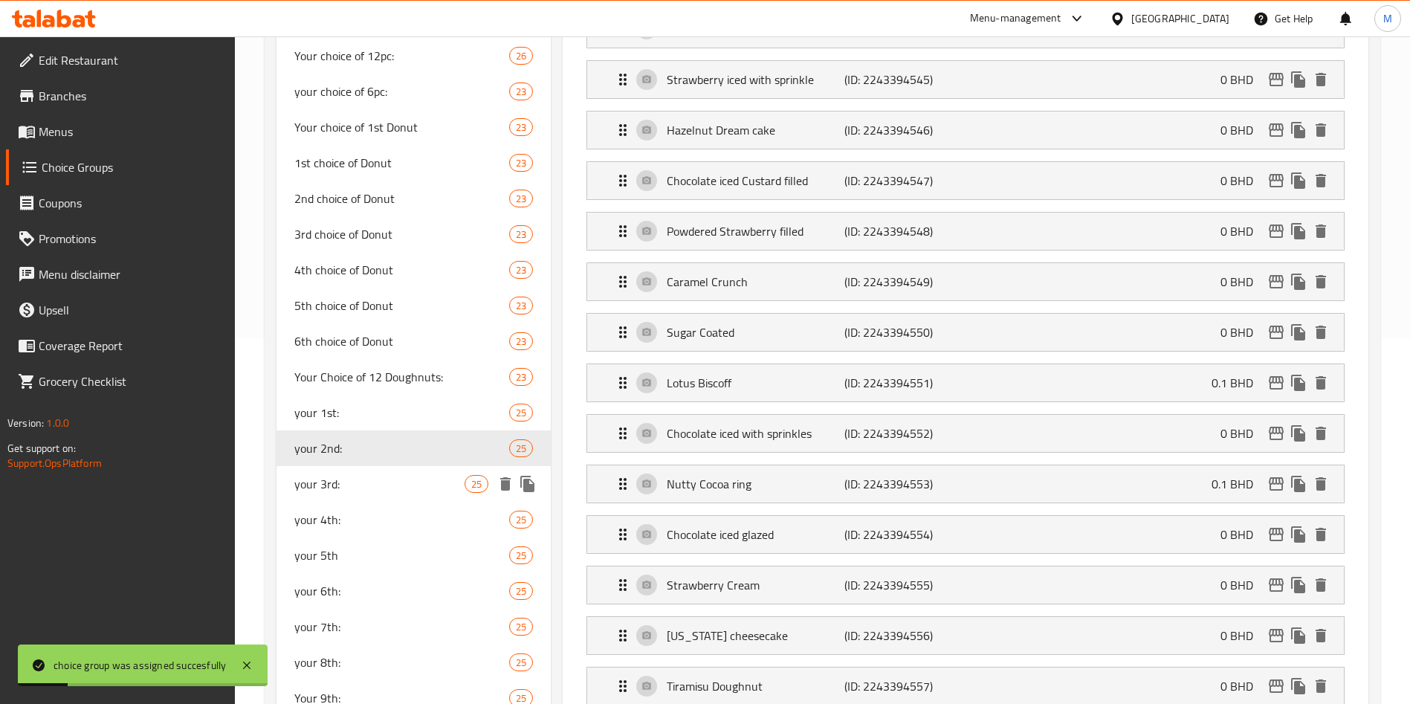
click at [360, 484] on span "your 3rd:" at bounding box center [379, 484] width 170 height 18
type input "your 3rd:"
type input "اختيارك الثالث"
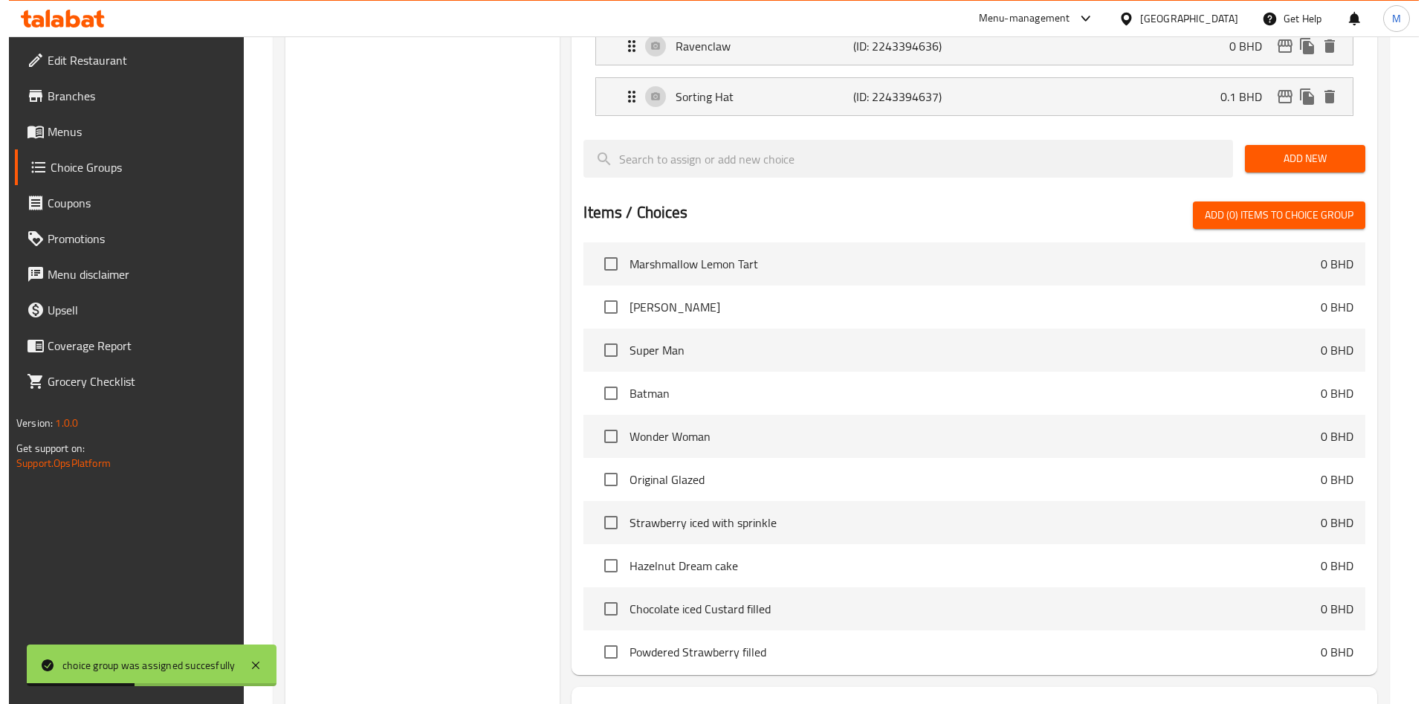
scroll to position [1593, 0]
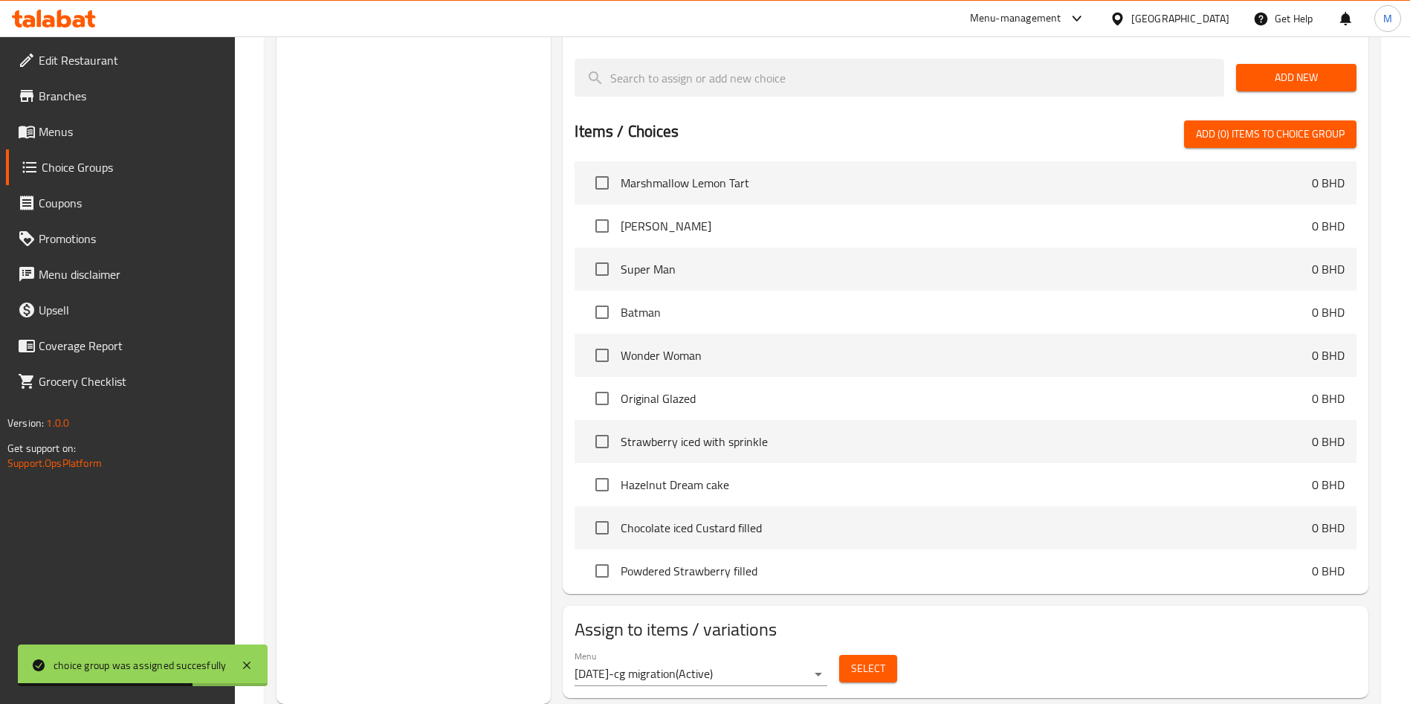
click at [885, 655] on button "Select" at bounding box center [868, 669] width 58 height 28
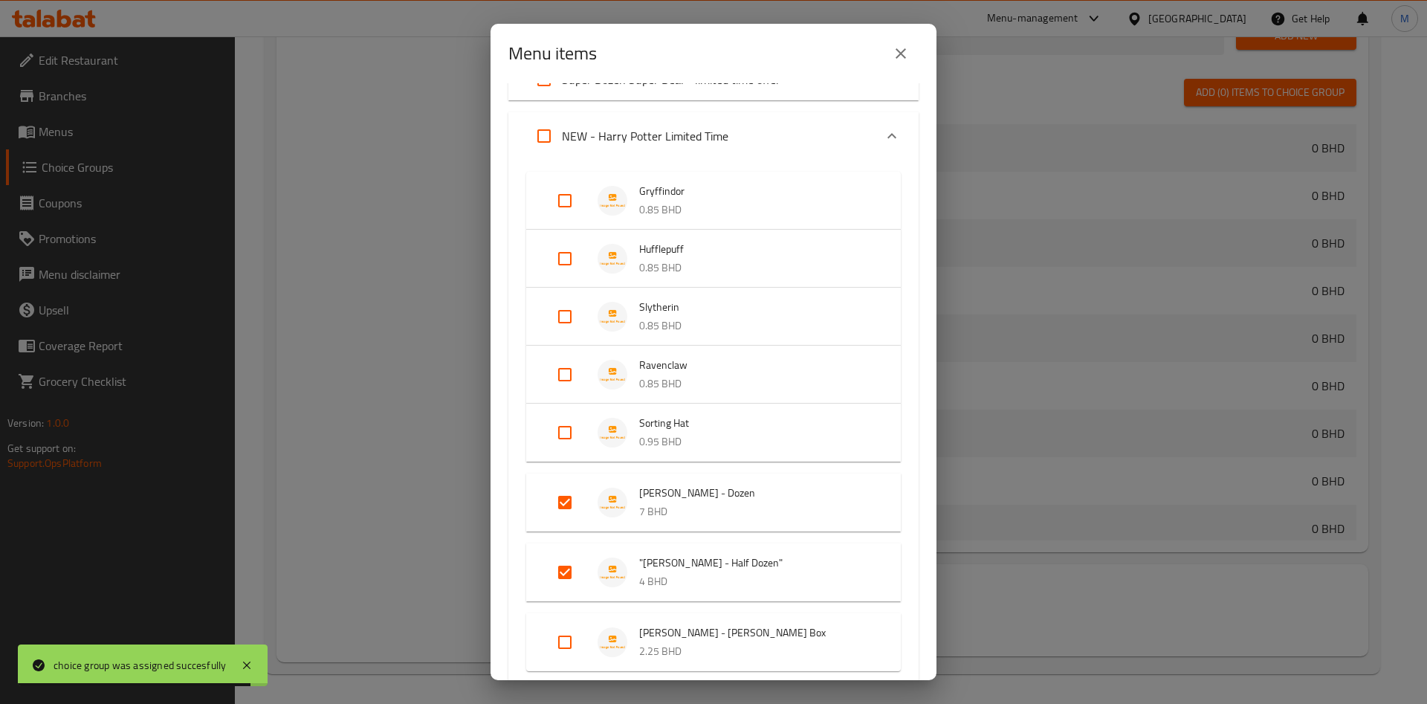
scroll to position [446, 0]
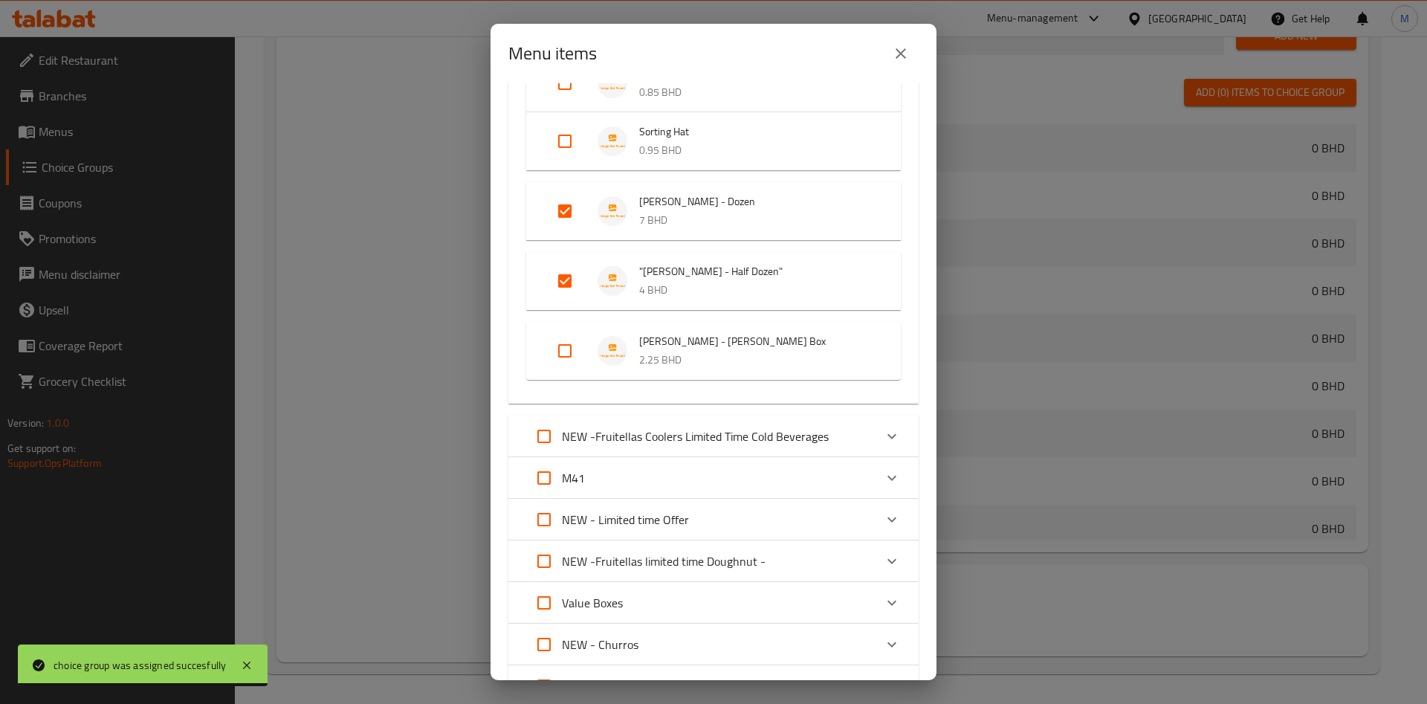
click at [553, 352] on input "Expand" at bounding box center [565, 351] width 36 height 36
checkbox input "true"
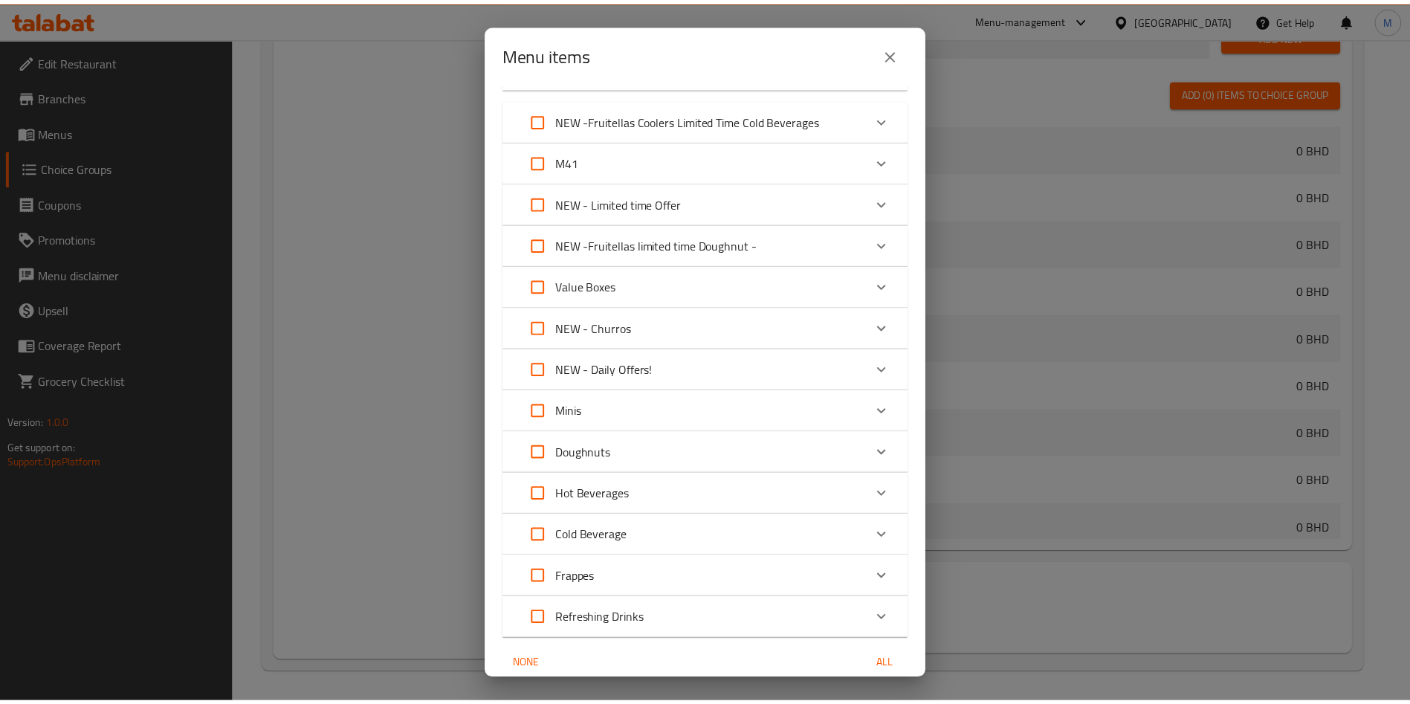
scroll to position [826, 0]
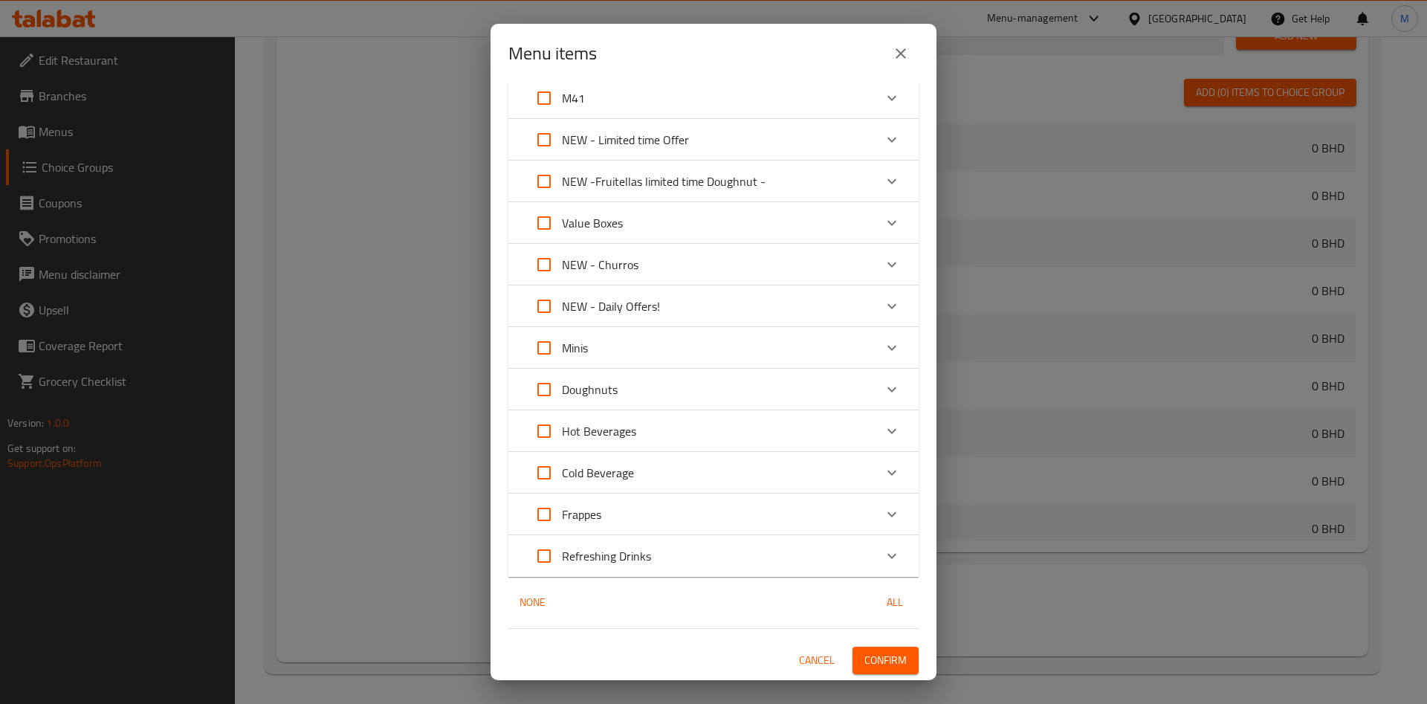
click at [880, 640] on div "3 / 86 items selected ​ NEW - Tropical Doughnut limited time Berry Limon 0.85 B…" at bounding box center [714, 381] width 446 height 597
click at [883, 645] on div "3 / 86 items selected ​ NEW - Tropical Doughnut limited time Berry Limon 0.85 B…" at bounding box center [714, 381] width 446 height 597
click at [881, 657] on span "Confirm" at bounding box center [886, 660] width 42 height 19
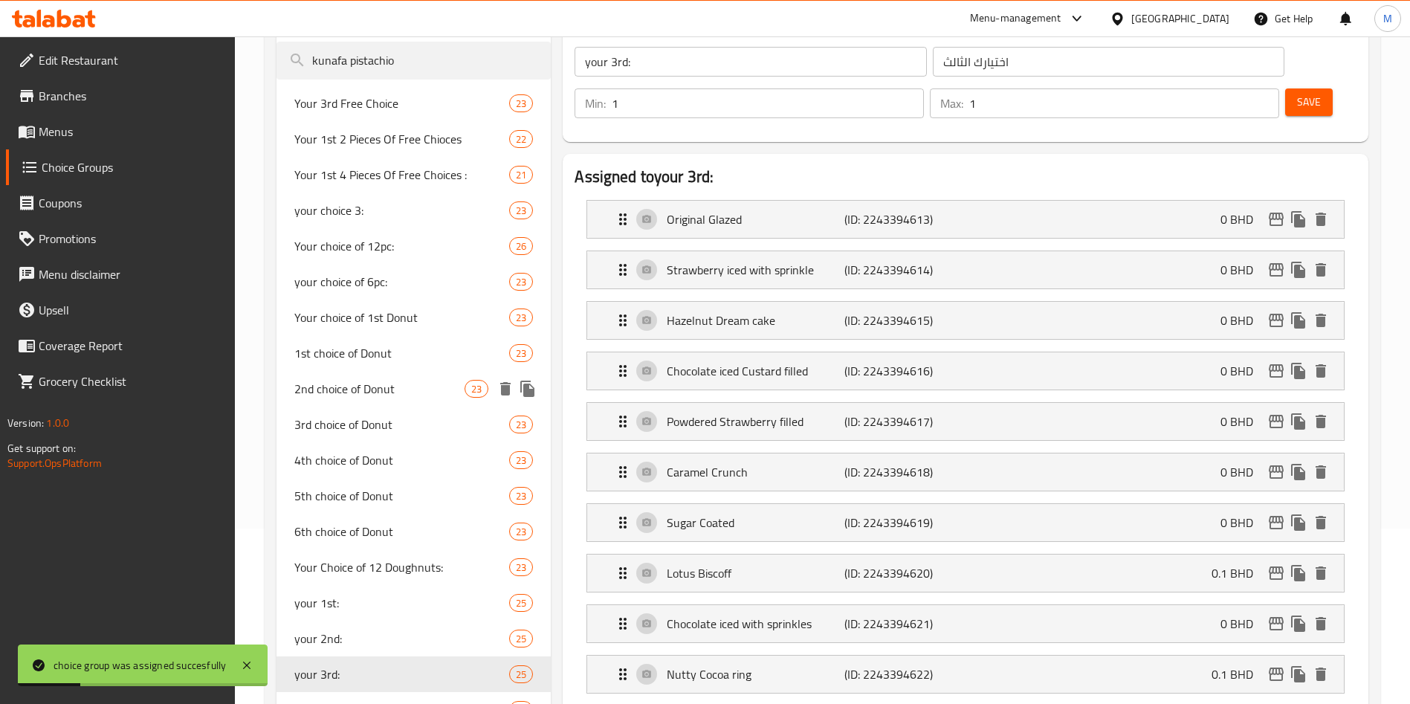
scroll to position [254, 0]
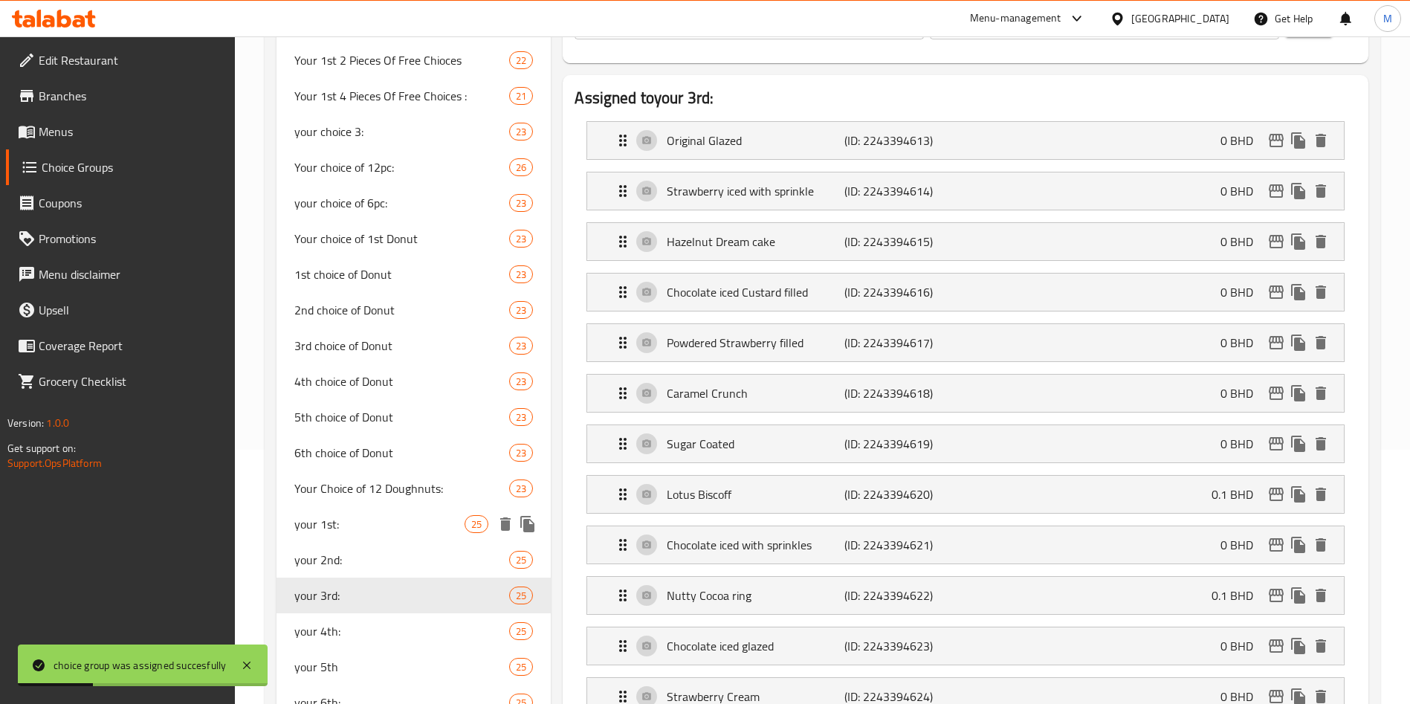
click at [372, 523] on span "your 1st:" at bounding box center [379, 524] width 170 height 18
click at [372, 548] on div "your 2nd: 25" at bounding box center [414, 560] width 274 height 36
type input "your 2nd:"
type input "اختيارك الثاني"
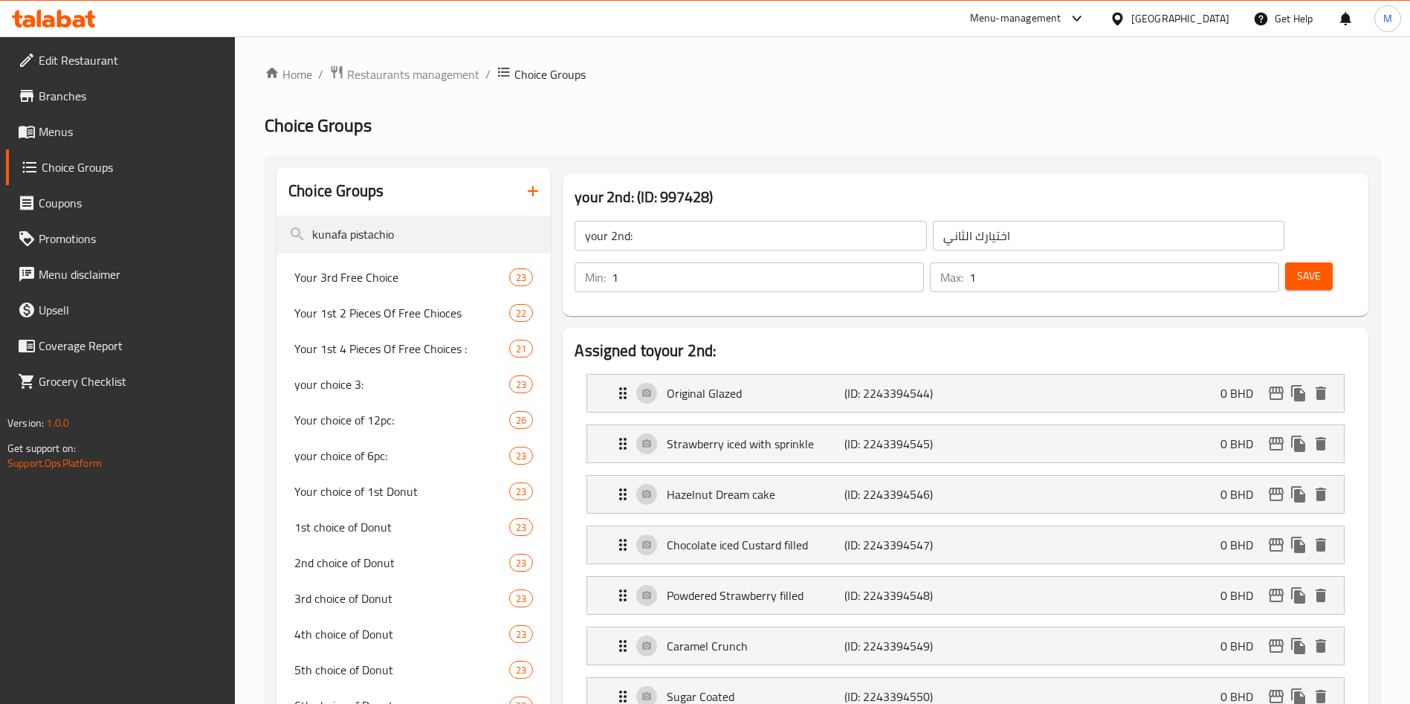
scroll to position [0, 0]
click at [645, 19] on div "Menu-management Bahrain Get Help M" at bounding box center [705, 19] width 1410 height 36
